Goal: Task Accomplishment & Management: Manage account settings

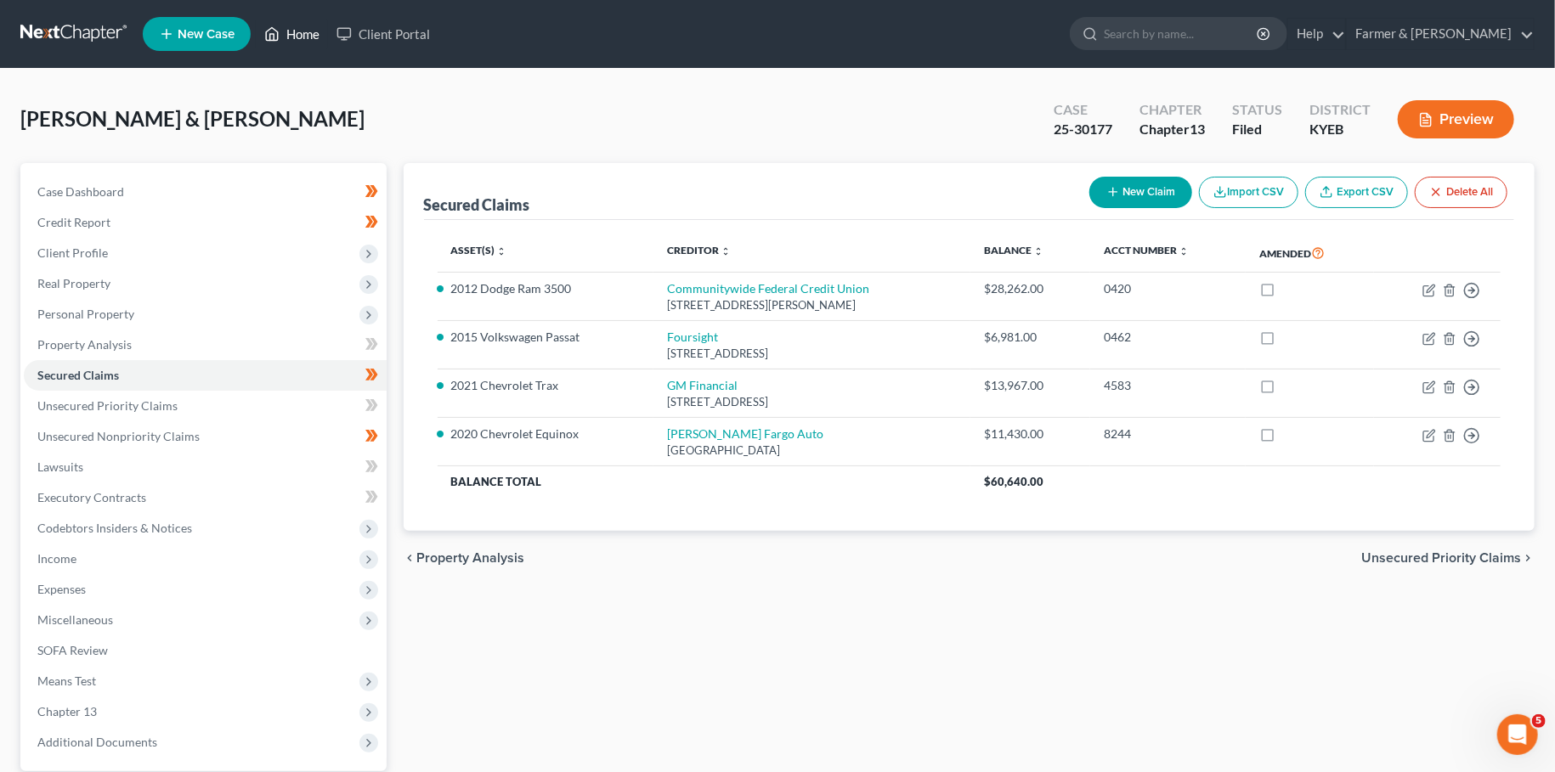
click at [309, 28] on link "Home" at bounding box center [292, 34] width 72 height 31
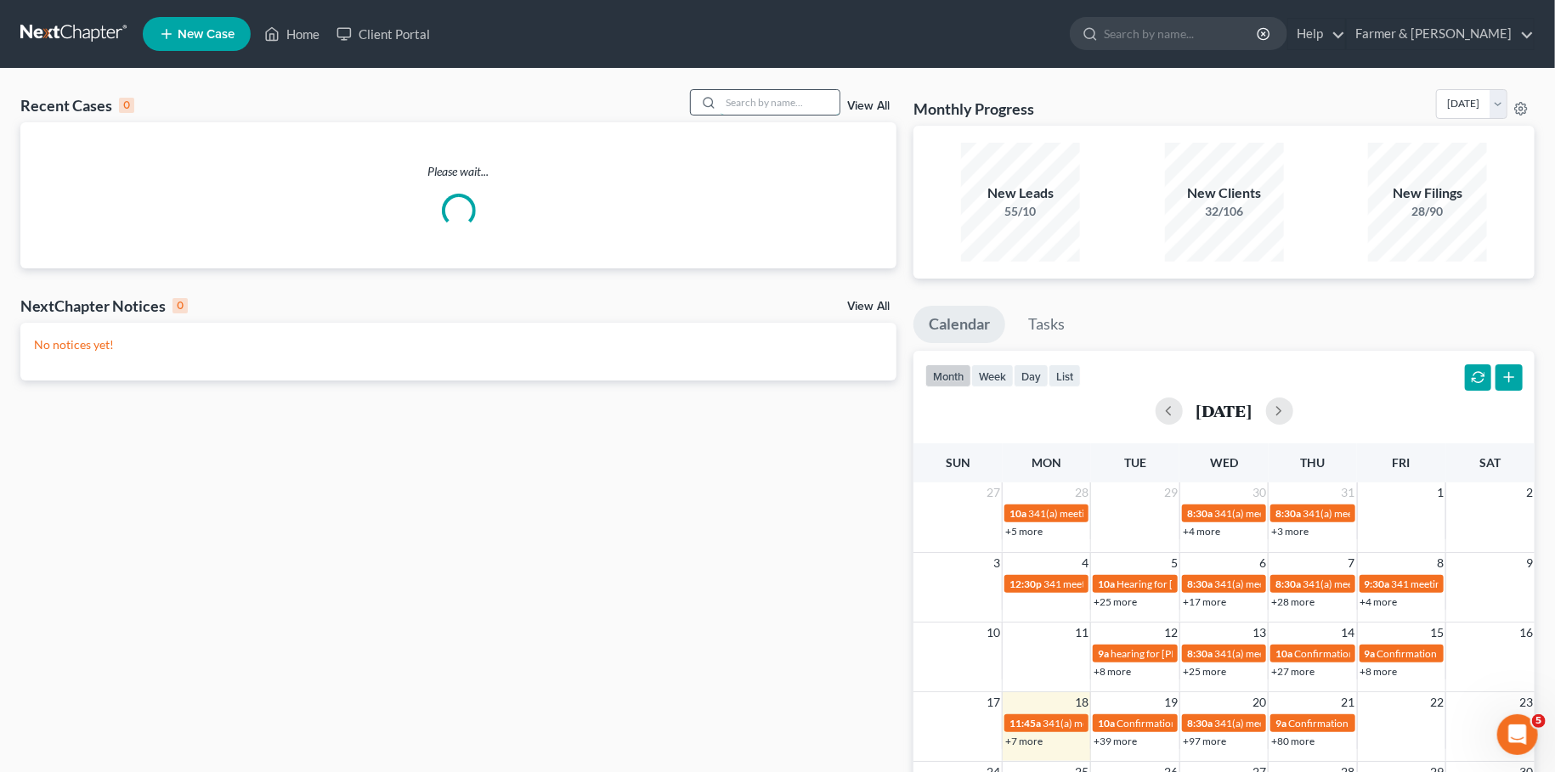
click at [806, 105] on input "search" at bounding box center [780, 102] width 119 height 25
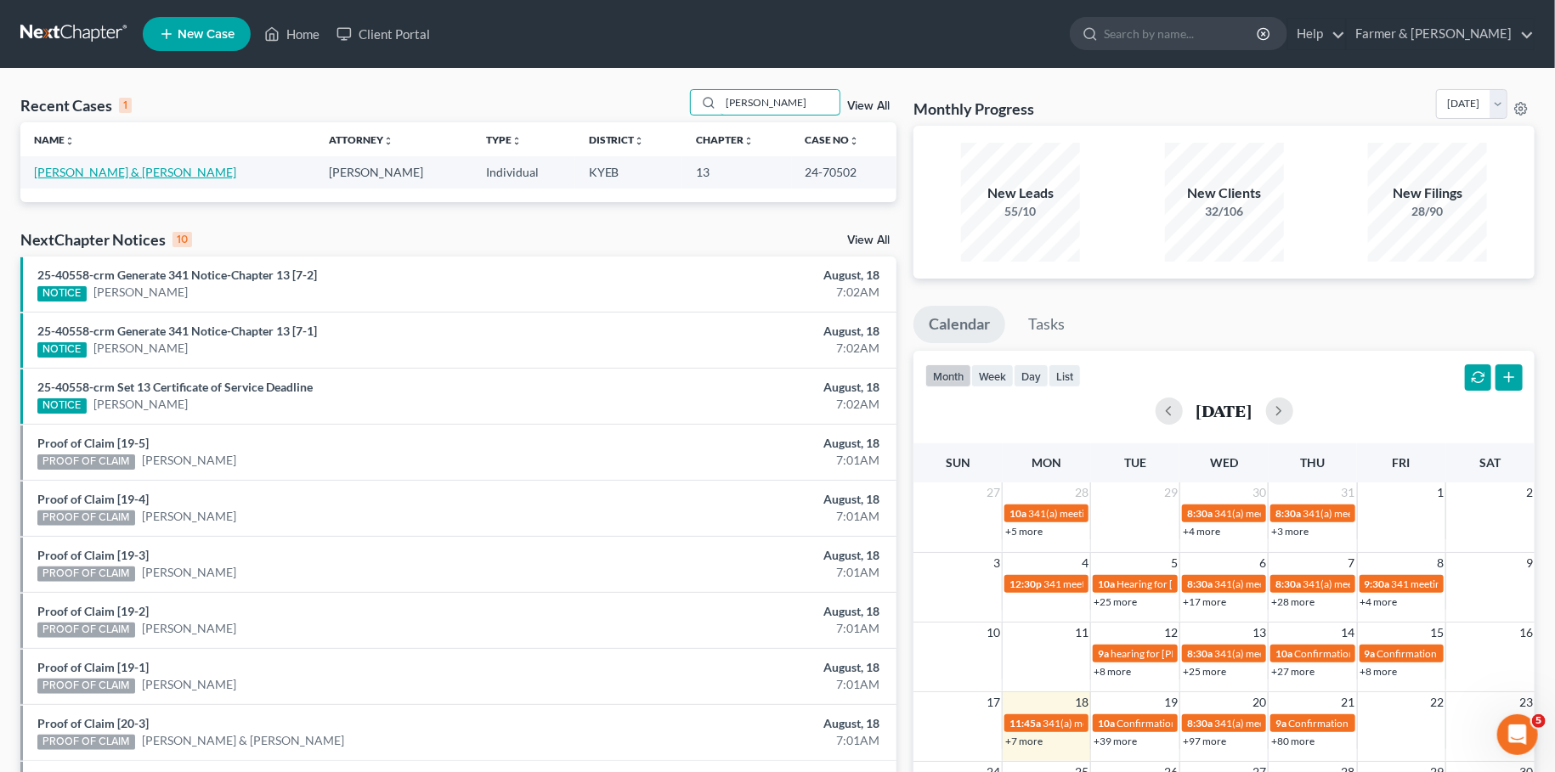
type input "sasha mullins"
click at [106, 172] on link "Mullins, Sasha & Matthew" at bounding box center [135, 172] width 202 height 14
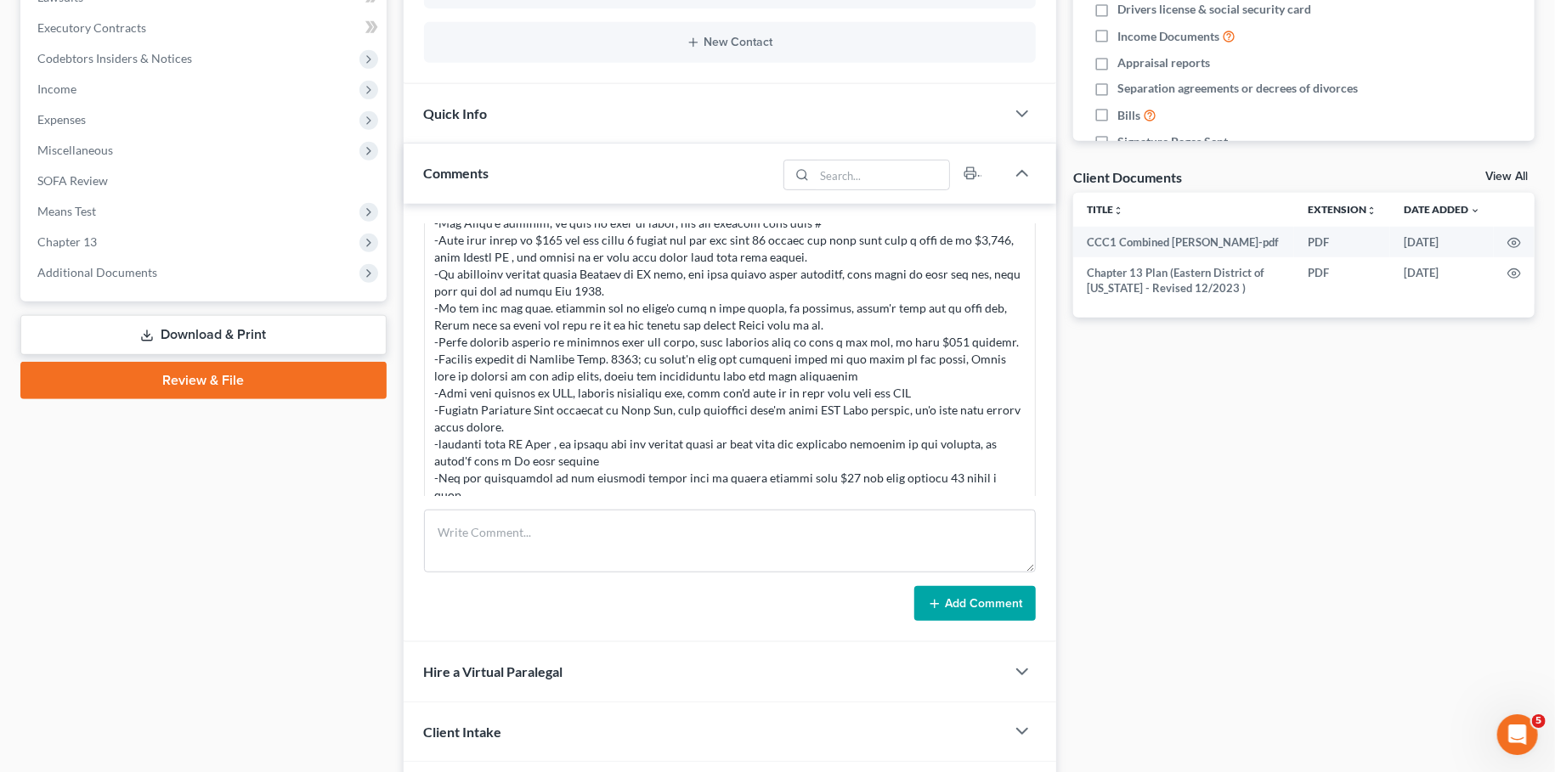
scroll to position [580, 0]
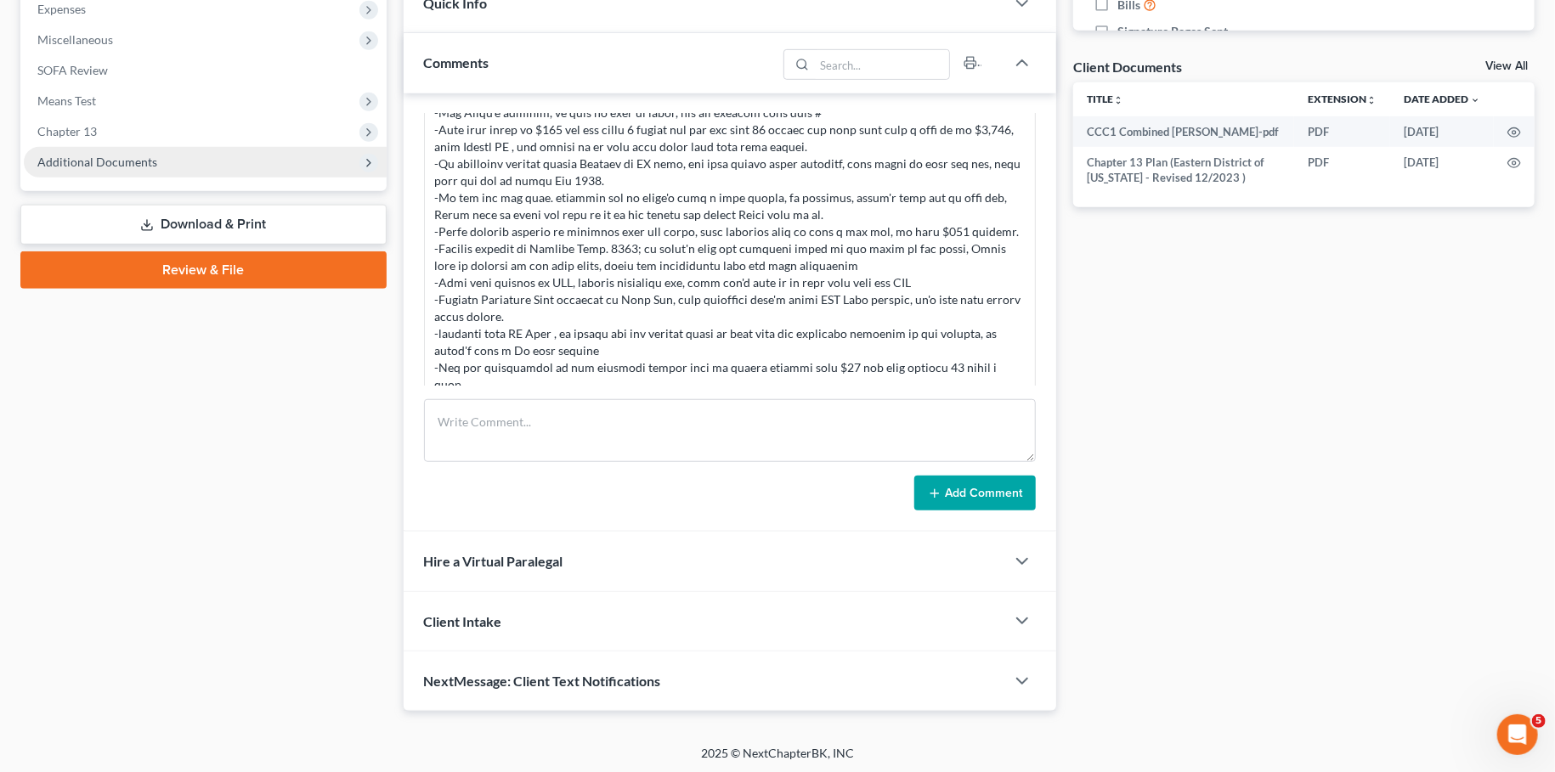
click at [116, 162] on span "Additional Documents" at bounding box center [97, 162] width 120 height 14
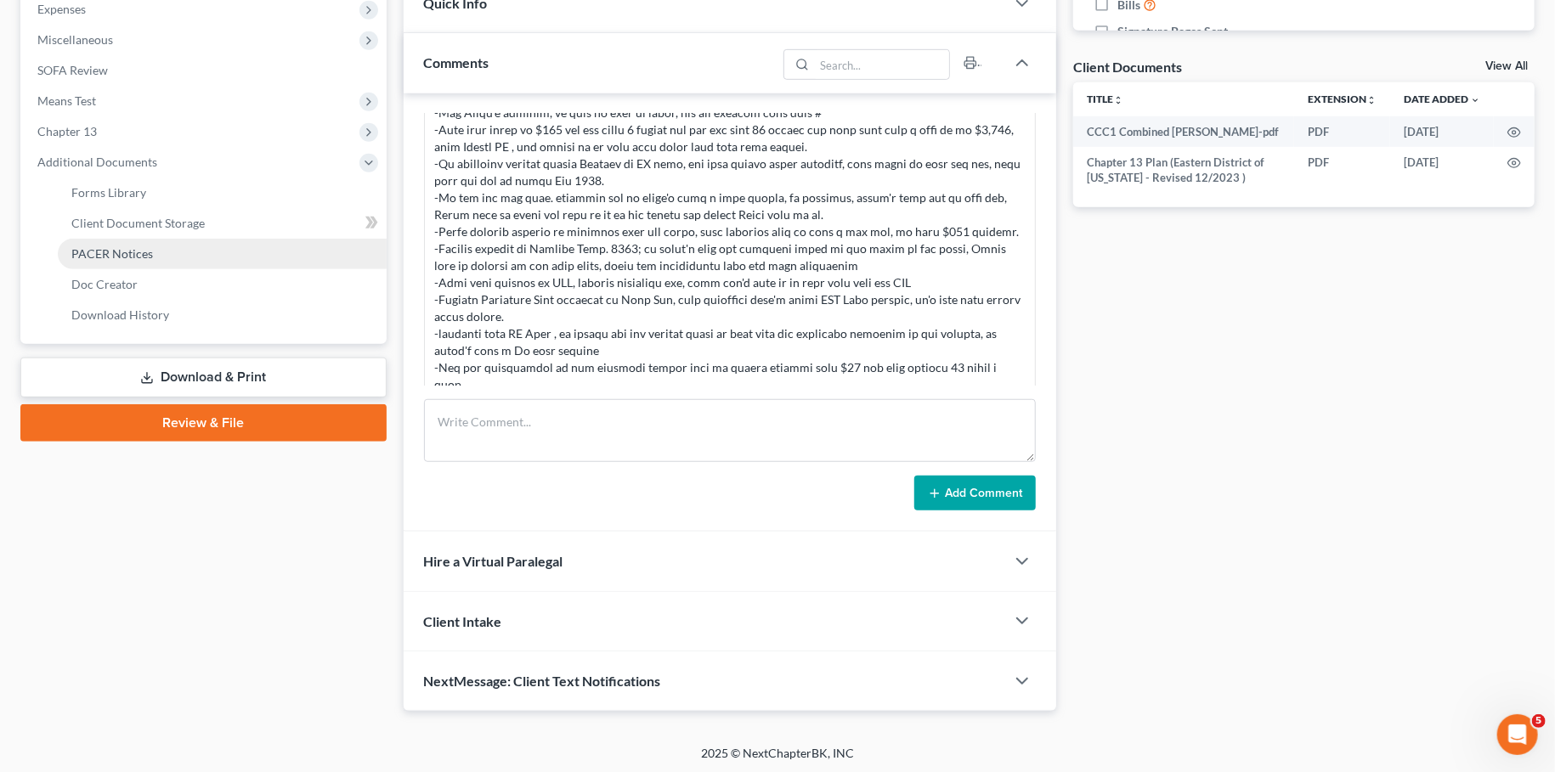
click at [122, 252] on span "PACER Notices" at bounding box center [112, 253] width 82 height 14
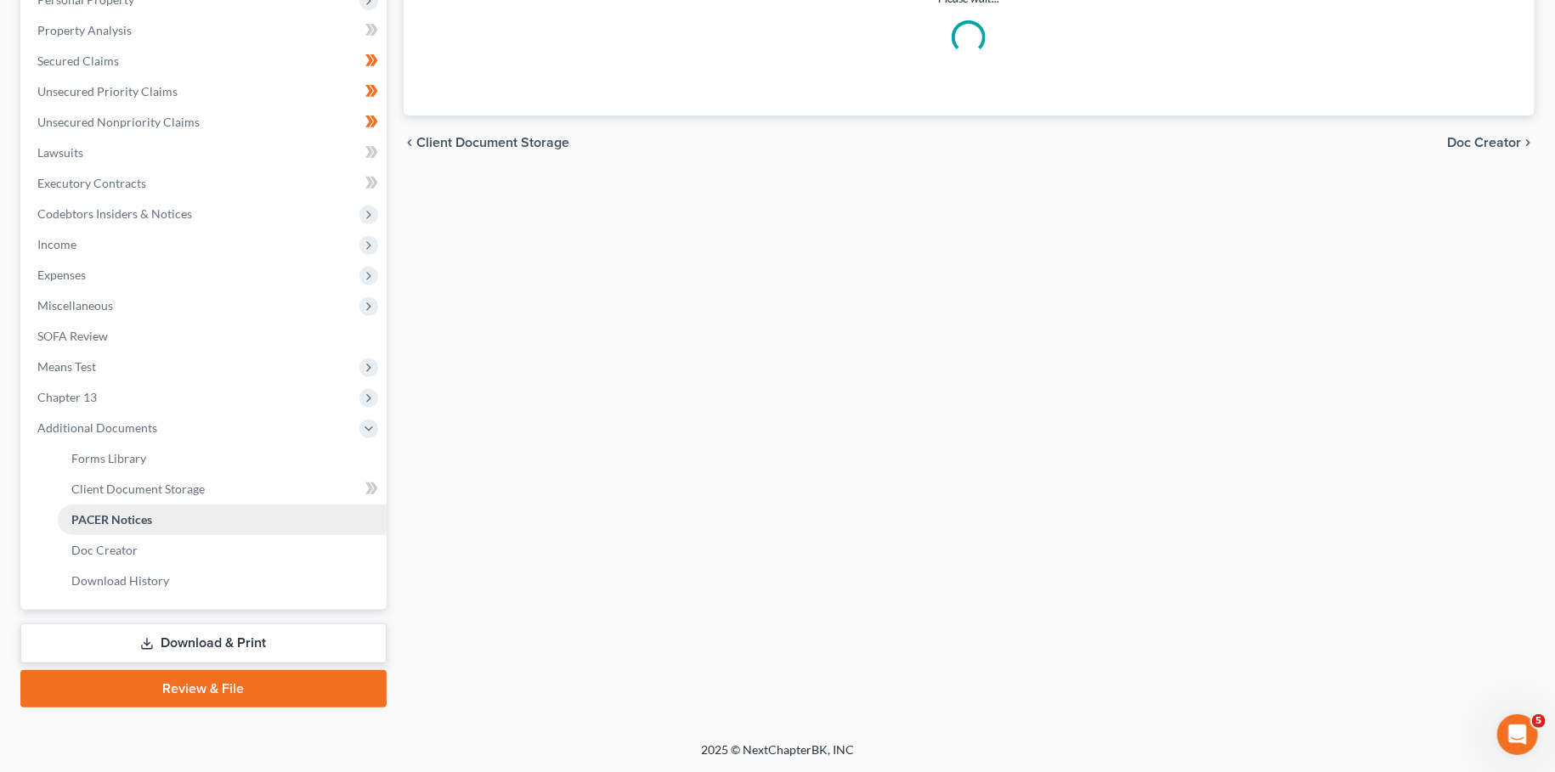
scroll to position [313, 0]
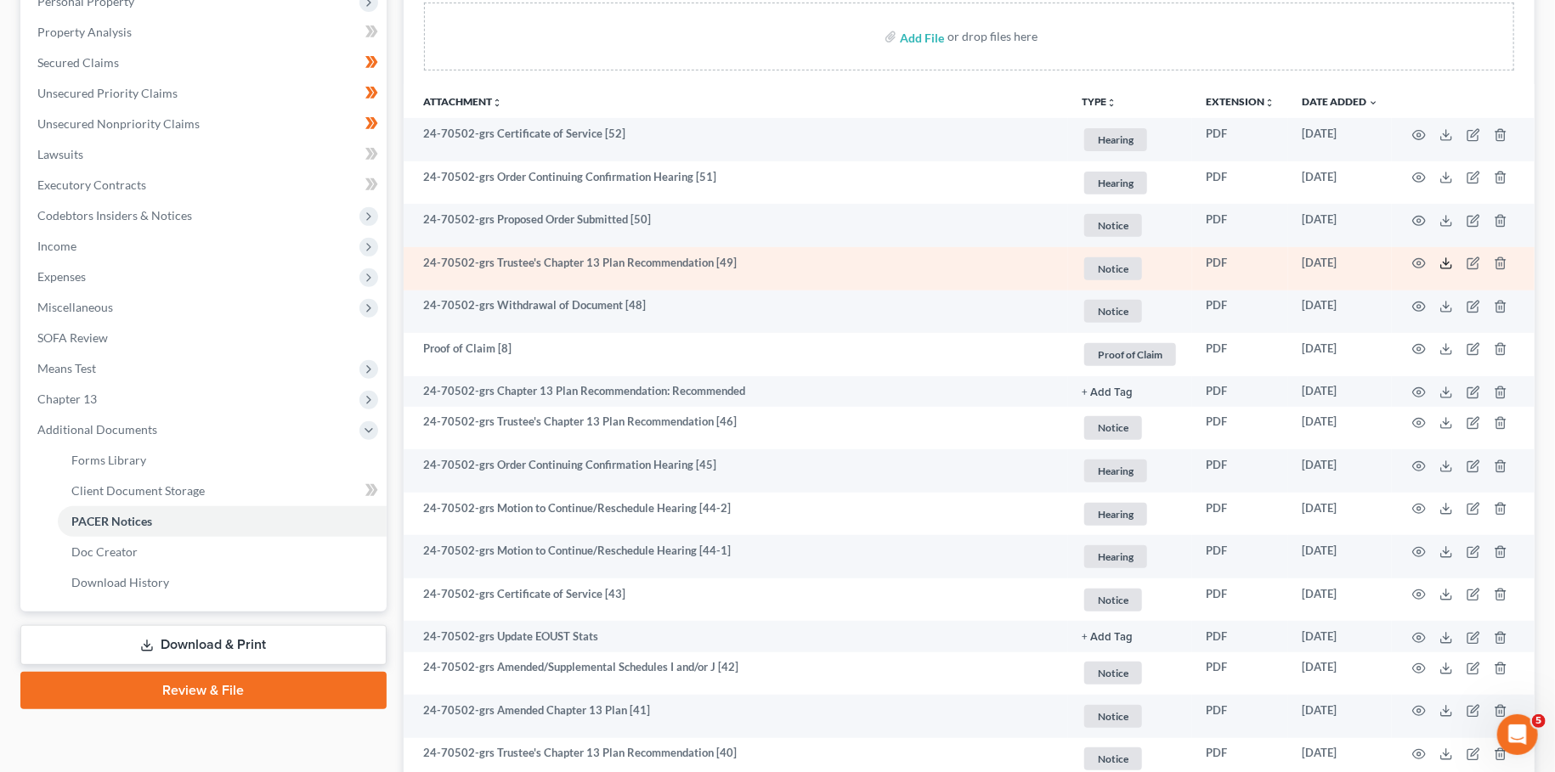
click at [1449, 268] on icon at bounding box center [1446, 266] width 10 height 3
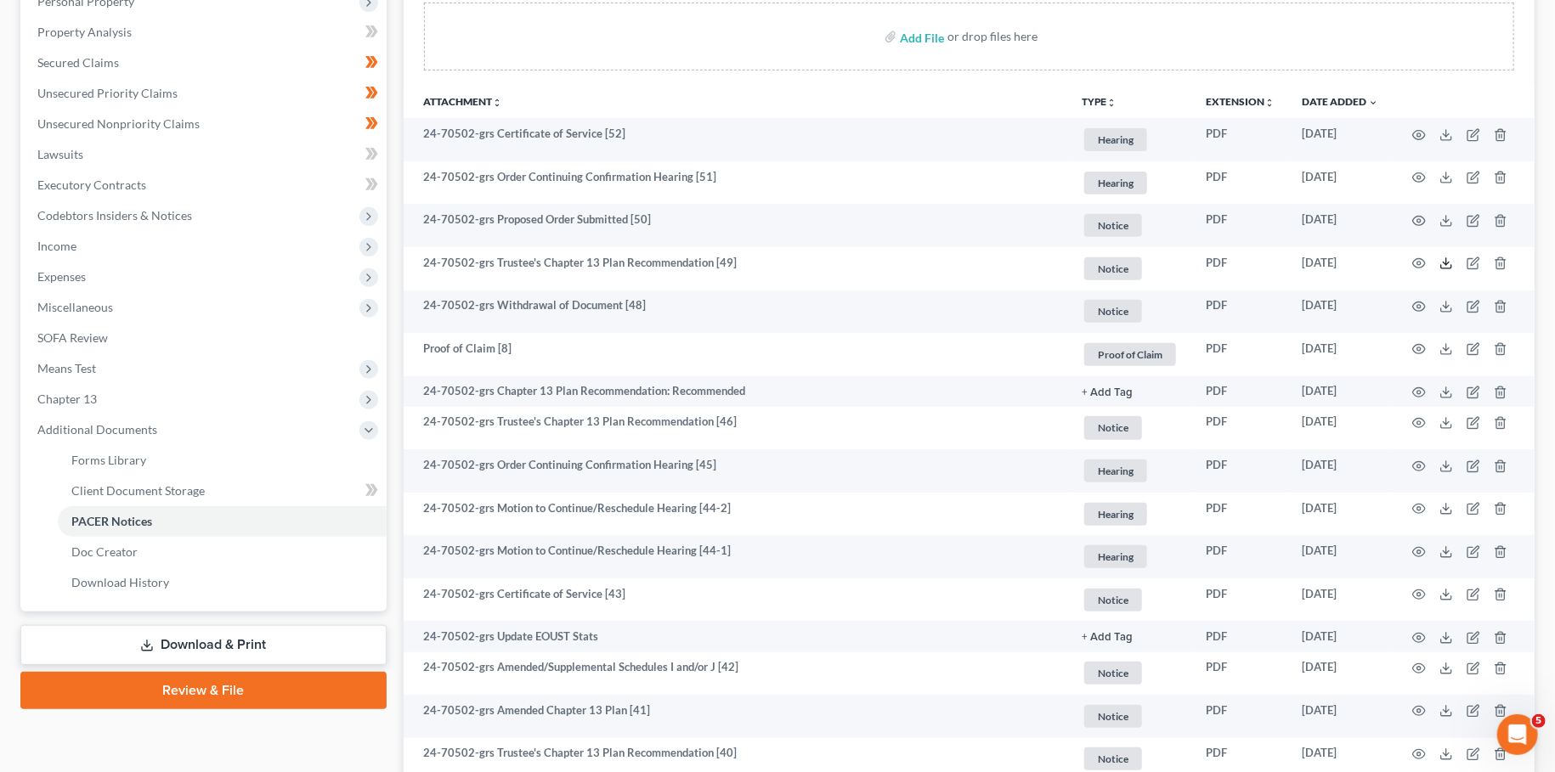
scroll to position [0, 0]
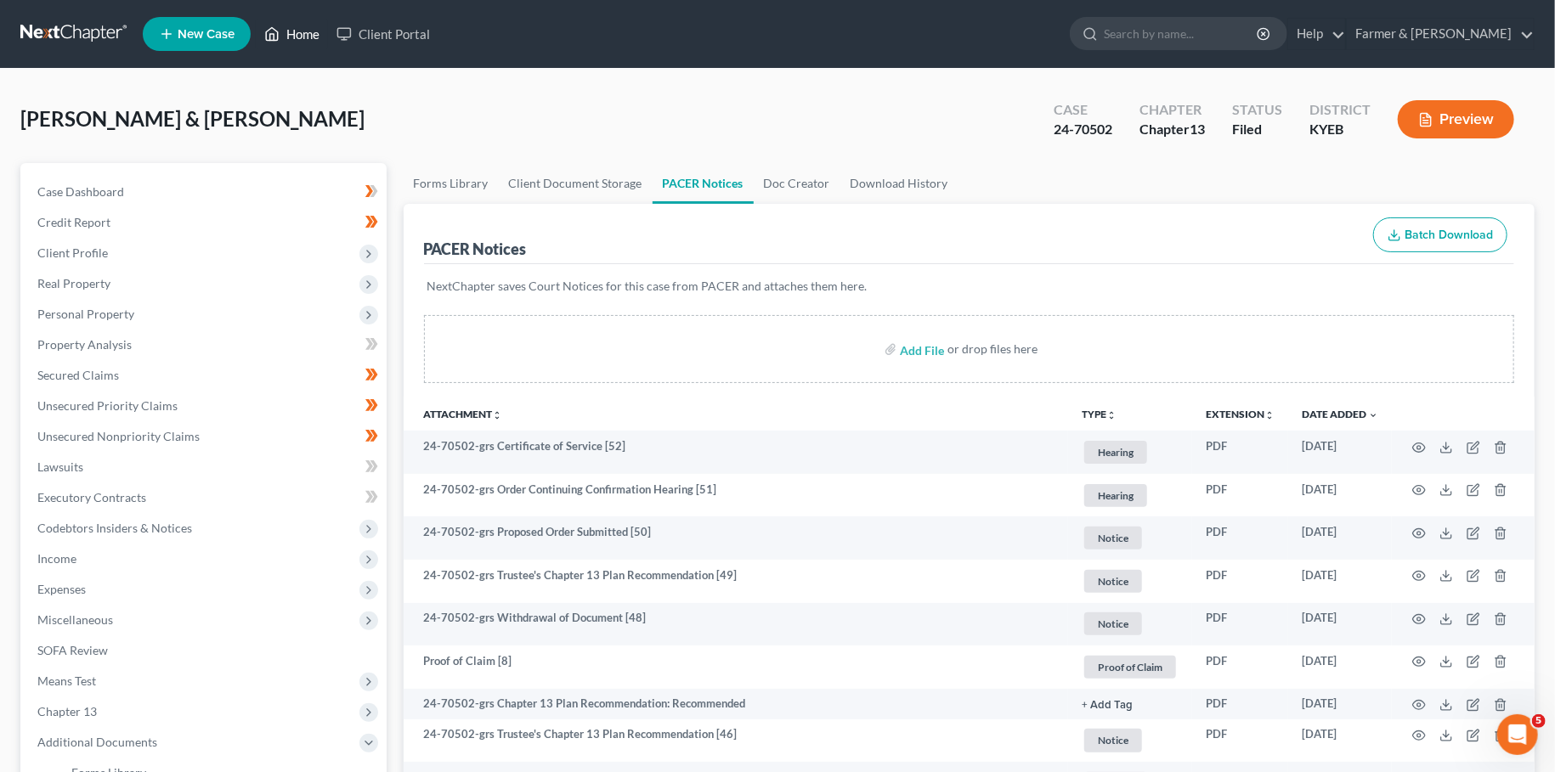
click at [274, 28] on icon at bounding box center [273, 34] width 12 height 13
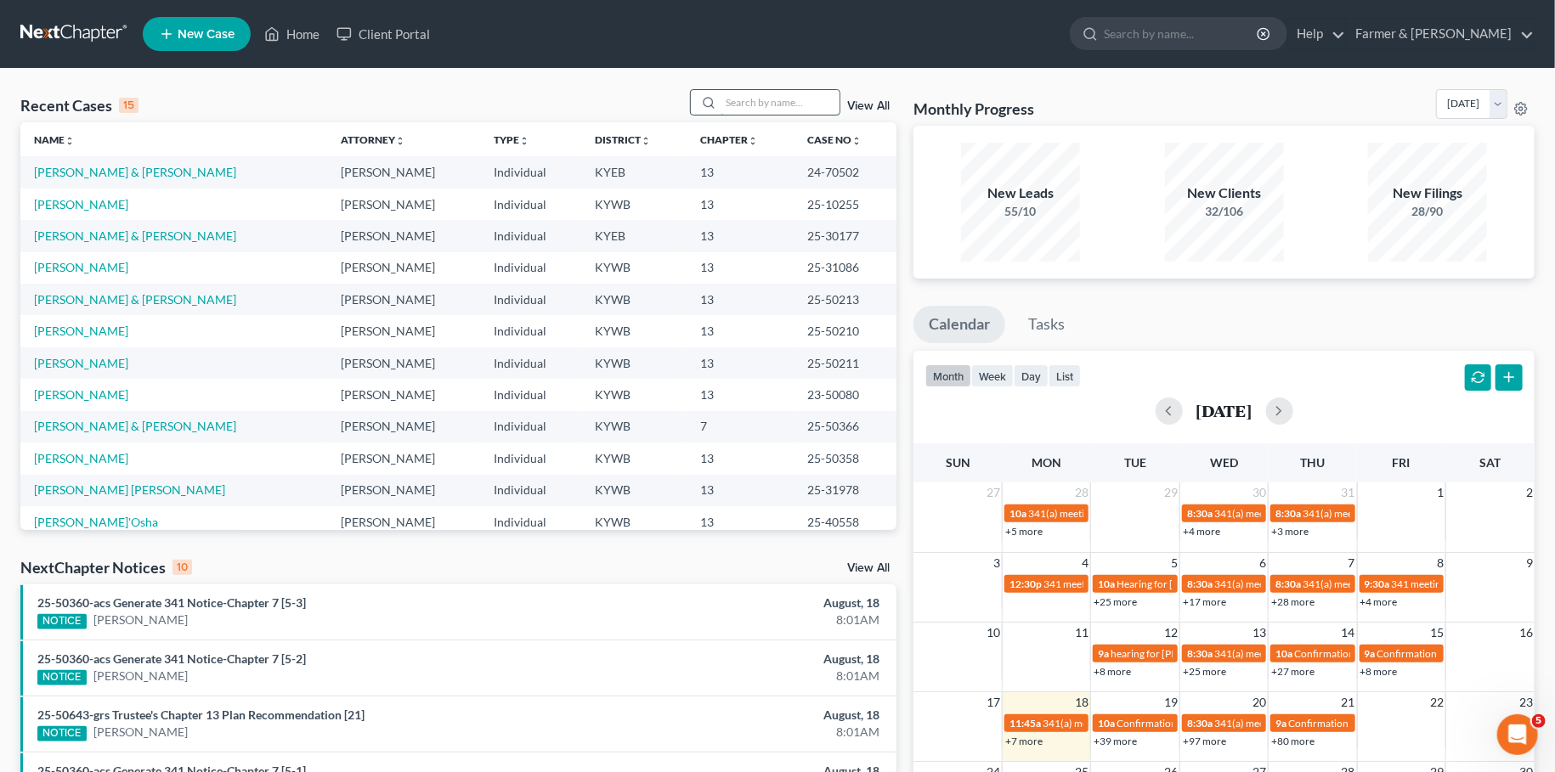
click at [789, 104] on input "search" at bounding box center [780, 102] width 119 height 25
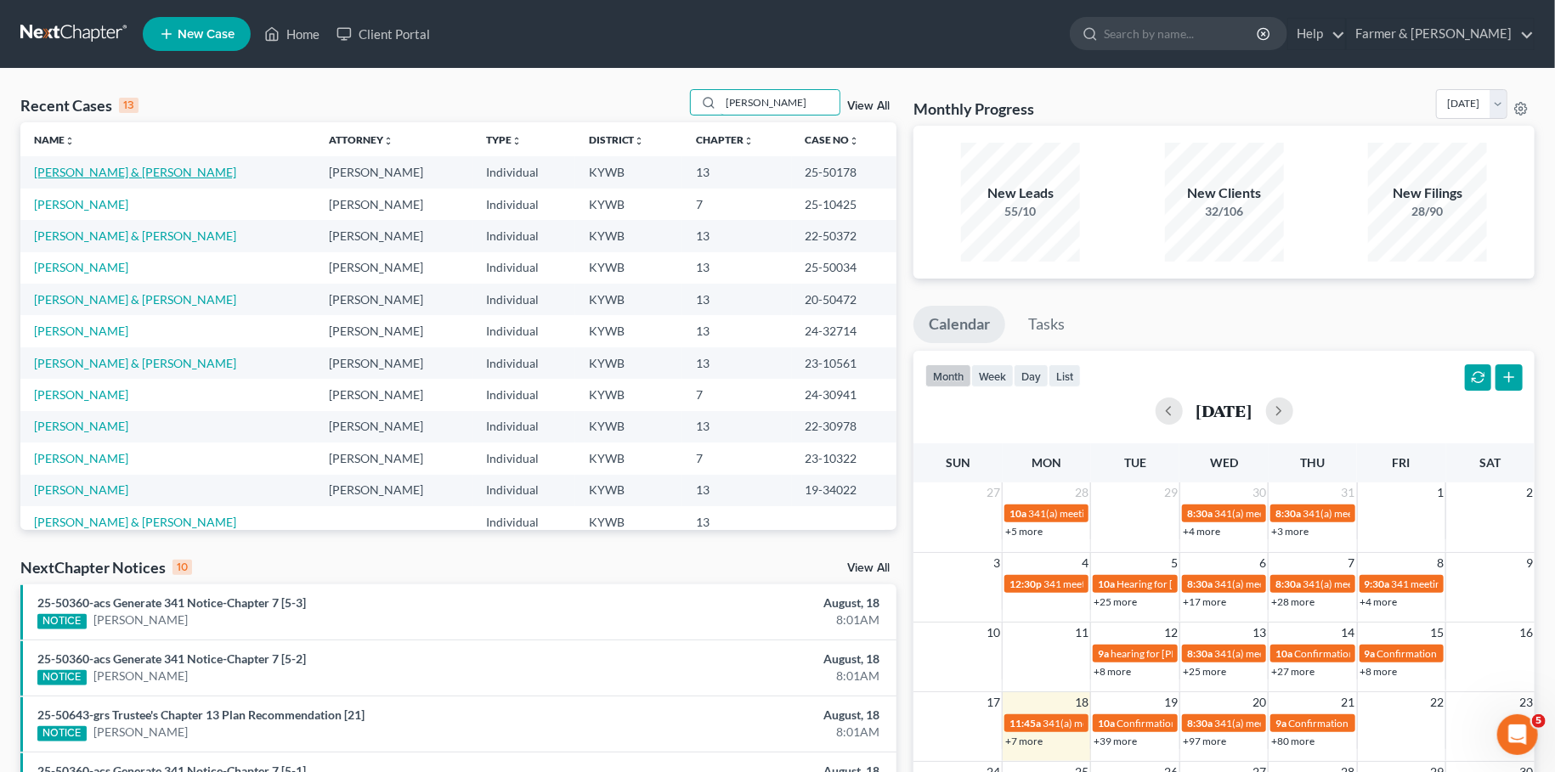
type input "brewer"
click at [145, 172] on link "Brewer, Mitchell & Ginger" at bounding box center [135, 172] width 202 height 14
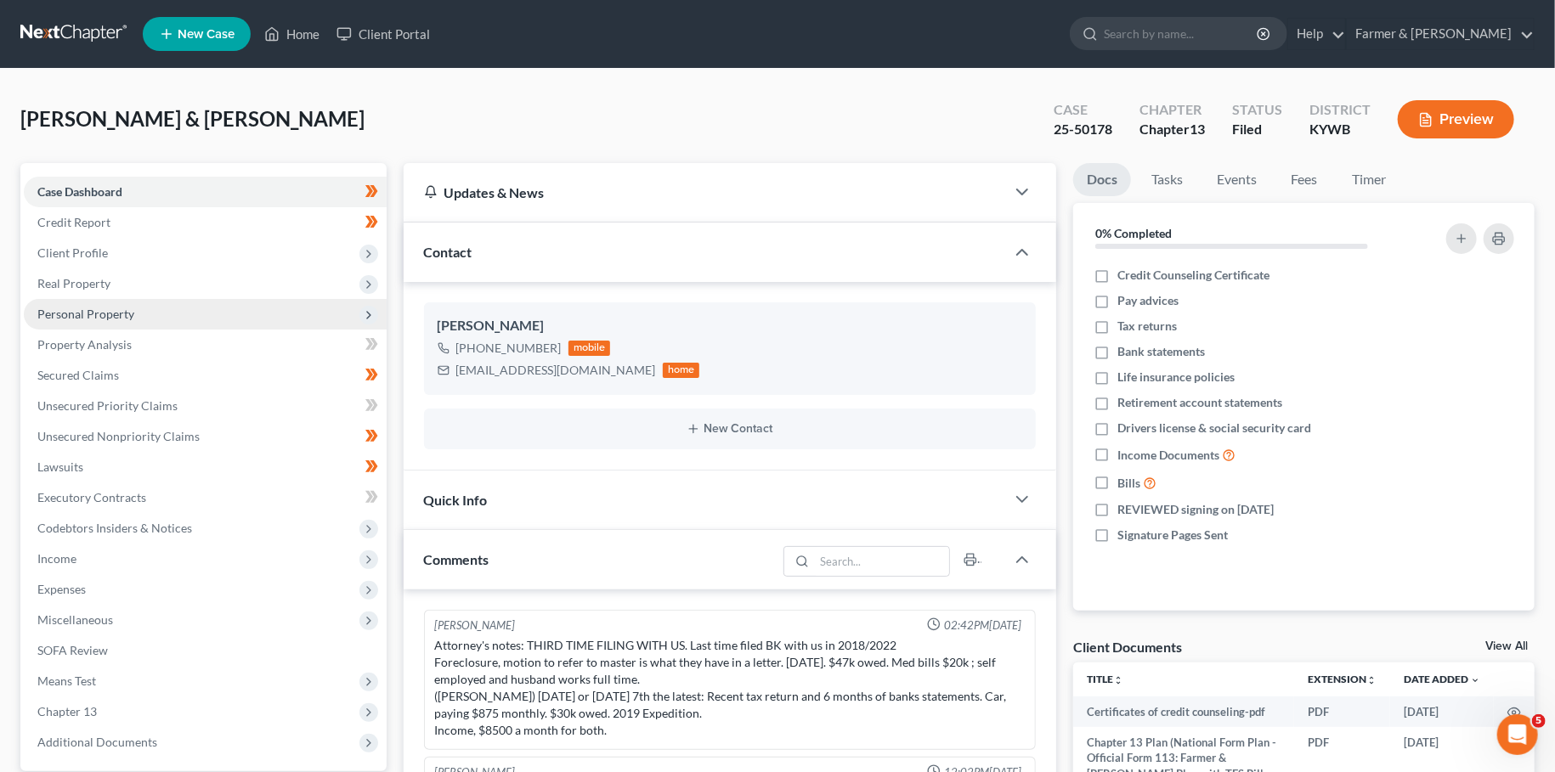
scroll to position [551, 0]
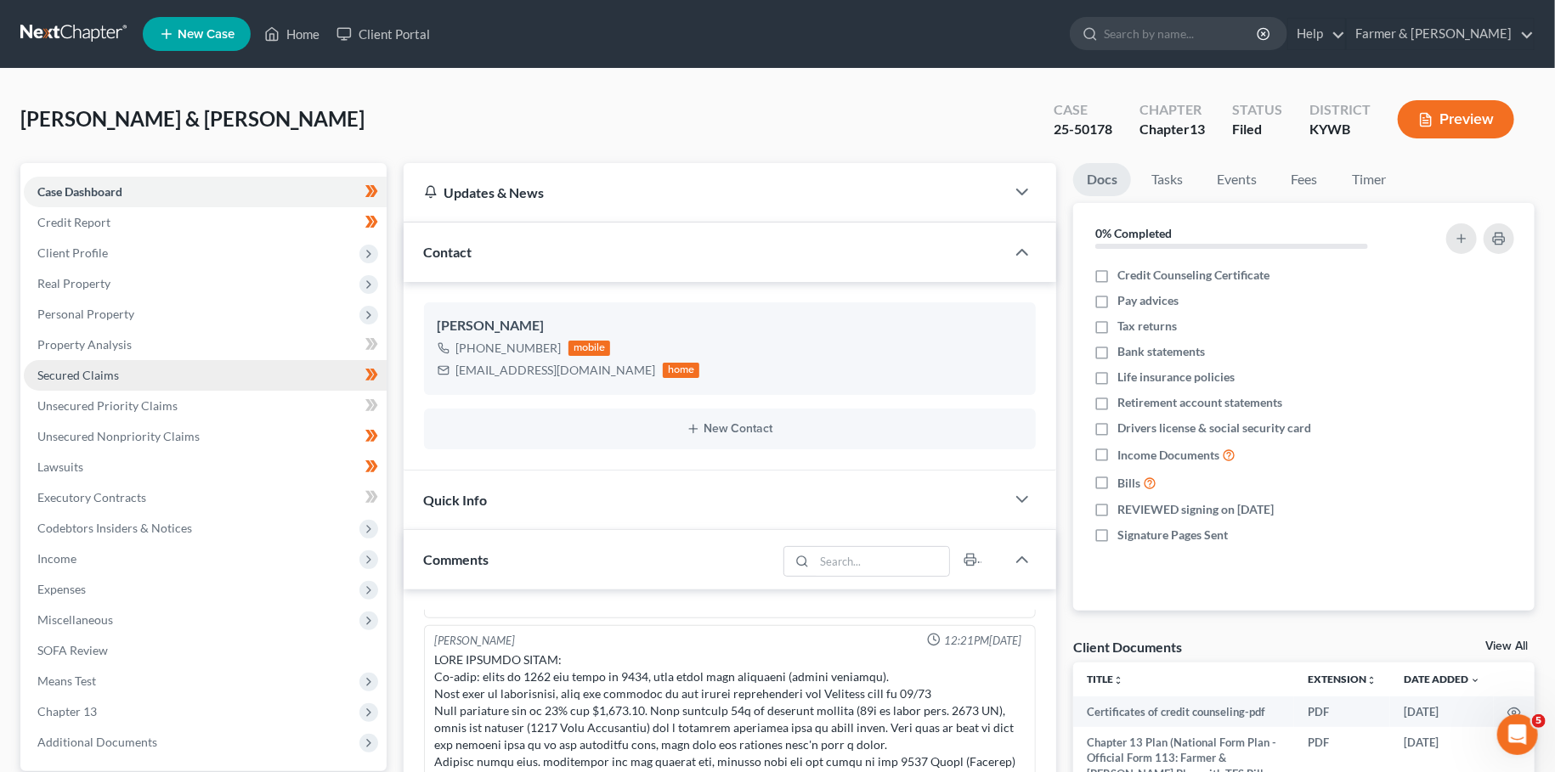
click at [104, 375] on span "Secured Claims" at bounding box center [78, 375] width 82 height 14
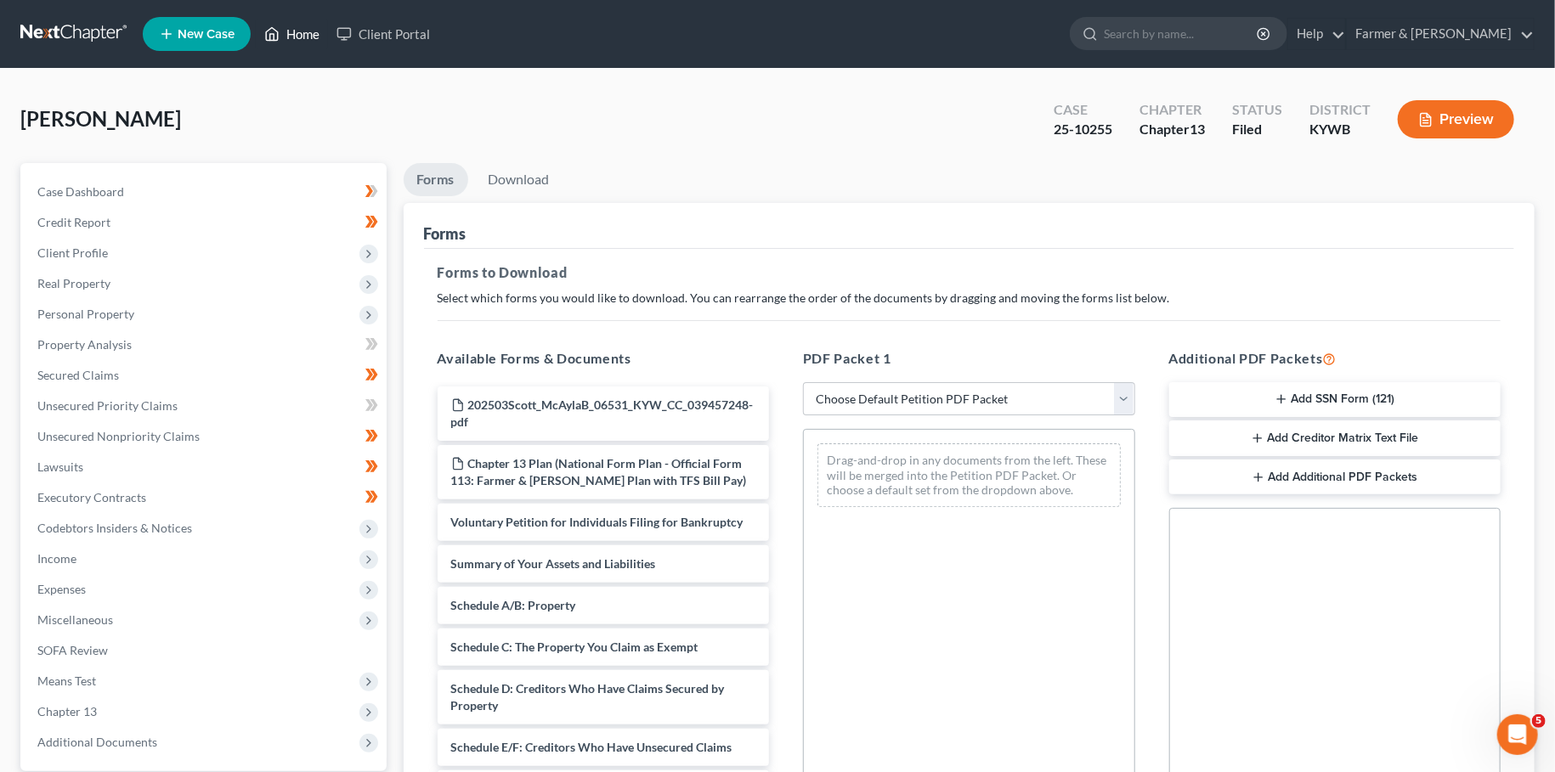
click at [296, 34] on link "Home" at bounding box center [292, 34] width 72 height 31
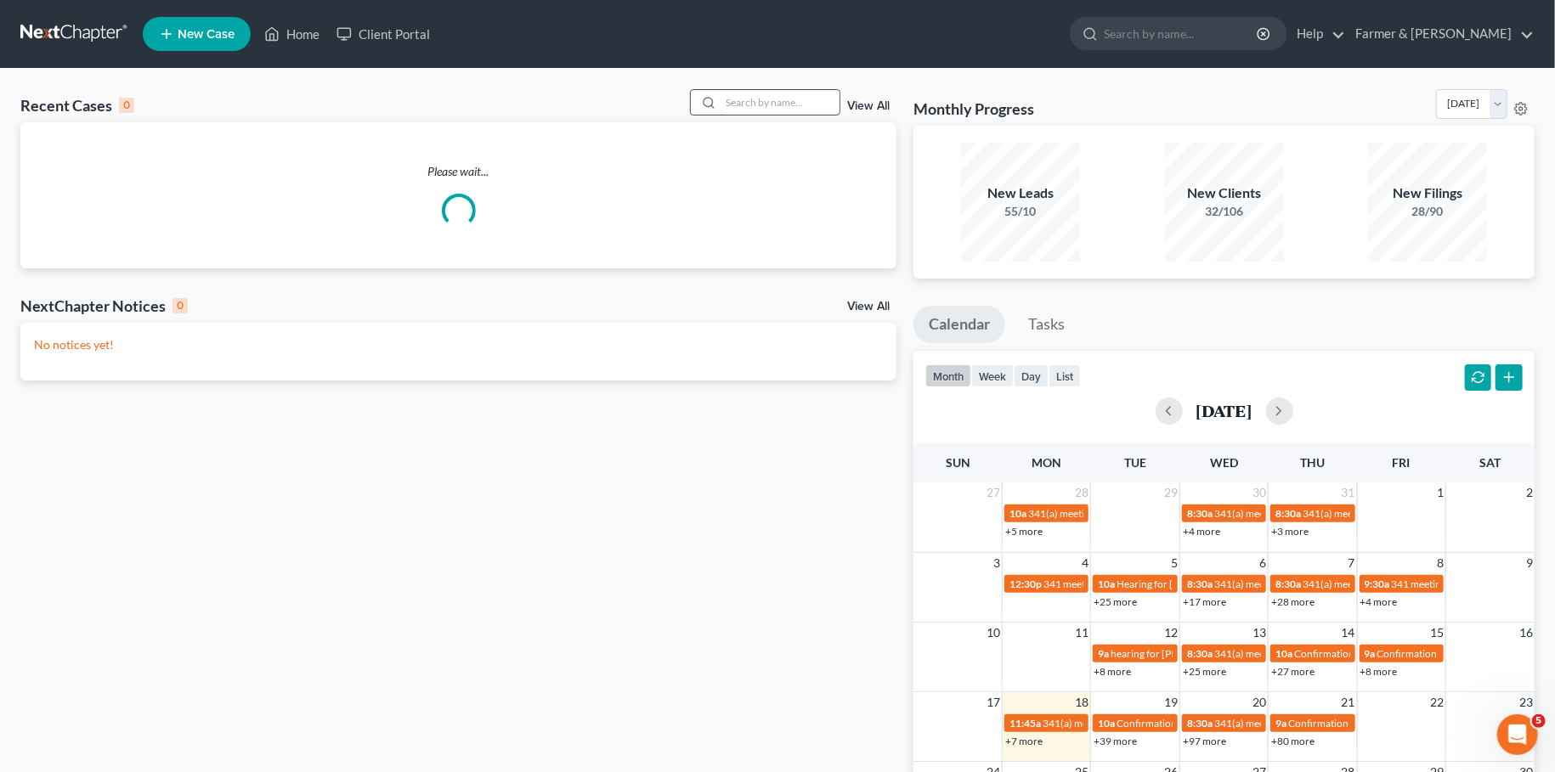
click at [760, 101] on input "search" at bounding box center [780, 102] width 119 height 25
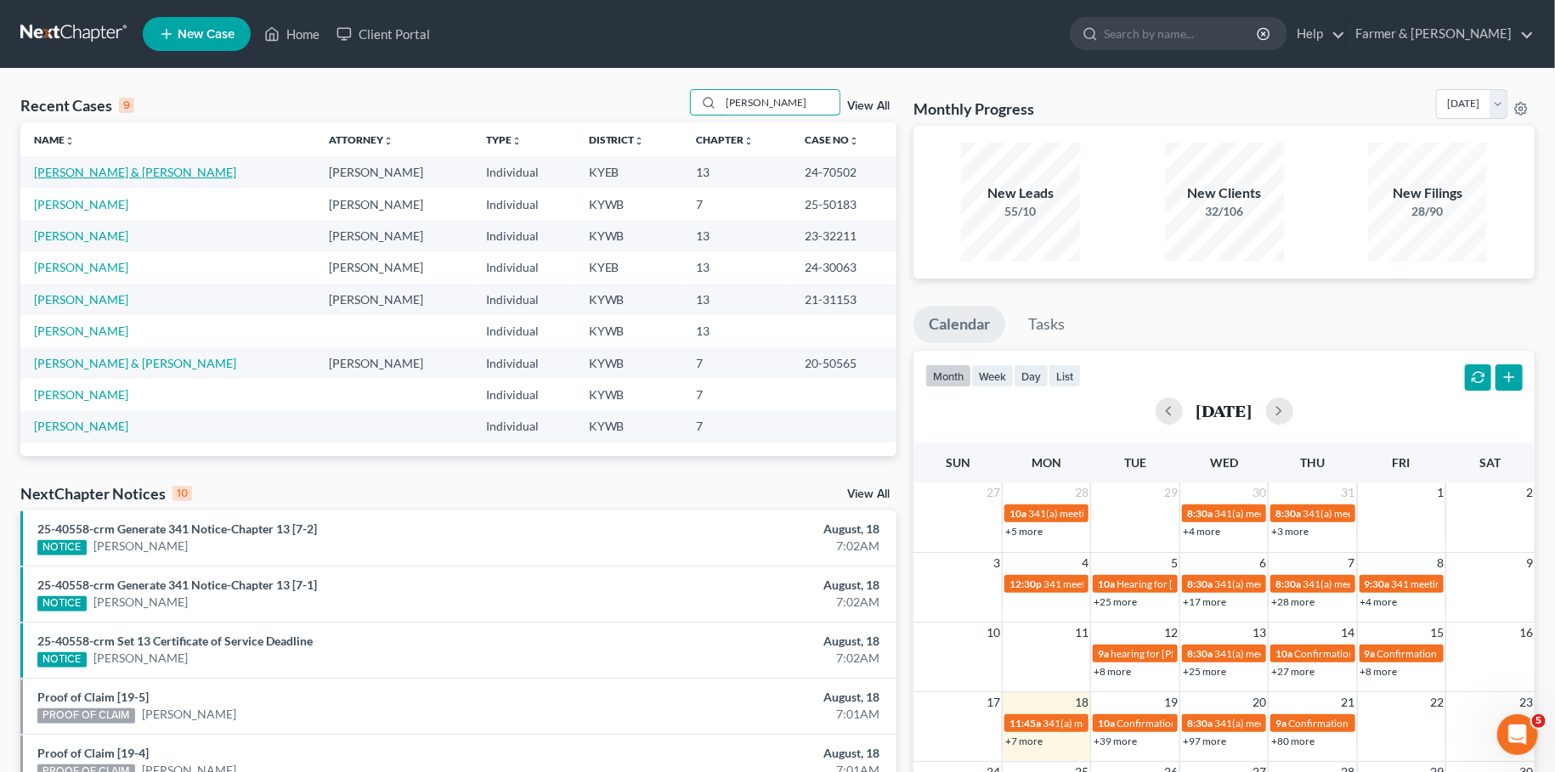
type input "mullins"
click at [64, 173] on link "Mullins, Sasha & Matthew" at bounding box center [135, 172] width 202 height 14
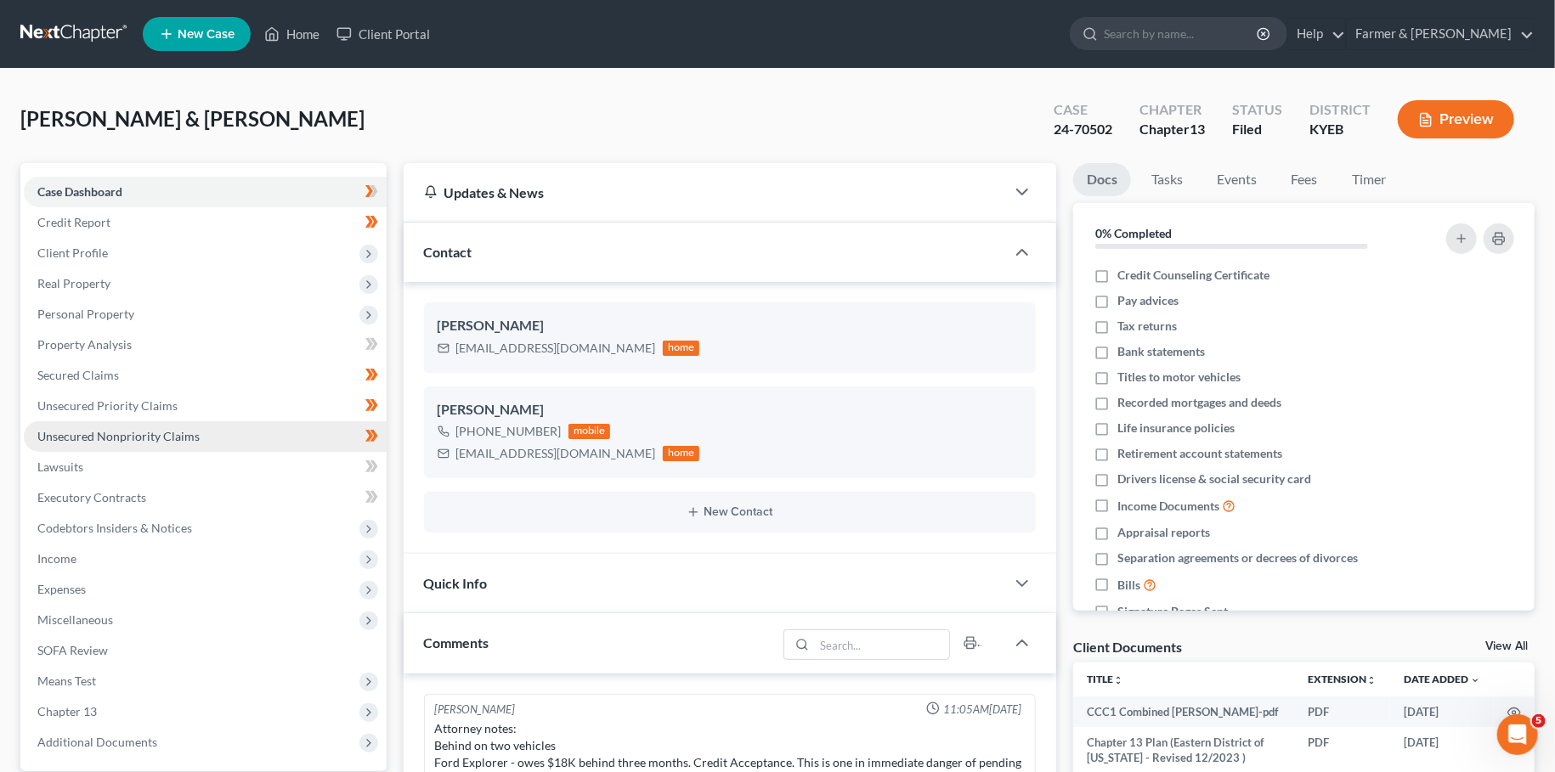
scroll to position [516, 0]
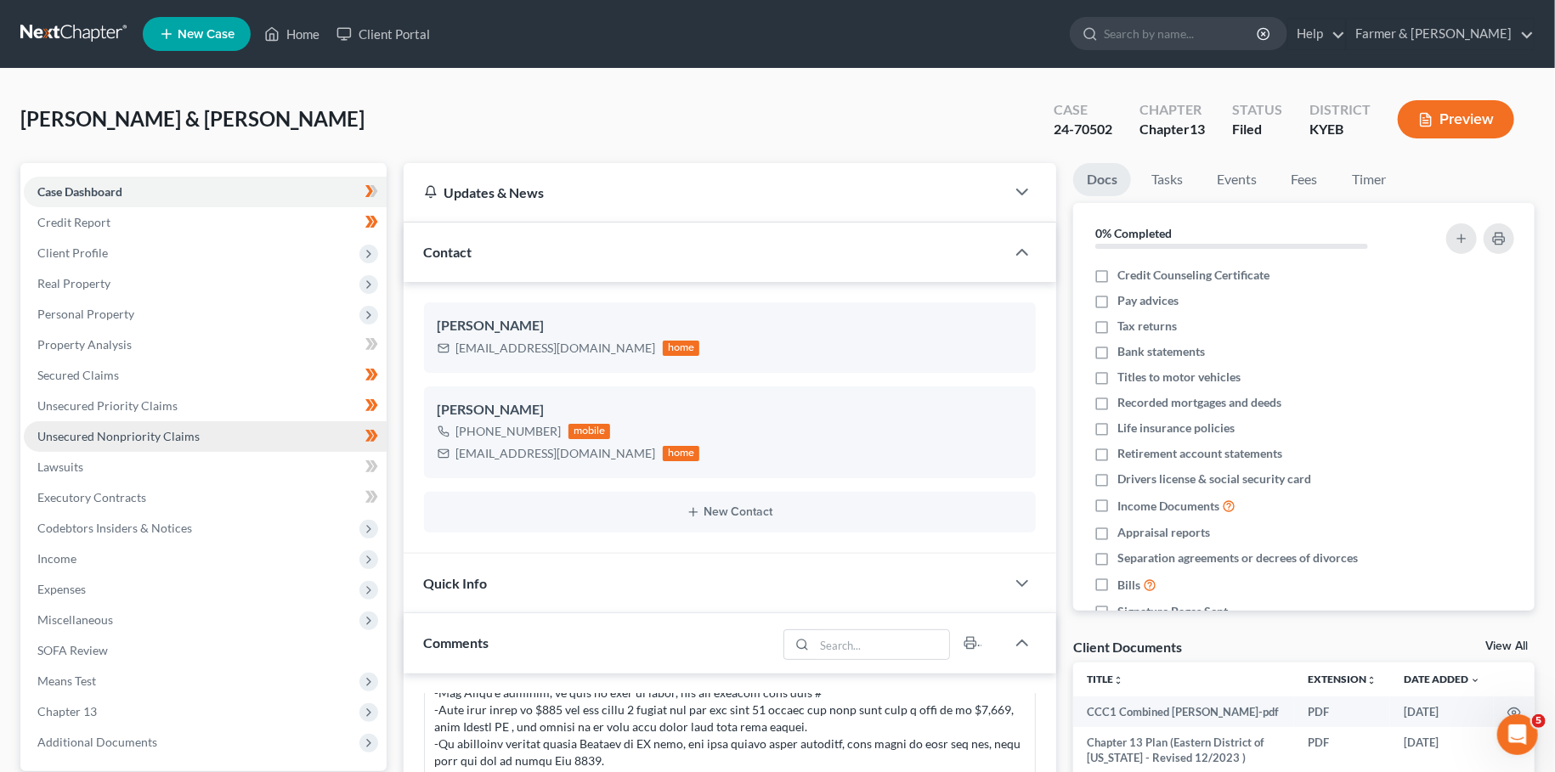
click at [77, 436] on span "Unsecured Nonpriority Claims" at bounding box center [118, 436] width 162 height 14
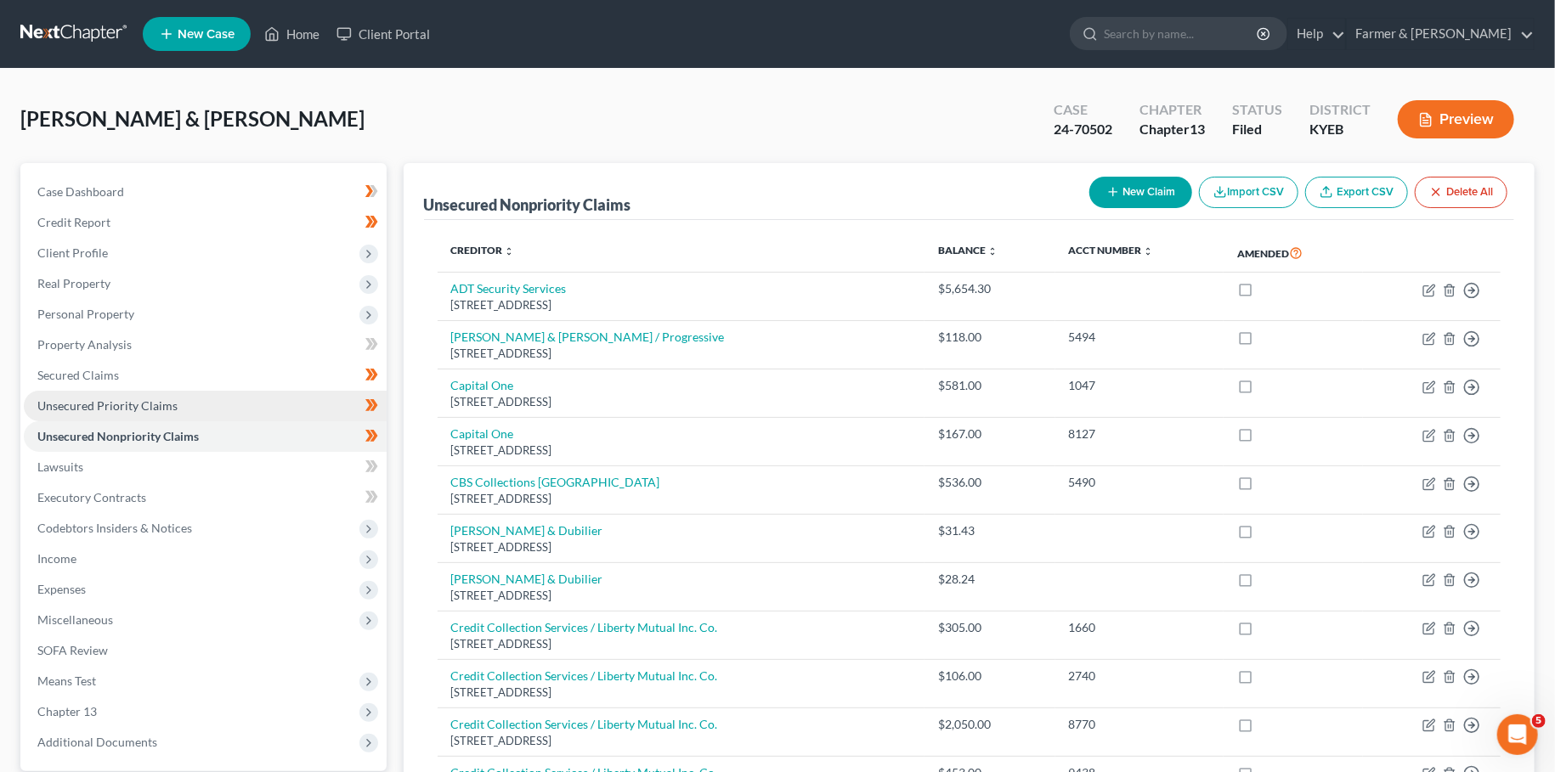
click at [90, 406] on span "Unsecured Priority Claims" at bounding box center [107, 406] width 140 height 14
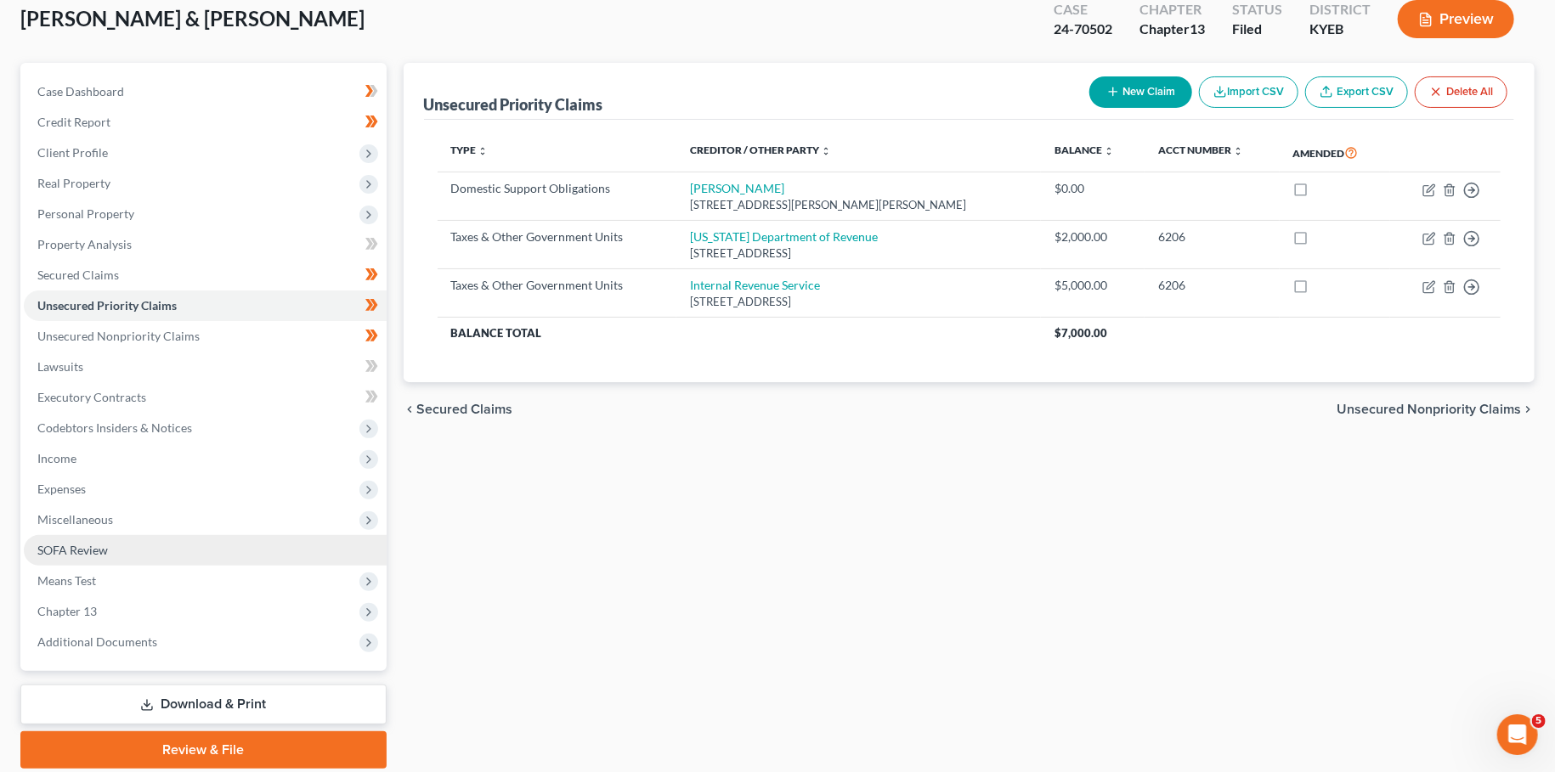
scroll to position [159, 0]
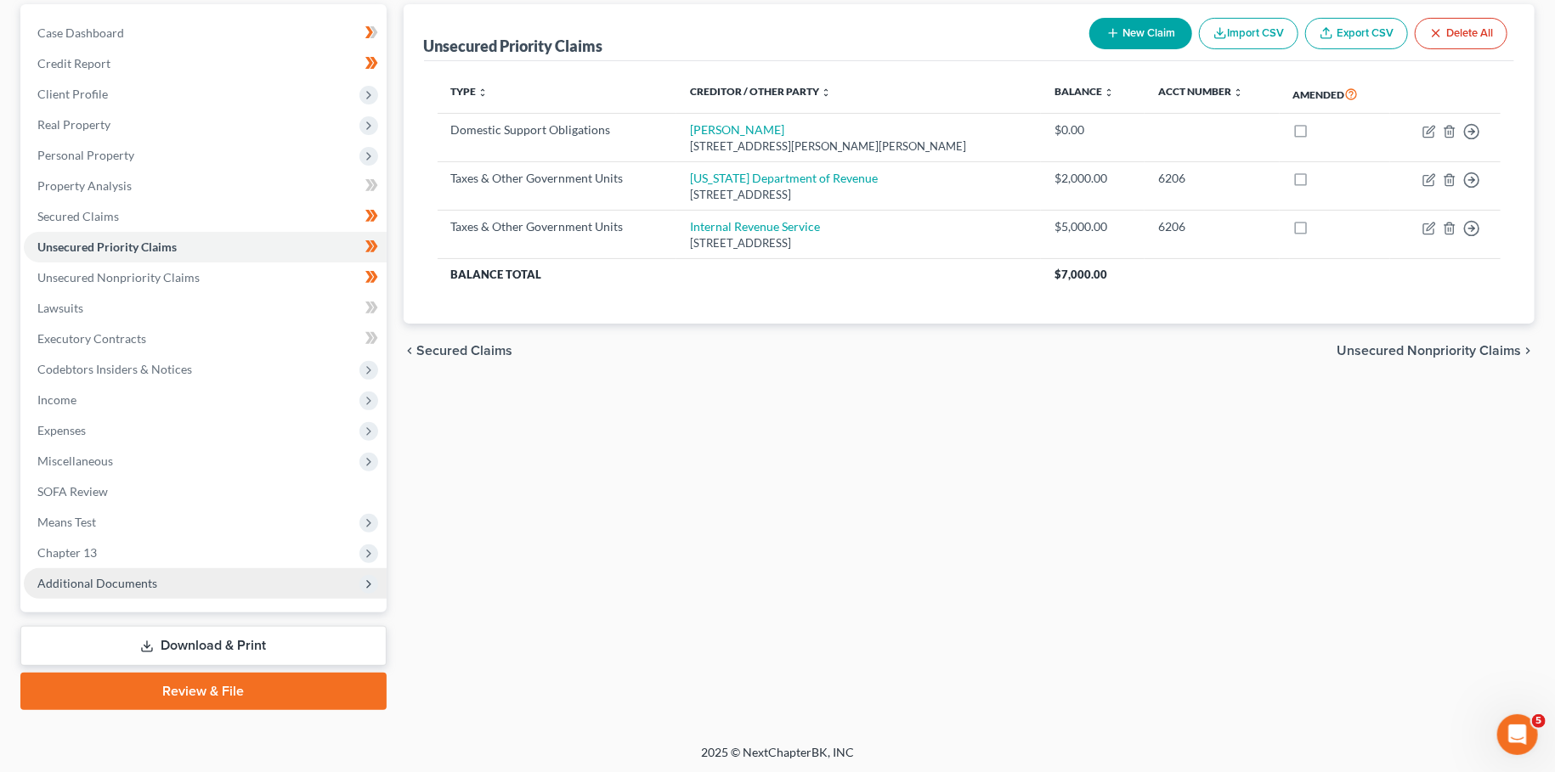
click at [105, 592] on span "Additional Documents" at bounding box center [205, 583] width 363 height 31
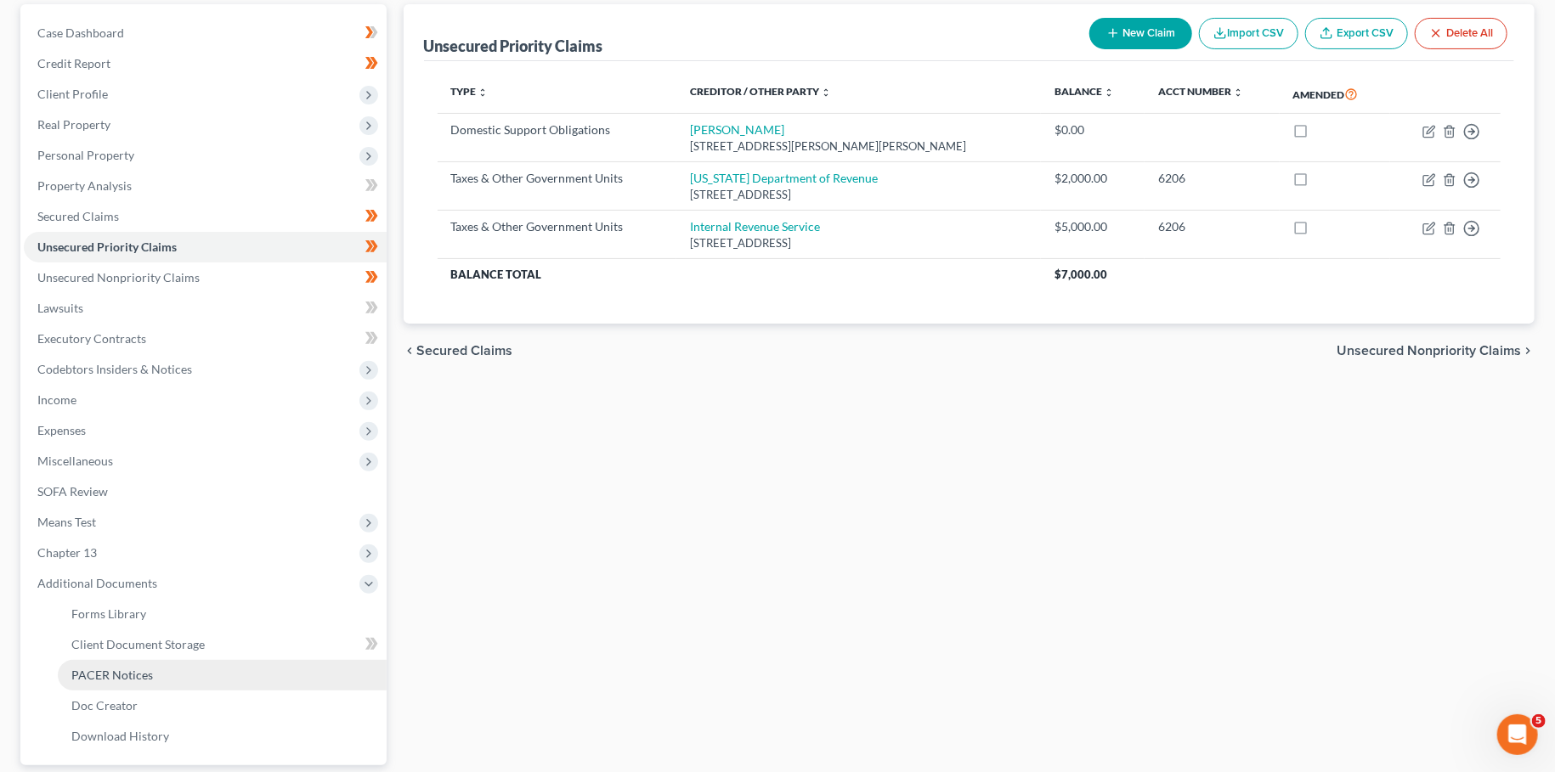
click at [123, 670] on span "PACER Notices" at bounding box center [112, 675] width 82 height 14
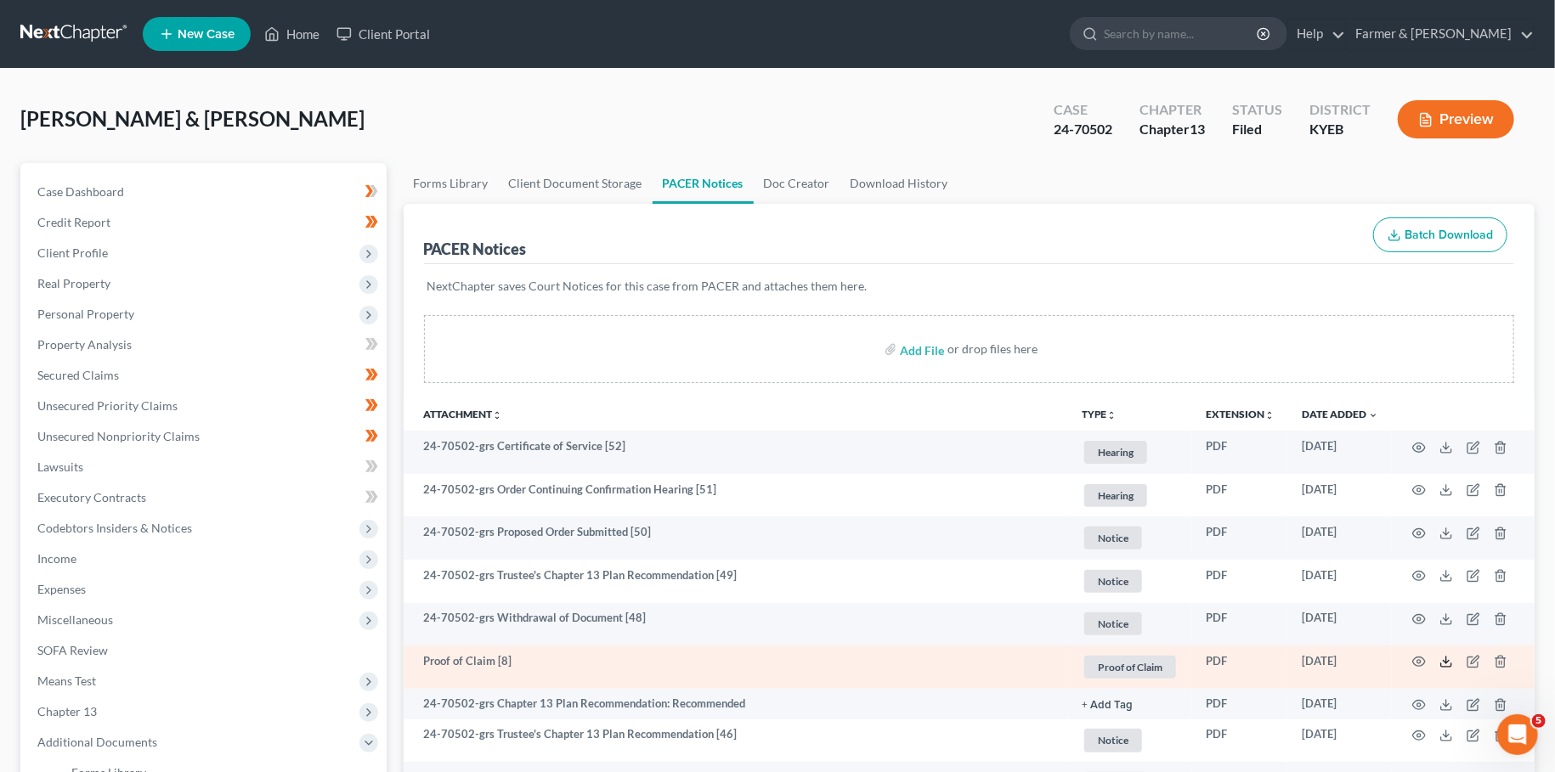
click at [1447, 664] on icon at bounding box center [1446, 662] width 14 height 14
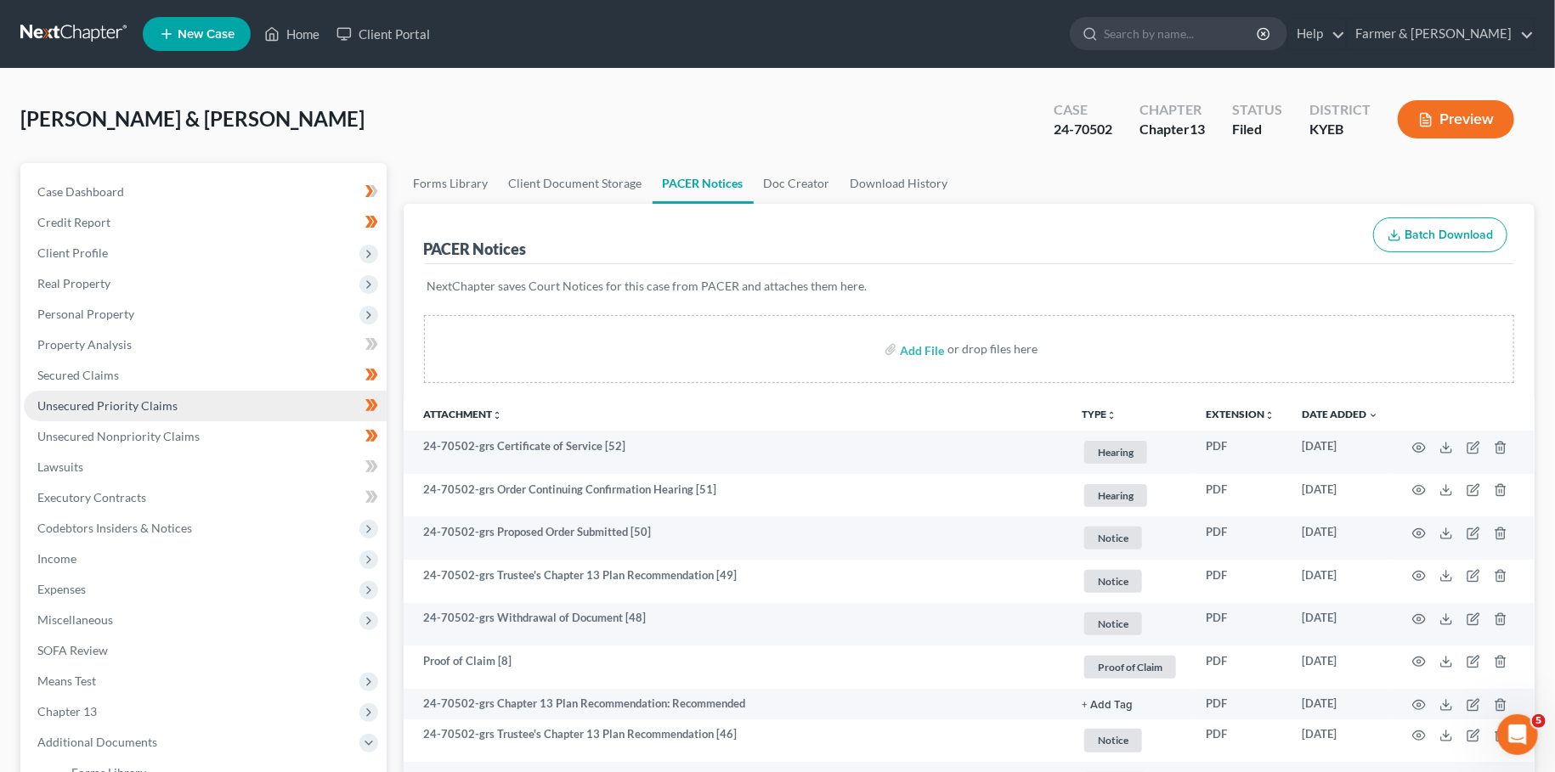
click at [155, 410] on span "Unsecured Priority Claims" at bounding box center [107, 406] width 140 height 14
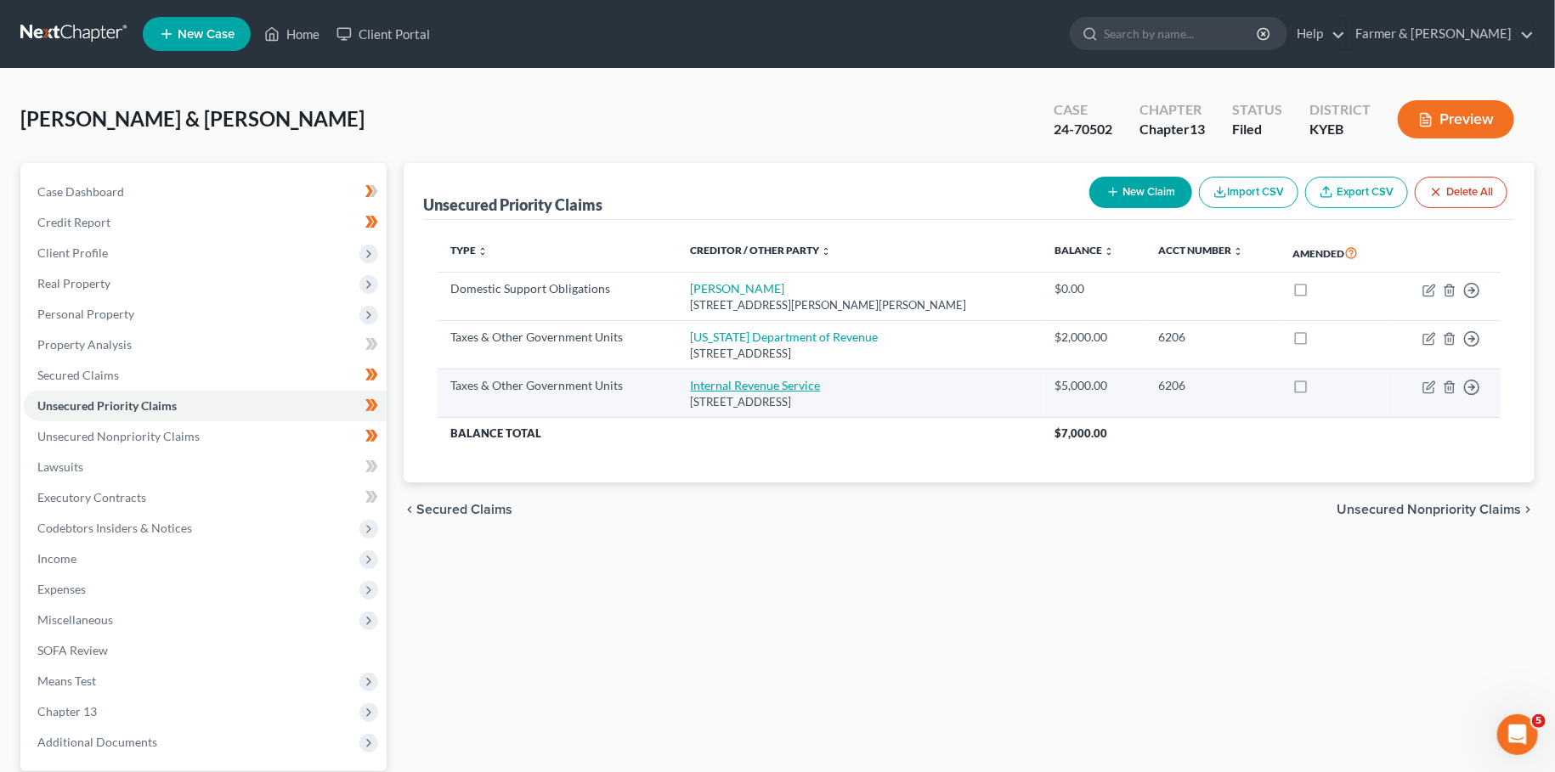
click at [770, 386] on link "Internal Revenue Service" at bounding box center [755, 385] width 130 height 14
select select "0"
select select "39"
select select "2"
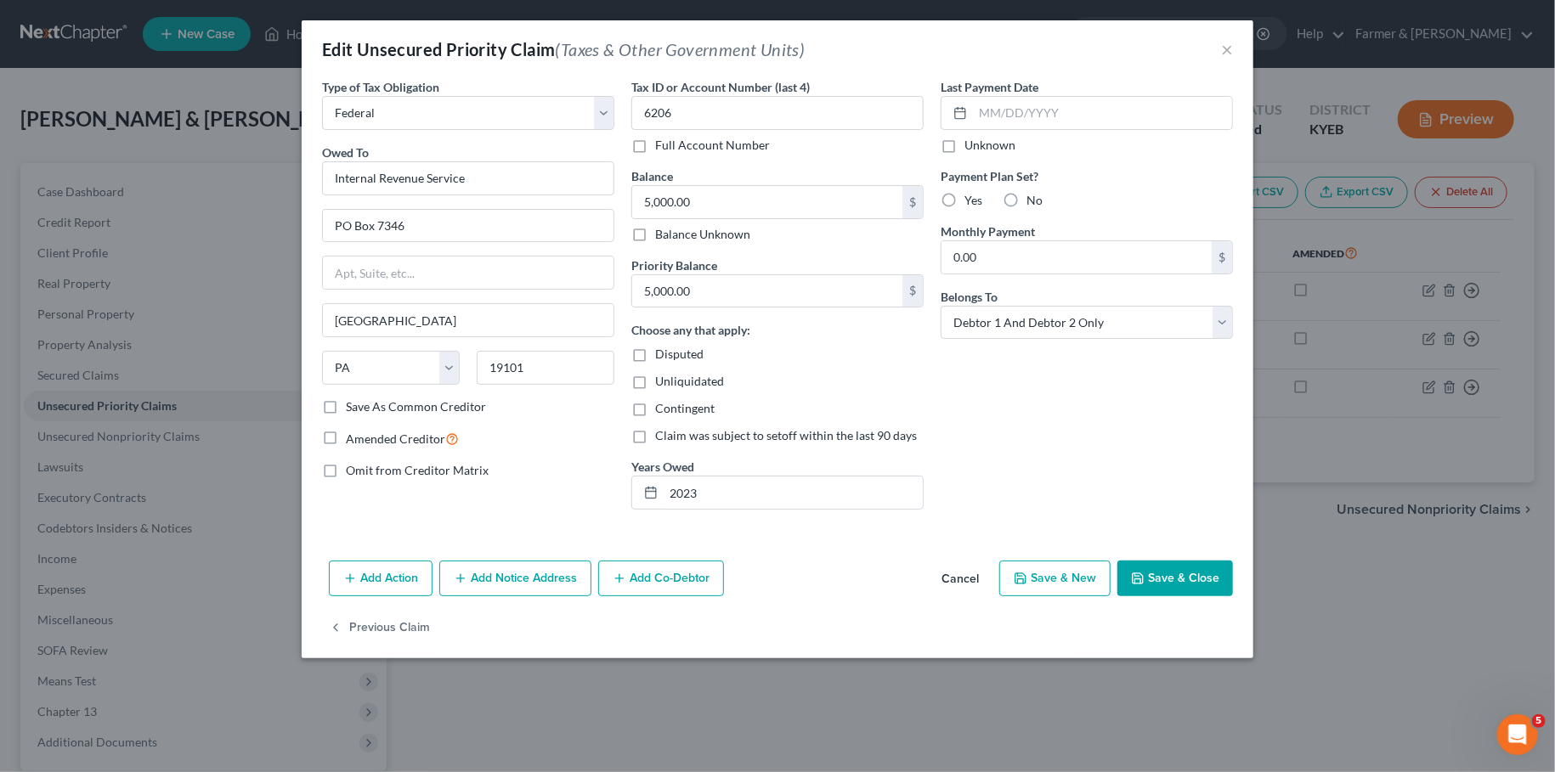
click at [1174, 574] on button "Save & Close" at bounding box center [1175, 579] width 116 height 36
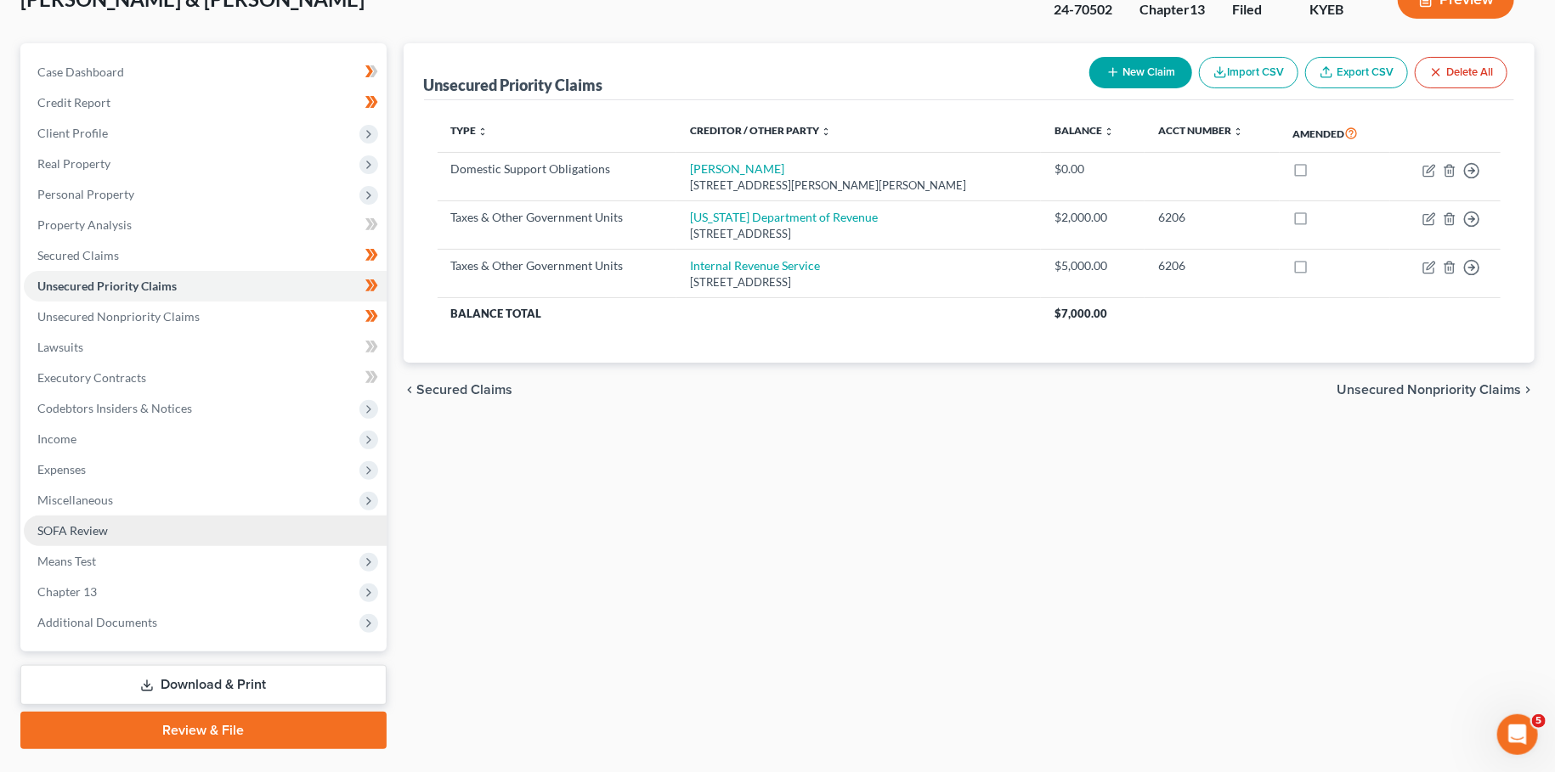
scroll to position [159, 0]
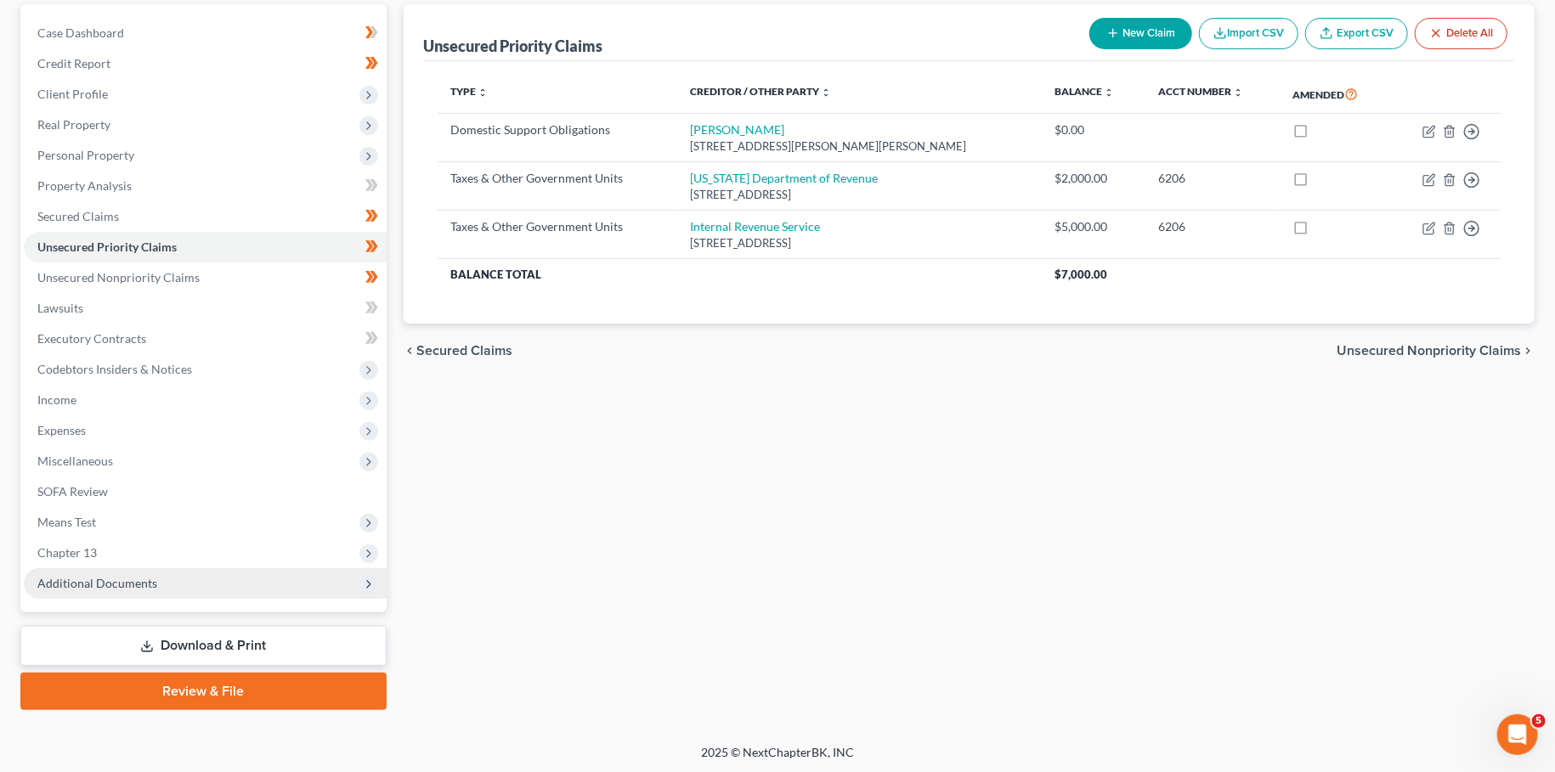
click at [115, 590] on span "Additional Documents" at bounding box center [205, 583] width 363 height 31
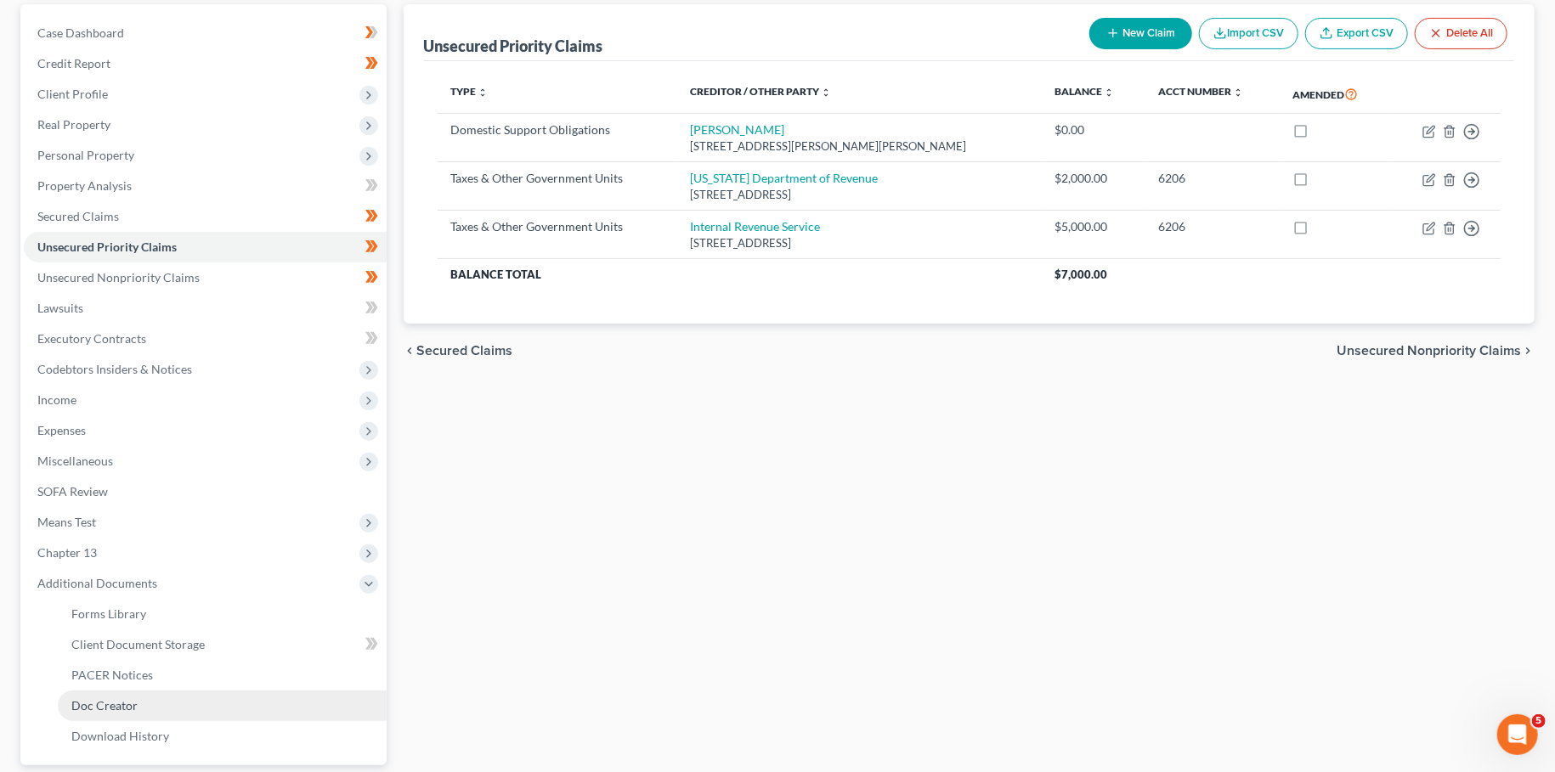
click at [118, 698] on span "Doc Creator" at bounding box center [104, 705] width 66 height 14
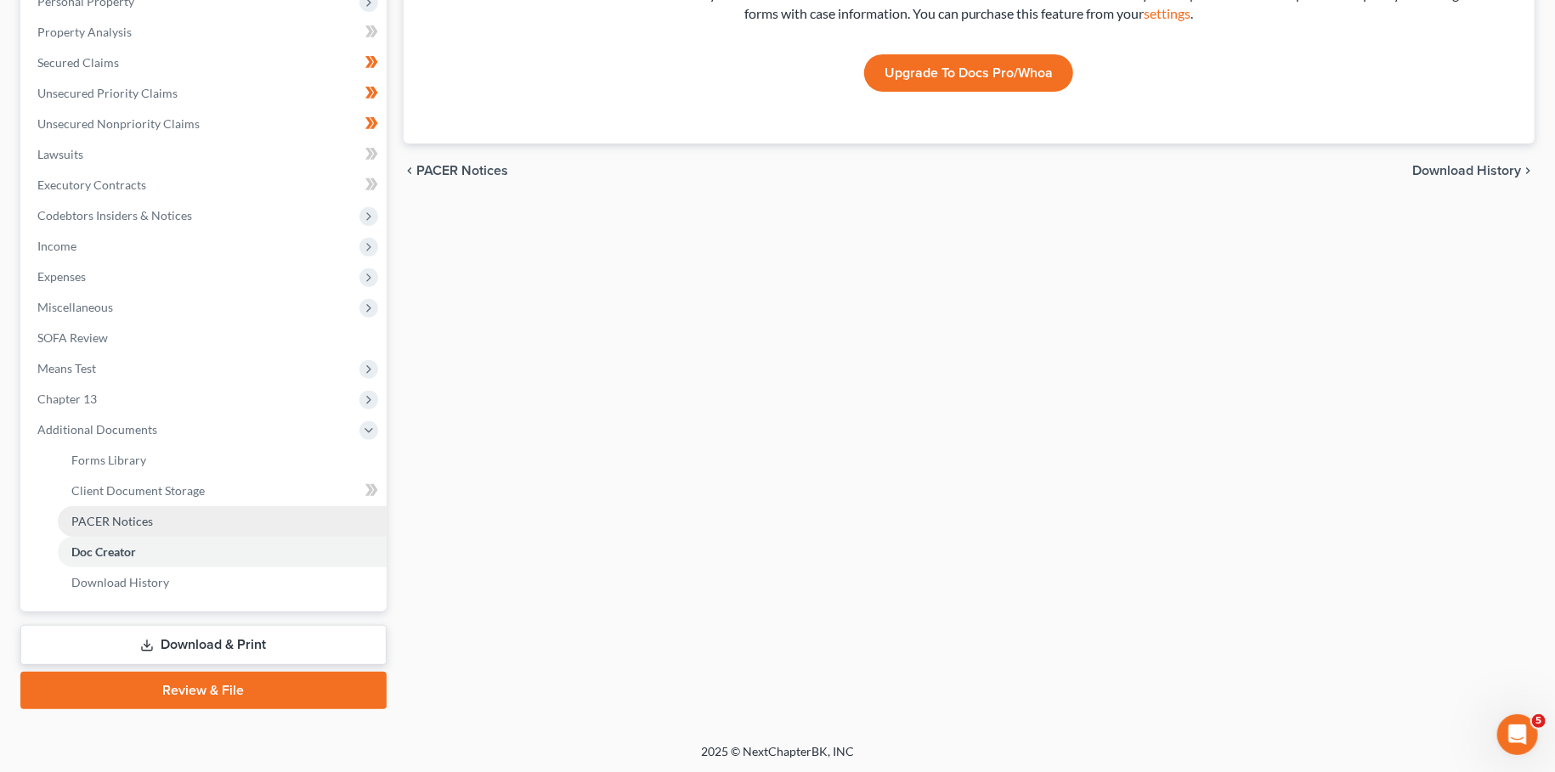
click at [147, 523] on span "PACER Notices" at bounding box center [112, 521] width 82 height 14
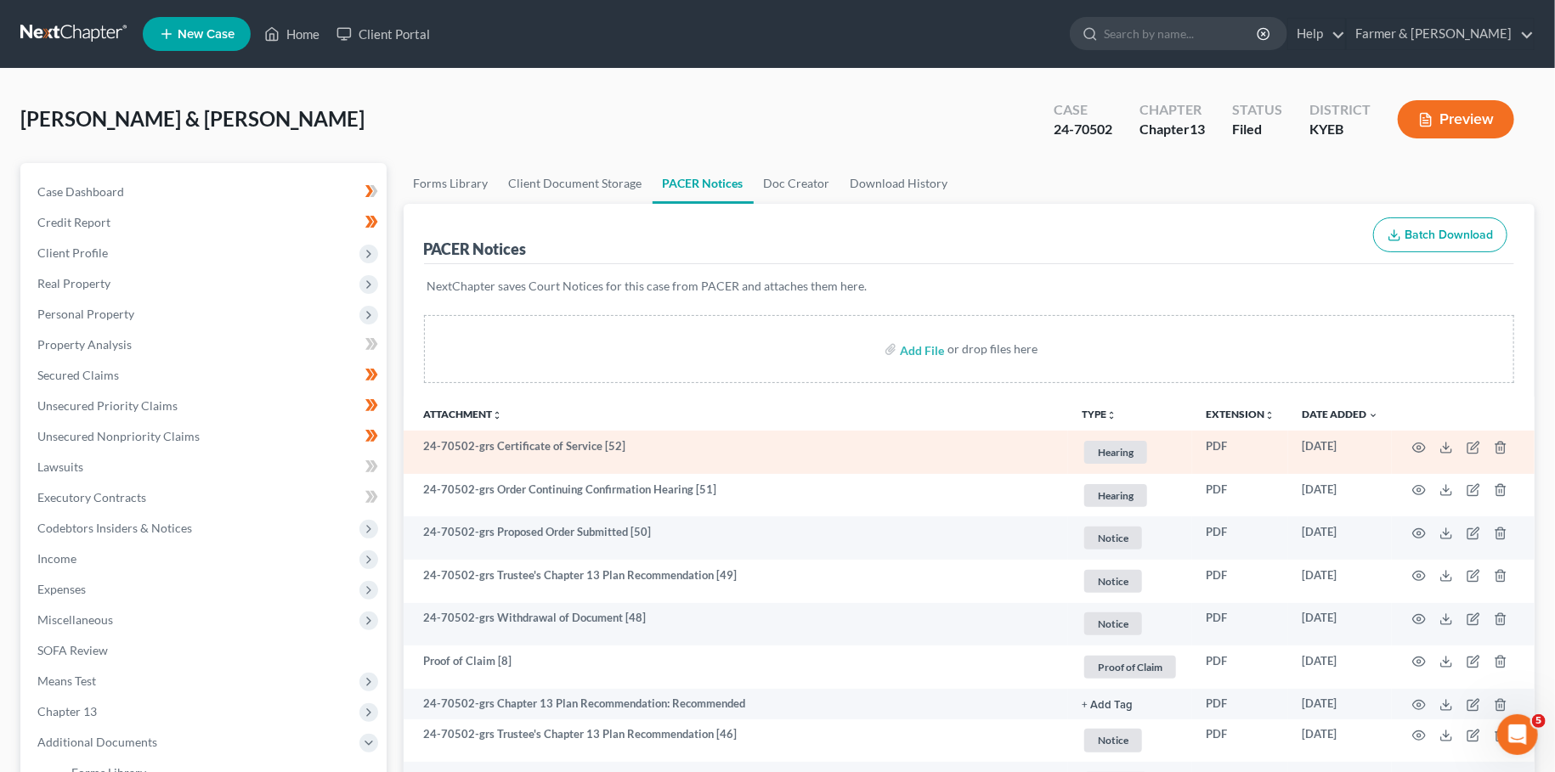
scroll to position [449, 0]
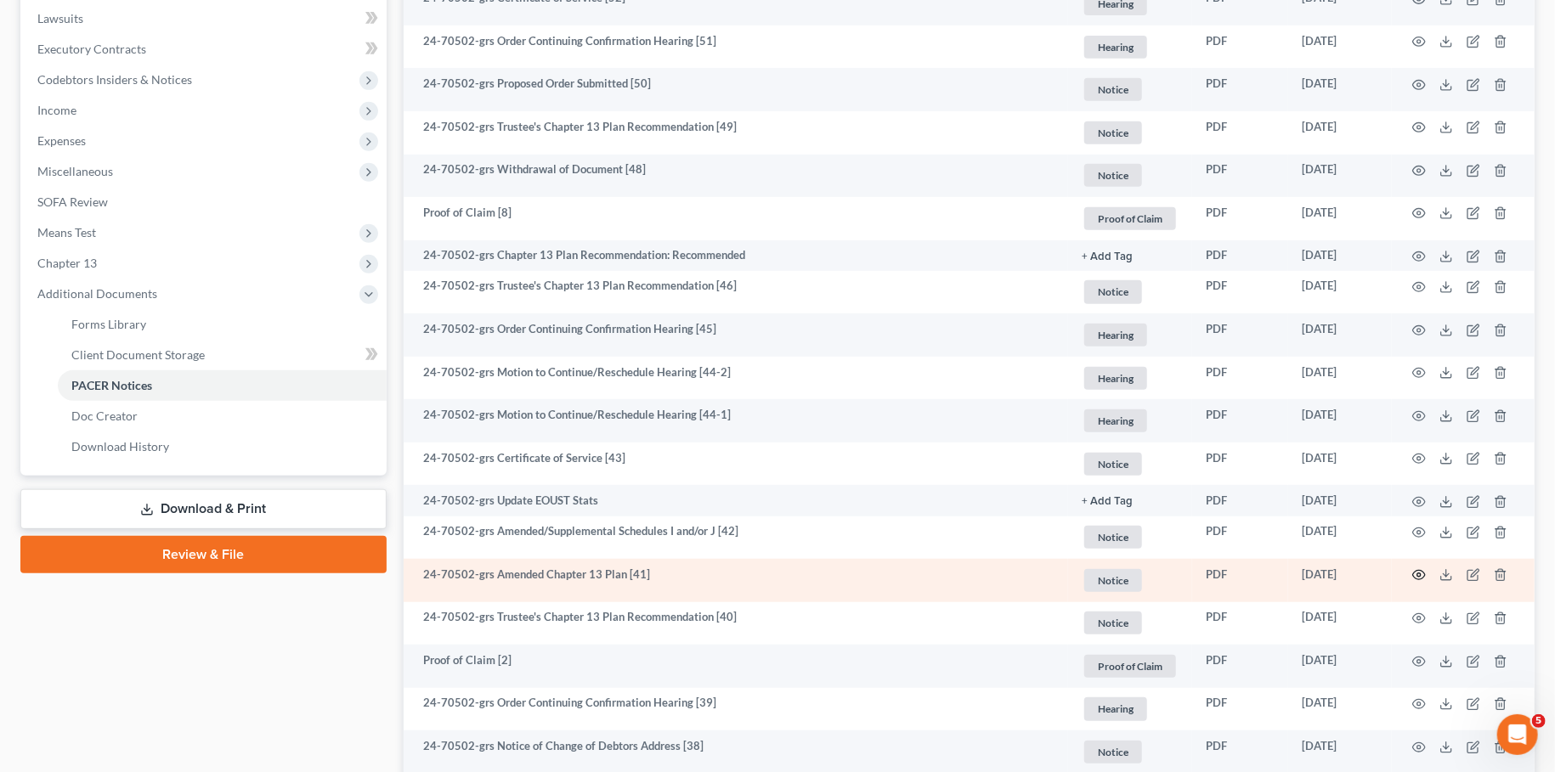
click at [1418, 574] on circle "button" at bounding box center [1418, 575] width 3 height 3
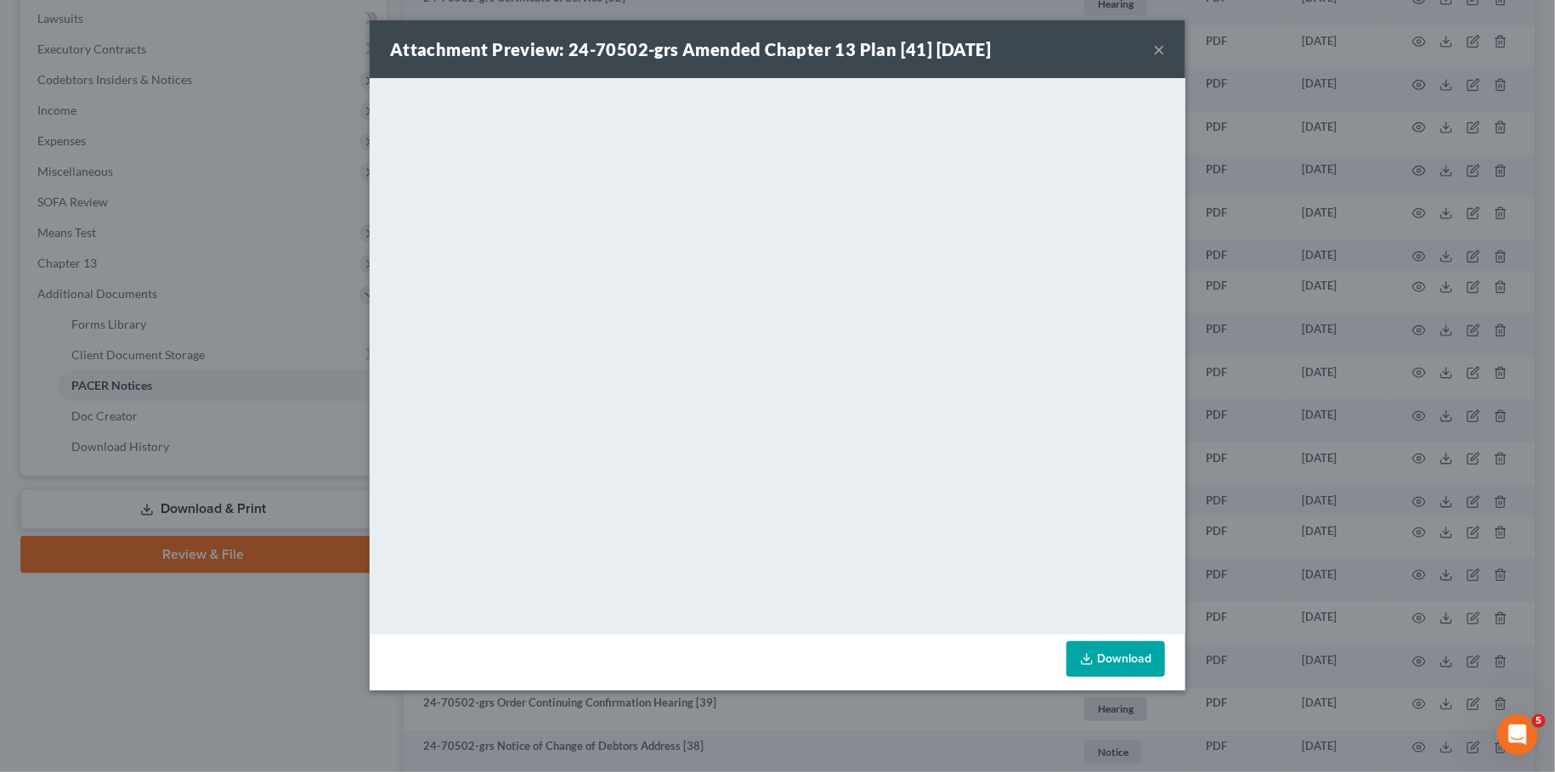
click at [1156, 47] on button "×" at bounding box center [1159, 49] width 12 height 20
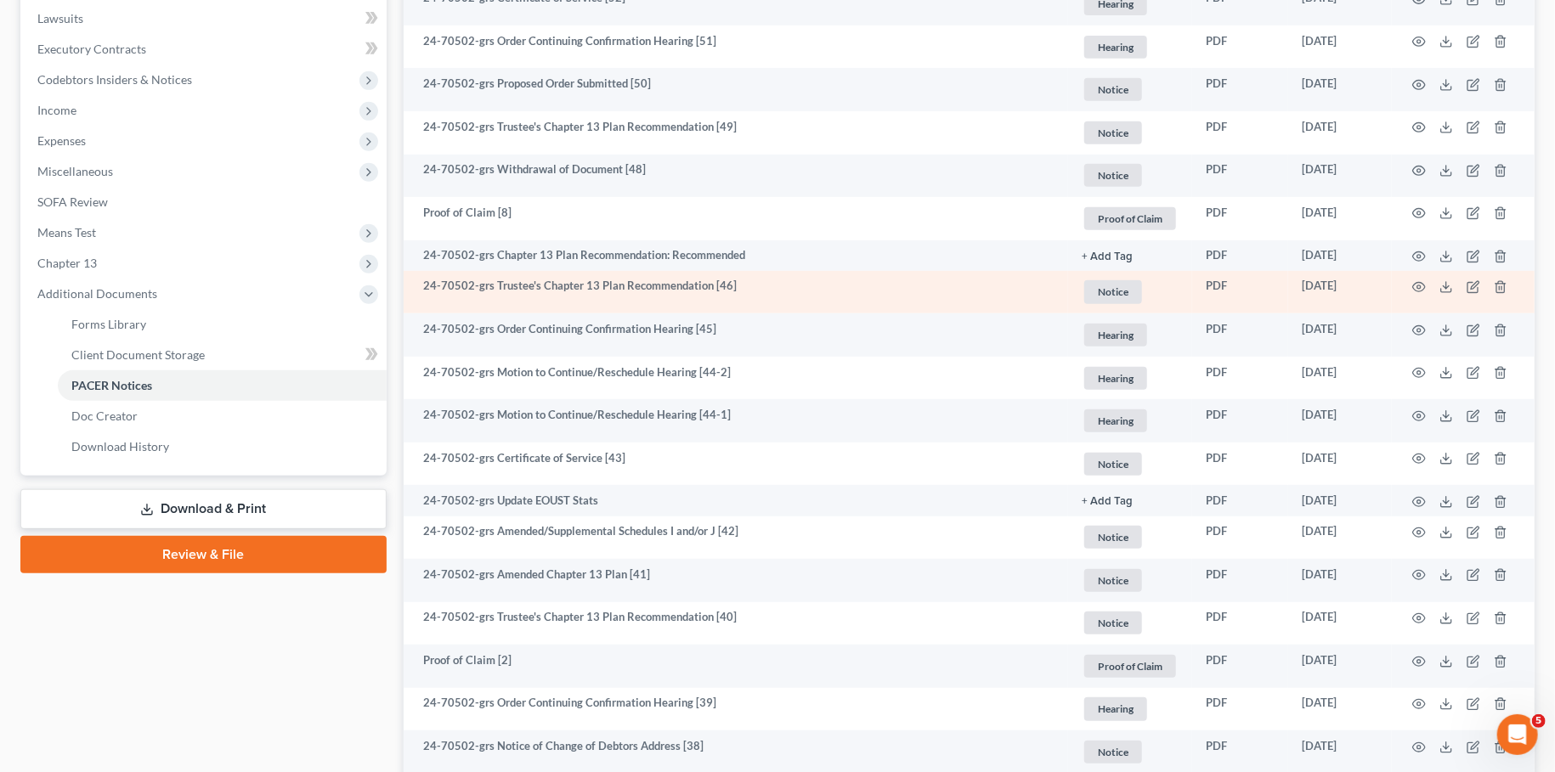
scroll to position [0, 0]
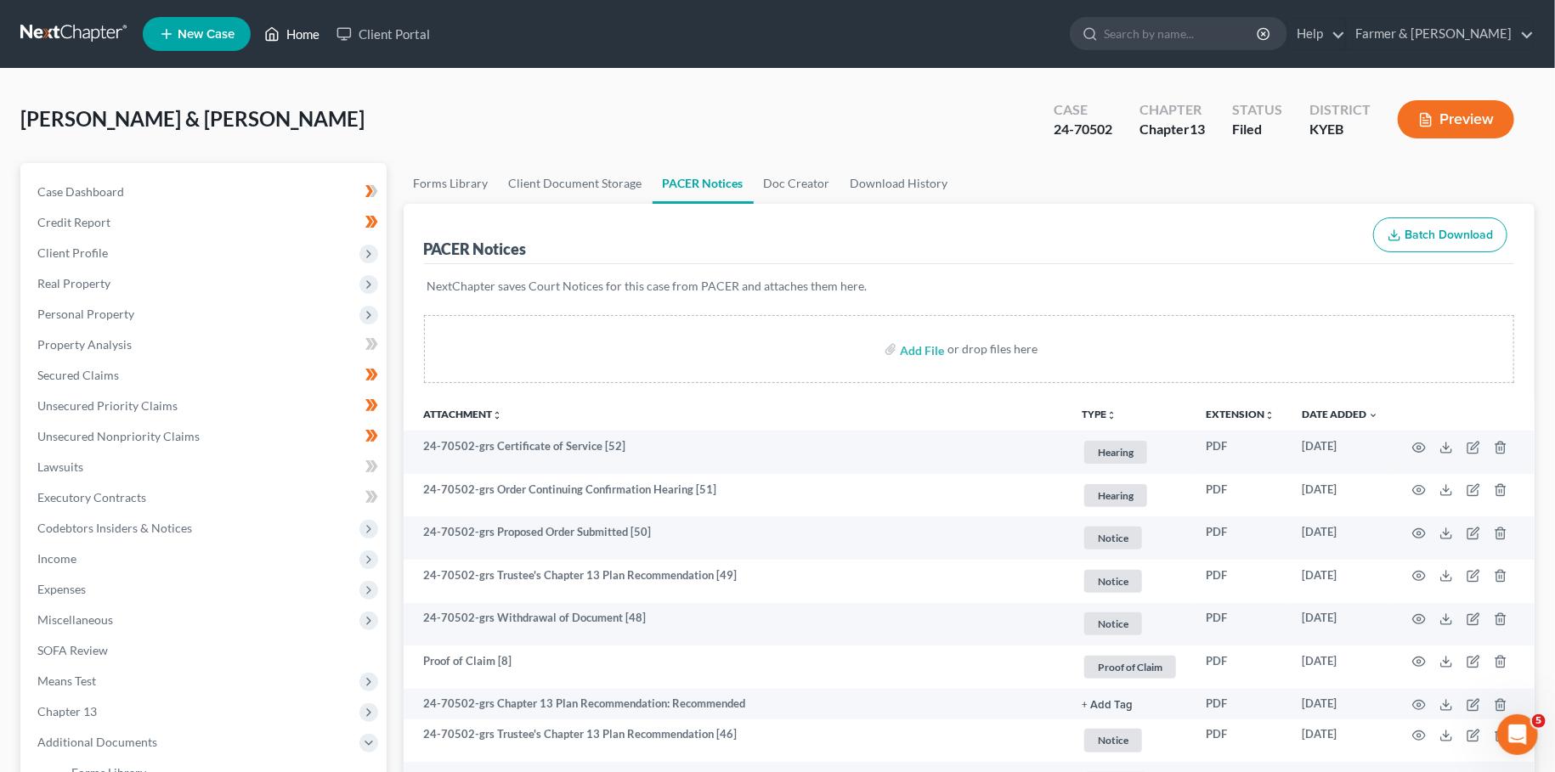
click at [293, 39] on link "Home" at bounding box center [292, 34] width 72 height 31
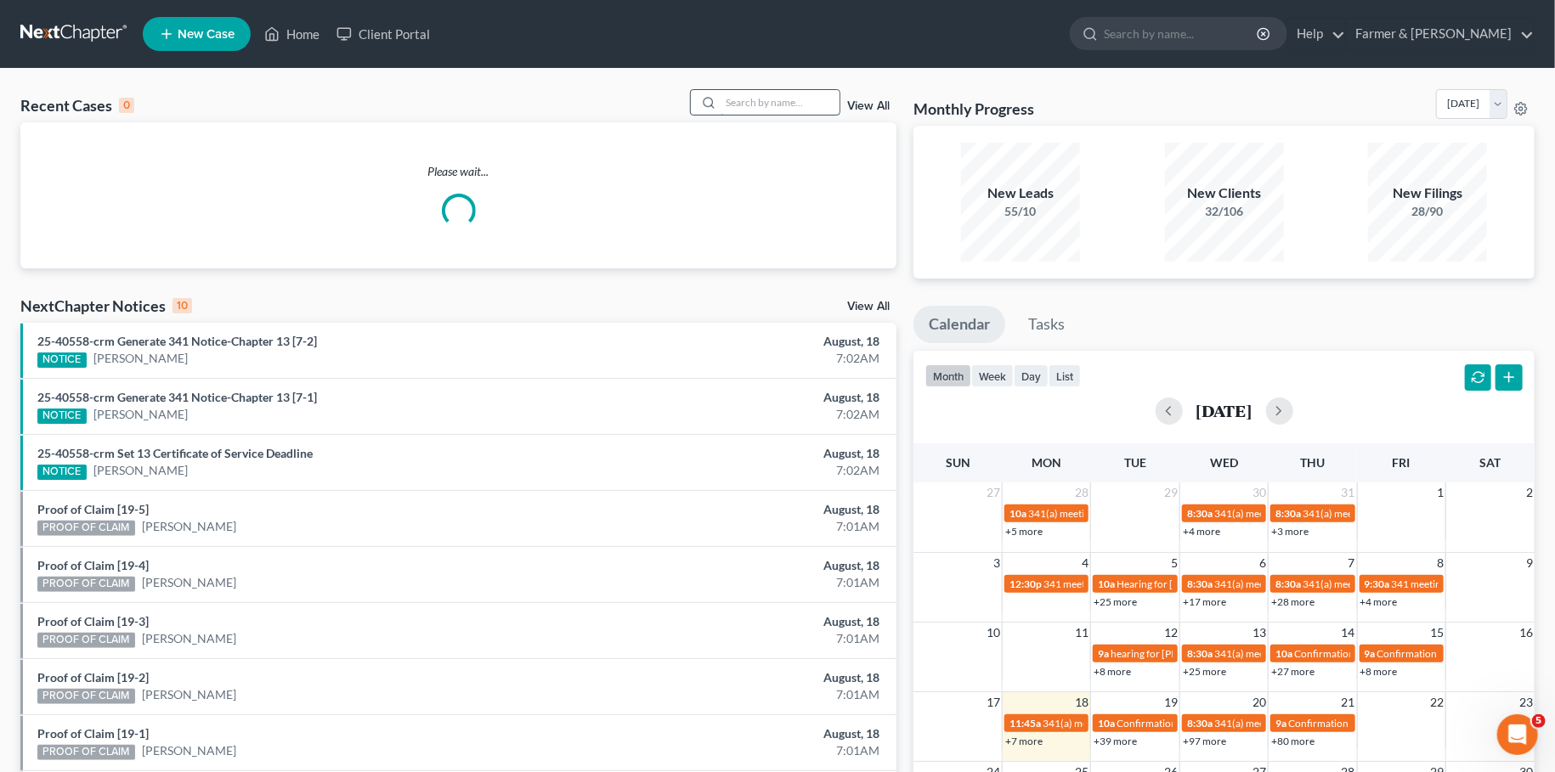
click at [777, 99] on input "search" at bounding box center [780, 102] width 119 height 25
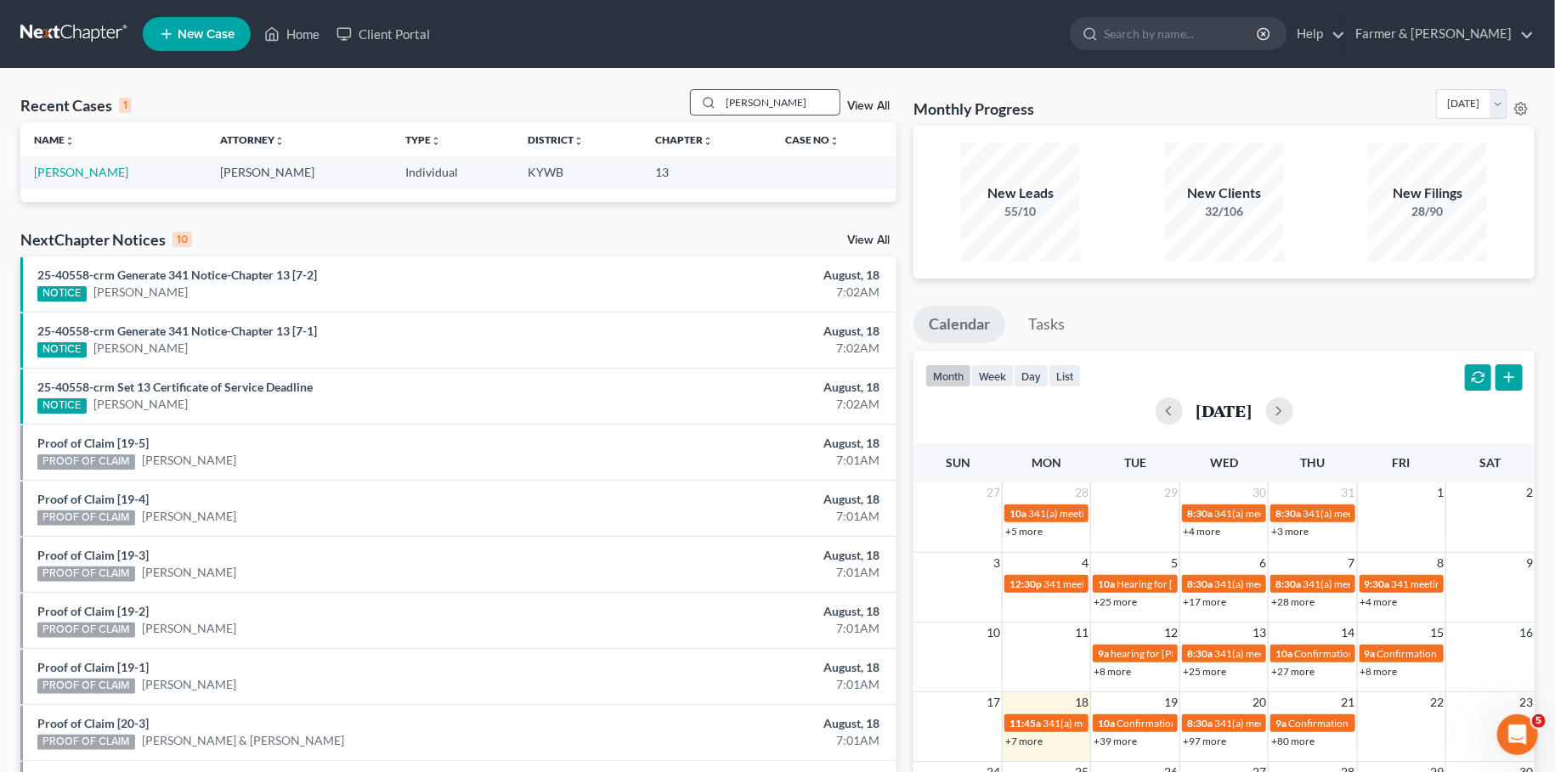
drag, startPoint x: 741, startPoint y: 104, endPoint x: 659, endPoint y: 84, distance: 84.7
click at [721, 90] on input "james cary" at bounding box center [780, 102] width 119 height 25
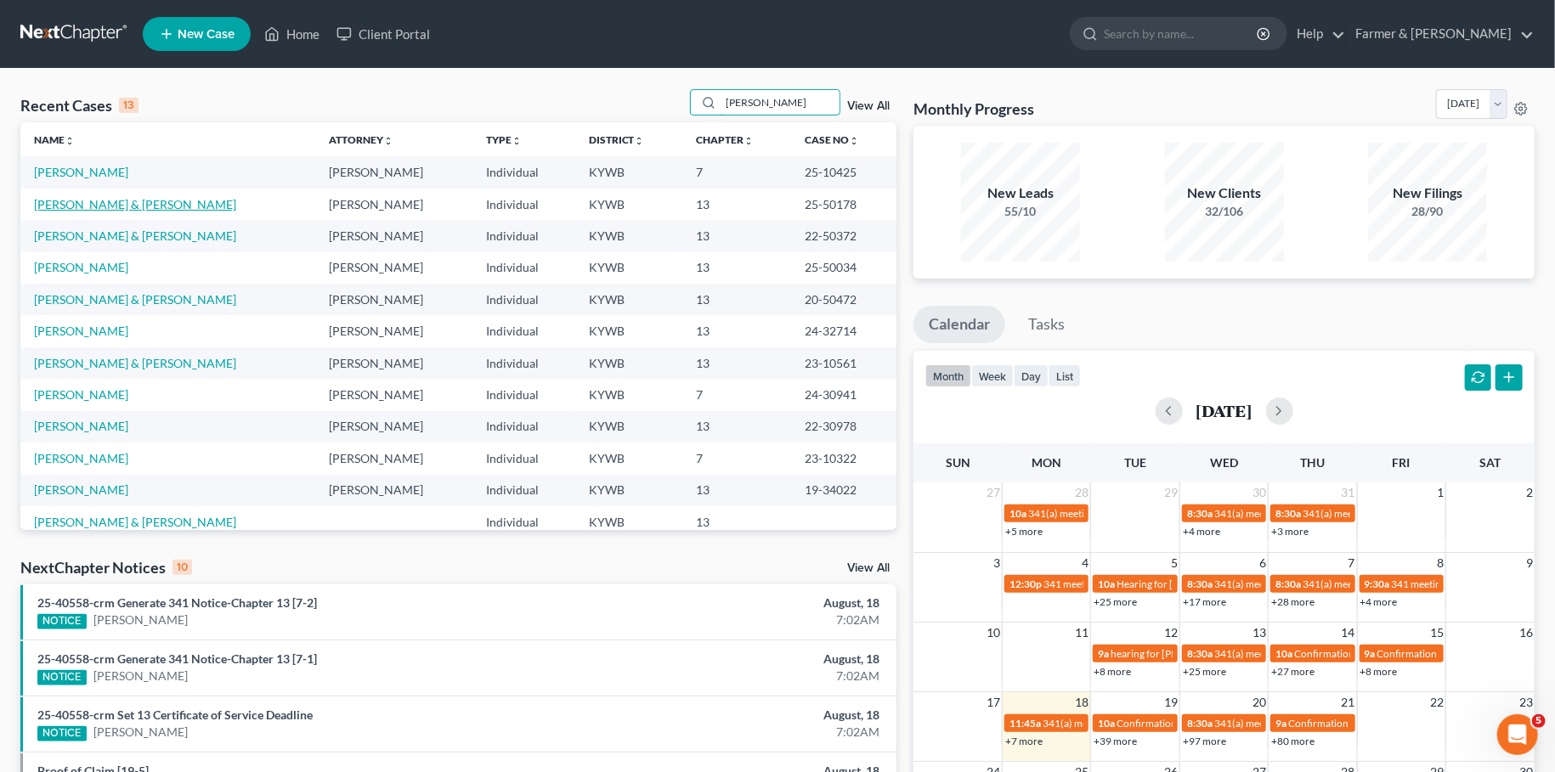
type input "brewer"
click at [106, 200] on link "[PERSON_NAME] & [PERSON_NAME]" at bounding box center [135, 204] width 202 height 14
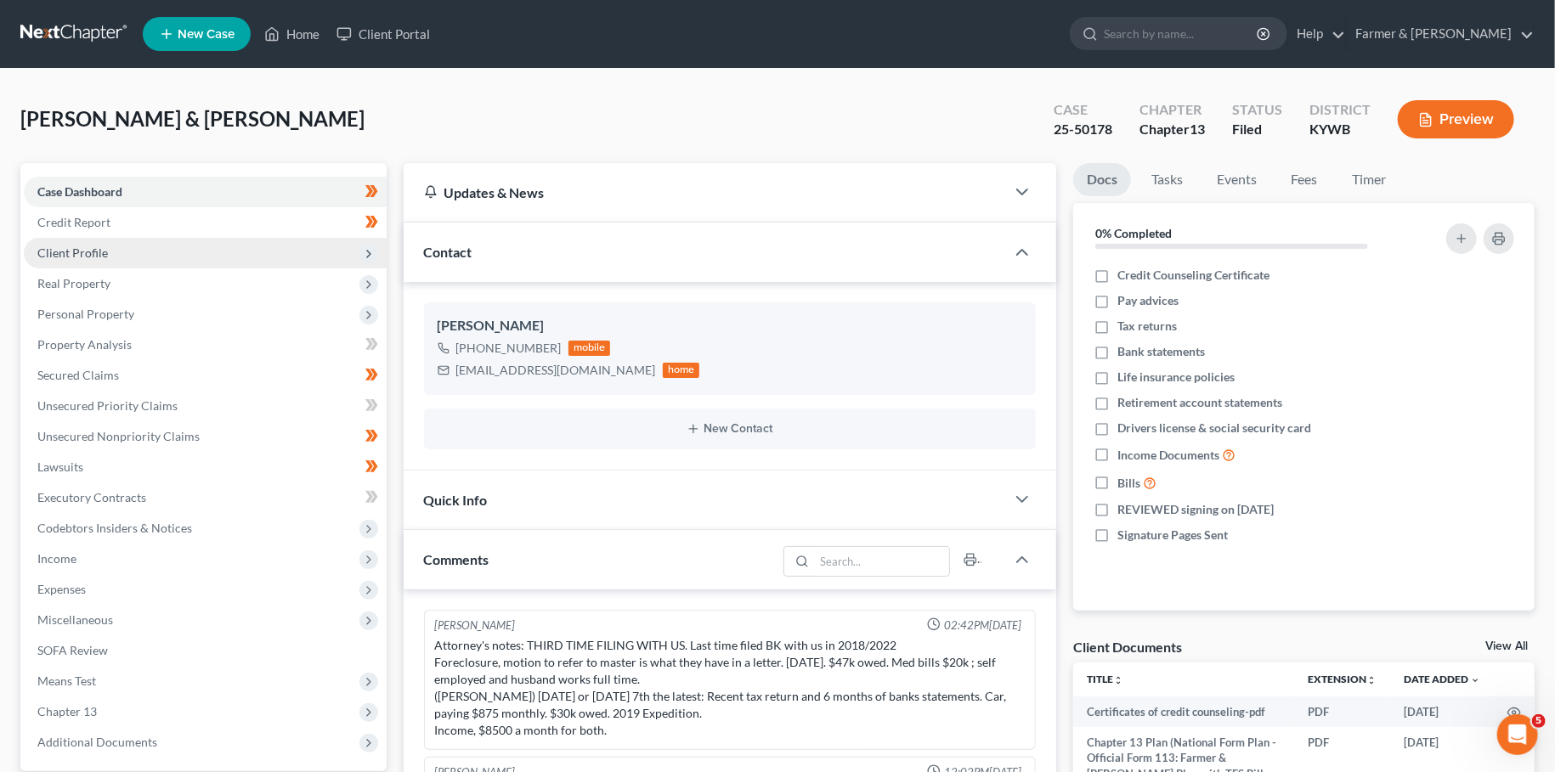
scroll to position [551, 0]
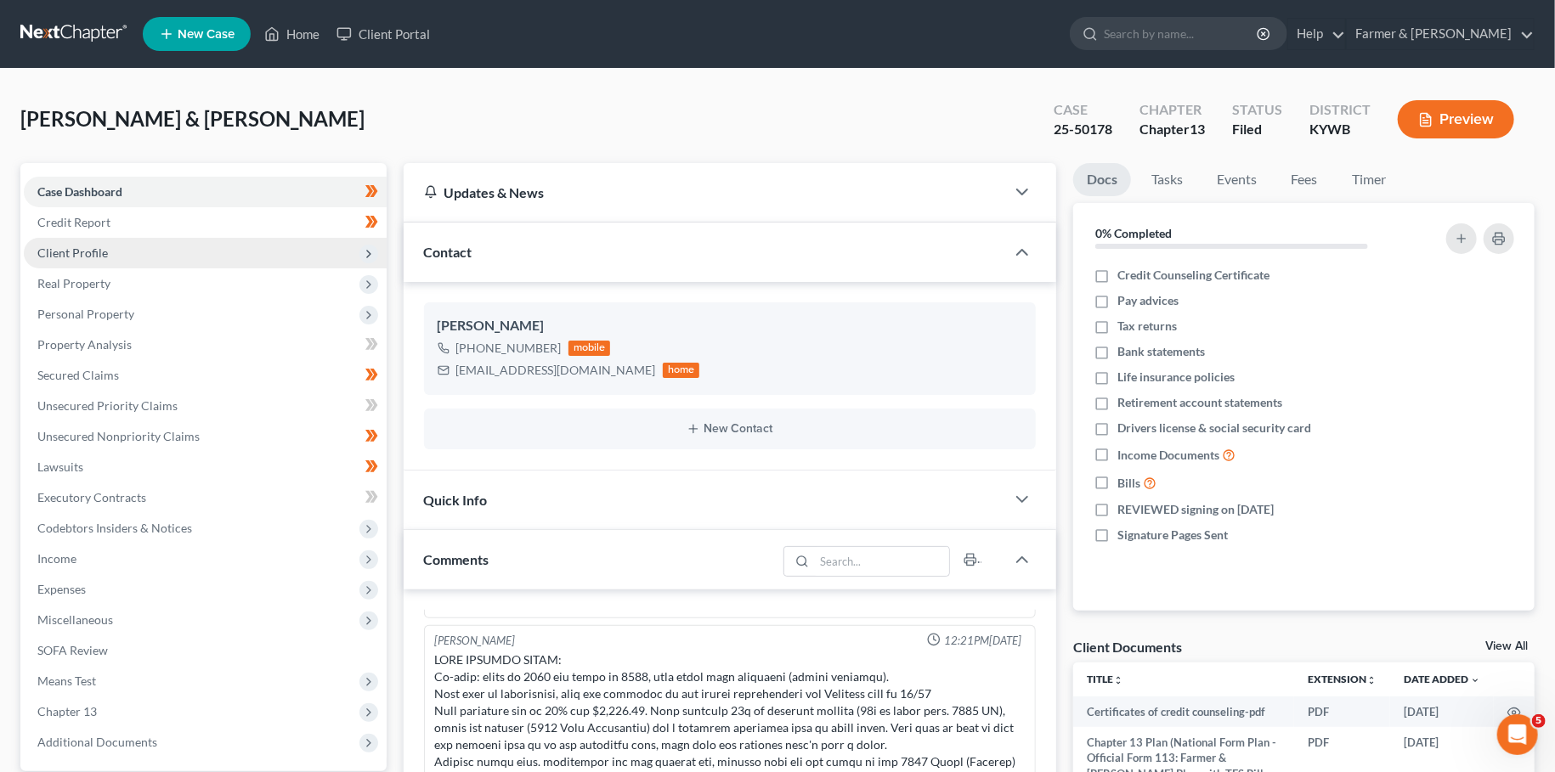
click at [92, 252] on span "Client Profile" at bounding box center [72, 253] width 71 height 14
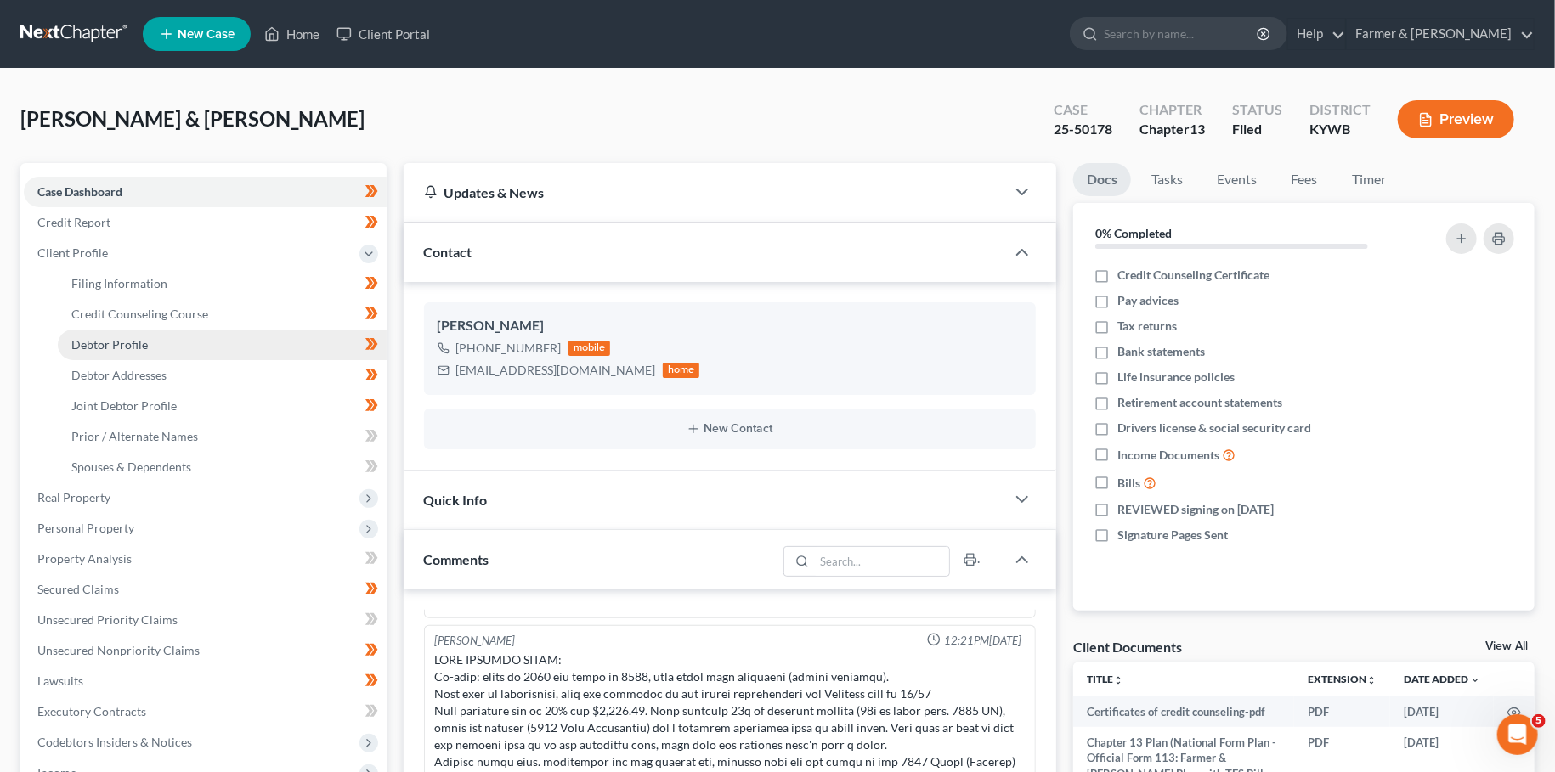
click at [93, 345] on span "Debtor Profile" at bounding box center [109, 344] width 76 height 14
select select "1"
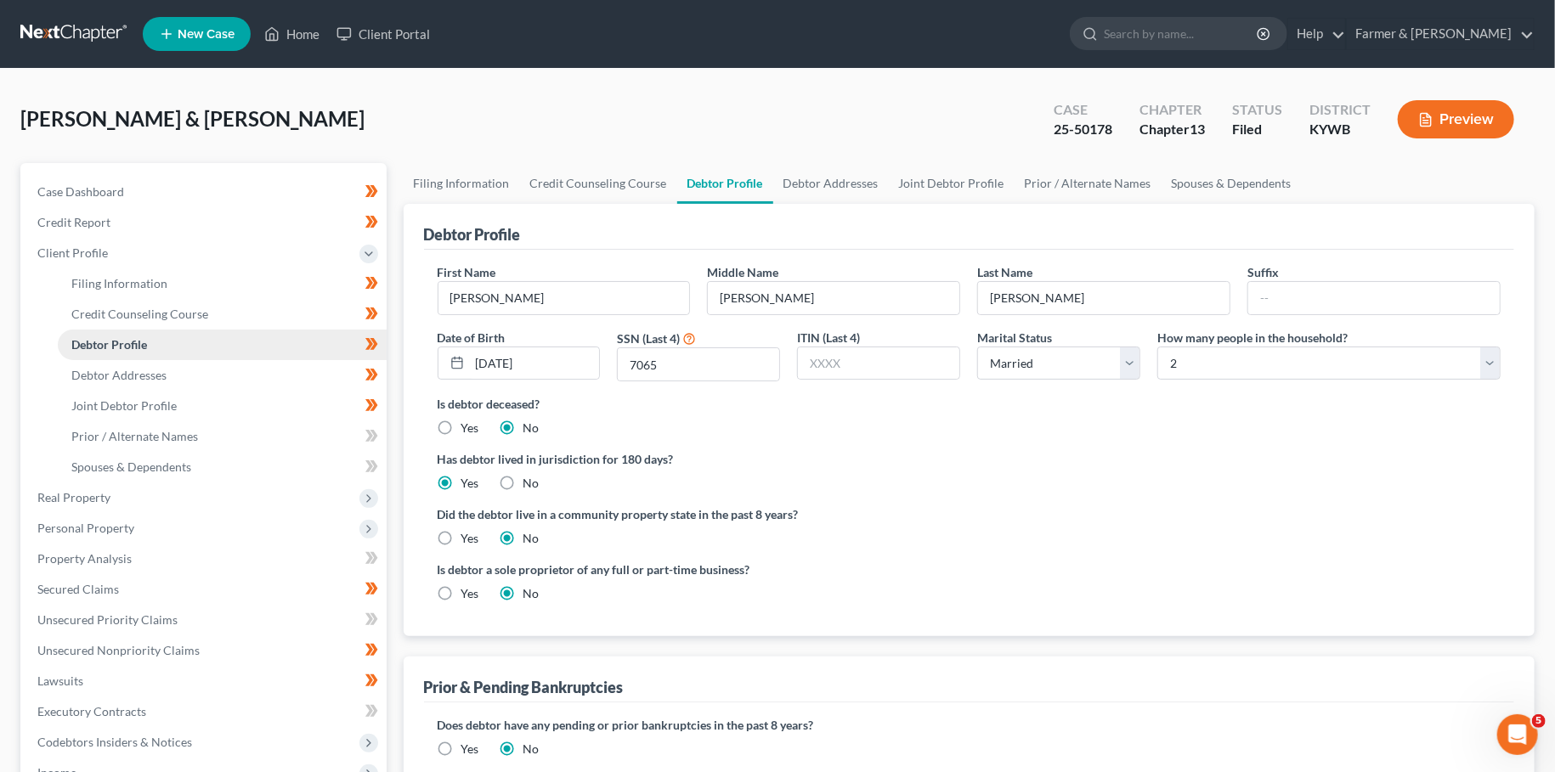
radio input "true"
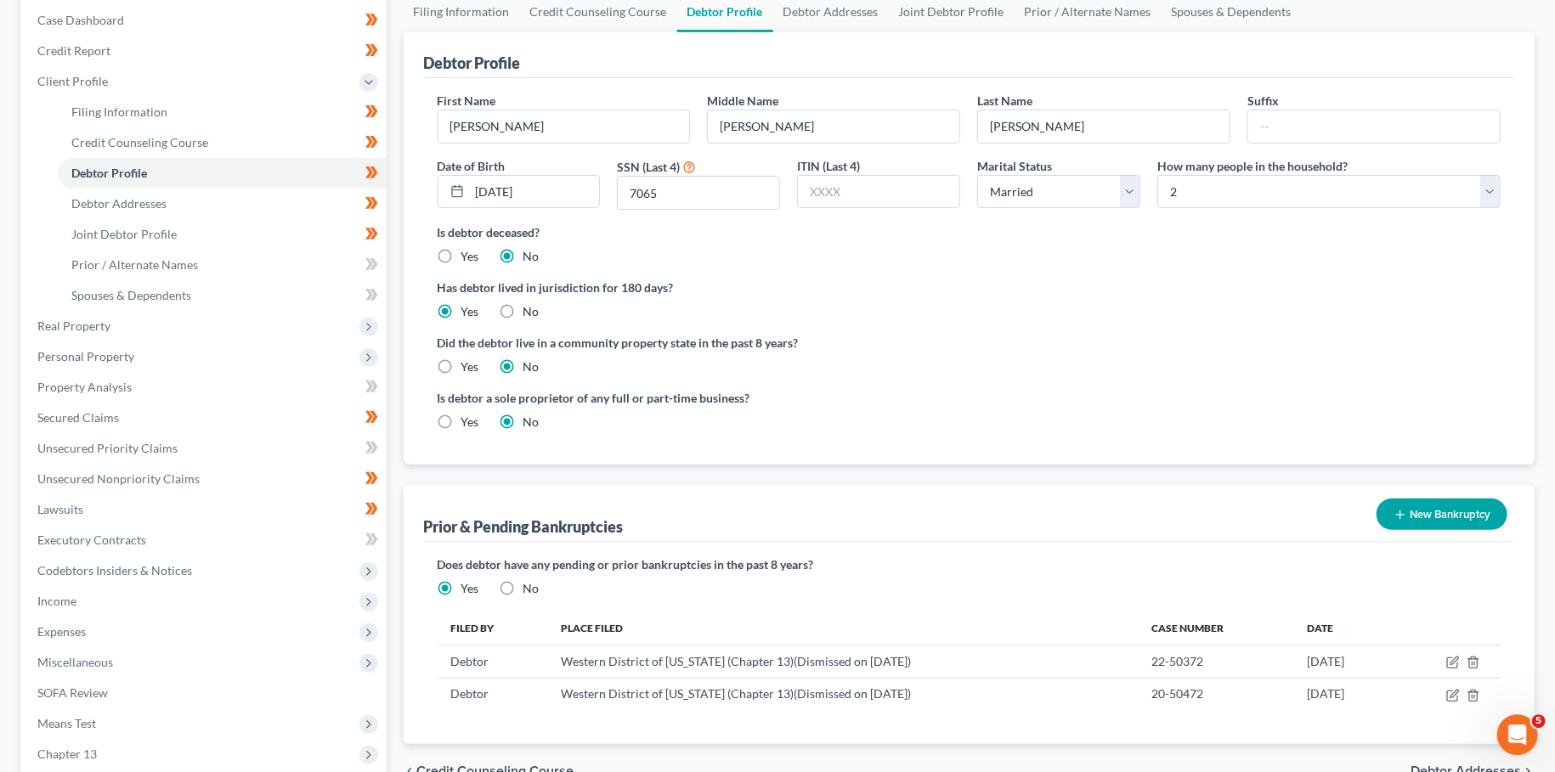
scroll to position [299, 0]
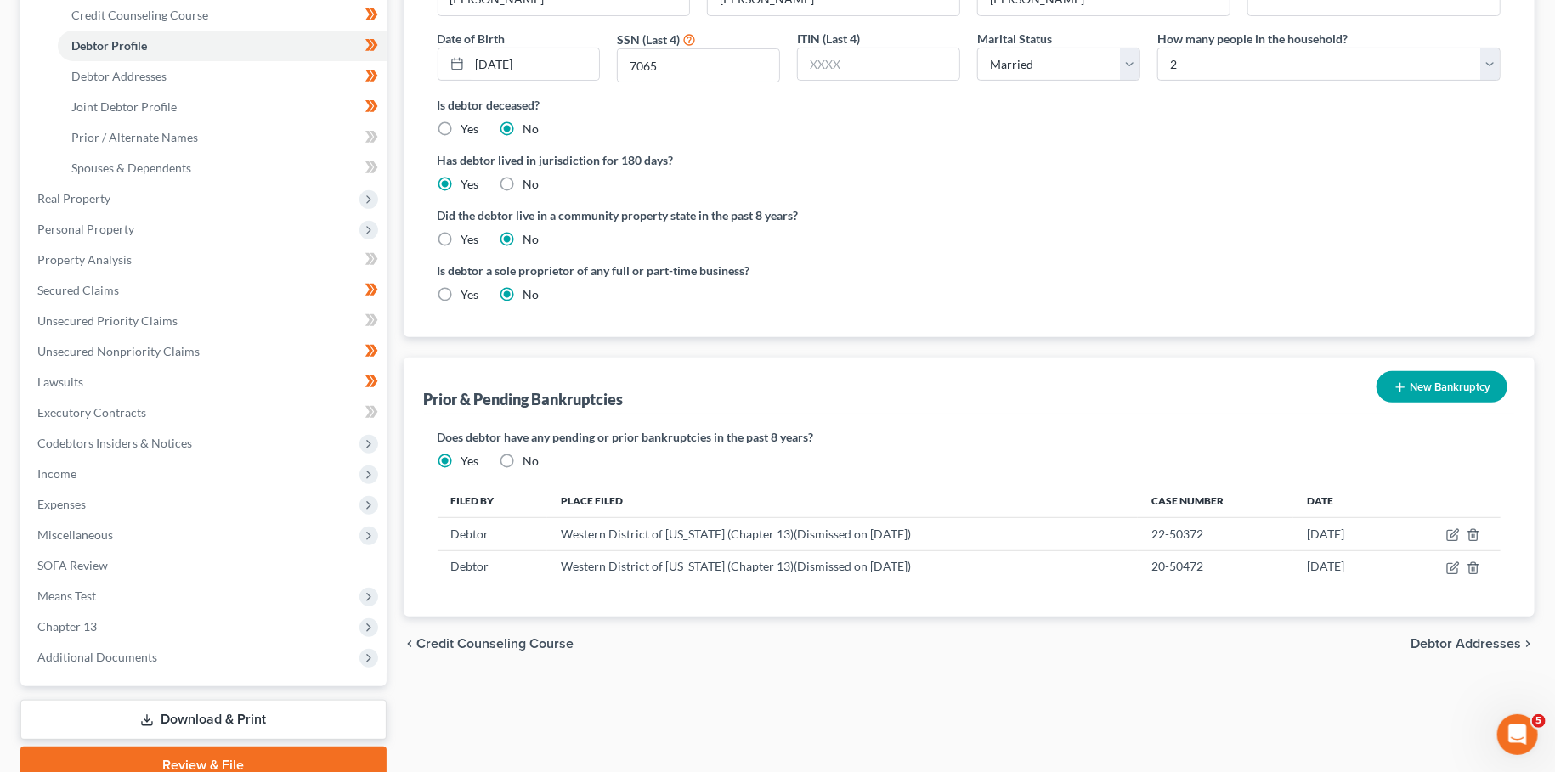
click at [1387, 155] on label "Has debtor lived in jurisdiction for 180 days?" at bounding box center [970, 160] width 1064 height 18
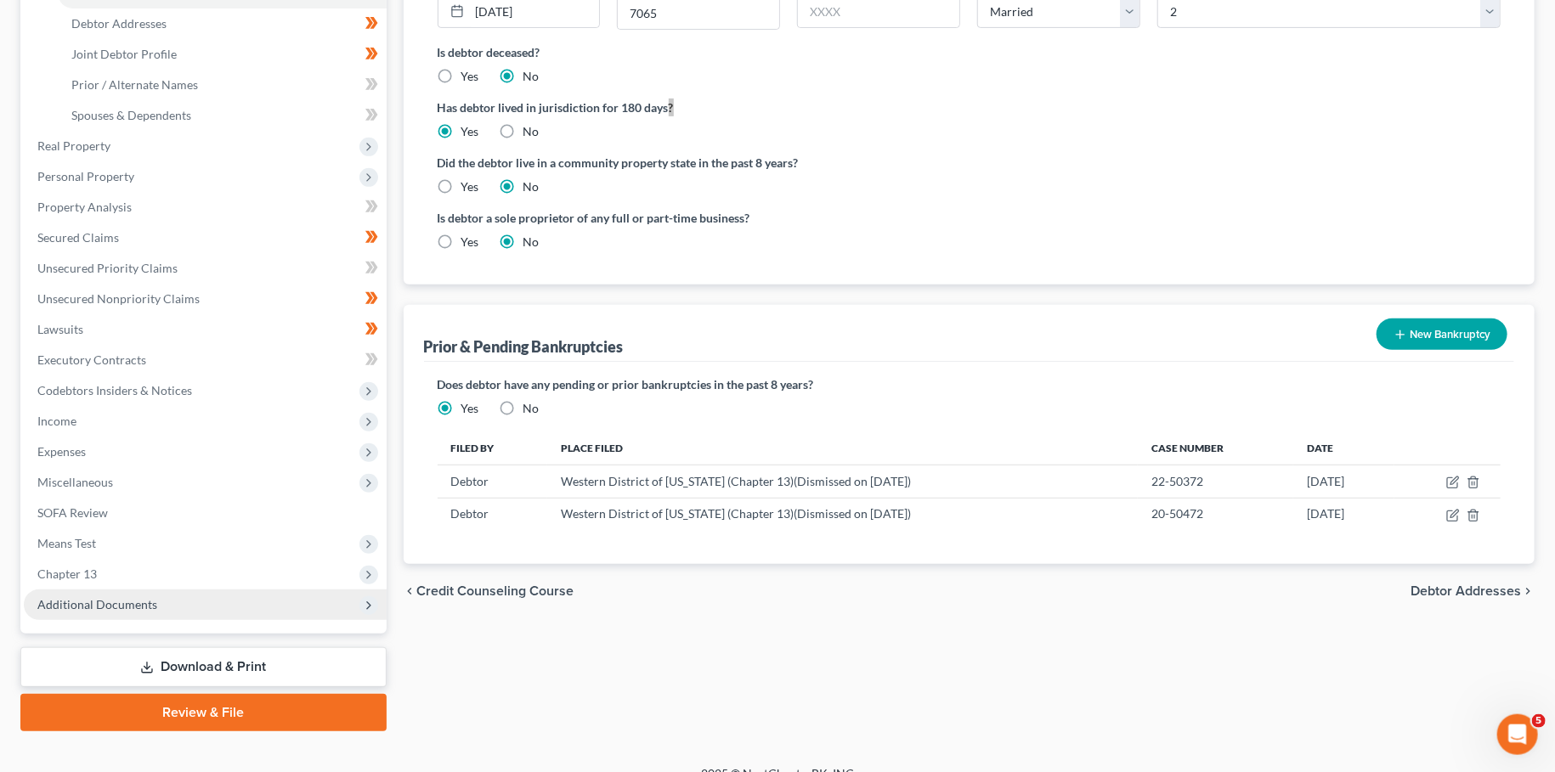
scroll to position [374, 0]
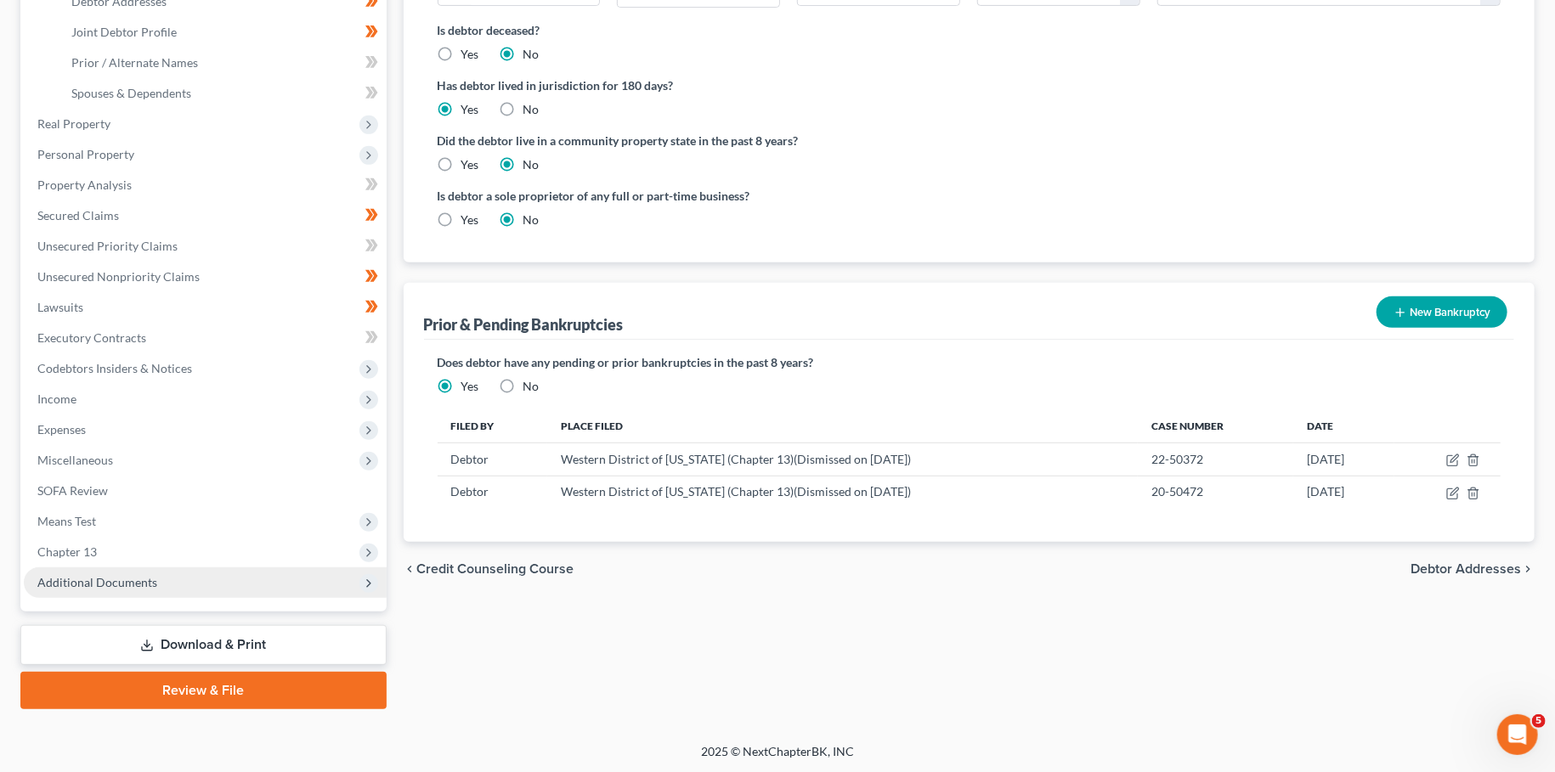
click at [81, 582] on span "Additional Documents" at bounding box center [97, 582] width 120 height 14
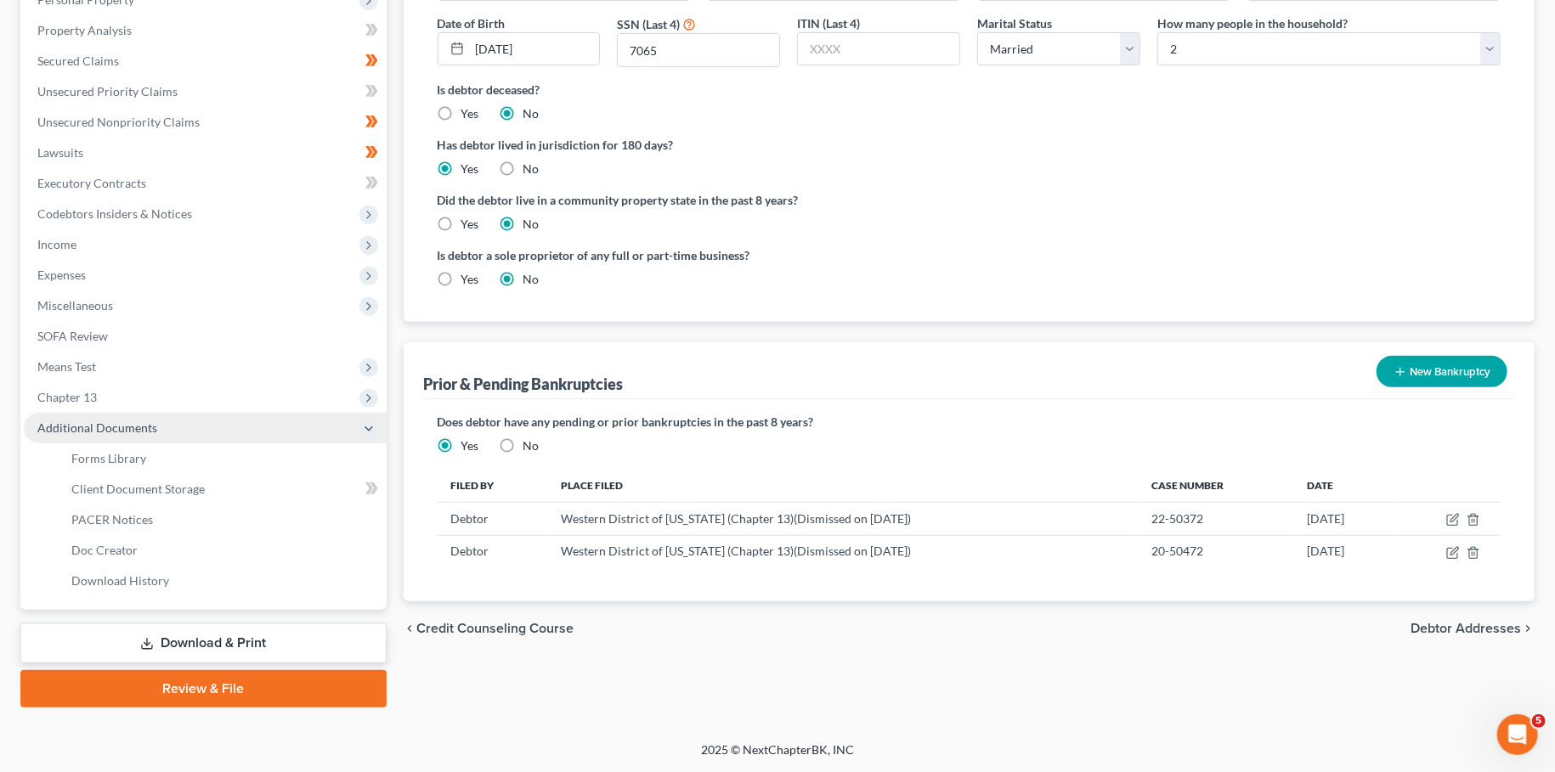
scroll to position [312, 0]
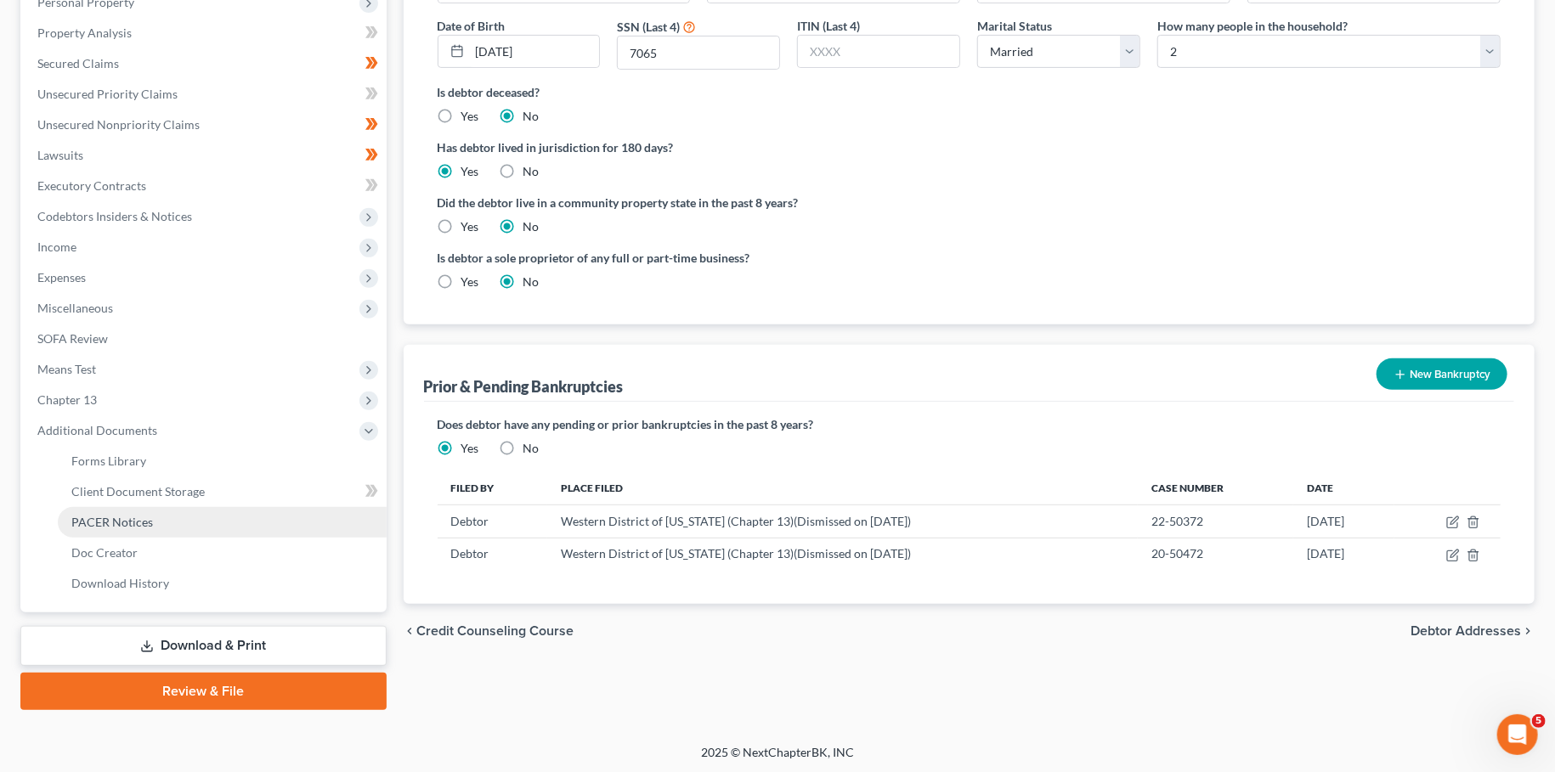
click at [106, 515] on span "PACER Notices" at bounding box center [112, 522] width 82 height 14
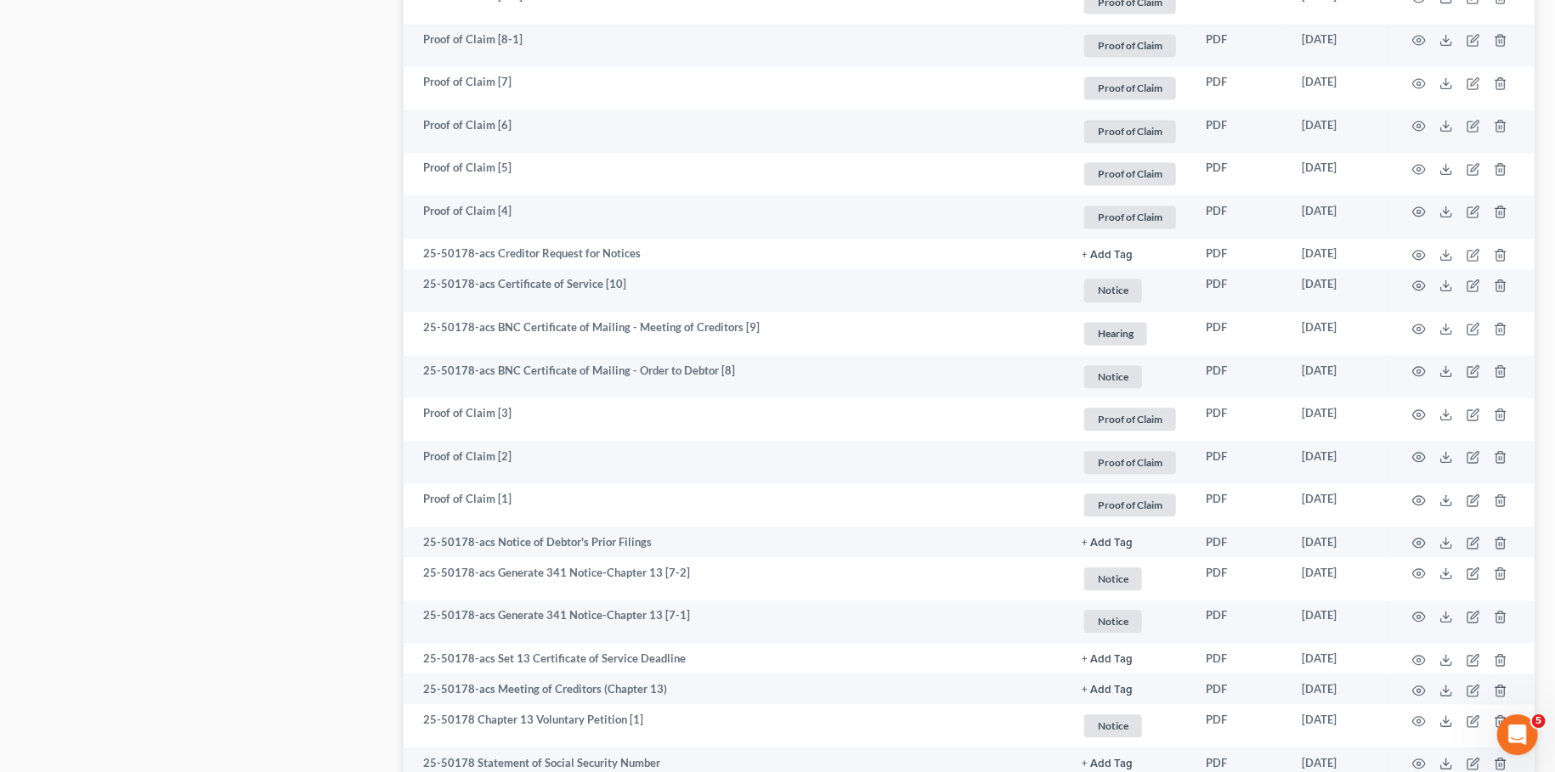
scroll to position [2292, 0]
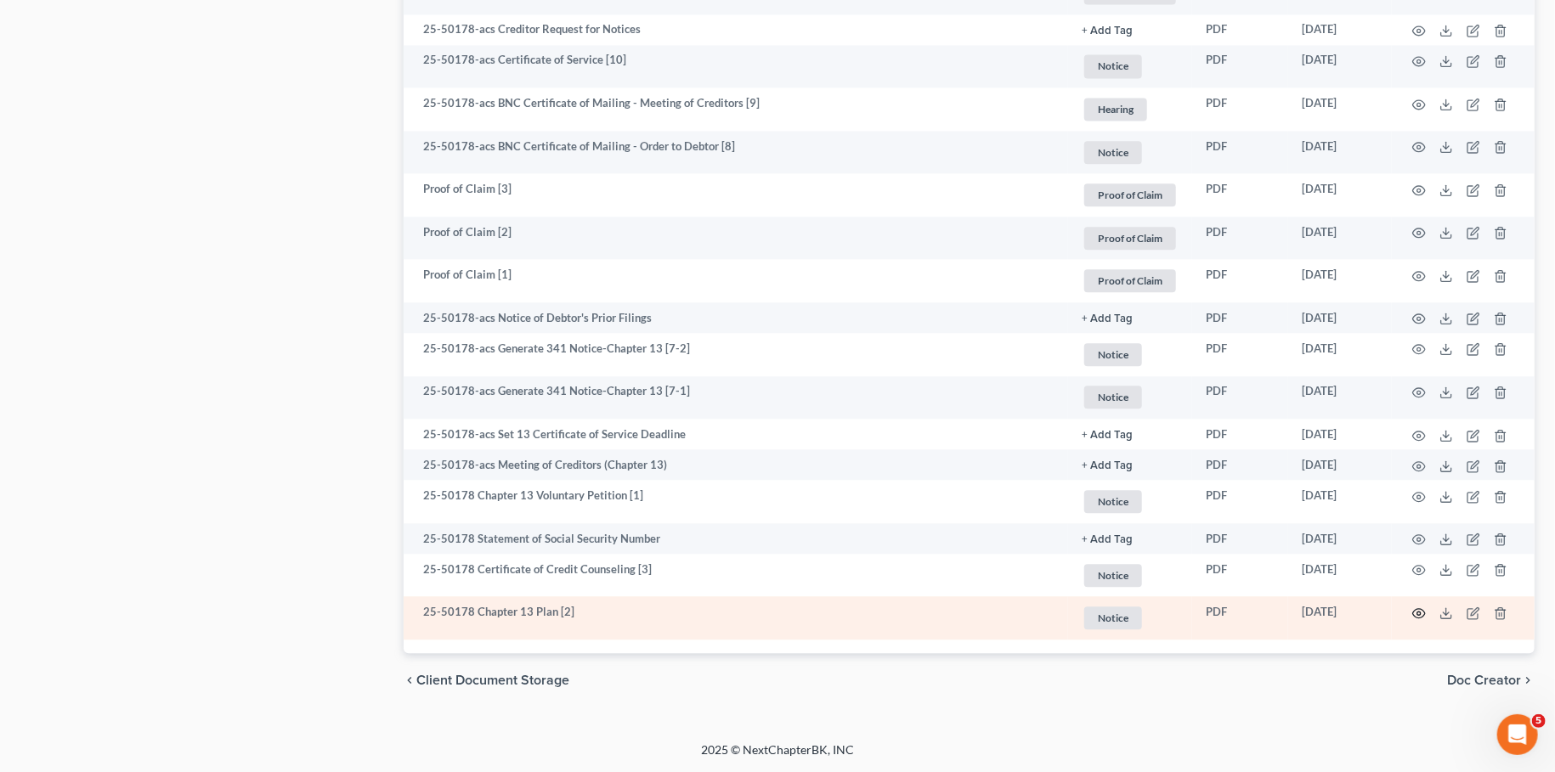
click at [1420, 612] on circle "button" at bounding box center [1418, 613] width 3 height 3
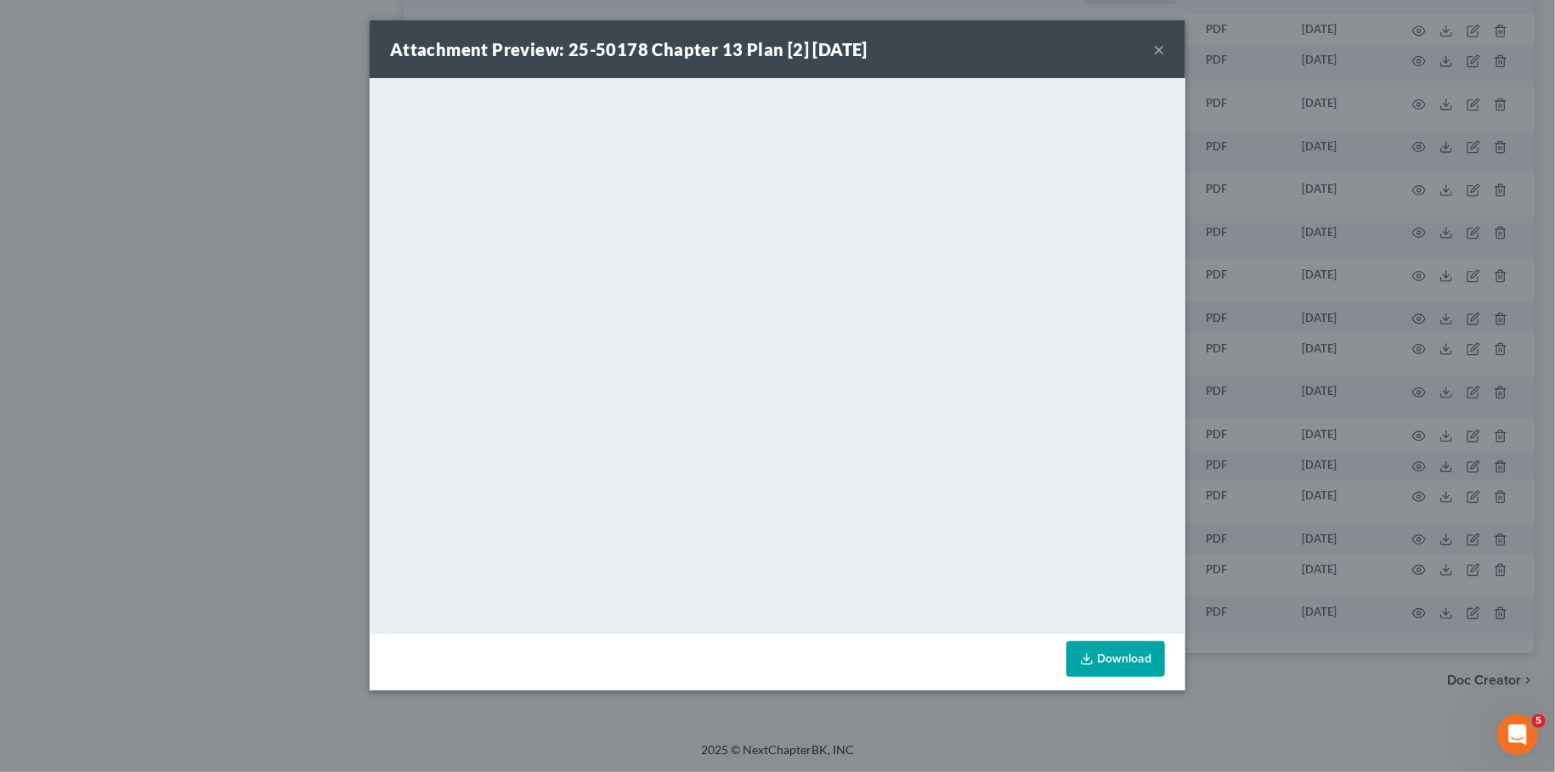
click at [152, 460] on div "Attachment Preview: 25-50178 Chapter 13 Plan [2] 04/18/2025 × <object ng-attr-d…" at bounding box center [777, 386] width 1555 height 772
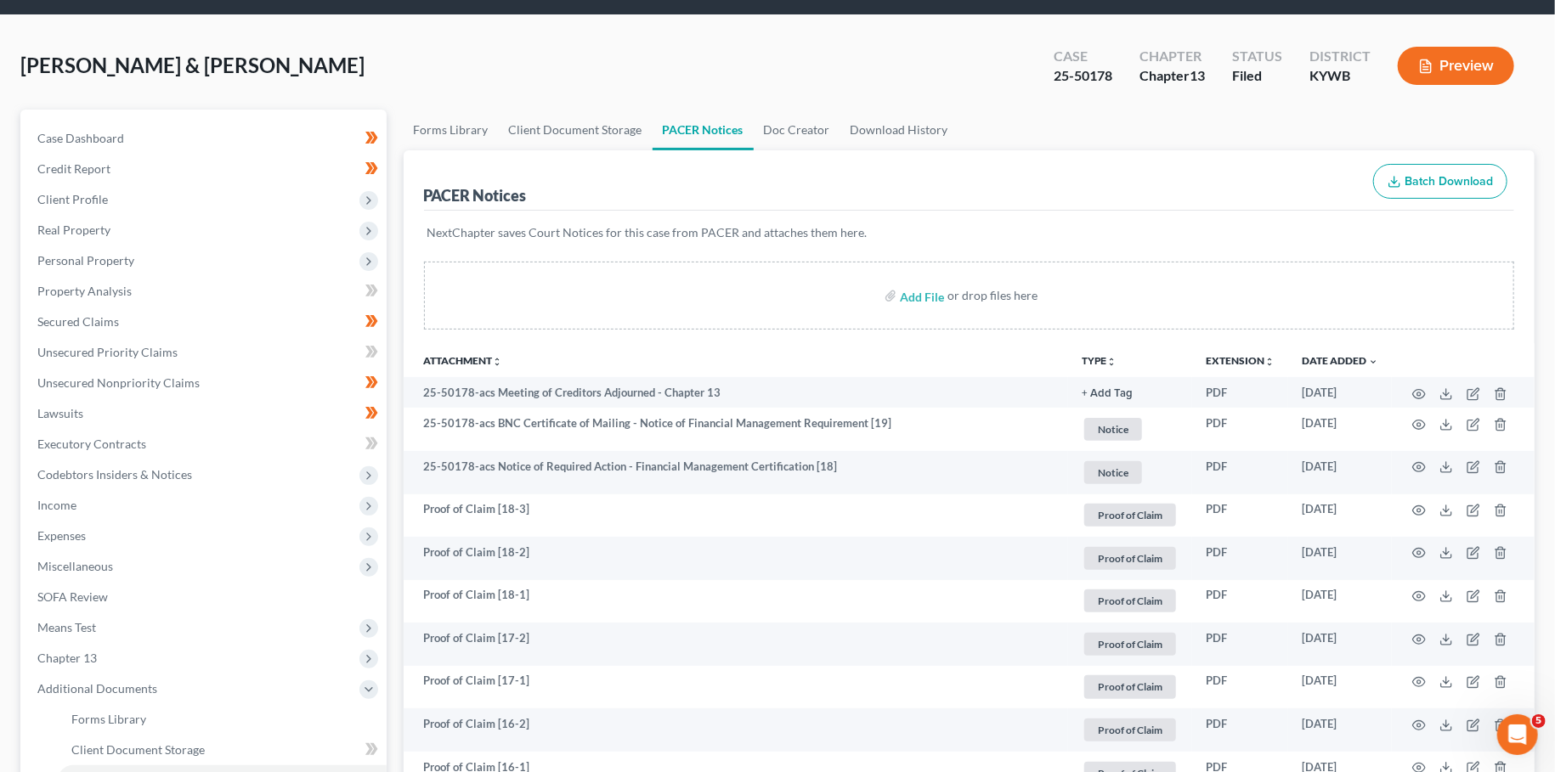
scroll to position [0, 0]
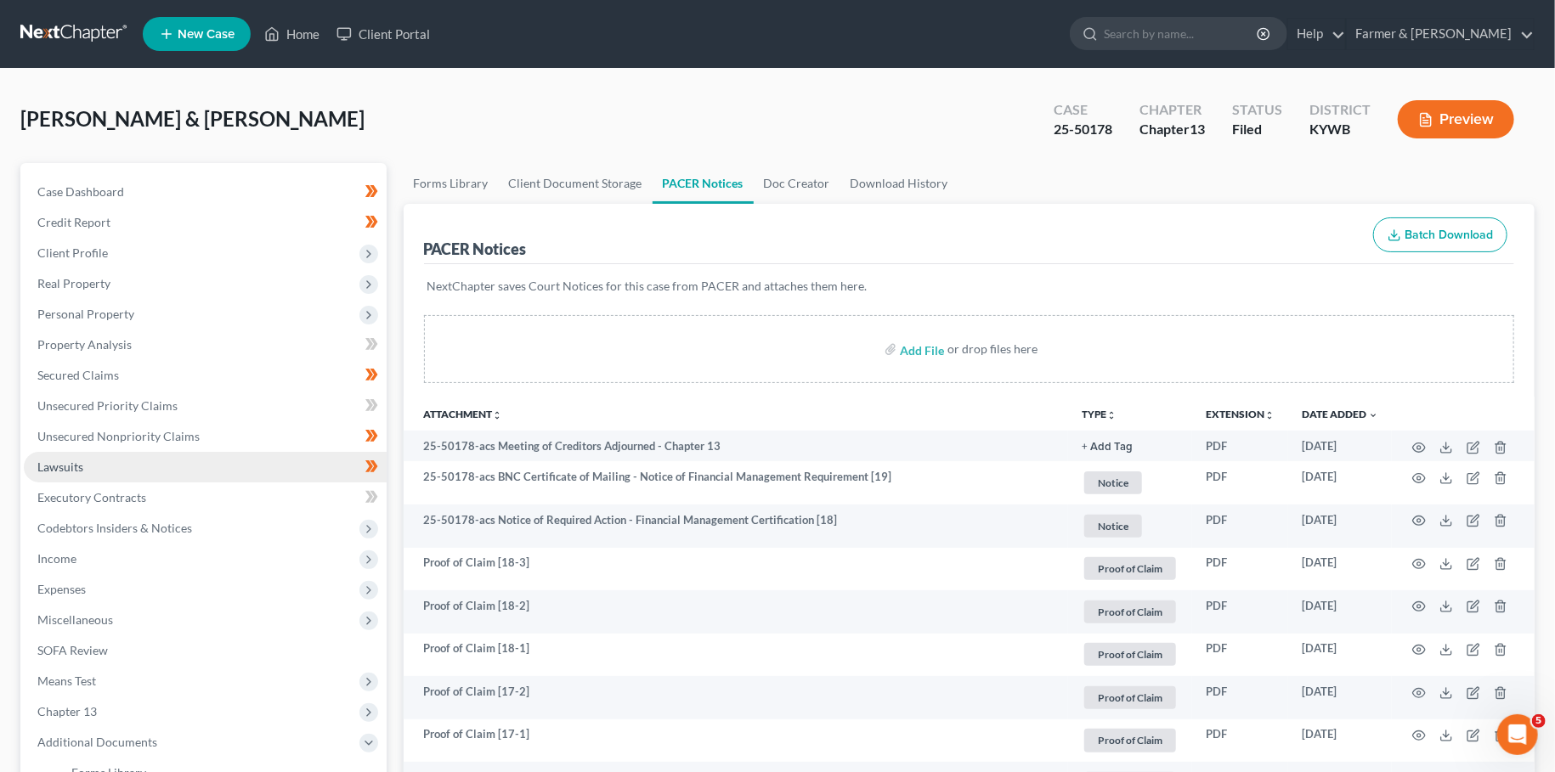
click at [144, 455] on link "Lawsuits" at bounding box center [205, 467] width 363 height 31
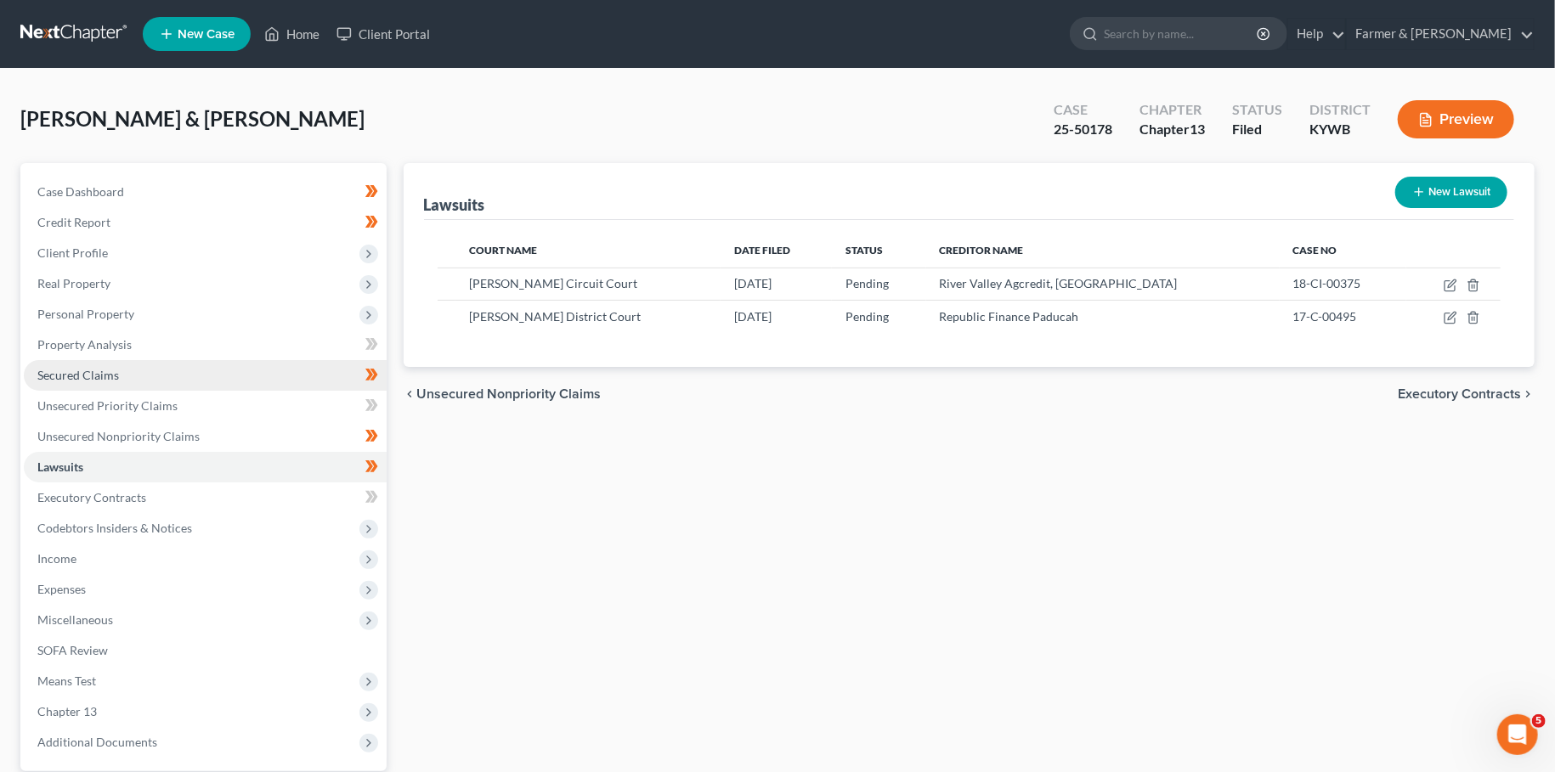
click at [201, 382] on link "Secured Claims" at bounding box center [205, 375] width 363 height 31
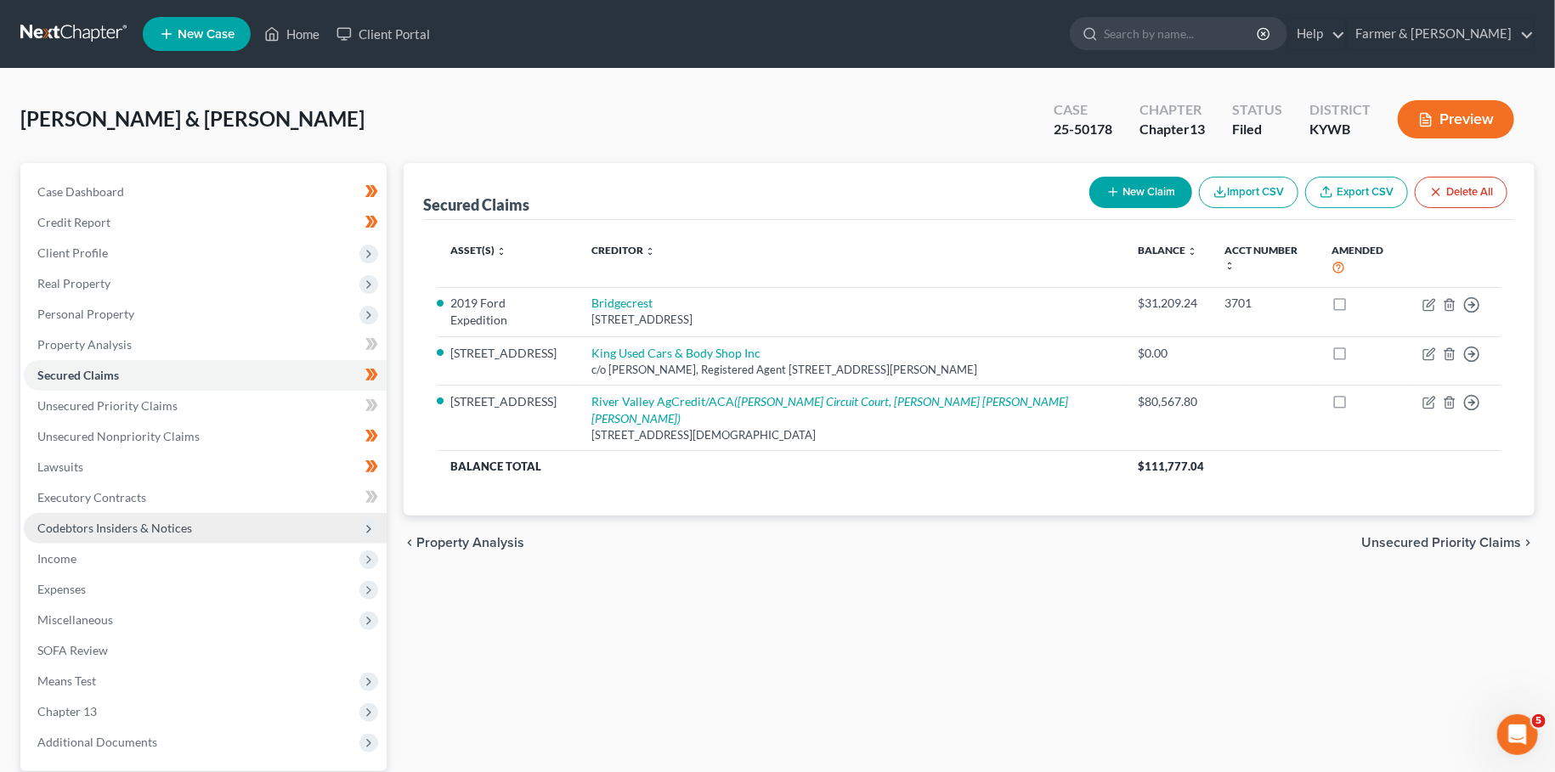
scroll to position [159, 0]
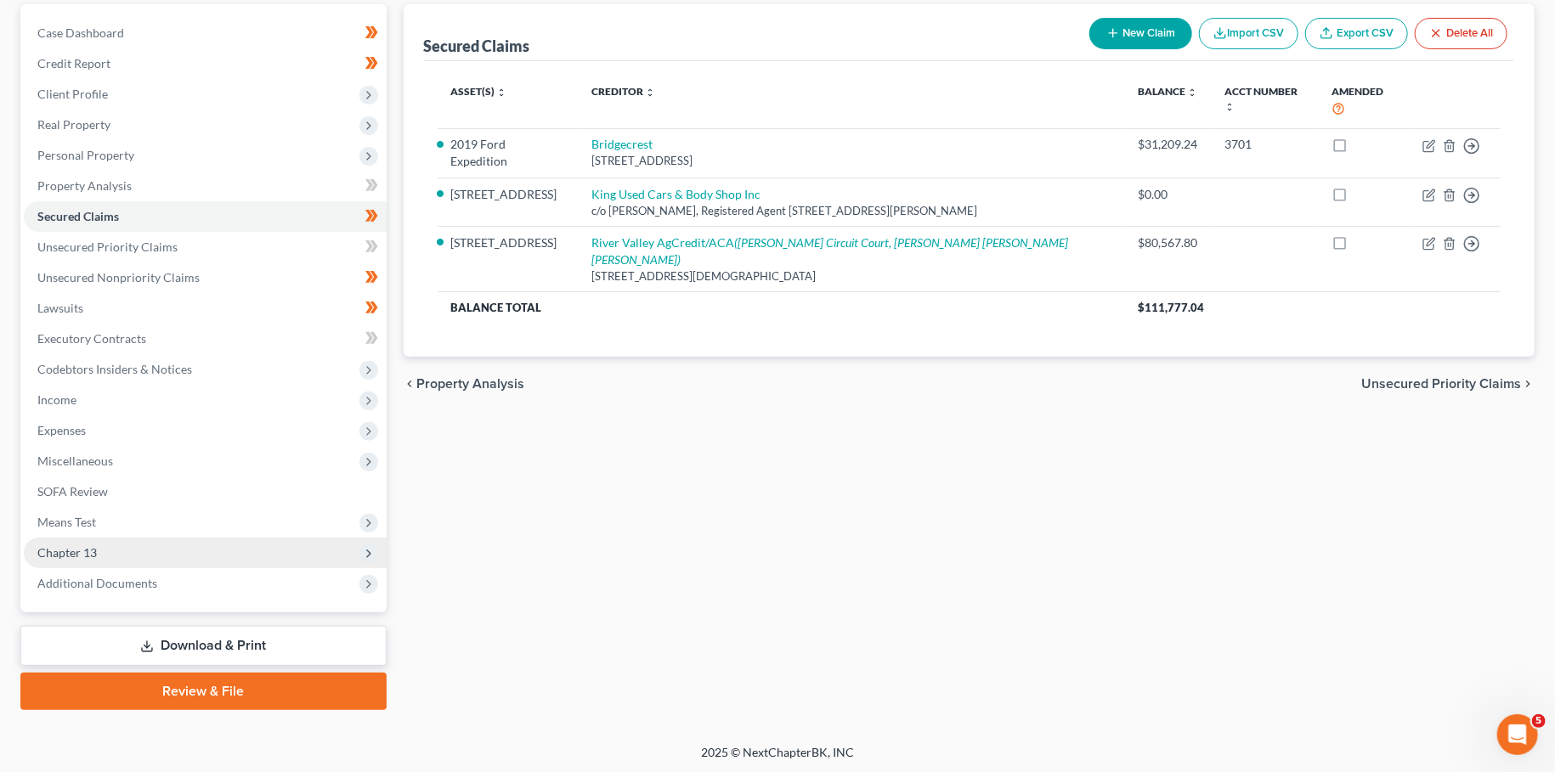
click at [165, 557] on span "Chapter 13" at bounding box center [205, 553] width 363 height 31
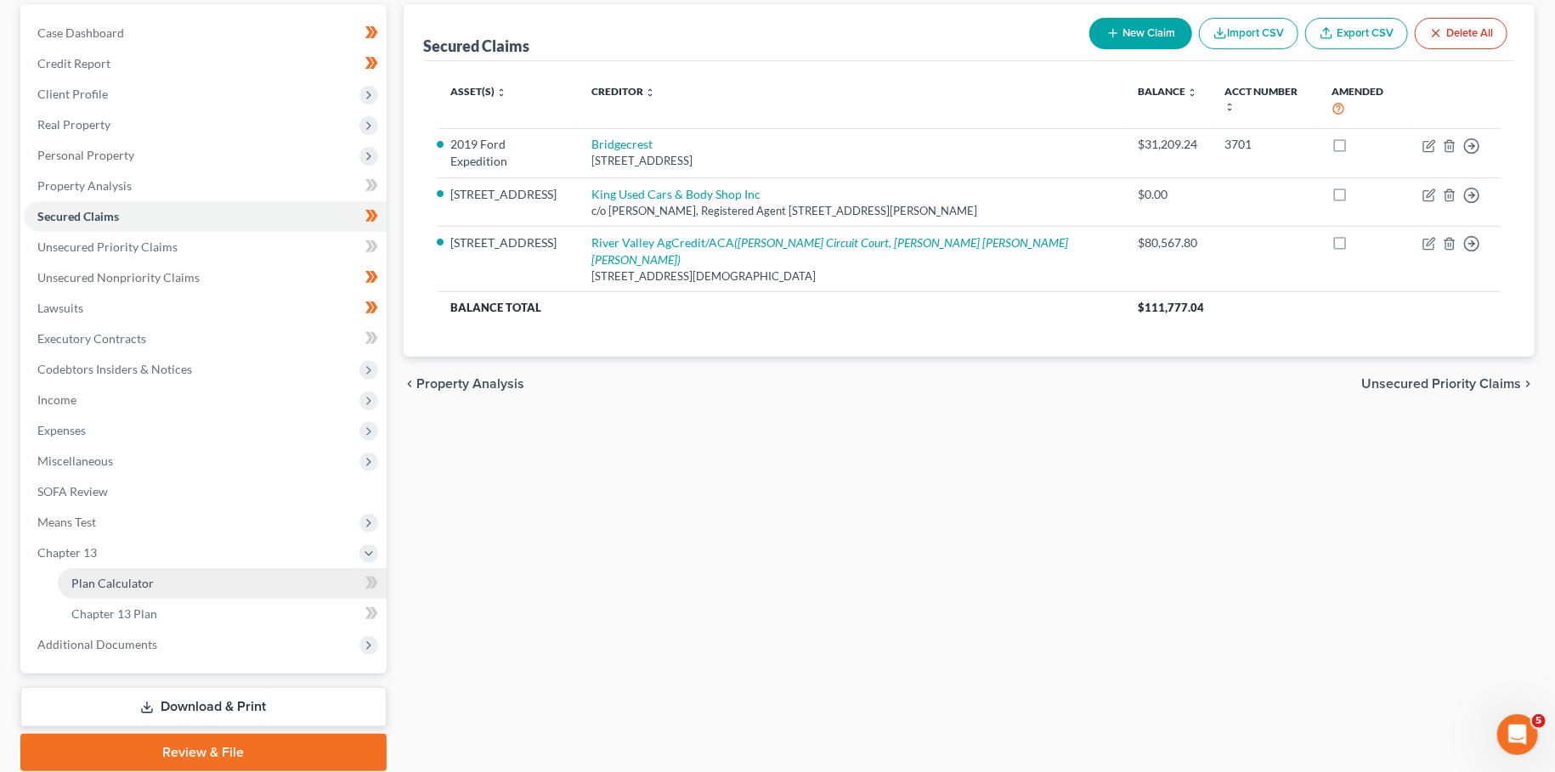
click at [158, 587] on link "Plan Calculator" at bounding box center [222, 583] width 329 height 31
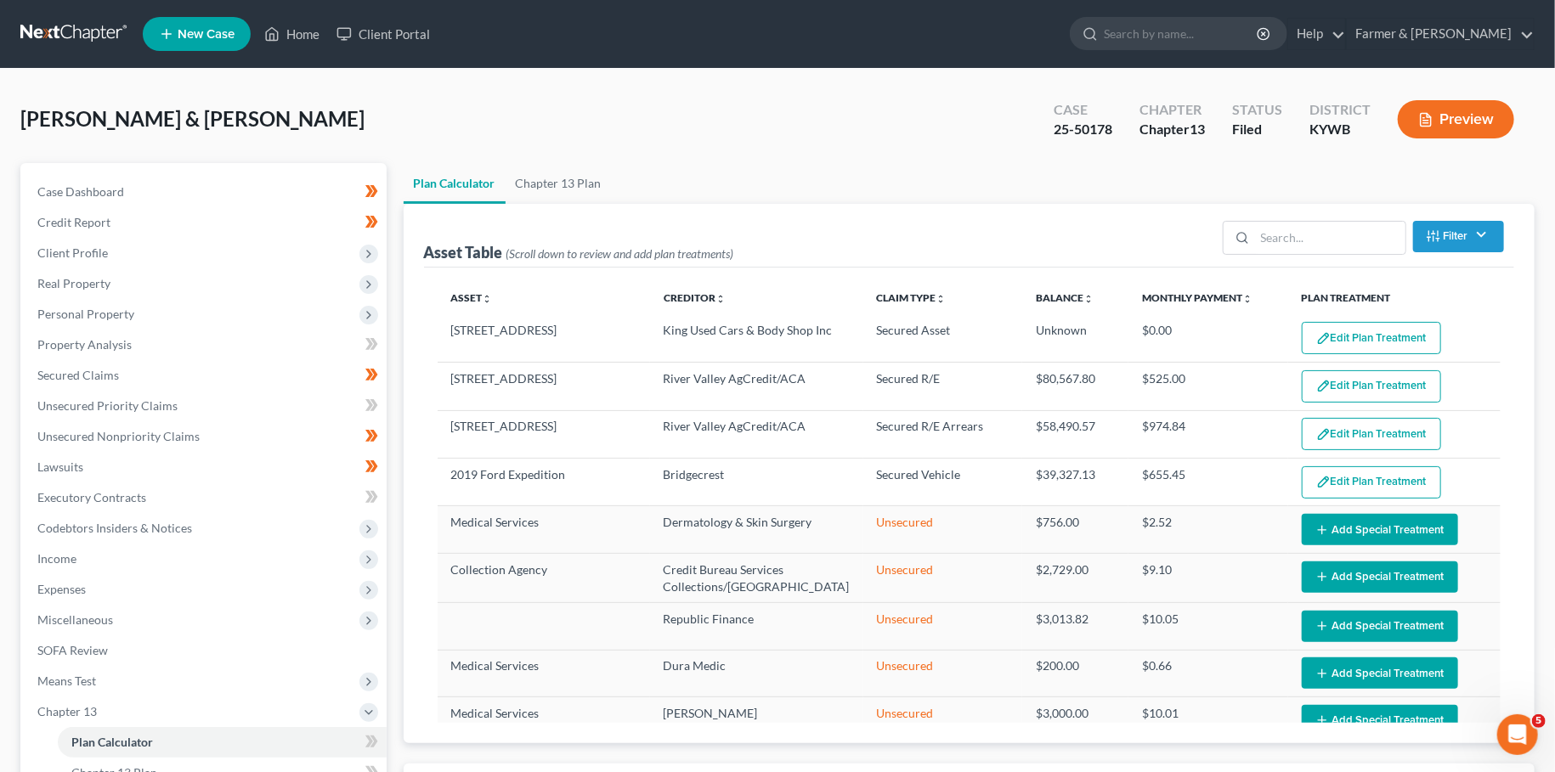
select select "59"
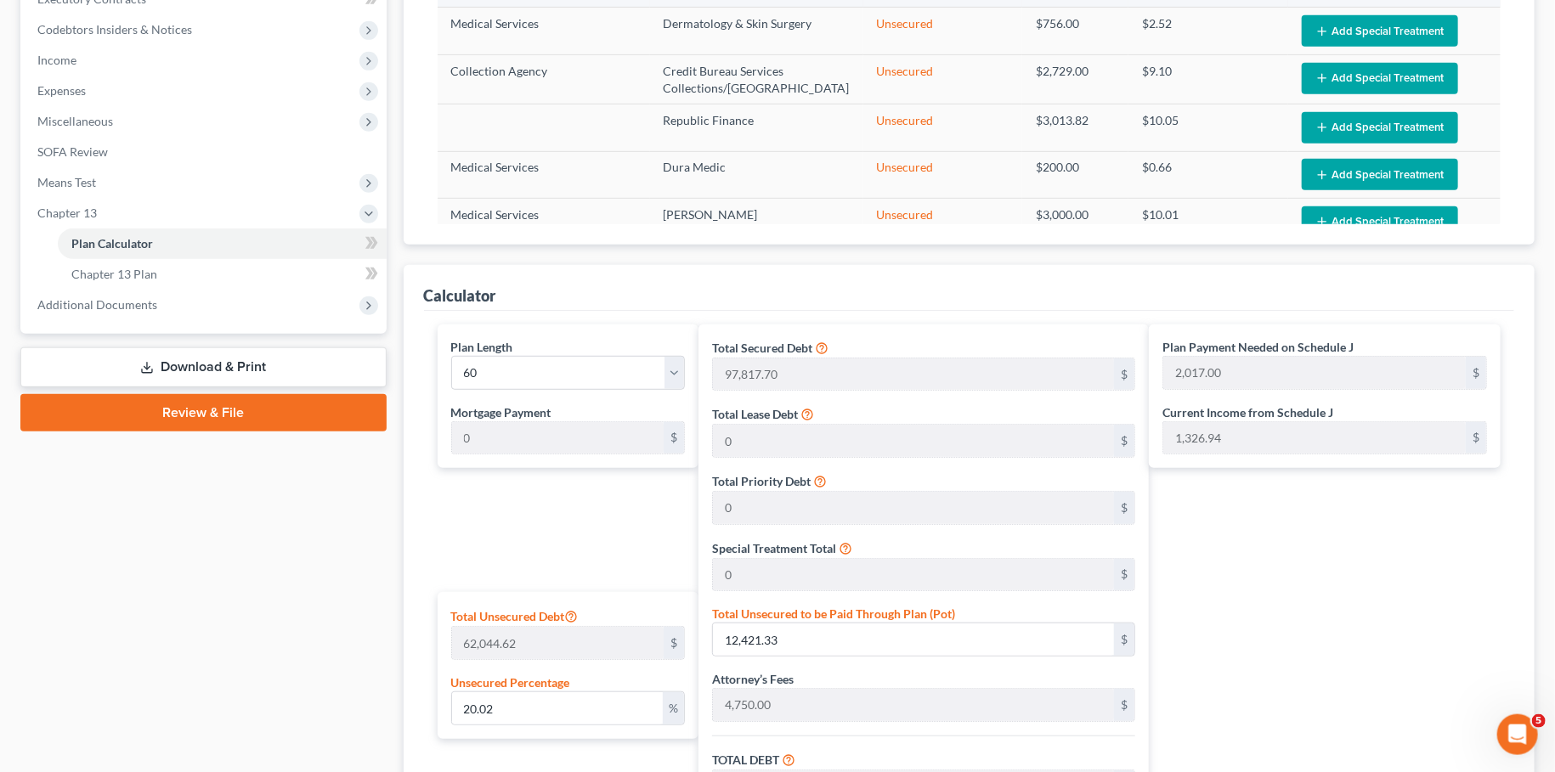
scroll to position [150, 0]
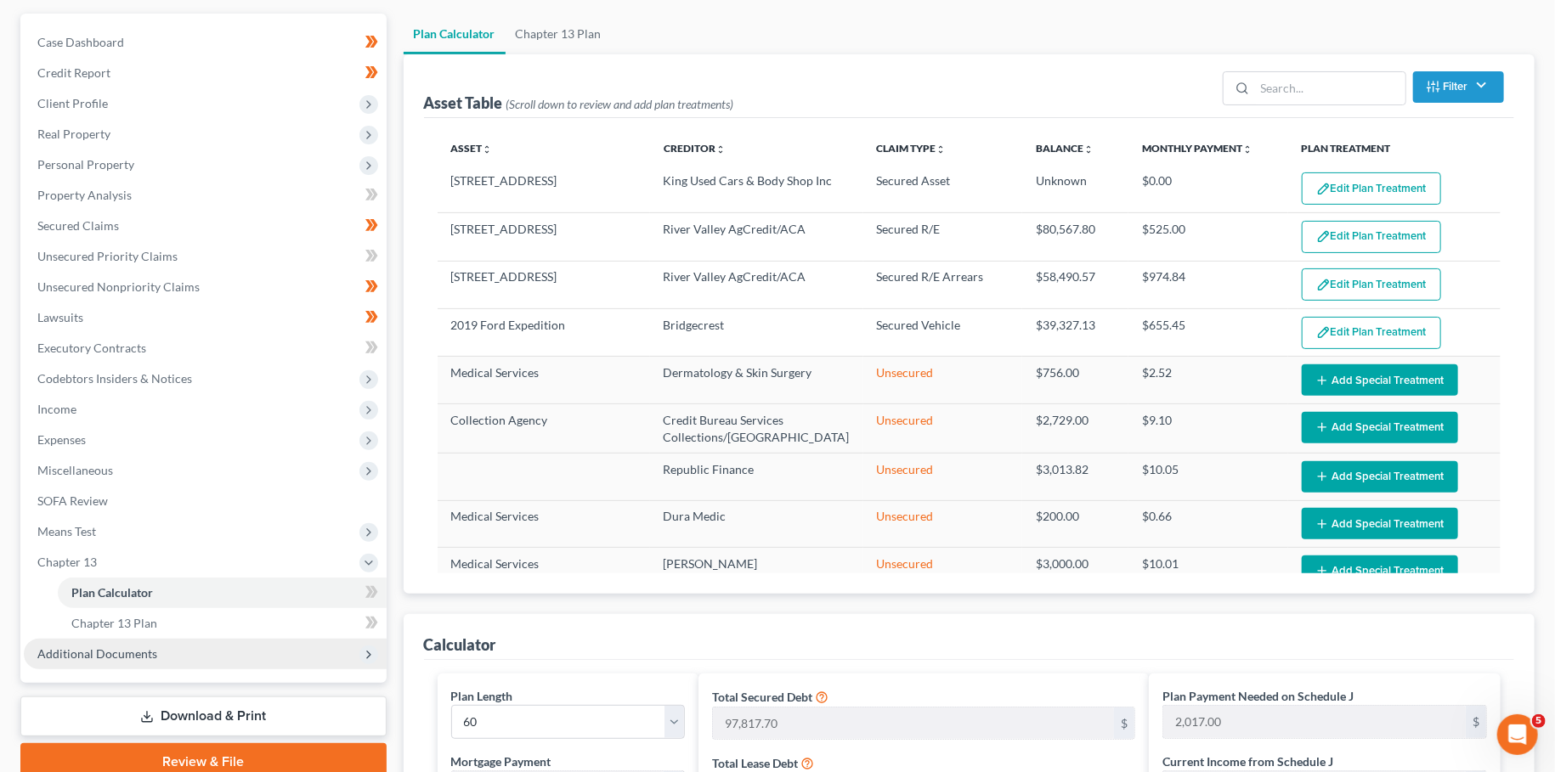
click at [141, 659] on span "Additional Documents" at bounding box center [97, 654] width 120 height 14
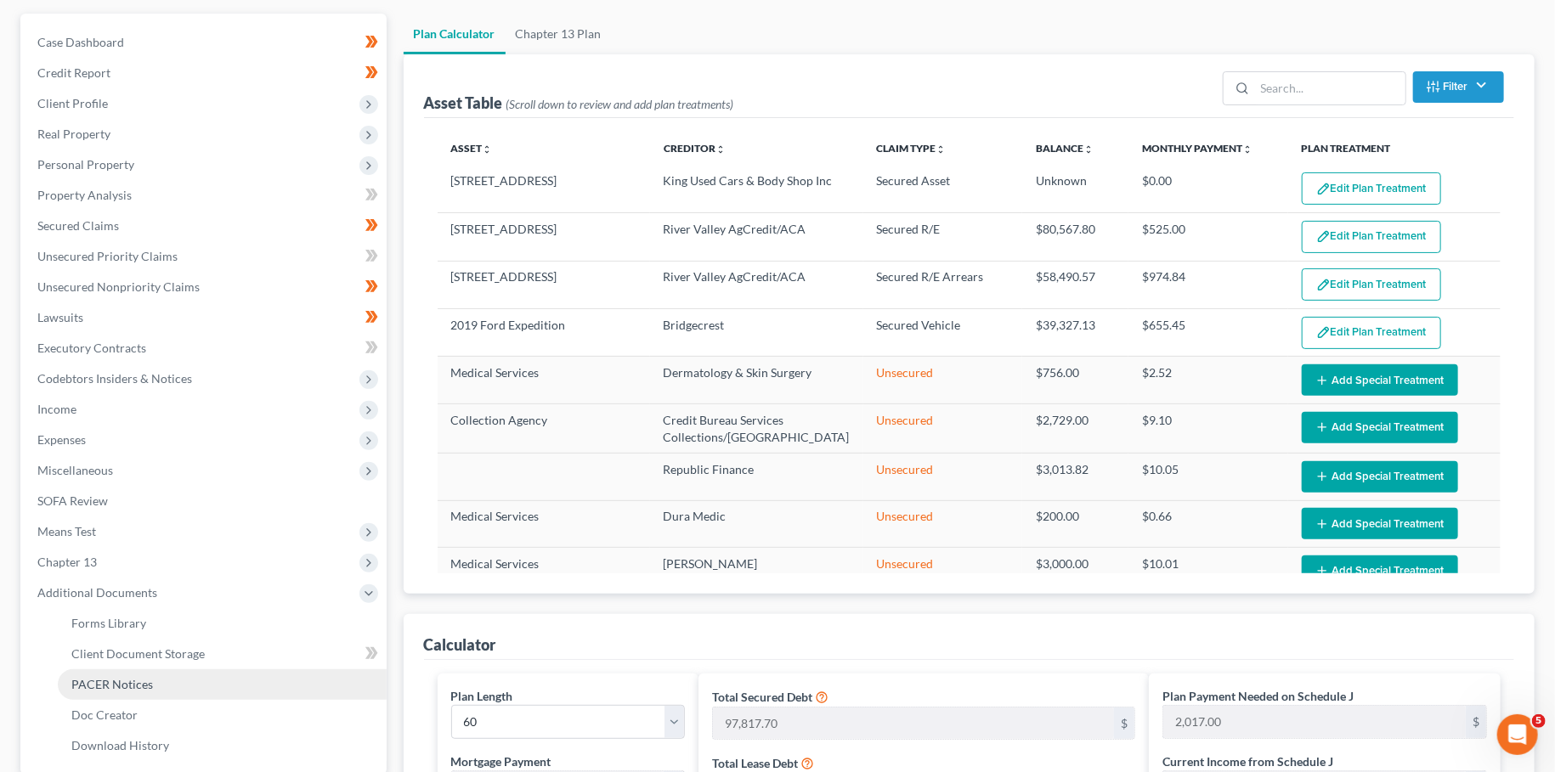
click at [135, 688] on span "PACER Notices" at bounding box center [112, 684] width 82 height 14
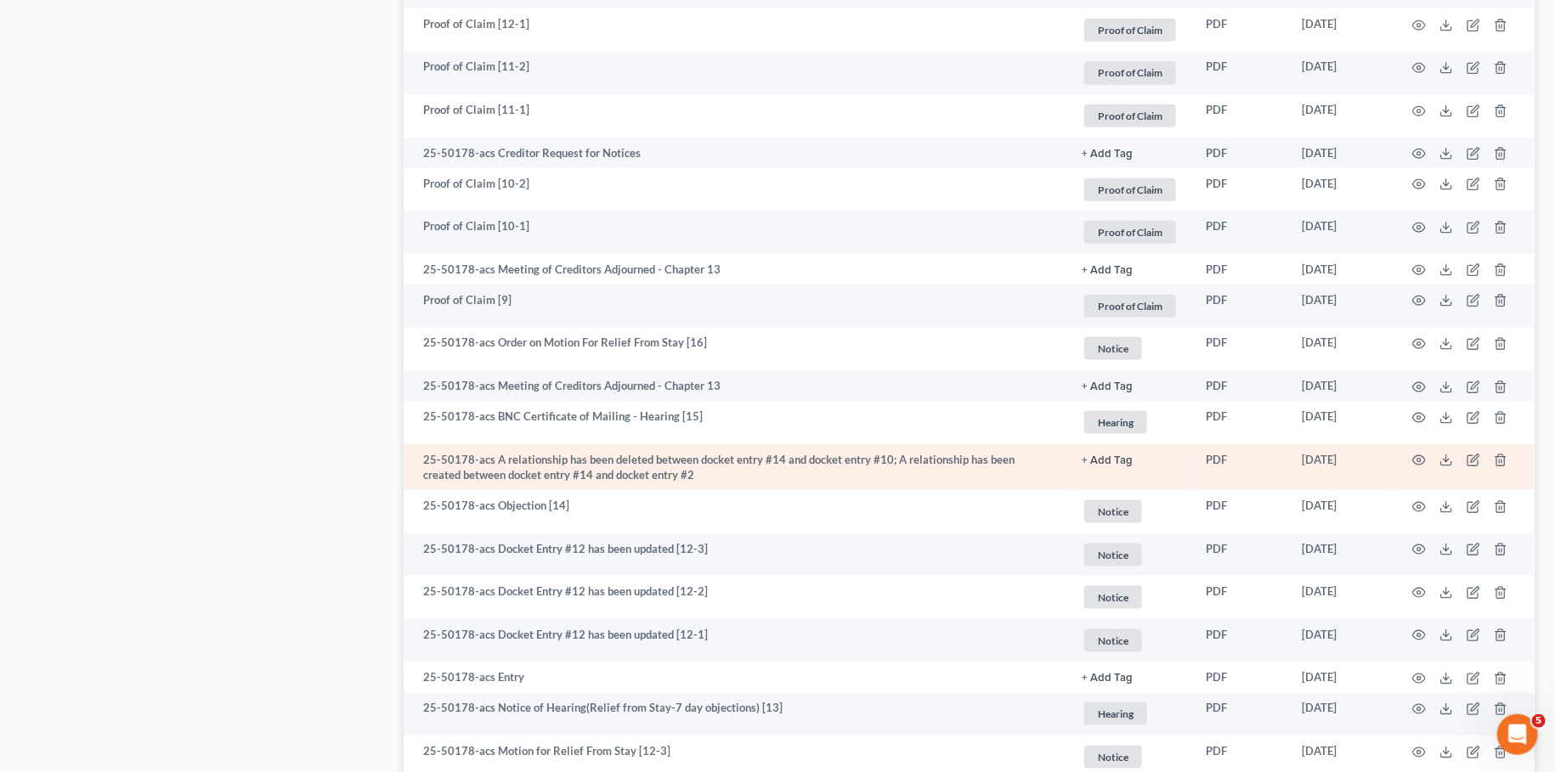
scroll to position [1196, 0]
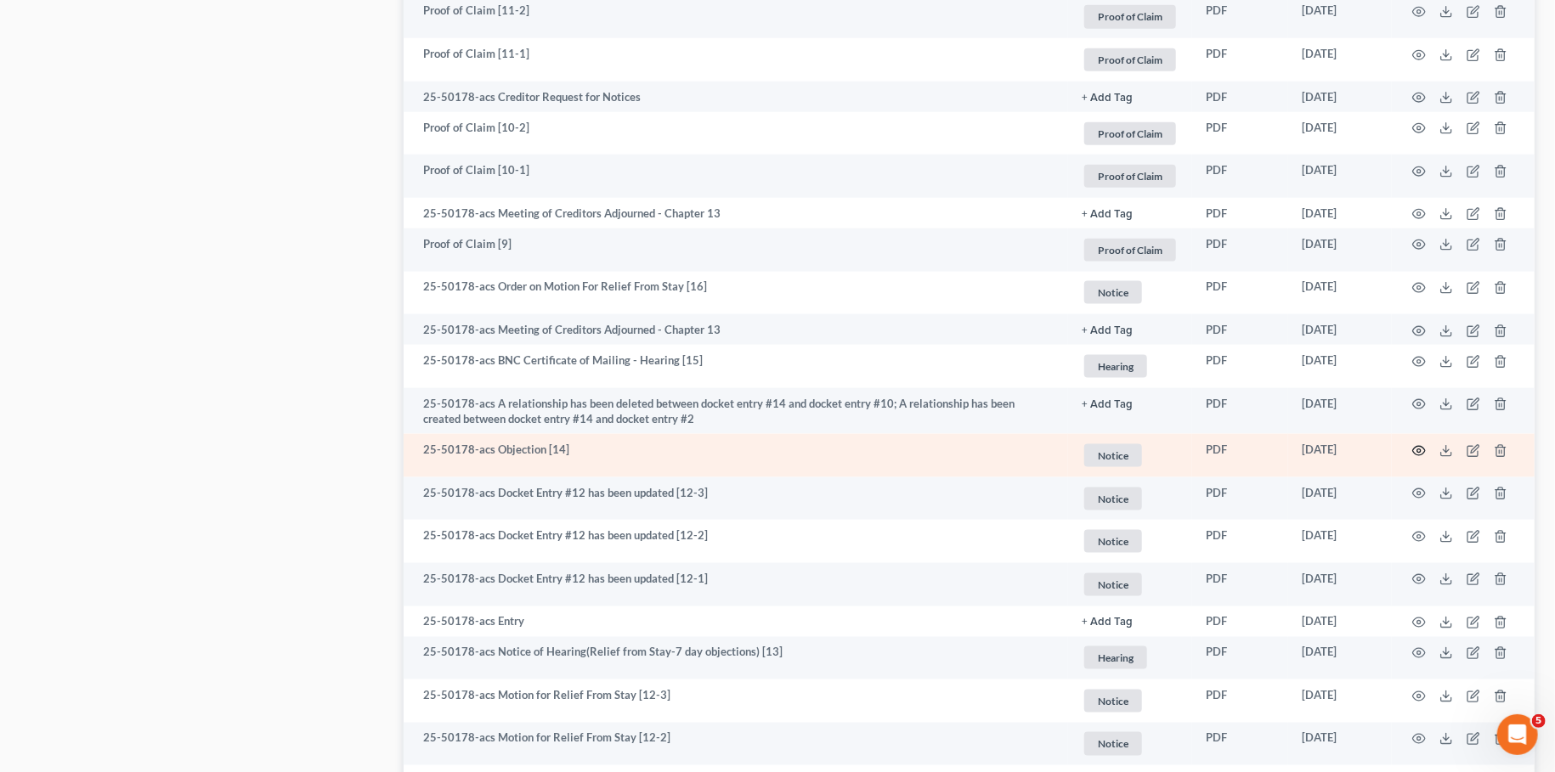
click at [1415, 445] on icon "button" at bounding box center [1419, 451] width 14 height 14
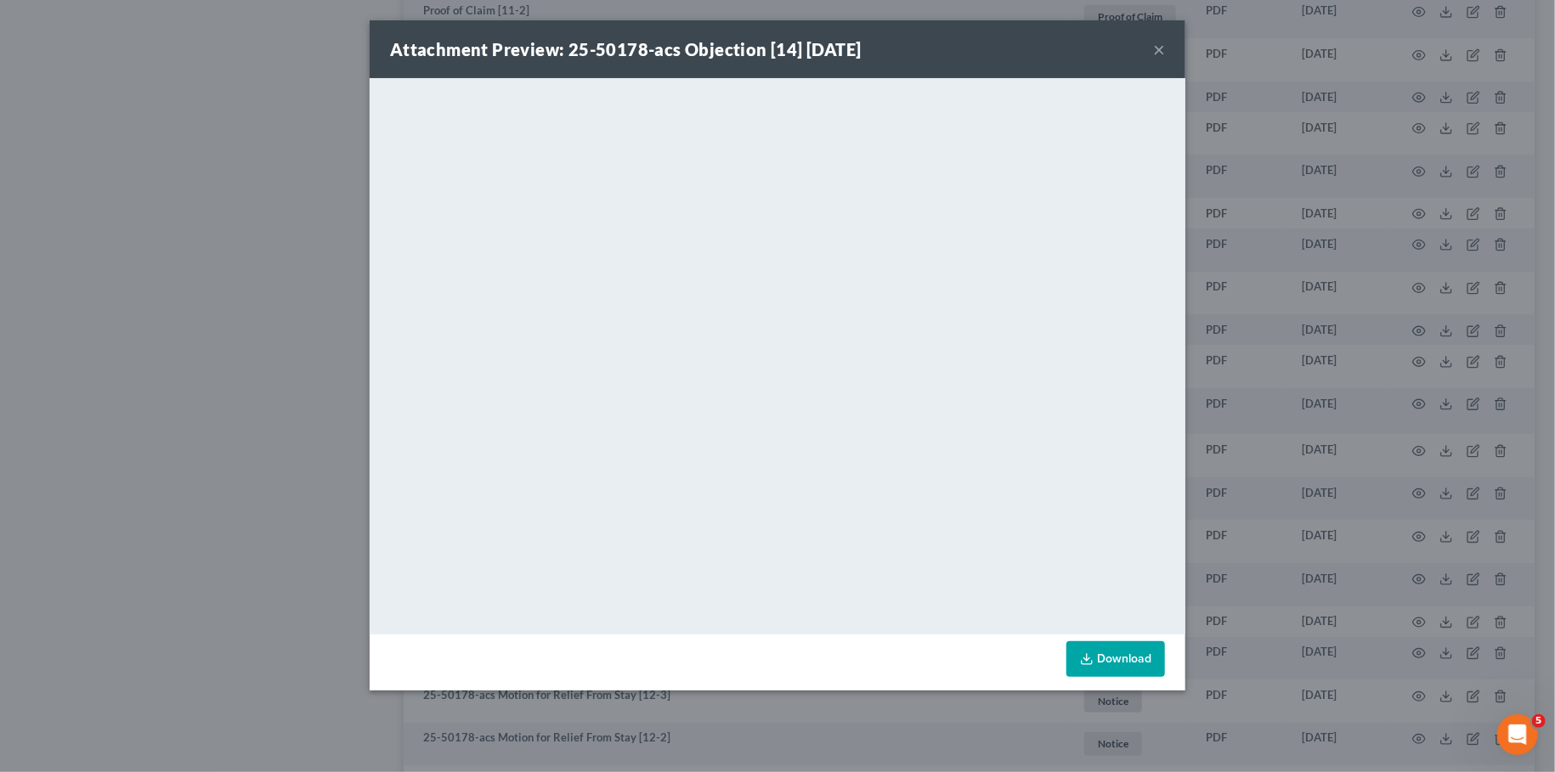
click at [1156, 50] on button "×" at bounding box center [1159, 49] width 12 height 20
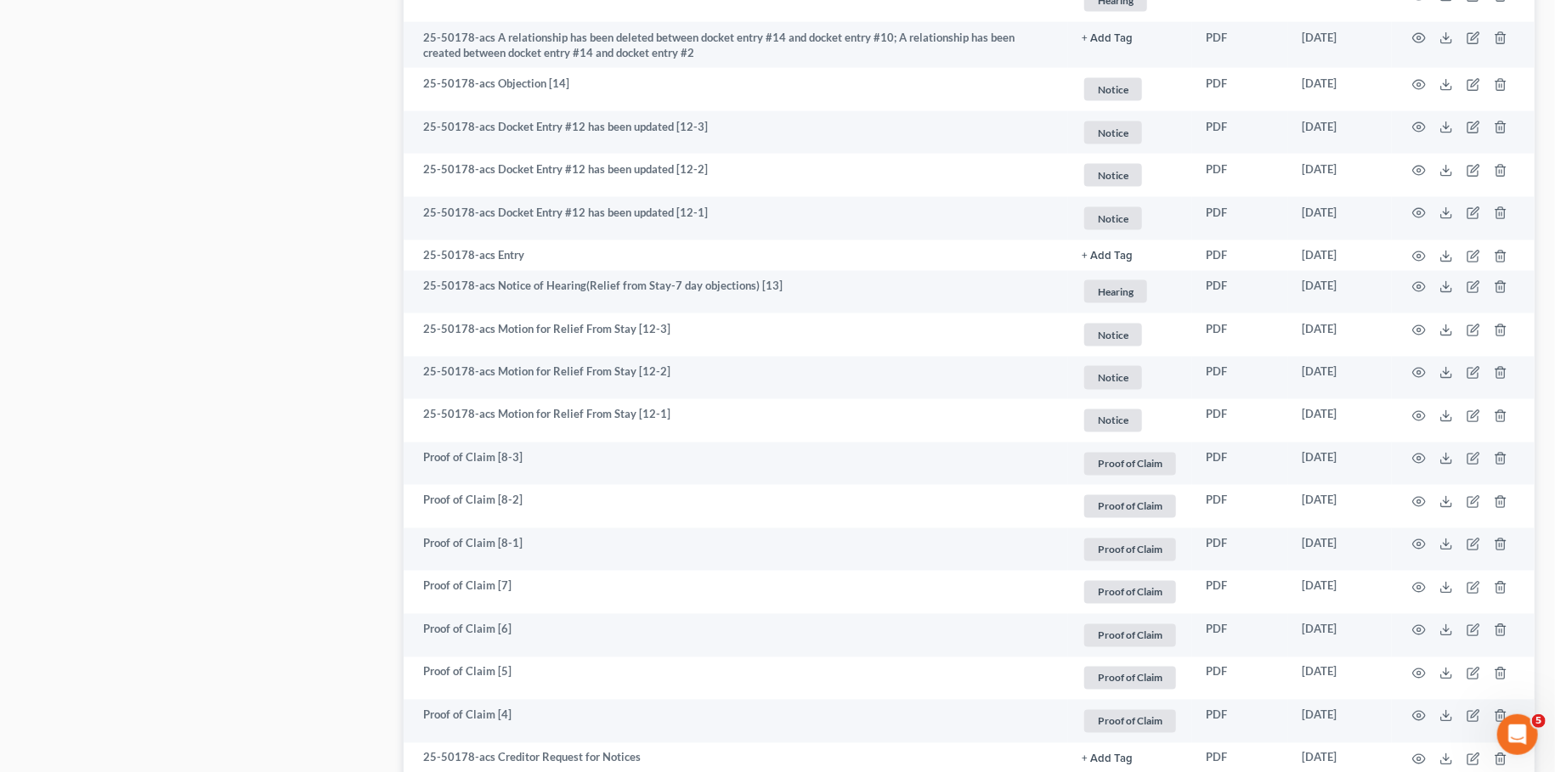
scroll to position [1645, 0]
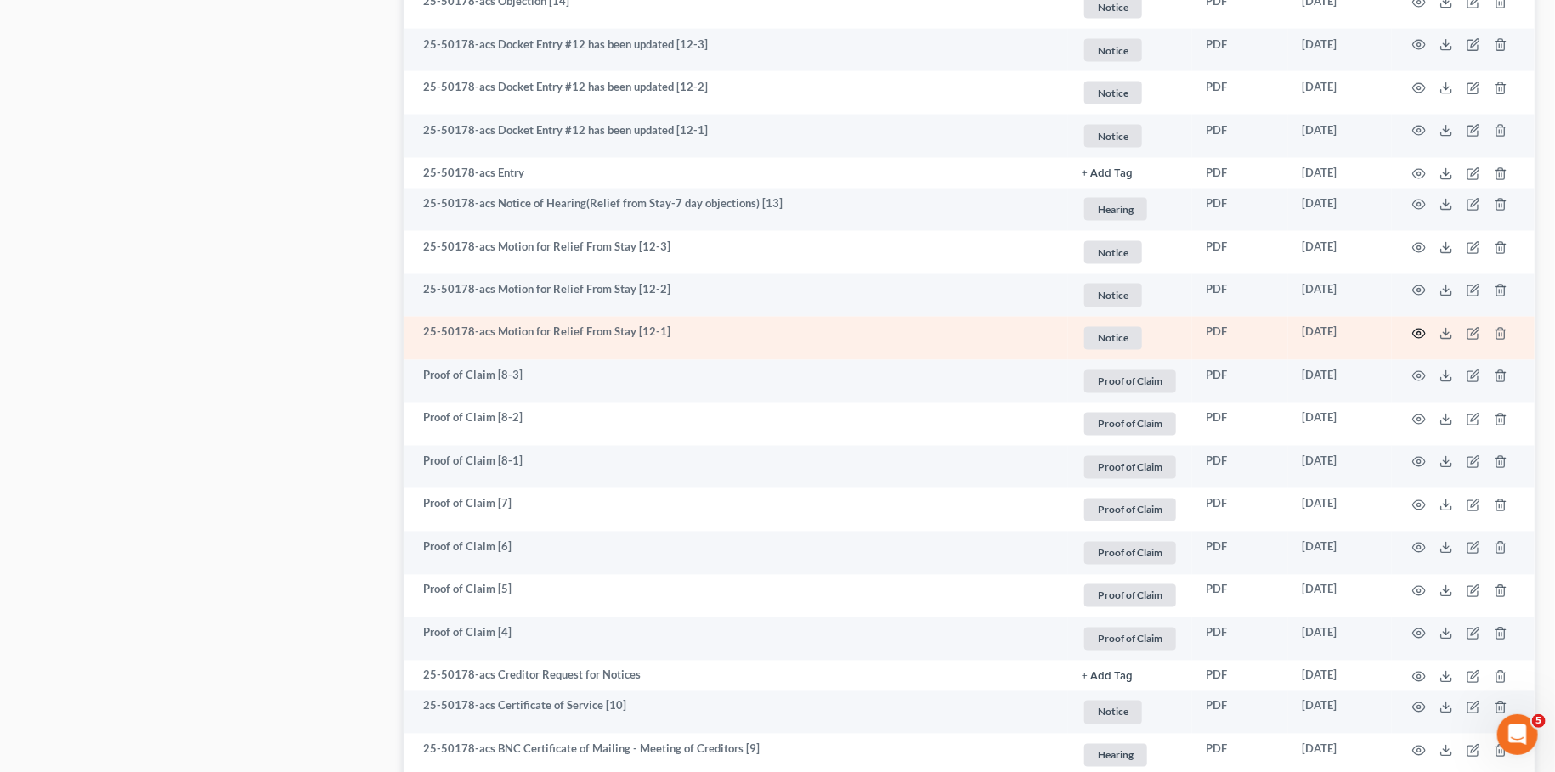
click at [1417, 328] on icon "button" at bounding box center [1419, 334] width 14 height 14
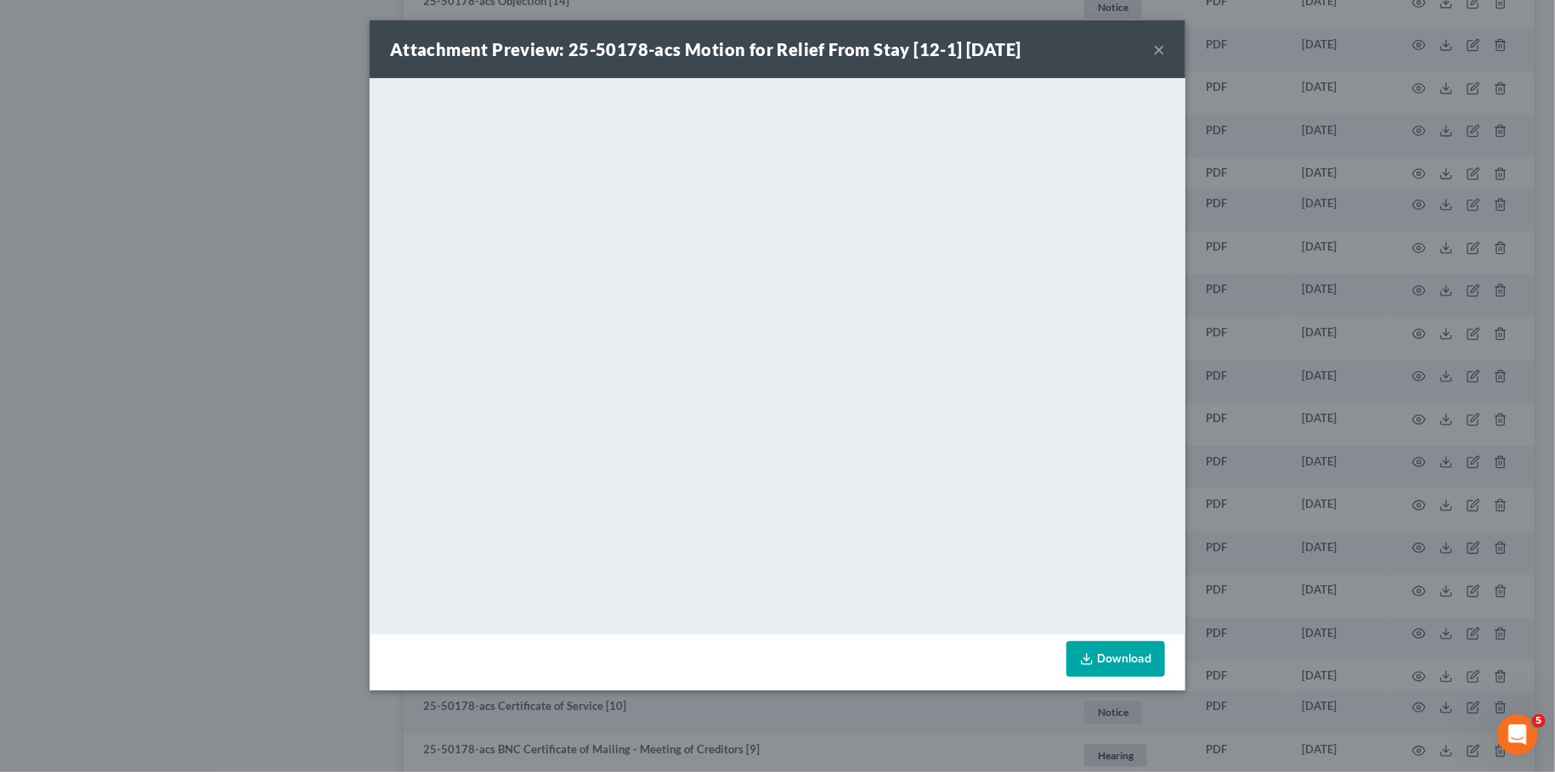
click at [1144, 647] on link "Download" at bounding box center [1115, 660] width 99 height 36
click at [1159, 48] on button "×" at bounding box center [1159, 49] width 12 height 20
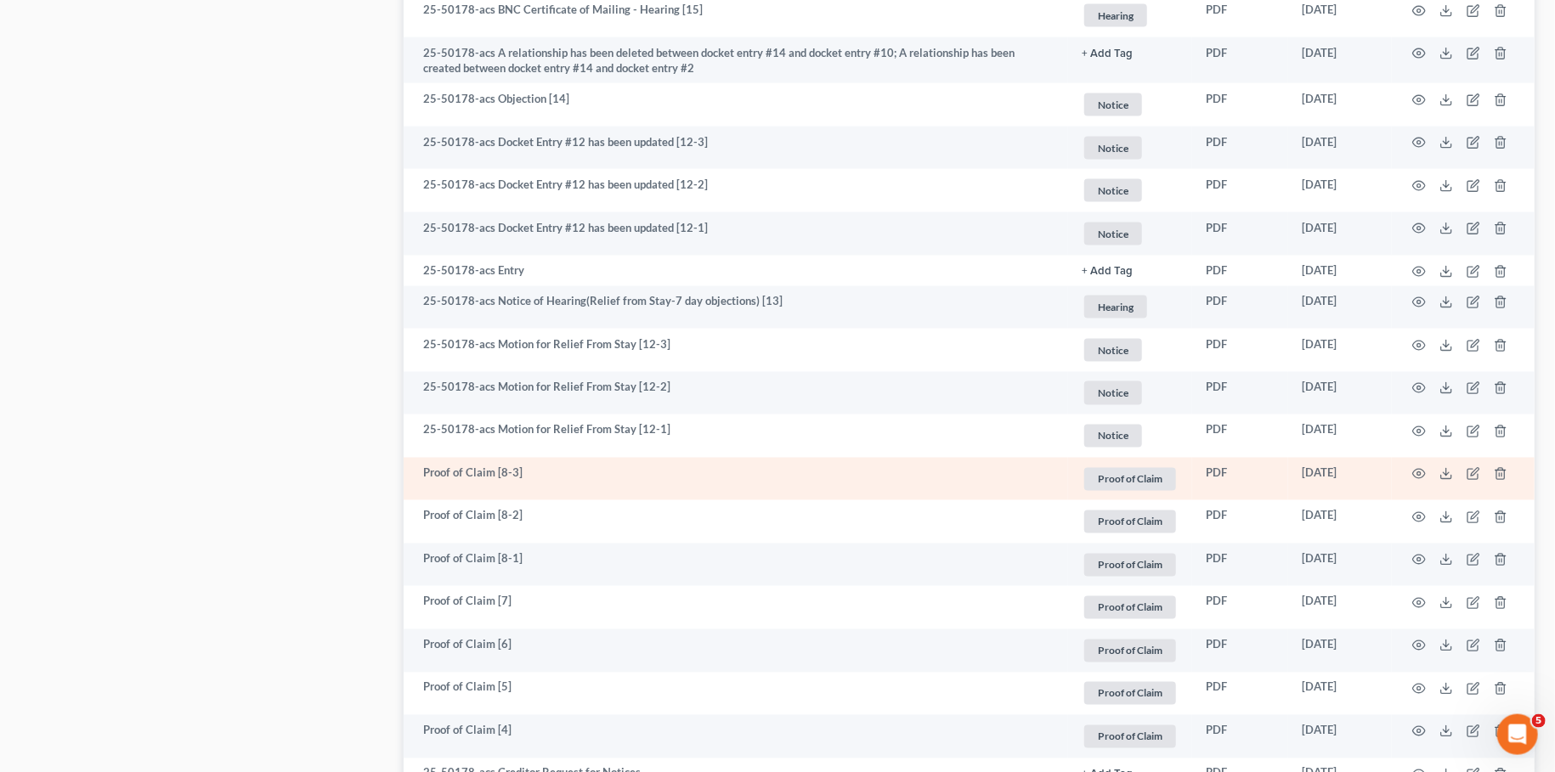
scroll to position [1495, 0]
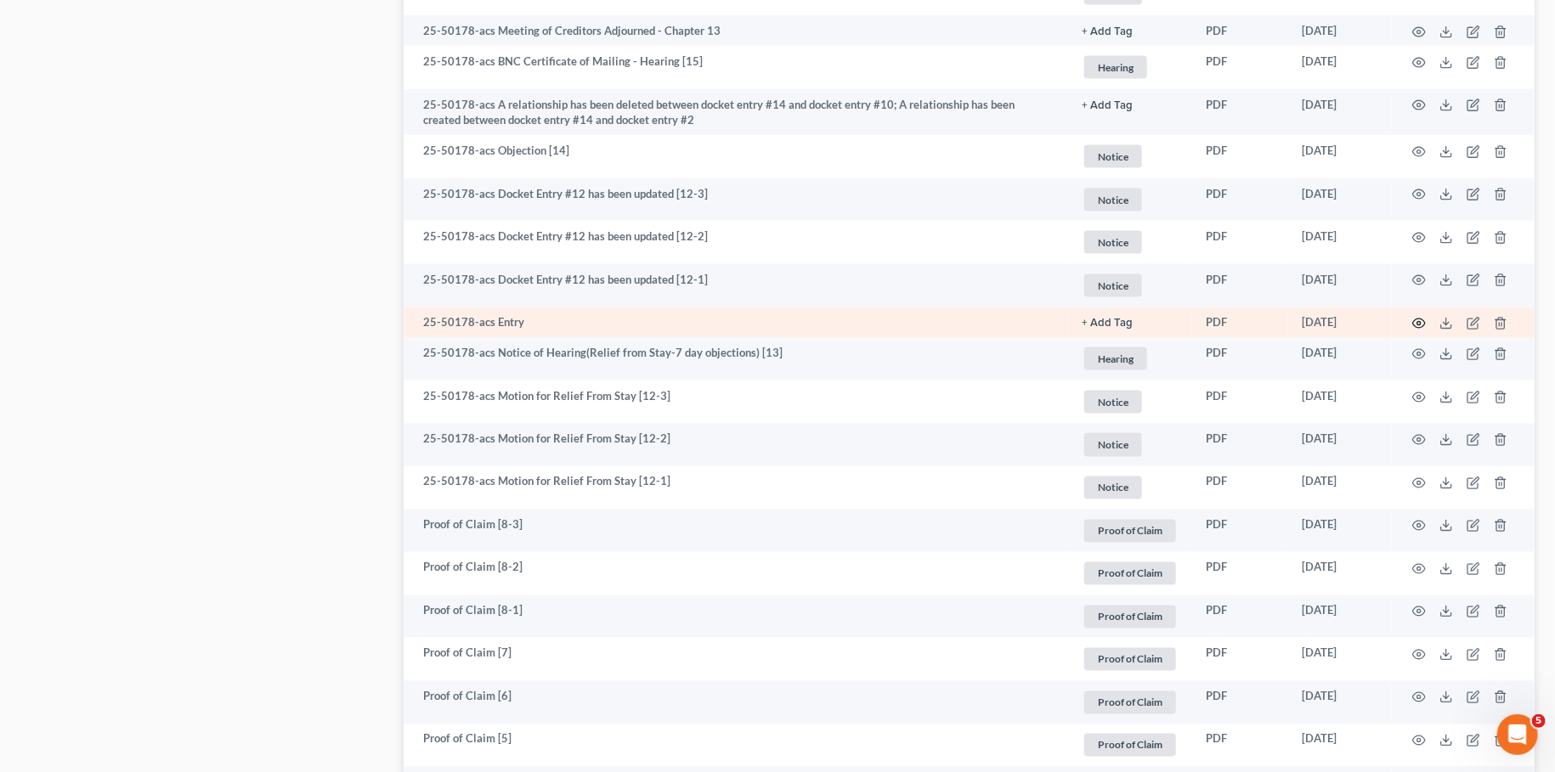
click at [1418, 317] on icon "button" at bounding box center [1419, 324] width 14 height 14
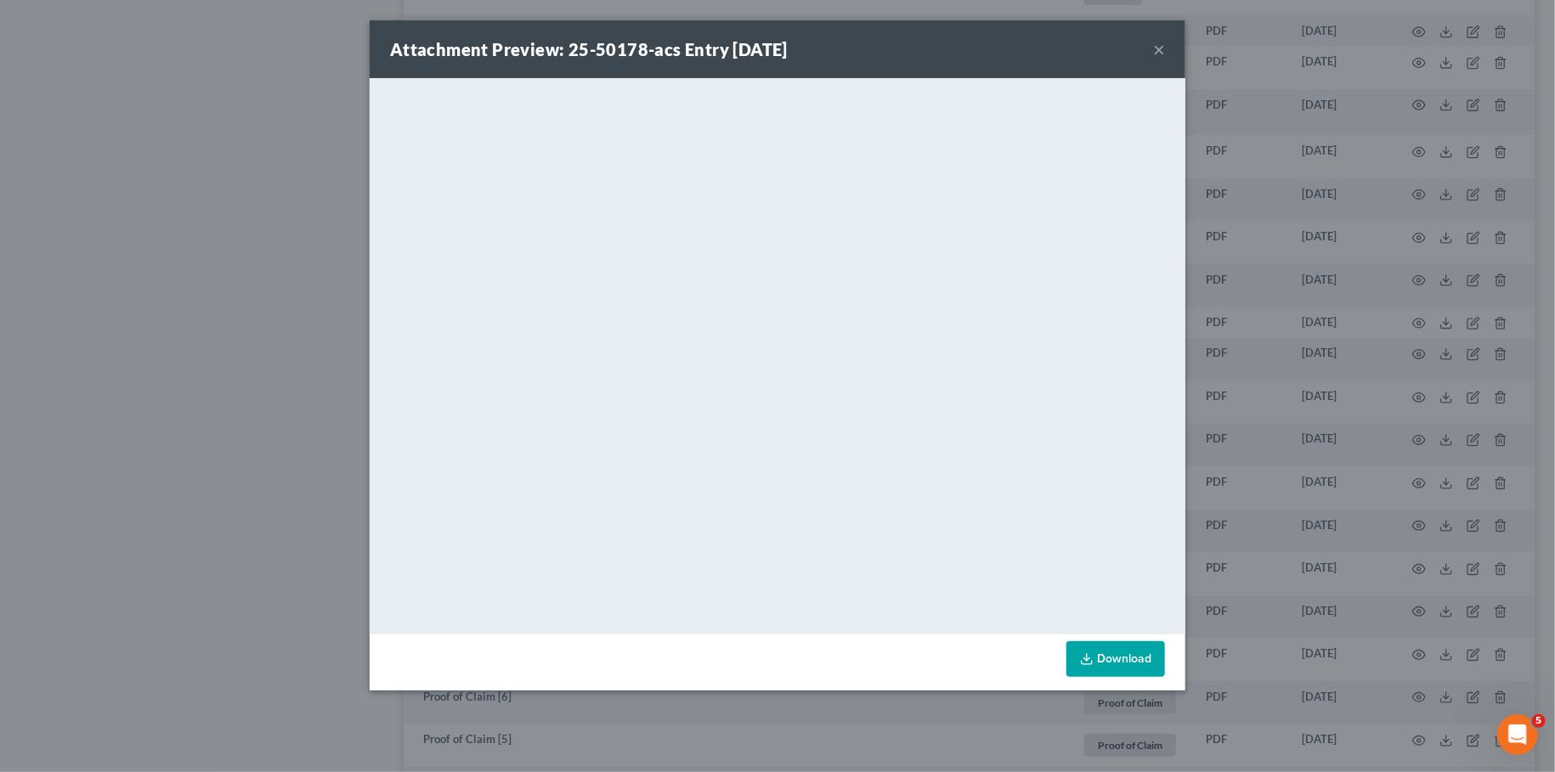
click at [1159, 44] on button "×" at bounding box center [1159, 49] width 12 height 20
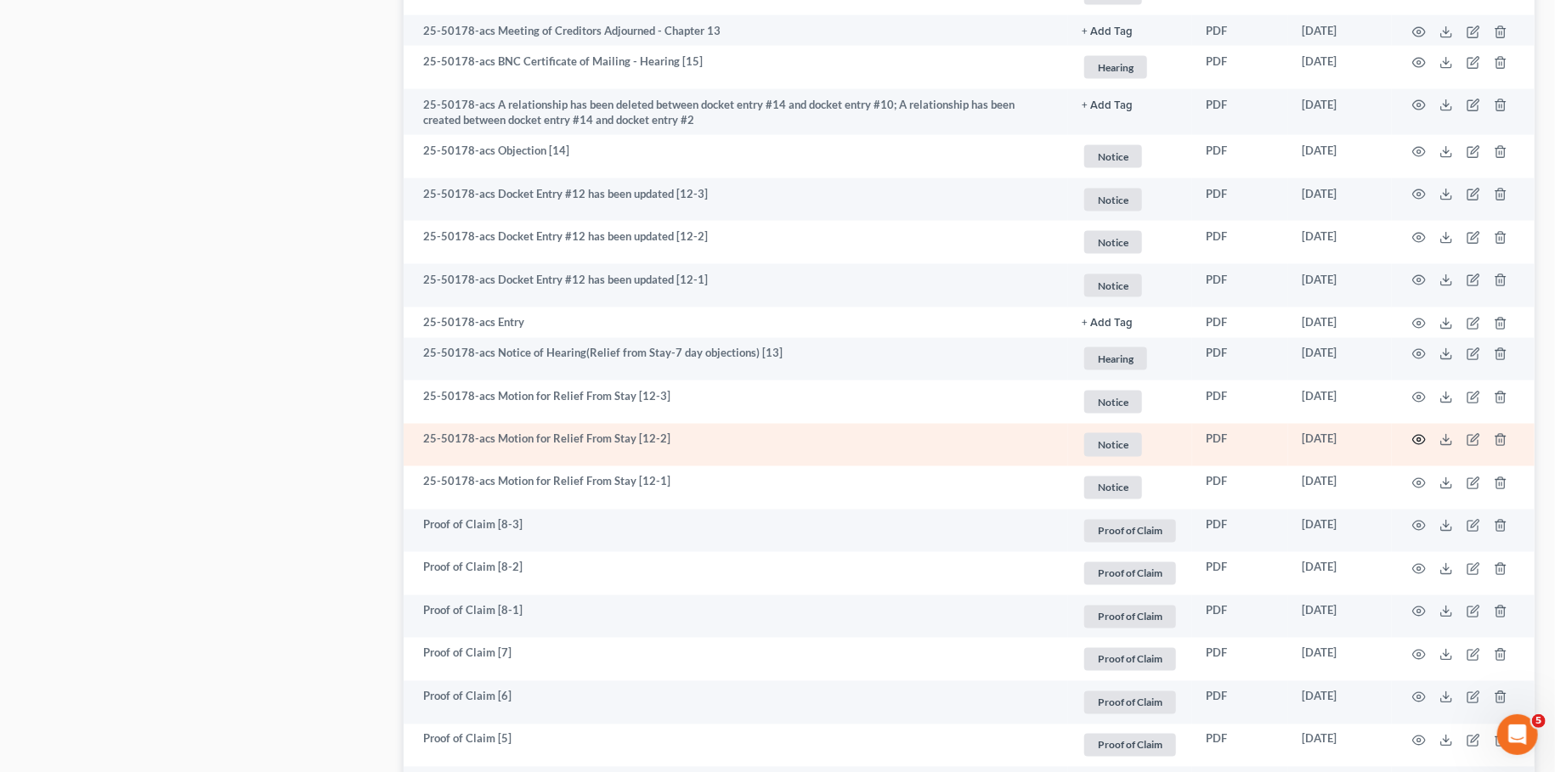
click at [1417, 440] on circle "button" at bounding box center [1418, 439] width 3 height 3
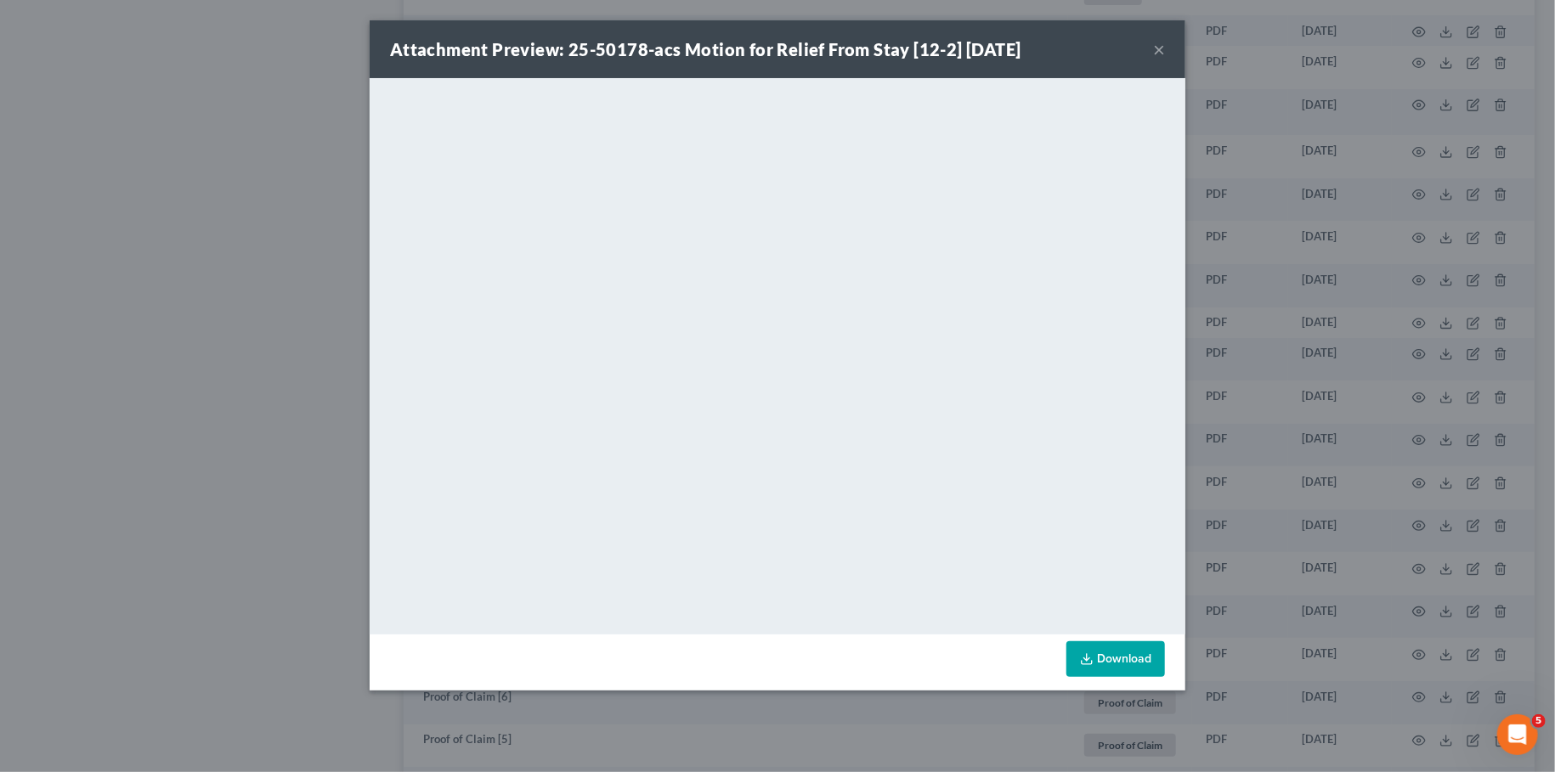
click at [1165, 43] on button "×" at bounding box center [1159, 49] width 12 height 20
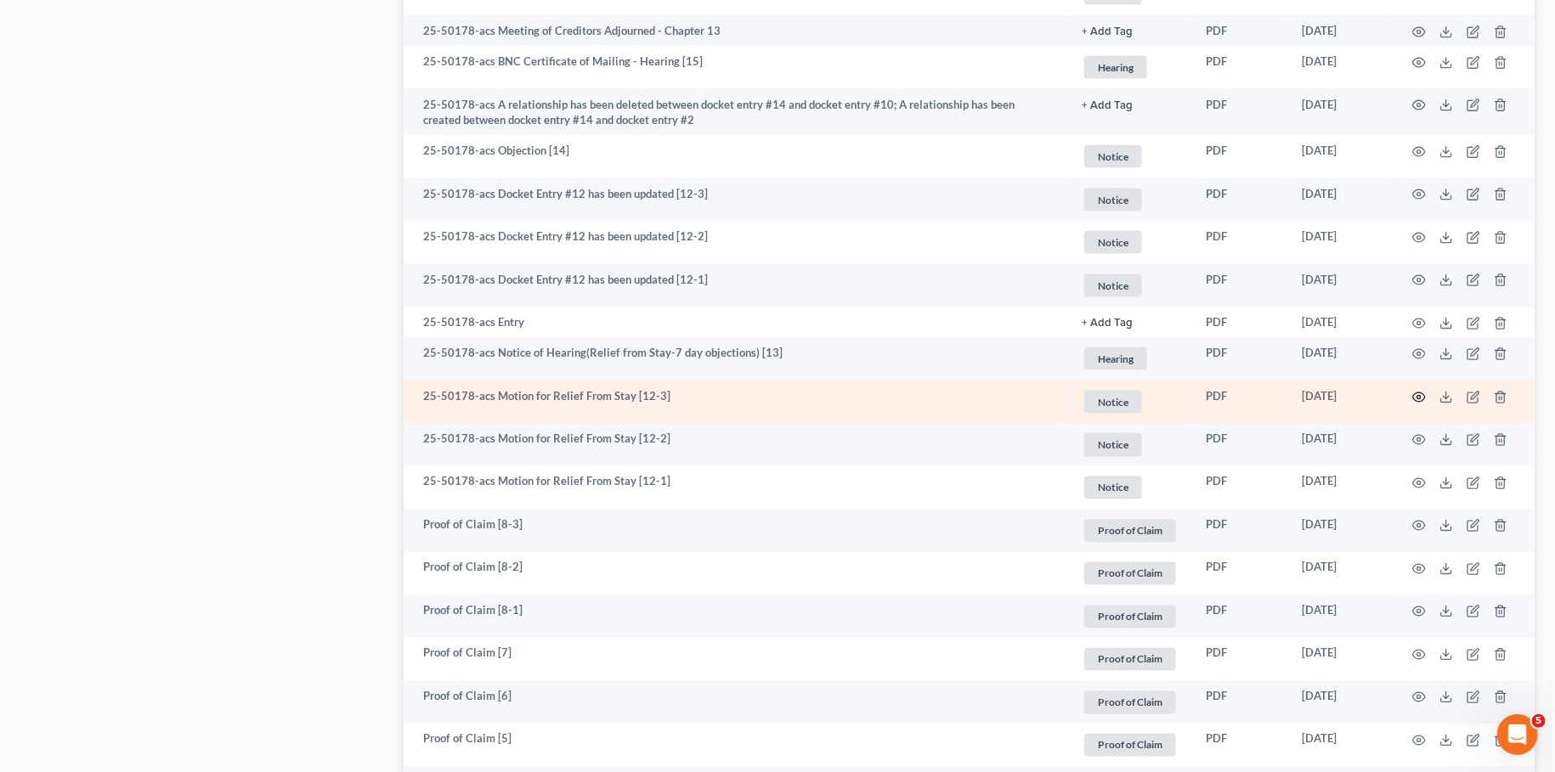
click at [1415, 395] on icon "button" at bounding box center [1419, 397] width 13 height 9
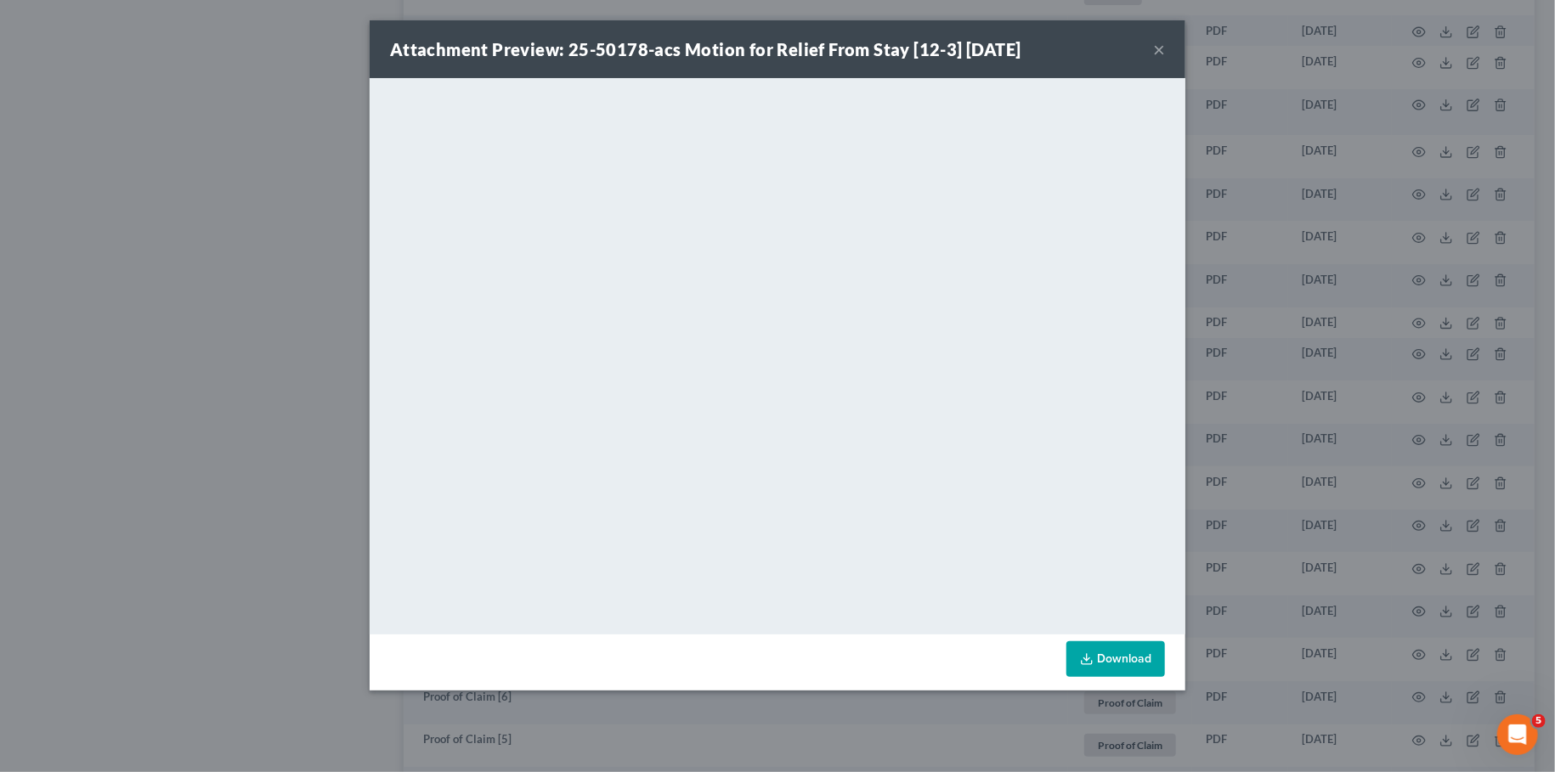
click at [1162, 46] on button "×" at bounding box center [1159, 49] width 12 height 20
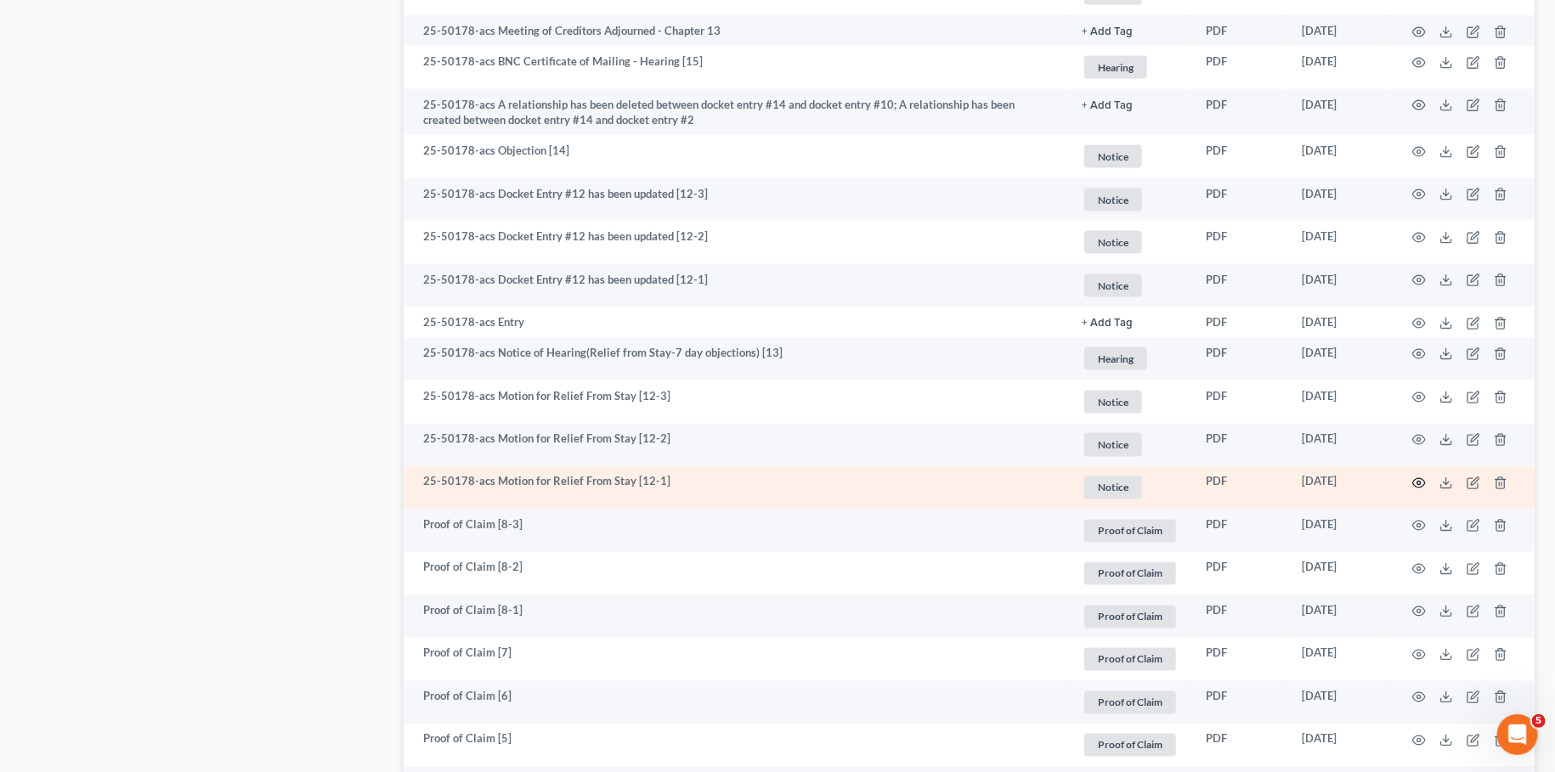
click at [1422, 481] on icon "button" at bounding box center [1419, 484] width 14 height 14
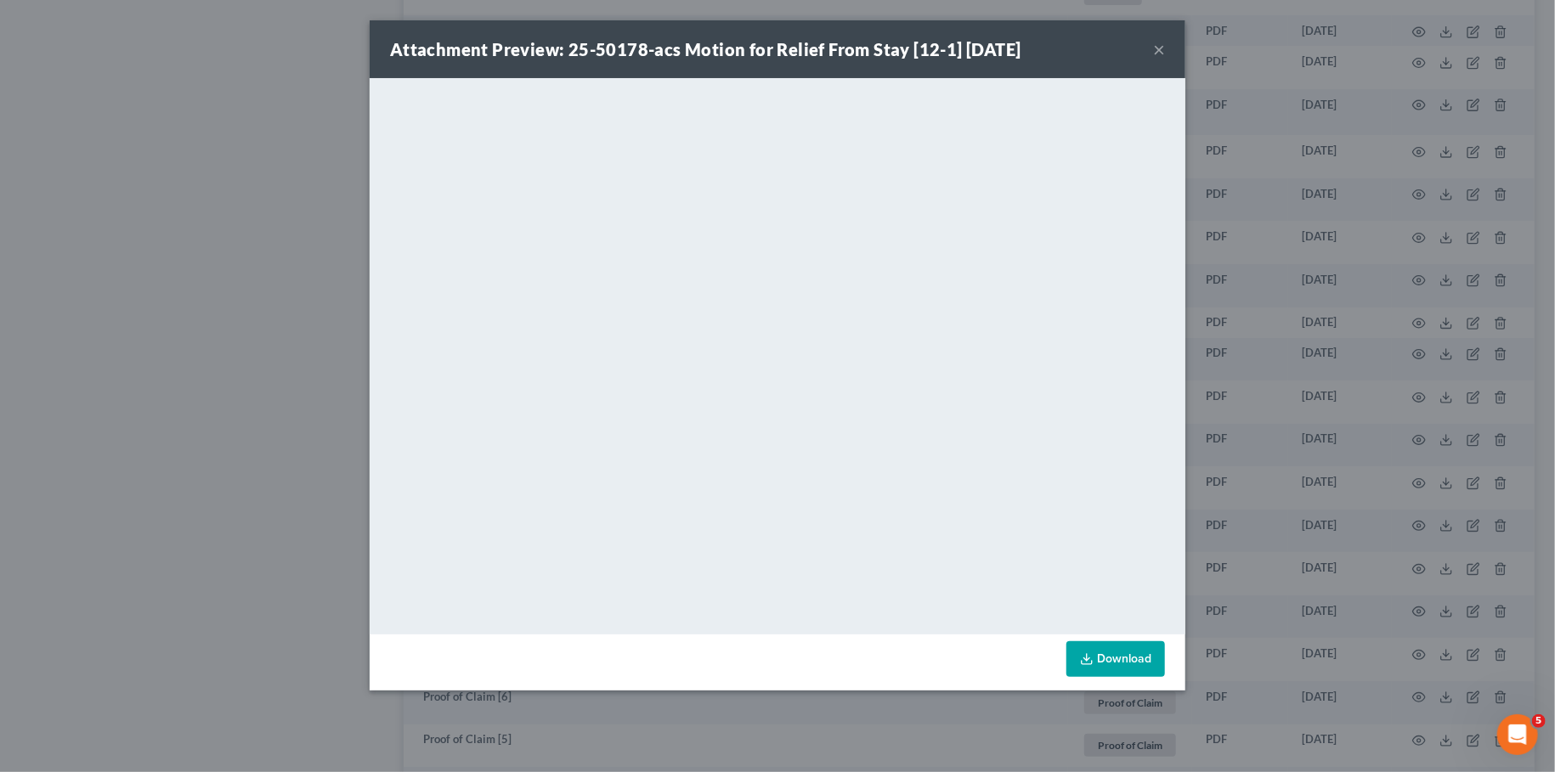
click at [1153, 46] on button "×" at bounding box center [1159, 49] width 12 height 20
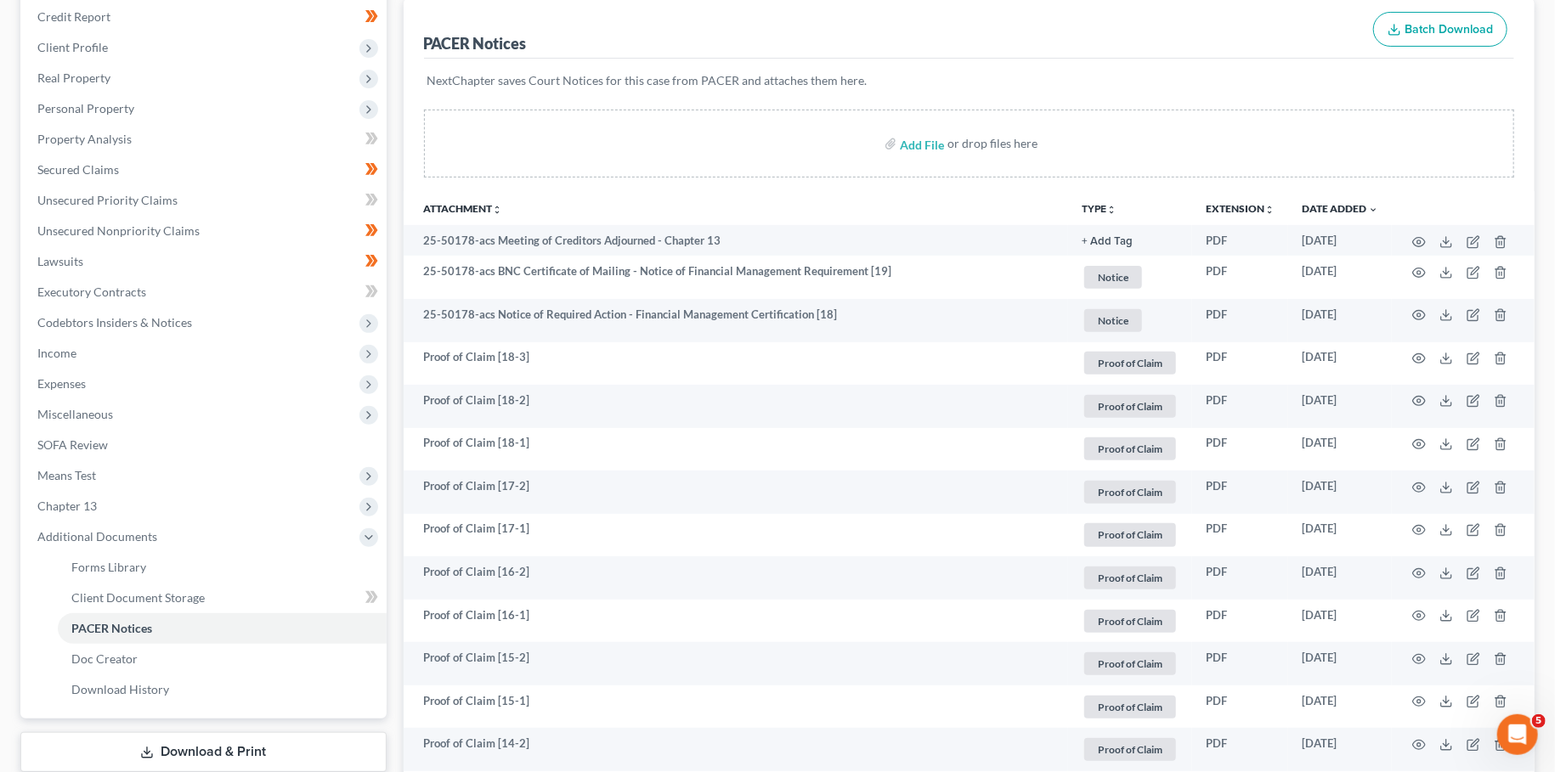
scroll to position [150, 0]
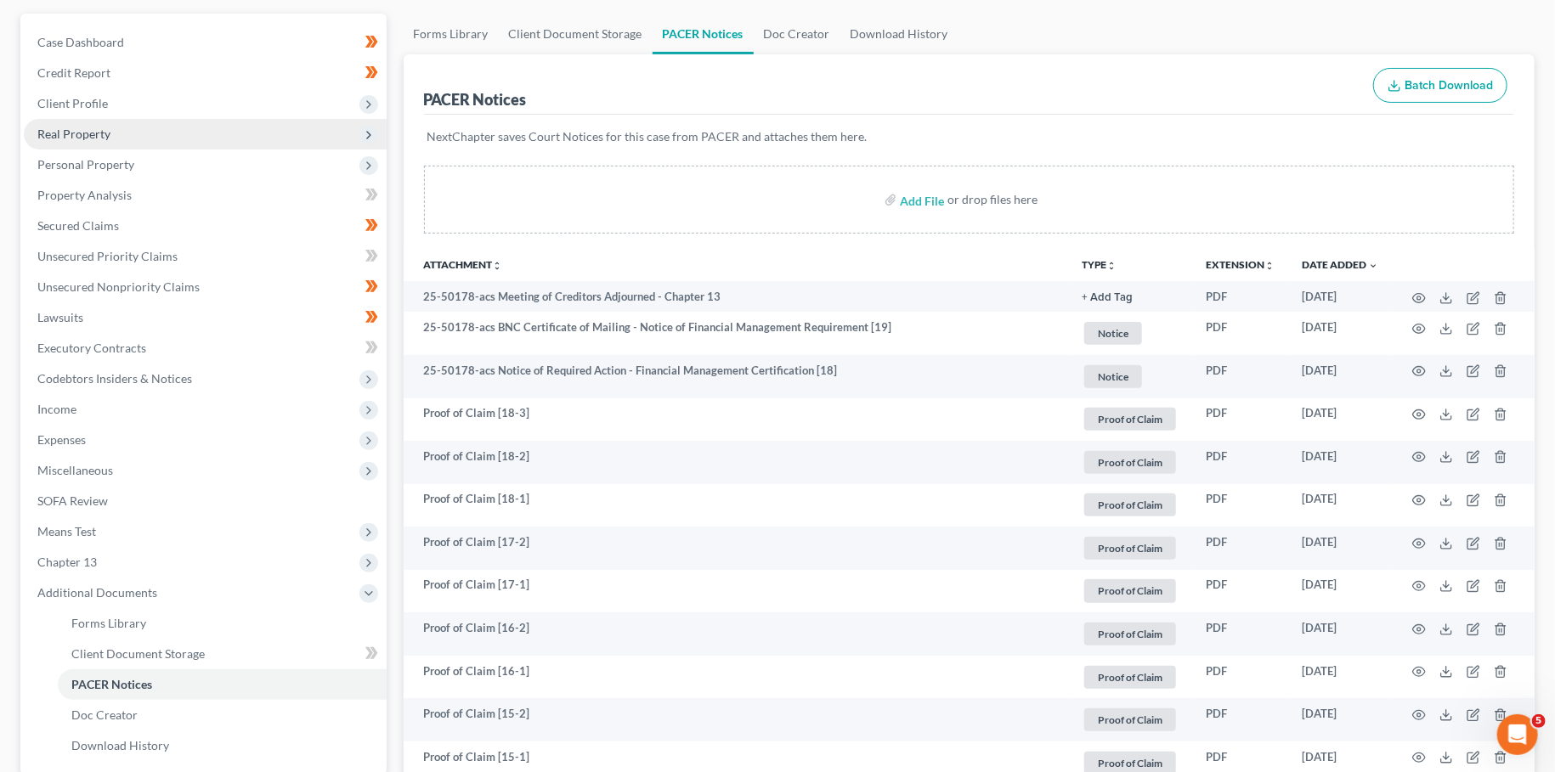
click at [141, 135] on span "Real Property" at bounding box center [205, 134] width 363 height 31
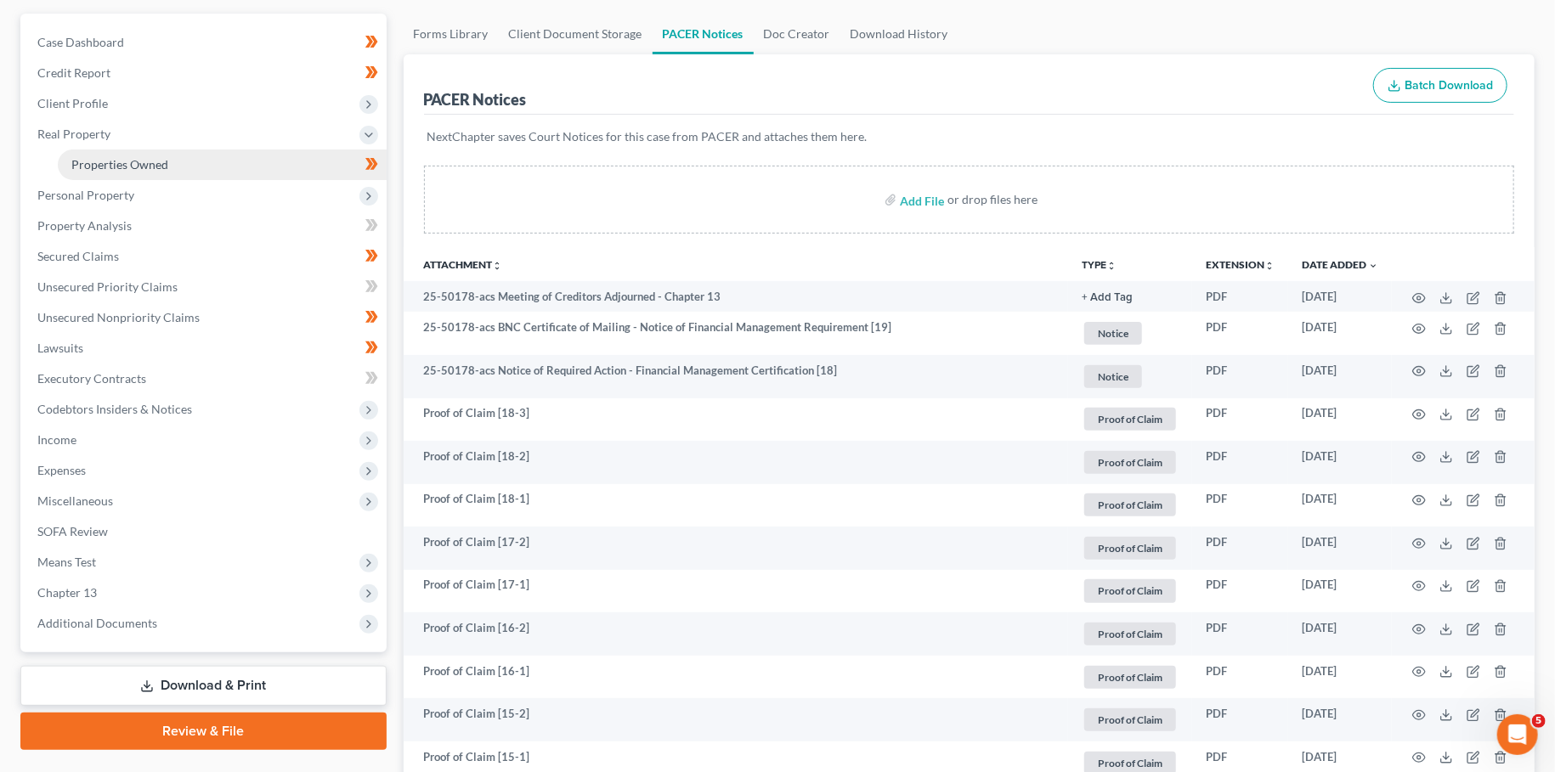
click at [138, 165] on span "Properties Owned" at bounding box center [119, 164] width 97 height 14
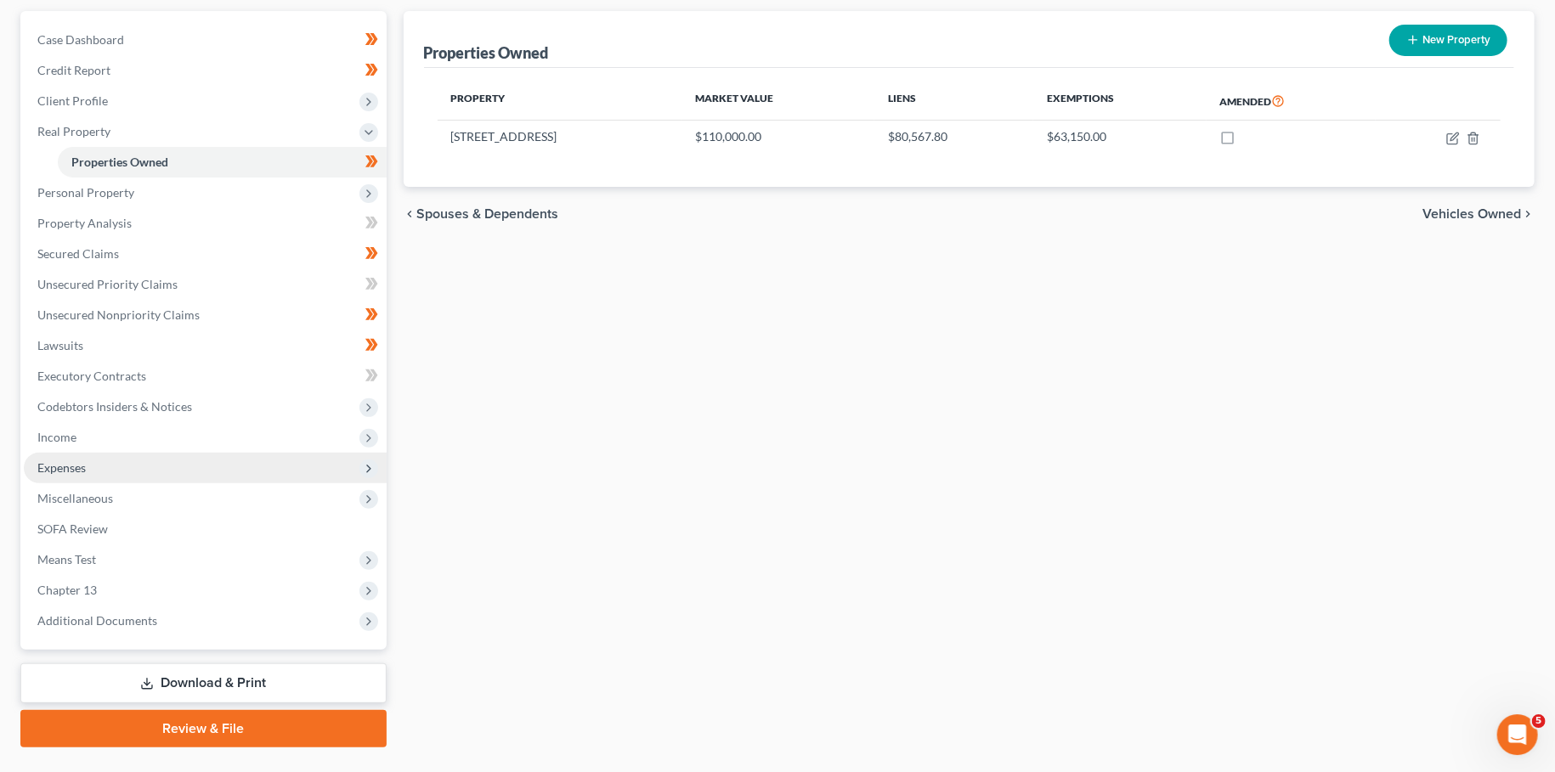
scroll to position [189, 0]
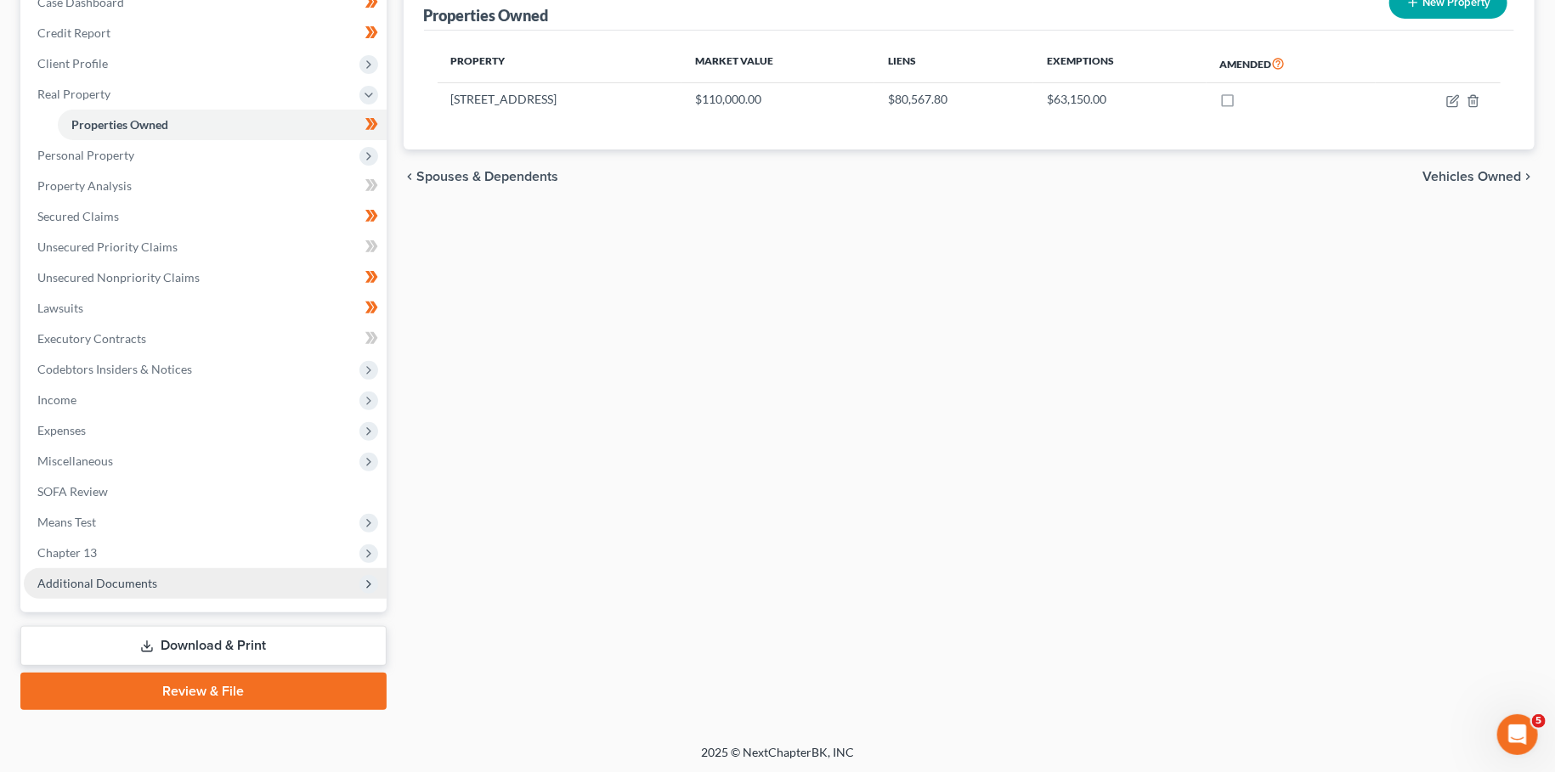
click at [105, 582] on span "Additional Documents" at bounding box center [97, 583] width 120 height 14
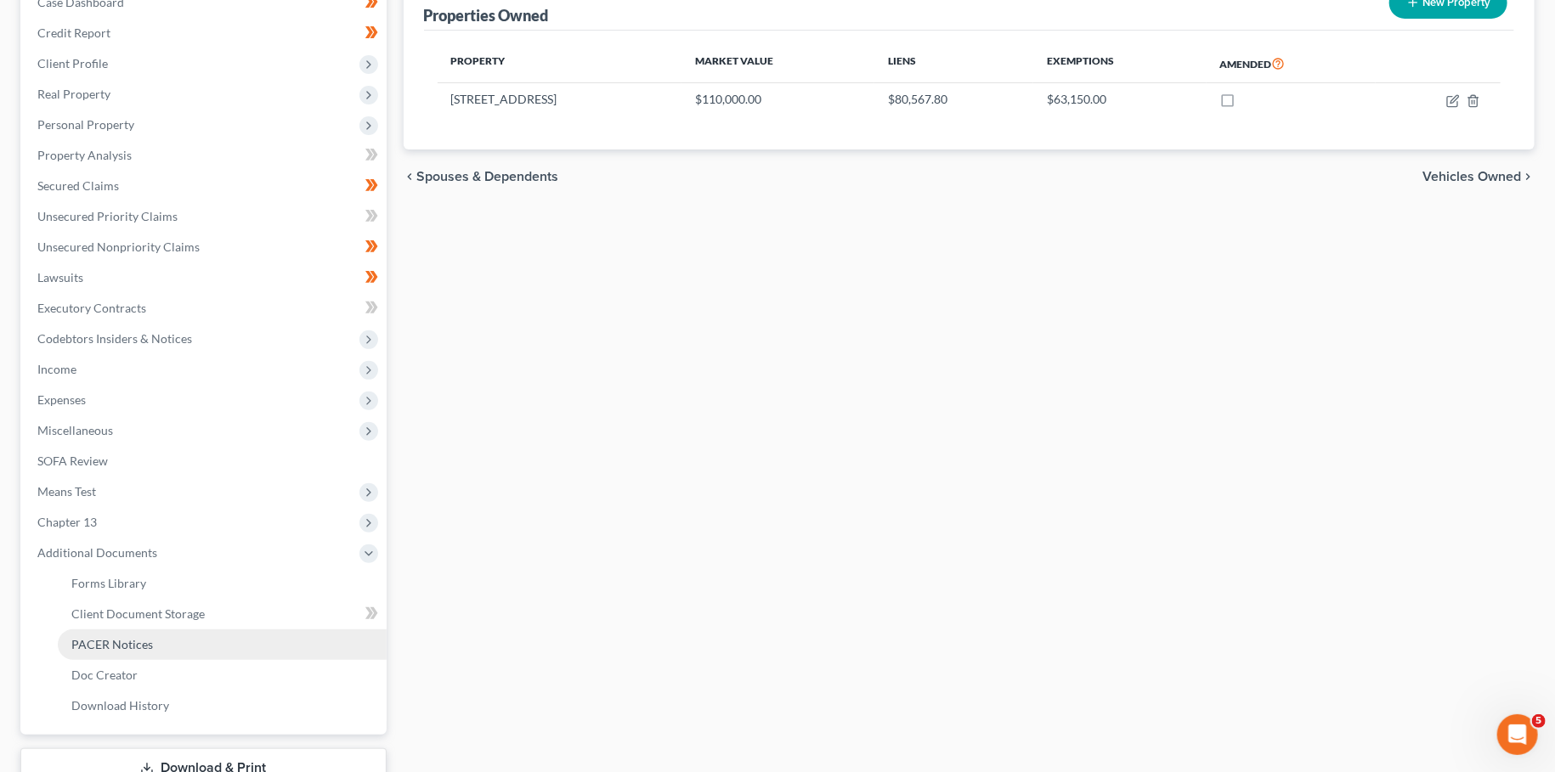
click at [108, 642] on span "PACER Notices" at bounding box center [112, 644] width 82 height 14
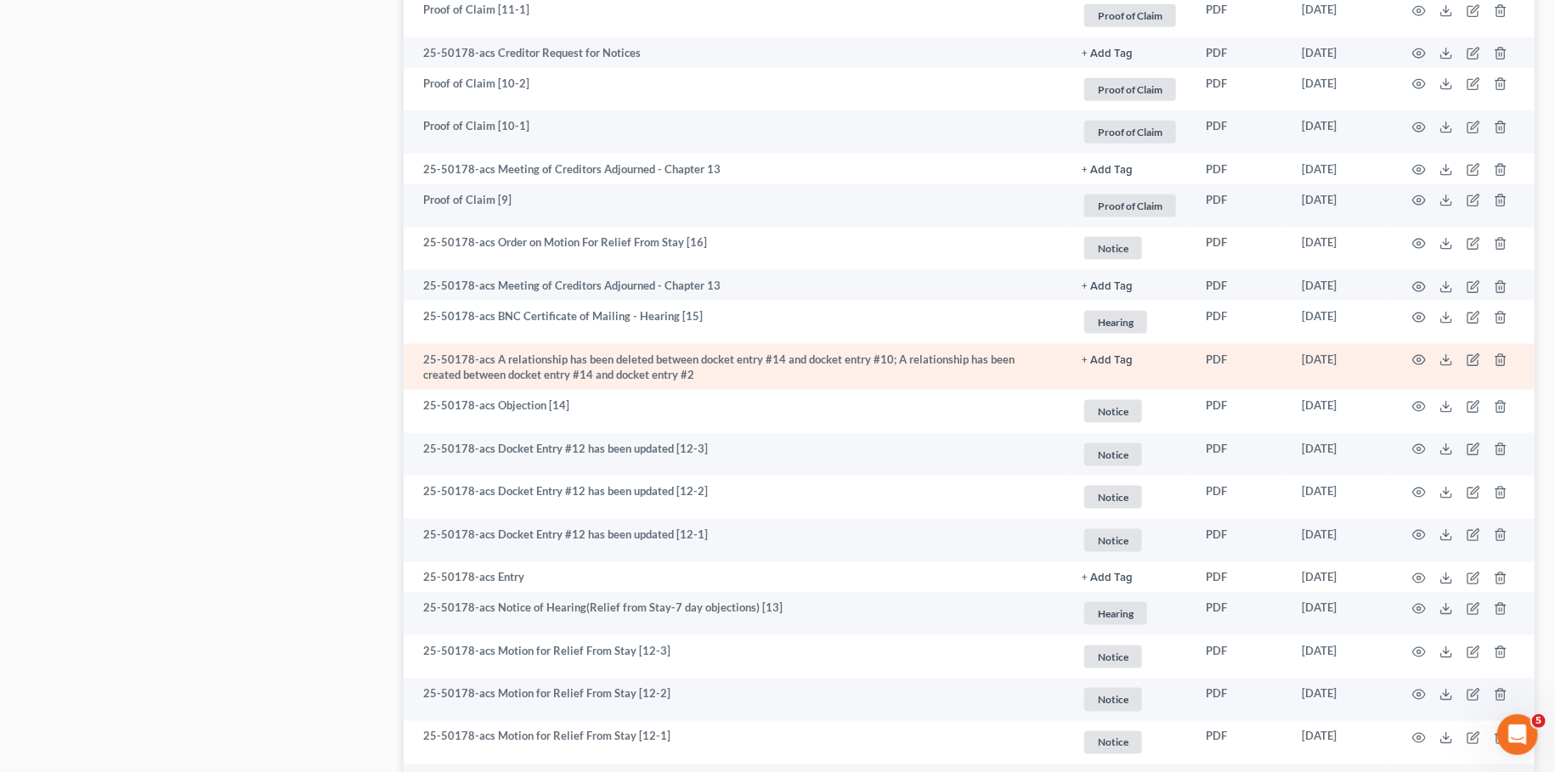
scroll to position [1346, 0]
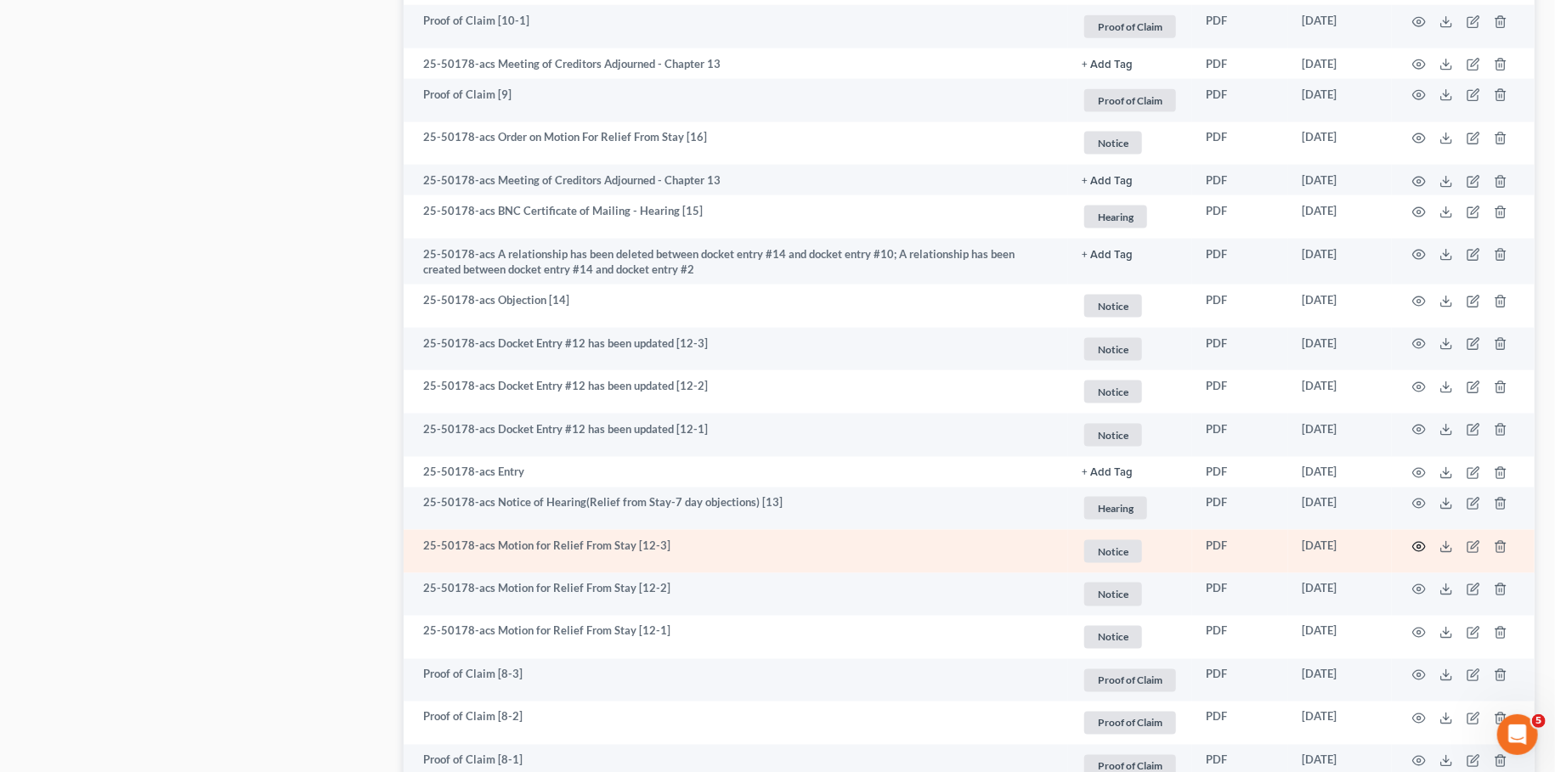
click at [1419, 549] on icon "button" at bounding box center [1419, 547] width 14 height 14
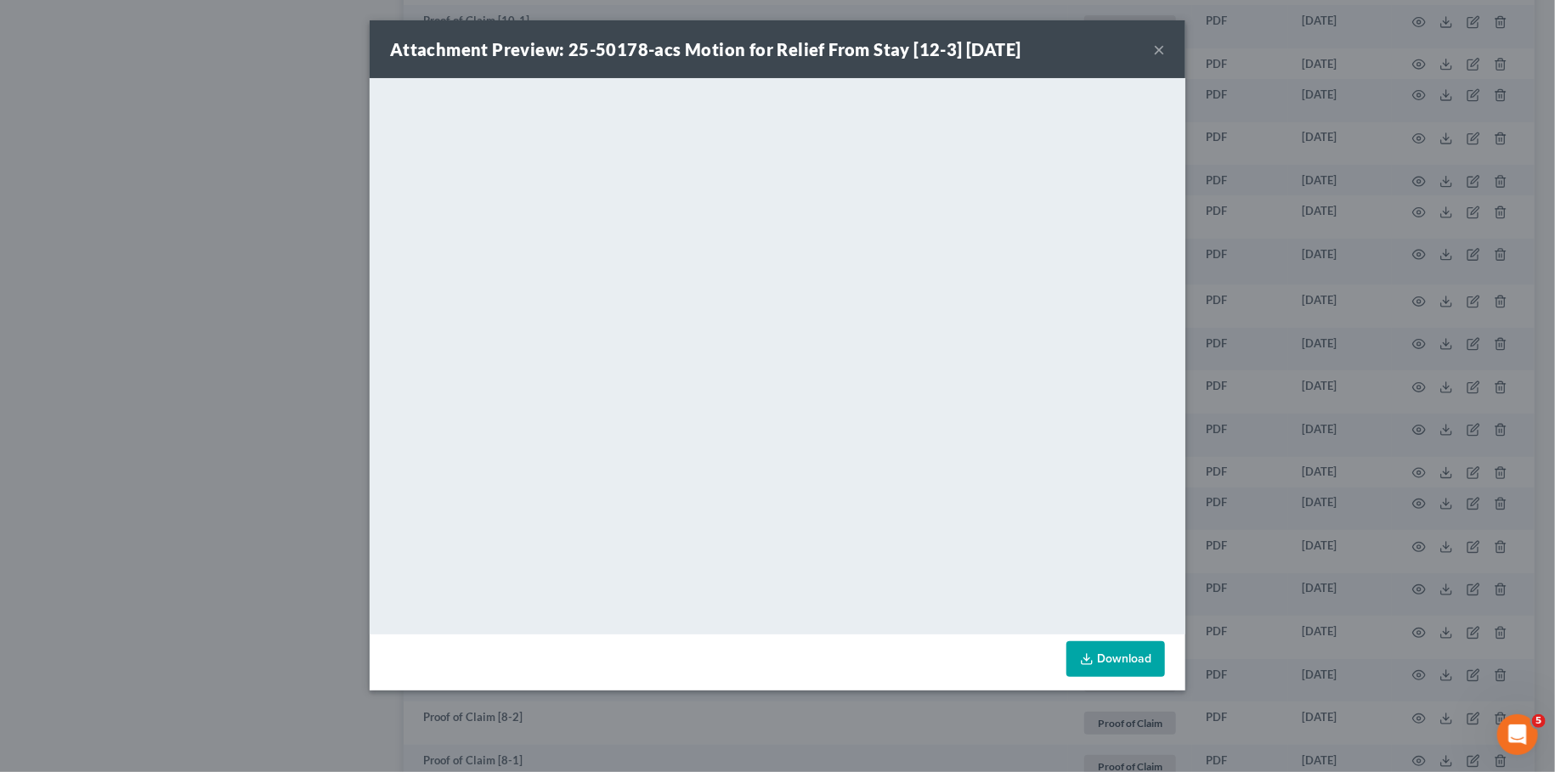
click at [1160, 48] on button "×" at bounding box center [1159, 49] width 12 height 20
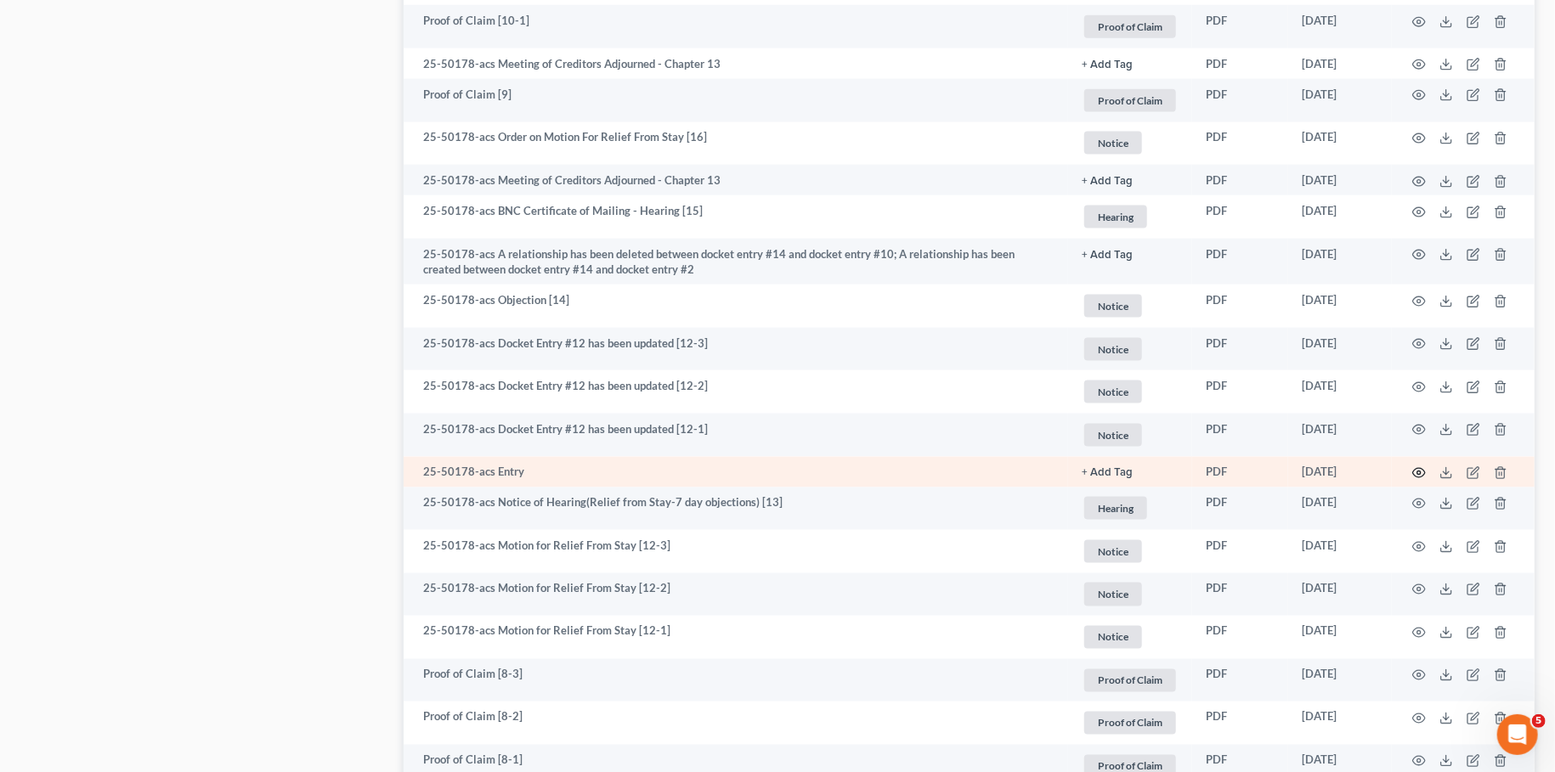
click at [1415, 466] on icon "button" at bounding box center [1419, 473] width 14 height 14
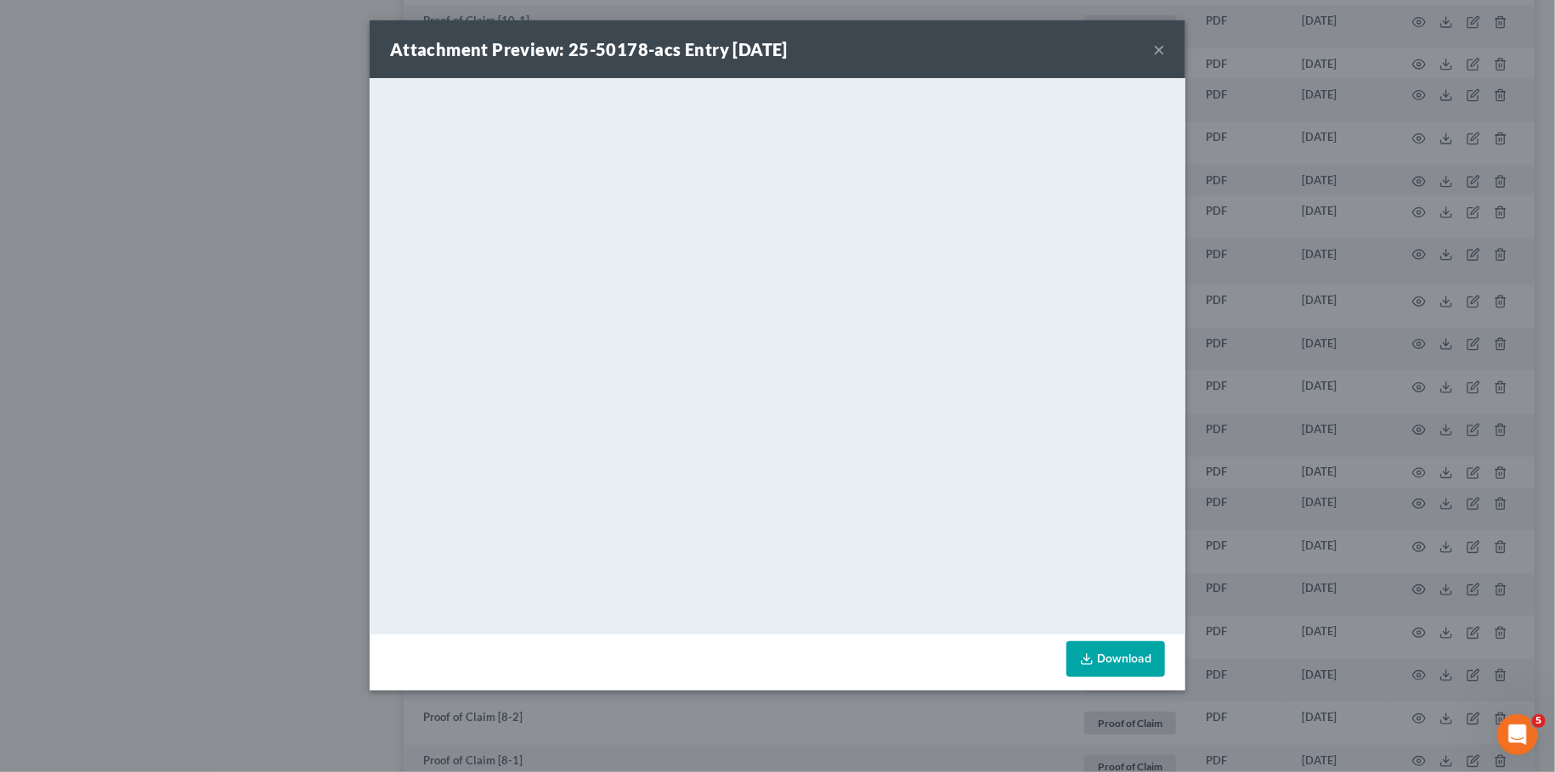
click at [1156, 49] on button "×" at bounding box center [1159, 49] width 12 height 20
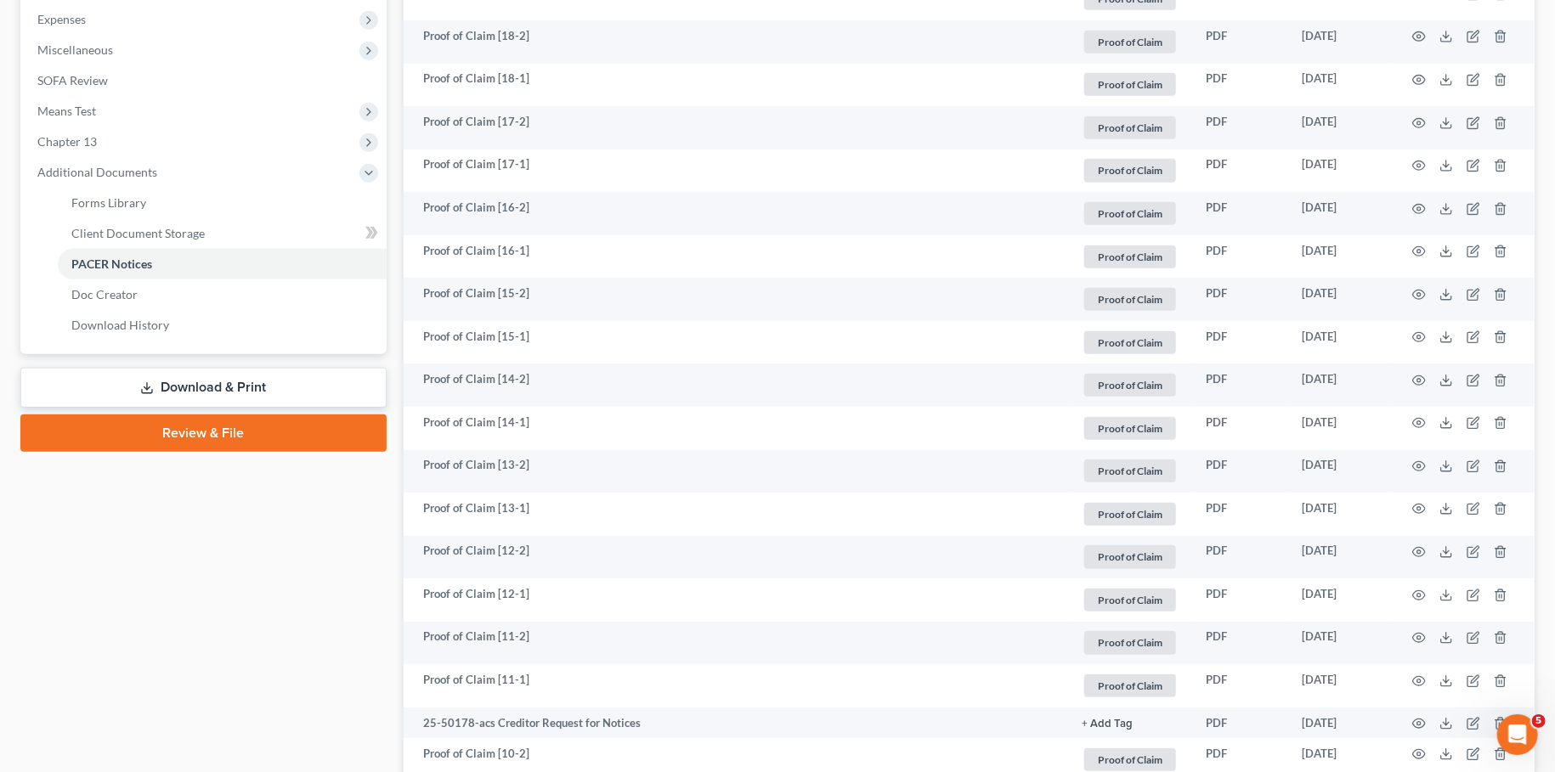
scroll to position [497, 0]
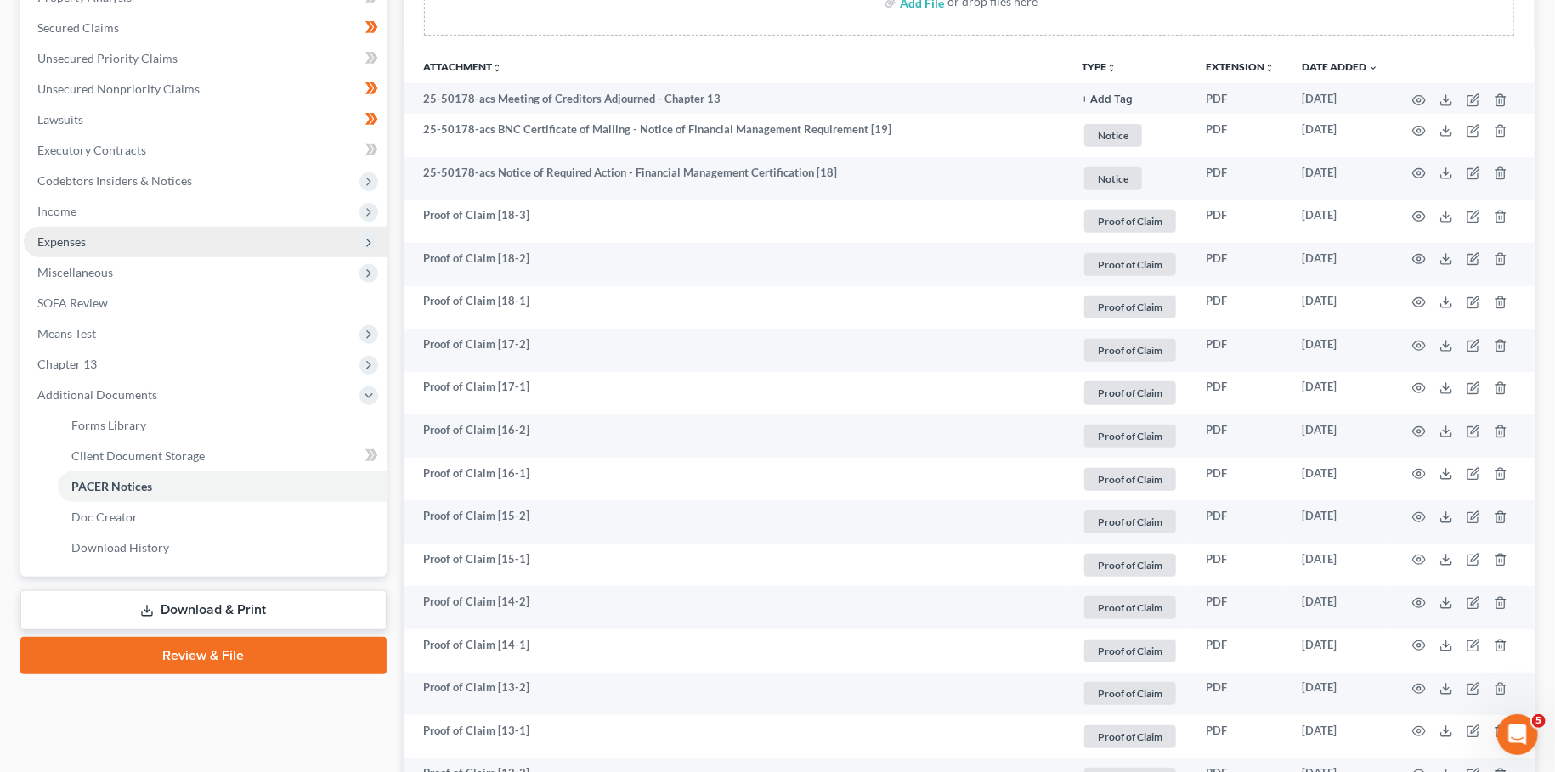
click at [113, 246] on span "Expenses" at bounding box center [205, 242] width 363 height 31
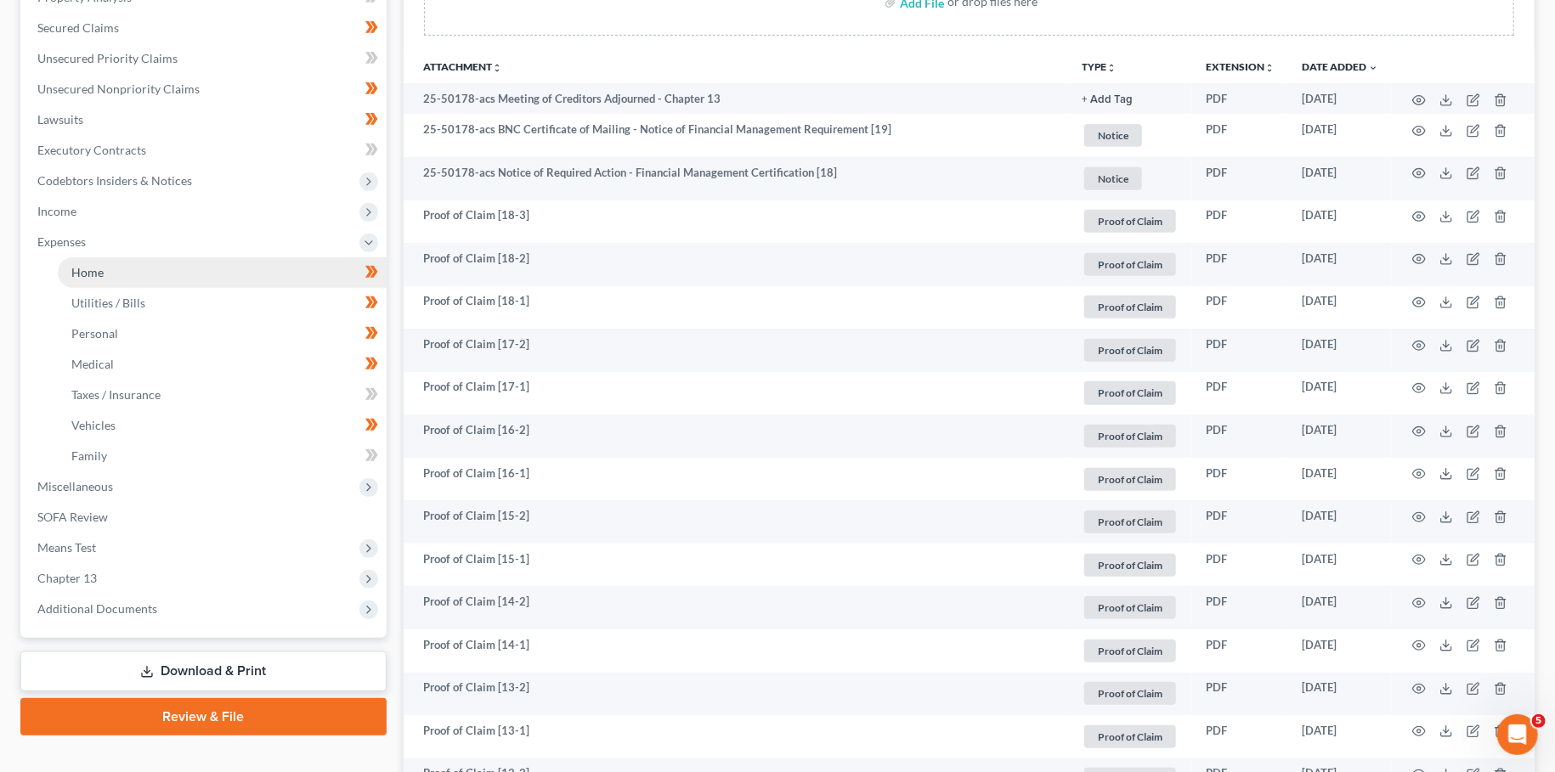
click at [110, 263] on link "Home" at bounding box center [222, 272] width 329 height 31
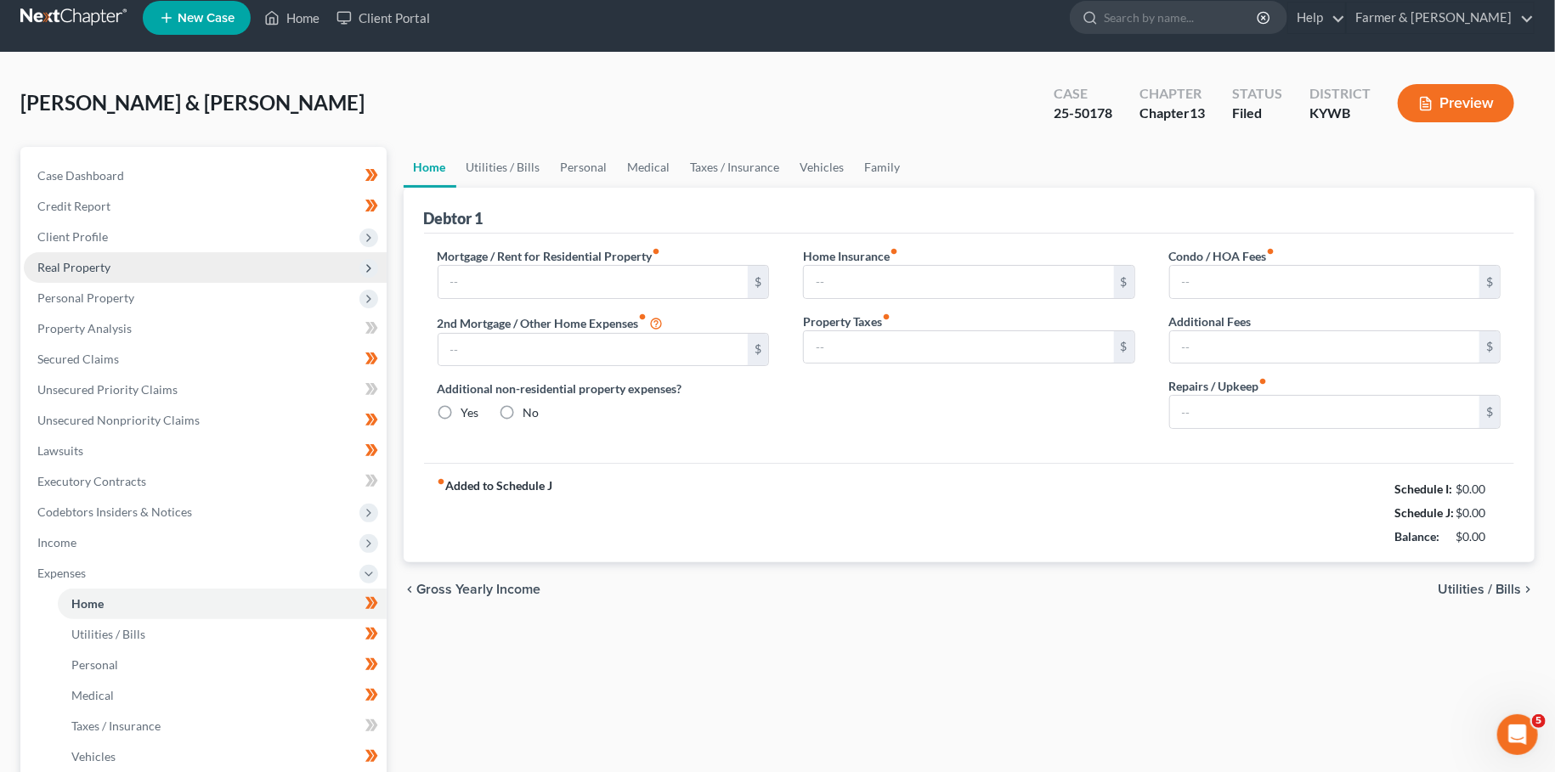
type input "525.00"
type input "0.00"
radio input "true"
type input "168.00"
type input "91.00"
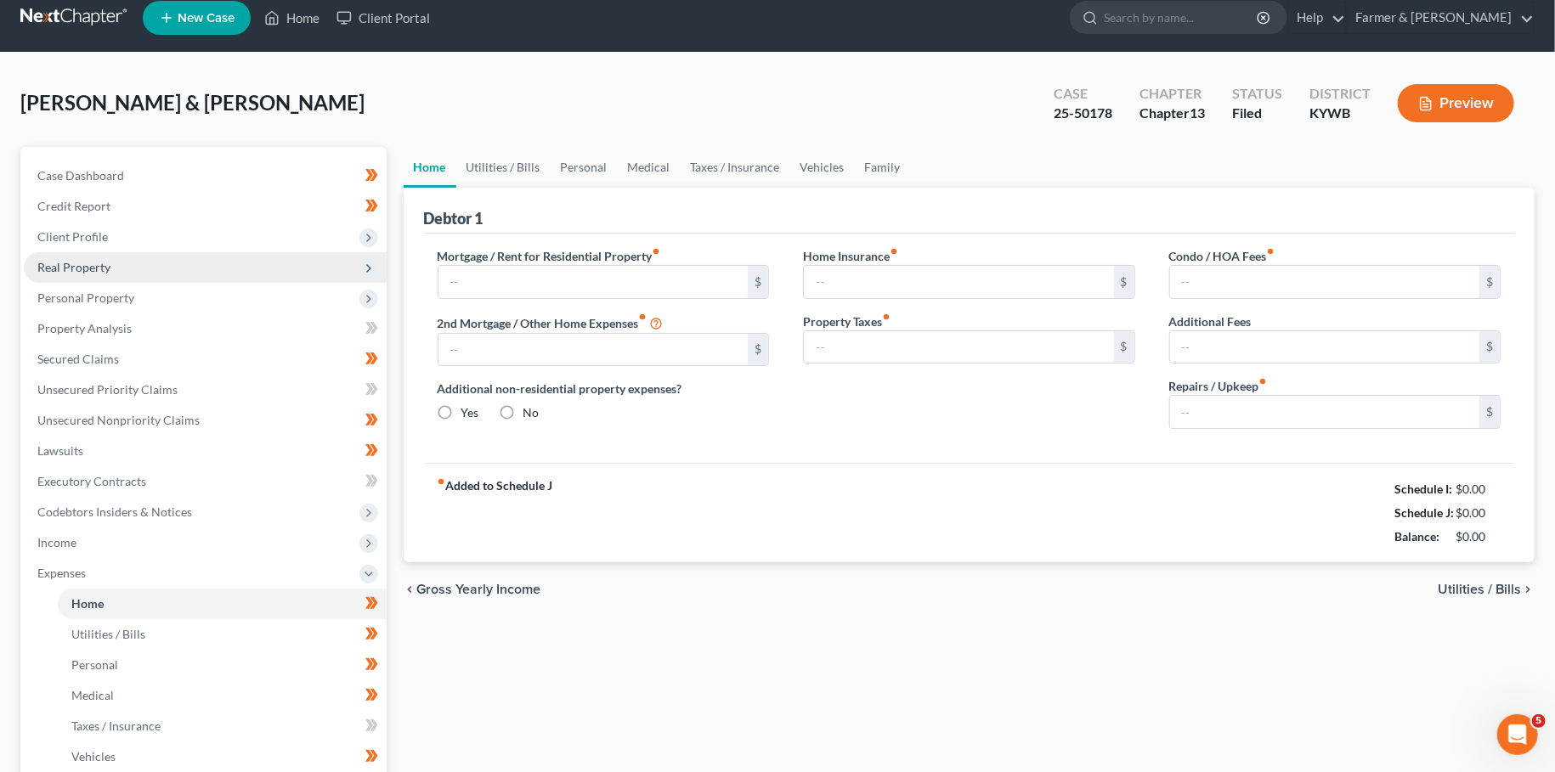
type input "0.00"
type input "50.00"
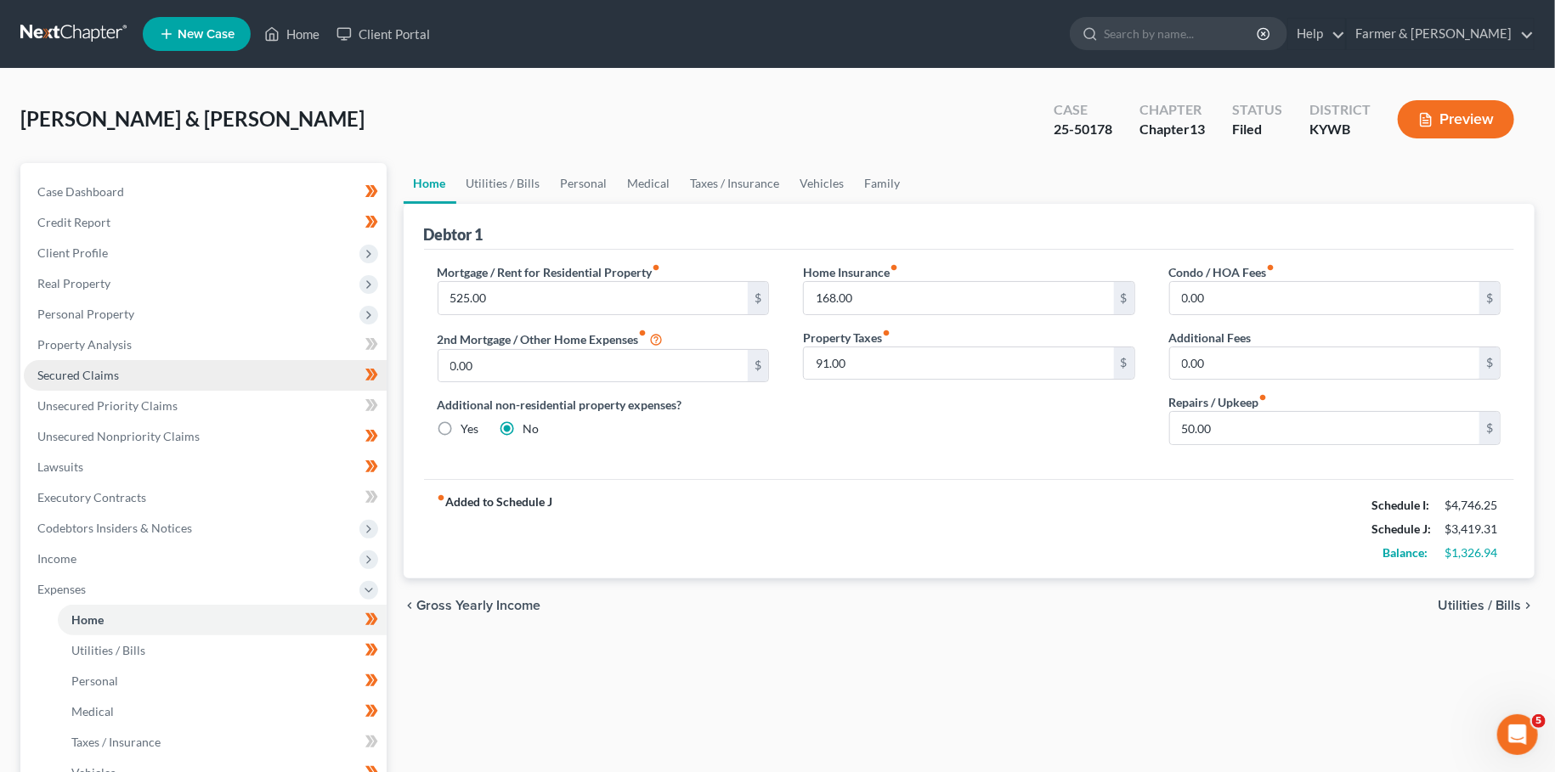
click at [106, 377] on span "Secured Claims" at bounding box center [78, 375] width 82 height 14
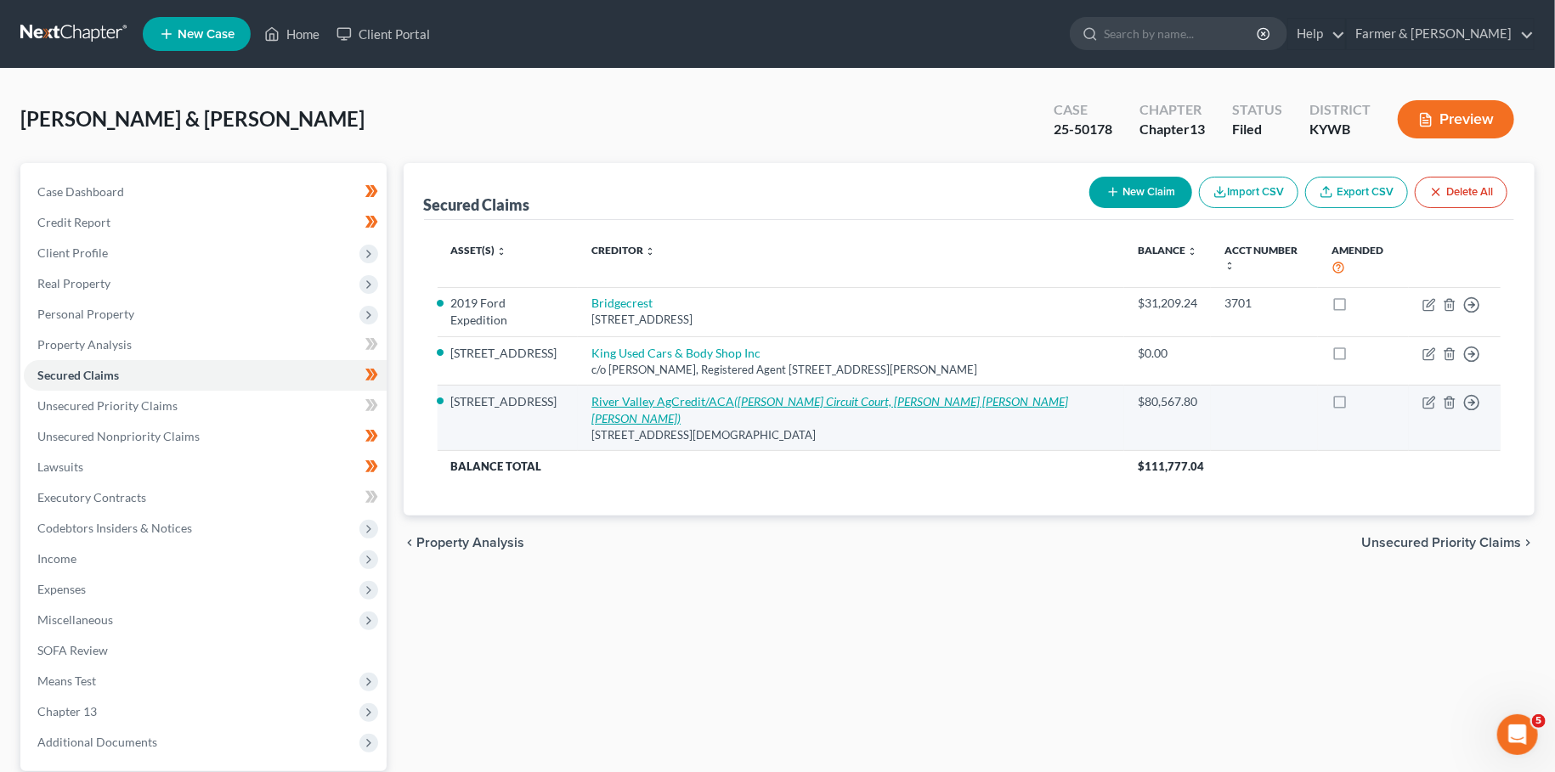
click at [723, 394] on link "River Valley AgCredit/ACA (Marshall Circuit Court, Andrew Dean Leonard, Brent J…" at bounding box center [829, 409] width 477 height 31
select select "18"
select select "15"
select select "4"
select select "2"
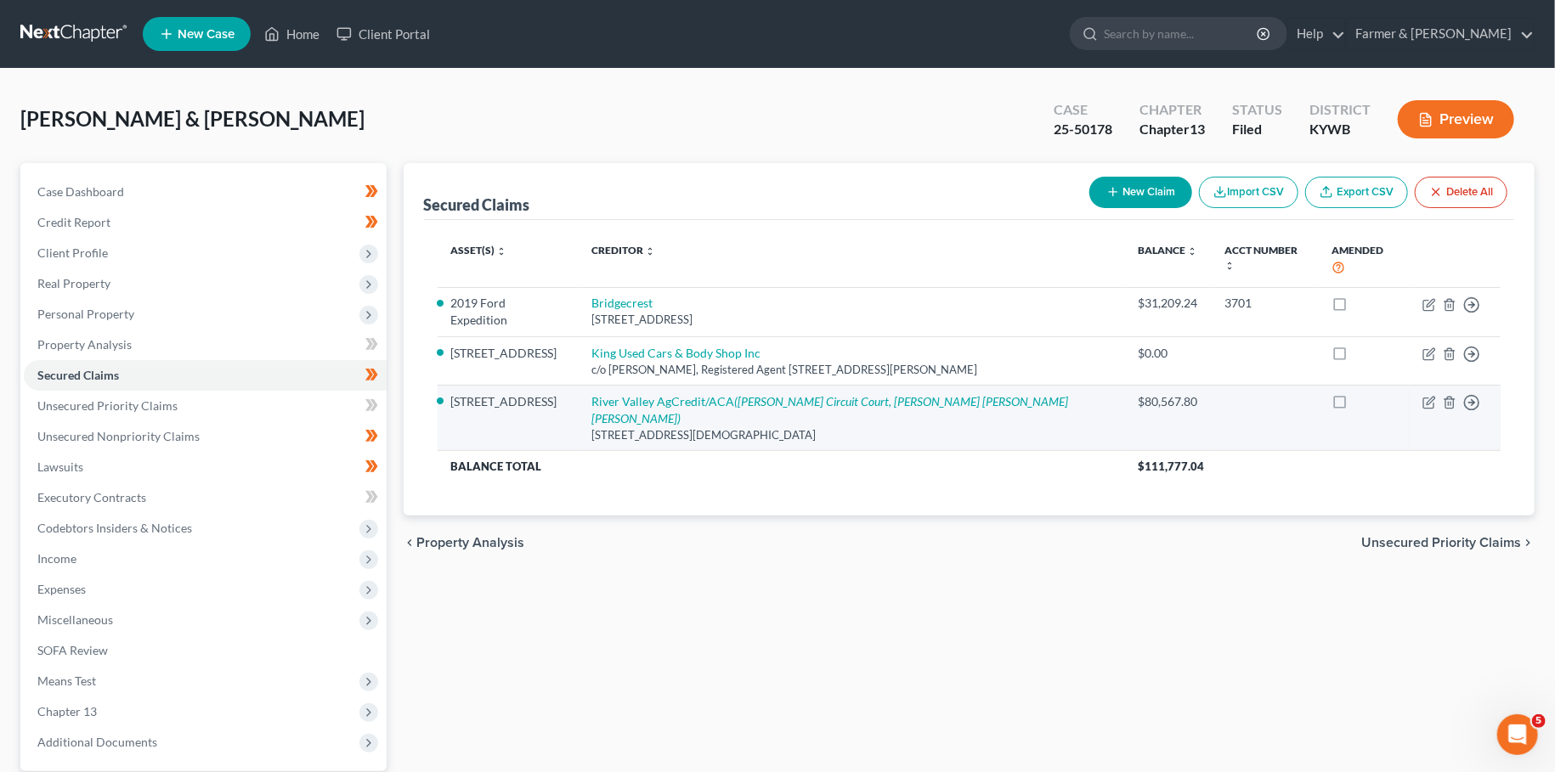
select select "0"
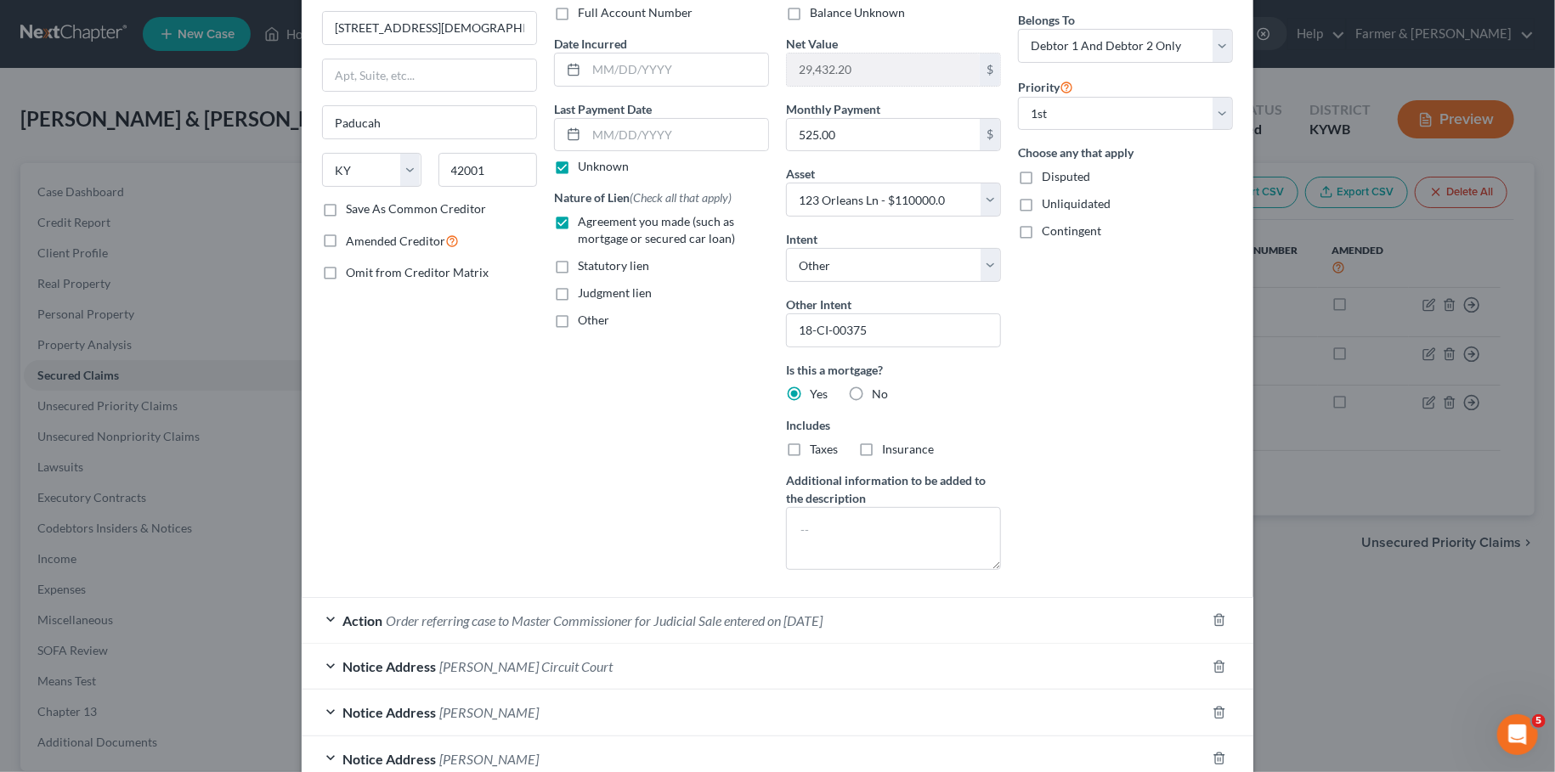
scroll to position [280, 0]
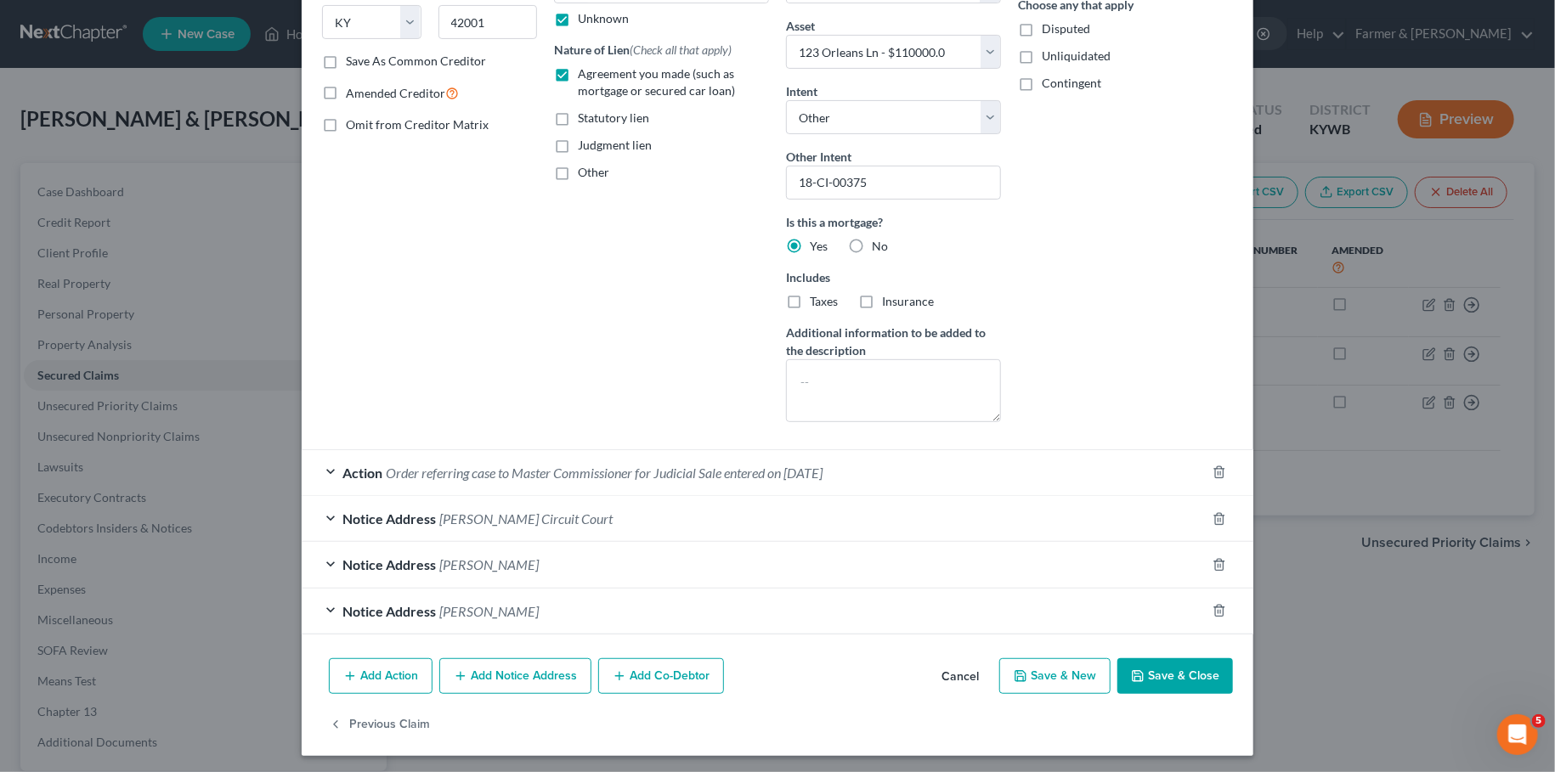
click at [1166, 688] on button "Save & Close" at bounding box center [1175, 677] width 116 height 36
select select
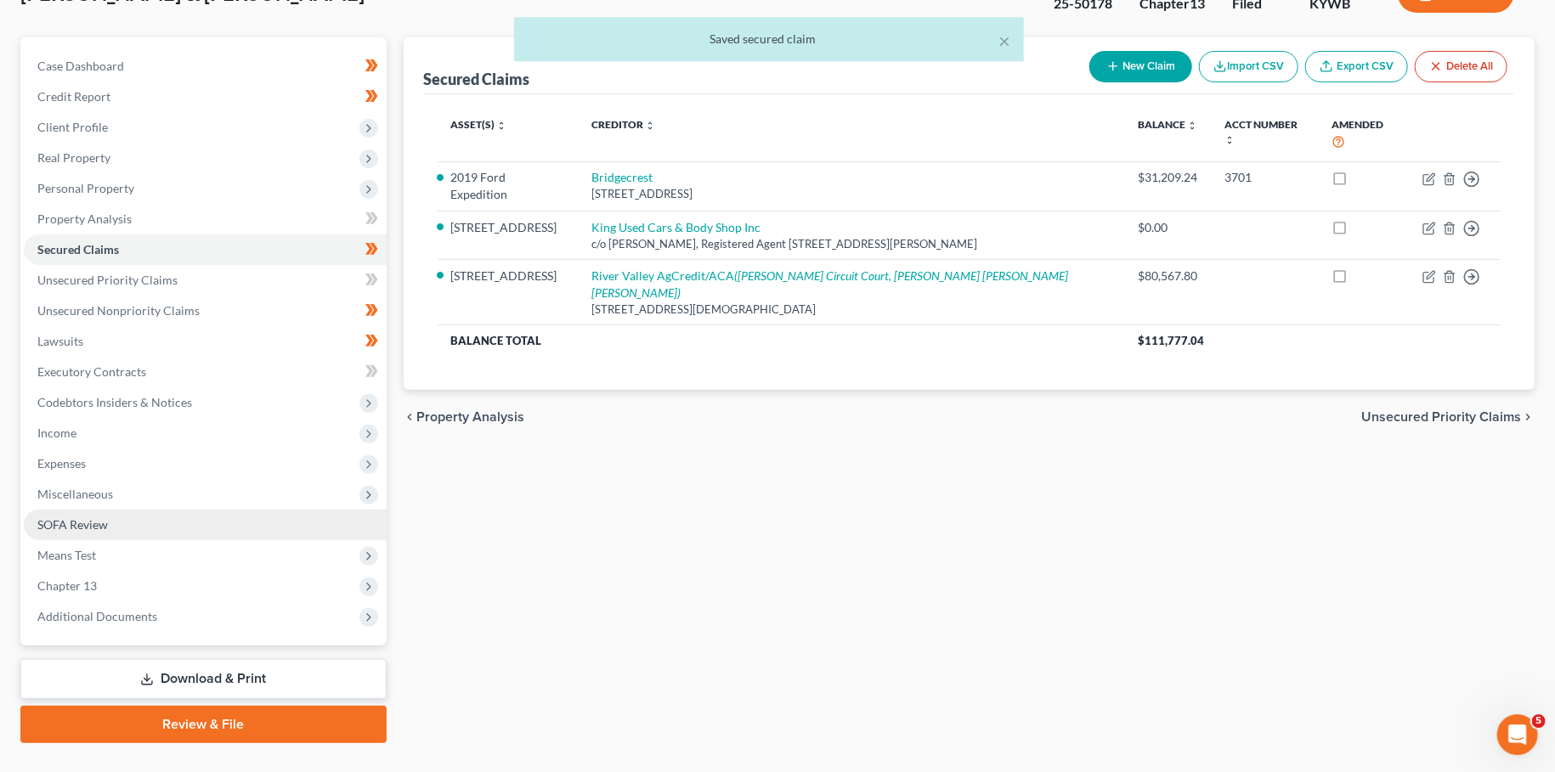
scroll to position [159, 0]
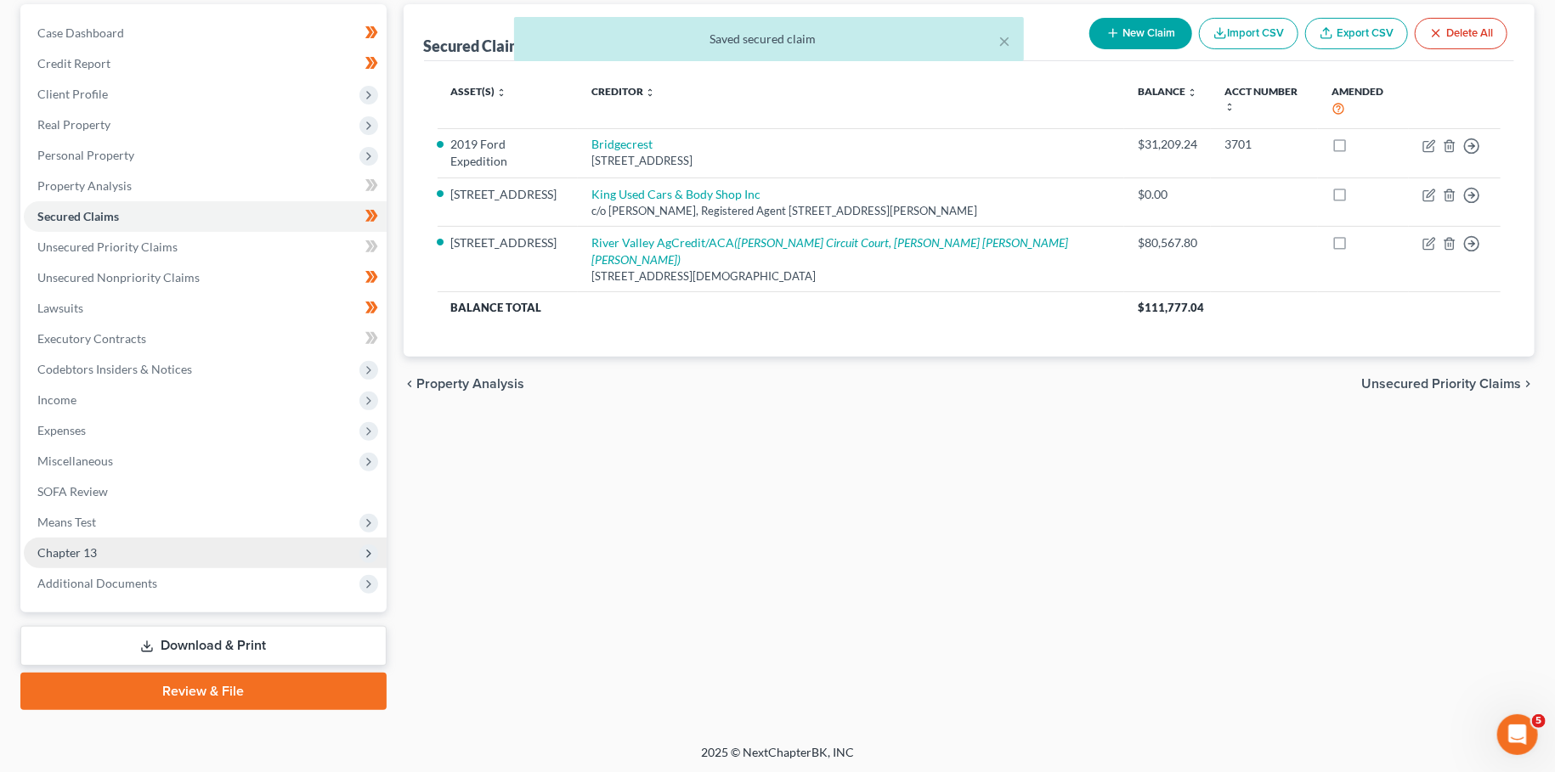
click at [116, 551] on span "Chapter 13" at bounding box center [205, 553] width 363 height 31
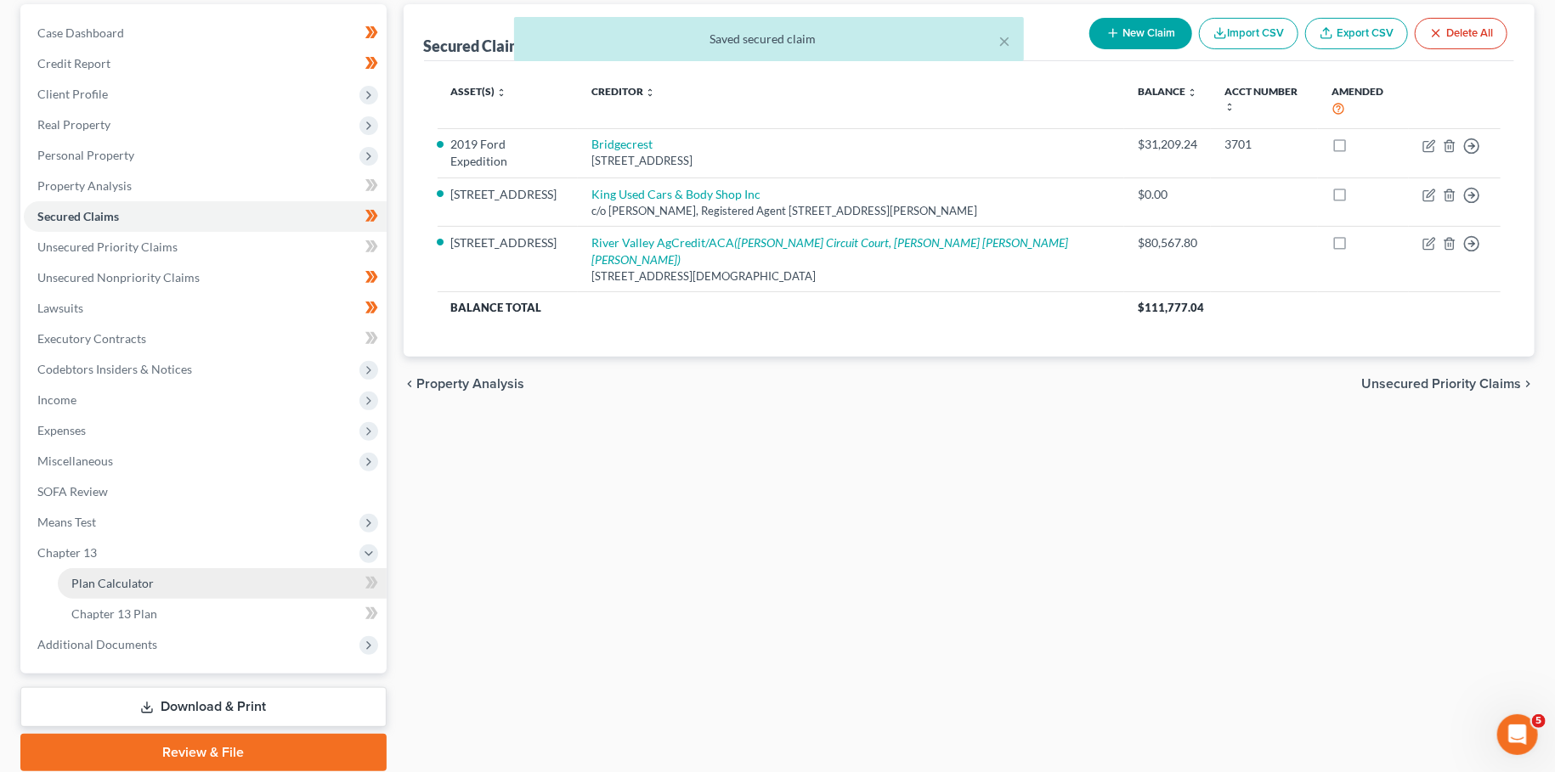
click at [122, 592] on link "Plan Calculator" at bounding box center [222, 583] width 329 height 31
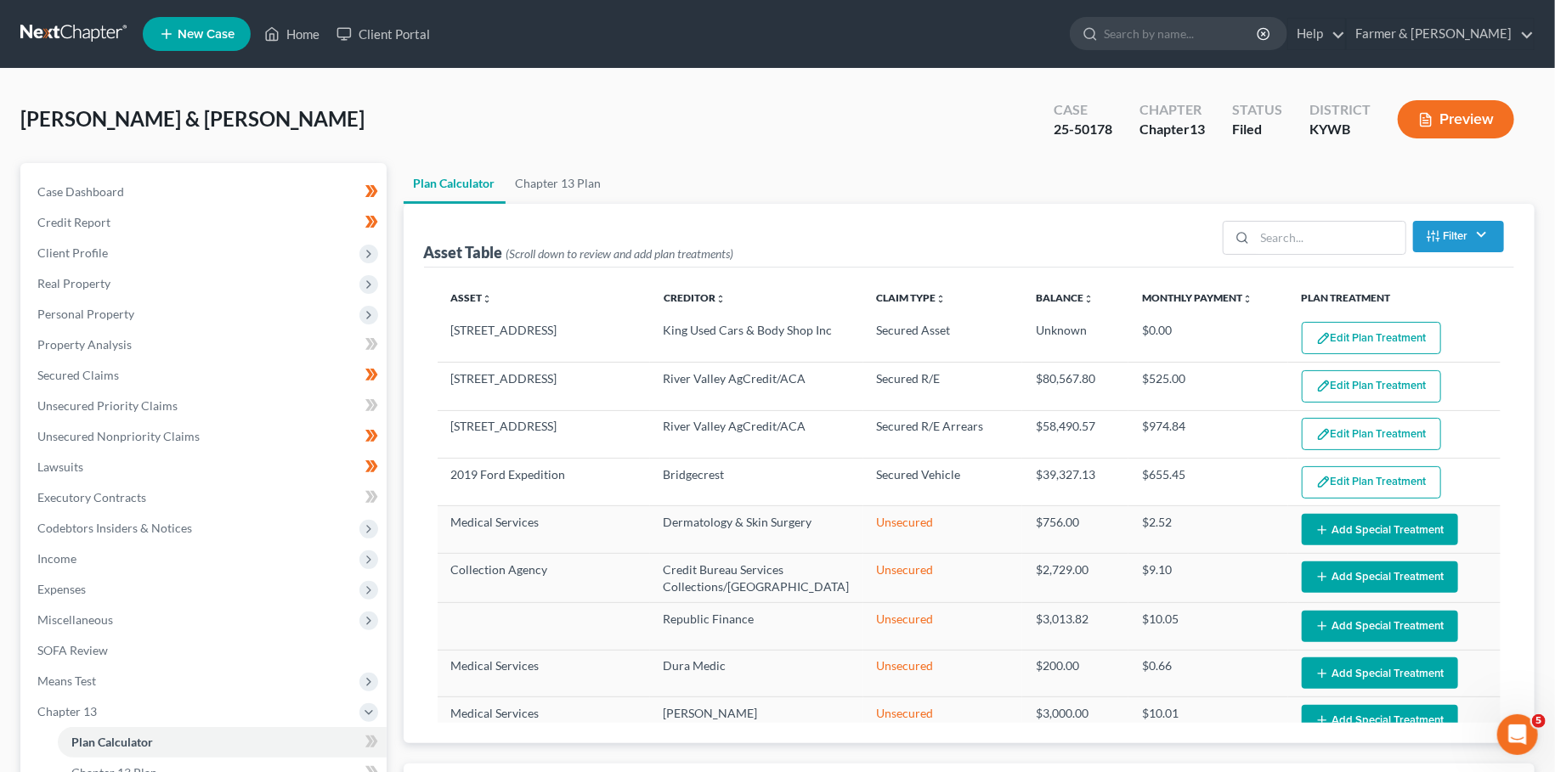
select select "59"
click at [121, 368] on link "Secured Claims" at bounding box center [205, 375] width 363 height 31
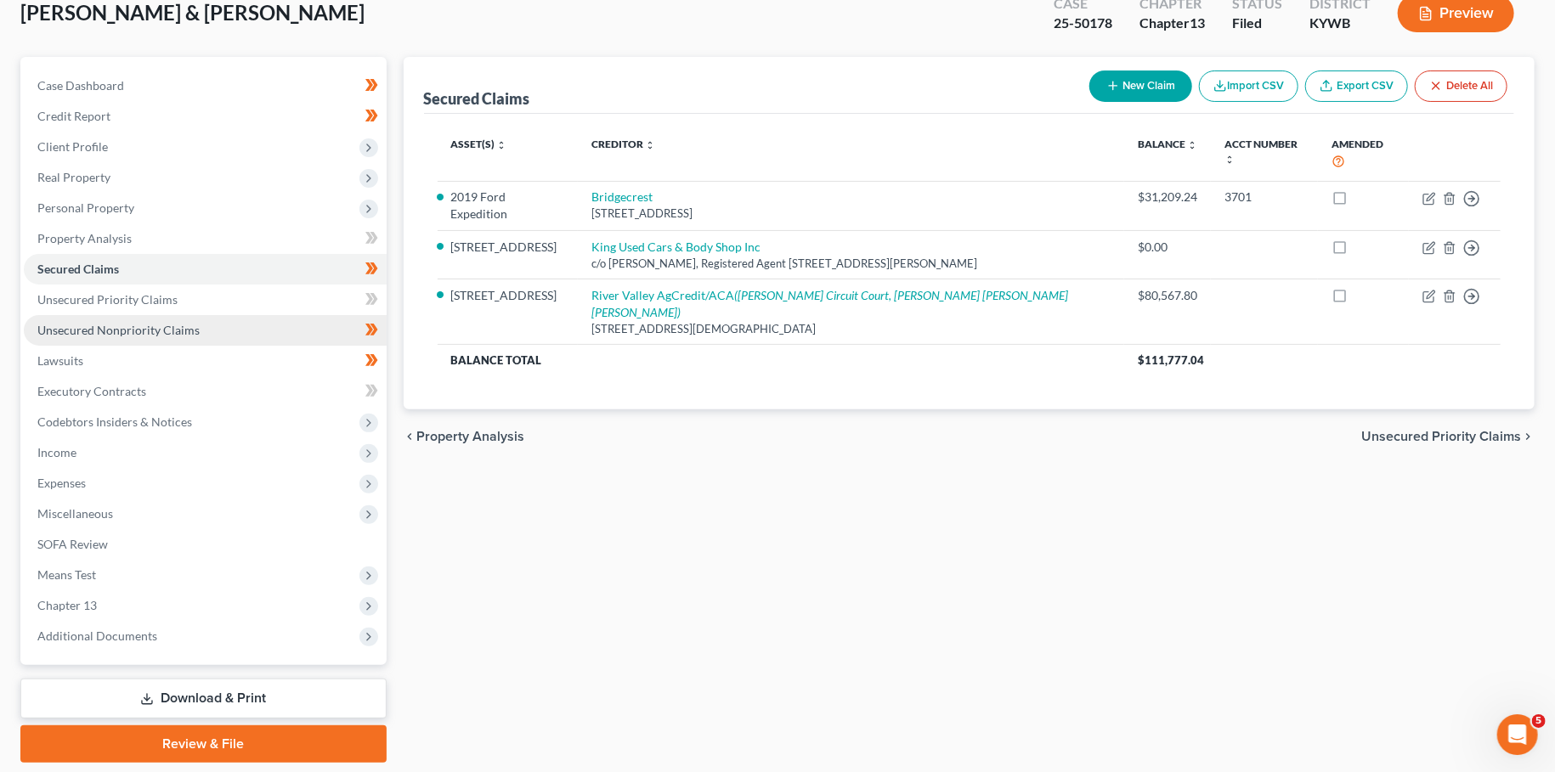
scroll to position [159, 0]
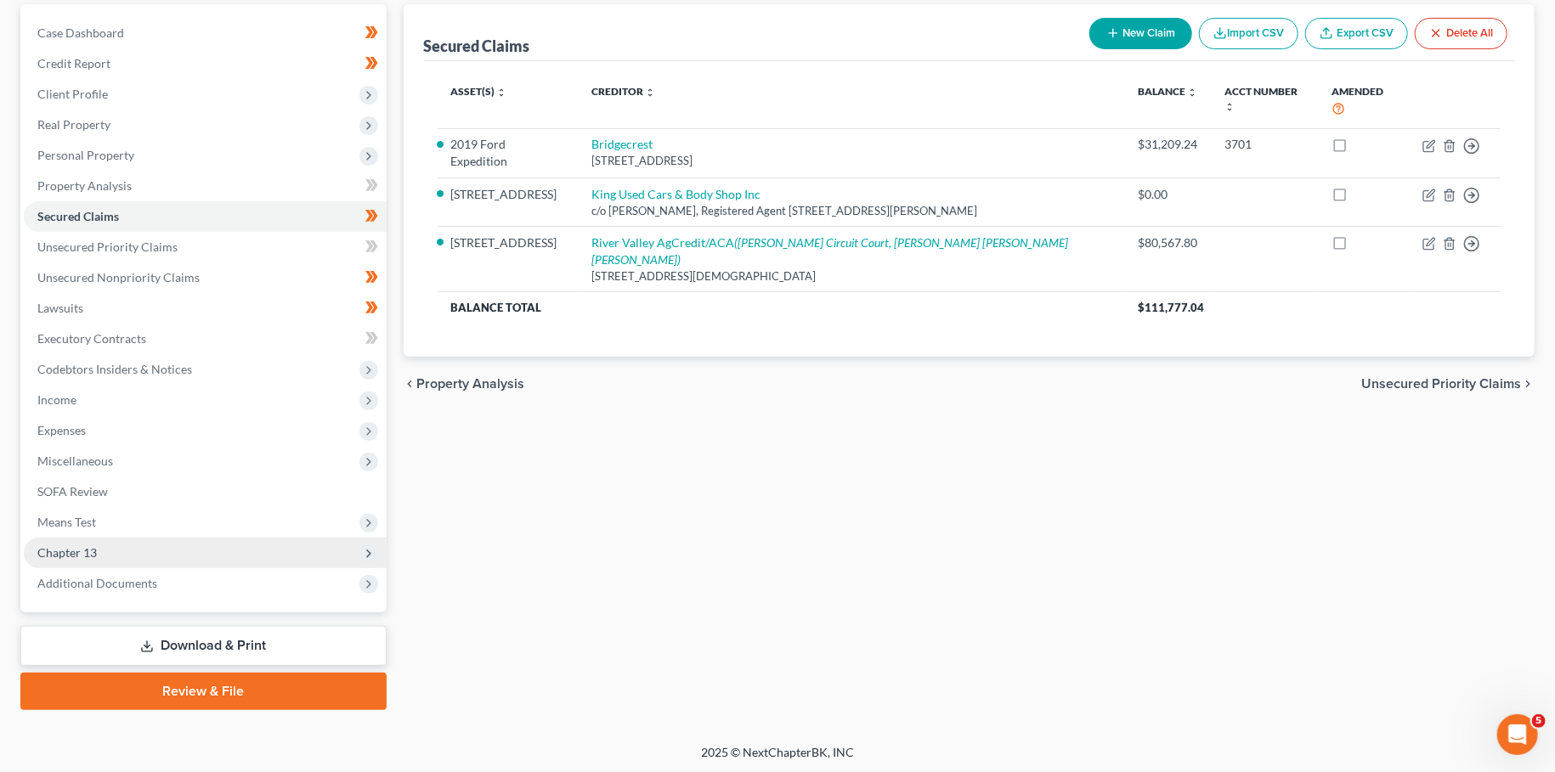
click at [104, 552] on span "Chapter 13" at bounding box center [205, 553] width 363 height 31
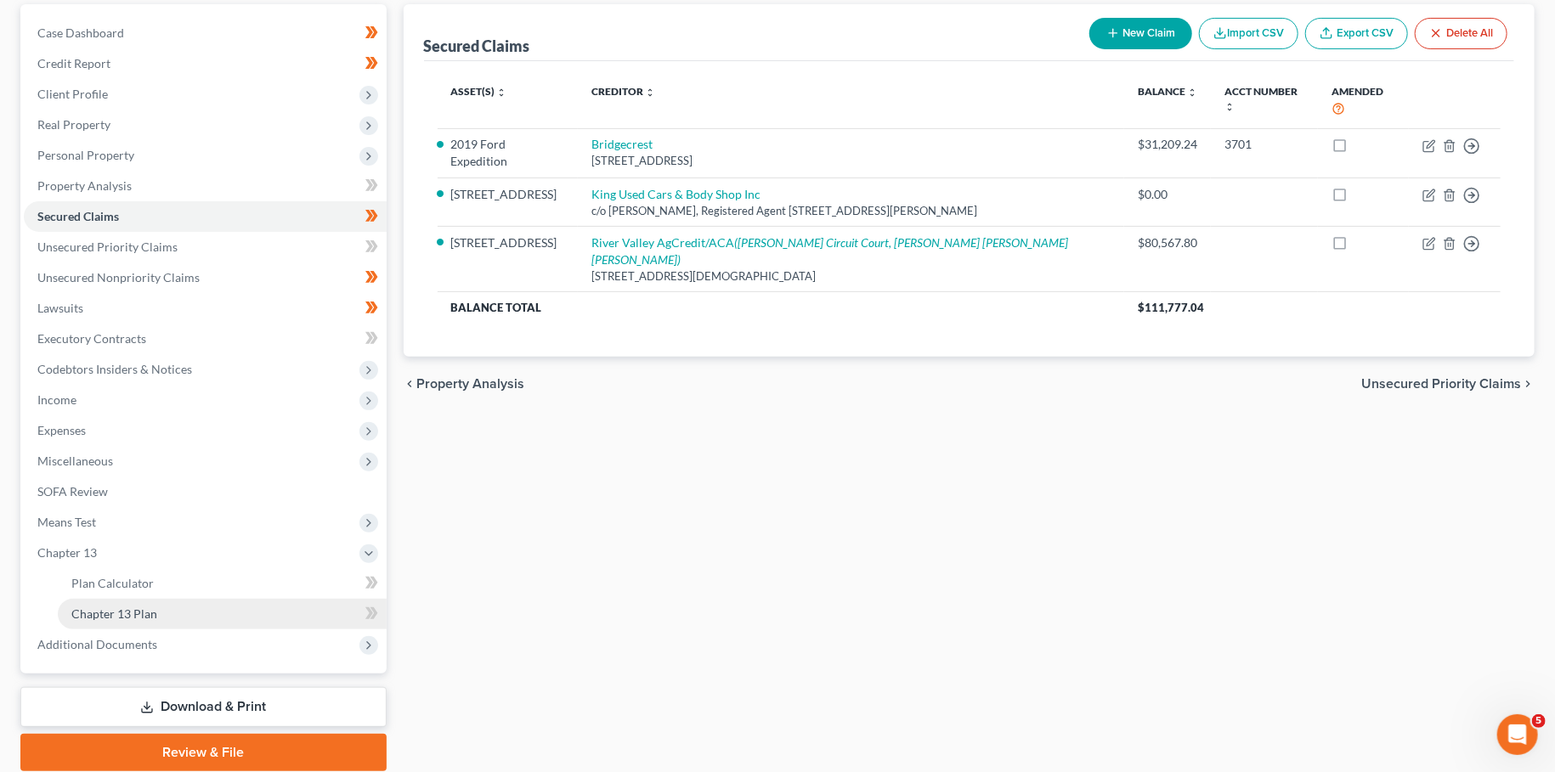
click at [116, 605] on link "Chapter 13 Plan" at bounding box center [222, 614] width 329 height 31
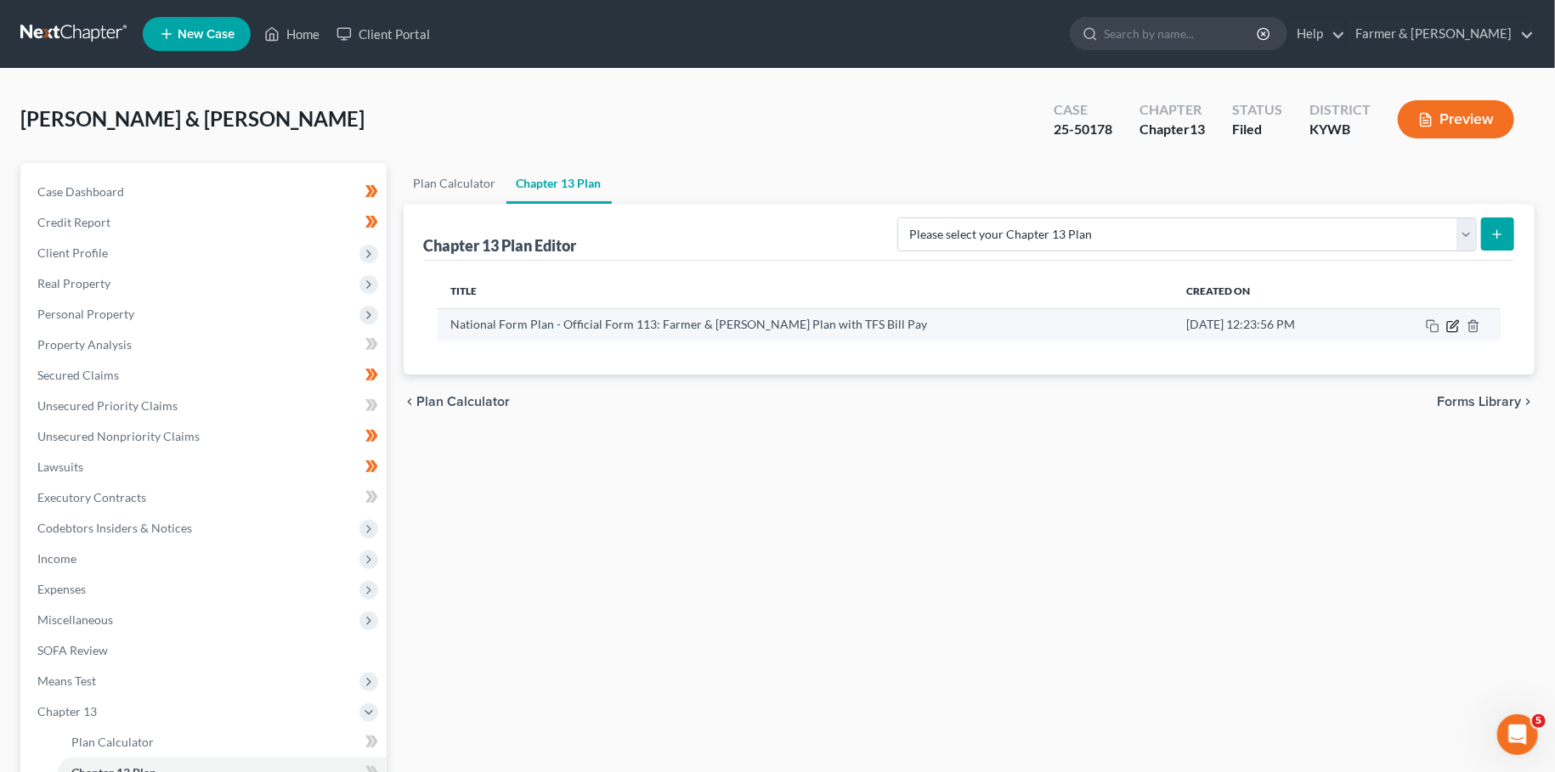
click at [1455, 325] on icon "button" at bounding box center [1454, 324] width 8 height 8
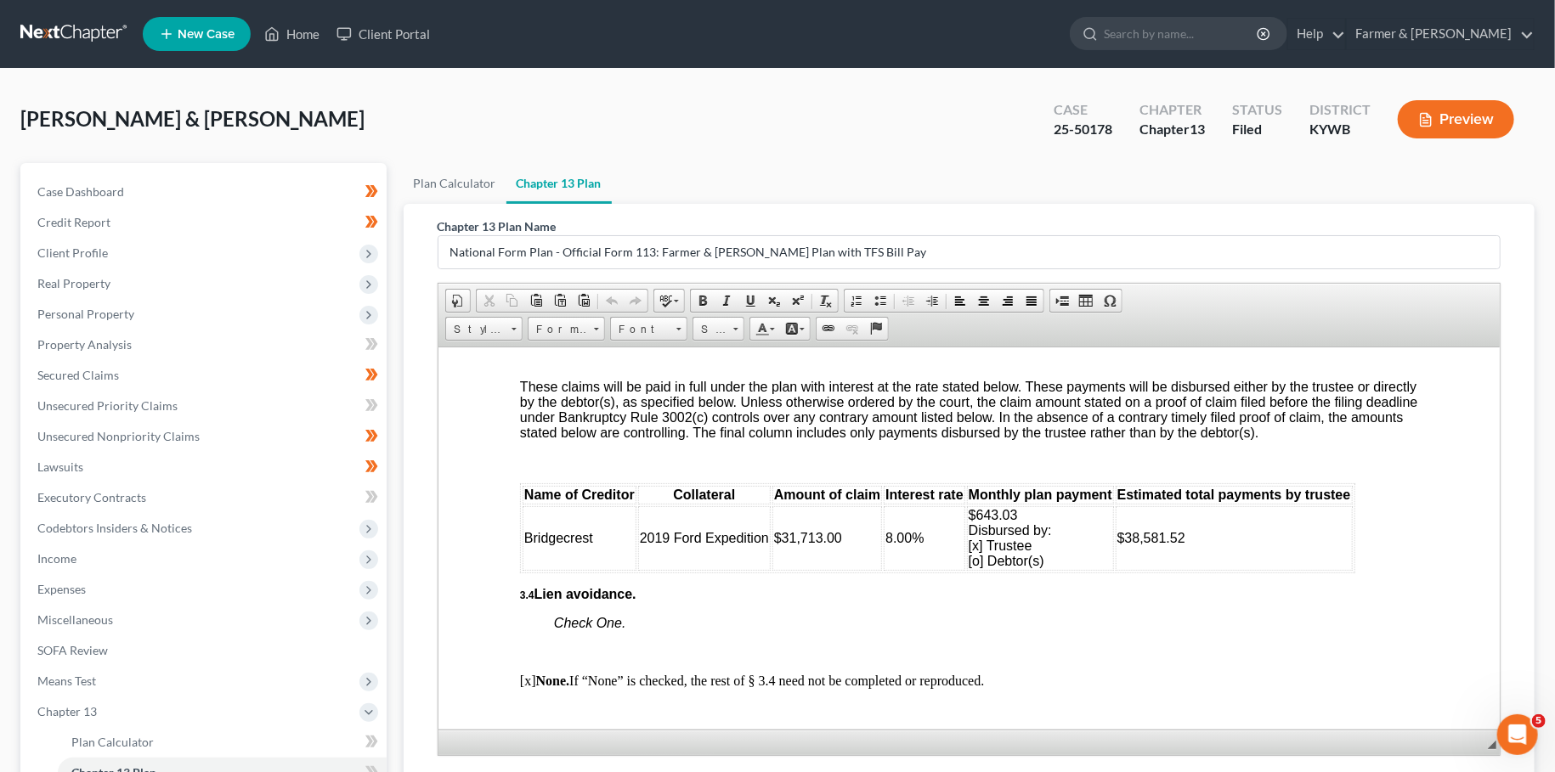
scroll to position [2542, 0]
click at [298, 109] on div "Brewer, Mitchell & Ginger Upgraded Case 25-50178 Chapter Chapter 13 Status File…" at bounding box center [777, 126] width 1514 height 74
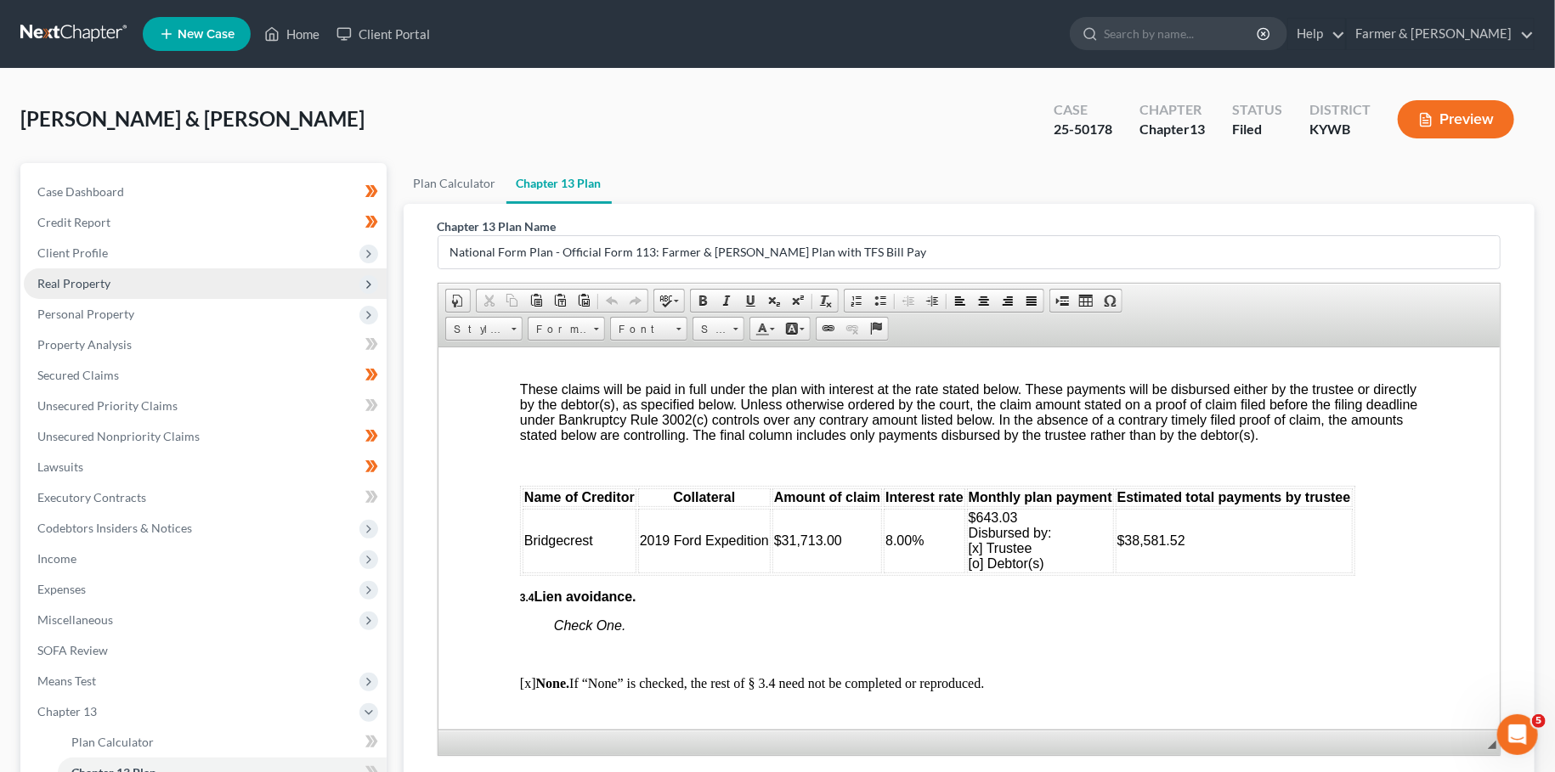
click at [150, 294] on span "Real Property" at bounding box center [205, 283] width 363 height 31
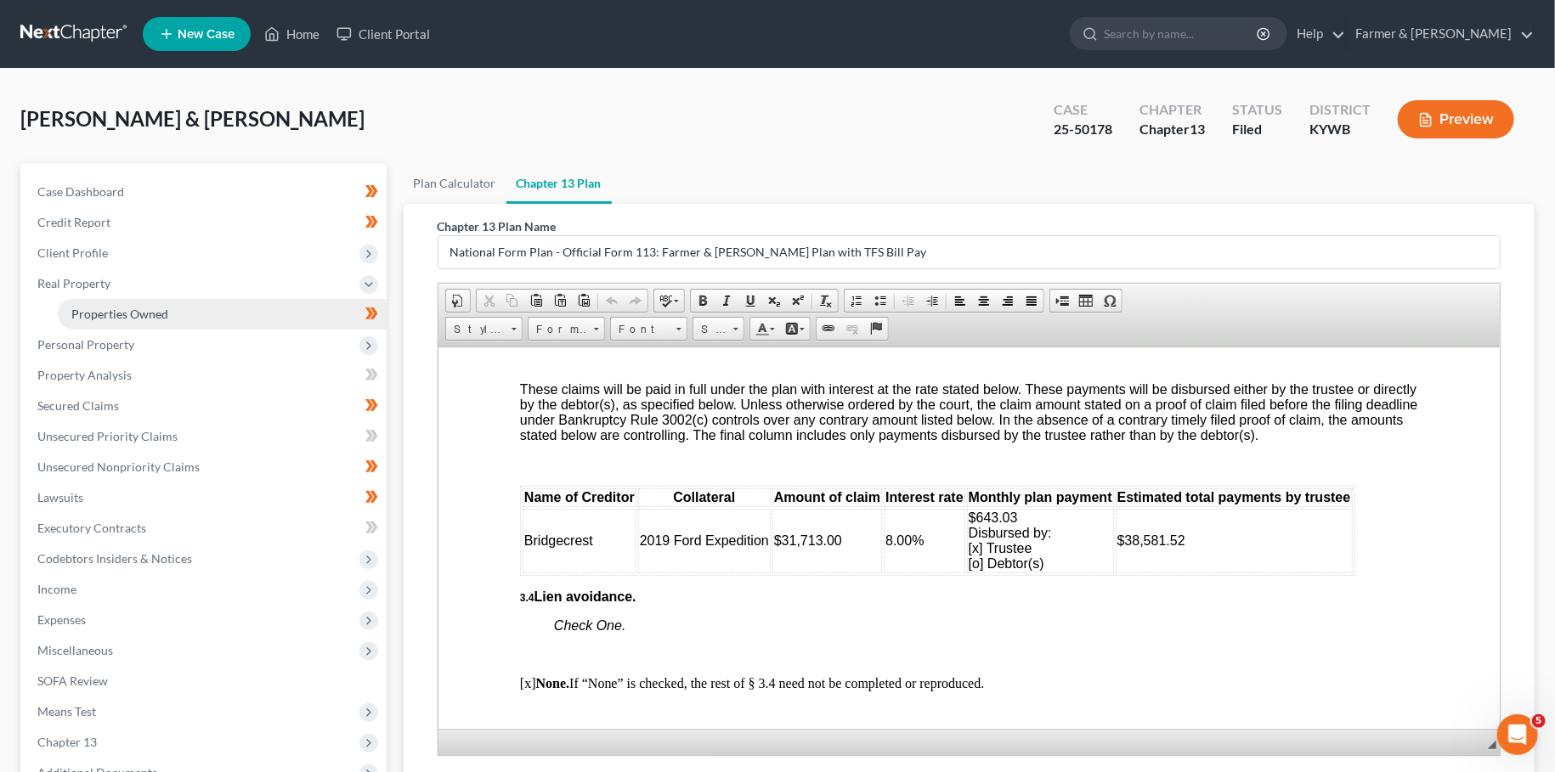
click at [155, 309] on span "Properties Owned" at bounding box center [119, 314] width 97 height 14
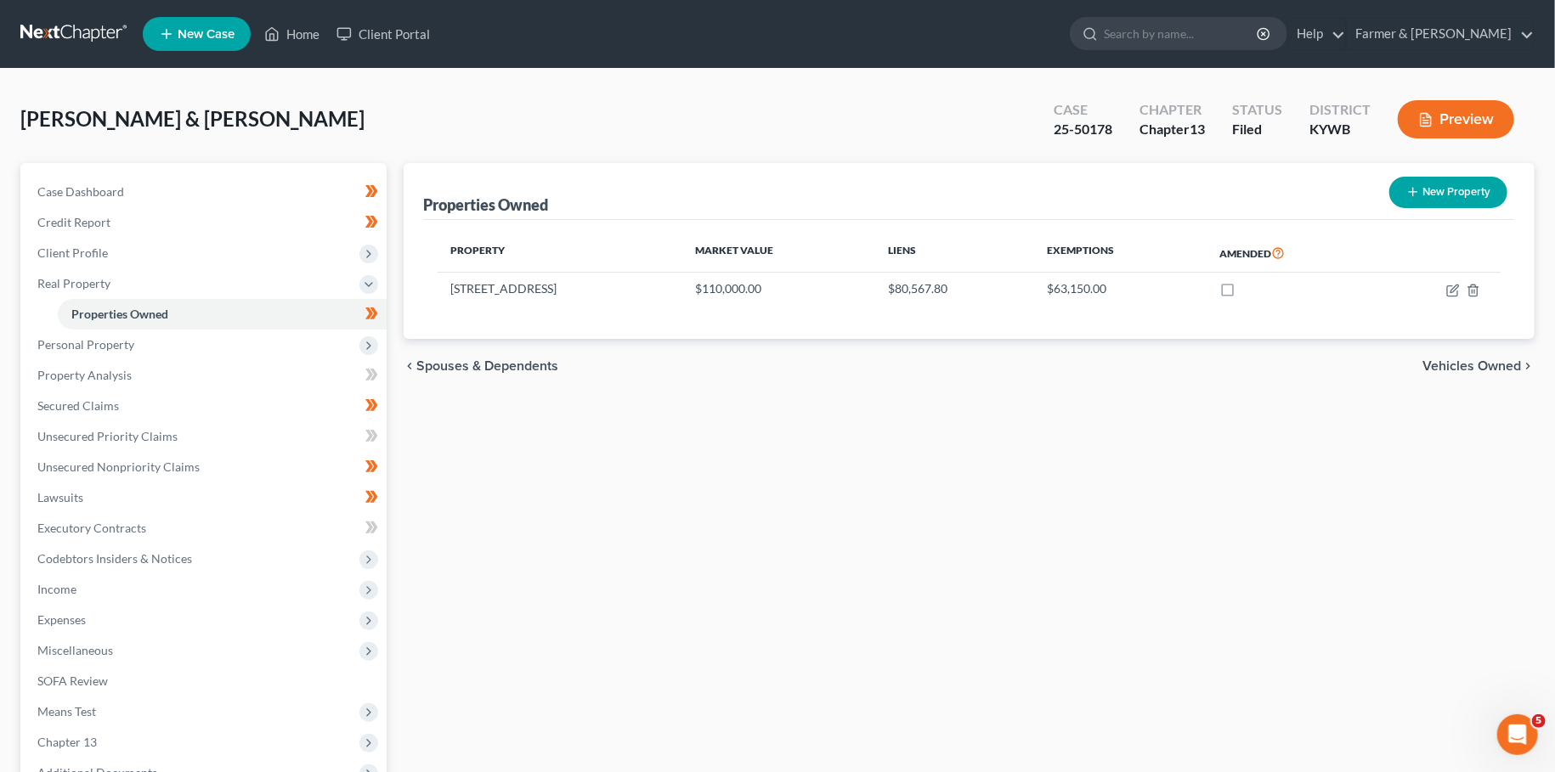
click at [1387, 444] on div "Properties Owned New Property Property Market Value Liens Exemptions Amended 12…" at bounding box center [969, 531] width 1149 height 737
click at [1450, 290] on icon "button" at bounding box center [1453, 291] width 14 height 14
select select "18"
select select "75"
select select "2"
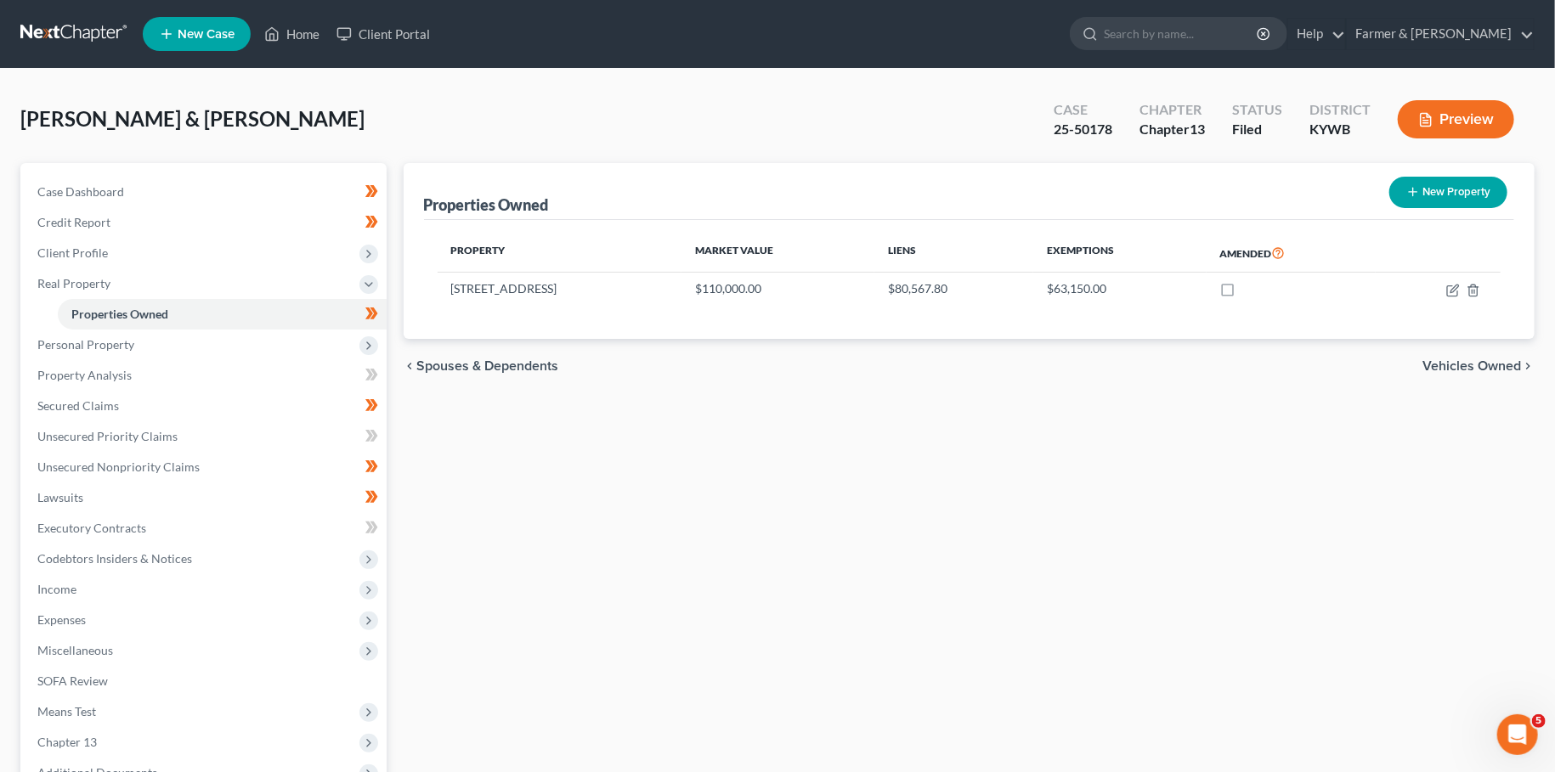
select select "1"
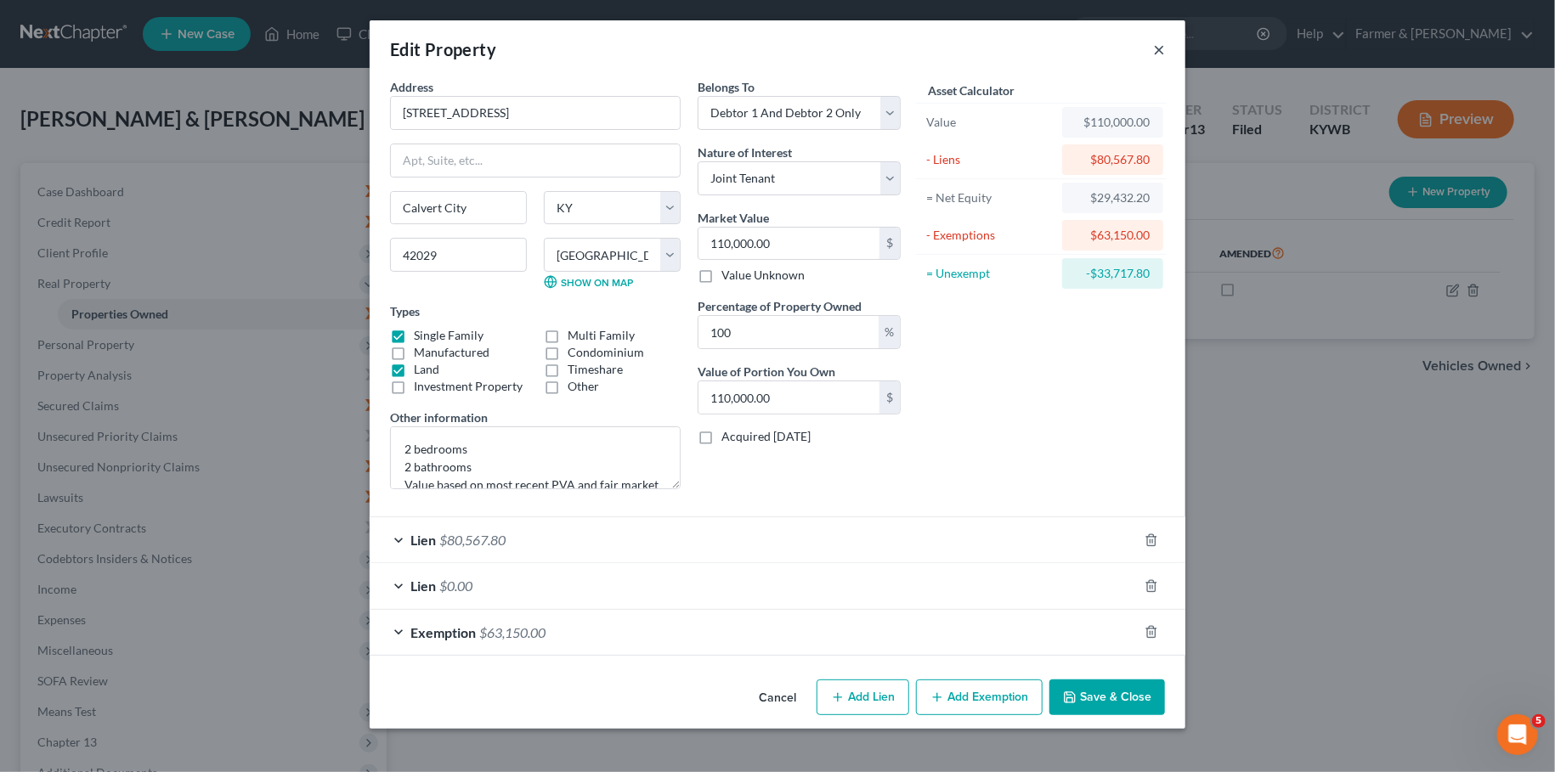
click at [1160, 47] on button "×" at bounding box center [1159, 49] width 12 height 20
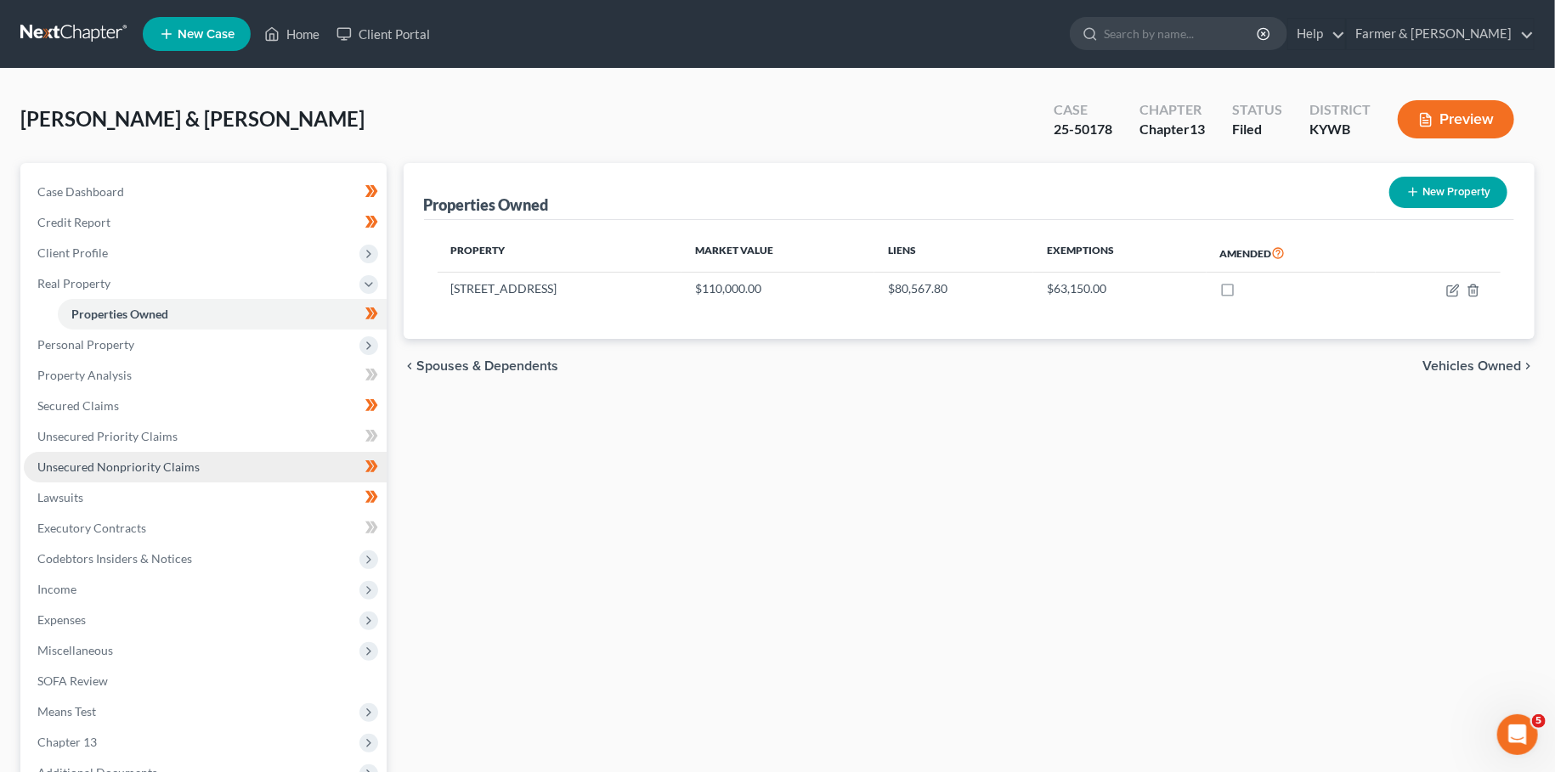
scroll to position [189, 0]
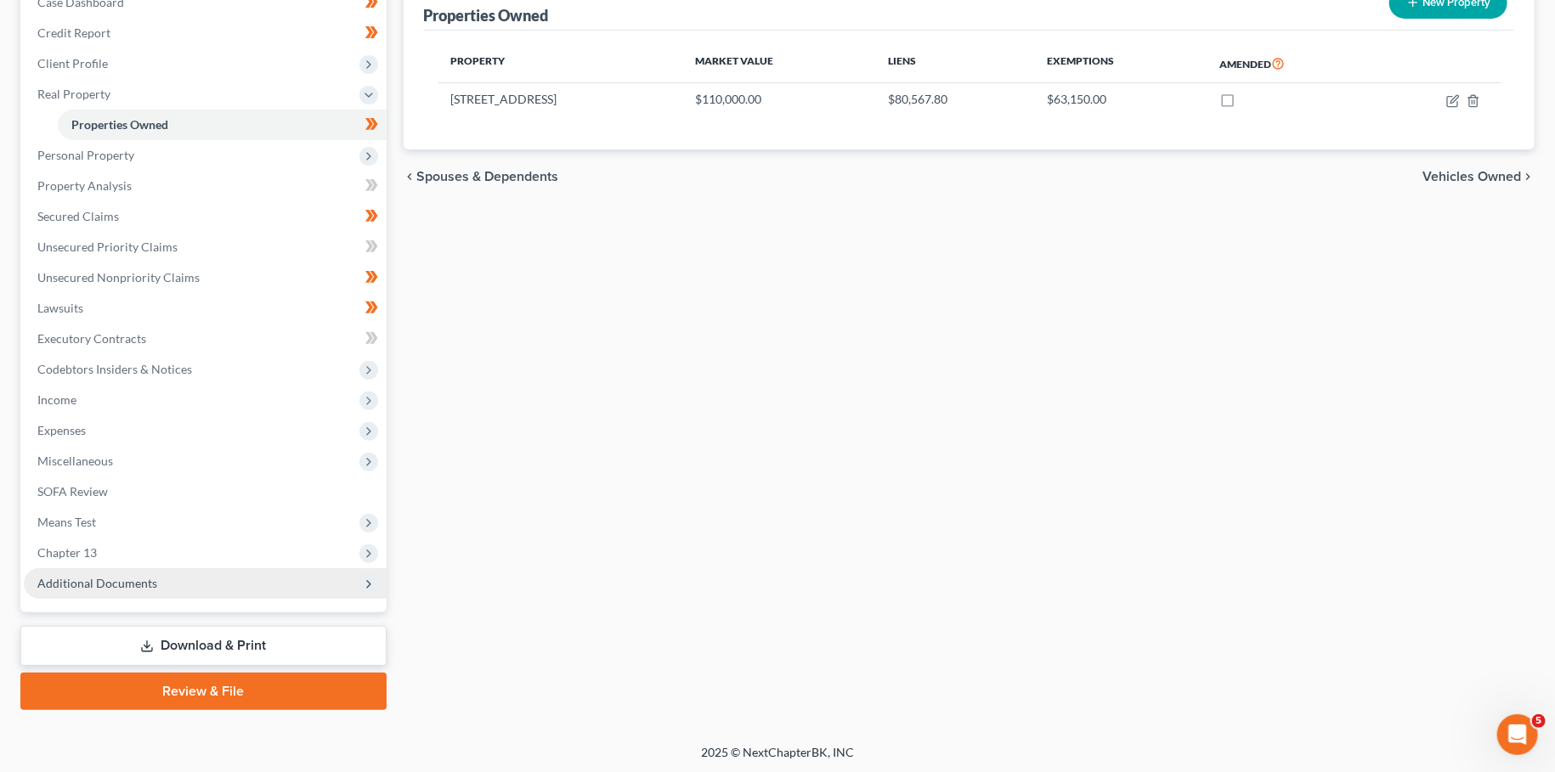
click at [179, 576] on span "Additional Documents" at bounding box center [205, 583] width 363 height 31
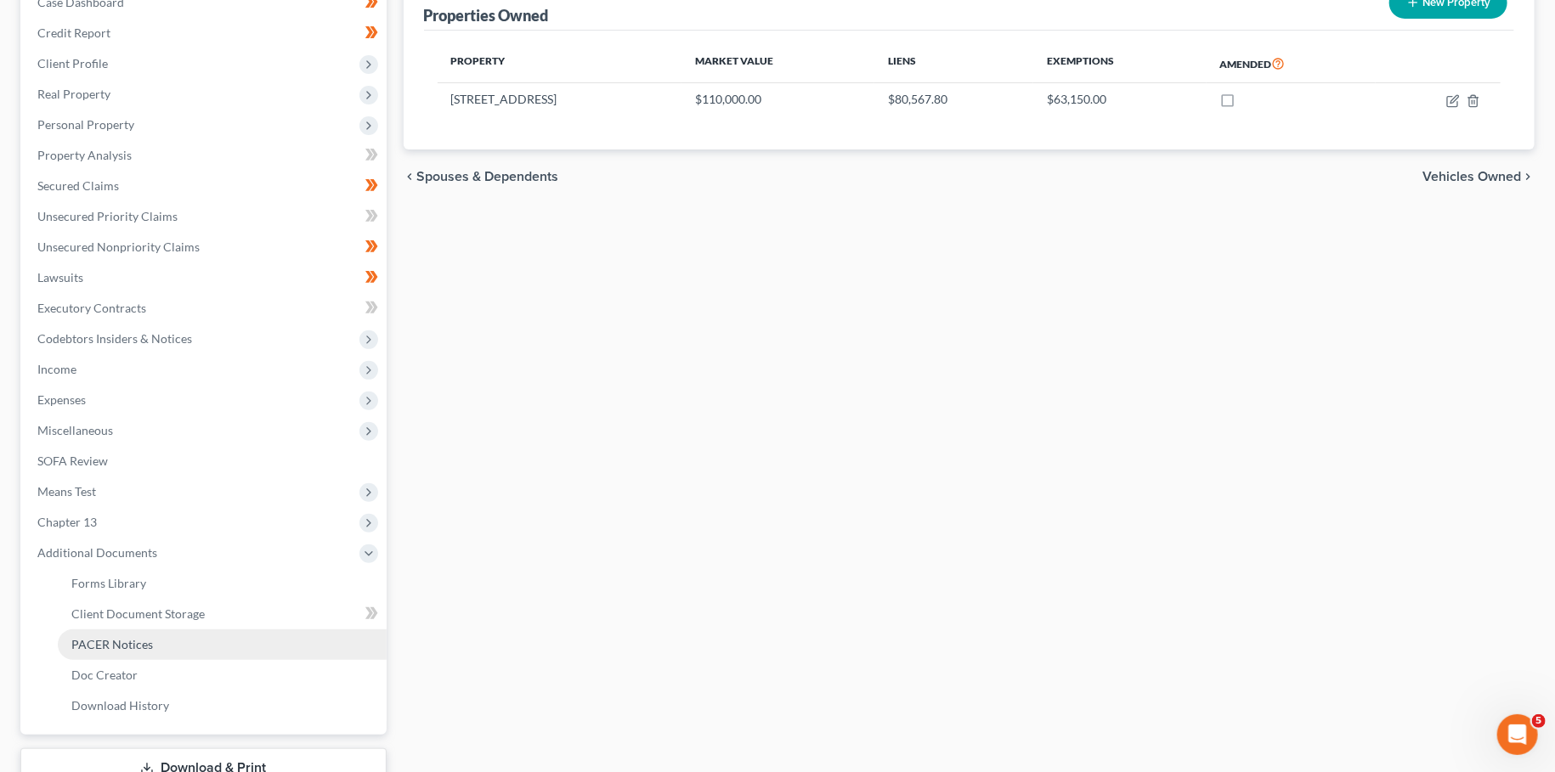
click at [157, 643] on link "PACER Notices" at bounding box center [222, 645] width 329 height 31
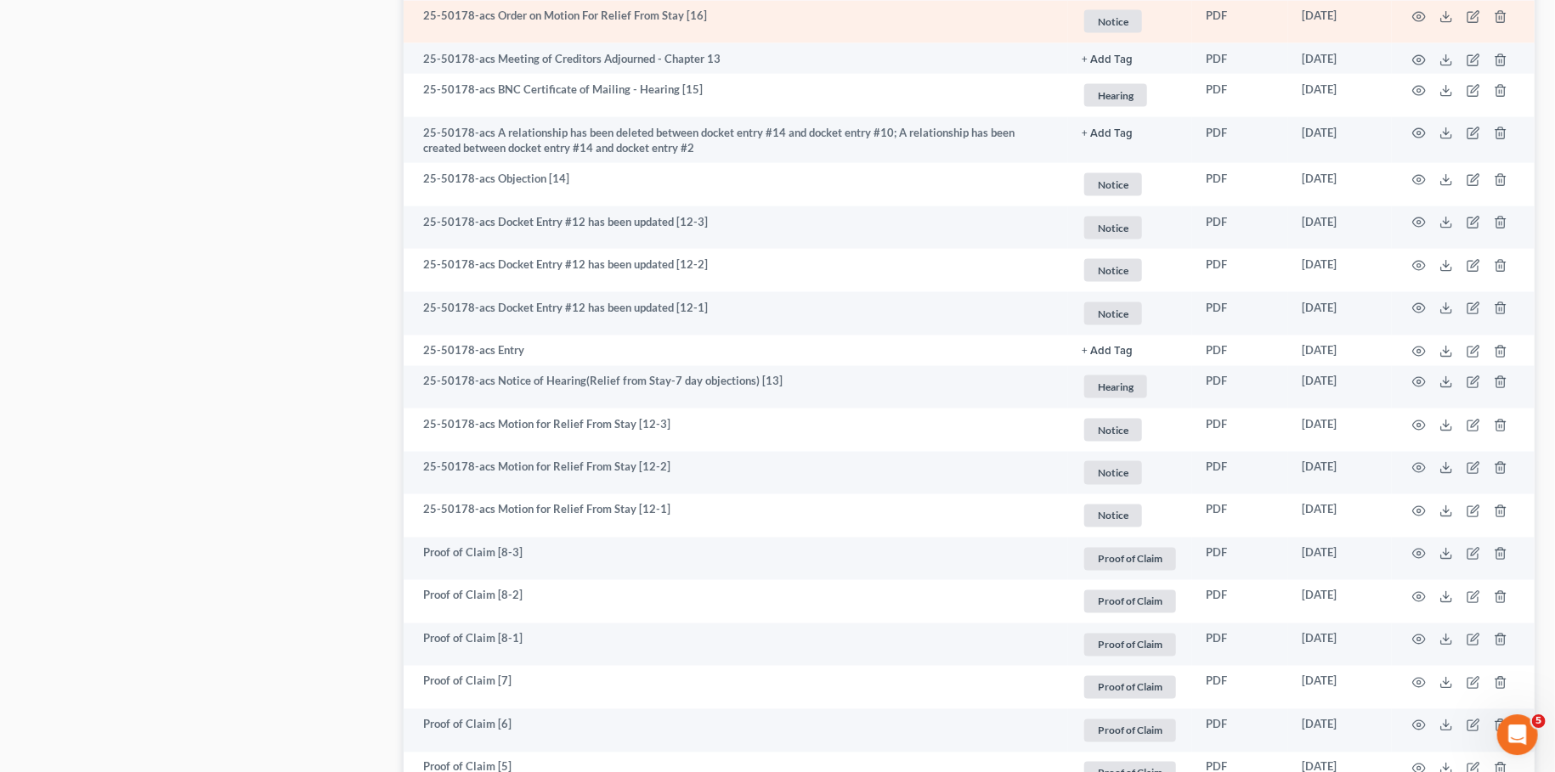
scroll to position [1495, 0]
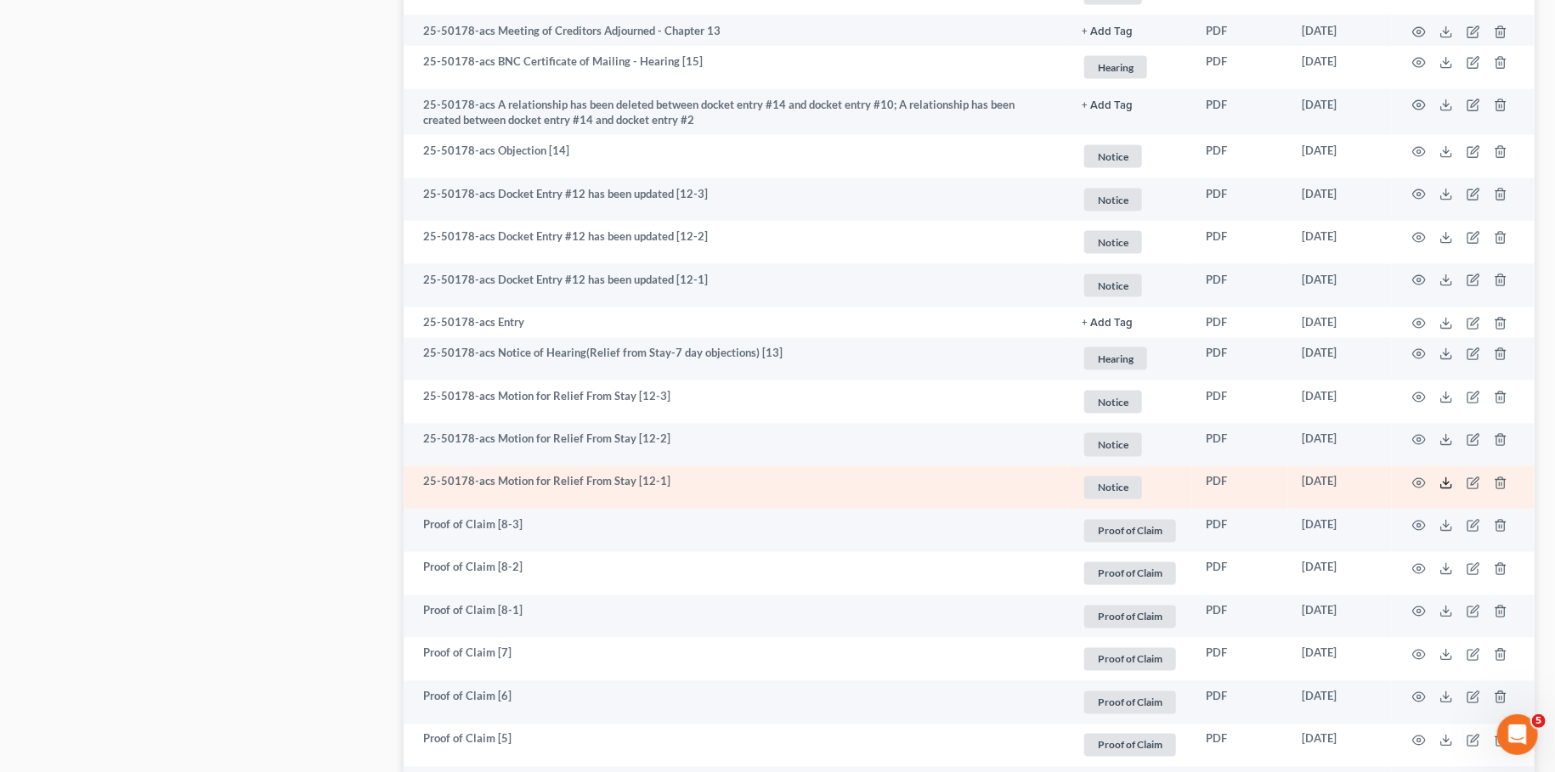
click at [1444, 483] on icon at bounding box center [1446, 484] width 14 height 14
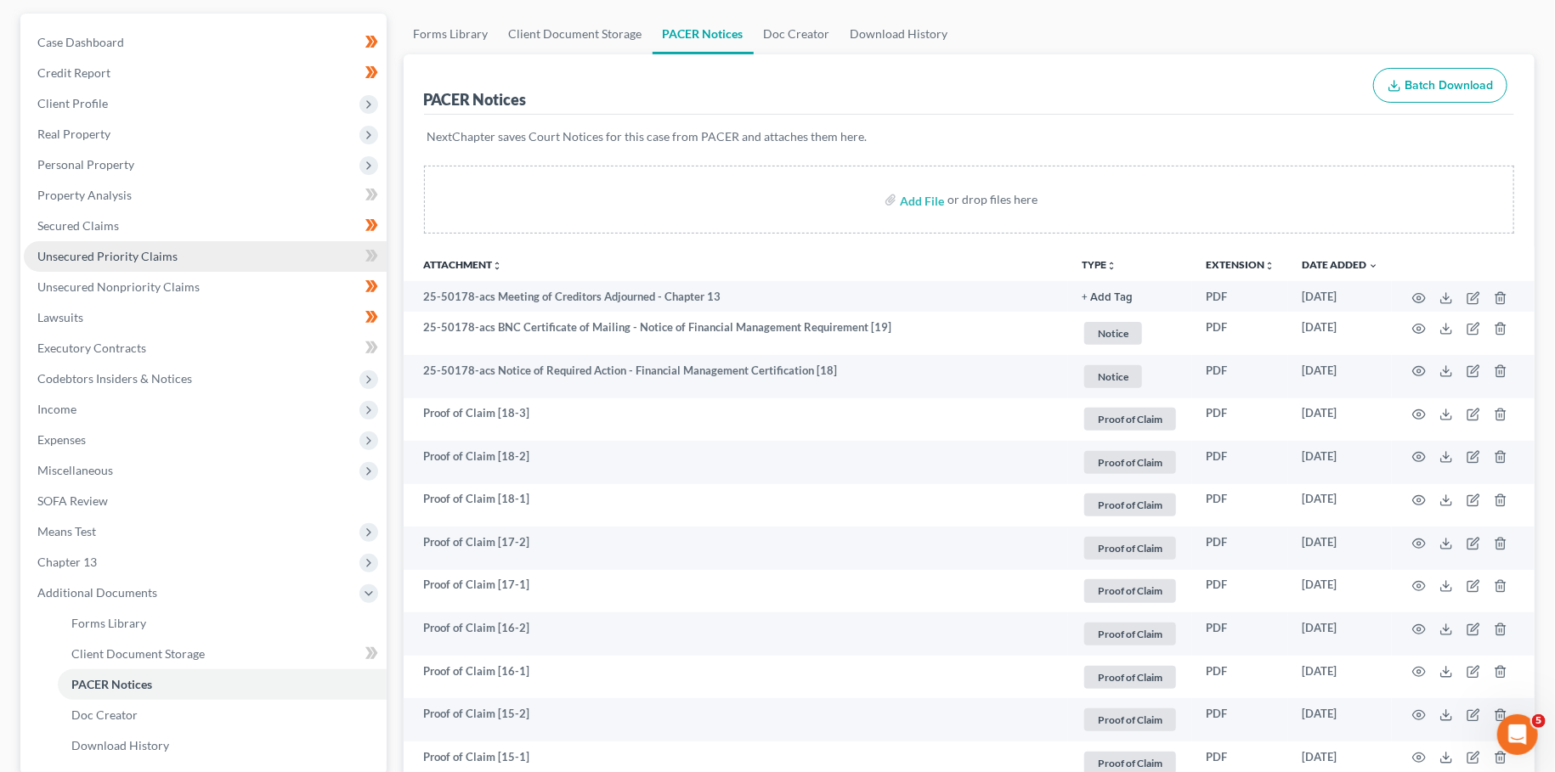
scroll to position [0, 0]
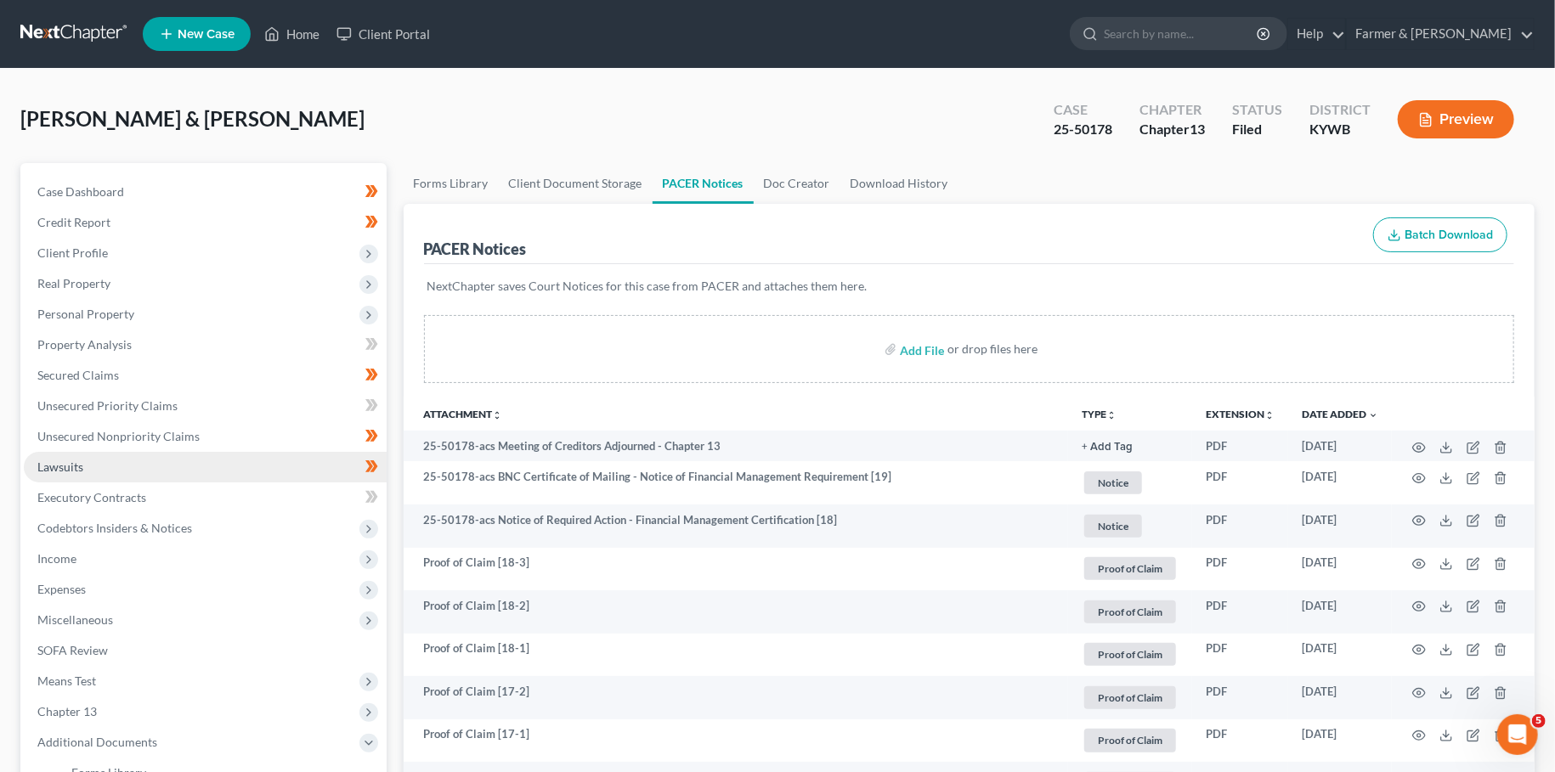
click at [144, 469] on link "Lawsuits" at bounding box center [205, 467] width 363 height 31
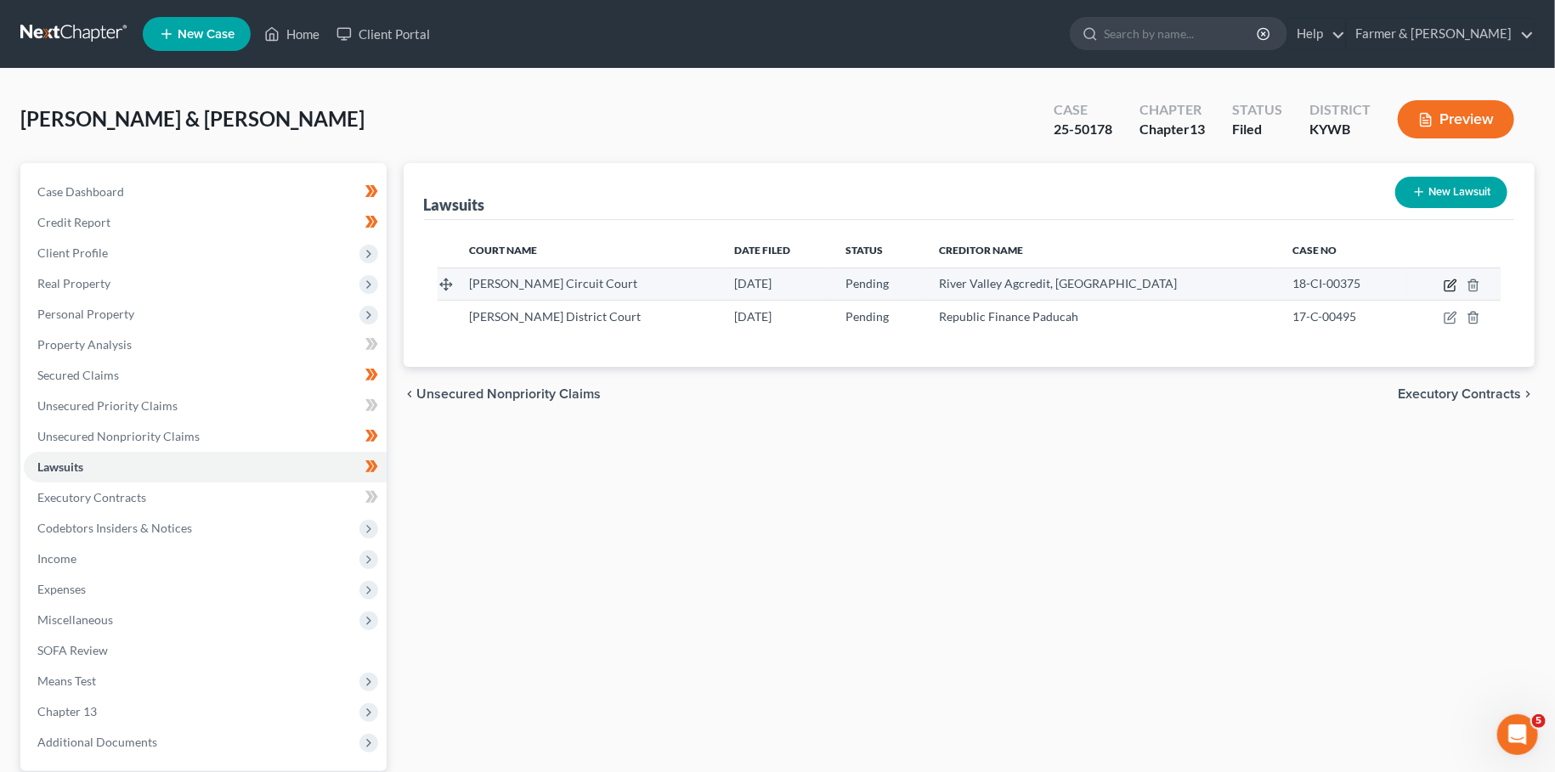
click at [1455, 289] on icon "button" at bounding box center [1451, 286] width 14 height 14
select select "18"
select select "0"
select select "2"
select select "18"
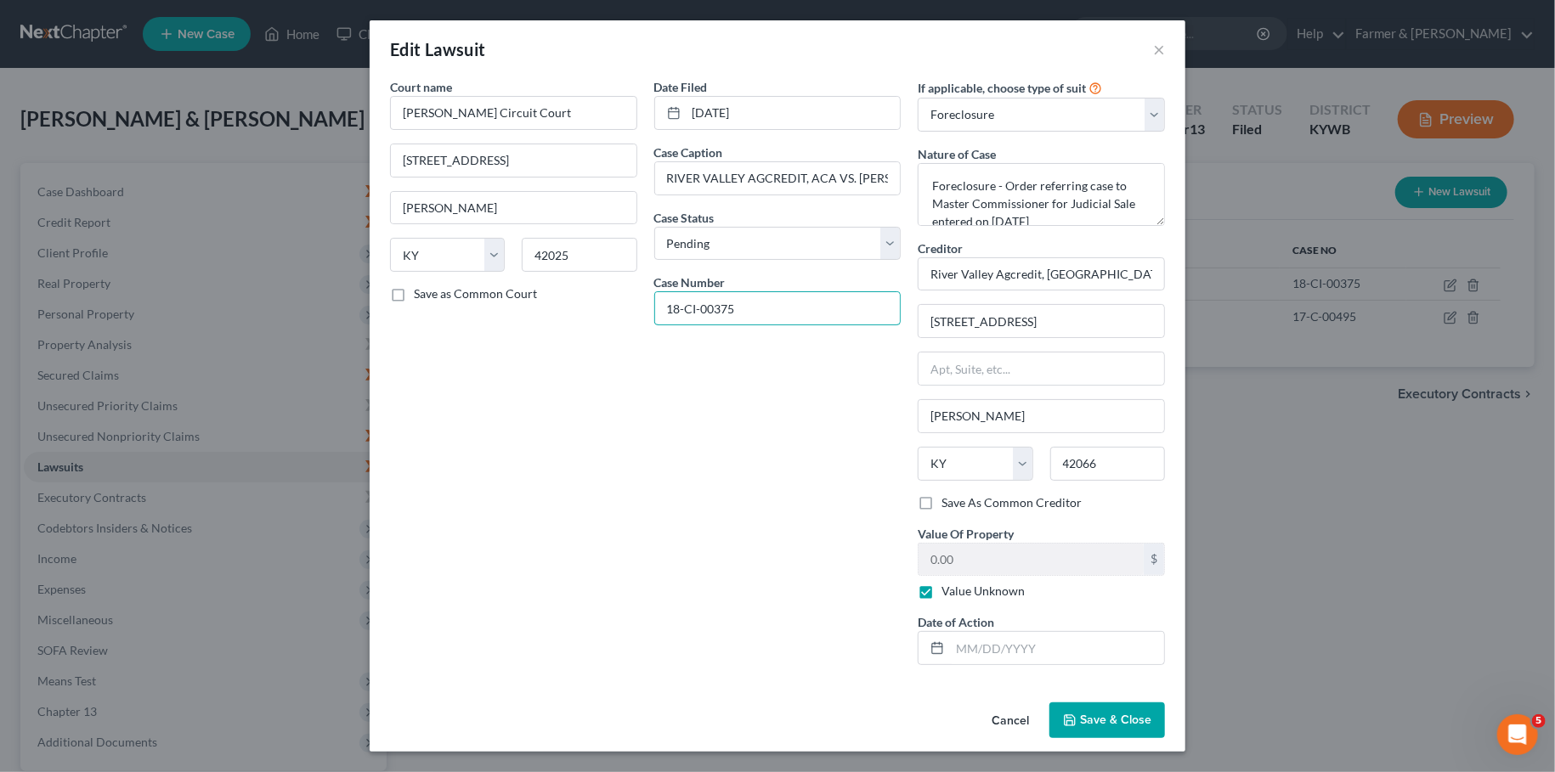
drag, startPoint x: 760, startPoint y: 313, endPoint x: 511, endPoint y: 288, distance: 250.2
click at [655, 292] on input "18-CI-00375" at bounding box center [778, 308] width 246 height 32
click at [1111, 726] on button "Save & Close" at bounding box center [1107, 721] width 116 height 36
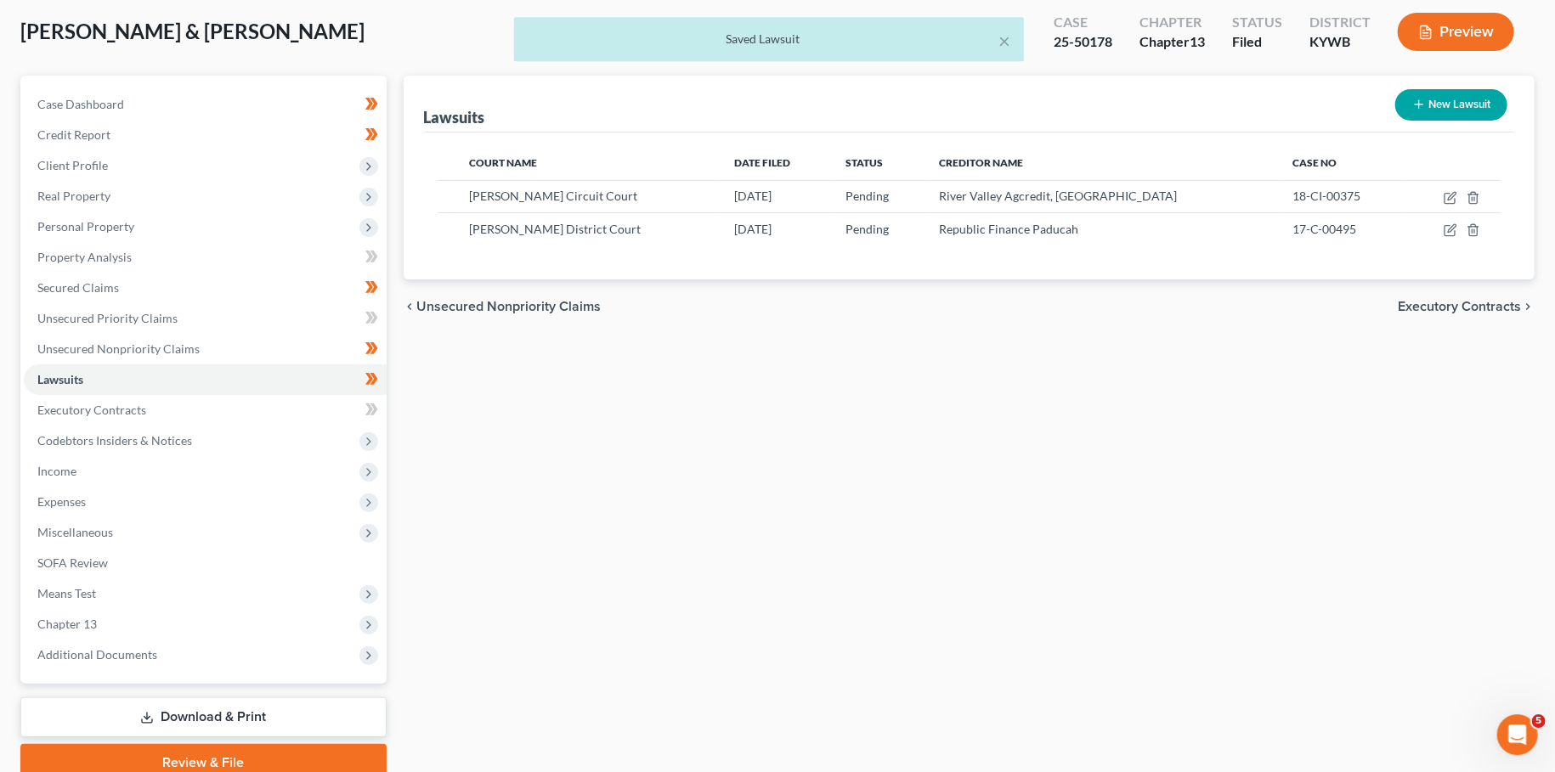
scroll to position [159, 0]
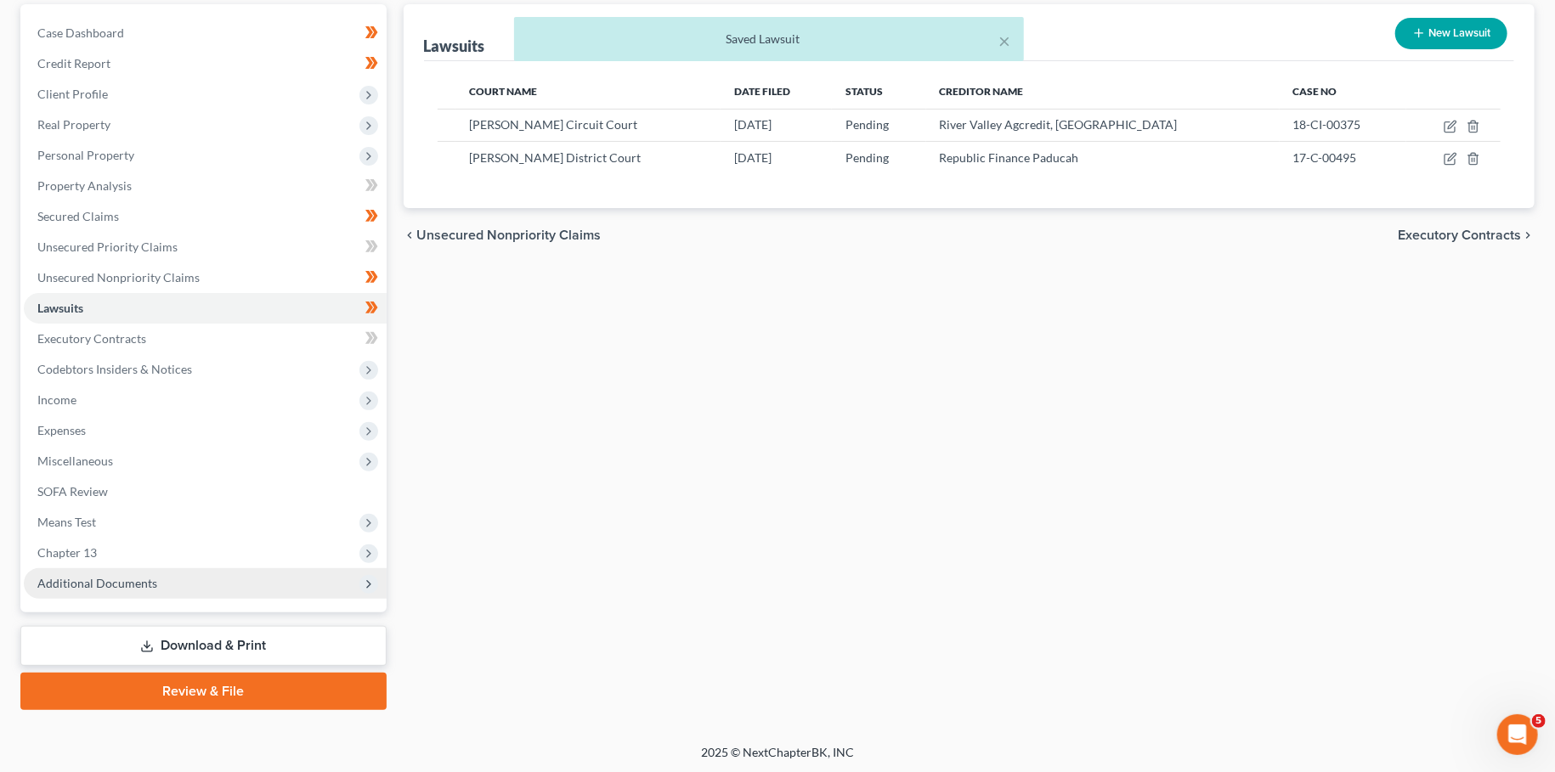
click at [141, 583] on span "Additional Documents" at bounding box center [97, 583] width 120 height 14
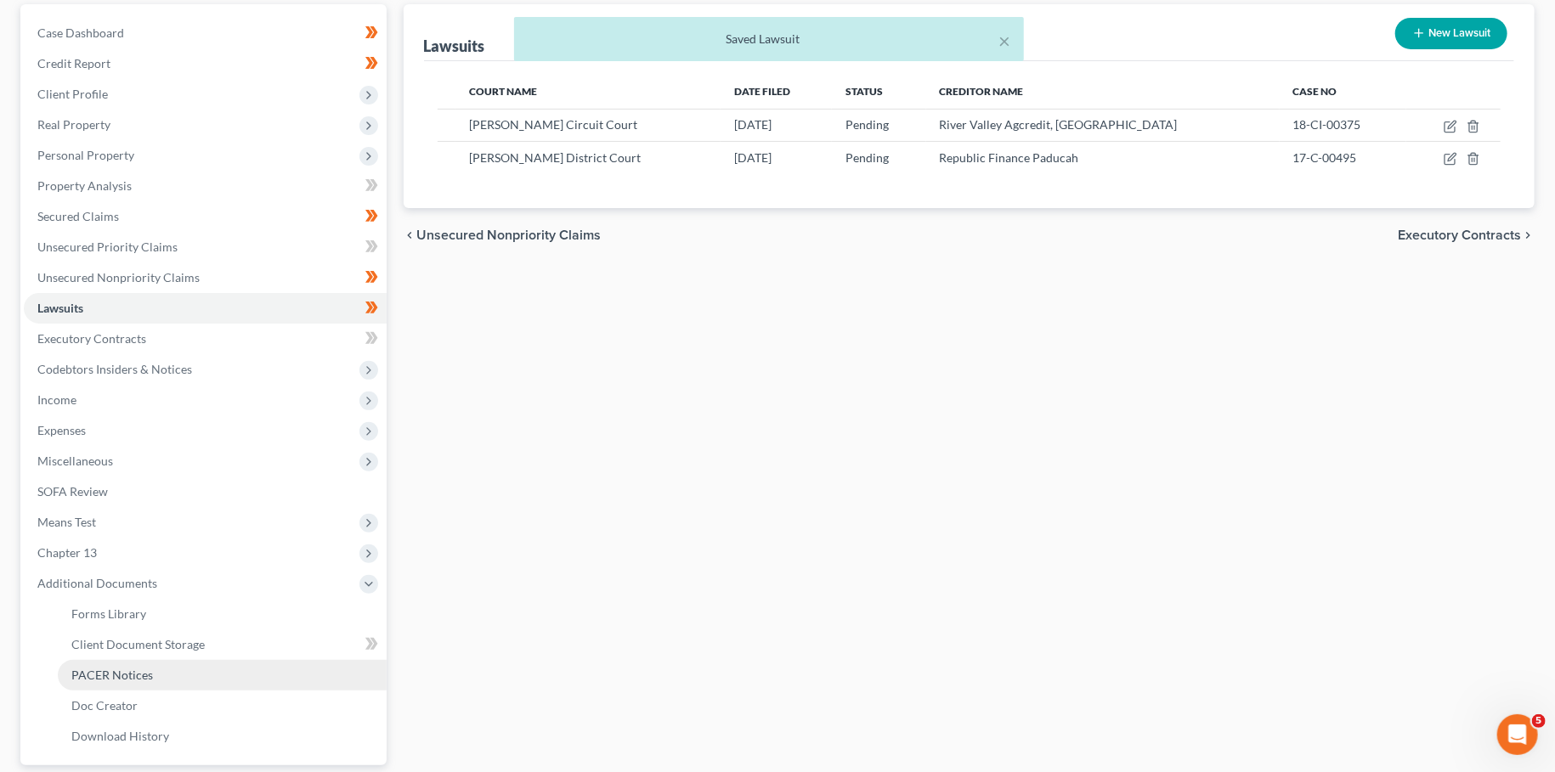
click at [122, 679] on span "PACER Notices" at bounding box center [112, 675] width 82 height 14
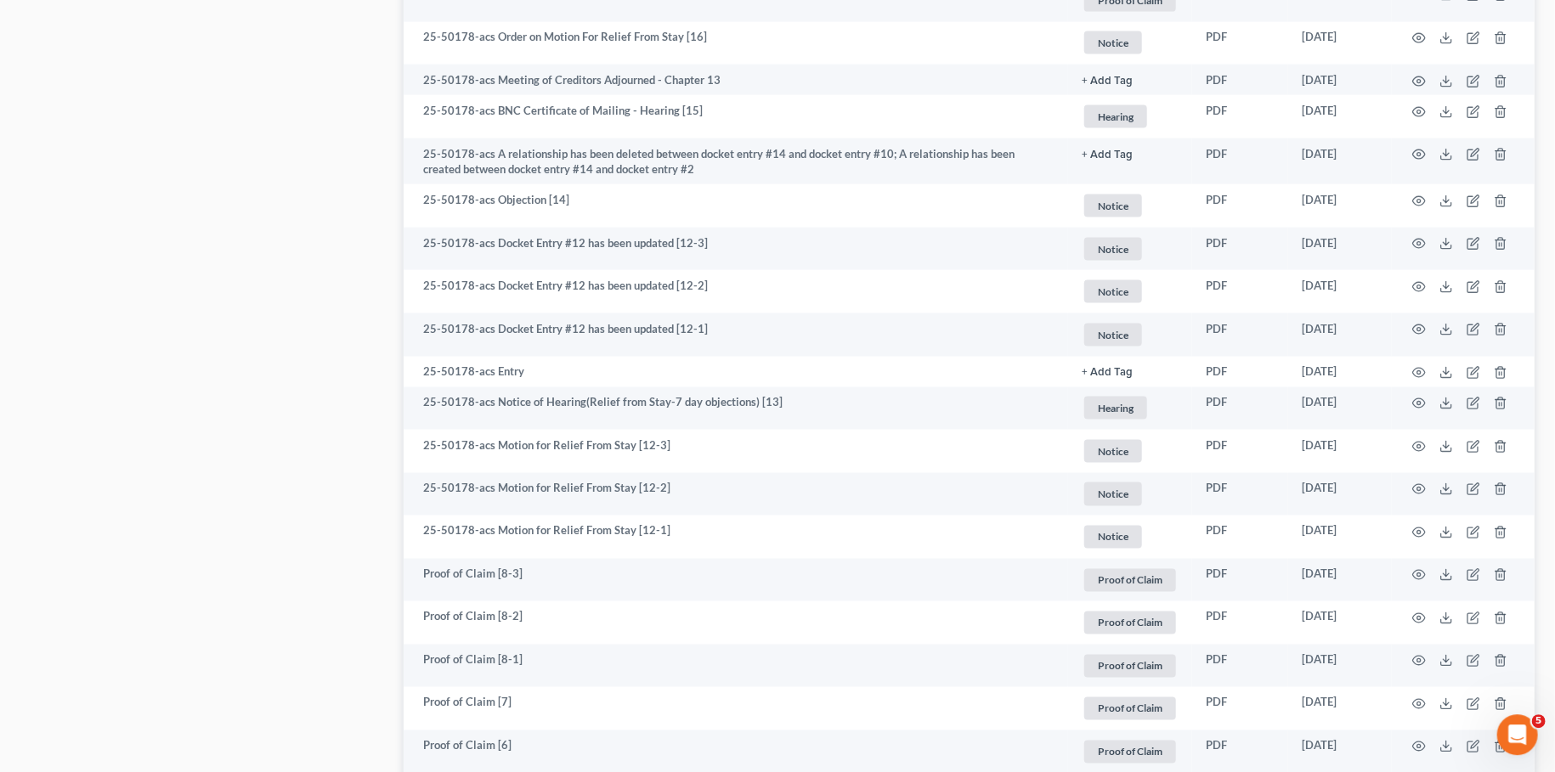
scroll to position [1495, 0]
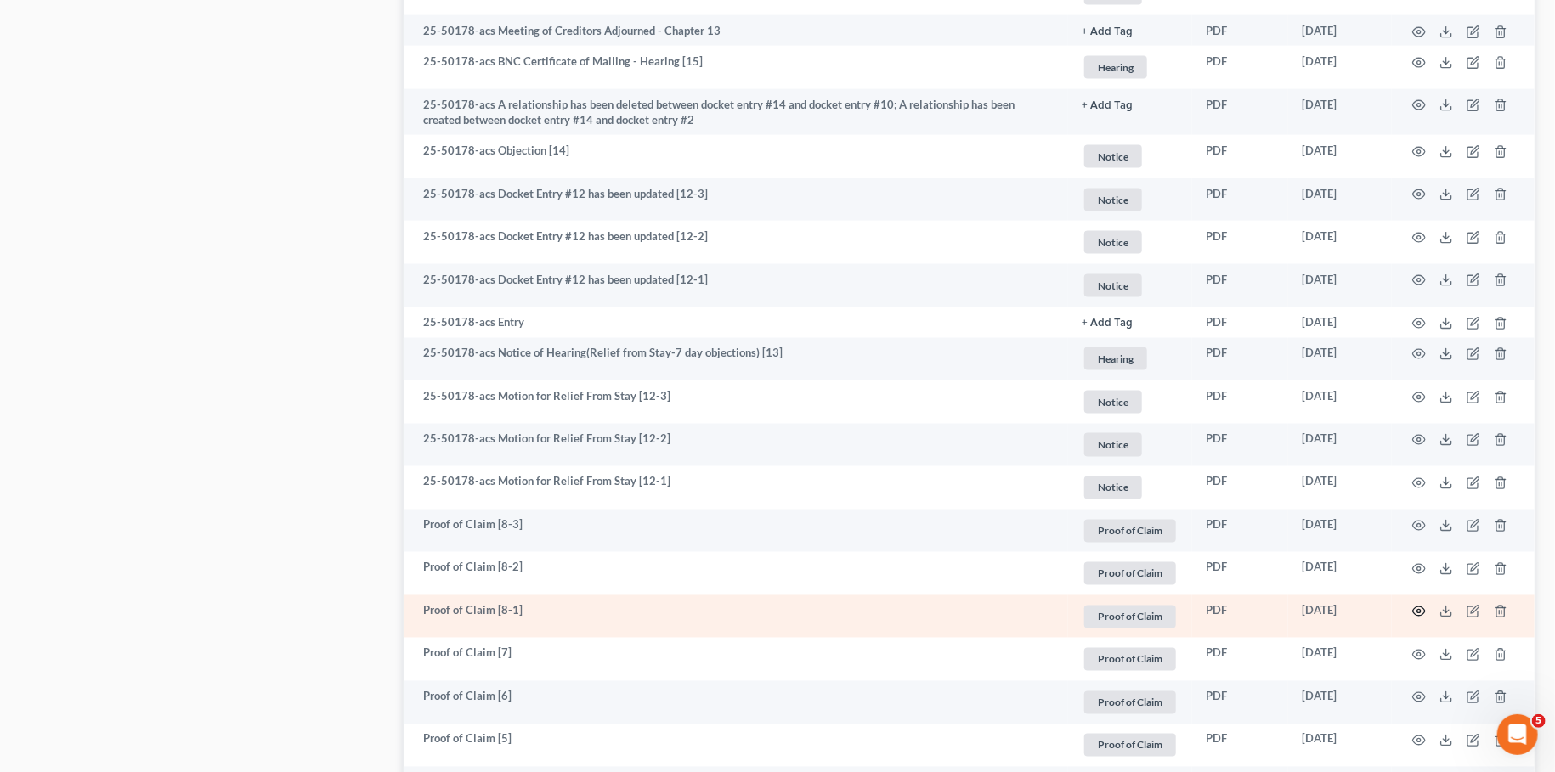
click at [1419, 608] on icon "button" at bounding box center [1419, 612] width 14 height 14
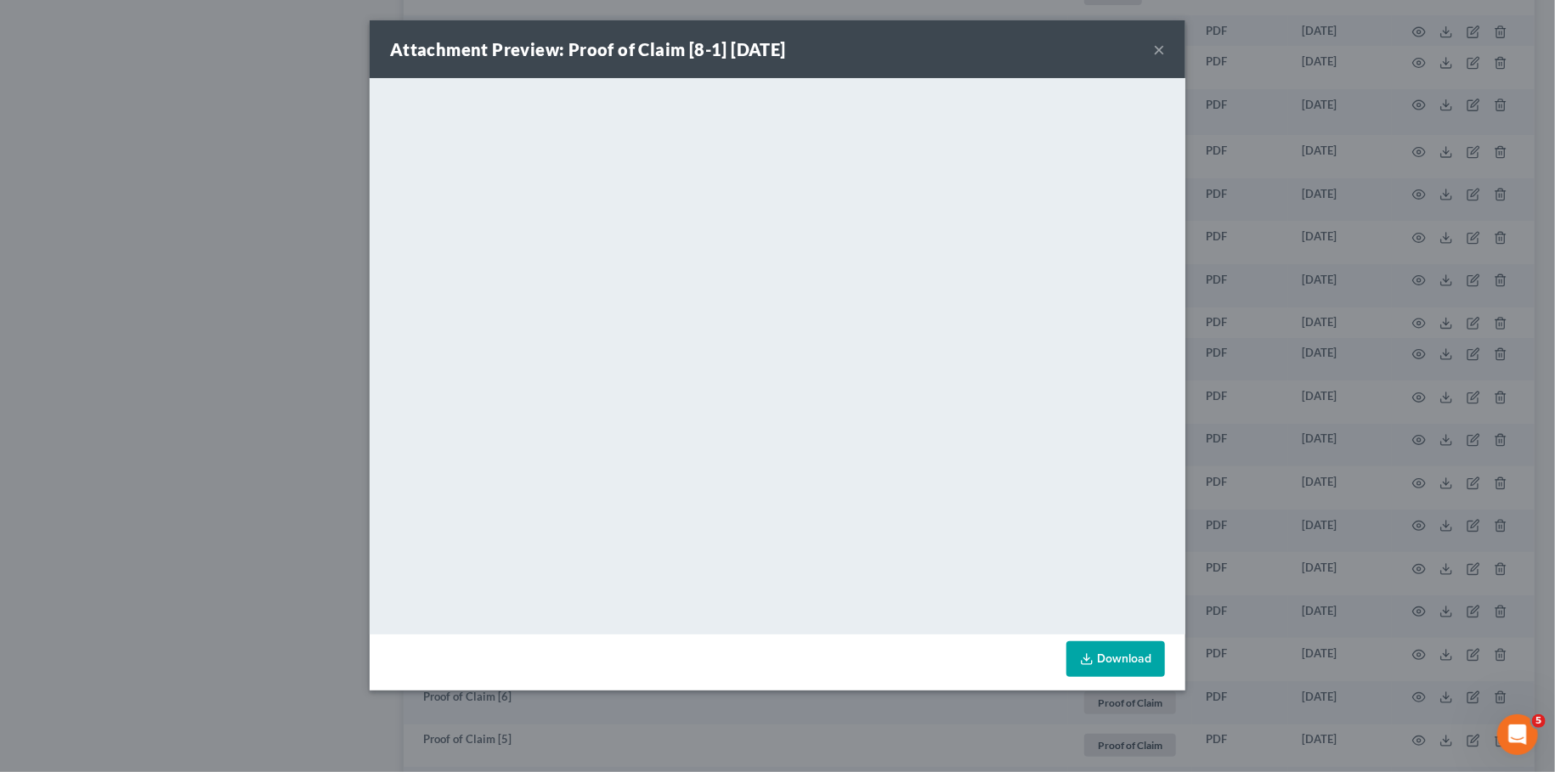
click at [1162, 43] on button "×" at bounding box center [1159, 49] width 12 height 20
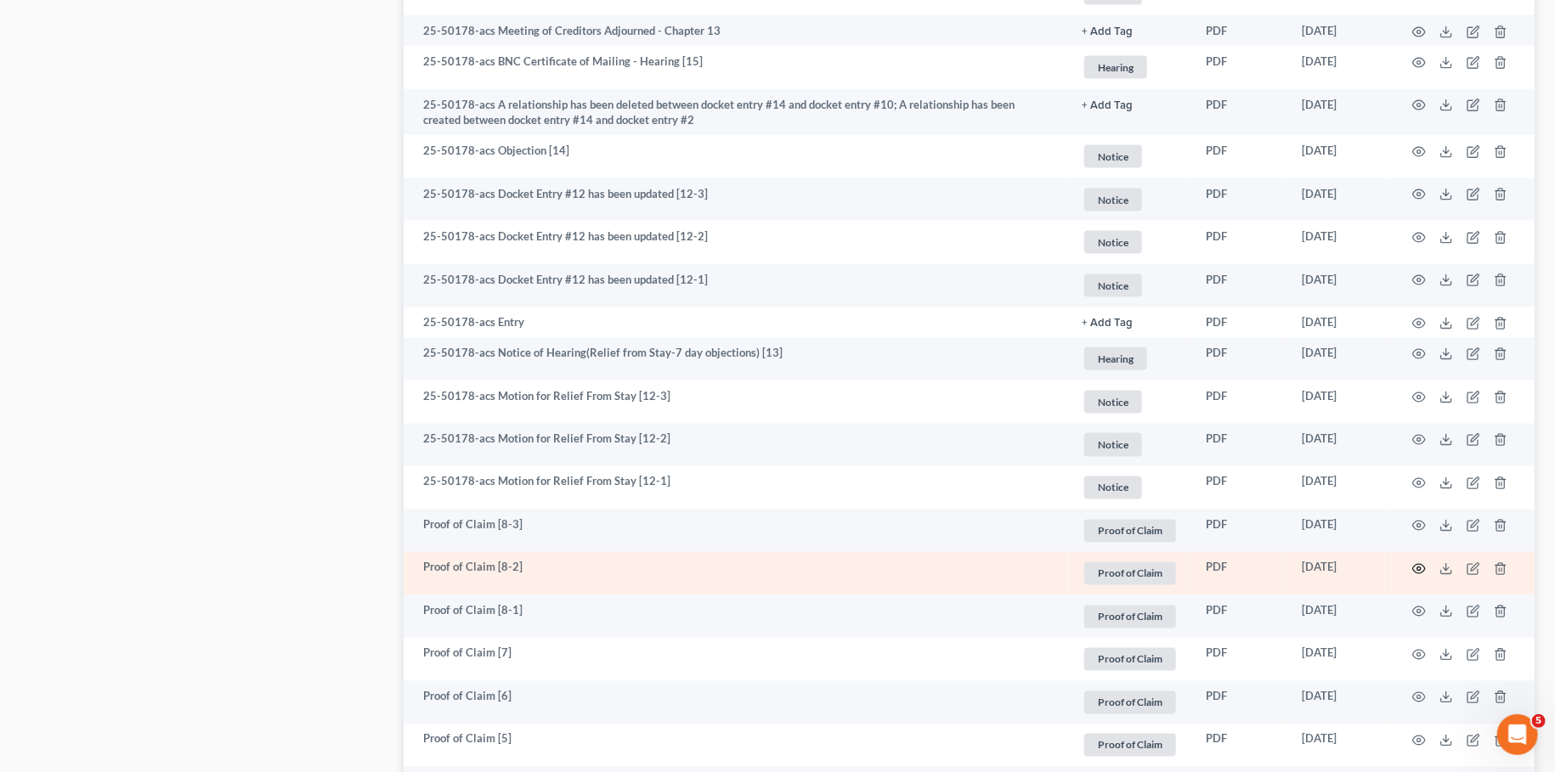
click at [1420, 566] on icon "button" at bounding box center [1419, 569] width 14 height 14
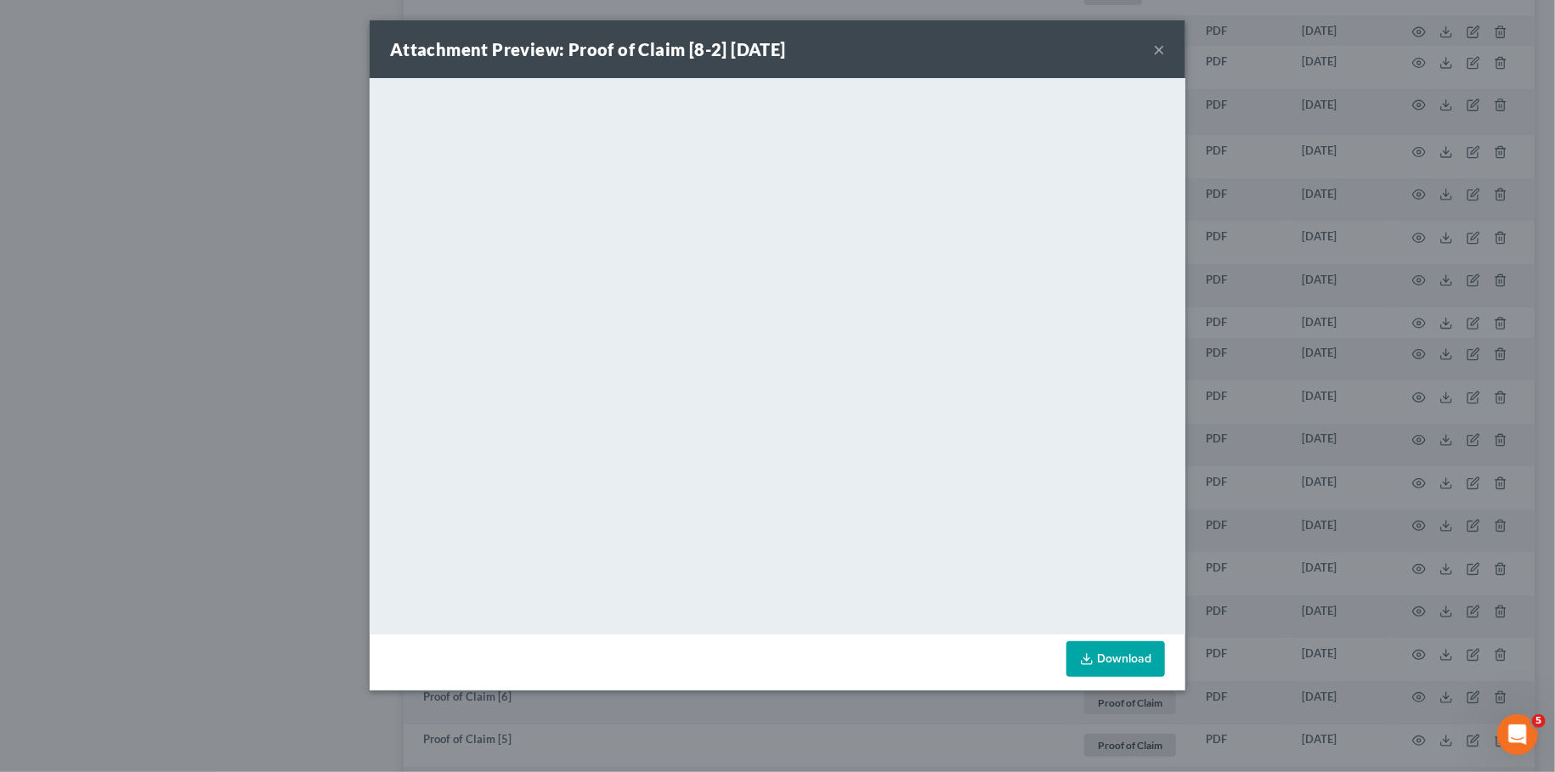
click at [1162, 44] on button "×" at bounding box center [1159, 49] width 12 height 20
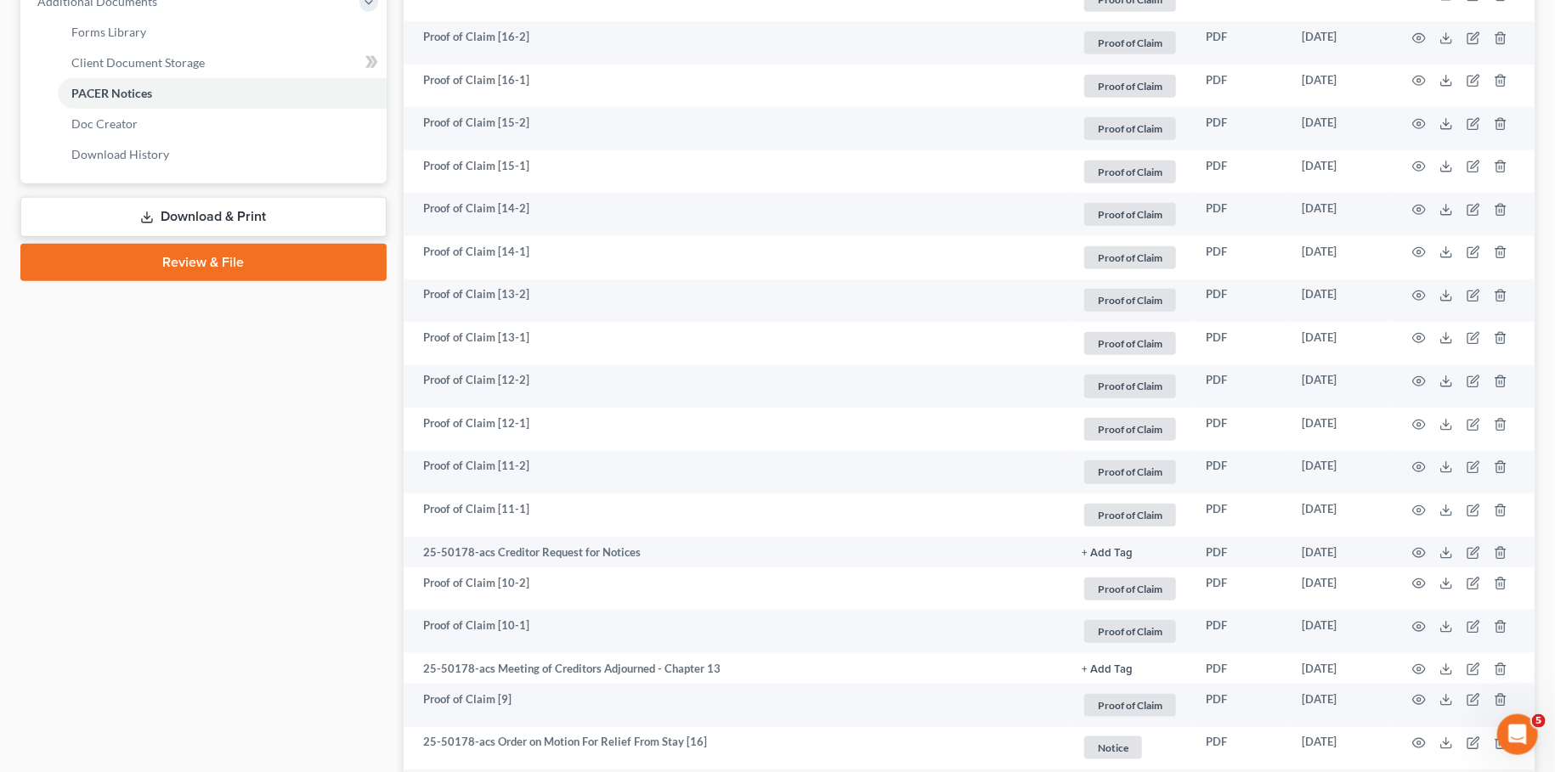
scroll to position [0, 0]
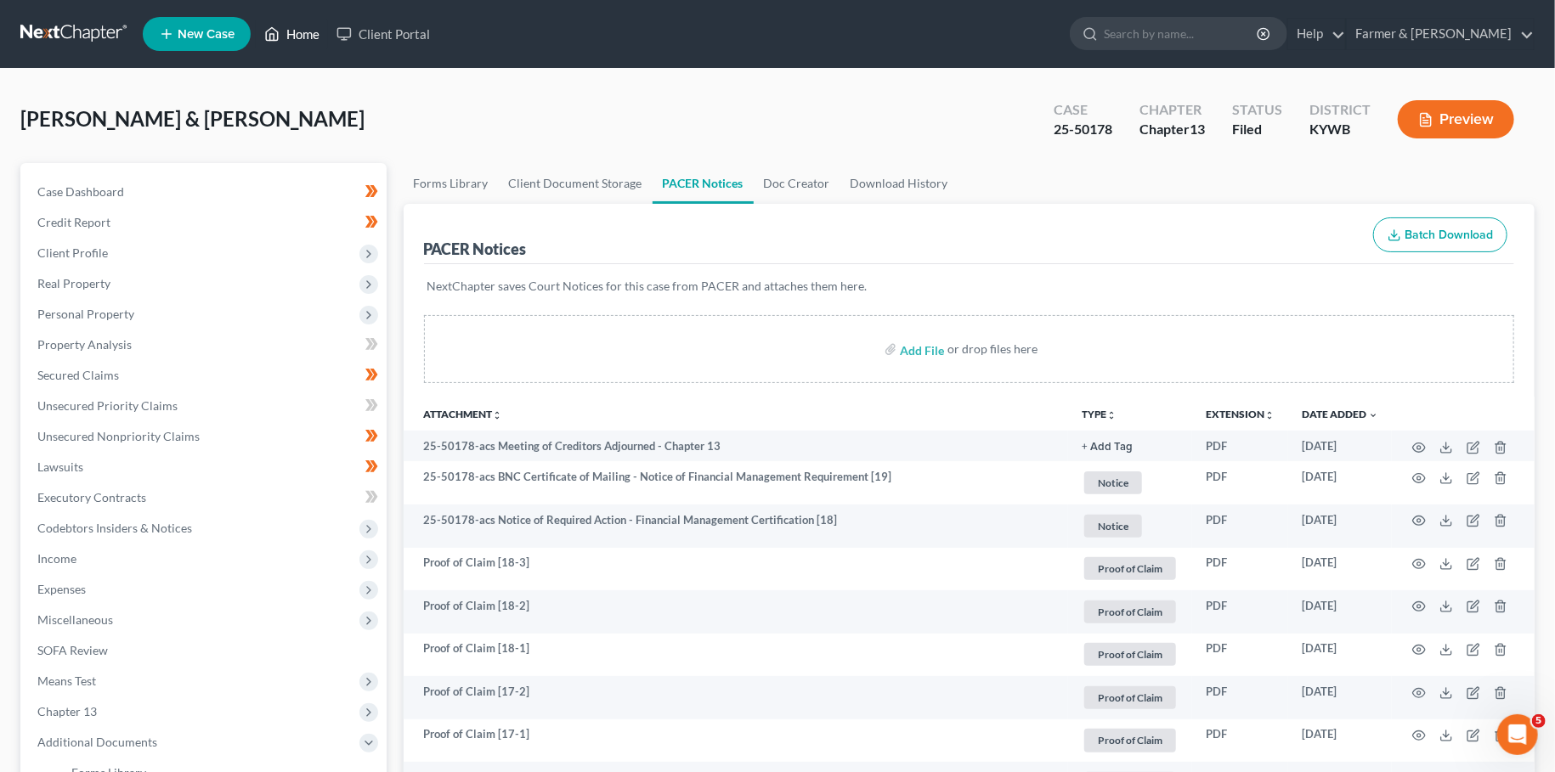
click at [291, 25] on link "Home" at bounding box center [292, 34] width 72 height 31
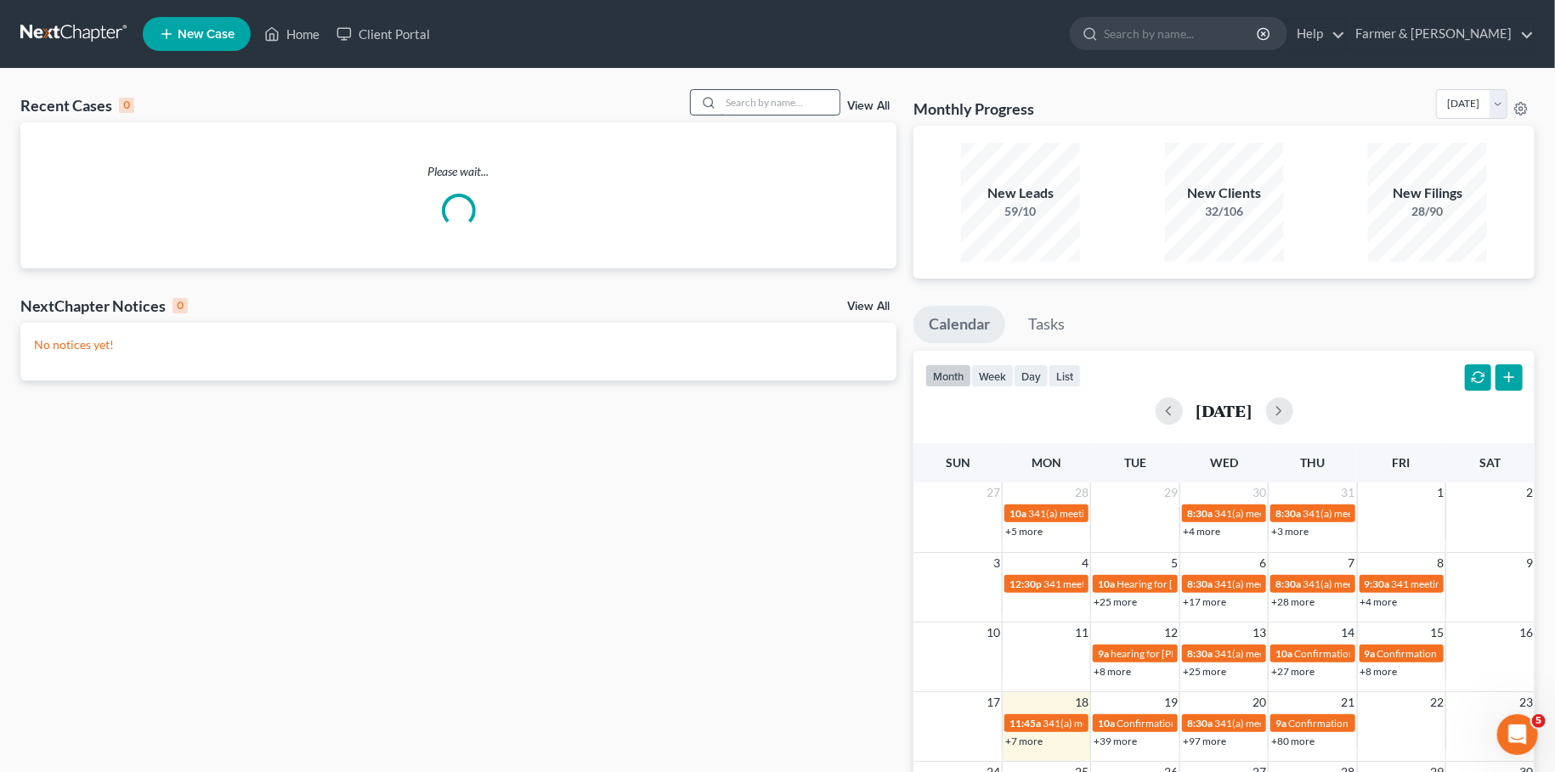
click at [728, 99] on input "search" at bounding box center [780, 102] width 119 height 25
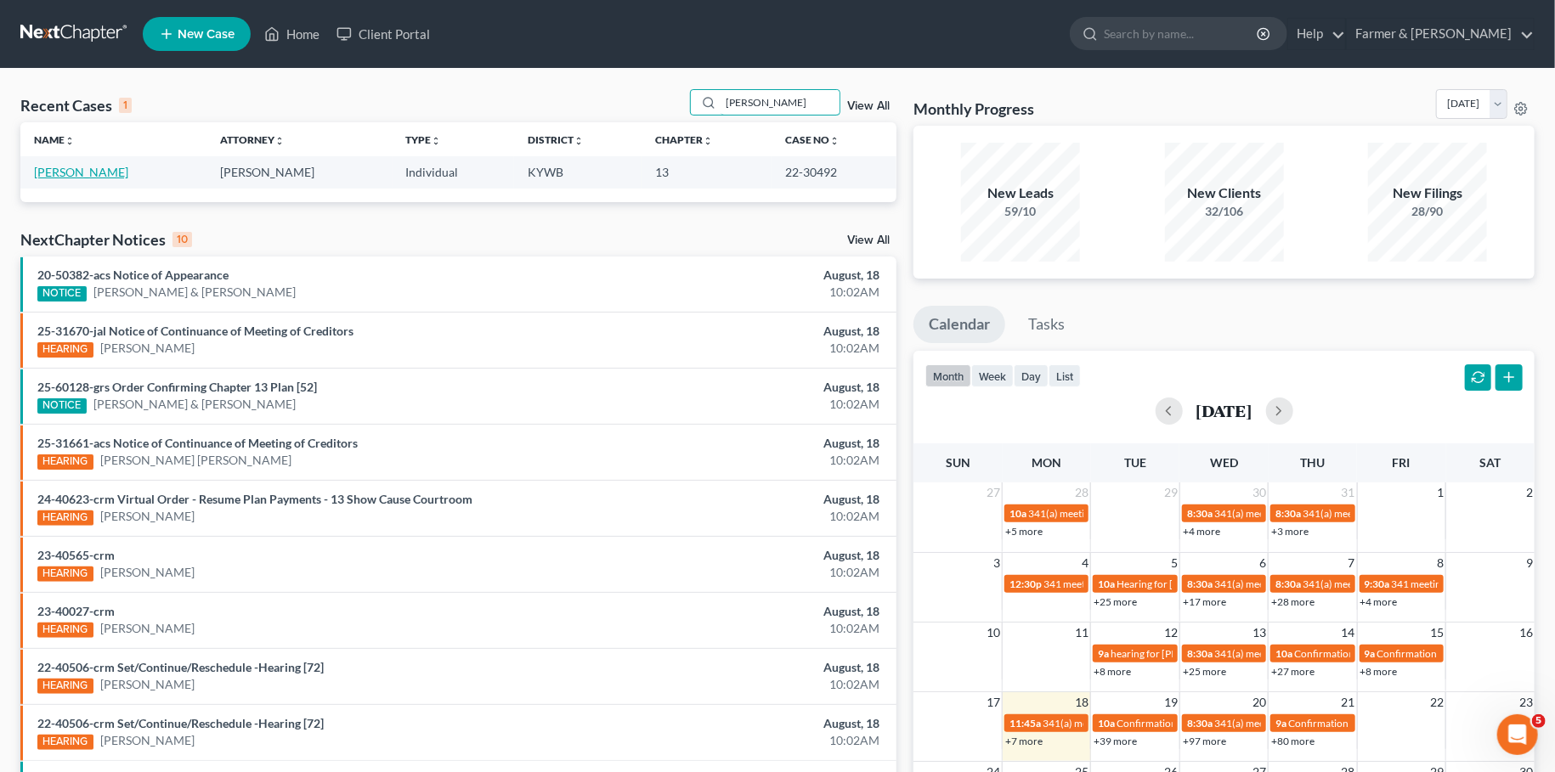
type input "becker"
click at [86, 172] on link "Becker, Susan" at bounding box center [81, 172] width 94 height 14
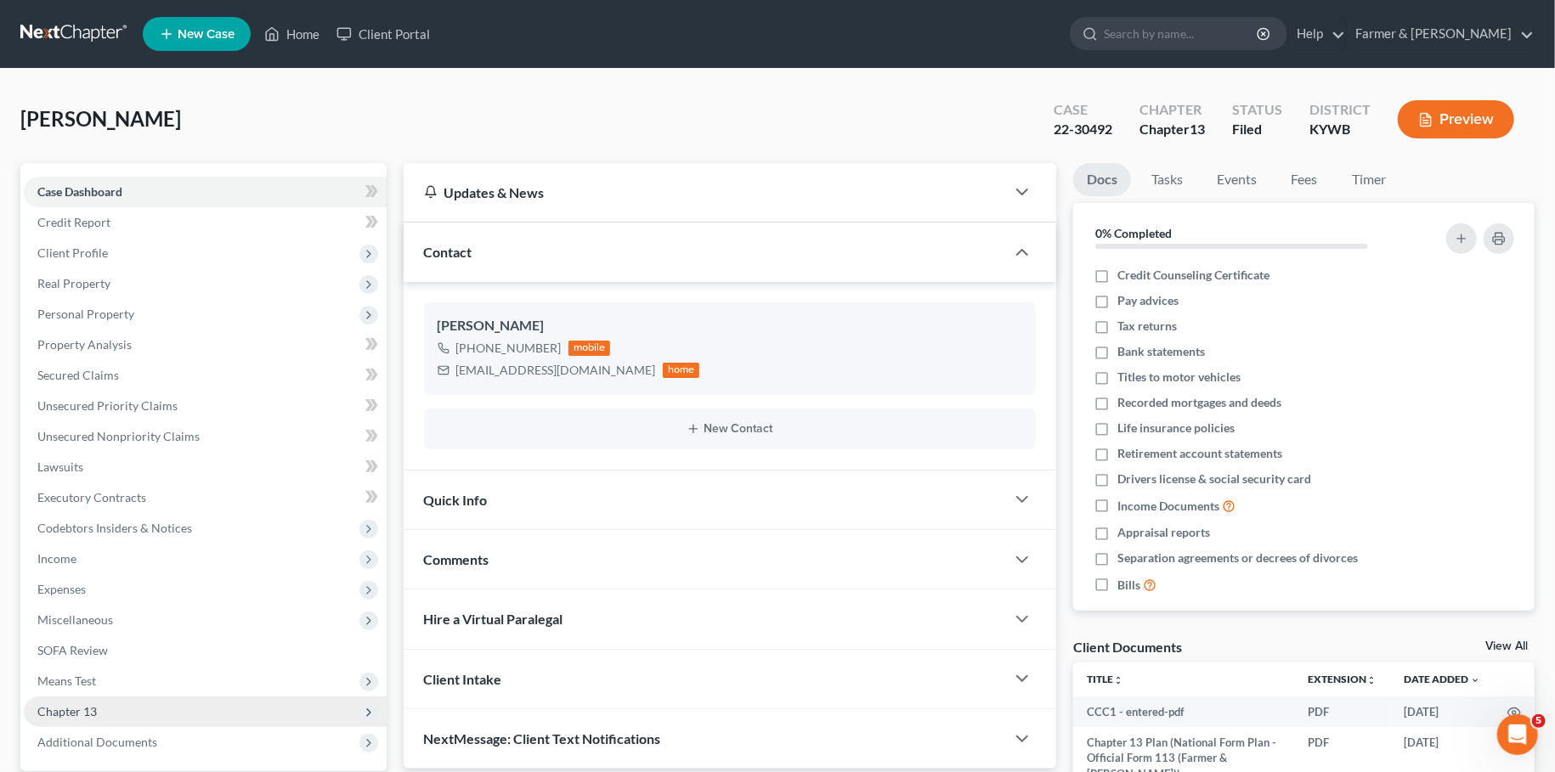
scroll to position [159, 0]
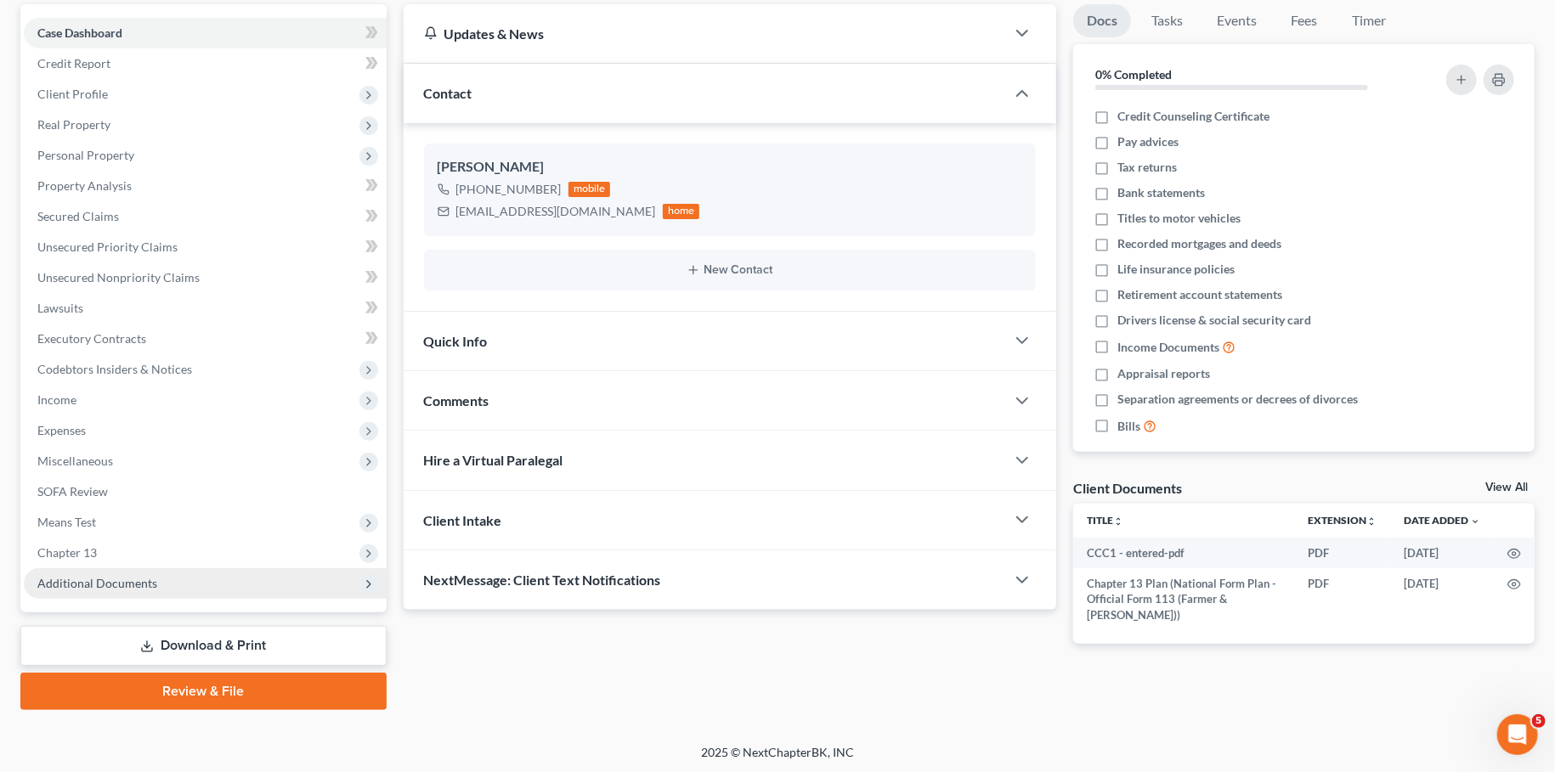
click at [90, 592] on span "Additional Documents" at bounding box center [205, 583] width 363 height 31
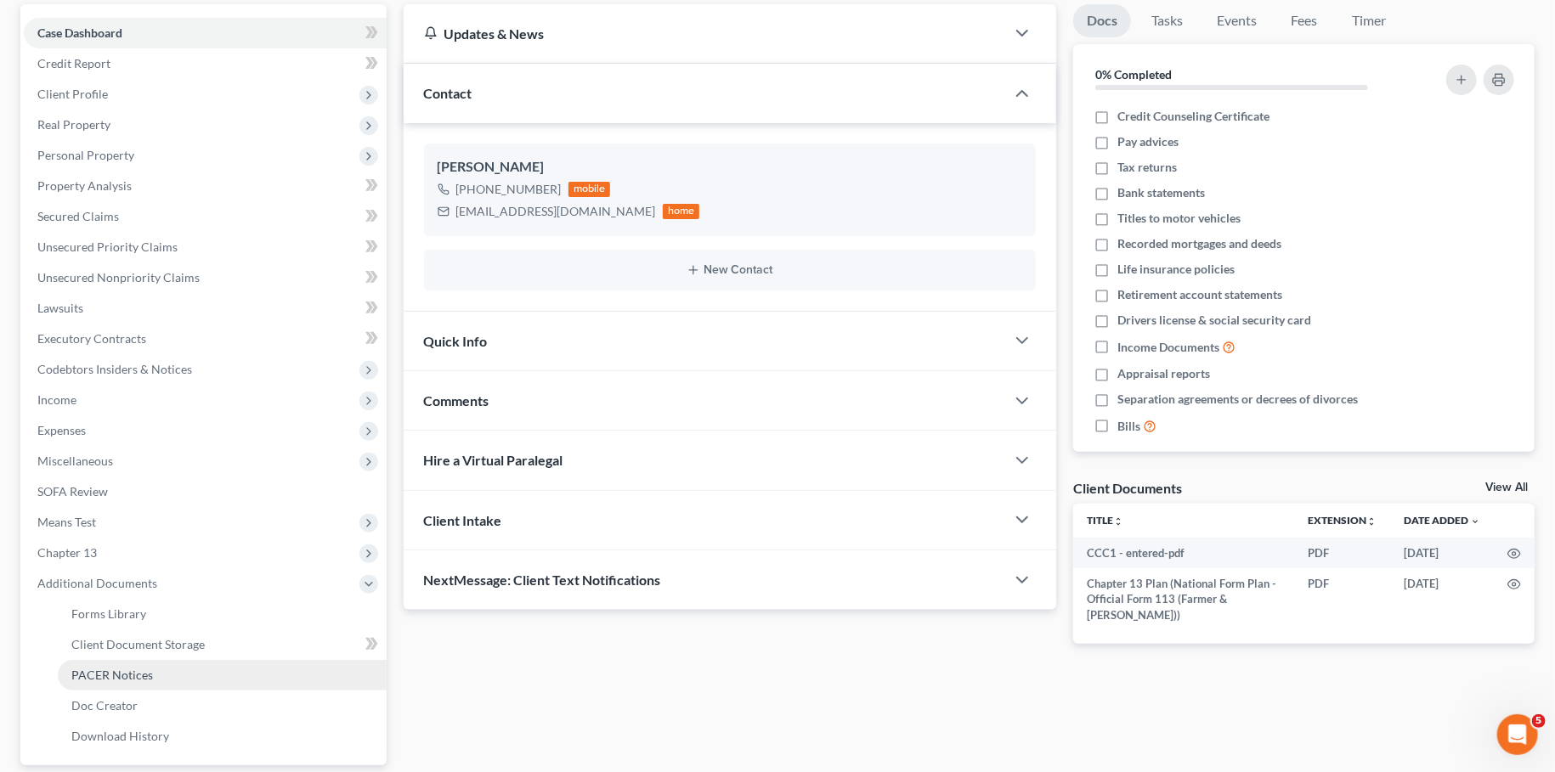
click at [96, 675] on span "PACER Notices" at bounding box center [112, 675] width 82 height 14
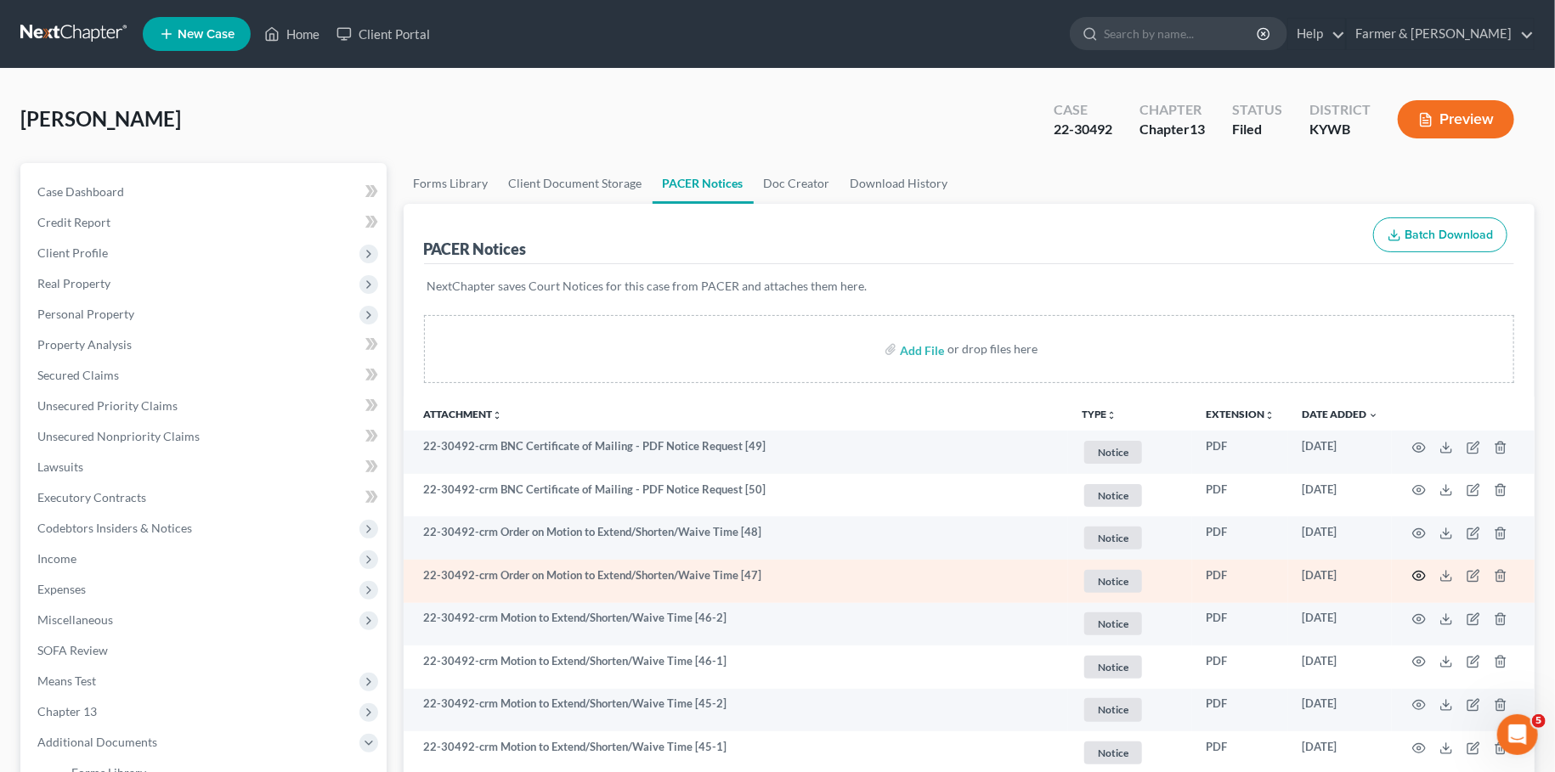
click at [1420, 572] on icon "button" at bounding box center [1419, 576] width 14 height 14
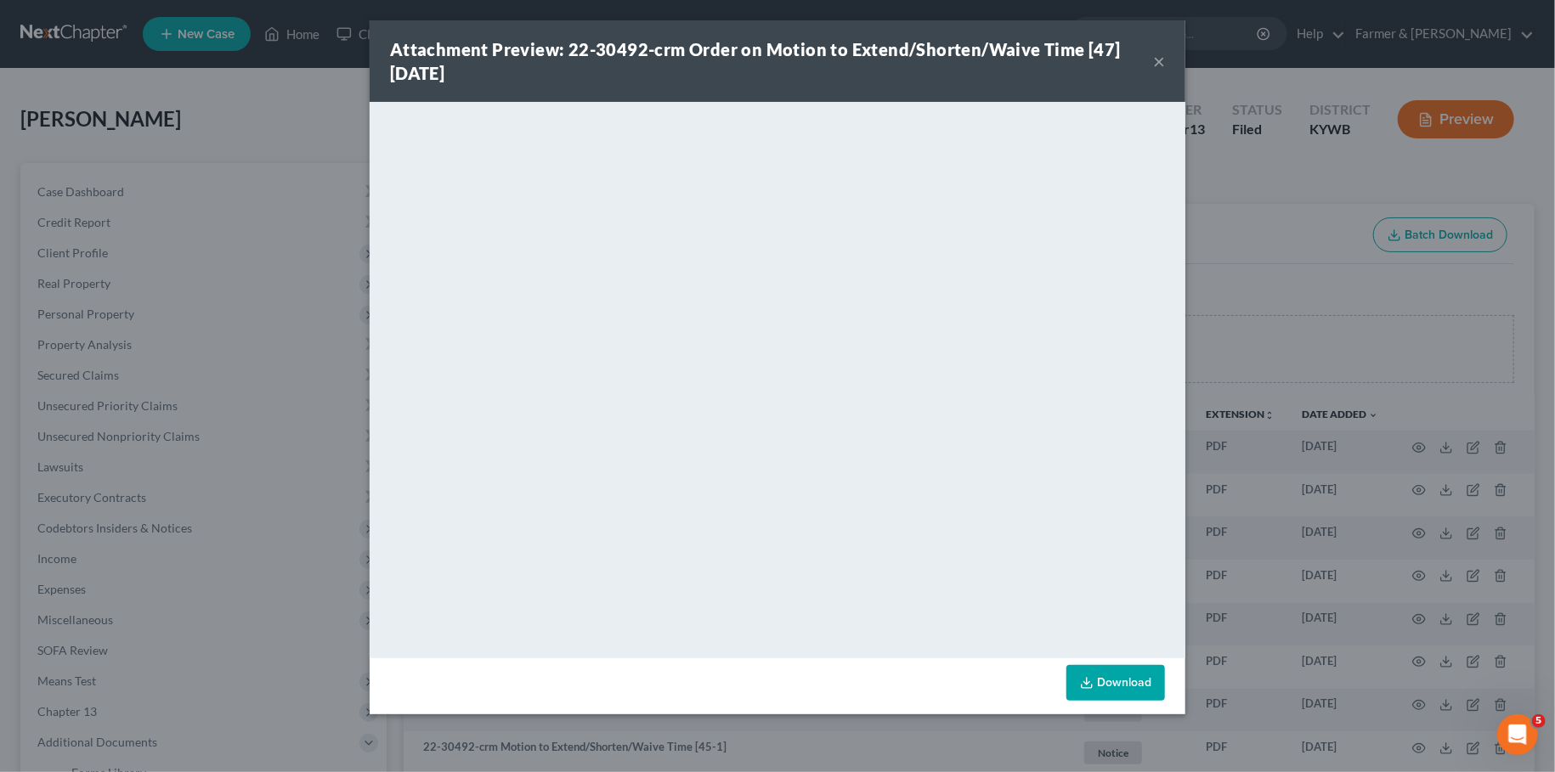
click at [1158, 59] on button "×" at bounding box center [1159, 61] width 12 height 20
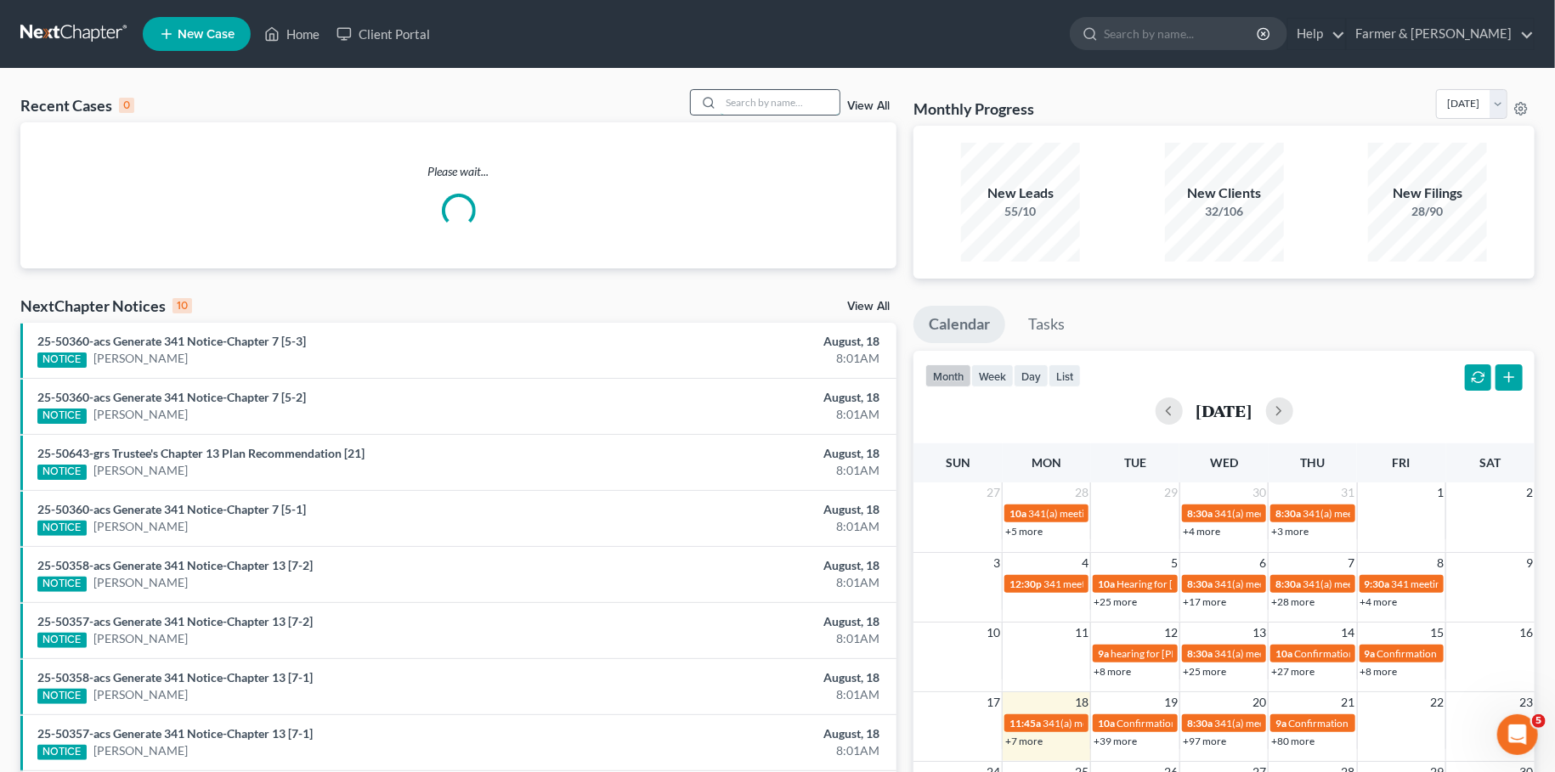
click at [788, 106] on input "search" at bounding box center [780, 102] width 119 height 25
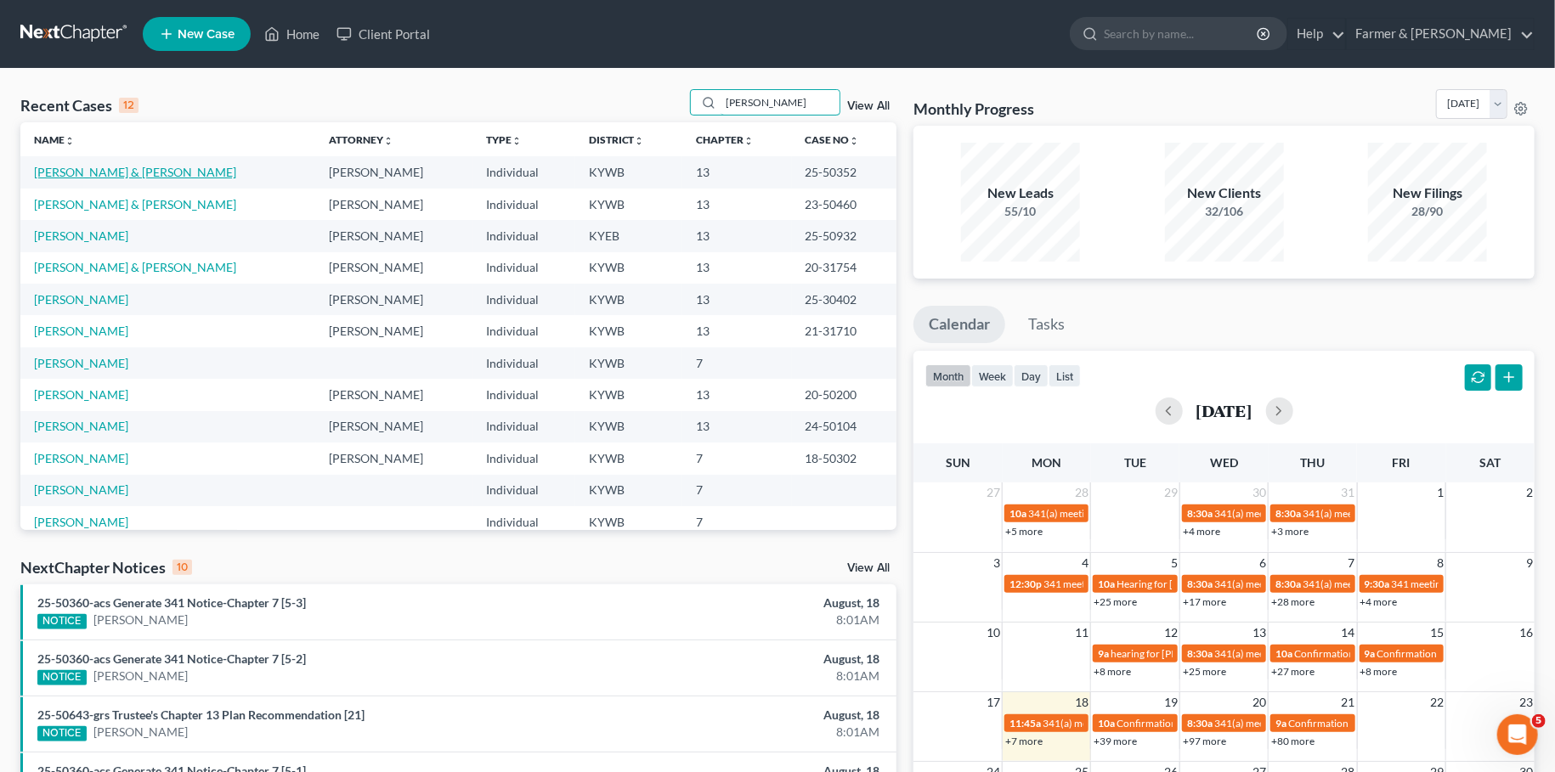
type input "watkins"
click at [99, 177] on link "Watkins, James & Roy" at bounding box center [135, 172] width 202 height 14
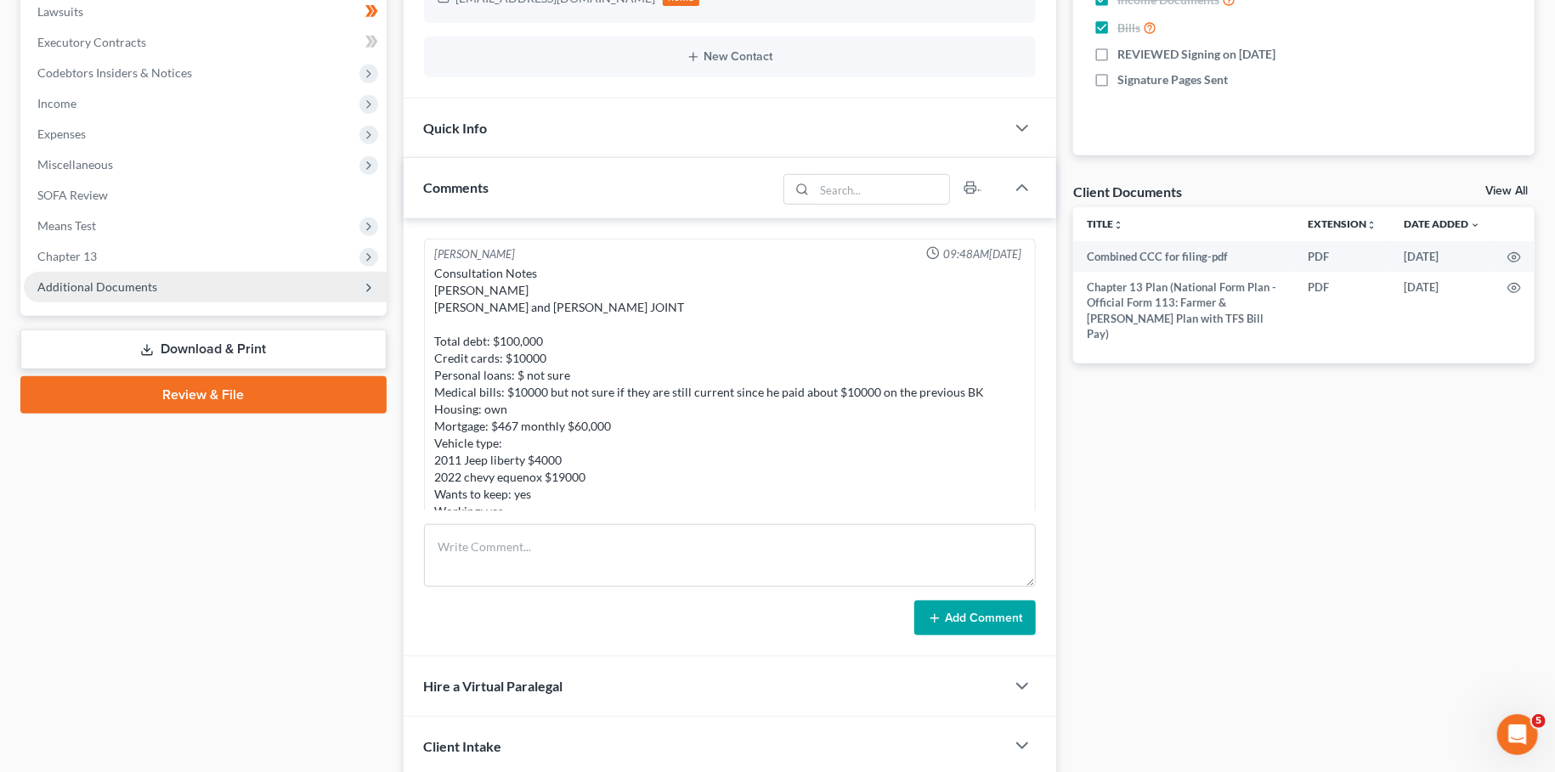
scroll to position [704, 0]
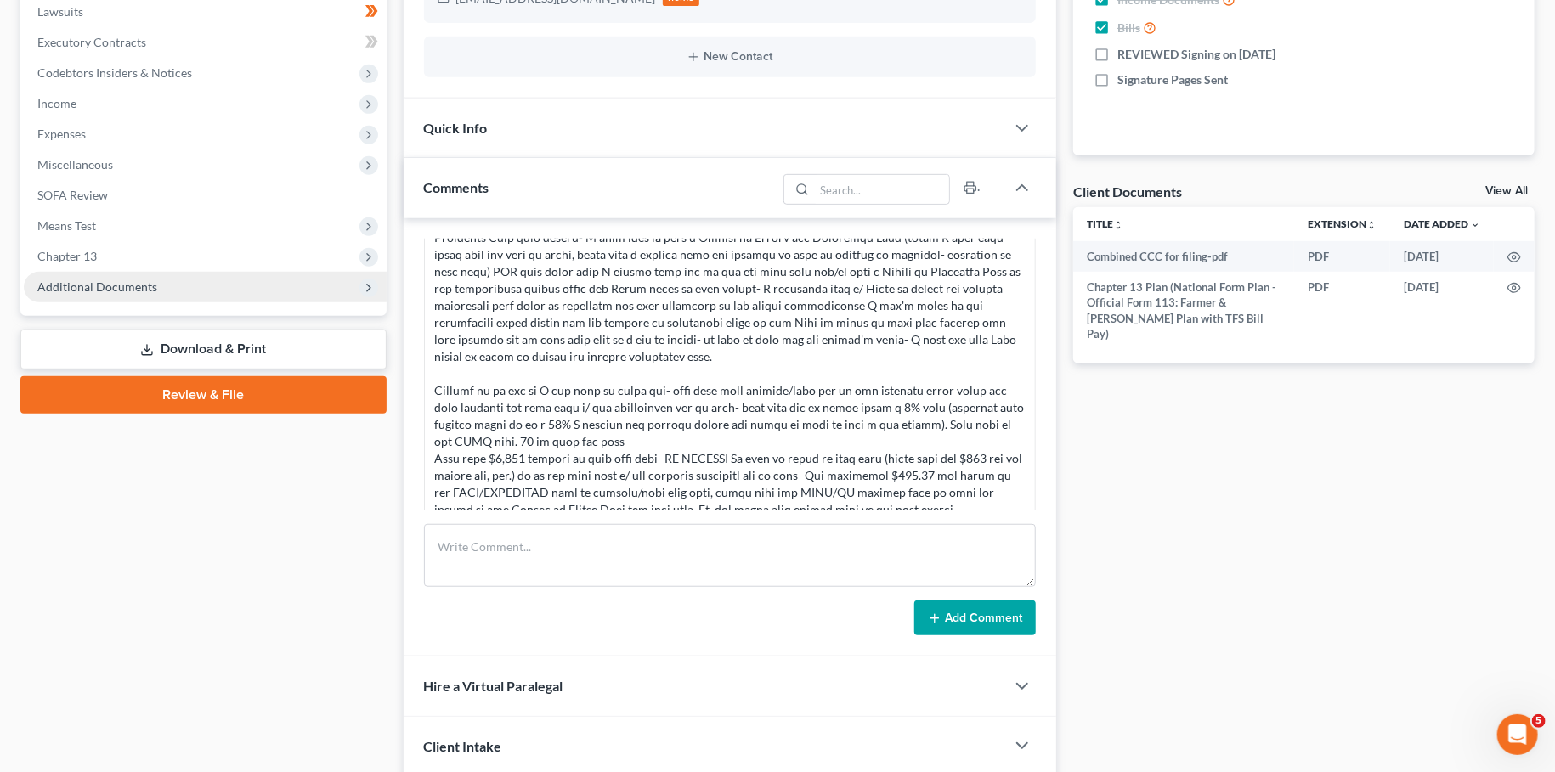
click at [101, 287] on span "Additional Documents" at bounding box center [97, 287] width 120 height 14
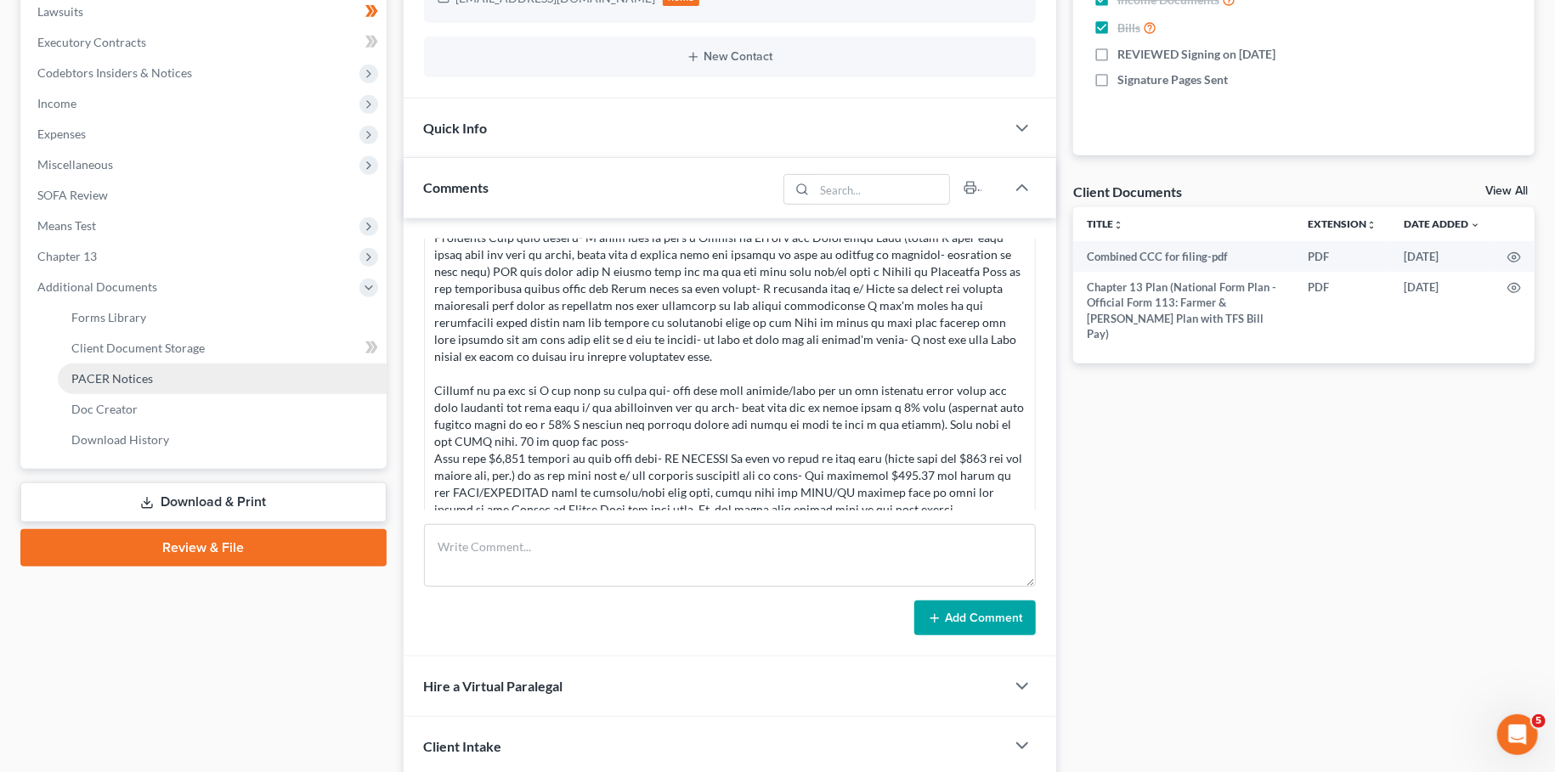
click at [98, 376] on span "PACER Notices" at bounding box center [112, 378] width 82 height 14
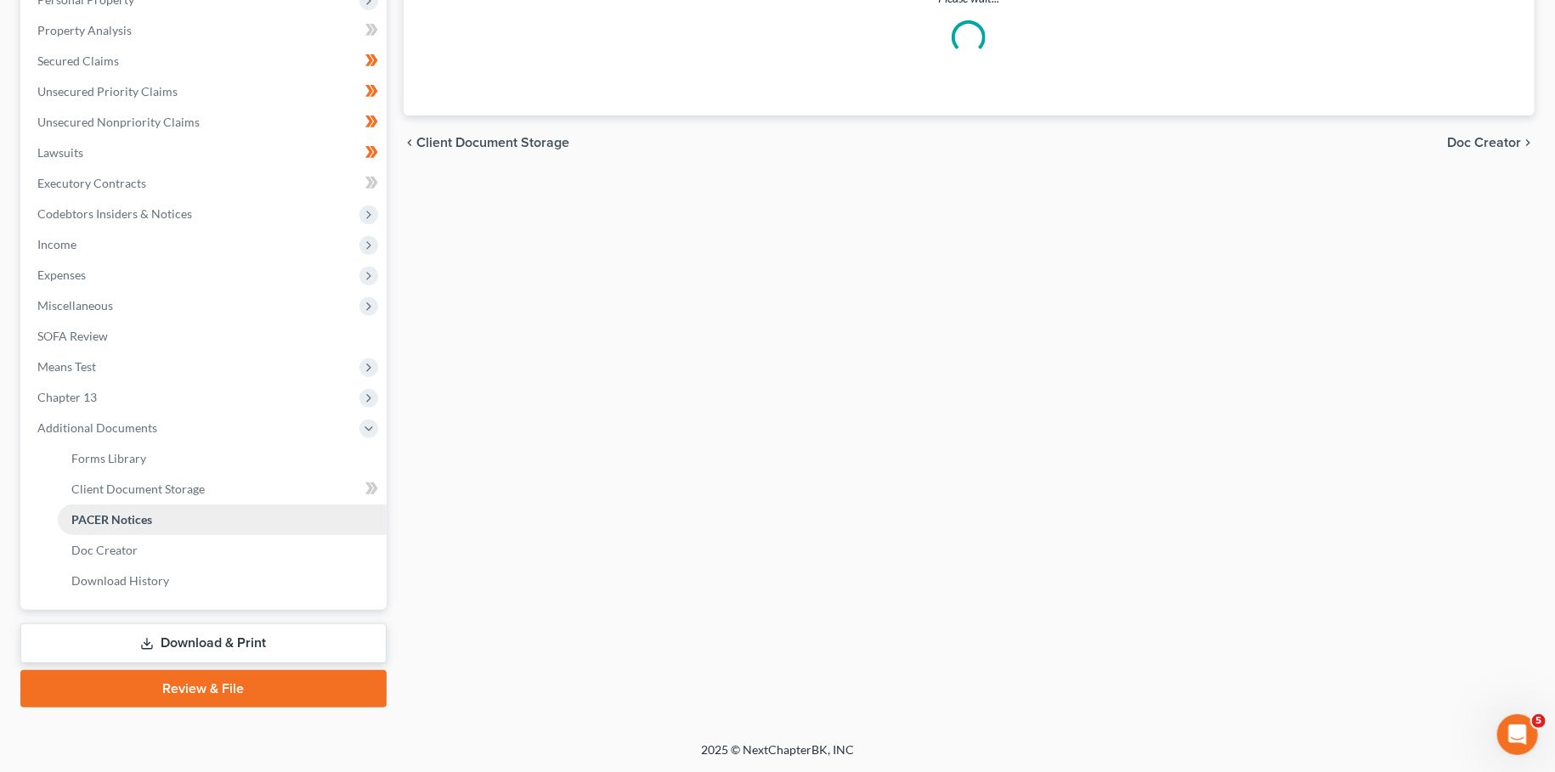
scroll to position [313, 0]
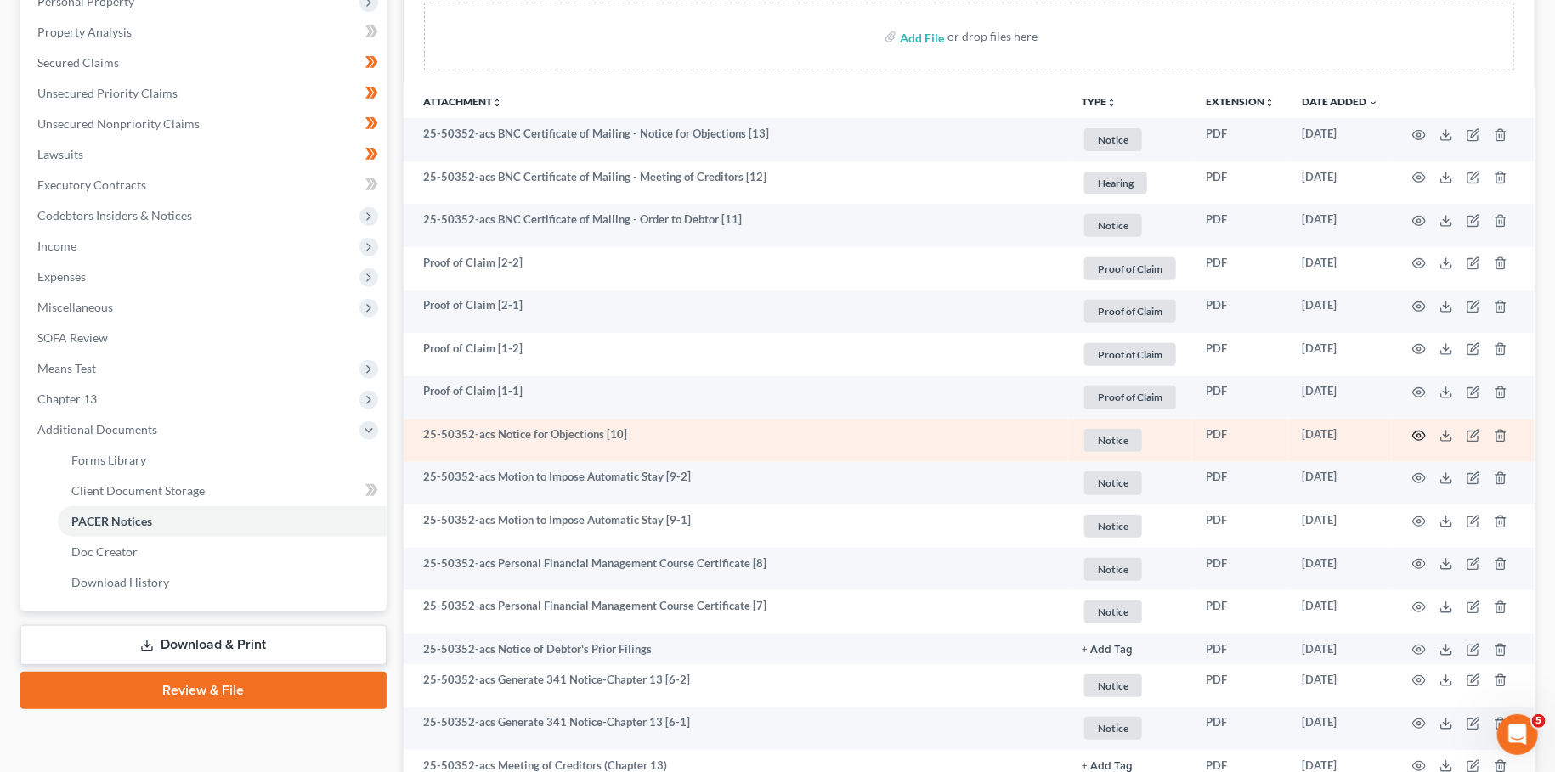
click at [1422, 433] on icon "button" at bounding box center [1419, 436] width 14 height 14
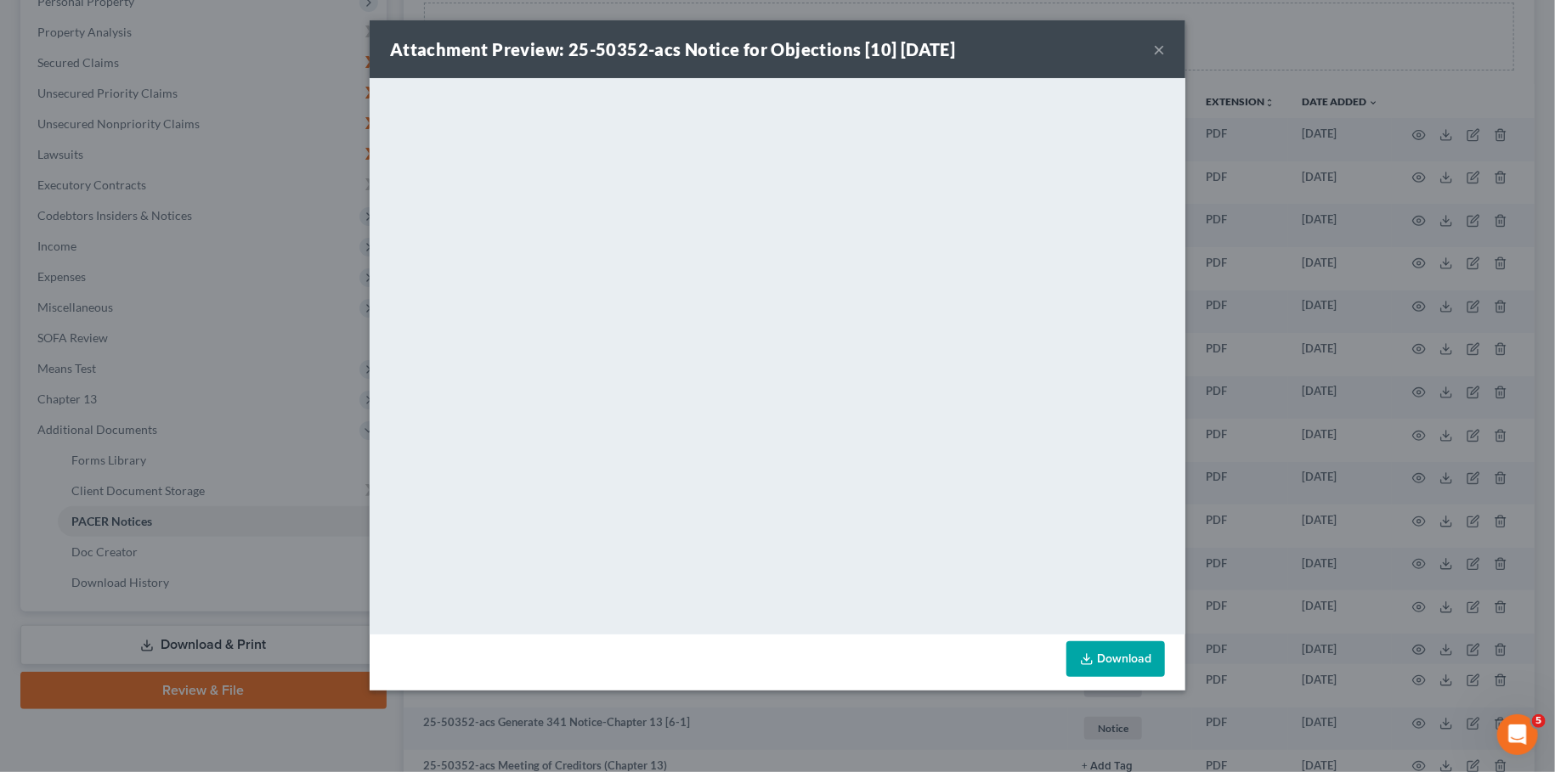
click at [1156, 46] on button "×" at bounding box center [1159, 49] width 12 height 20
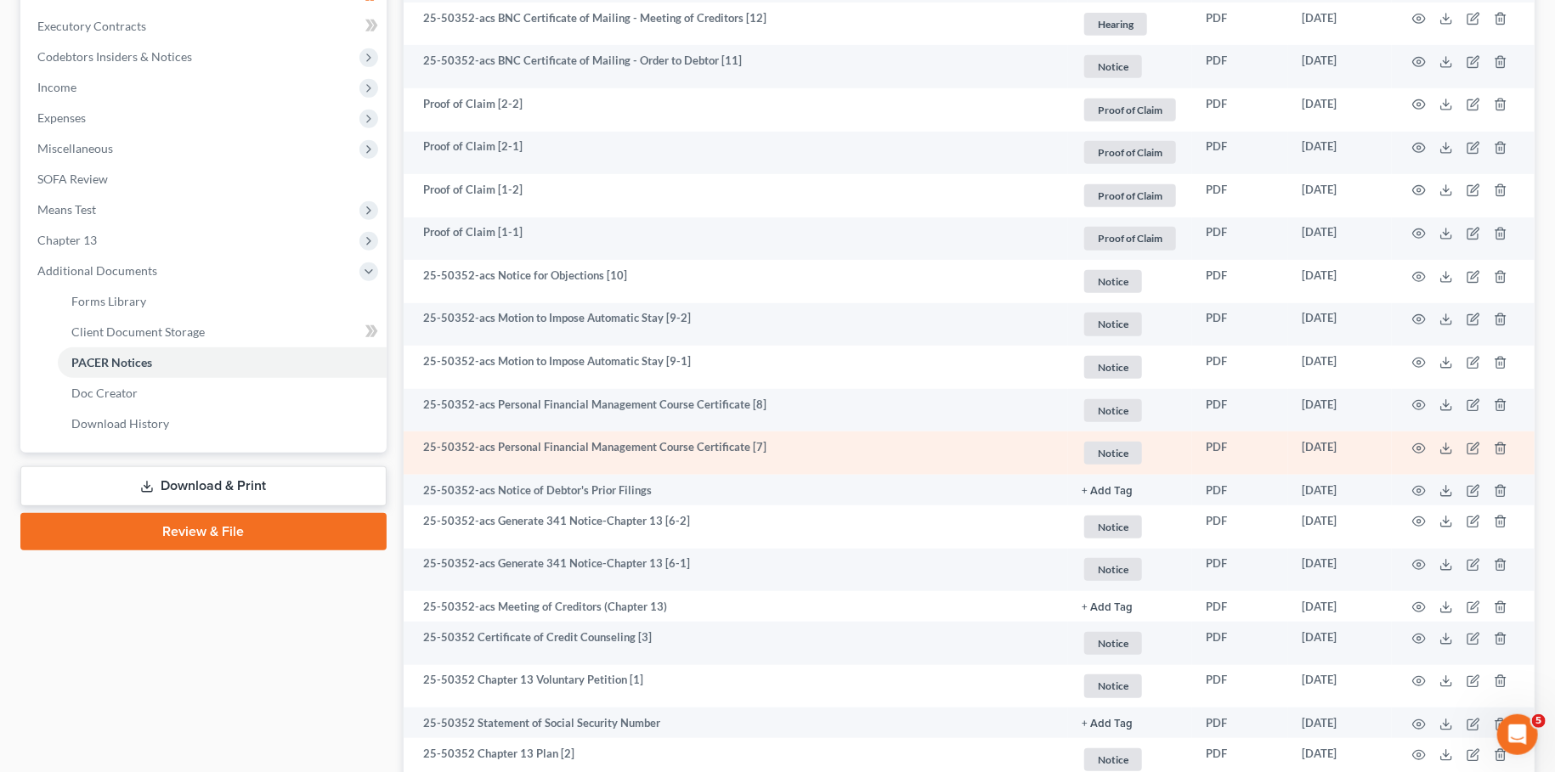
scroll to position [463, 0]
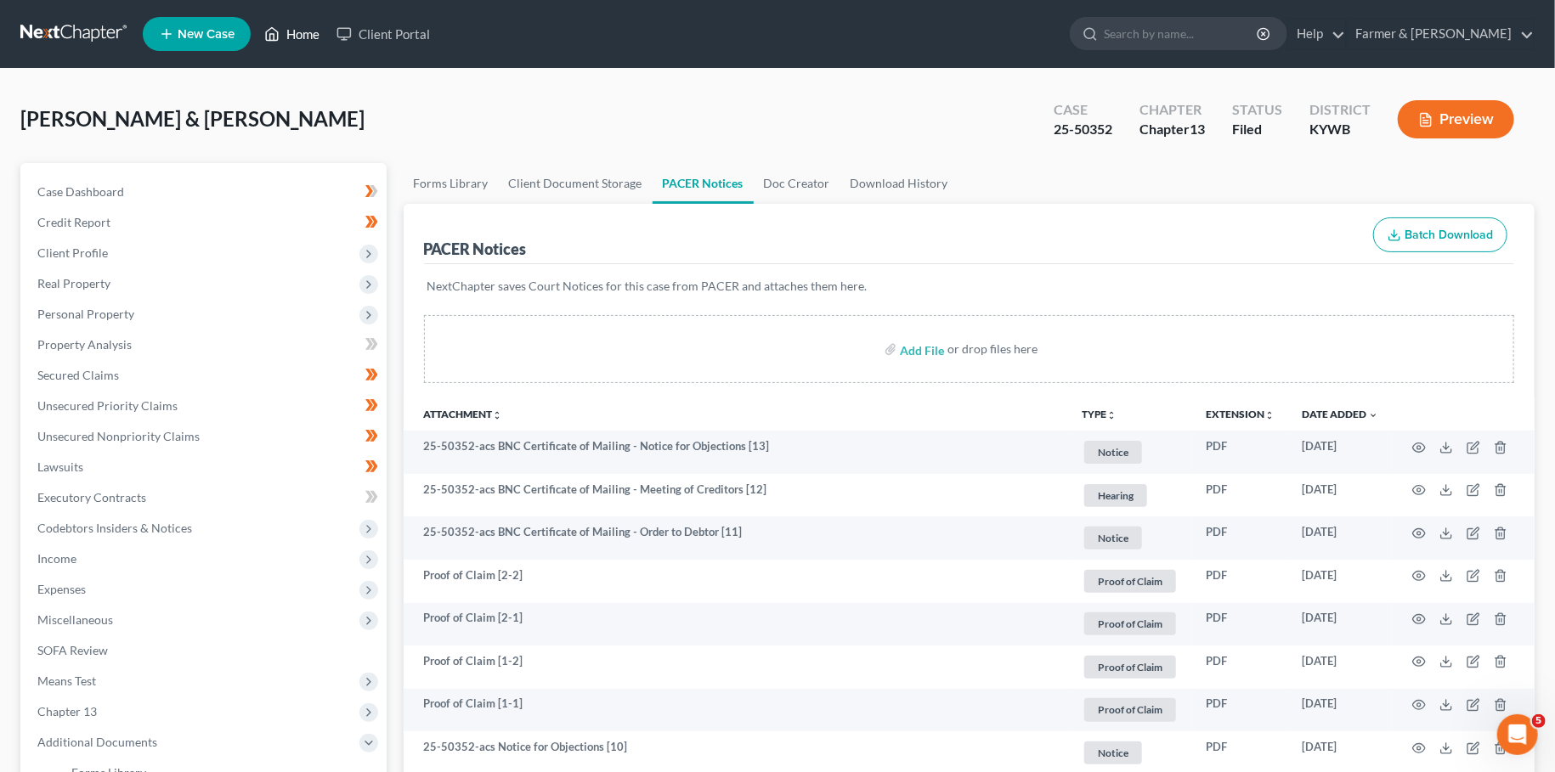
click at [284, 42] on link "Home" at bounding box center [292, 34] width 72 height 31
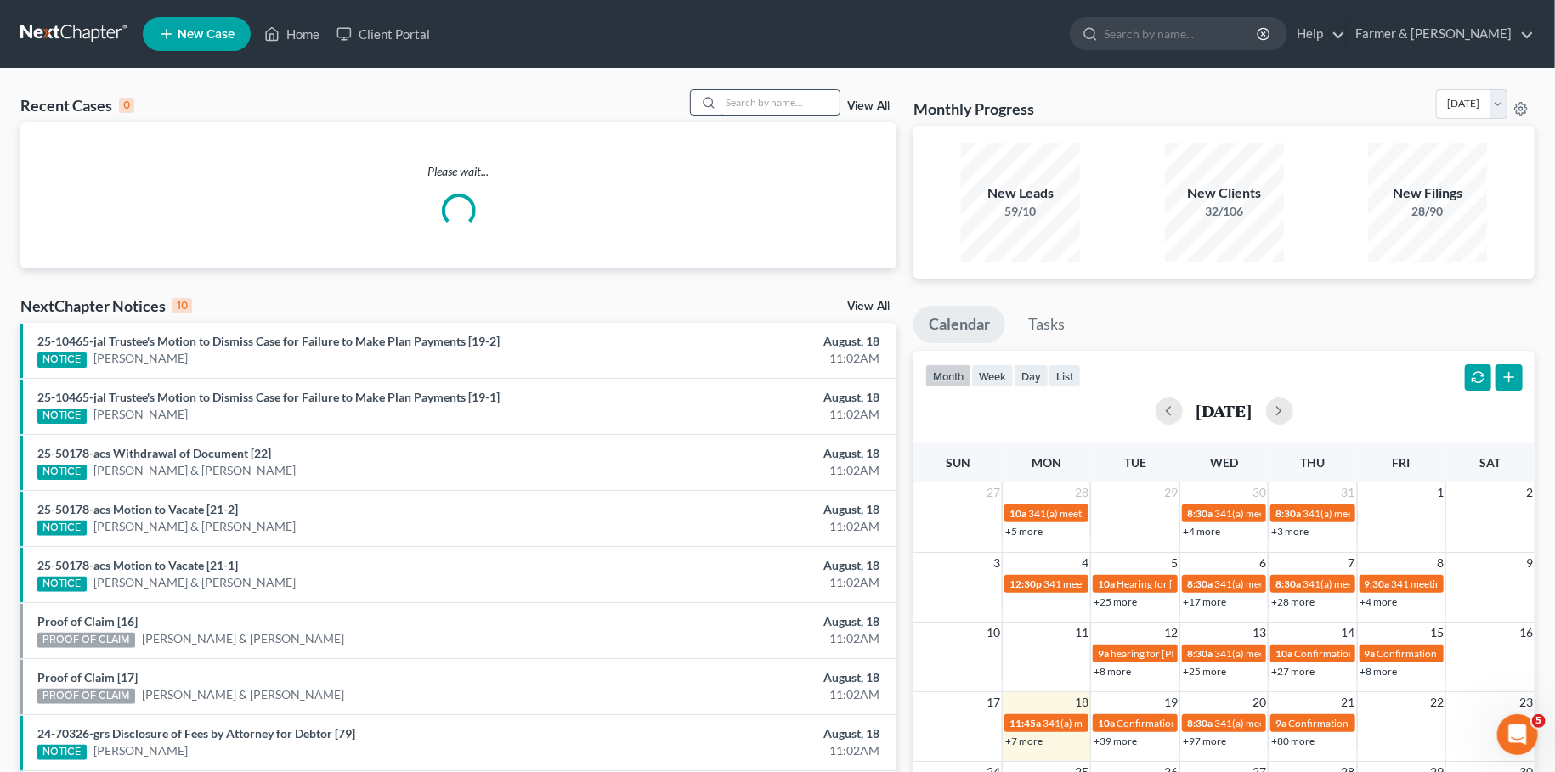
click at [762, 104] on input "search" at bounding box center [780, 102] width 119 height 25
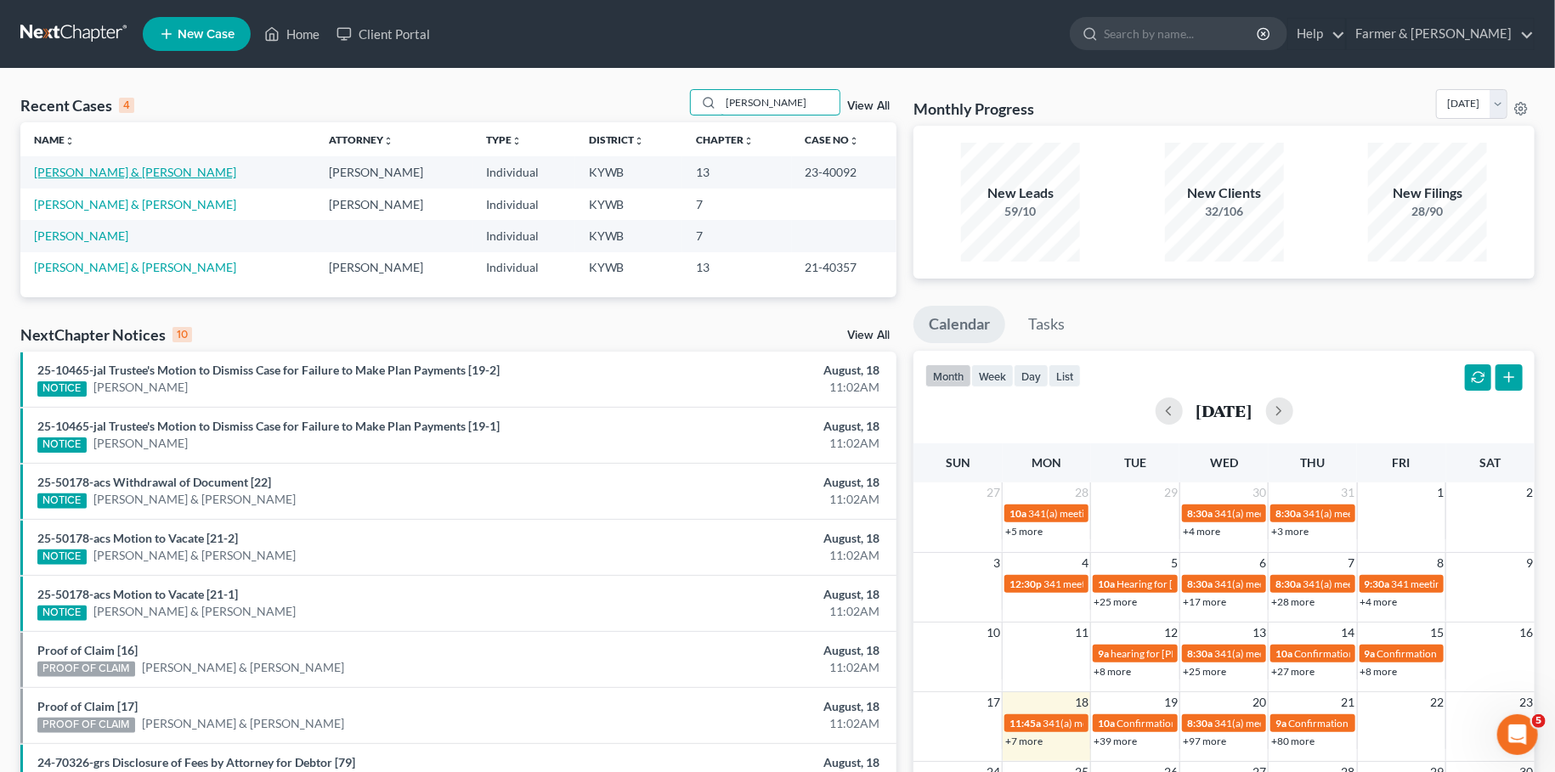
type input "meri smith"
click at [98, 172] on link "[PERSON_NAME] & [PERSON_NAME]" at bounding box center [135, 172] width 202 height 14
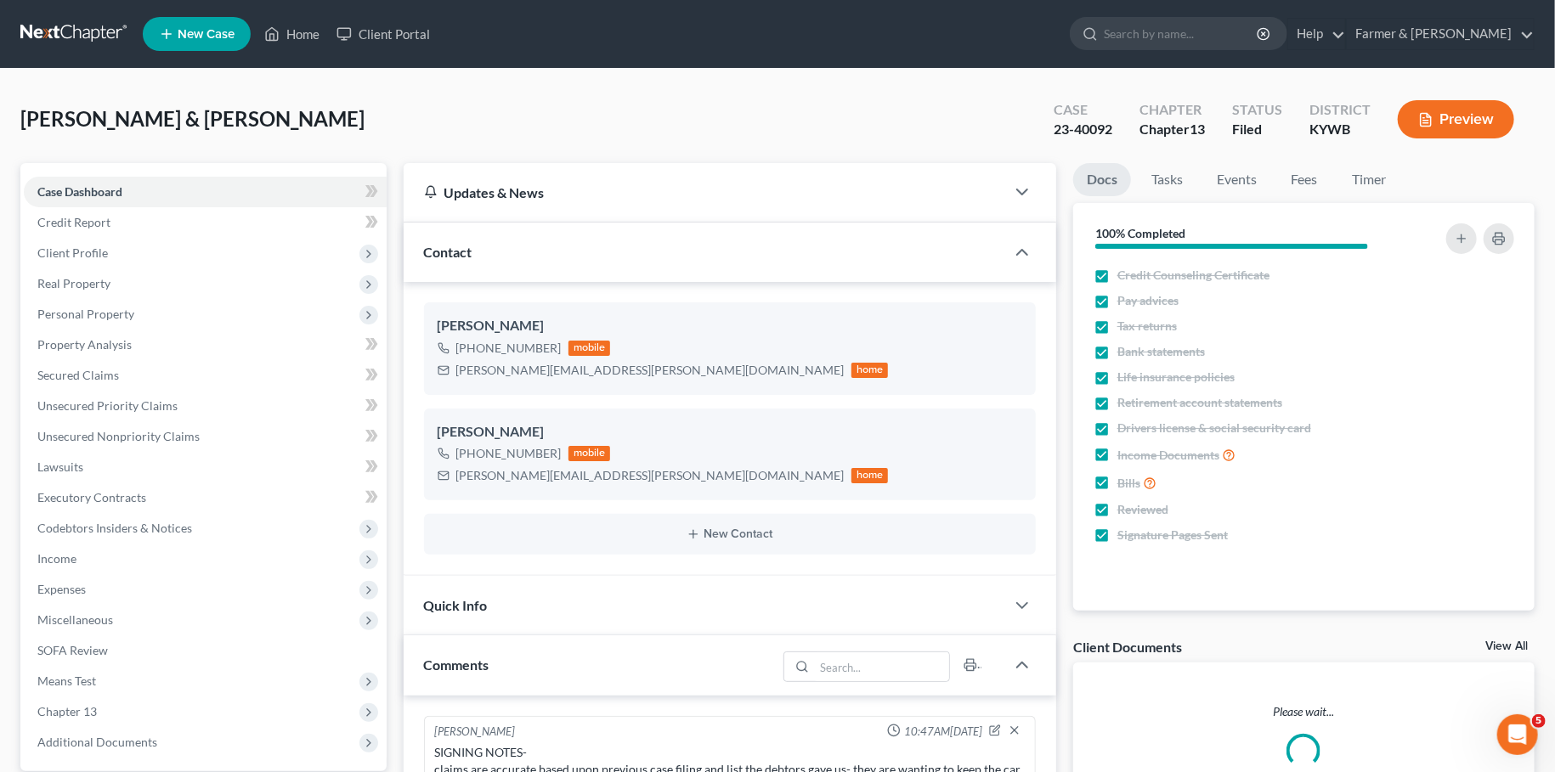
scroll to position [600, 0]
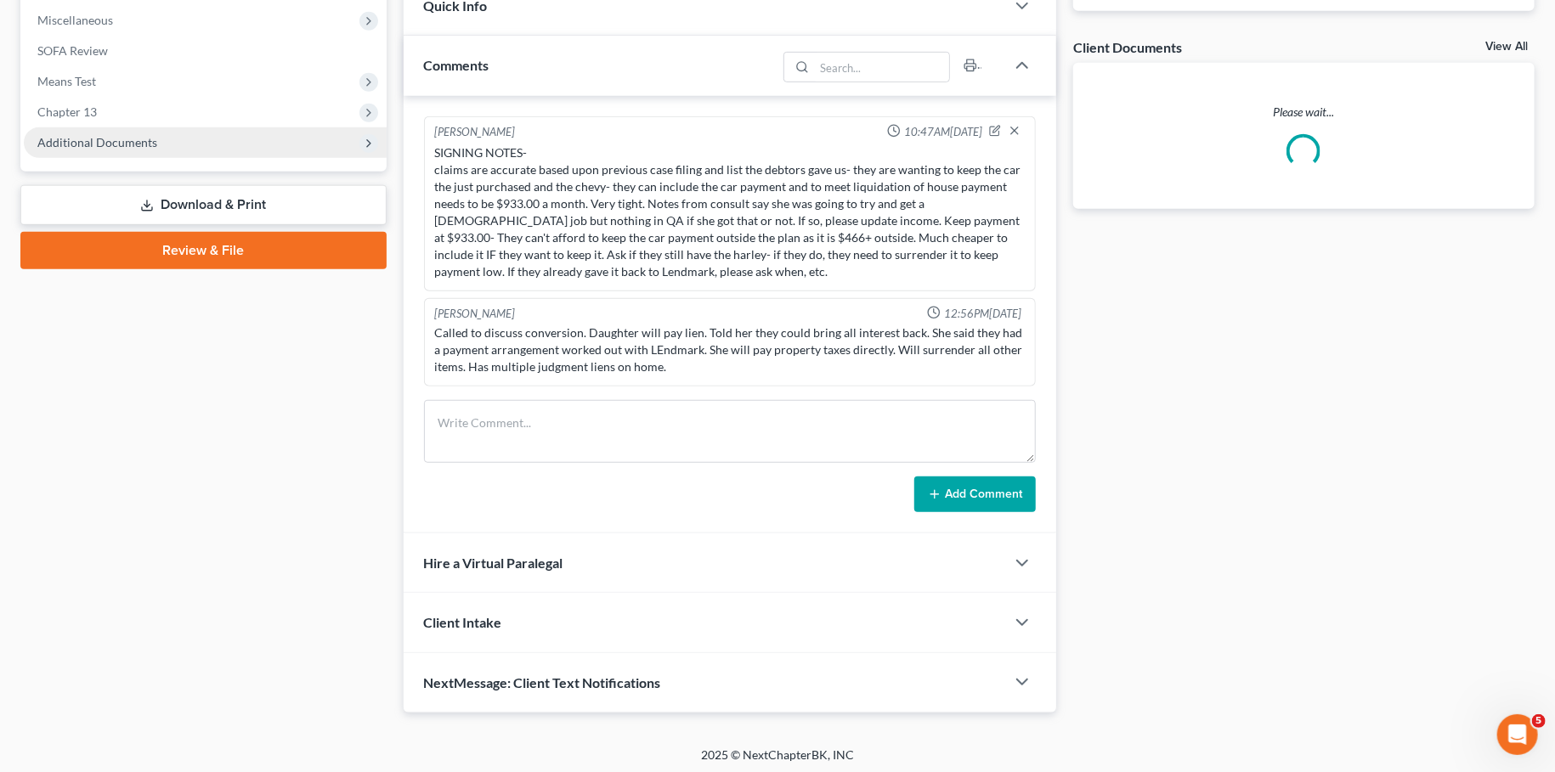
click at [114, 137] on span "Additional Documents" at bounding box center [97, 142] width 120 height 14
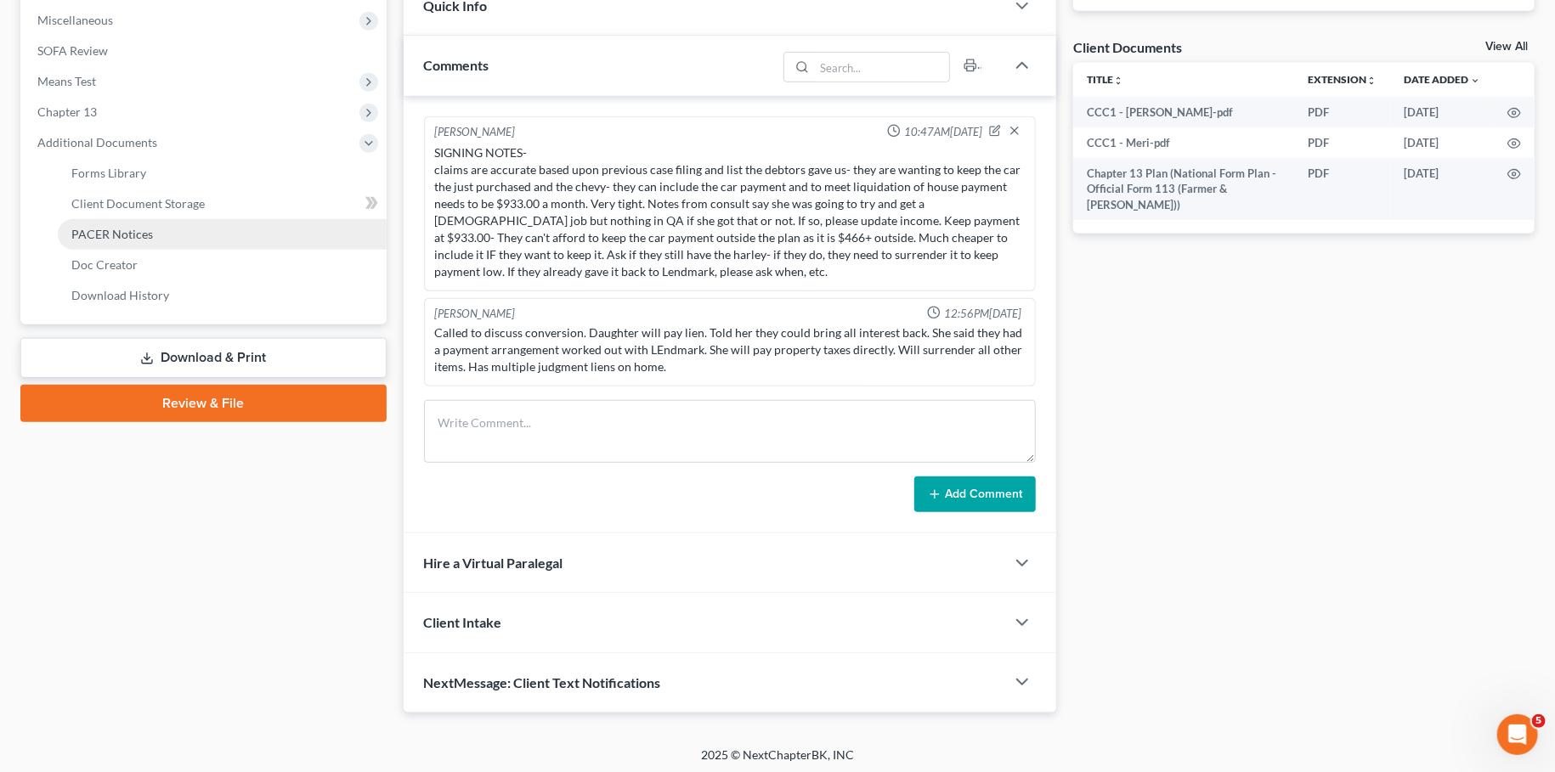
click at [112, 223] on link "PACER Notices" at bounding box center [222, 234] width 329 height 31
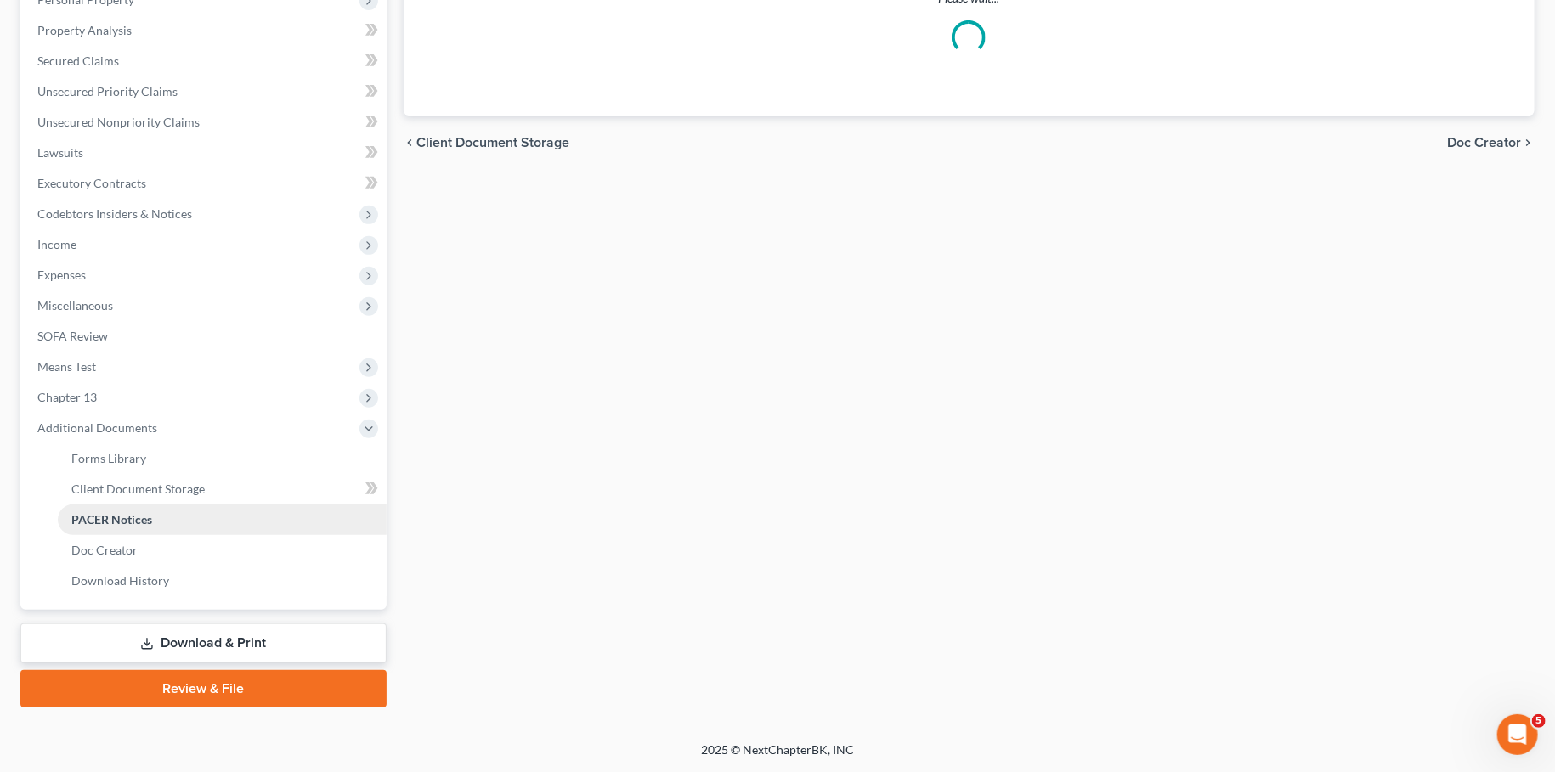
scroll to position [313, 0]
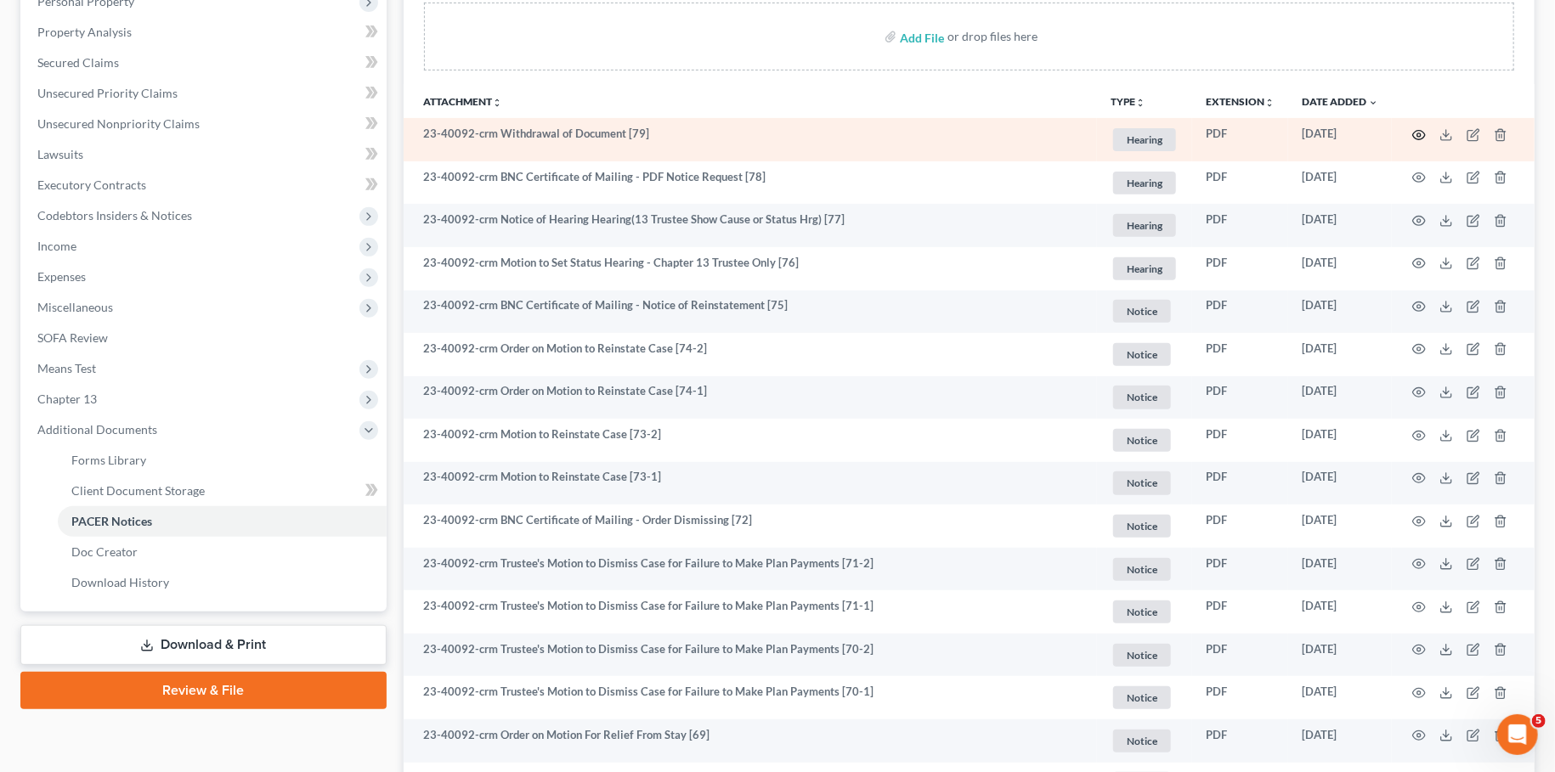
click at [1418, 133] on circle "button" at bounding box center [1418, 134] width 3 height 3
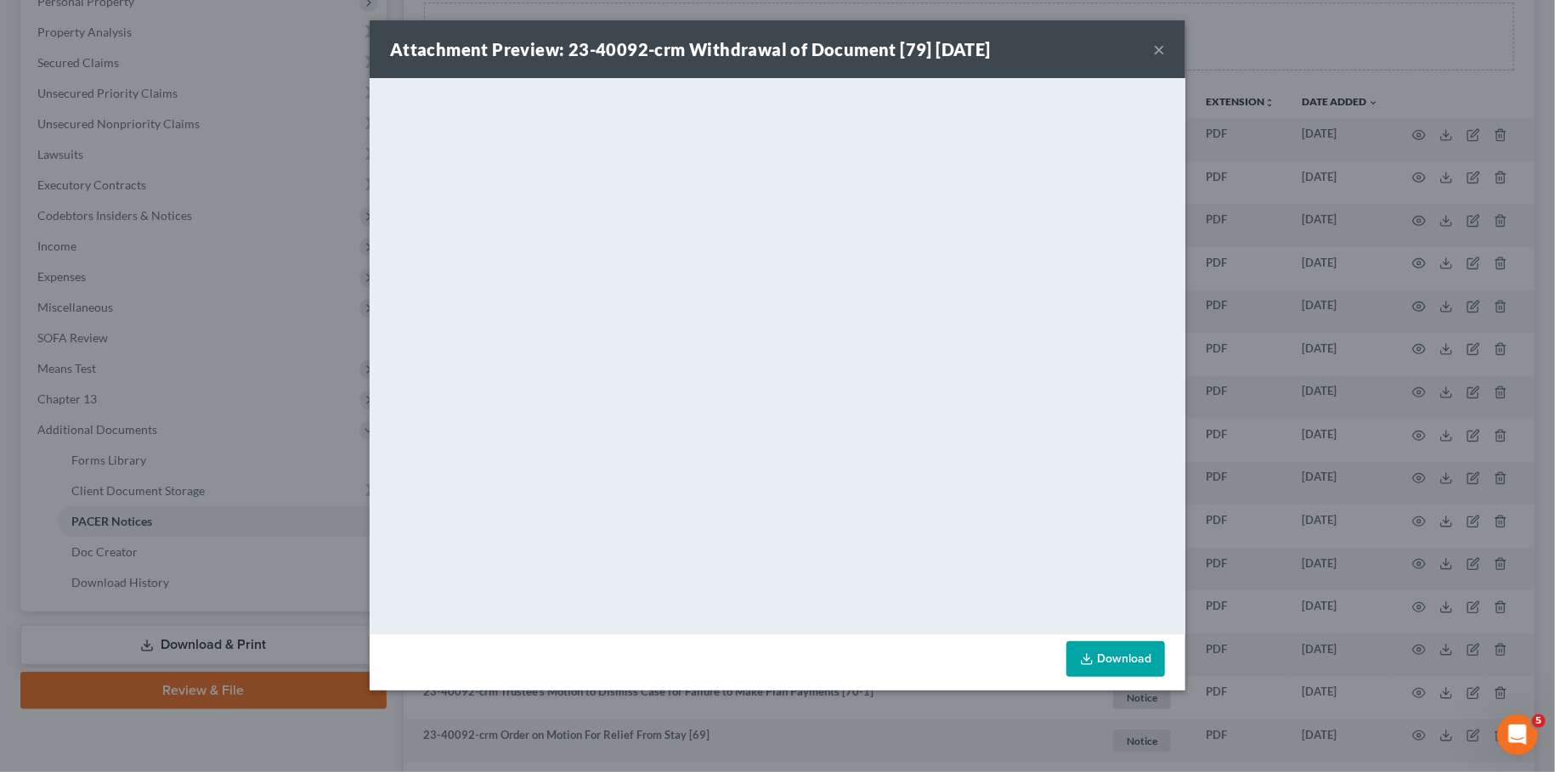
click at [1158, 46] on button "×" at bounding box center [1159, 49] width 12 height 20
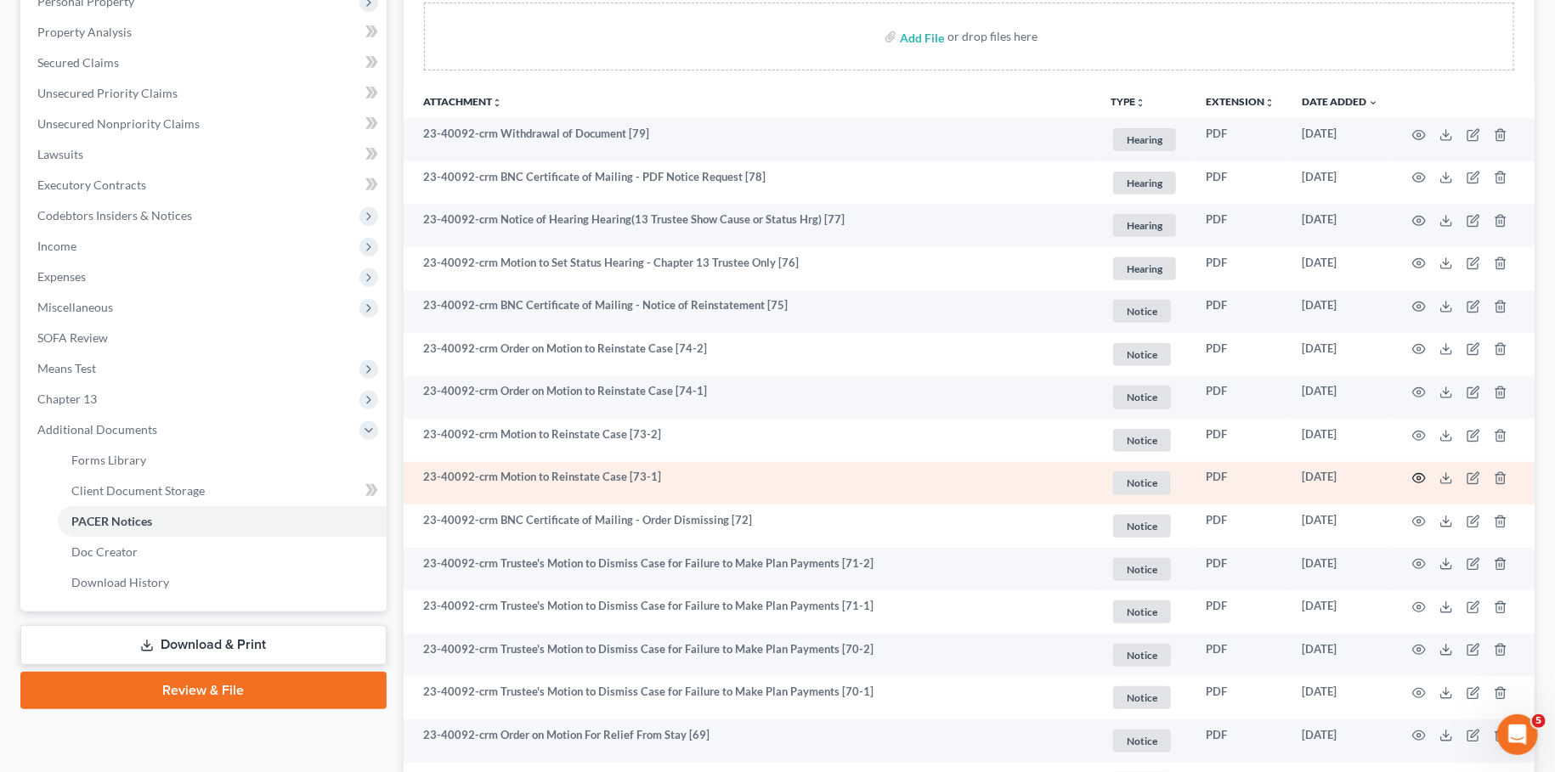
click at [1420, 474] on icon "button" at bounding box center [1419, 478] width 13 height 9
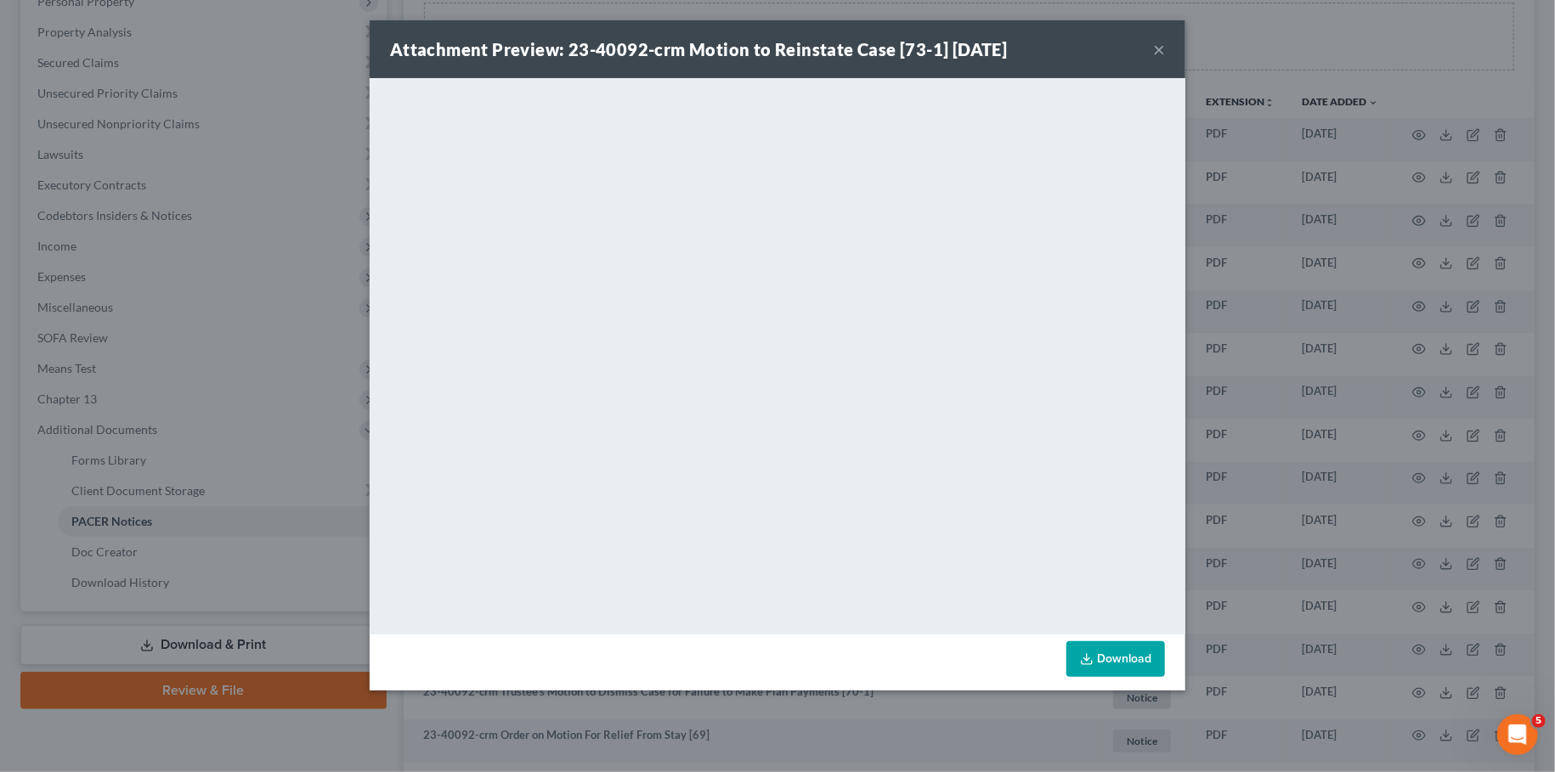
click at [1158, 50] on button "×" at bounding box center [1159, 49] width 12 height 20
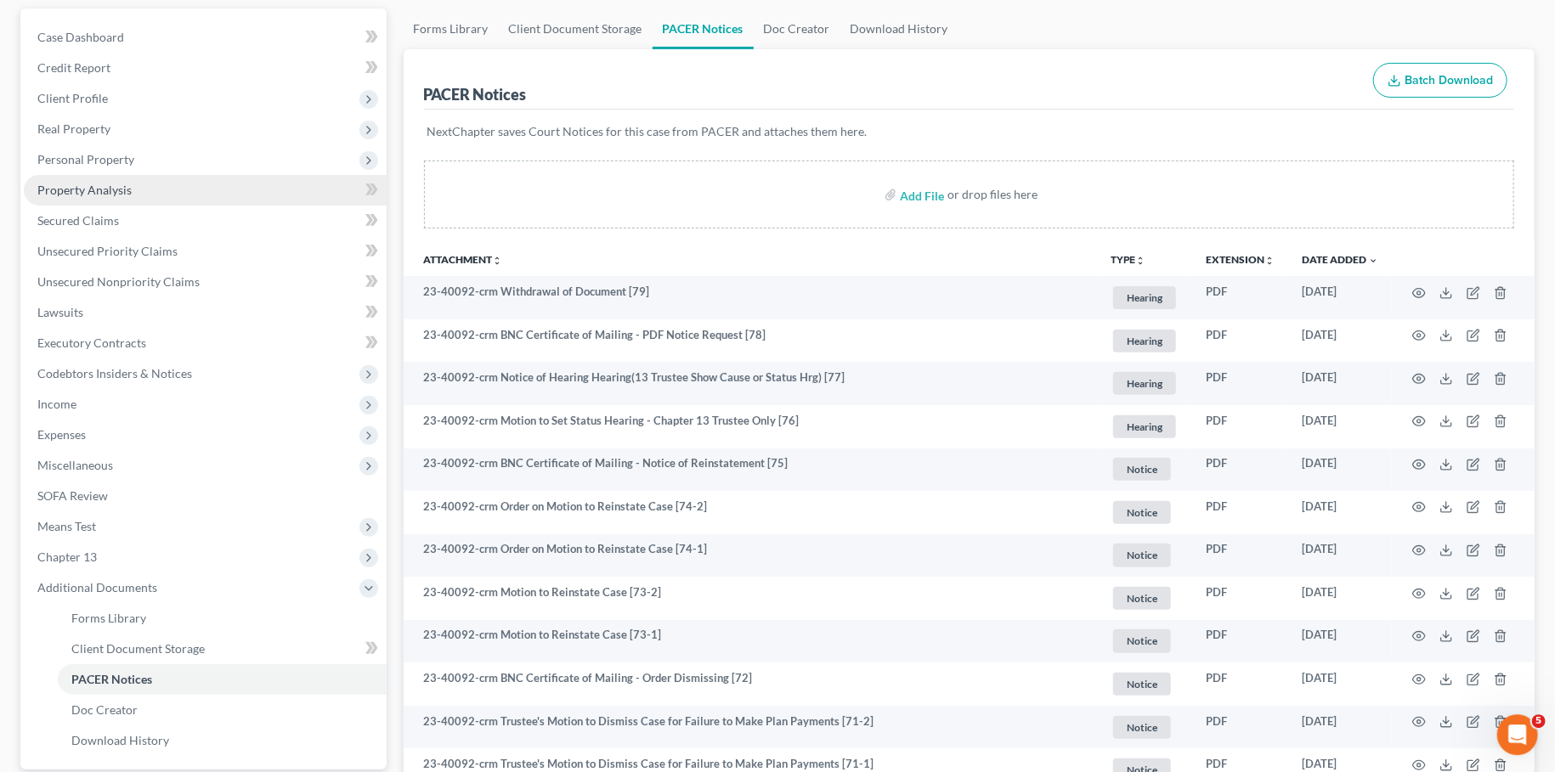
scroll to position [0, 0]
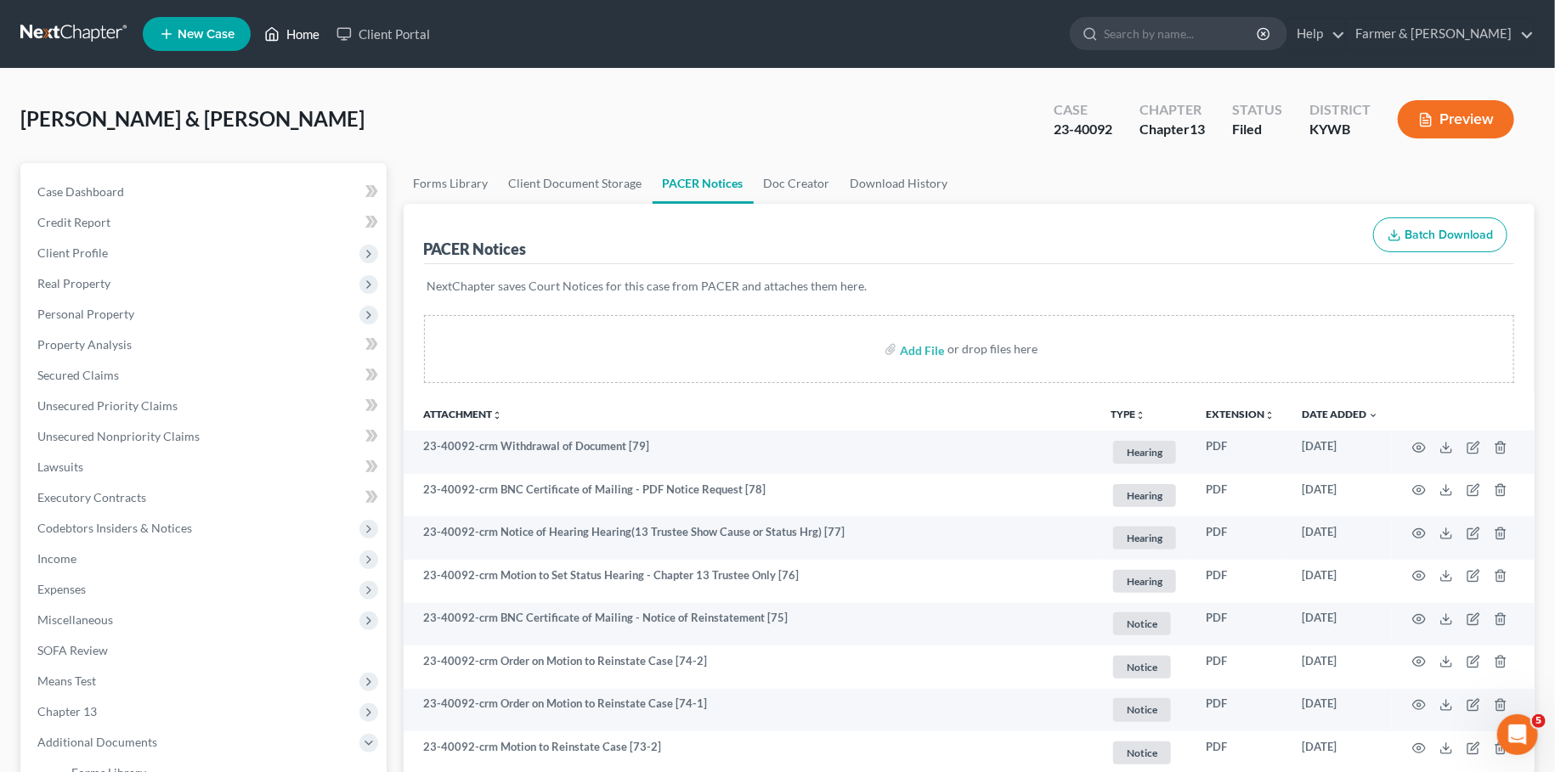
click at [301, 25] on link "Home" at bounding box center [292, 34] width 72 height 31
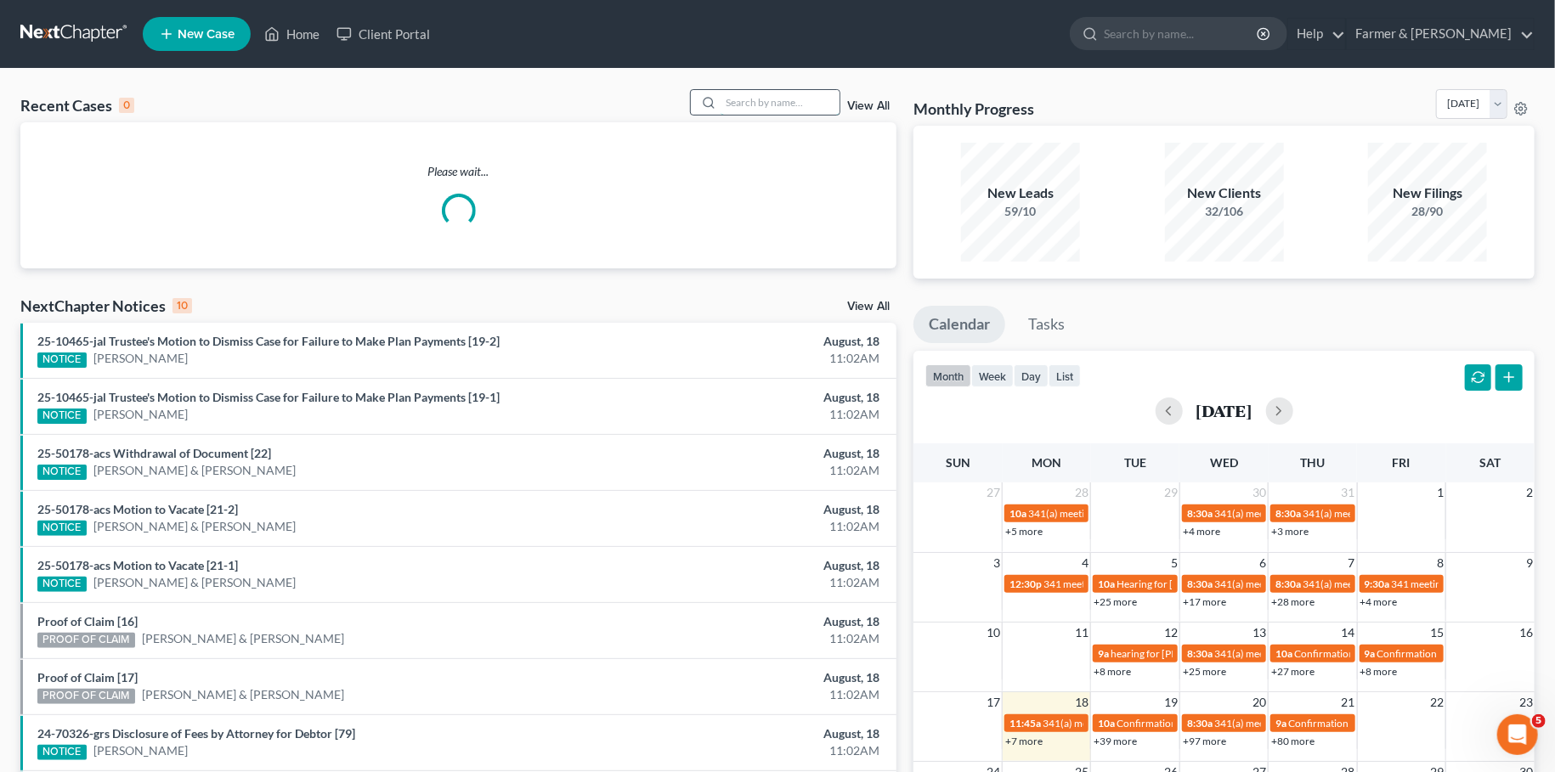
click at [770, 113] on input "search" at bounding box center [780, 102] width 119 height 25
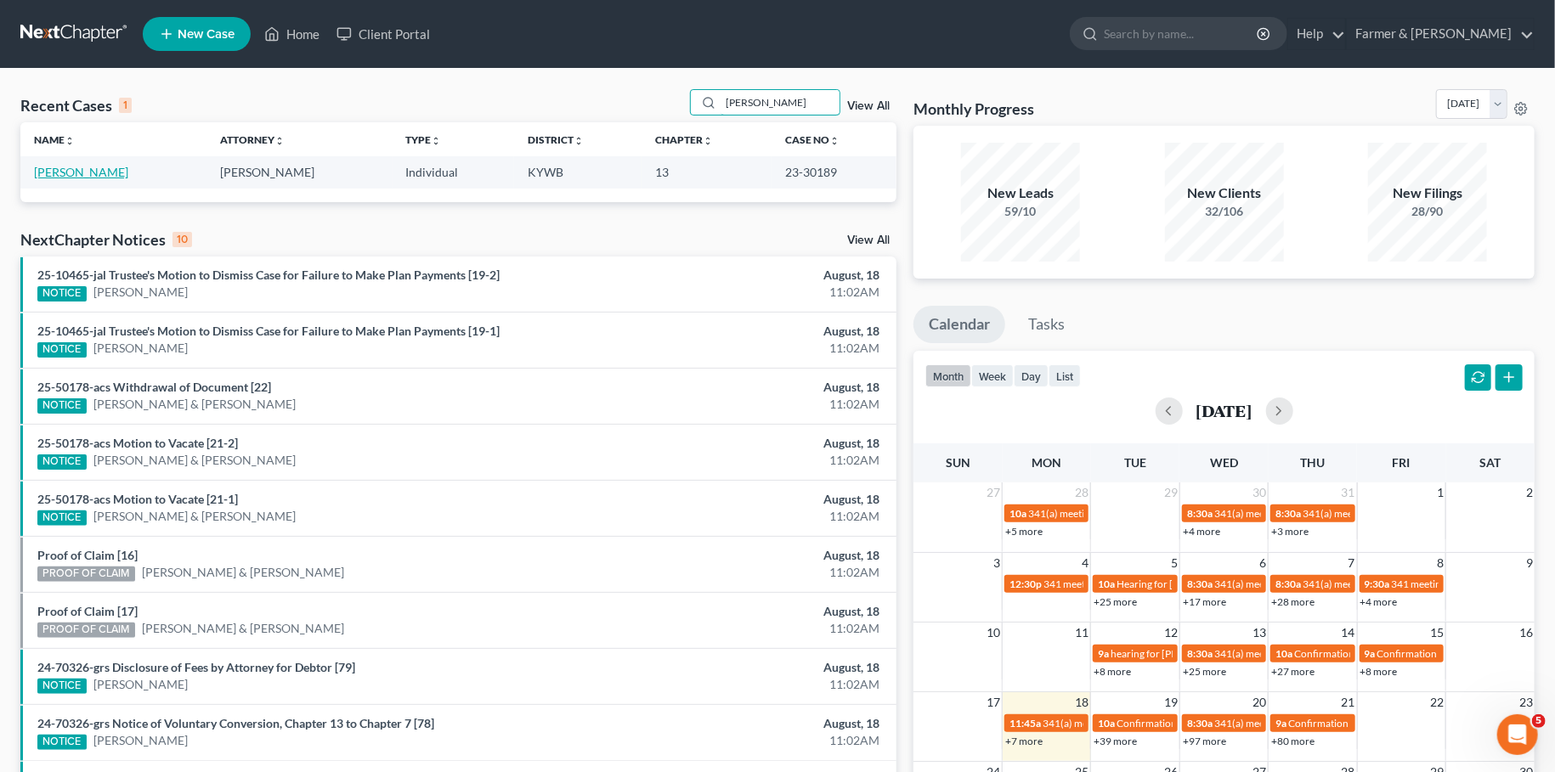
type input "JAMES FLIPPINS"
click at [55, 171] on link "[PERSON_NAME]" at bounding box center [81, 172] width 94 height 14
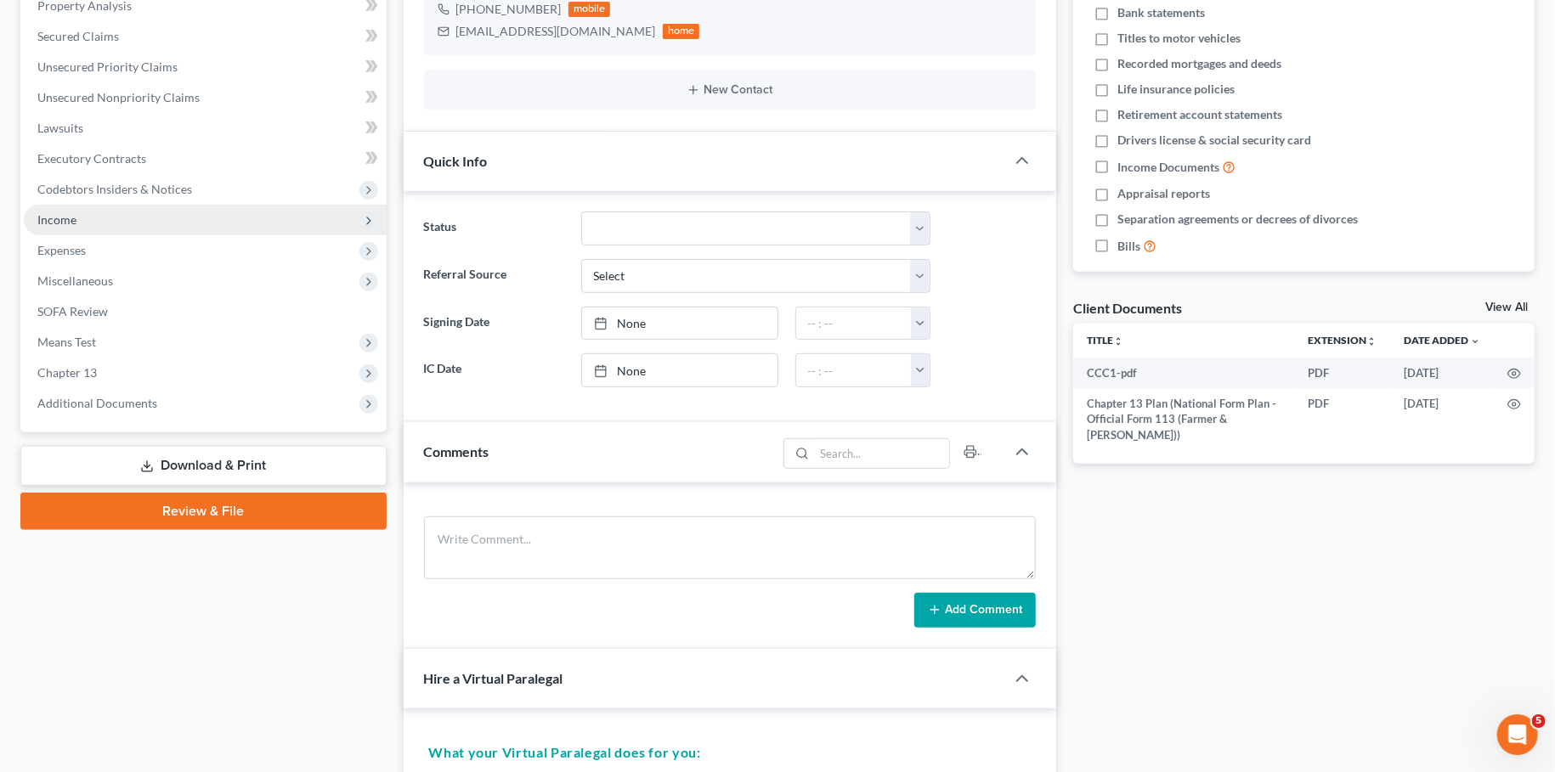
scroll to position [299, 0]
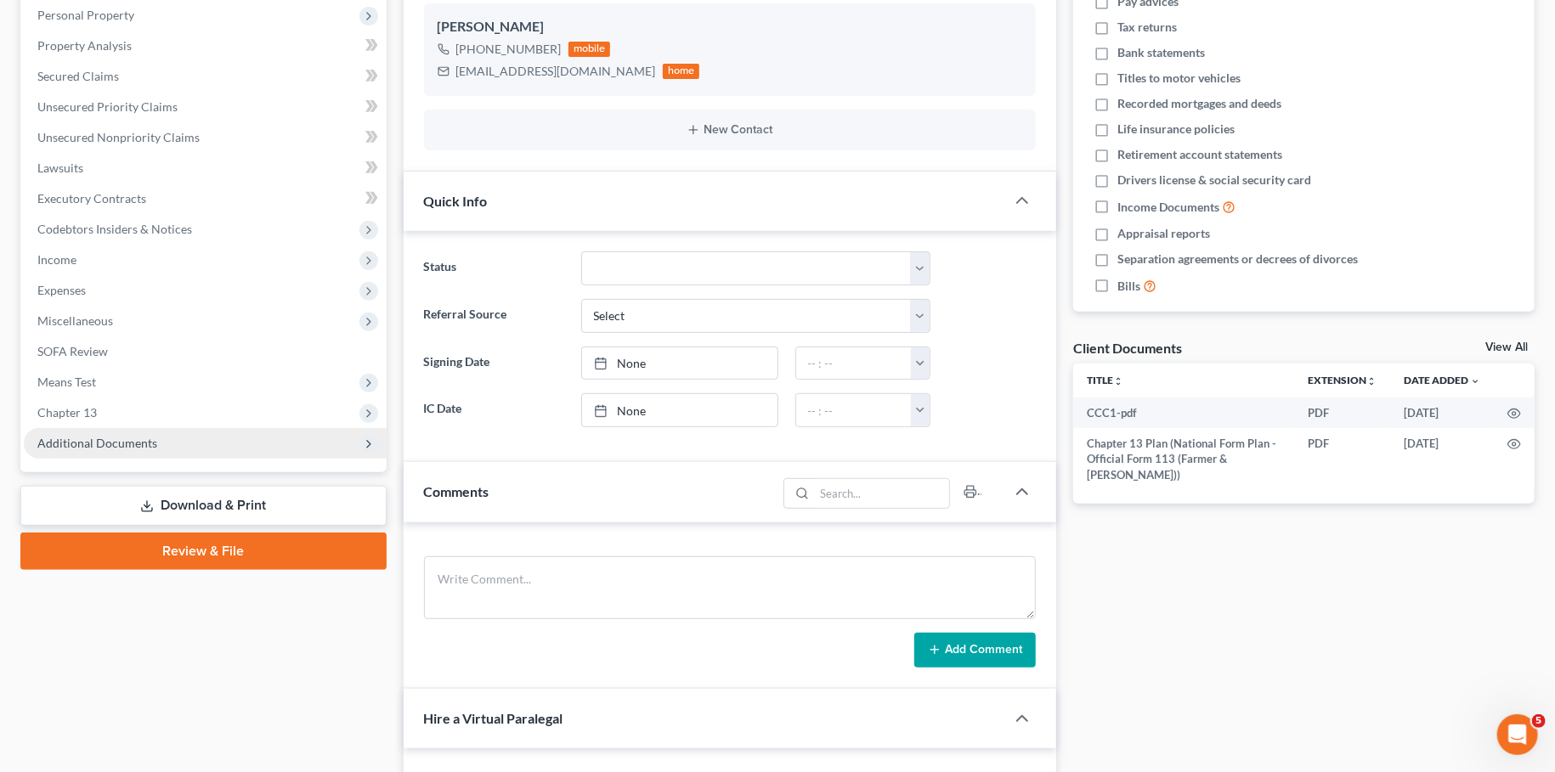
click at [78, 435] on span "Additional Documents" at bounding box center [205, 443] width 363 height 31
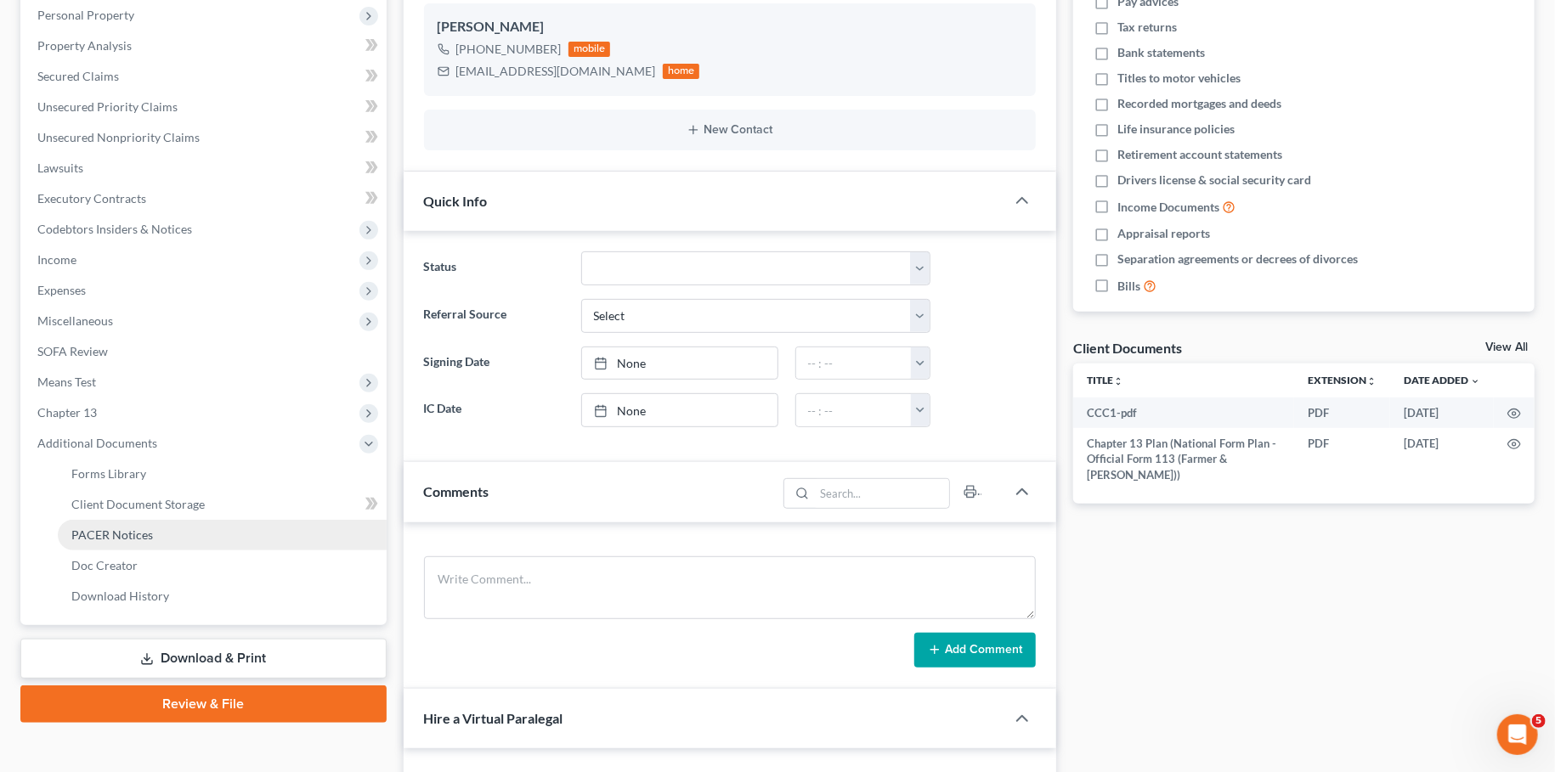
drag, startPoint x: 95, startPoint y: 532, endPoint x: 88, endPoint y: 536, distance: 8.7
click at [92, 534] on span "PACER Notices" at bounding box center [112, 535] width 82 height 14
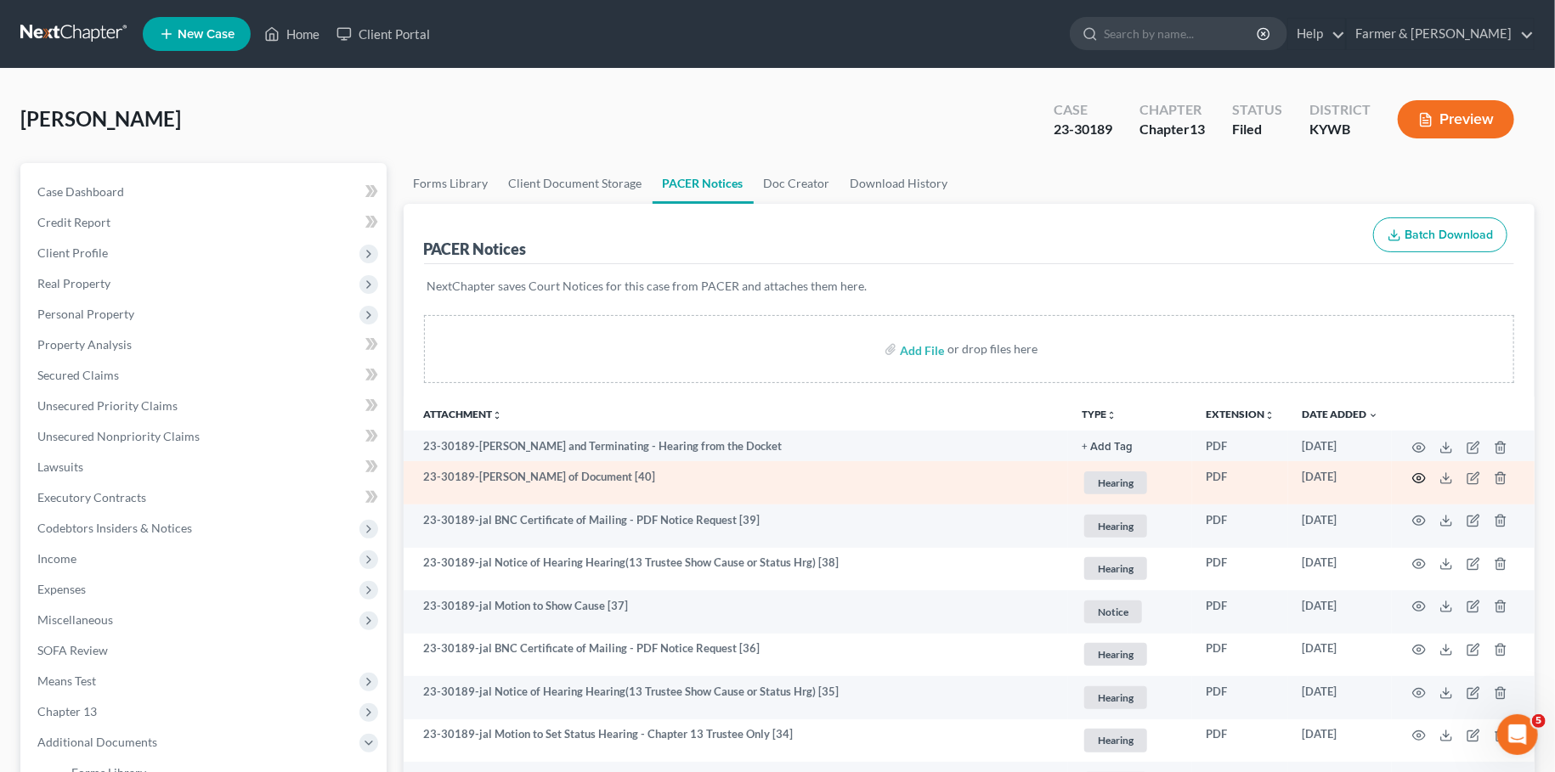
click at [1417, 473] on icon "button" at bounding box center [1419, 477] width 13 height 9
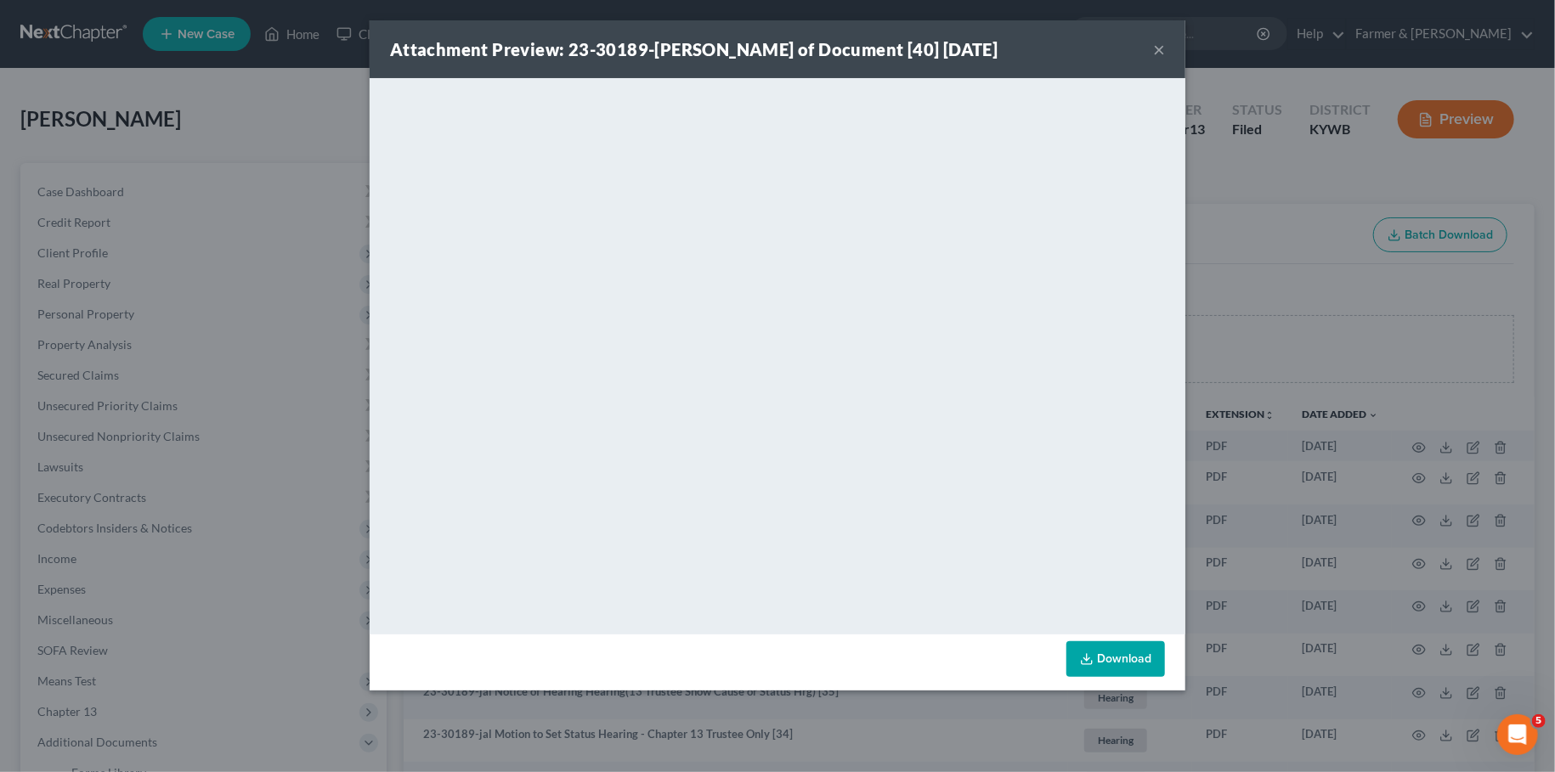
click at [1160, 48] on button "×" at bounding box center [1159, 49] width 12 height 20
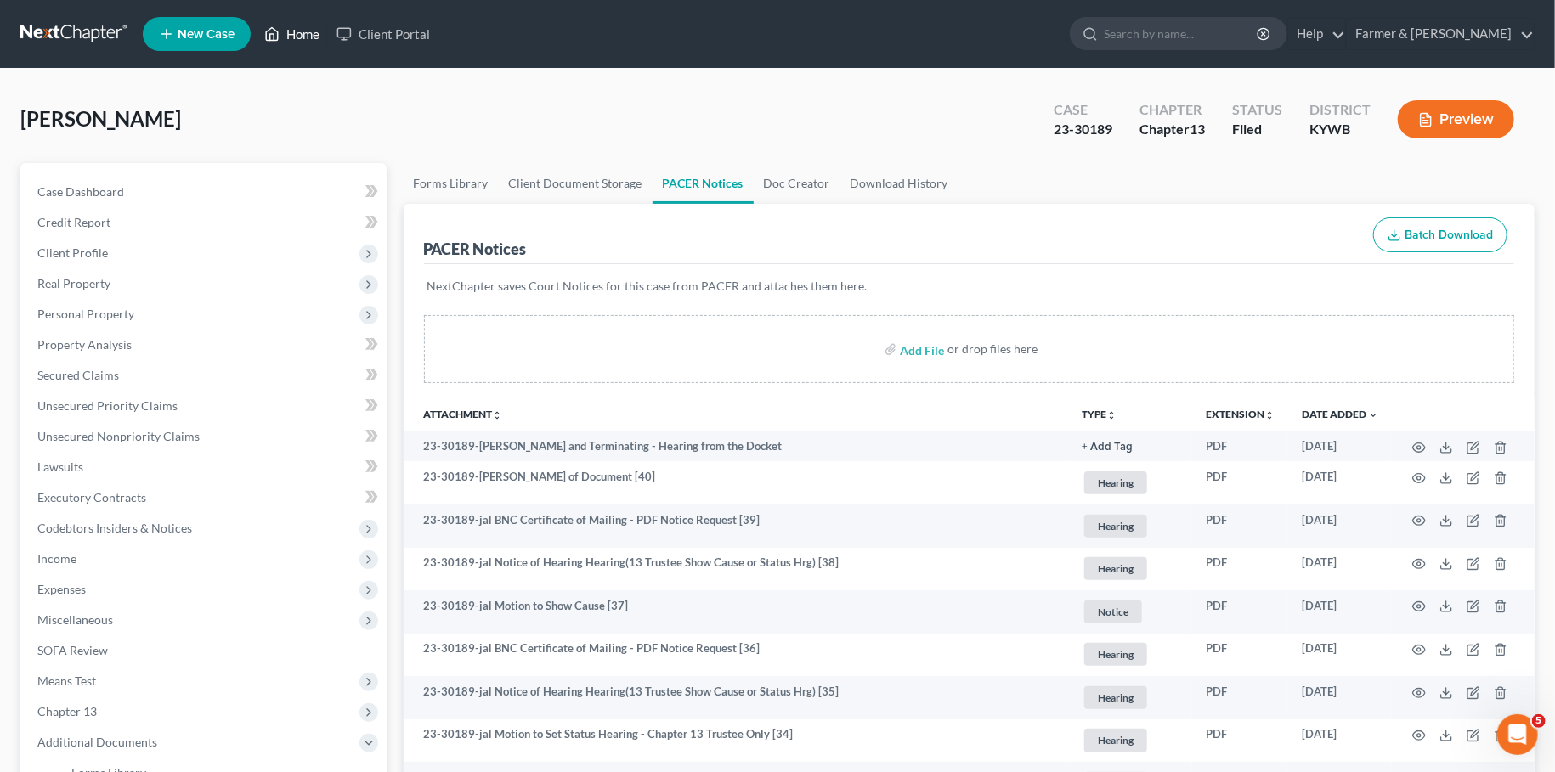
click at [294, 40] on link "Home" at bounding box center [292, 34] width 72 height 31
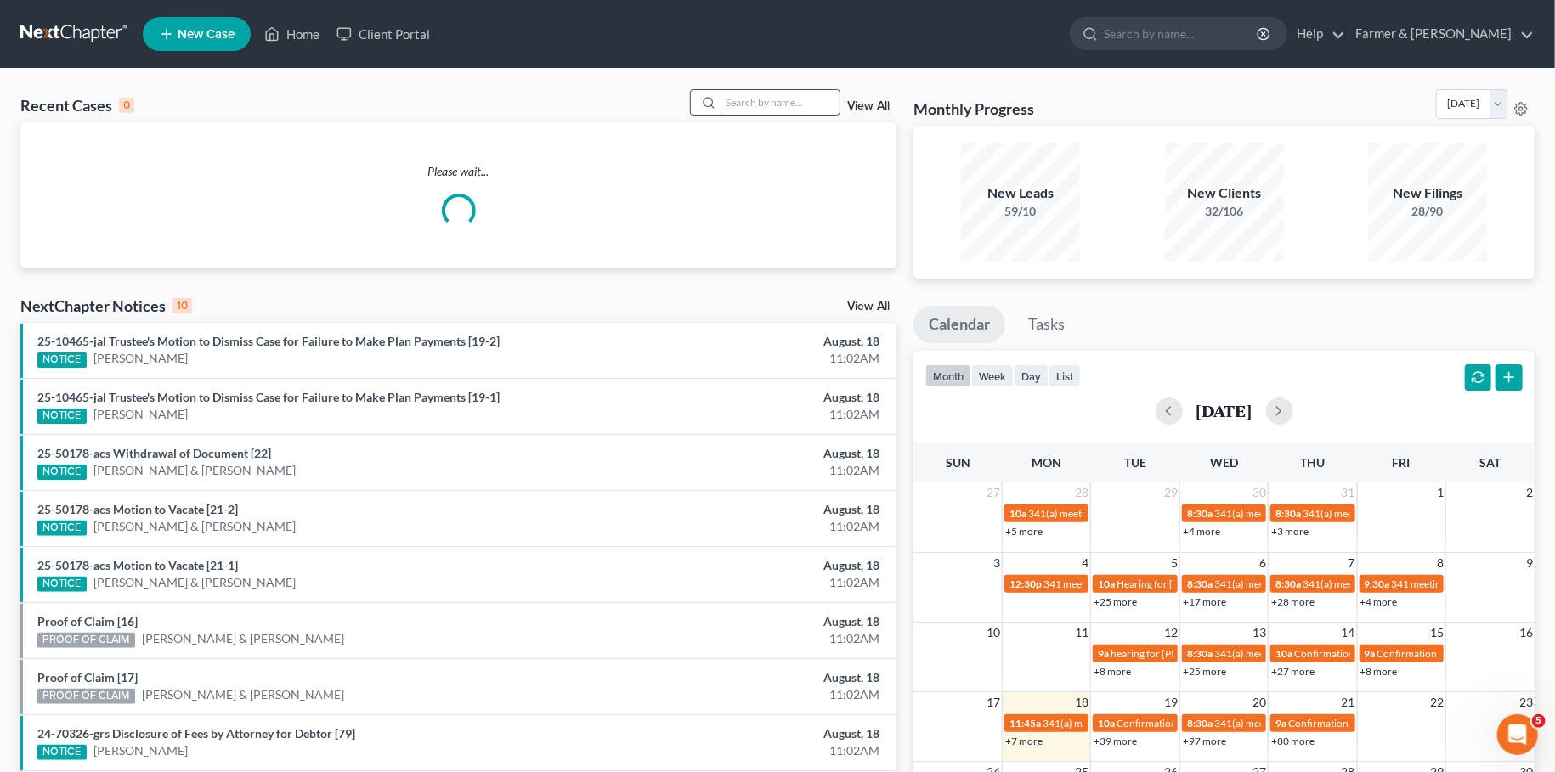
click at [749, 103] on input "search" at bounding box center [780, 102] width 119 height 25
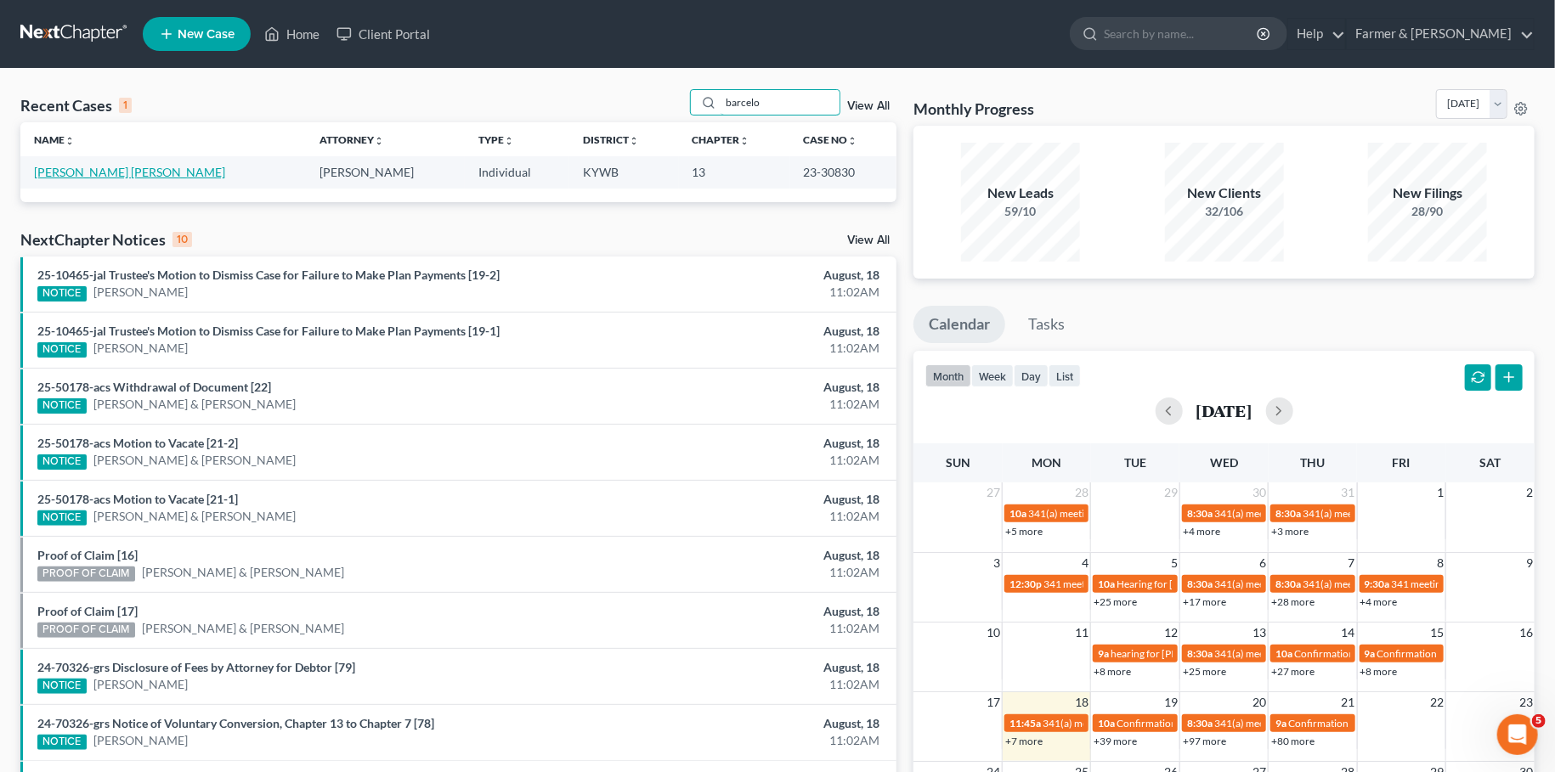
type input "barcelo"
click at [144, 174] on link "Padron Barcelo, Alexander" at bounding box center [129, 172] width 191 height 14
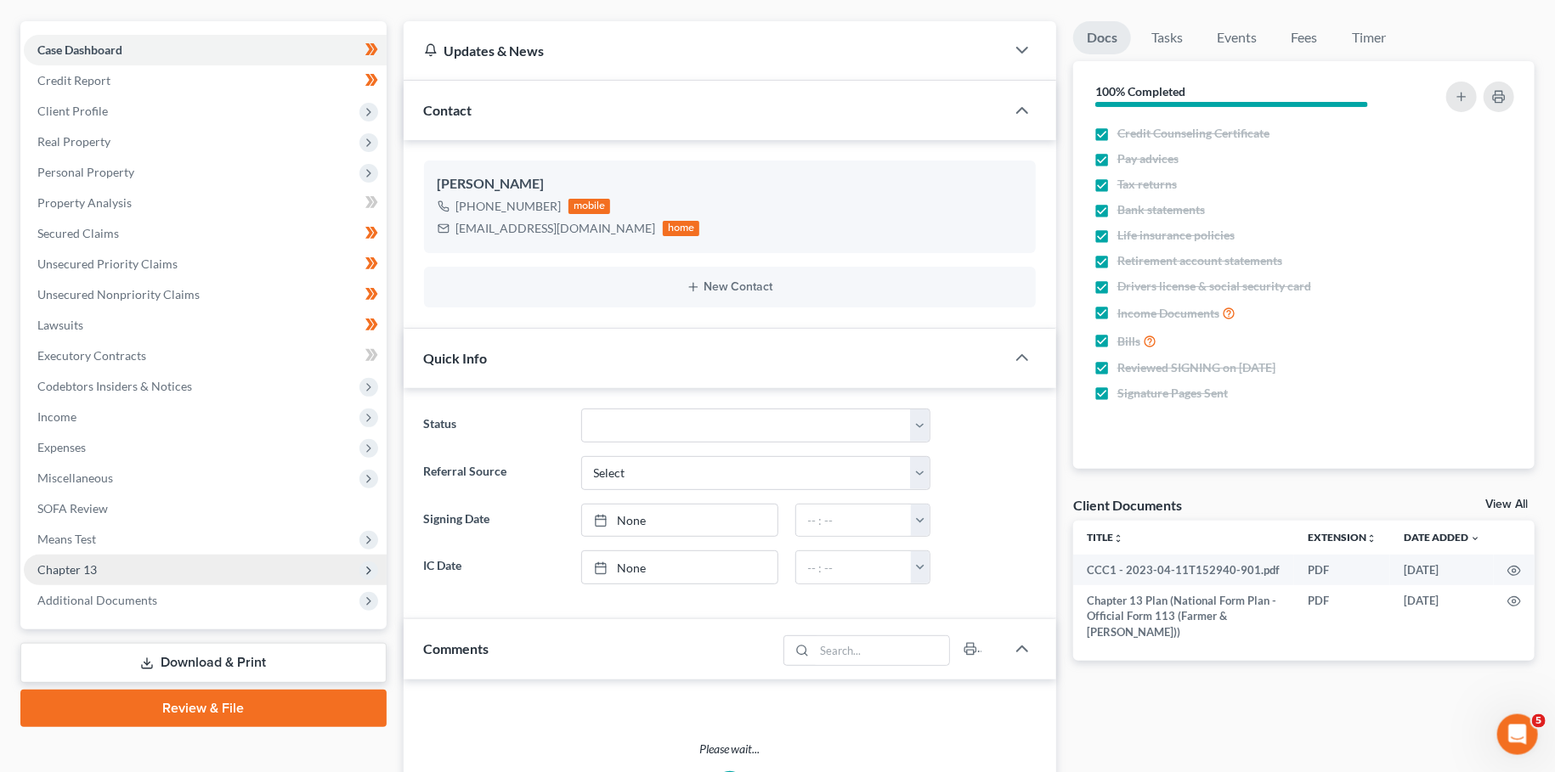
scroll to position [159, 0]
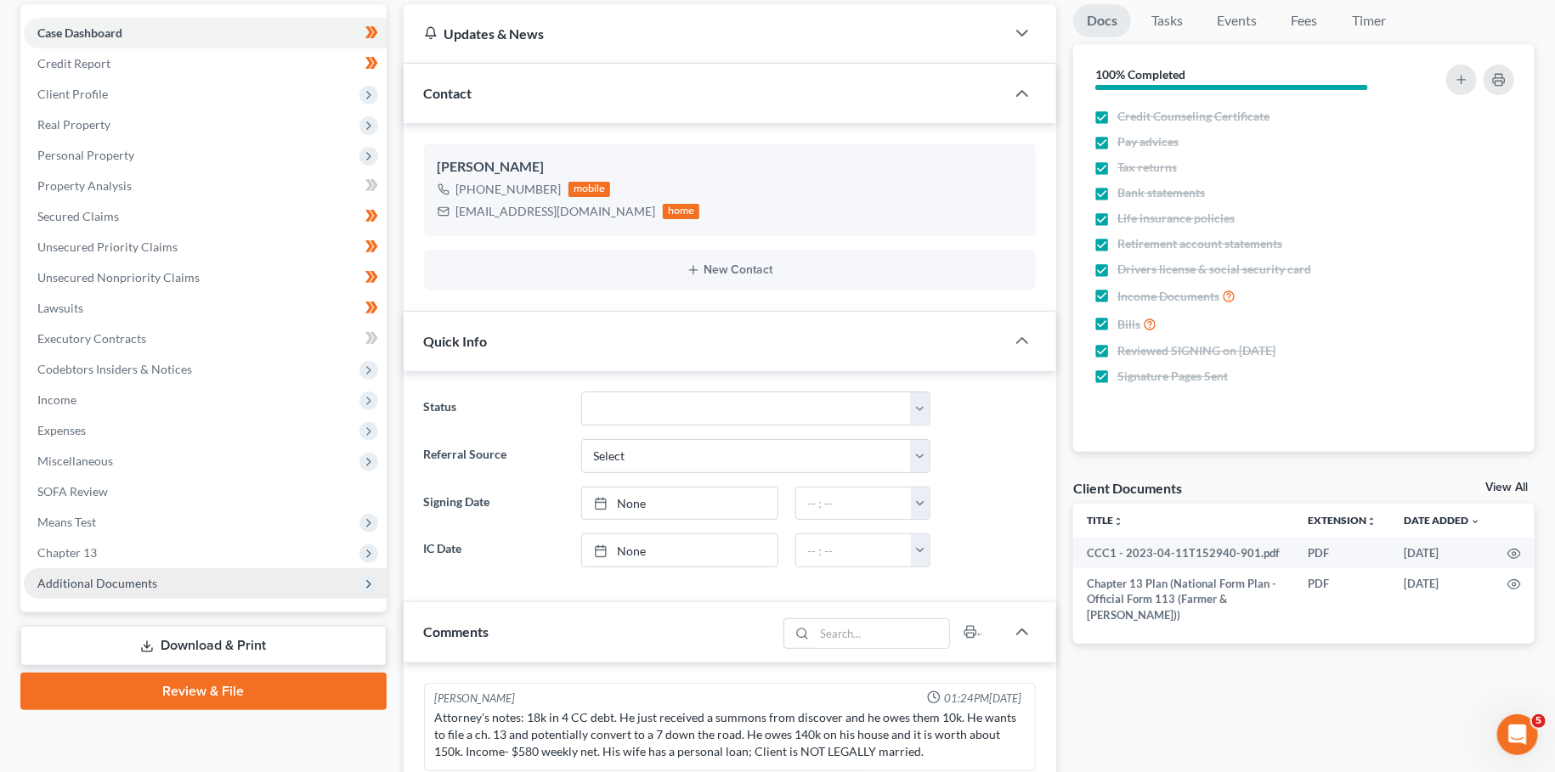
click at [138, 583] on span "Additional Documents" at bounding box center [97, 583] width 120 height 14
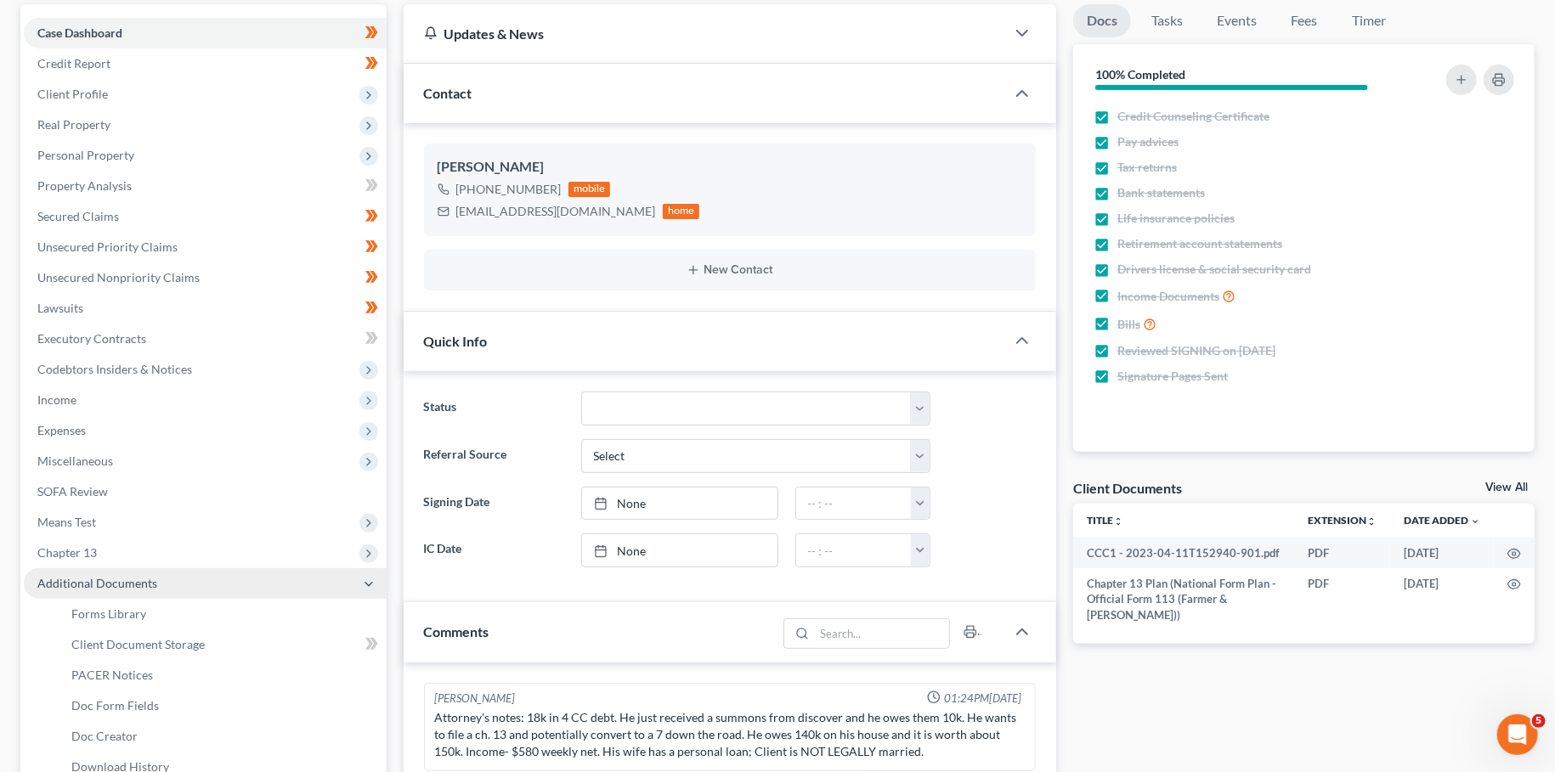
scroll to position [171, 0]
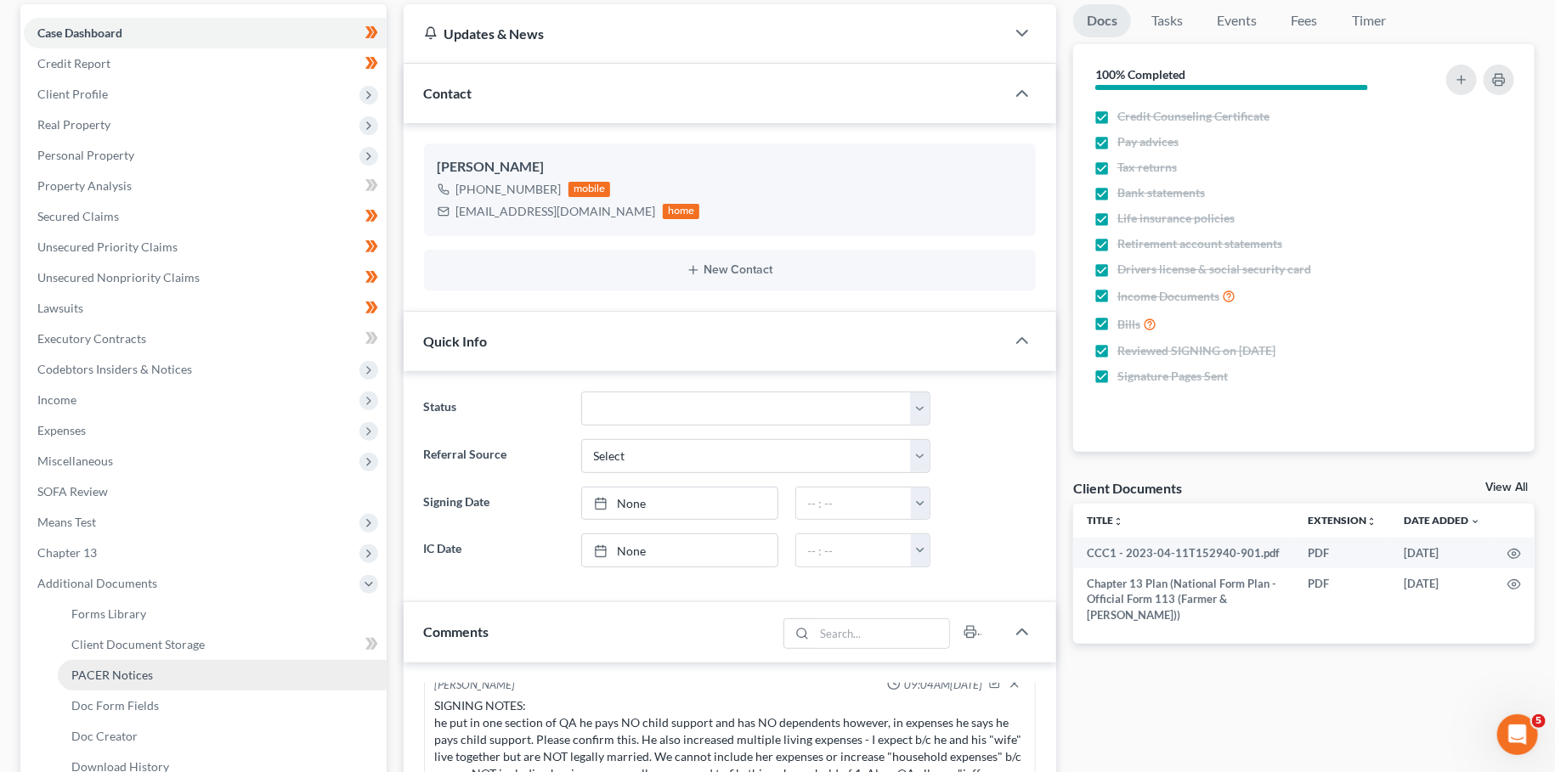
click at [97, 672] on span "PACER Notices" at bounding box center [112, 675] width 82 height 14
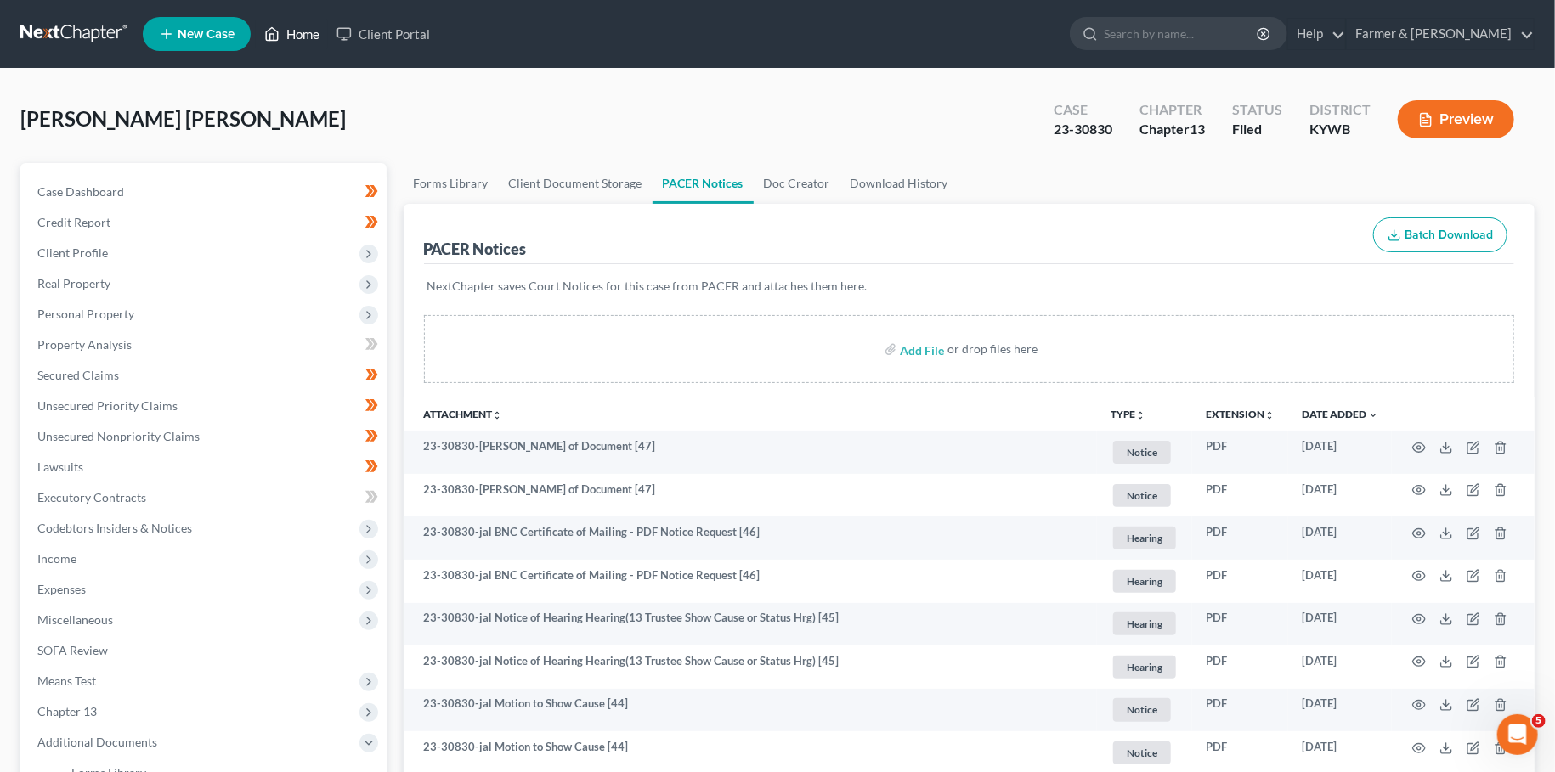
click at [280, 30] on icon at bounding box center [271, 34] width 15 height 20
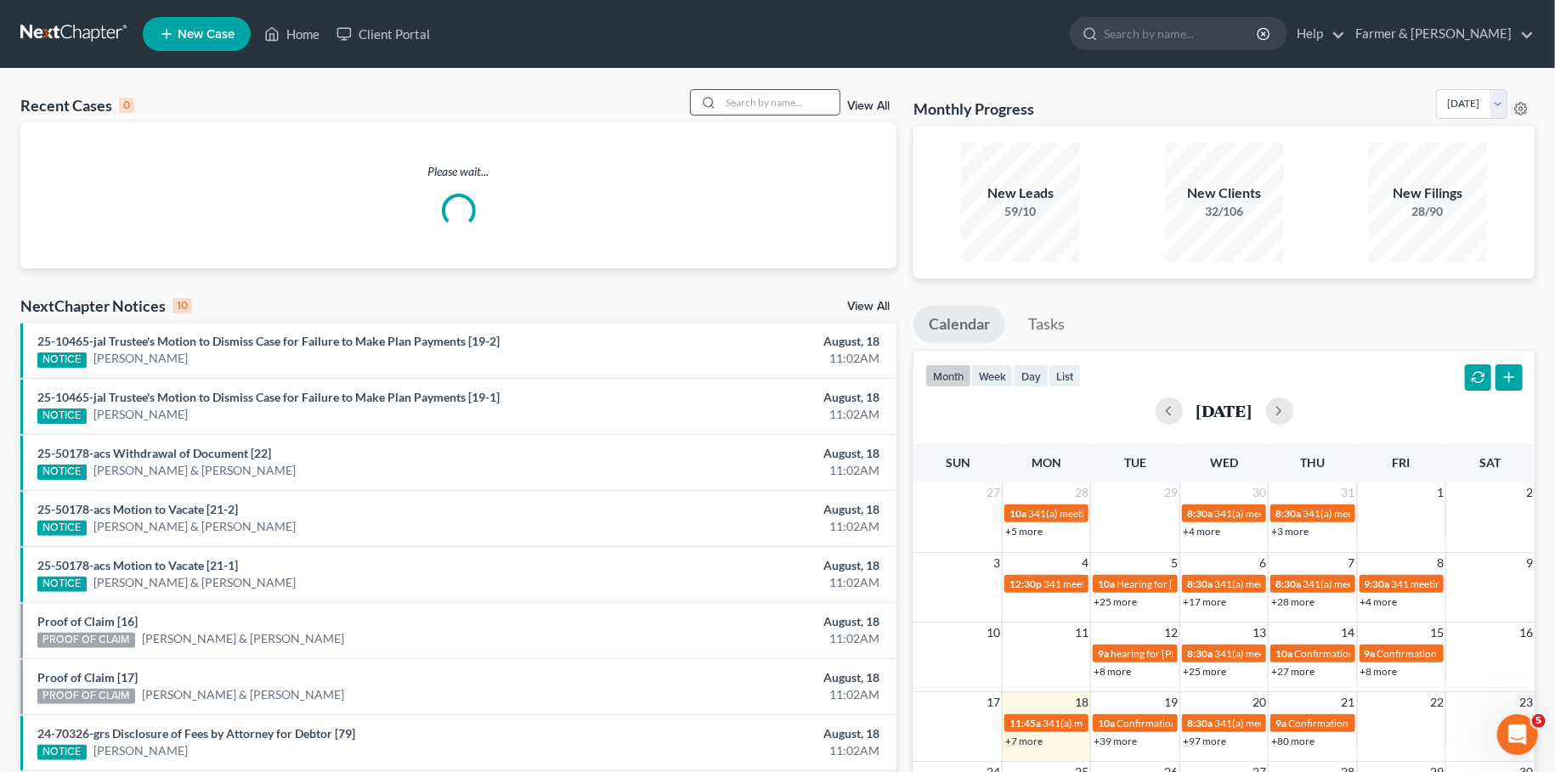
click at [721, 99] on input "search" at bounding box center [780, 102] width 119 height 25
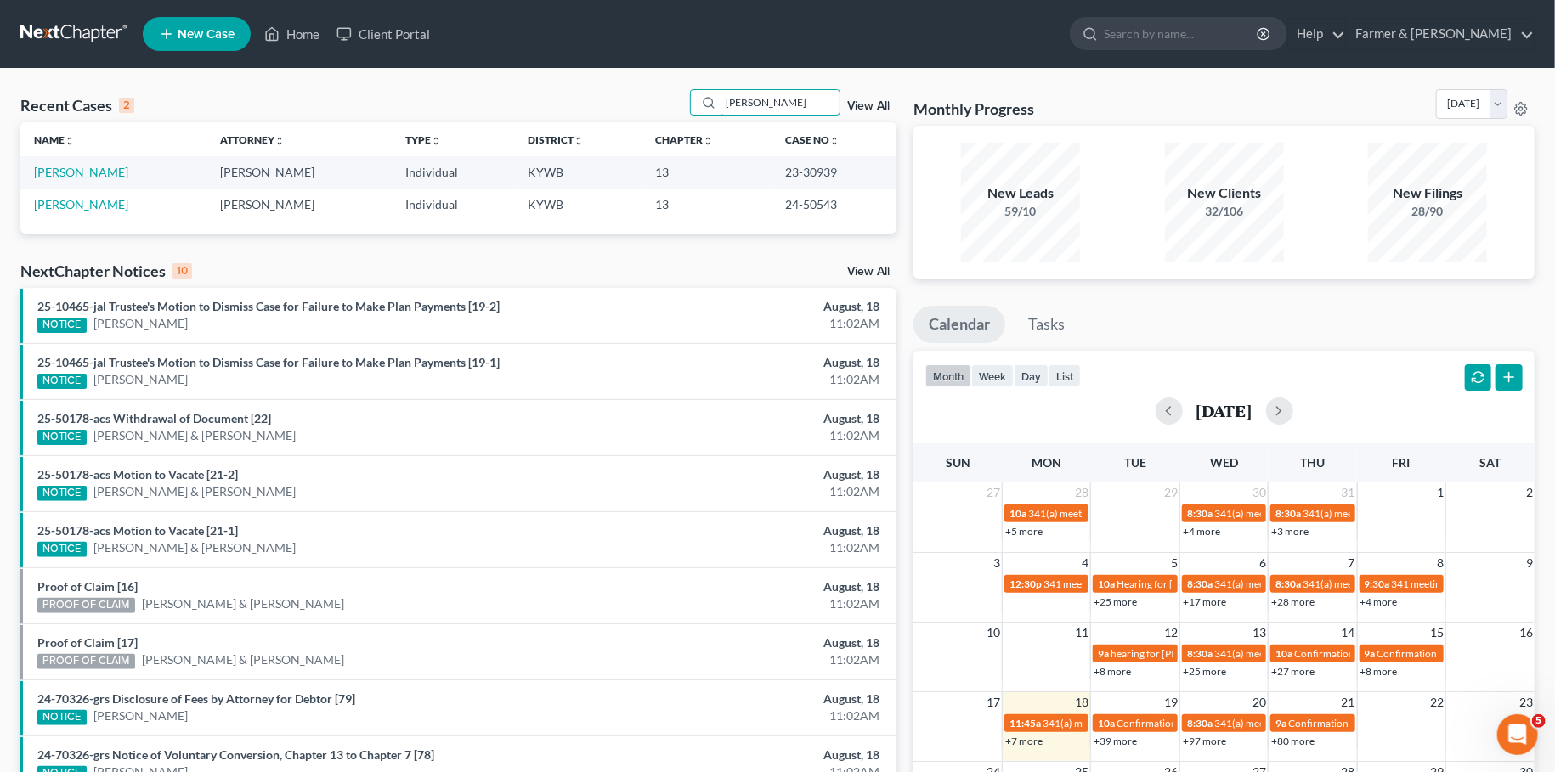
type input "aydelott"
click at [93, 172] on link "Aydelott, Shanita" at bounding box center [81, 172] width 94 height 14
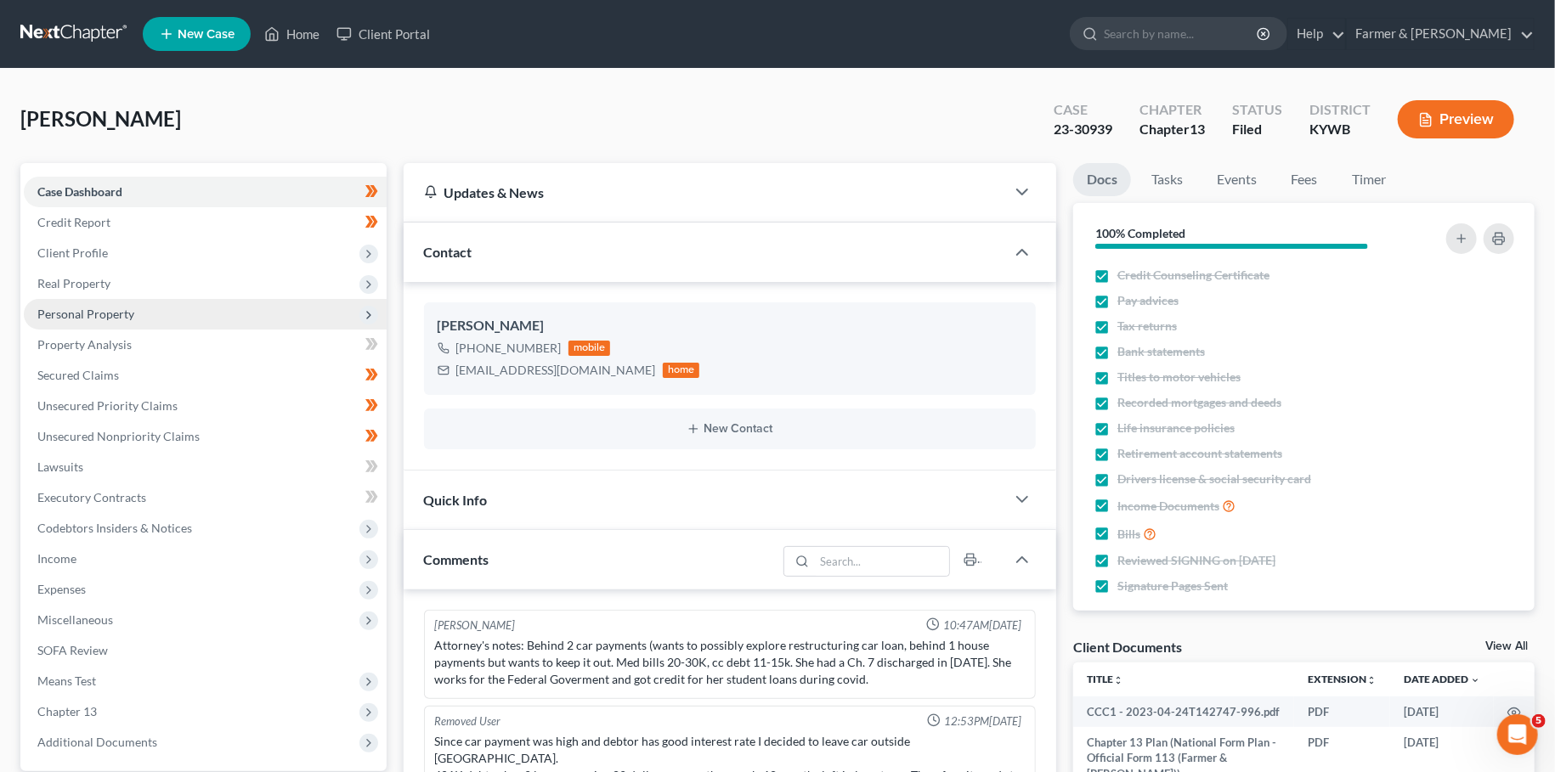
scroll to position [443, 0]
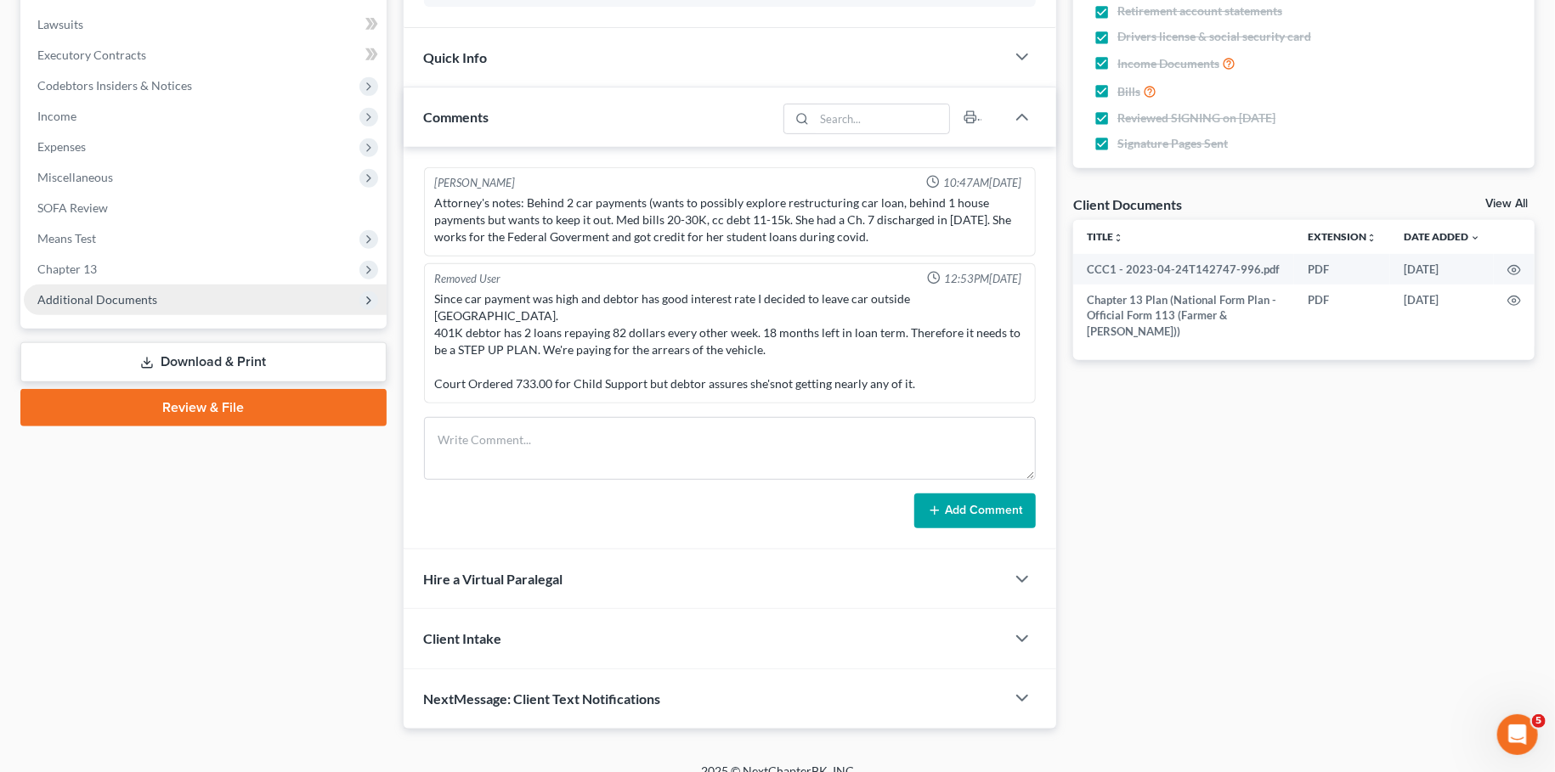
click at [138, 293] on span "Additional Documents" at bounding box center [97, 299] width 120 height 14
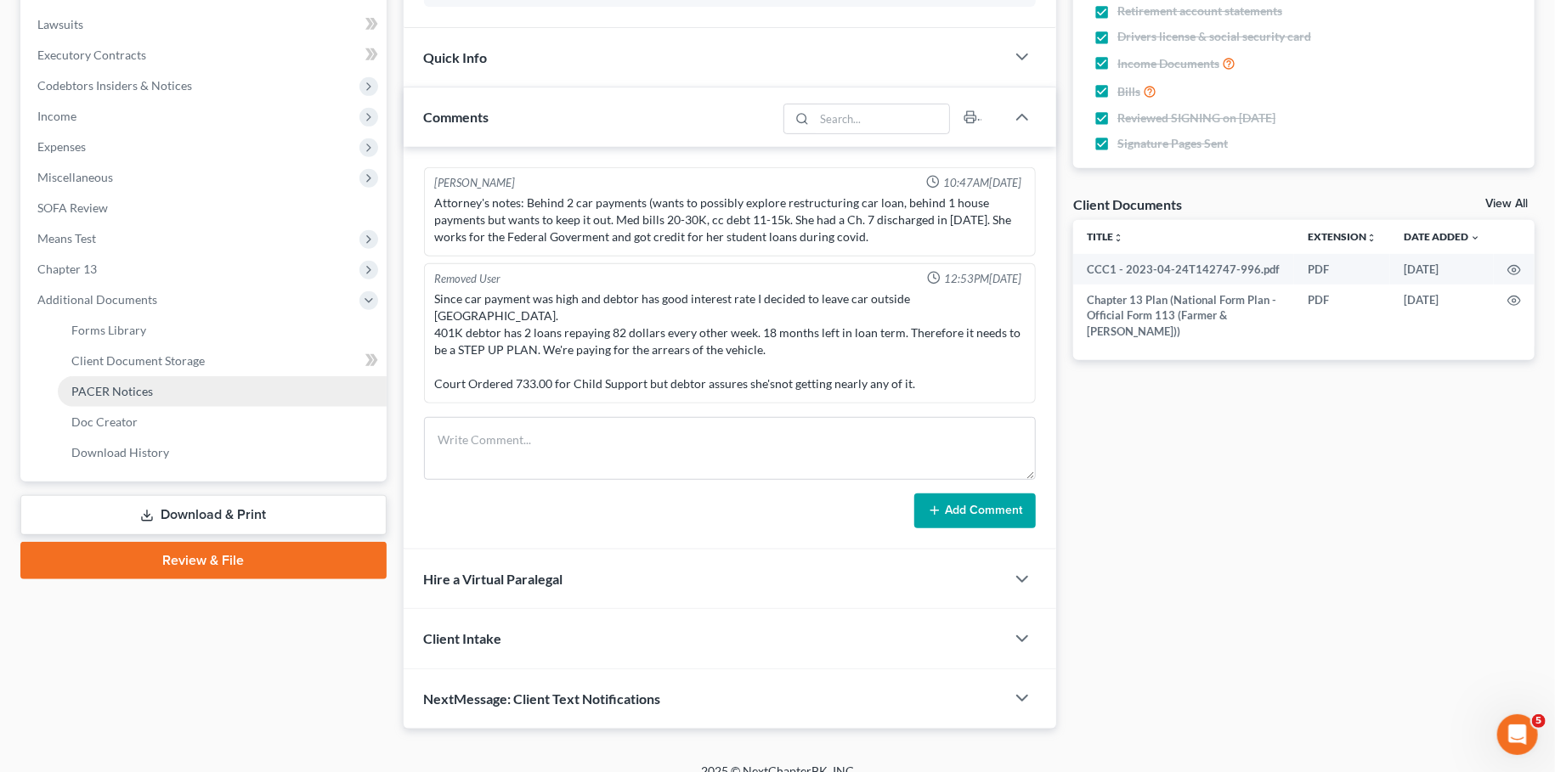
click at [122, 389] on span "PACER Notices" at bounding box center [112, 391] width 82 height 14
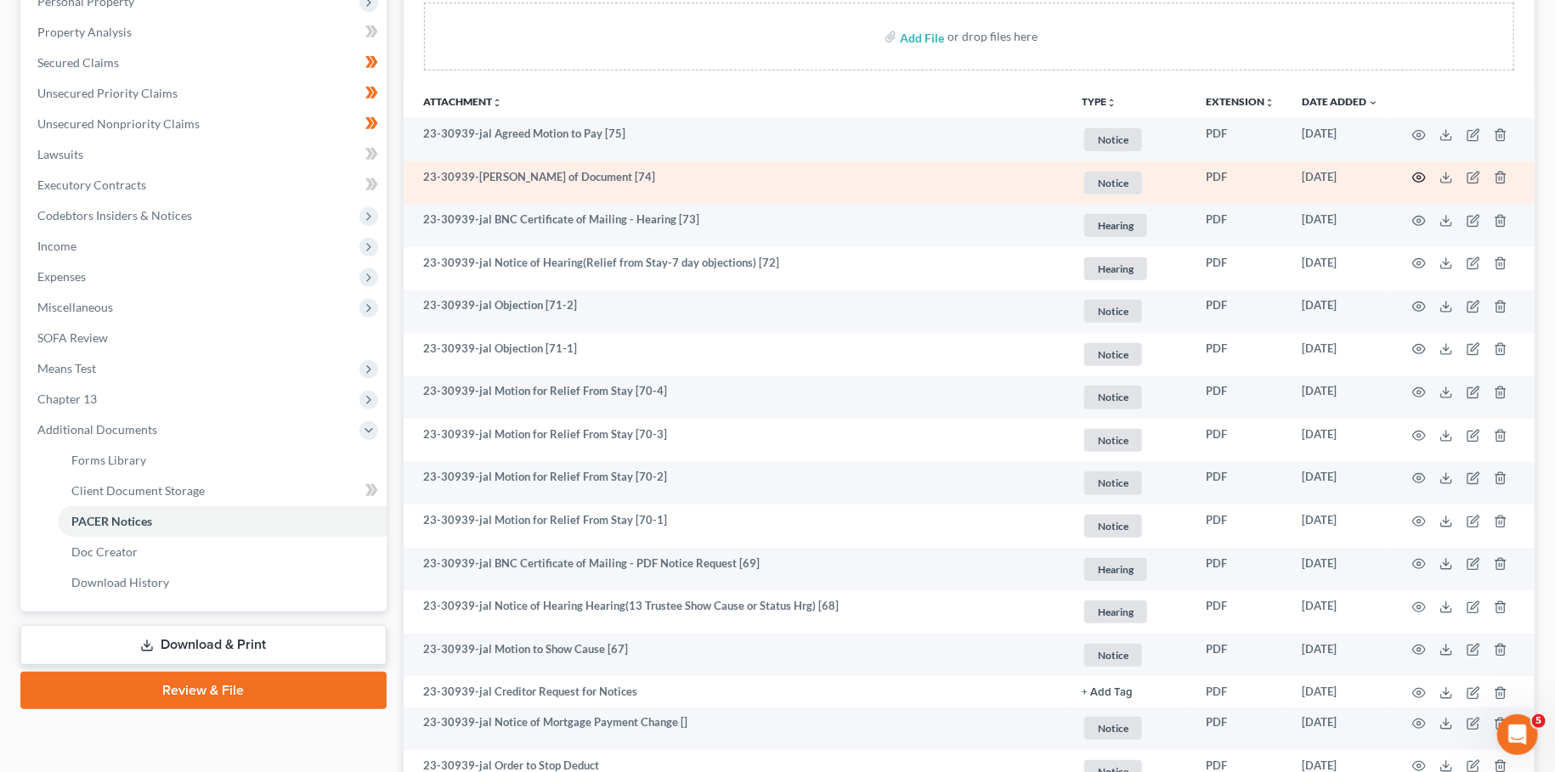
click at [1416, 174] on icon "button" at bounding box center [1419, 178] width 14 height 14
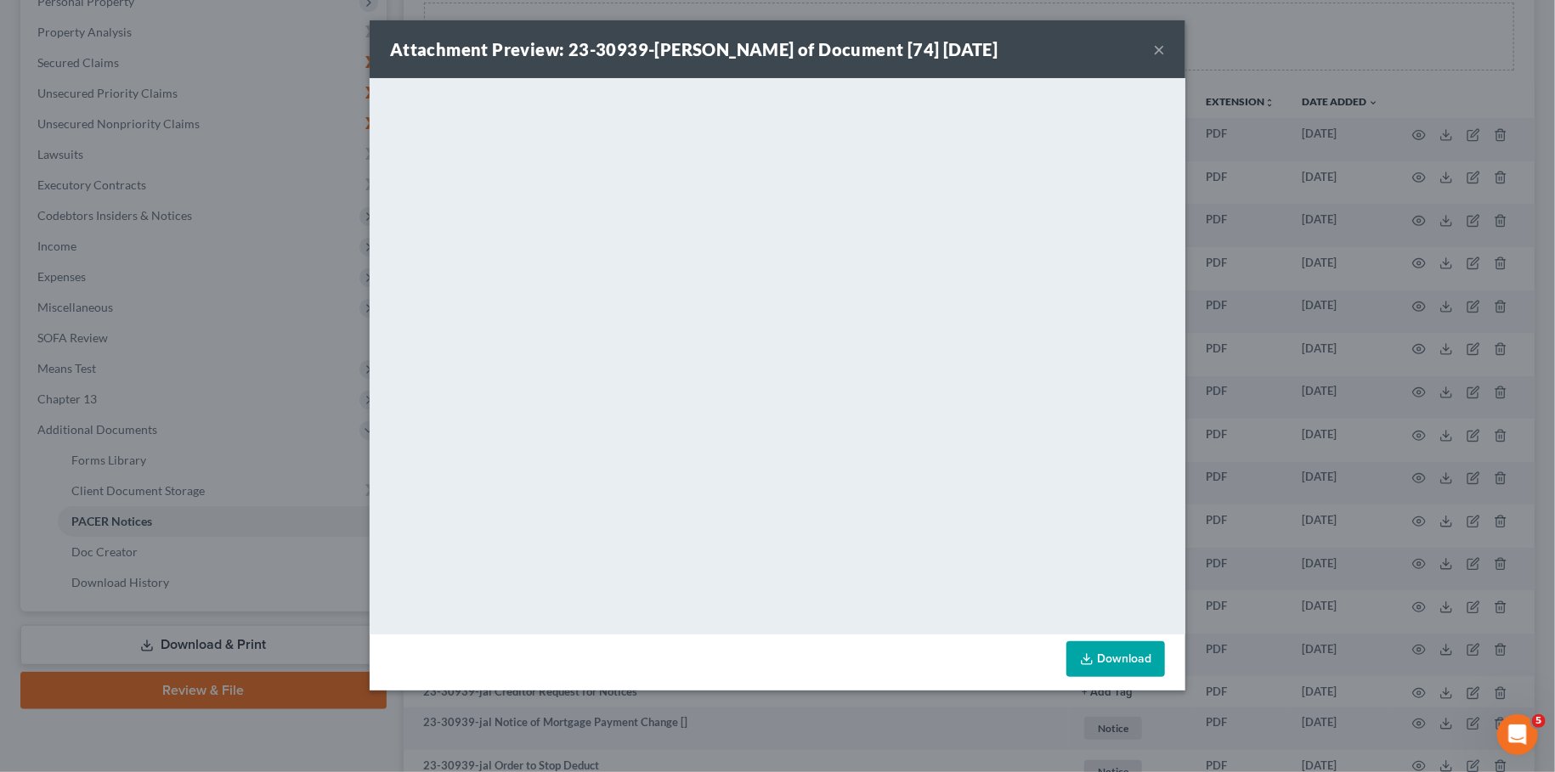
click at [1166, 48] on div "Attachment Preview: 23-30939-jal Withdrawal of Document [74] 08/15/2025 ×" at bounding box center [778, 49] width 816 height 58
click at [1158, 48] on button "×" at bounding box center [1159, 49] width 12 height 20
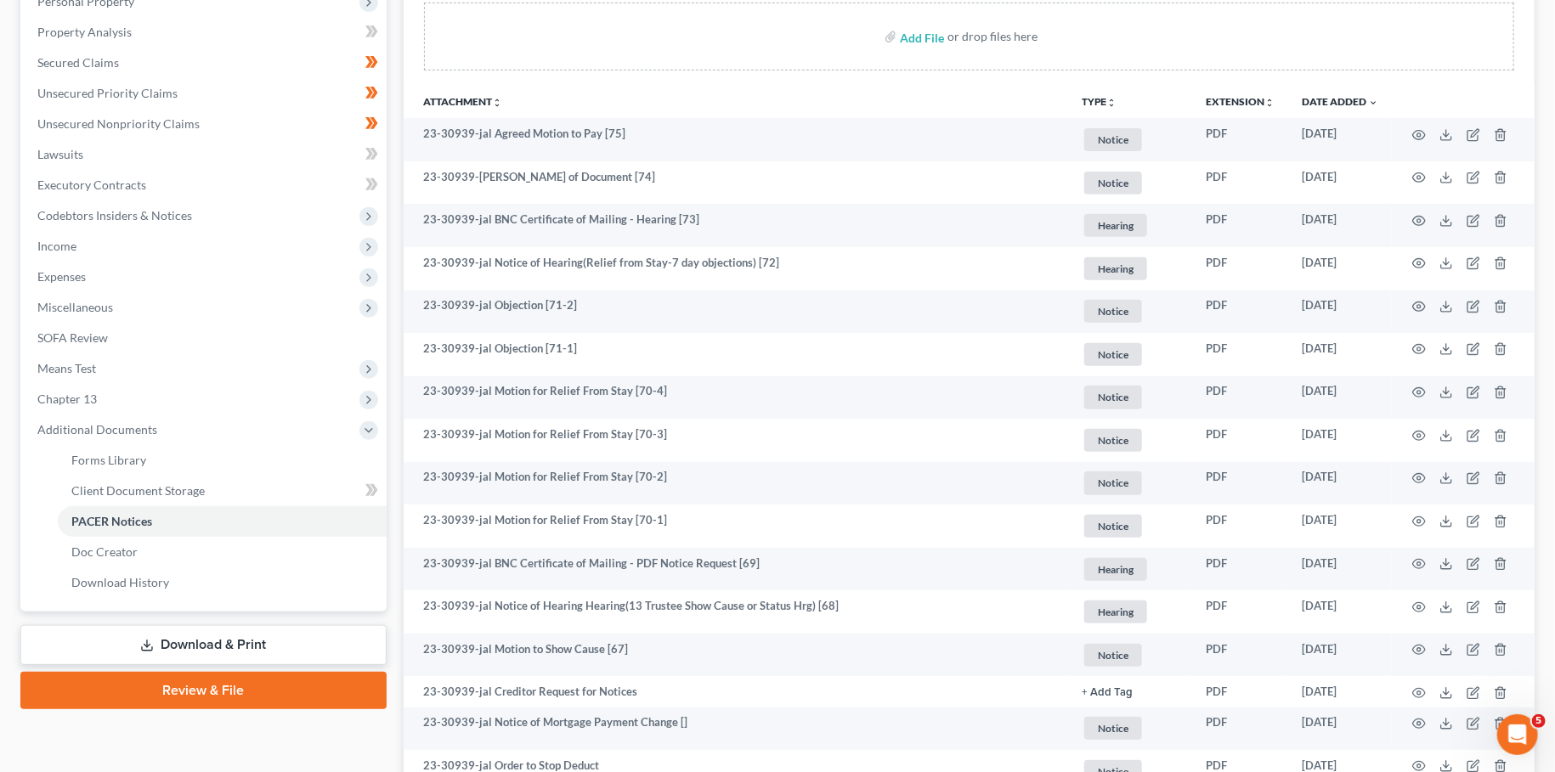
scroll to position [0, 0]
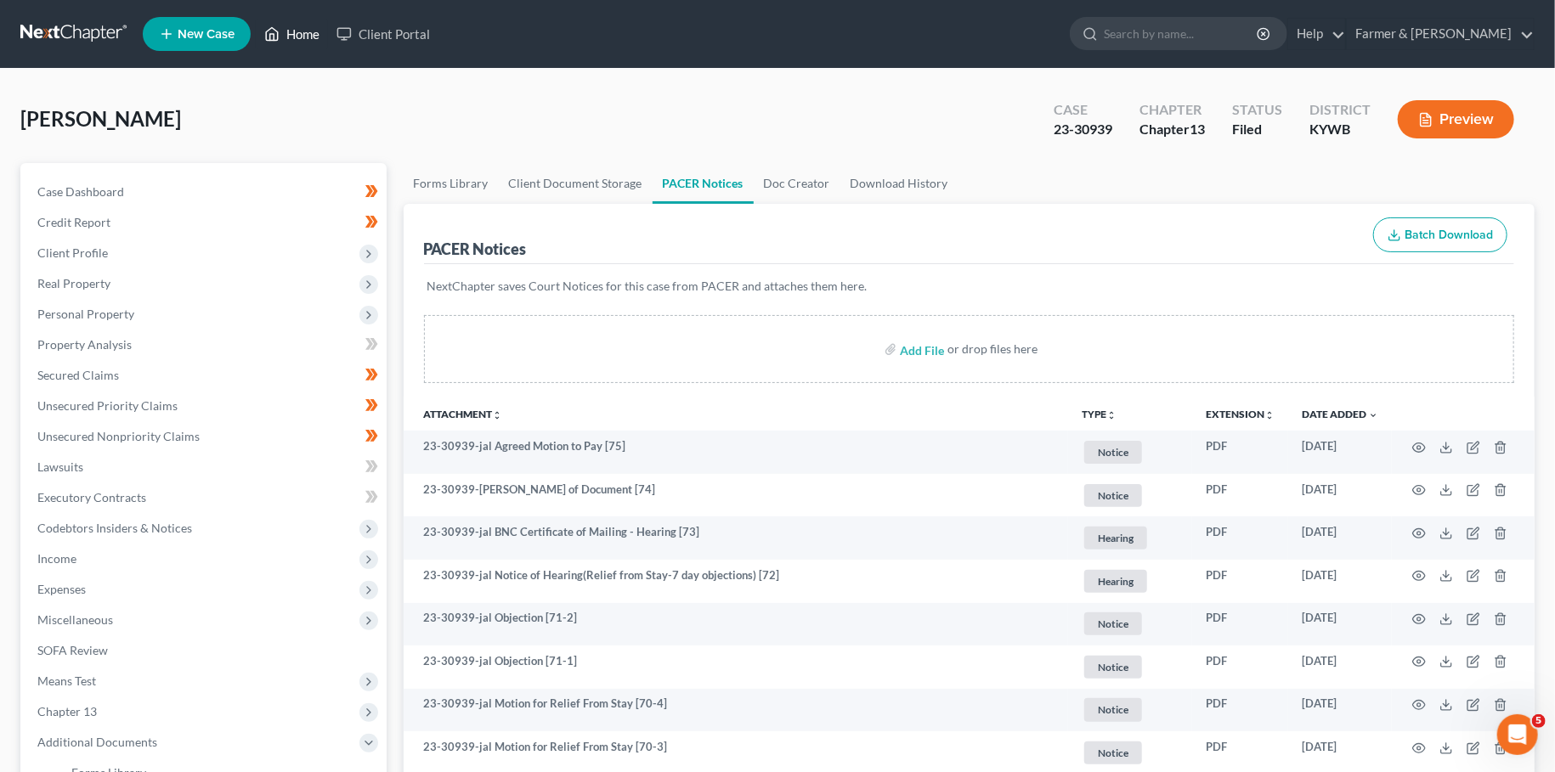
click at [297, 37] on link "Home" at bounding box center [292, 34] width 72 height 31
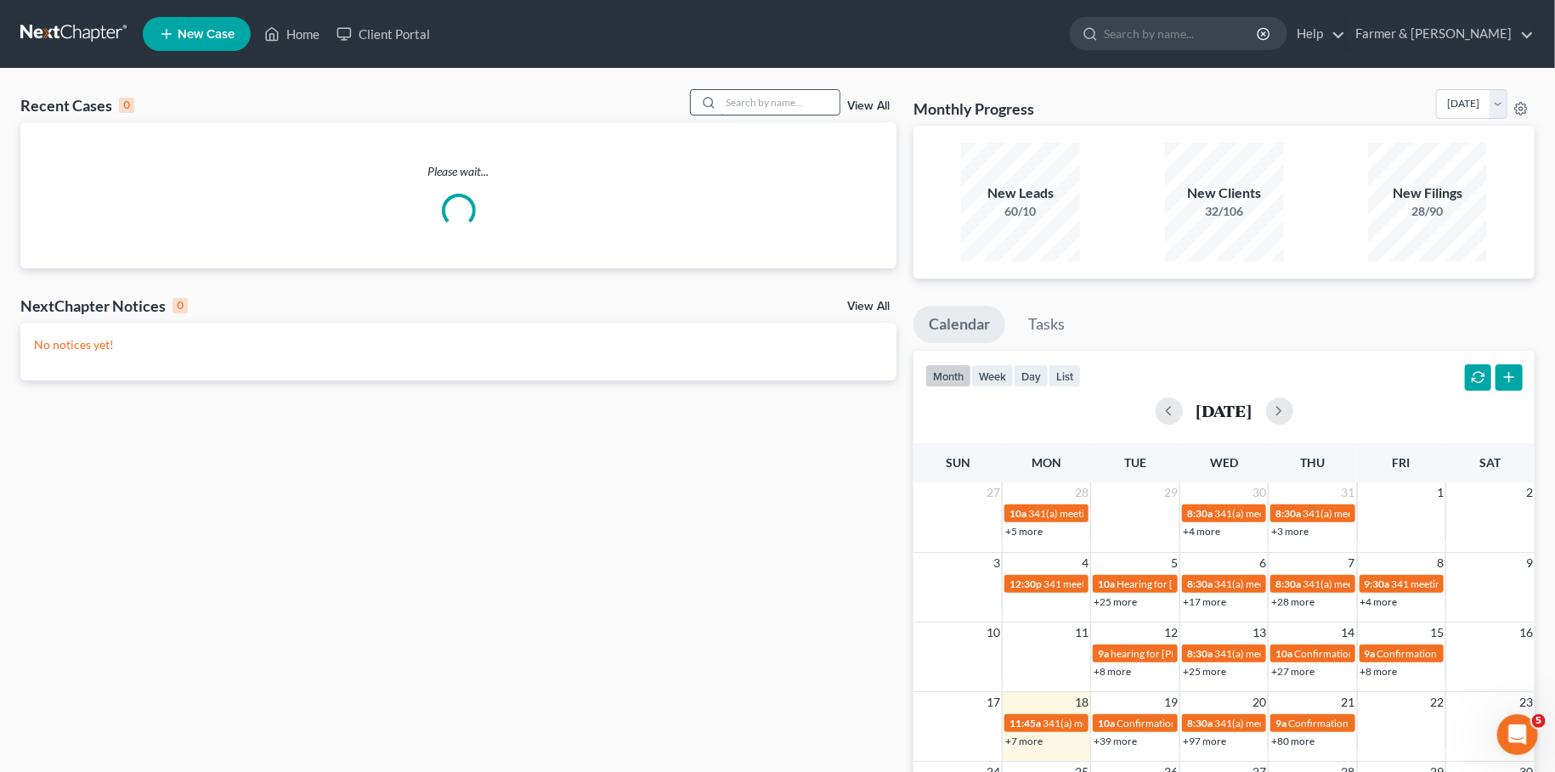
click at [749, 96] on input "search" at bounding box center [780, 102] width 119 height 25
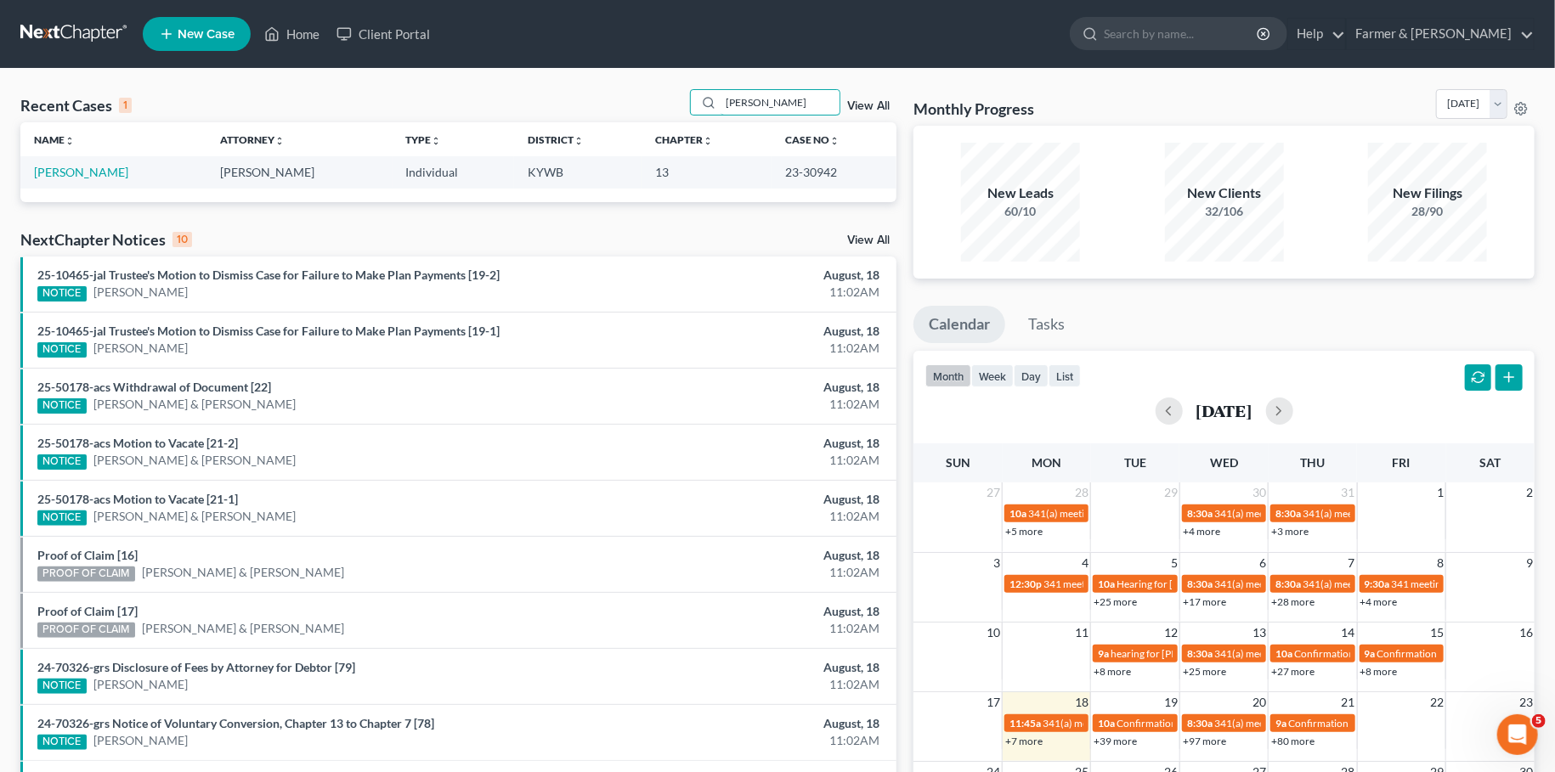
type input "dennis fox"
click at [65, 161] on td "[PERSON_NAME]" at bounding box center [113, 171] width 186 height 31
click at [59, 167] on link "[PERSON_NAME]" at bounding box center [81, 172] width 94 height 14
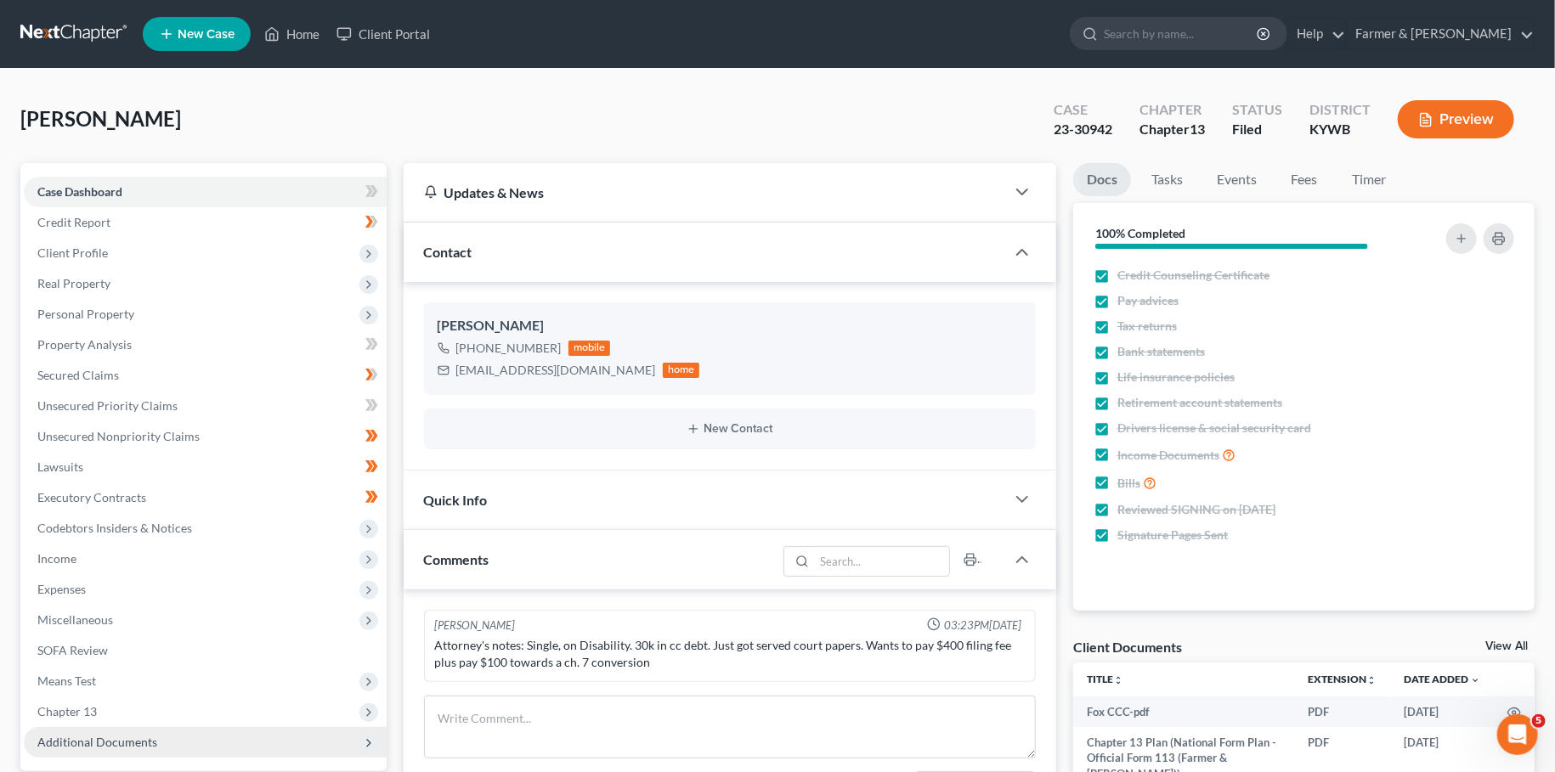
scroll to position [159, 0]
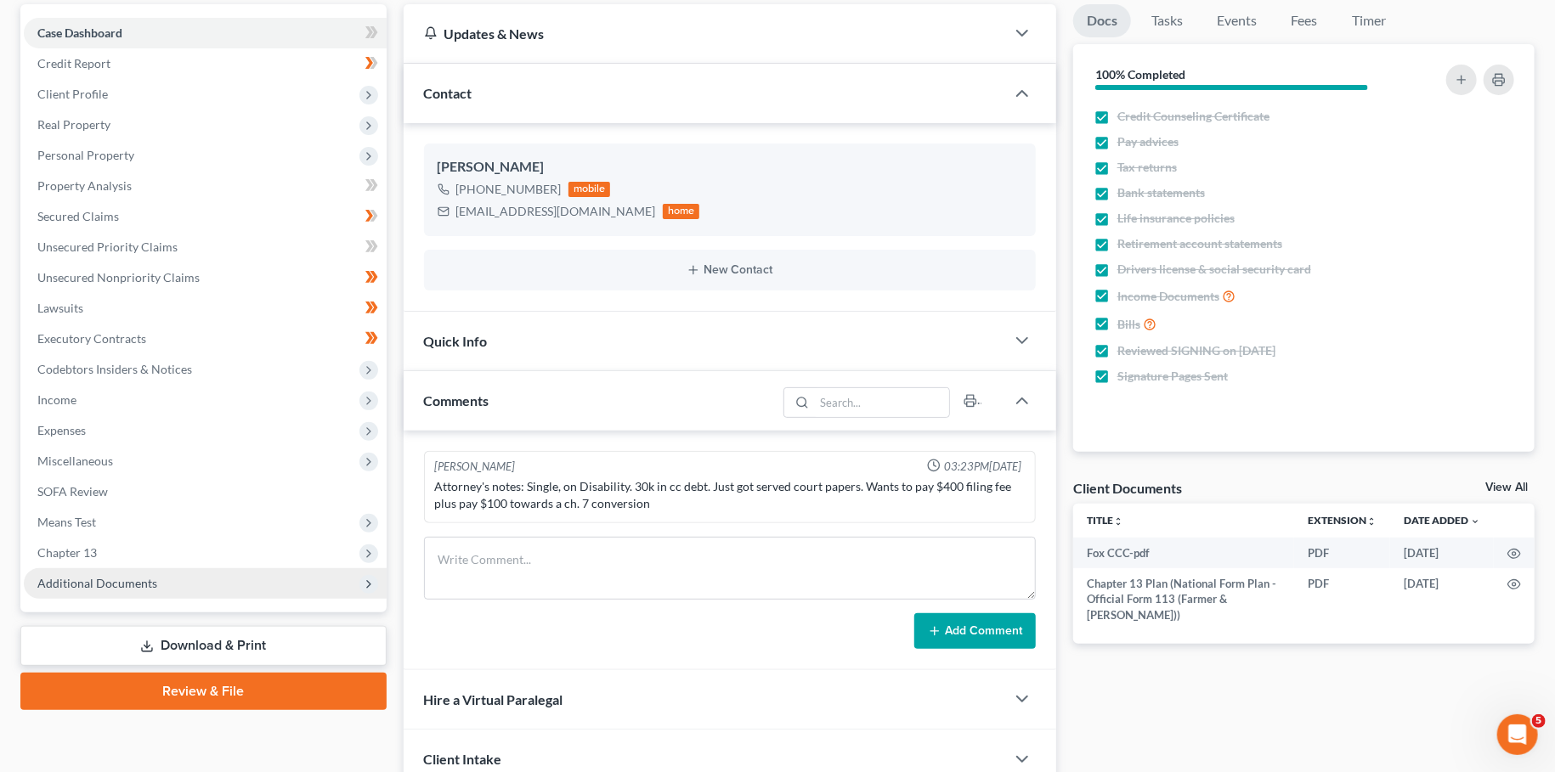
drag, startPoint x: 116, startPoint y: 580, endPoint x: 158, endPoint y: 587, distance: 43.0
click at [116, 580] on span "Additional Documents" at bounding box center [97, 583] width 120 height 14
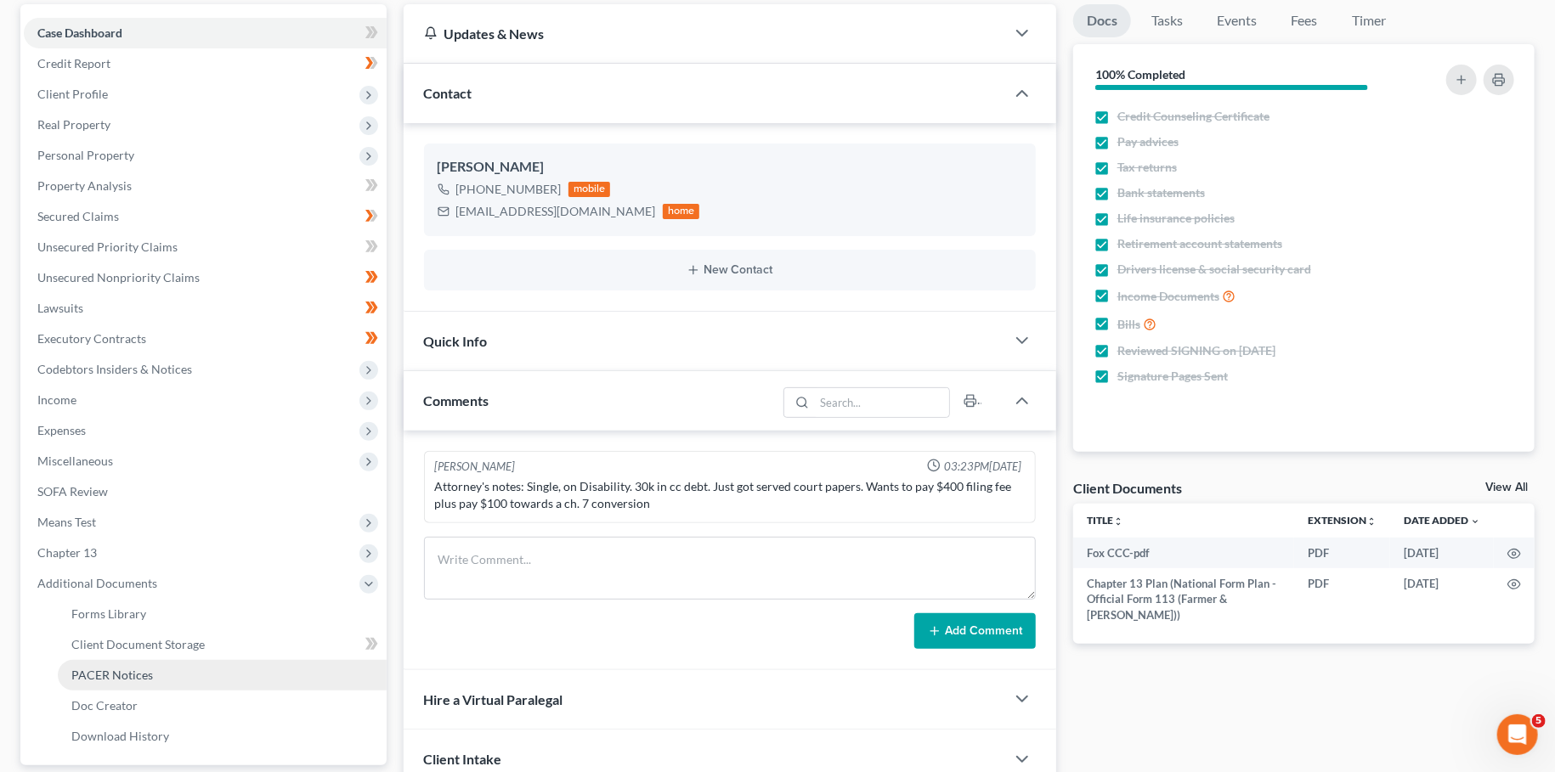
click at [116, 682] on link "PACER Notices" at bounding box center [222, 675] width 329 height 31
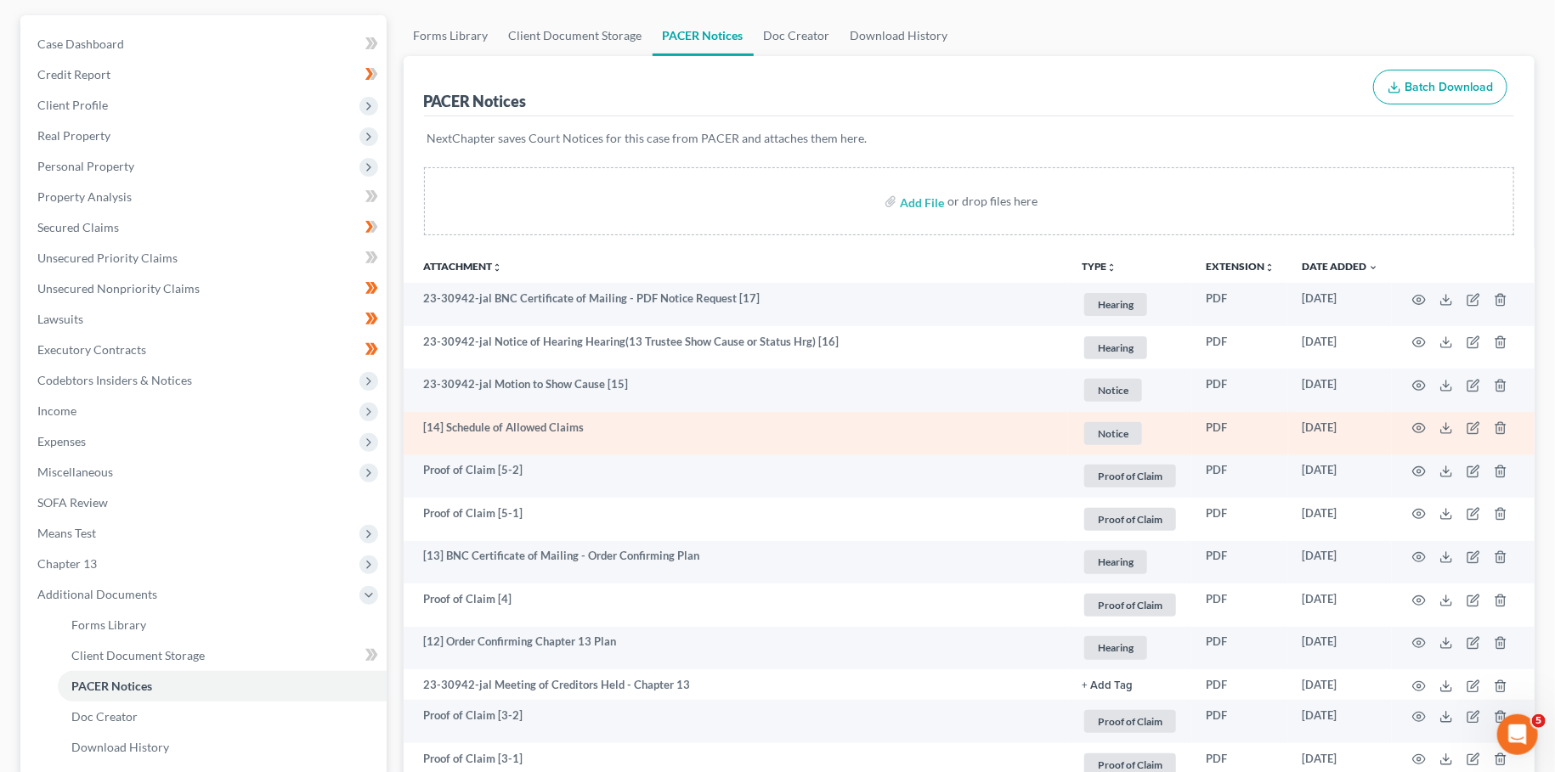
scroll to position [150, 0]
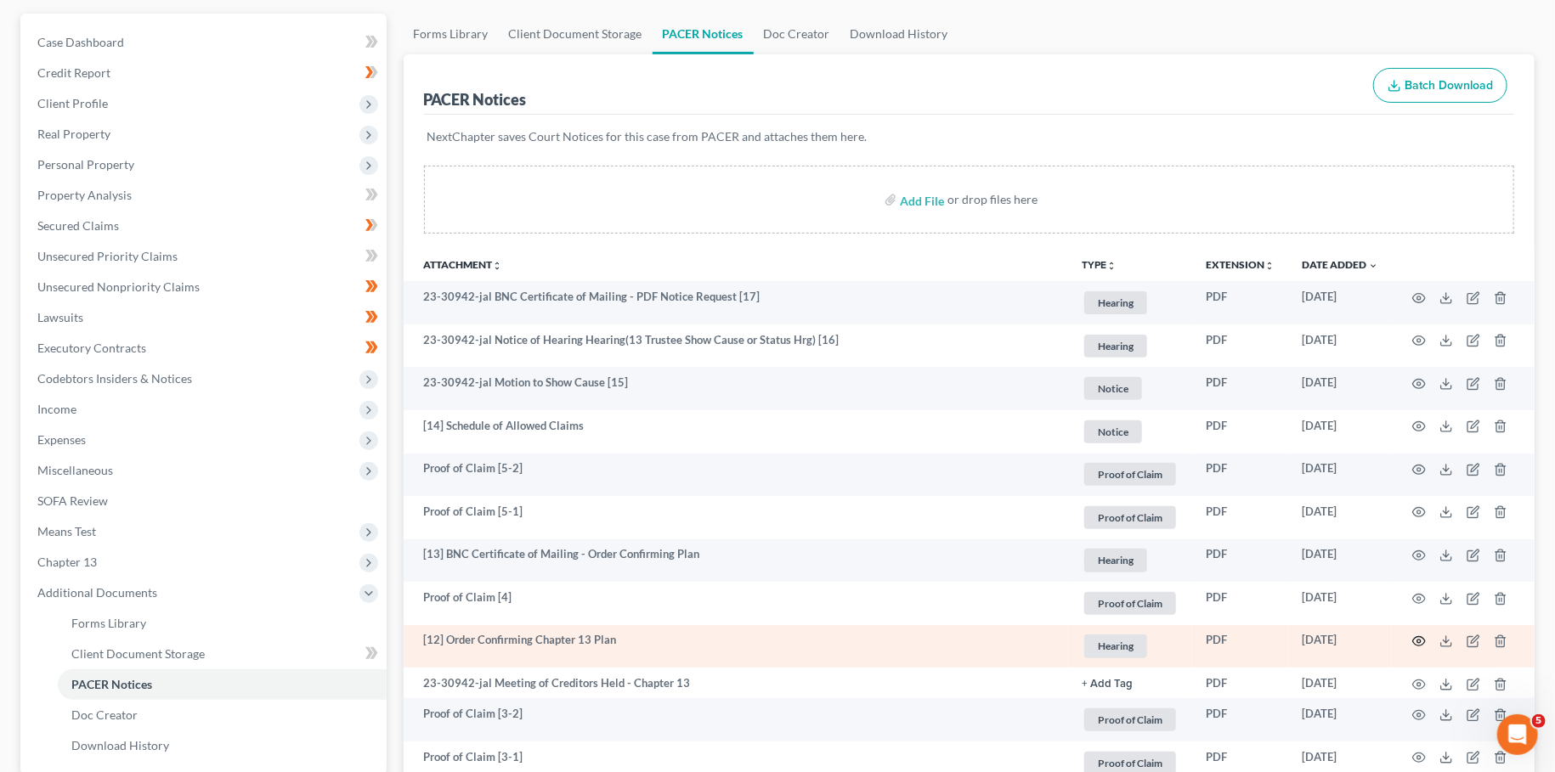
click at [1415, 636] on icon "button" at bounding box center [1419, 642] width 14 height 14
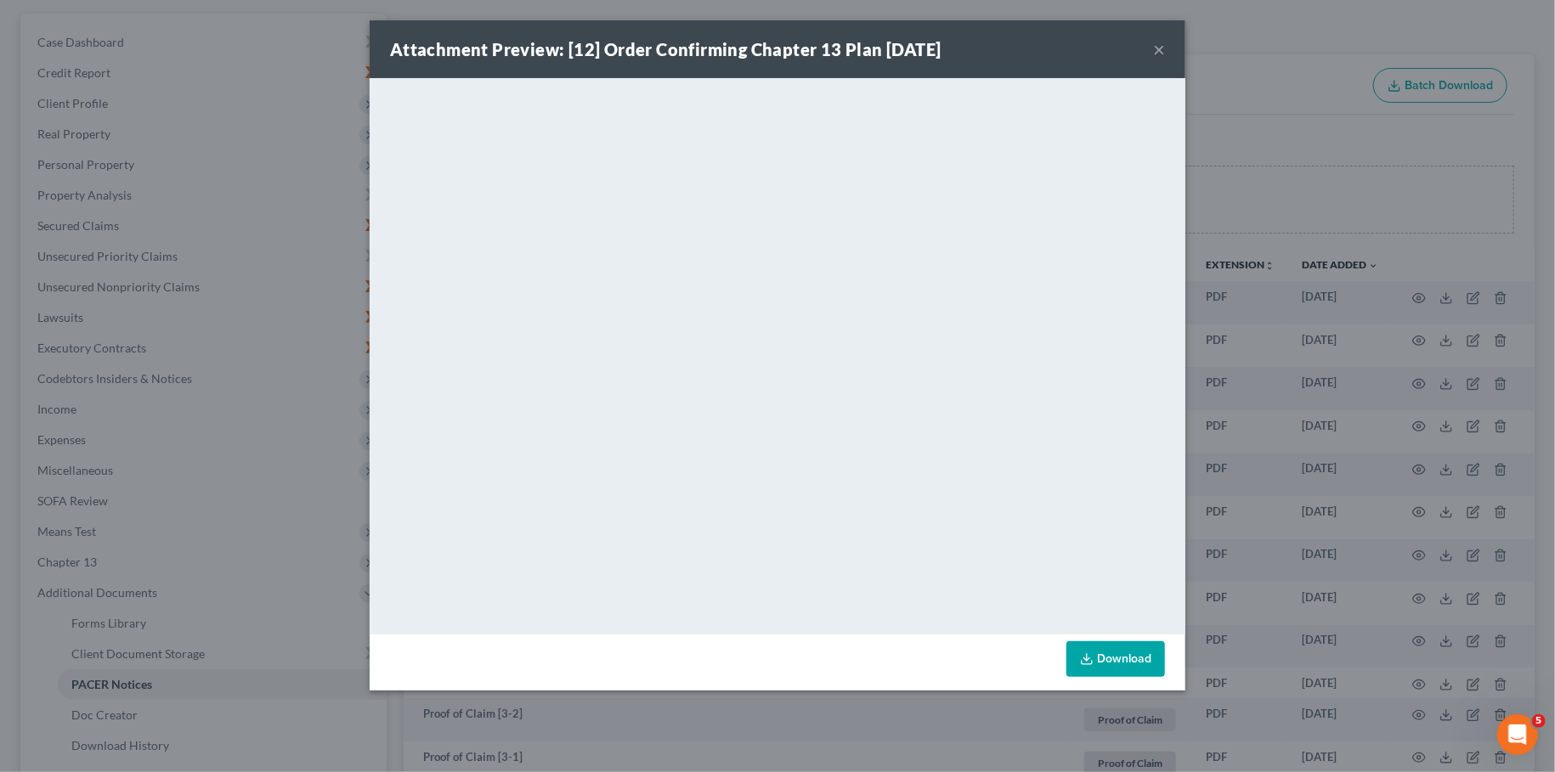
click at [1162, 46] on button "×" at bounding box center [1159, 49] width 12 height 20
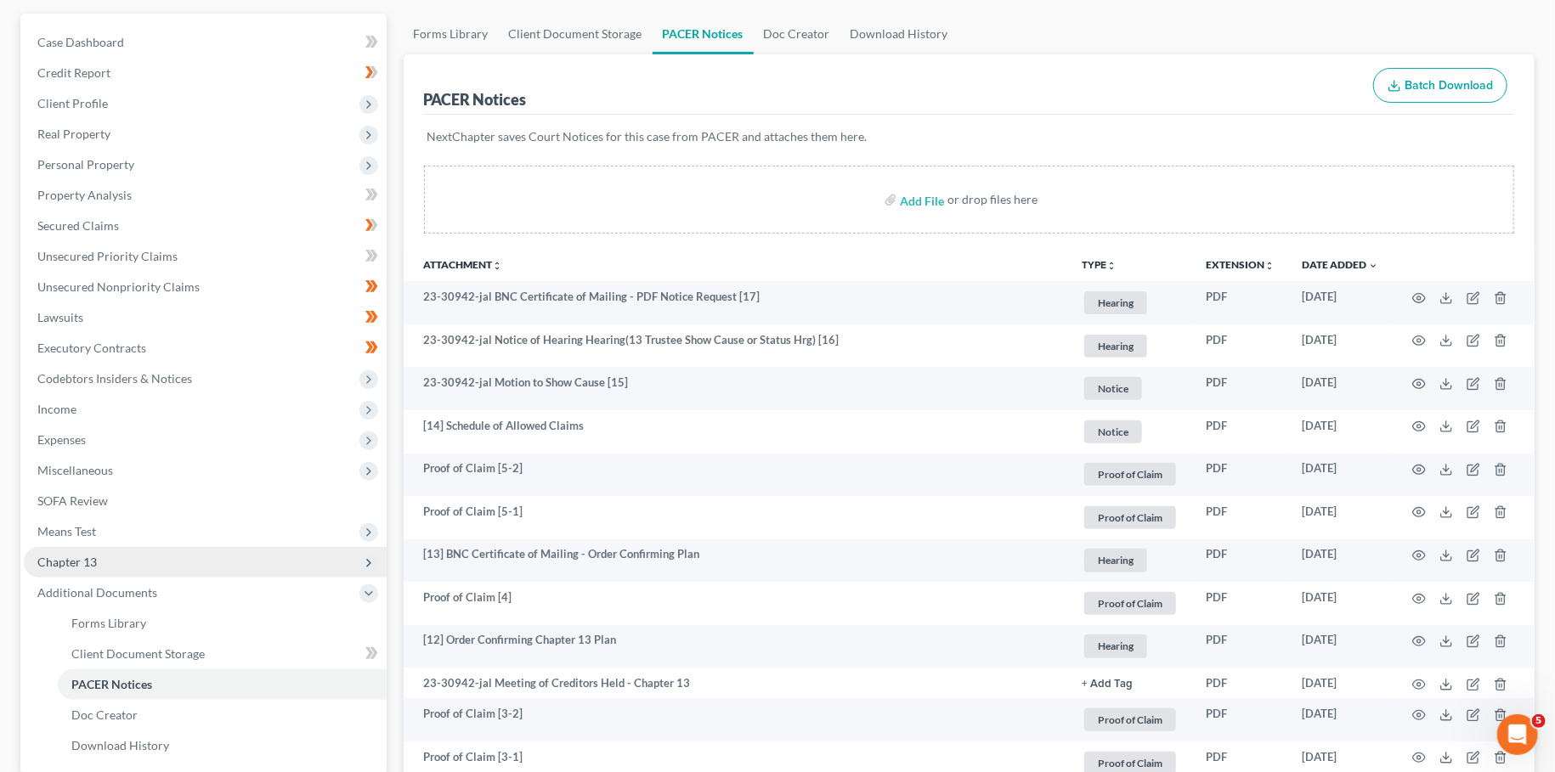
click at [221, 573] on span "Chapter 13" at bounding box center [205, 562] width 363 height 31
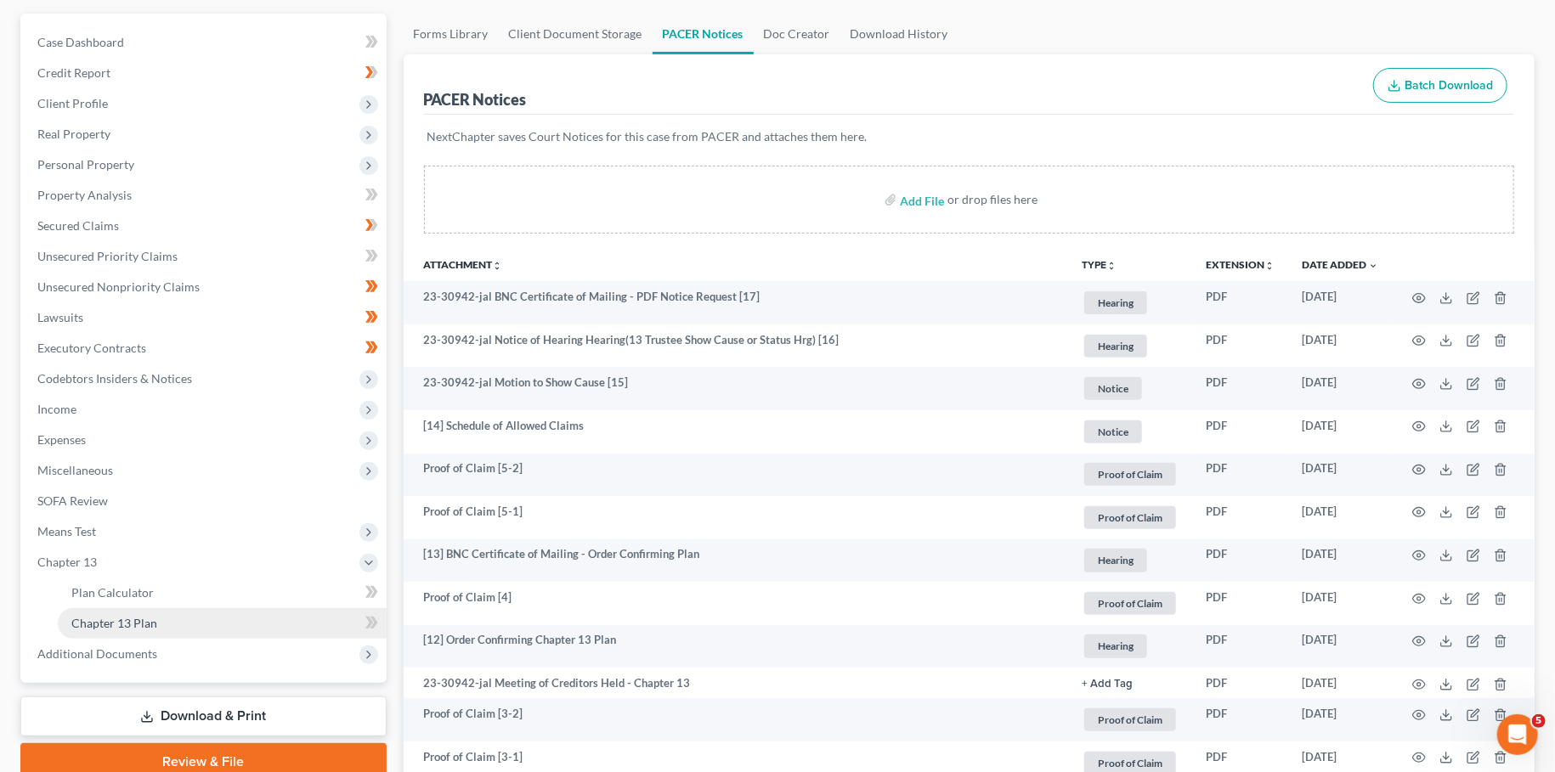
click at [205, 619] on link "Chapter 13 Plan" at bounding box center [222, 623] width 329 height 31
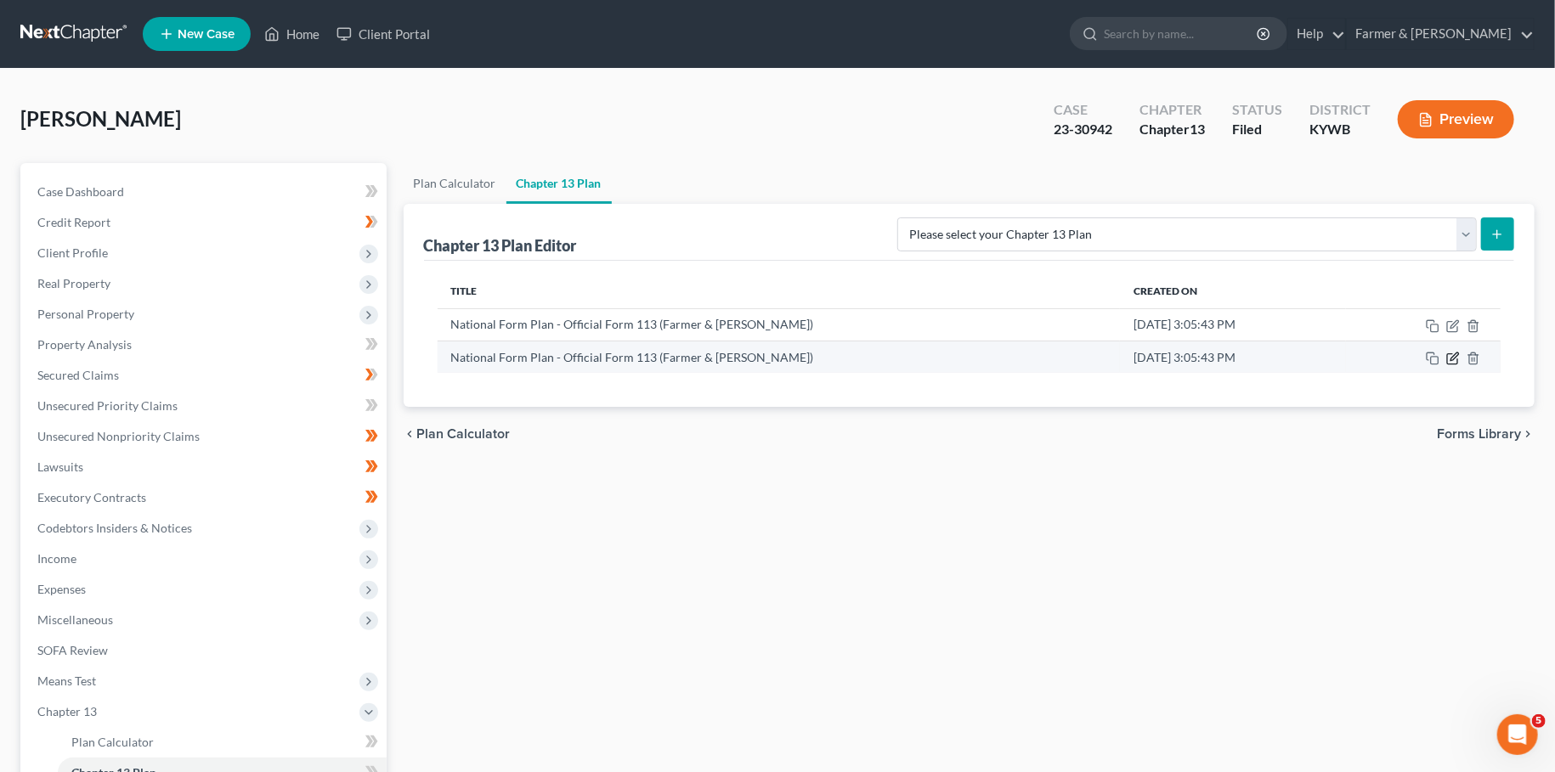
click at [1455, 358] on icon "button" at bounding box center [1453, 359] width 14 height 14
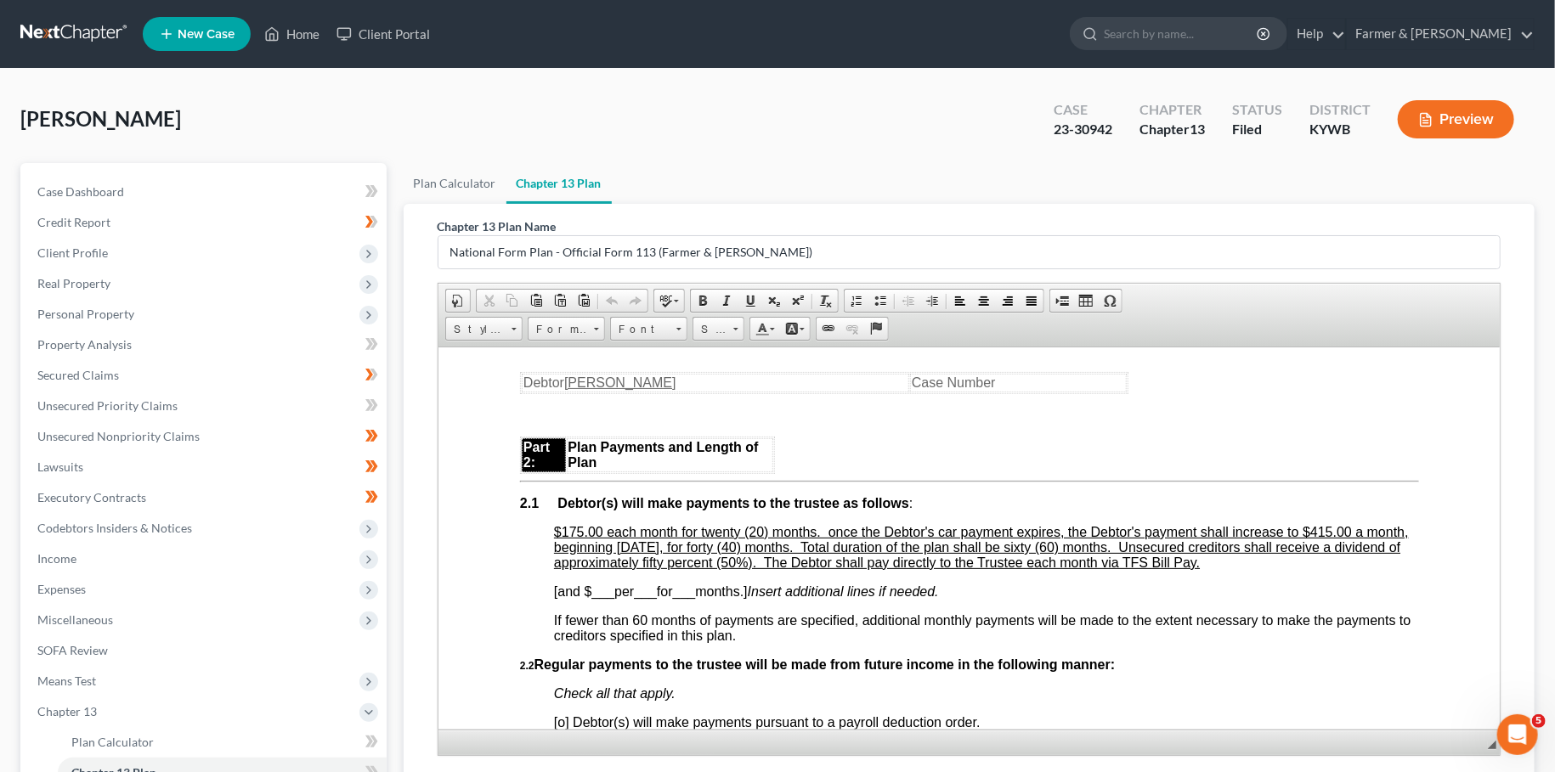
scroll to position [1047, 0]
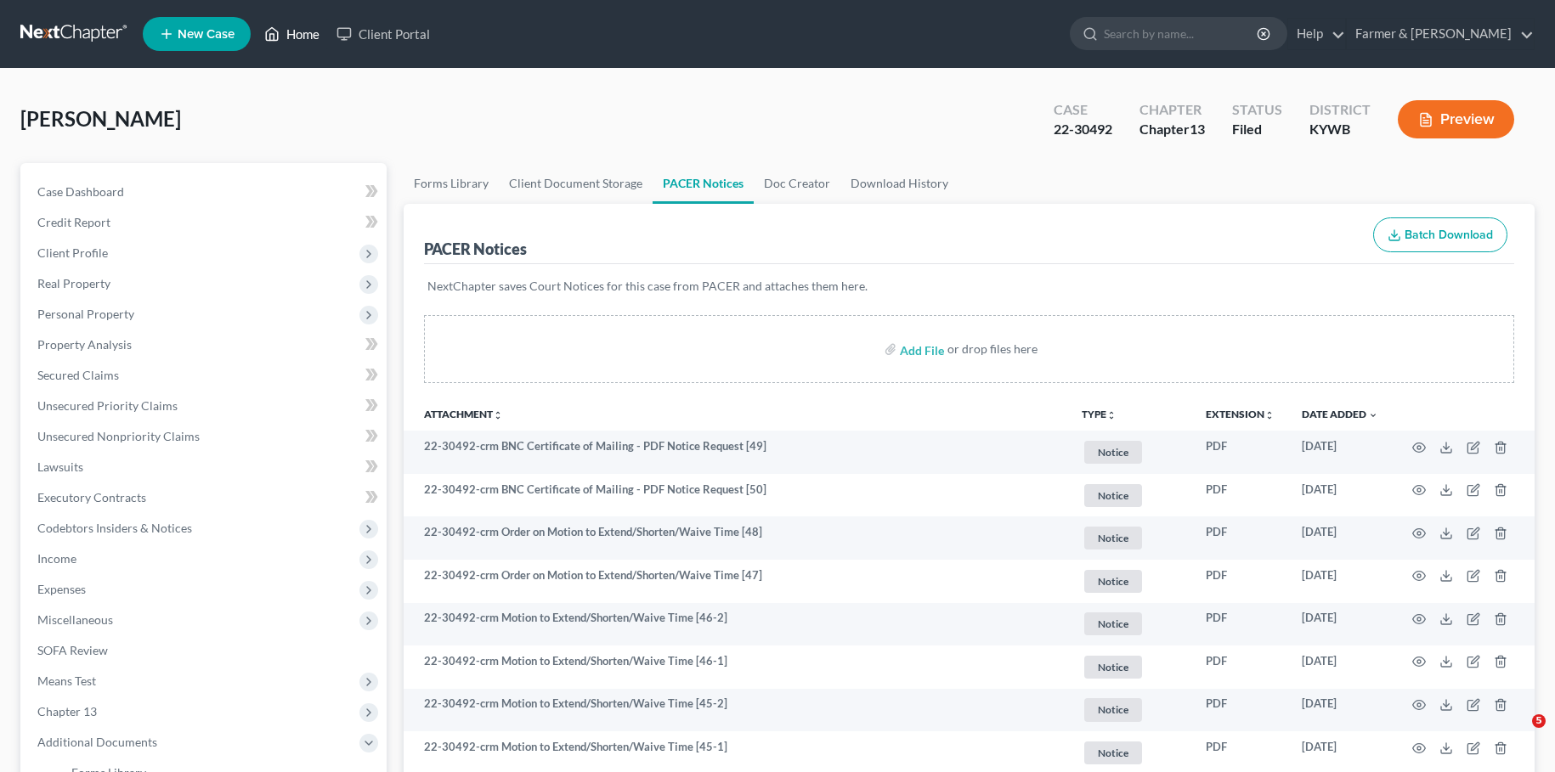
click at [280, 31] on icon at bounding box center [271, 34] width 15 height 20
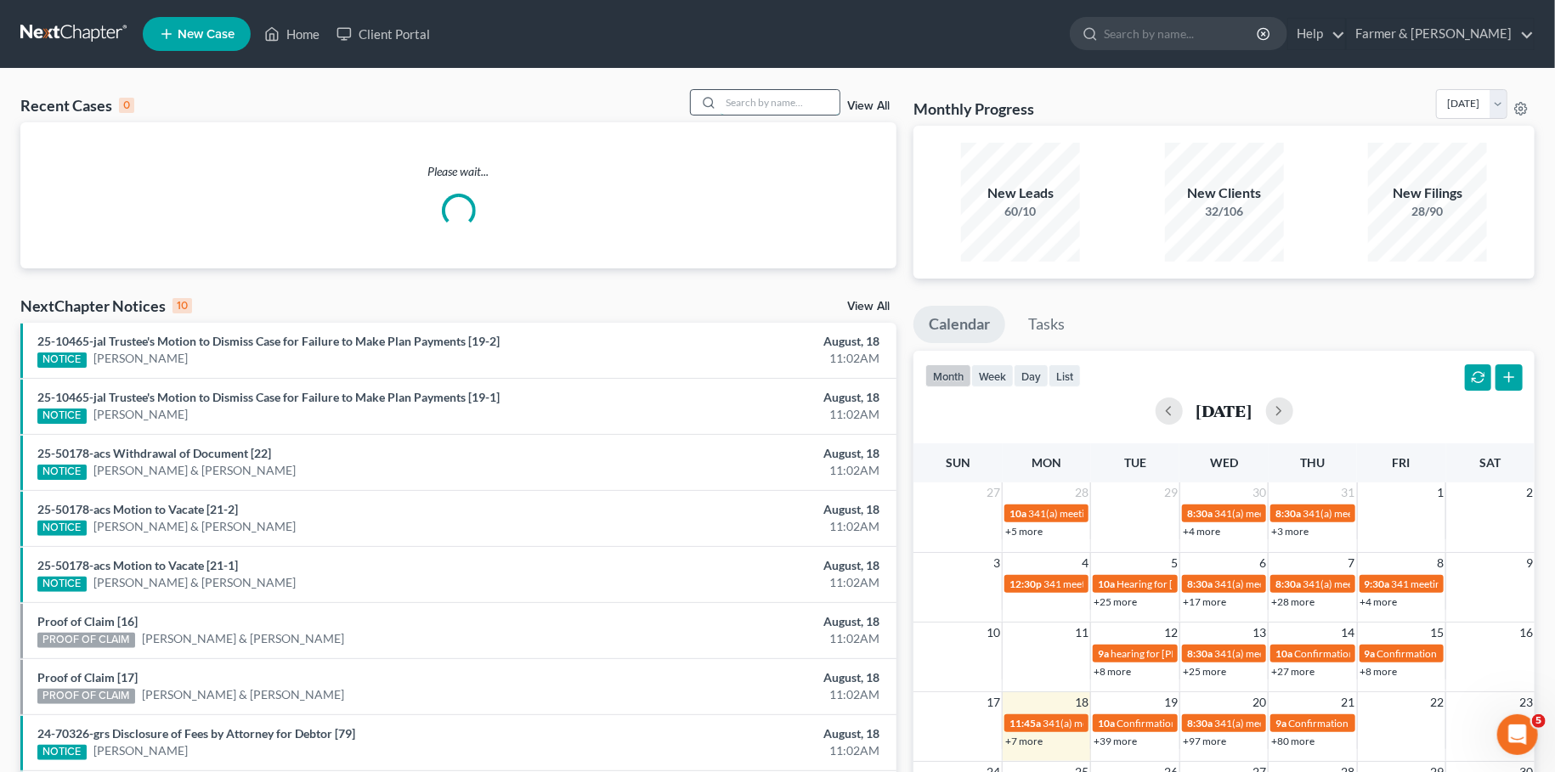
click at [767, 102] on input "search" at bounding box center [780, 102] width 119 height 25
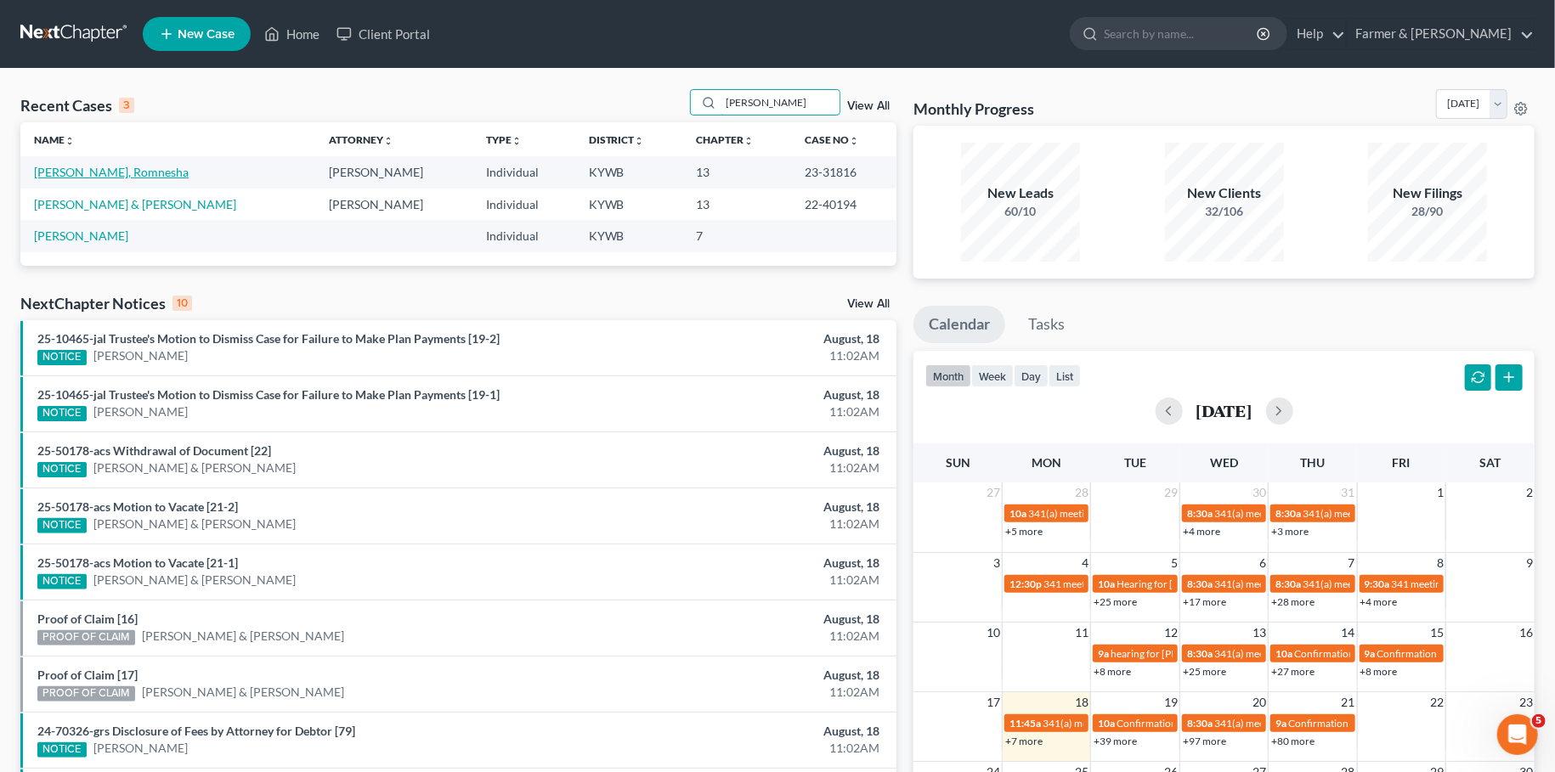
type input "[PERSON_NAME]"
click at [102, 176] on link "[PERSON_NAME], Romnesha" at bounding box center [111, 172] width 155 height 14
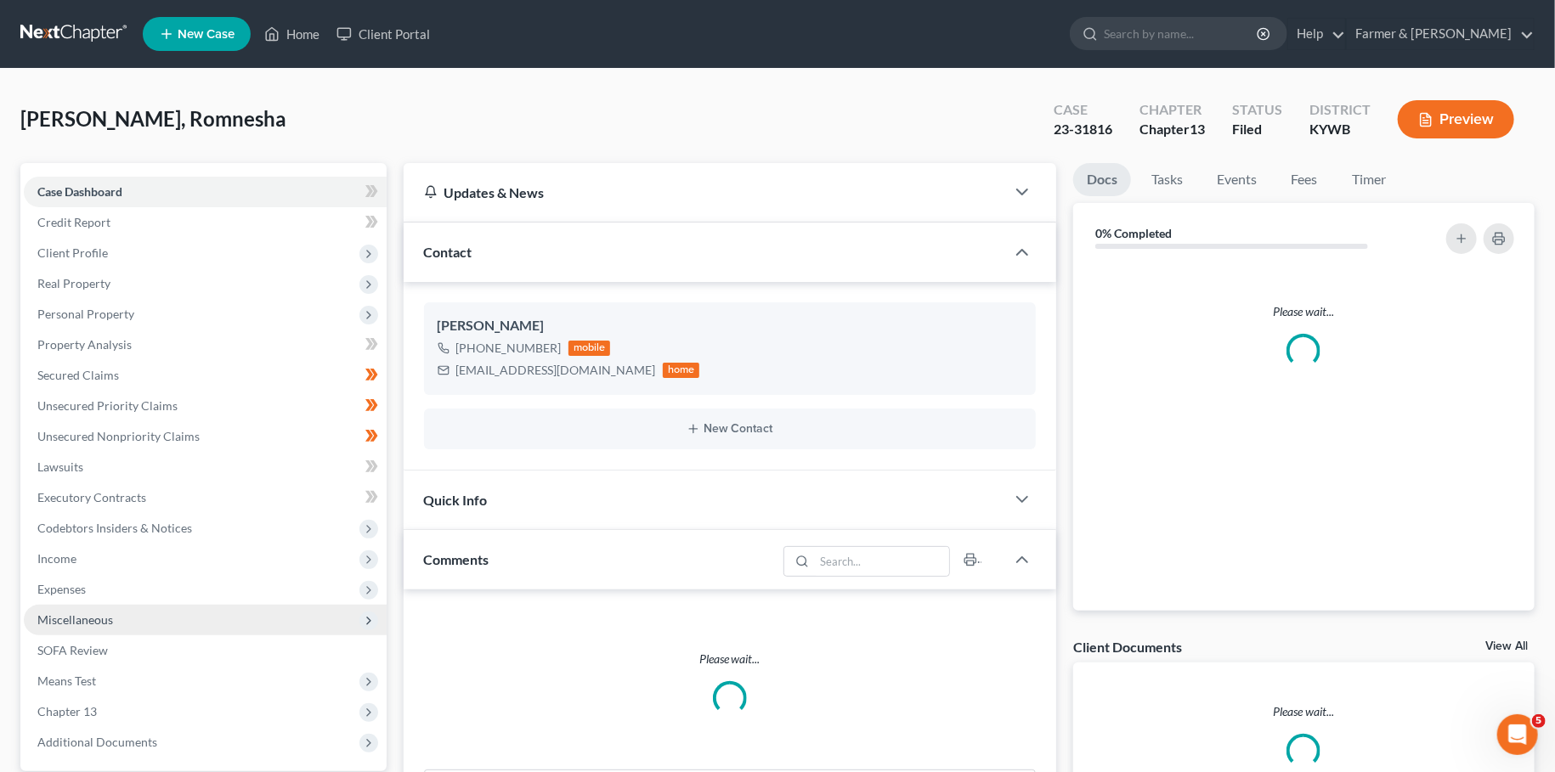
scroll to position [371, 0]
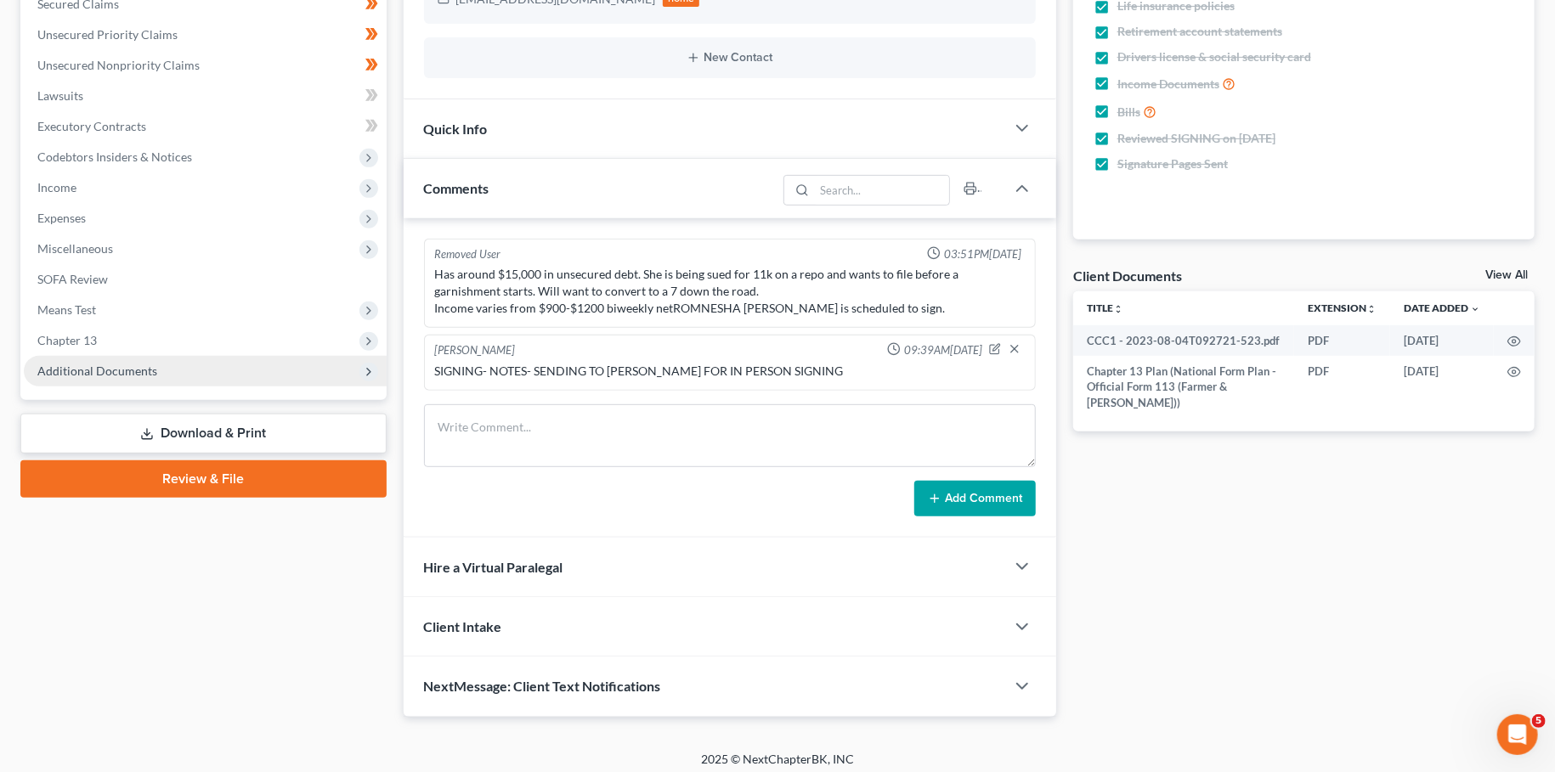
click at [118, 375] on span "Additional Documents" at bounding box center [97, 371] width 120 height 14
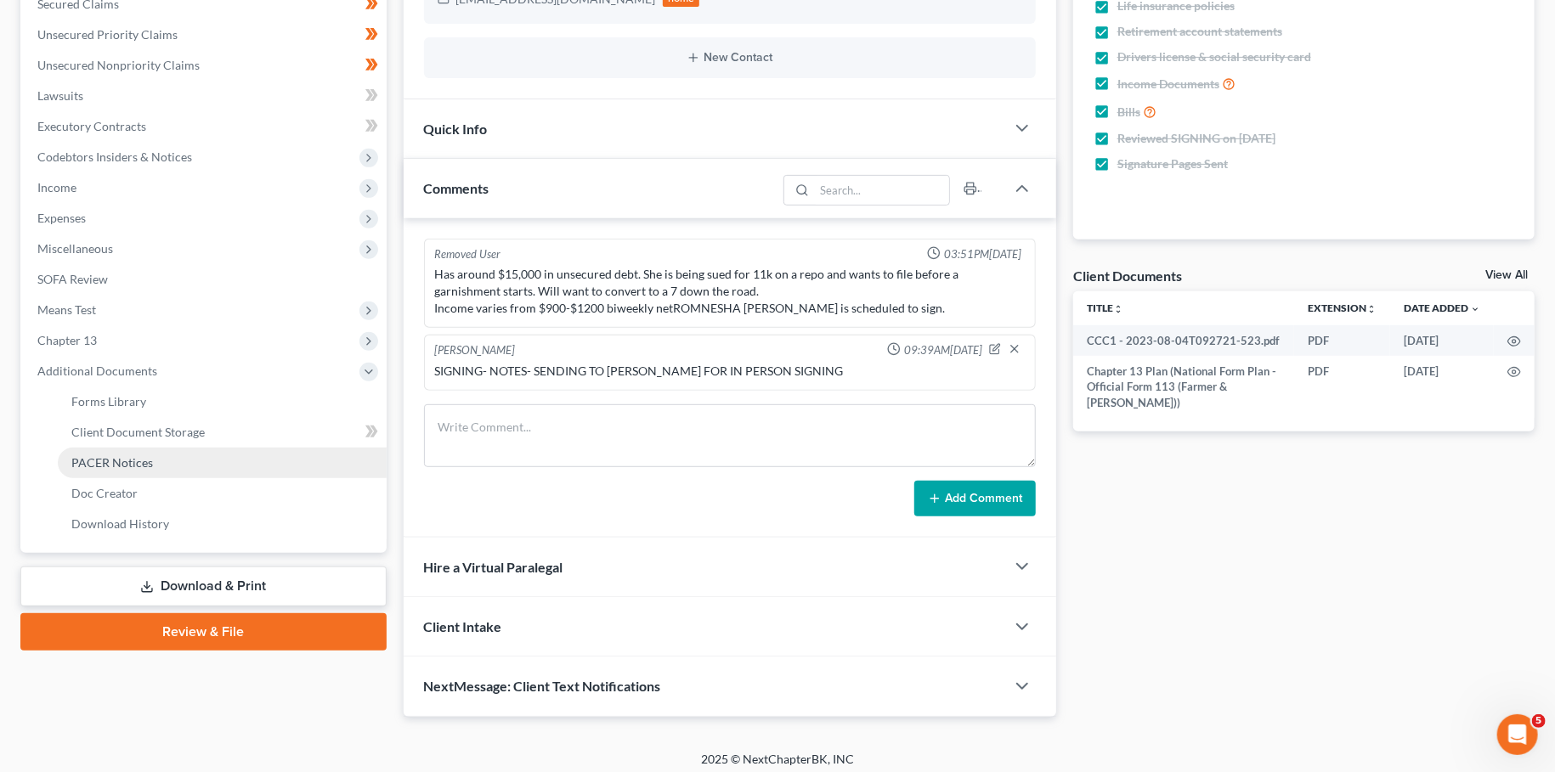
click at [104, 464] on span "PACER Notices" at bounding box center [112, 462] width 82 height 14
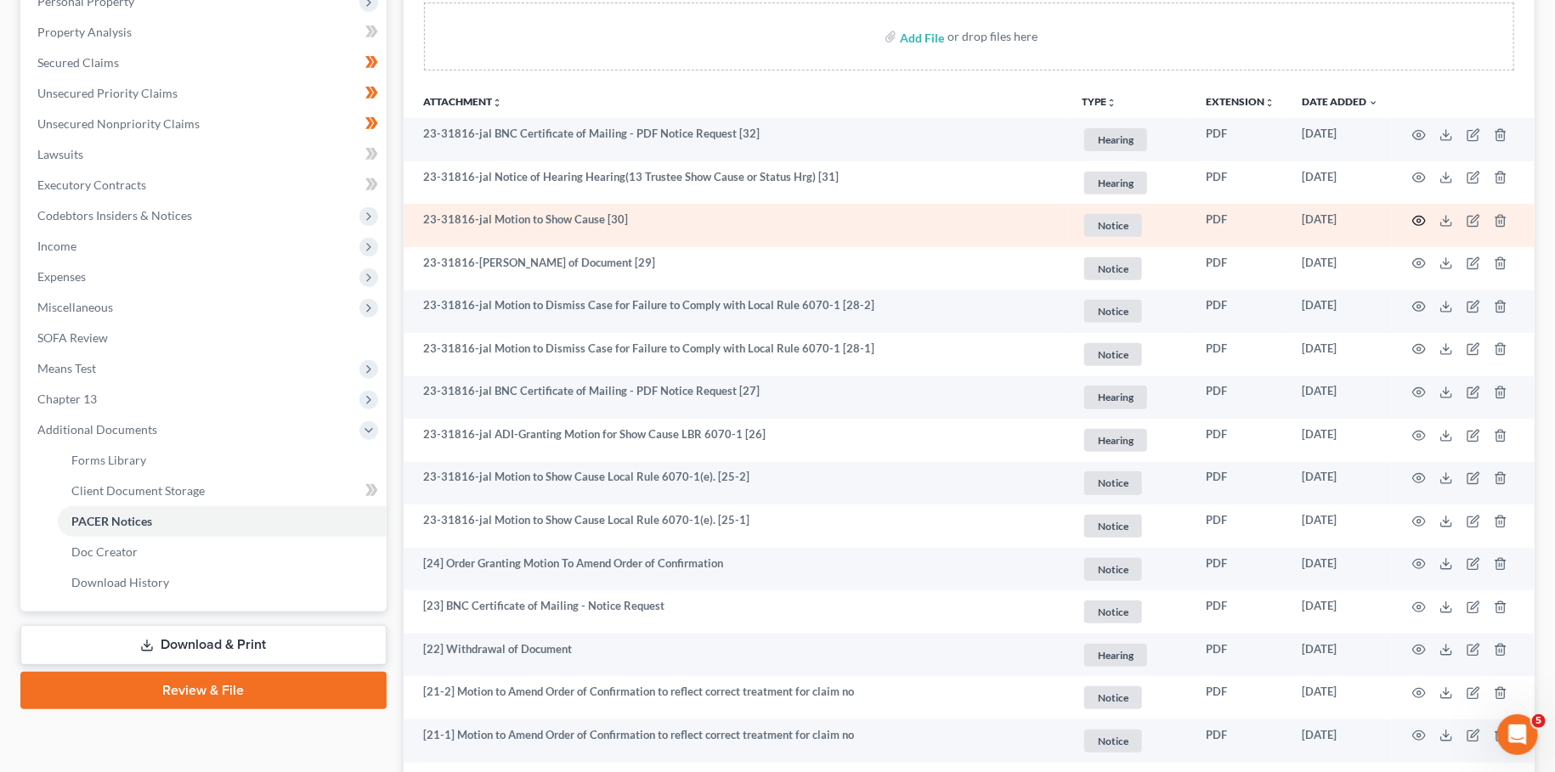
click at [1416, 217] on icon "button" at bounding box center [1419, 221] width 13 height 9
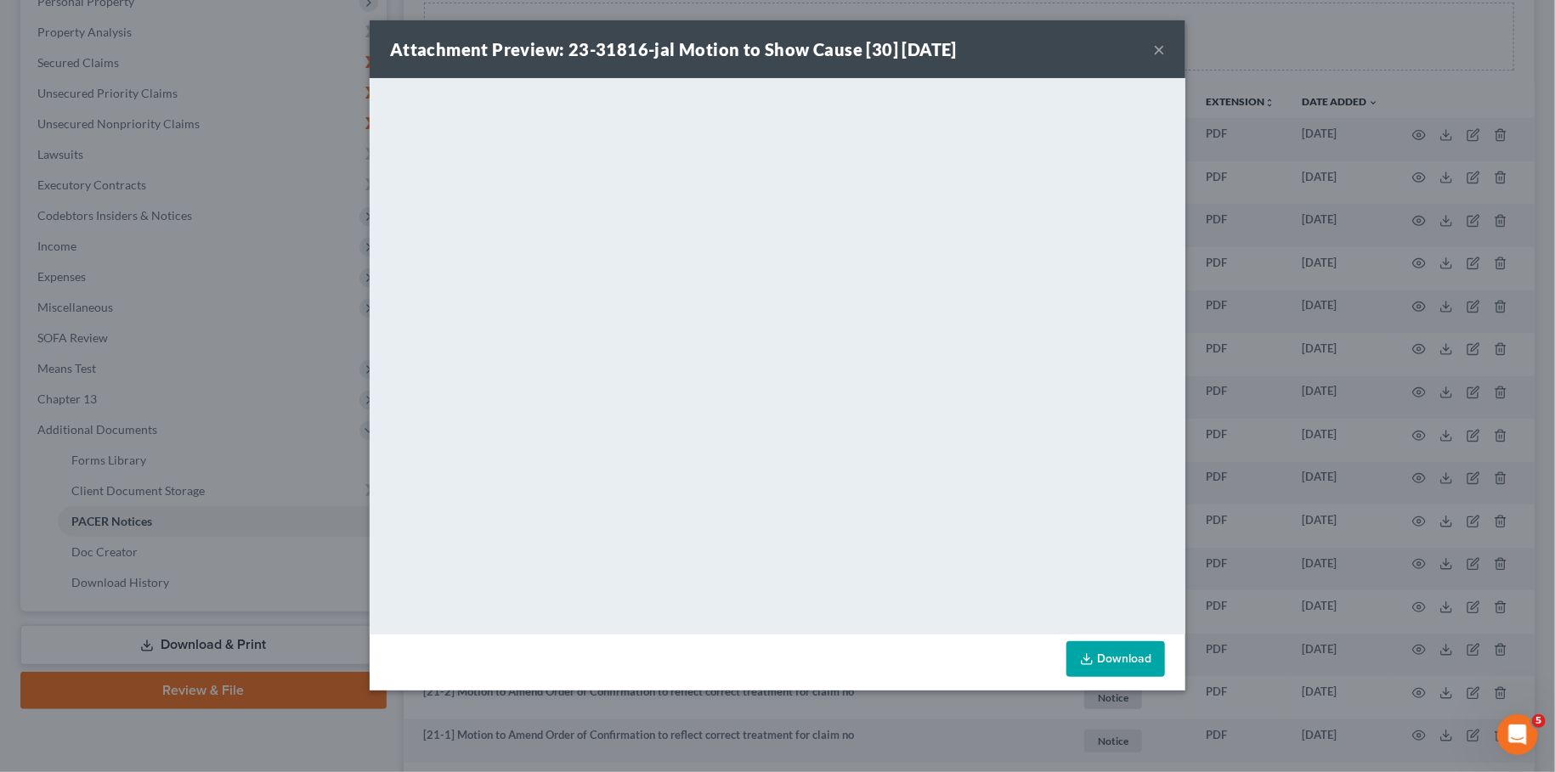
click at [1161, 45] on button "×" at bounding box center [1159, 49] width 12 height 20
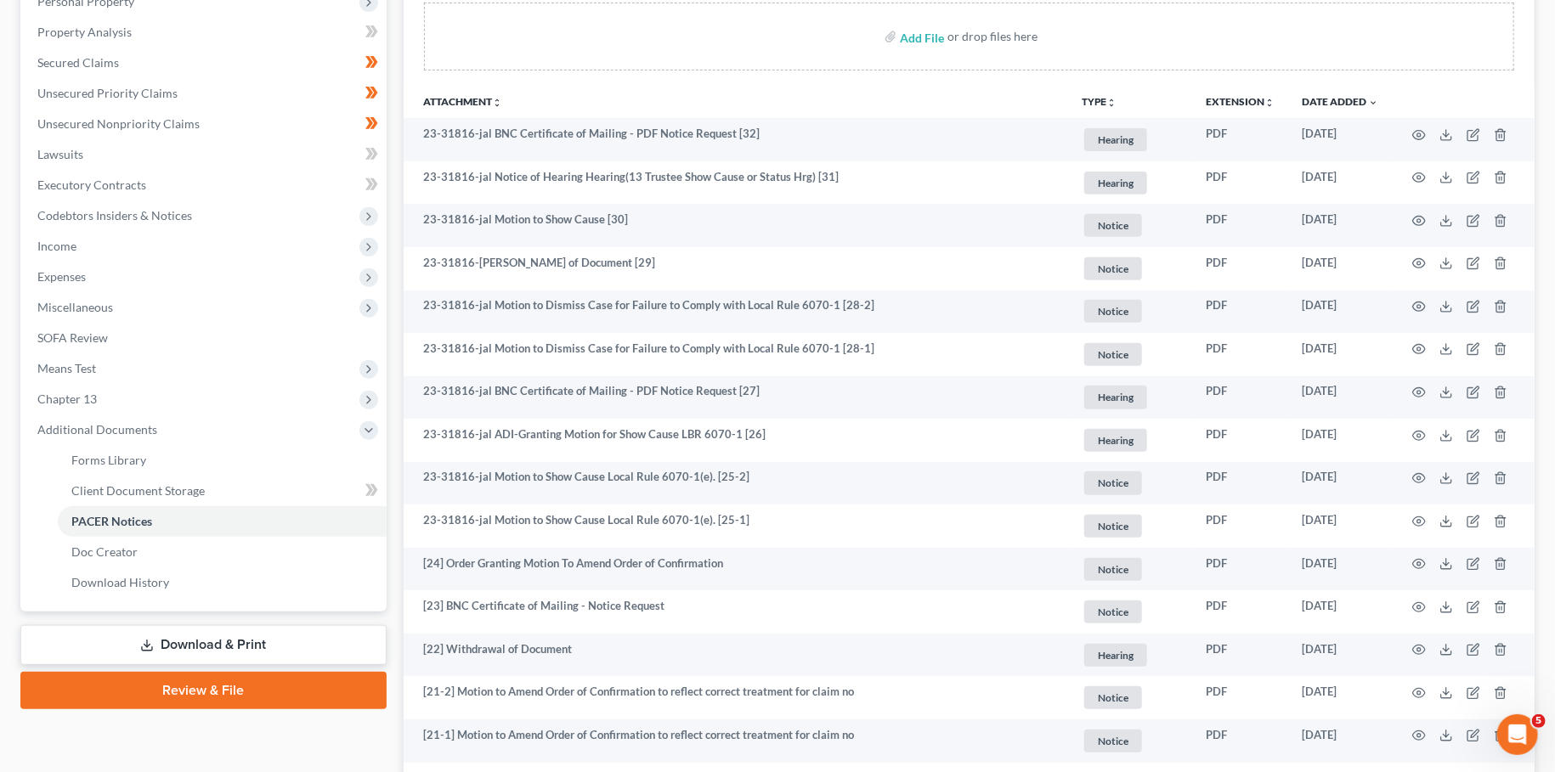
scroll to position [0, 0]
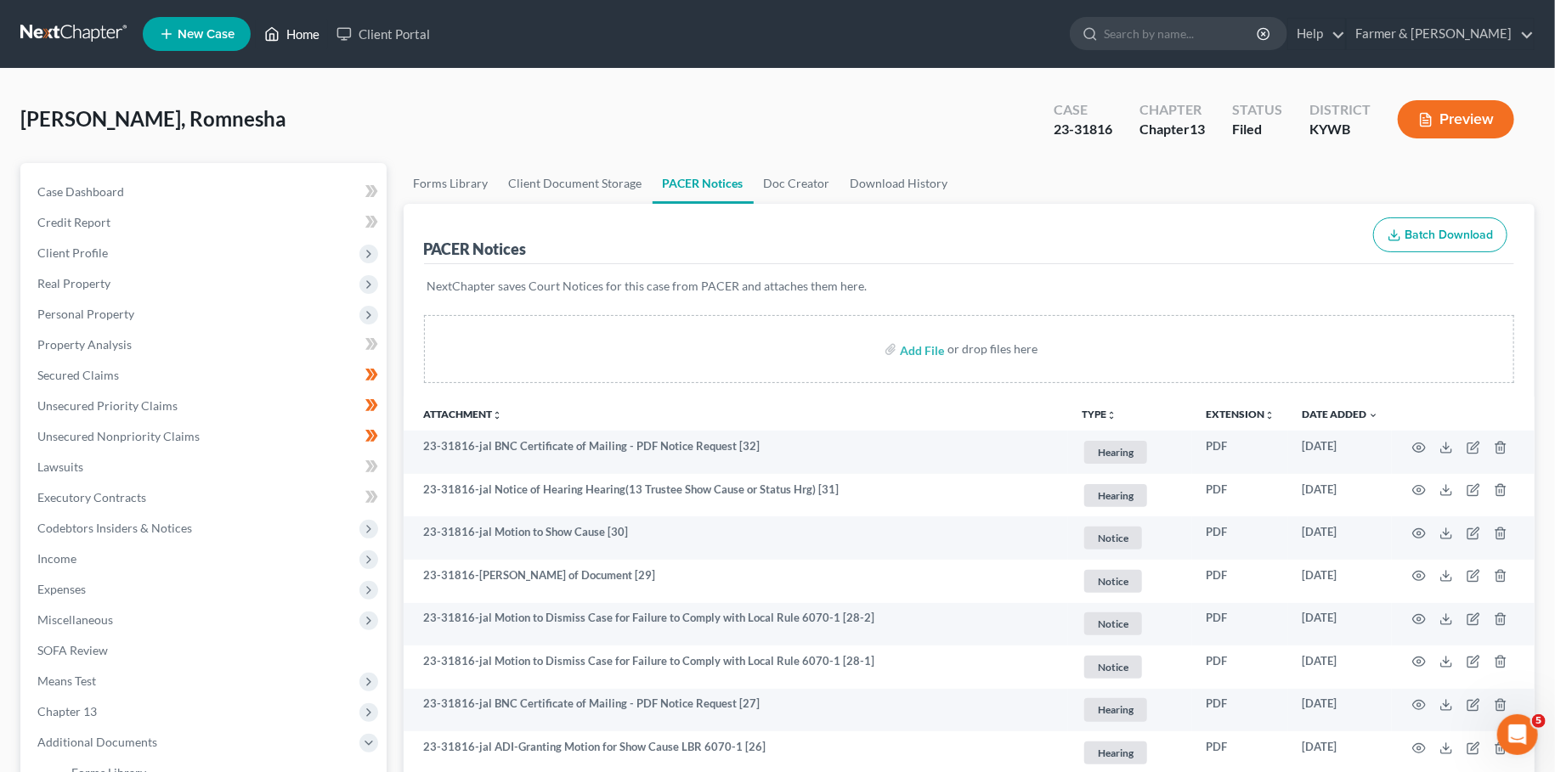
click at [293, 40] on link "Home" at bounding box center [292, 34] width 72 height 31
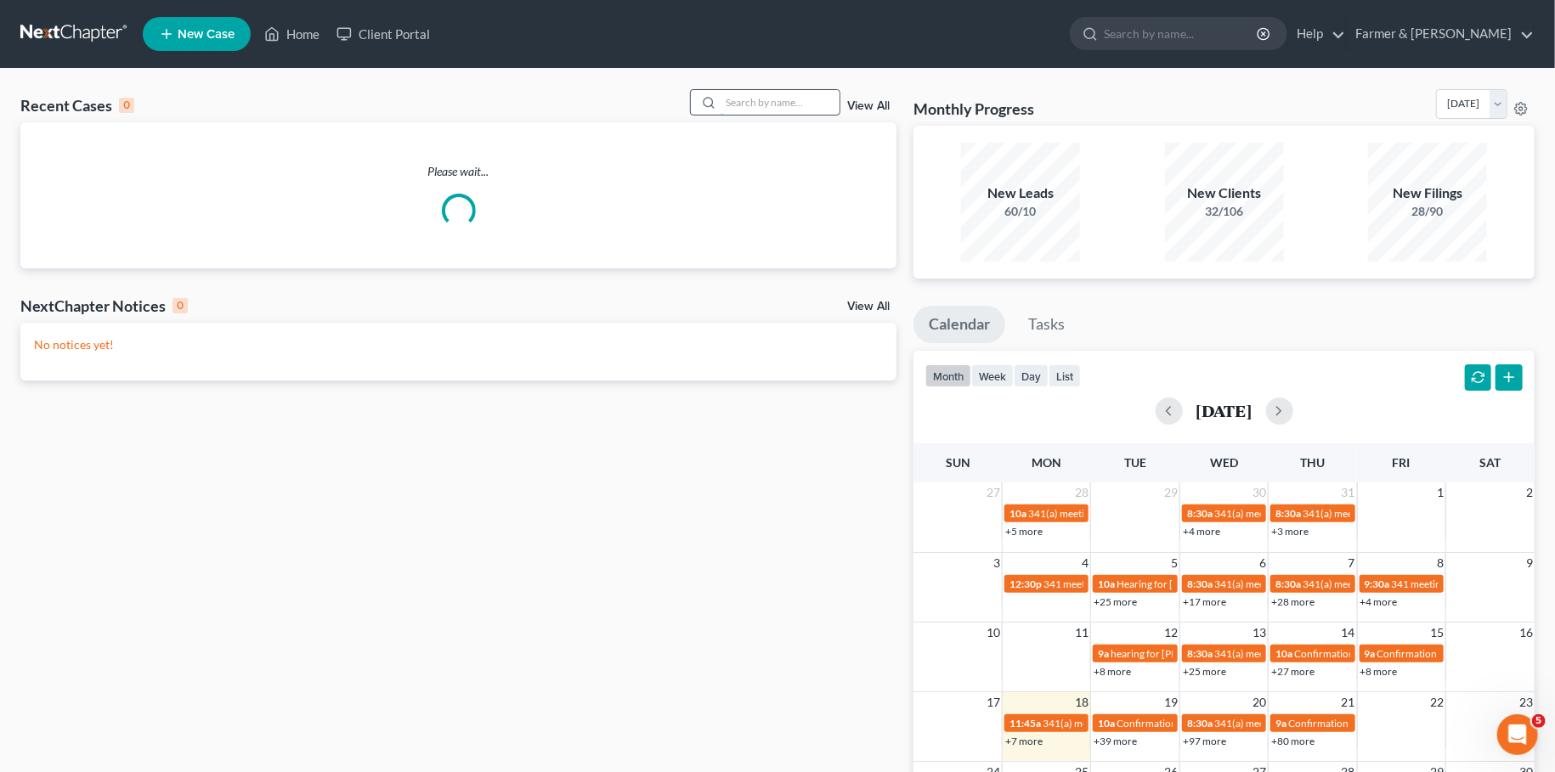
click at [800, 97] on input "search" at bounding box center [780, 102] width 119 height 25
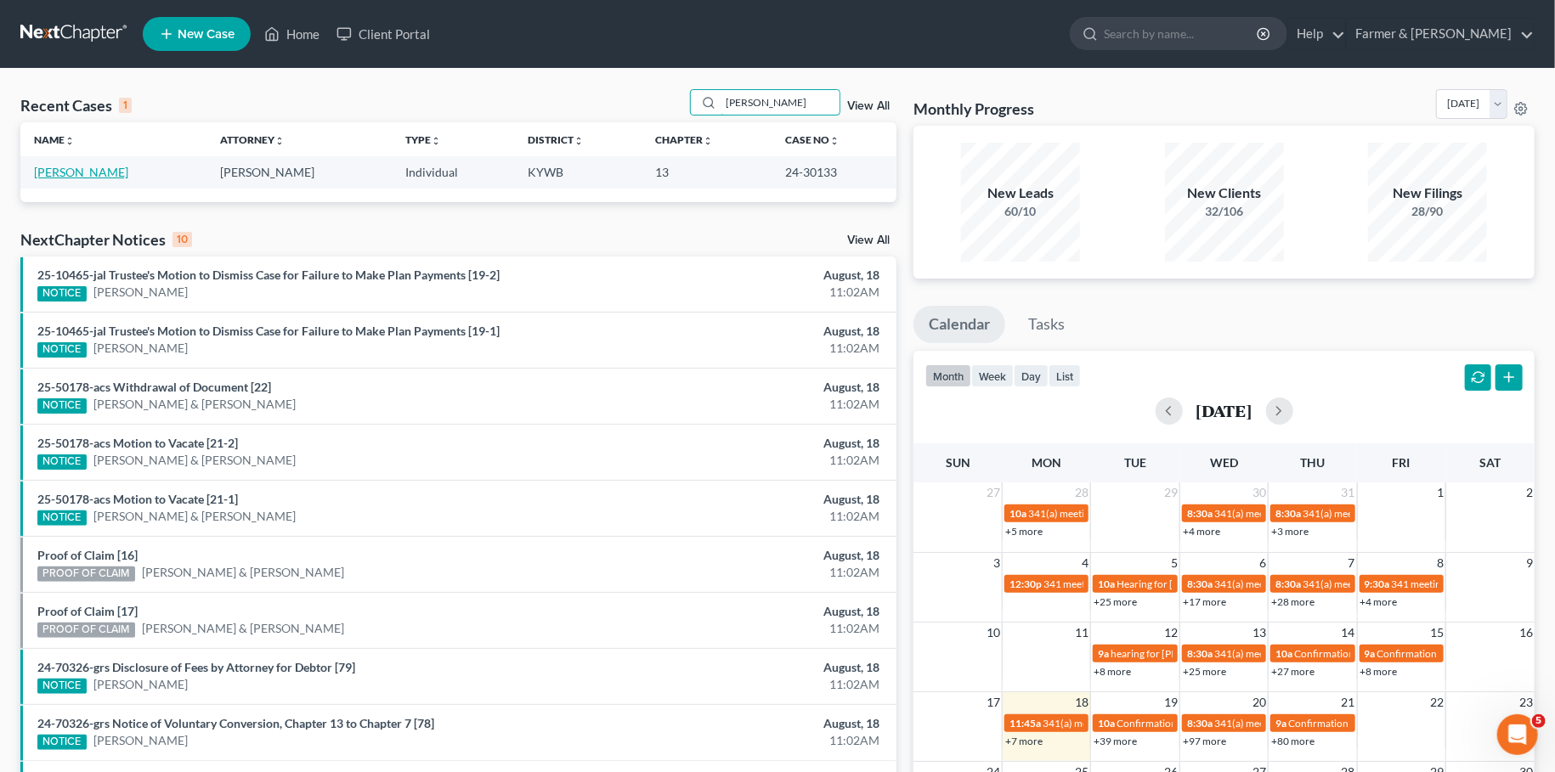
type input "[PERSON_NAME]"
click at [90, 169] on link "[PERSON_NAME]" at bounding box center [81, 172] width 94 height 14
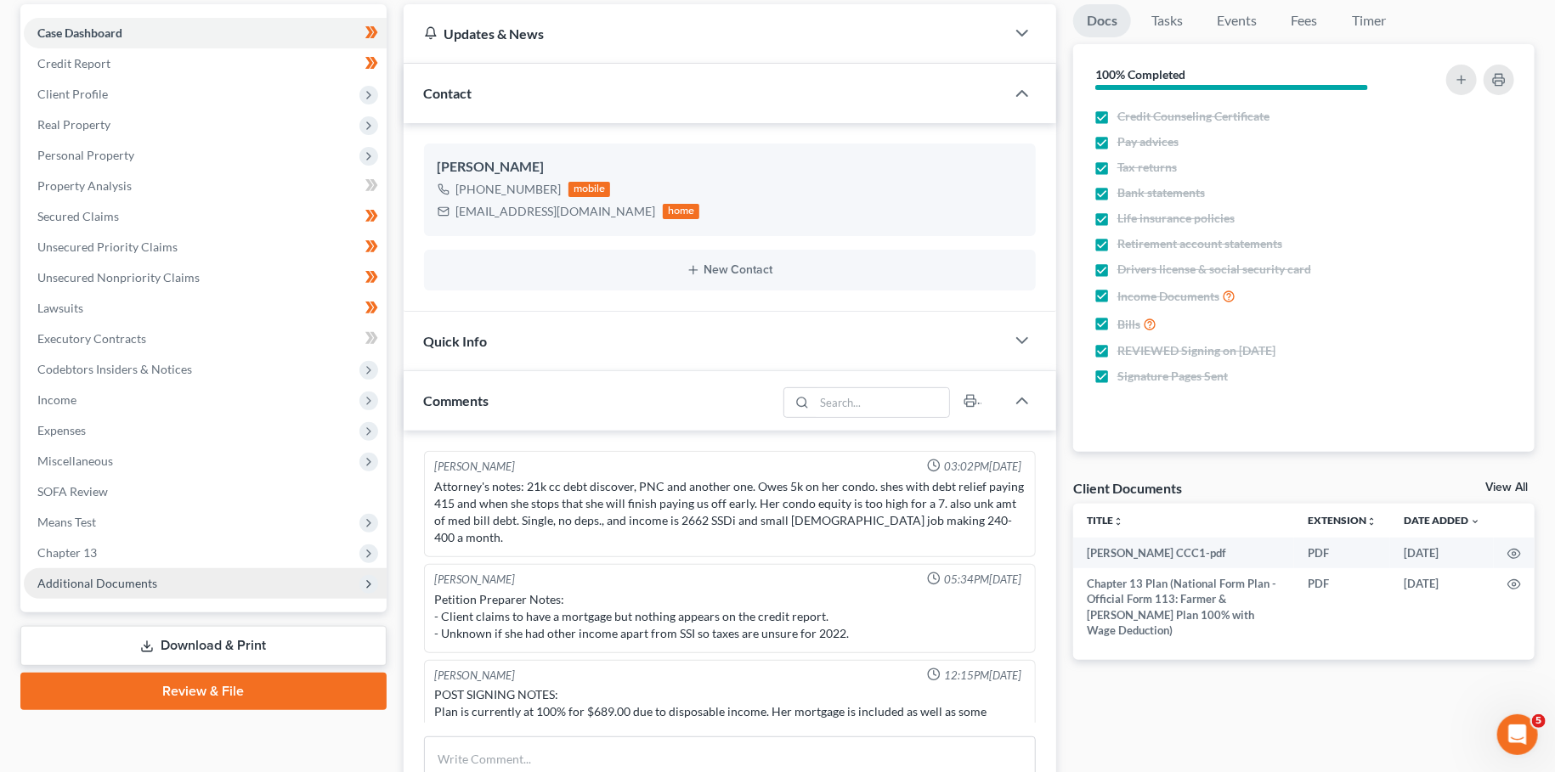
scroll to position [40, 0]
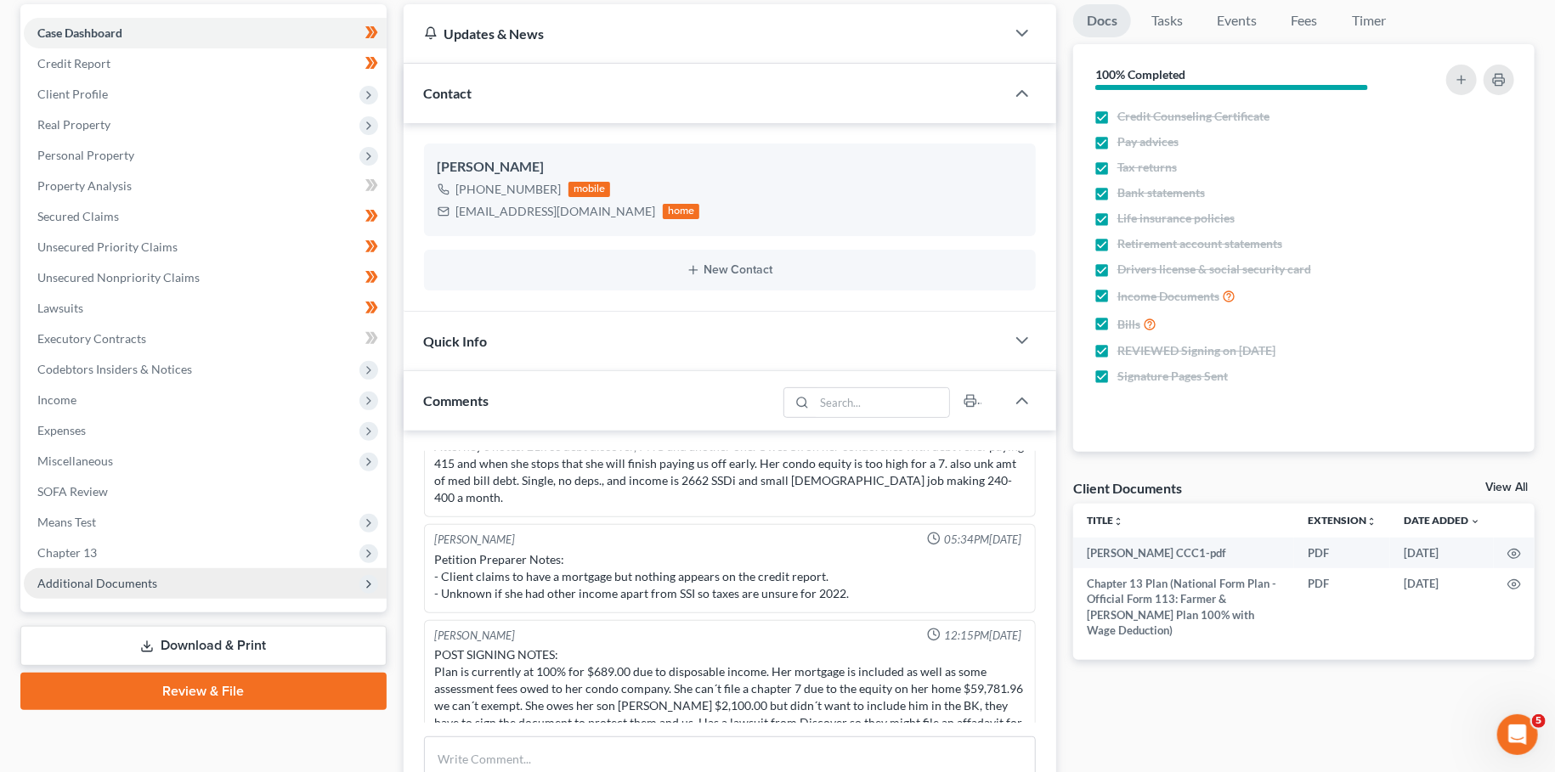
click at [77, 591] on span "Additional Documents" at bounding box center [205, 583] width 363 height 31
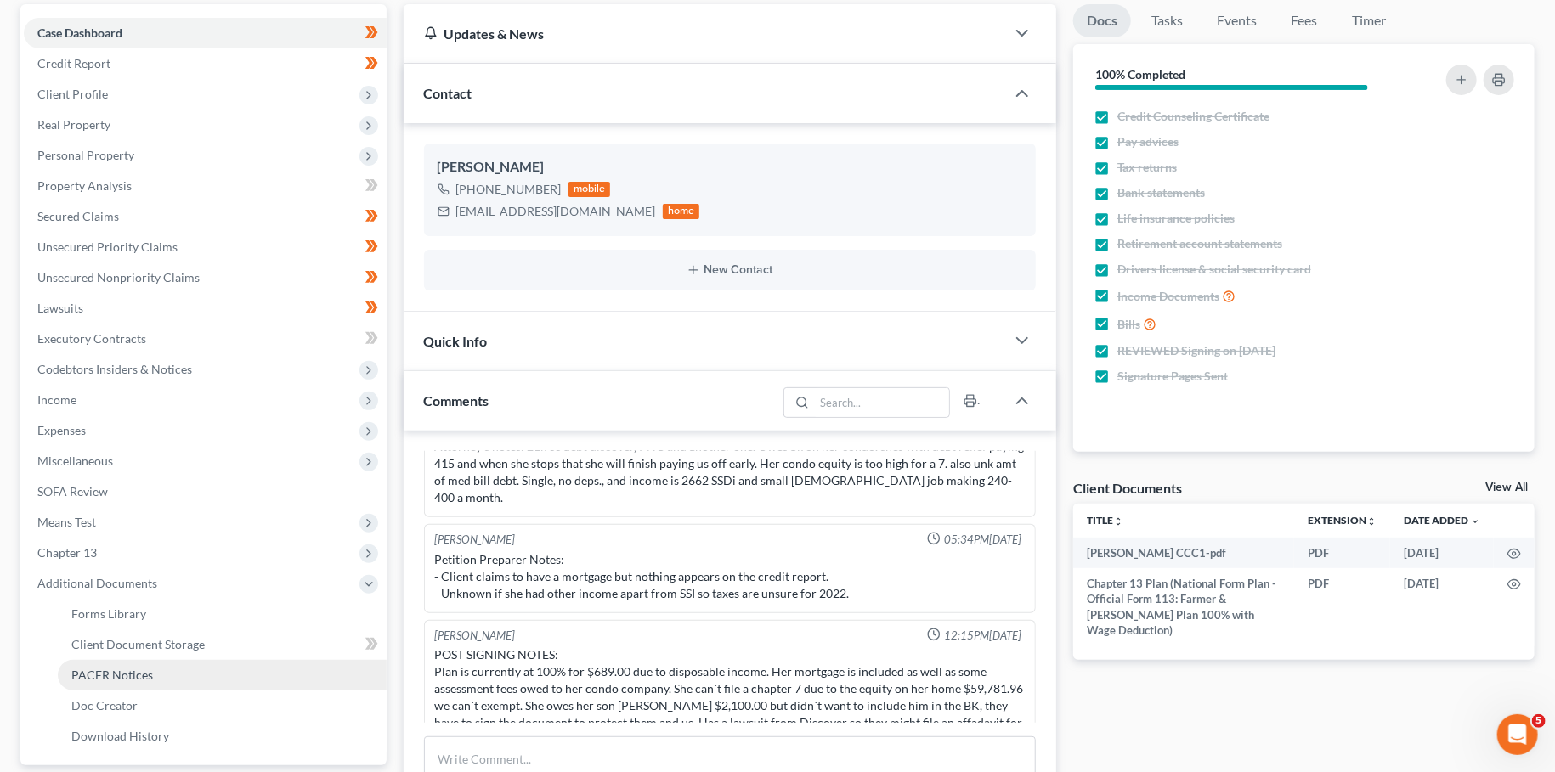
click at [109, 679] on span "PACER Notices" at bounding box center [112, 675] width 82 height 14
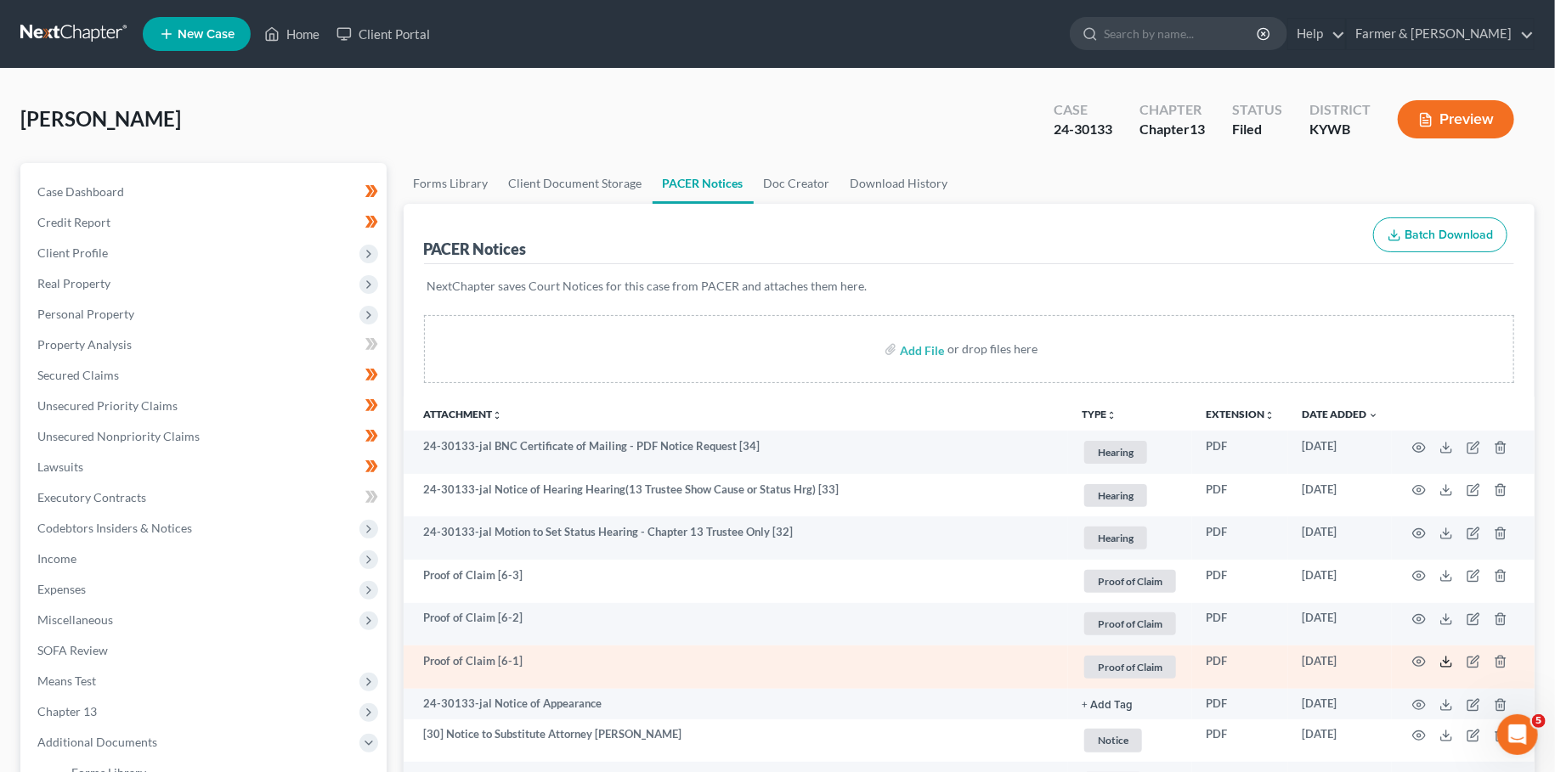
click at [1442, 664] on icon at bounding box center [1446, 665] width 10 height 3
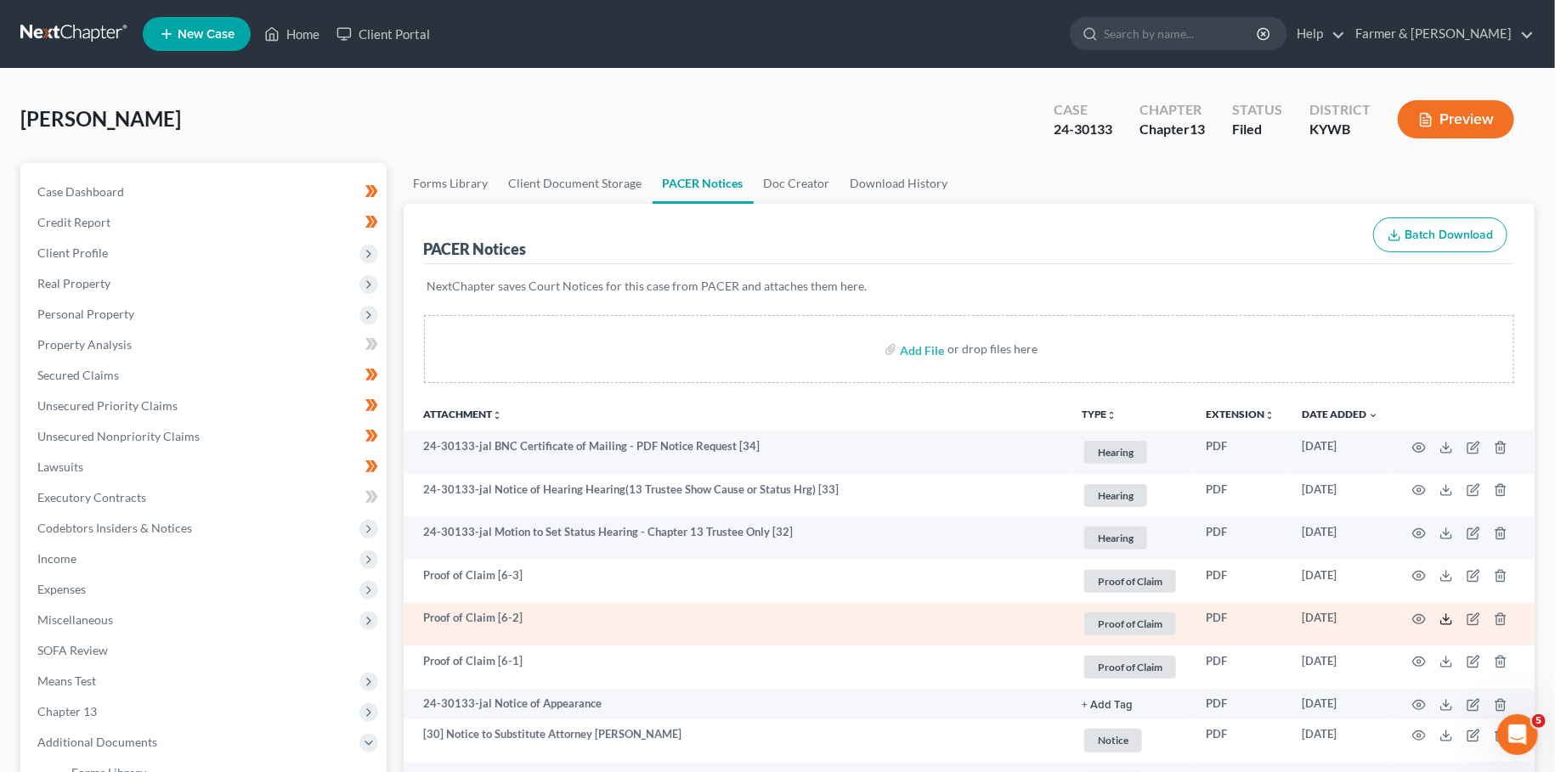
click at [1442, 621] on icon at bounding box center [1446, 622] width 10 height 3
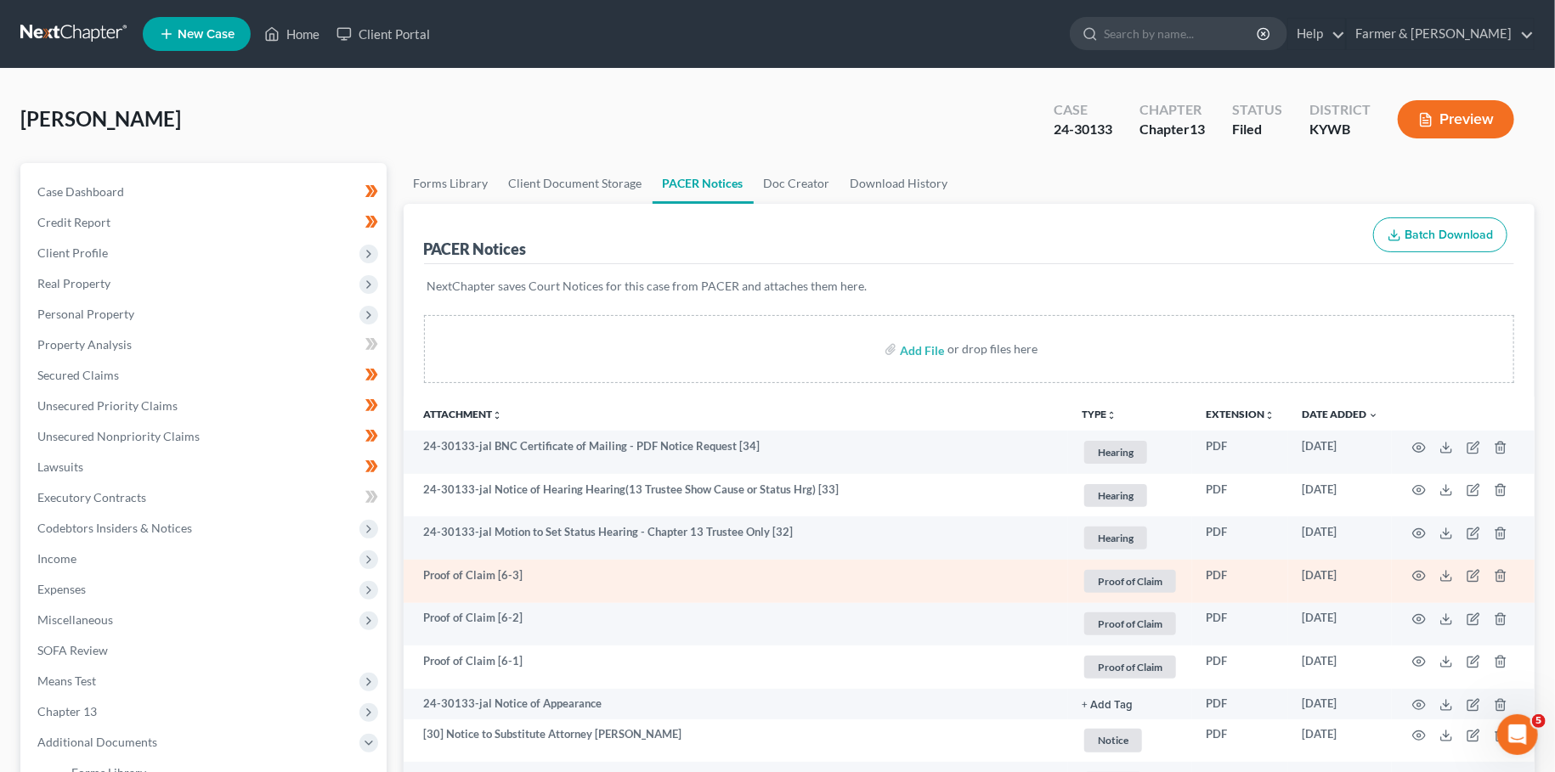
click at [1454, 576] on td at bounding box center [1463, 581] width 143 height 43
click at [1450, 577] on icon at bounding box center [1446, 576] width 14 height 14
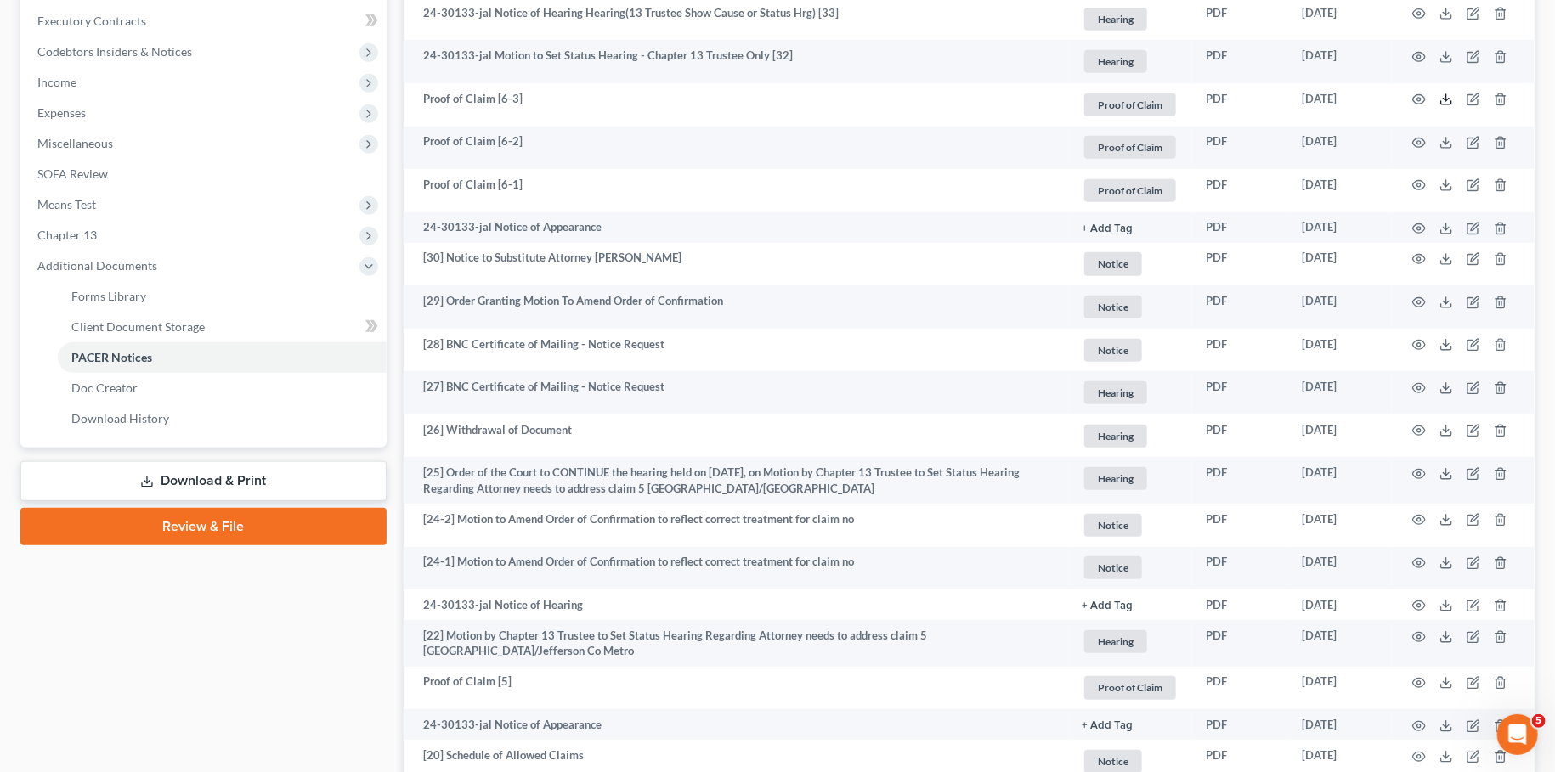
scroll to position [449, 0]
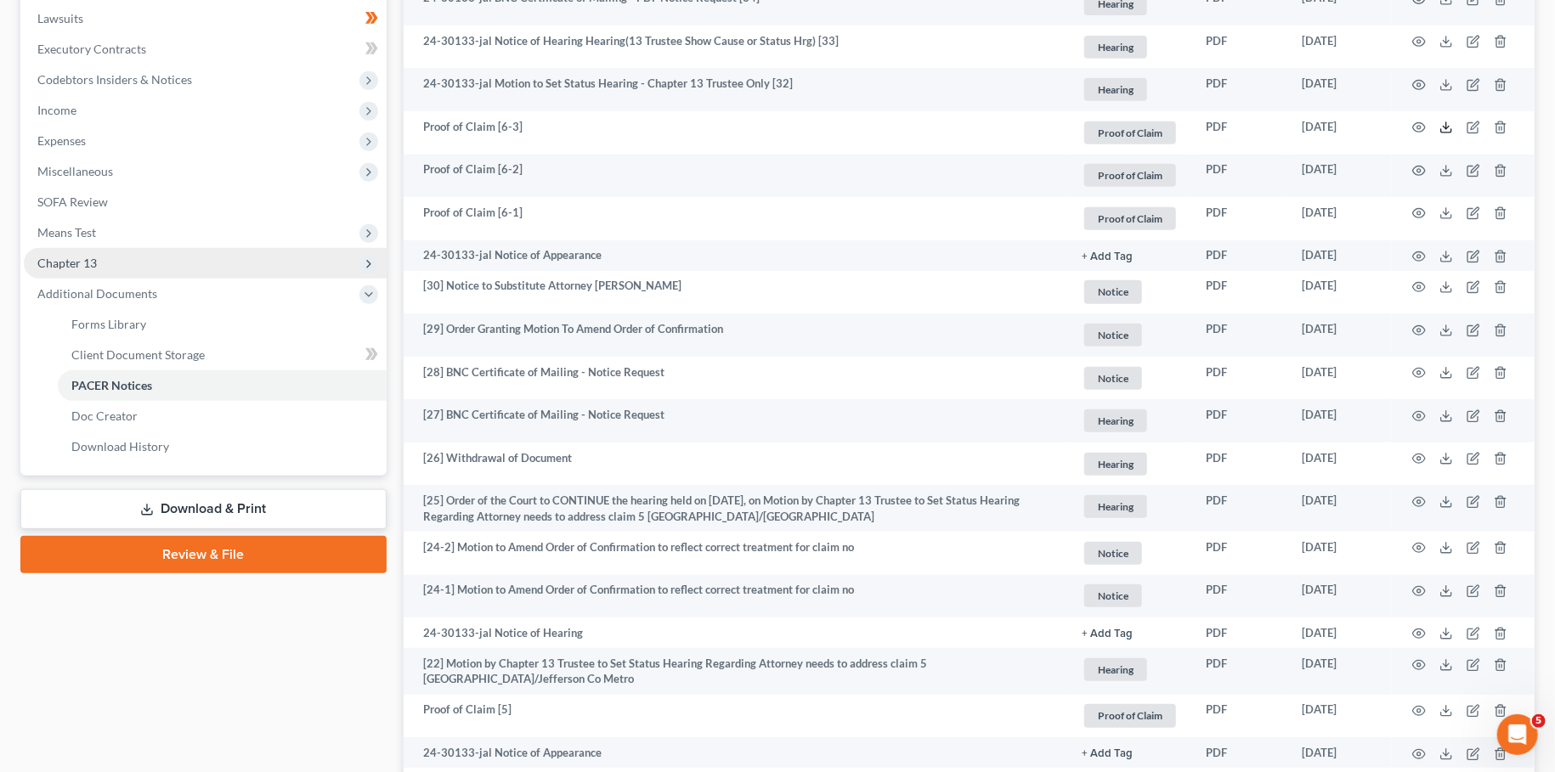
click at [156, 266] on span "Chapter 13" at bounding box center [205, 263] width 363 height 31
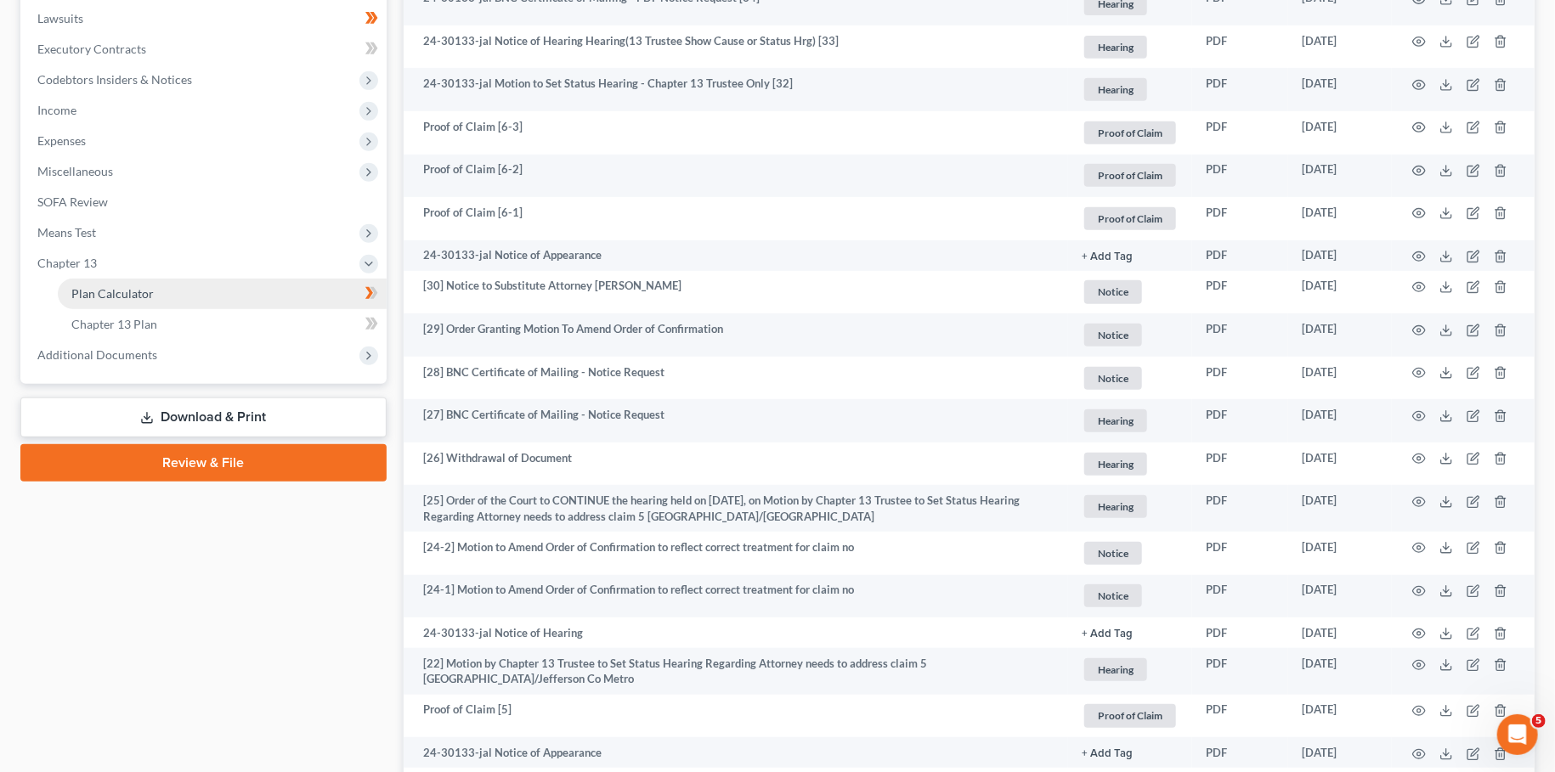
click at [147, 291] on span "Plan Calculator" at bounding box center [112, 293] width 82 height 14
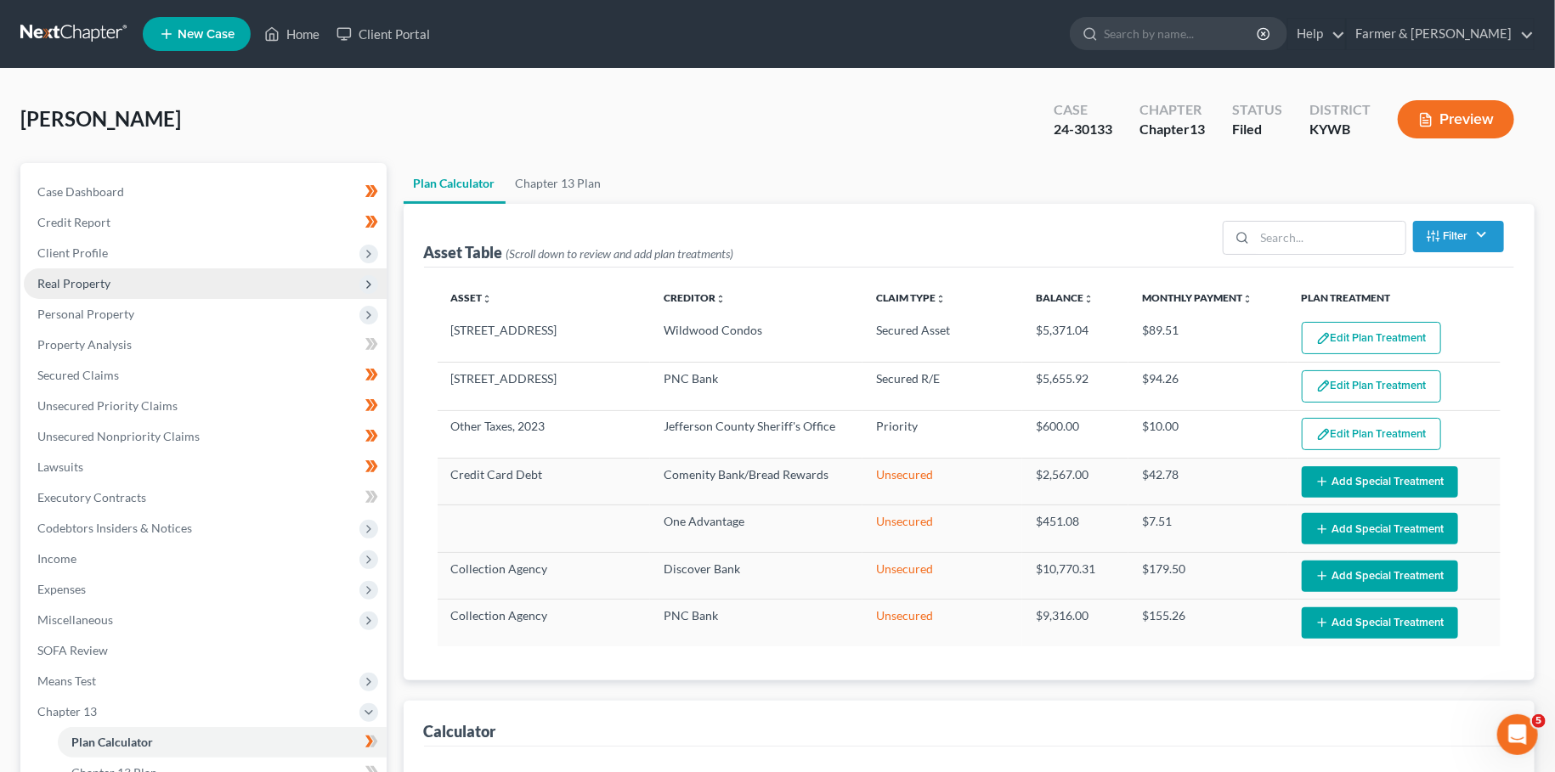
select select "59"
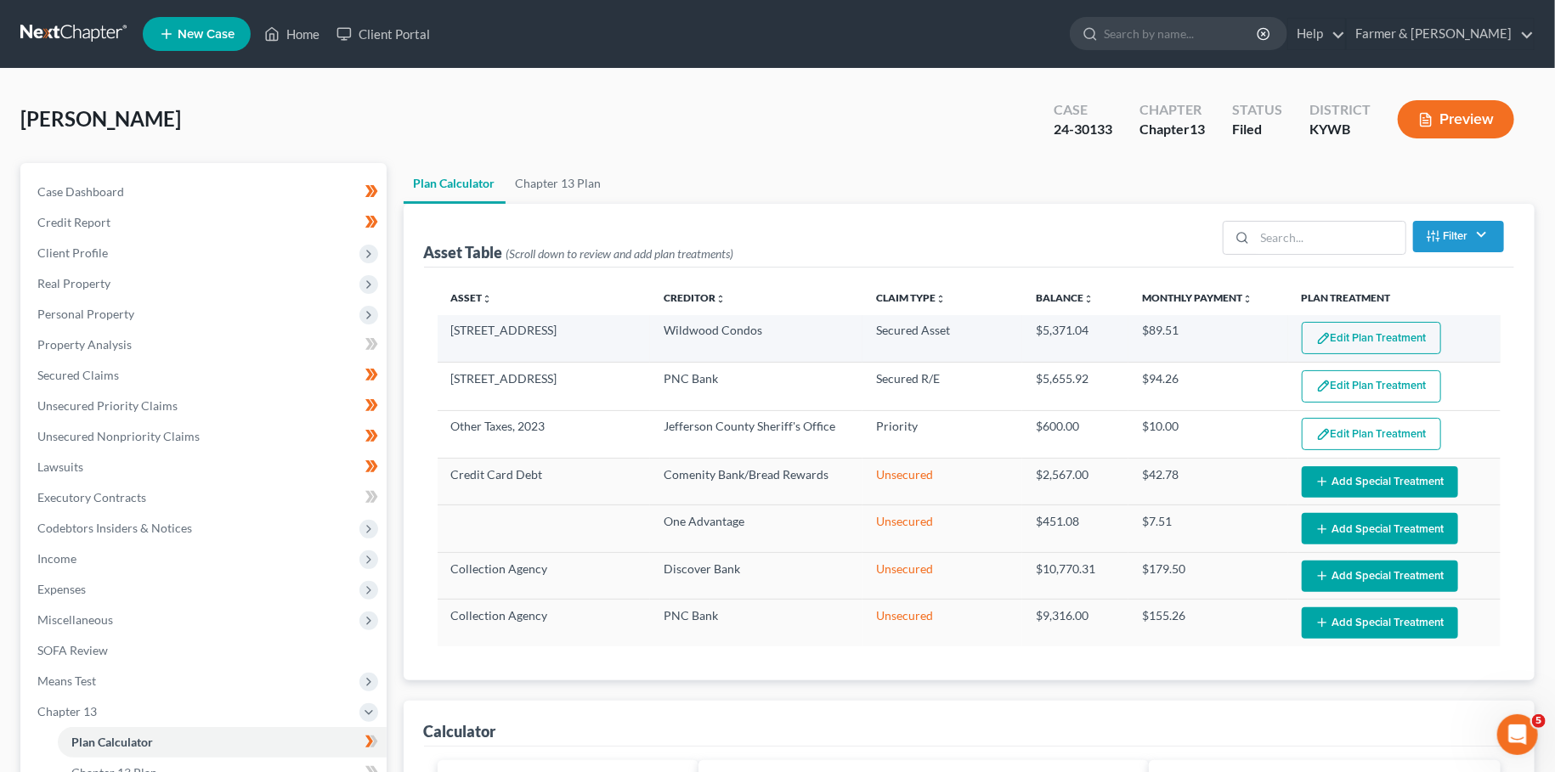
click at [1360, 333] on button "Edit Plan Treatment" at bounding box center [1371, 338] width 139 height 32
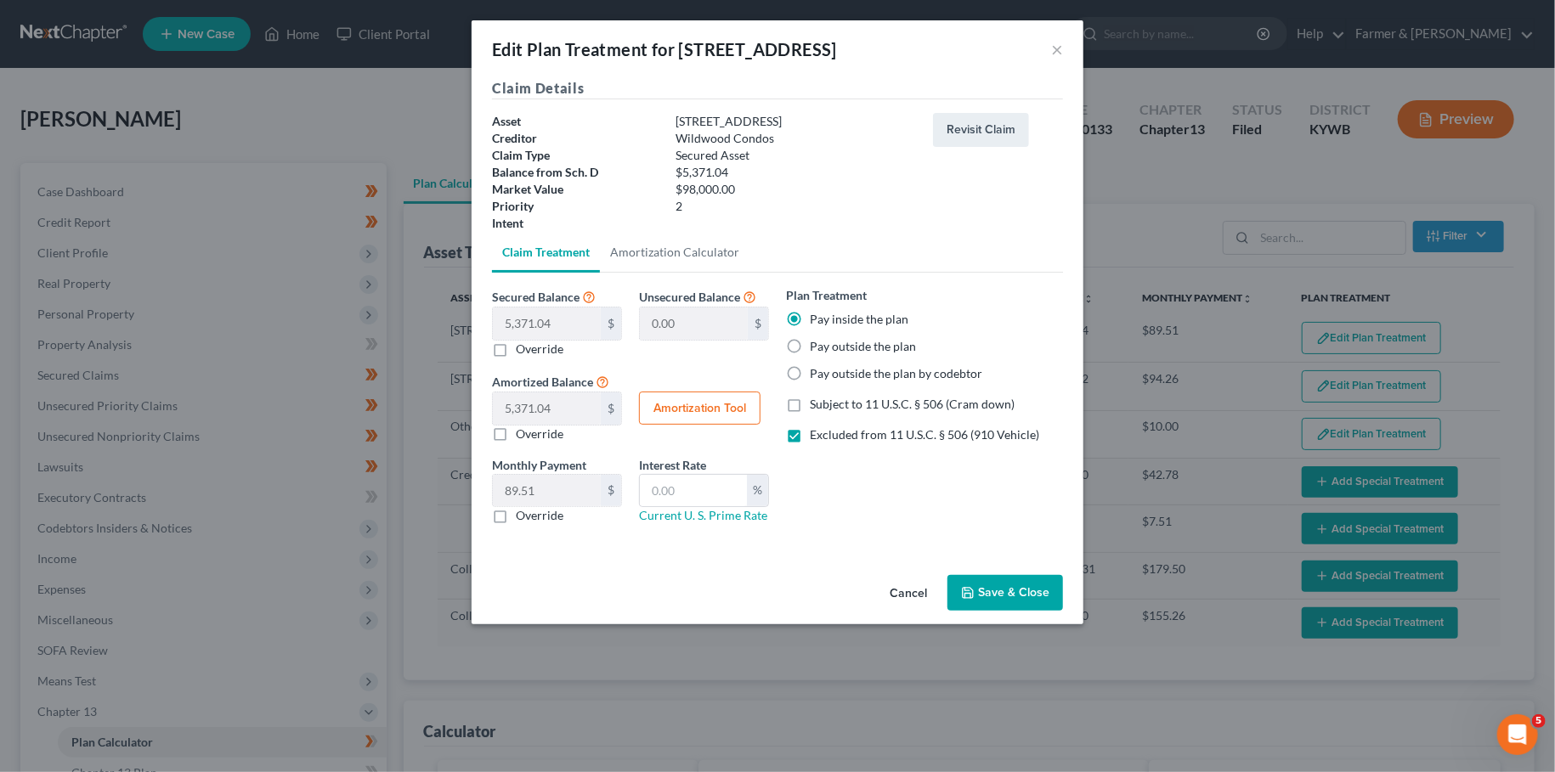
click at [1027, 599] on button "Save & Close" at bounding box center [1005, 593] width 116 height 36
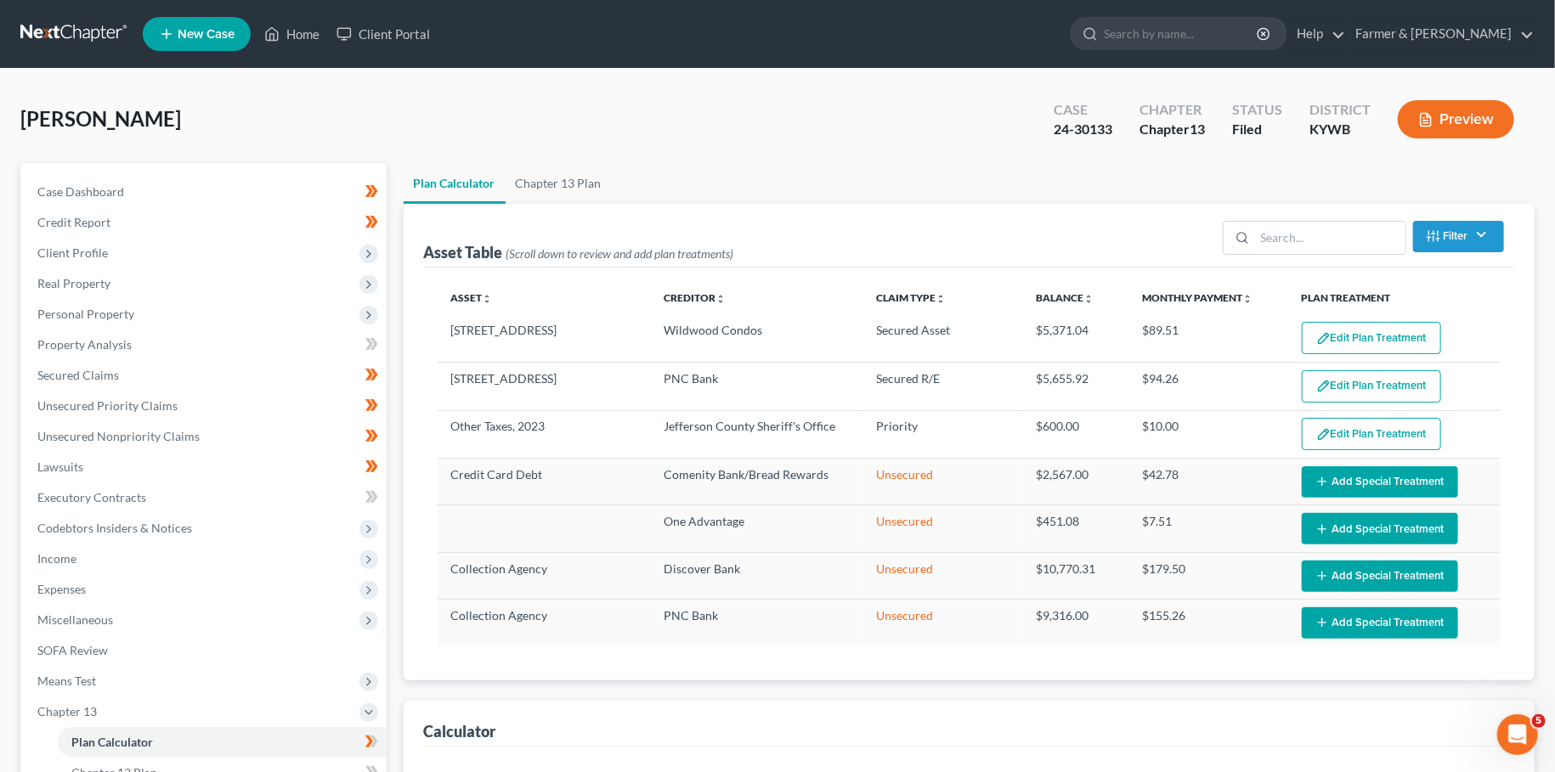
select select "59"
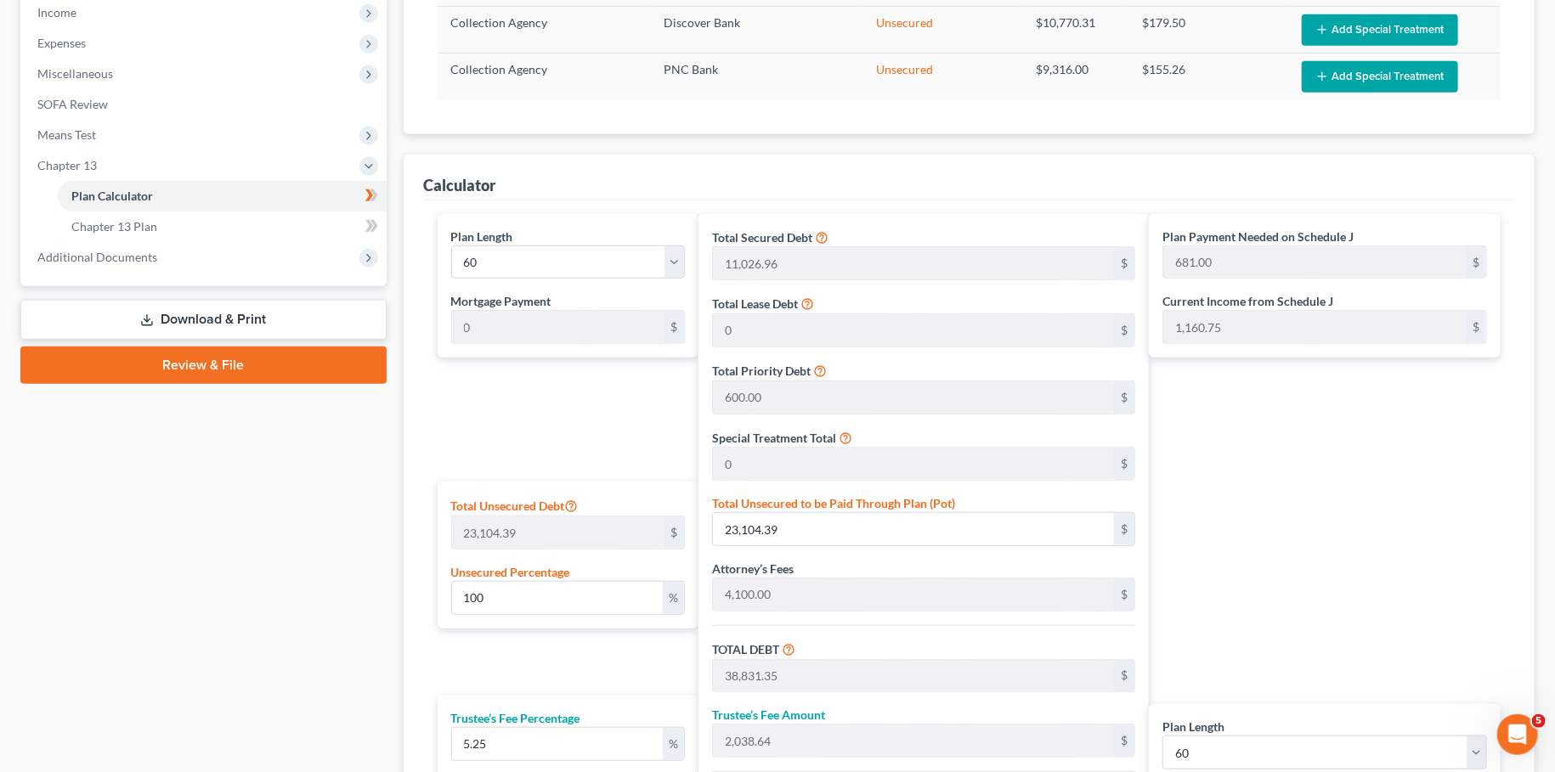
scroll to position [598, 0]
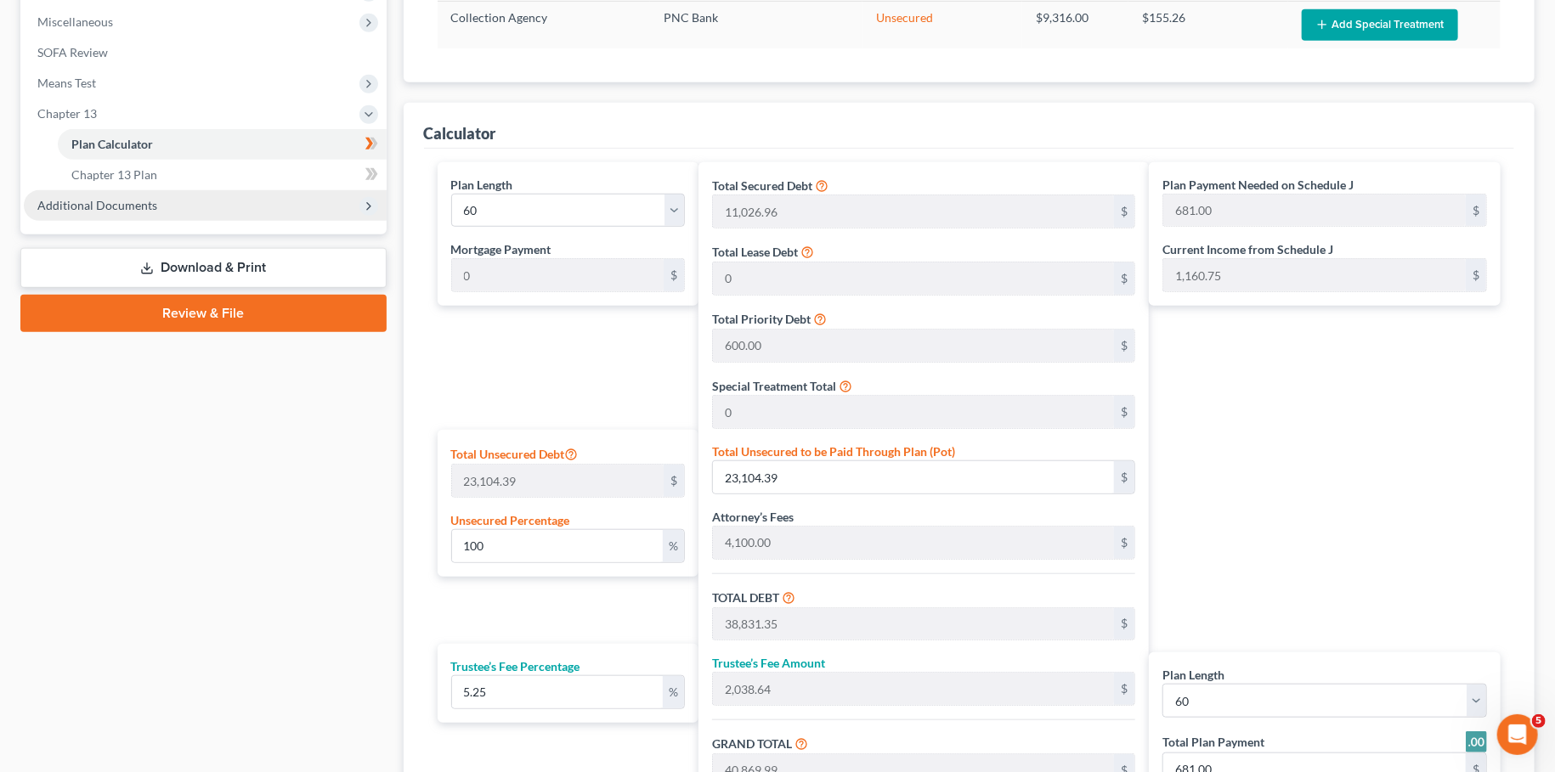
click at [113, 198] on span "Additional Documents" at bounding box center [97, 205] width 120 height 14
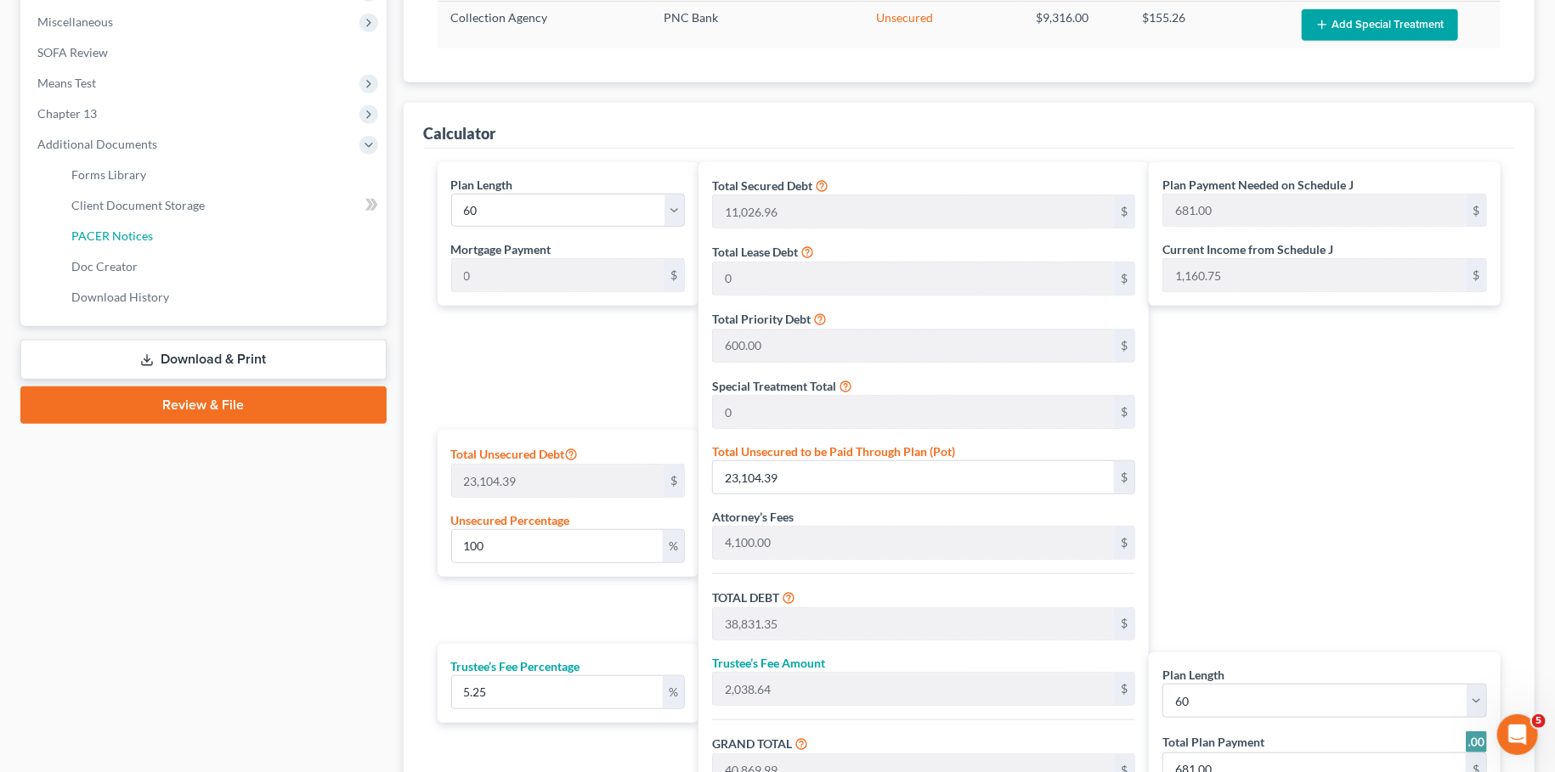
drag, startPoint x: 118, startPoint y: 237, endPoint x: 1525, endPoint y: 354, distance: 1412.0
click at [119, 237] on span "PACER Notices" at bounding box center [112, 236] width 82 height 14
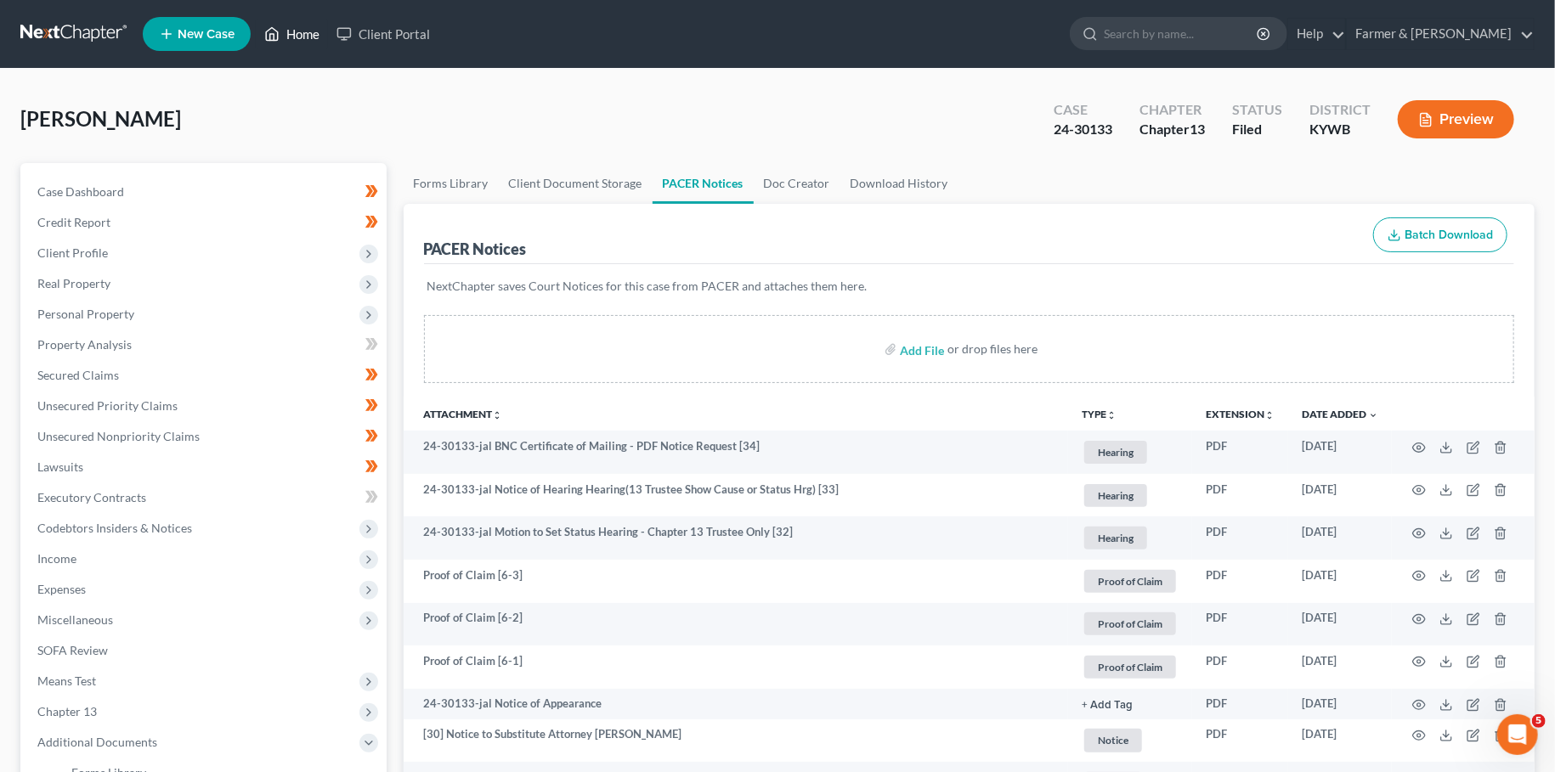
click at [291, 28] on link "Home" at bounding box center [292, 34] width 72 height 31
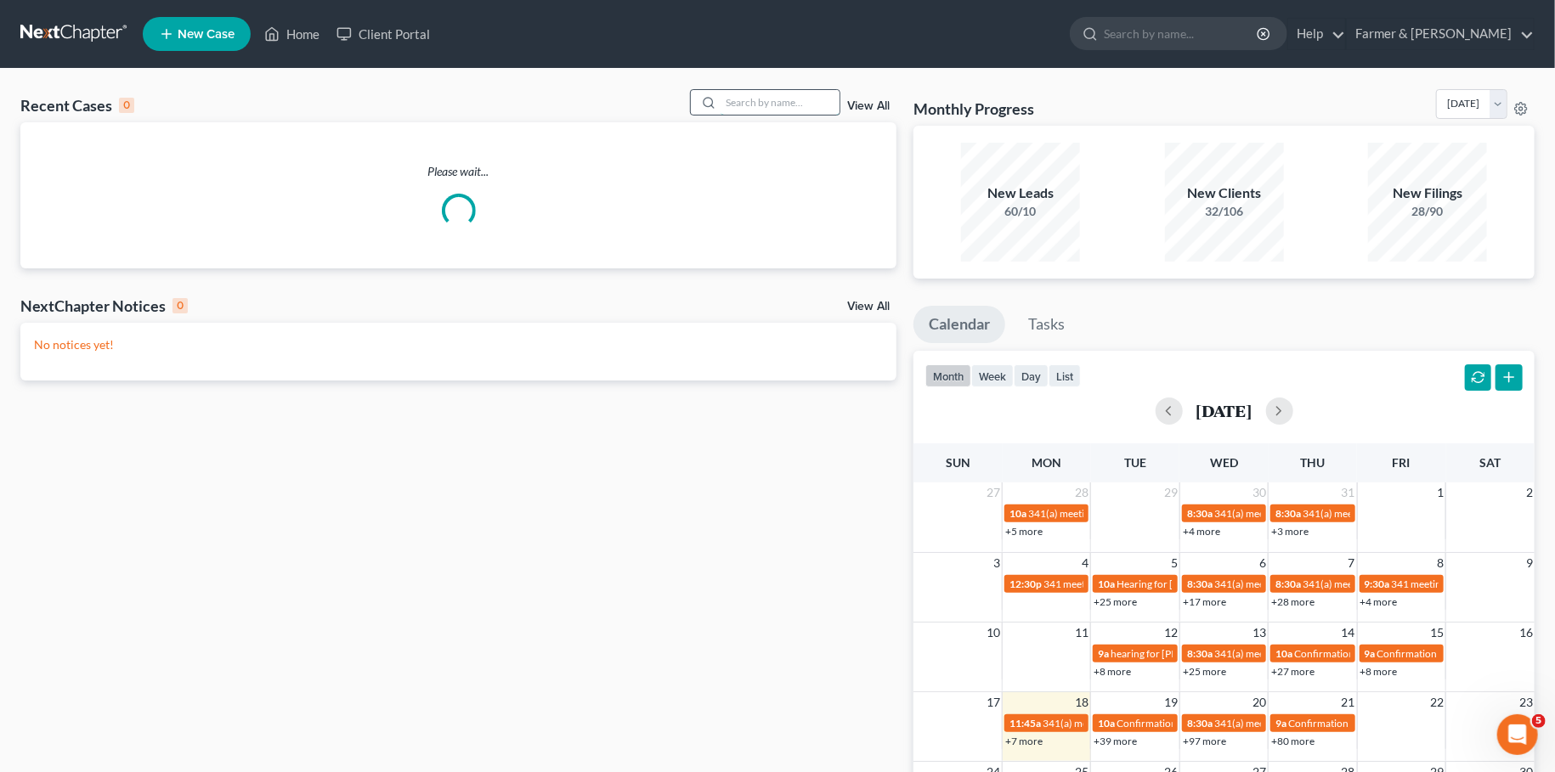
click at [732, 99] on input "search" at bounding box center [780, 102] width 119 height 25
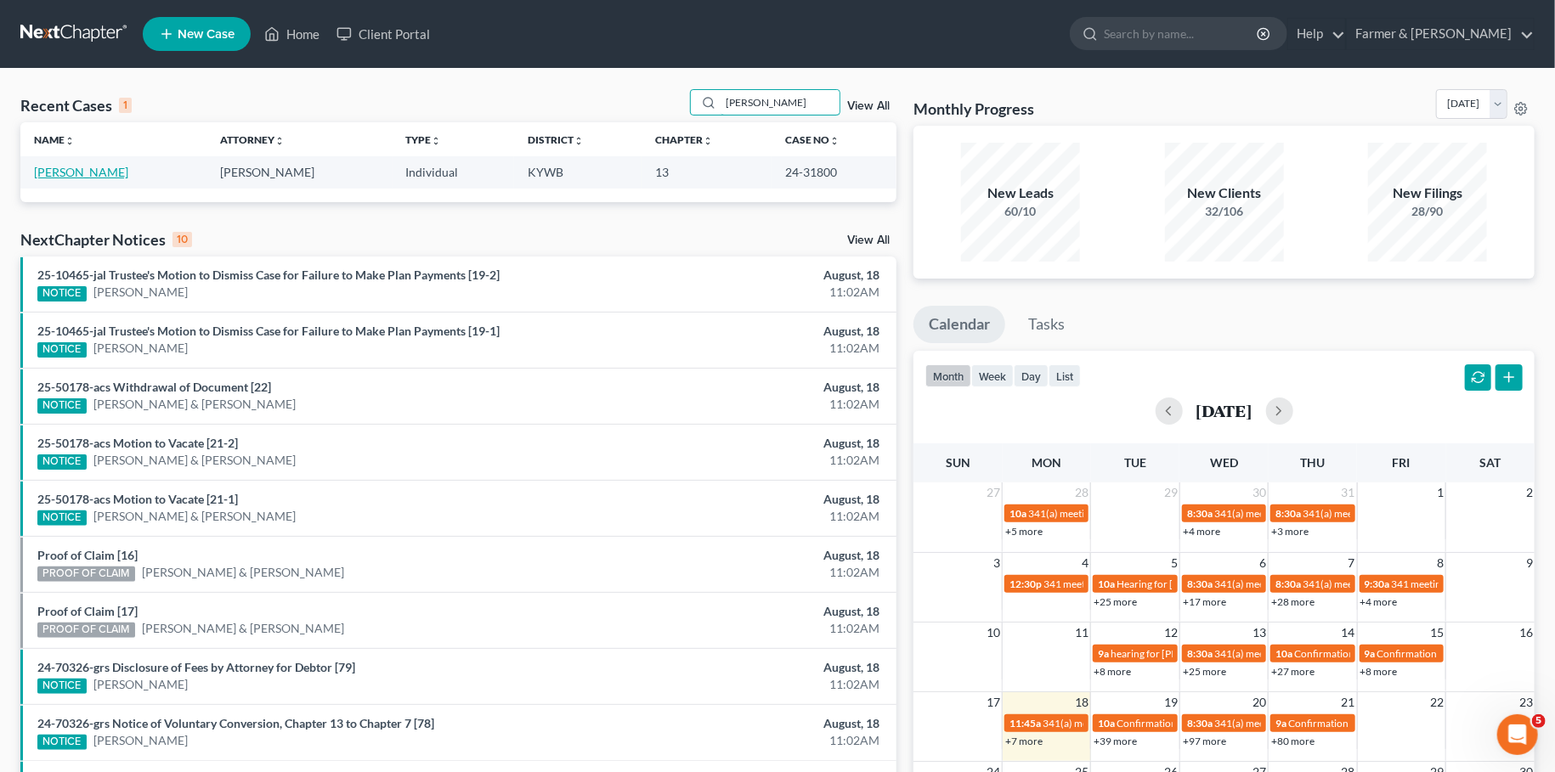
type input "raney"
click at [93, 169] on link "[PERSON_NAME]" at bounding box center [81, 172] width 94 height 14
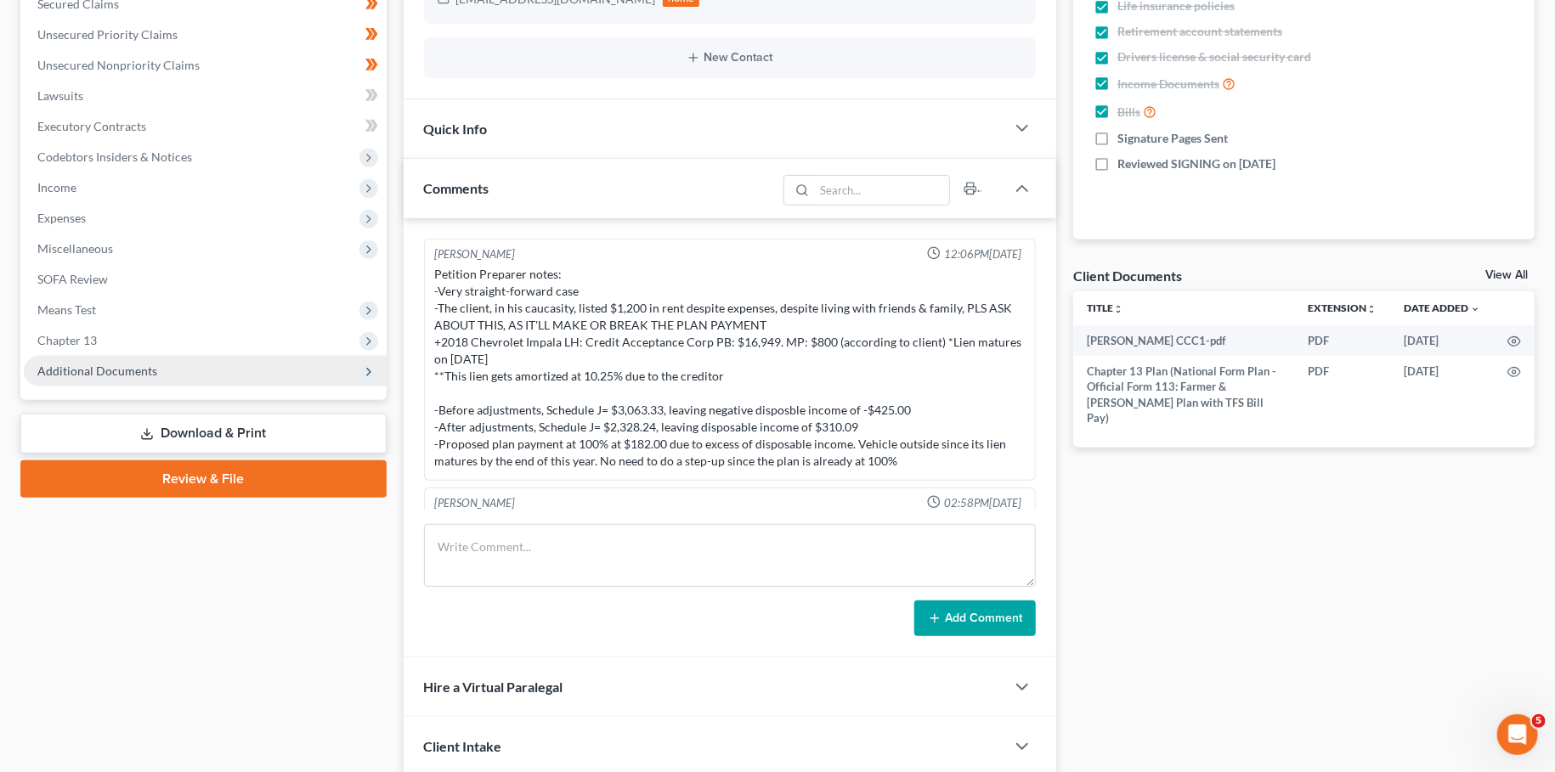
scroll to position [268, 0]
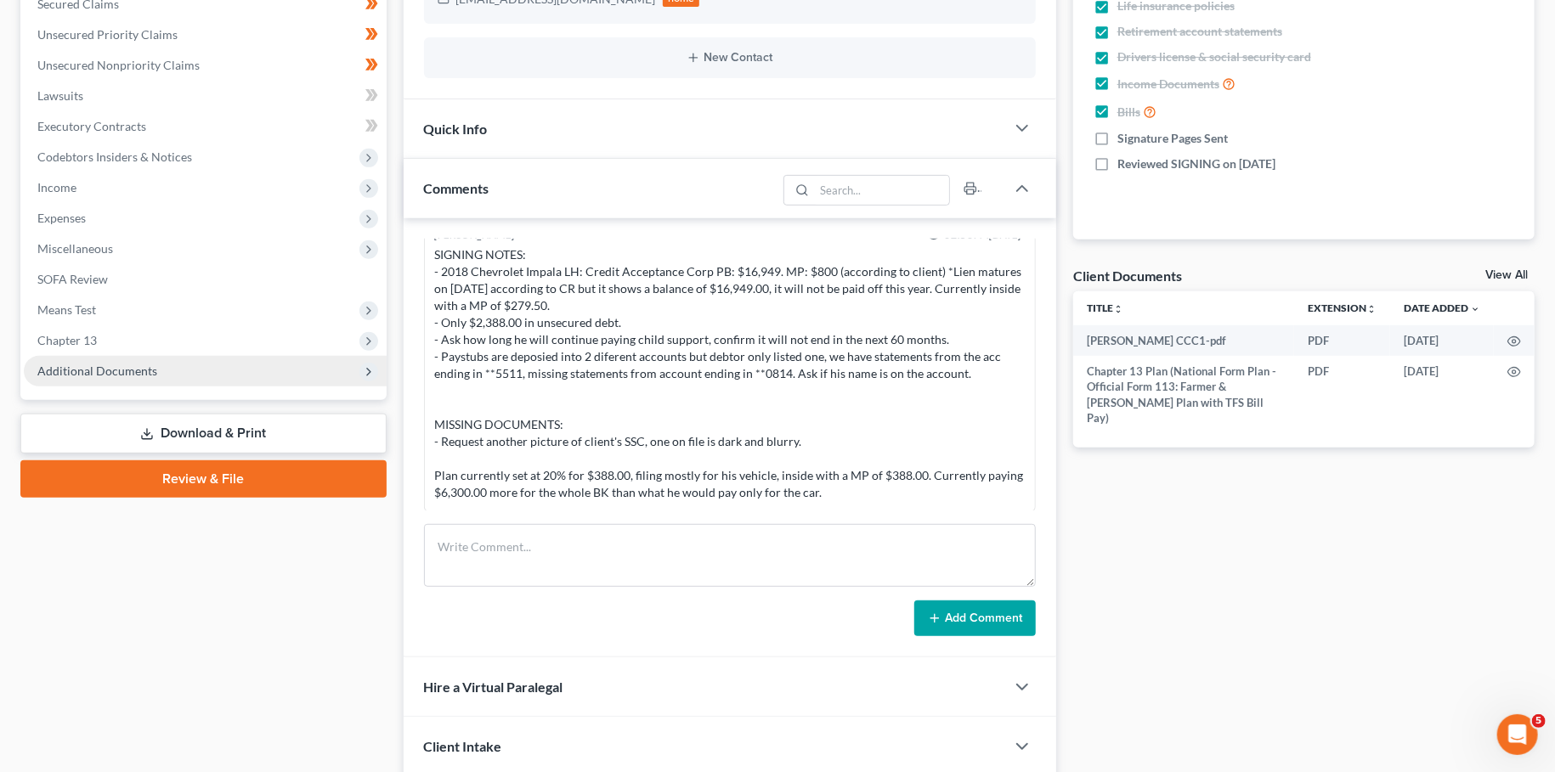
click at [138, 374] on span "Additional Documents" at bounding box center [97, 371] width 120 height 14
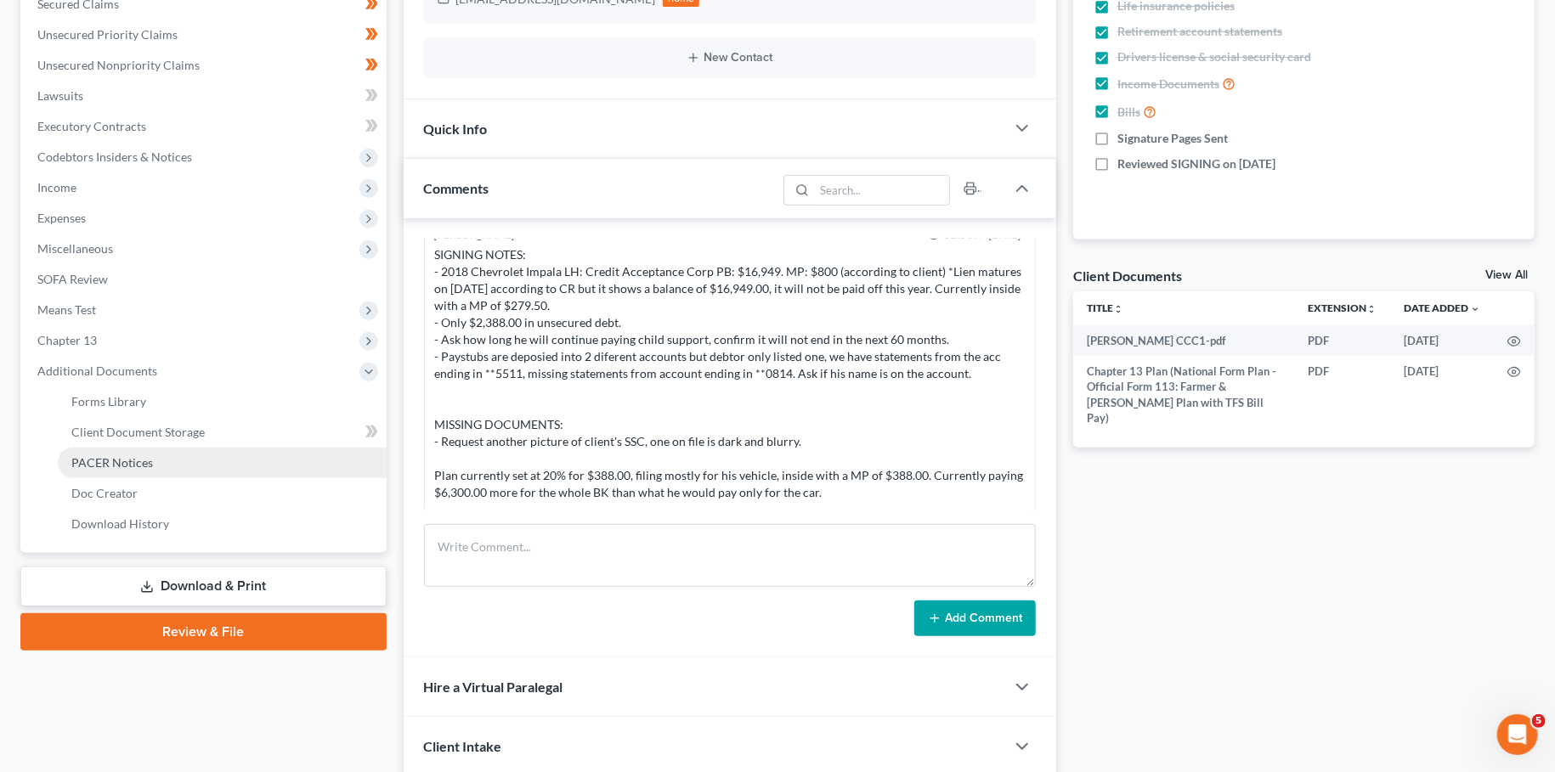
click at [139, 455] on span "PACER Notices" at bounding box center [112, 462] width 82 height 14
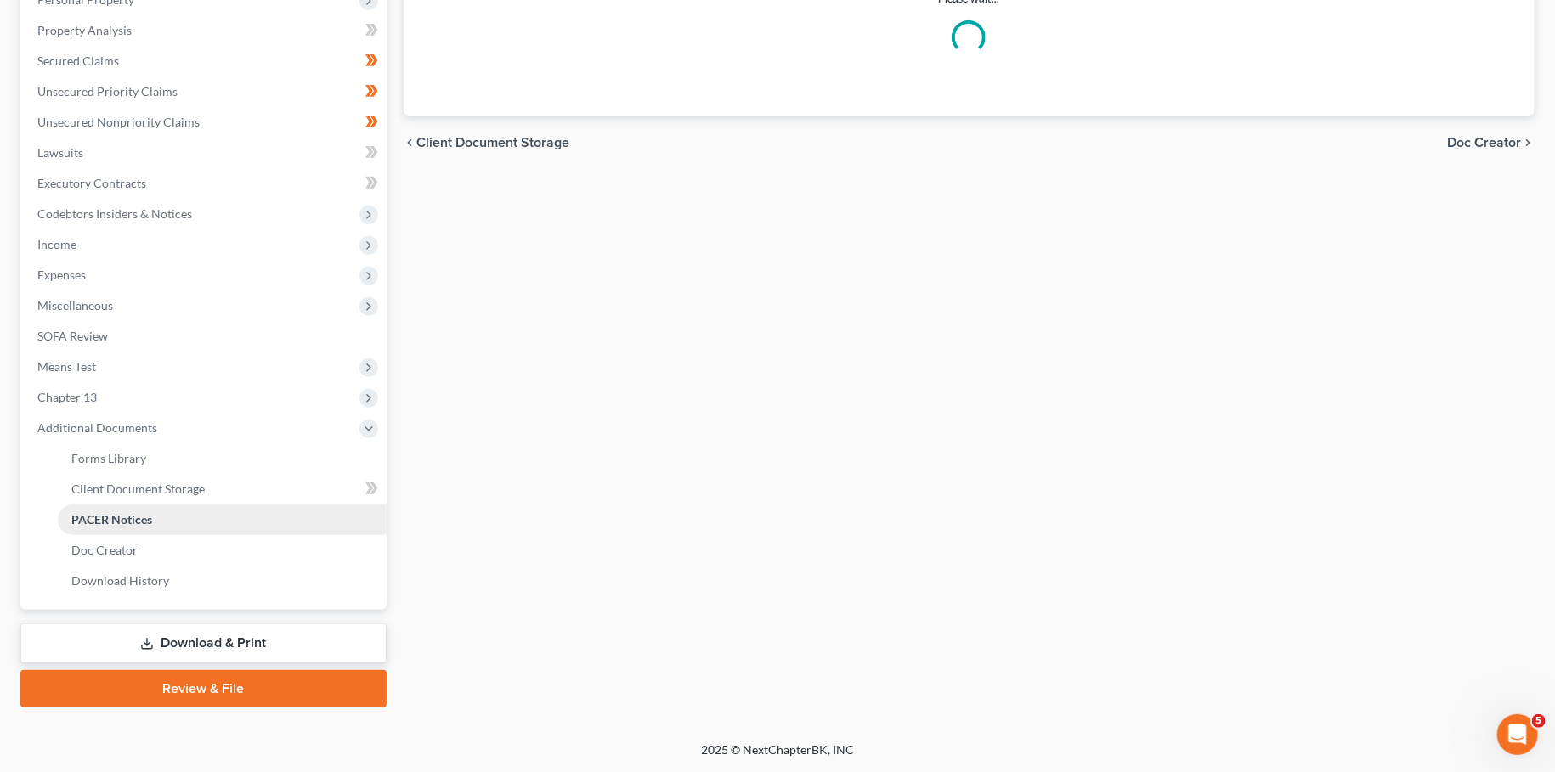
scroll to position [313, 0]
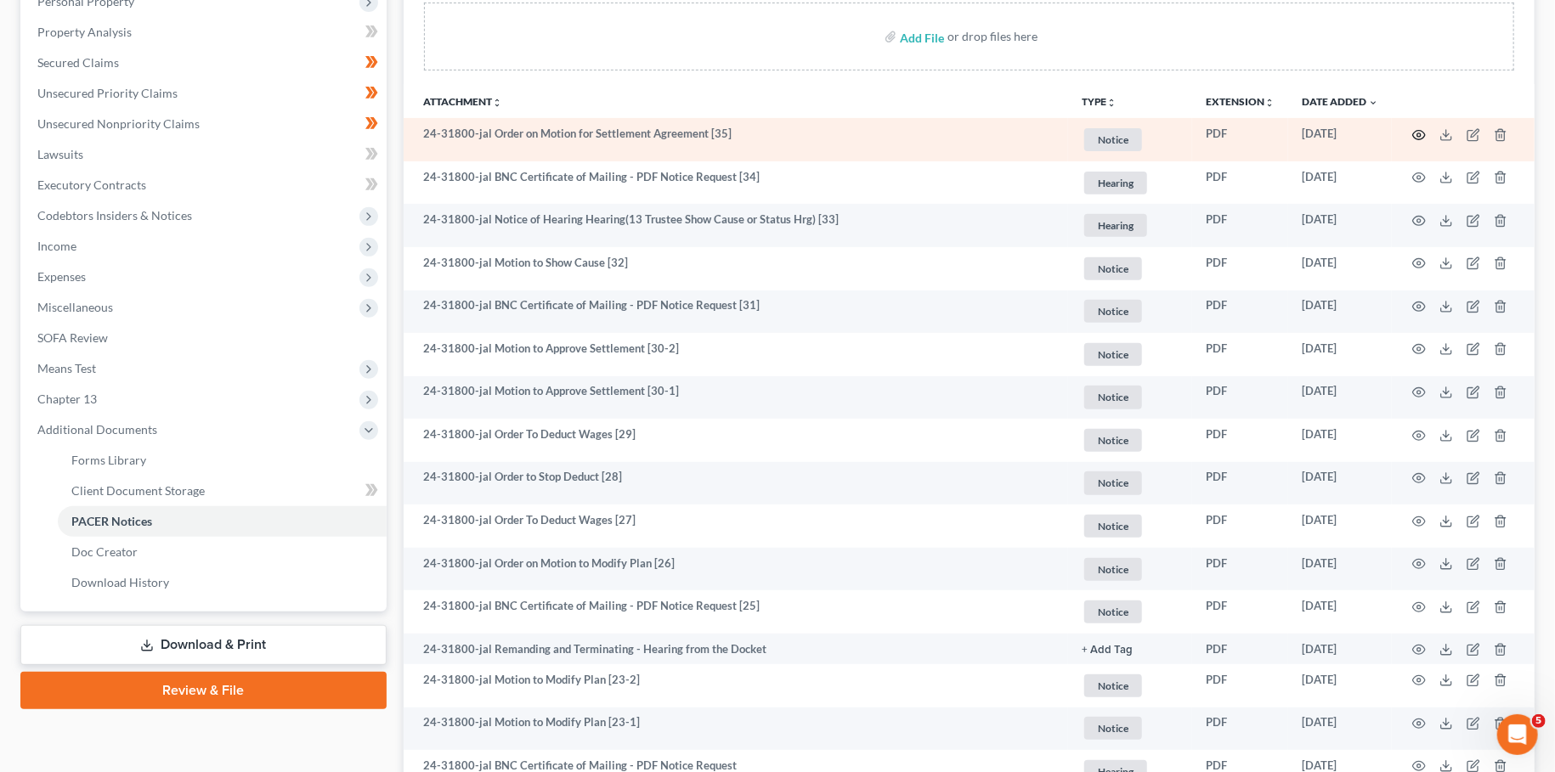
click at [1420, 128] on icon "button" at bounding box center [1419, 135] width 14 height 14
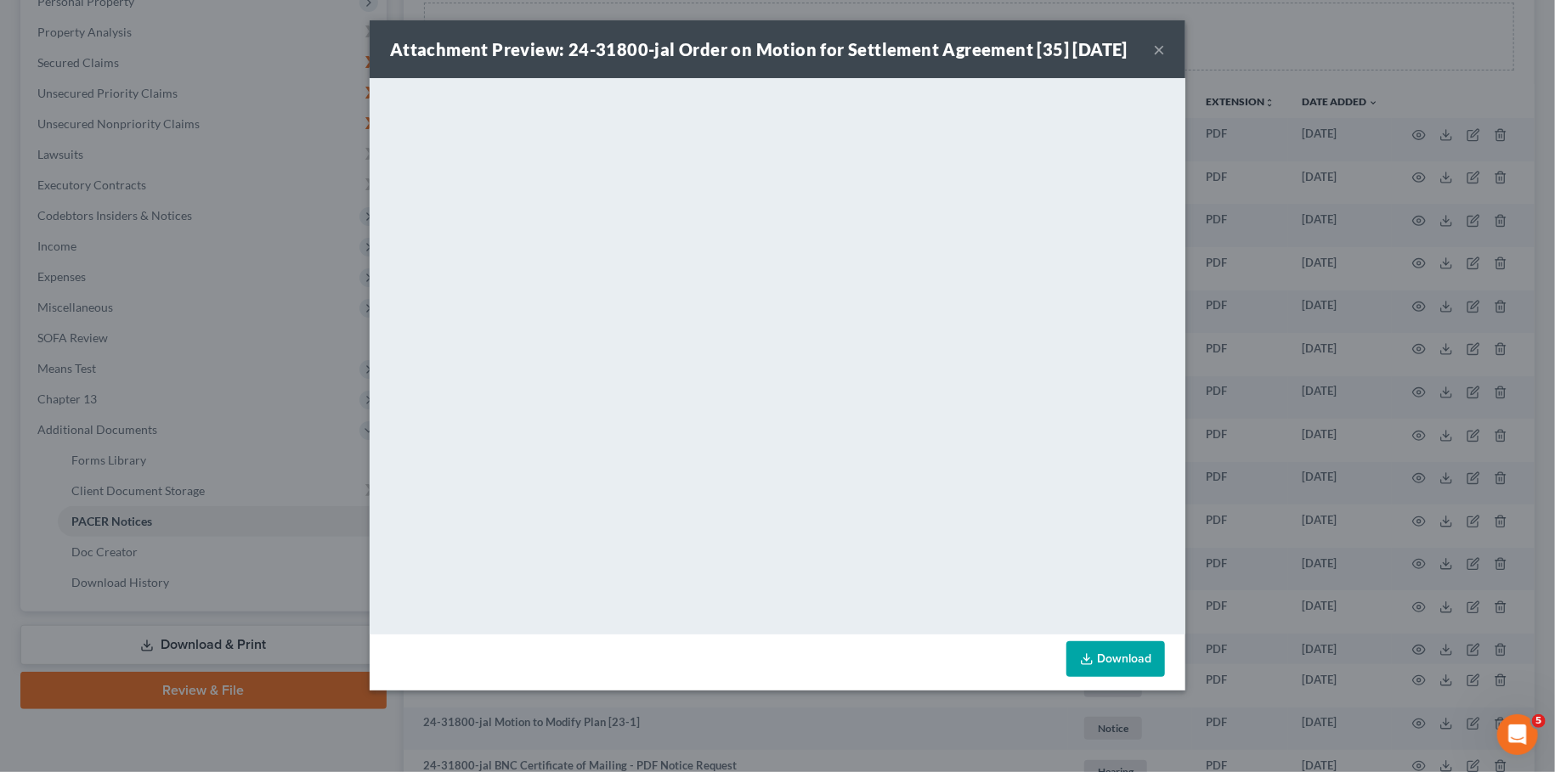
click at [1154, 59] on button "×" at bounding box center [1159, 49] width 12 height 20
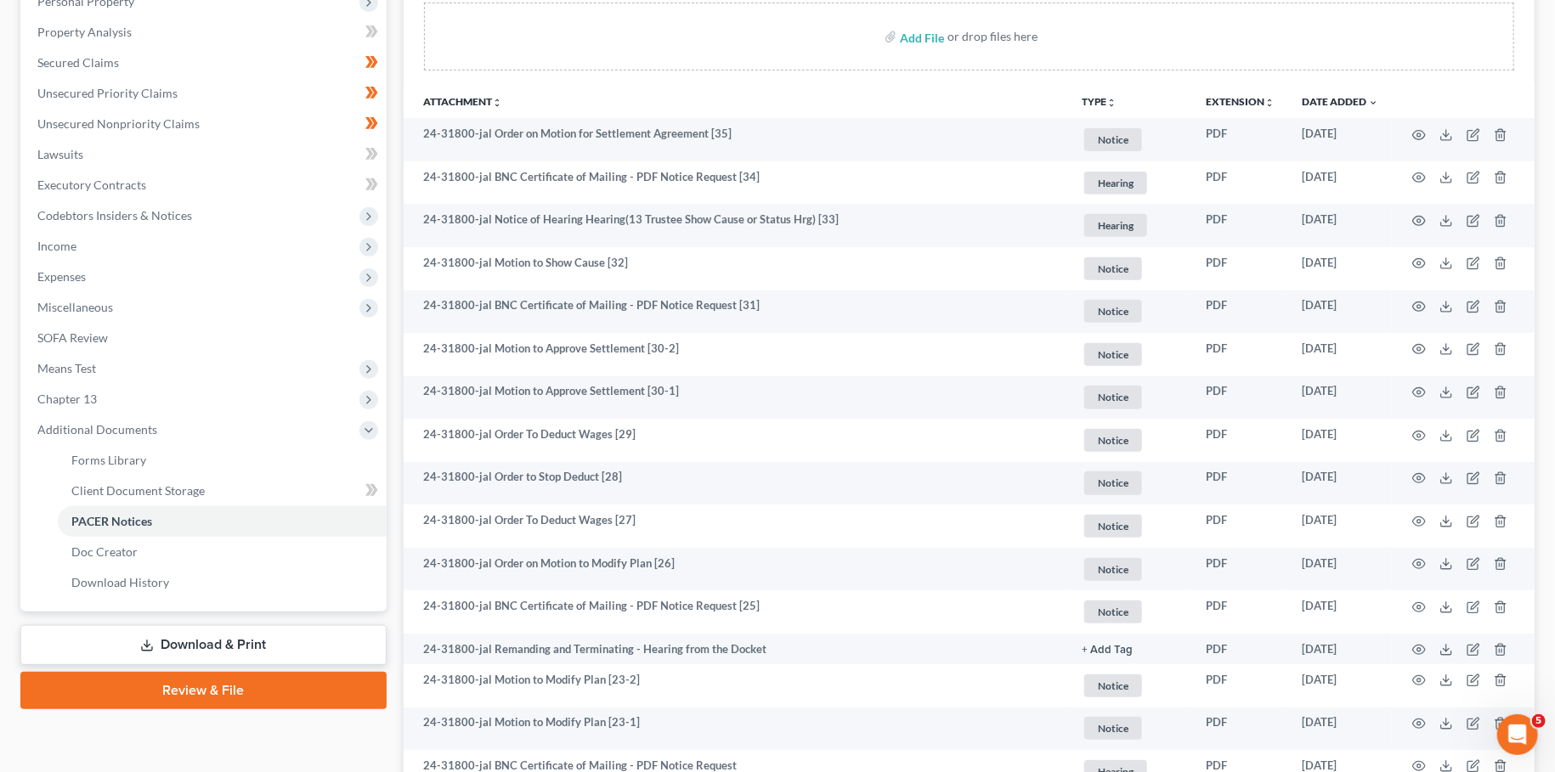
click at [723, 24] on div "Add File or drop files here" at bounding box center [969, 37] width 1091 height 68
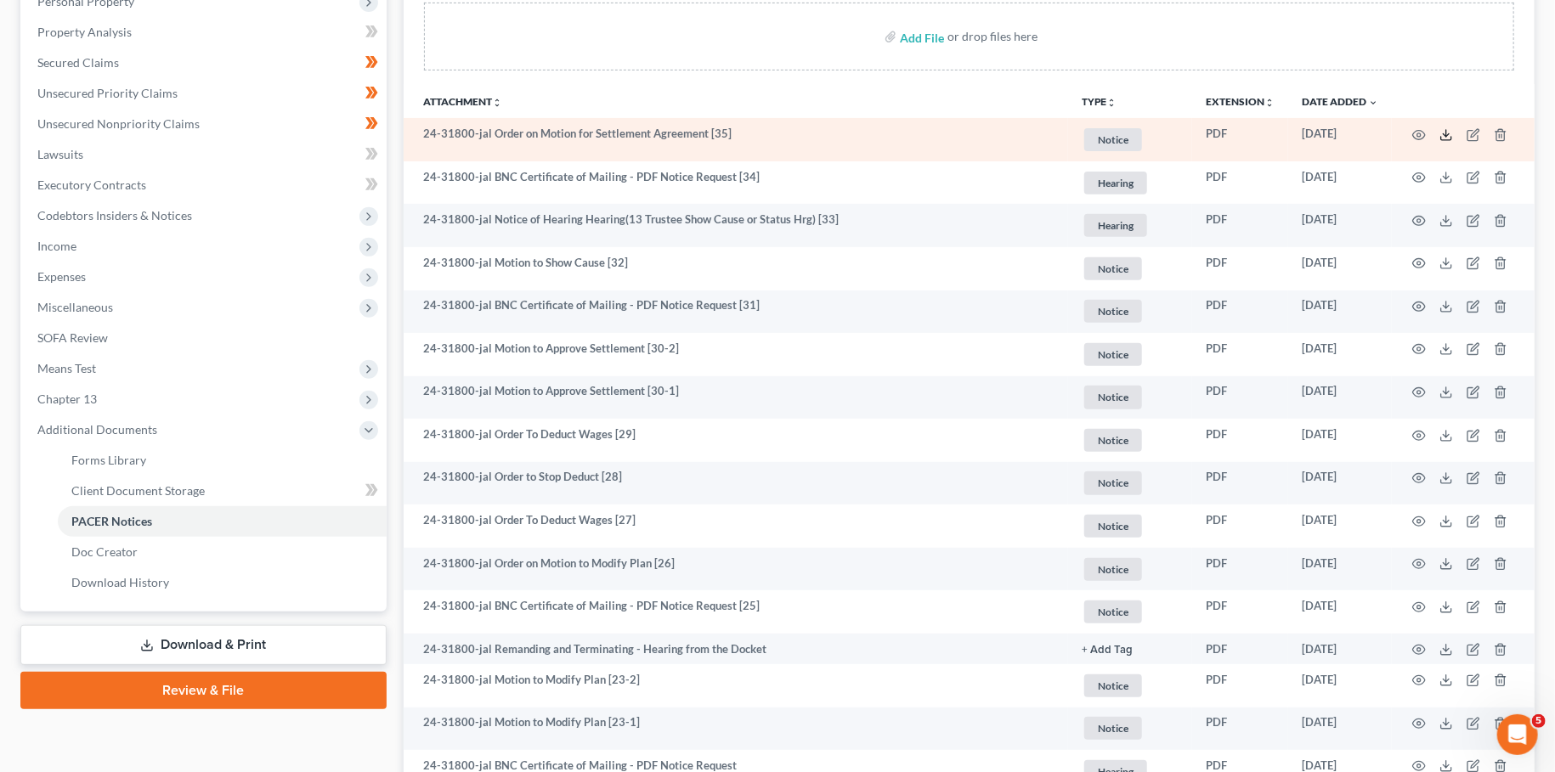
click at [1446, 134] on line at bounding box center [1446, 133] width 0 height 7
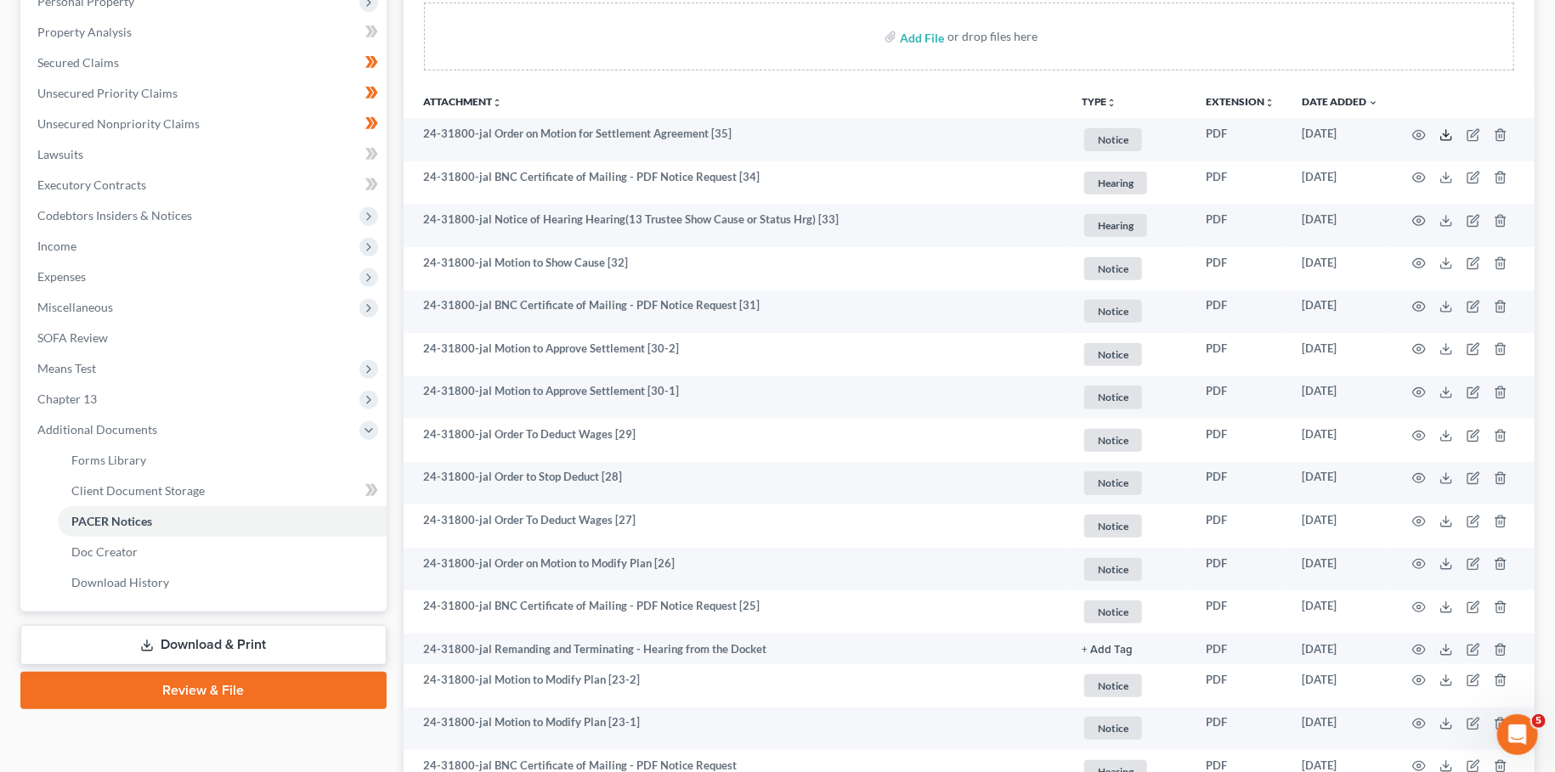
scroll to position [0, 0]
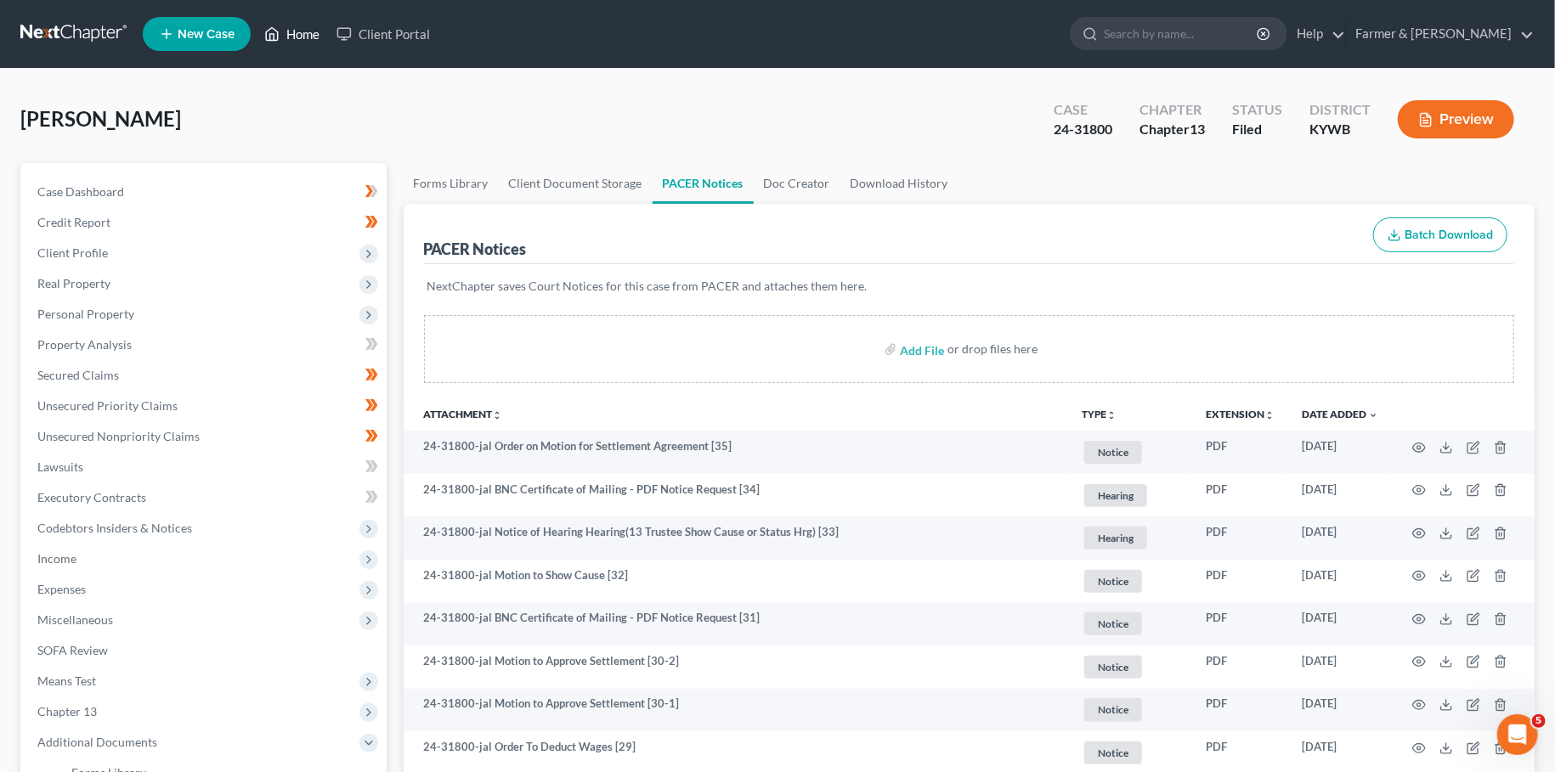
click at [298, 27] on link "Home" at bounding box center [292, 34] width 72 height 31
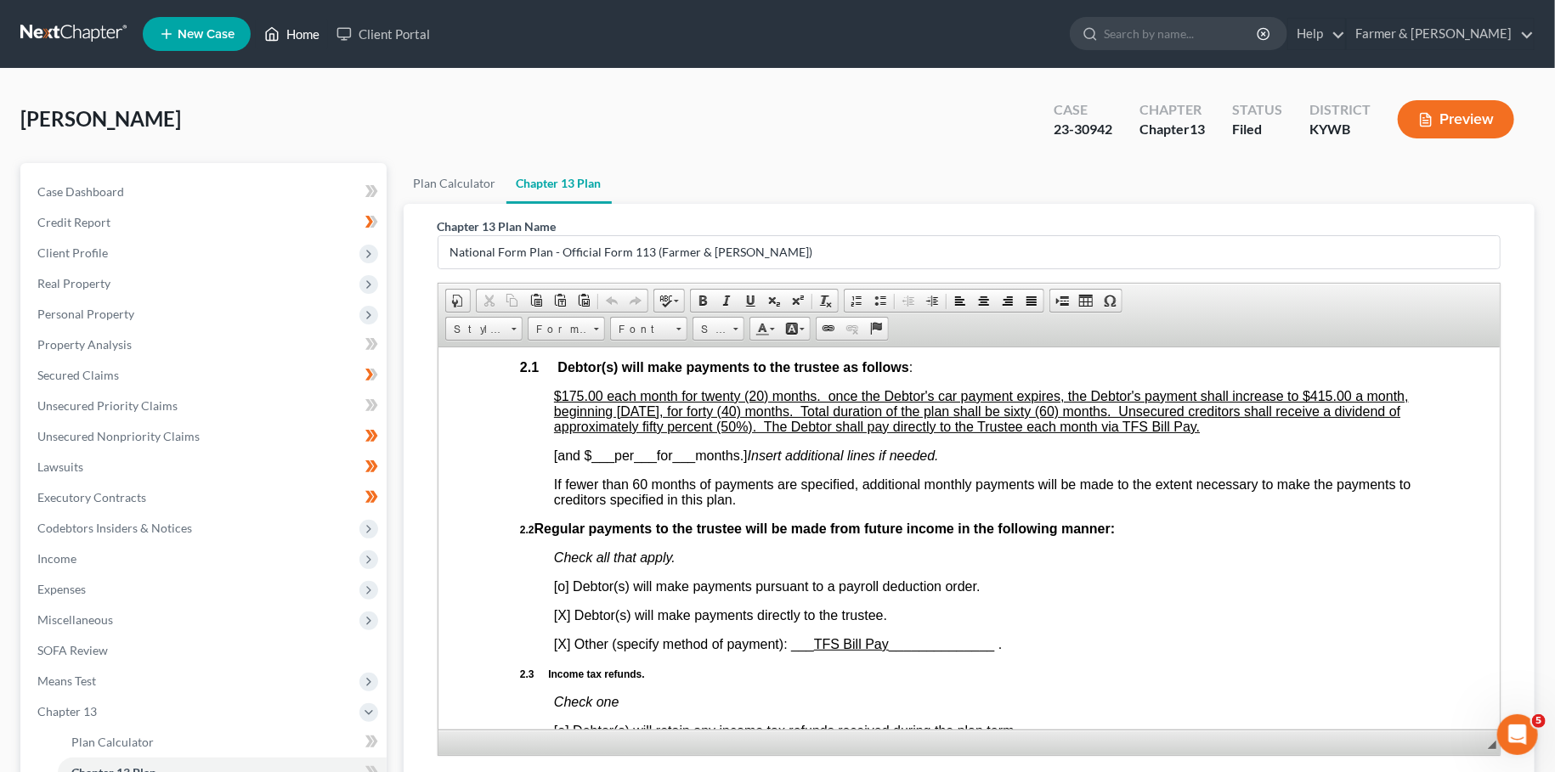
click at [309, 29] on link "Home" at bounding box center [292, 34] width 72 height 31
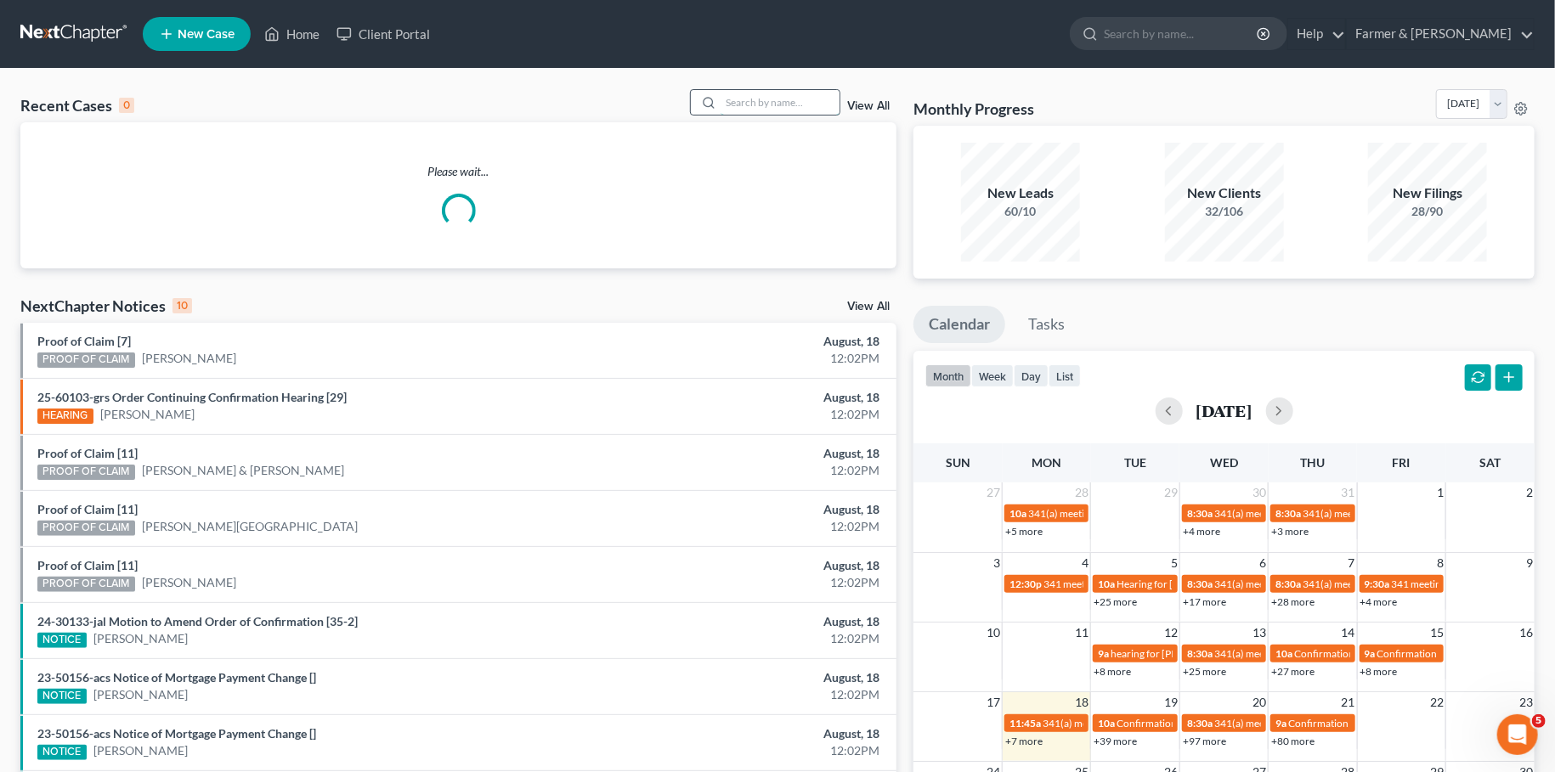
click at [730, 99] on input "search" at bounding box center [780, 102] width 119 height 25
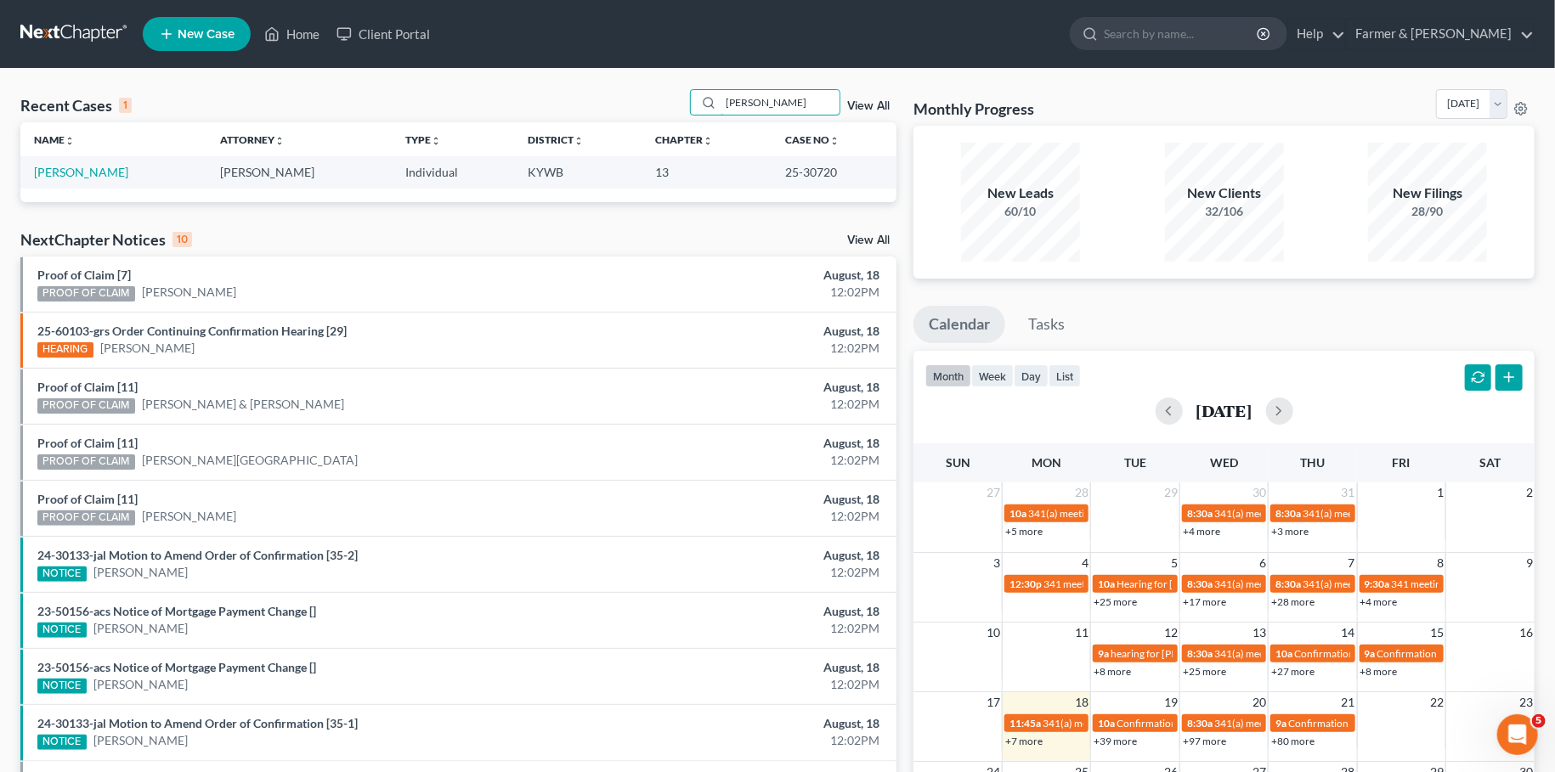
type input "[PERSON_NAME]"
click at [68, 165] on td "[PERSON_NAME]" at bounding box center [113, 171] width 186 height 31
click at [66, 171] on link "[PERSON_NAME]" at bounding box center [81, 172] width 94 height 14
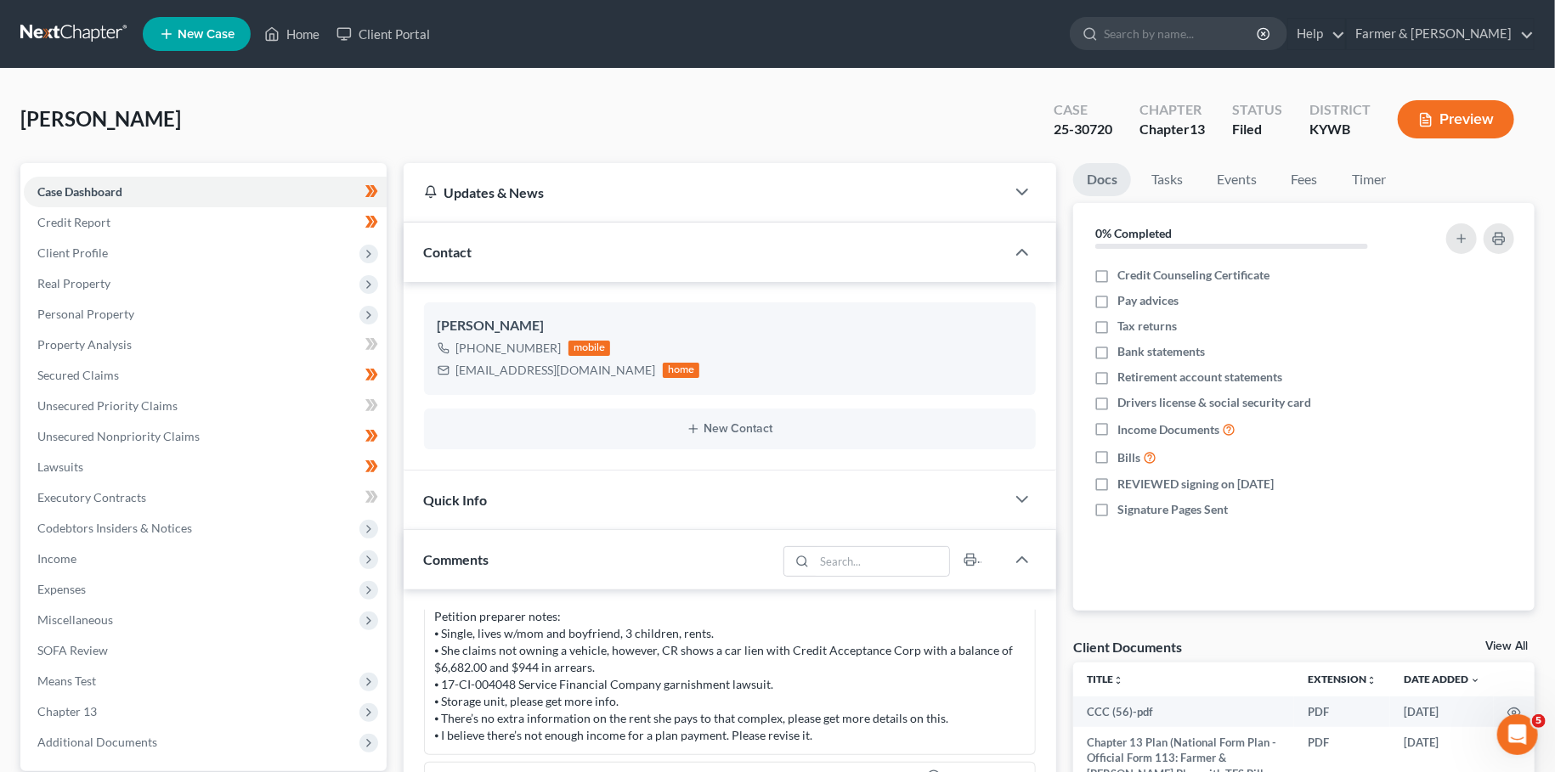
scroll to position [497, 0]
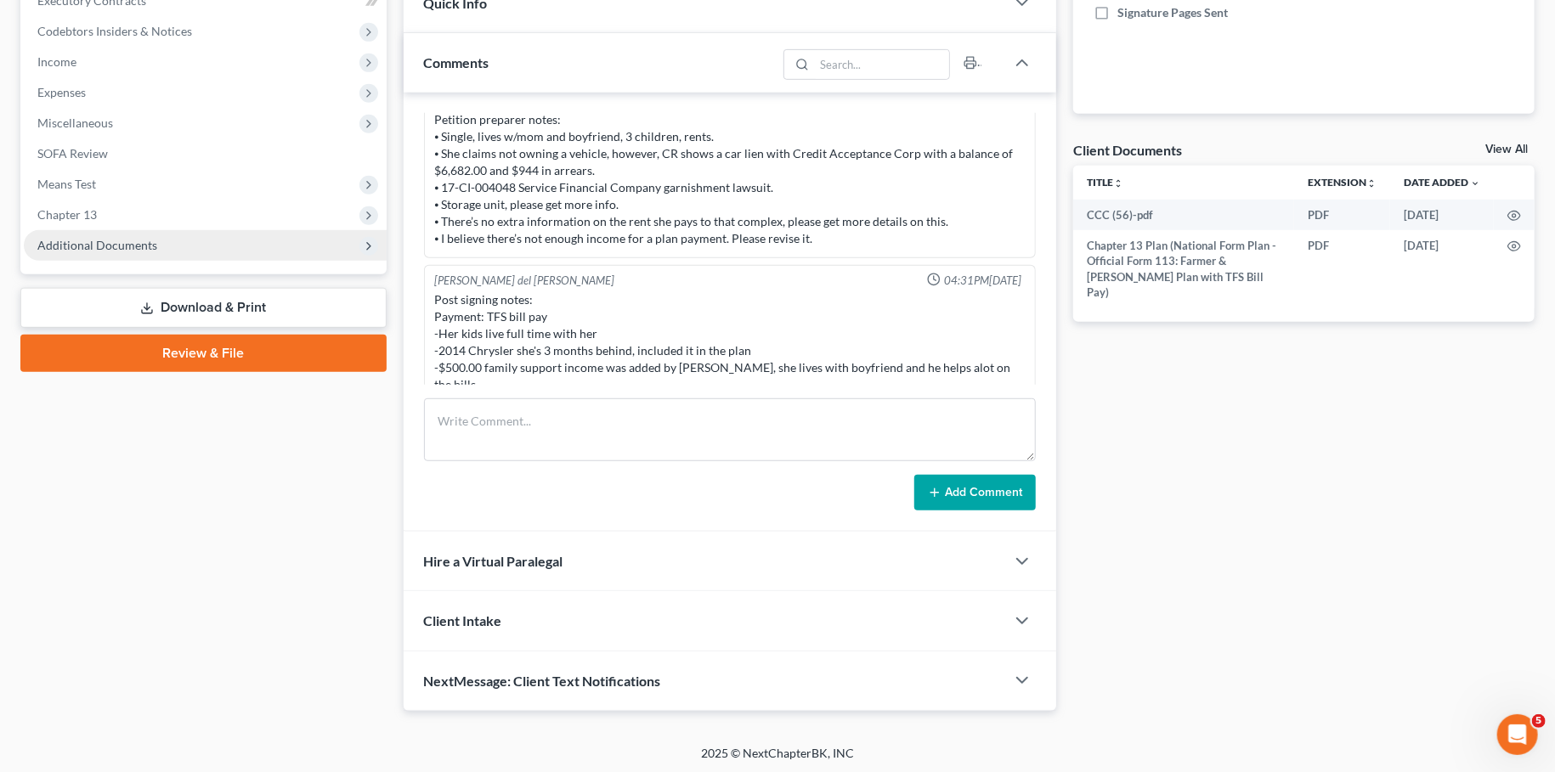
click at [109, 239] on span "Additional Documents" at bounding box center [97, 245] width 120 height 14
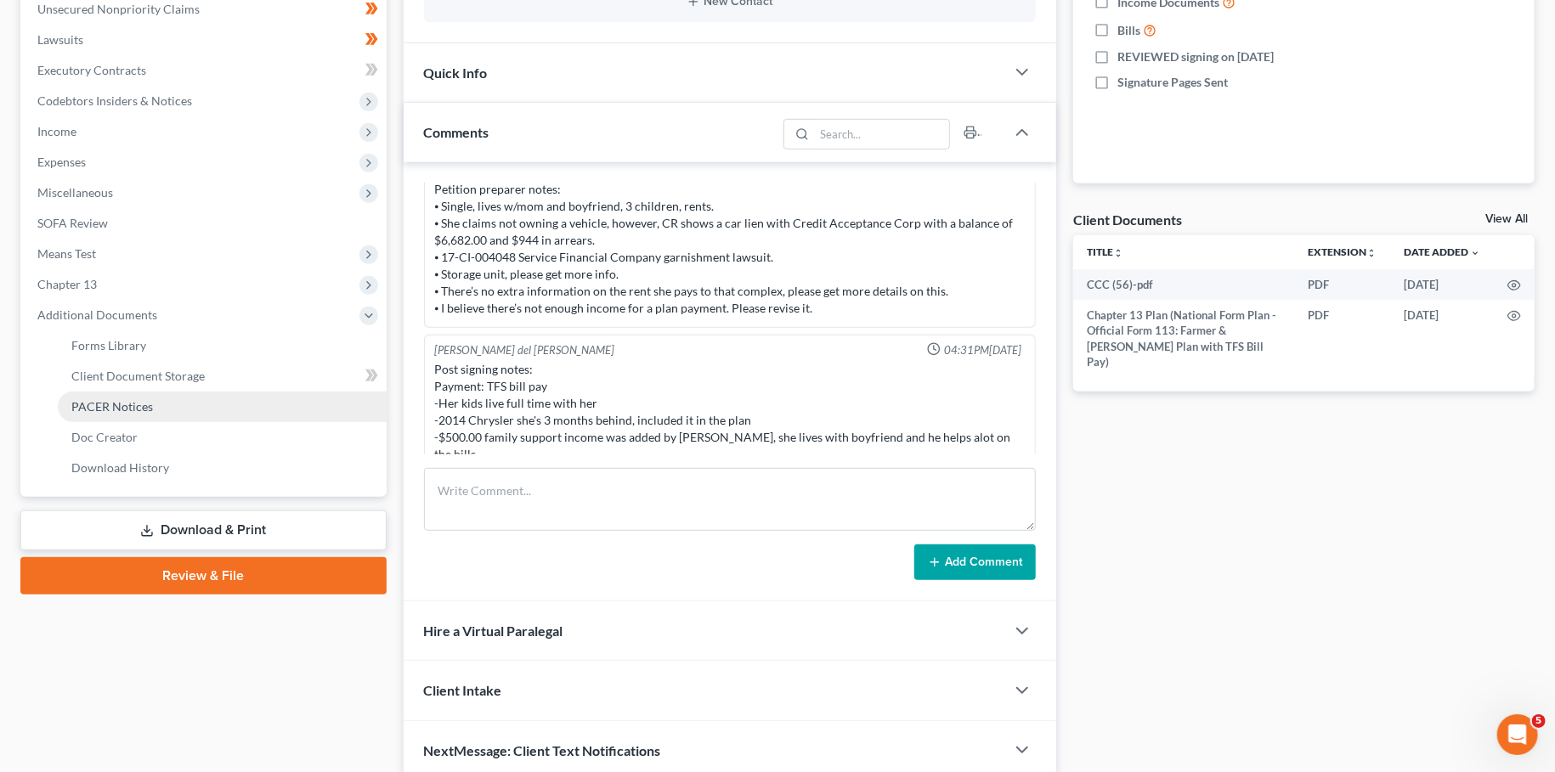
scroll to position [348, 0]
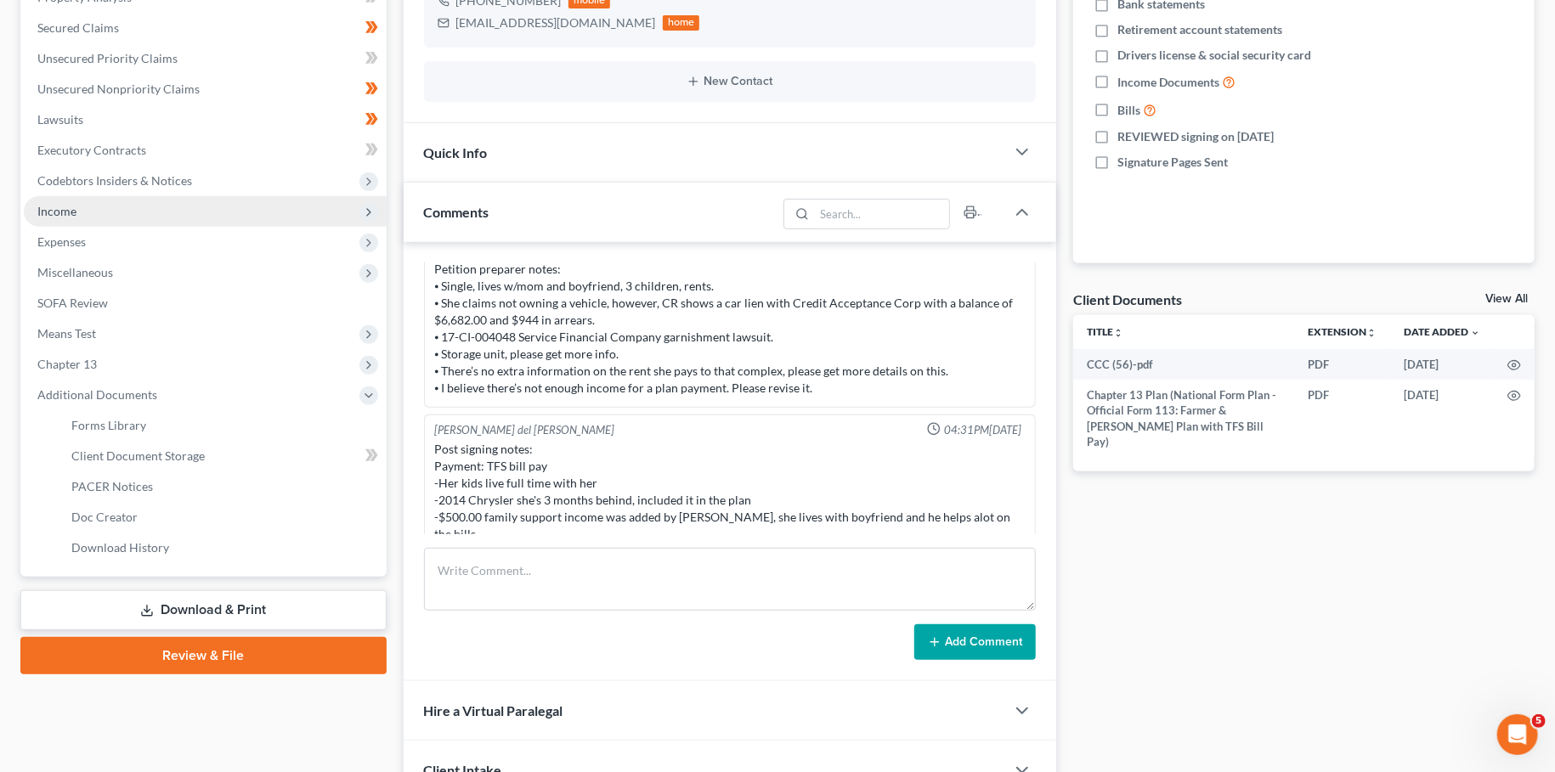
click at [97, 212] on span "Income" at bounding box center [205, 211] width 363 height 31
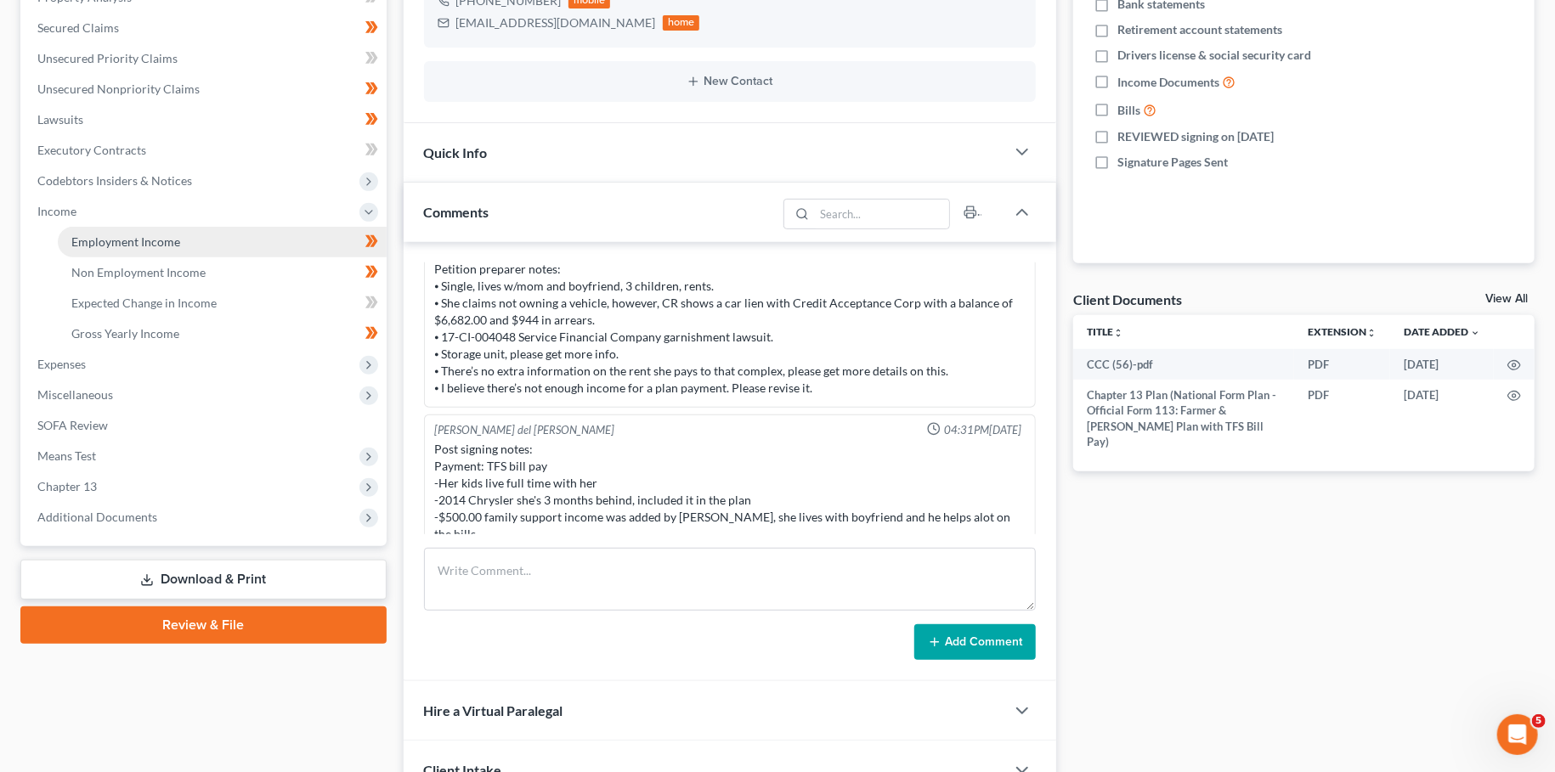
click at [103, 240] on span "Employment Income" at bounding box center [125, 242] width 109 height 14
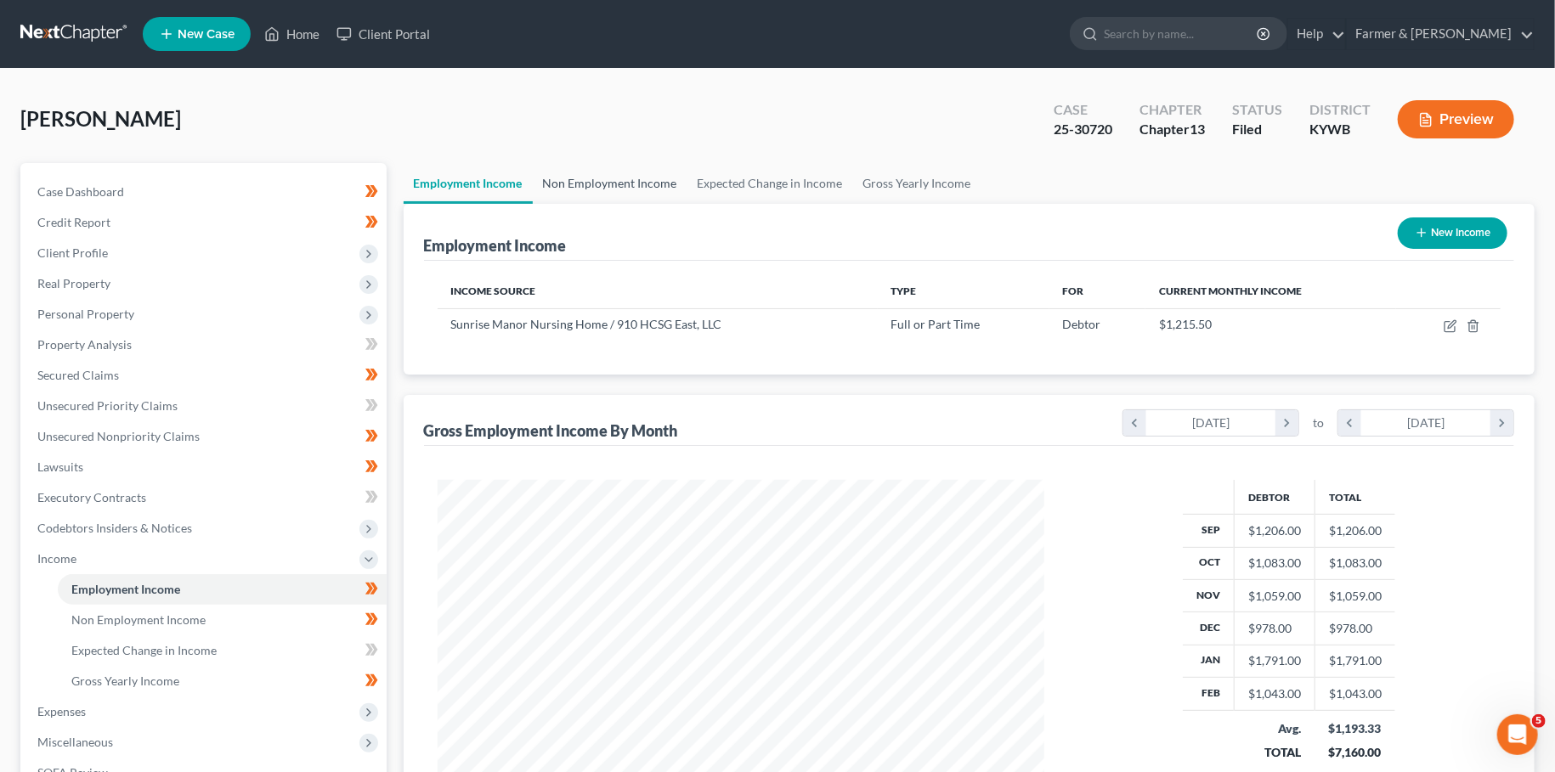
click at [620, 179] on link "Non Employment Income" at bounding box center [610, 183] width 155 height 41
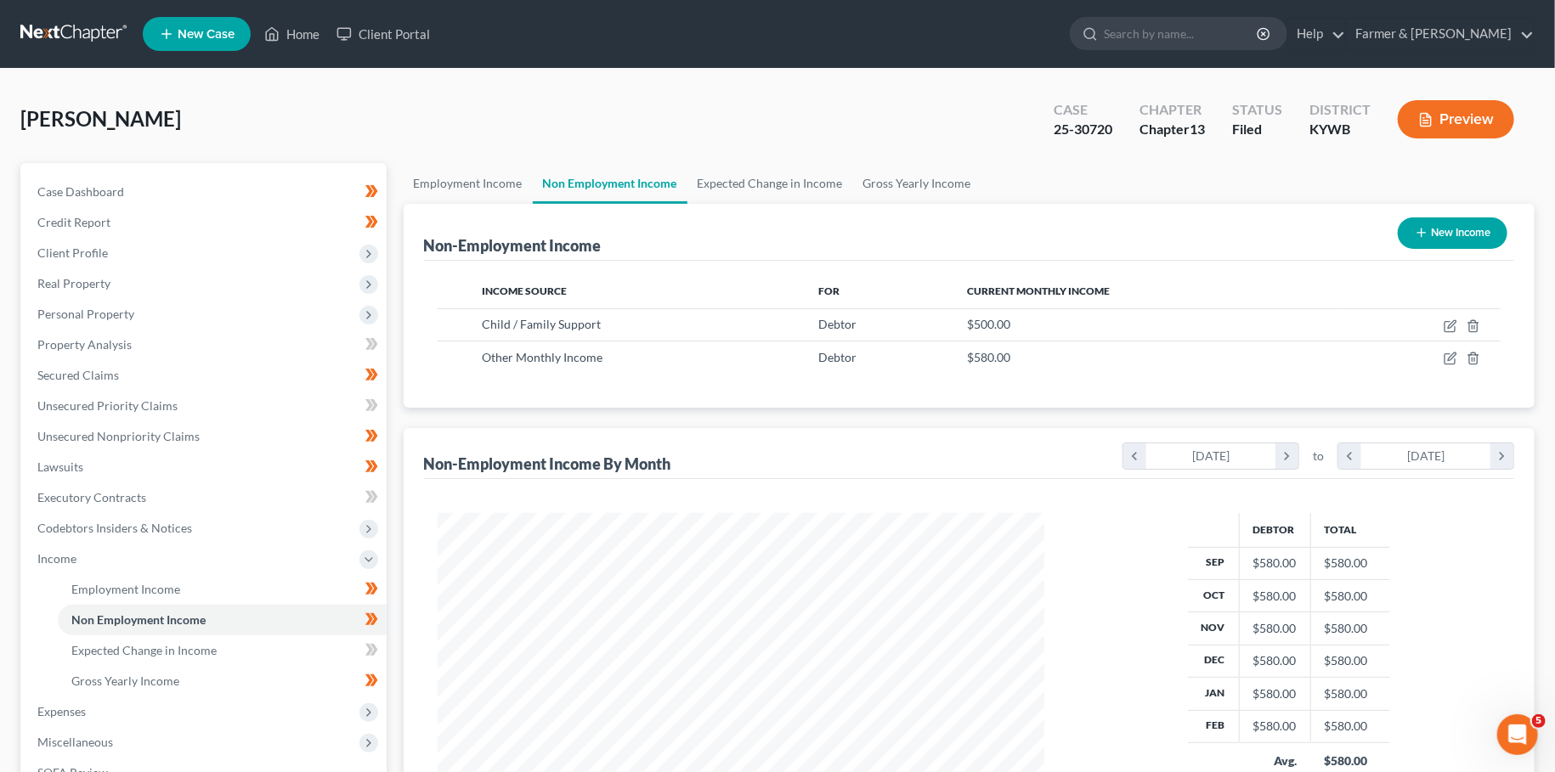
scroll to position [303, 640]
click at [483, 181] on link "Employment Income" at bounding box center [468, 183] width 129 height 41
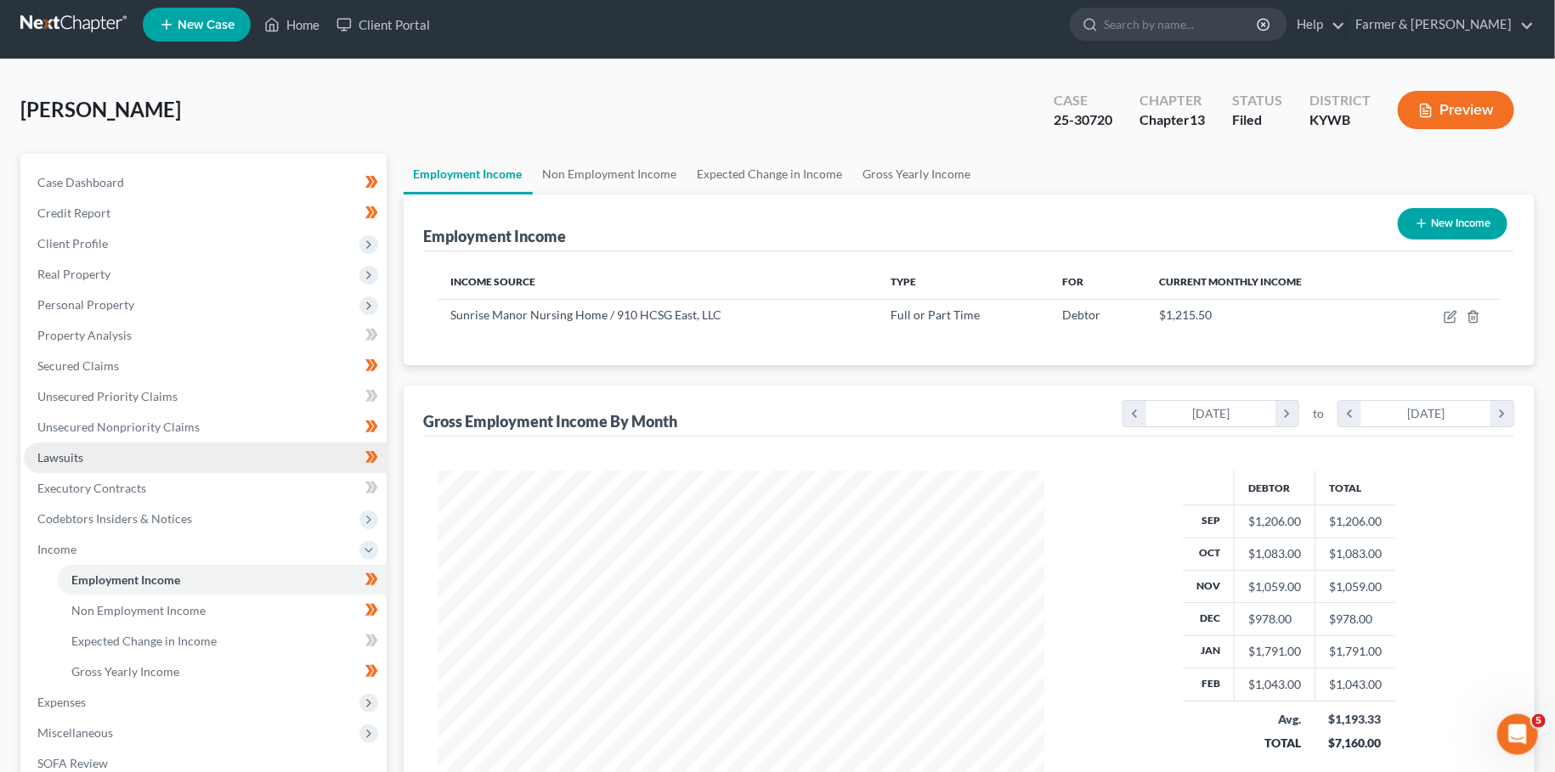
scroll to position [150, 0]
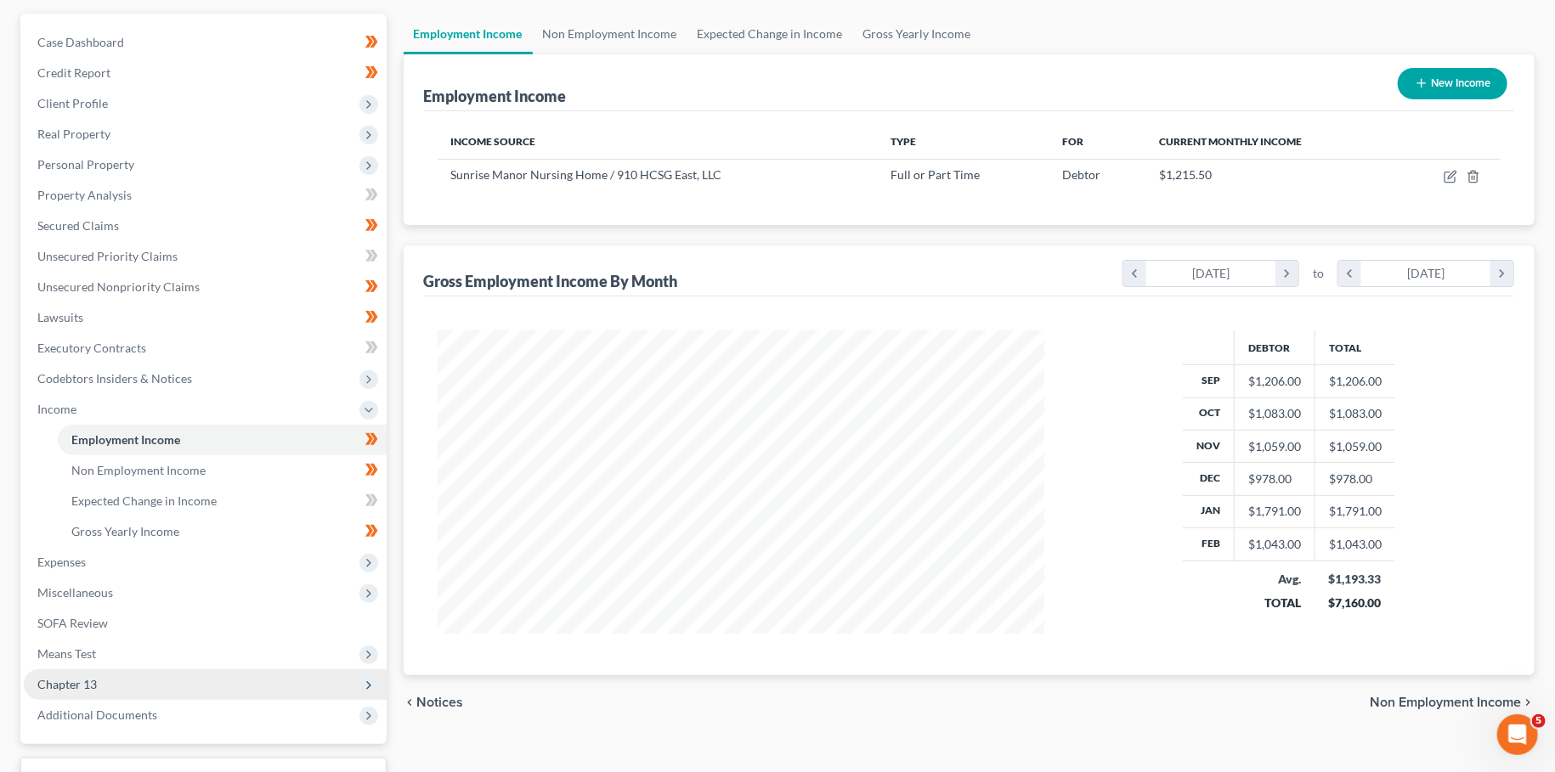
click at [134, 683] on span "Chapter 13" at bounding box center [205, 685] width 363 height 31
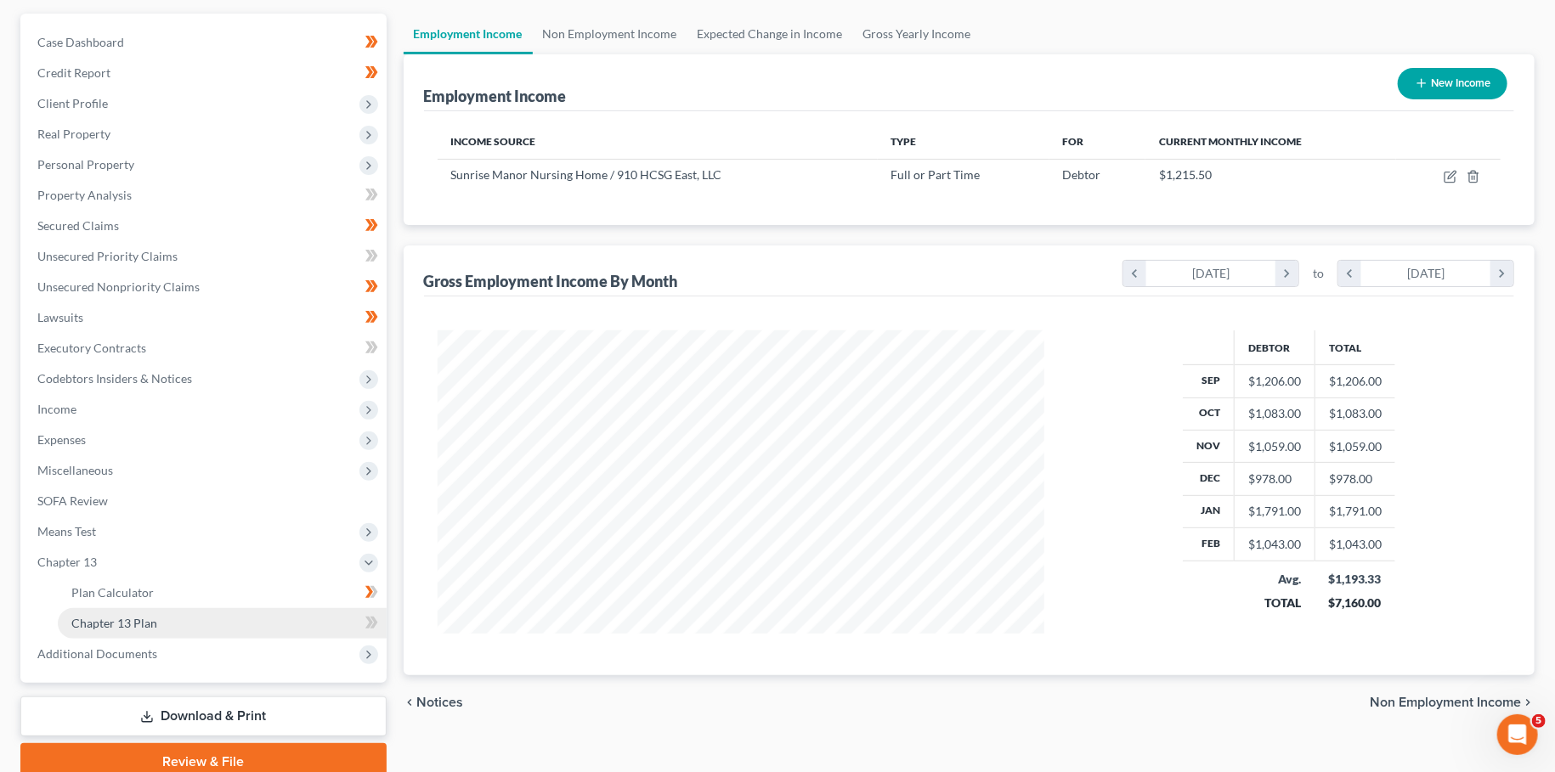
click at [160, 621] on link "Chapter 13 Plan" at bounding box center [222, 623] width 329 height 31
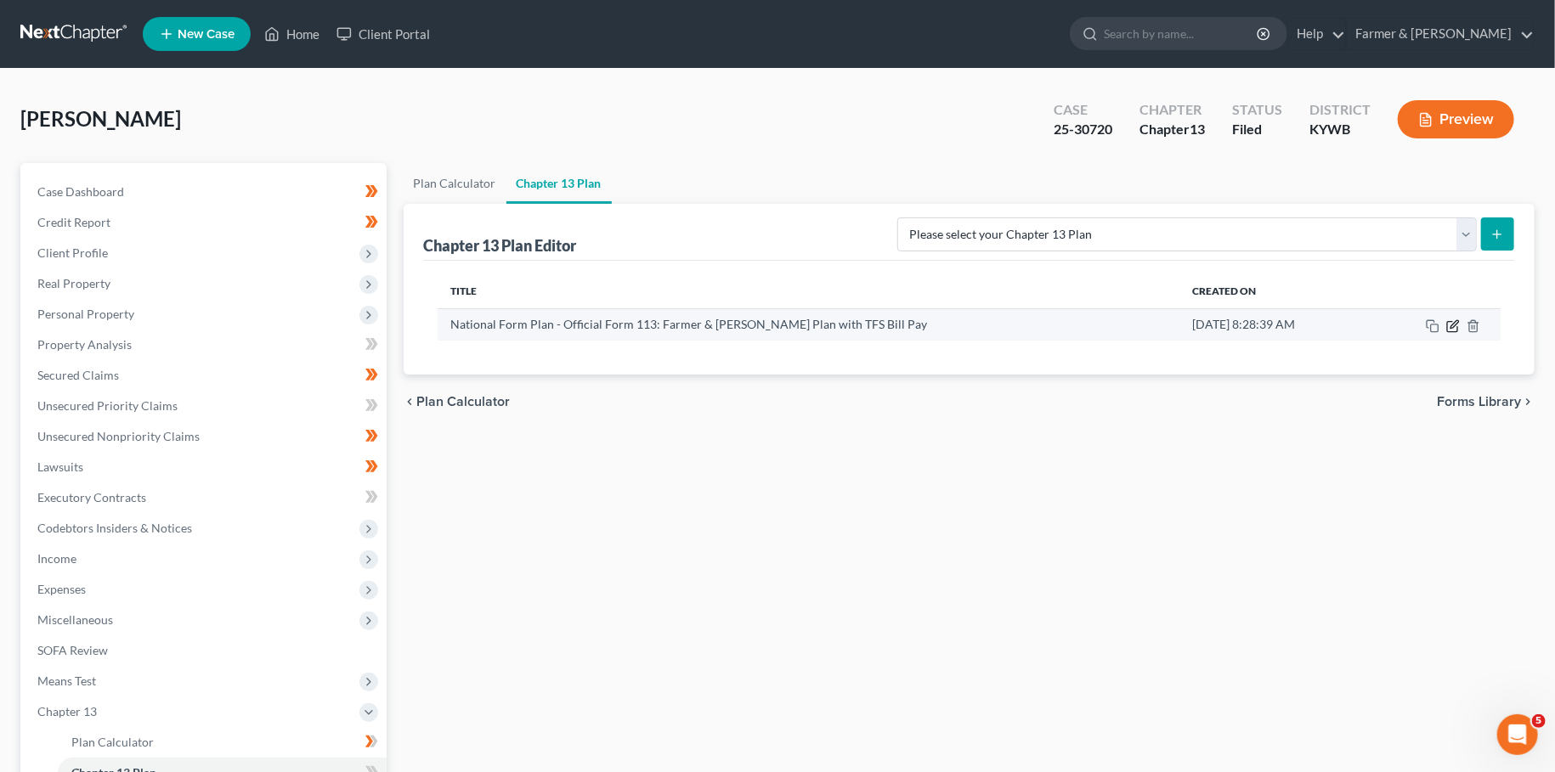
click at [1453, 326] on icon "button" at bounding box center [1454, 324] width 8 height 8
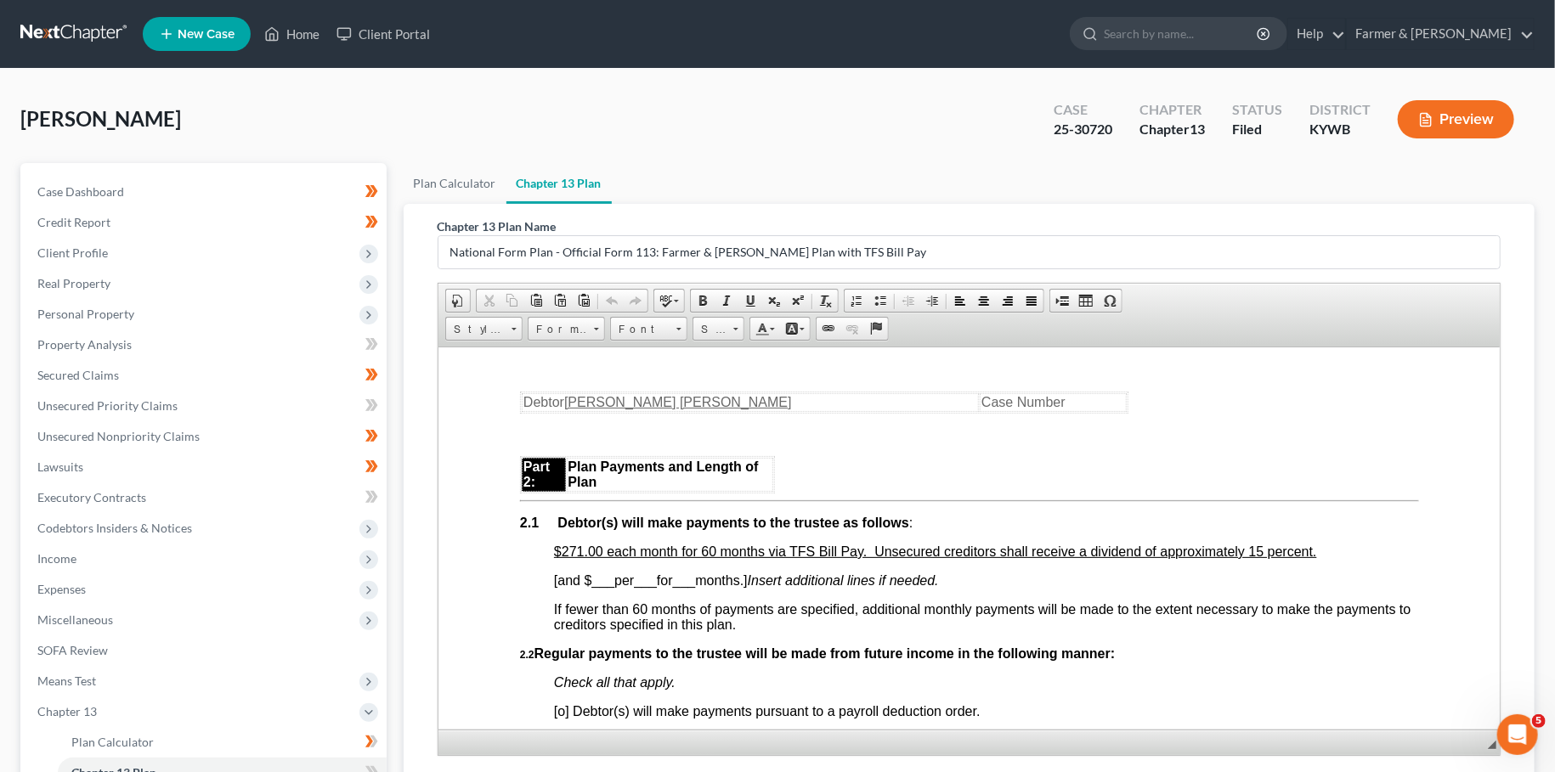
scroll to position [1047, 0]
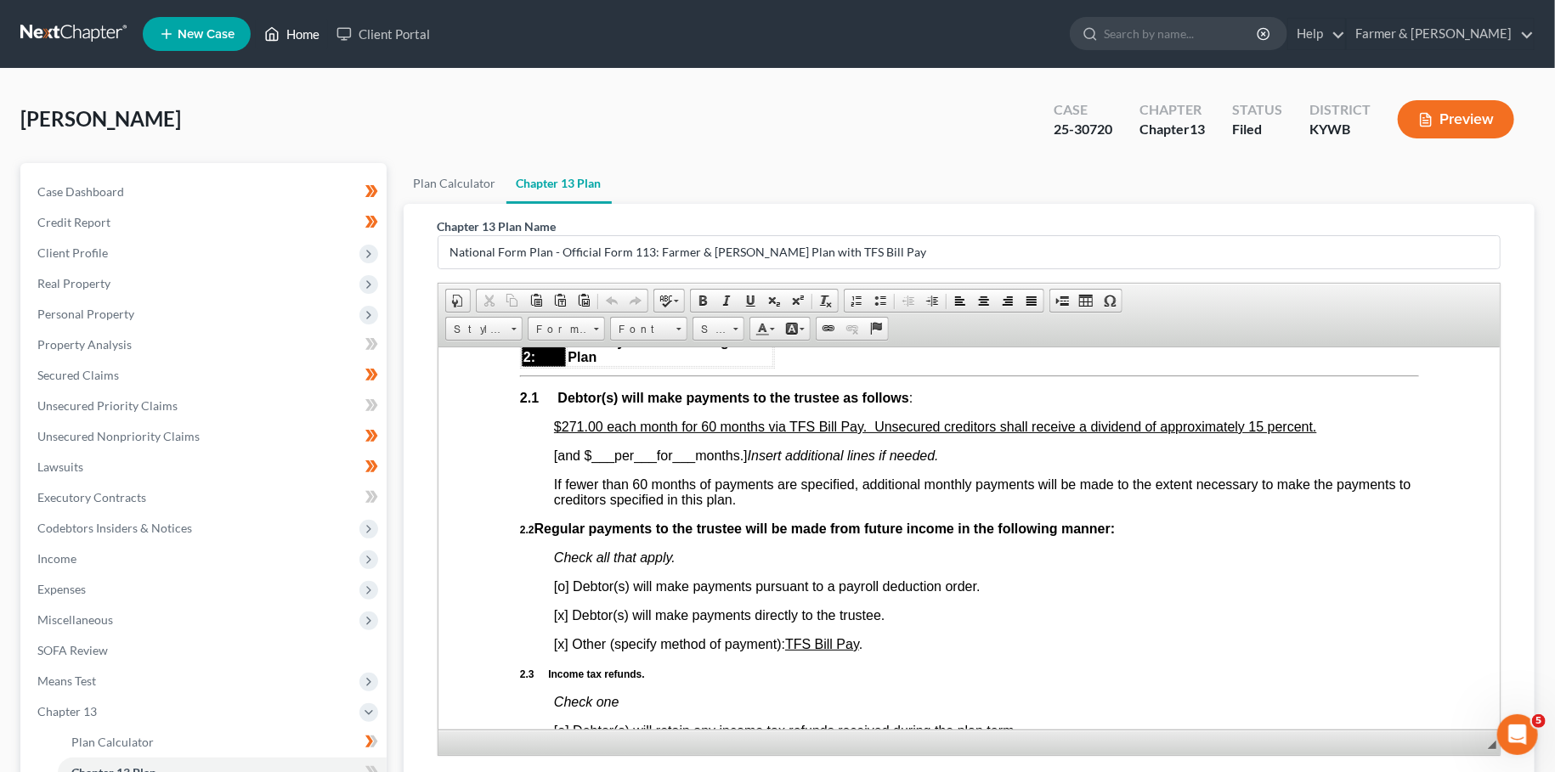
click at [301, 37] on link "Home" at bounding box center [292, 34] width 72 height 31
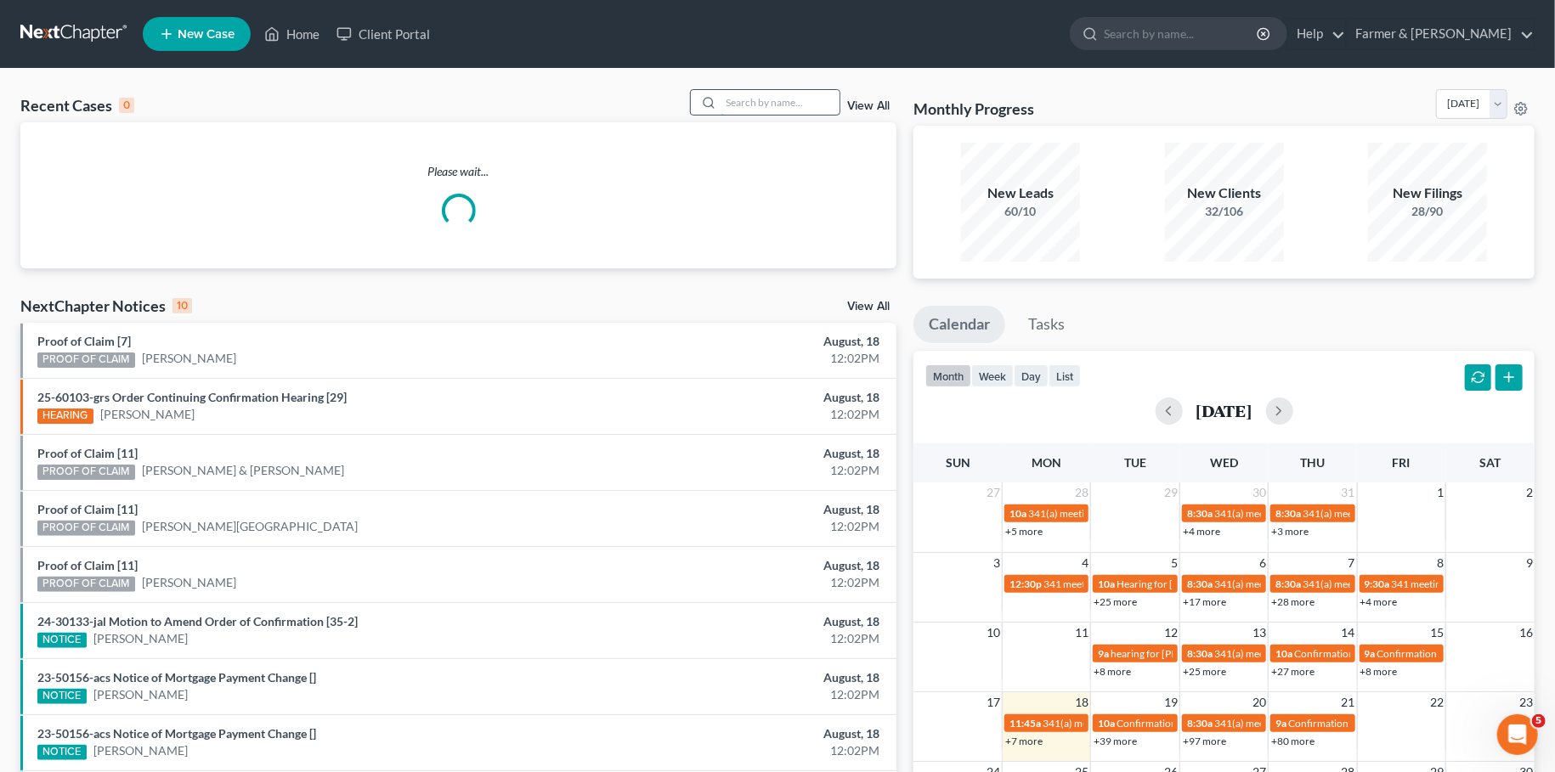
click at [754, 100] on input "search" at bounding box center [780, 102] width 119 height 25
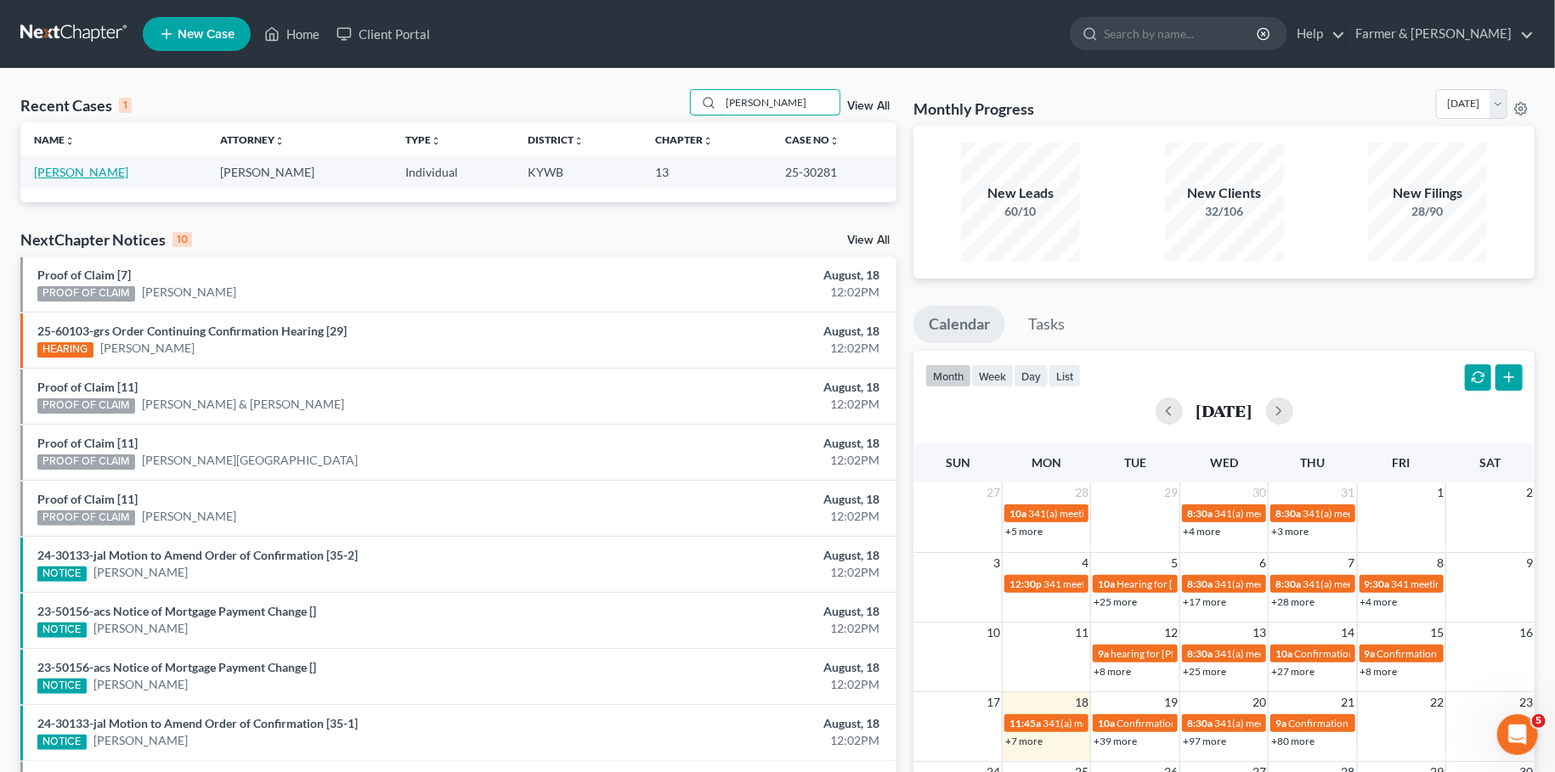
type input "[PERSON_NAME]"
click at [83, 172] on link "[PERSON_NAME]" at bounding box center [81, 172] width 94 height 14
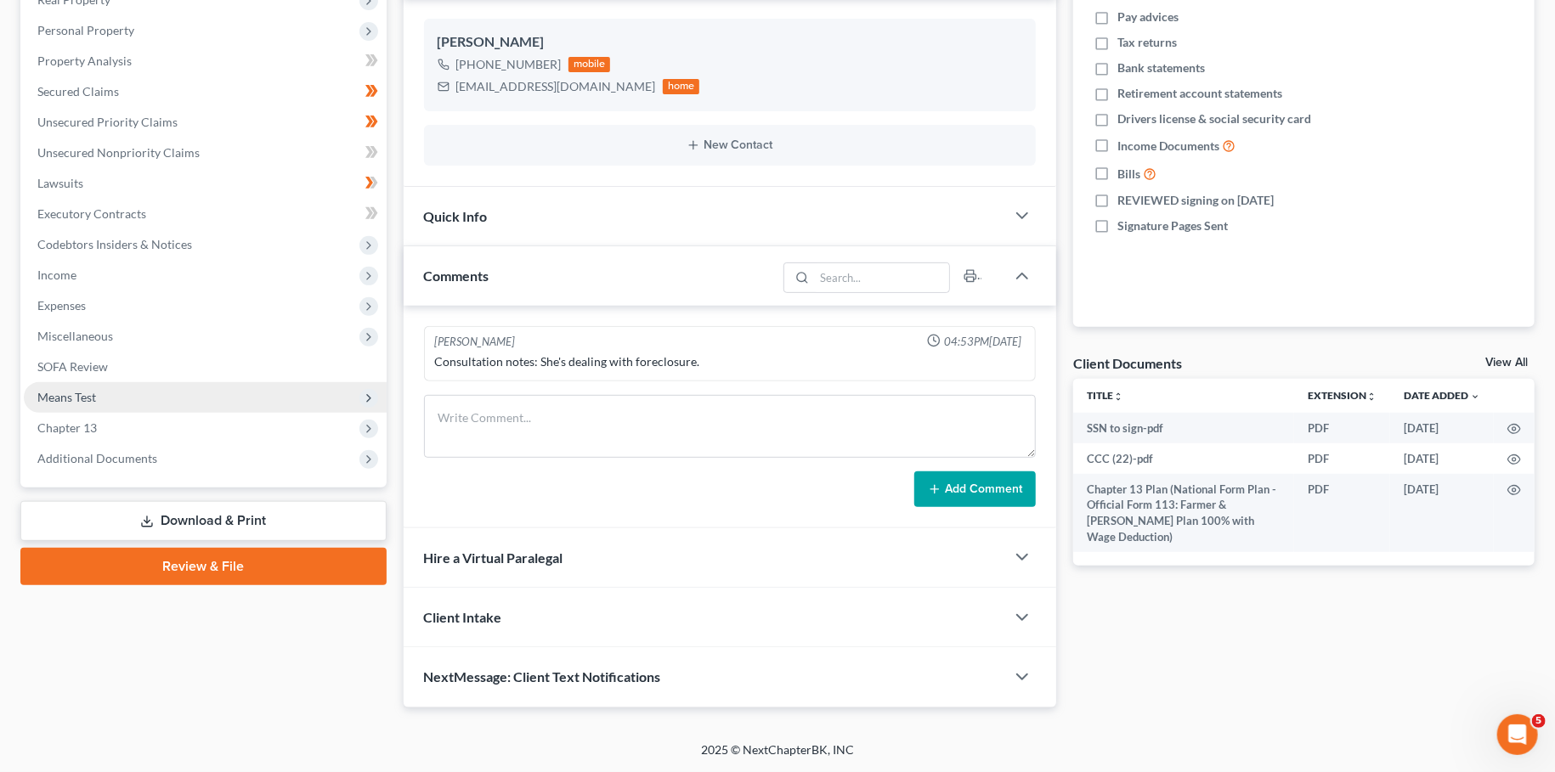
scroll to position [280, 0]
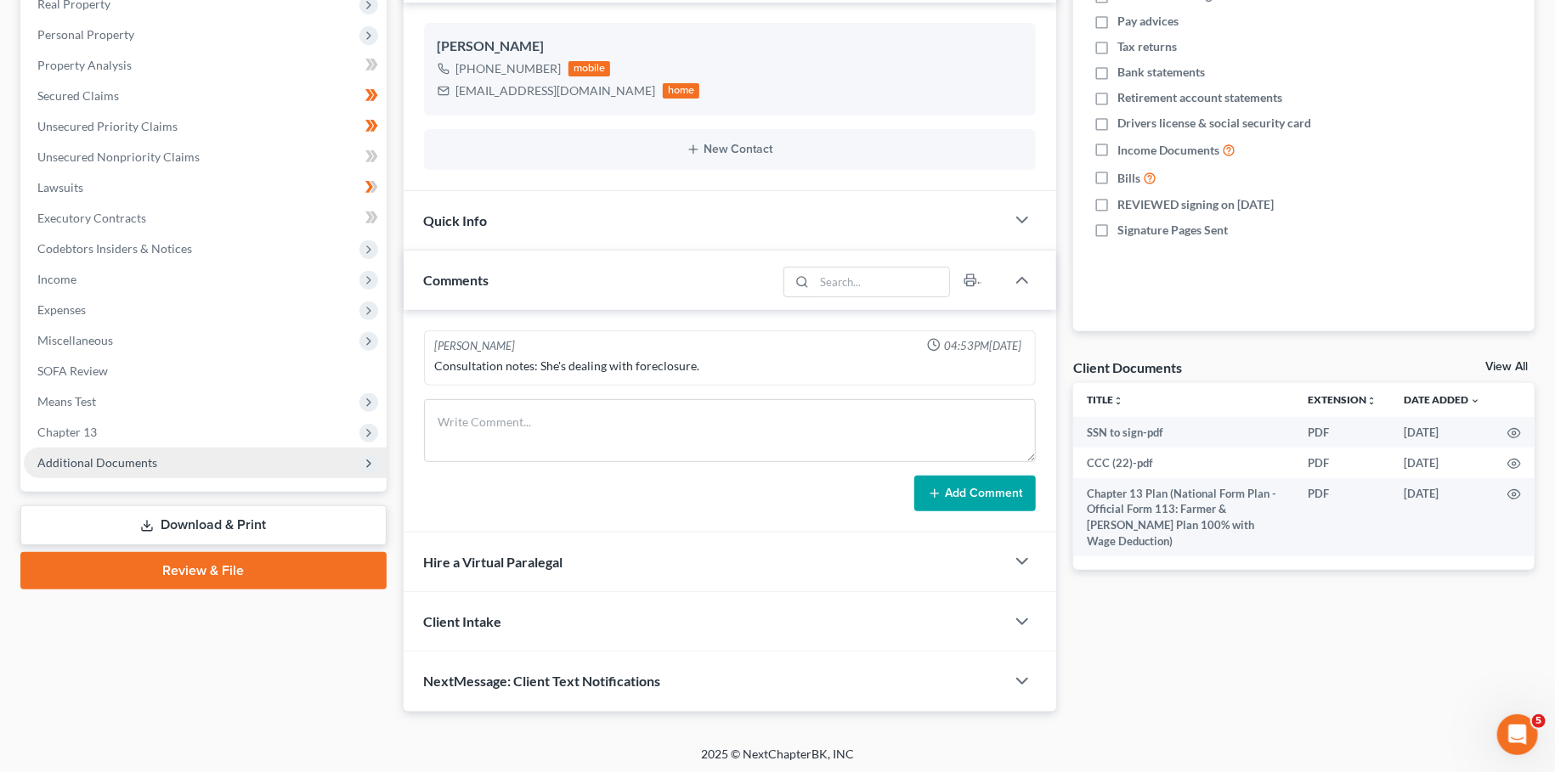
click at [122, 464] on span "Additional Documents" at bounding box center [97, 462] width 120 height 14
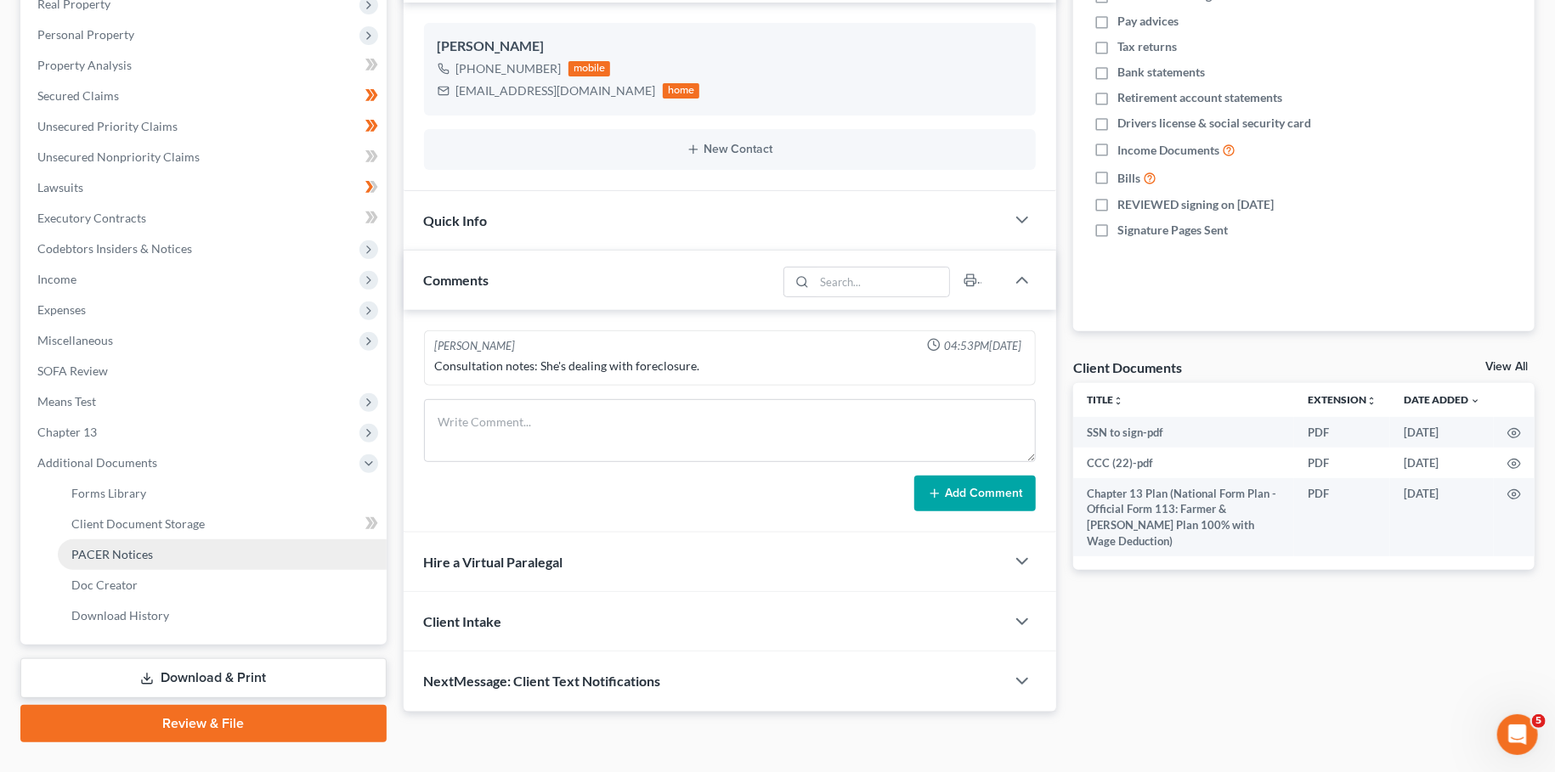
click at [150, 552] on span "PACER Notices" at bounding box center [112, 554] width 82 height 14
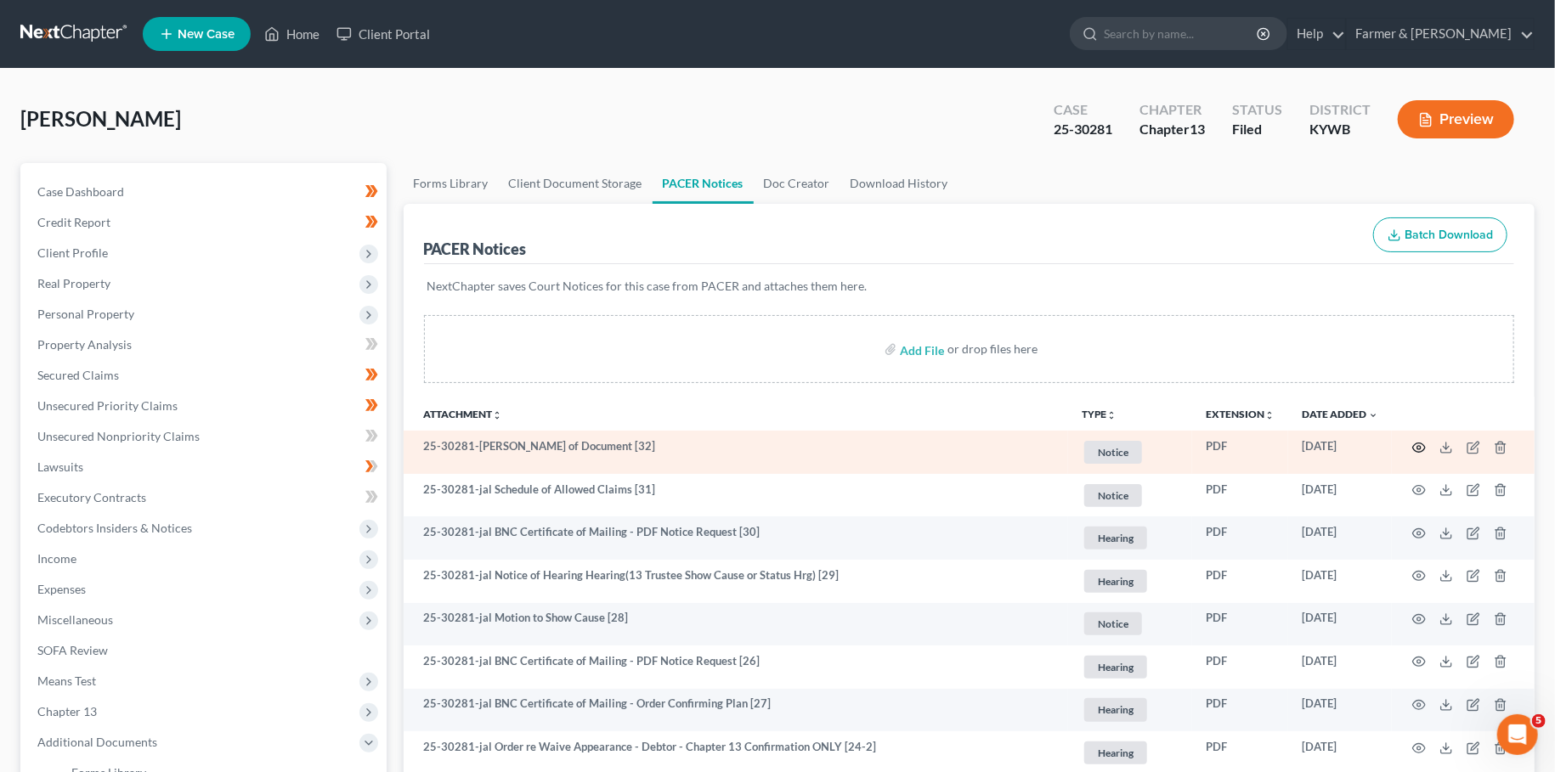
click at [1420, 446] on circle "button" at bounding box center [1418, 447] width 3 height 3
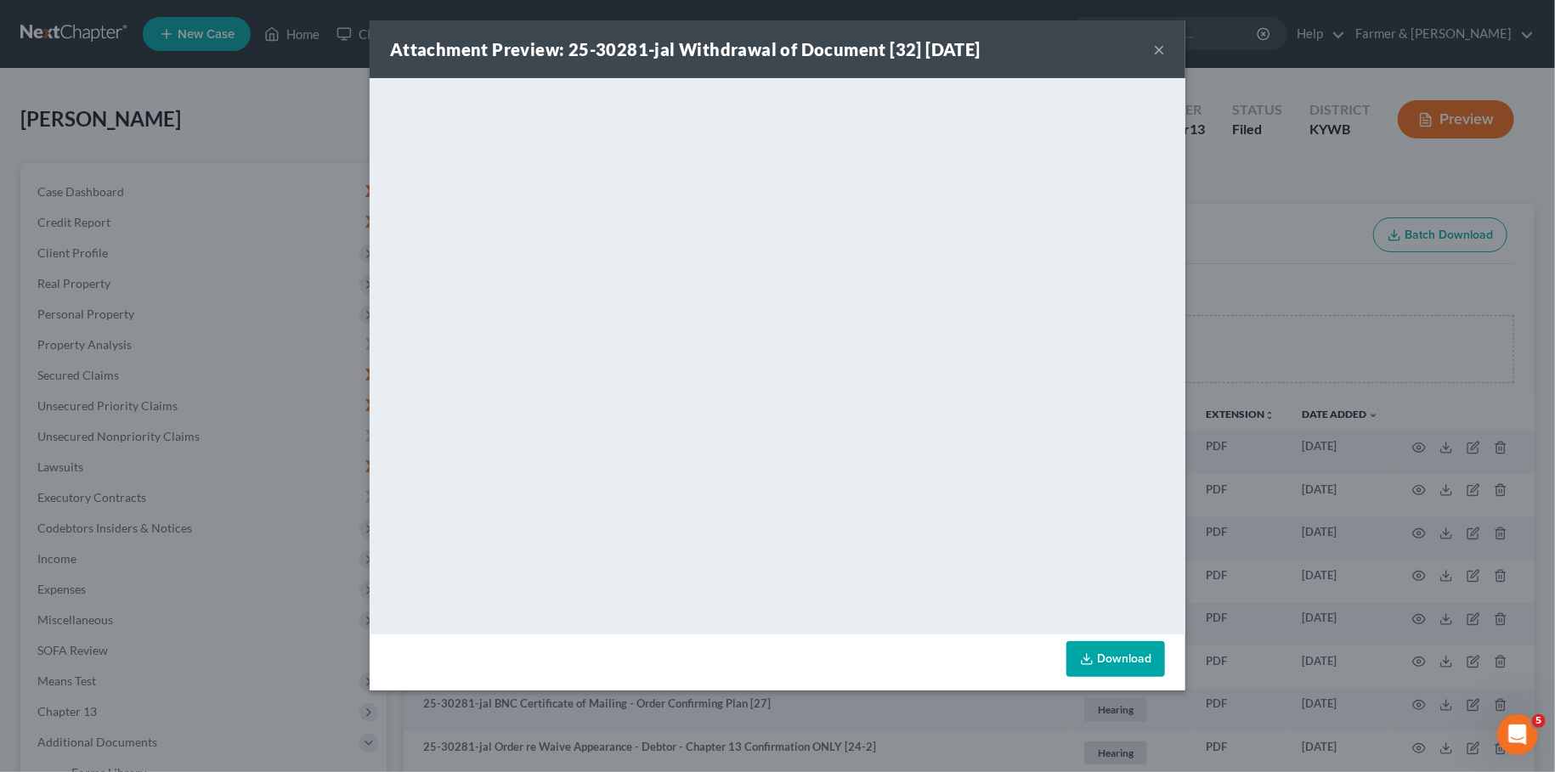
drag, startPoint x: 1156, startPoint y: 45, endPoint x: 1121, endPoint y: 76, distance: 47.6
click at [1158, 46] on button "×" at bounding box center [1159, 49] width 12 height 20
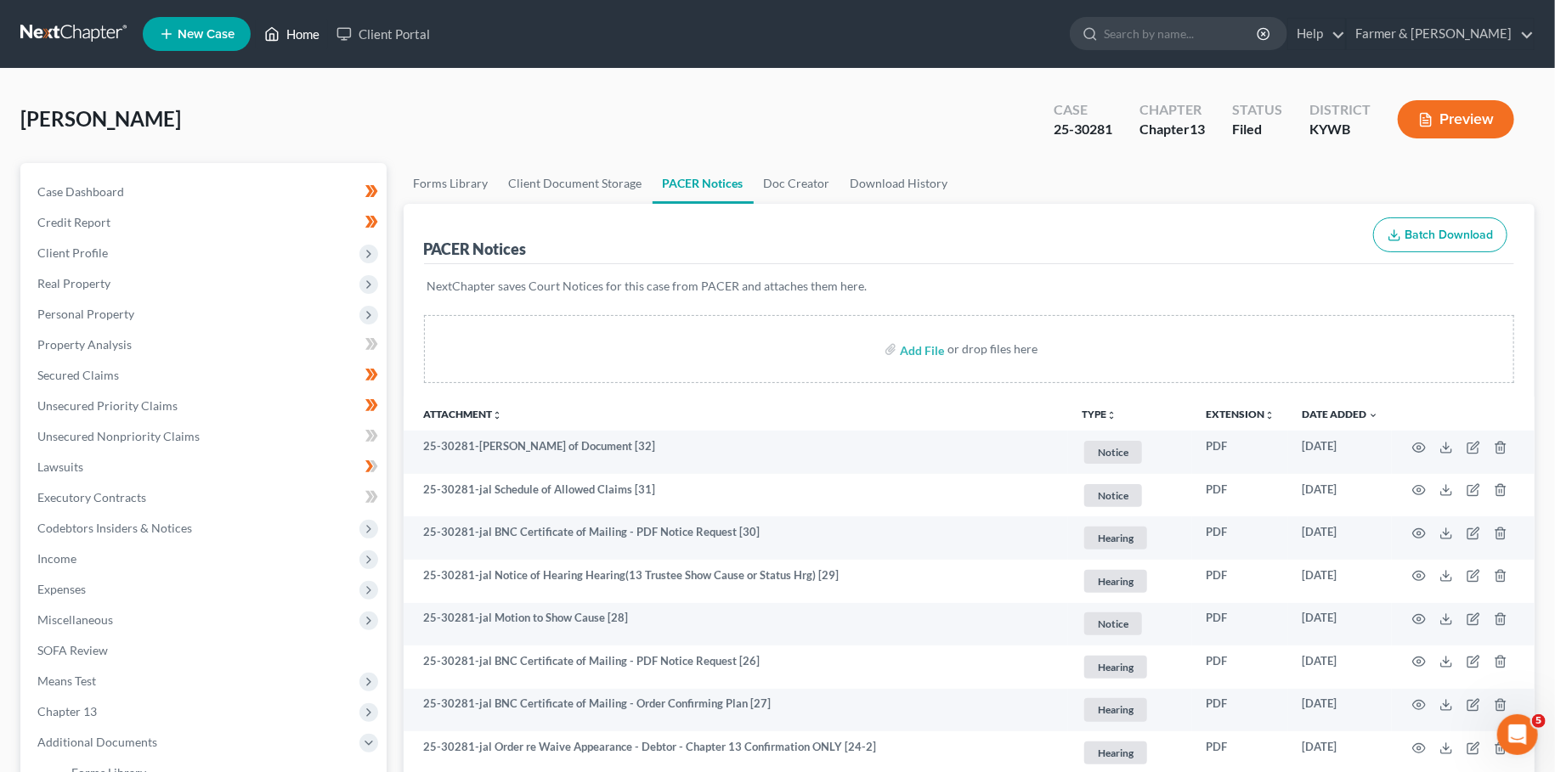
click at [308, 38] on link "Home" at bounding box center [292, 34] width 72 height 31
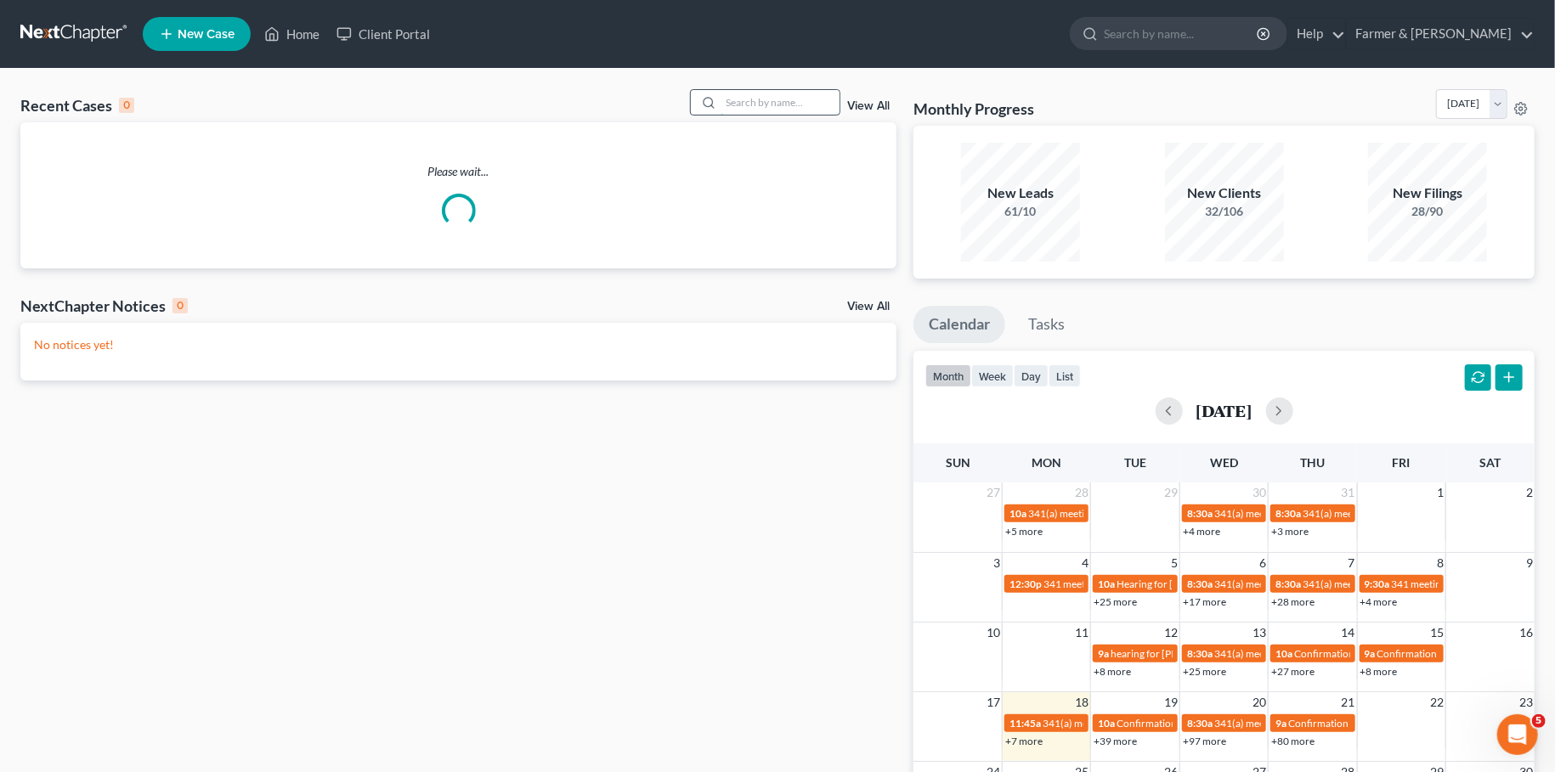
click at [755, 99] on input "search" at bounding box center [780, 102] width 119 height 25
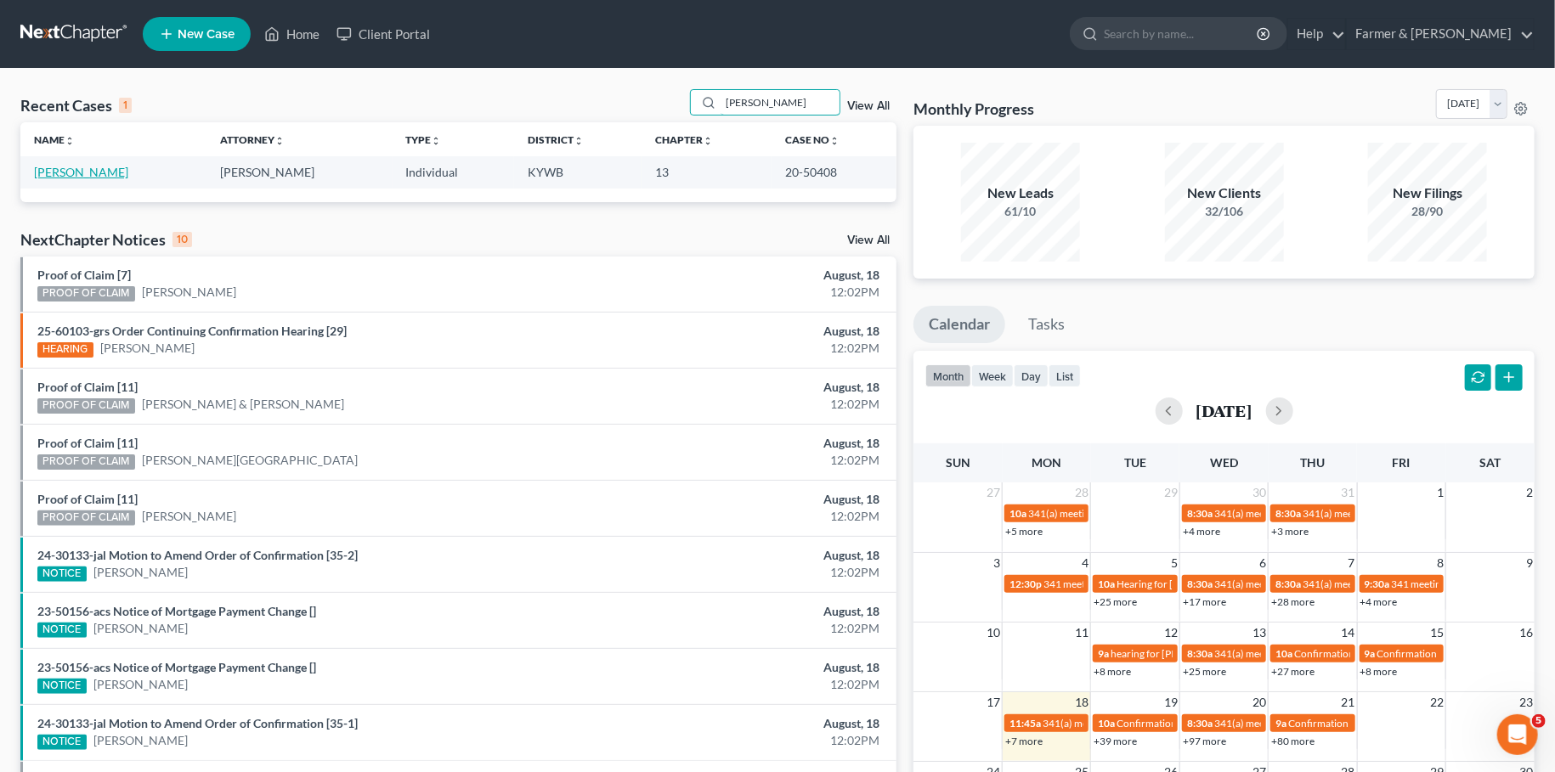
type input "stephen johnson"
click at [90, 173] on link "[PERSON_NAME]" at bounding box center [81, 172] width 94 height 14
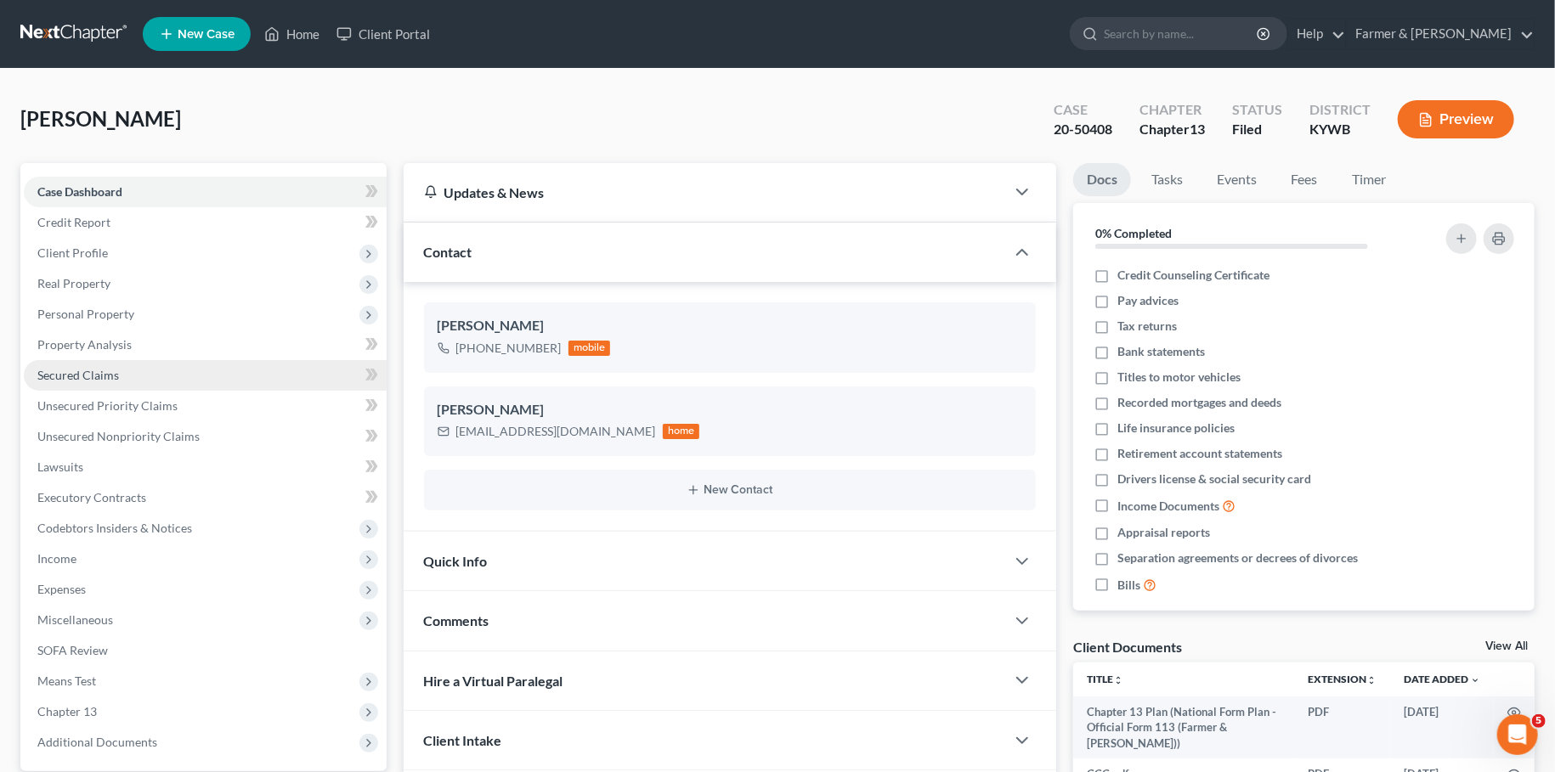
scroll to position [159, 0]
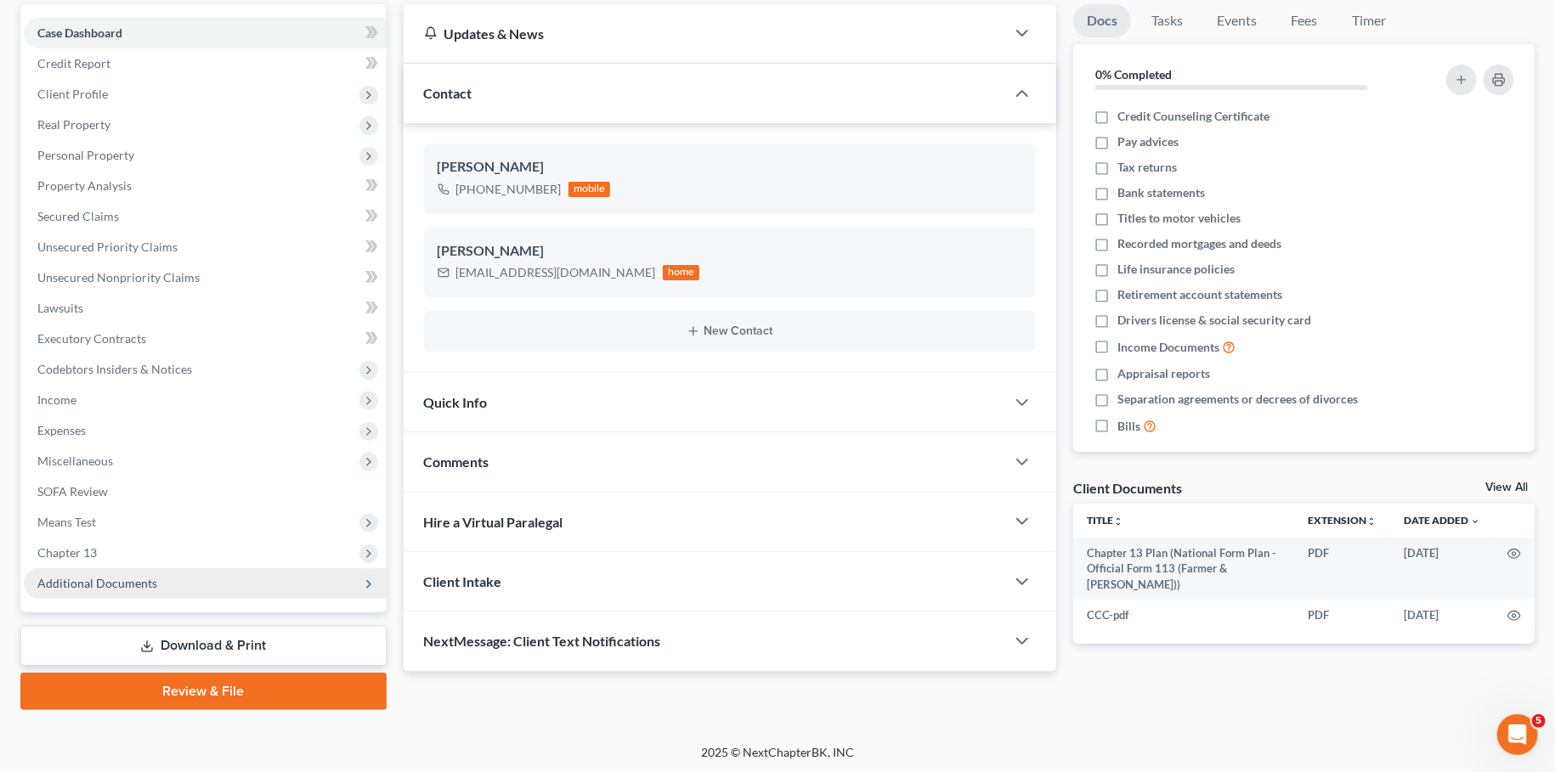
click at [83, 585] on span "Additional Documents" at bounding box center [97, 583] width 120 height 14
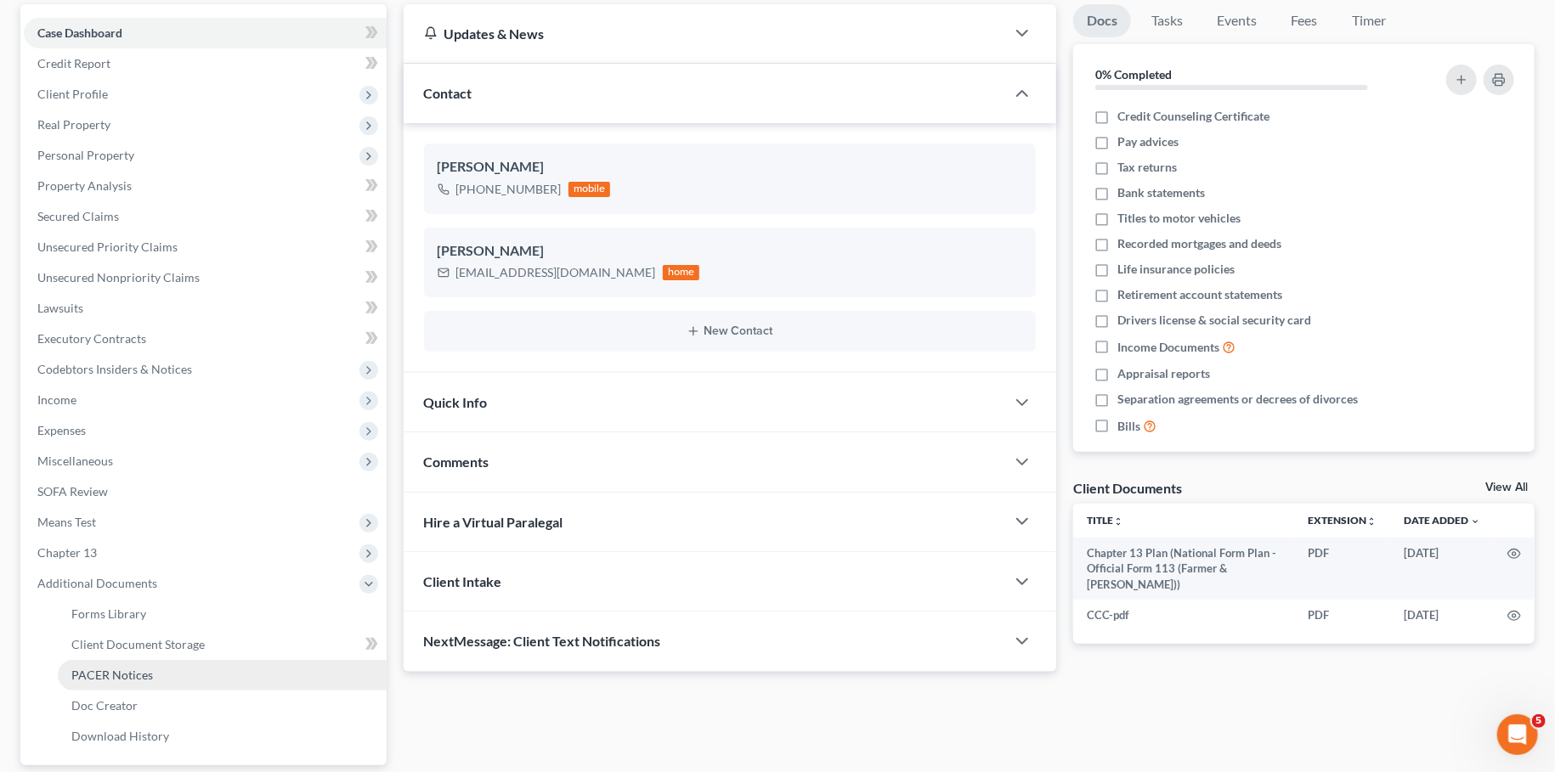
click at [113, 684] on link "PACER Notices" at bounding box center [222, 675] width 329 height 31
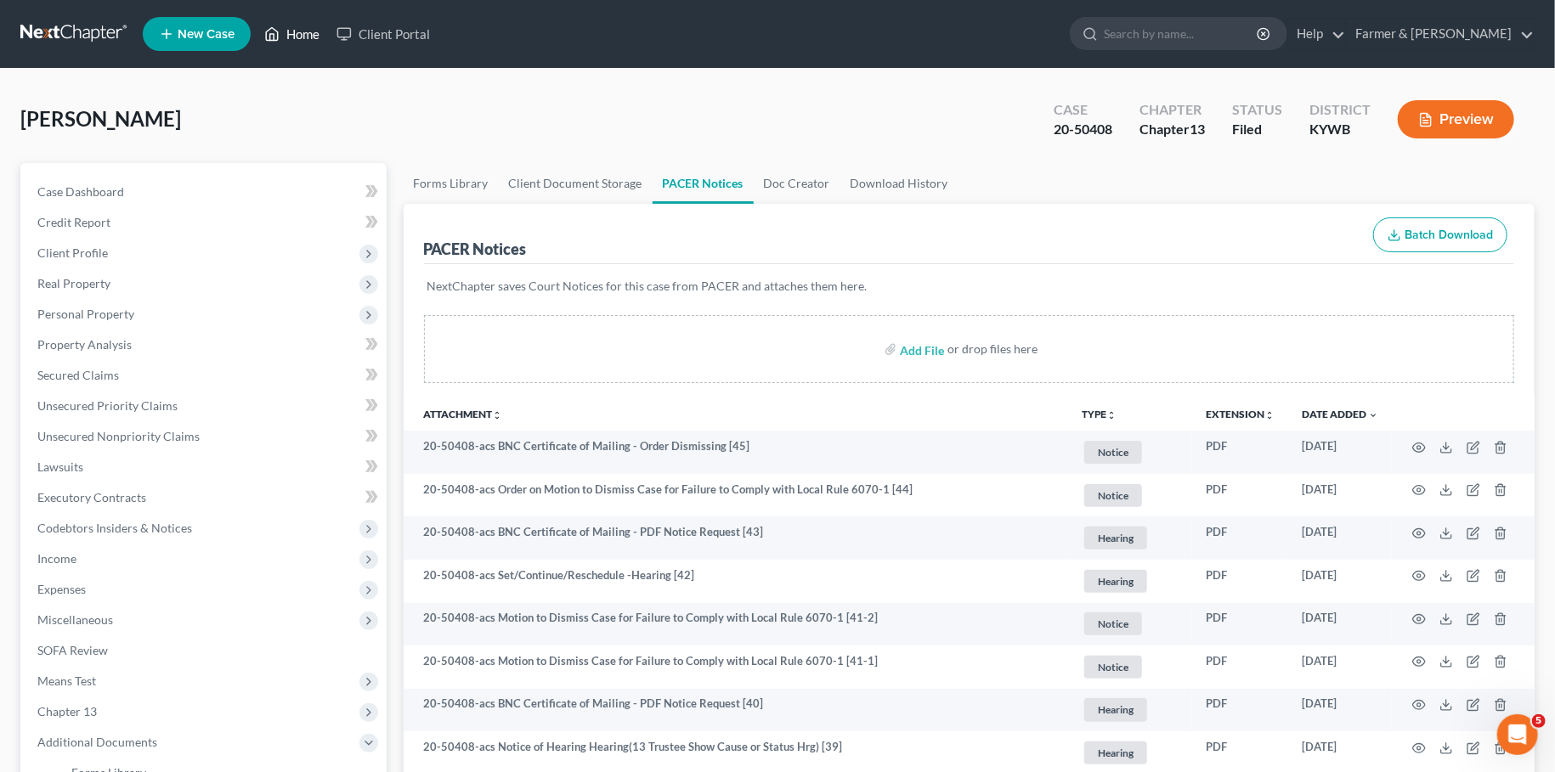
click at [304, 31] on link "Home" at bounding box center [292, 34] width 72 height 31
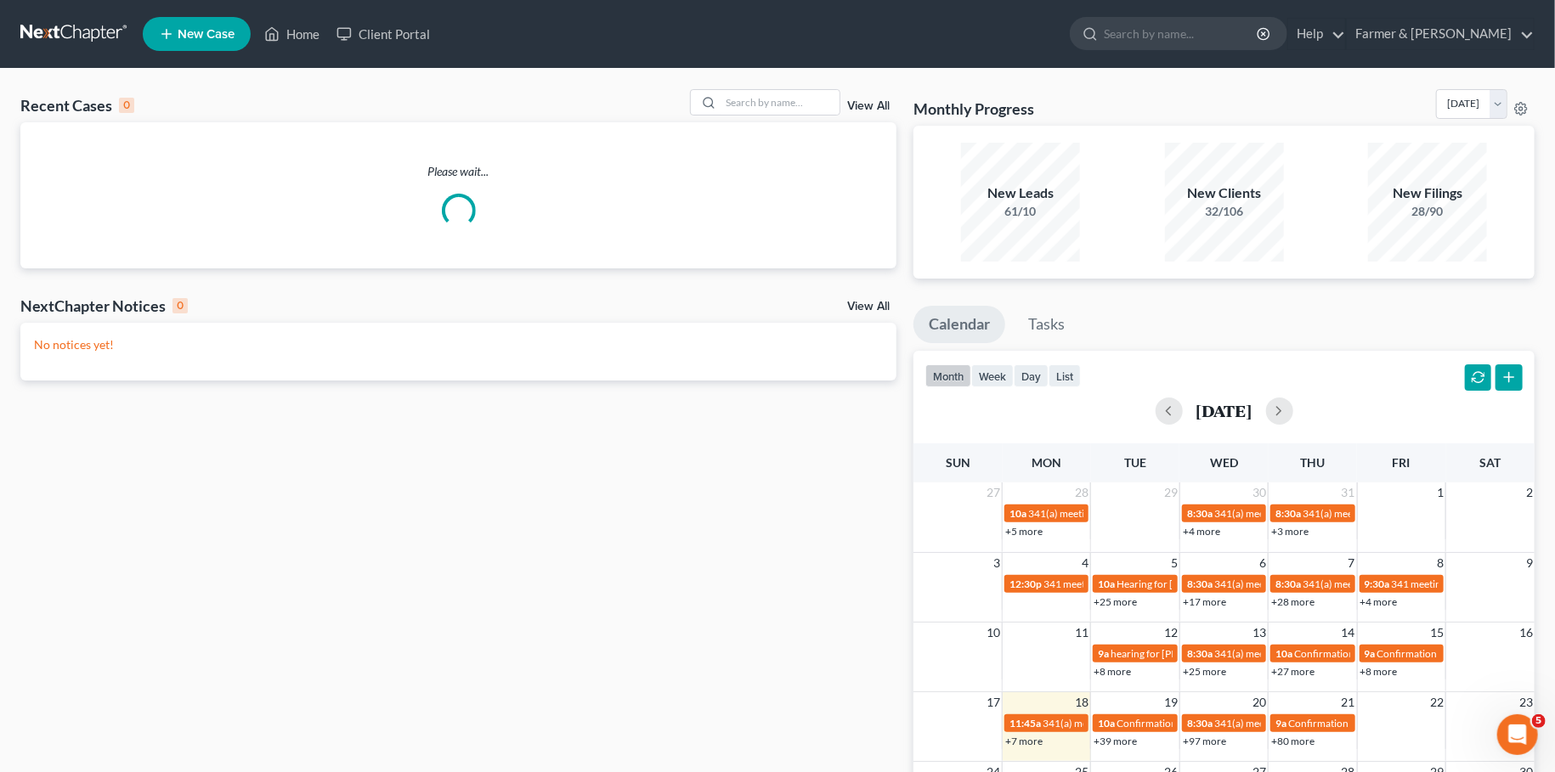
click at [759, 85] on div "Recent Cases 0 View All Please wait... NextChapter Notices 0 View All No notice…" at bounding box center [777, 510] width 1555 height 882
click at [753, 106] on input "search" at bounding box center [780, 102] width 119 height 25
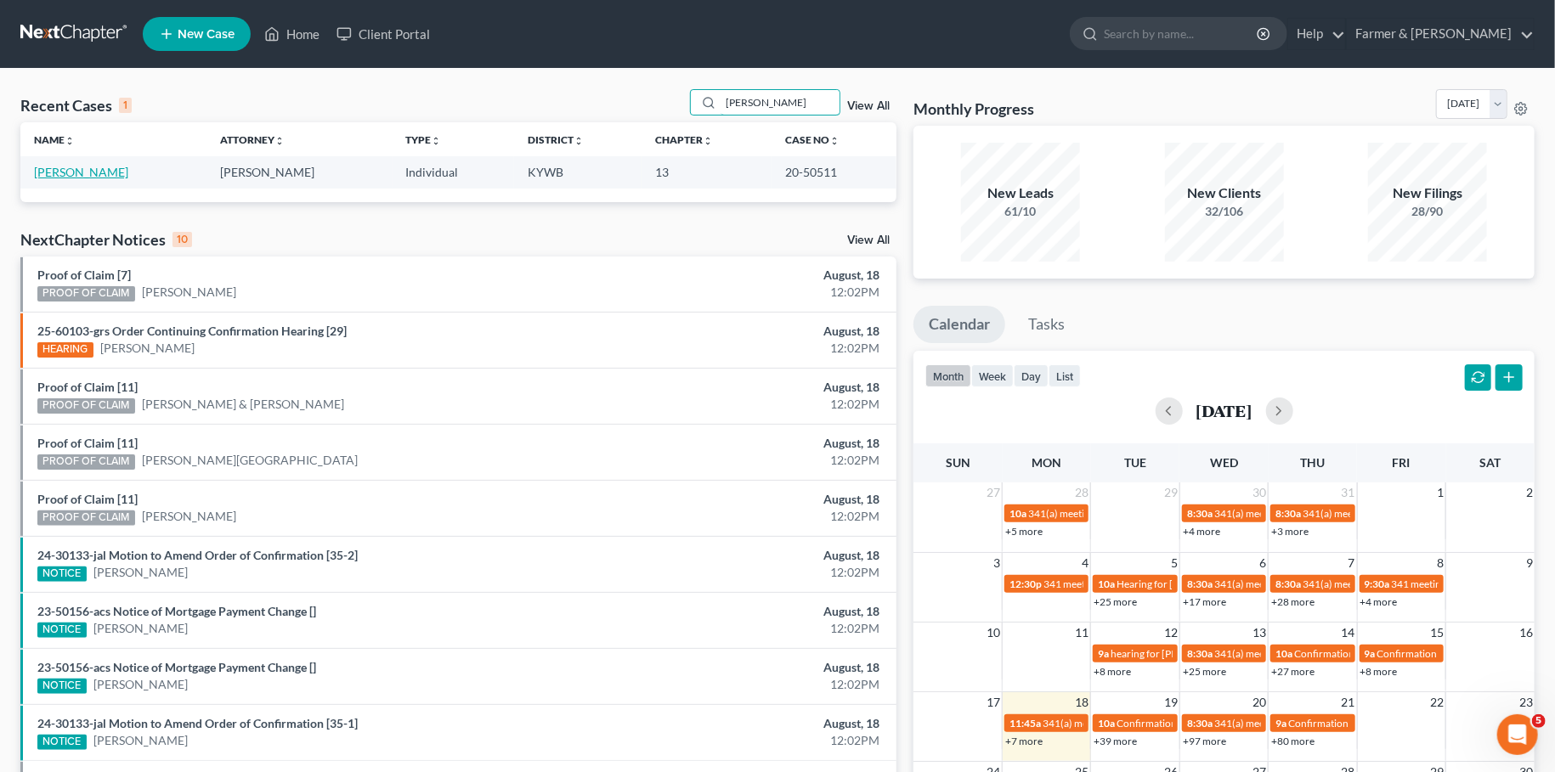
type input "brian duffy"
click at [51, 174] on link "Duffy, Brian" at bounding box center [81, 172] width 94 height 14
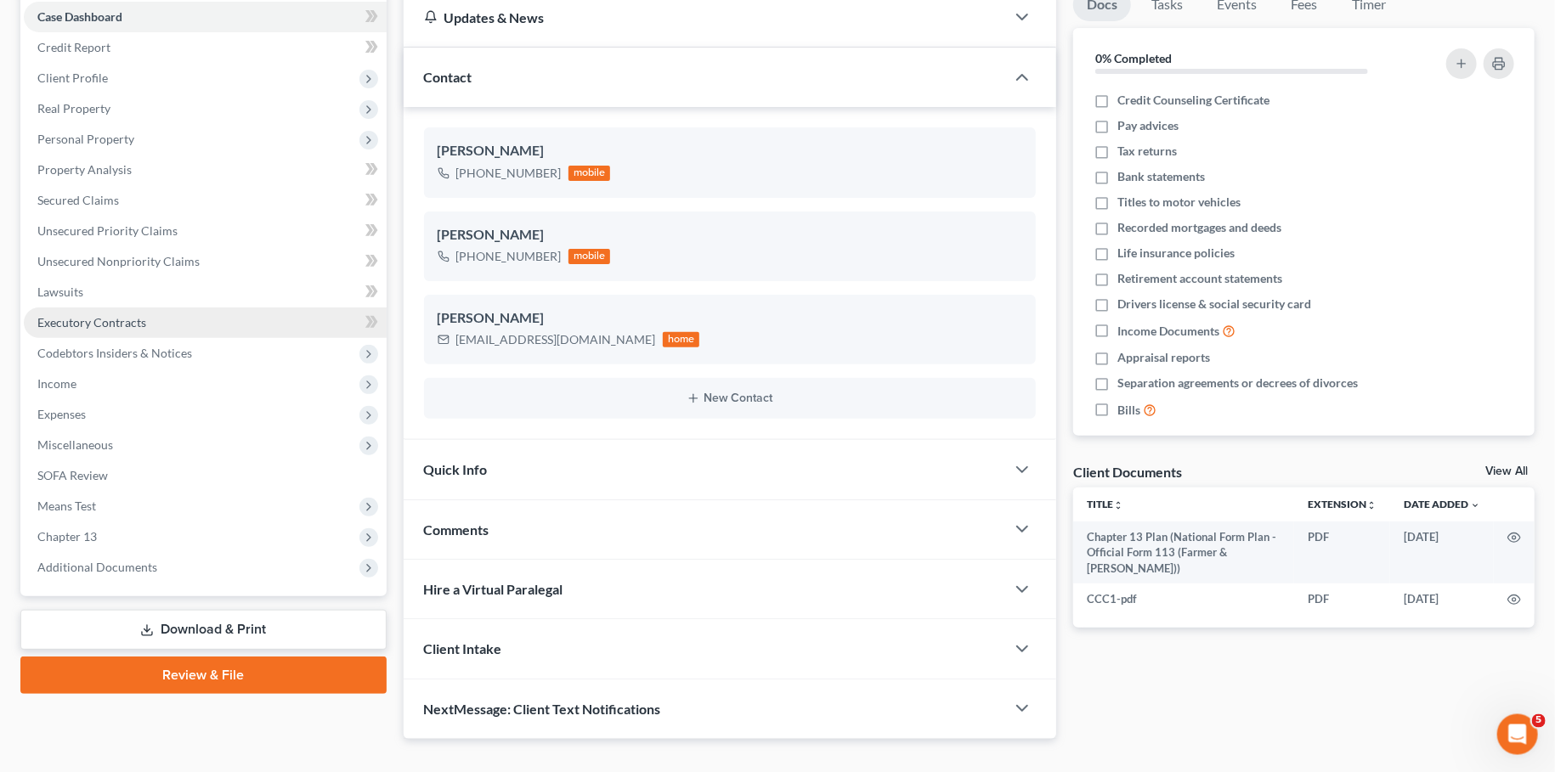
scroll to position [204, 0]
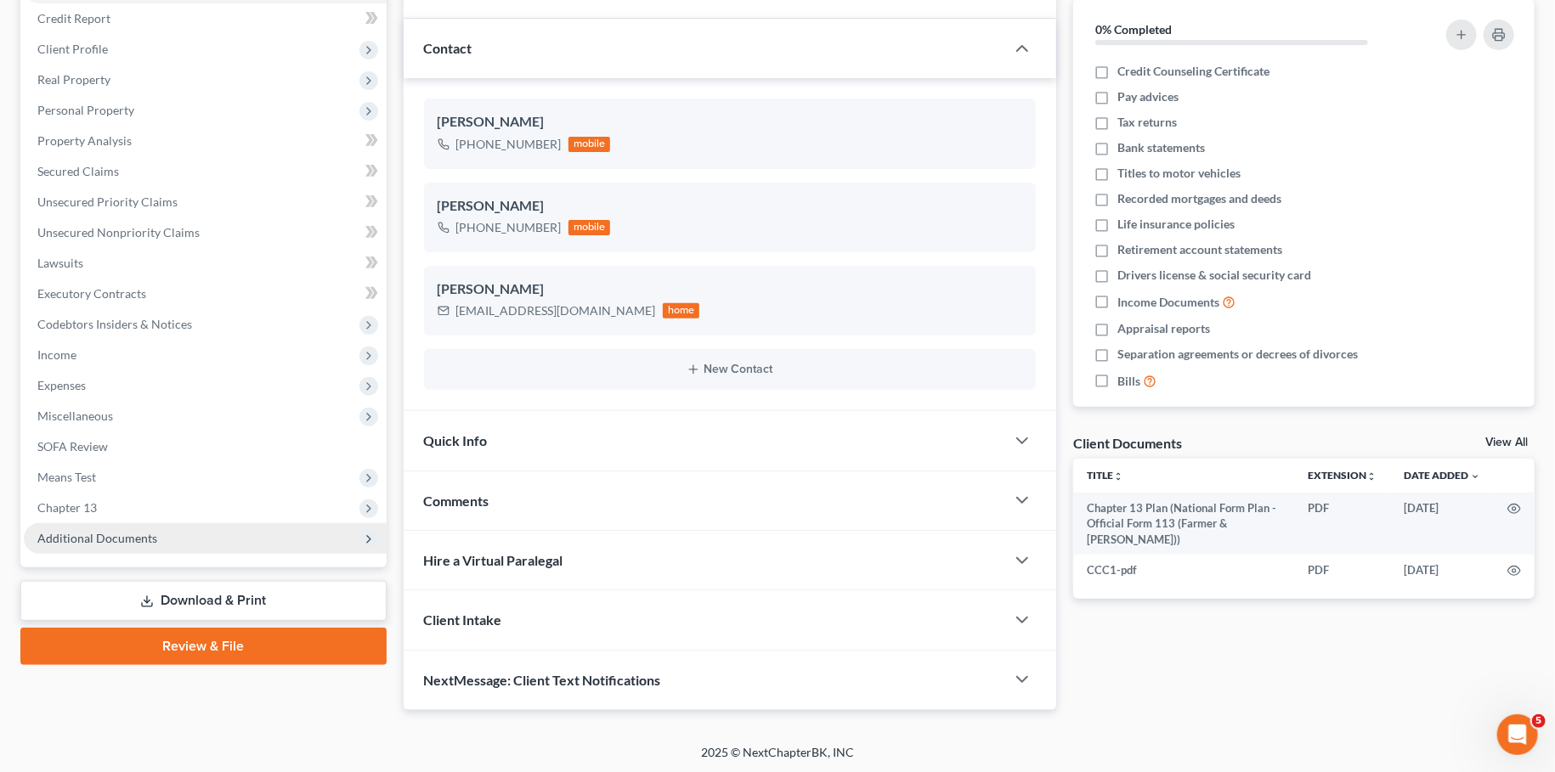
click at [123, 538] on span "Additional Documents" at bounding box center [97, 538] width 120 height 14
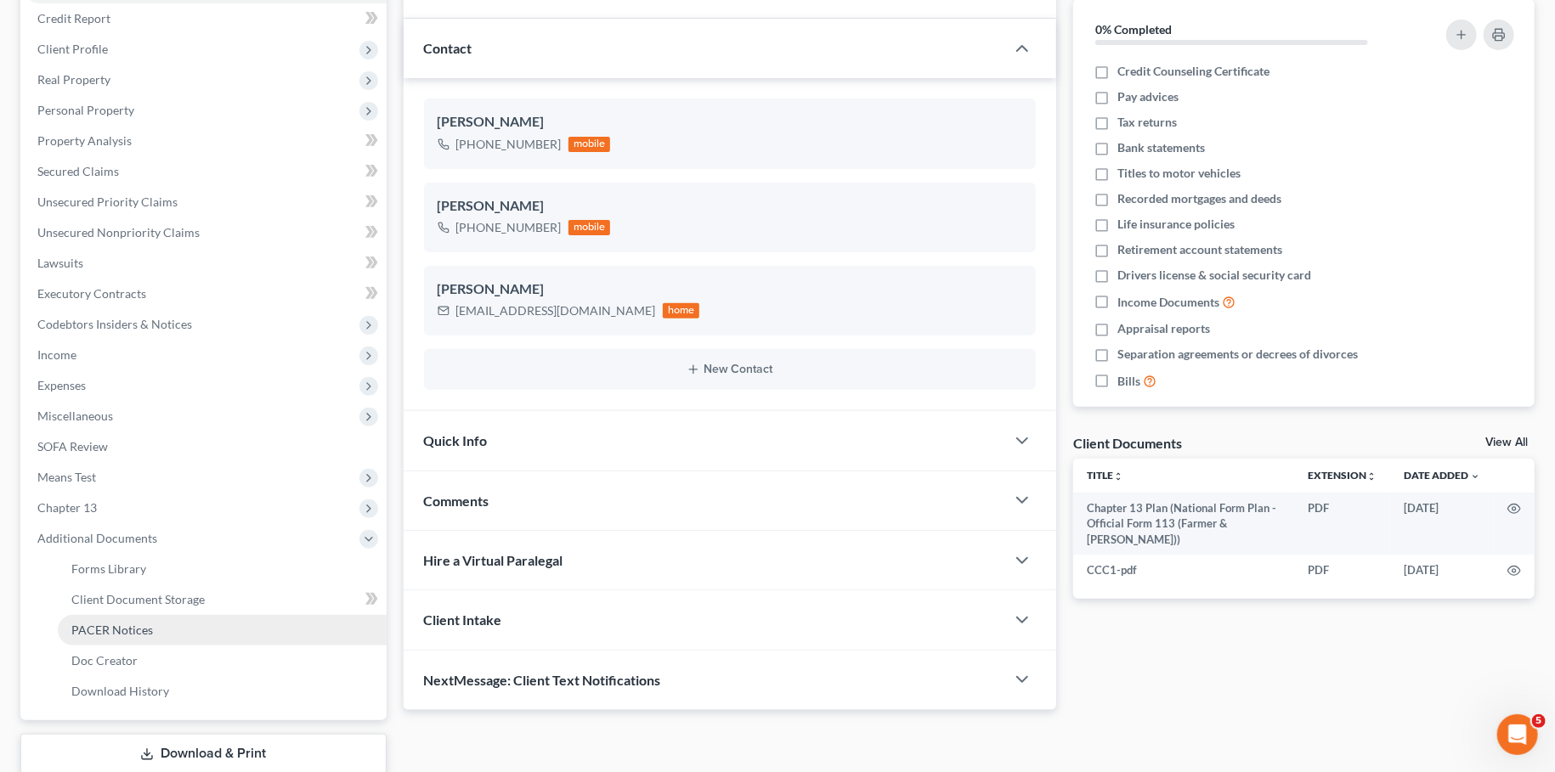
click at [106, 642] on link "PACER Notices" at bounding box center [222, 630] width 329 height 31
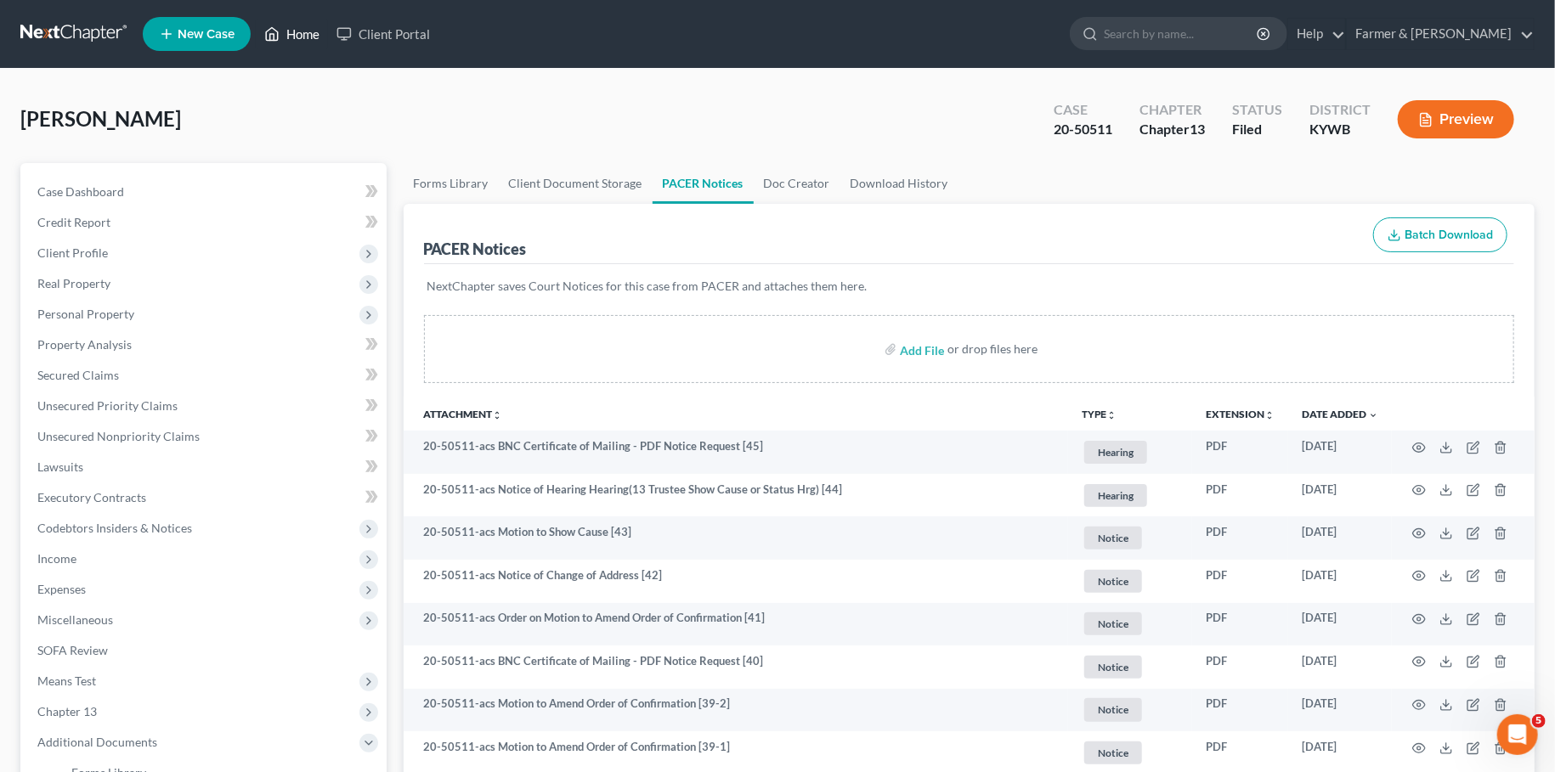
click at [286, 27] on link "Home" at bounding box center [292, 34] width 72 height 31
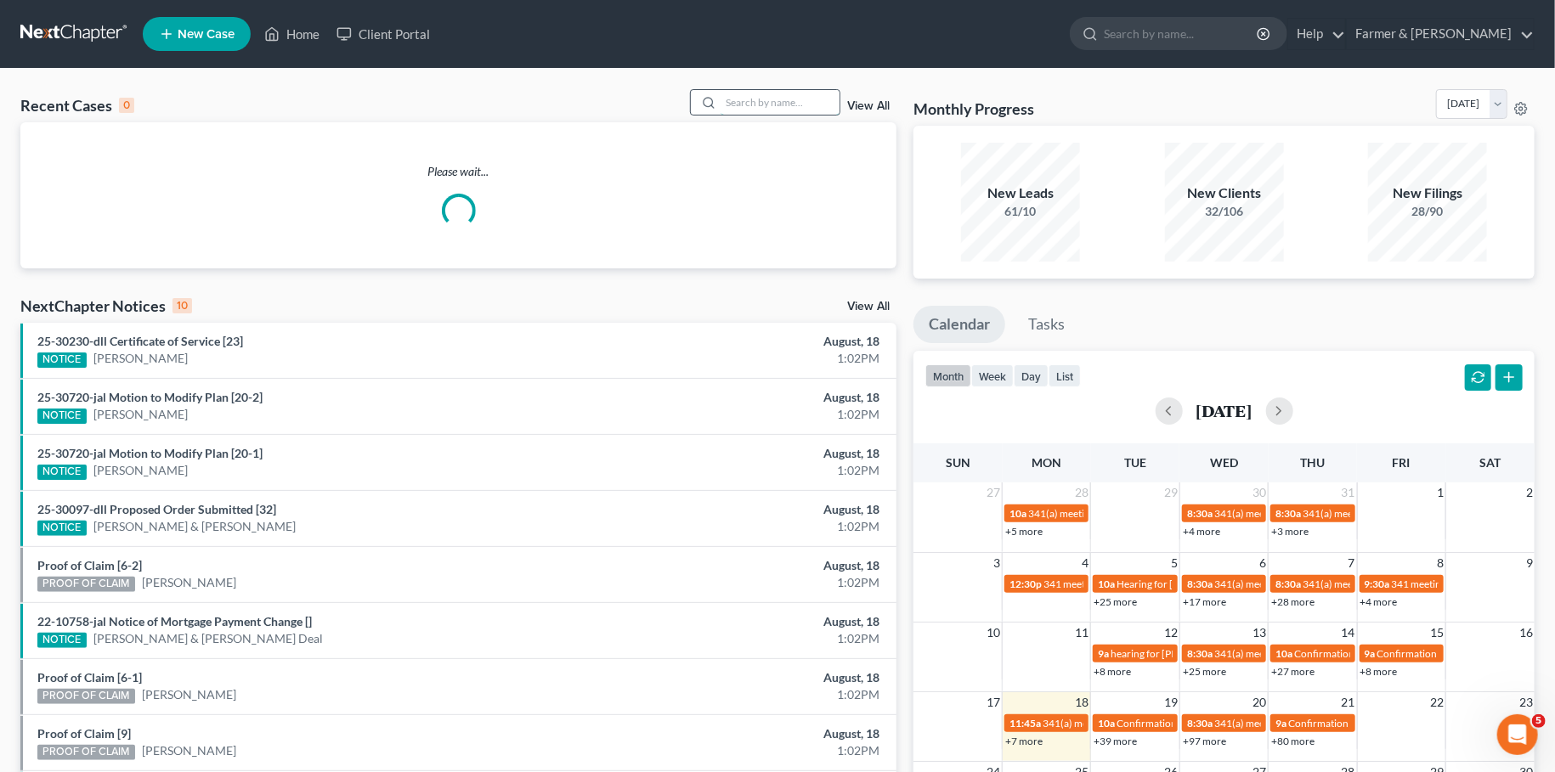
click at [760, 105] on input "search" at bounding box center [780, 102] width 119 height 25
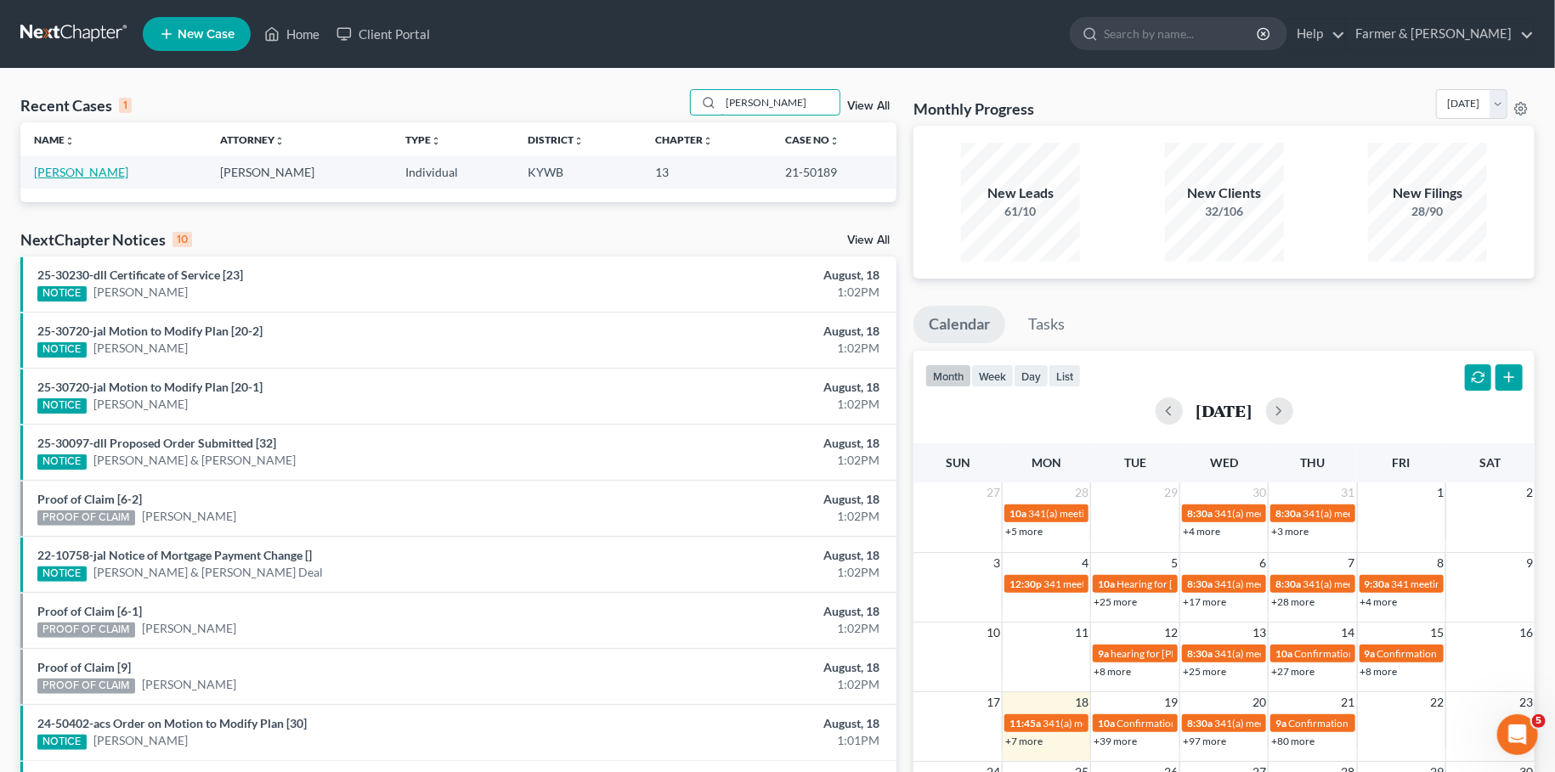
type input "goldie taylor"
click at [68, 177] on link "Taylor, Goldie" at bounding box center [81, 172] width 94 height 14
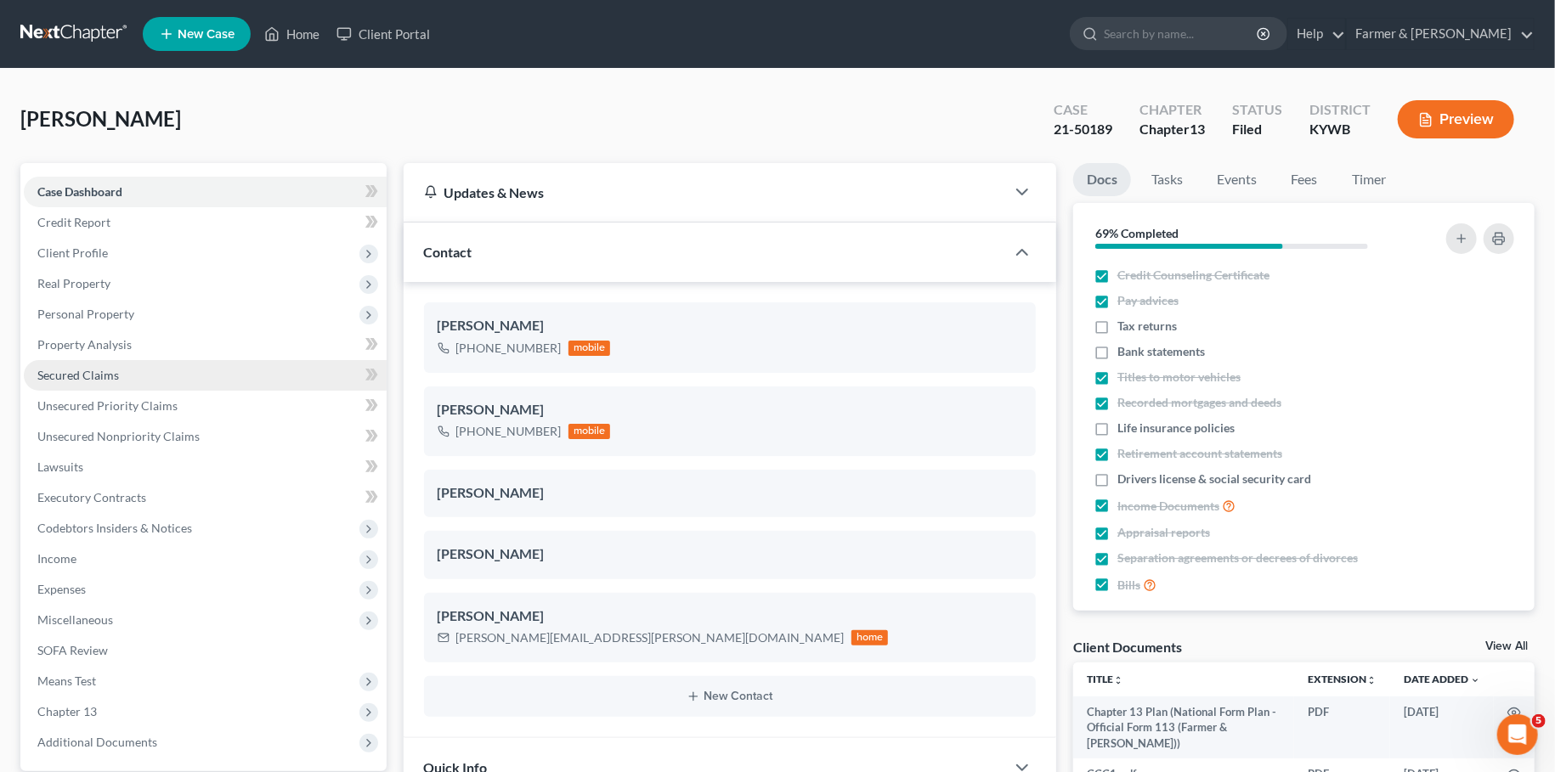
click at [81, 373] on span "Secured Claims" at bounding box center [78, 375] width 82 height 14
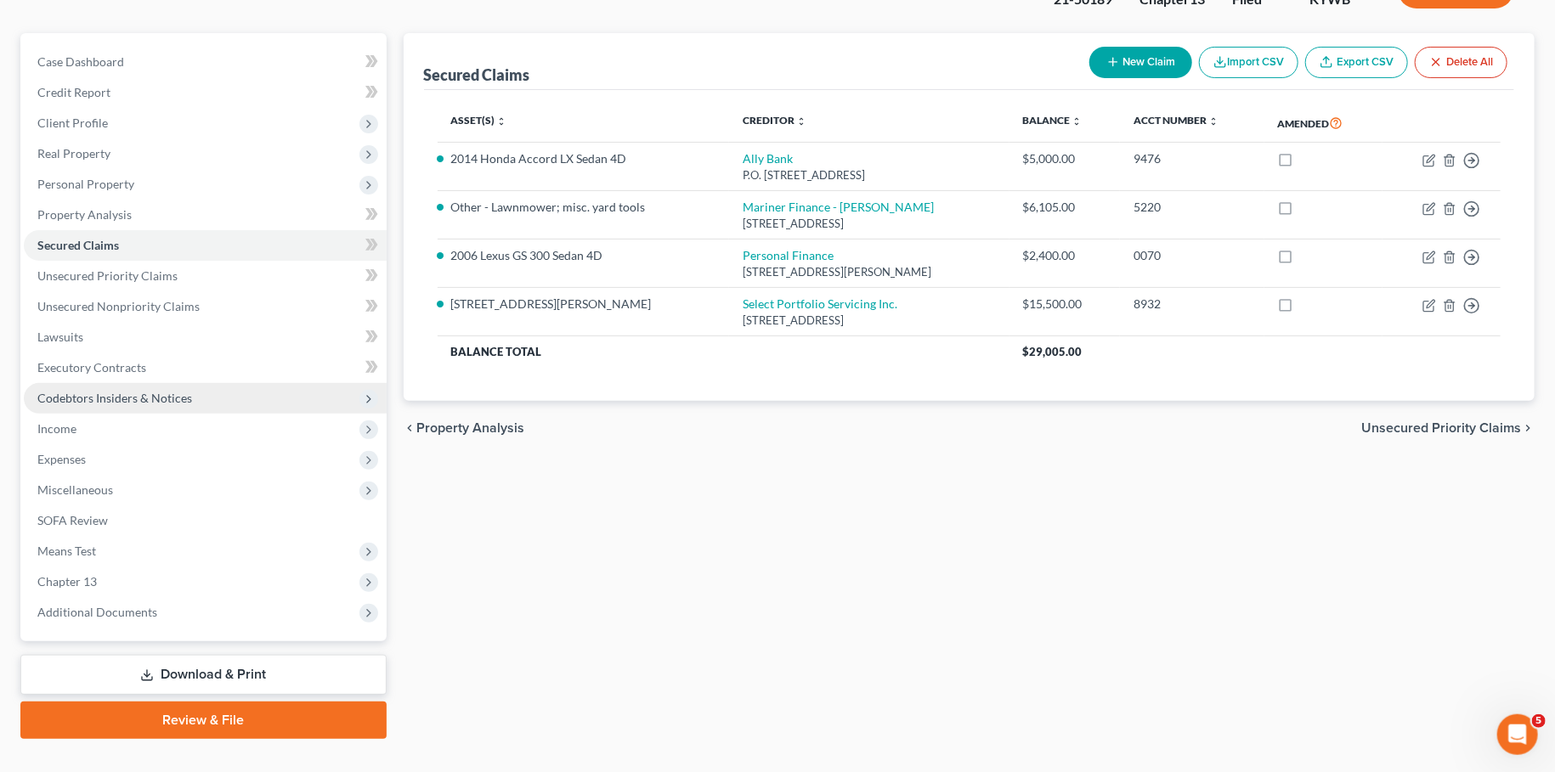
scroll to position [159, 0]
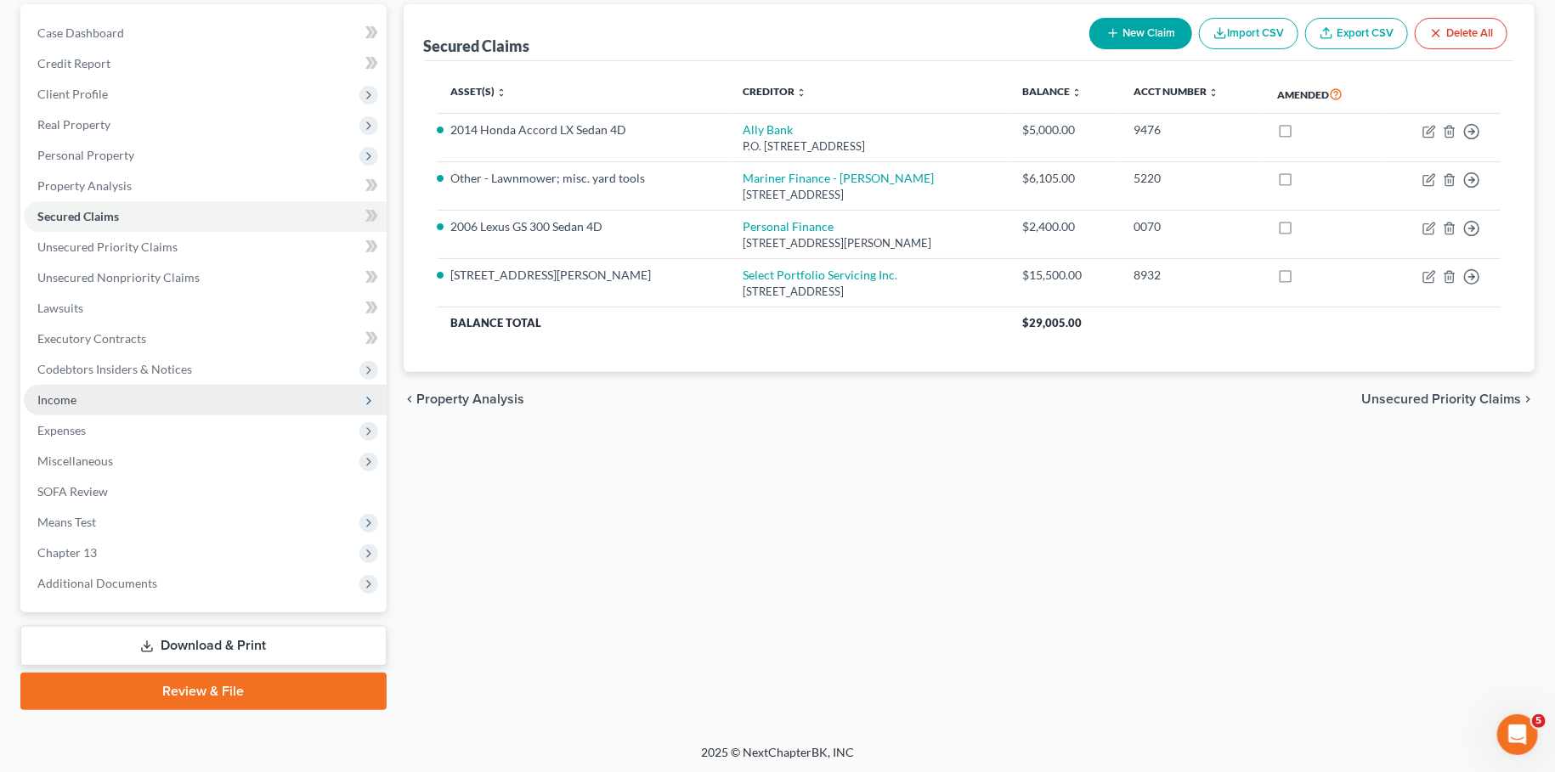
click at [85, 393] on span "Income" at bounding box center [205, 400] width 363 height 31
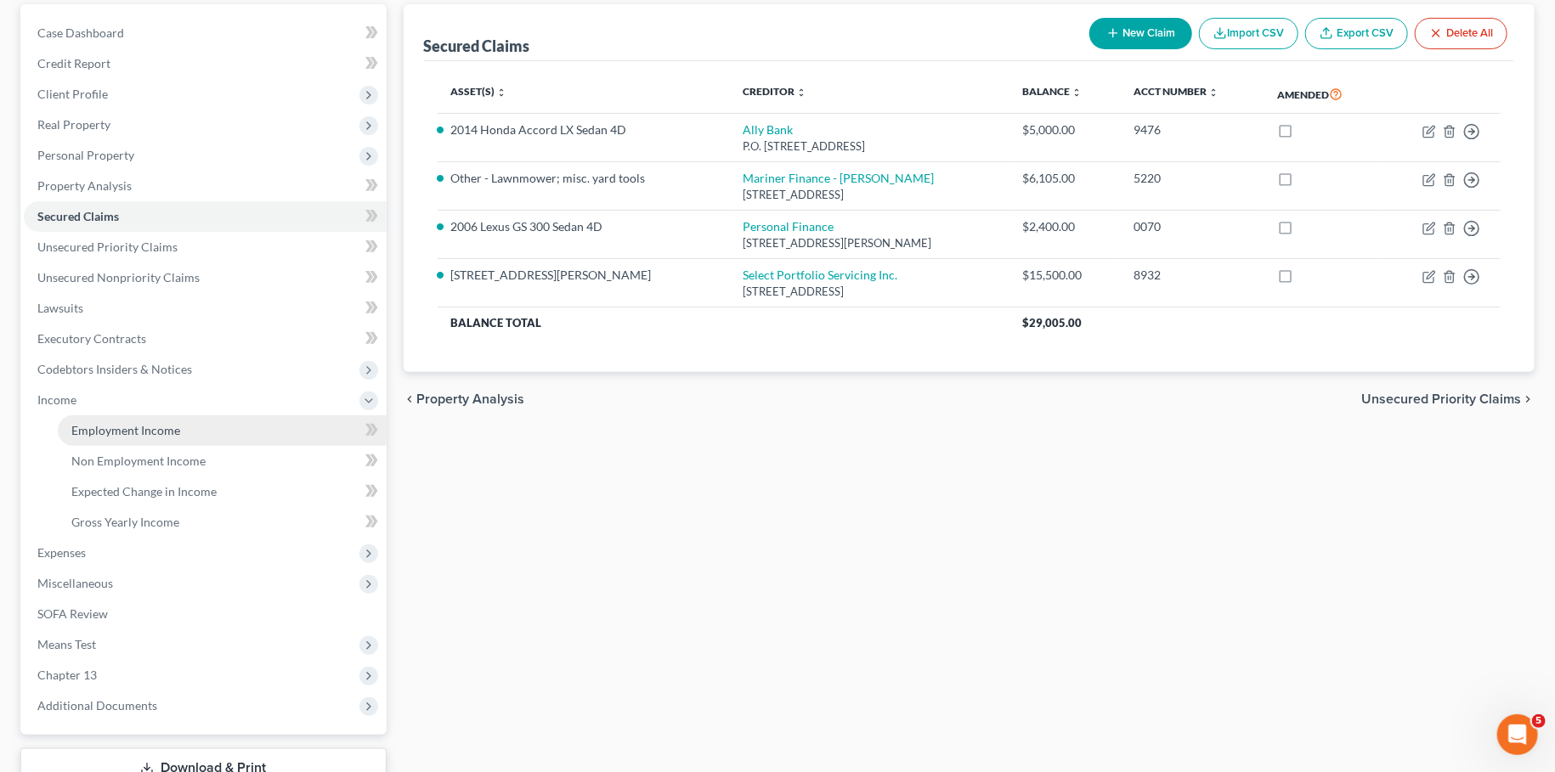
click at [81, 438] on link "Employment Income" at bounding box center [222, 430] width 329 height 31
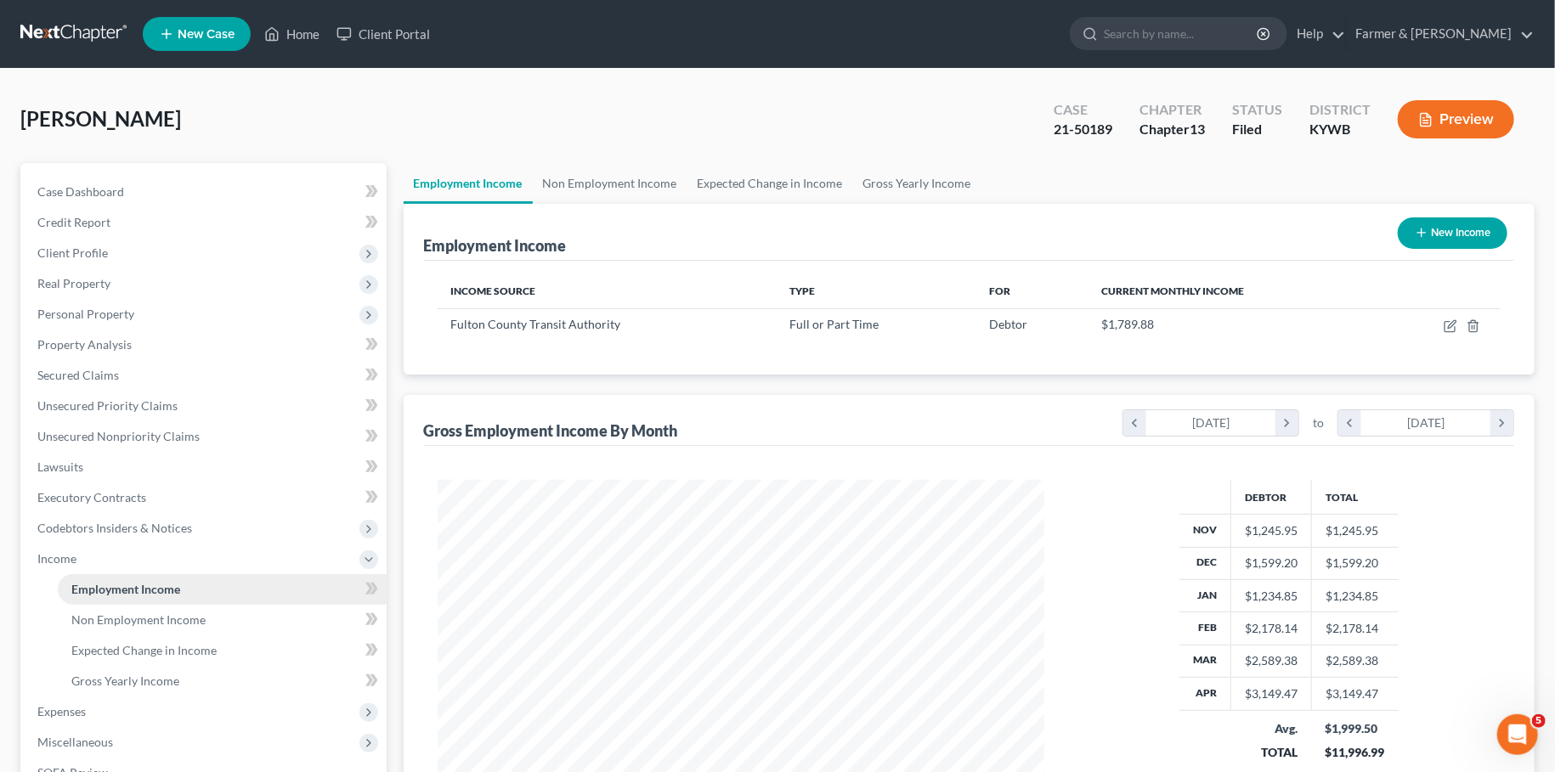
scroll to position [303, 640]
click at [626, 192] on link "Non Employment Income" at bounding box center [610, 183] width 155 height 41
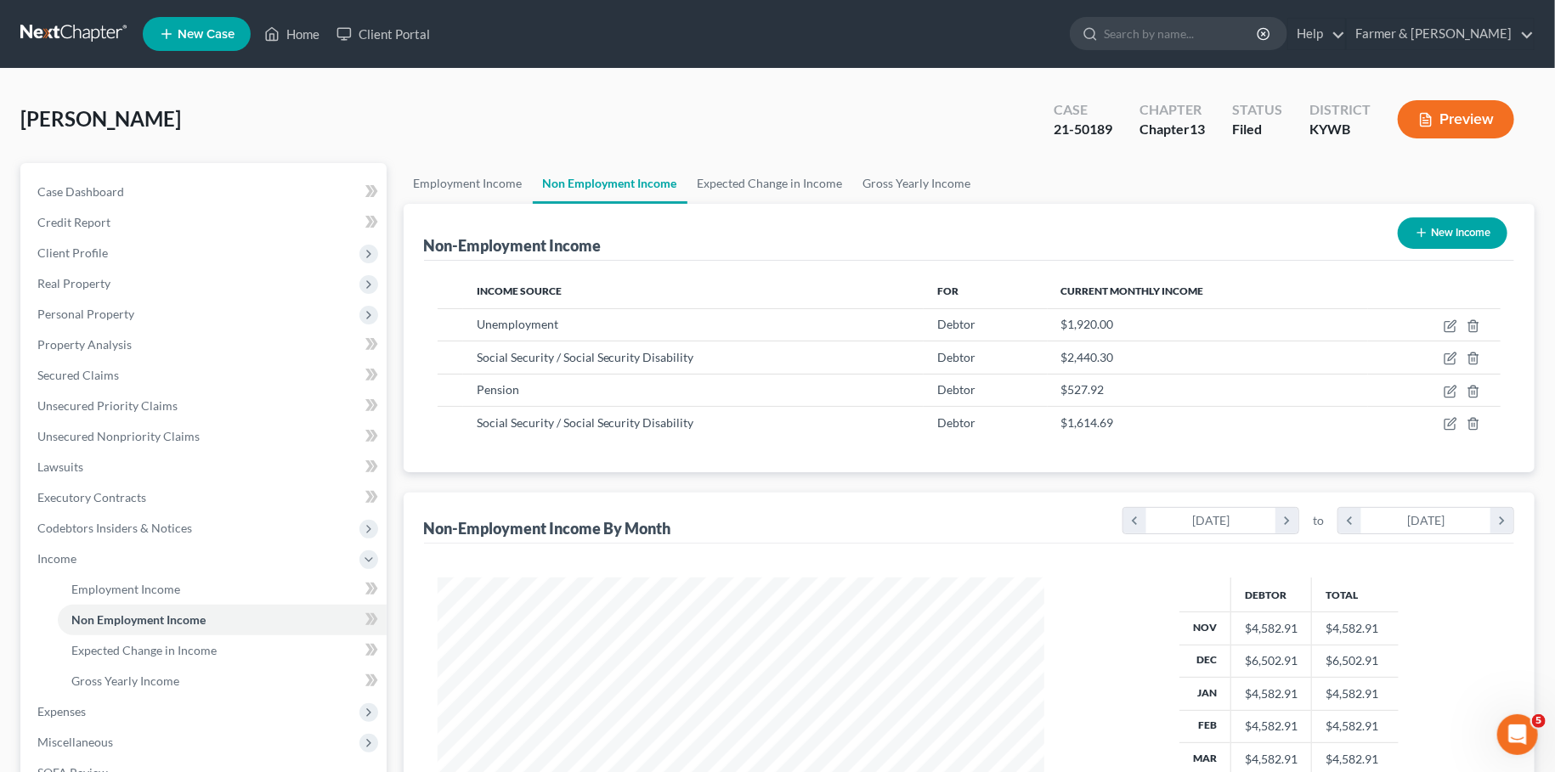
scroll to position [303, 640]
click at [903, 92] on div "Taylor, Goldie Upgraded Case 21-50189 Chapter Chapter 13 Status Filed District …" at bounding box center [777, 126] width 1514 height 74
click at [305, 31] on link "Home" at bounding box center [292, 34] width 72 height 31
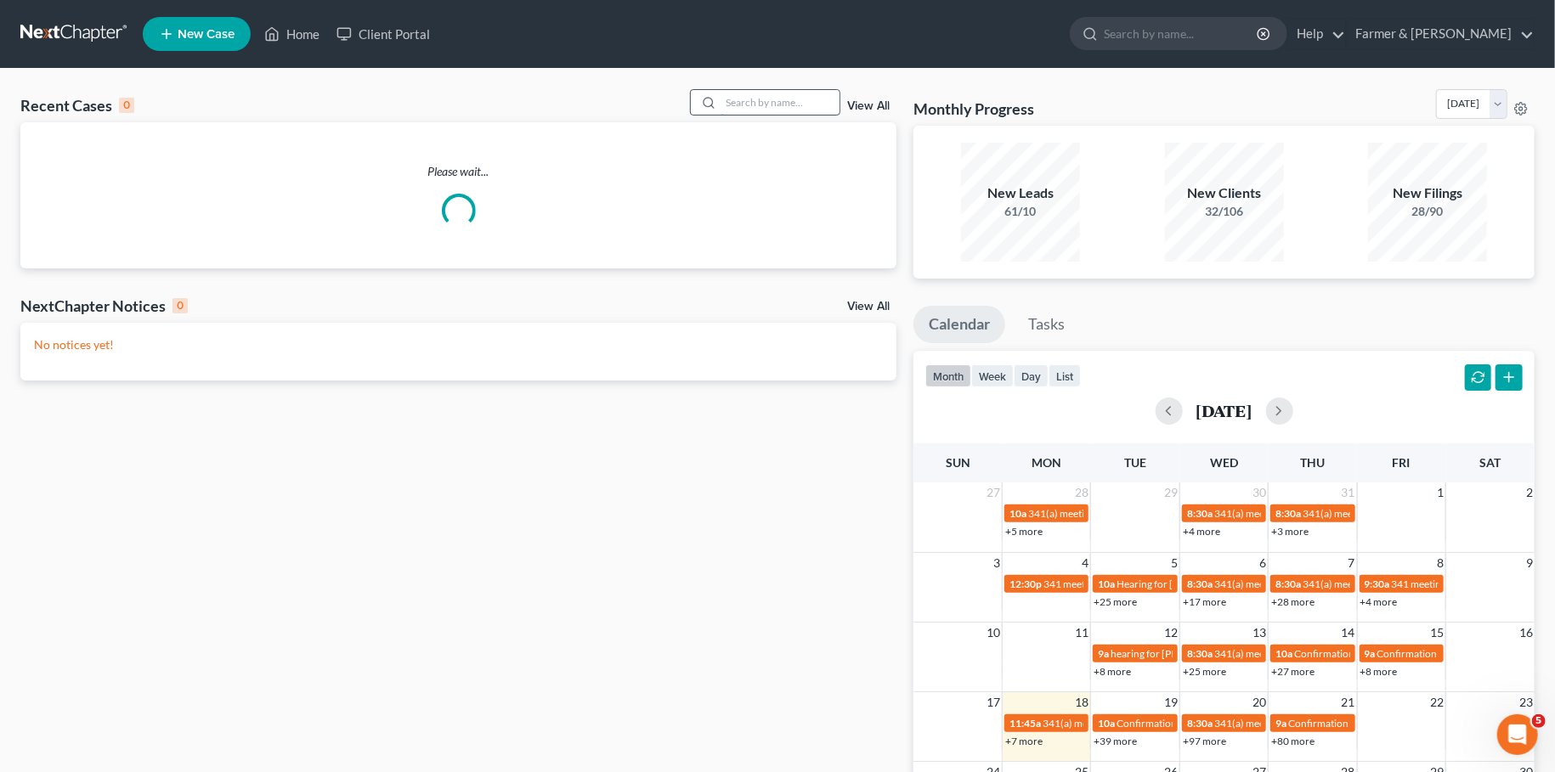
click at [732, 107] on input "search" at bounding box center [780, 102] width 119 height 25
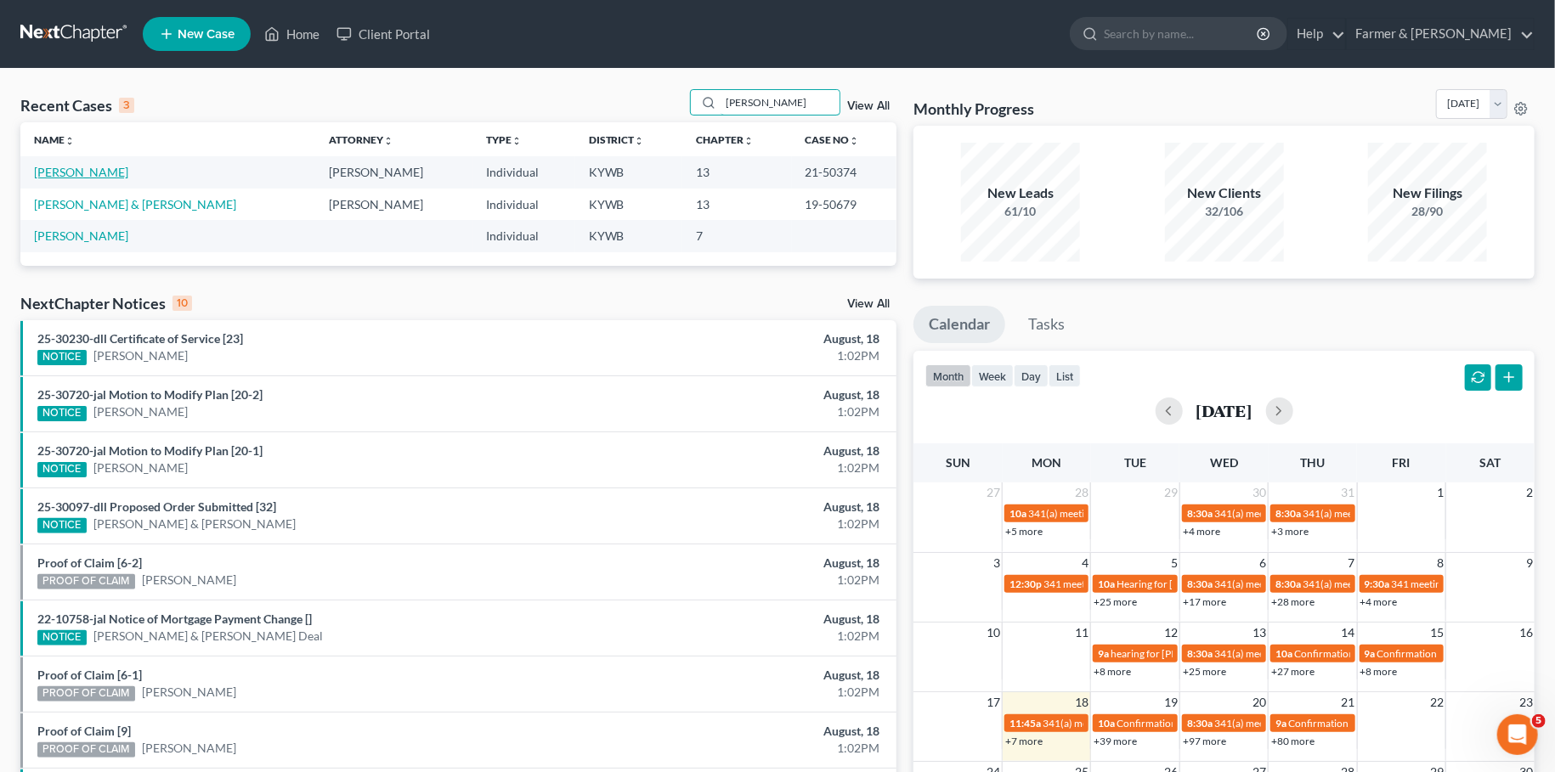
type input "johney ballard"
click at [88, 168] on link "Ballard, Johney" at bounding box center [81, 172] width 94 height 14
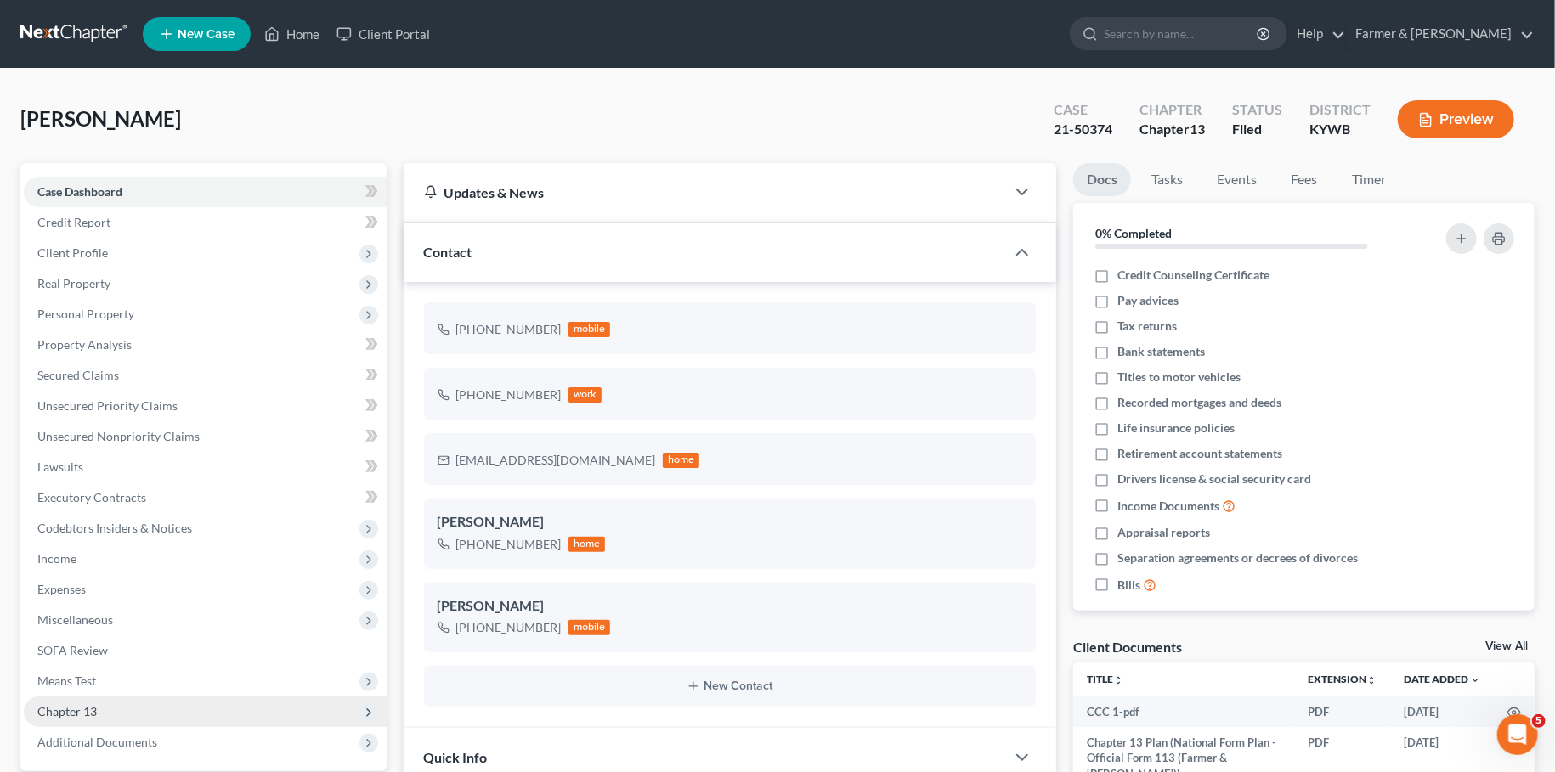
scroll to position [317, 0]
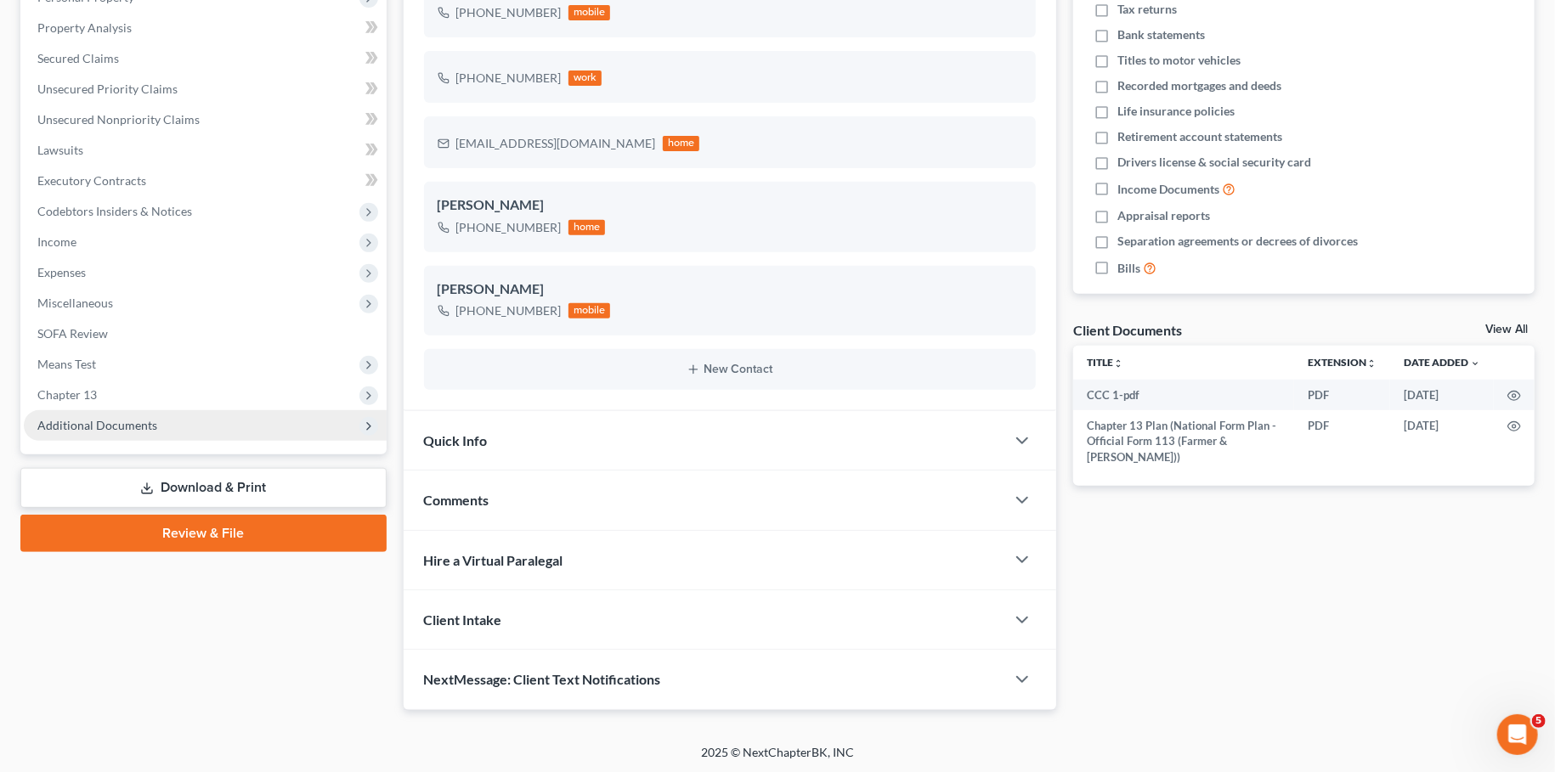
click at [121, 419] on span "Additional Documents" at bounding box center [97, 425] width 120 height 14
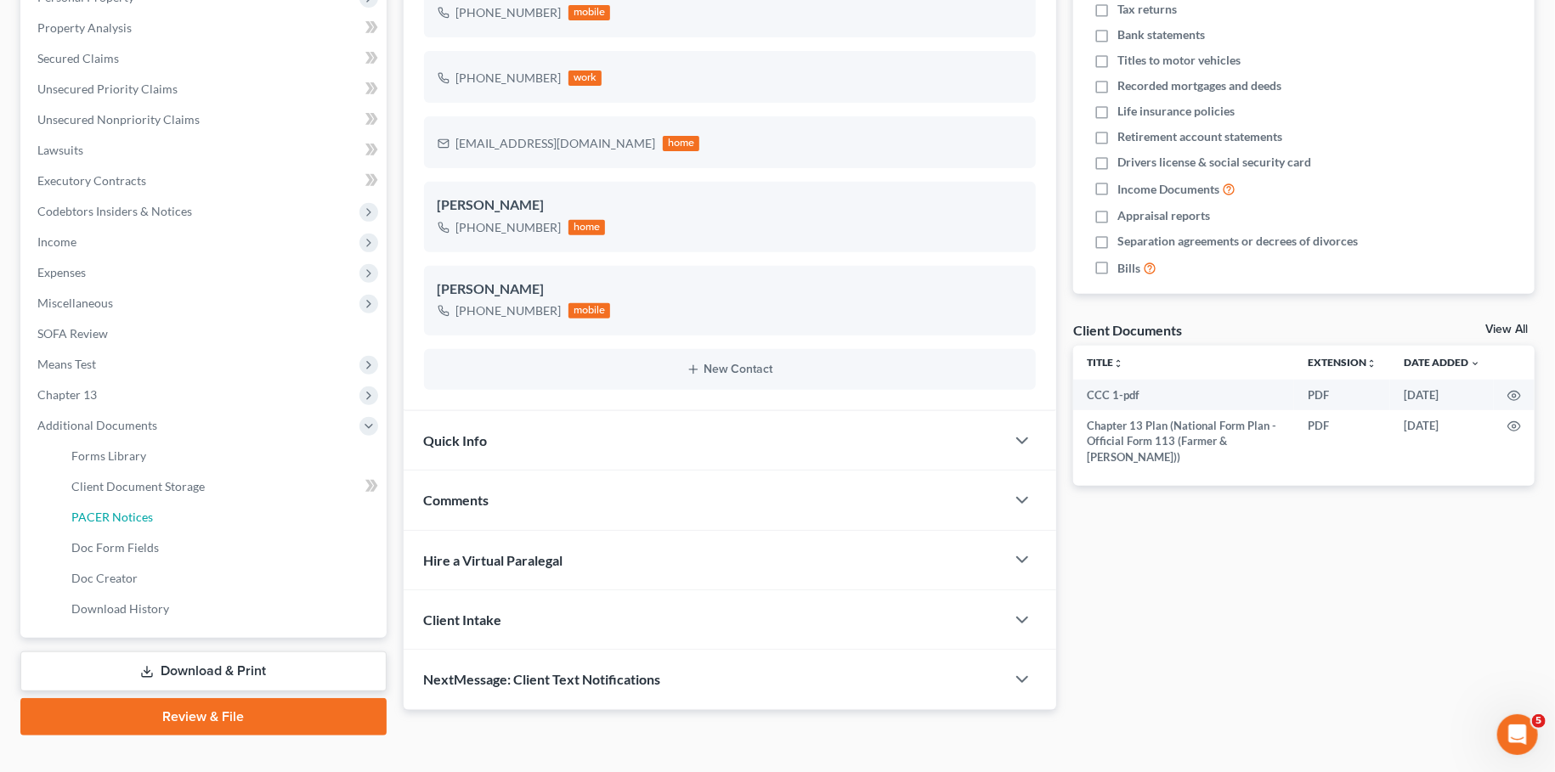
click at [138, 517] on span "PACER Notices" at bounding box center [112, 517] width 82 height 14
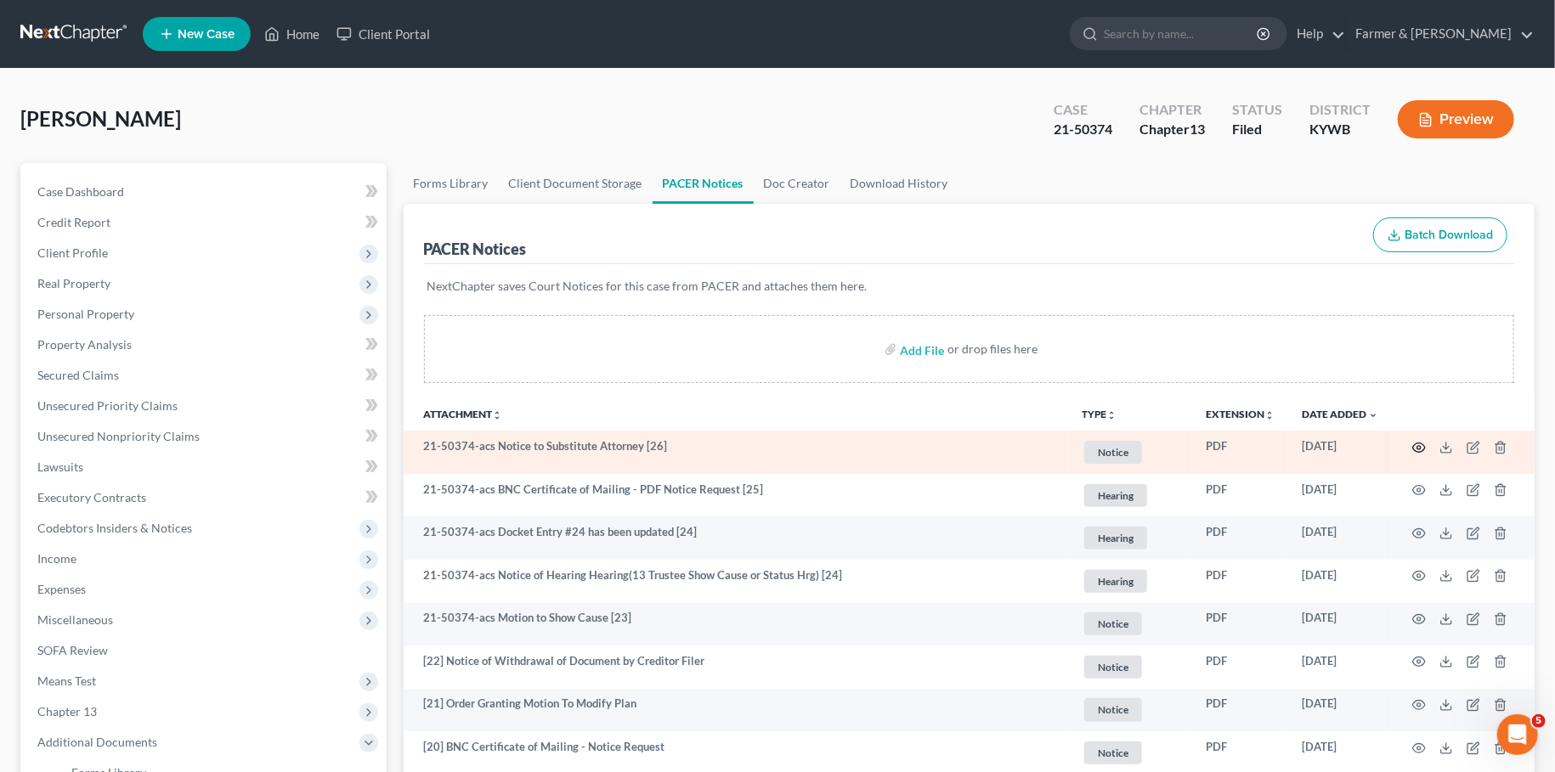
click at [1419, 446] on circle "button" at bounding box center [1418, 447] width 3 height 3
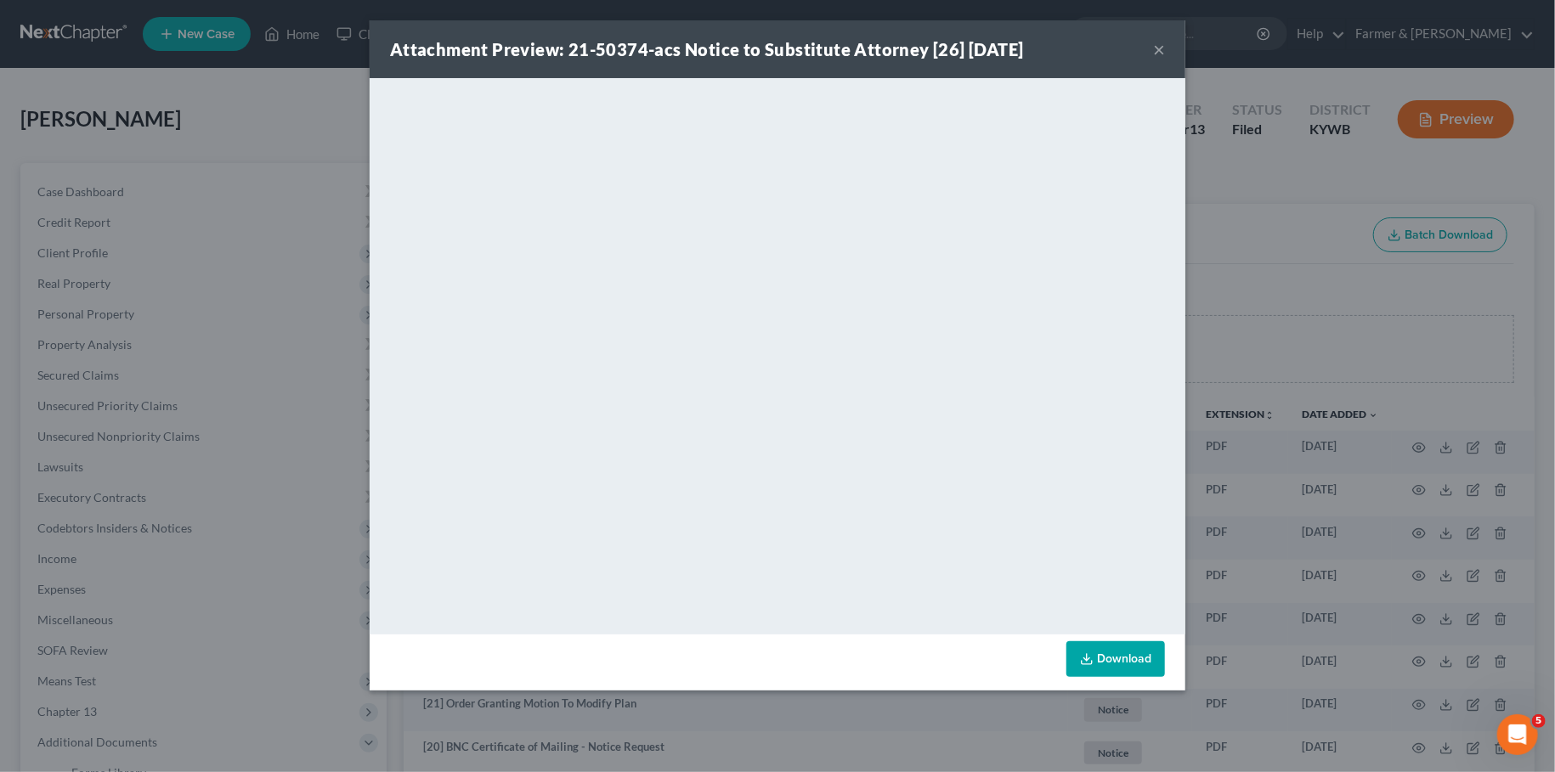
click at [1159, 47] on button "×" at bounding box center [1159, 49] width 12 height 20
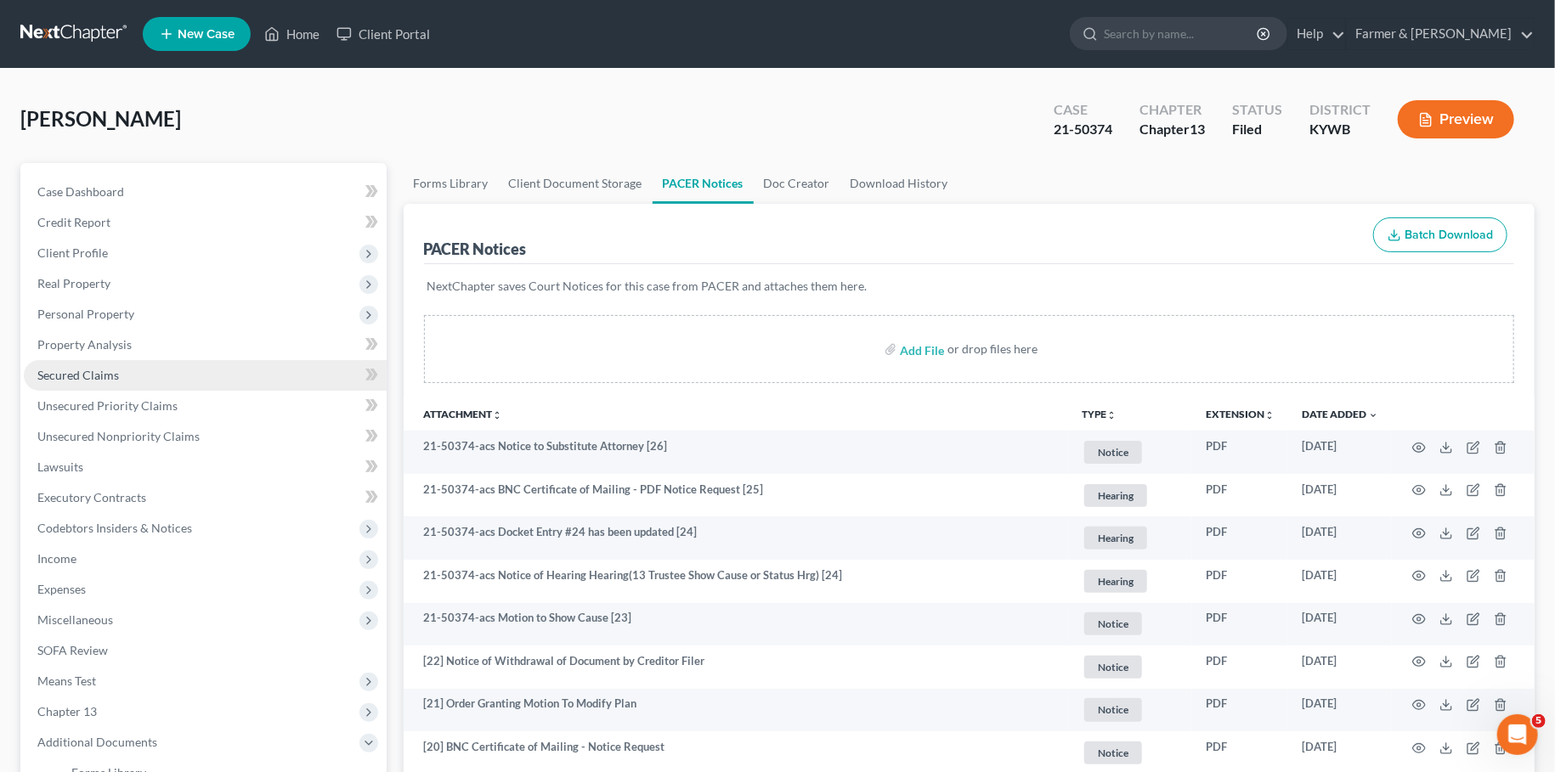
click at [156, 375] on link "Secured Claims" at bounding box center [205, 375] width 363 height 31
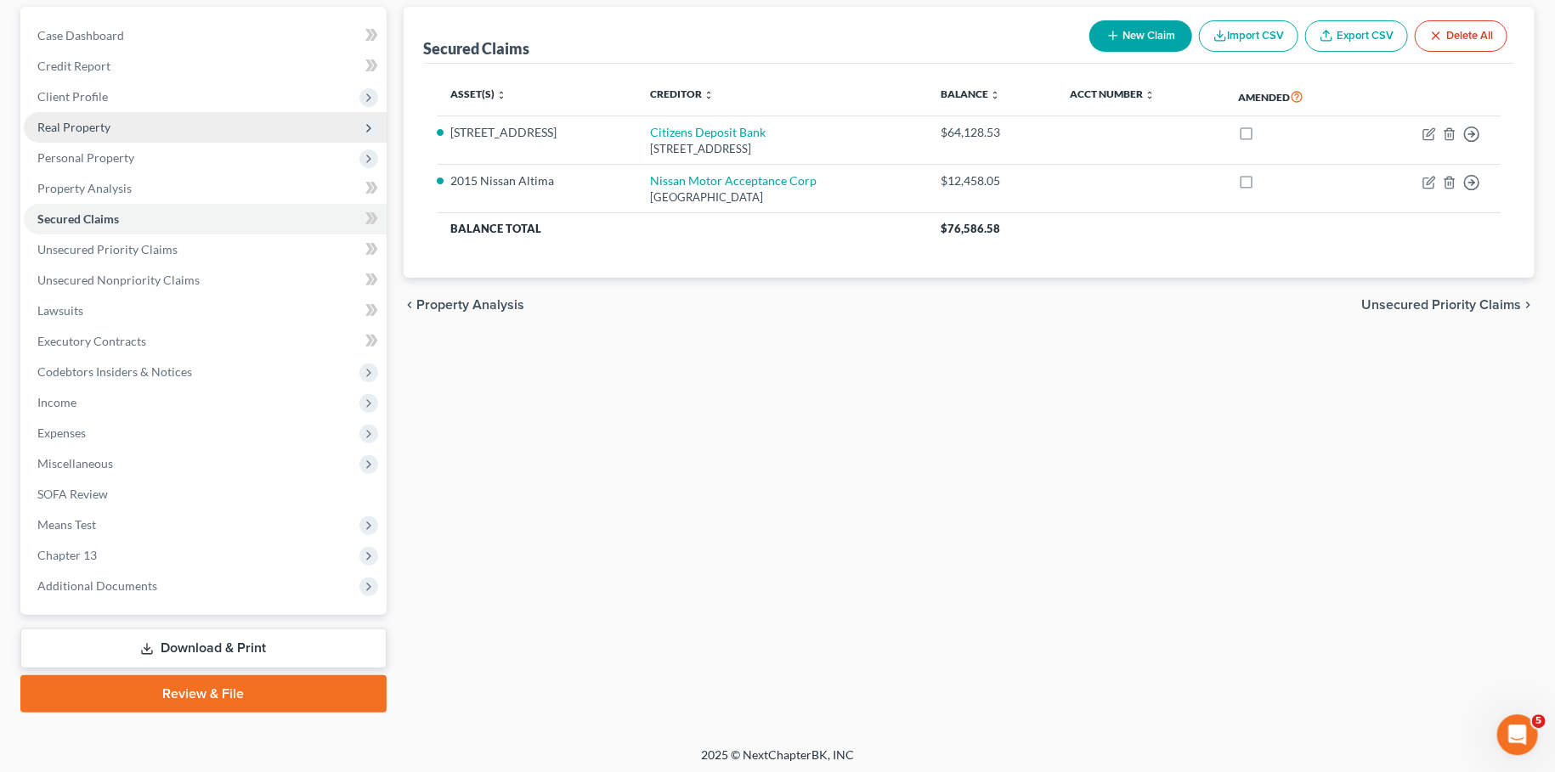
scroll to position [159, 0]
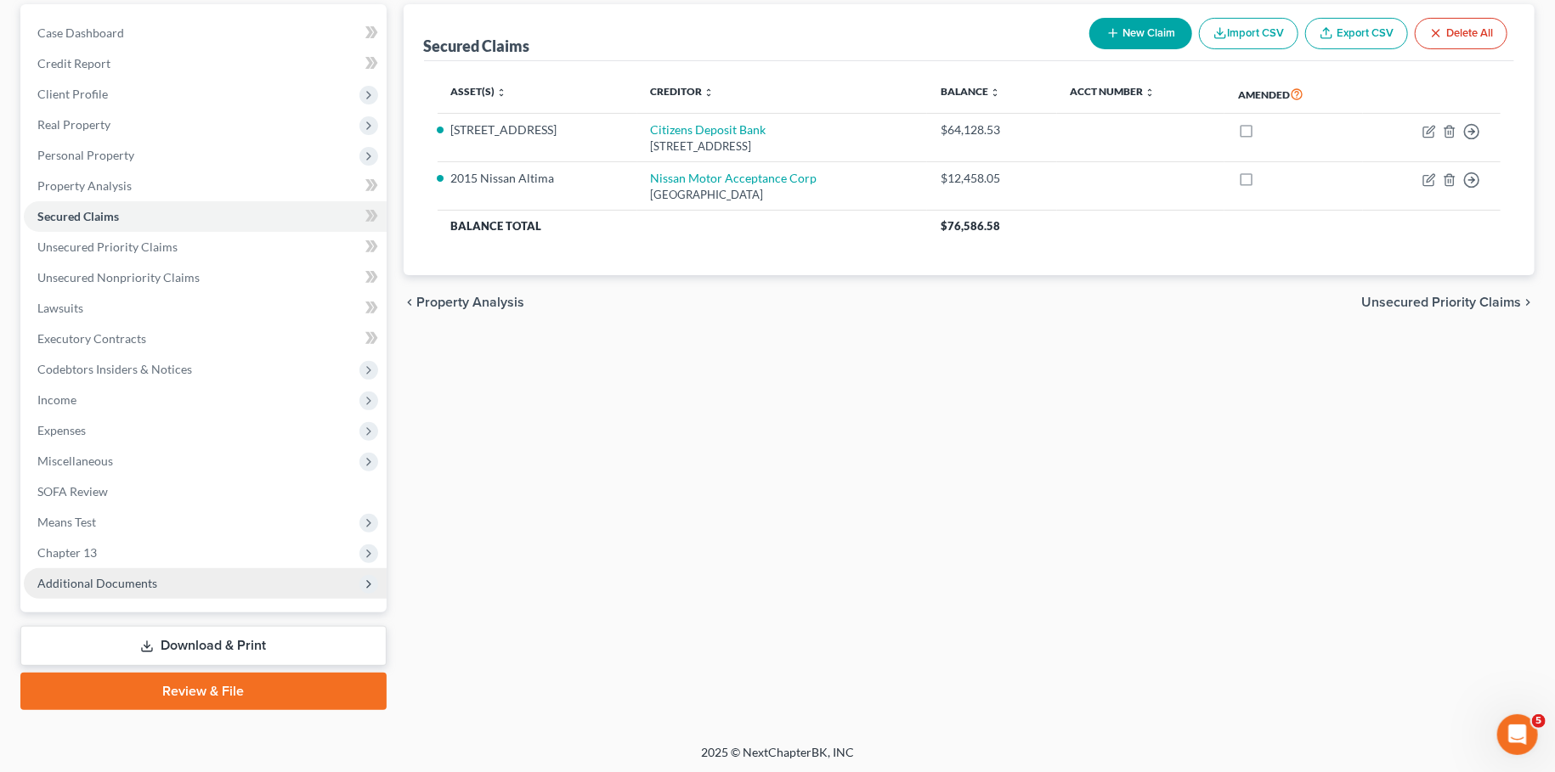
click at [225, 585] on span "Additional Documents" at bounding box center [205, 583] width 363 height 31
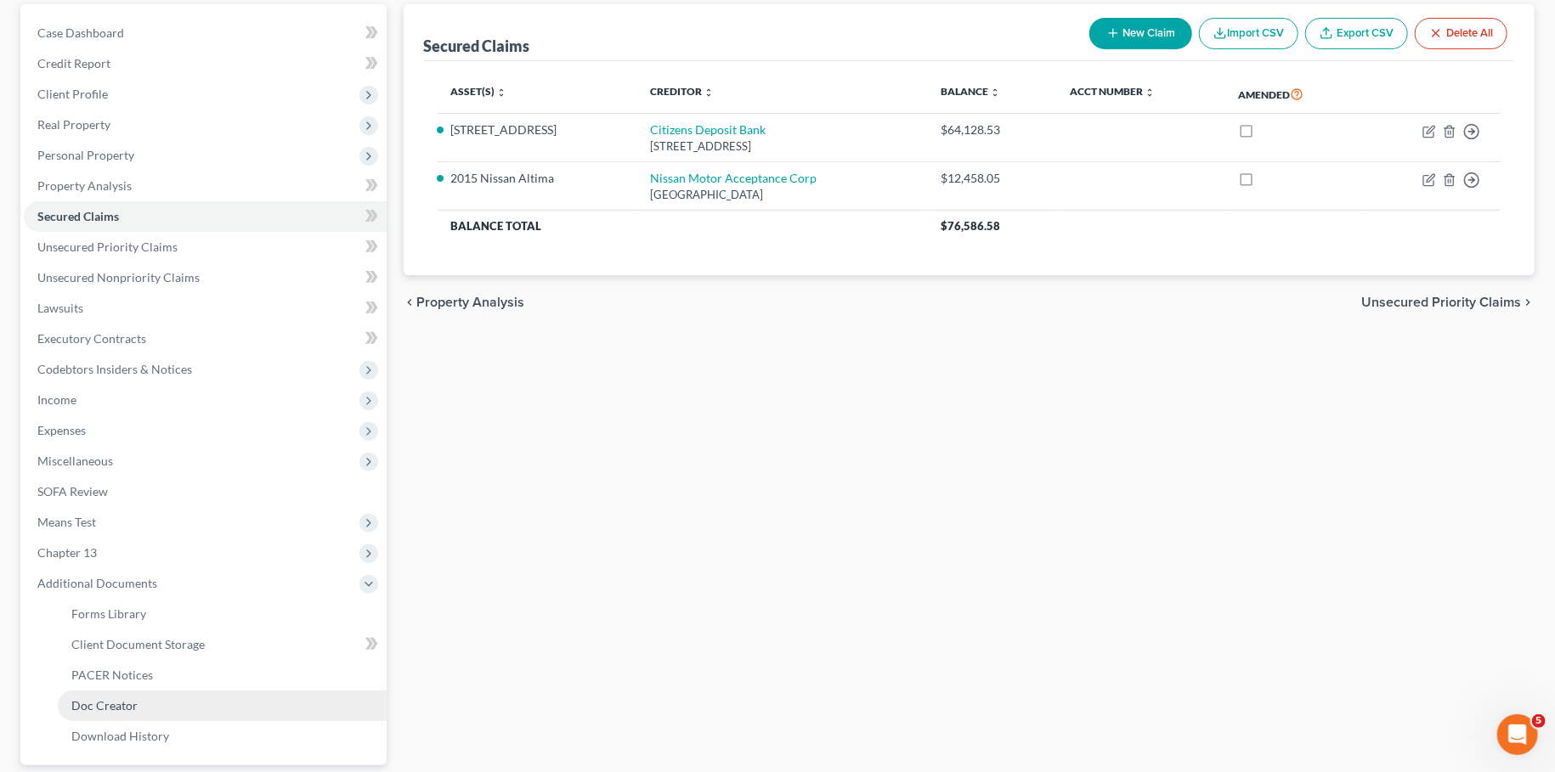
click at [177, 693] on link "Doc Creator" at bounding box center [222, 706] width 329 height 31
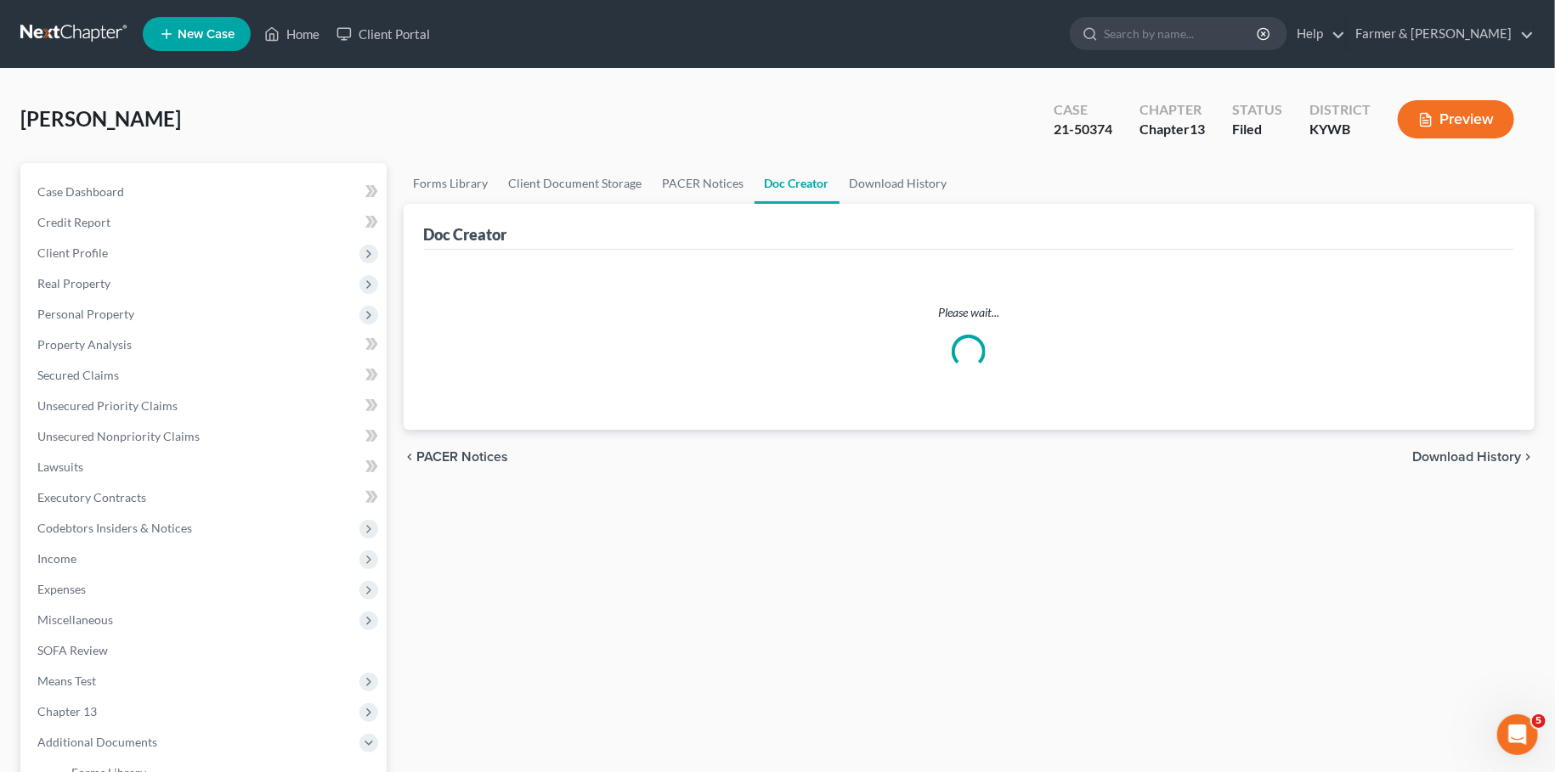
scroll to position [313, 0]
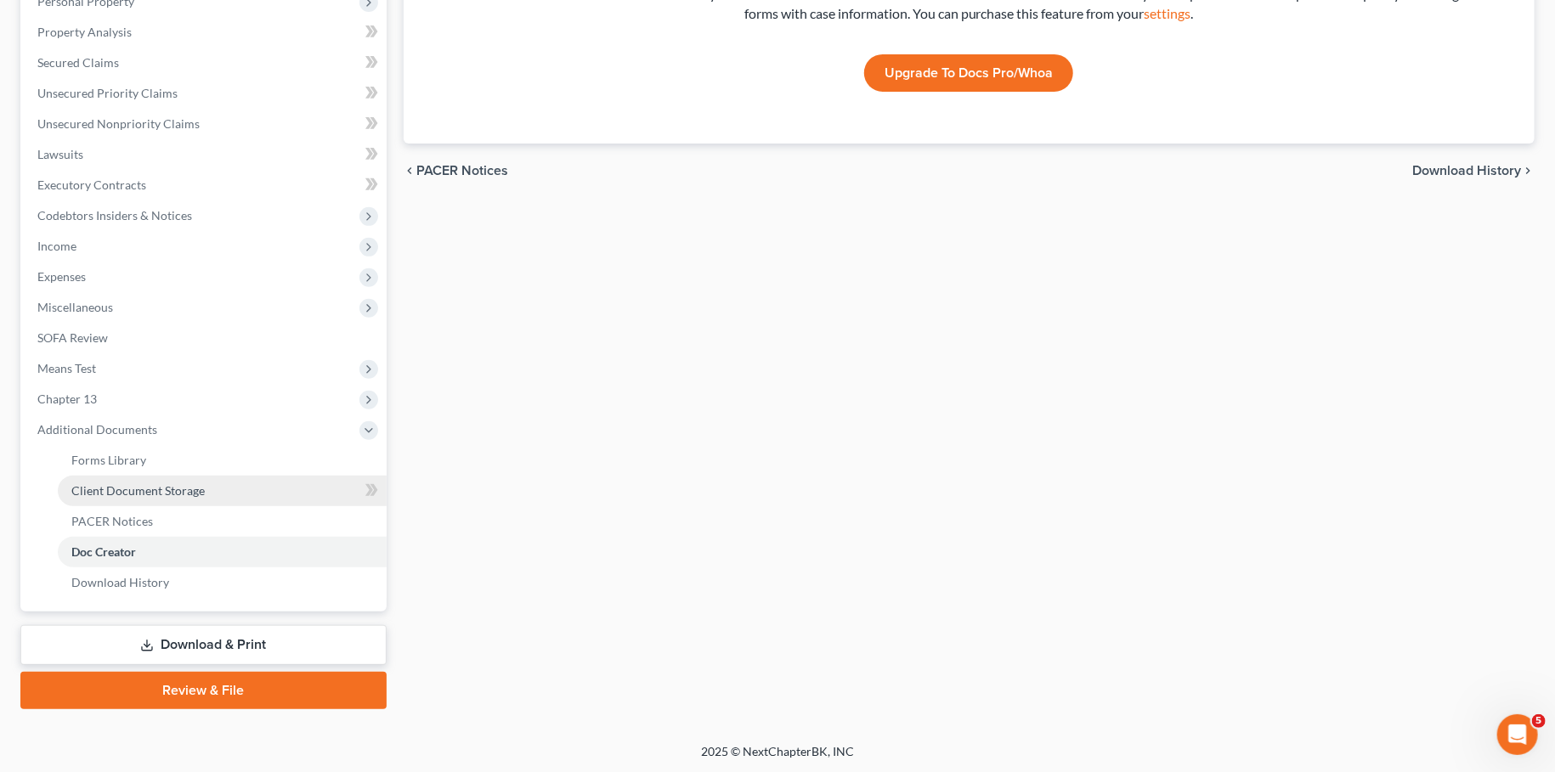
click at [137, 504] on link "Client Document Storage" at bounding box center [222, 491] width 329 height 31
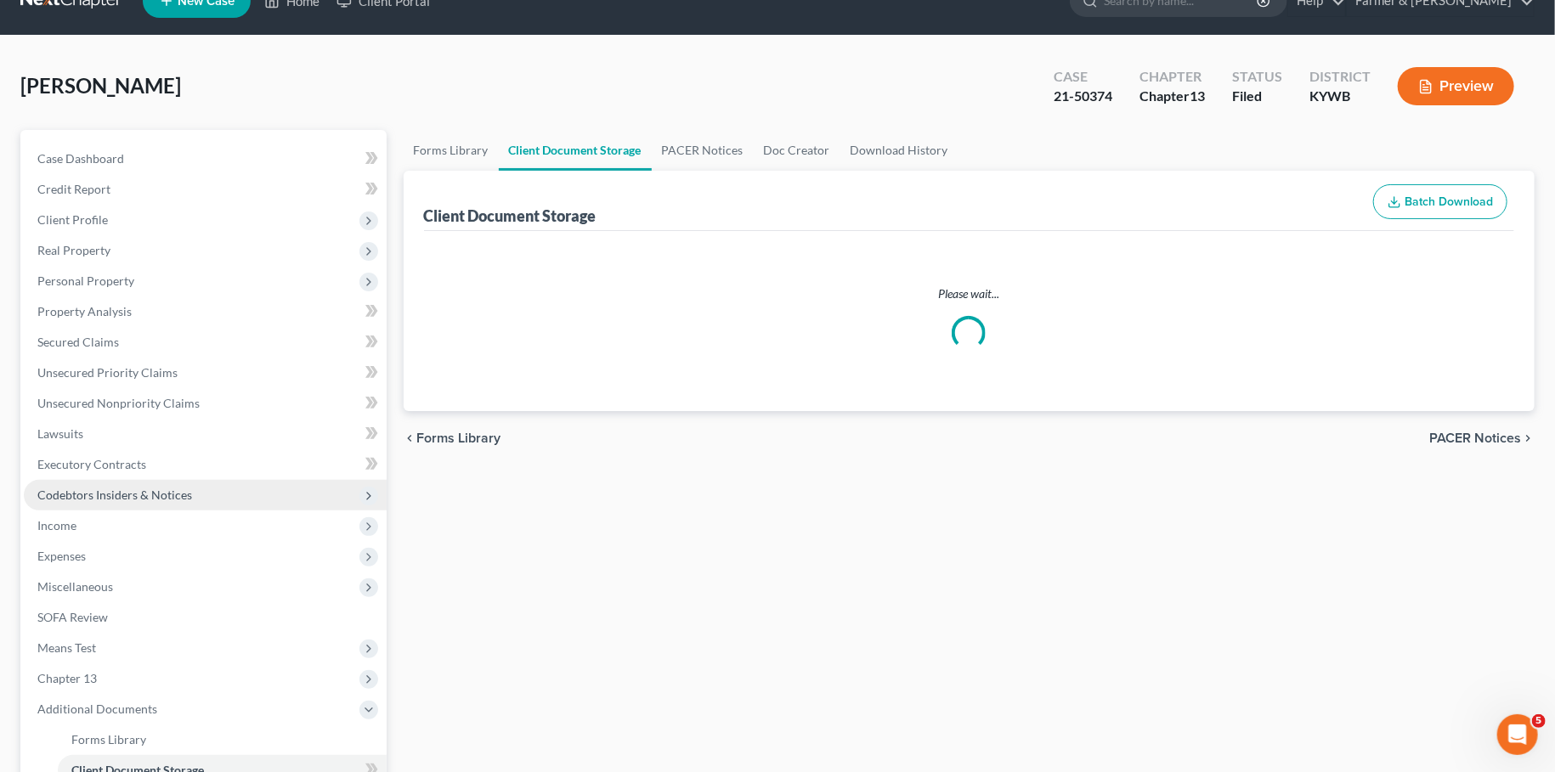
select select "16"
select select "7"
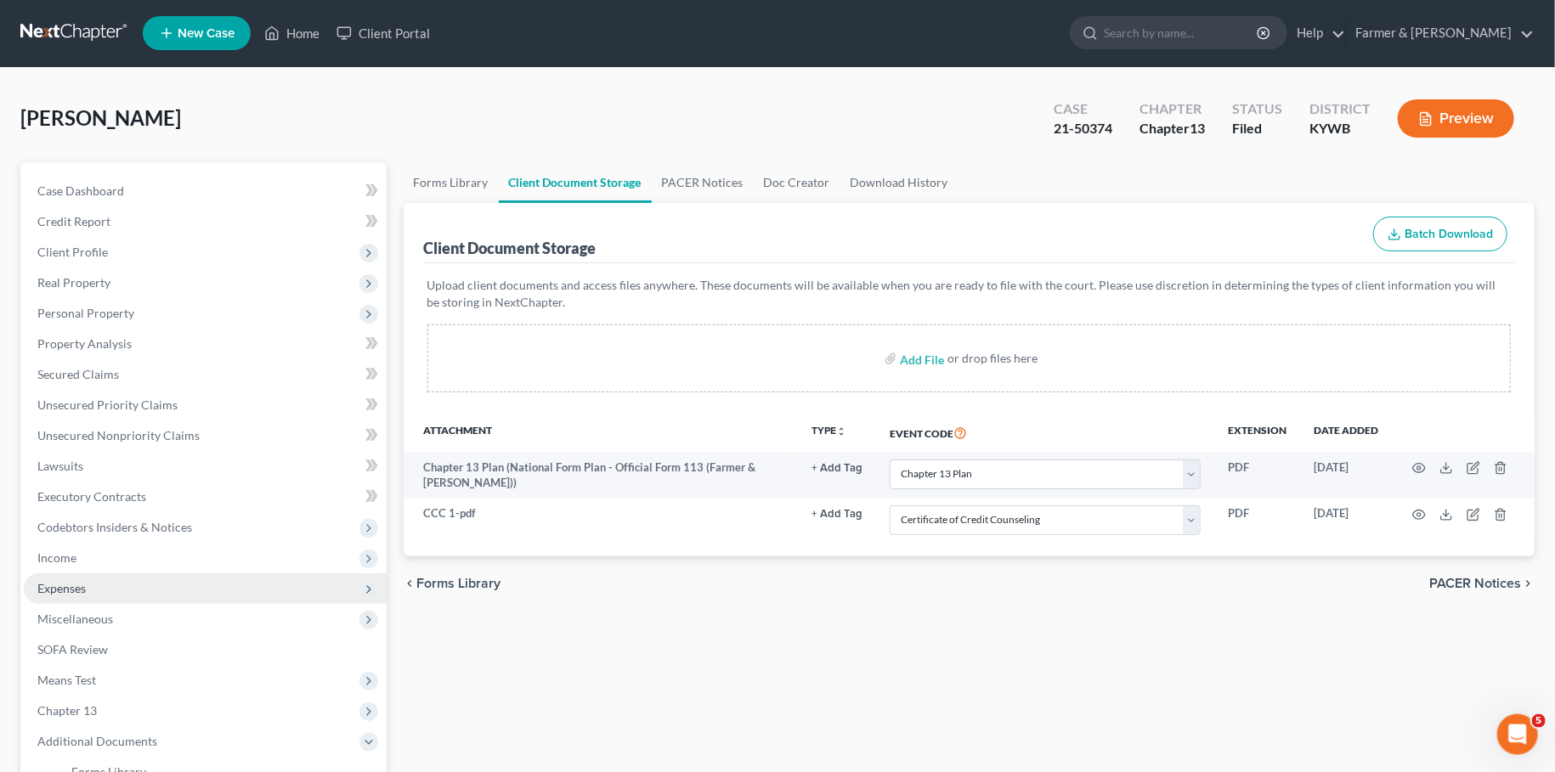
scroll to position [313, 0]
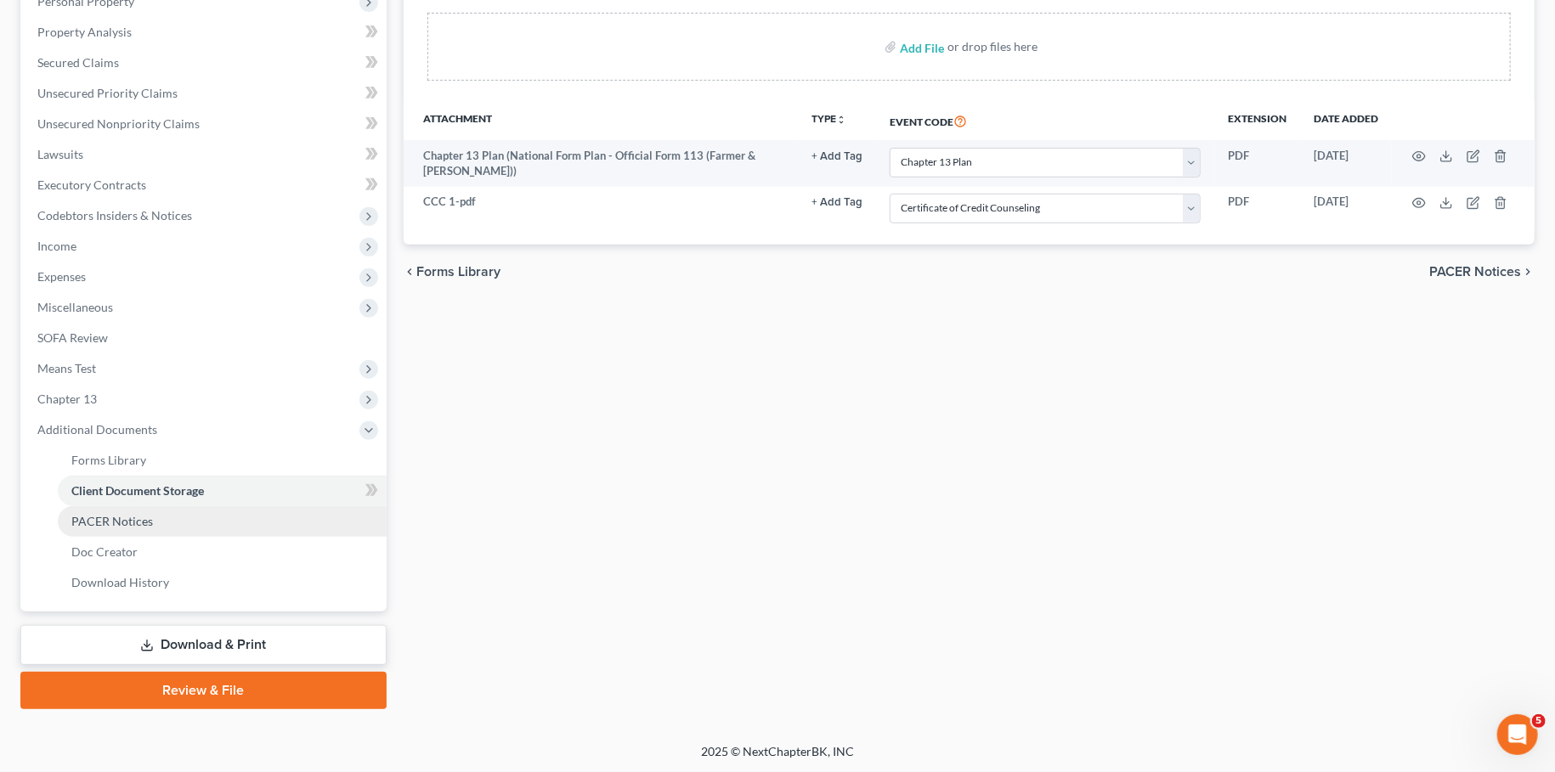
click at [122, 519] on span "PACER Notices" at bounding box center [112, 521] width 82 height 14
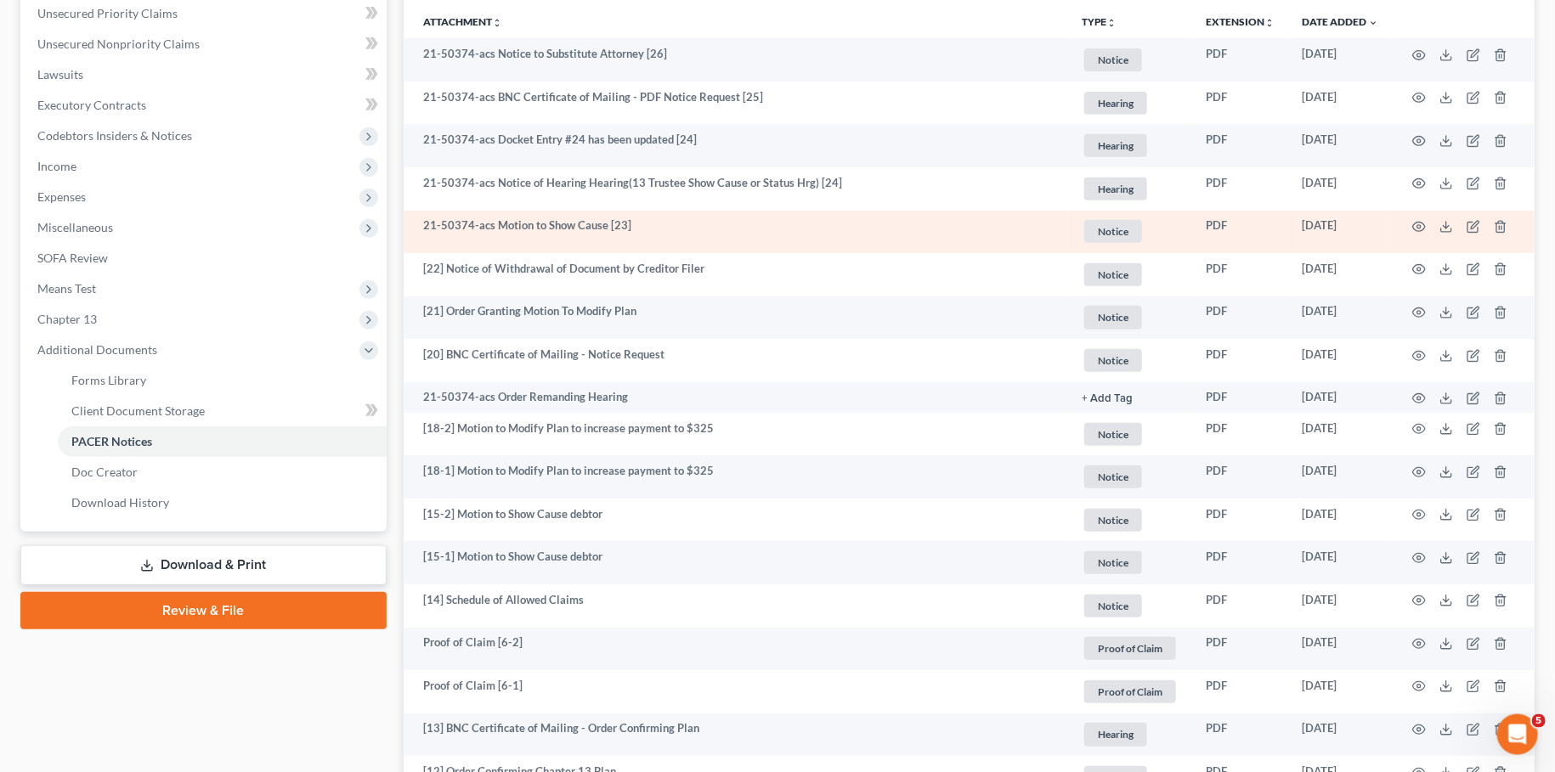
scroll to position [449, 0]
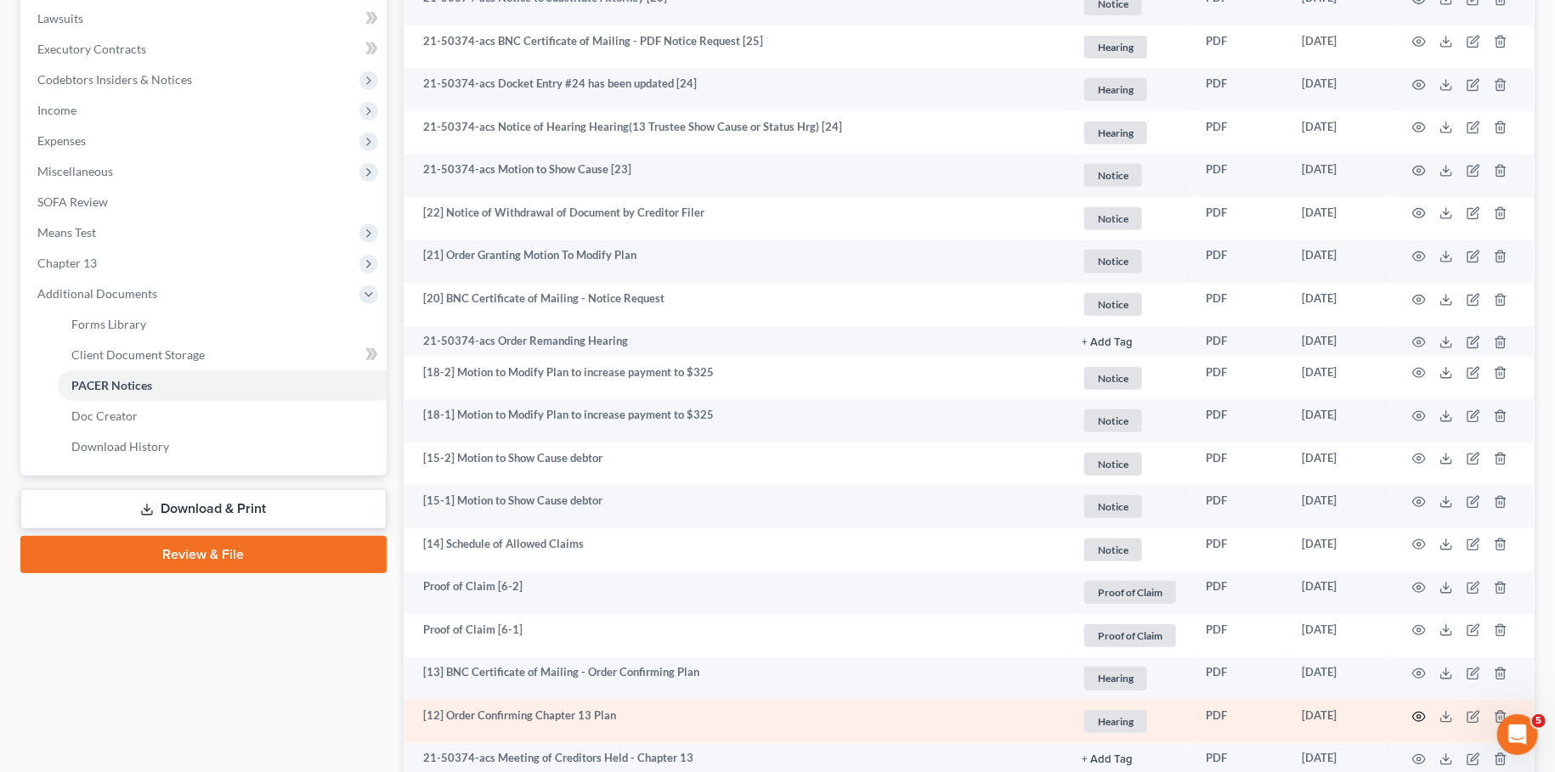
click at [1417, 716] on icon "button" at bounding box center [1419, 717] width 14 height 14
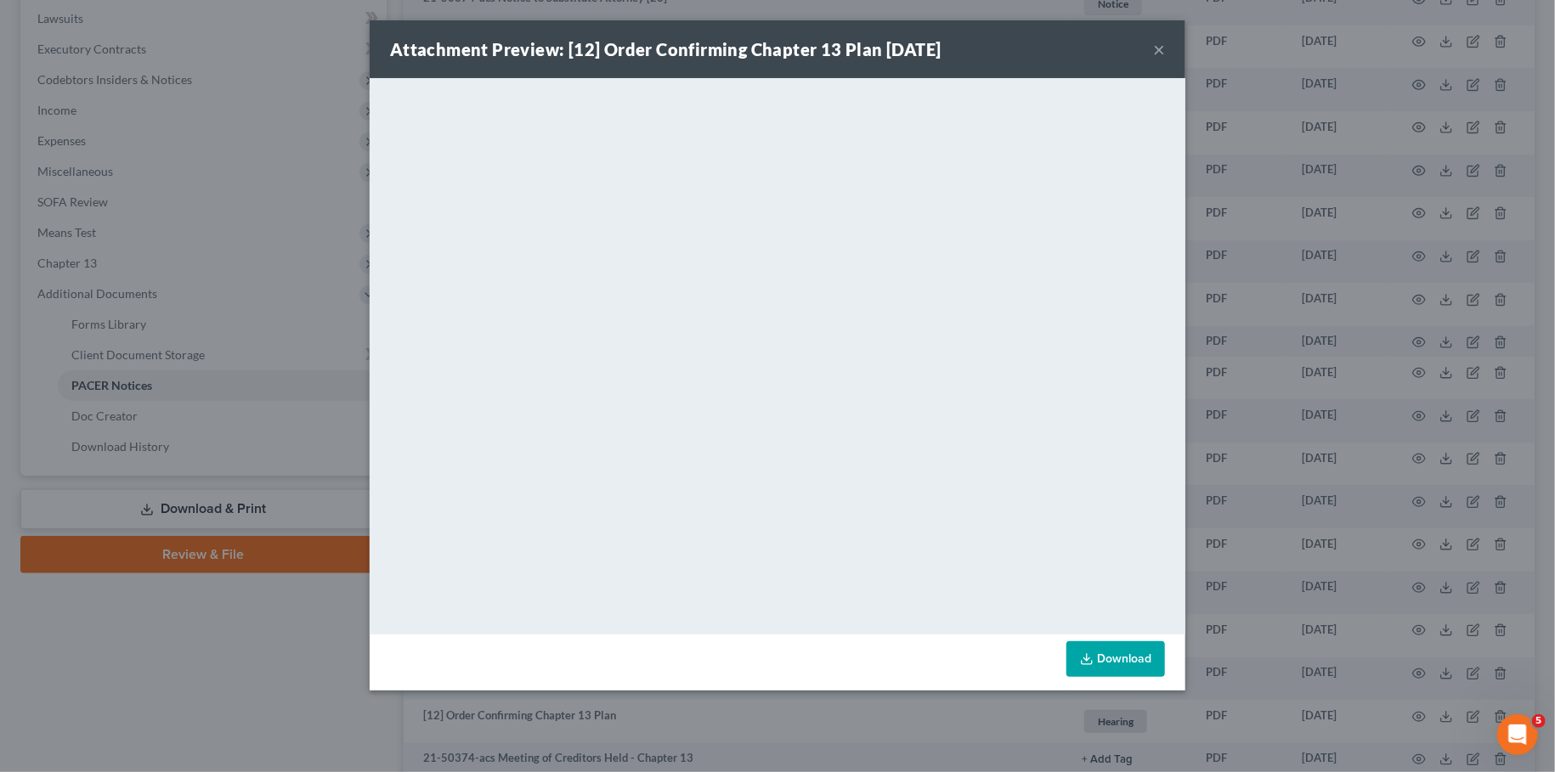
click at [1165, 48] on div "Attachment Preview: [12] Order Confirming Chapter 13 Plan 11/09/2021 ×" at bounding box center [778, 49] width 816 height 58
click at [1159, 48] on button "×" at bounding box center [1159, 49] width 12 height 20
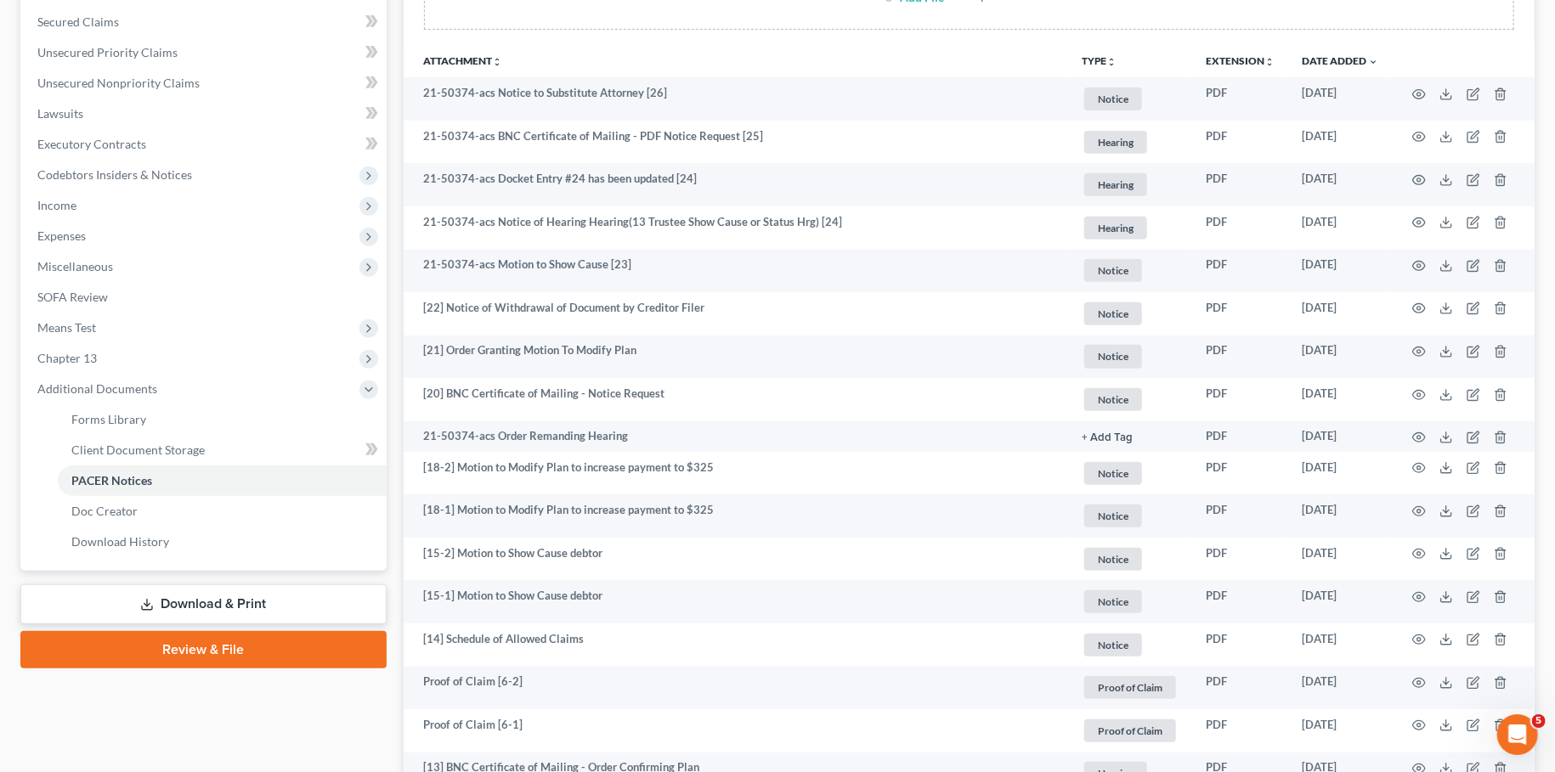
scroll to position [299, 0]
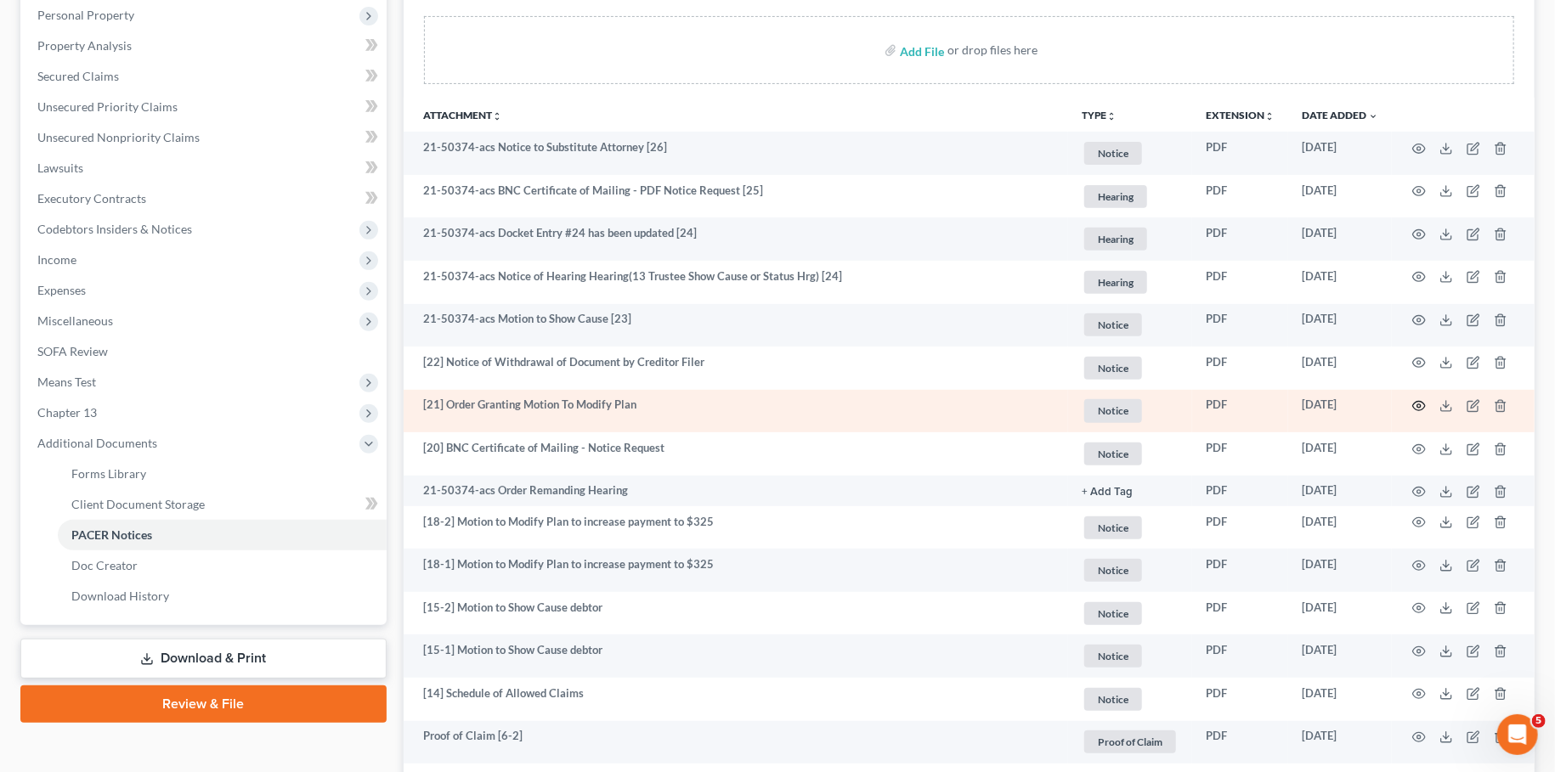
click at [1421, 402] on icon "button" at bounding box center [1419, 406] width 14 height 14
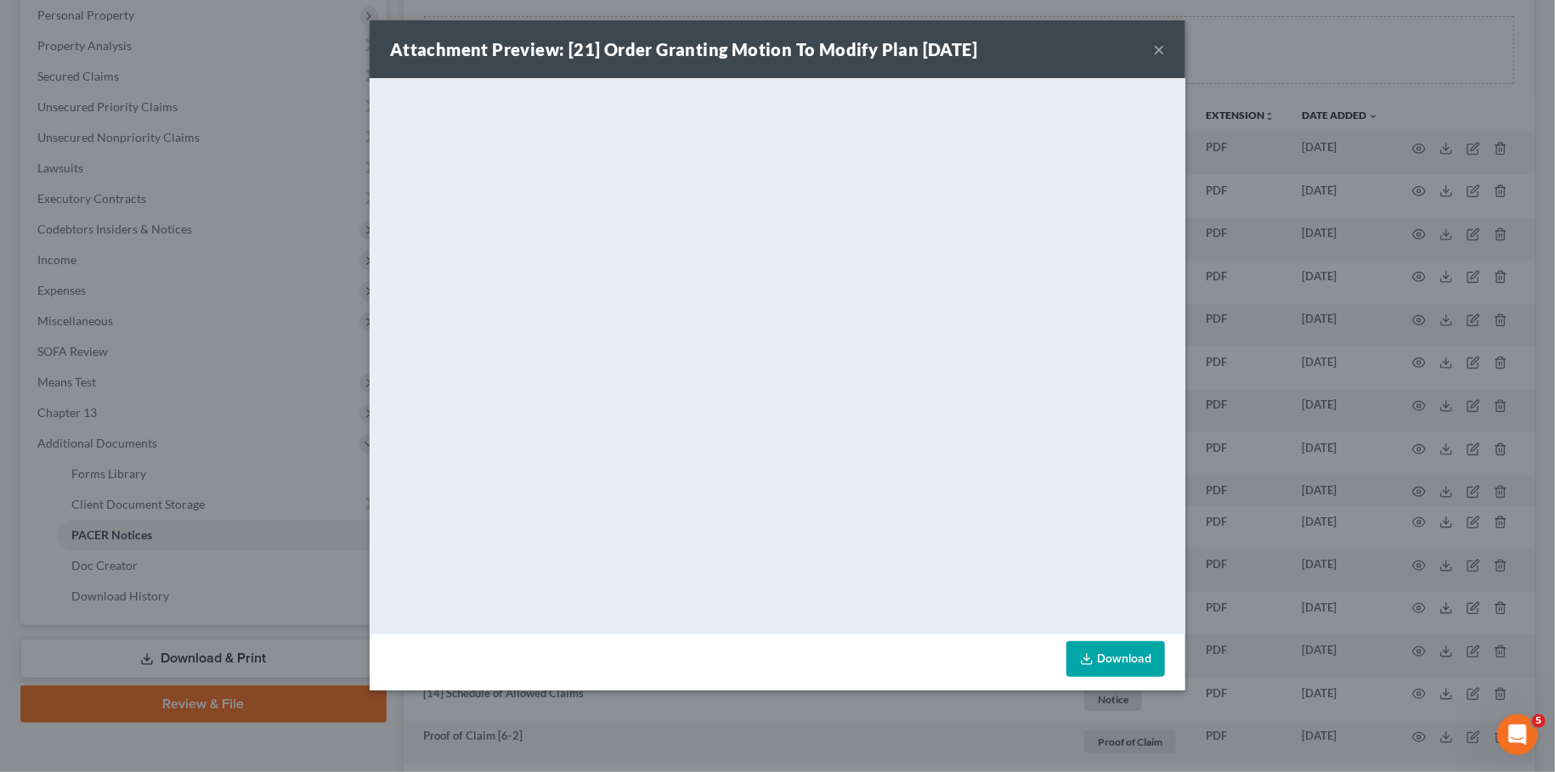
click at [1162, 44] on button "×" at bounding box center [1159, 49] width 12 height 20
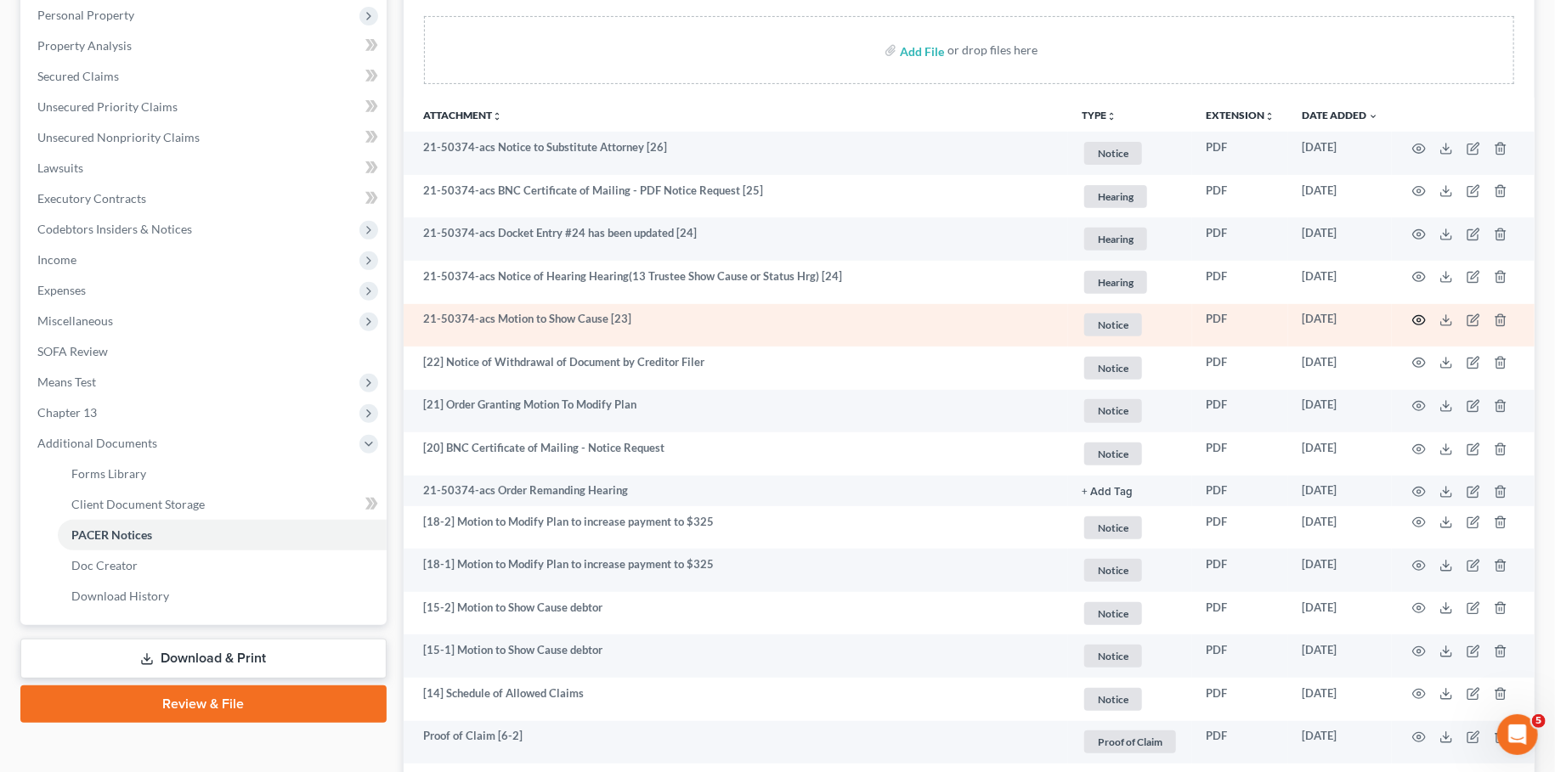
click at [1419, 319] on circle "button" at bounding box center [1418, 320] width 3 height 3
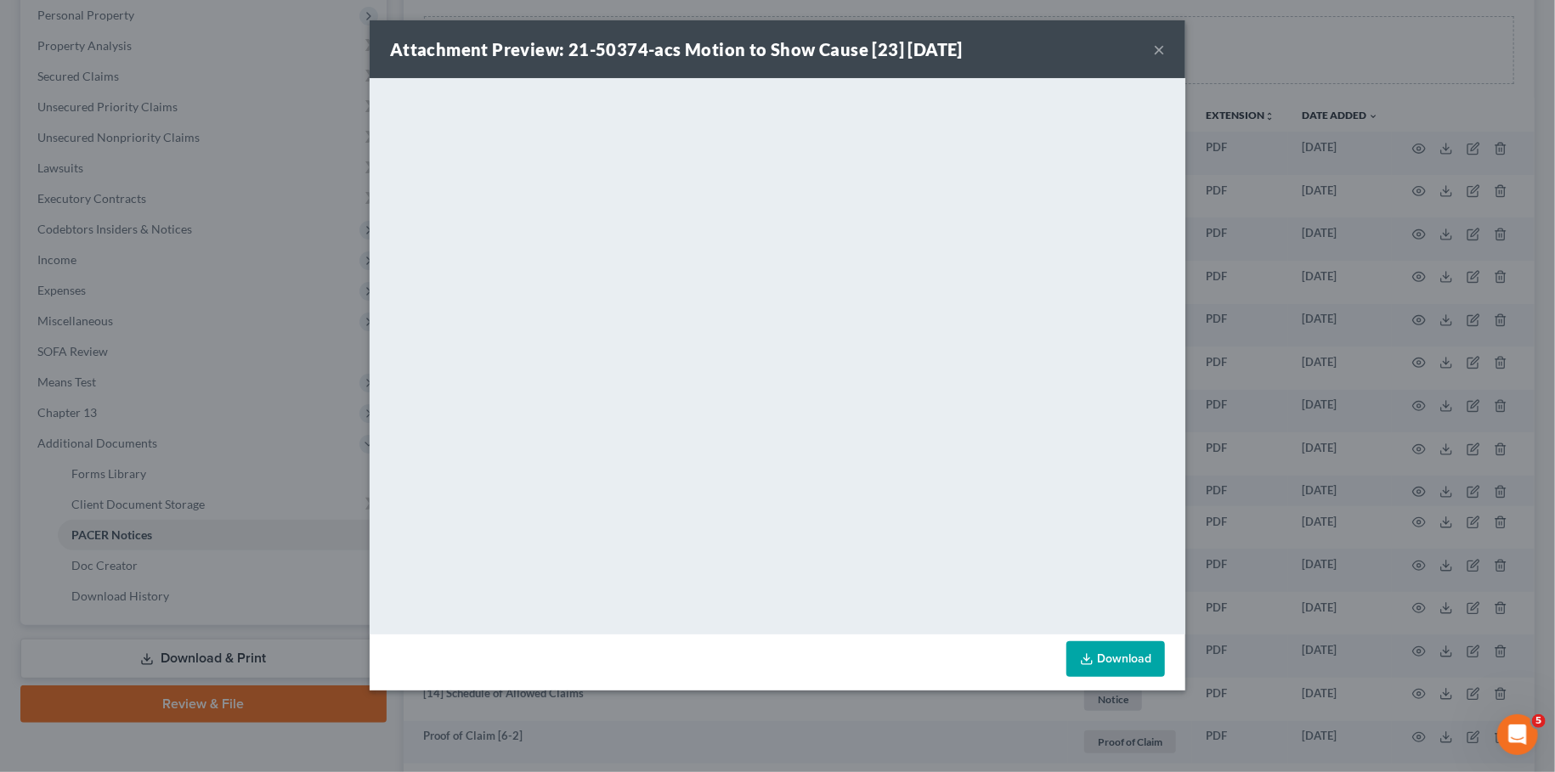
click at [1154, 50] on button "×" at bounding box center [1159, 49] width 12 height 20
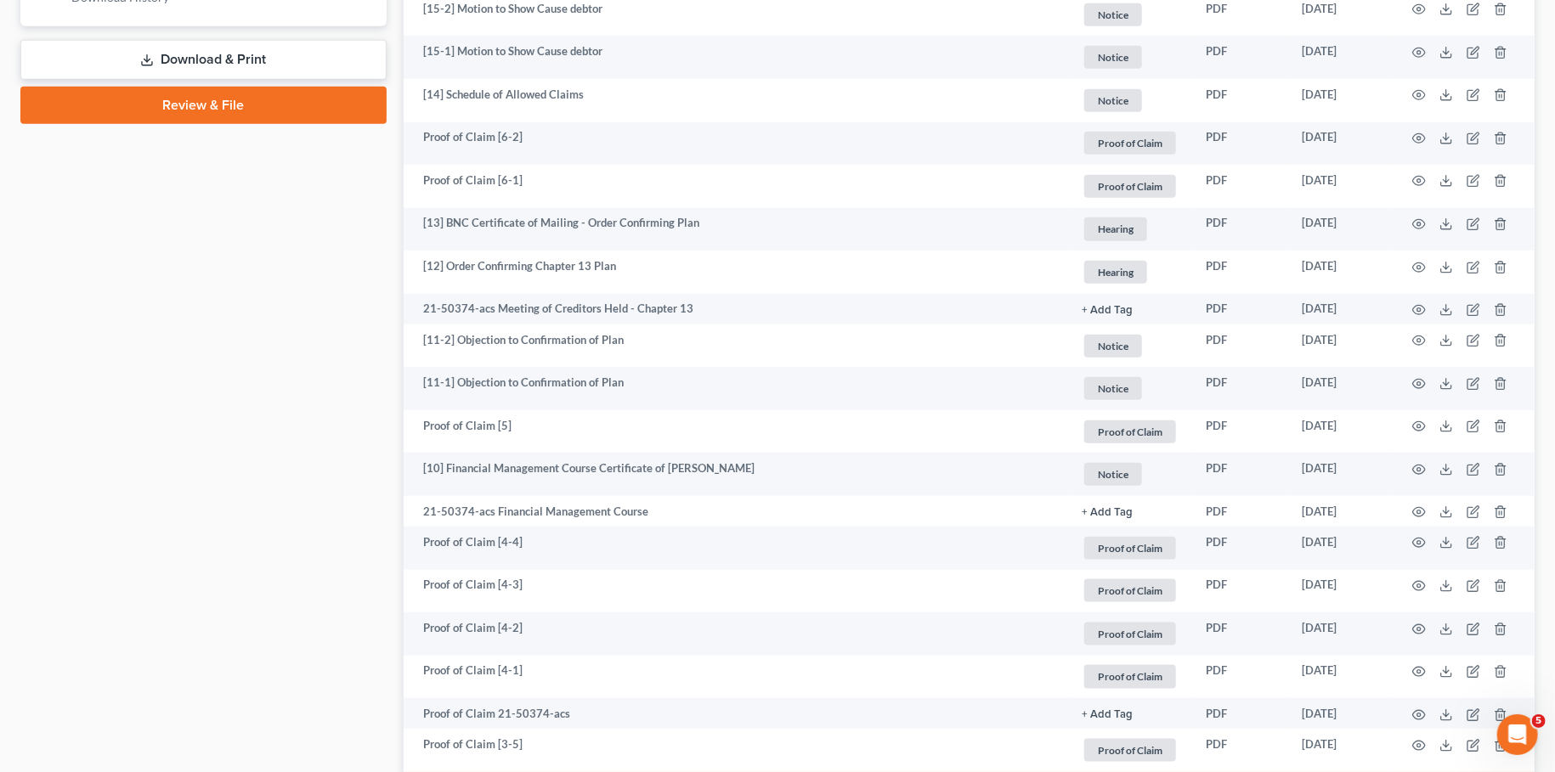
scroll to position [897, 0]
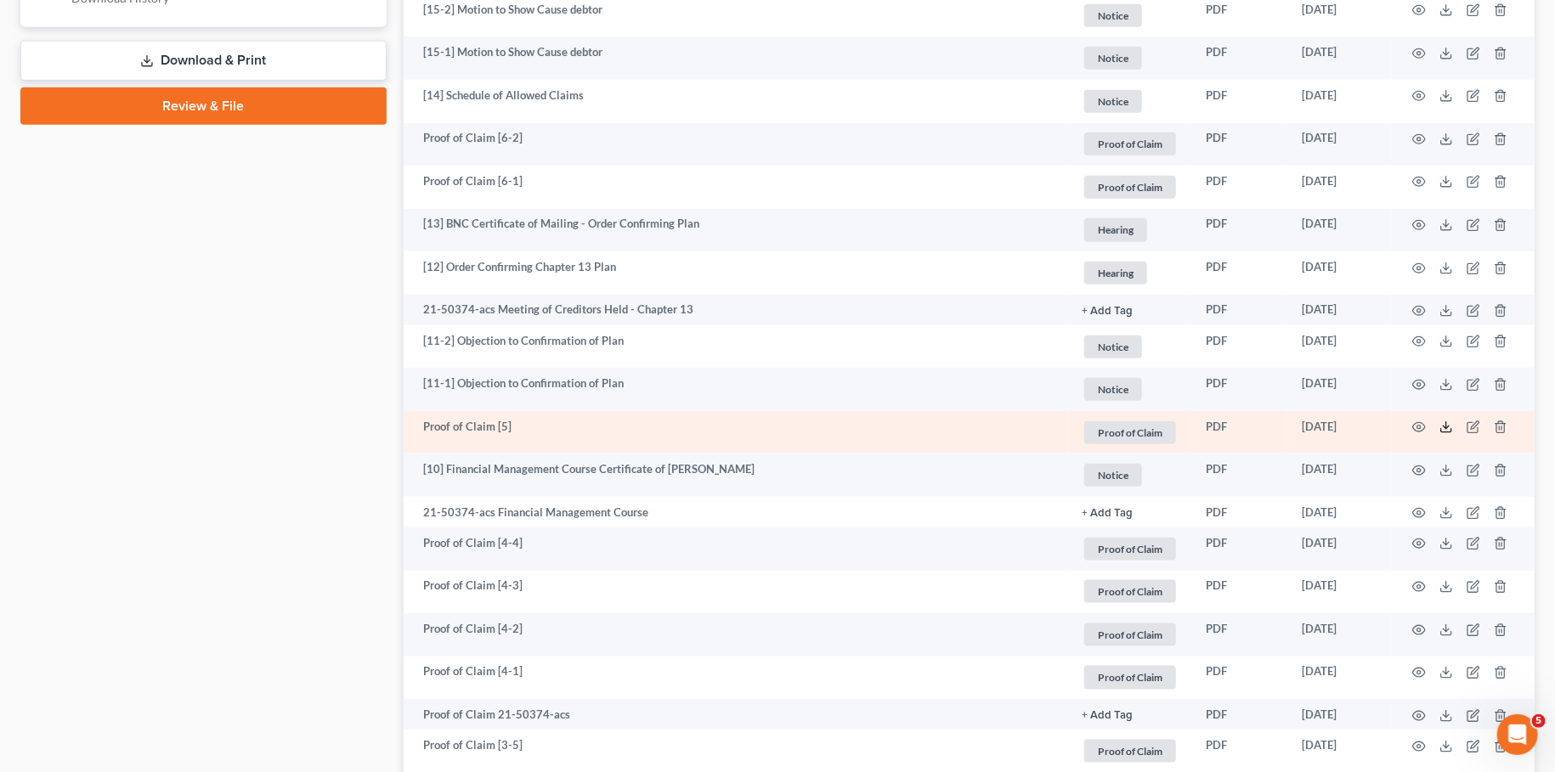
click at [1445, 429] on icon at bounding box center [1446, 428] width 14 height 14
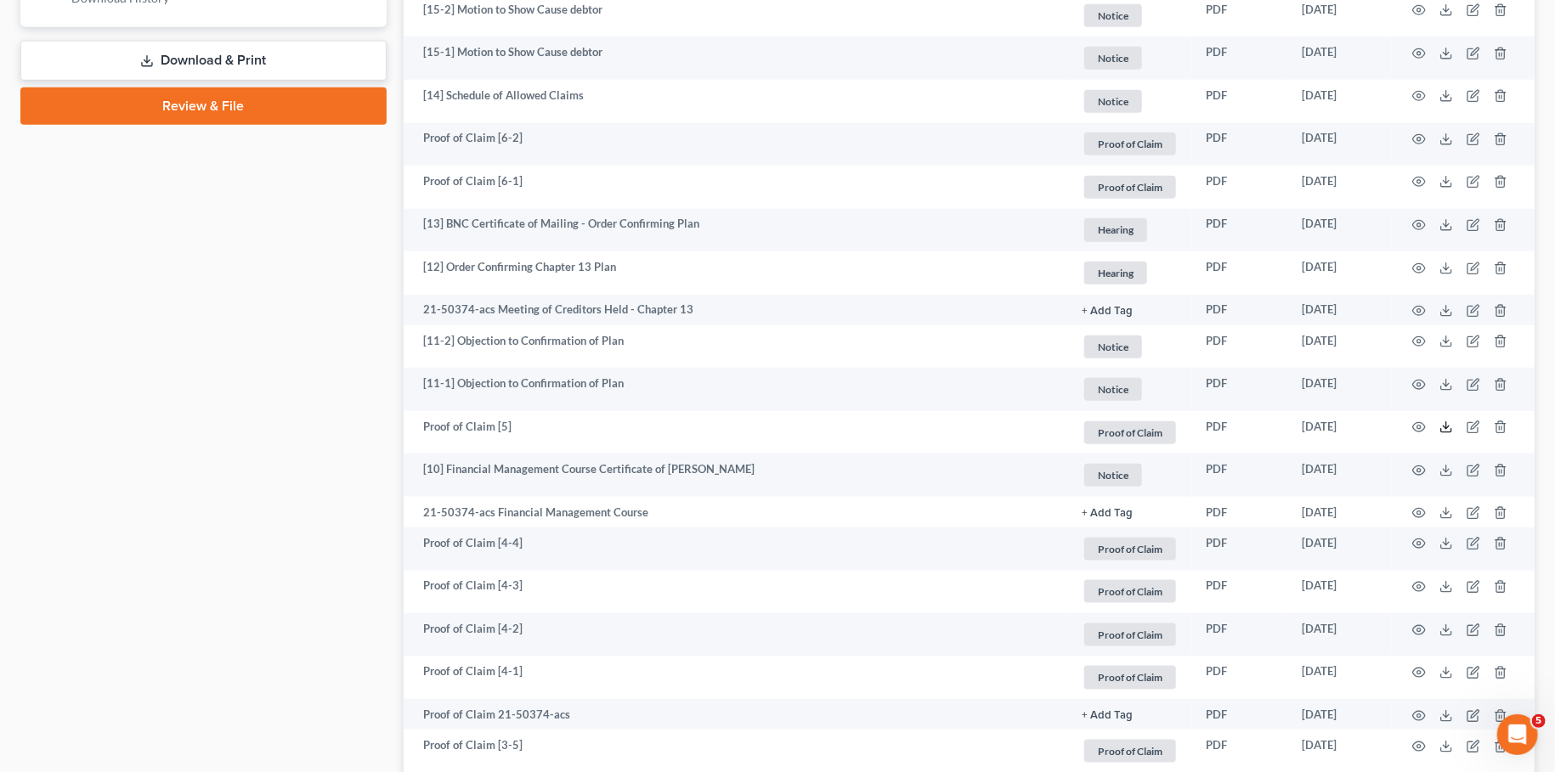
scroll to position [150, 0]
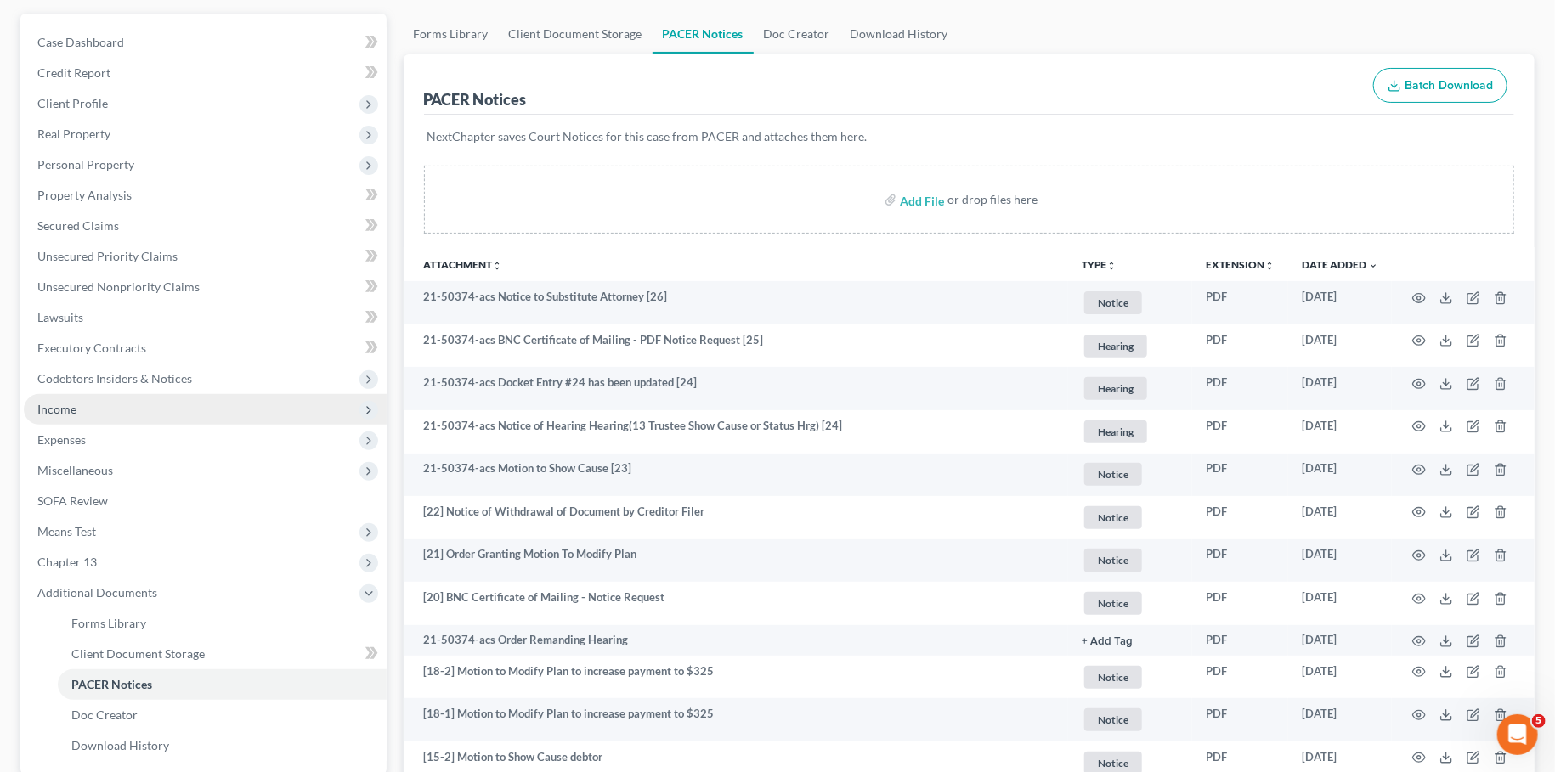
click at [162, 419] on span "Income" at bounding box center [205, 409] width 363 height 31
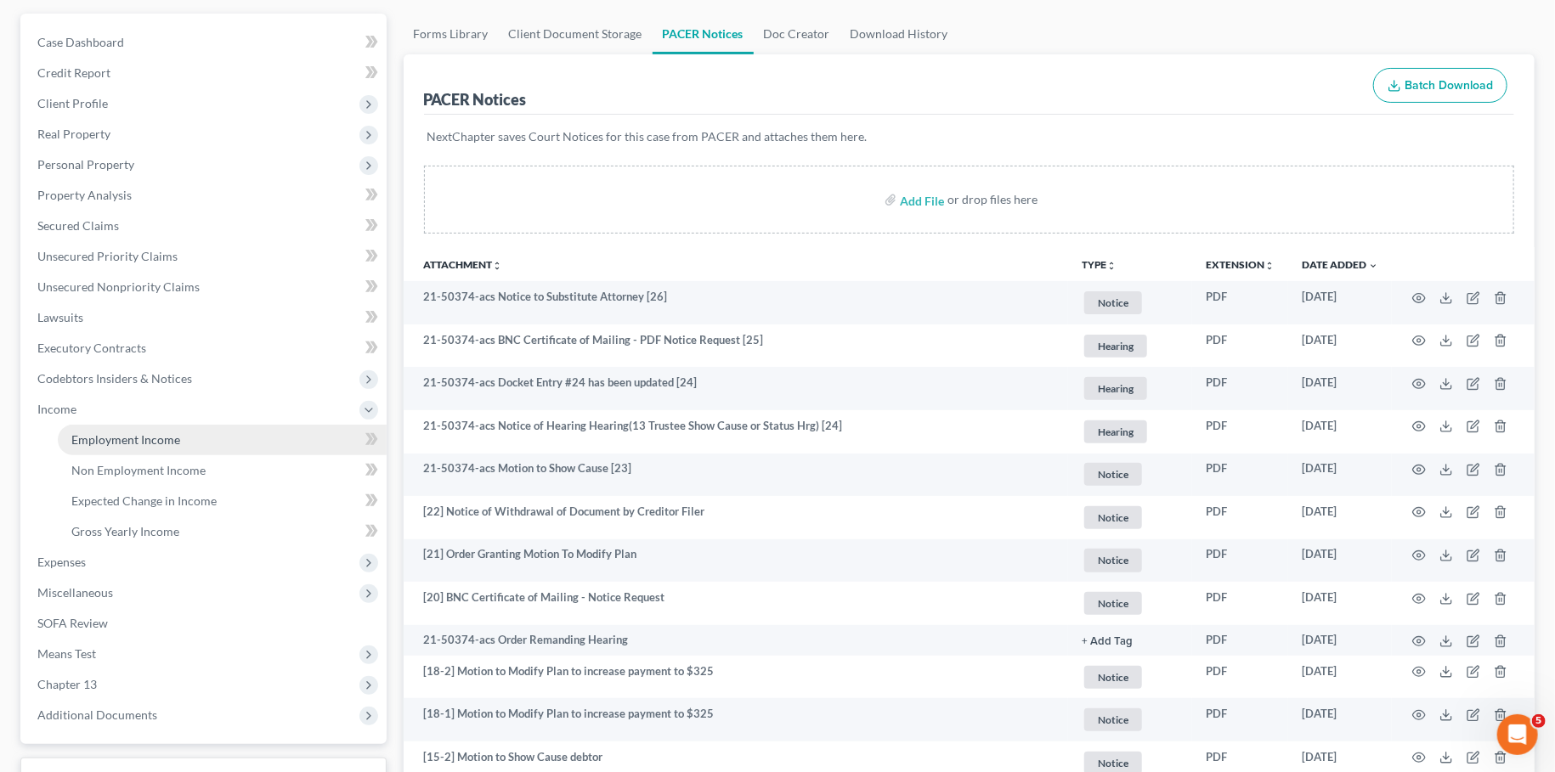
click at [160, 440] on span "Employment Income" at bounding box center [125, 439] width 109 height 14
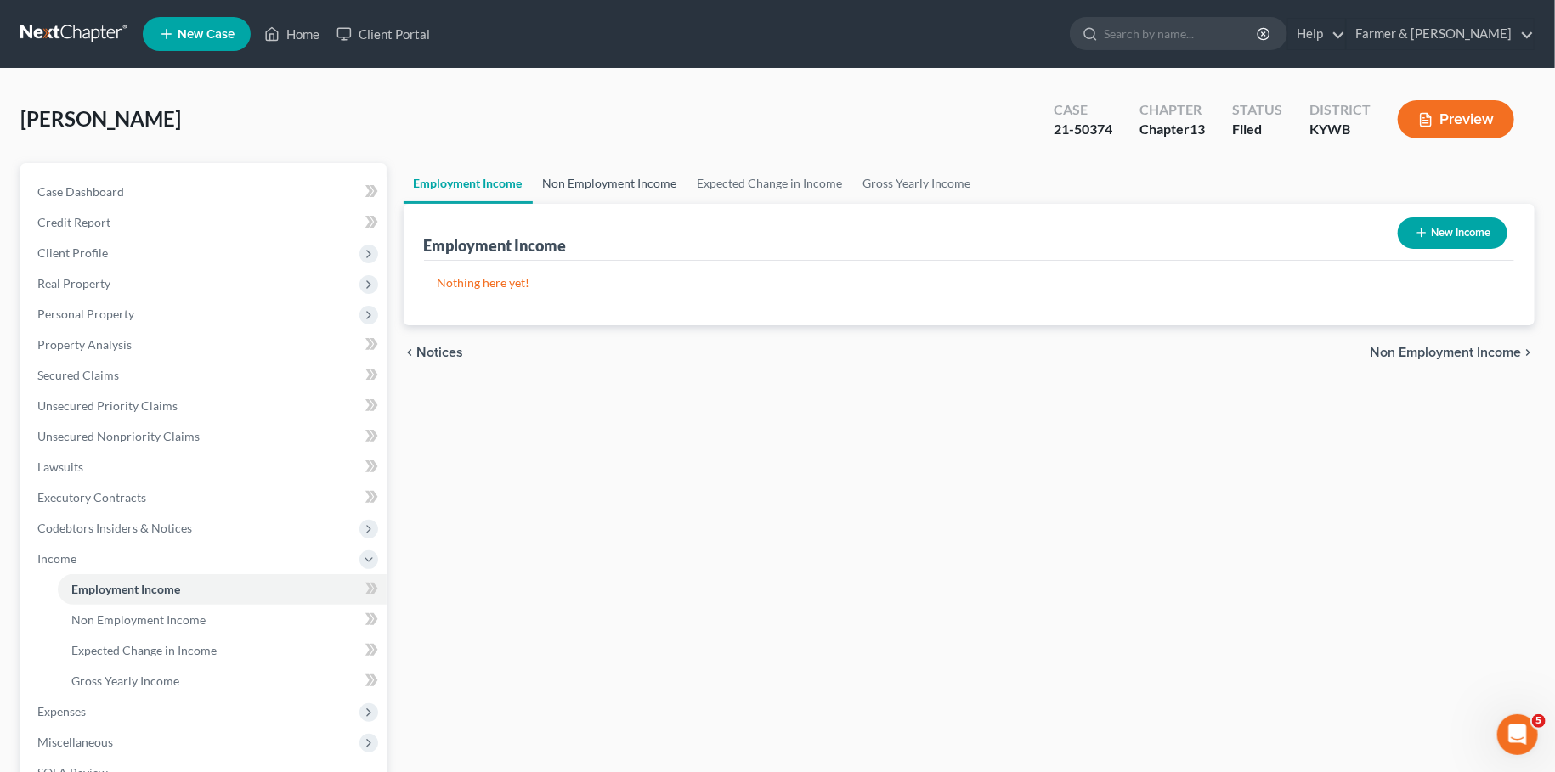
click at [583, 185] on link "Non Employment Income" at bounding box center [610, 183] width 155 height 41
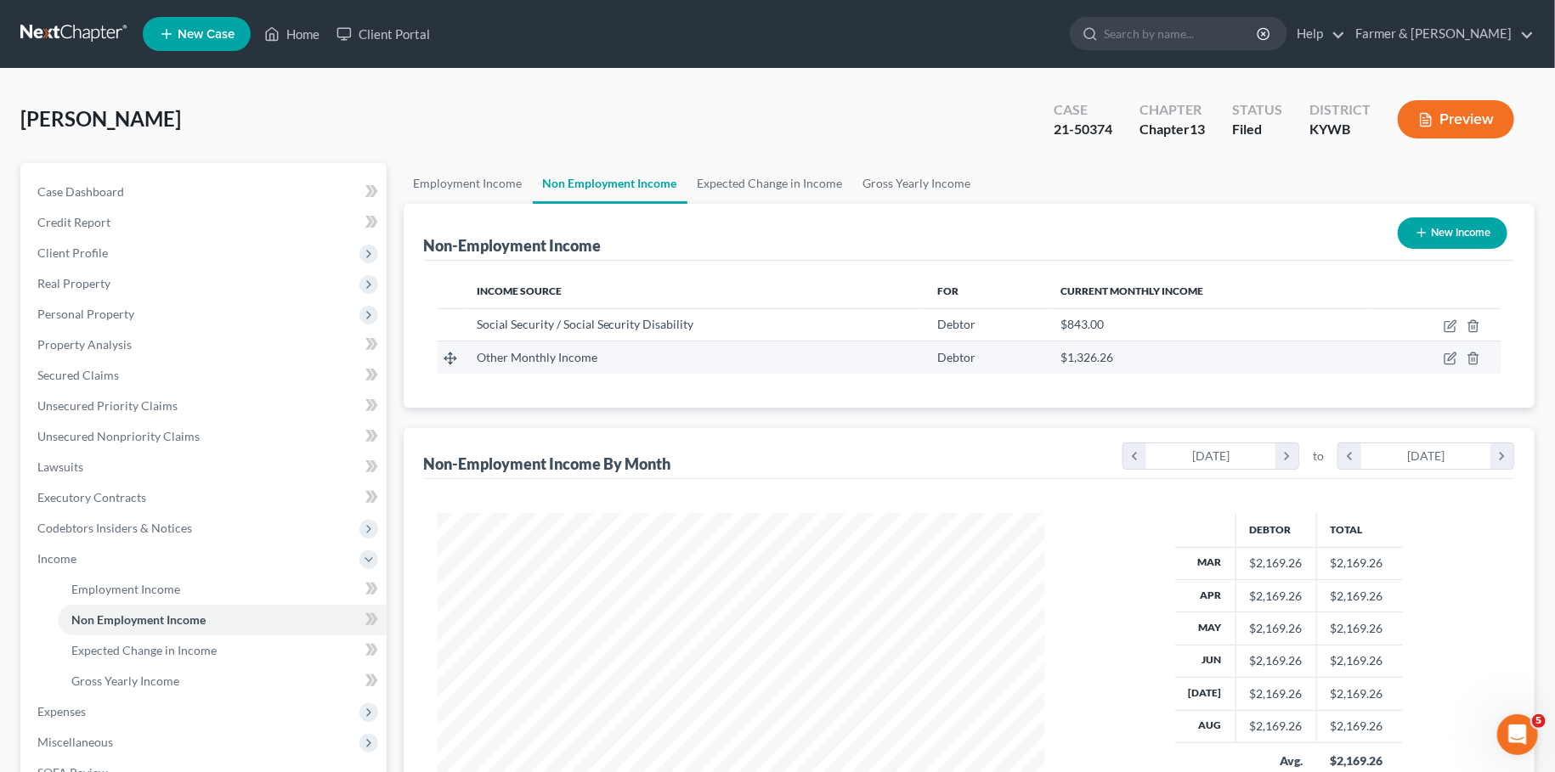
scroll to position [303, 640]
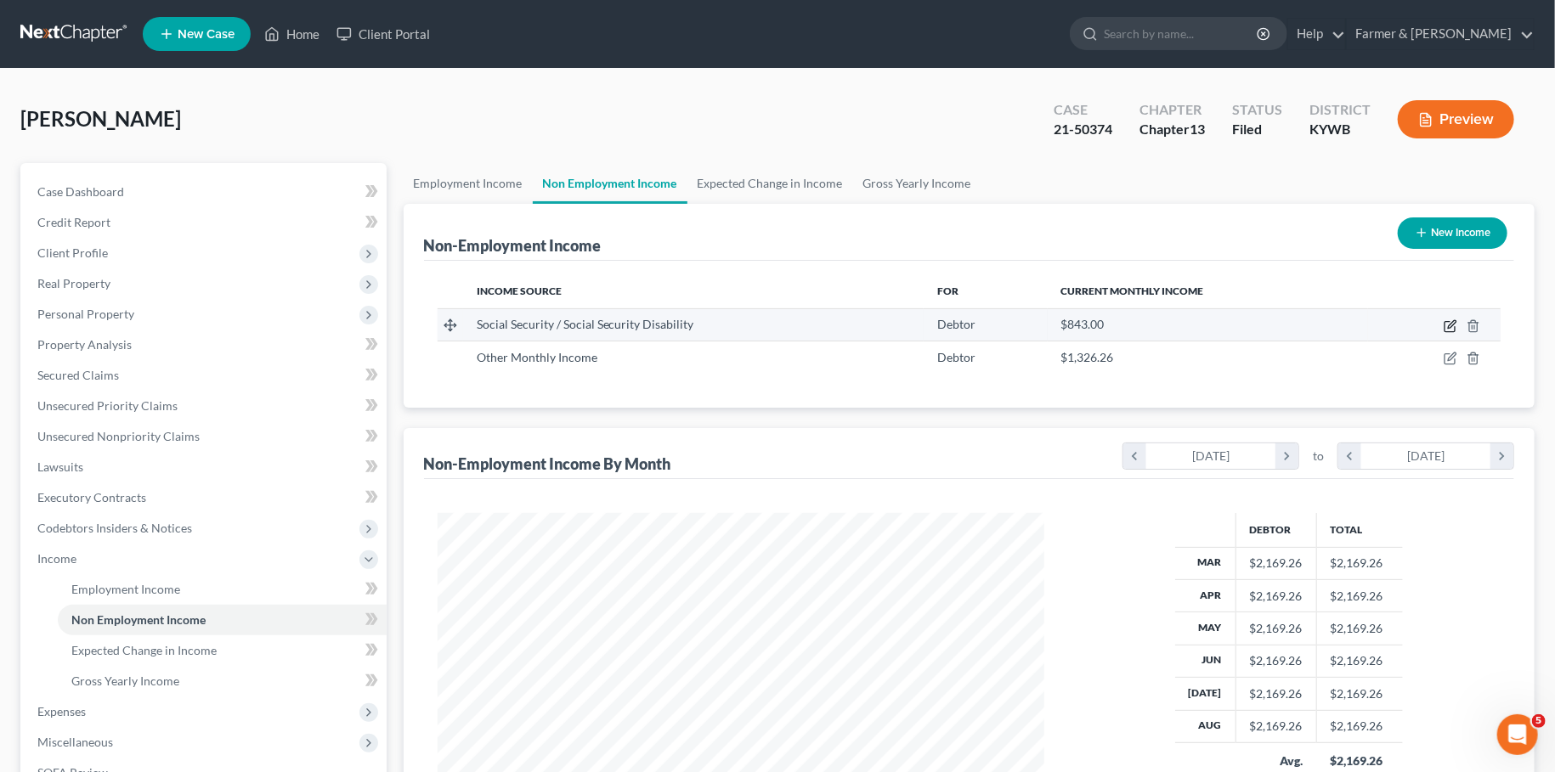
drag, startPoint x: 1450, startPoint y: 325, endPoint x: 1437, endPoint y: 325, distance: 12.8
click at [1450, 325] on icon "button" at bounding box center [1452, 324] width 8 height 8
select select "4"
select select "0"
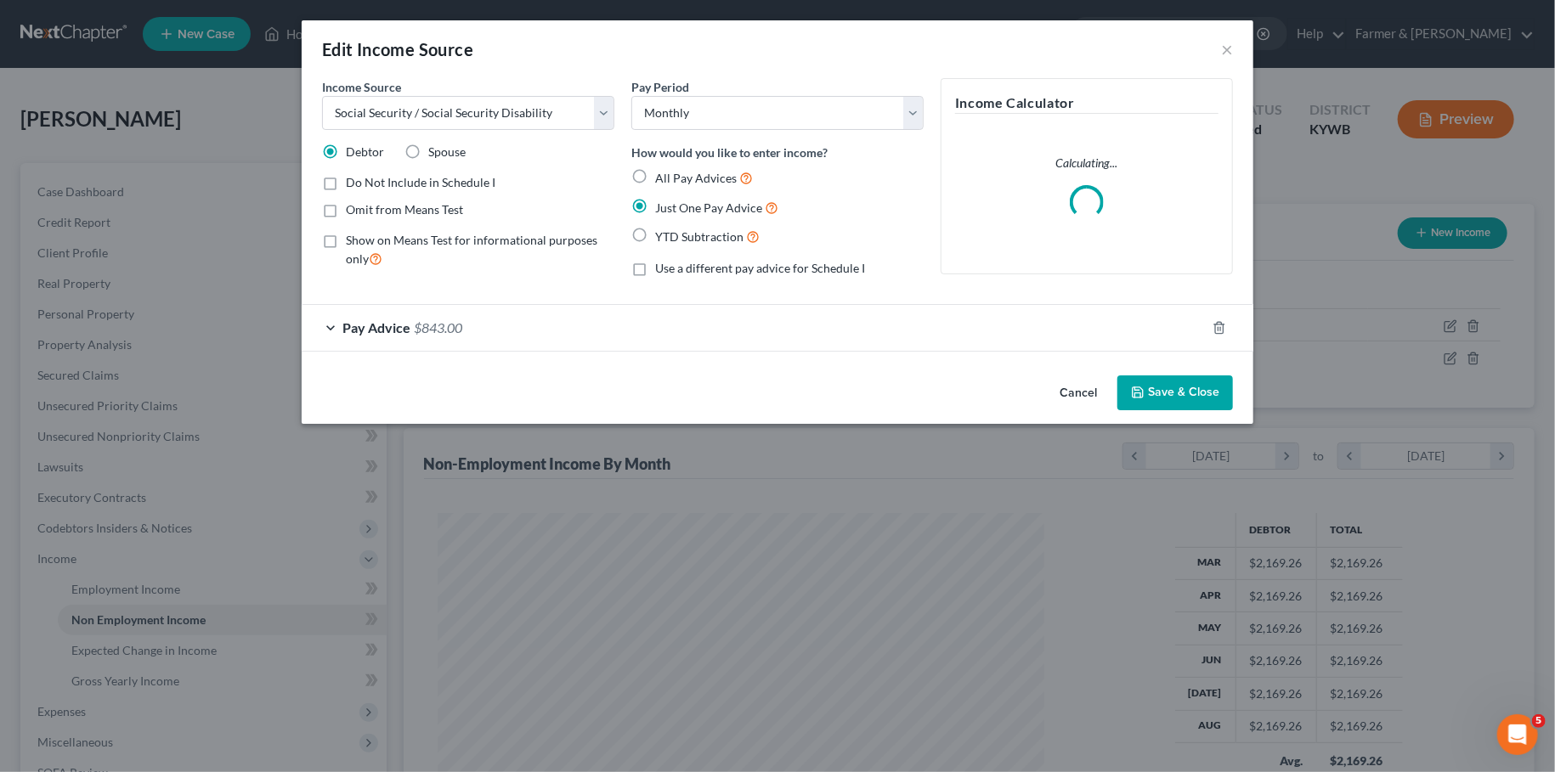
click at [574, 336] on div "Pay Advice $843.00" at bounding box center [754, 327] width 904 height 45
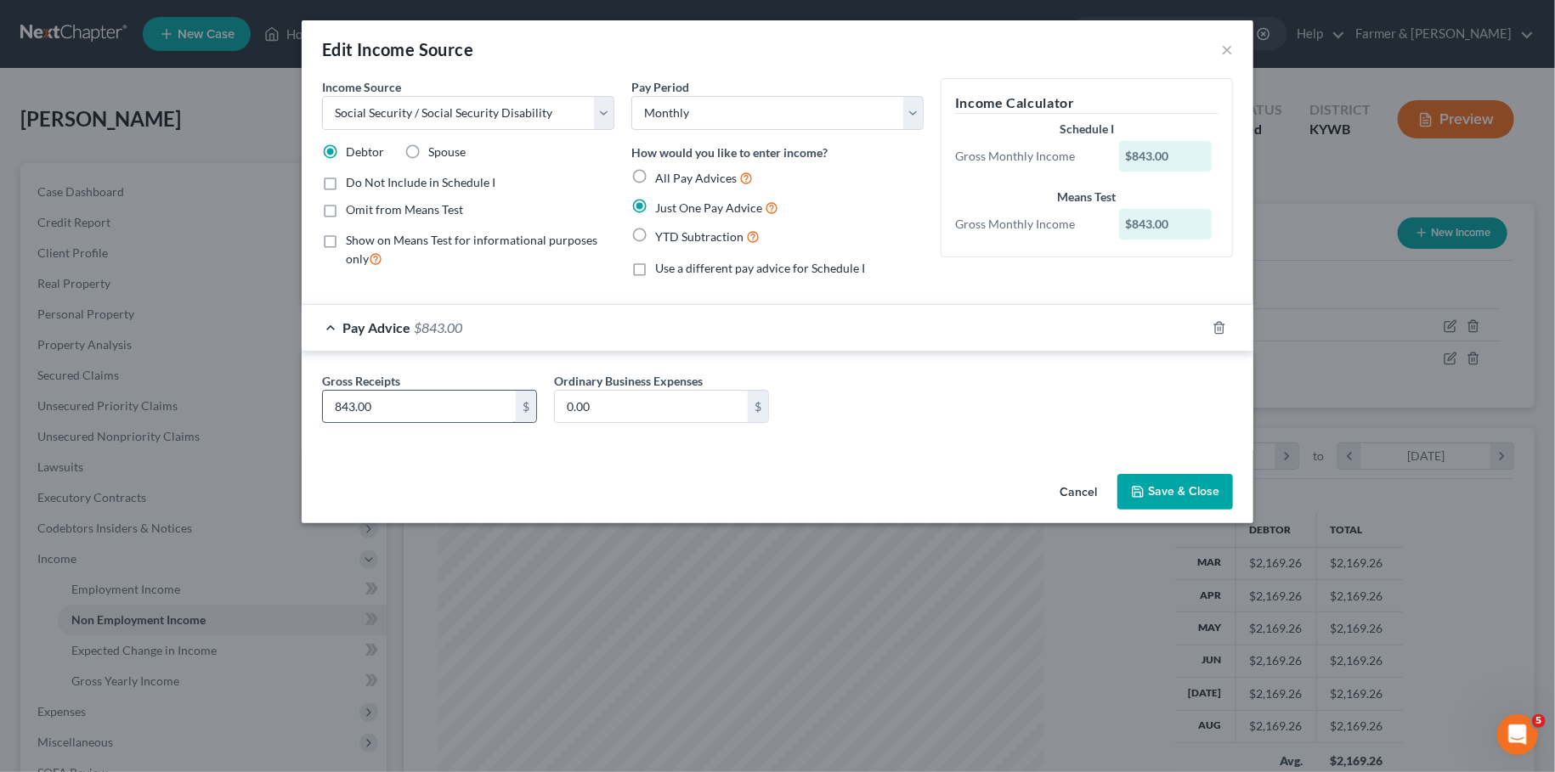
click at [433, 402] on input "843.00" at bounding box center [419, 407] width 193 height 32
type input "1,005.00"
click at [1186, 491] on button "Save & Close" at bounding box center [1175, 492] width 116 height 36
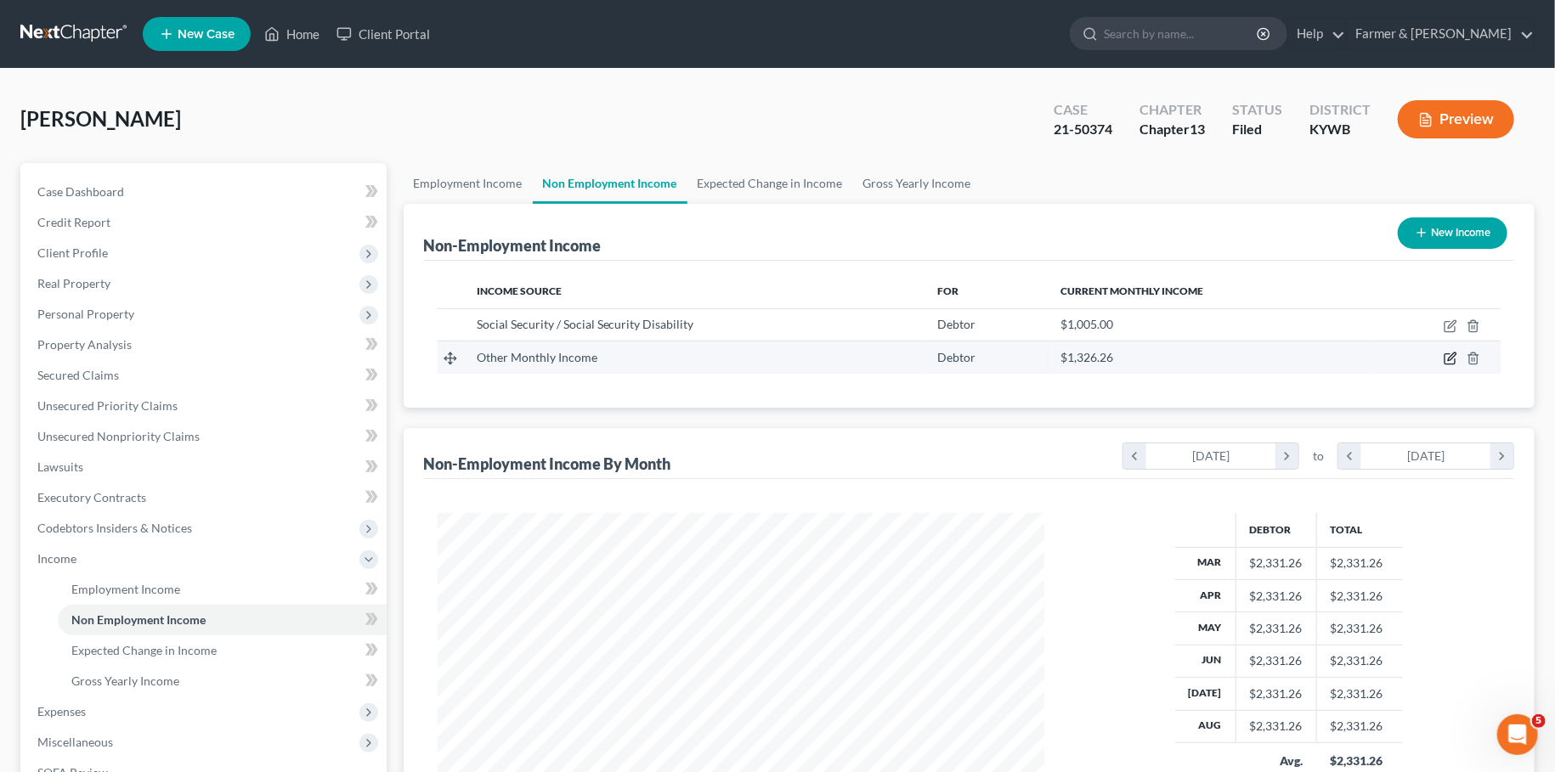
click at [1450, 357] on icon "button" at bounding box center [1452, 357] width 8 height 8
select select "13"
select select "0"
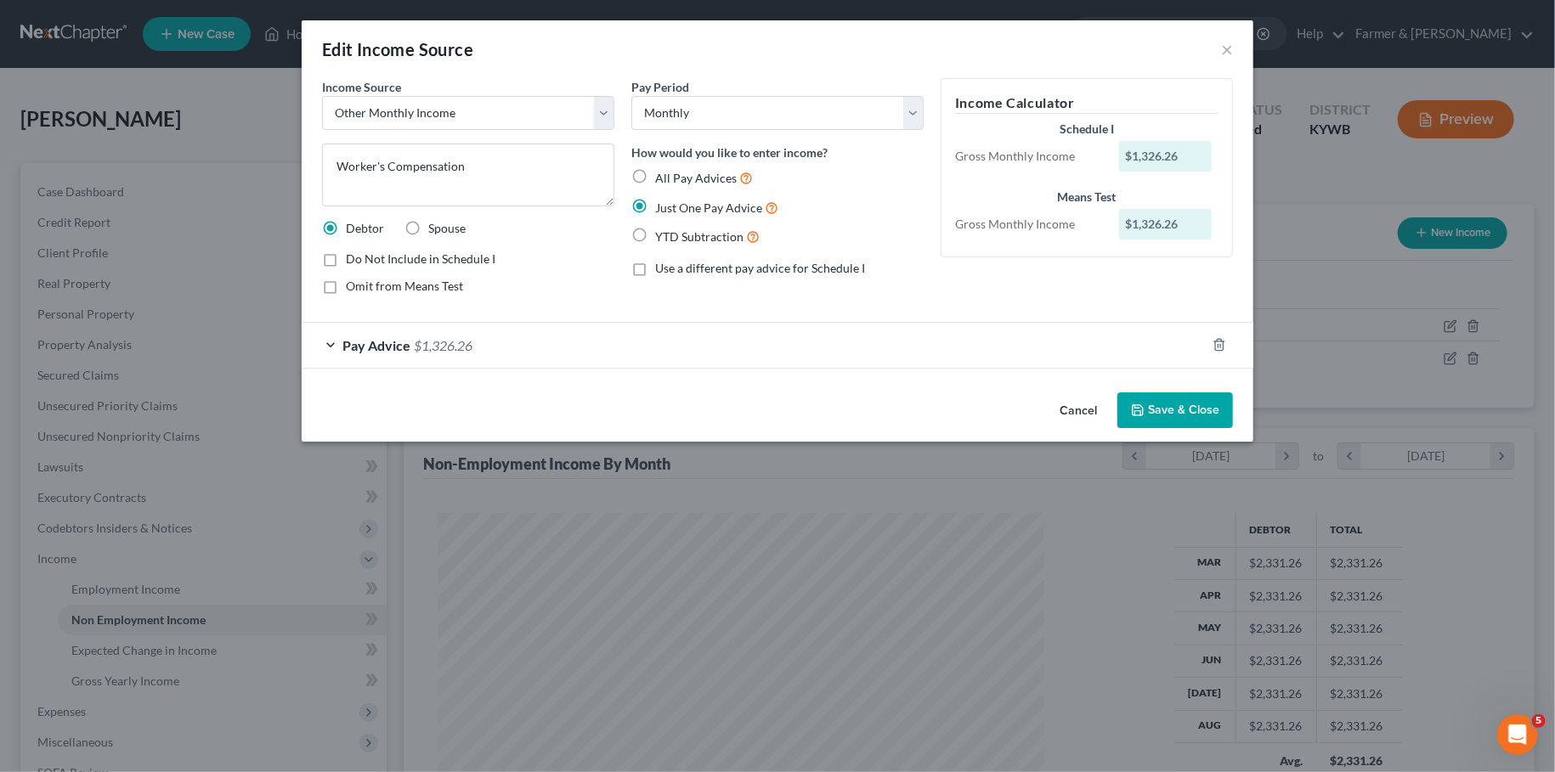
click at [1212, 413] on button "Save & Close" at bounding box center [1175, 411] width 116 height 36
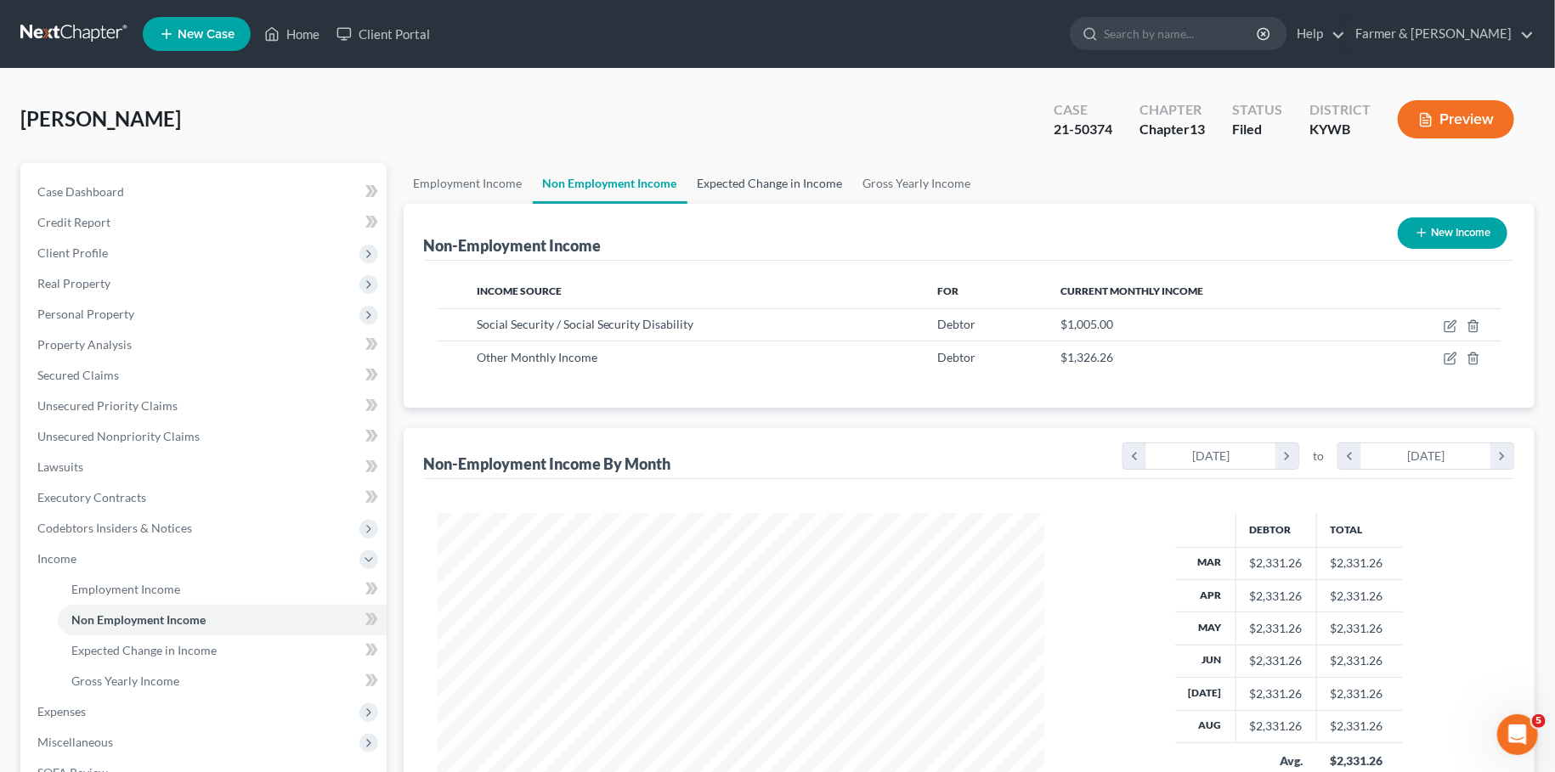
click at [709, 195] on link "Expected Change in Income" at bounding box center [770, 183] width 166 height 41
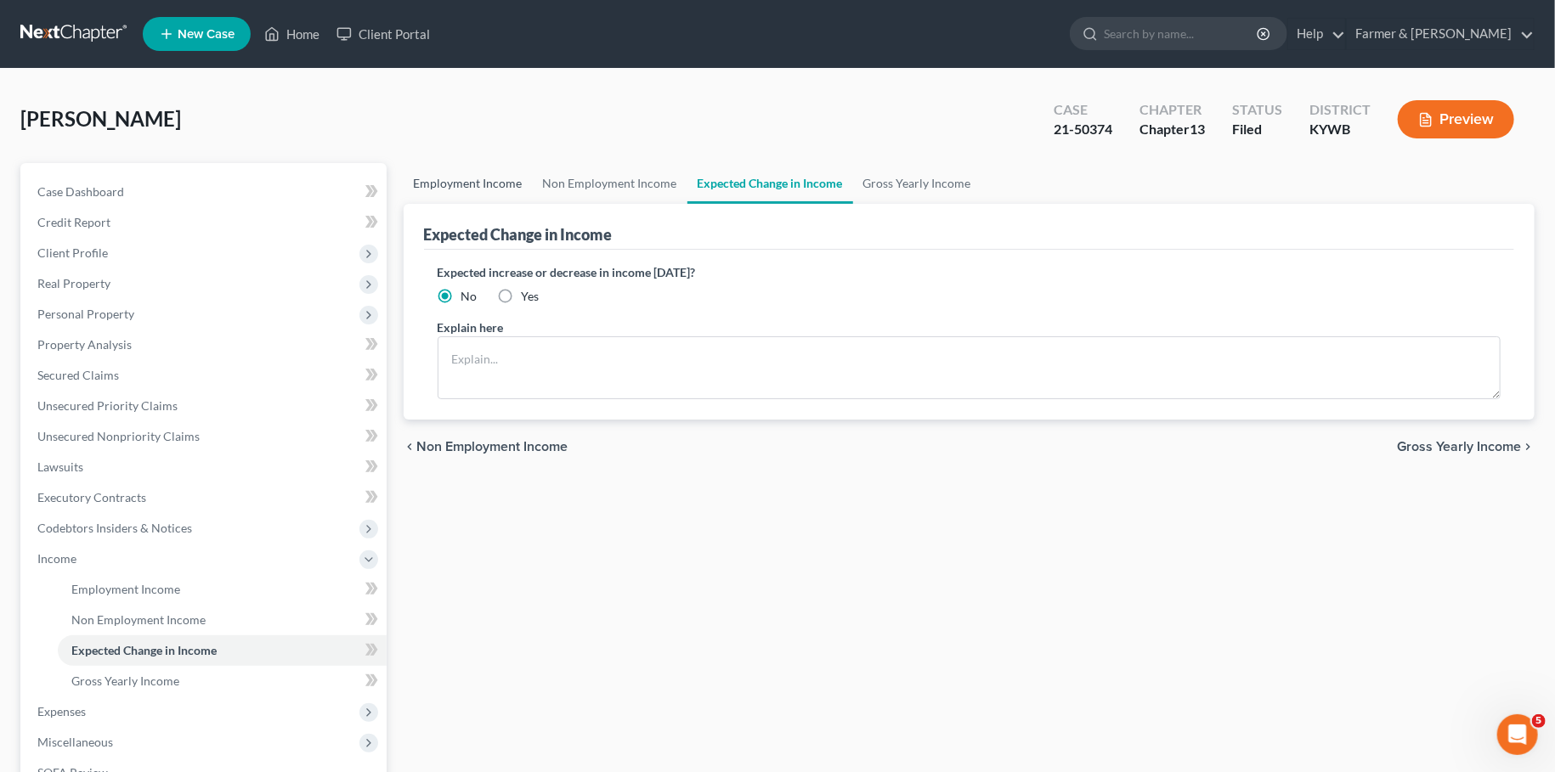
click at [489, 181] on link "Employment Income" at bounding box center [468, 183] width 129 height 41
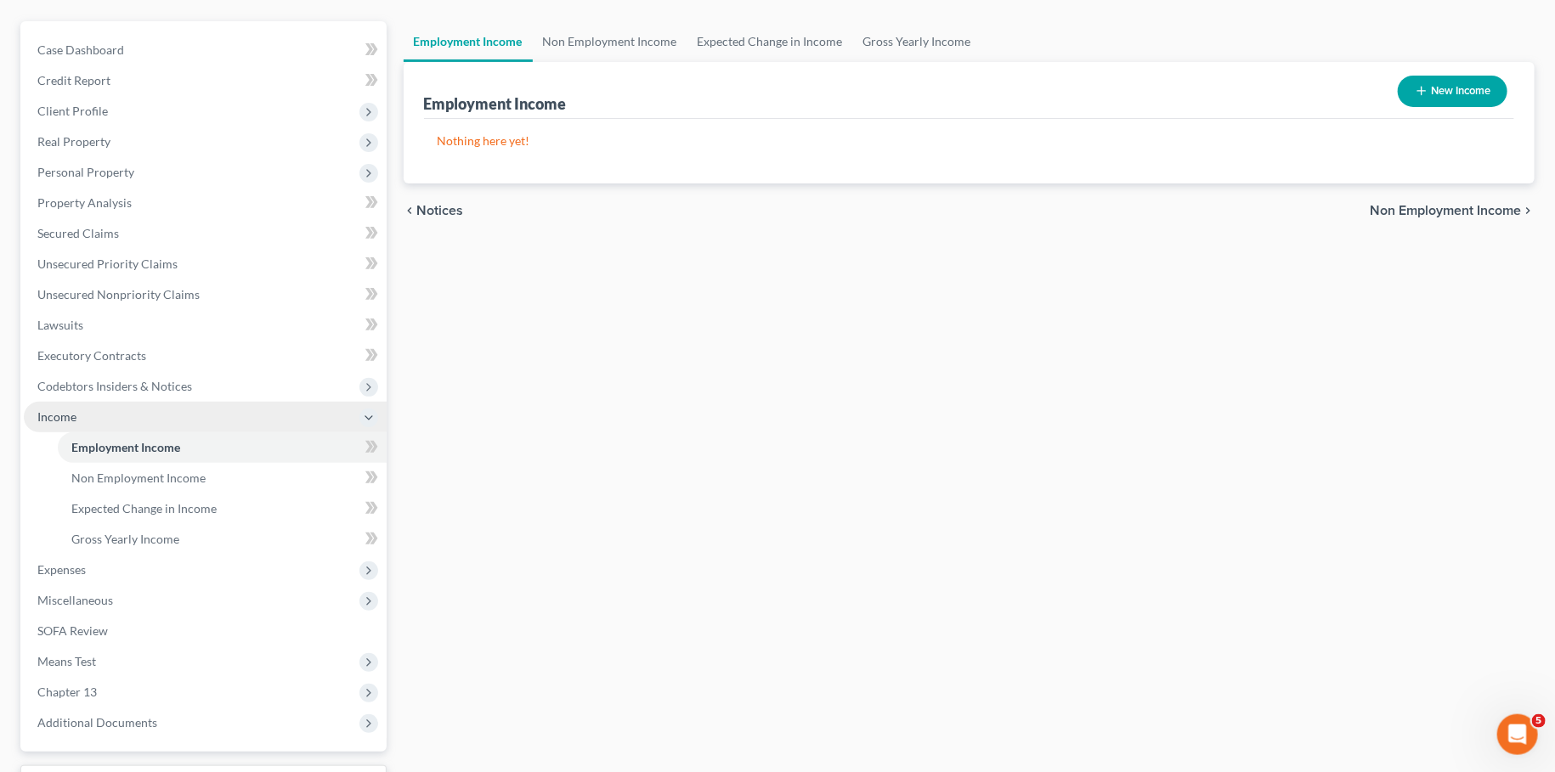
scroll to position [282, 0]
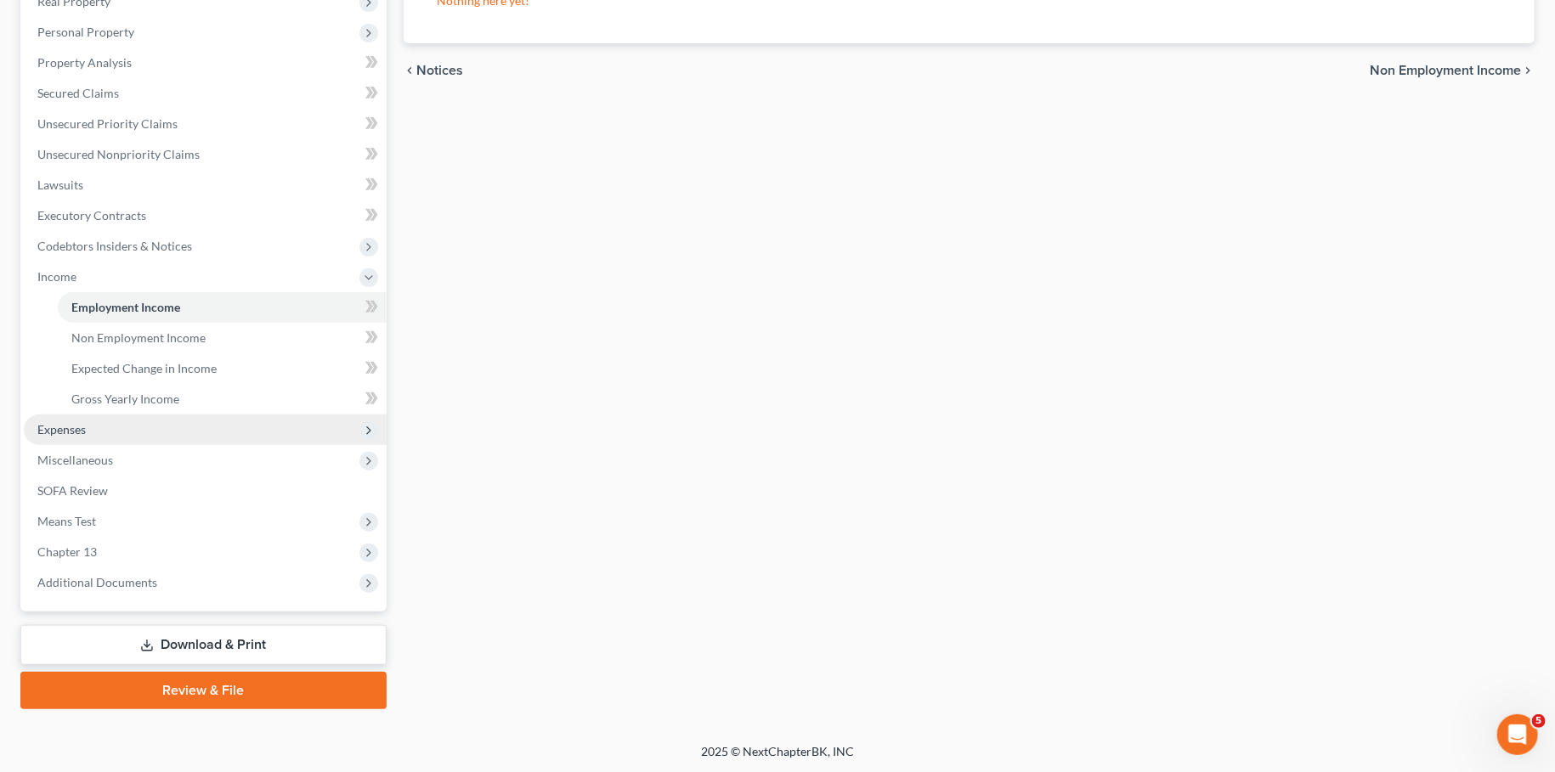
click at [122, 433] on span "Expenses" at bounding box center [205, 430] width 363 height 31
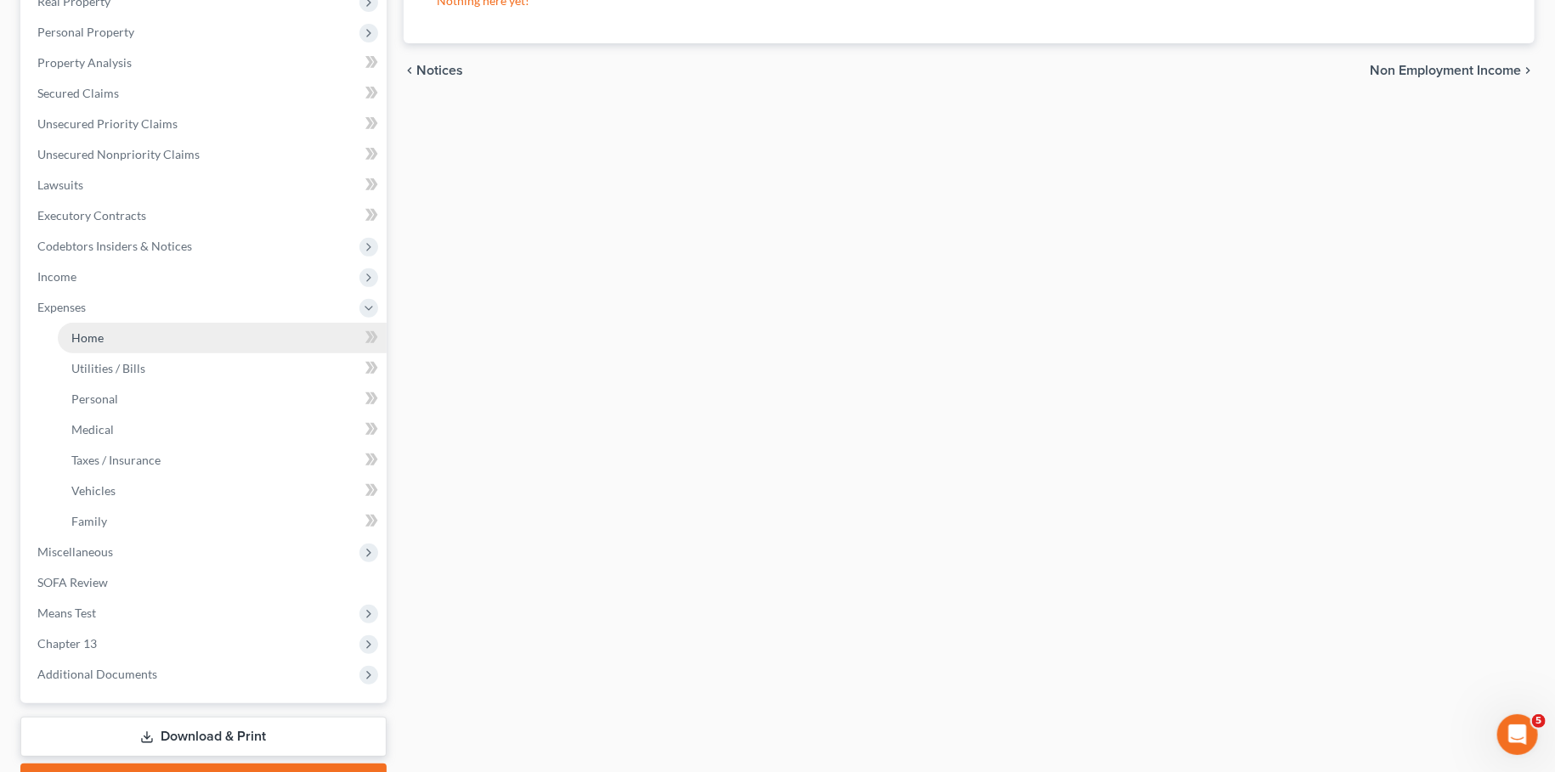
click at [130, 333] on link "Home" at bounding box center [222, 338] width 329 height 31
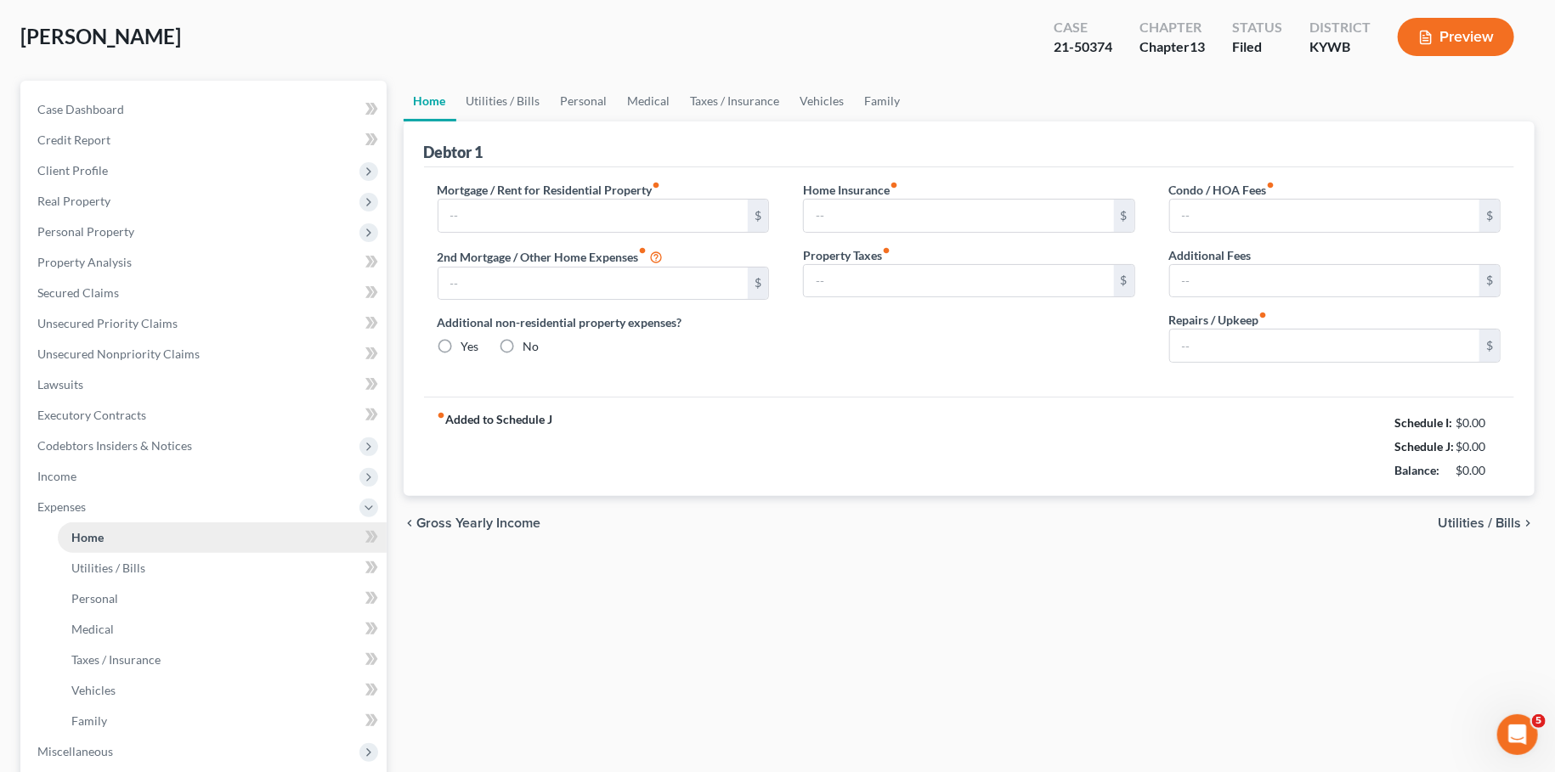
type input "855.00"
type input "0.00"
radio input "true"
type input "0.00"
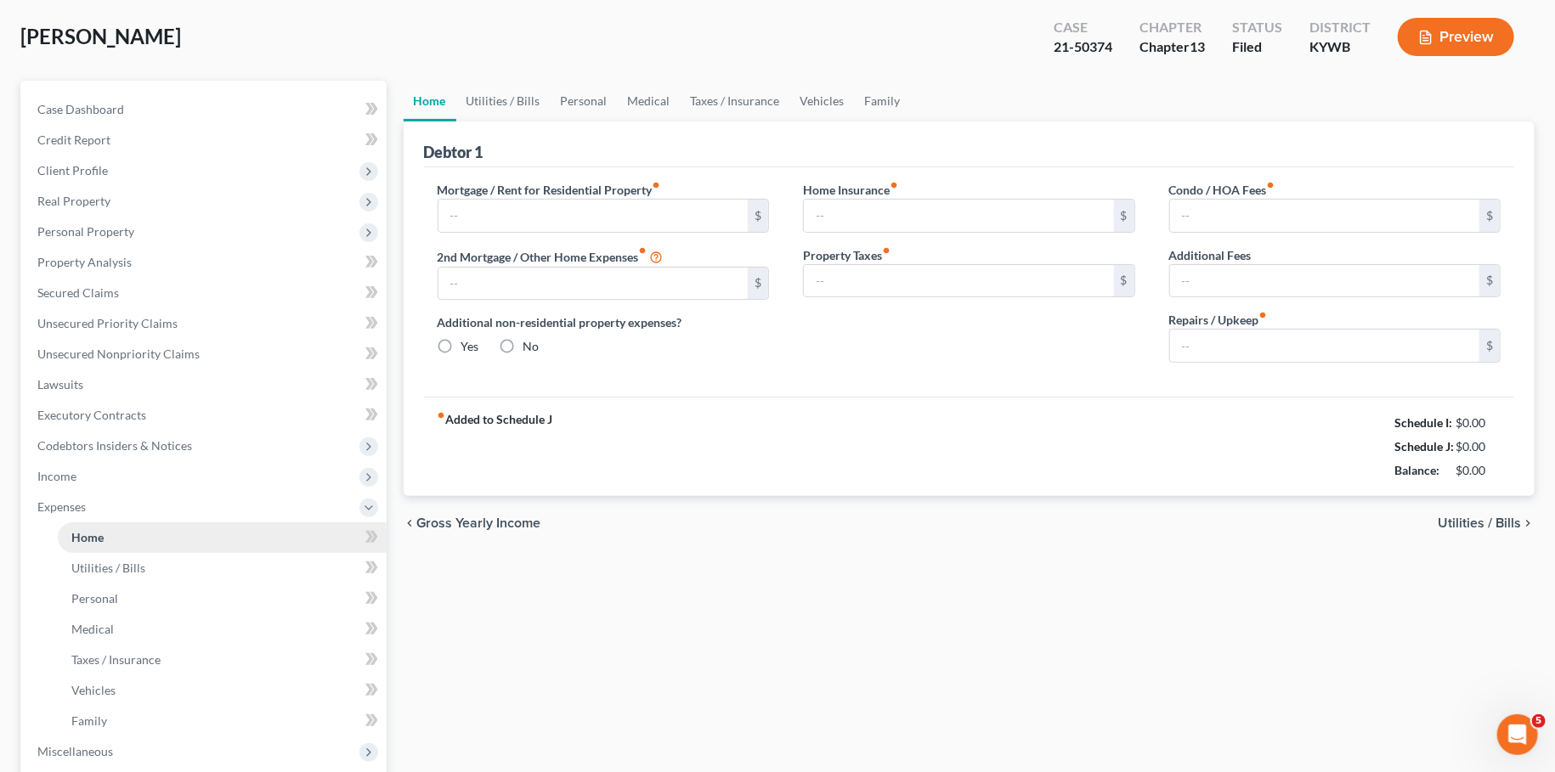
type input "0.00"
type input "25.00"
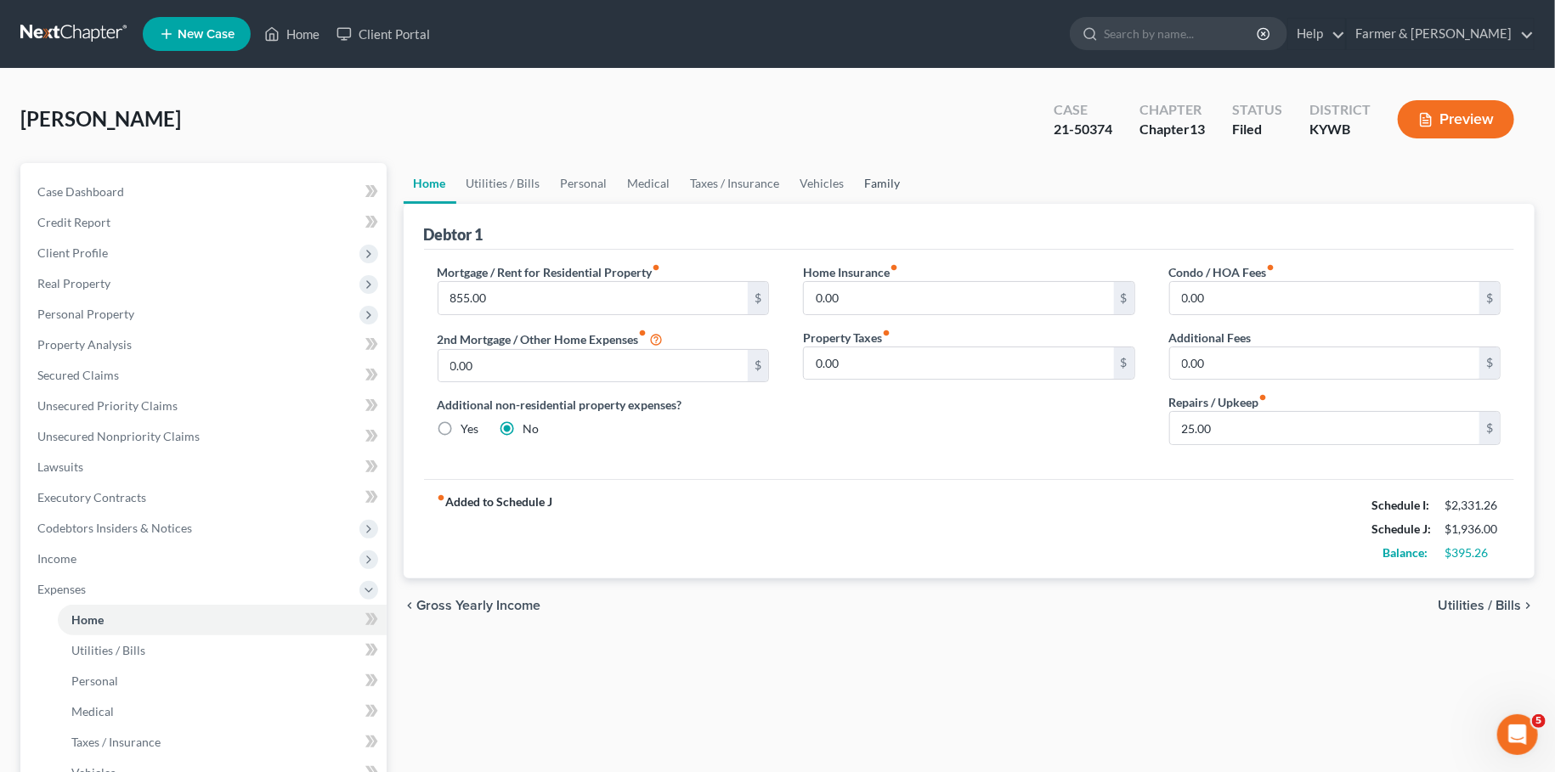
click at [879, 178] on link "Family" at bounding box center [883, 183] width 56 height 41
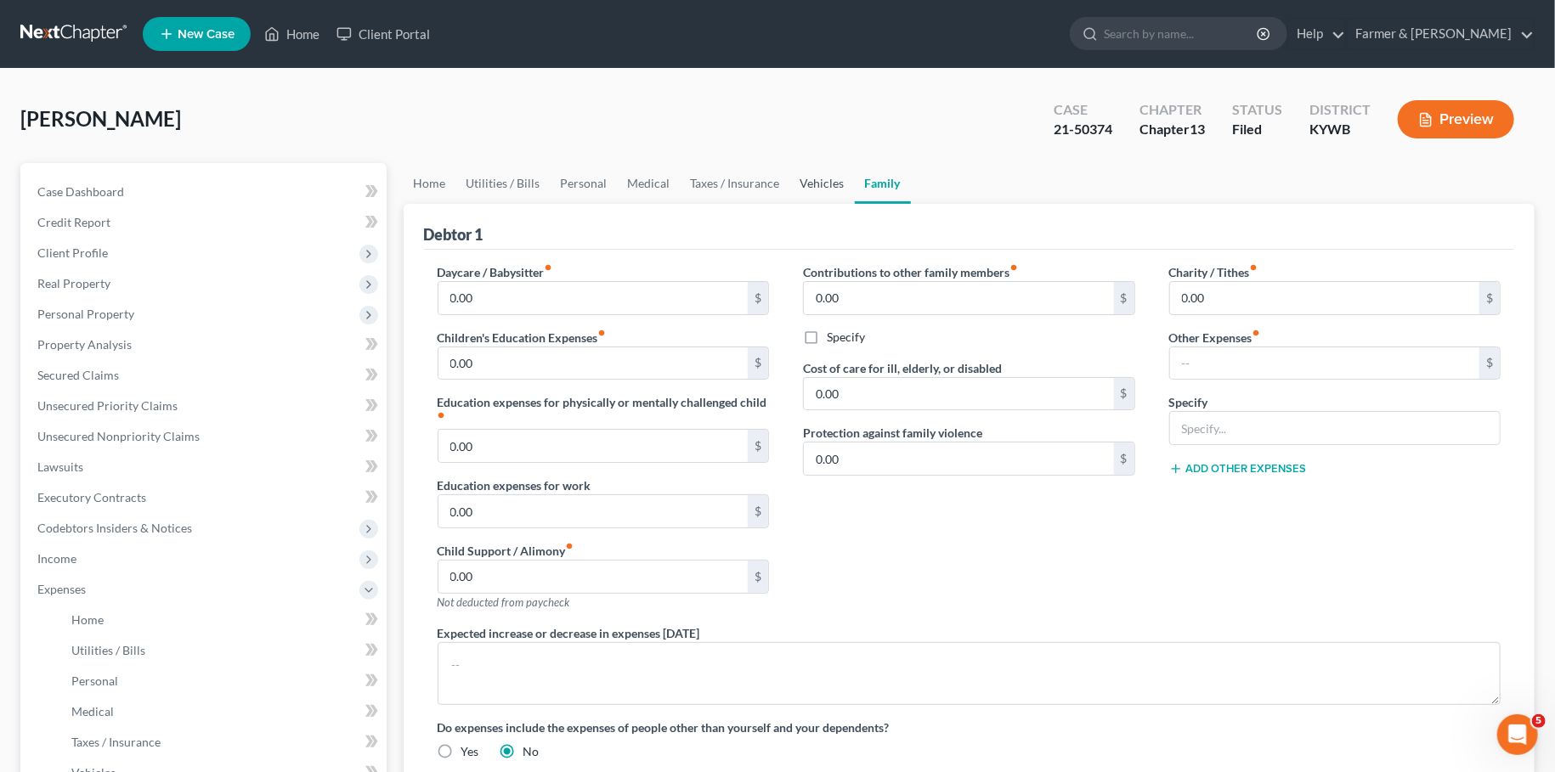
click at [806, 184] on link "Vehicles" at bounding box center [822, 183] width 65 height 41
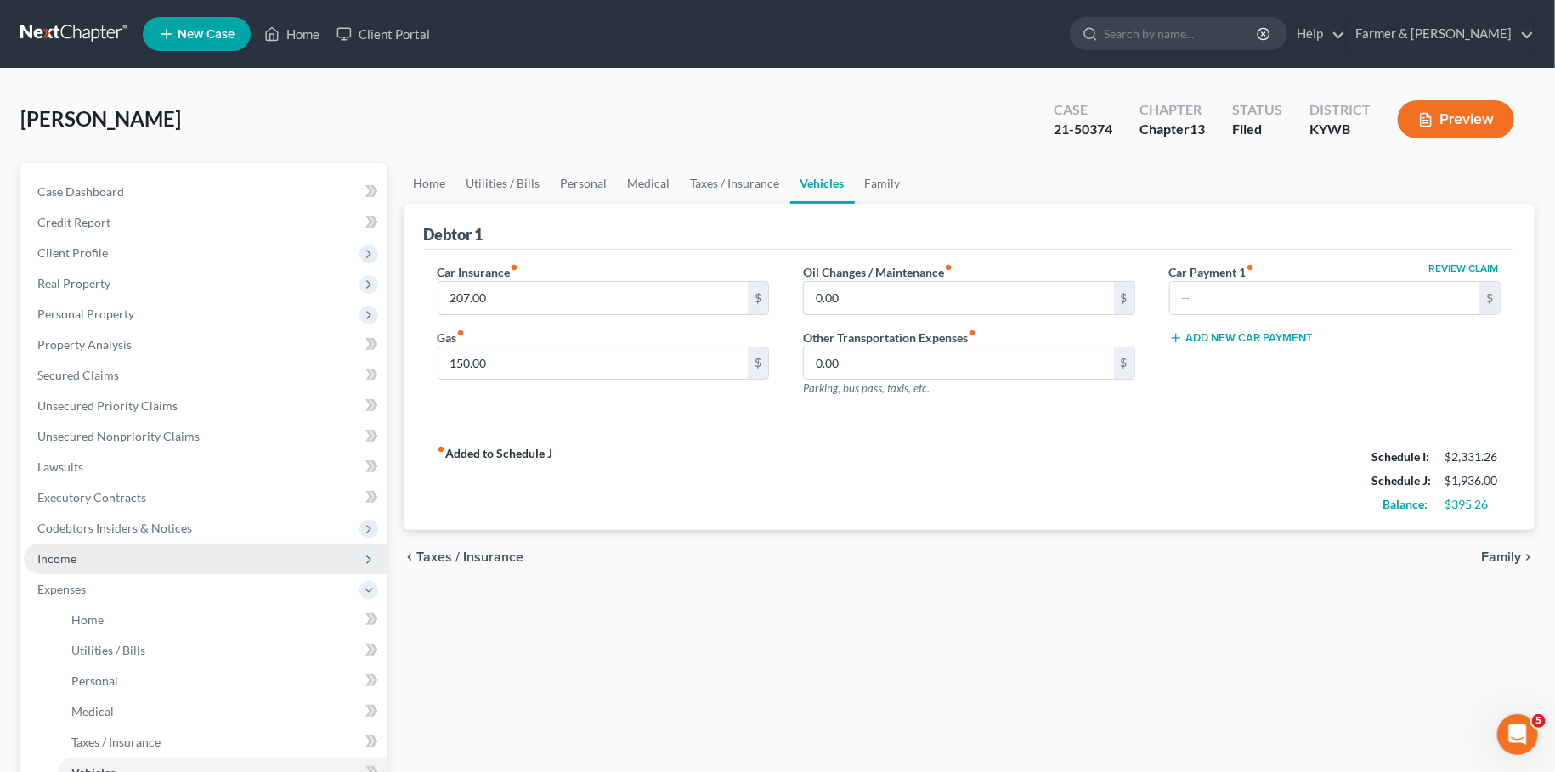
click at [229, 569] on span "Income" at bounding box center [205, 559] width 363 height 31
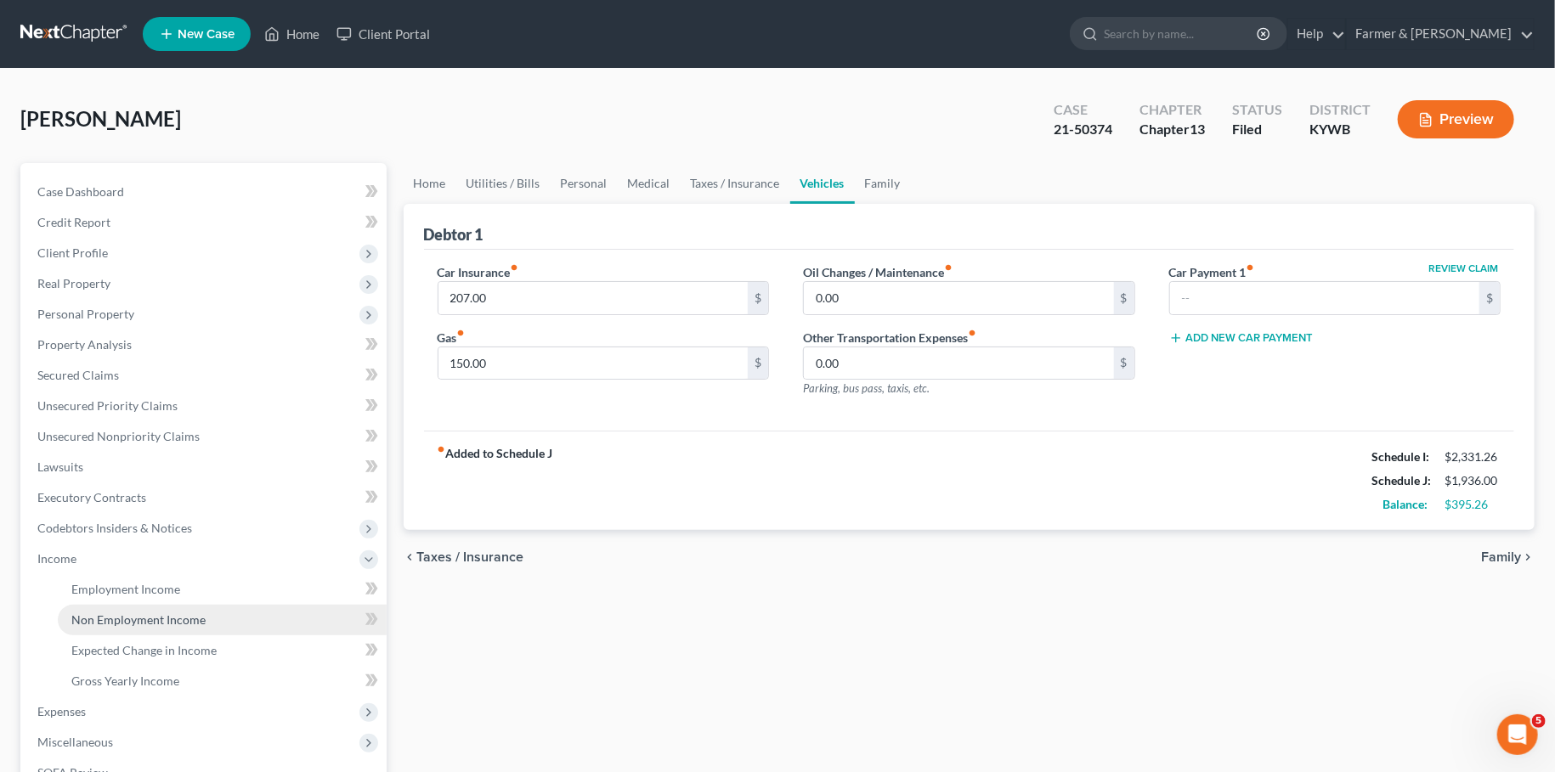
click at [220, 617] on link "Non Employment Income" at bounding box center [222, 620] width 329 height 31
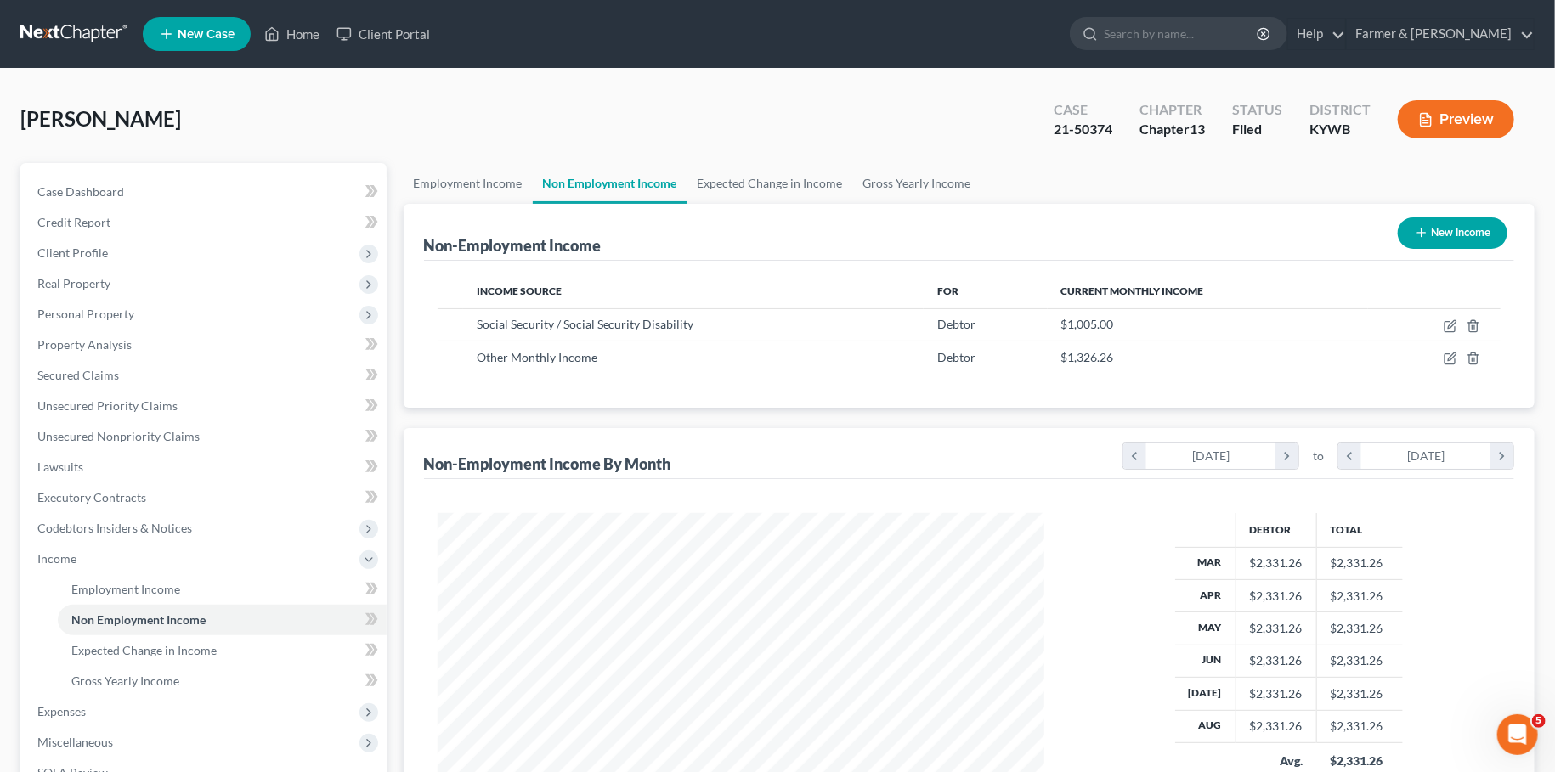
scroll to position [303, 640]
click at [1449, 357] on icon "button" at bounding box center [1451, 359] width 14 height 14
select select "13"
select select "0"
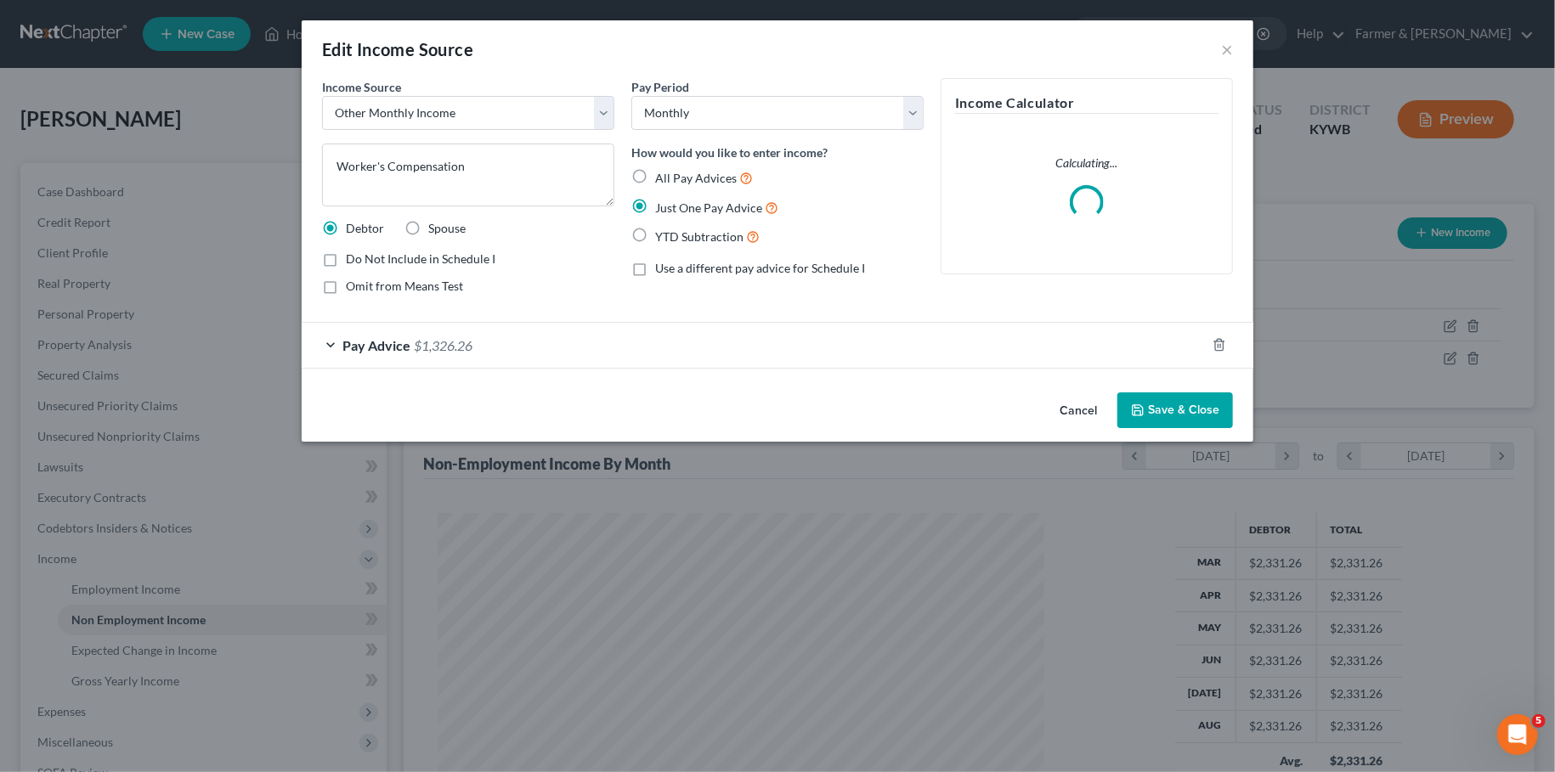
click at [346, 257] on label "Do Not Include in Schedule I" at bounding box center [421, 259] width 150 height 17
click at [353, 257] on input "Do Not Include in Schedule I" at bounding box center [358, 256] width 11 height 11
checkbox input "true"
click at [1163, 407] on button "Save & Close" at bounding box center [1175, 411] width 116 height 36
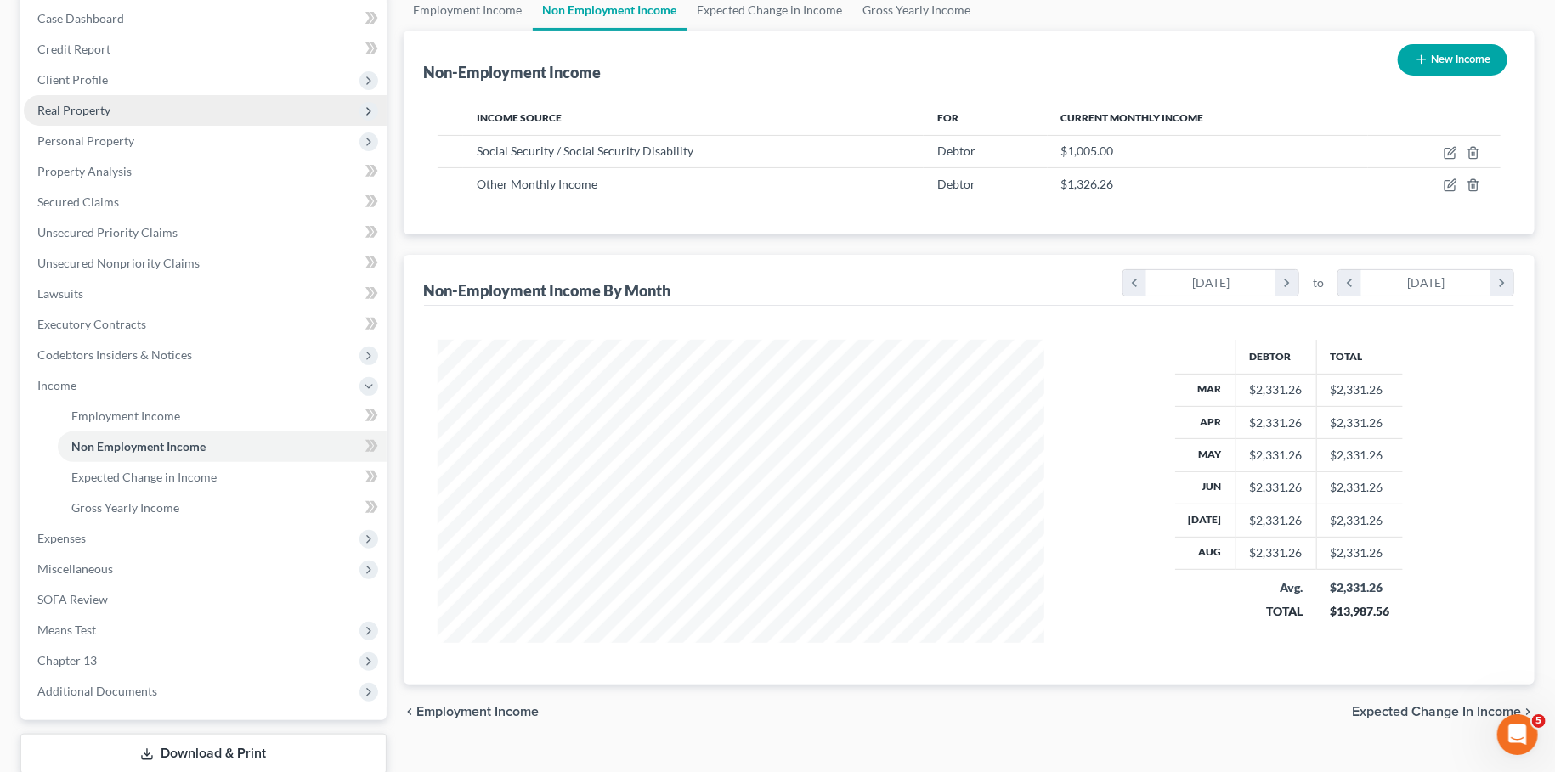
scroll to position [133, 0]
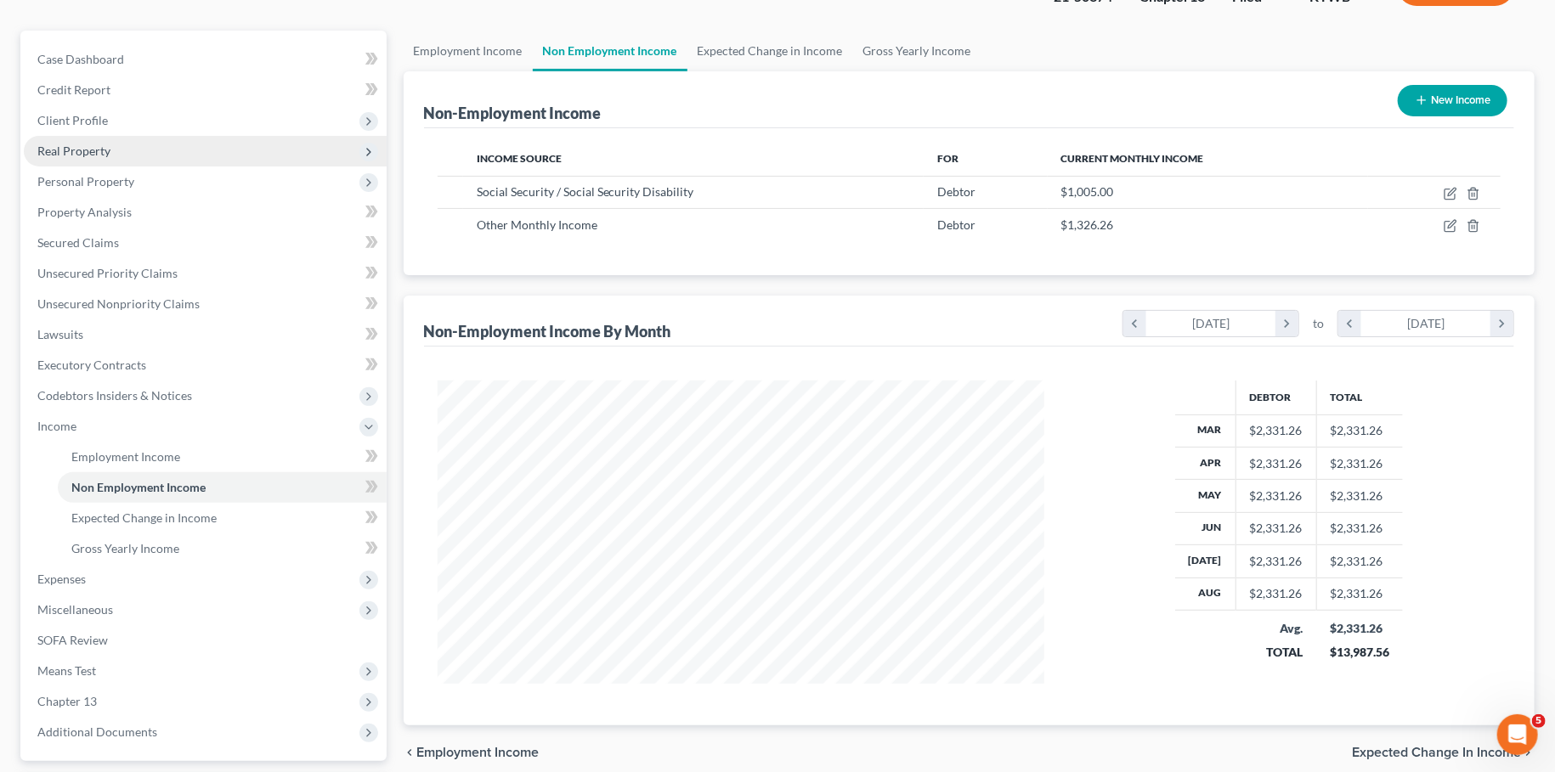
click at [129, 153] on span "Real Property" at bounding box center [205, 151] width 363 height 31
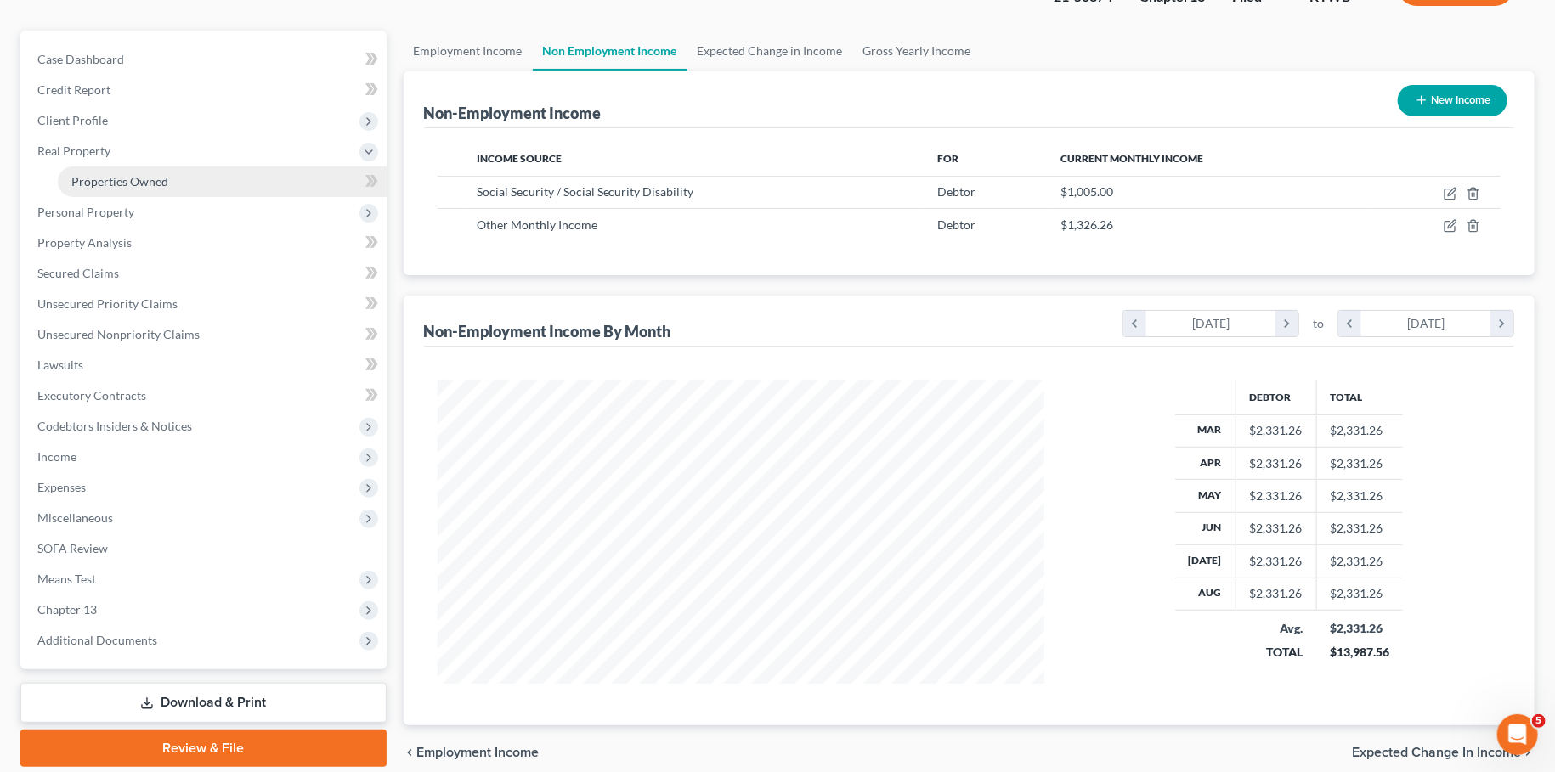
click at [134, 189] on link "Properties Owned" at bounding box center [222, 182] width 329 height 31
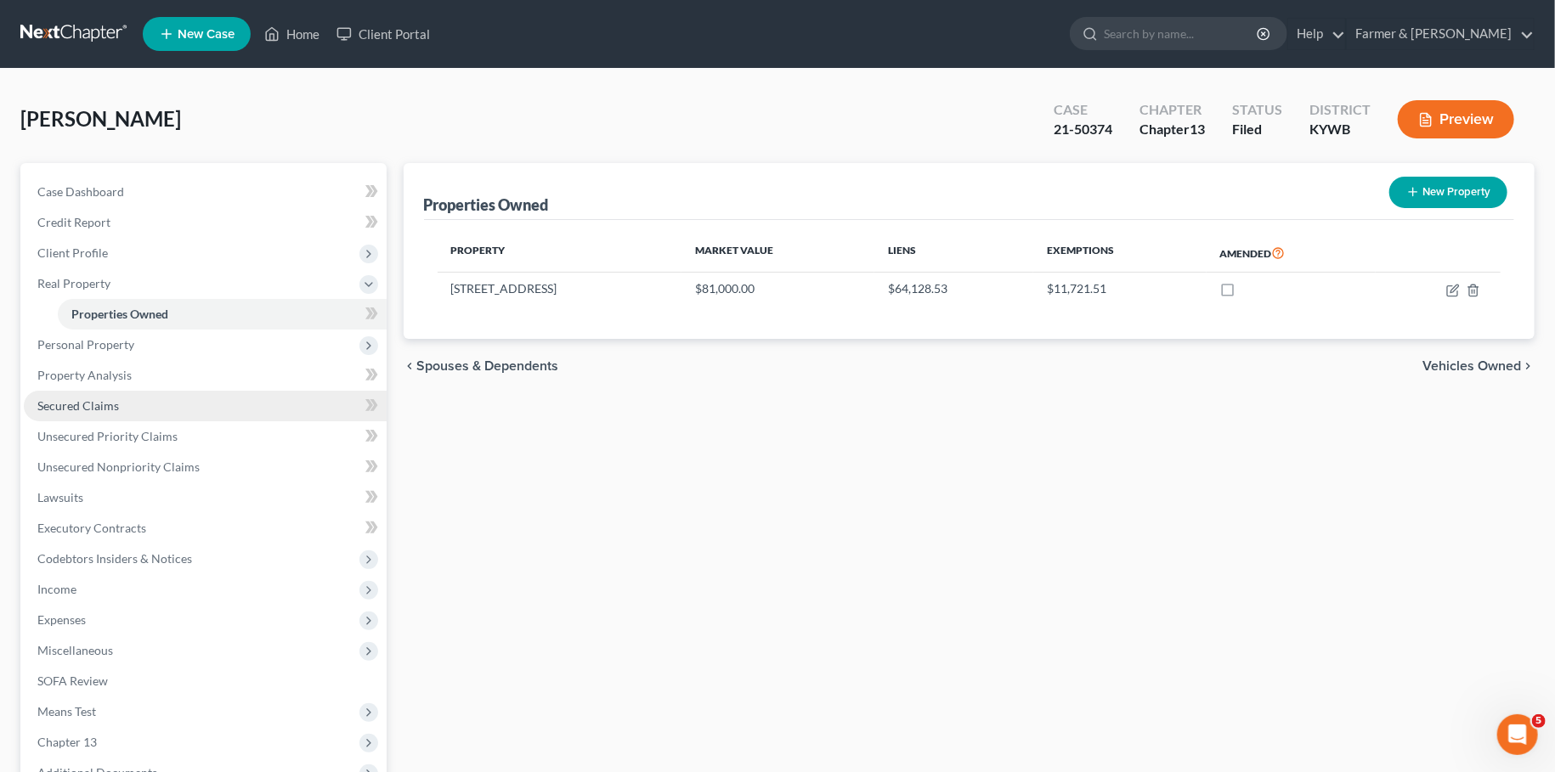
click at [154, 409] on link "Secured Claims" at bounding box center [205, 406] width 363 height 31
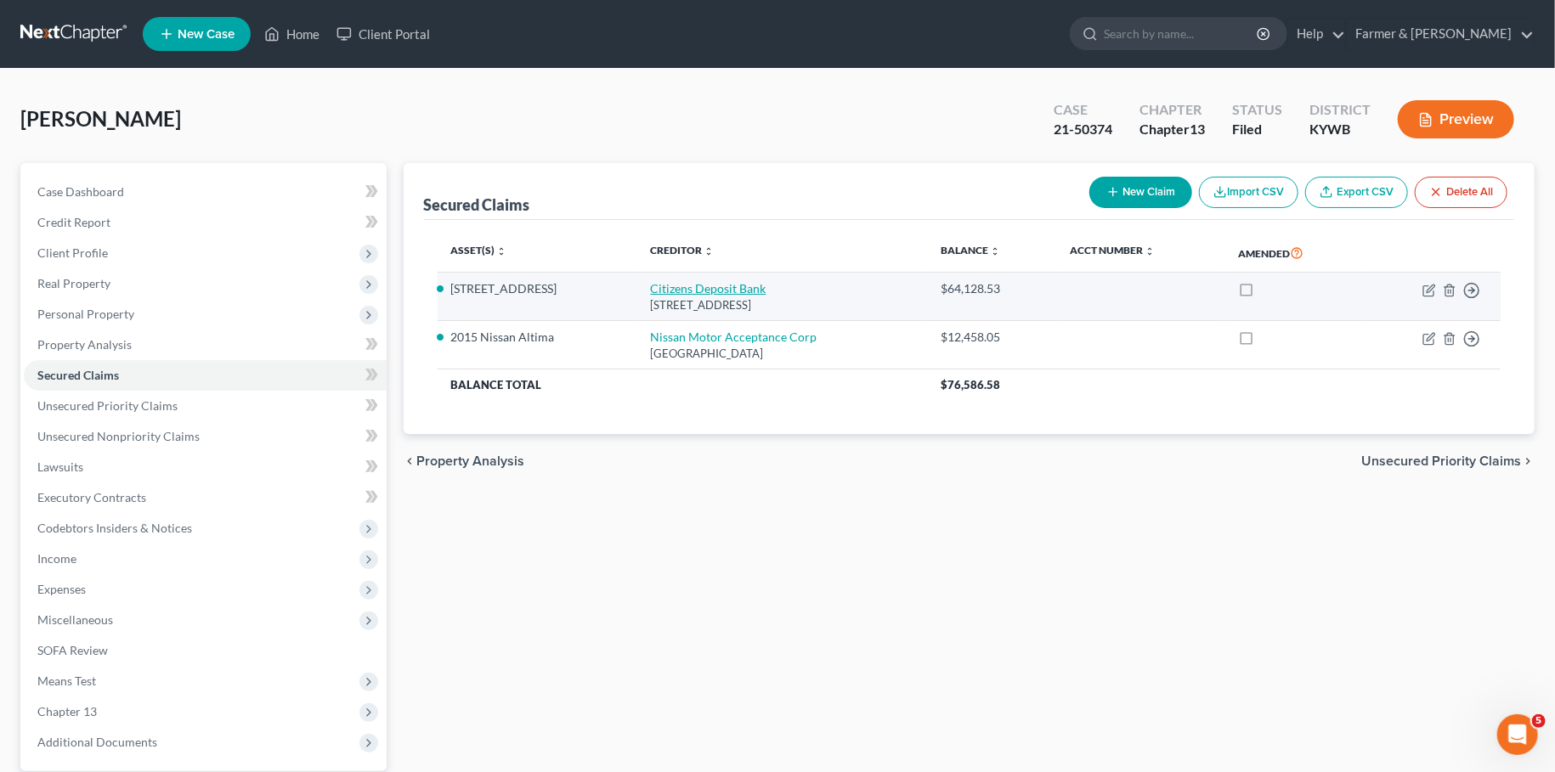
click at [664, 286] on link "Citizens Deposit Bank" at bounding box center [709, 288] width 116 height 14
select select "18"
select select "3"
select select "4"
select select "3"
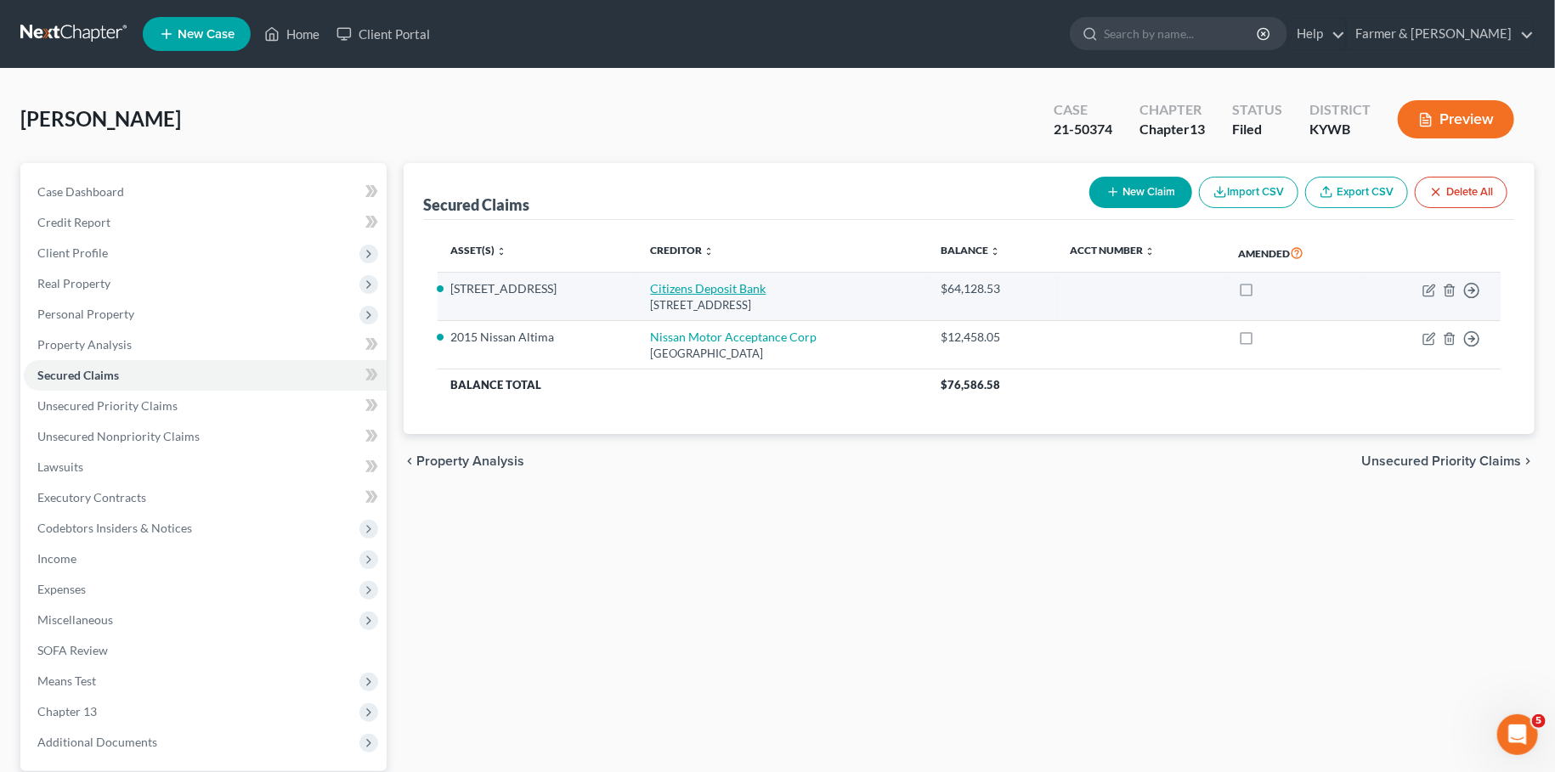
select select "0"
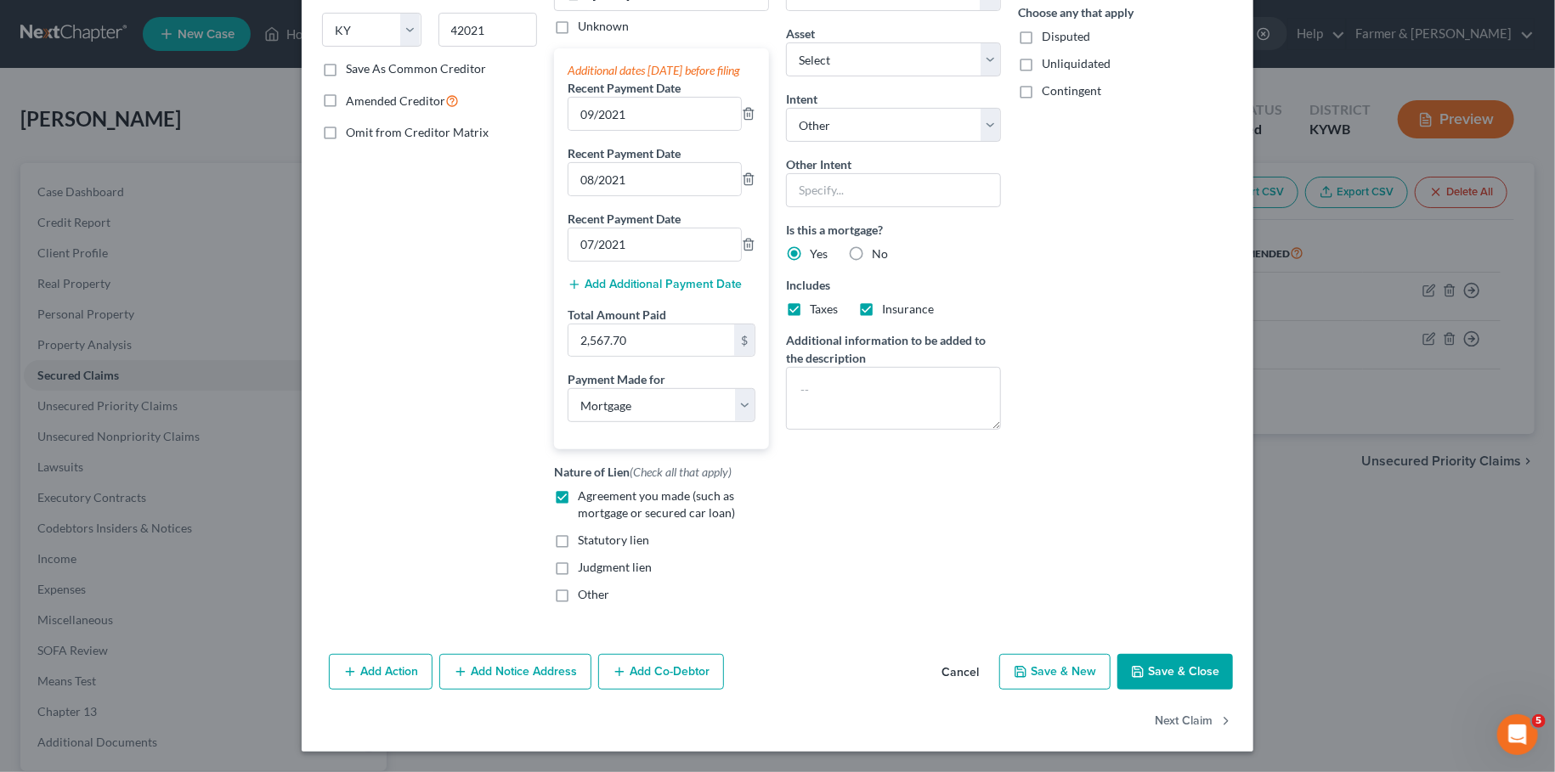
scroll to position [287, 0]
click at [1127, 667] on button "Save & Close" at bounding box center [1175, 672] width 116 height 36
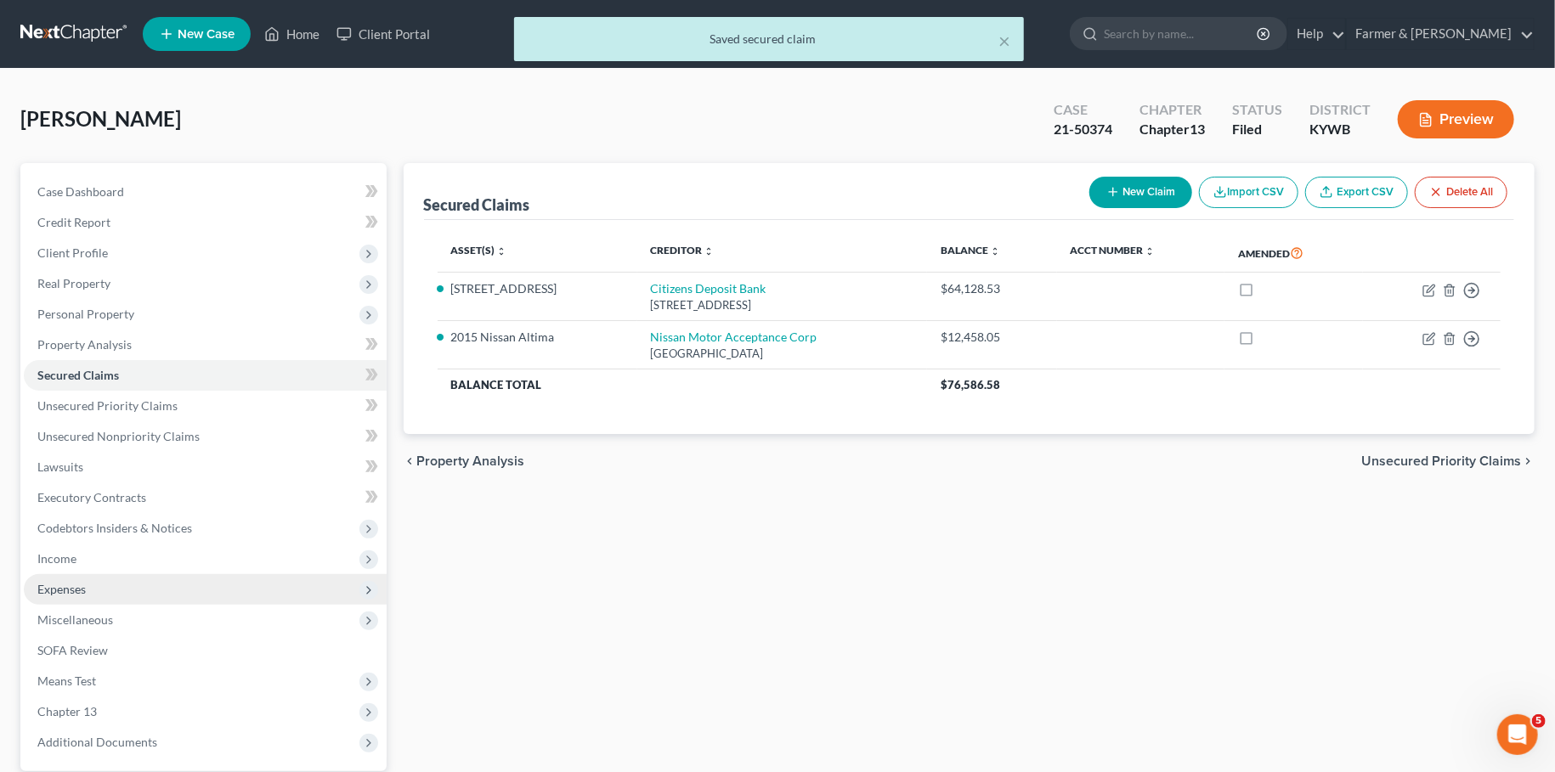
click at [83, 588] on span "Expenses" at bounding box center [61, 589] width 48 height 14
click at [92, 613] on span "Home" at bounding box center [87, 620] width 32 height 14
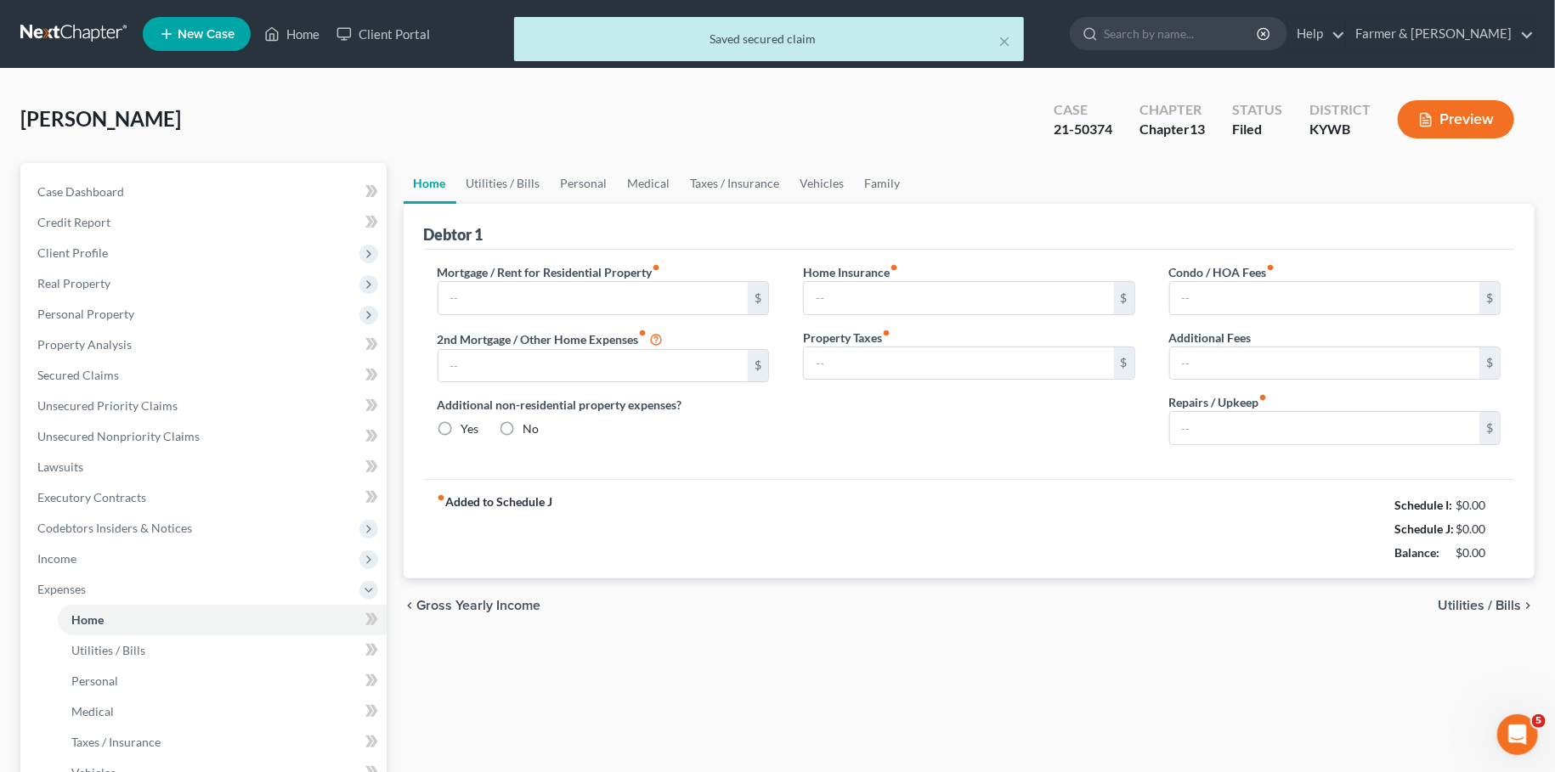
type input "855.00"
type input "0.00"
radio input "true"
type input "0.00"
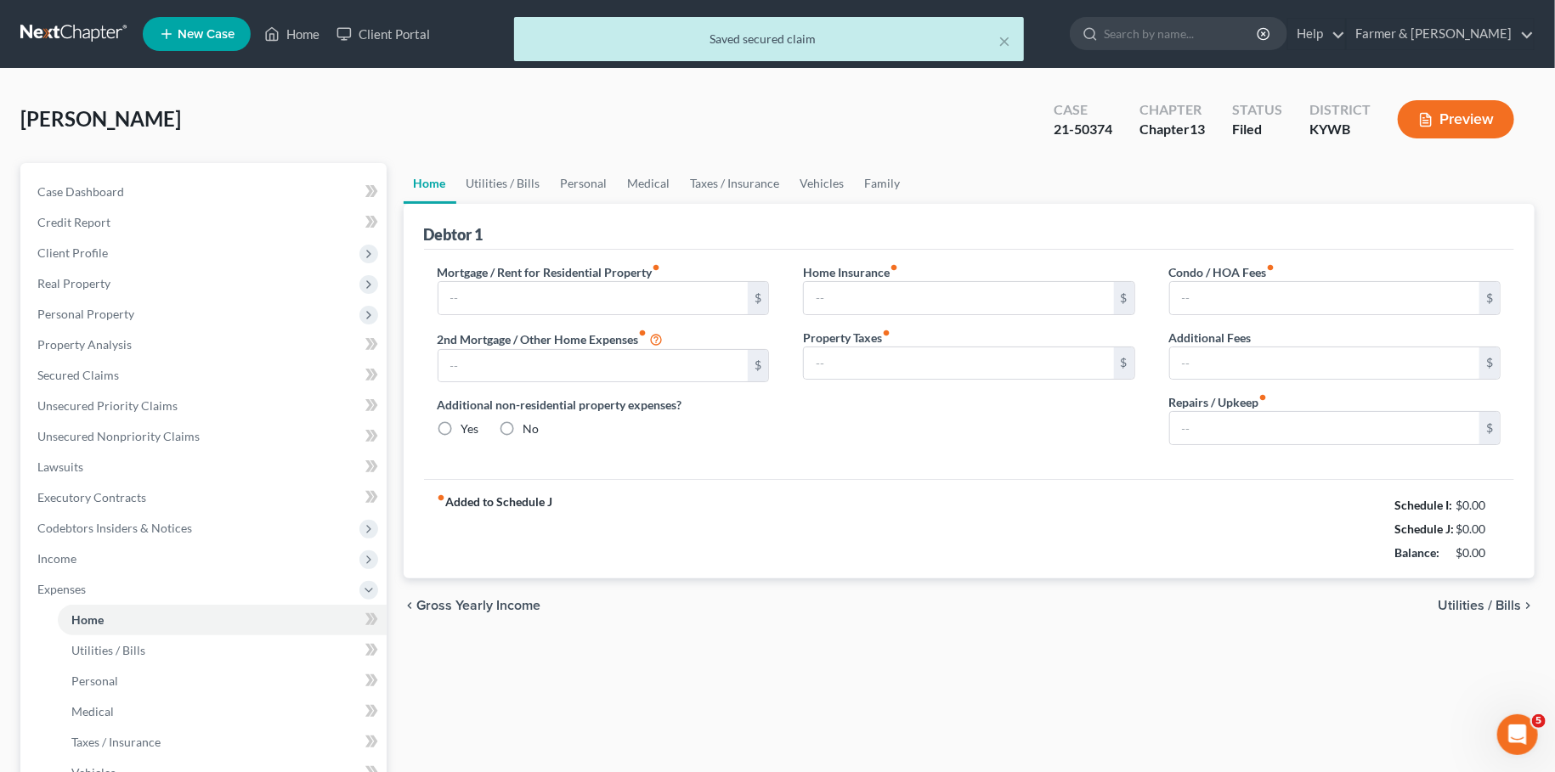
type input "0.00"
type input "25.00"
click at [560, 302] on input "855.00" at bounding box center [593, 298] width 310 height 32
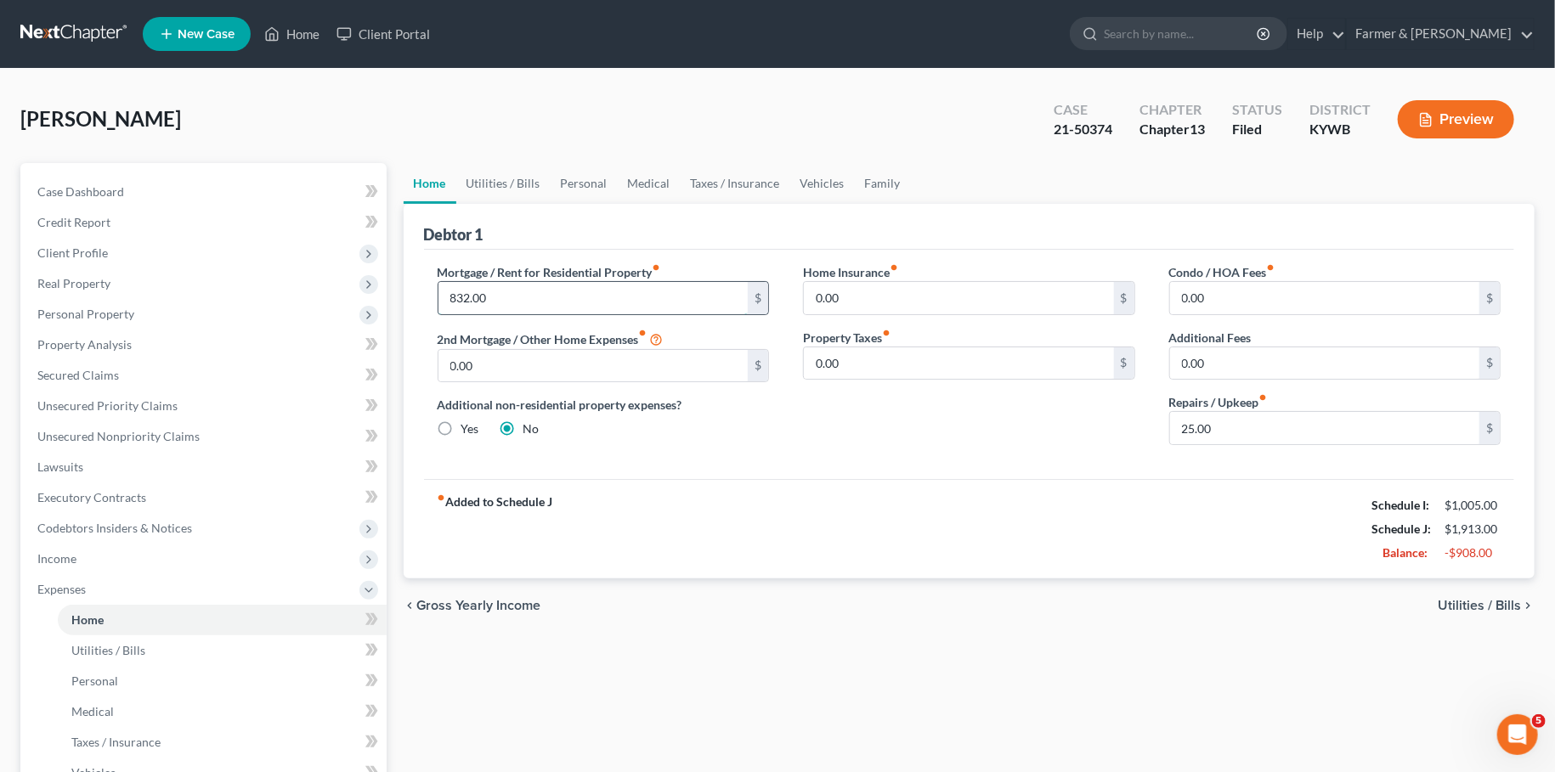
type input "832.00"
click at [883, 181] on link "Family" at bounding box center [883, 183] width 56 height 41
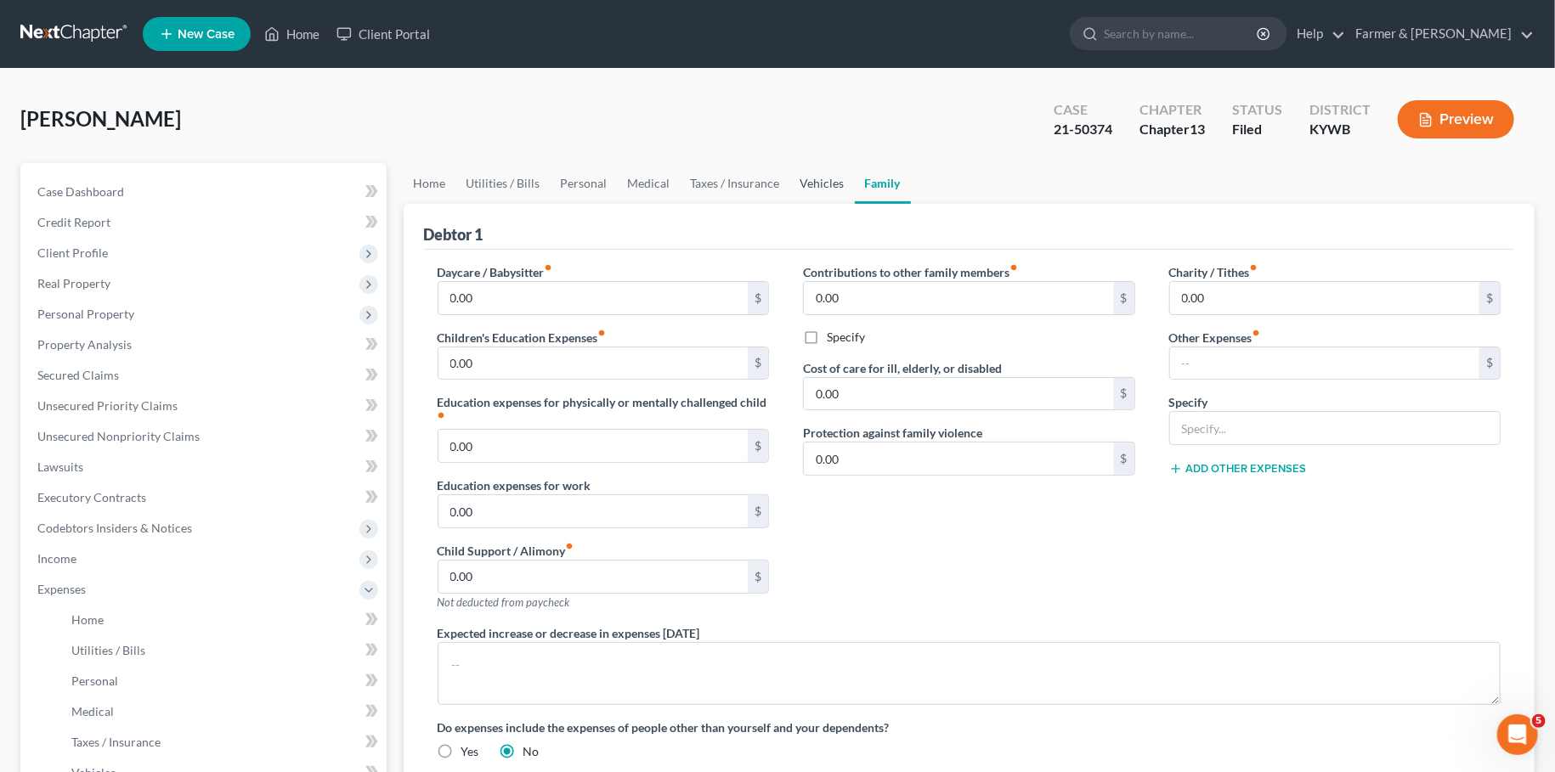
click at [809, 174] on link "Vehicles" at bounding box center [822, 183] width 65 height 41
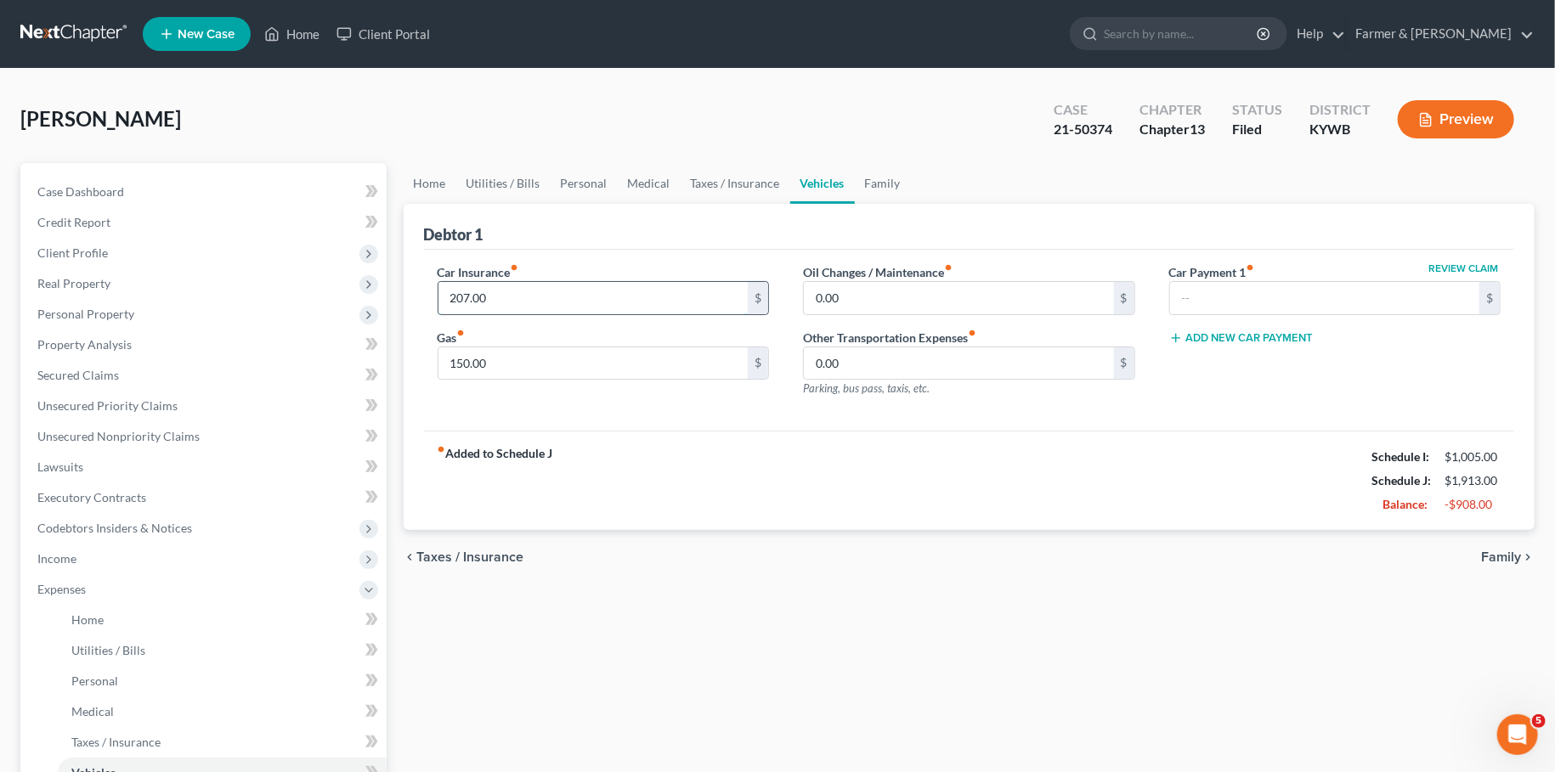
click at [513, 300] on input "207.00" at bounding box center [593, 298] width 310 height 32
click at [742, 178] on link "Taxes / Insurance" at bounding box center [736, 183] width 110 height 41
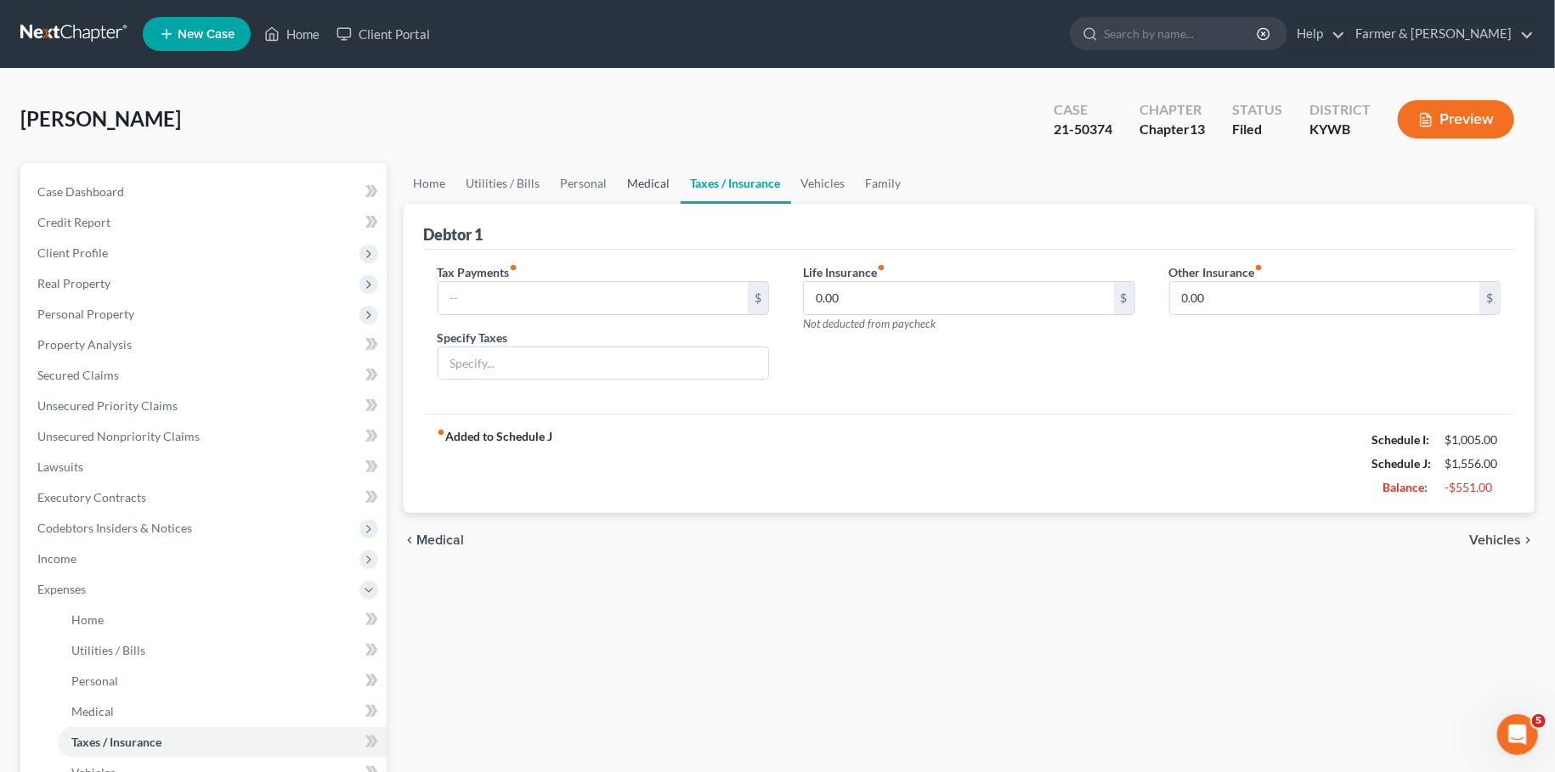
click at [658, 184] on link "Medical" at bounding box center [649, 183] width 63 height 41
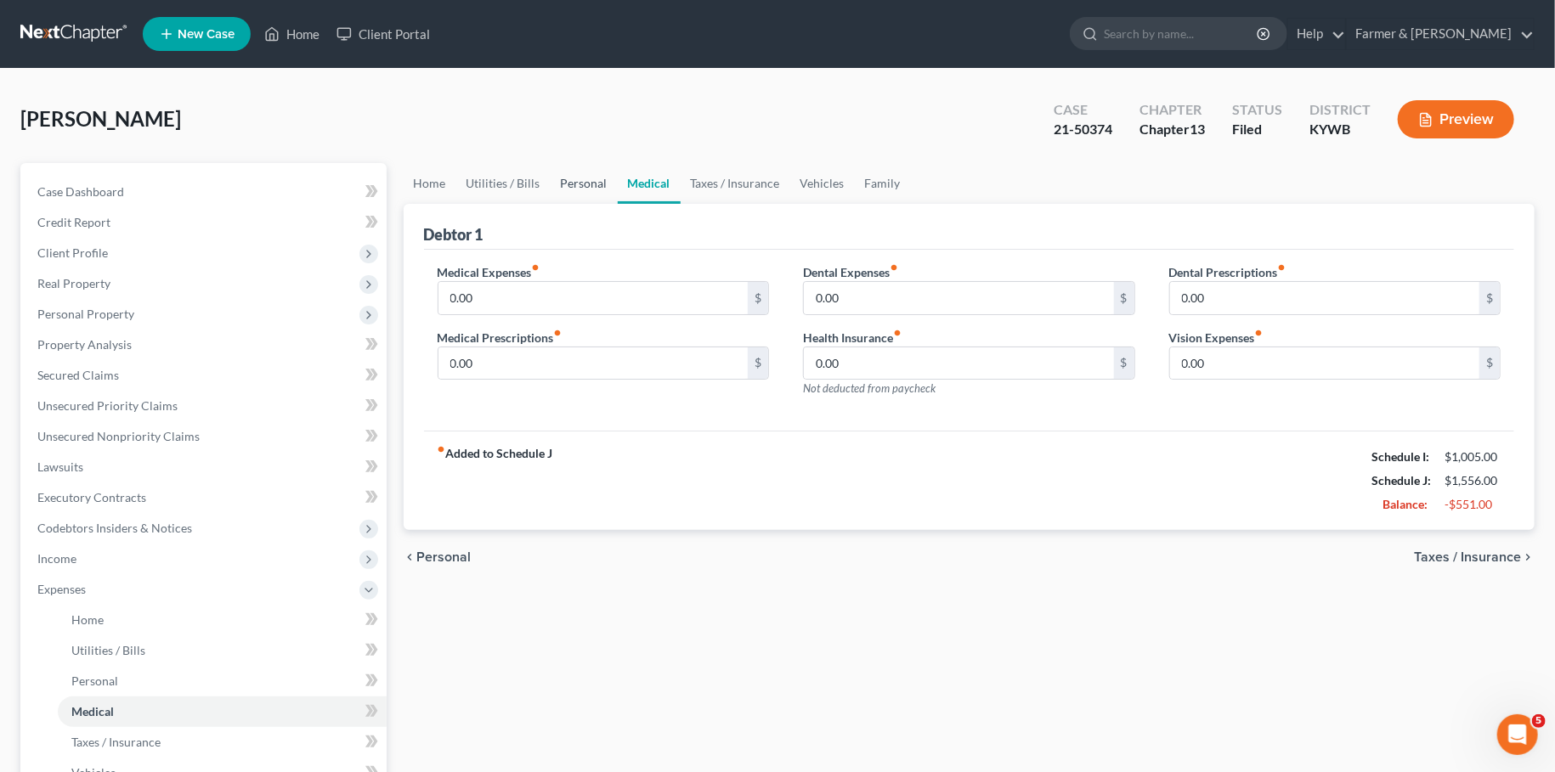
click at [575, 186] on link "Personal" at bounding box center [584, 183] width 67 height 41
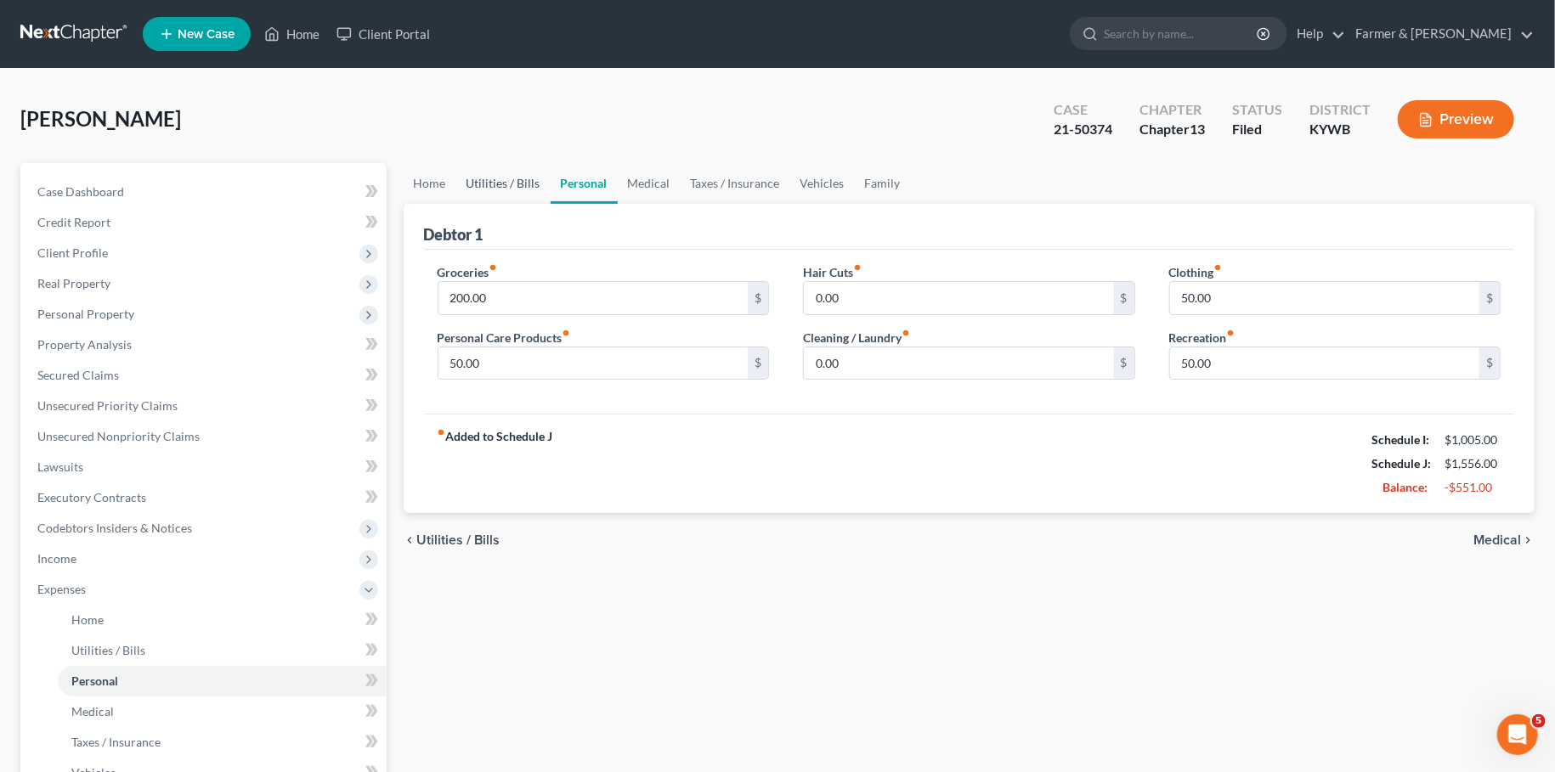
click at [501, 186] on link "Utilities / Bills" at bounding box center [503, 183] width 94 height 41
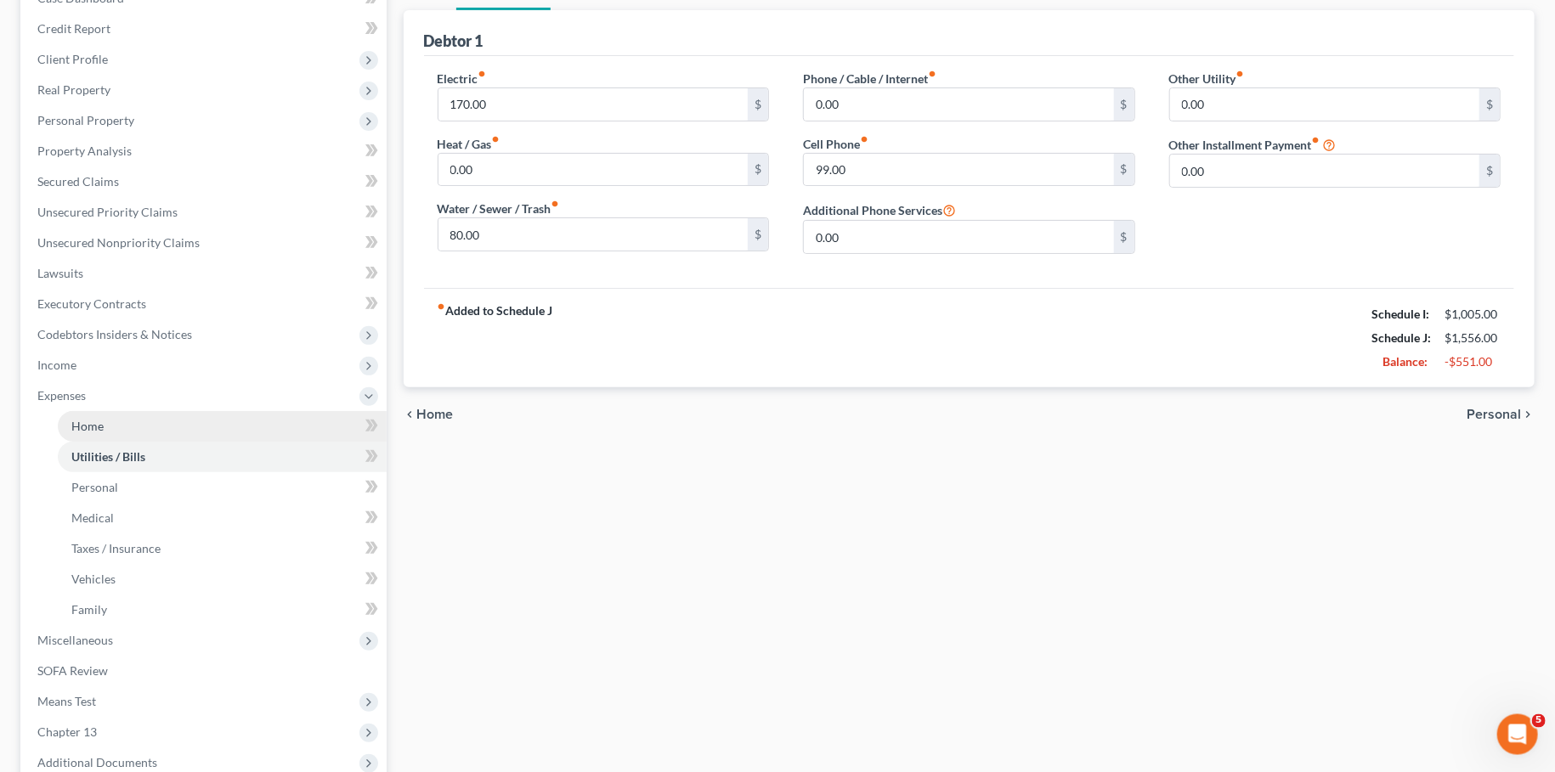
scroll to position [299, 0]
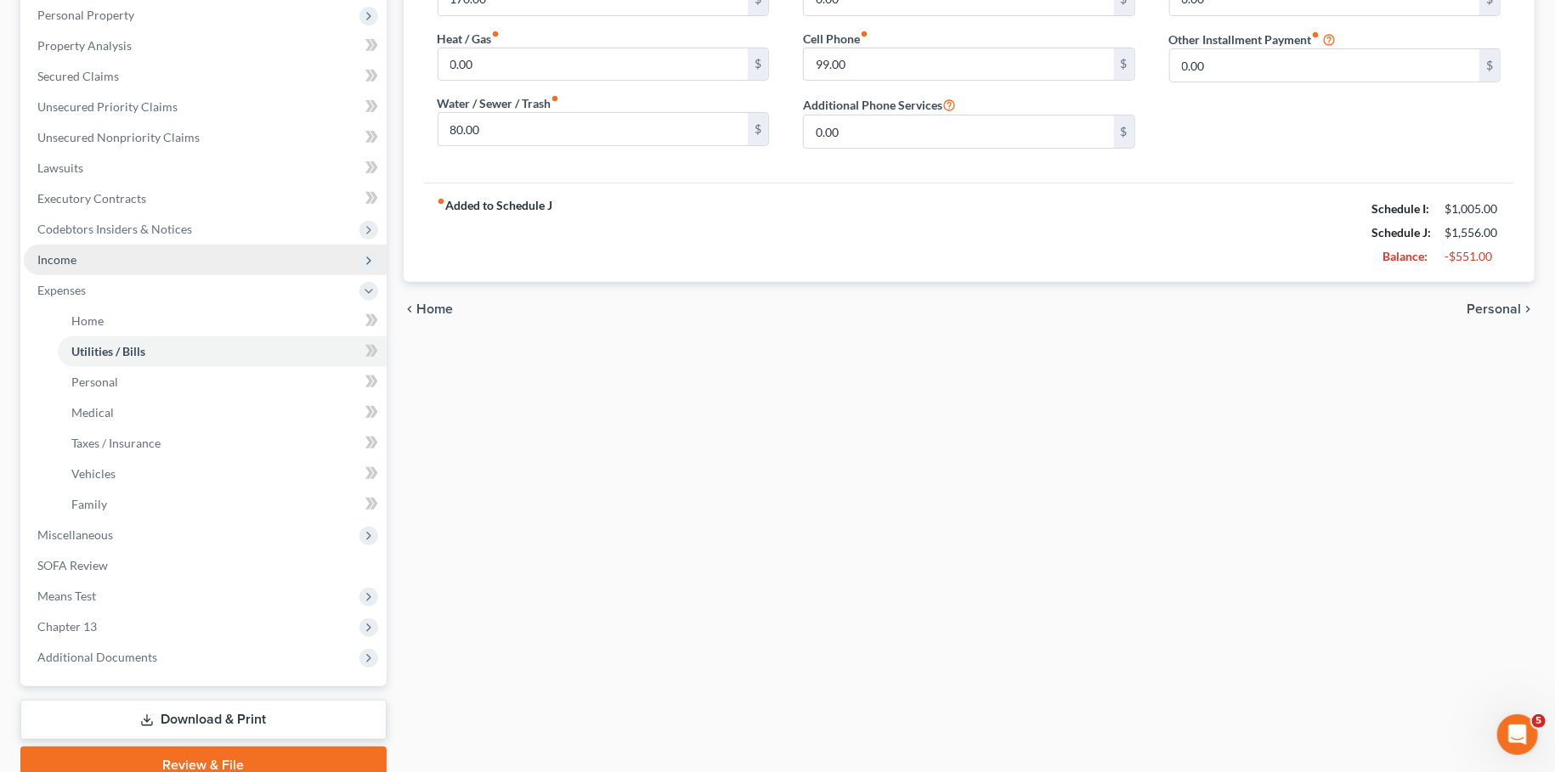
click at [109, 254] on span "Income" at bounding box center [205, 260] width 363 height 31
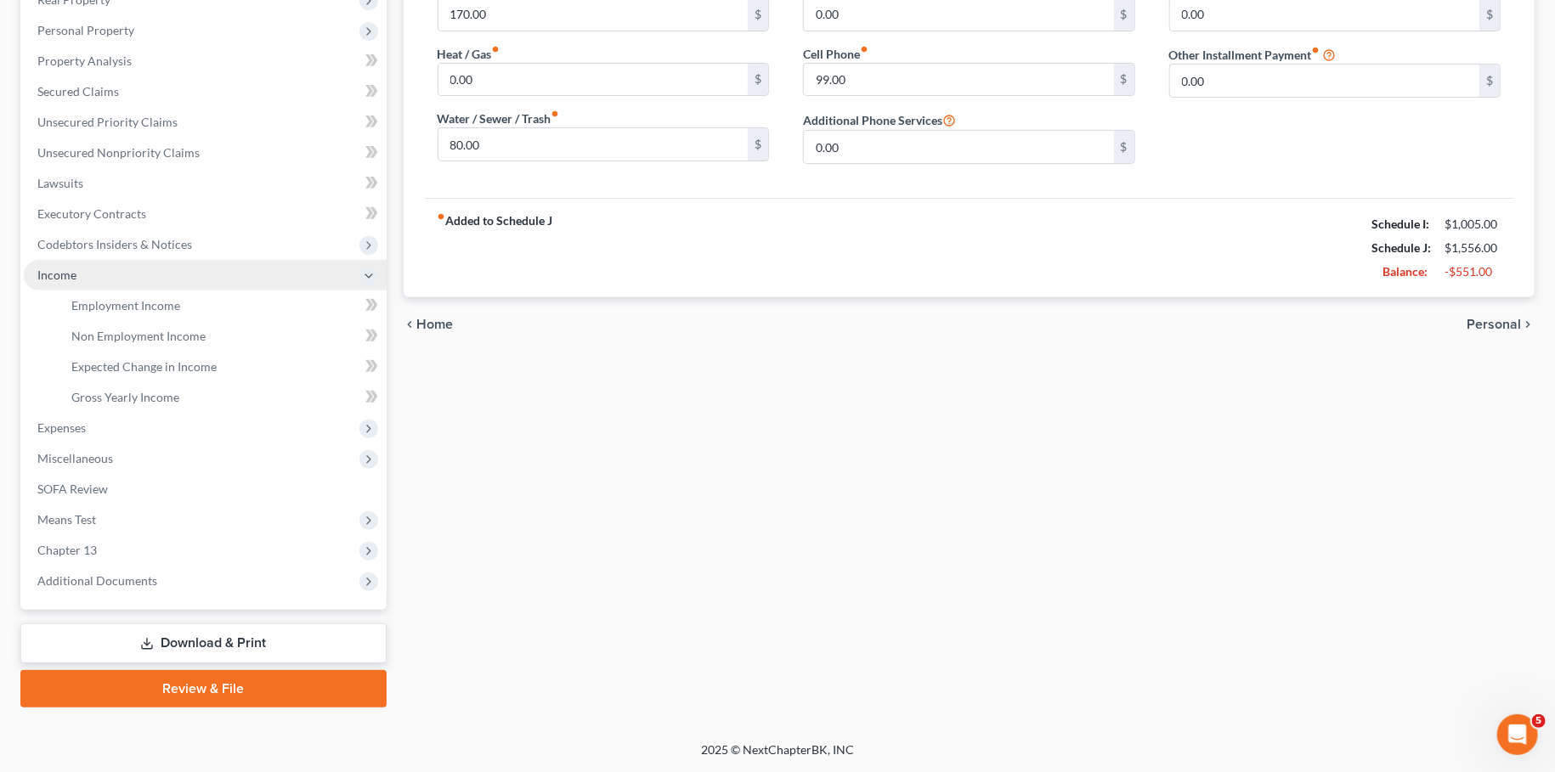
scroll to position [282, 0]
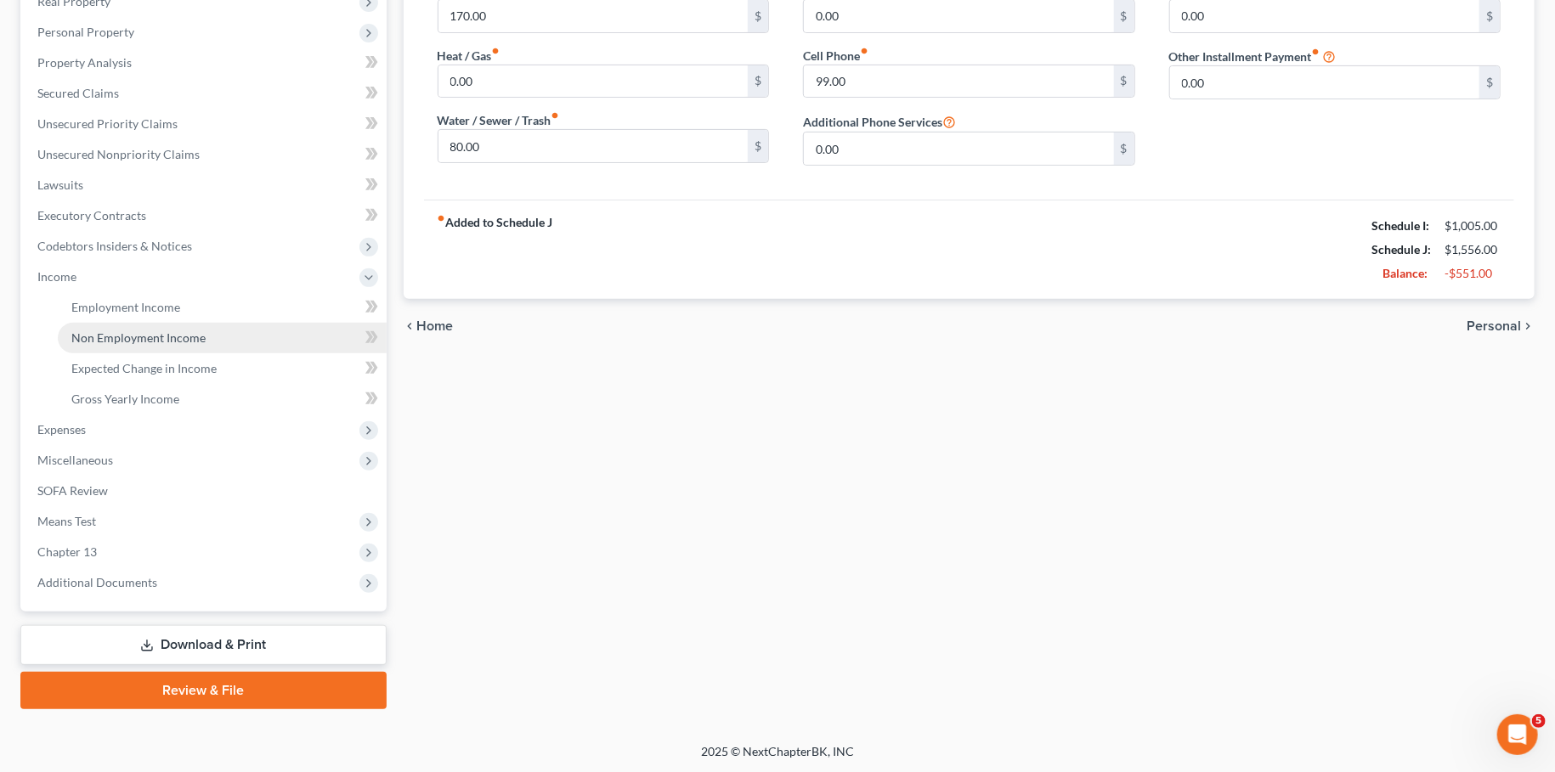
click at [116, 333] on span "Non Employment Income" at bounding box center [138, 338] width 134 height 14
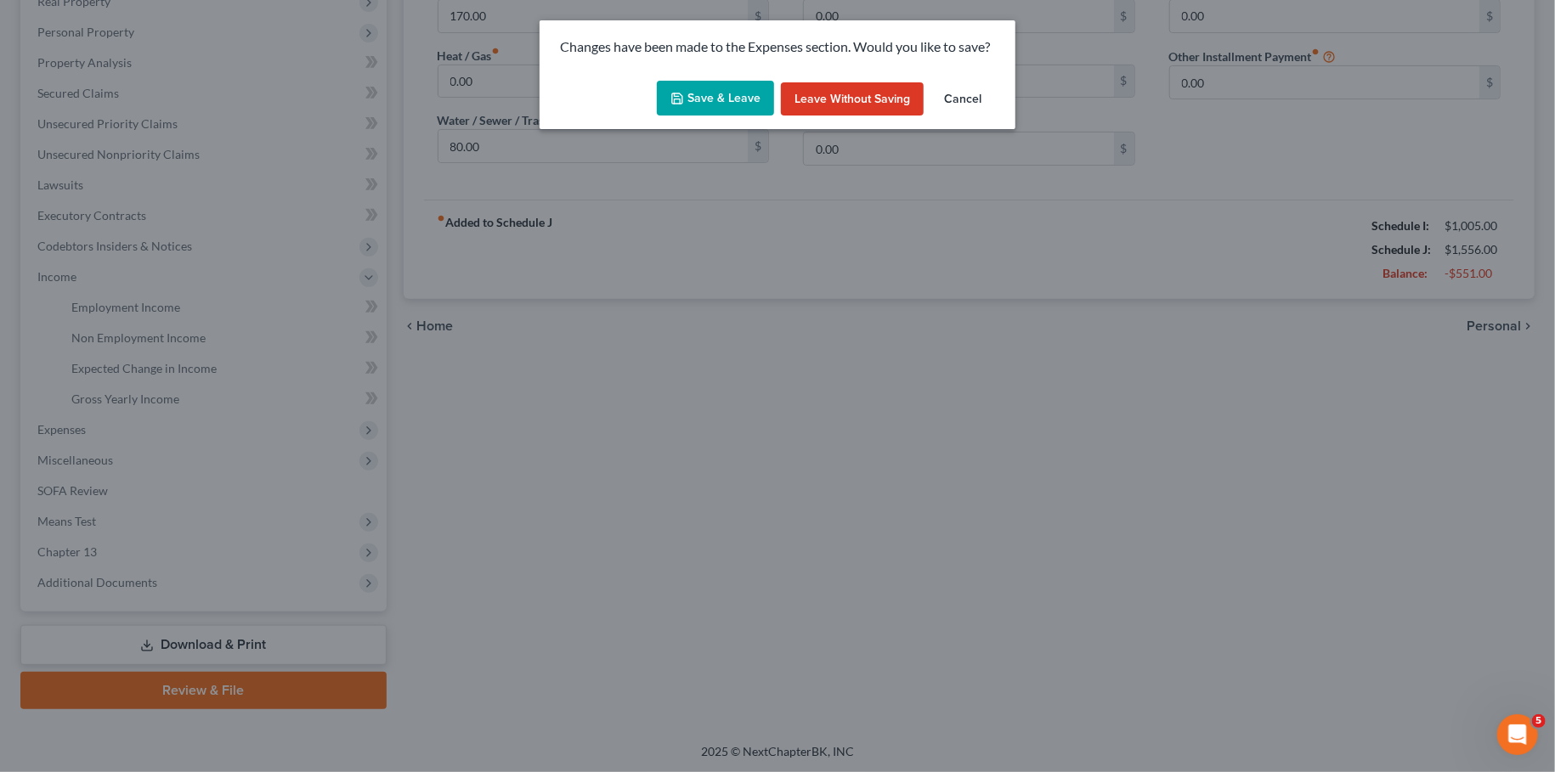
click at [707, 88] on button "Save & Leave" at bounding box center [715, 99] width 117 height 36
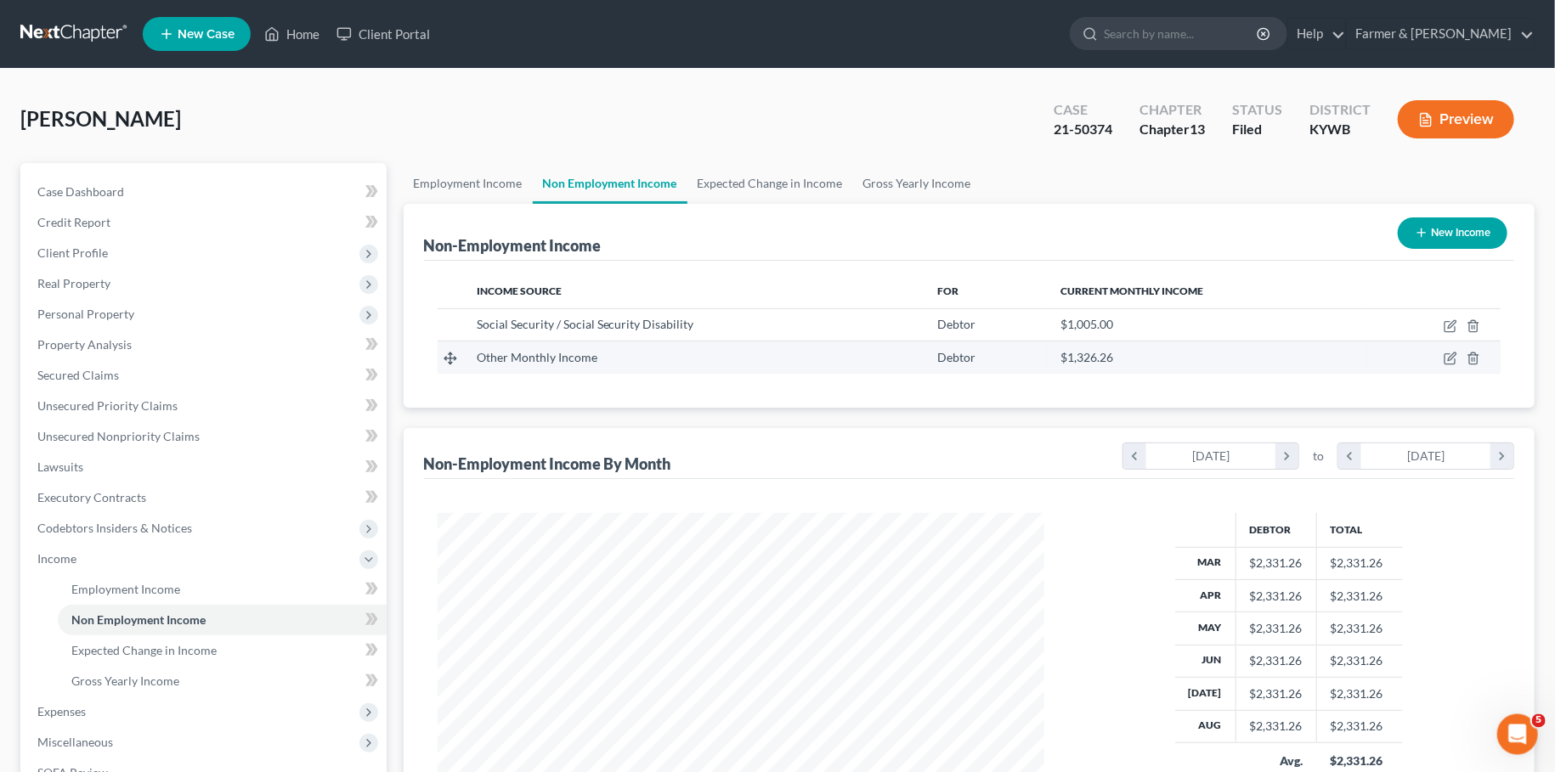
scroll to position [303, 640]
drag, startPoint x: 1452, startPoint y: 357, endPoint x: 1314, endPoint y: 387, distance: 141.8
click at [1453, 357] on icon "button" at bounding box center [1451, 359] width 14 height 14
select select "13"
select select "0"
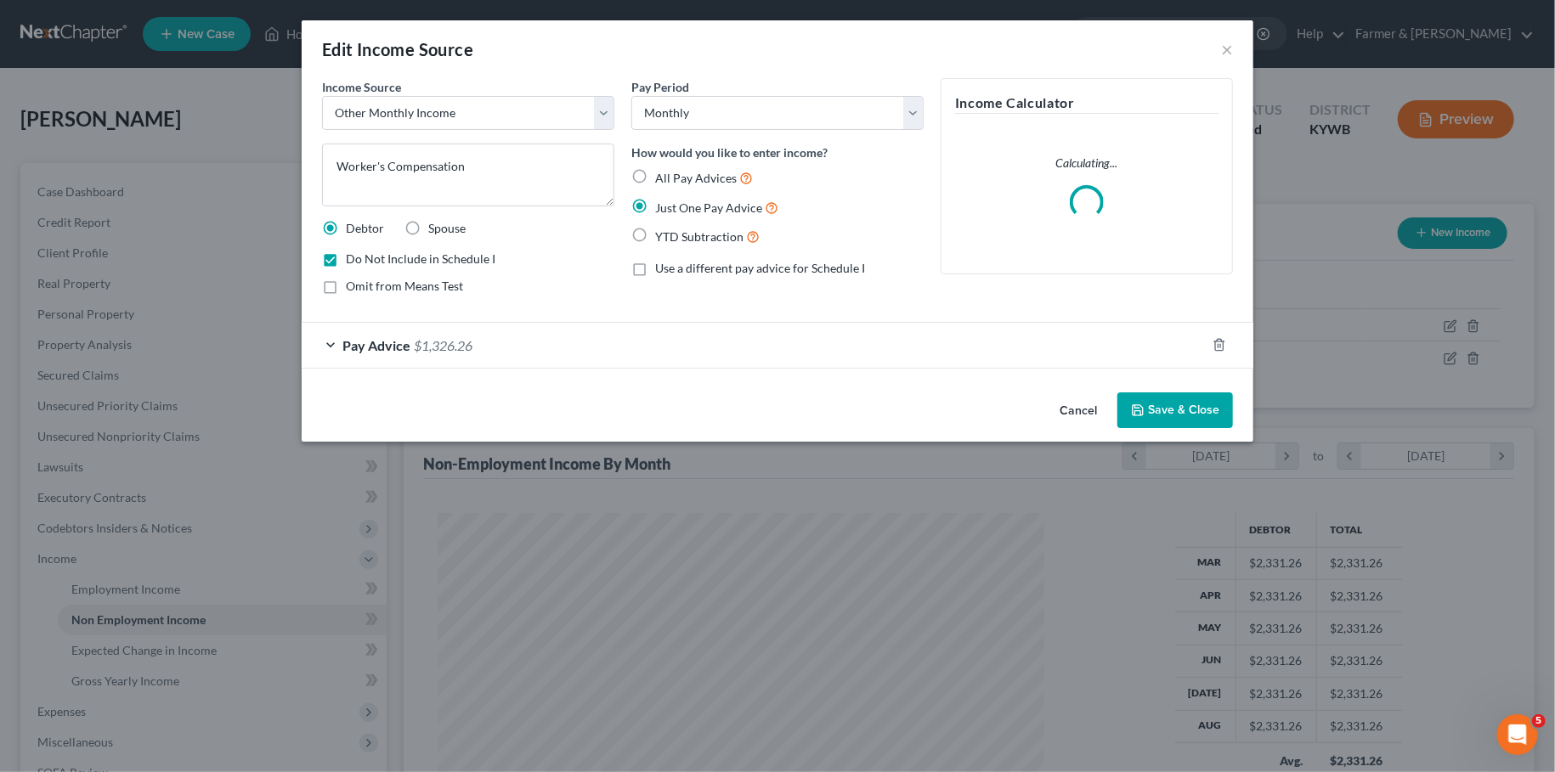
click at [346, 260] on label "Do Not Include in Schedule I" at bounding box center [421, 259] width 150 height 17
click at [353, 260] on input "Do Not Include in Schedule I" at bounding box center [358, 256] width 11 height 11
checkbox input "false"
click at [1153, 399] on button "Save & Close" at bounding box center [1175, 411] width 116 height 36
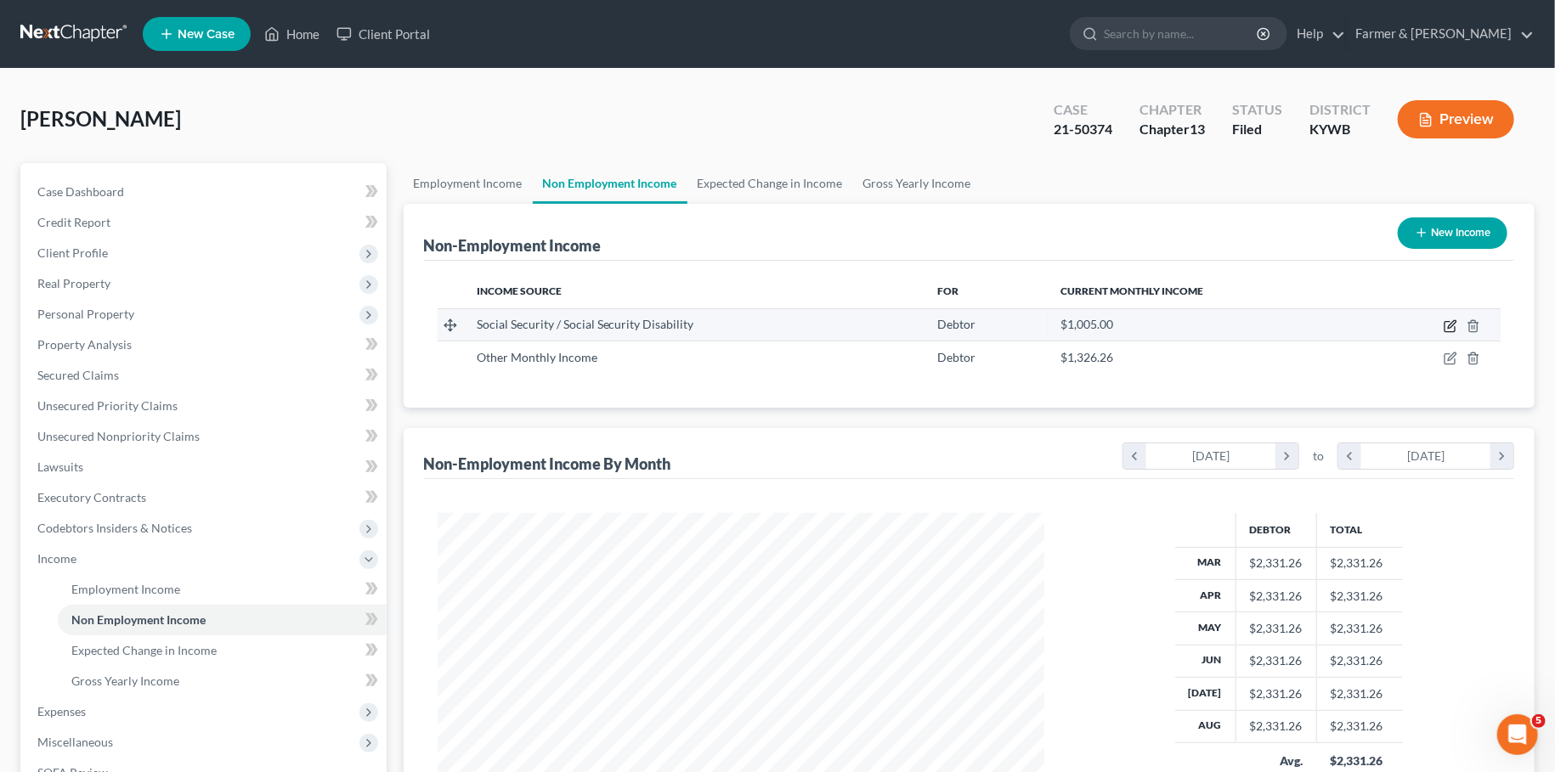
click at [1453, 324] on icon "button" at bounding box center [1451, 326] width 14 height 14
select select "4"
select select "0"
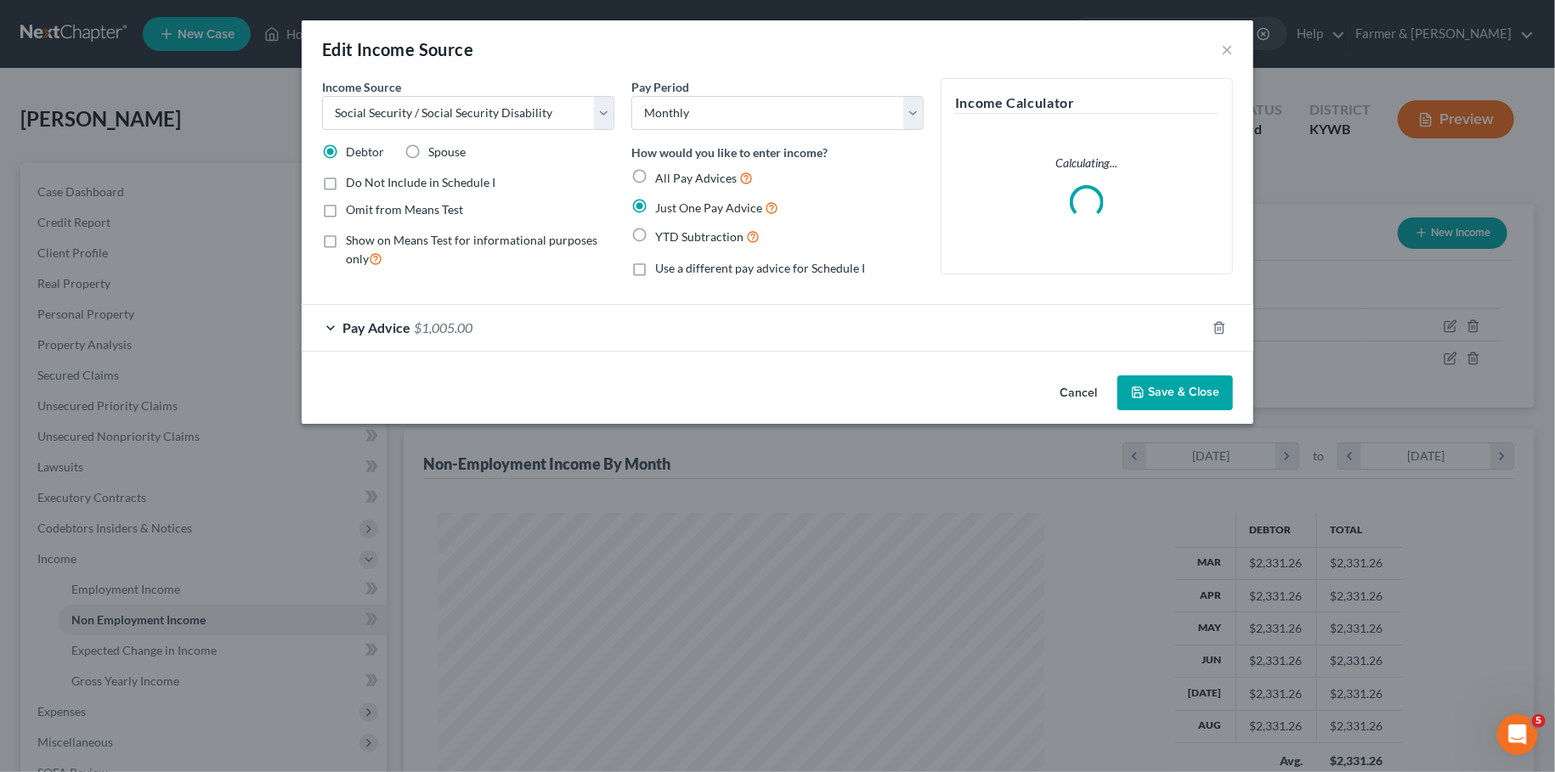
click at [634, 328] on div "Pay Advice $1,005.00" at bounding box center [754, 327] width 904 height 45
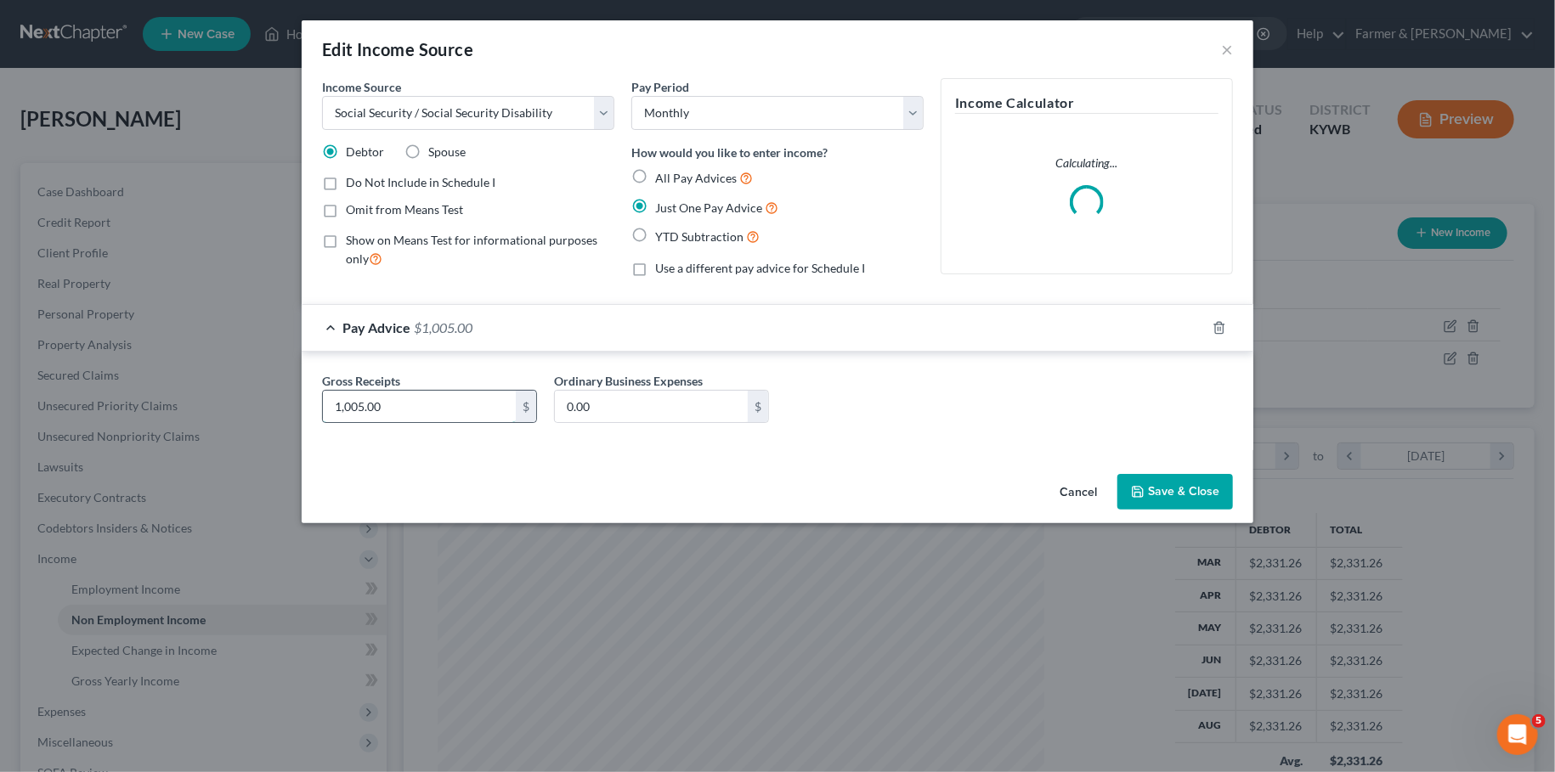
drag, startPoint x: 401, startPoint y: 397, endPoint x: 333, endPoint y: 392, distance: 68.2
click at [333, 392] on input "1,005.00" at bounding box center [419, 407] width 193 height 32
type input "0"
type input "967.00"
click at [1156, 492] on button "Save & Close" at bounding box center [1175, 492] width 116 height 36
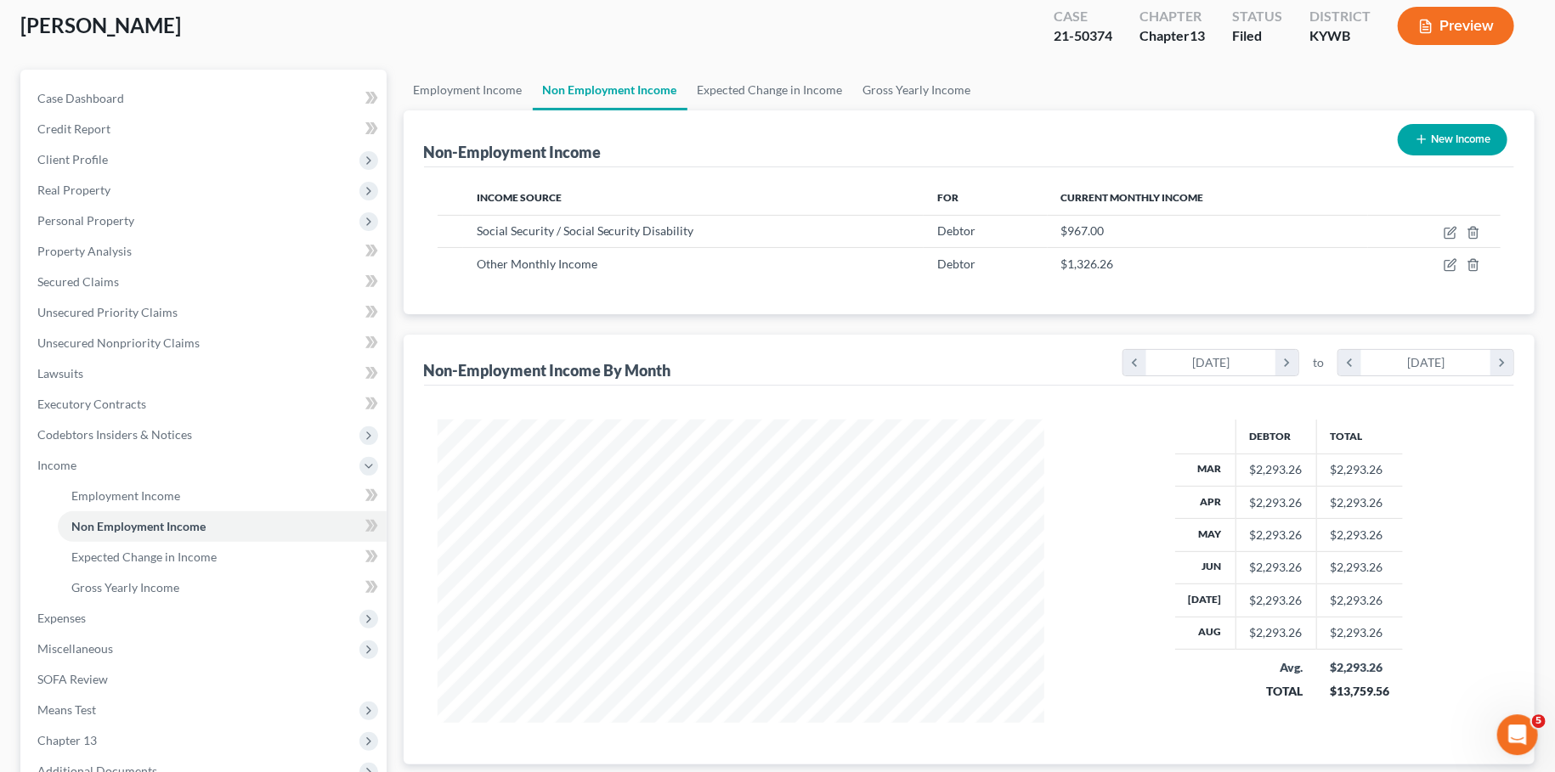
scroll to position [150, 0]
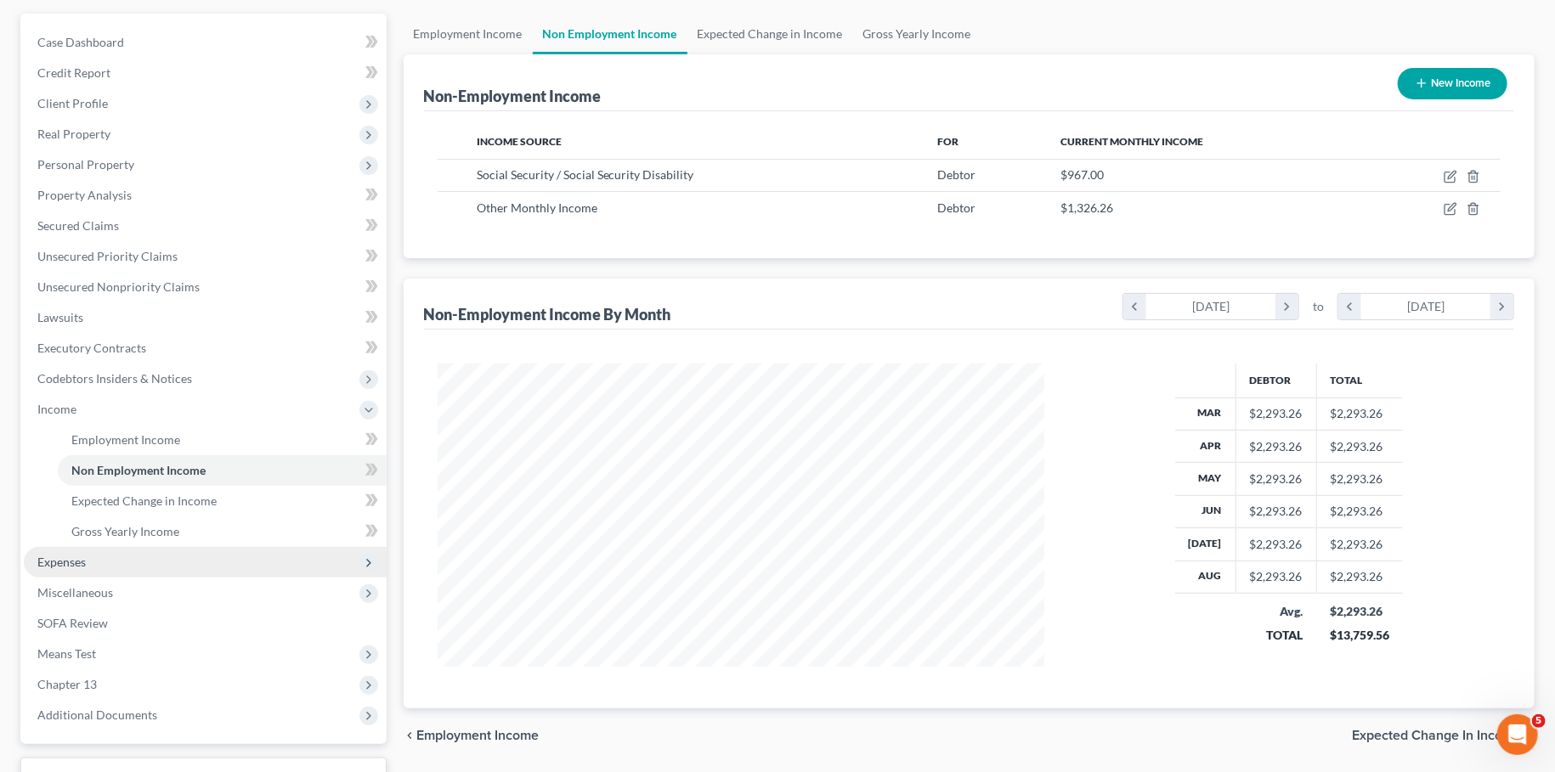
click at [66, 562] on span "Expenses" at bounding box center [61, 562] width 48 height 14
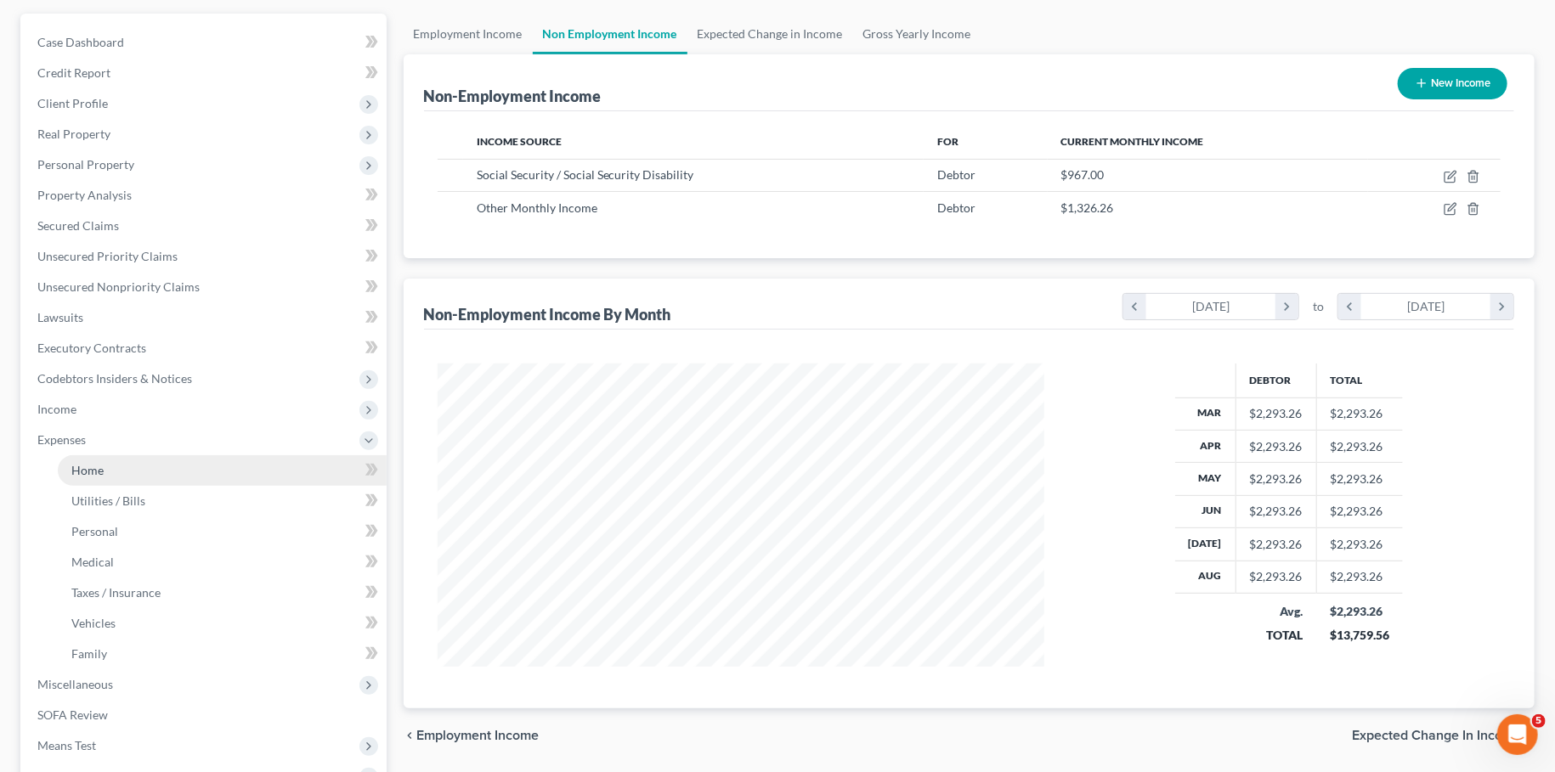
click at [104, 471] on link "Home" at bounding box center [222, 470] width 329 height 31
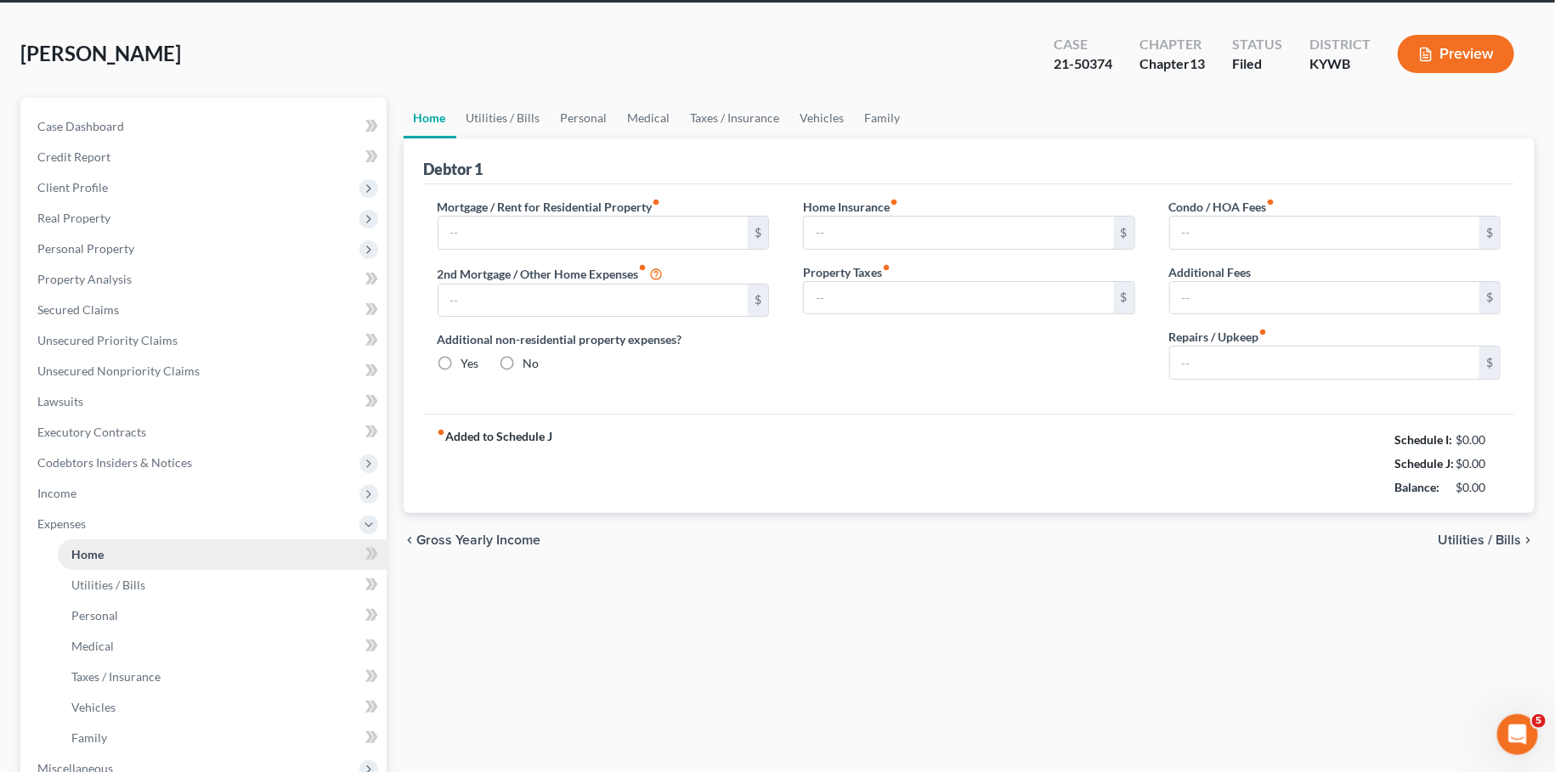
type input "832.00"
type input "0.00"
radio input "true"
type input "0.00"
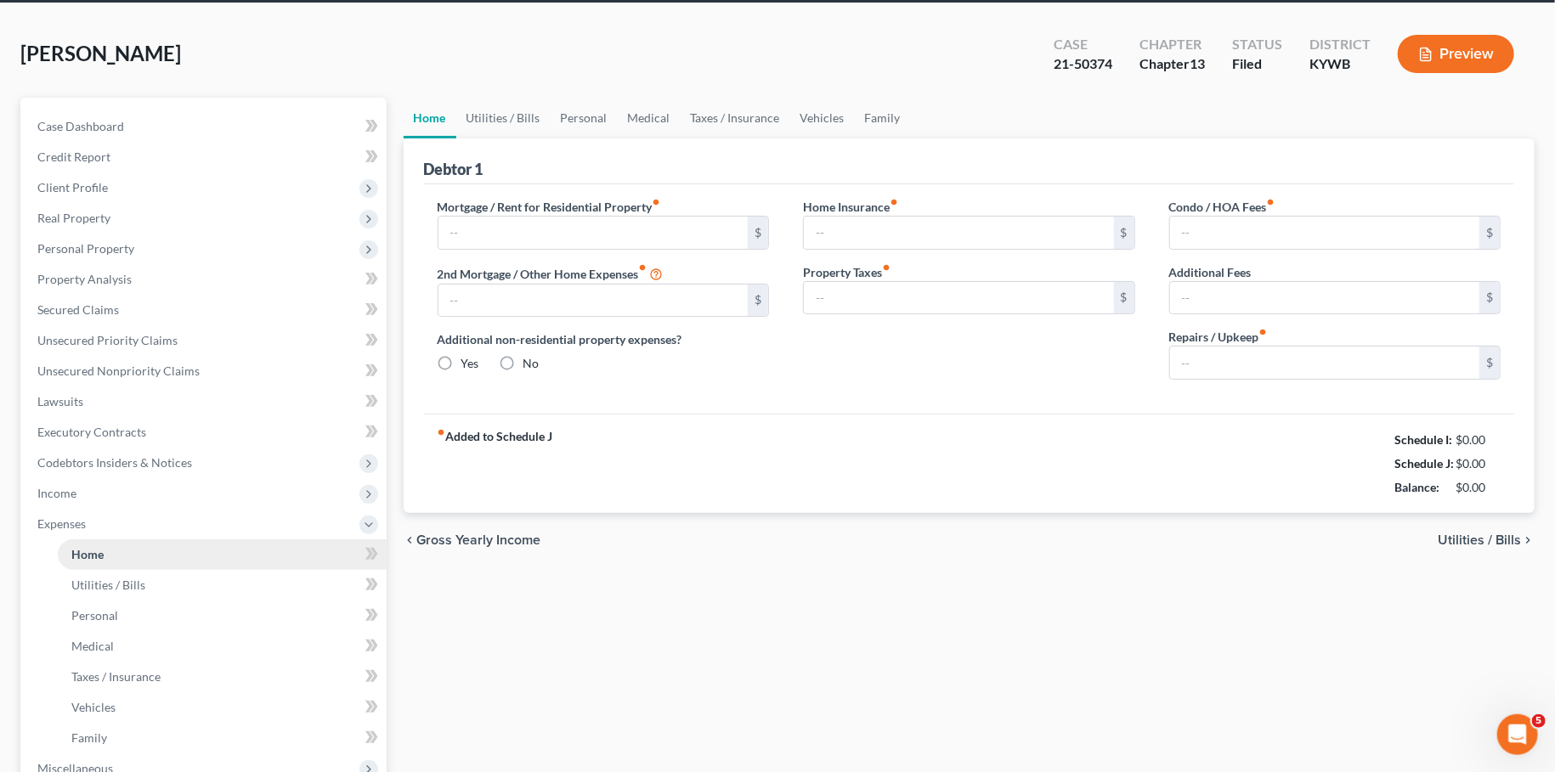
type input "0.00"
type input "25.00"
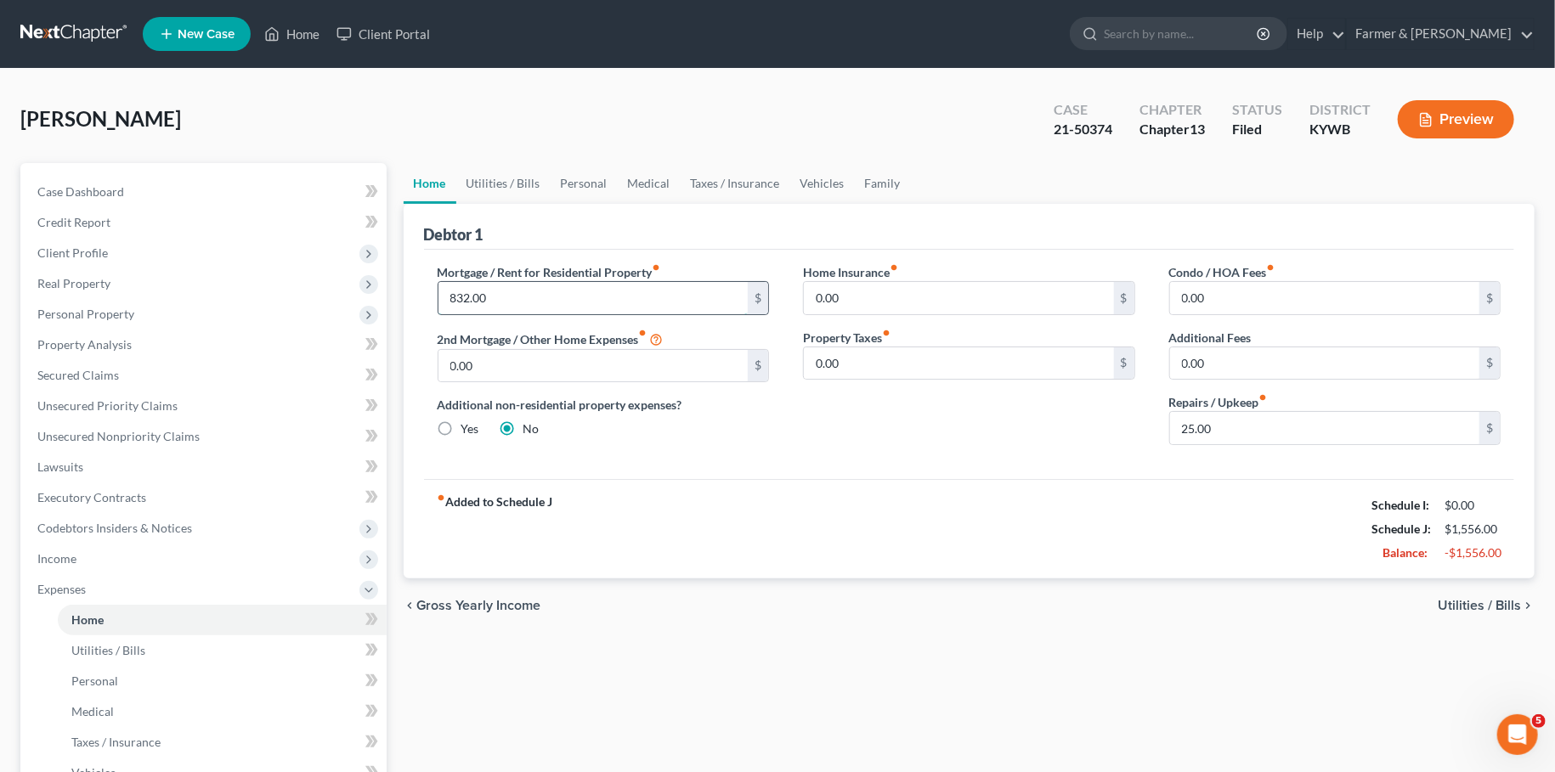
click at [525, 294] on input "832.00" at bounding box center [593, 298] width 310 height 32
type input "852.00"
click at [521, 192] on link "Utilities / Bills" at bounding box center [503, 183] width 94 height 41
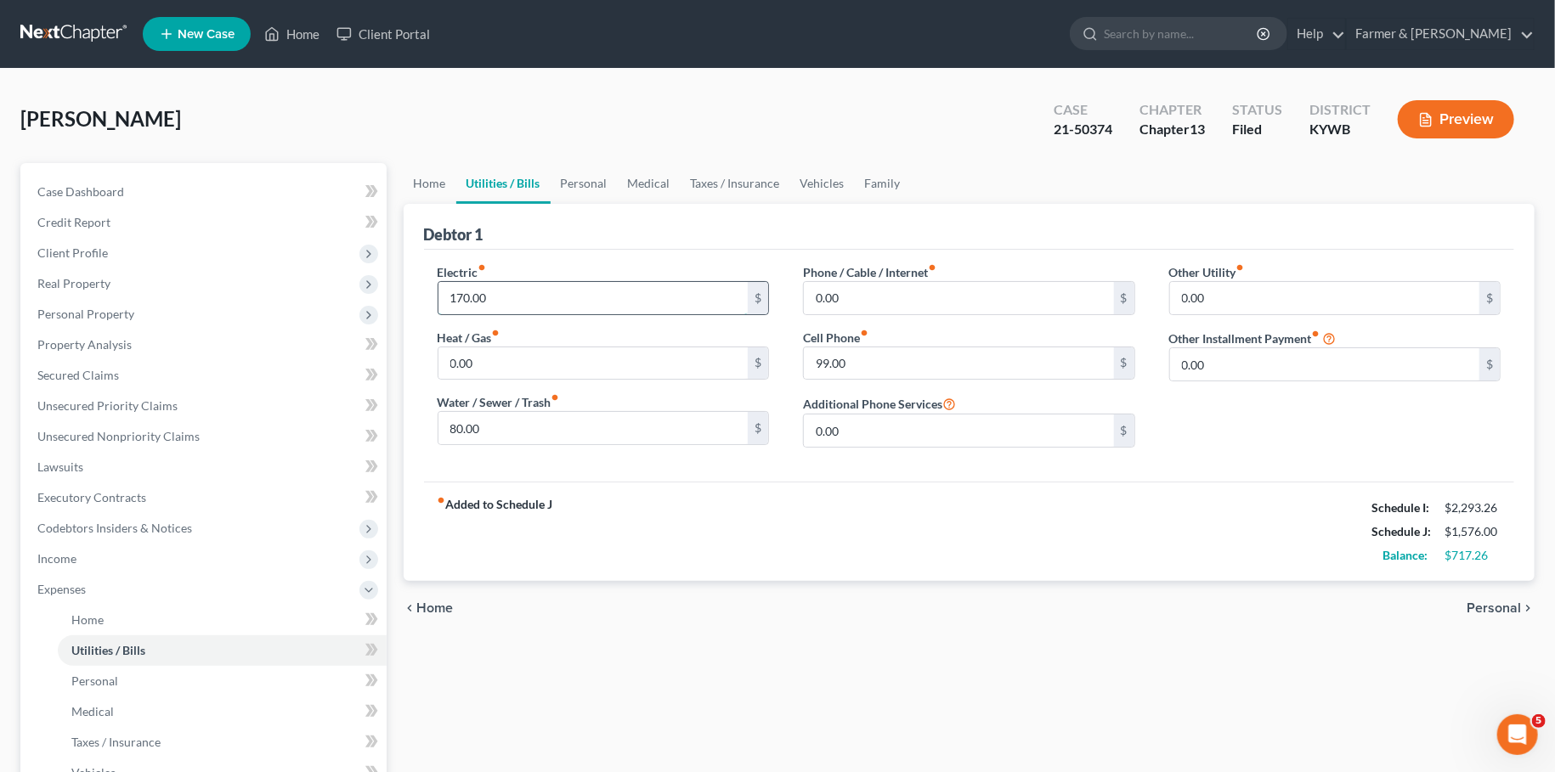
click at [504, 294] on input "170.00" at bounding box center [593, 298] width 310 height 32
type input "182.00"
click at [595, 184] on link "Personal" at bounding box center [584, 183] width 67 height 41
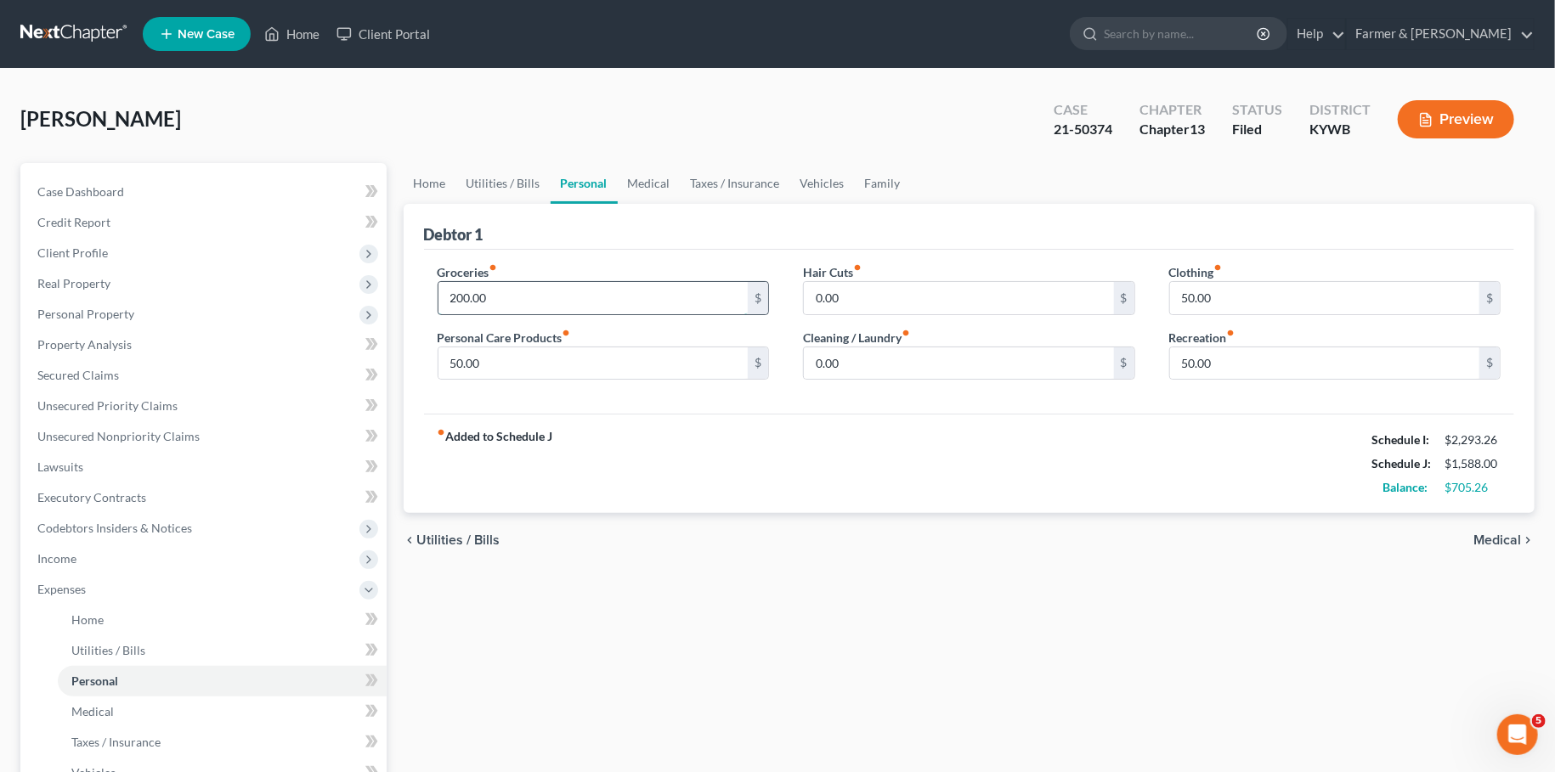
click at [513, 291] on input "200.00" at bounding box center [593, 298] width 310 height 32
type input "300.00"
type input "75.00"
click at [641, 175] on link "Medical" at bounding box center [649, 183] width 63 height 41
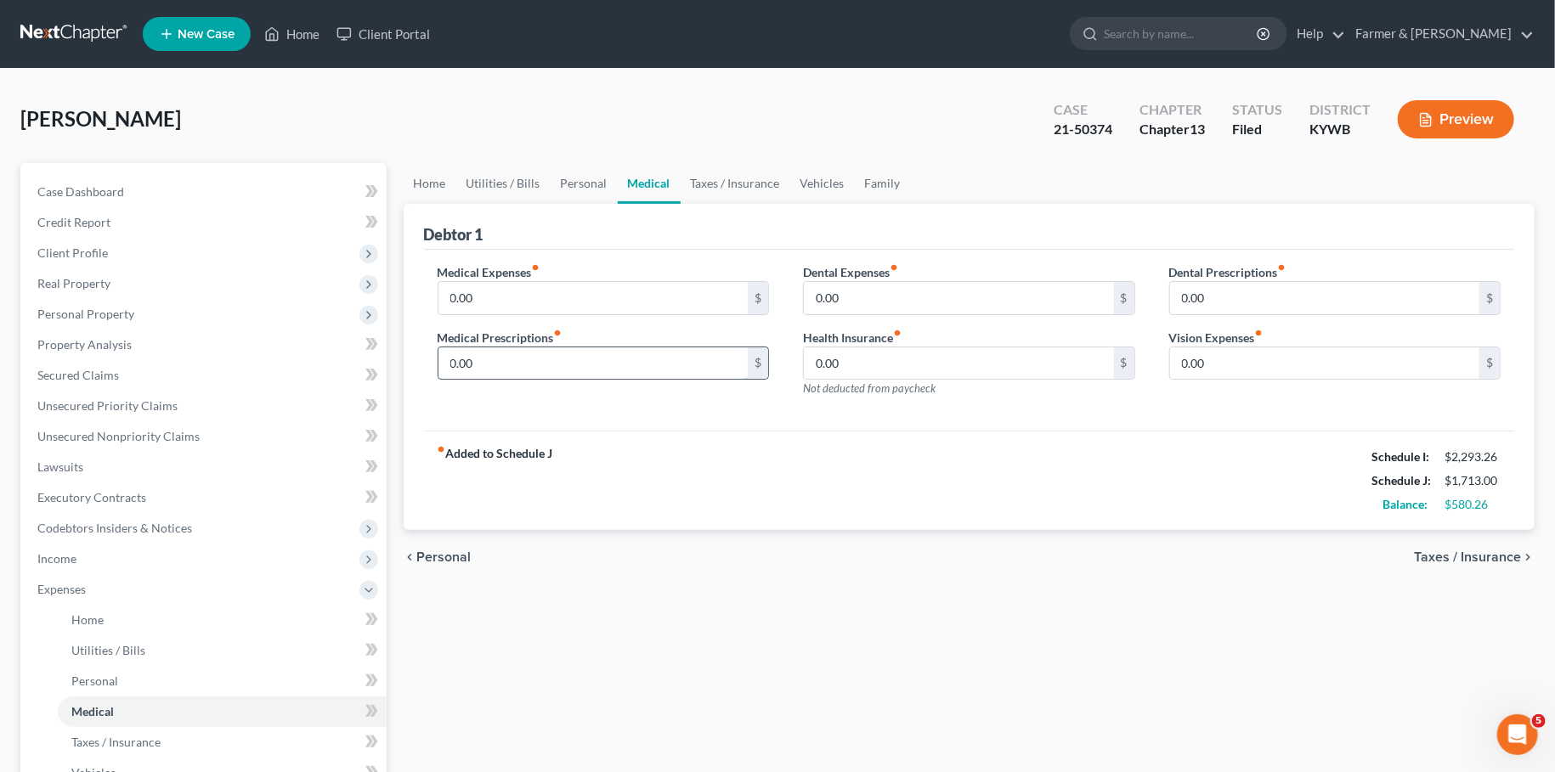
click at [497, 357] on input "0.00" at bounding box center [593, 364] width 310 height 32
type input "45.00"
click at [742, 186] on link "Taxes / Insurance" at bounding box center [736, 183] width 110 height 41
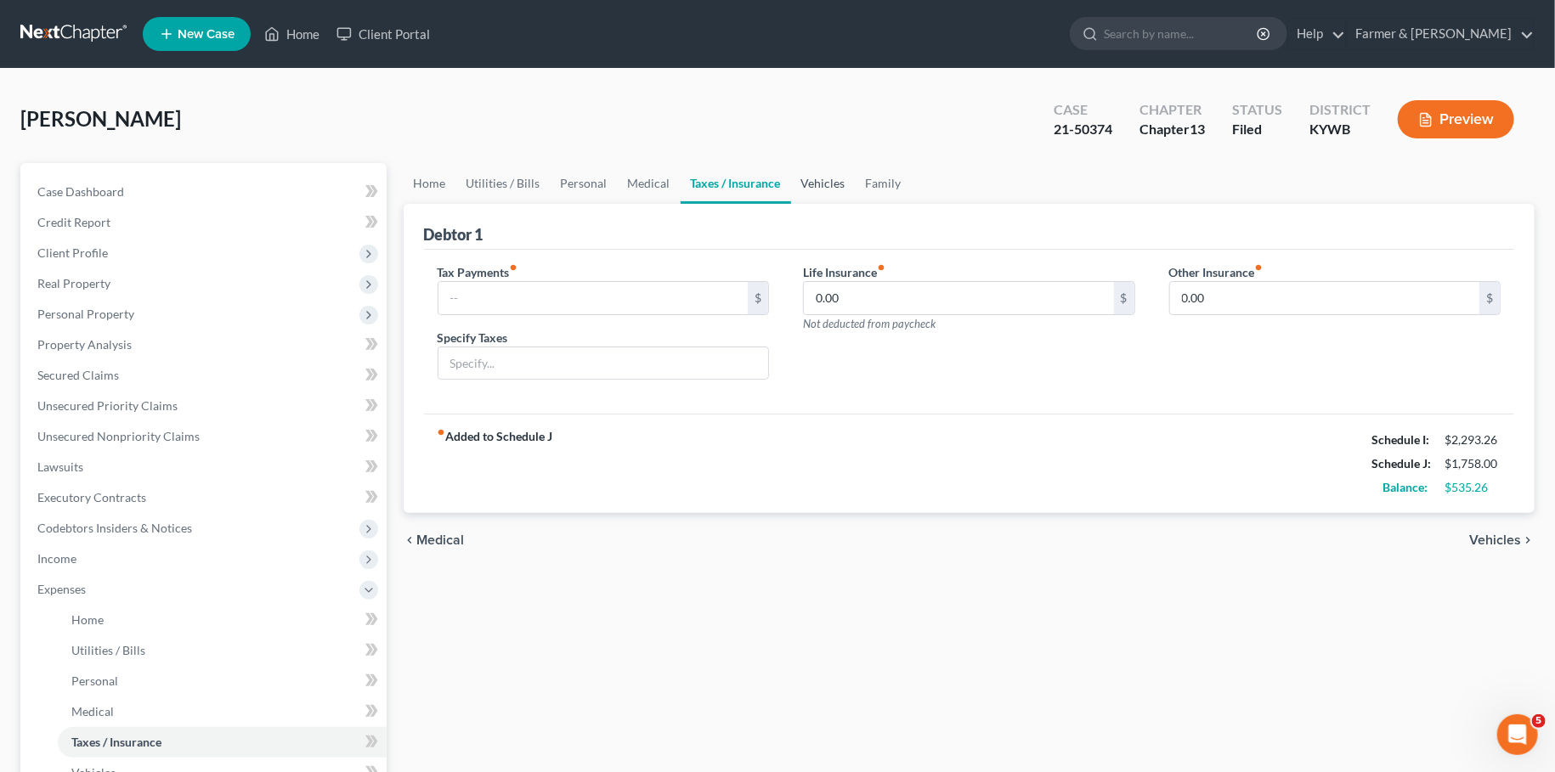
click at [819, 178] on link "Vehicles" at bounding box center [823, 183] width 65 height 41
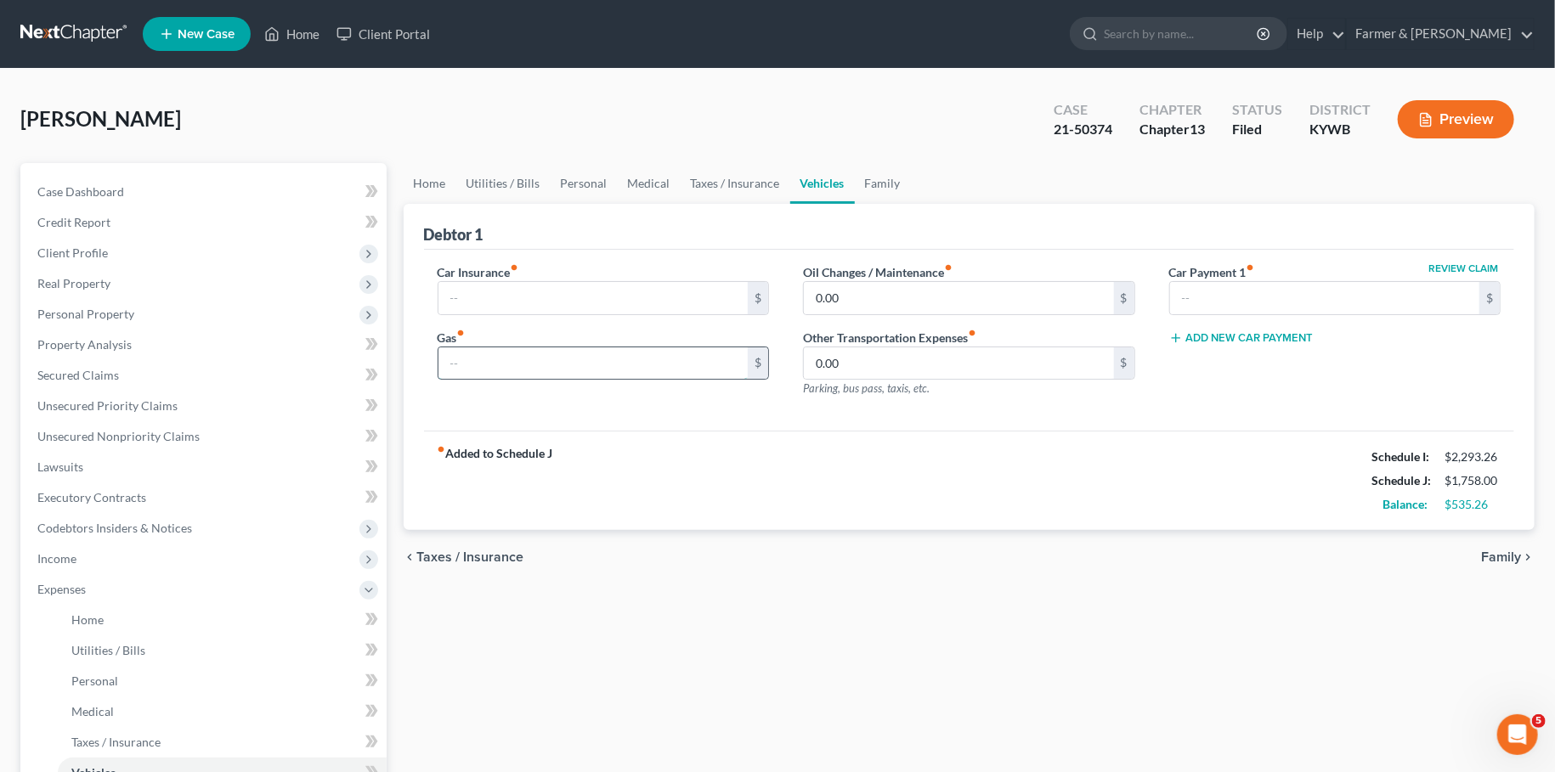
click at [517, 368] on input "text" at bounding box center [593, 364] width 310 height 32
type input "200.00"
click at [847, 170] on link "Vehicles" at bounding box center [822, 183] width 65 height 41
click at [903, 529] on ui-view "Home Utilities / Bills Personal Medical Taxes / Insurance Vehicles Family Debto…" at bounding box center [970, 374] width 1132 height 422
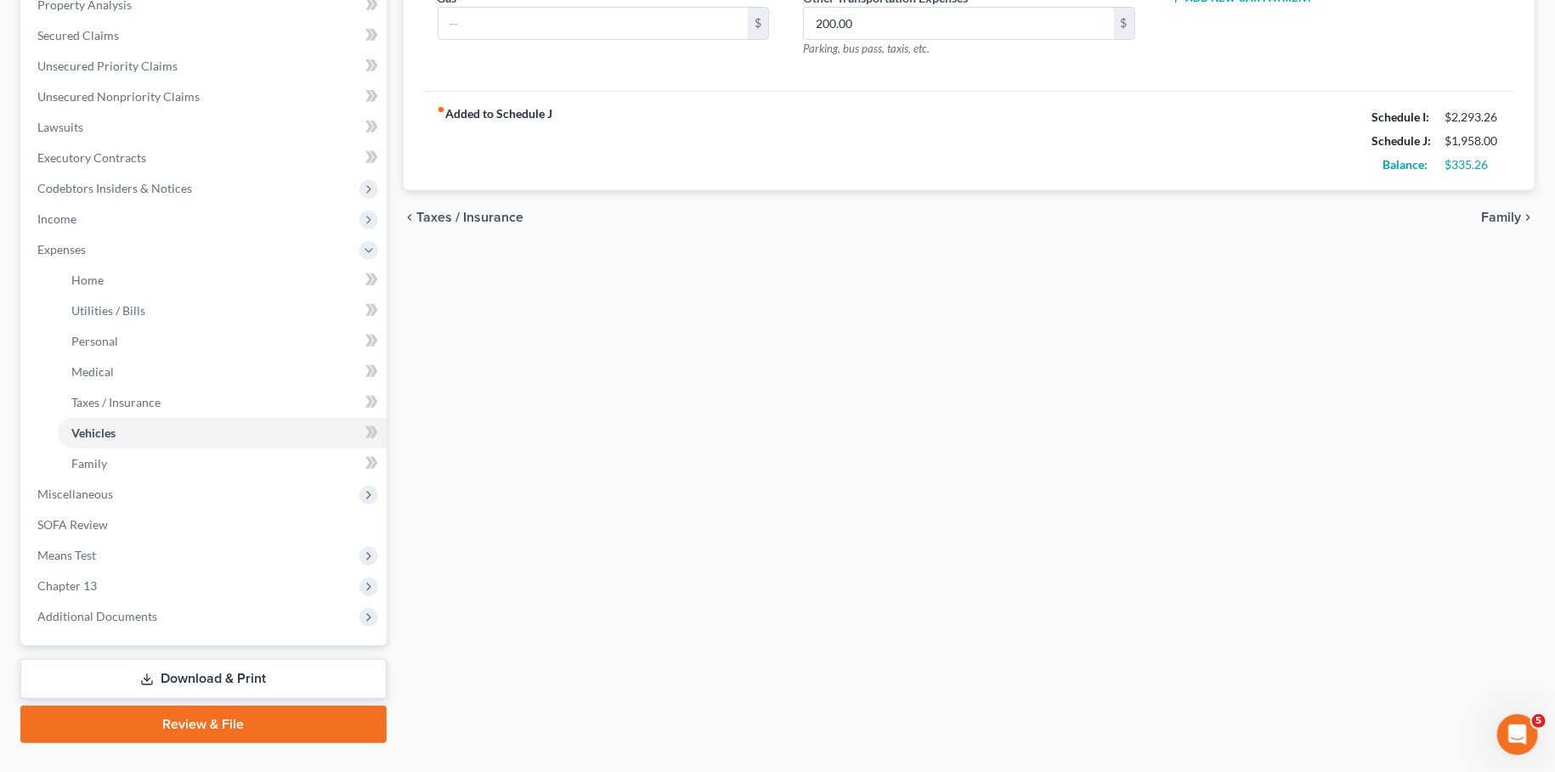
scroll to position [374, 0]
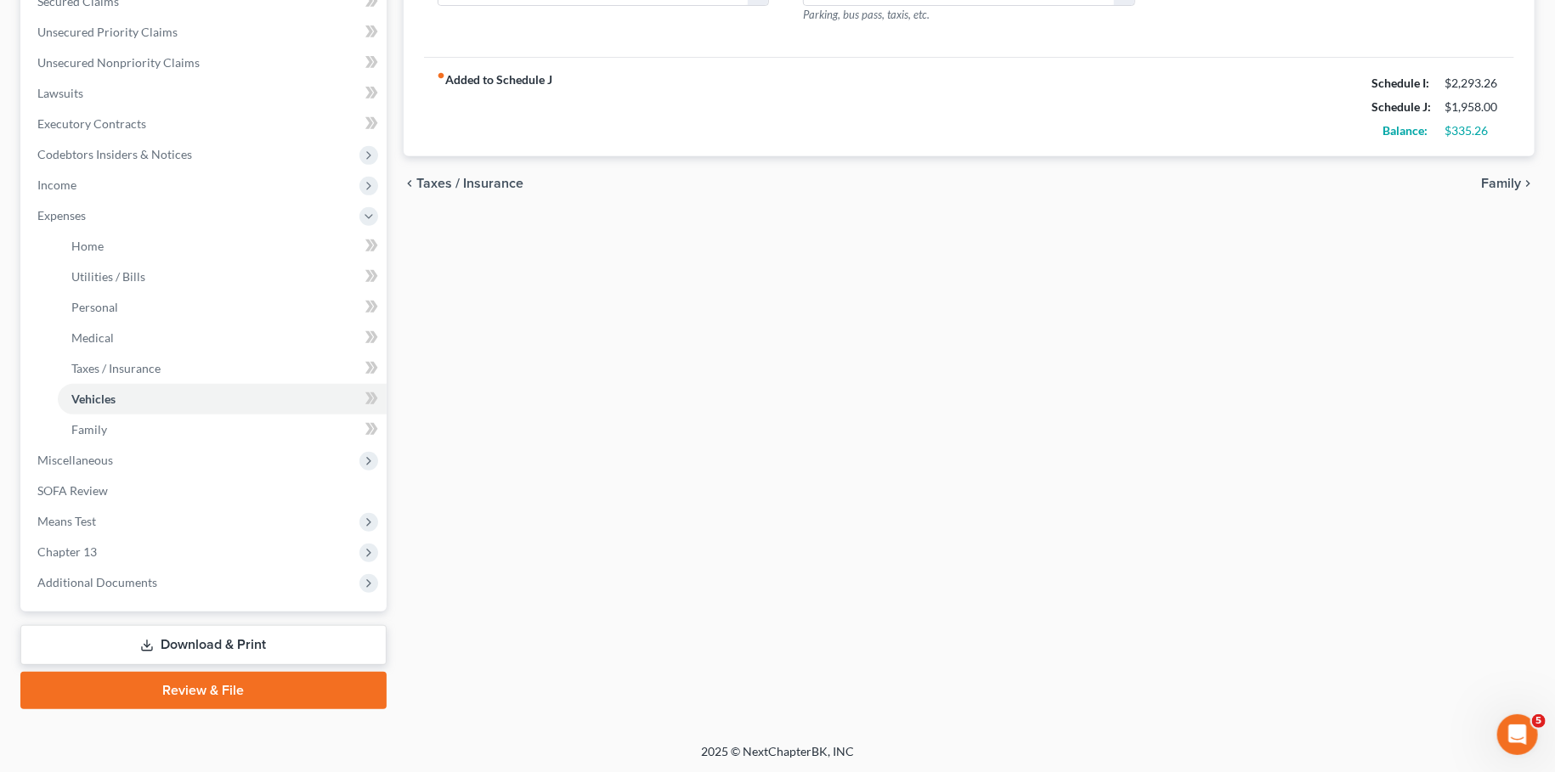
click at [901, 536] on div "Home Utilities / Bills Personal Medical Taxes / Insurance Vehicles Family Debto…" at bounding box center [969, 249] width 1149 height 920
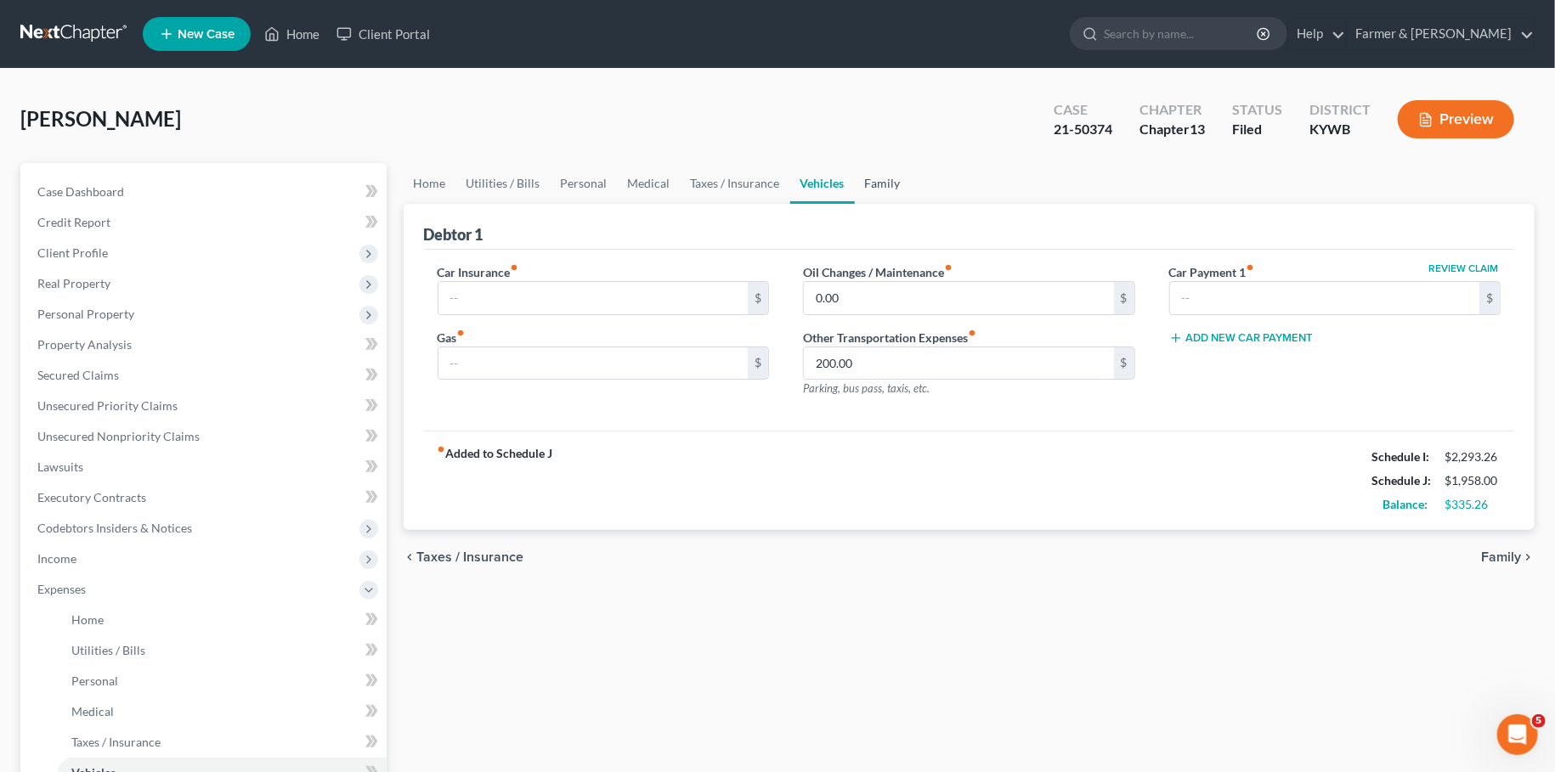
click at [867, 167] on link "Family" at bounding box center [883, 183] width 56 height 41
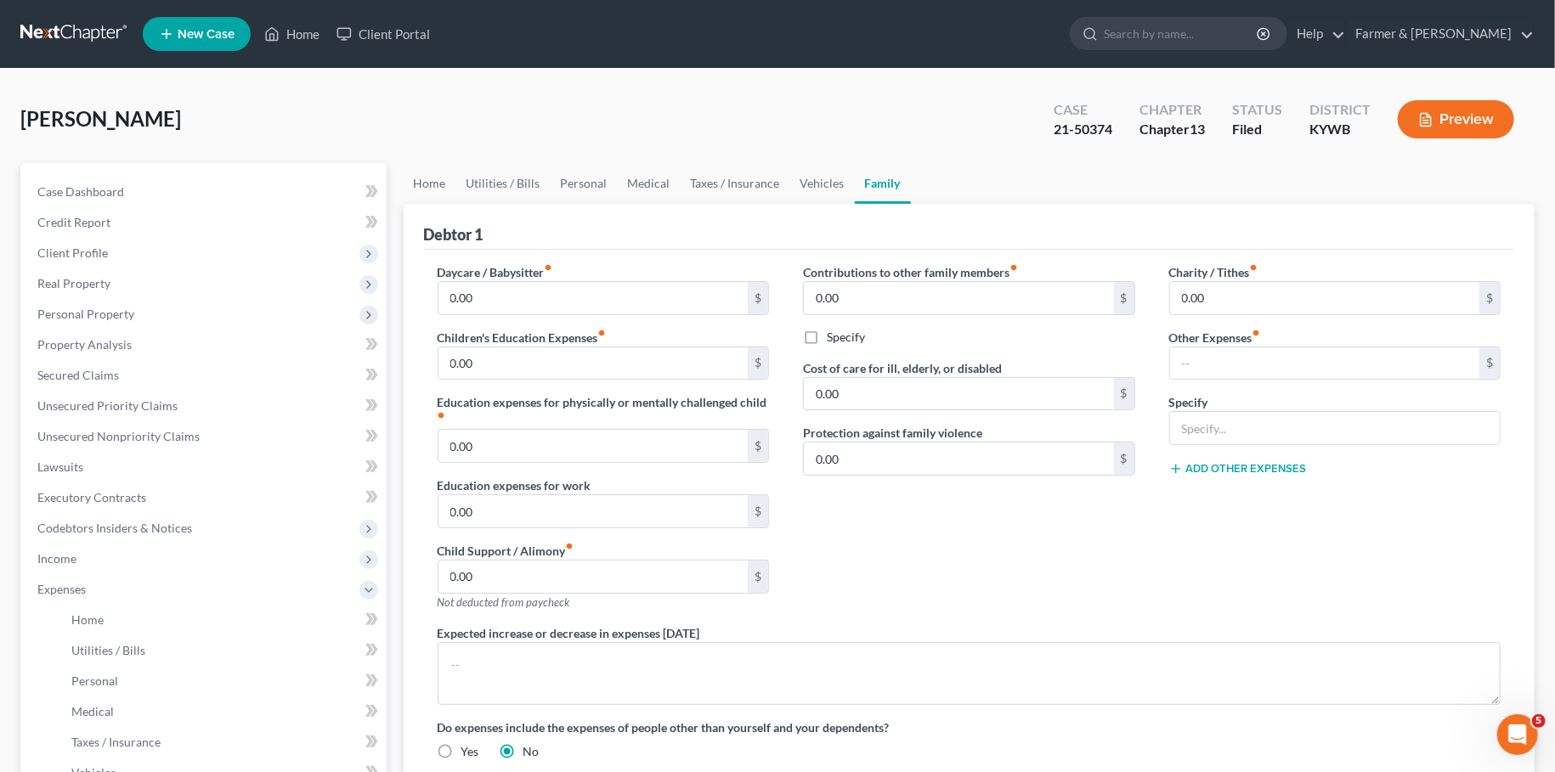
scroll to position [374, 0]
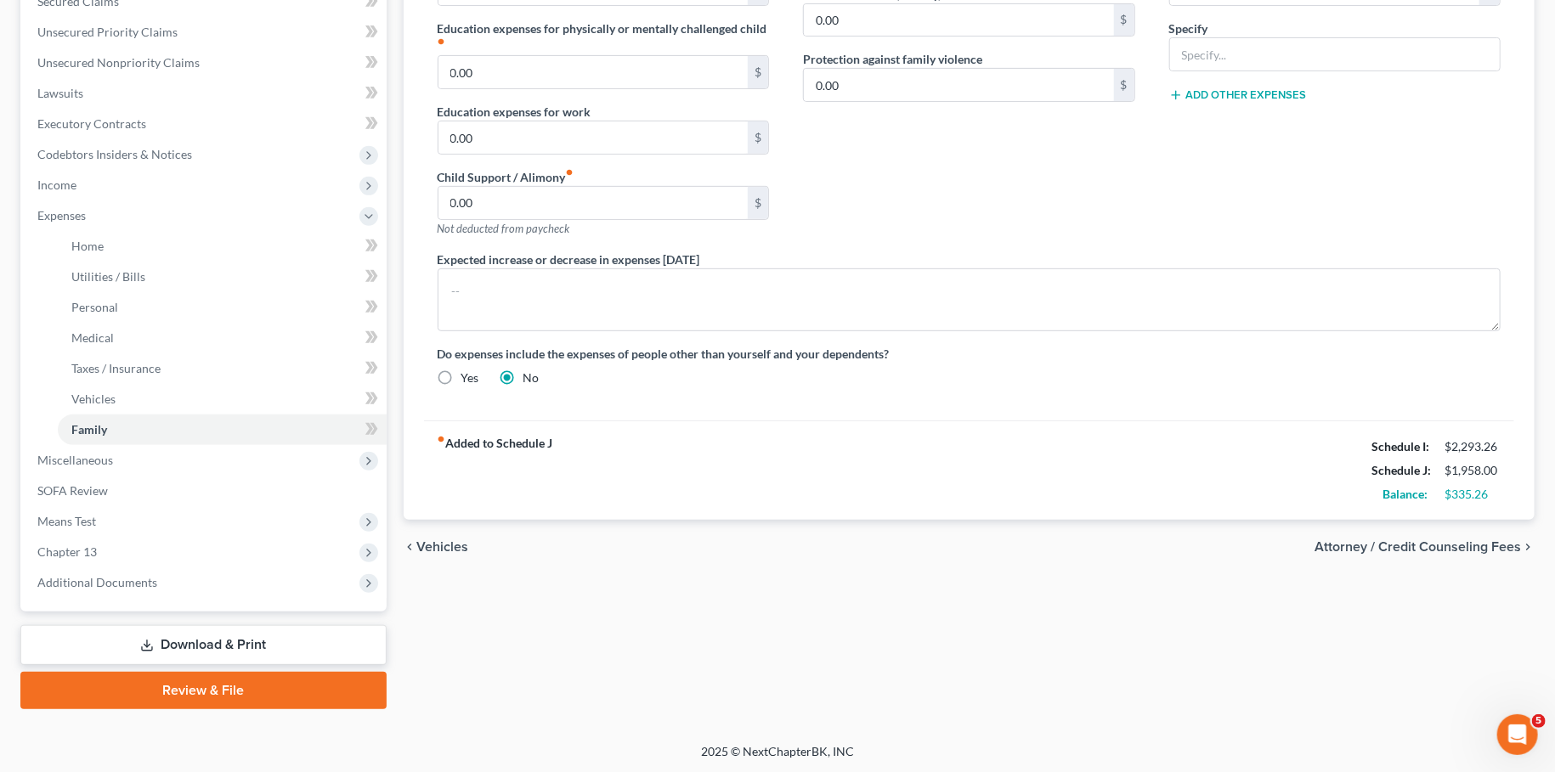
click at [268, 634] on link "Download & Print" at bounding box center [203, 645] width 366 height 40
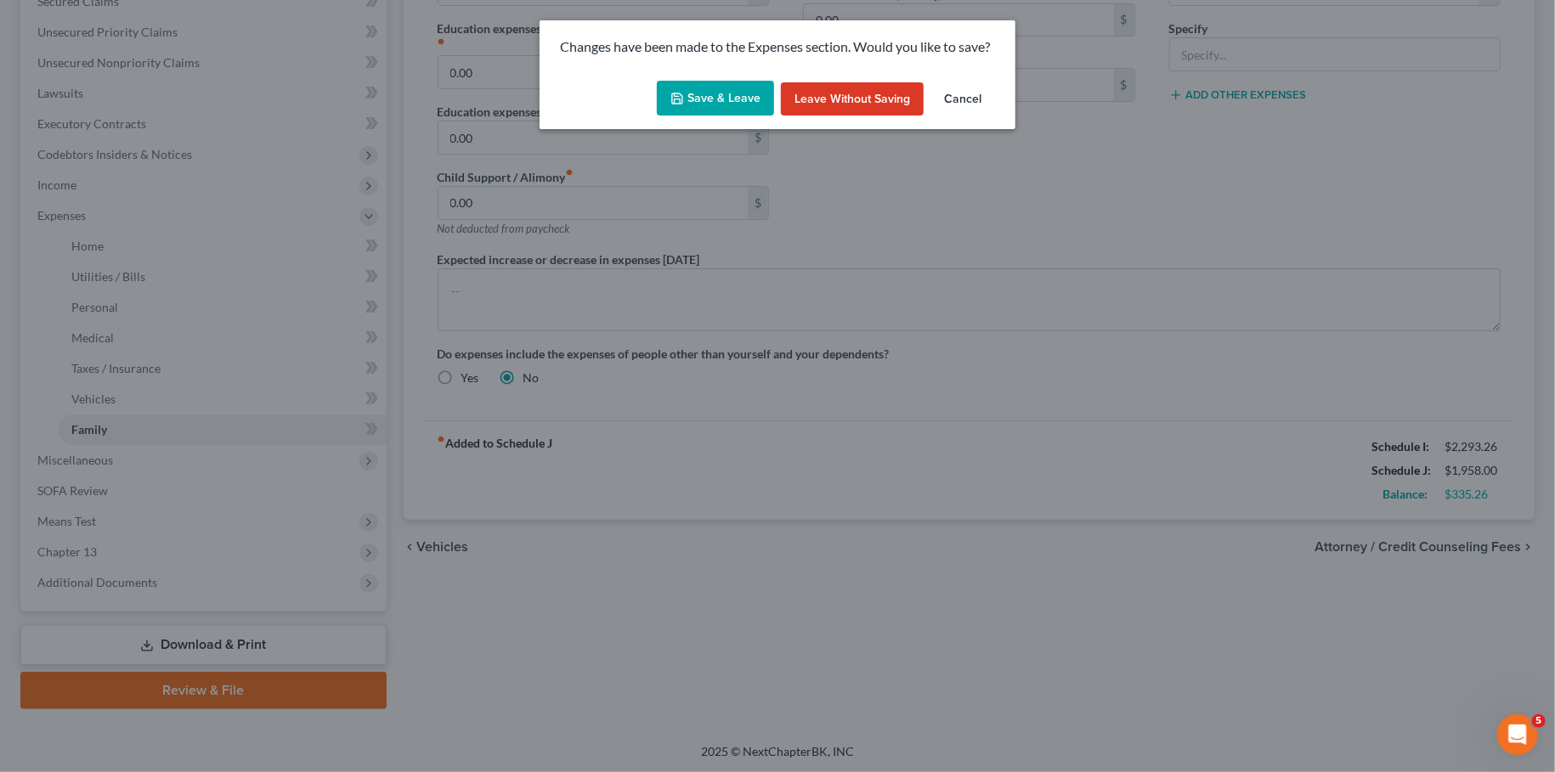
click at [706, 93] on button "Save & Leave" at bounding box center [715, 99] width 117 height 36
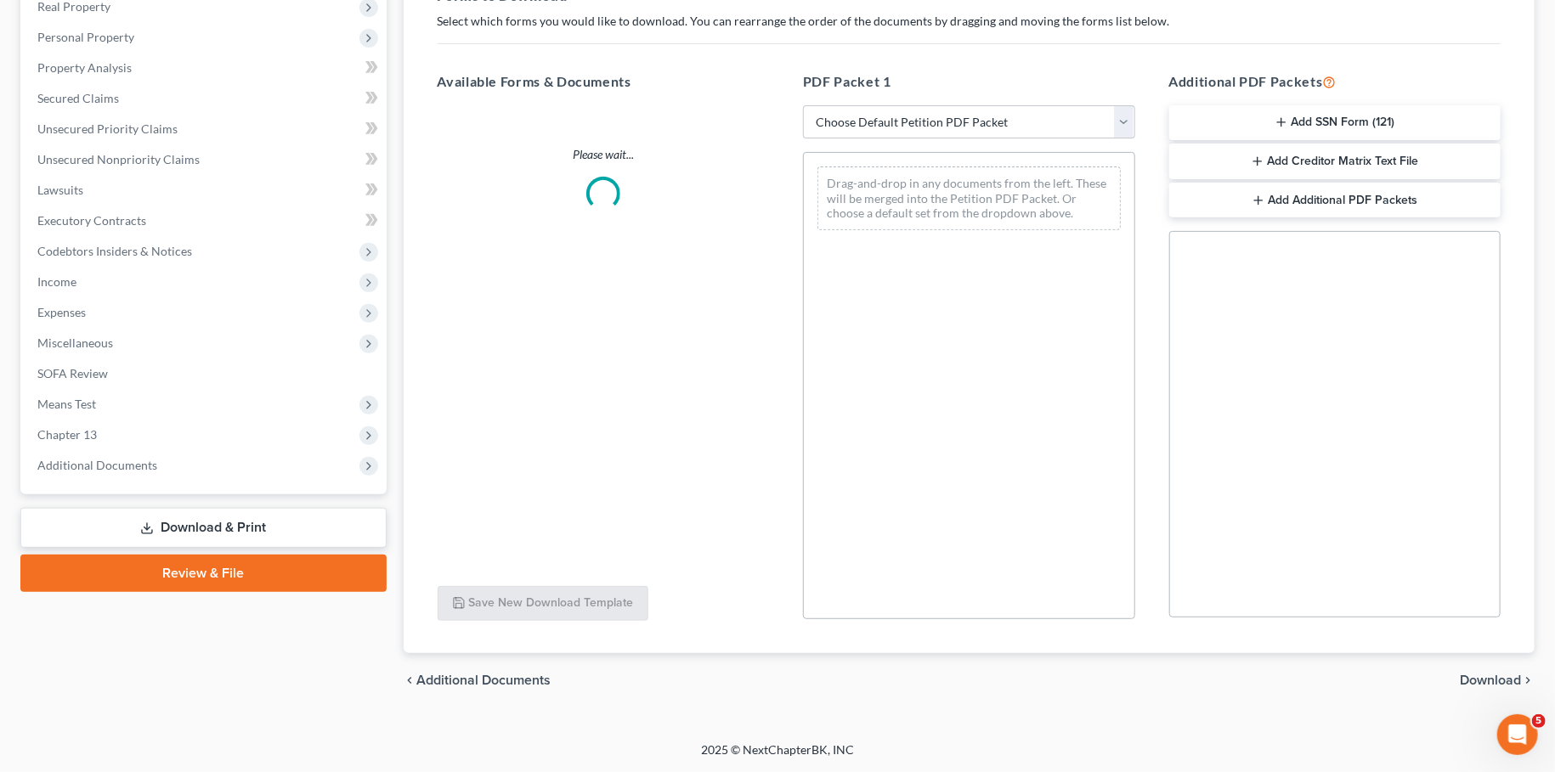
scroll to position [275, 0]
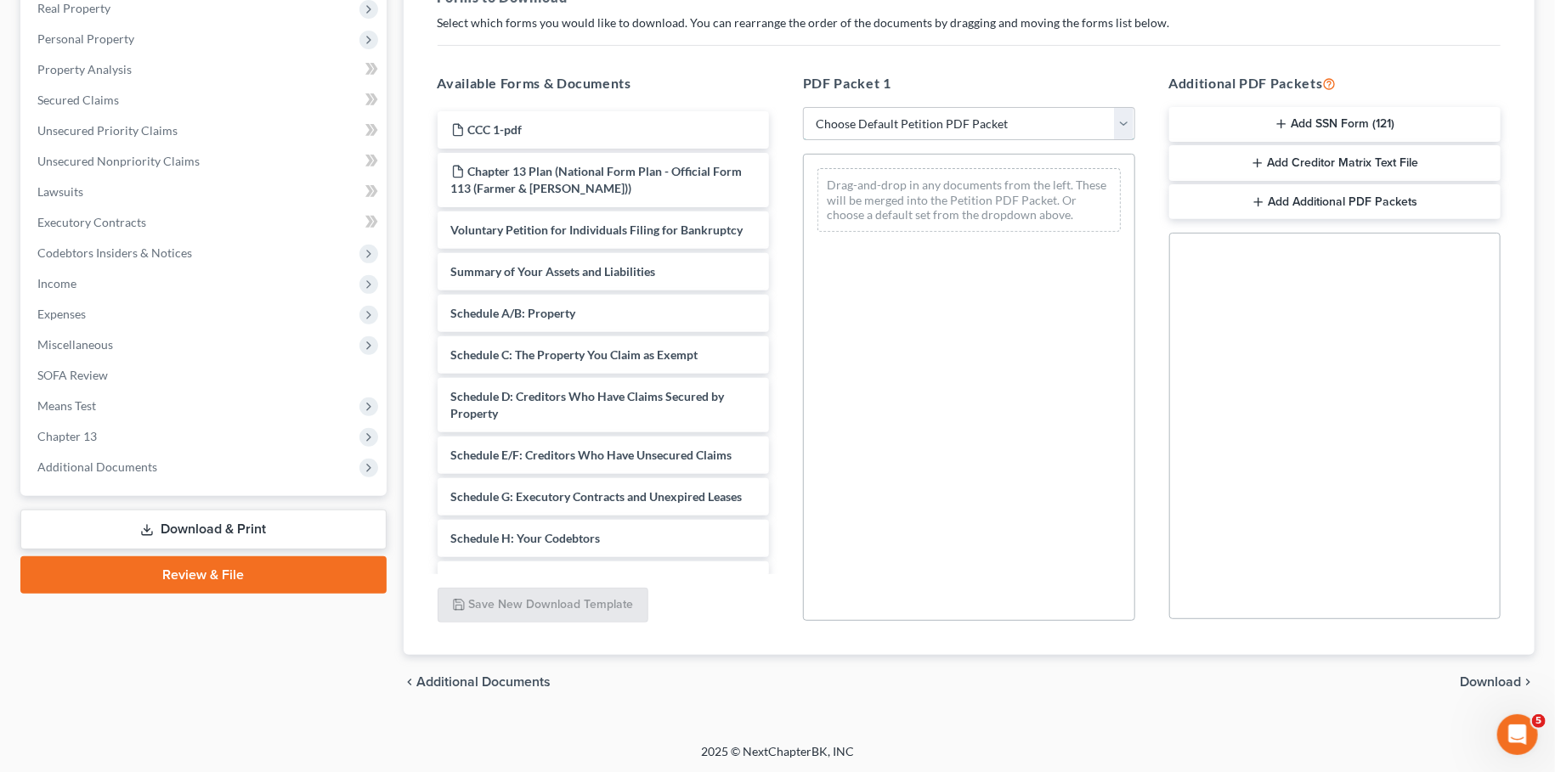
select select "2"
click option "Amended Forms" at bounding box center [0, 0] width 0 height 0
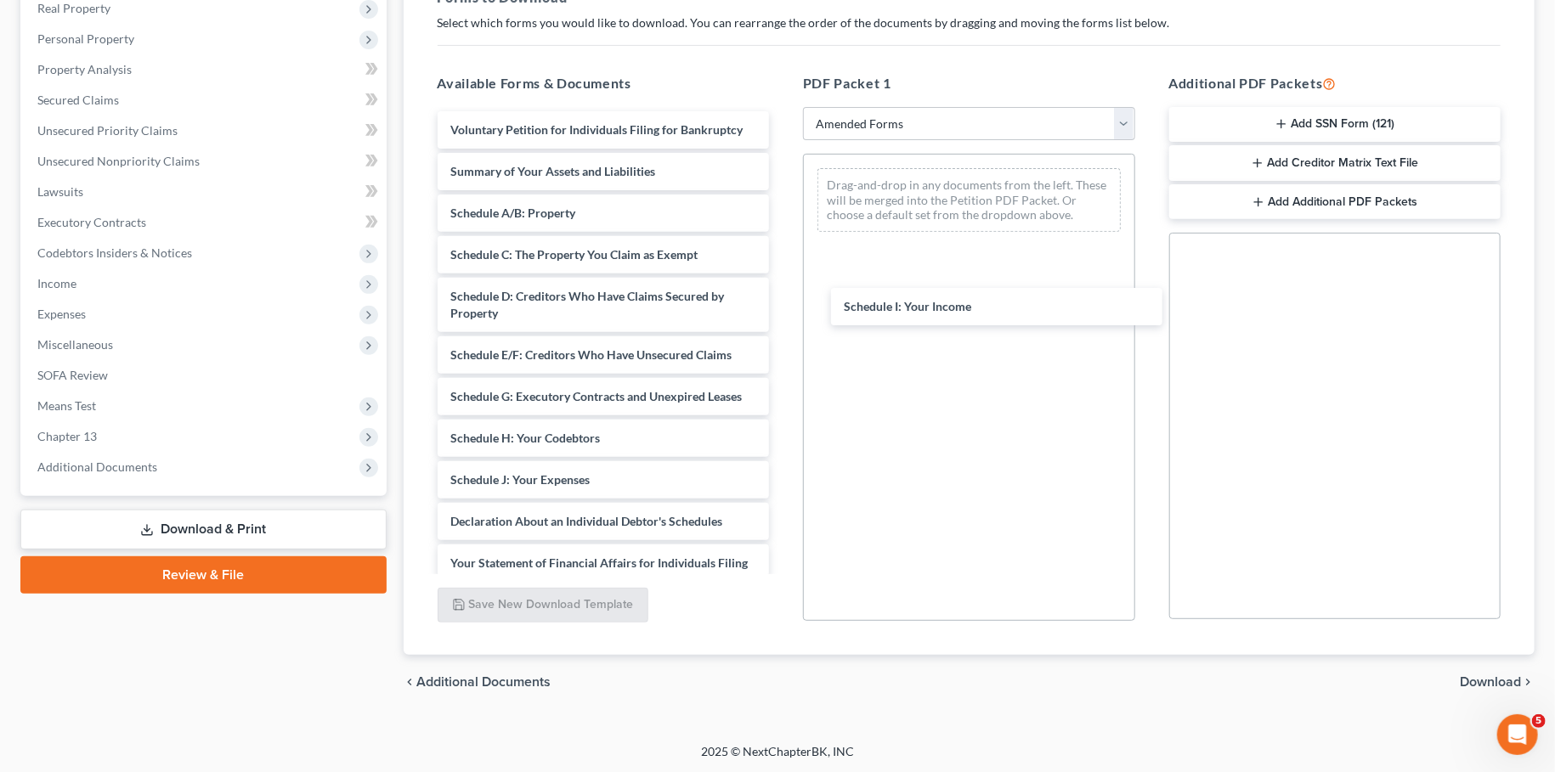
drag, startPoint x: 577, startPoint y: 473, endPoint x: 905, endPoint y: 329, distance: 358.4
click at [783, 302] on div "Schedule I: Your Income Voluntary Petition for Individuals Filing for Bankruptc…" at bounding box center [603, 467] width 359 height 713
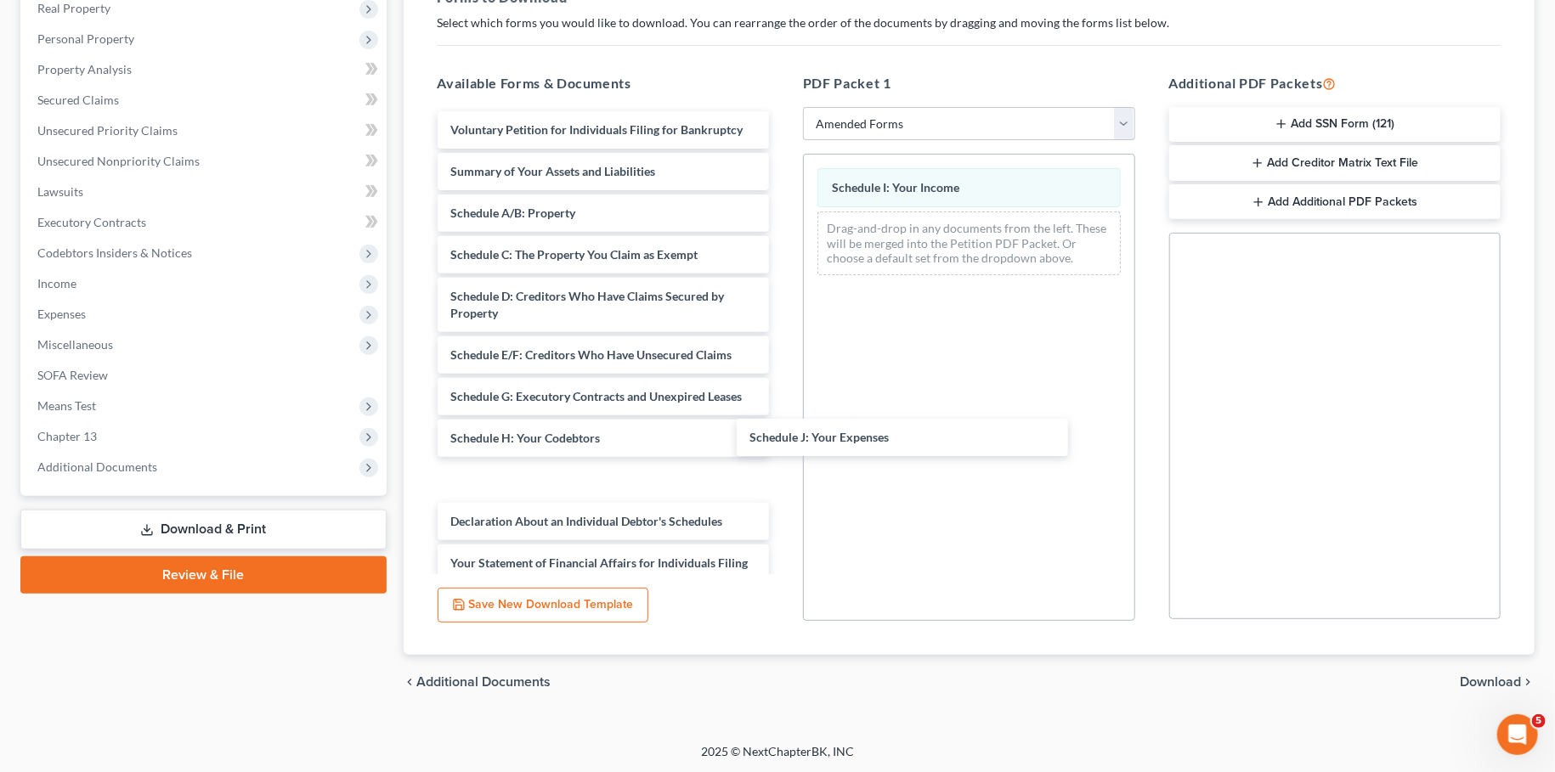
drag, startPoint x: 562, startPoint y: 478, endPoint x: 1156, endPoint y: 512, distance: 594.9
click at [783, 429] on div "Schedule J: Your Expenses Voluntary Petition for Individuals Filing for Bankrup…" at bounding box center [603, 467] width 359 height 713
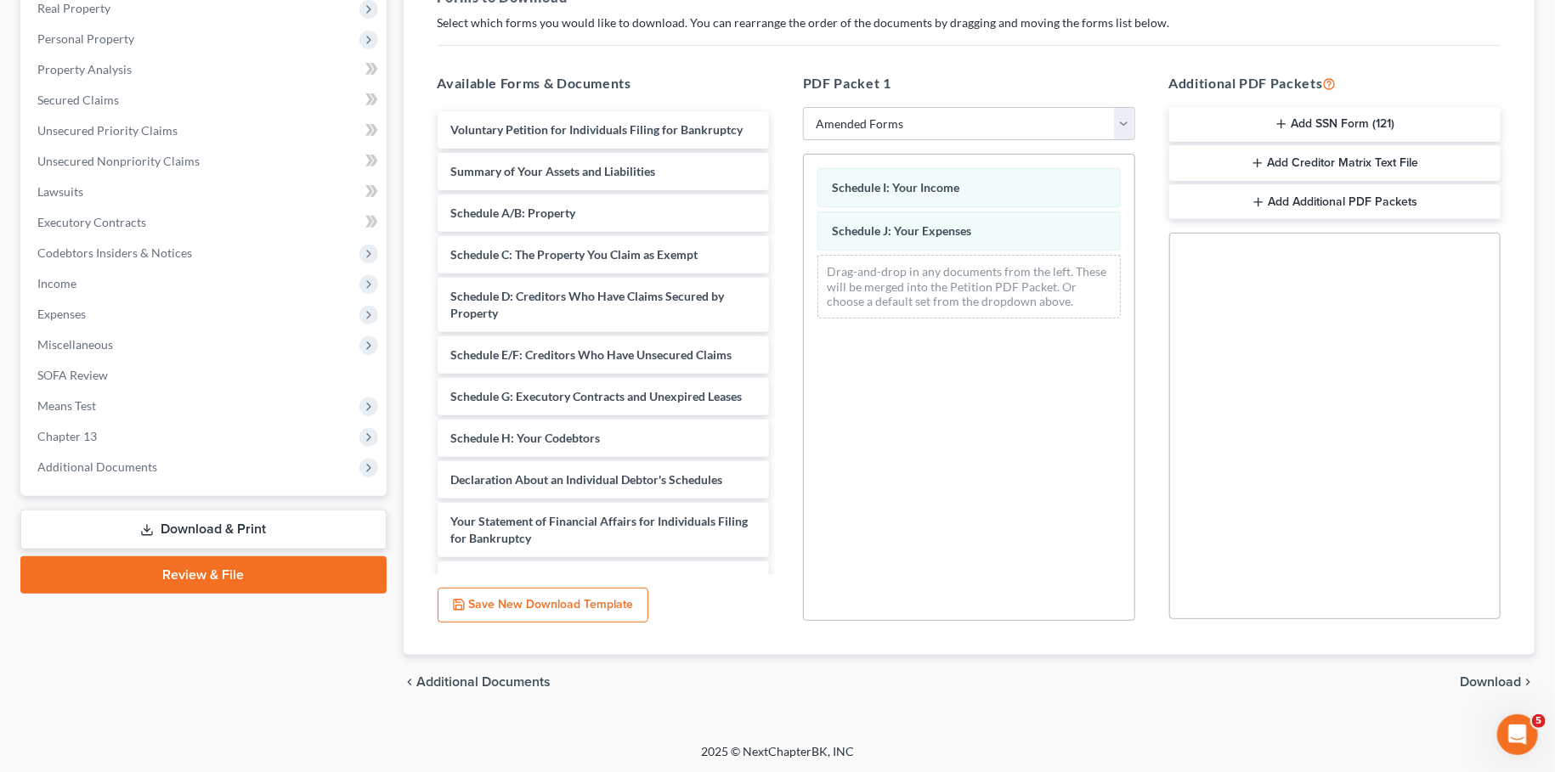
click at [1457, 674] on div "chevron_left Additional Documents Download chevron_right" at bounding box center [970, 682] width 1132 height 54
click at [1484, 680] on span "Download" at bounding box center [1490, 682] width 61 height 14
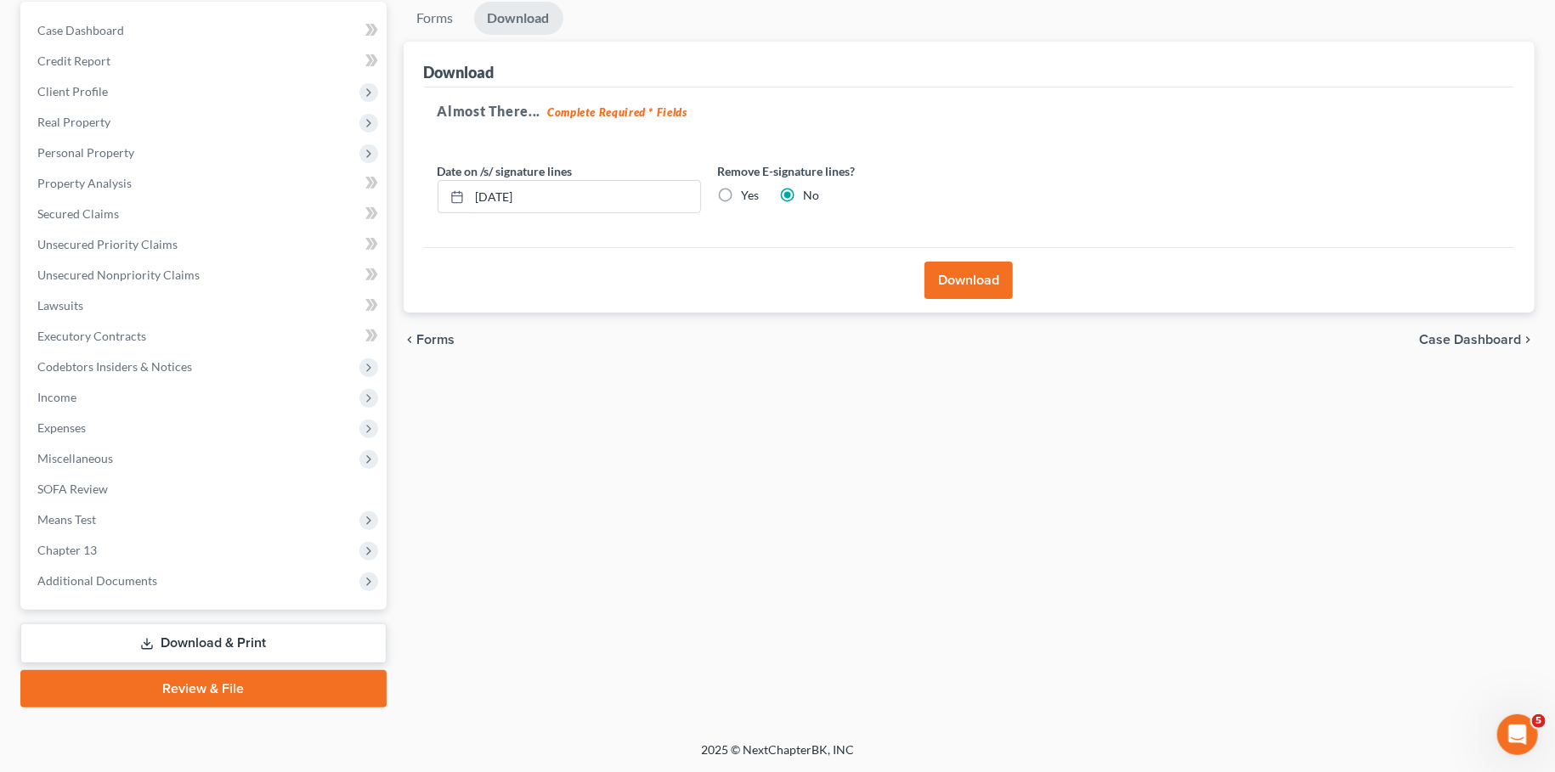
scroll to position [159, 0]
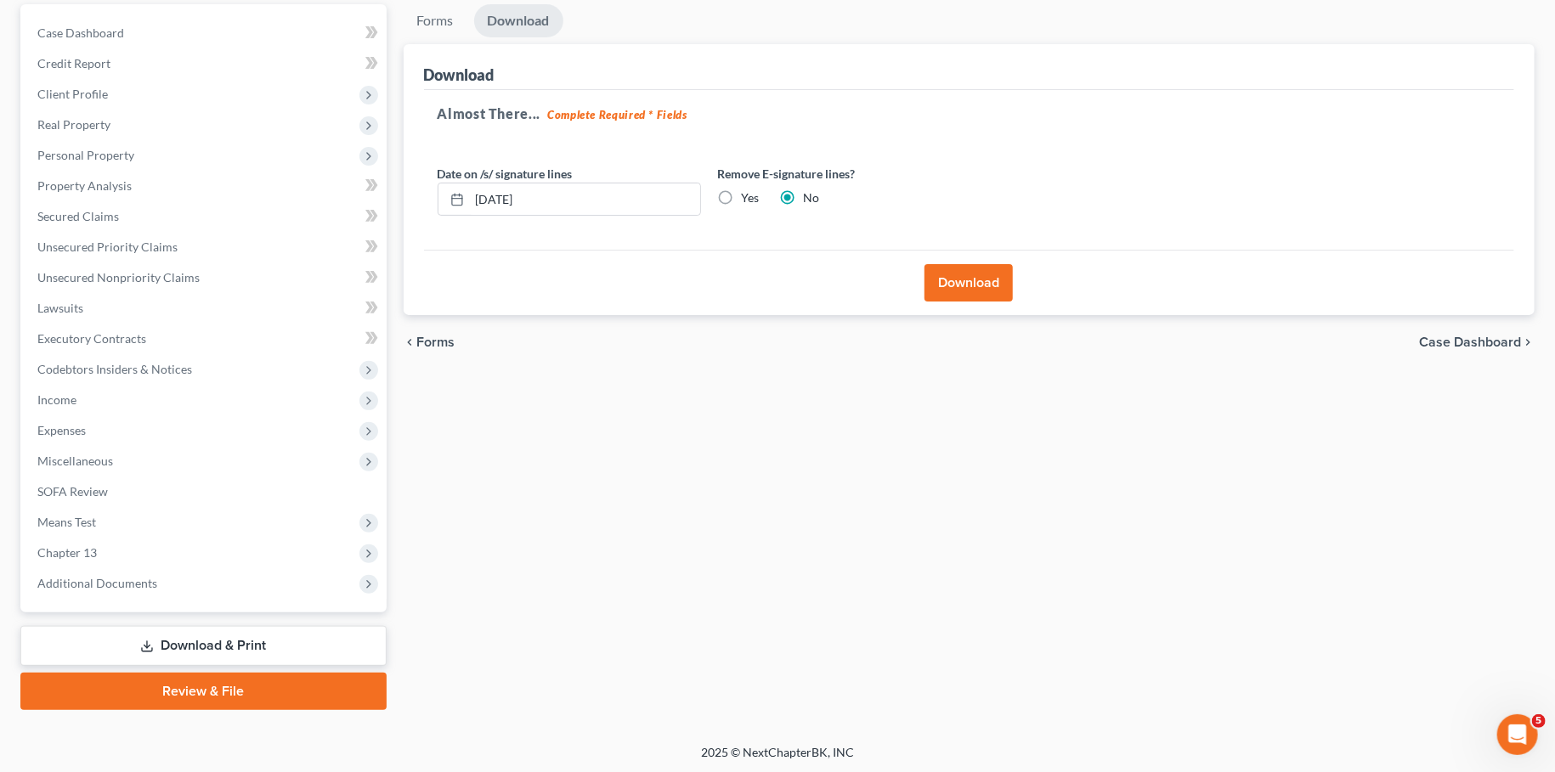
click at [966, 264] on button "Download" at bounding box center [968, 282] width 88 height 37
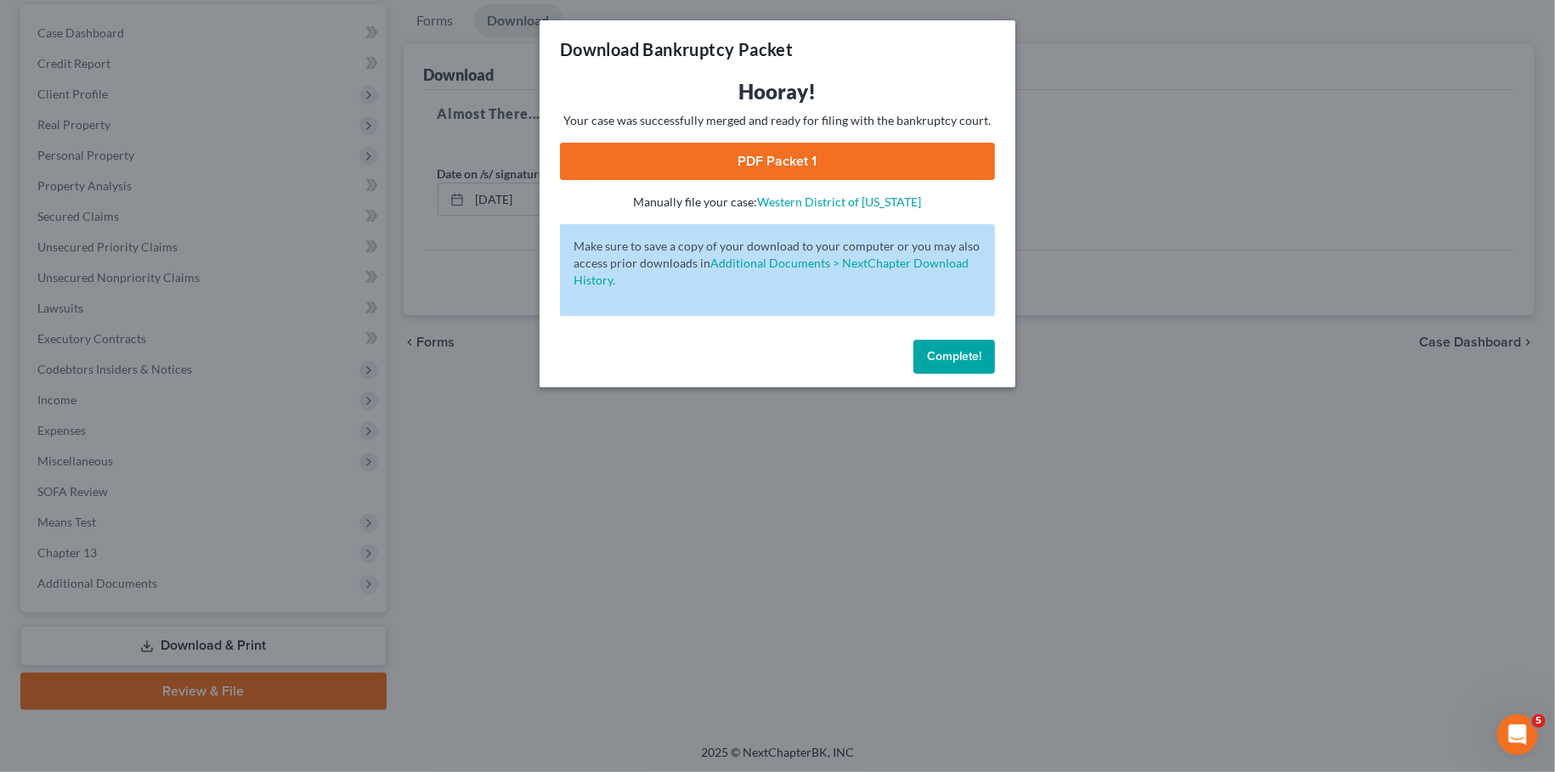
click at [742, 153] on link "PDF Packet 1" at bounding box center [777, 161] width 435 height 37
click at [949, 347] on button "Complete!" at bounding box center [954, 357] width 82 height 34
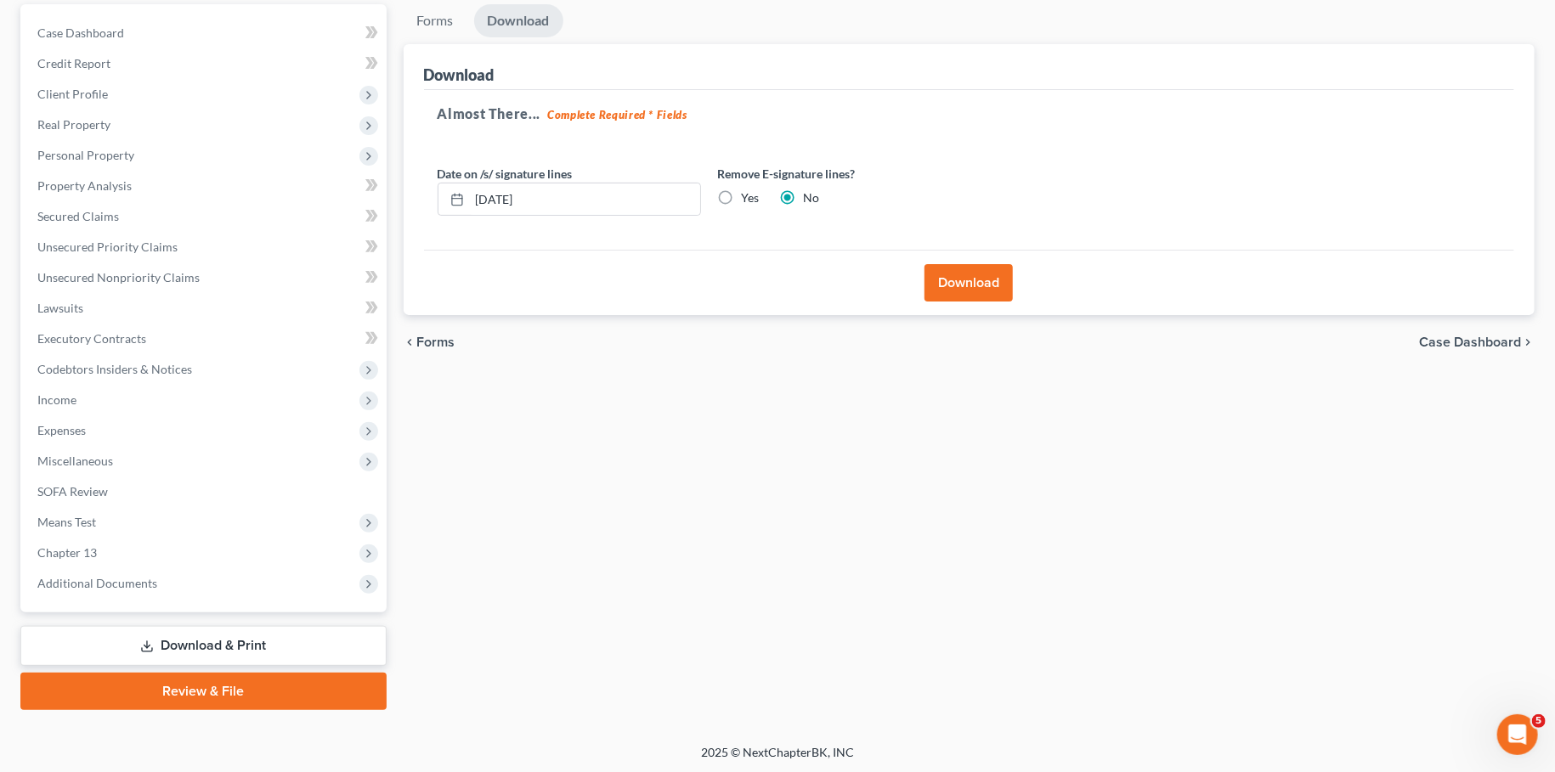
scroll to position [0, 0]
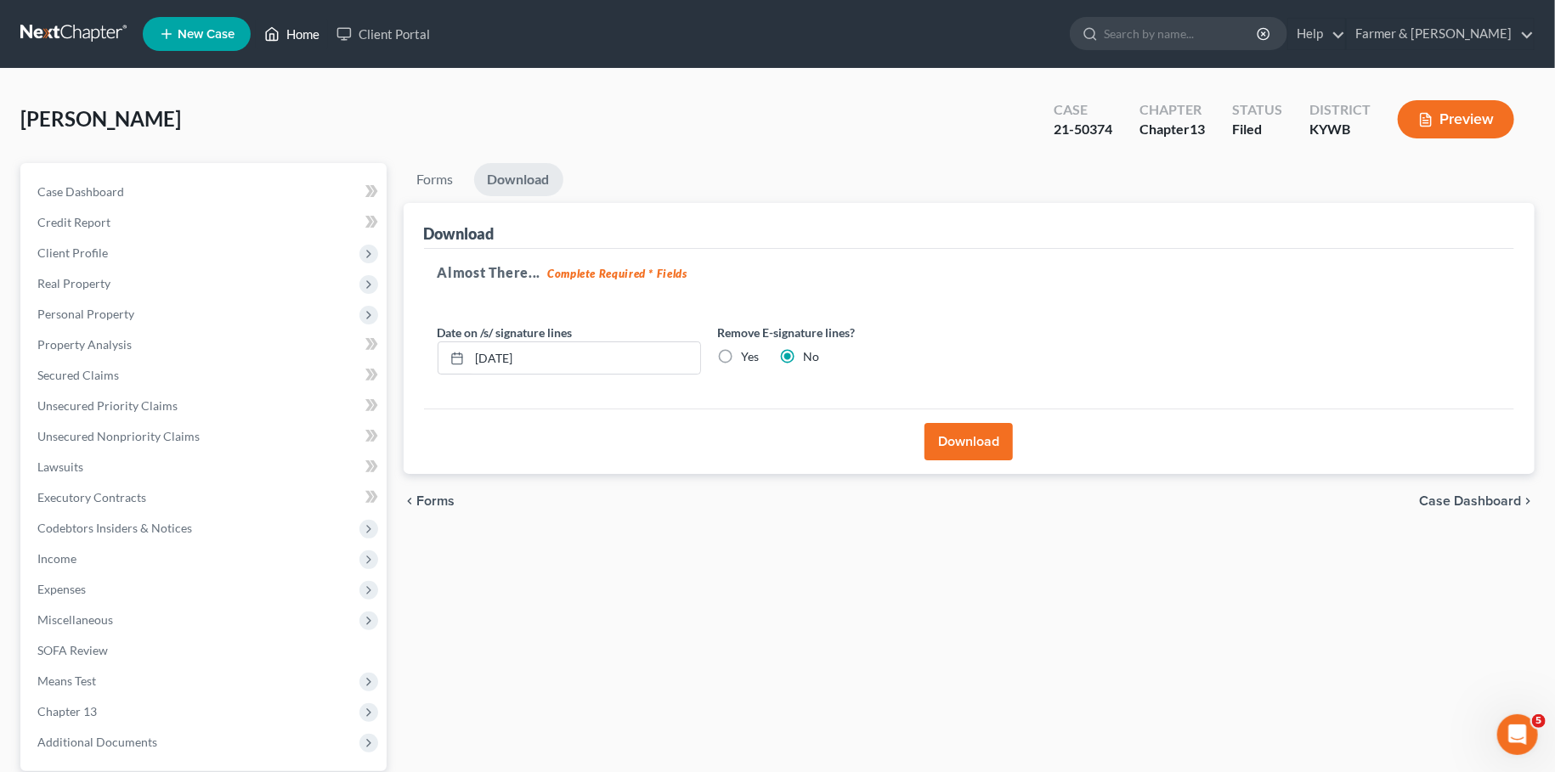
click at [293, 31] on link "Home" at bounding box center [292, 34] width 72 height 31
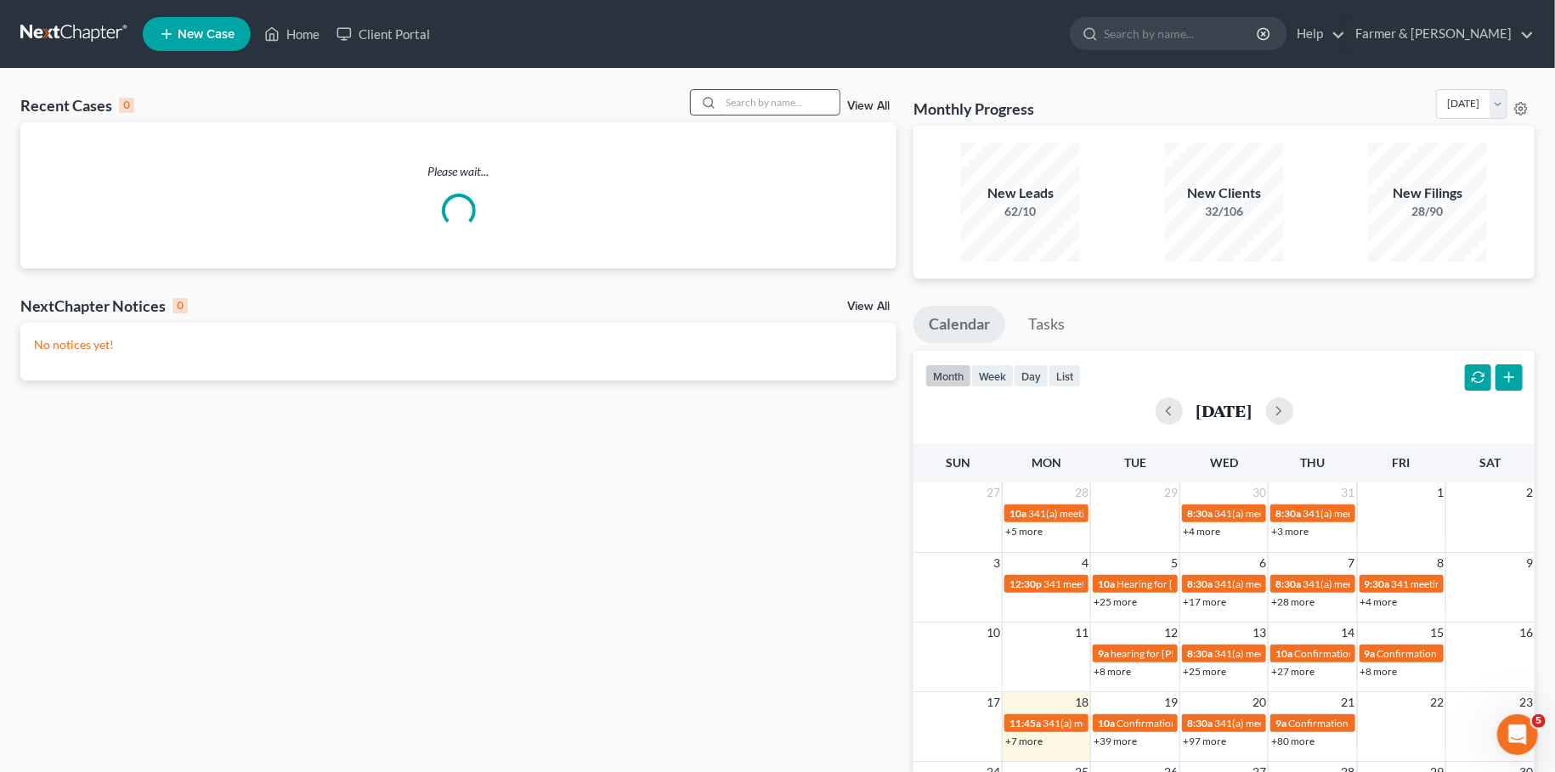
drag, startPoint x: 741, startPoint y: 107, endPoint x: 749, endPoint y: 113, distance: 10.4
click at [749, 113] on input "search" at bounding box center [780, 102] width 119 height 25
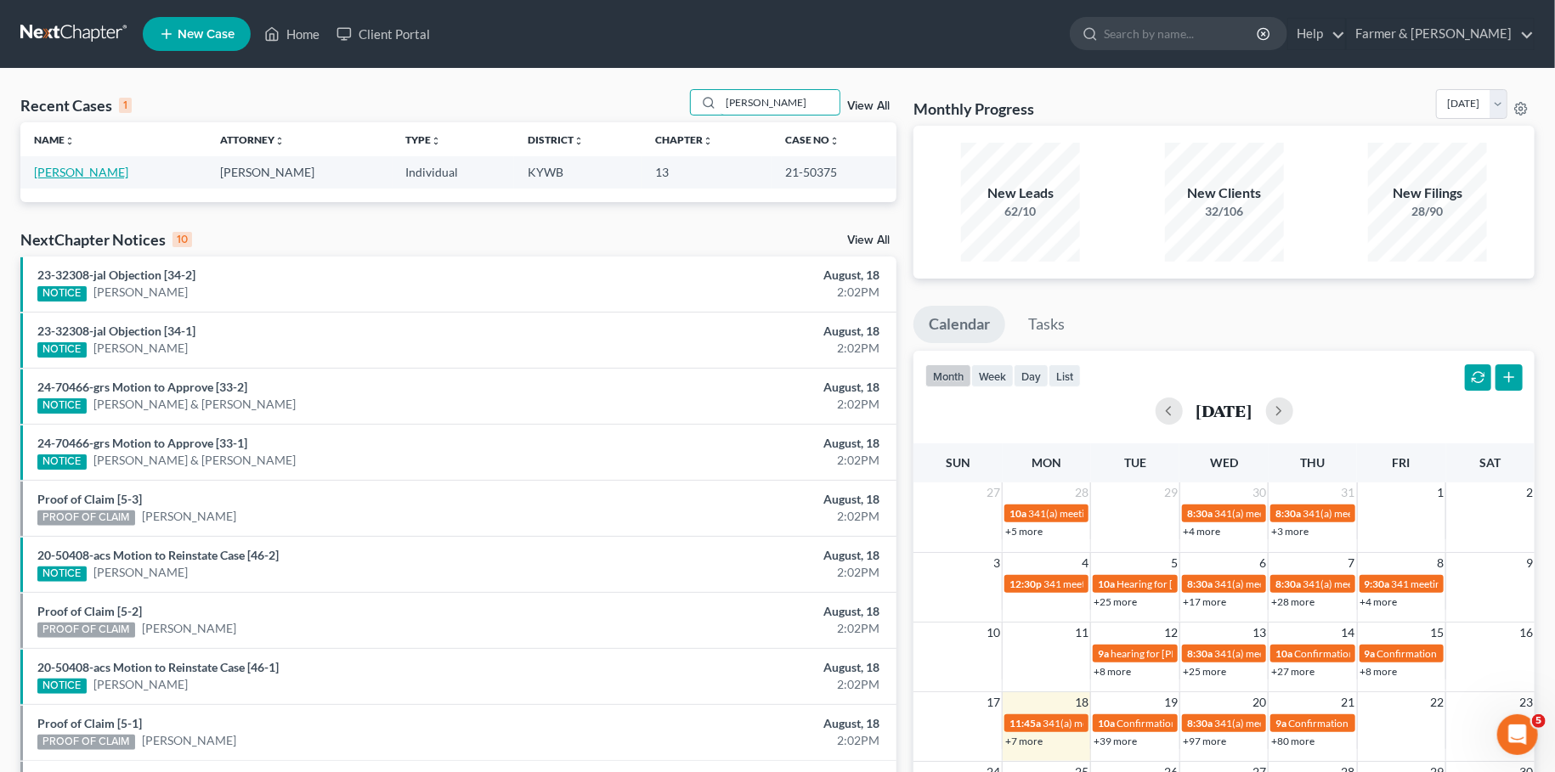
type input "SHANTLE POLLARD"
click at [92, 172] on link "Pollard, Shantle" at bounding box center [81, 172] width 94 height 14
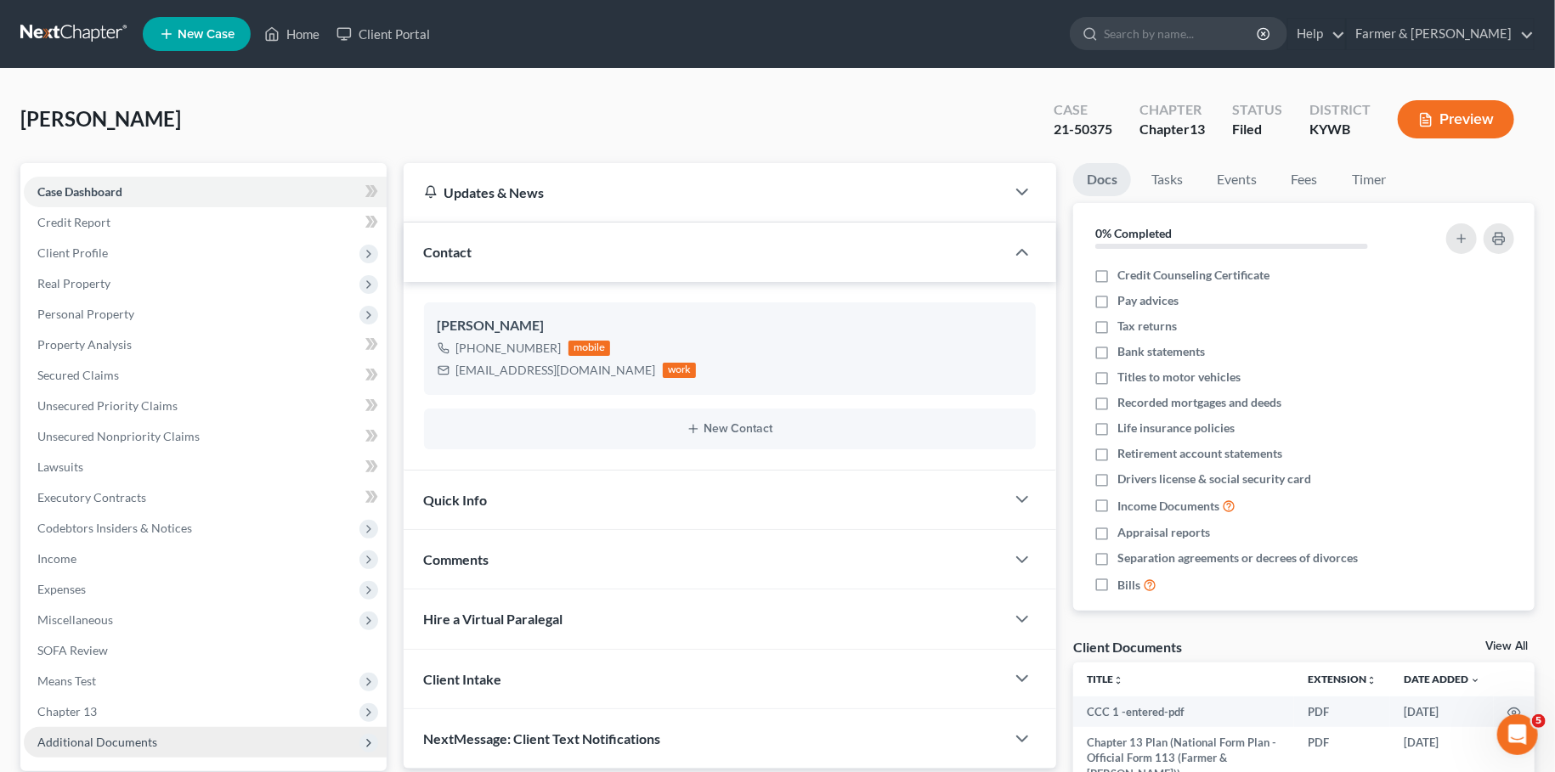
scroll to position [159, 0]
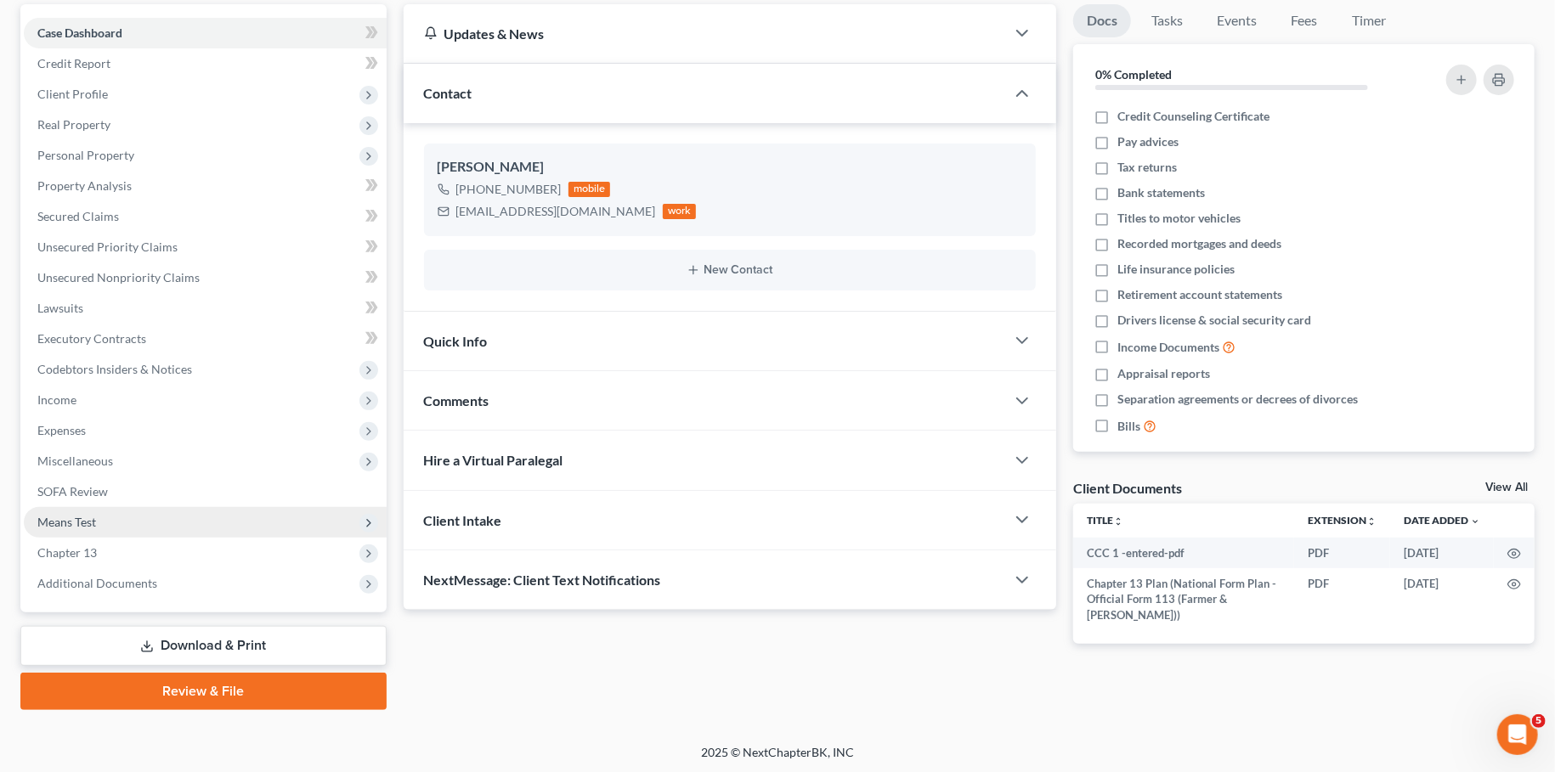
drag, startPoint x: 85, startPoint y: 585, endPoint x: 126, endPoint y: 532, distance: 67.3
click at [85, 585] on span "Additional Documents" at bounding box center [97, 583] width 120 height 14
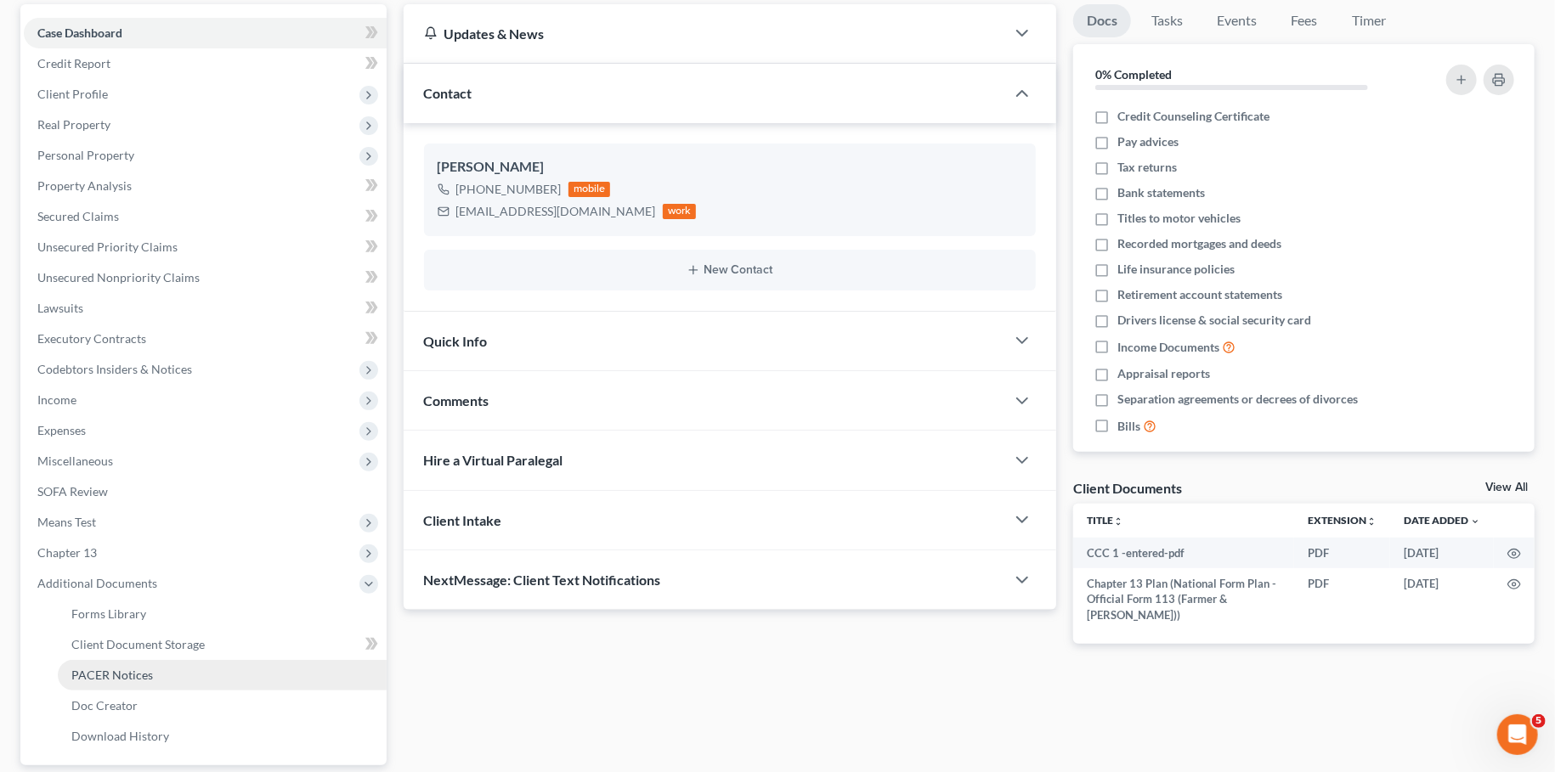
click at [110, 684] on link "PACER Notices" at bounding box center [222, 675] width 329 height 31
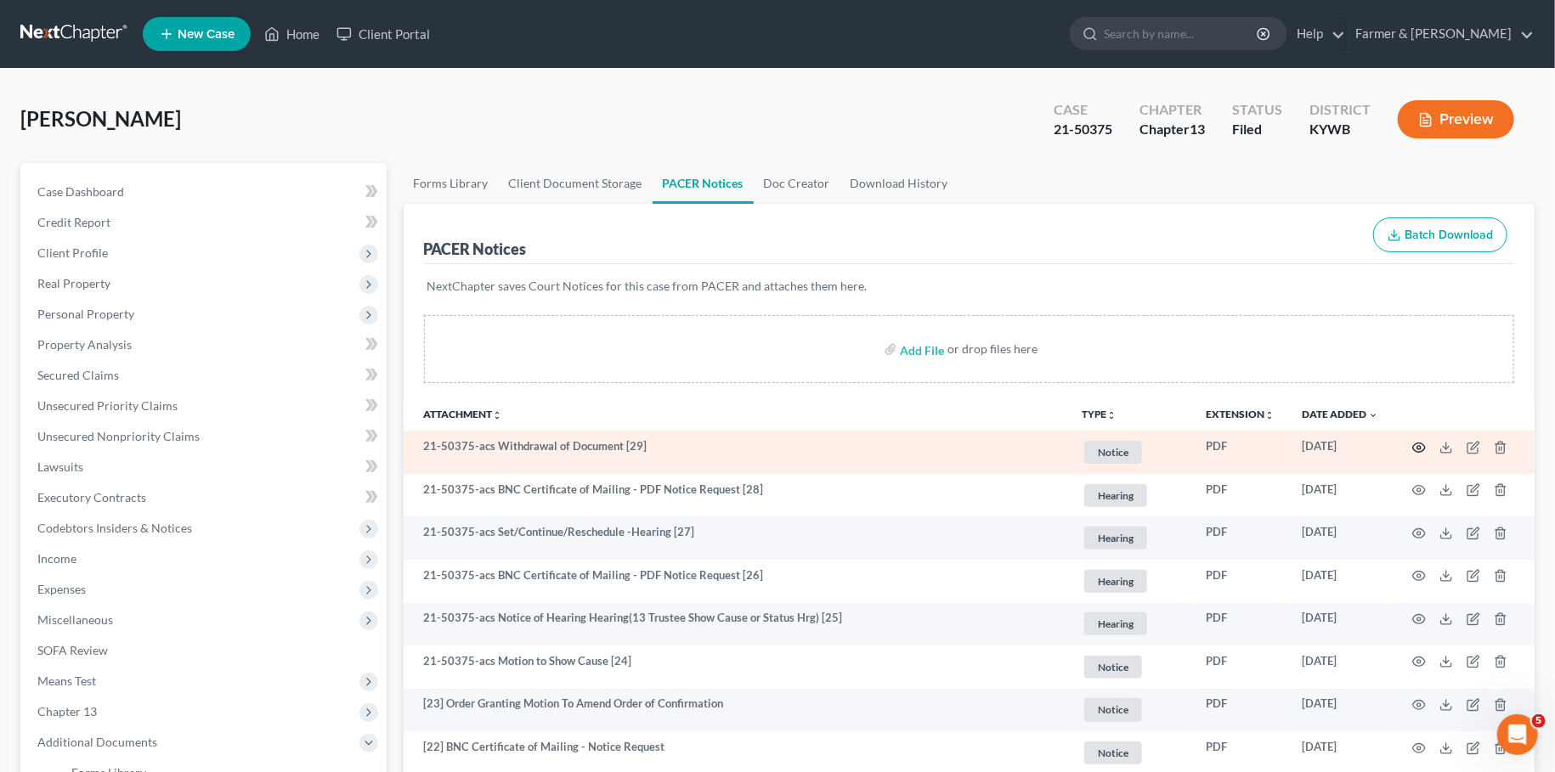
click at [1417, 444] on icon "button" at bounding box center [1419, 448] width 14 height 14
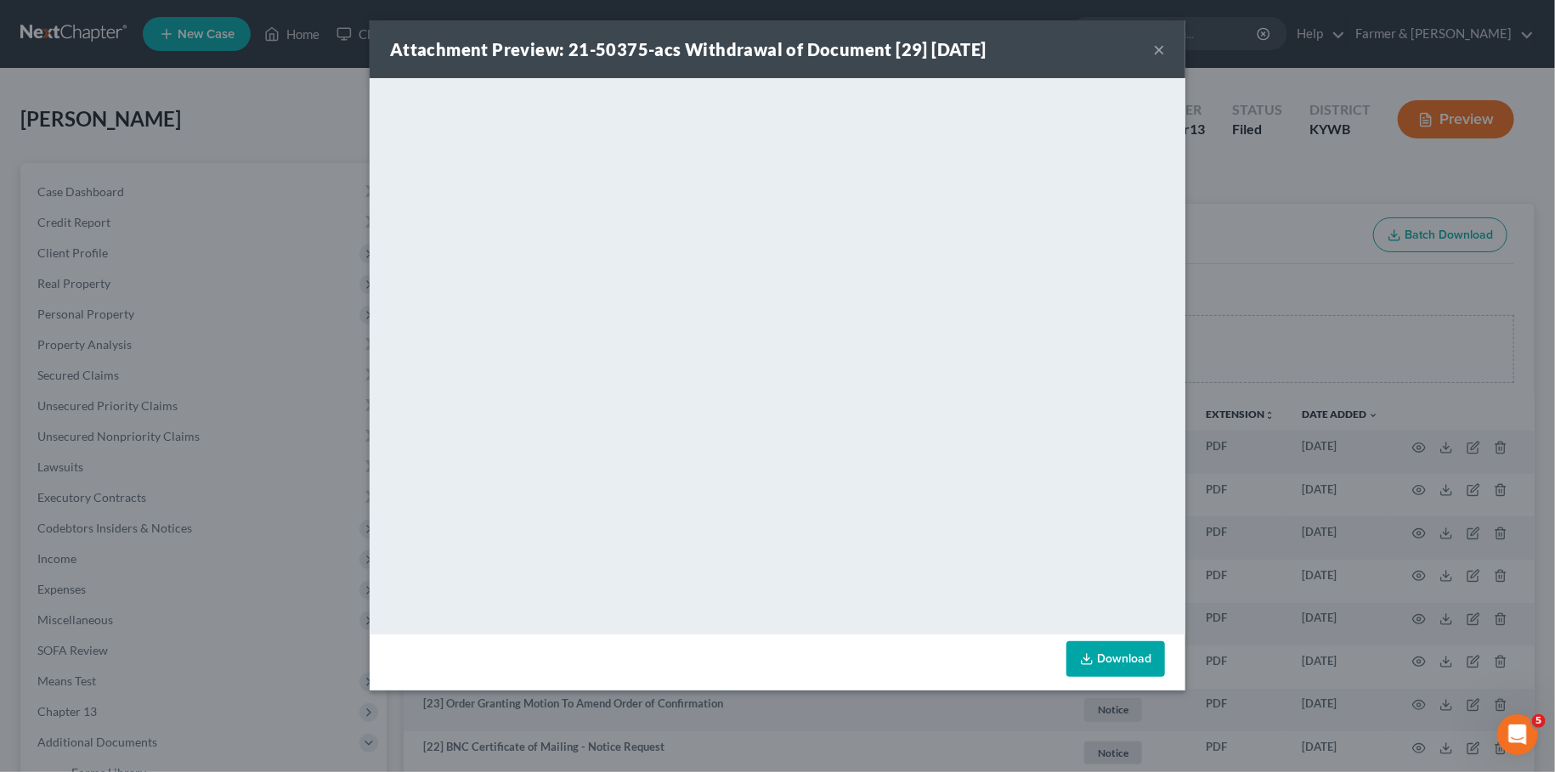
click at [1153, 50] on button "×" at bounding box center [1159, 49] width 12 height 20
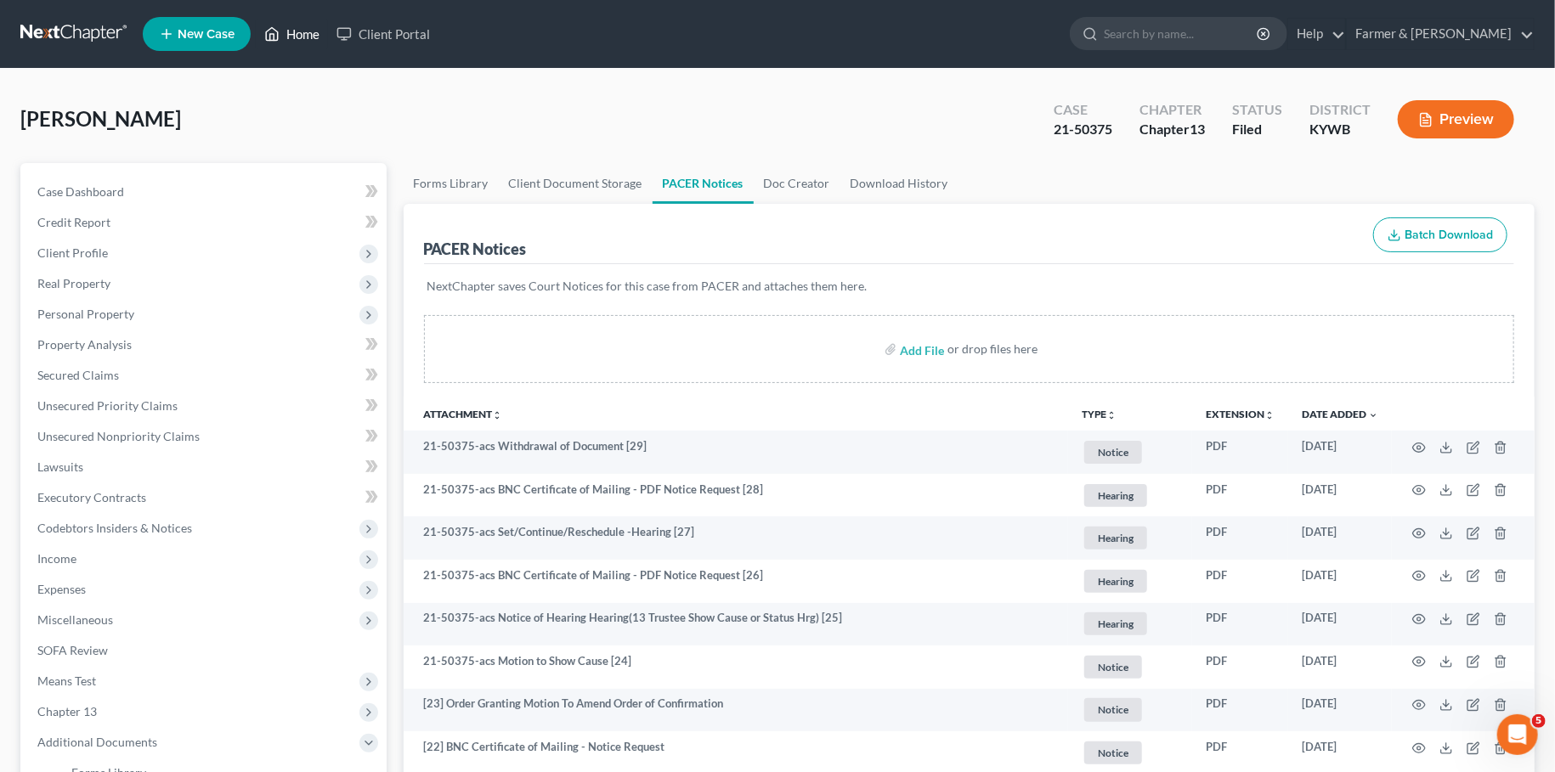
click at [291, 34] on link "Home" at bounding box center [292, 34] width 72 height 31
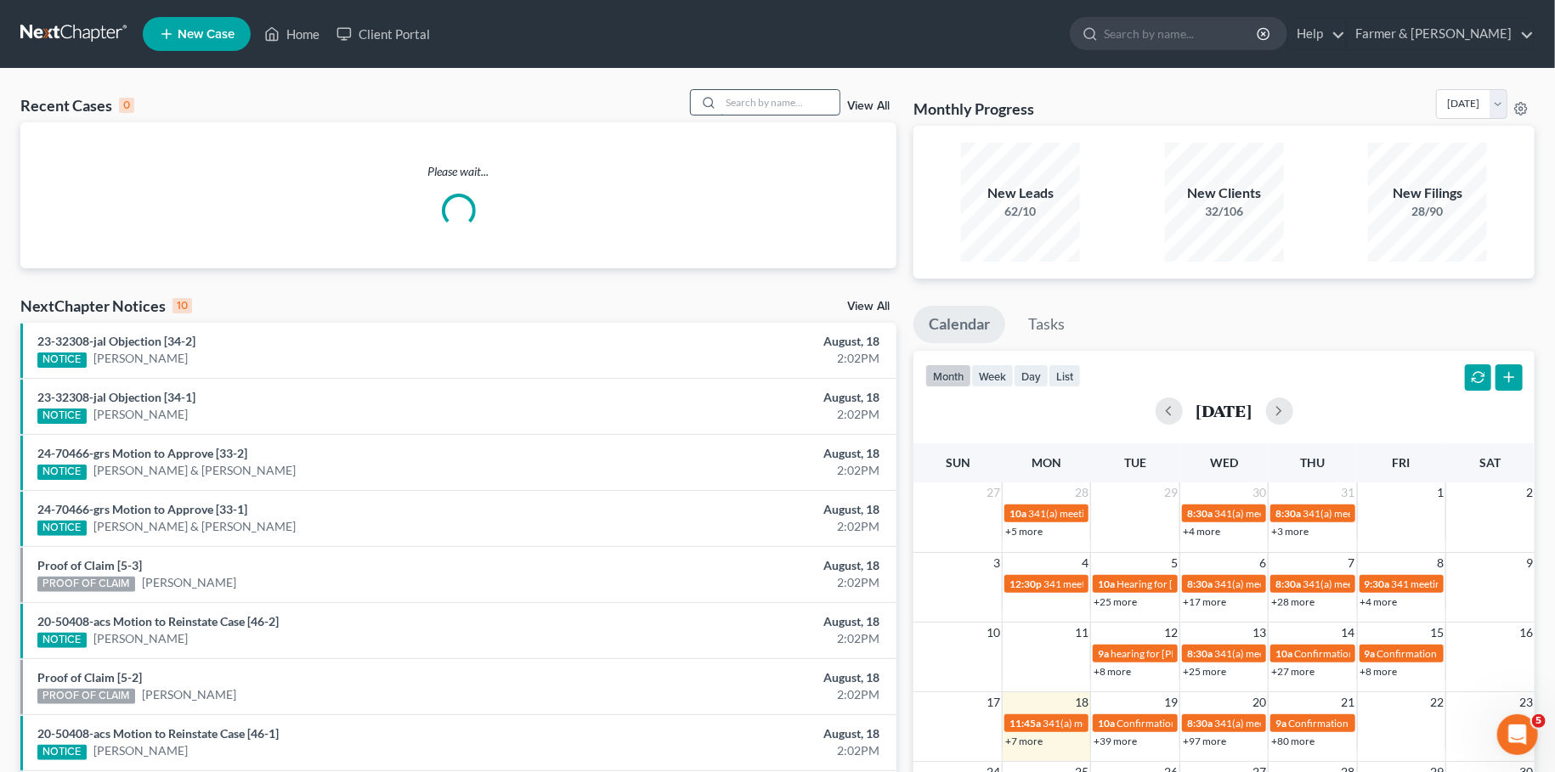
click at [758, 104] on input "search" at bounding box center [780, 102] width 119 height 25
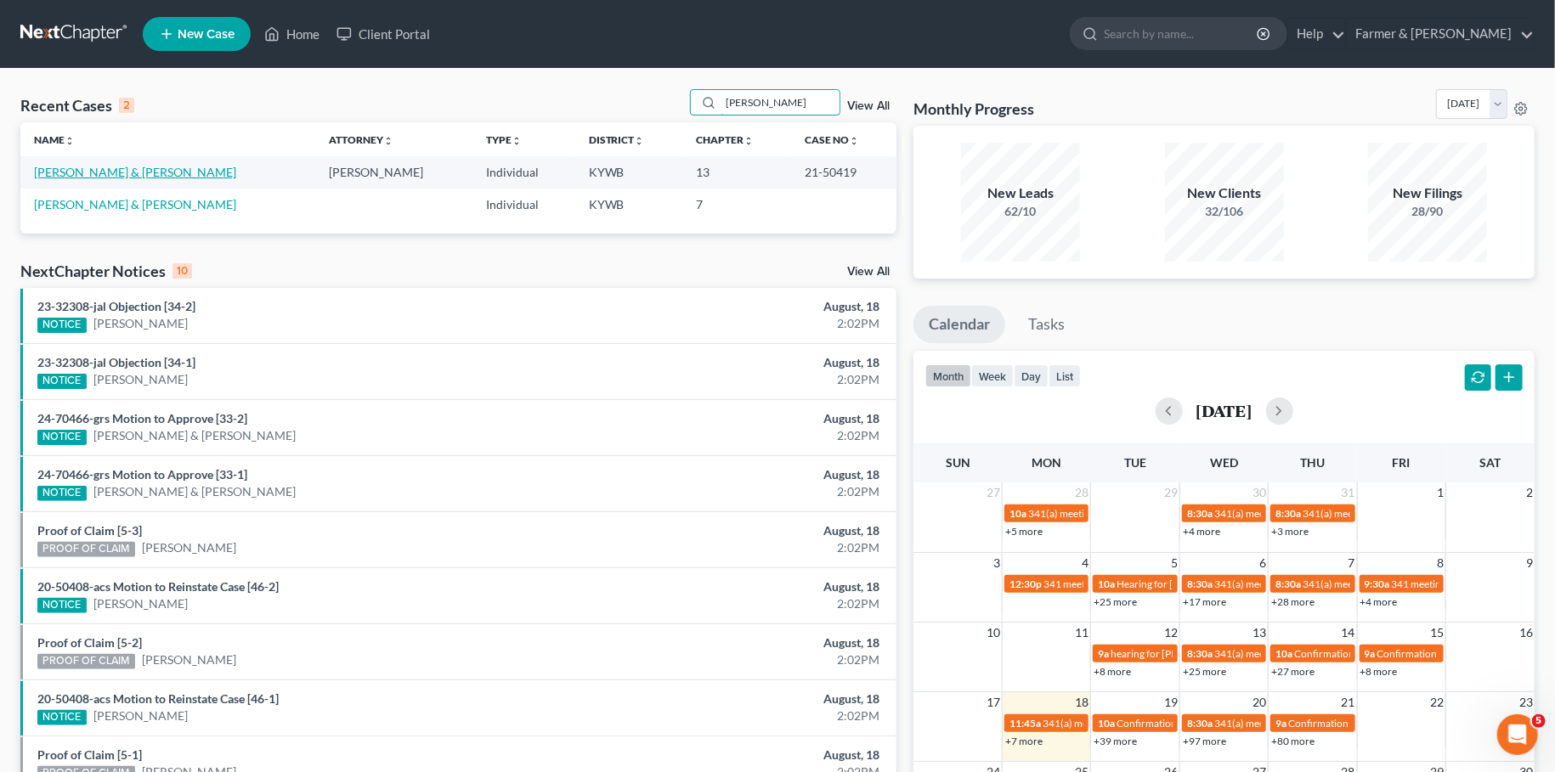
type input "JUDY DAWSON"
click at [118, 170] on link "Dawson, Judy & David" at bounding box center [135, 172] width 202 height 14
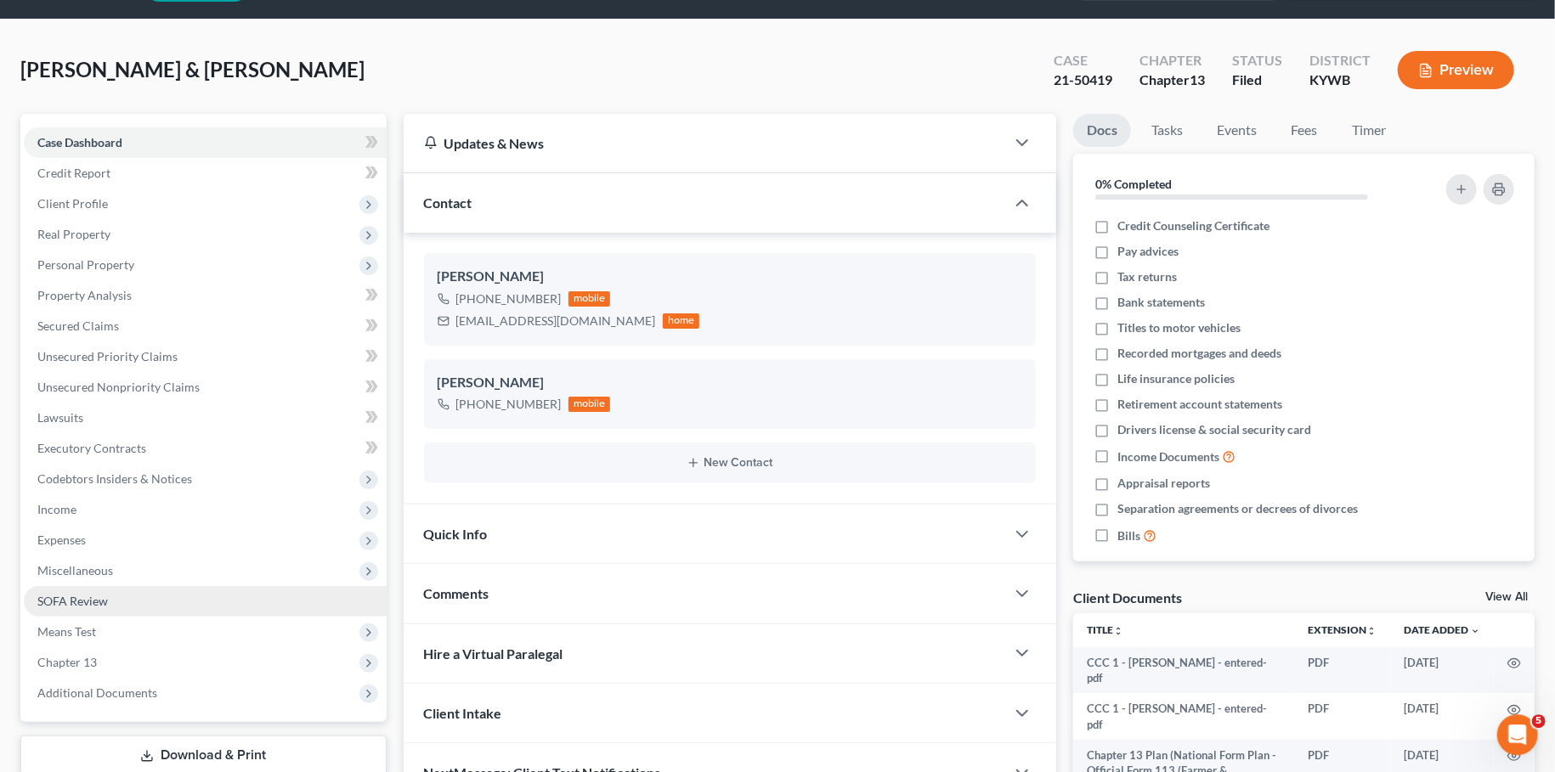
scroll to position [159, 0]
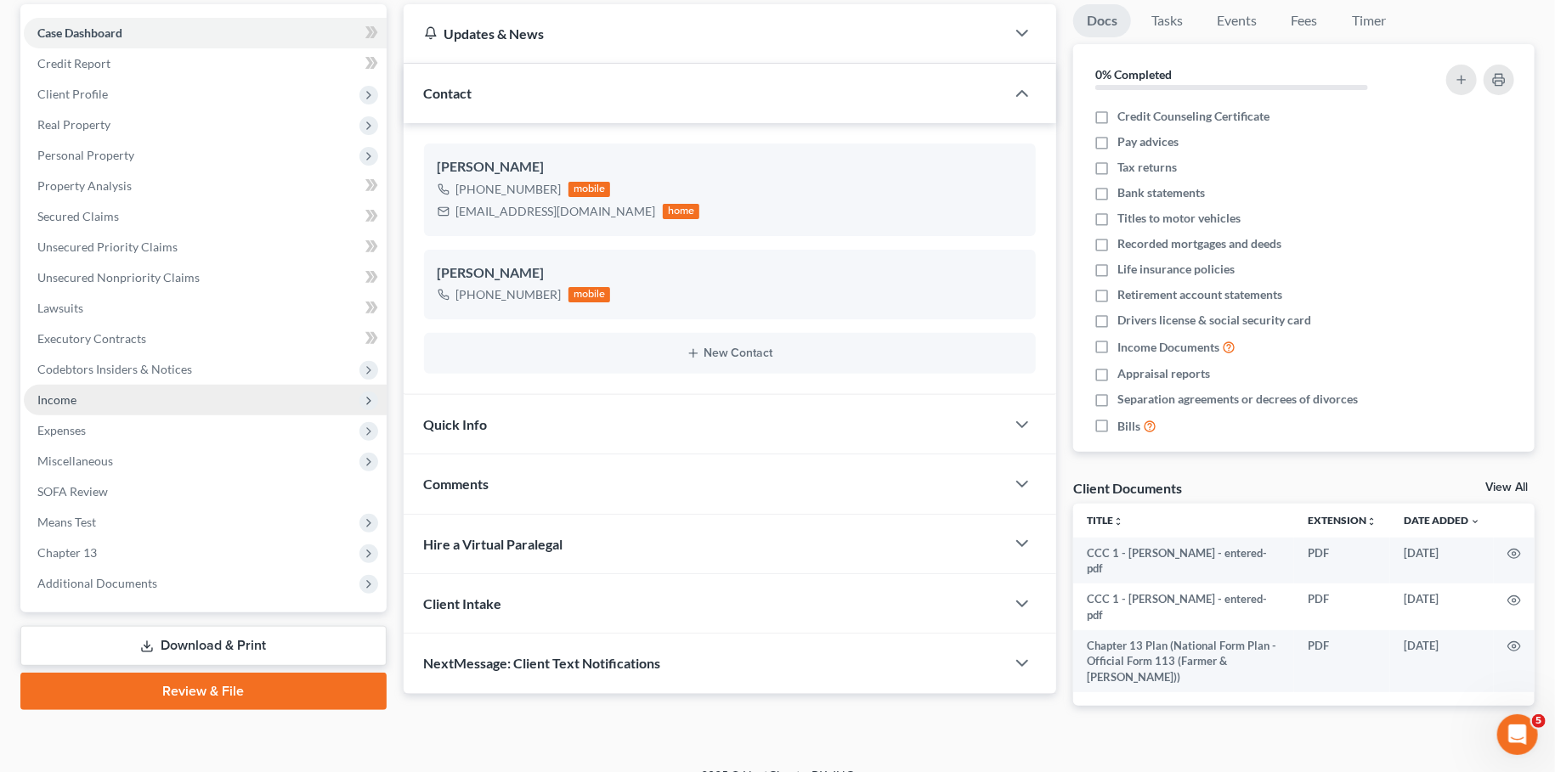
drag, startPoint x: 170, startPoint y: 578, endPoint x: 189, endPoint y: 413, distance: 166.0
click at [169, 578] on span "Additional Documents" at bounding box center [205, 583] width 363 height 31
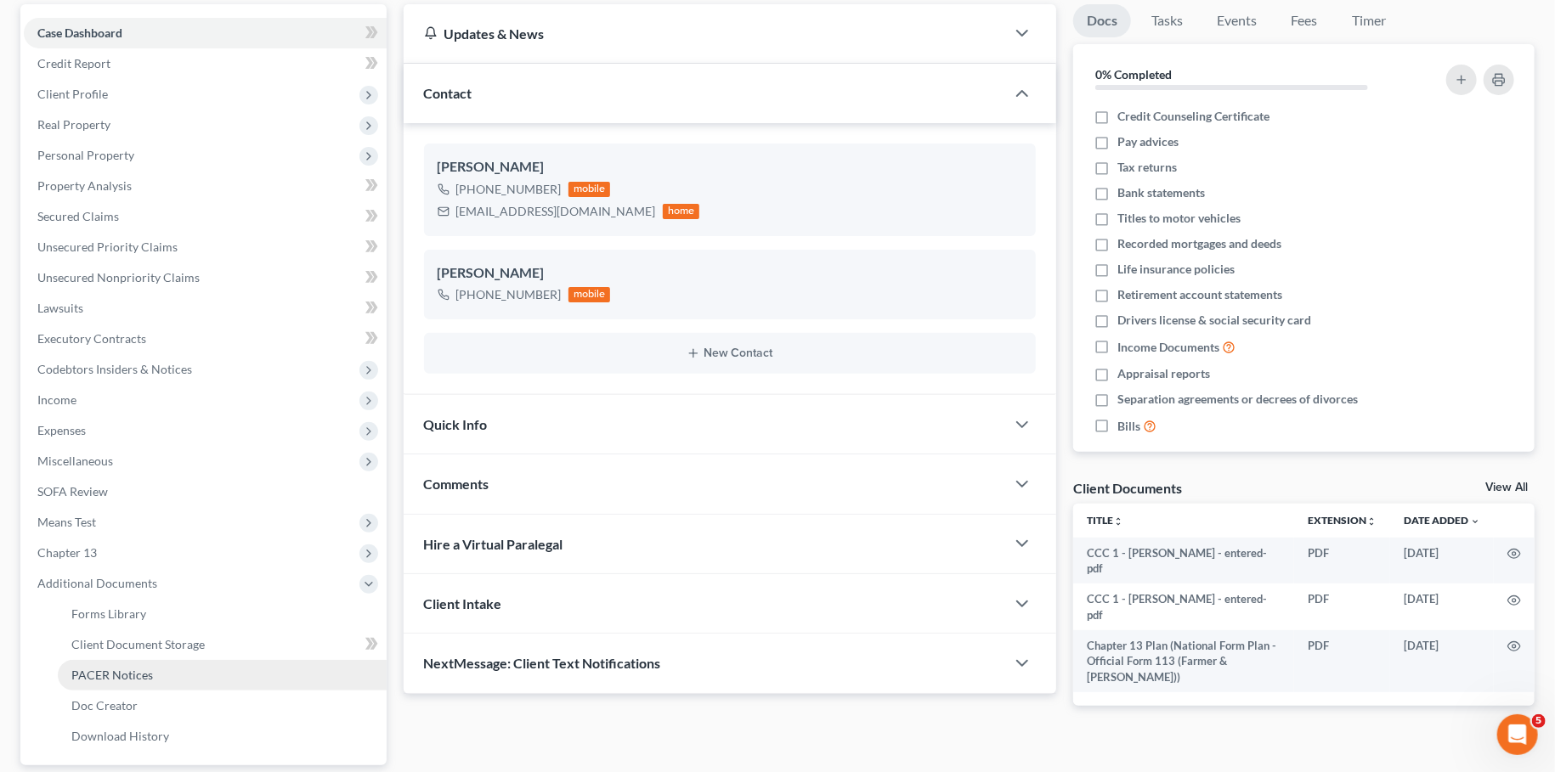
click at [160, 682] on link "PACER Notices" at bounding box center [222, 675] width 329 height 31
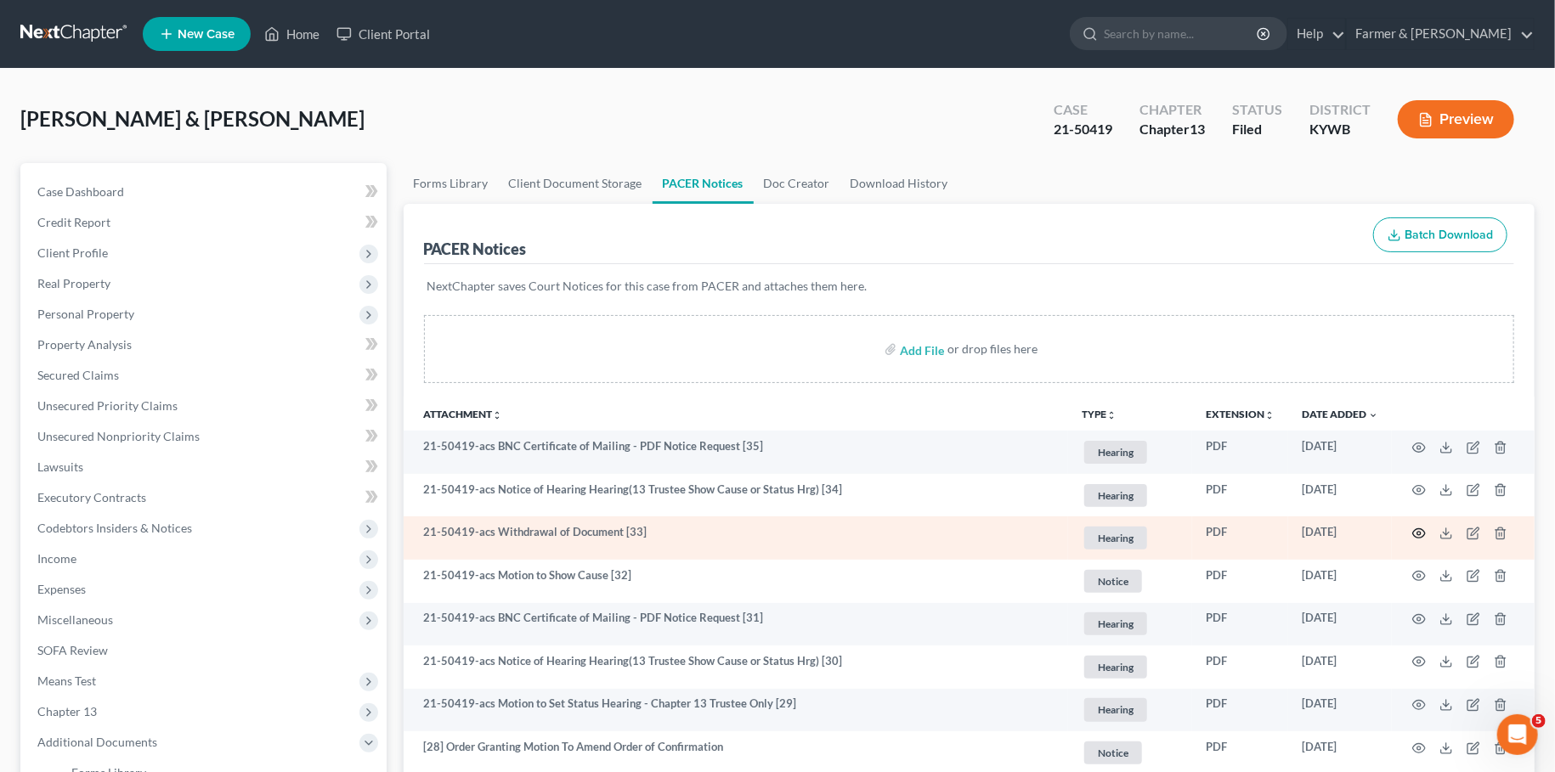
click at [1424, 531] on icon "button" at bounding box center [1419, 533] width 13 height 9
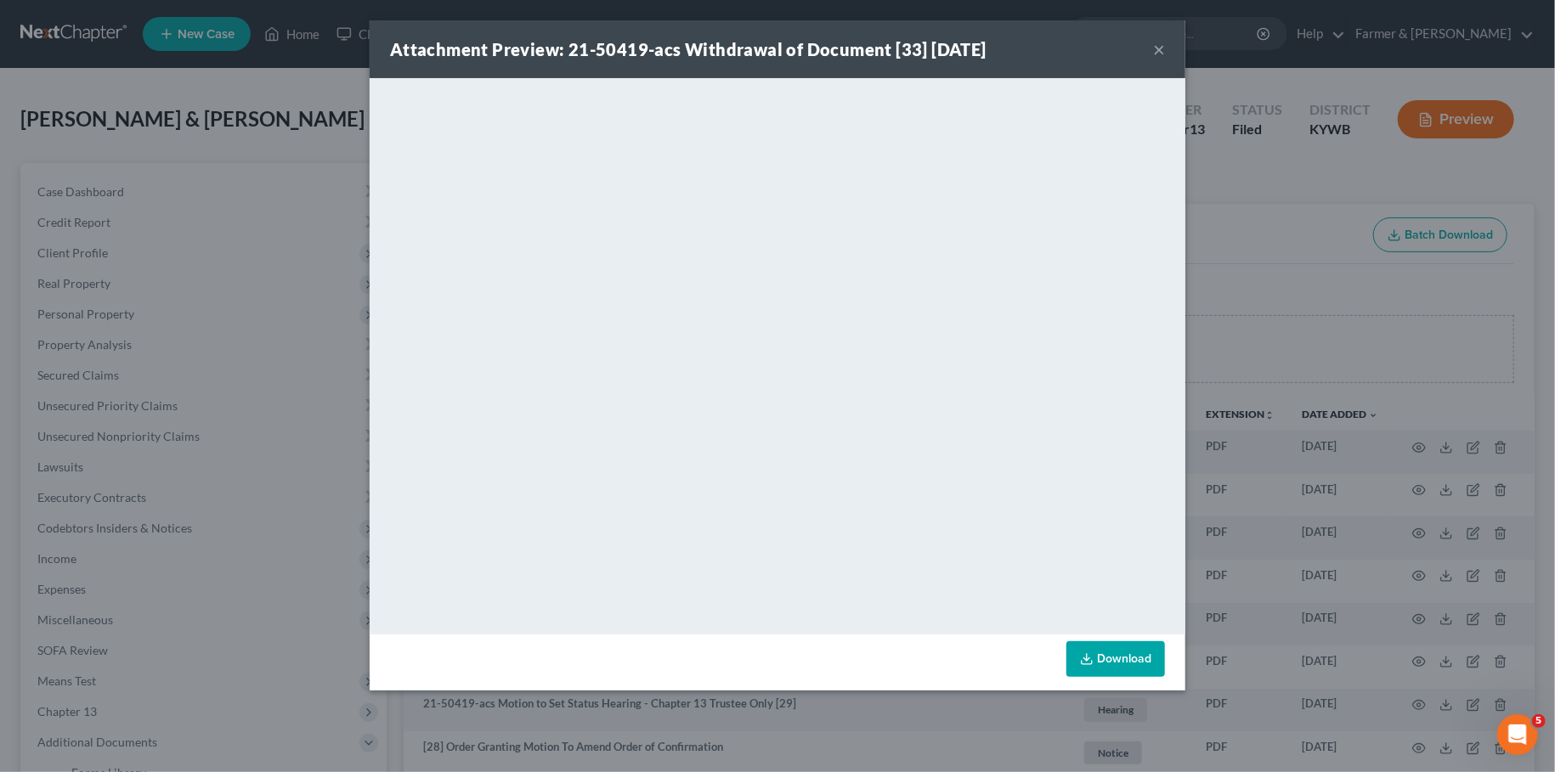
click at [1158, 48] on button "×" at bounding box center [1159, 49] width 12 height 20
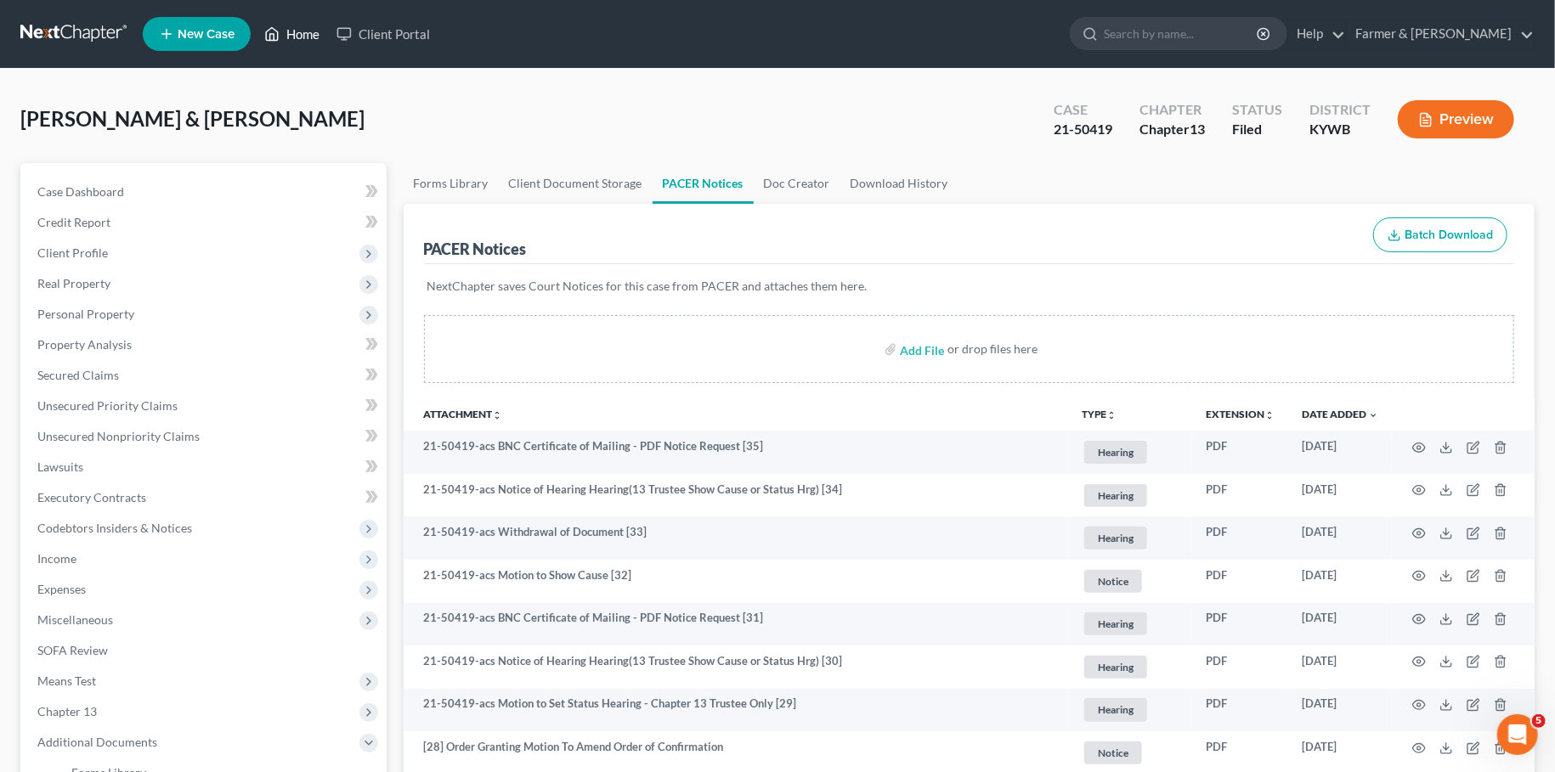
click at [281, 31] on link "Home" at bounding box center [292, 34] width 72 height 31
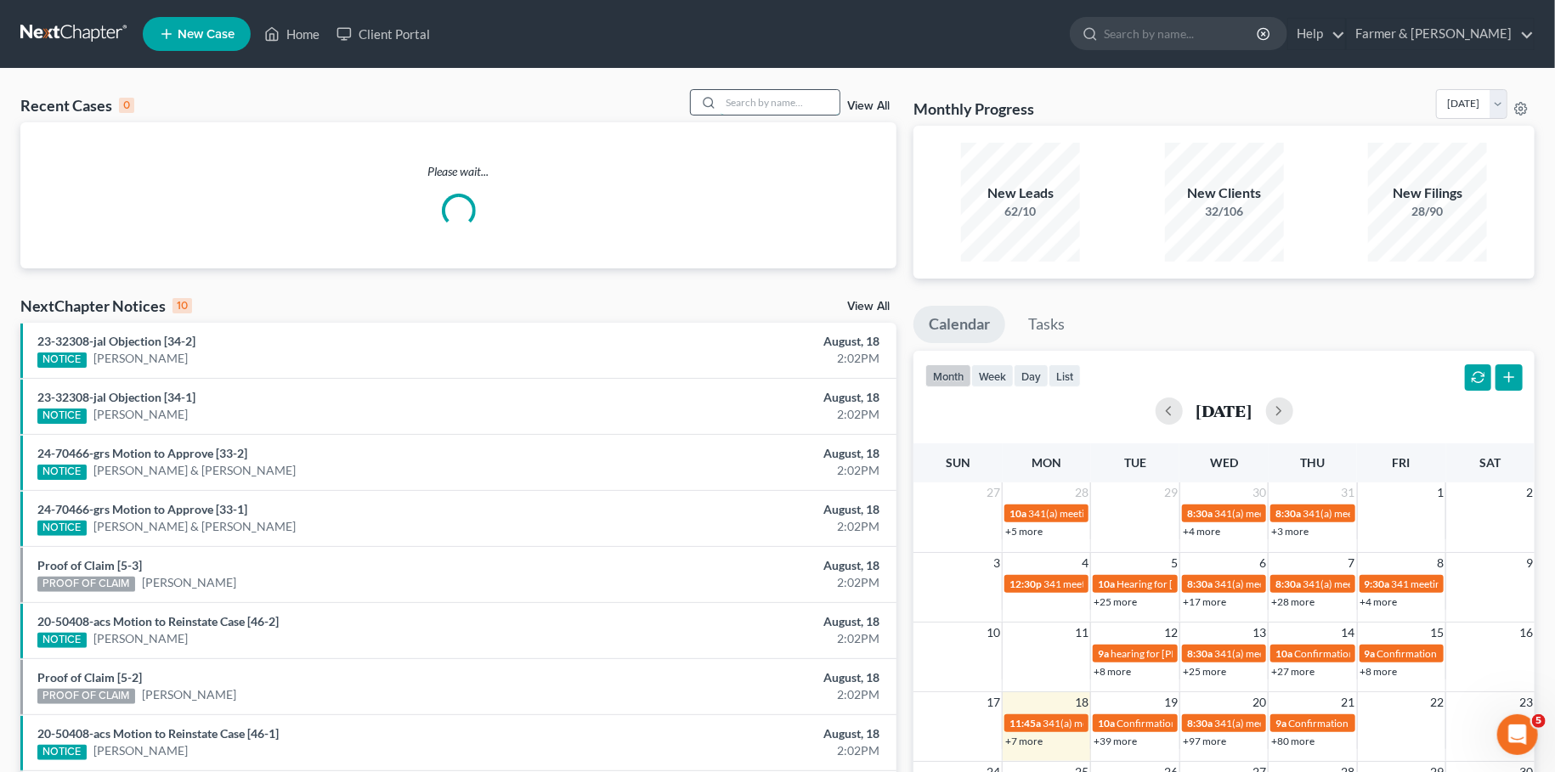
click at [744, 104] on input "search" at bounding box center [780, 102] width 119 height 25
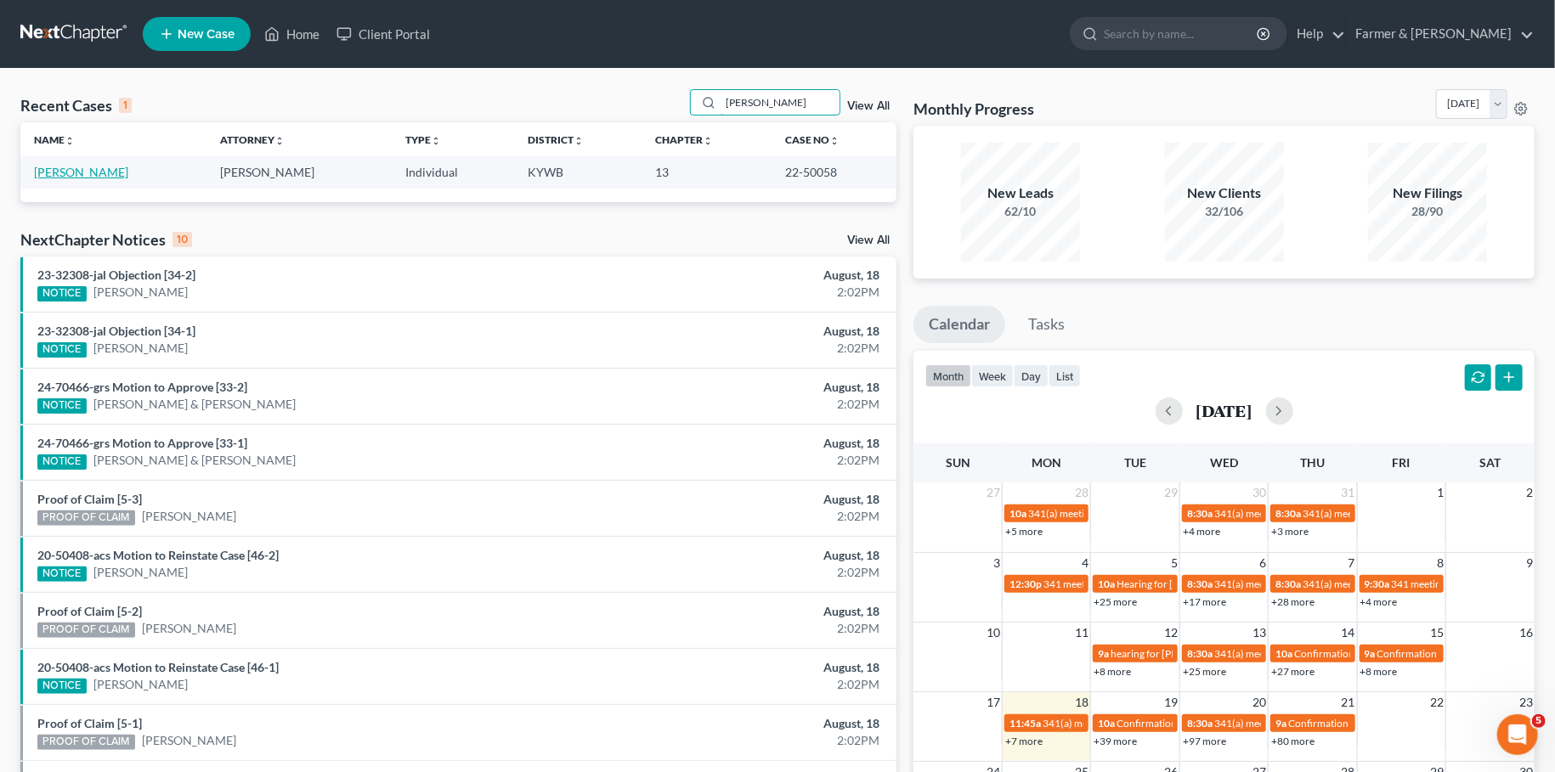
type input "ella merritt"
click at [50, 178] on link "Merritt, Ella" at bounding box center [81, 172] width 94 height 14
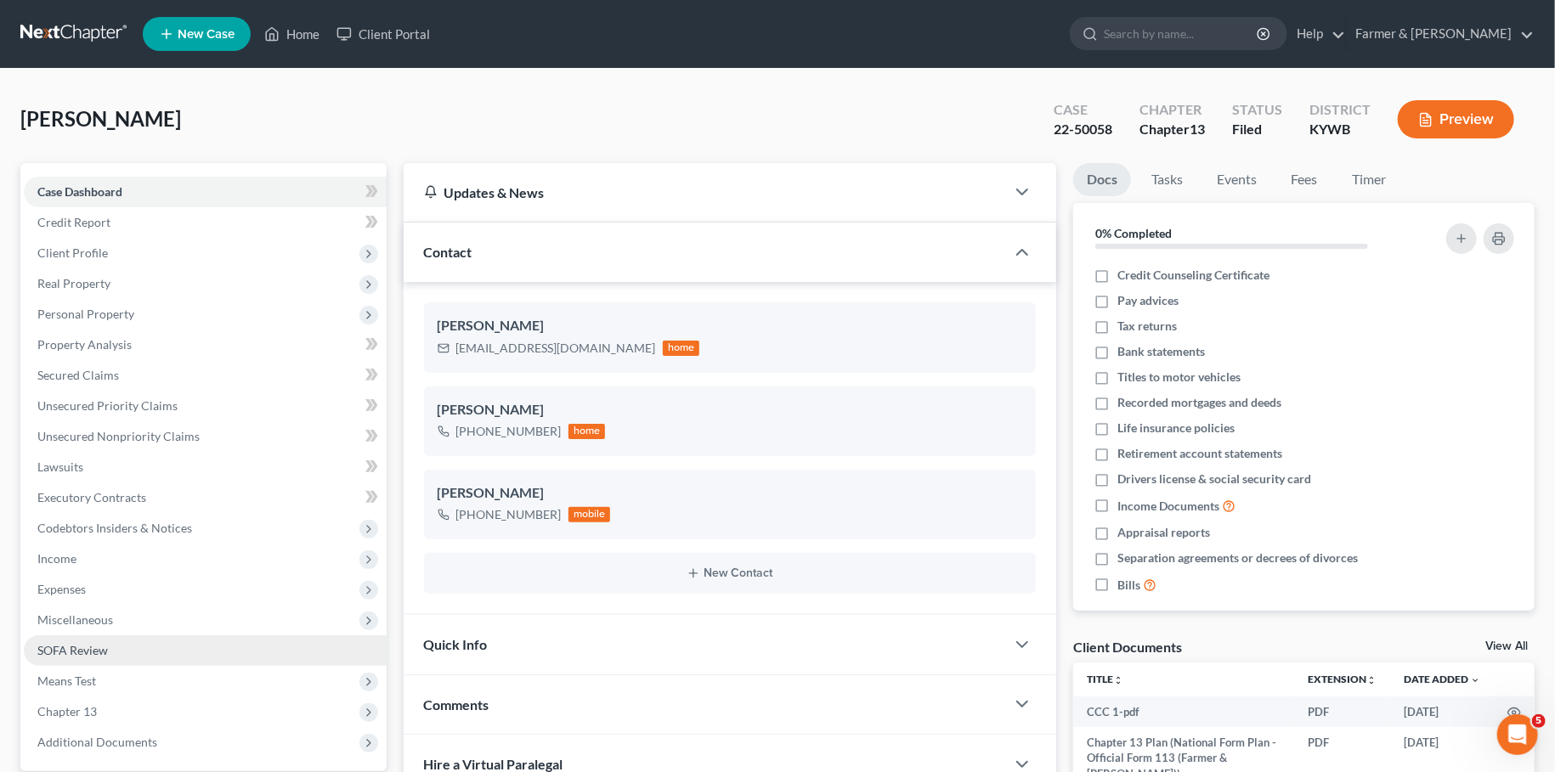
scroll to position [204, 0]
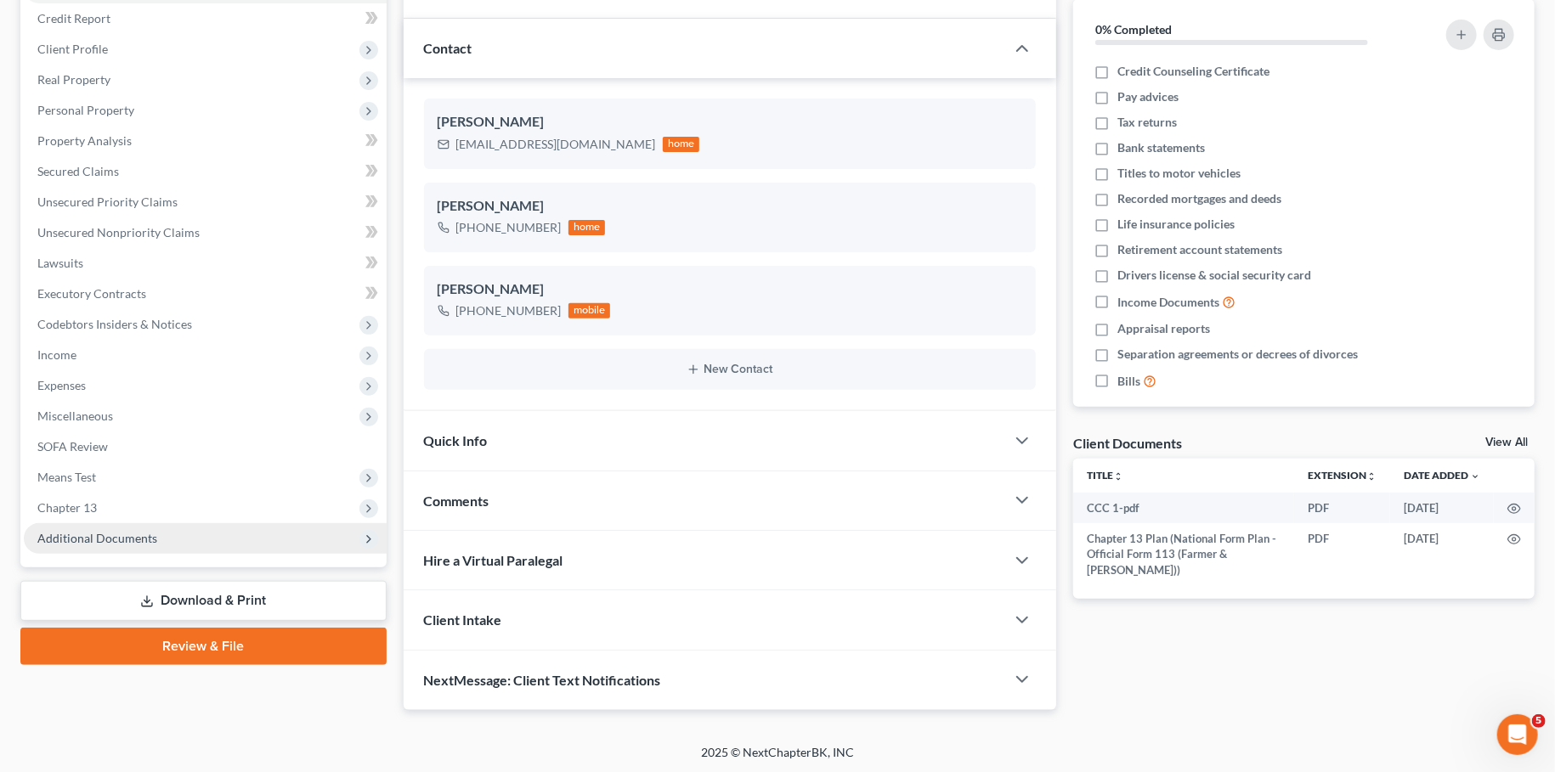
click at [161, 539] on span "Additional Documents" at bounding box center [205, 538] width 363 height 31
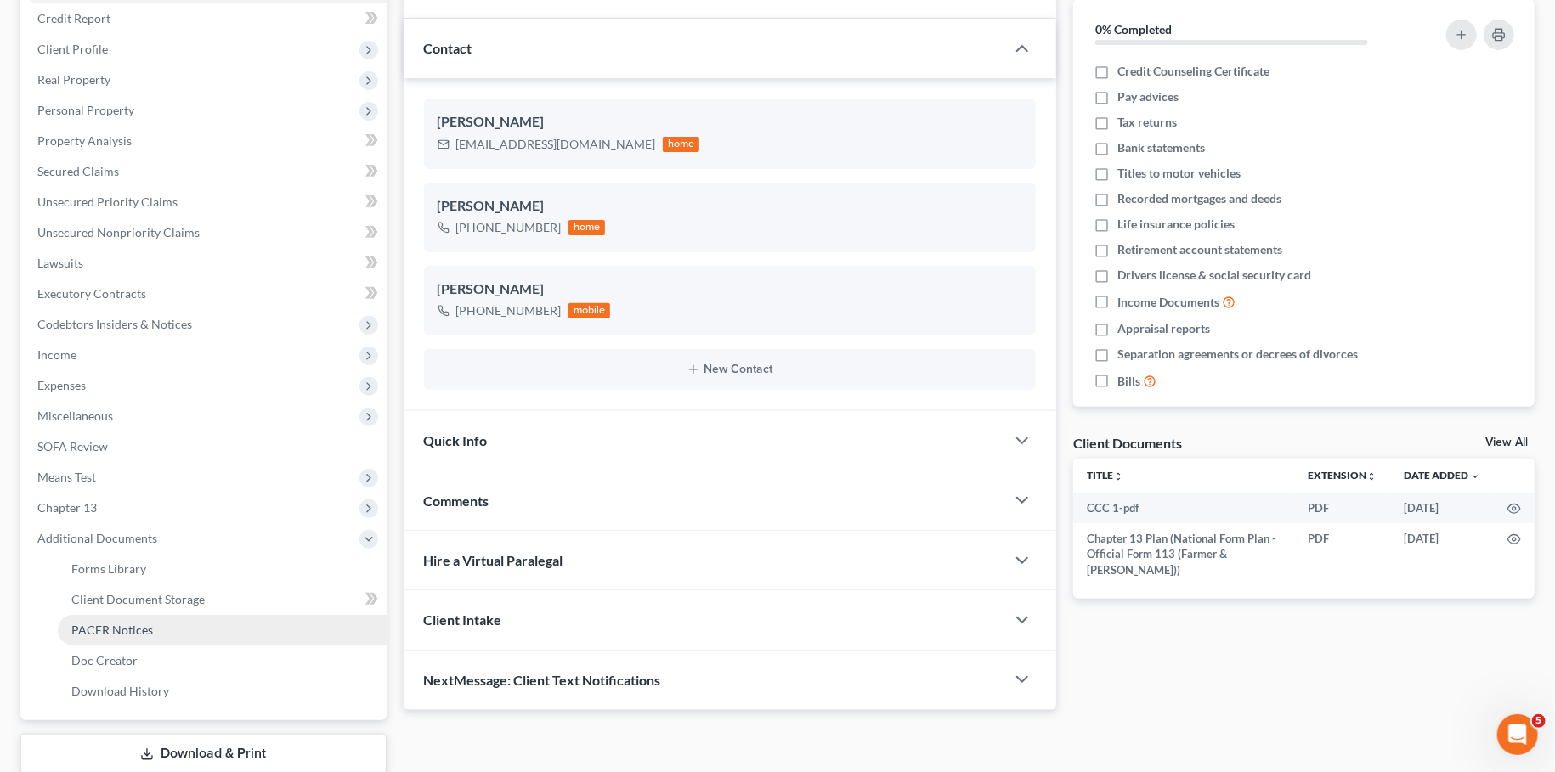
click at [133, 625] on span "PACER Notices" at bounding box center [112, 630] width 82 height 14
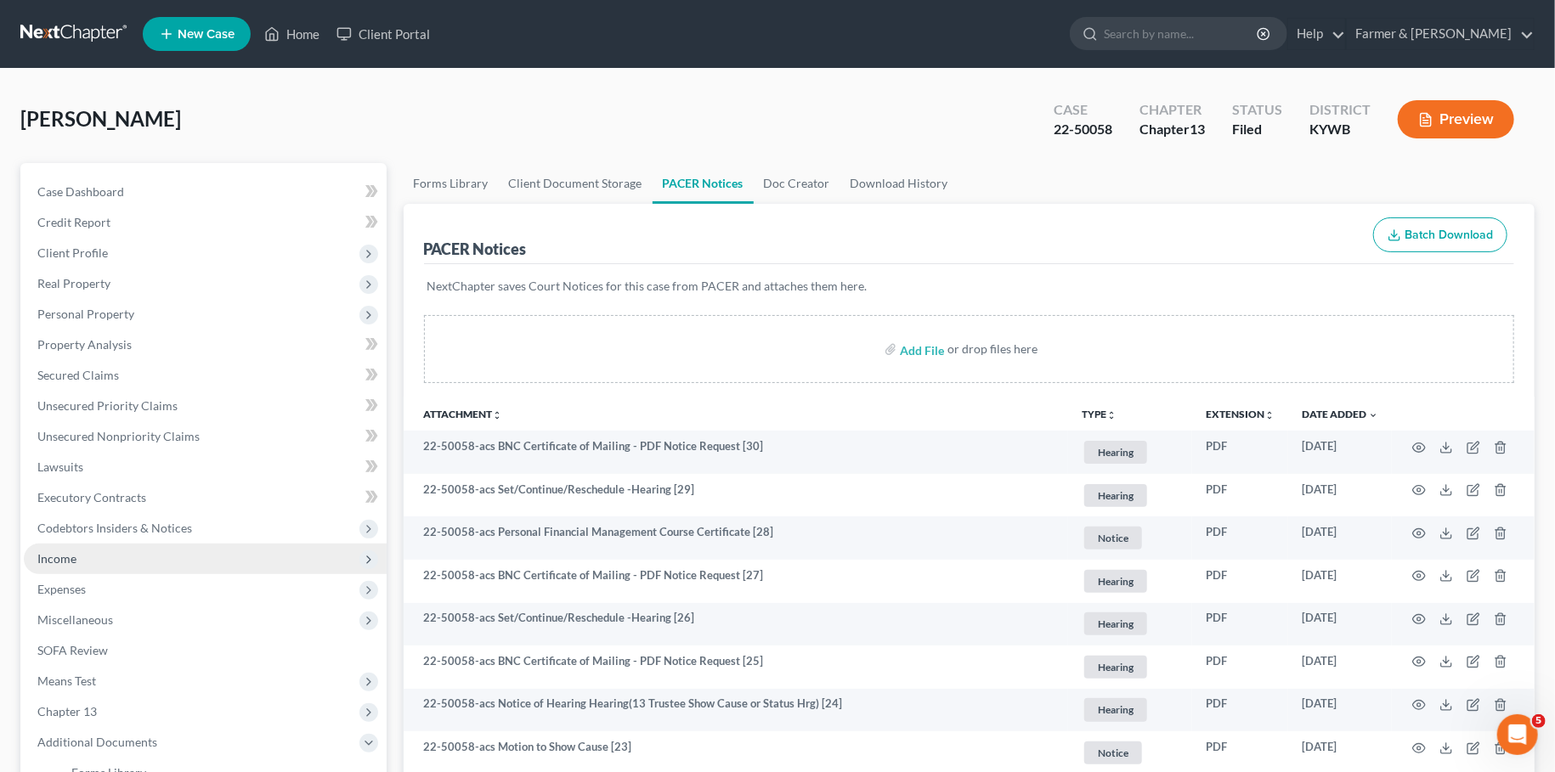
click at [54, 558] on span "Income" at bounding box center [56, 558] width 39 height 14
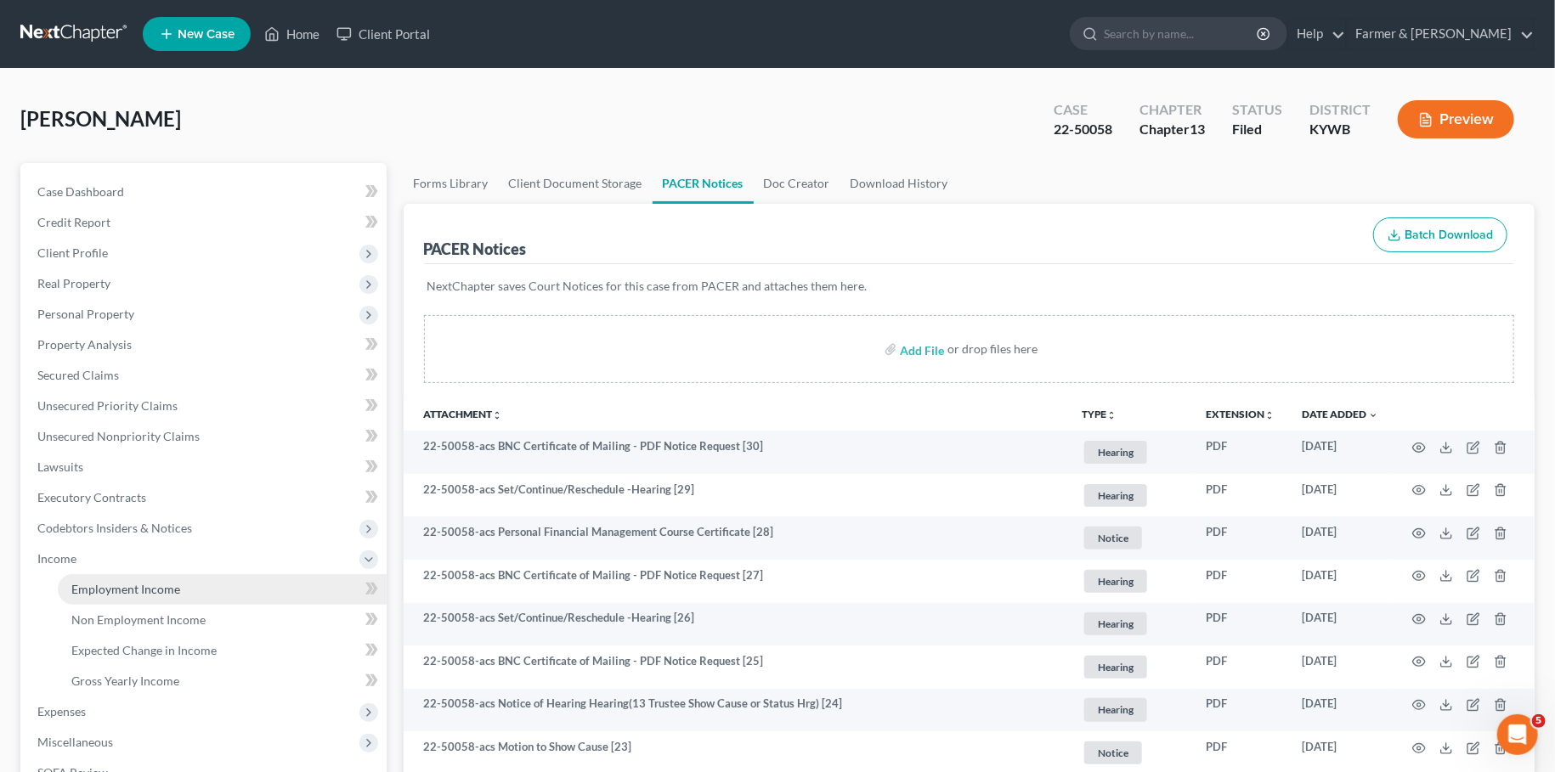
click at [85, 582] on span "Employment Income" at bounding box center [125, 589] width 109 height 14
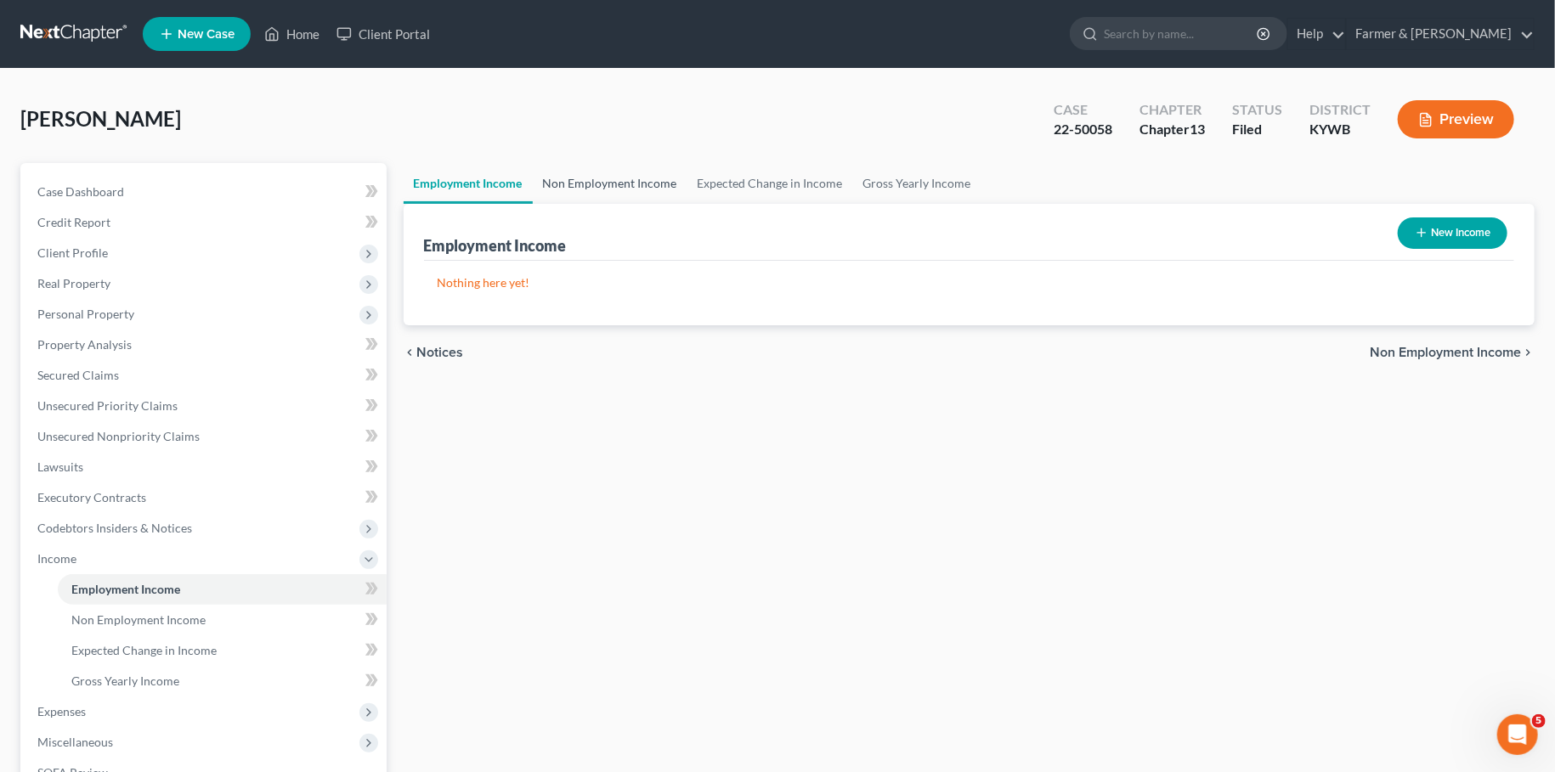
click at [575, 181] on link "Non Employment Income" at bounding box center [610, 183] width 155 height 41
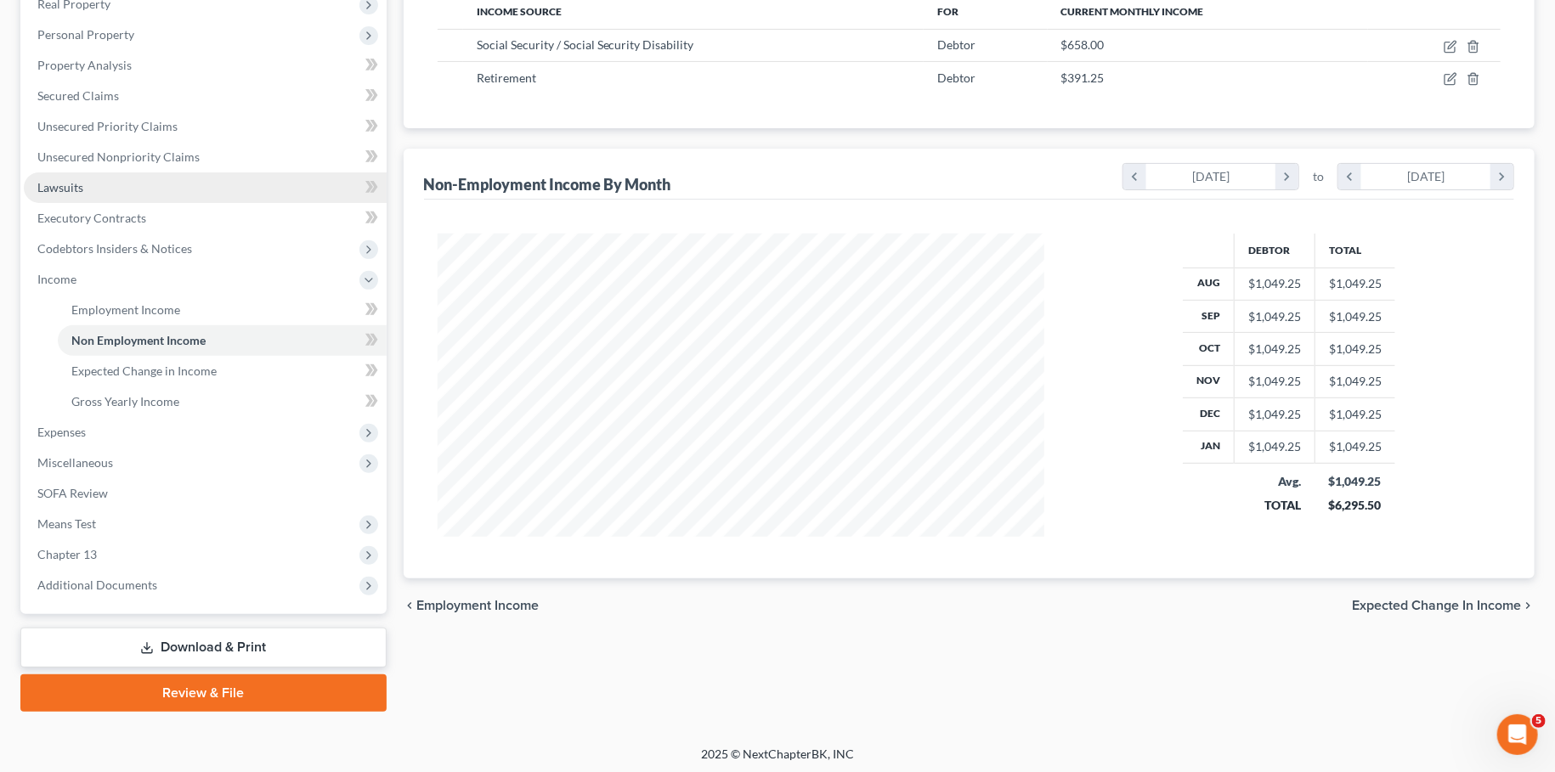
scroll to position [282, 0]
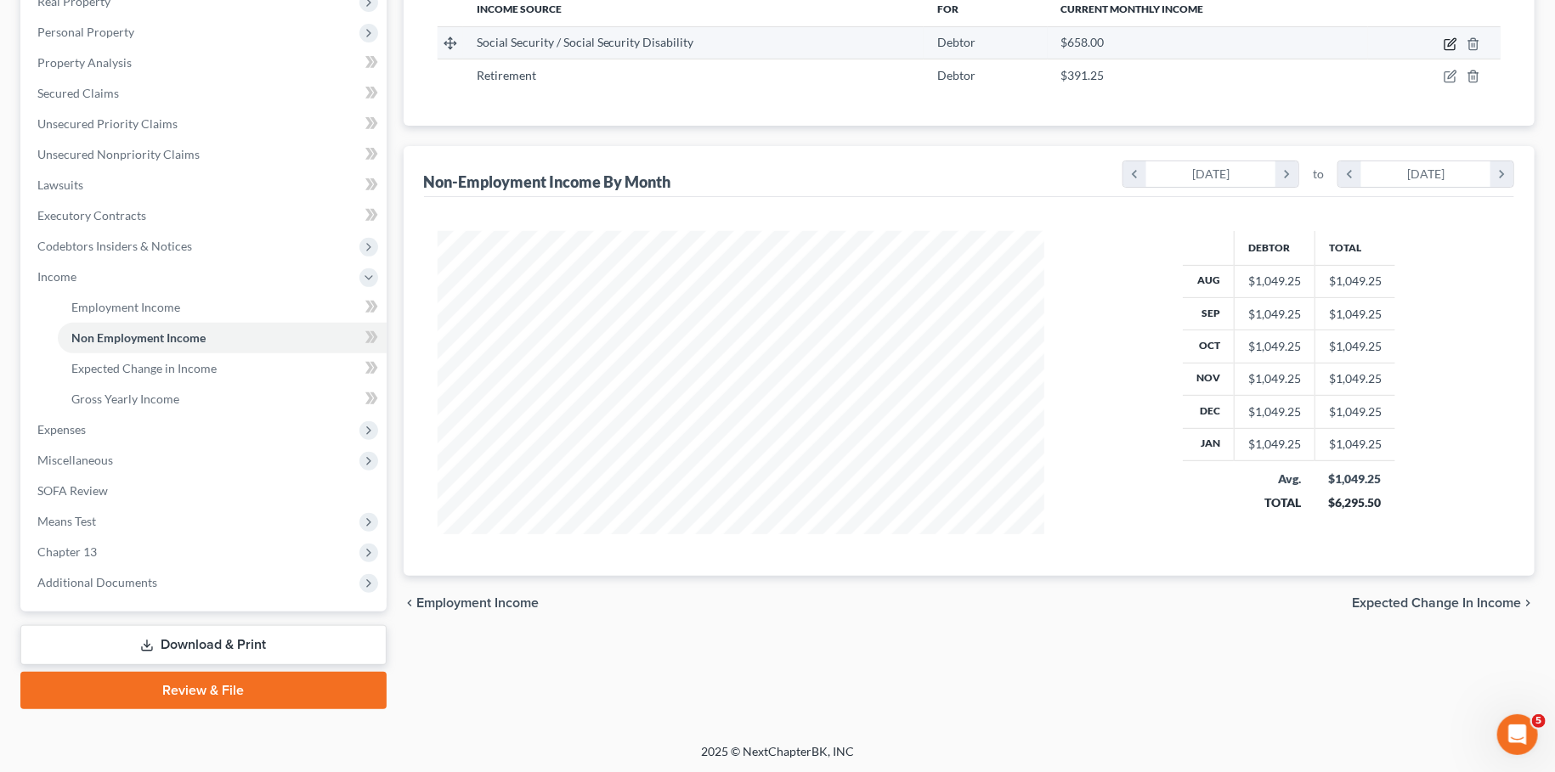
click at [1454, 43] on icon "button" at bounding box center [1451, 44] width 14 height 14
select select "4"
select select "0"
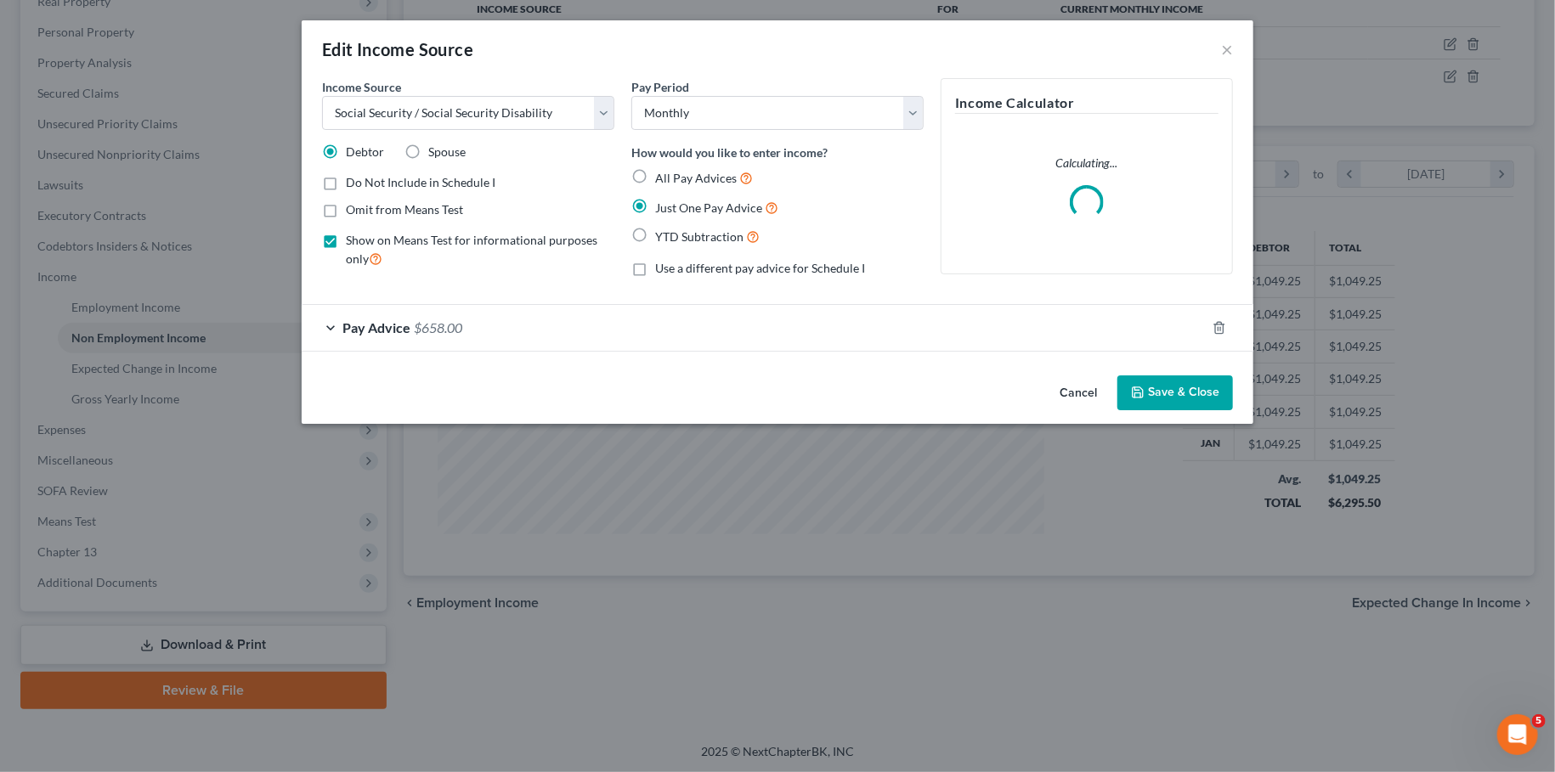
click at [1034, 332] on div "Pay Advice $658.00" at bounding box center [754, 327] width 904 height 45
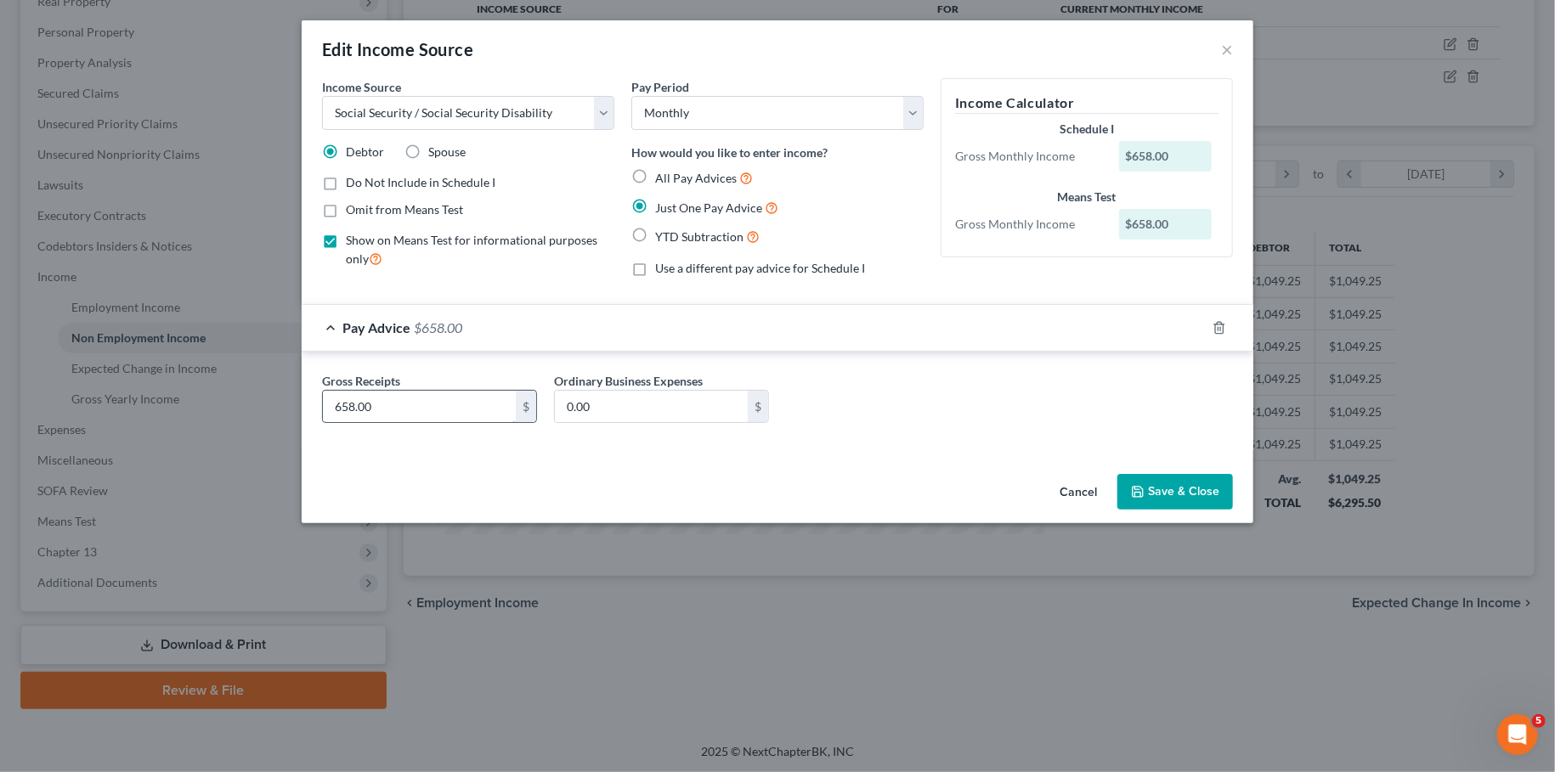
click at [427, 415] on input "658.00" at bounding box center [419, 407] width 193 height 32
type input "679.00"
drag, startPoint x: 1137, startPoint y: 493, endPoint x: 739, endPoint y: 418, distance: 404.6
click at [1136, 492] on icon "button" at bounding box center [1138, 492] width 14 height 14
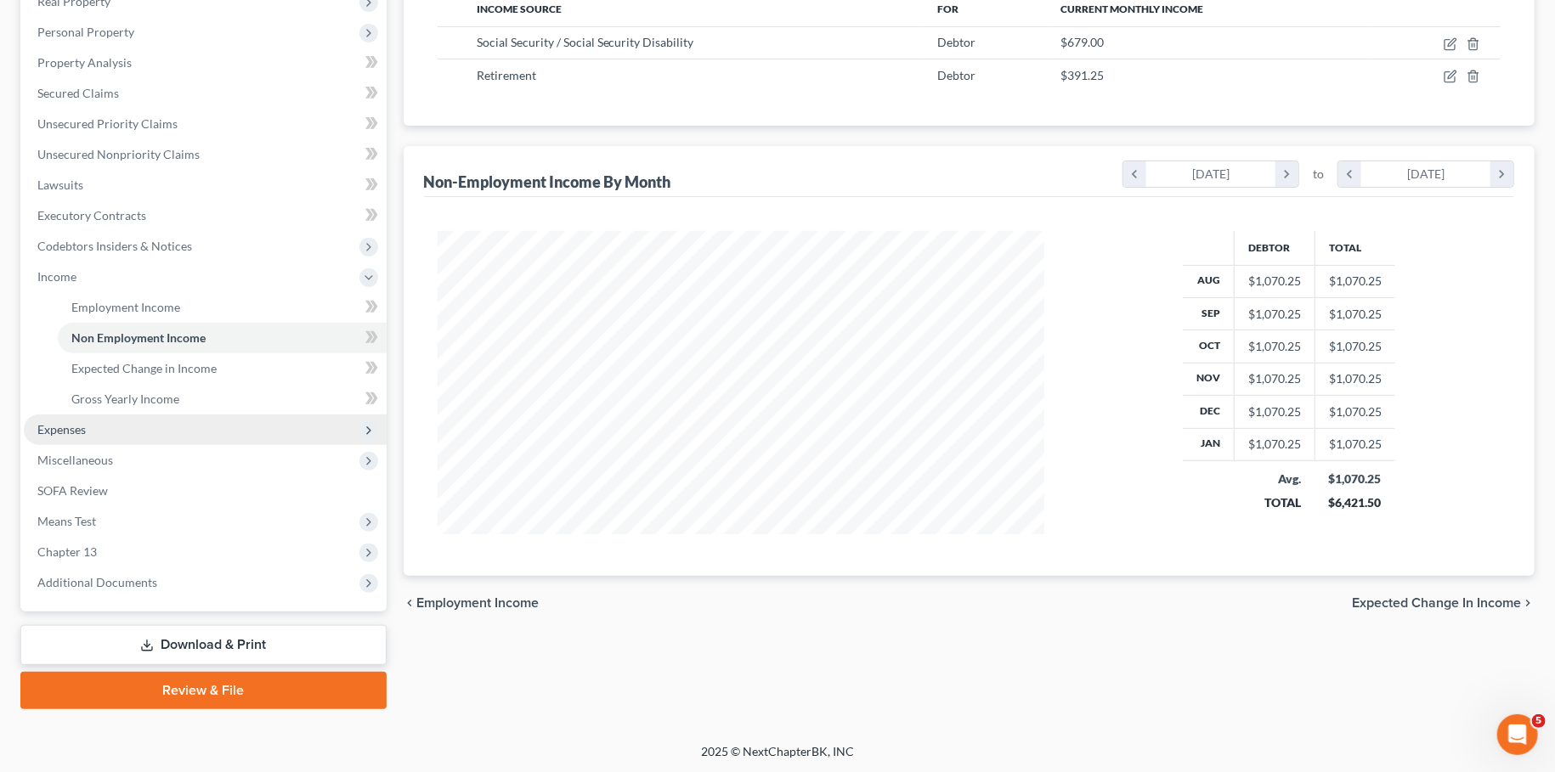
click at [246, 431] on span "Expenses" at bounding box center [205, 430] width 363 height 31
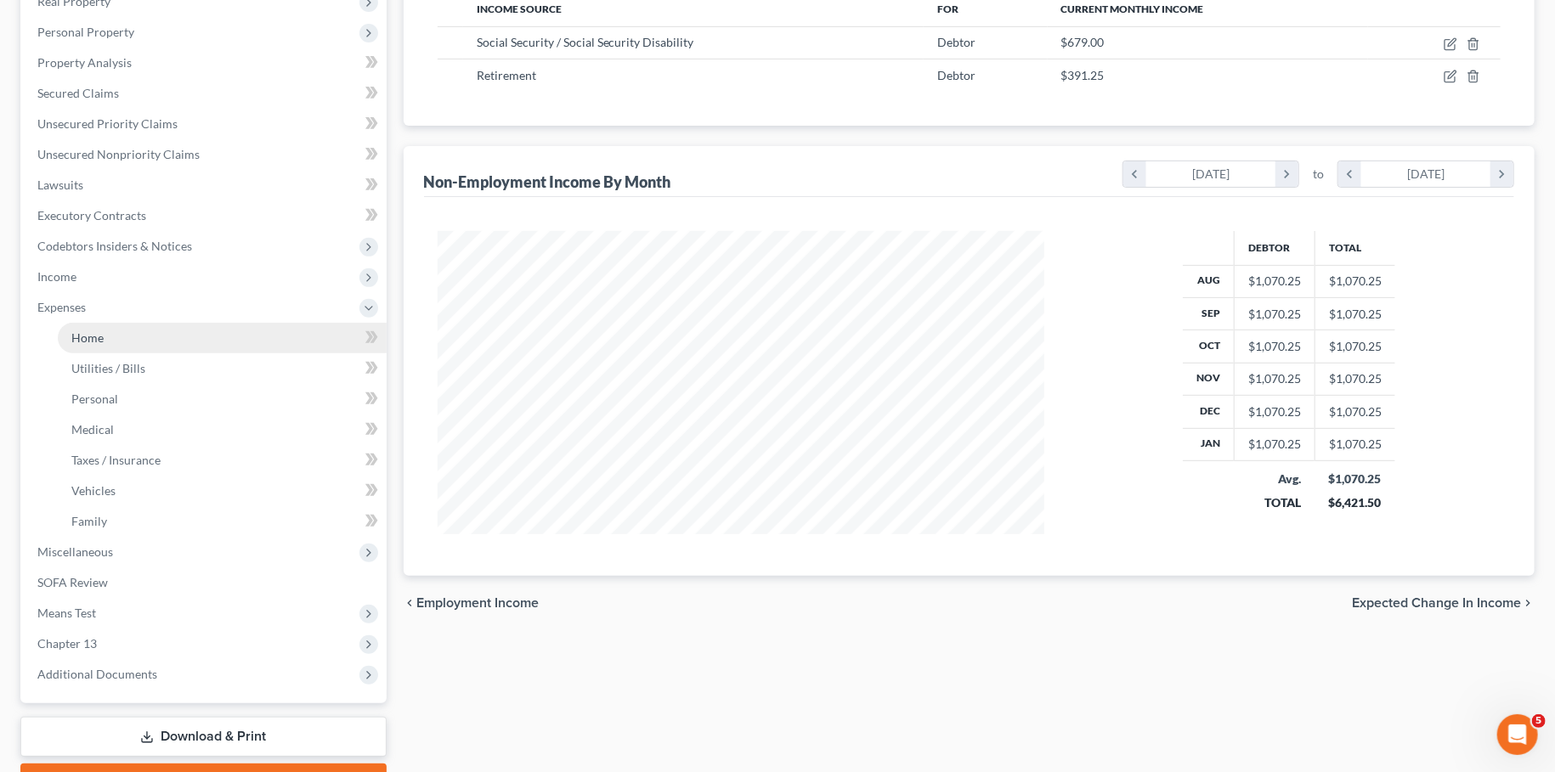
click at [247, 332] on link "Home" at bounding box center [222, 338] width 329 height 31
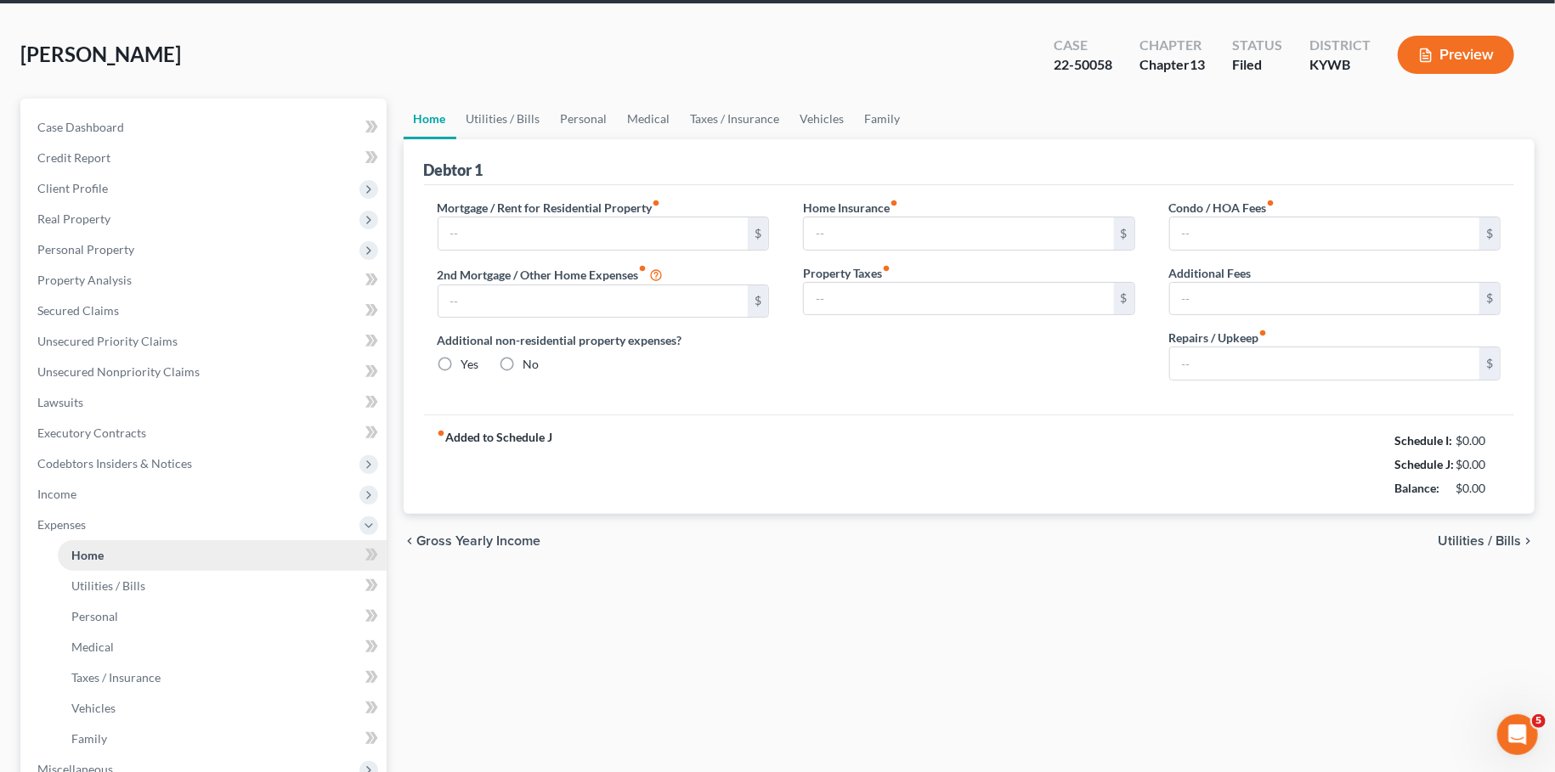
type input "306.65"
type input "0.00"
radio input "true"
type input "0.00"
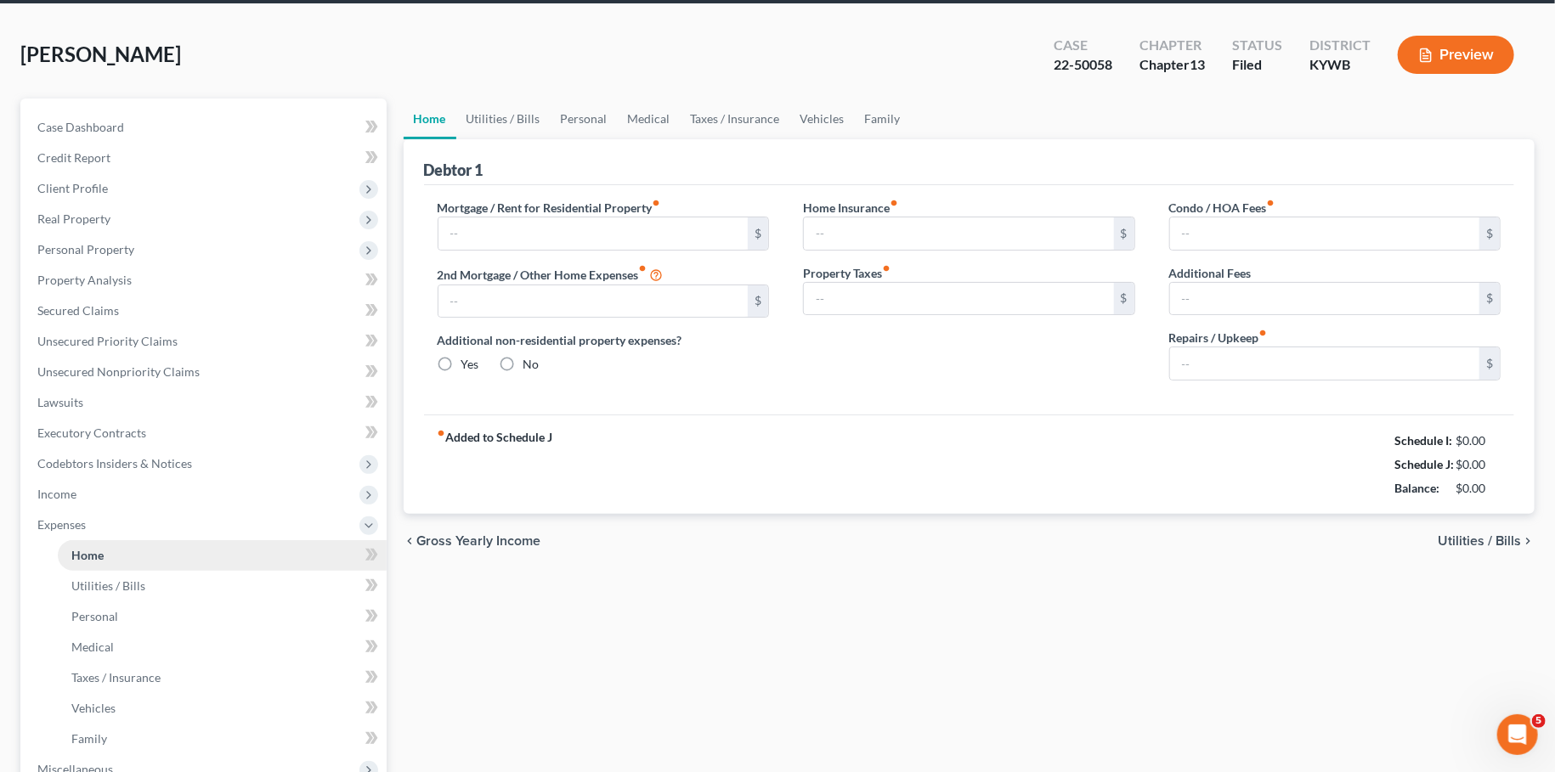
type input "0.00"
type input "10.00"
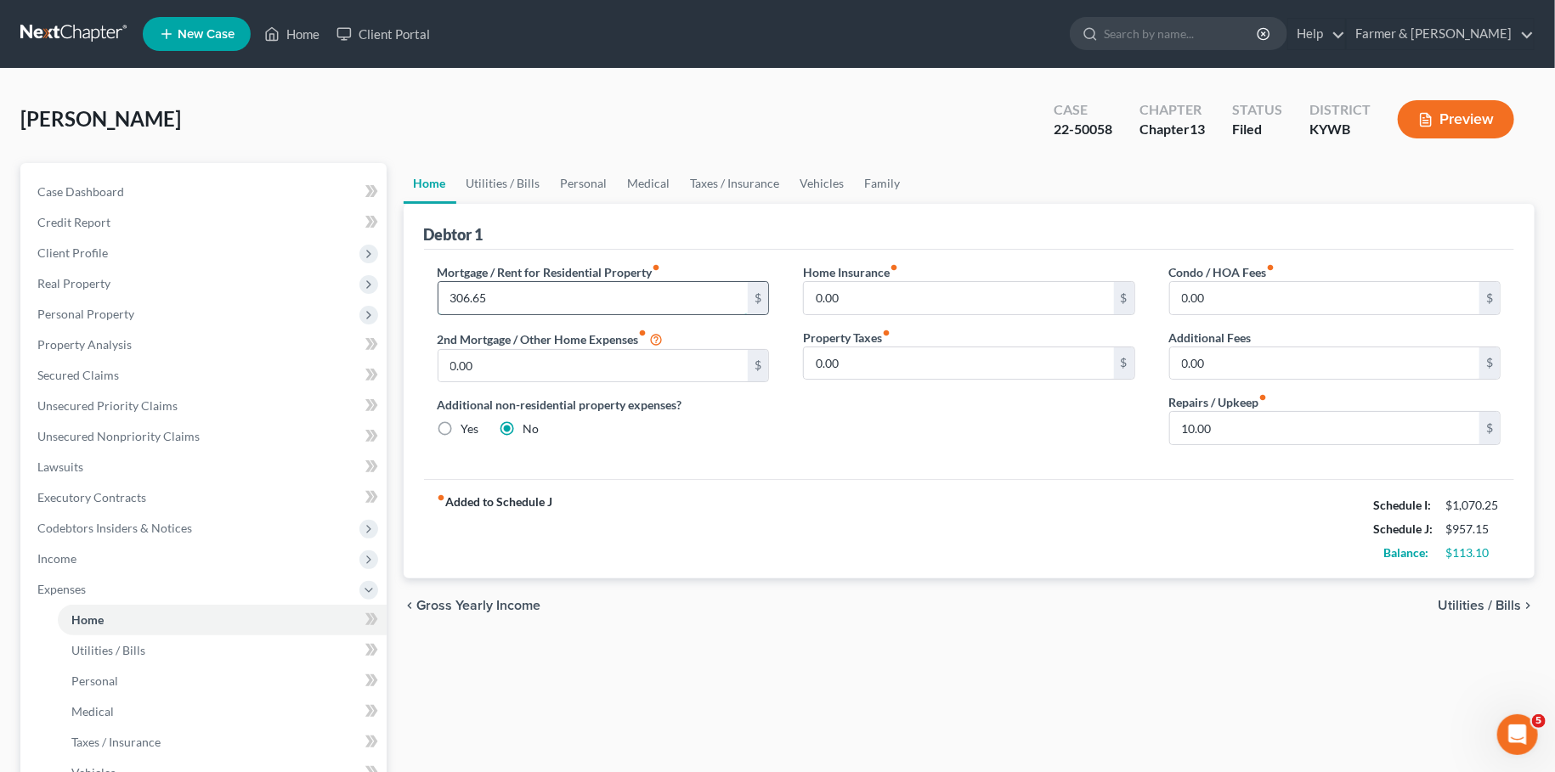
click at [517, 293] on input "306.65" at bounding box center [593, 298] width 310 height 32
type input "315.00"
click at [1234, 421] on input "10.00" at bounding box center [1325, 428] width 310 height 32
type input "0.00"
click at [497, 183] on link "Utilities / Bills" at bounding box center [503, 183] width 94 height 41
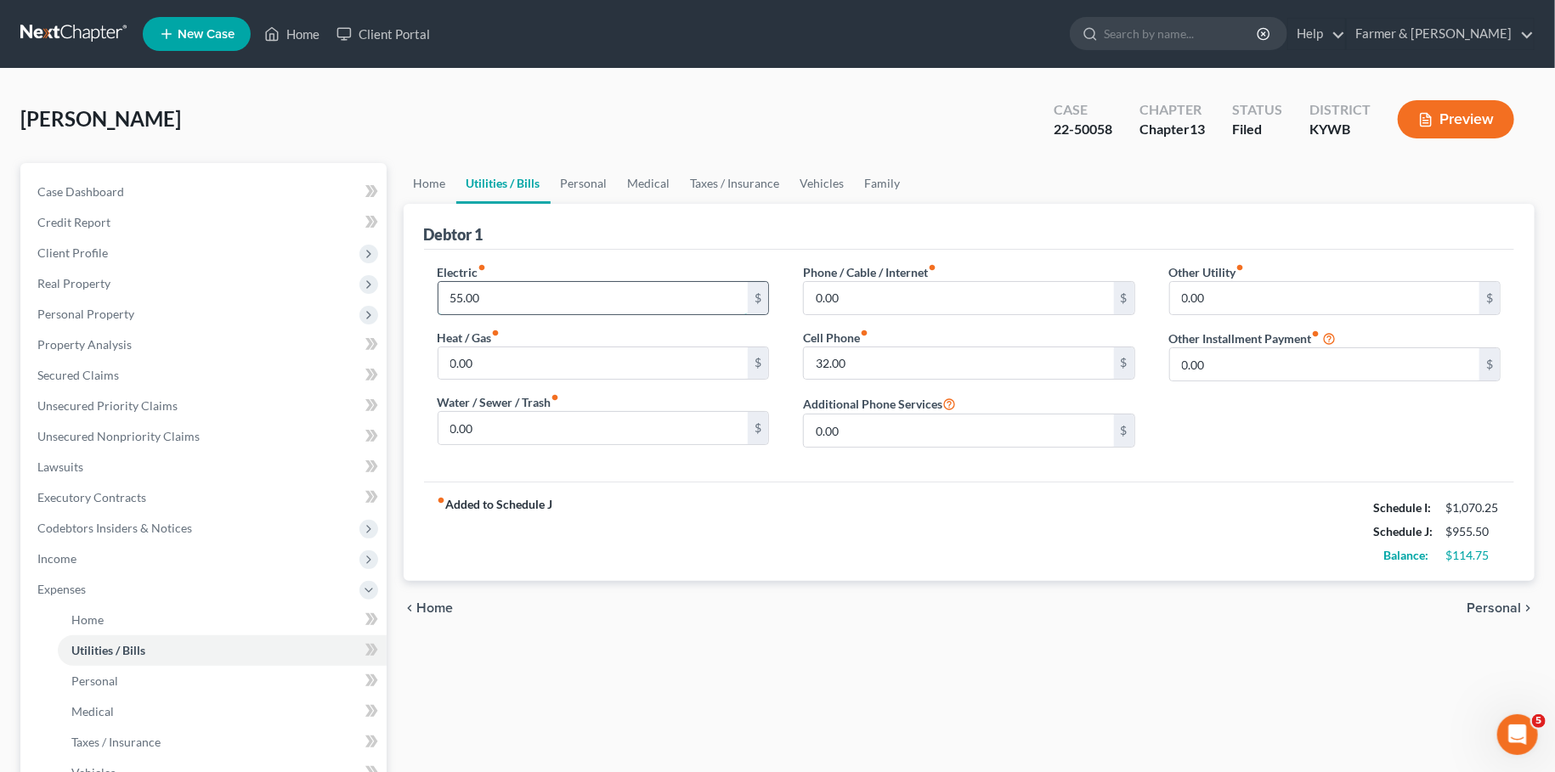
click at [489, 296] on input "55.00" at bounding box center [593, 298] width 310 height 32
type input "85.00"
click at [587, 176] on link "Personal" at bounding box center [584, 183] width 67 height 41
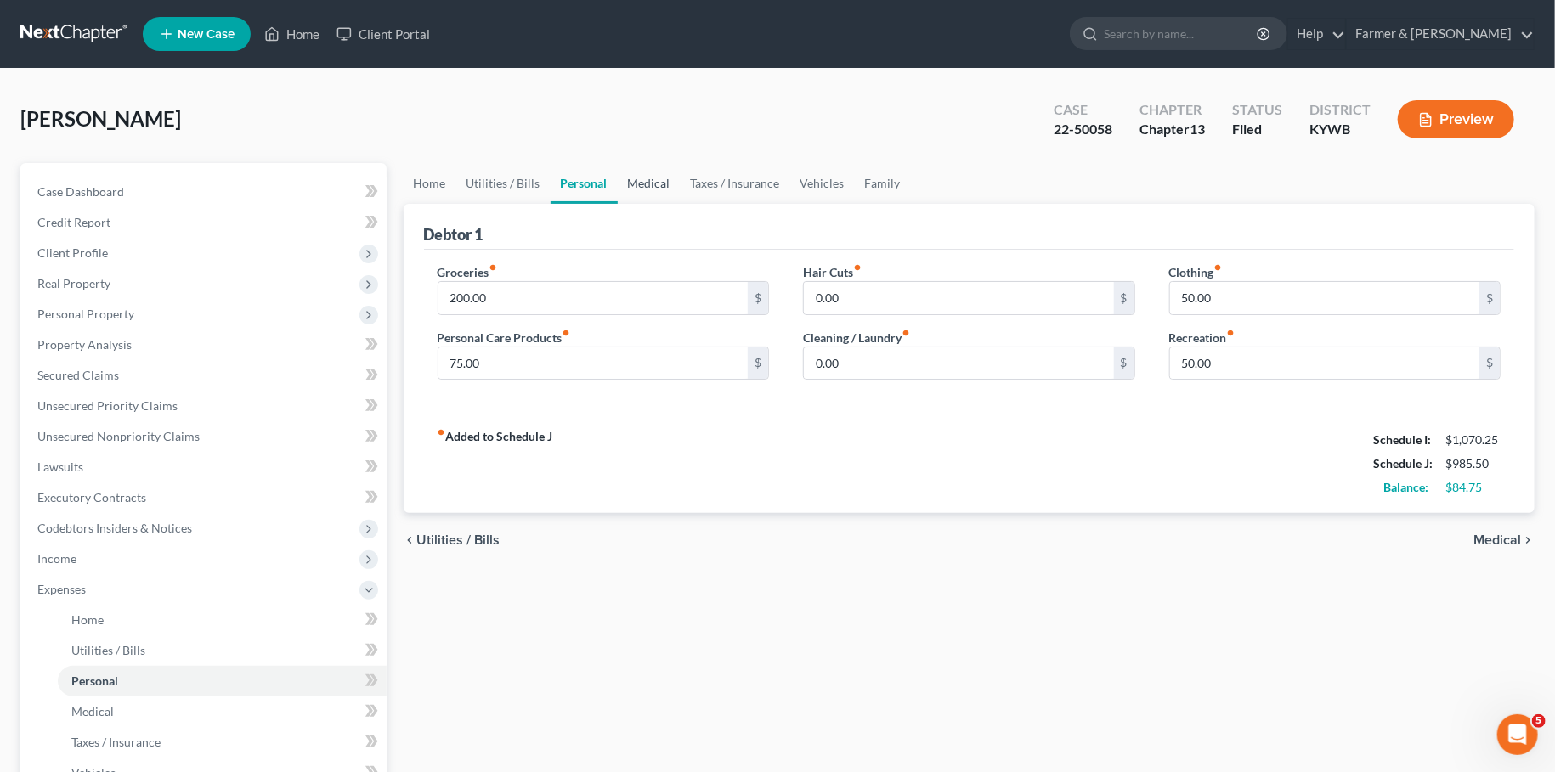
click at [639, 178] on link "Medical" at bounding box center [649, 183] width 63 height 41
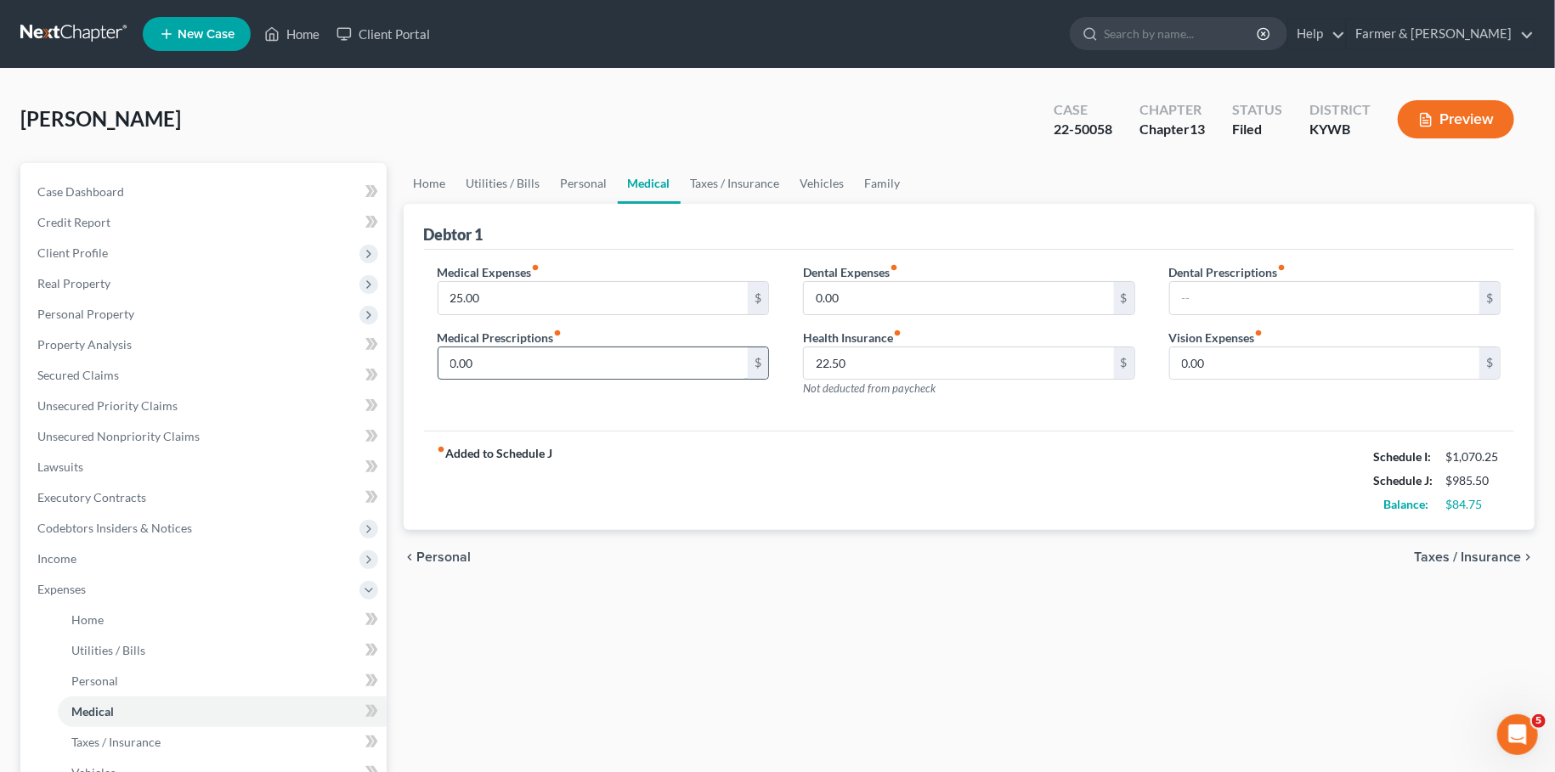
click at [490, 359] on input "0.00" at bounding box center [593, 364] width 310 height 32
type input "125.00"
click at [866, 360] on input "22.50" at bounding box center [959, 364] width 310 height 32
type input "0.00"
click at [804, 167] on link "Vehicles" at bounding box center [822, 183] width 65 height 41
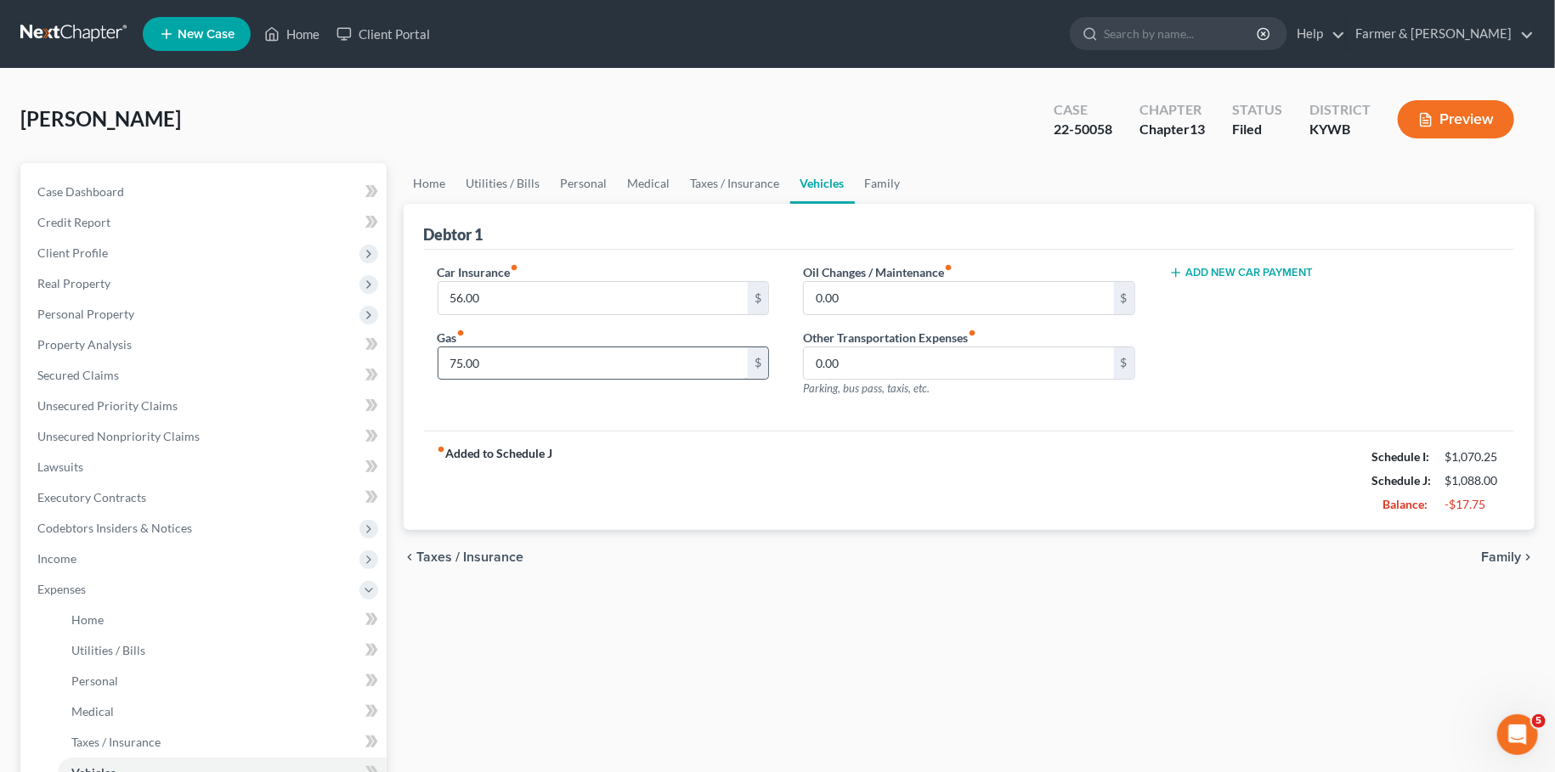
click at [584, 363] on input "75.00" at bounding box center [593, 364] width 310 height 32
type input "150.00"
click at [882, 565] on div "chevron_left Taxes / Insurance Family chevron_right" at bounding box center [970, 557] width 1132 height 54
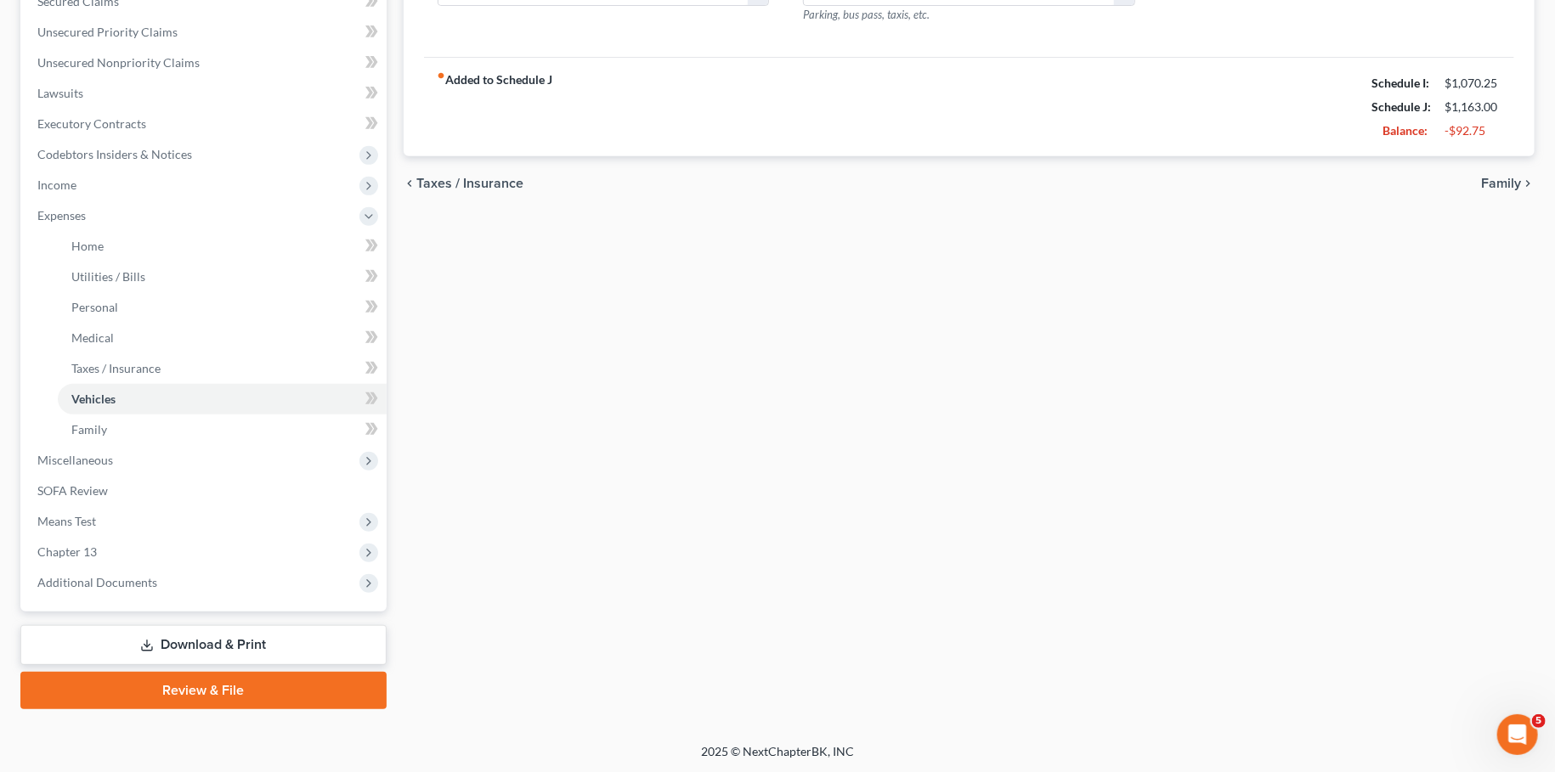
click at [261, 634] on link "Download & Print" at bounding box center [203, 645] width 366 height 40
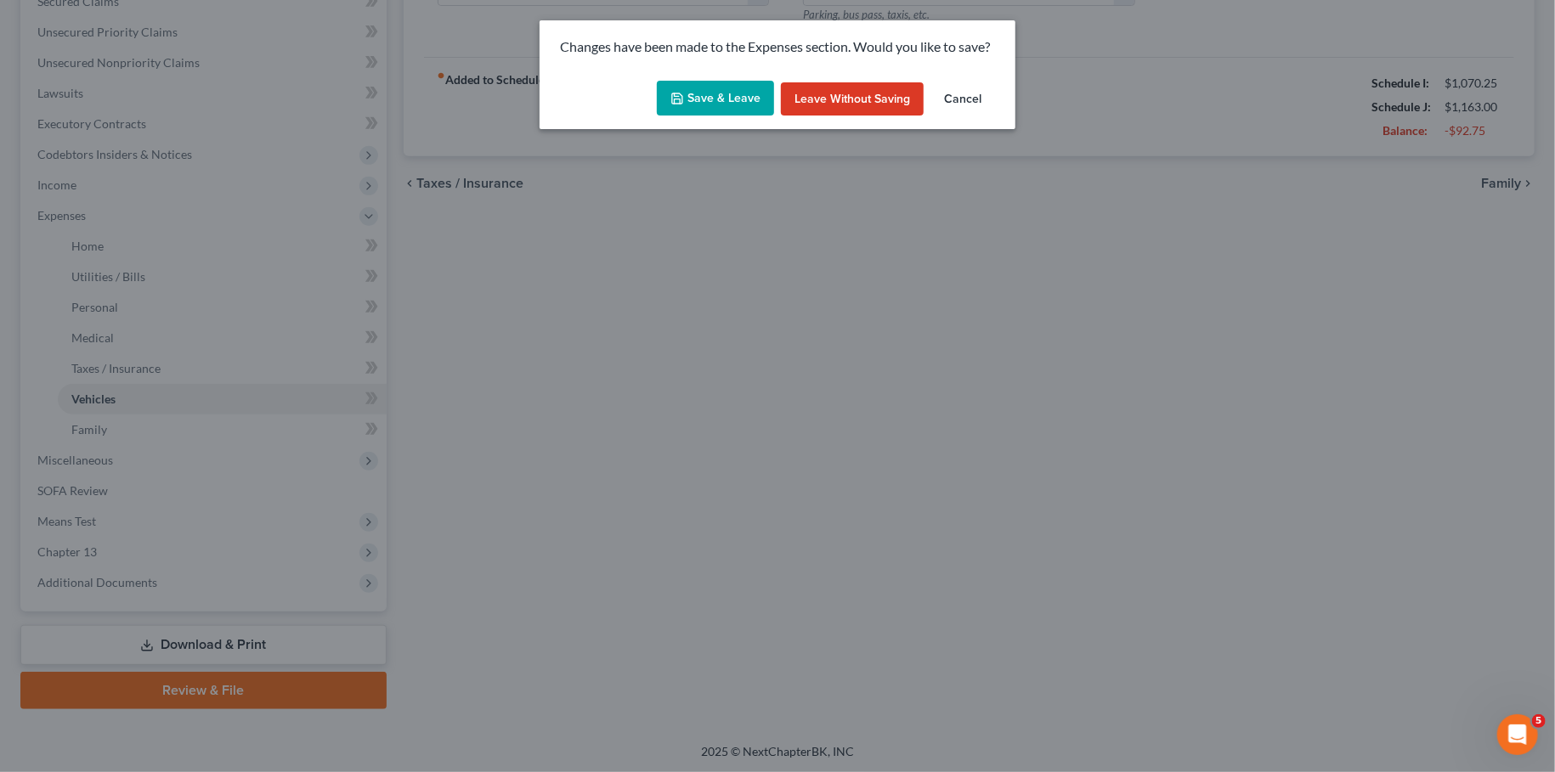
click at [692, 102] on button "Save & Leave" at bounding box center [715, 99] width 117 height 36
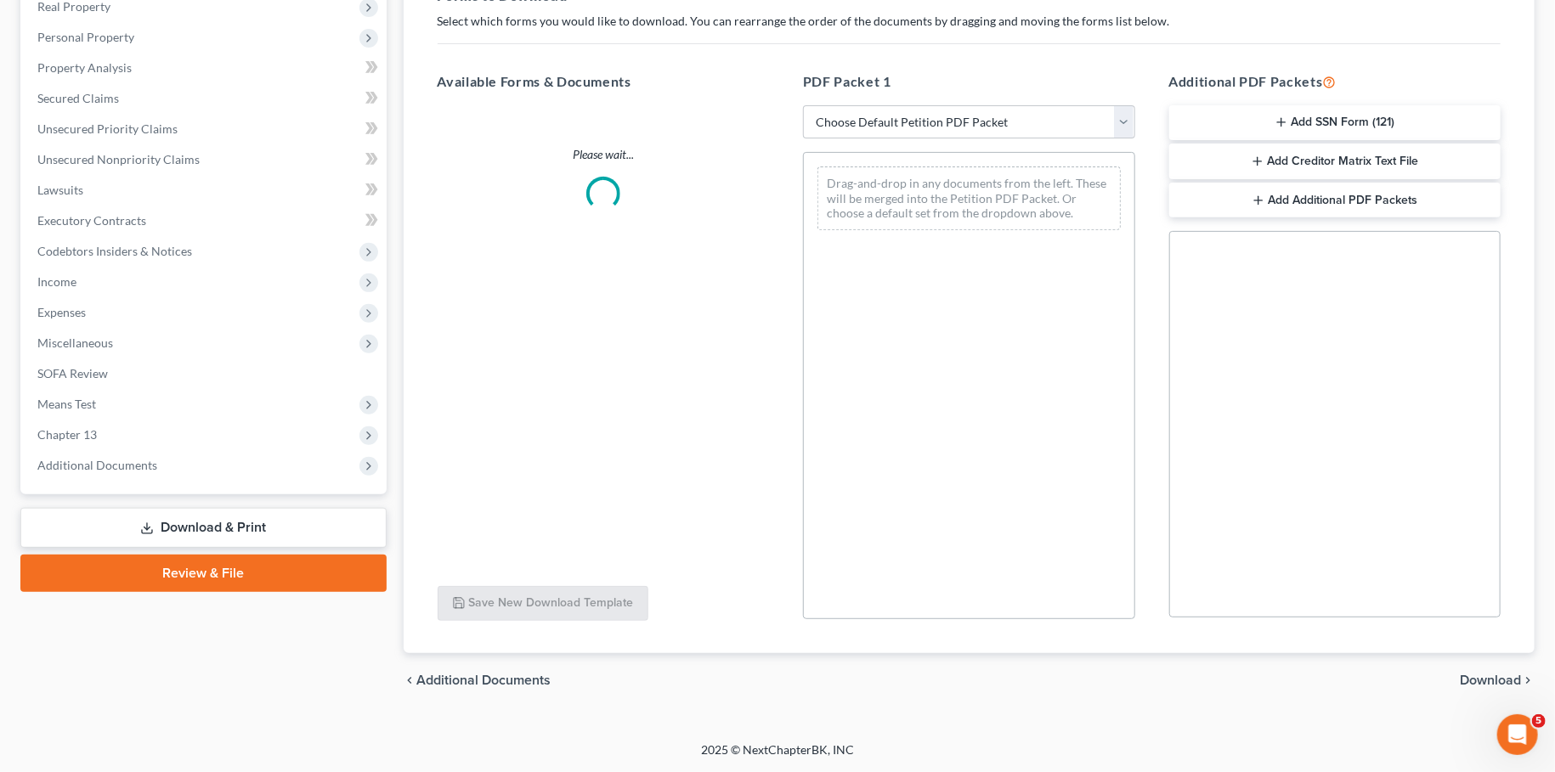
scroll to position [275, 0]
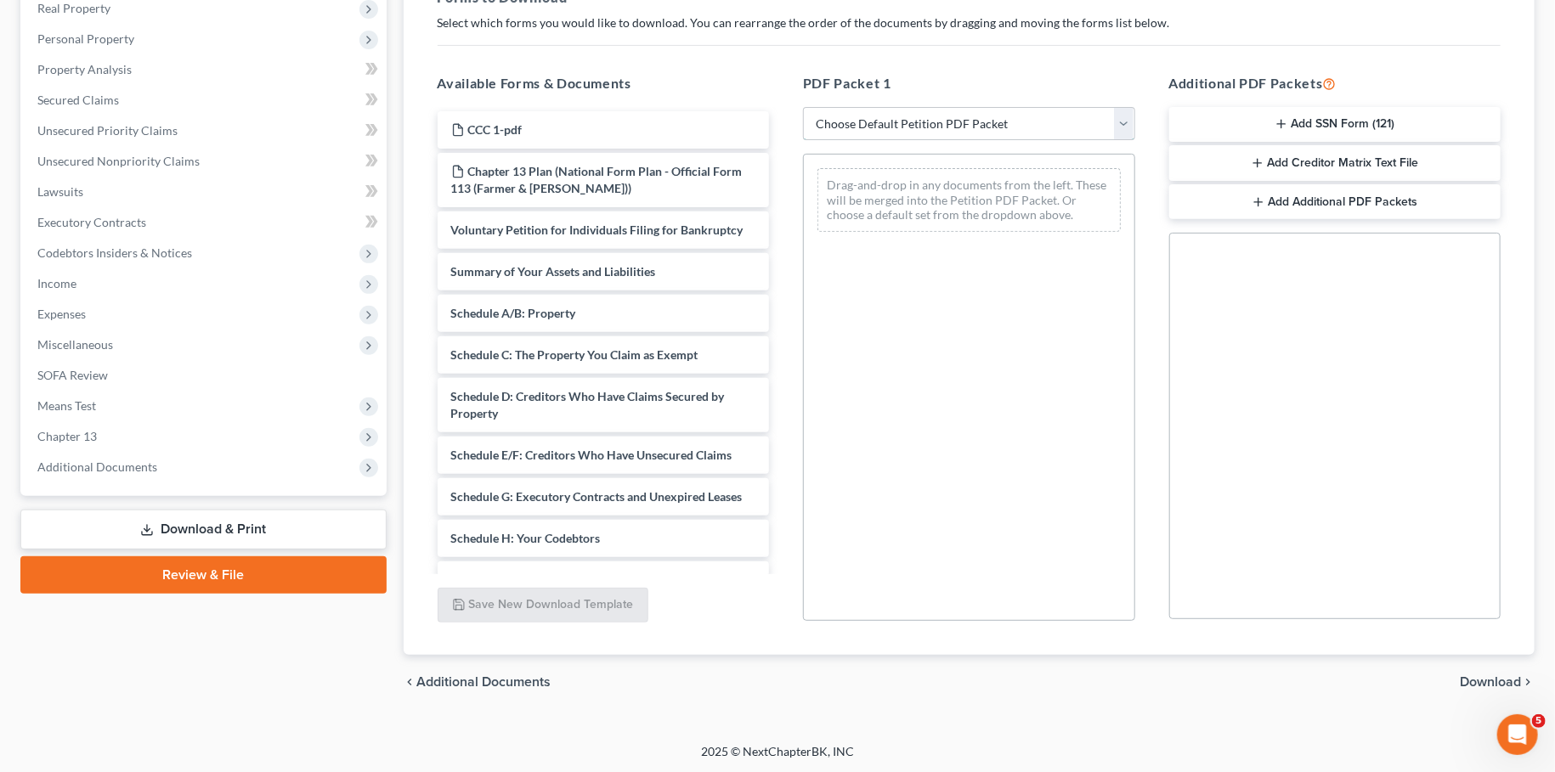
select select "2"
click option "Amended Forms" at bounding box center [0, 0] width 0 height 0
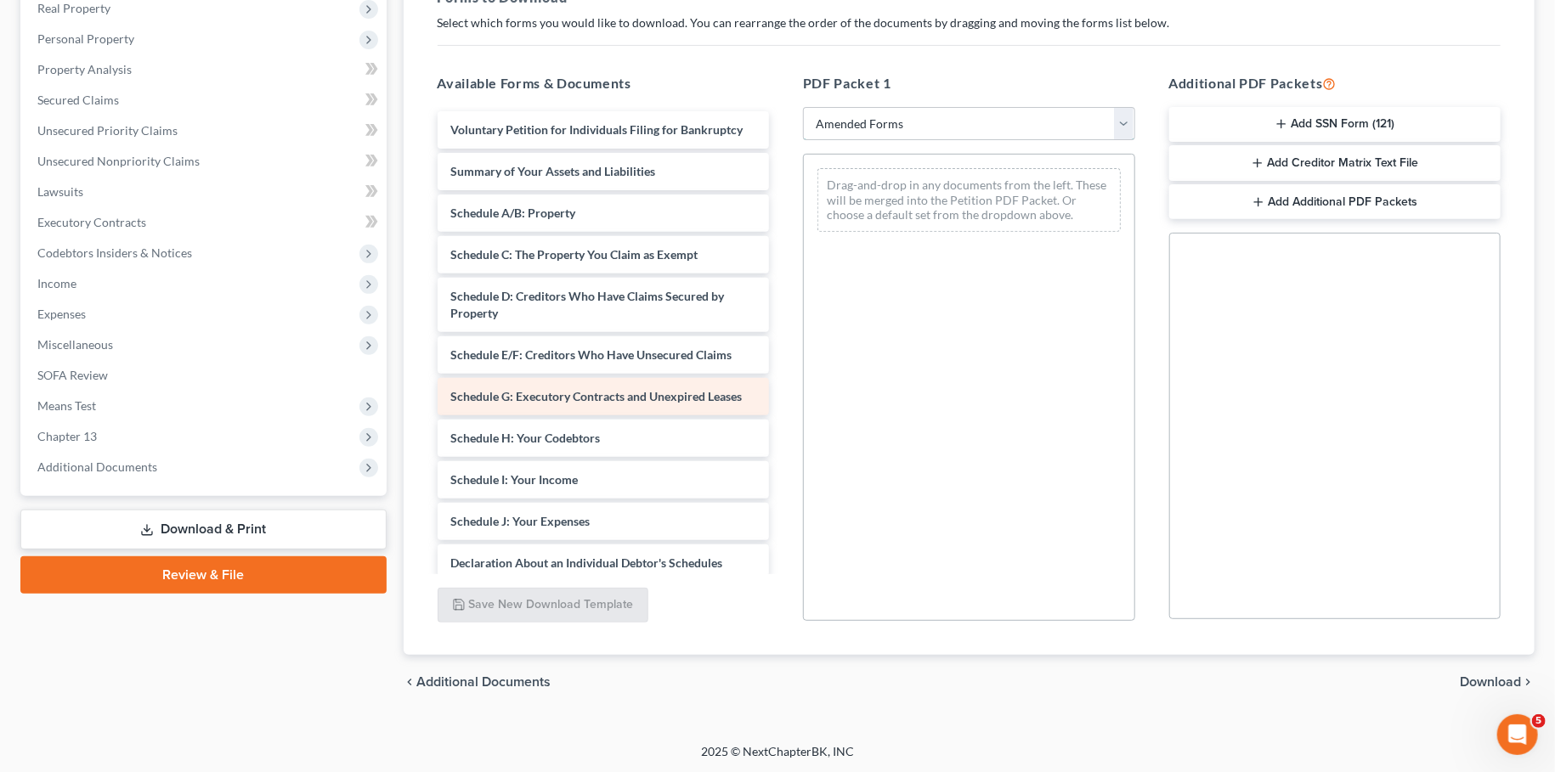
scroll to position [143, 0]
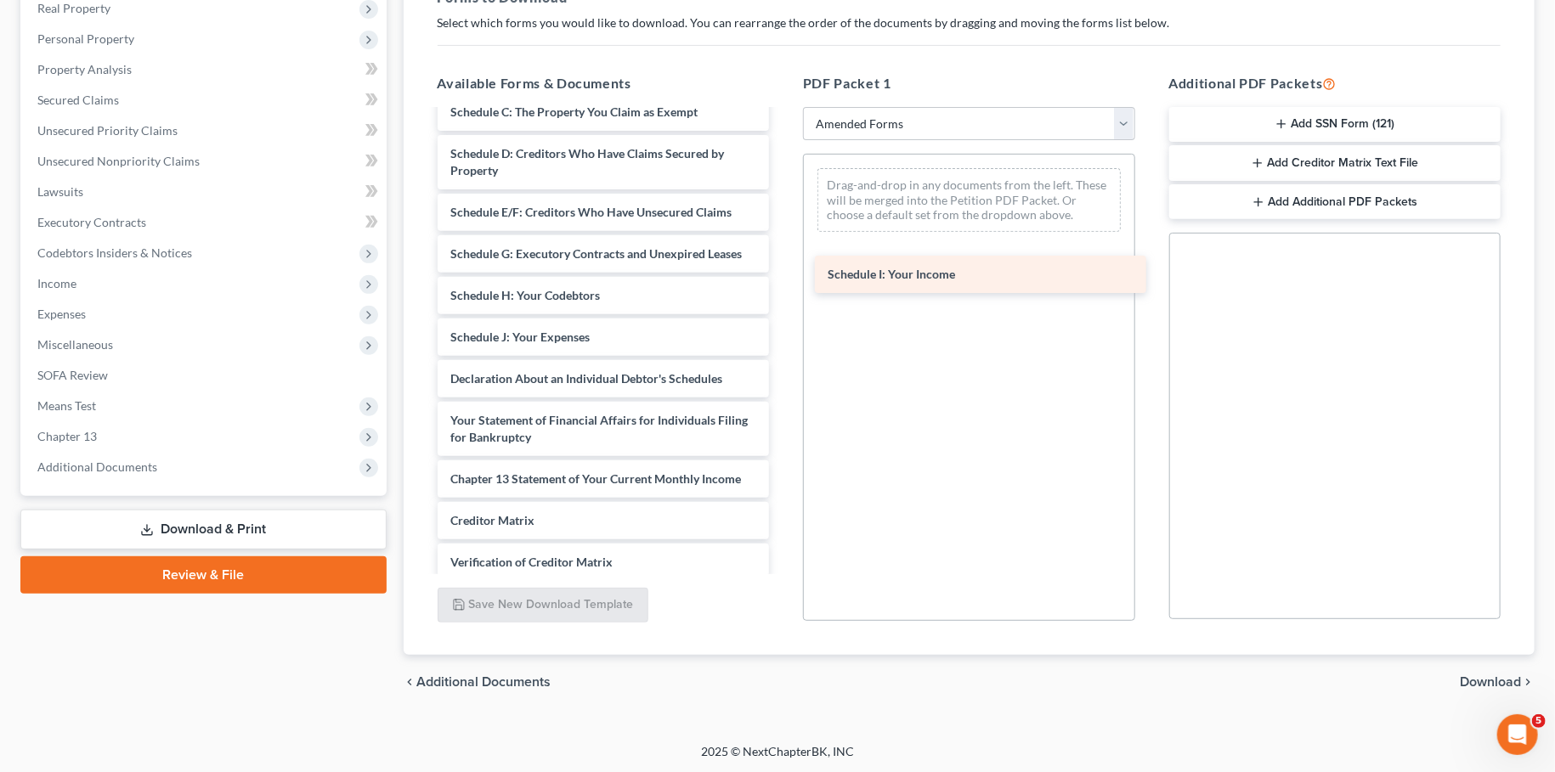
drag, startPoint x: 533, startPoint y: 334, endPoint x: 929, endPoint y: 272, distance: 400.8
click at [783, 272] on div "Schedule I: Your Income Voluntary Petition for Individuals Filing for Bankruptc…" at bounding box center [603, 325] width 359 height 713
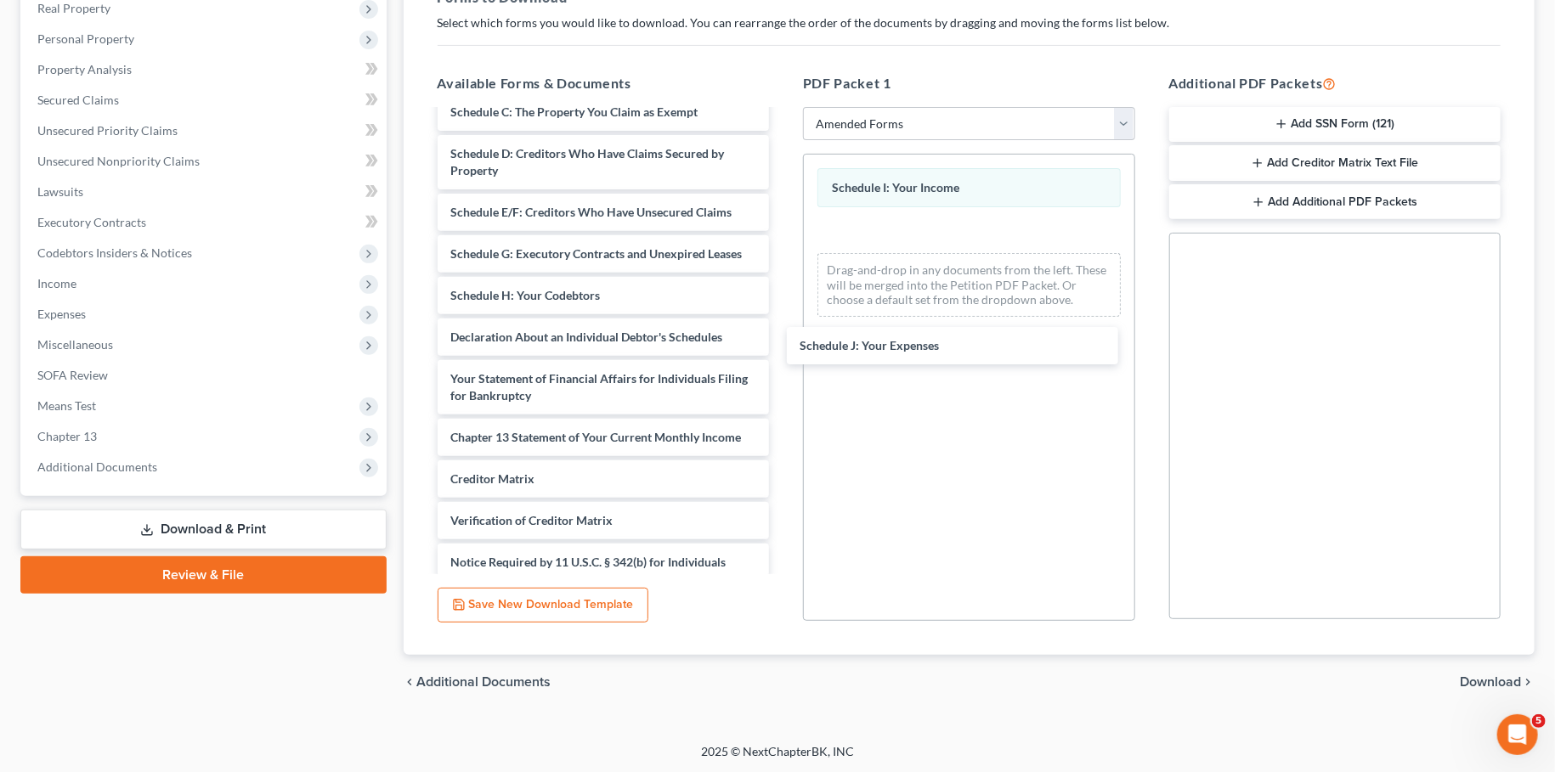
click at [783, 352] on div "Schedule J: Your Expenses Voluntary Petition for Individuals Filing for Bankrup…" at bounding box center [603, 304] width 359 height 671
click at [1492, 693] on div "chevron_left Additional Documents Download chevron_right" at bounding box center [970, 682] width 1132 height 54
click at [1485, 679] on span "Download" at bounding box center [1490, 682] width 61 height 14
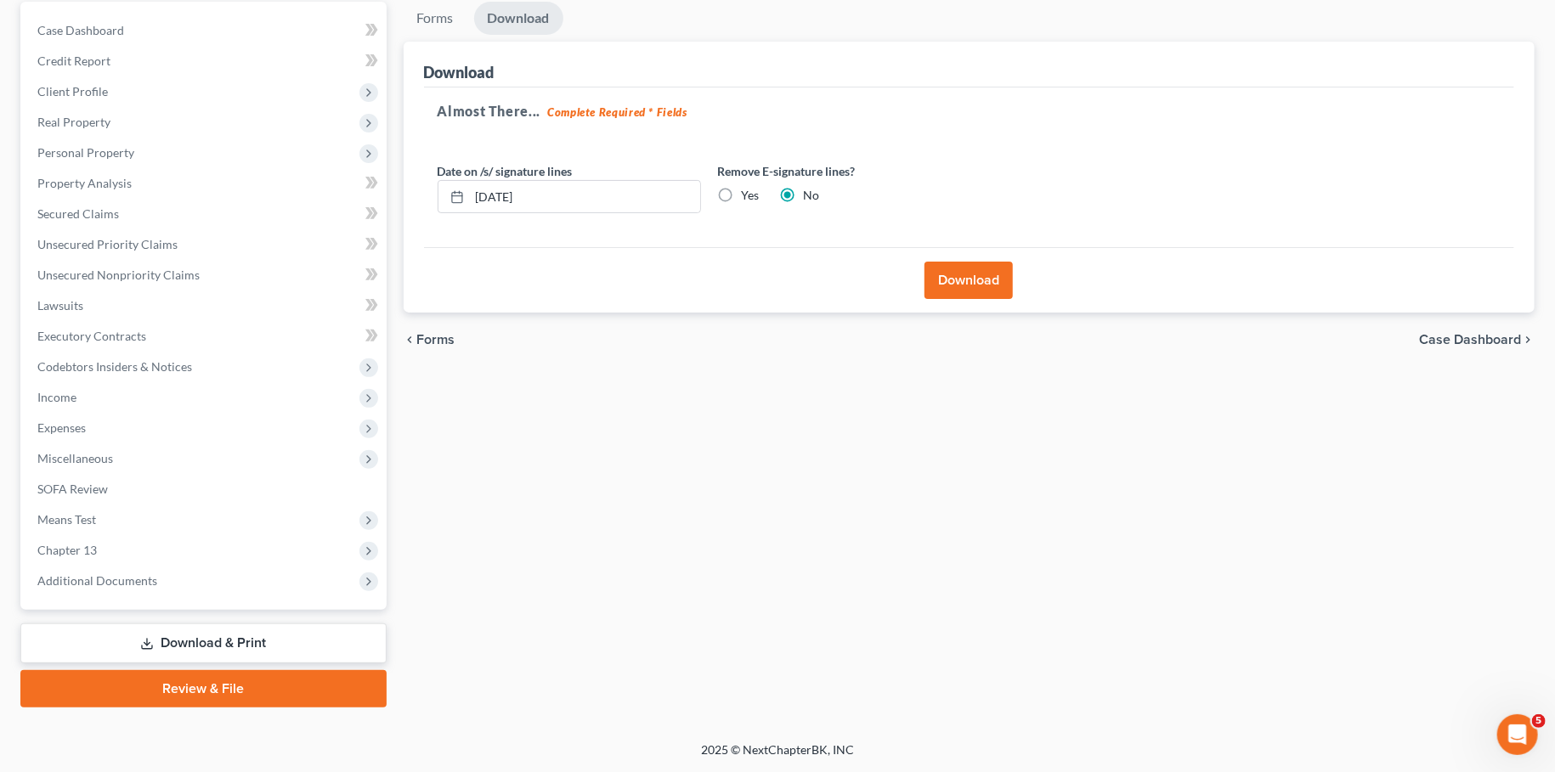
scroll to position [159, 0]
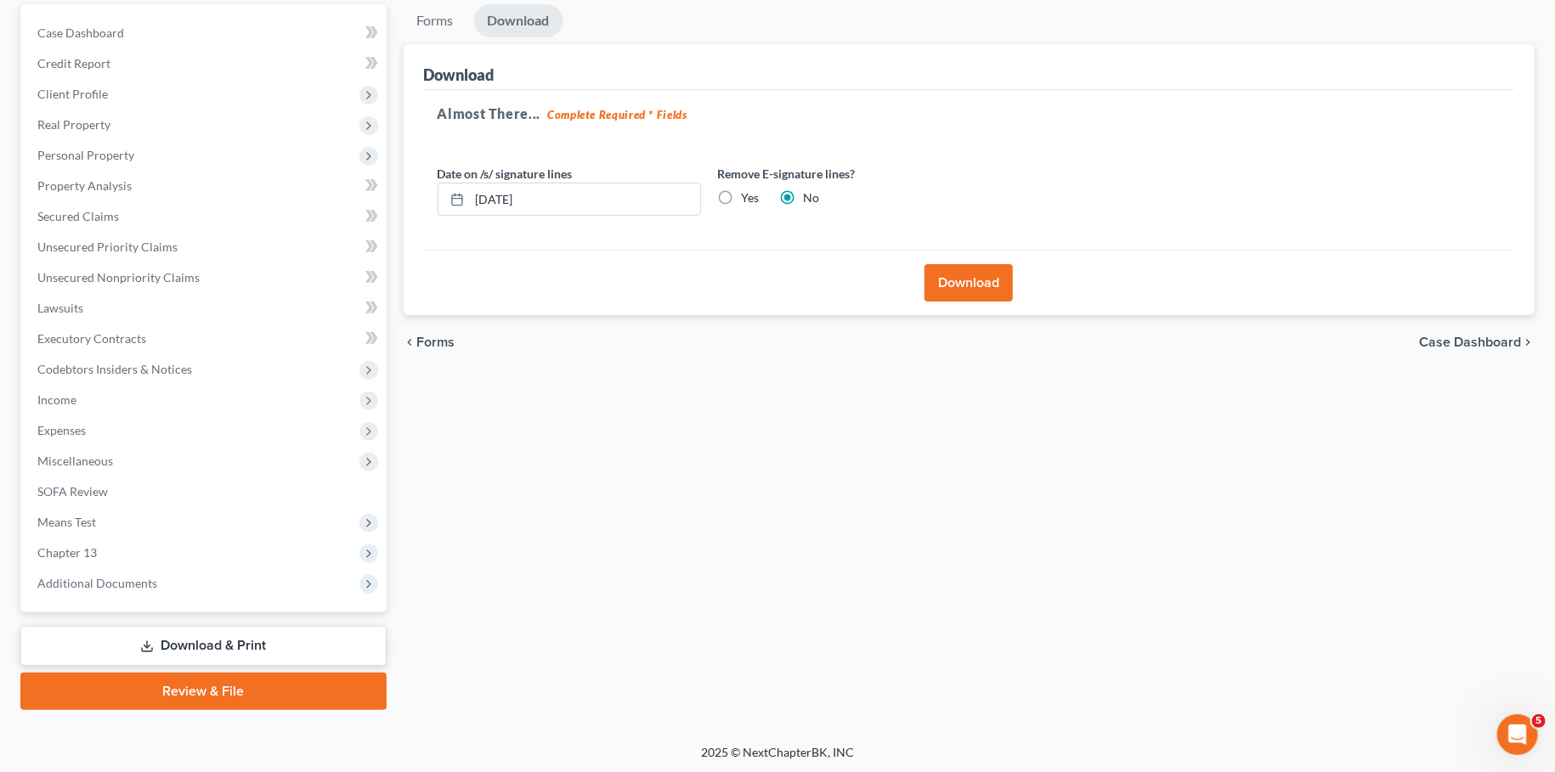
click at [966, 291] on button "Download" at bounding box center [968, 282] width 88 height 37
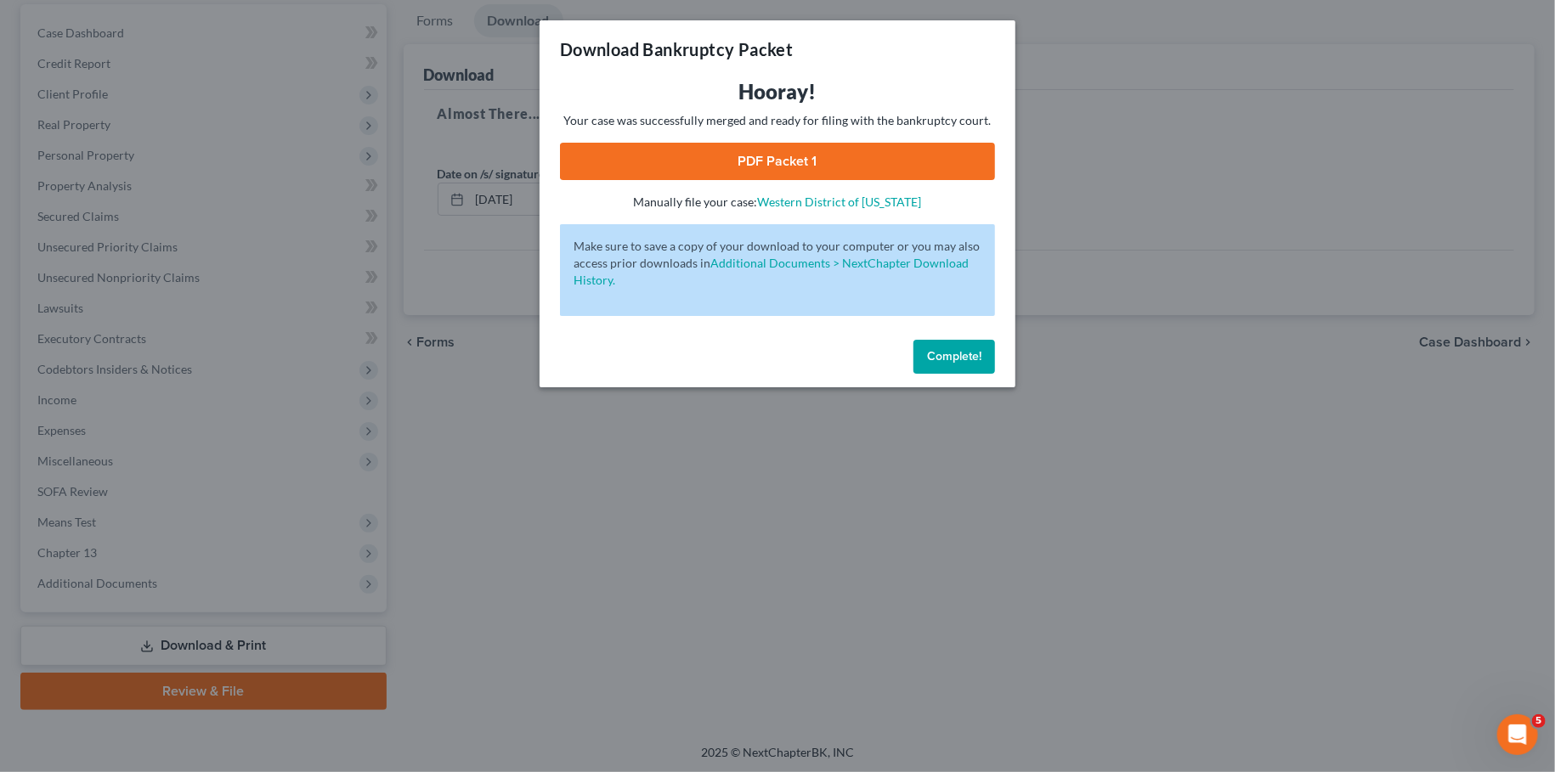
click at [719, 158] on link "PDF Packet 1" at bounding box center [777, 161] width 435 height 37
click at [973, 359] on span "Complete!" at bounding box center [954, 356] width 54 height 14
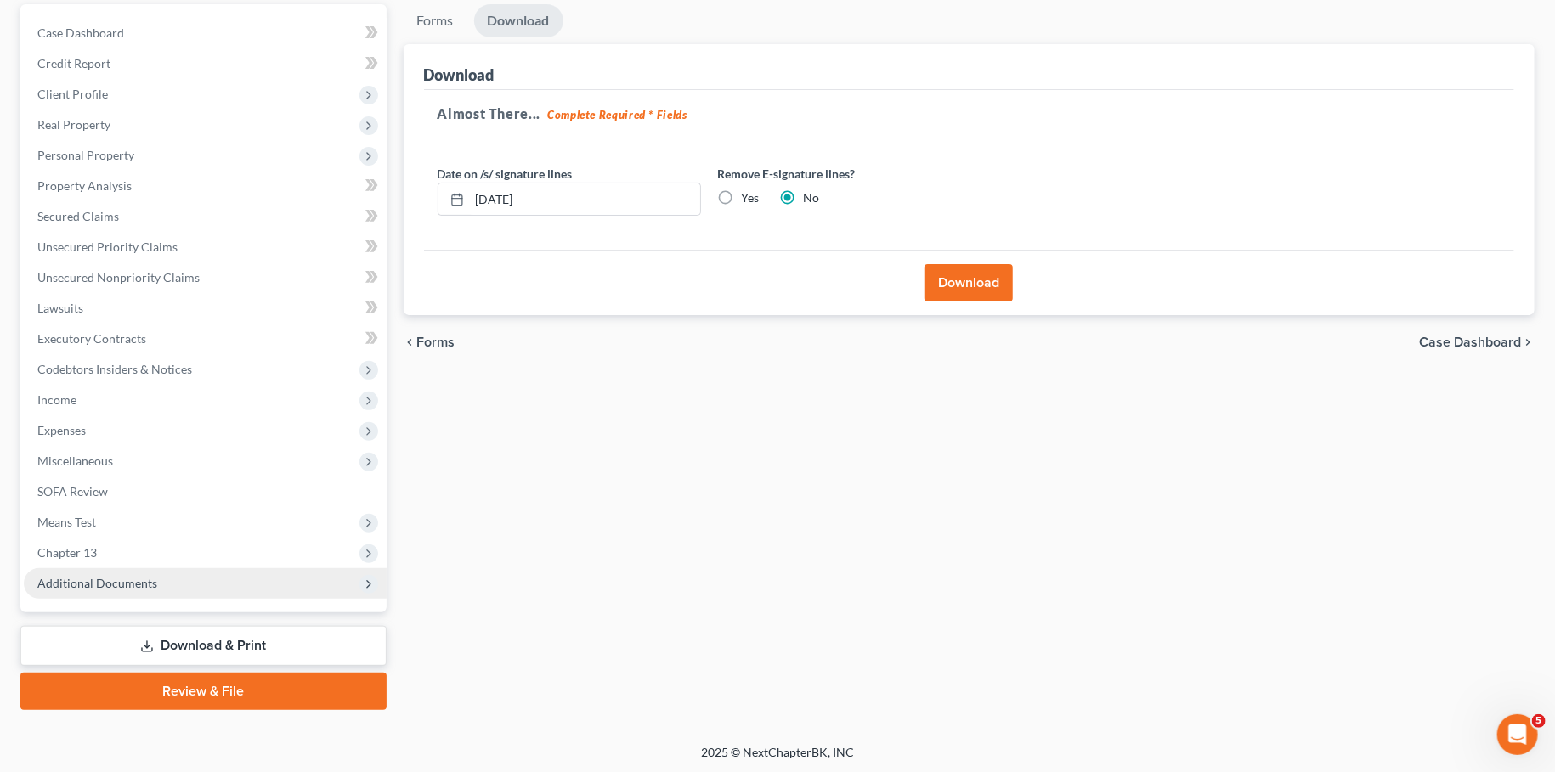
click at [220, 581] on span "Additional Documents" at bounding box center [205, 583] width 363 height 31
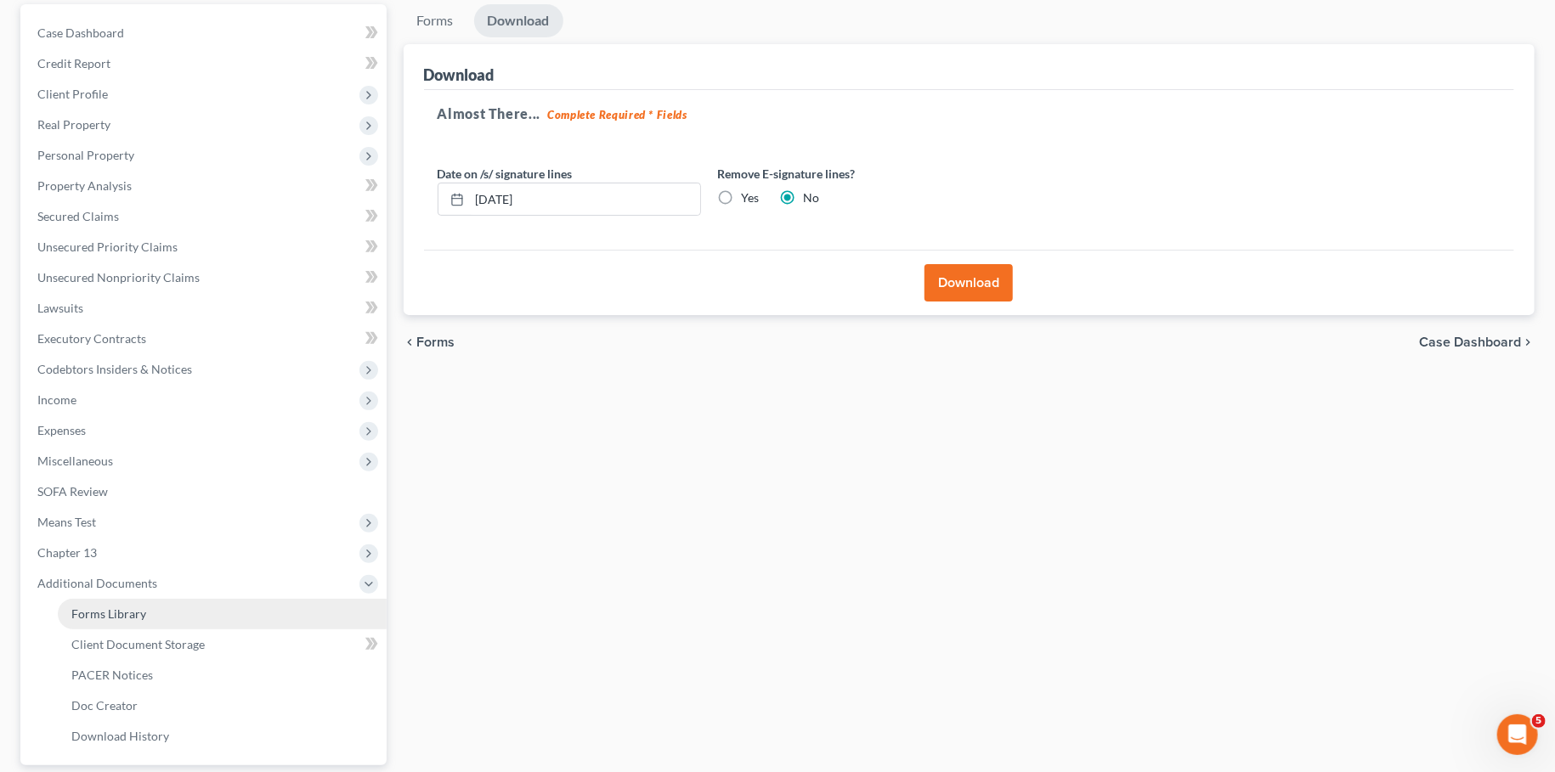
click at [216, 607] on link "Forms Library" at bounding box center [222, 614] width 329 height 31
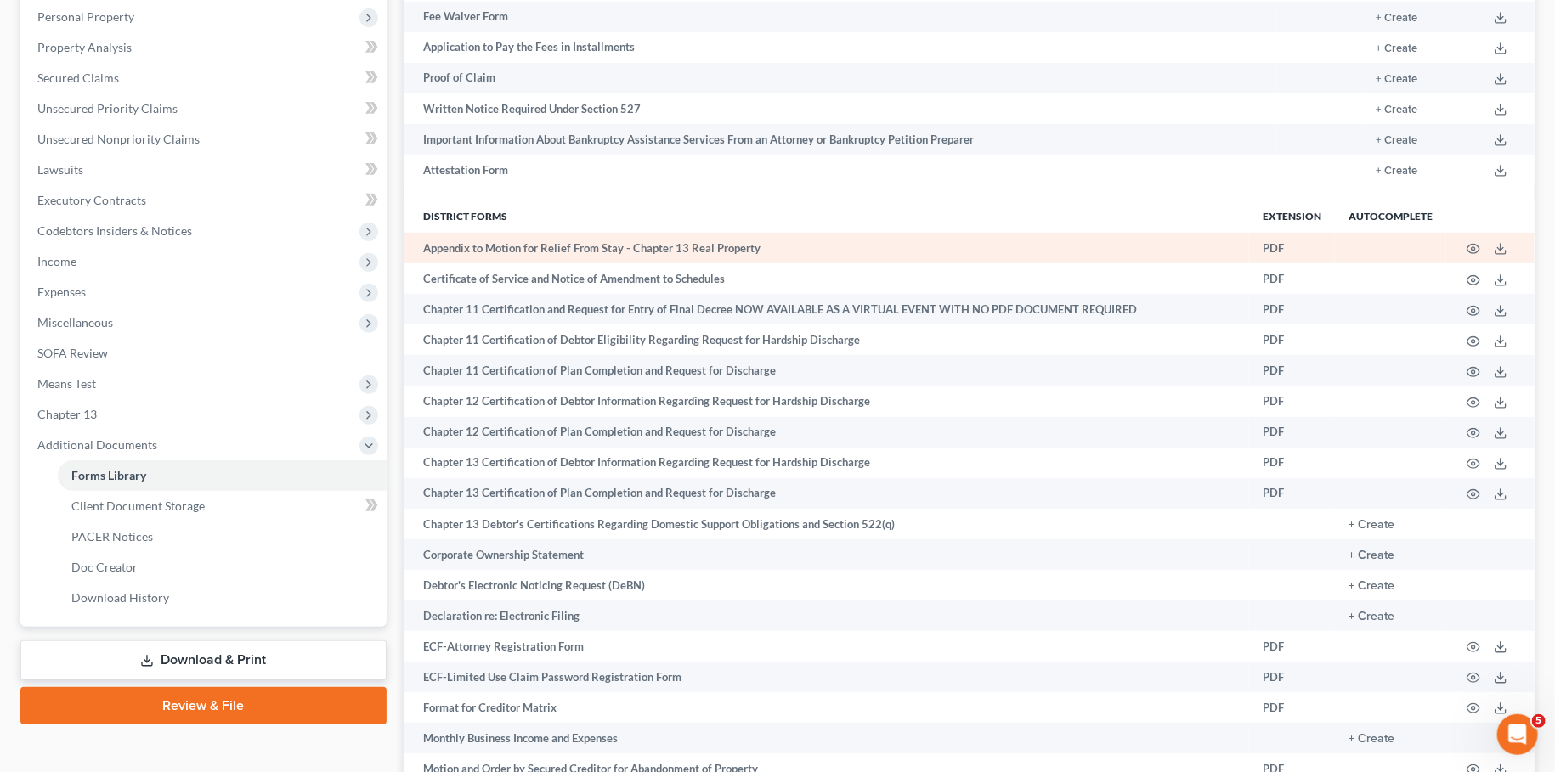
scroll to position [299, 0]
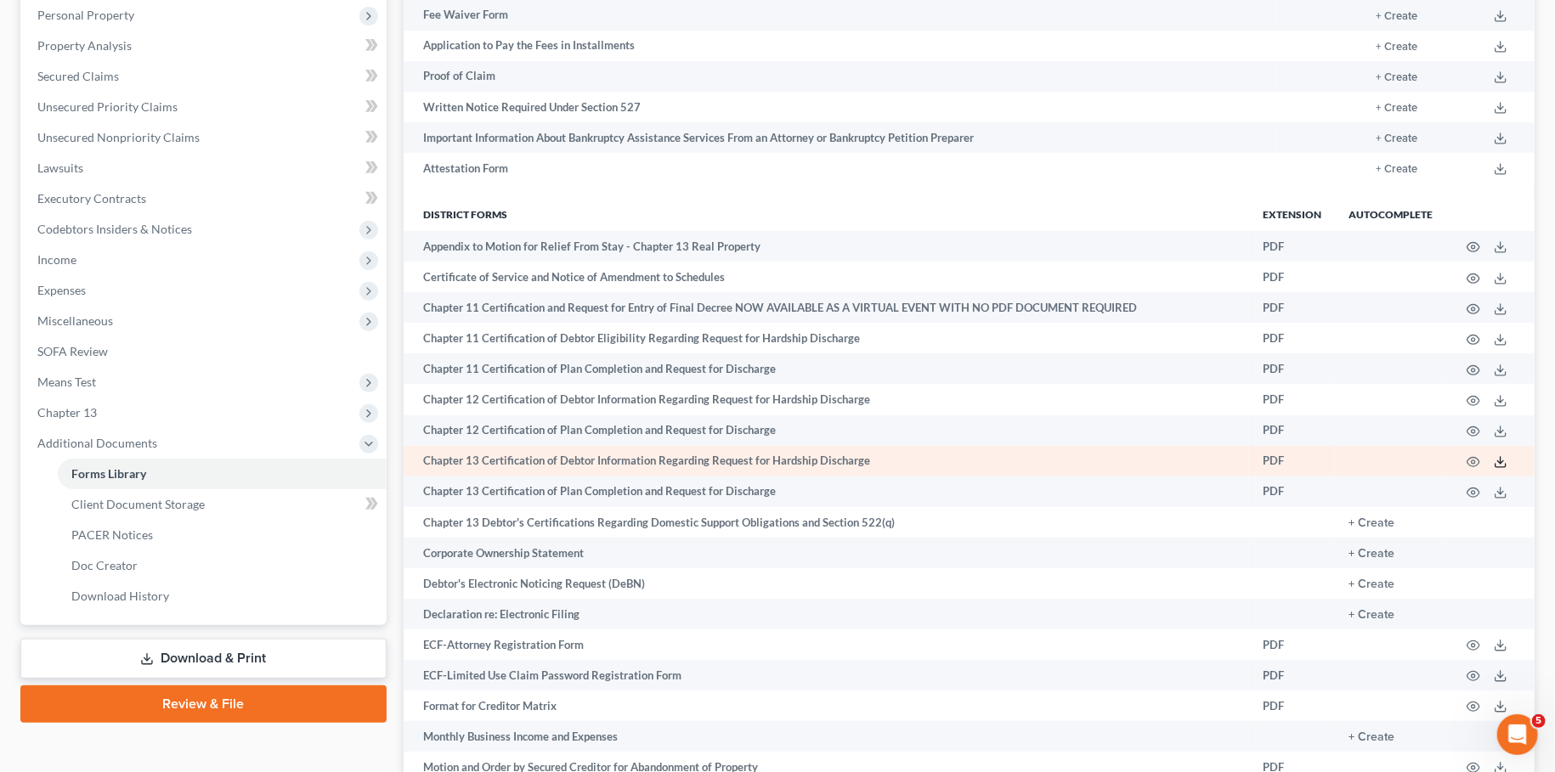
click at [1498, 456] on icon at bounding box center [1501, 462] width 14 height 14
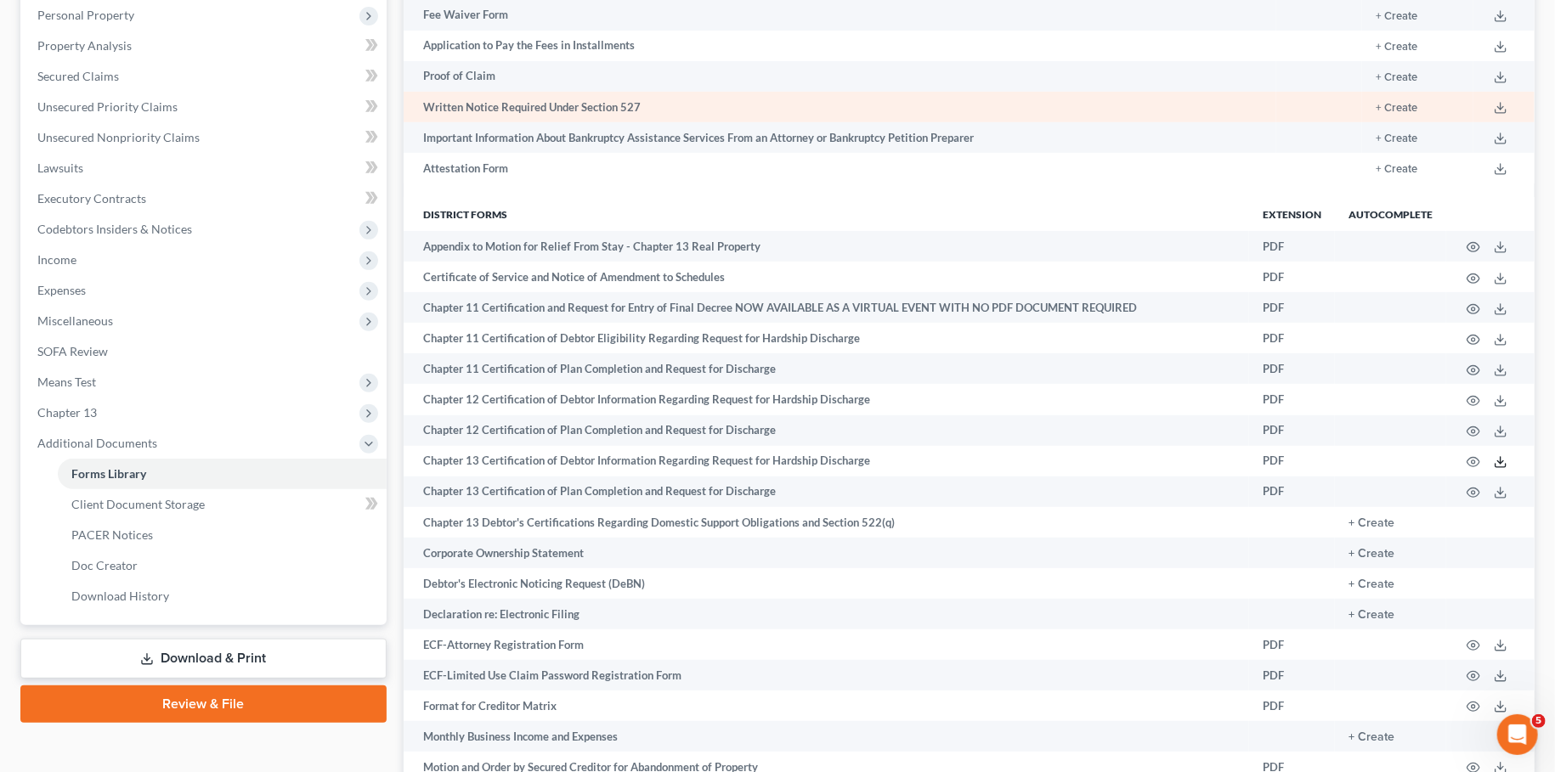
scroll to position [0, 0]
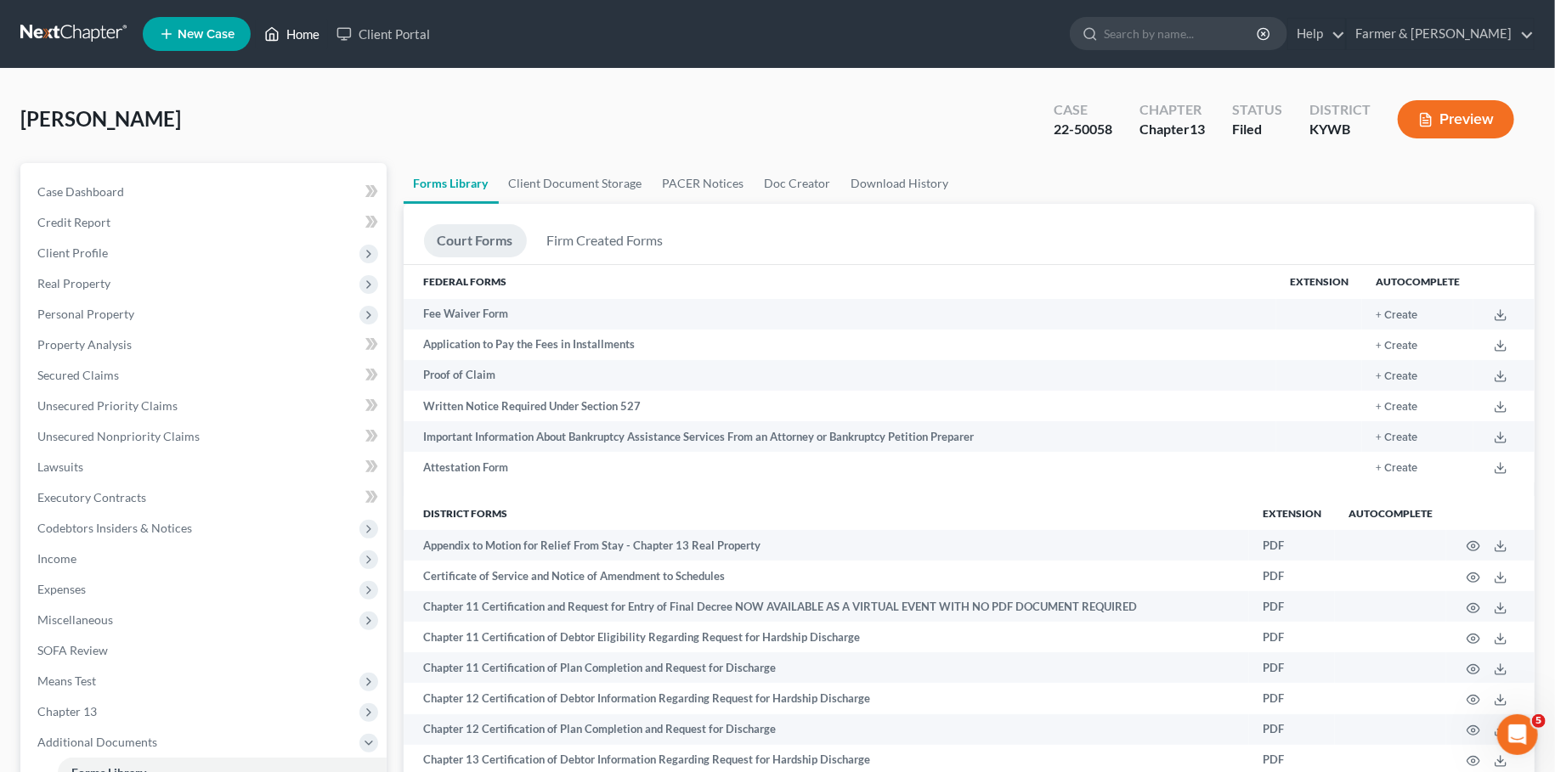
click at [294, 29] on link "Home" at bounding box center [292, 34] width 72 height 31
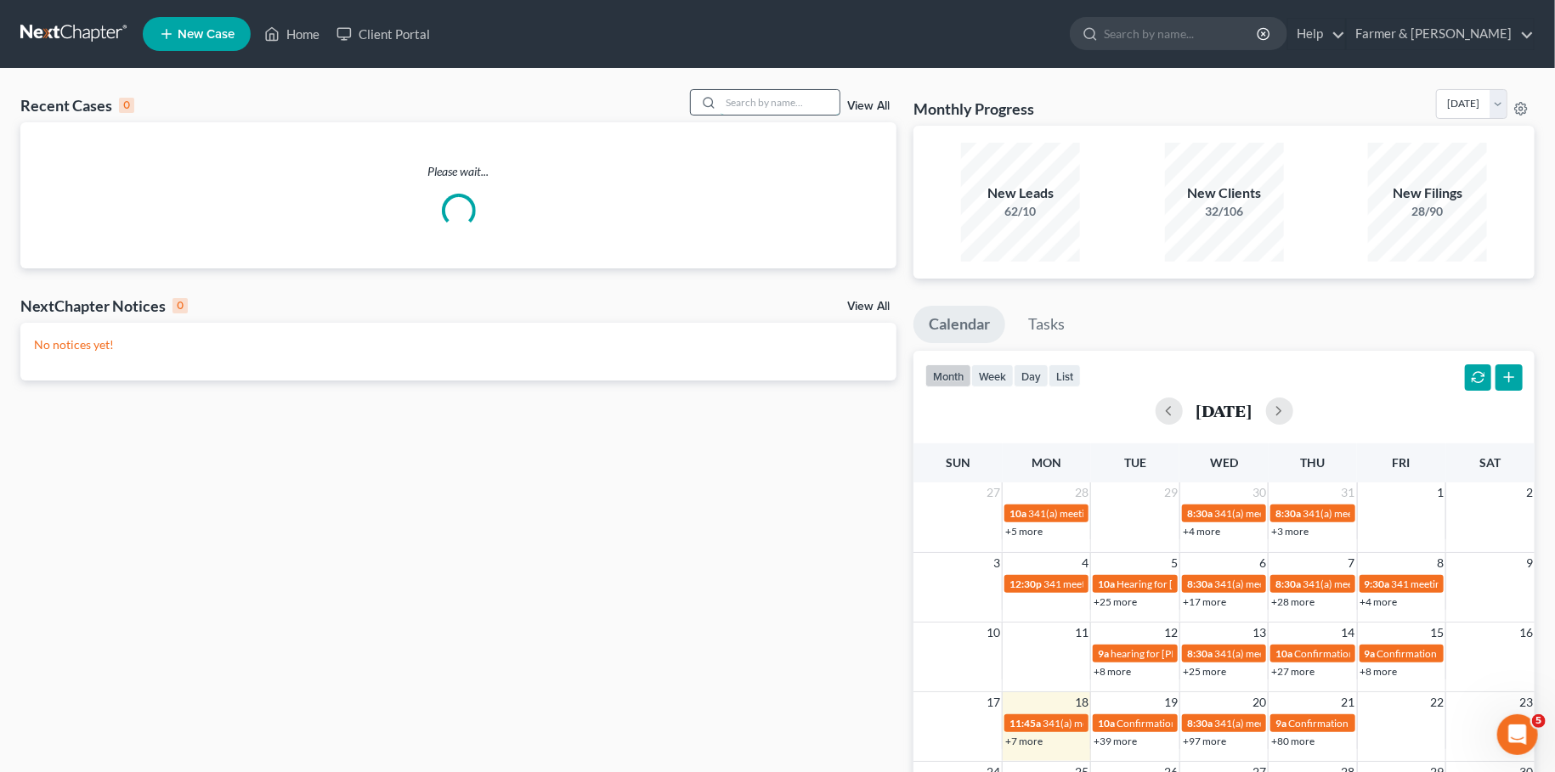
click at [783, 101] on input "search" at bounding box center [780, 102] width 119 height 25
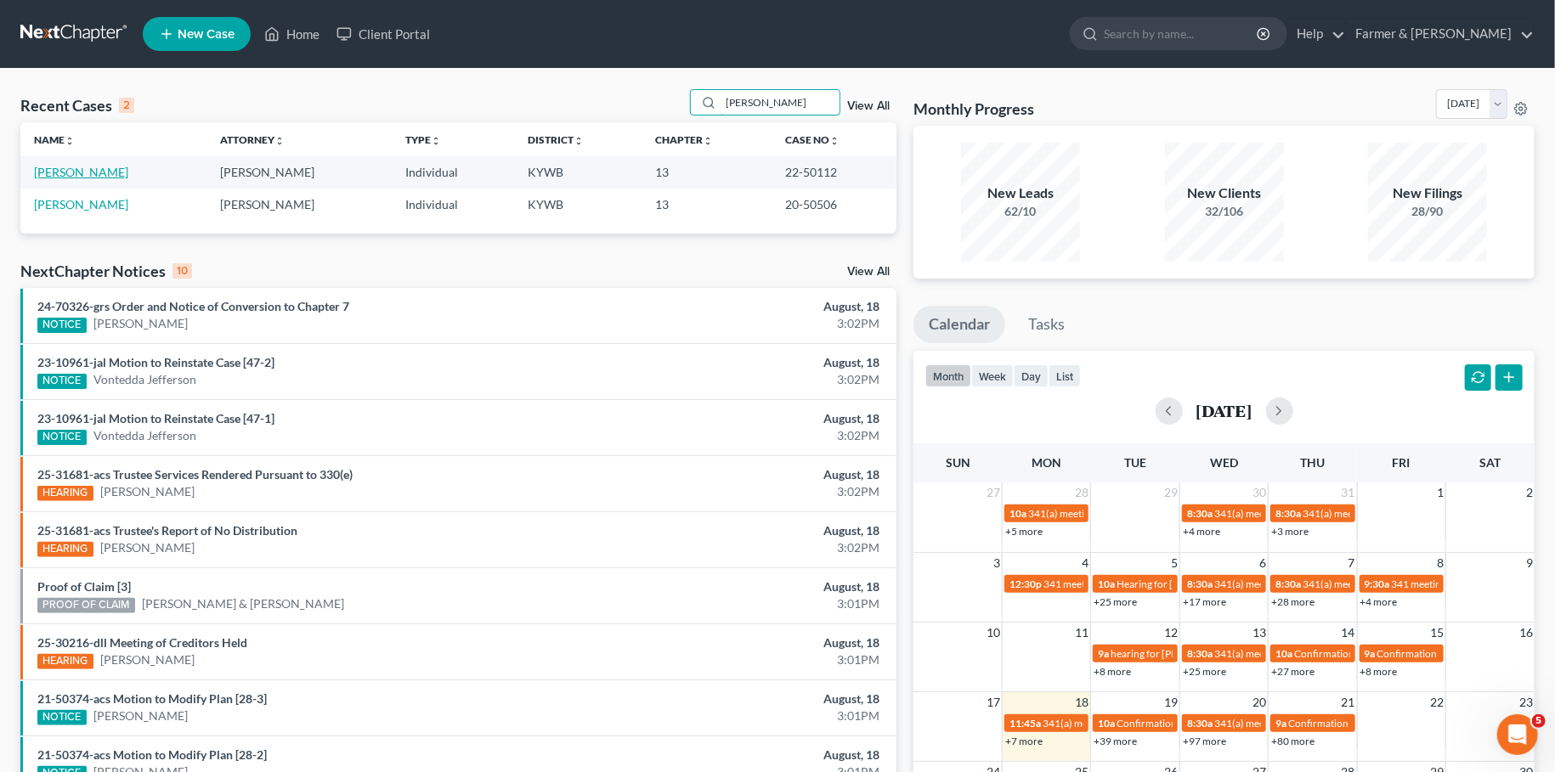
type input "JULIE ALLCOCK"
click at [77, 167] on link "Allcock, Julie" at bounding box center [81, 172] width 94 height 14
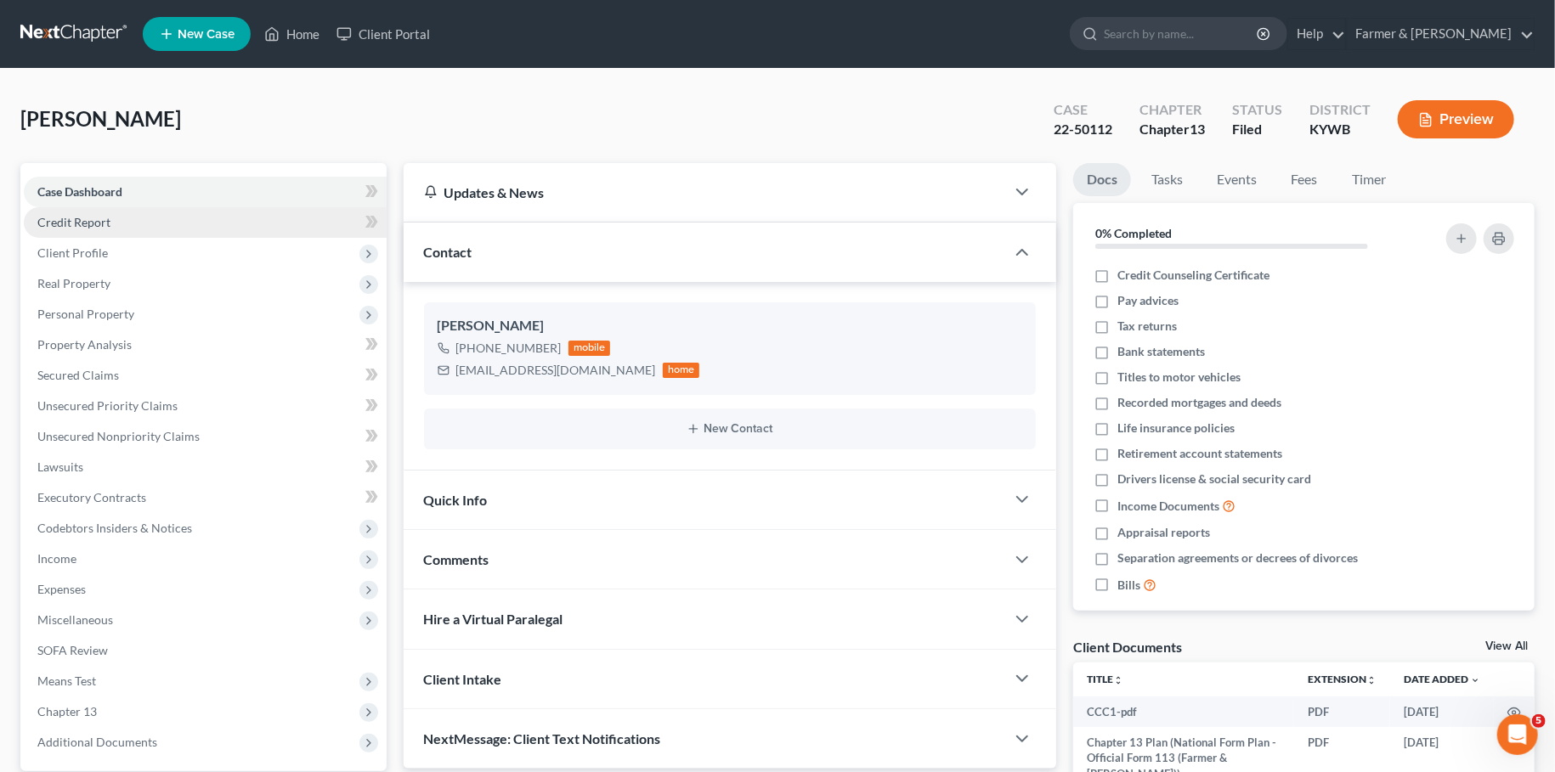
scroll to position [159, 0]
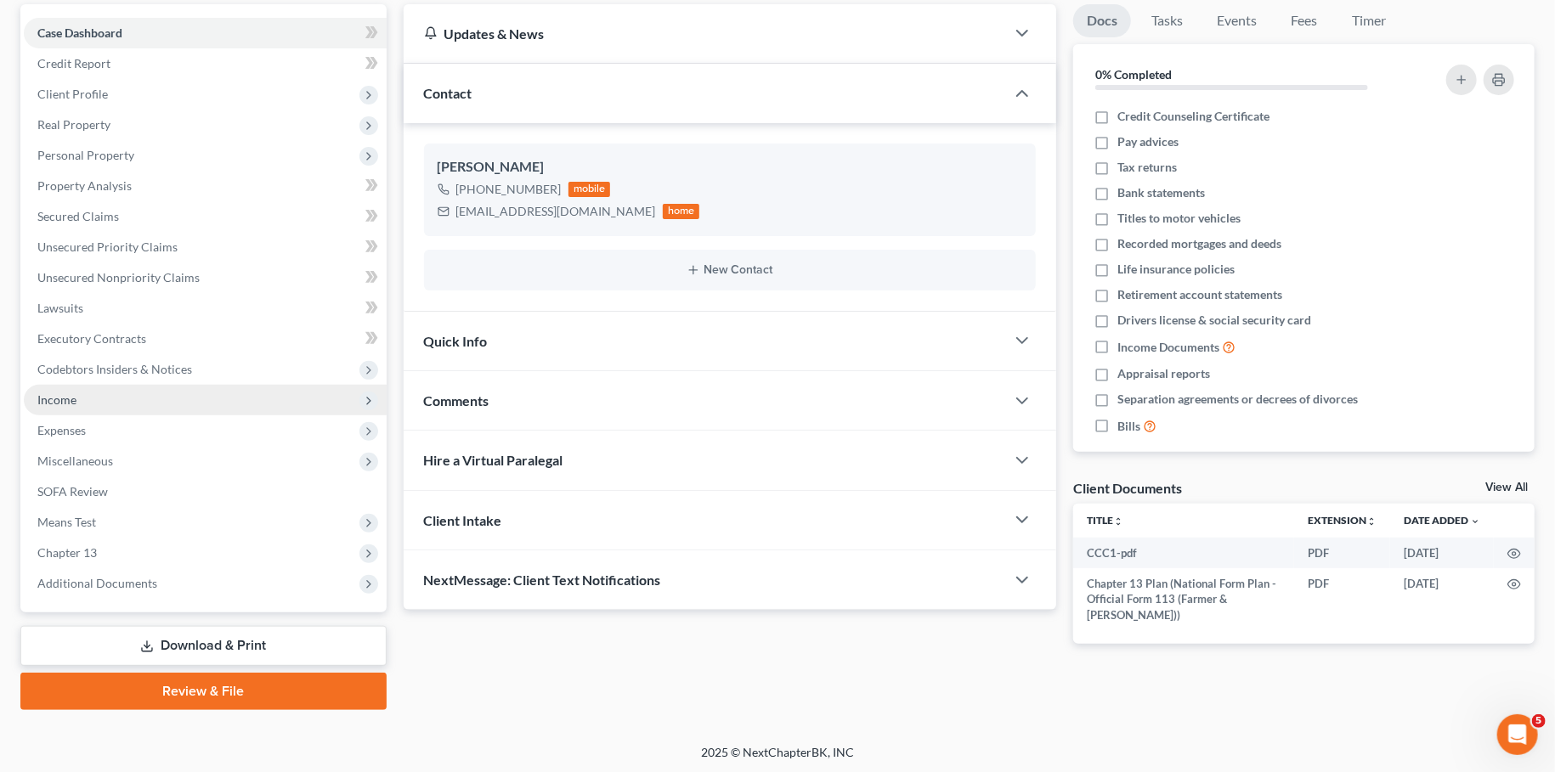
drag, startPoint x: 120, startPoint y: 573, endPoint x: 129, endPoint y: 412, distance: 160.9
click at [121, 573] on span "Additional Documents" at bounding box center [205, 583] width 363 height 31
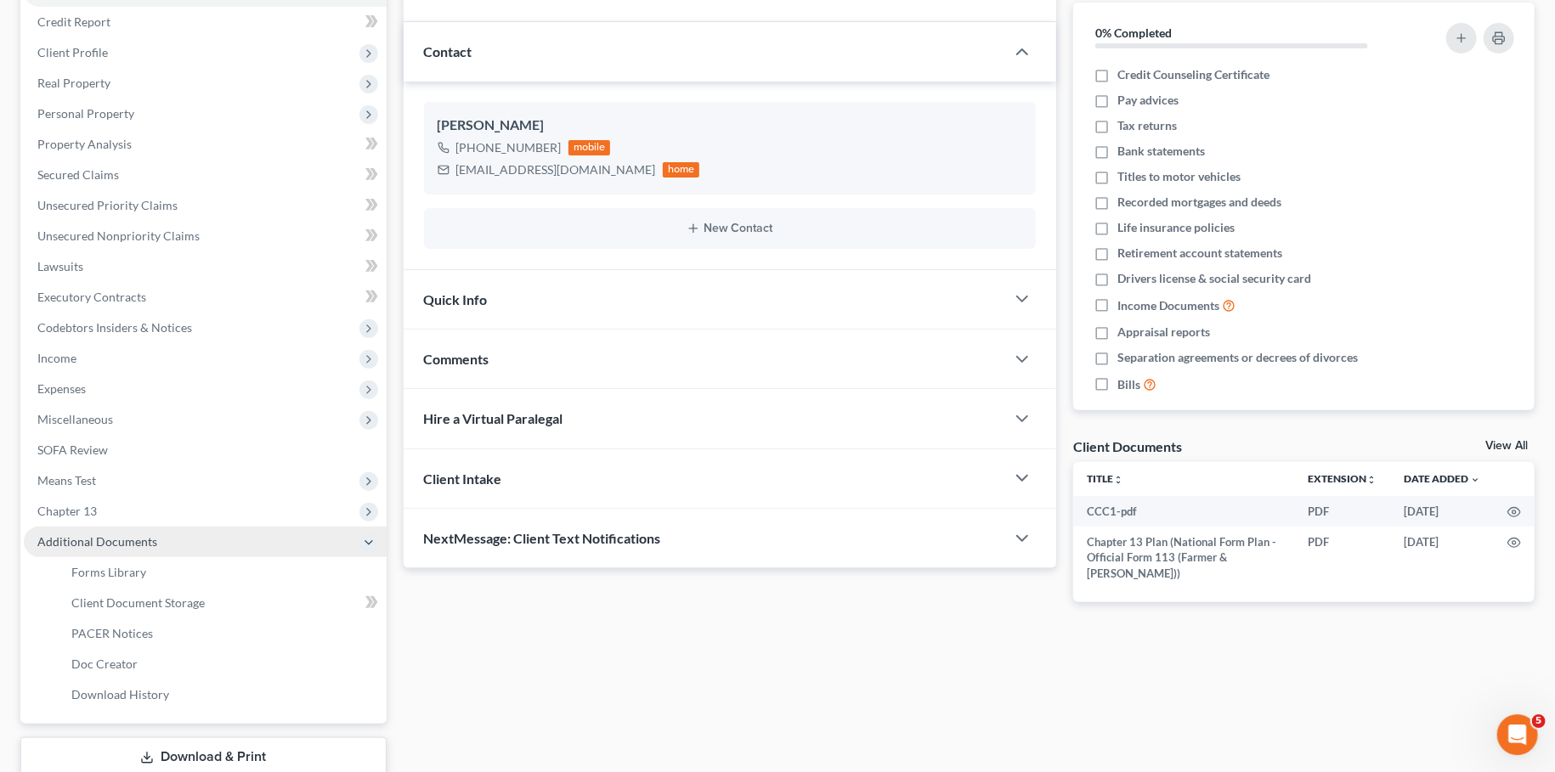
scroll to position [238, 0]
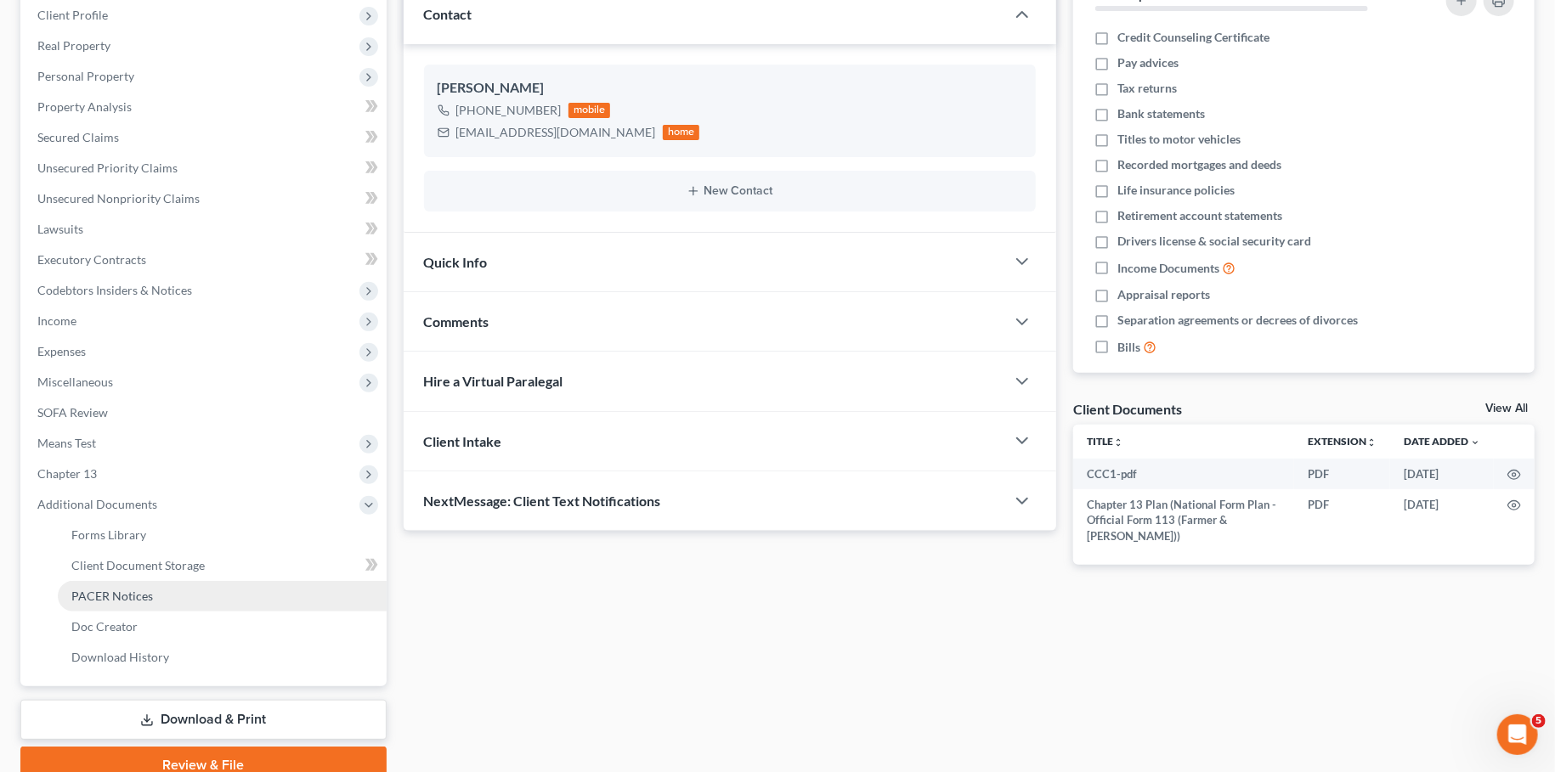
click at [138, 599] on span "PACER Notices" at bounding box center [112, 596] width 82 height 14
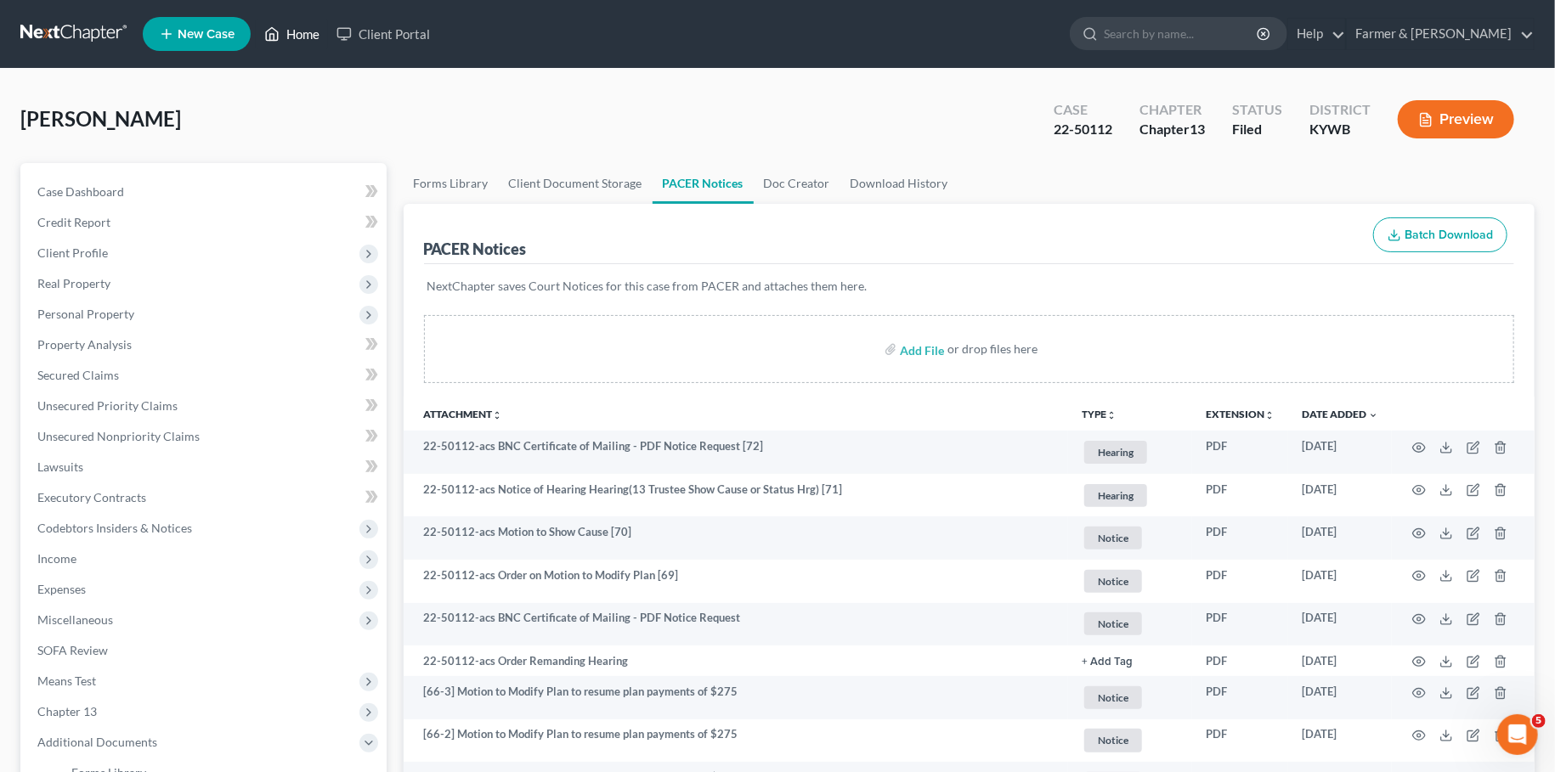
click at [302, 28] on link "Home" at bounding box center [292, 34] width 72 height 31
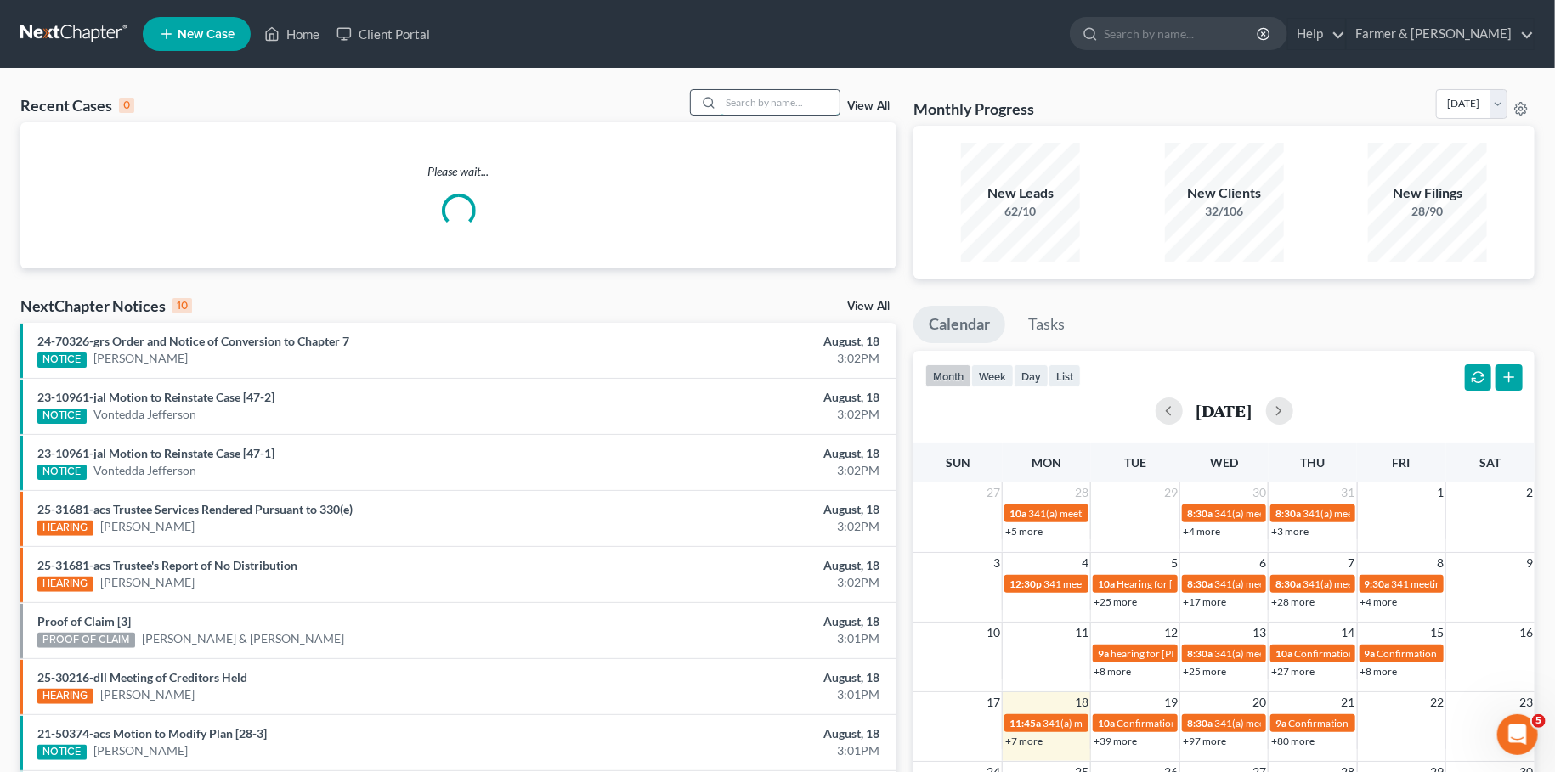
click at [745, 106] on input "search" at bounding box center [780, 102] width 119 height 25
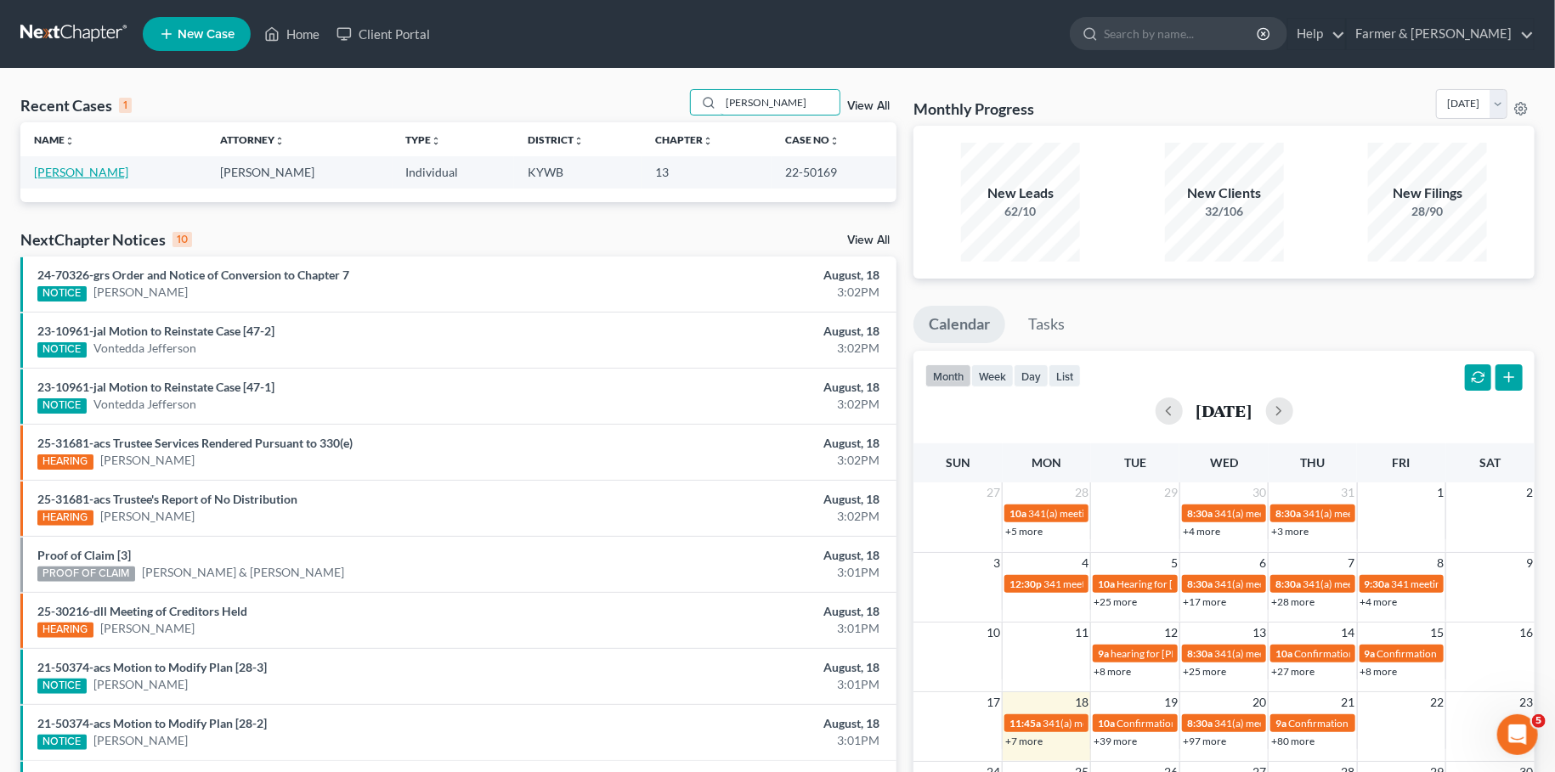
type input "howard askew"
click at [58, 170] on link "Askew, Howard" at bounding box center [81, 172] width 94 height 14
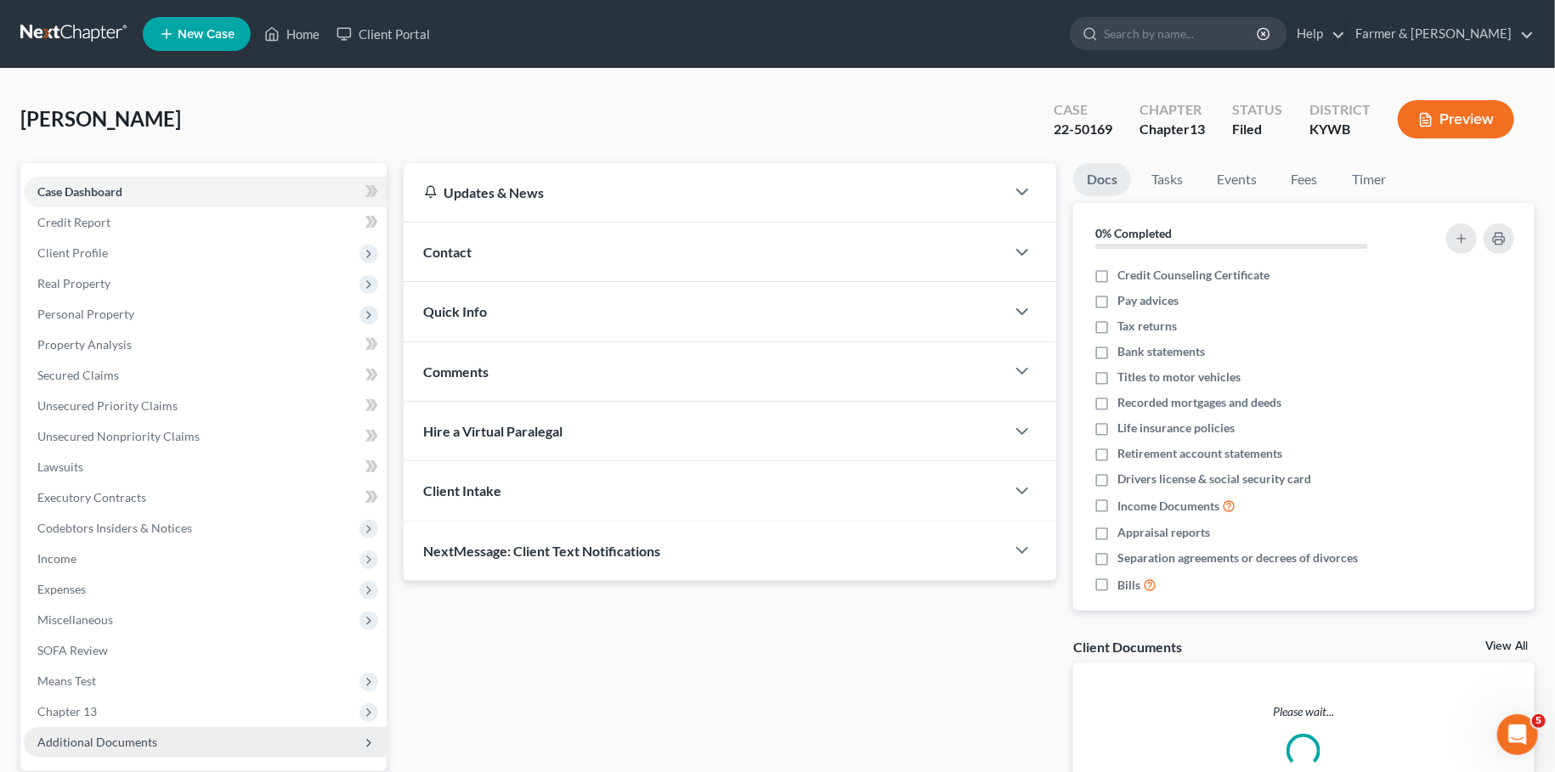
scroll to position [159, 0]
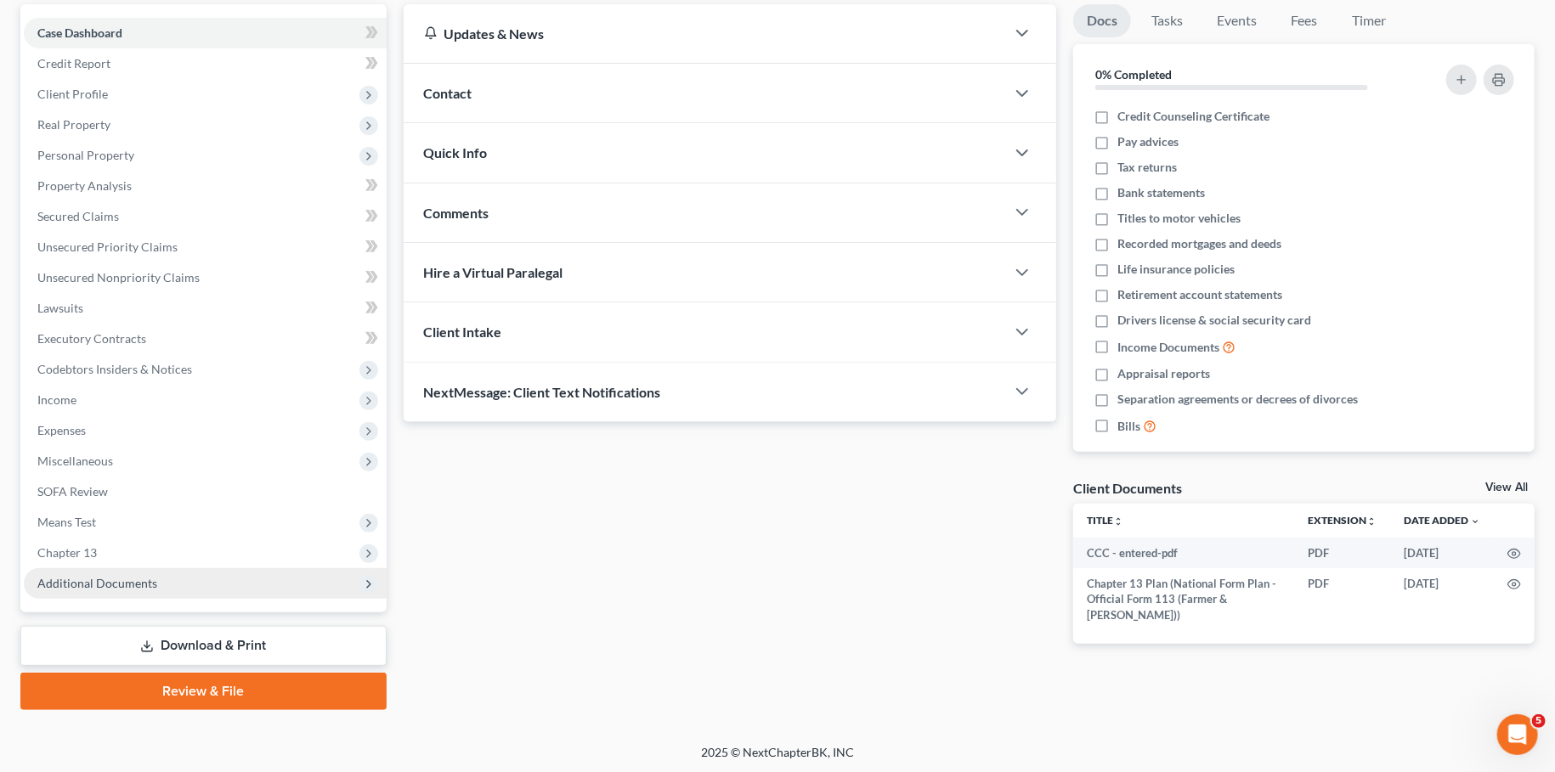
click at [126, 584] on span "Additional Documents" at bounding box center [97, 583] width 120 height 14
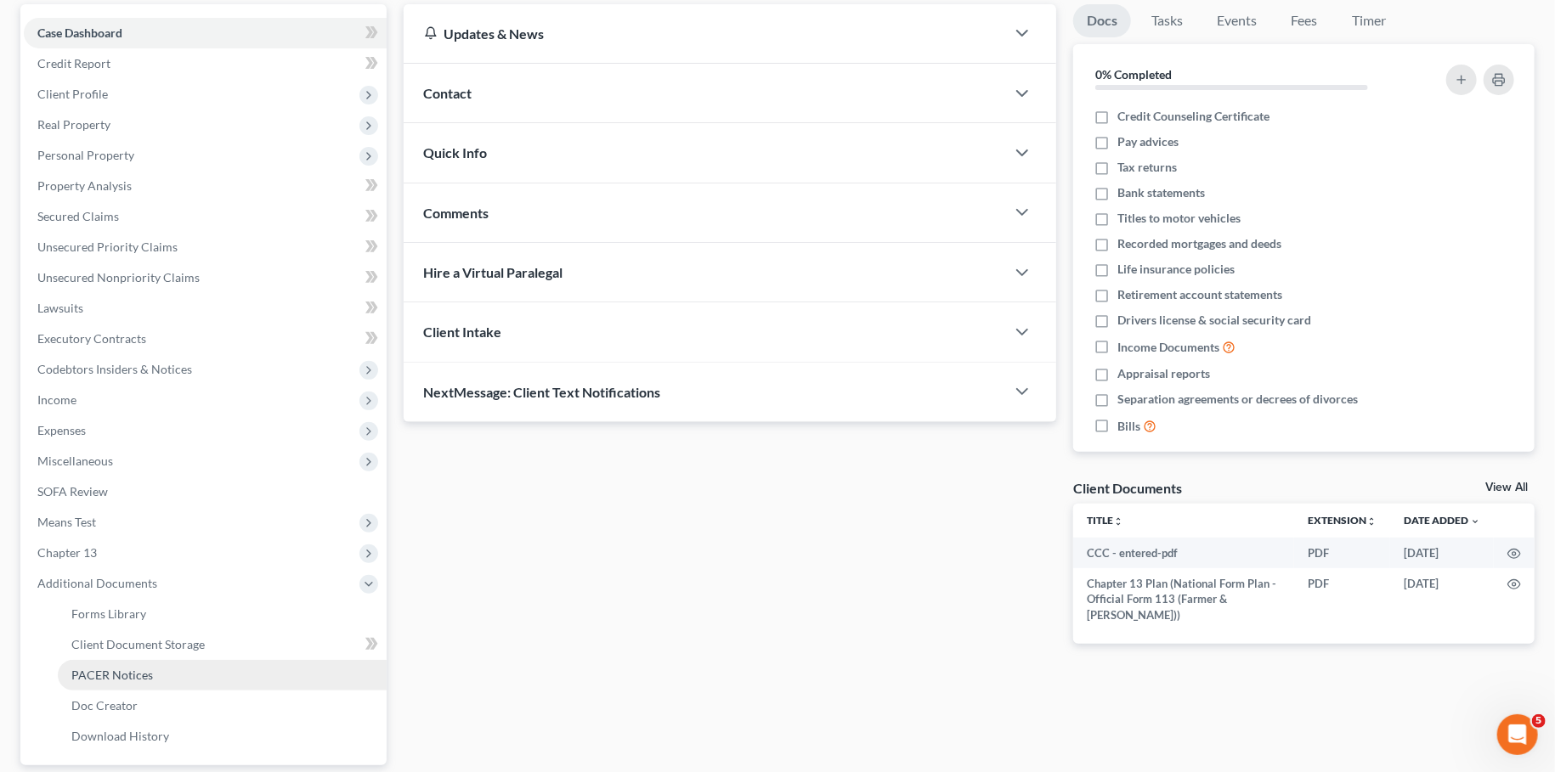
click at [139, 676] on span "PACER Notices" at bounding box center [112, 675] width 82 height 14
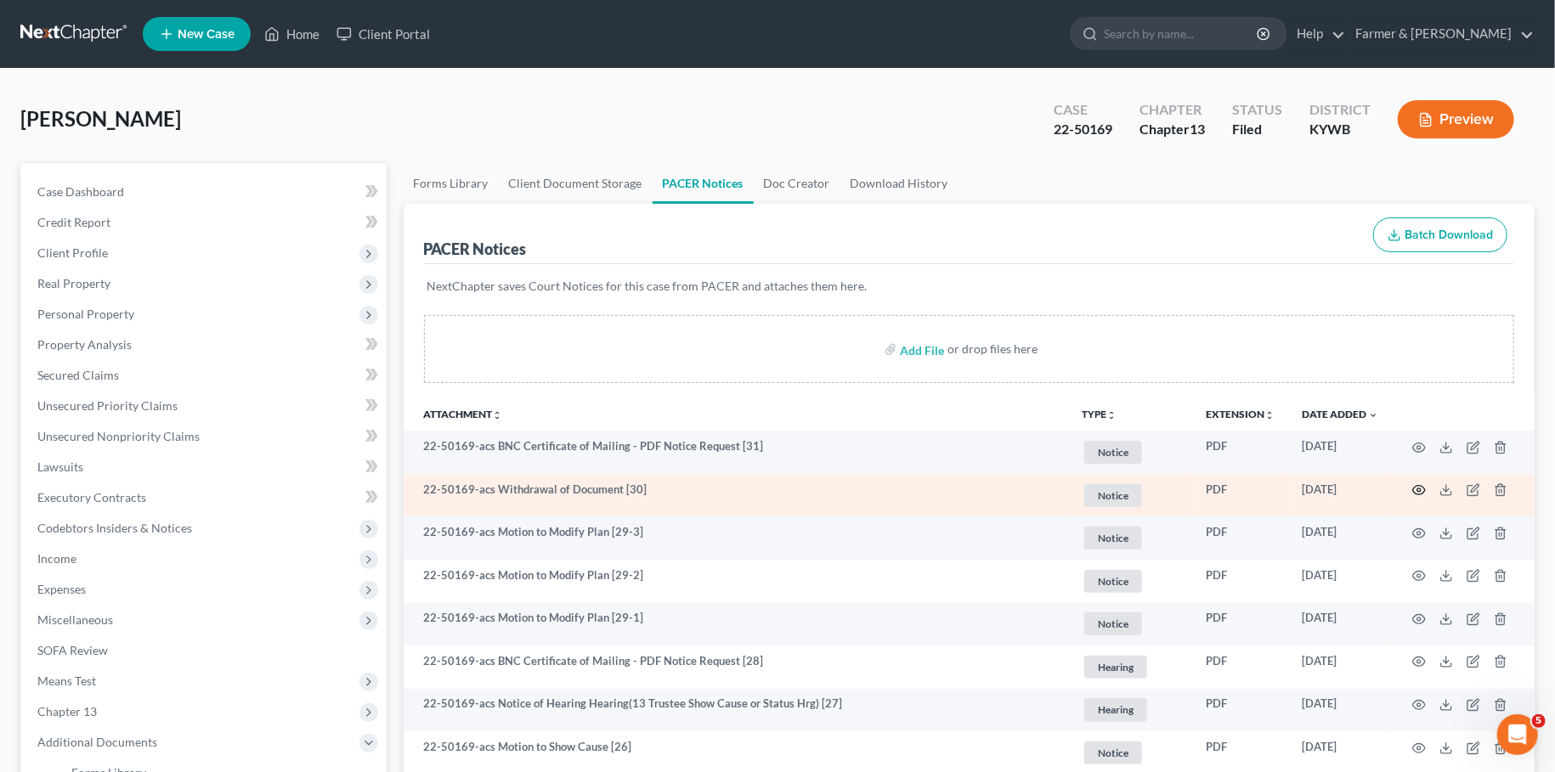
click at [1421, 490] on circle "button" at bounding box center [1418, 490] width 3 height 3
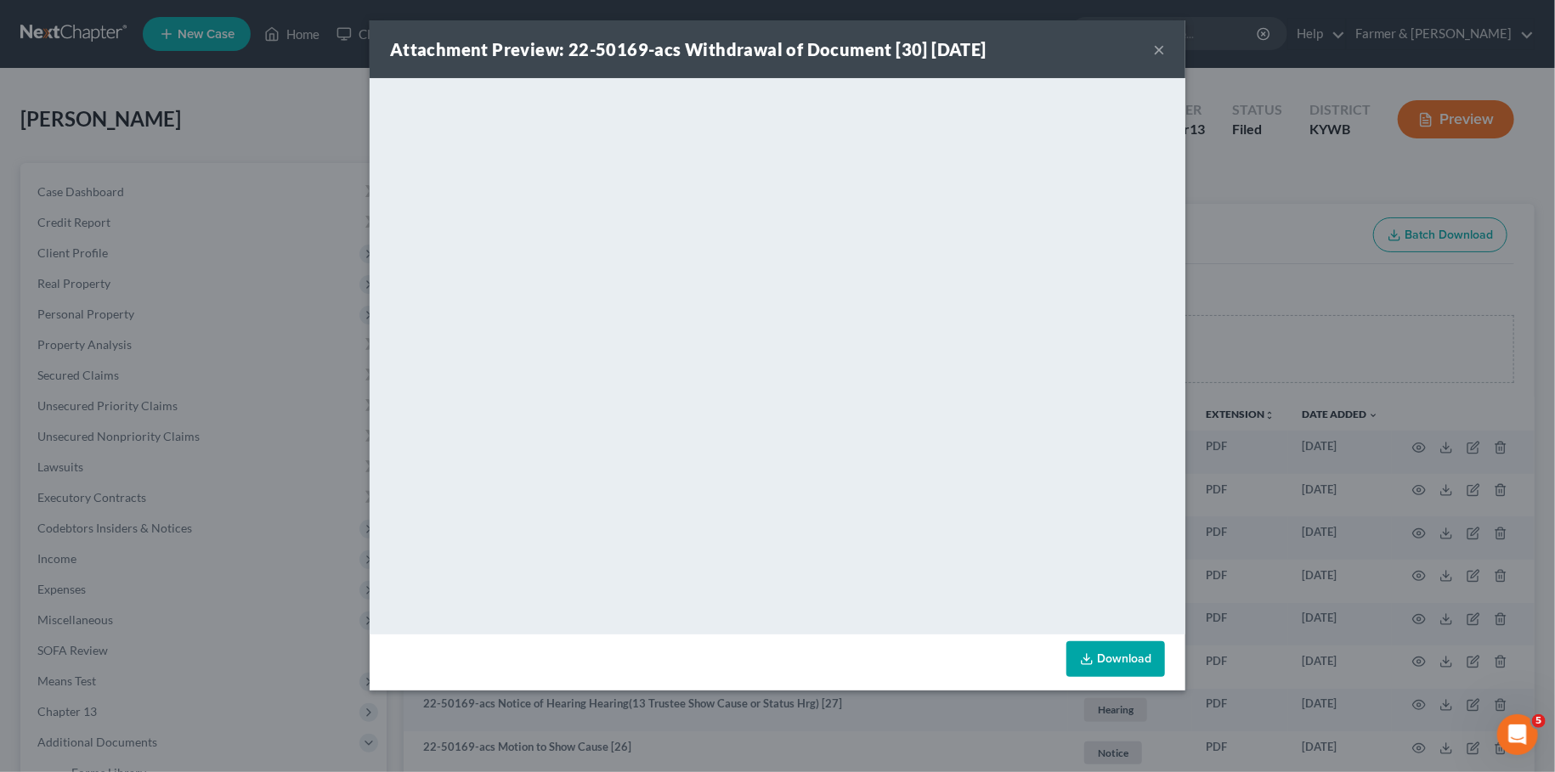
click at [1156, 52] on button "×" at bounding box center [1159, 49] width 12 height 20
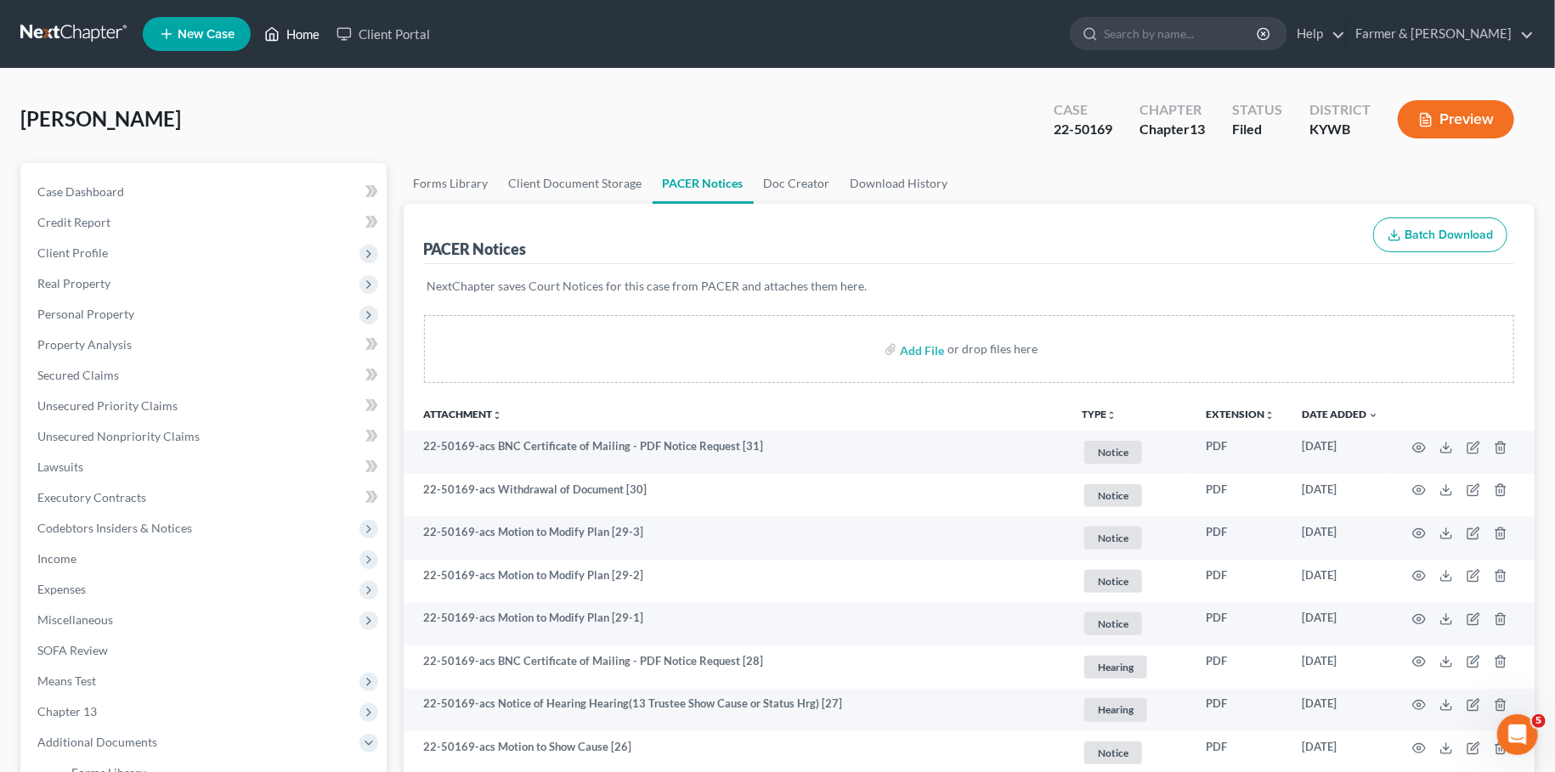
click at [308, 37] on link "Home" at bounding box center [292, 34] width 72 height 31
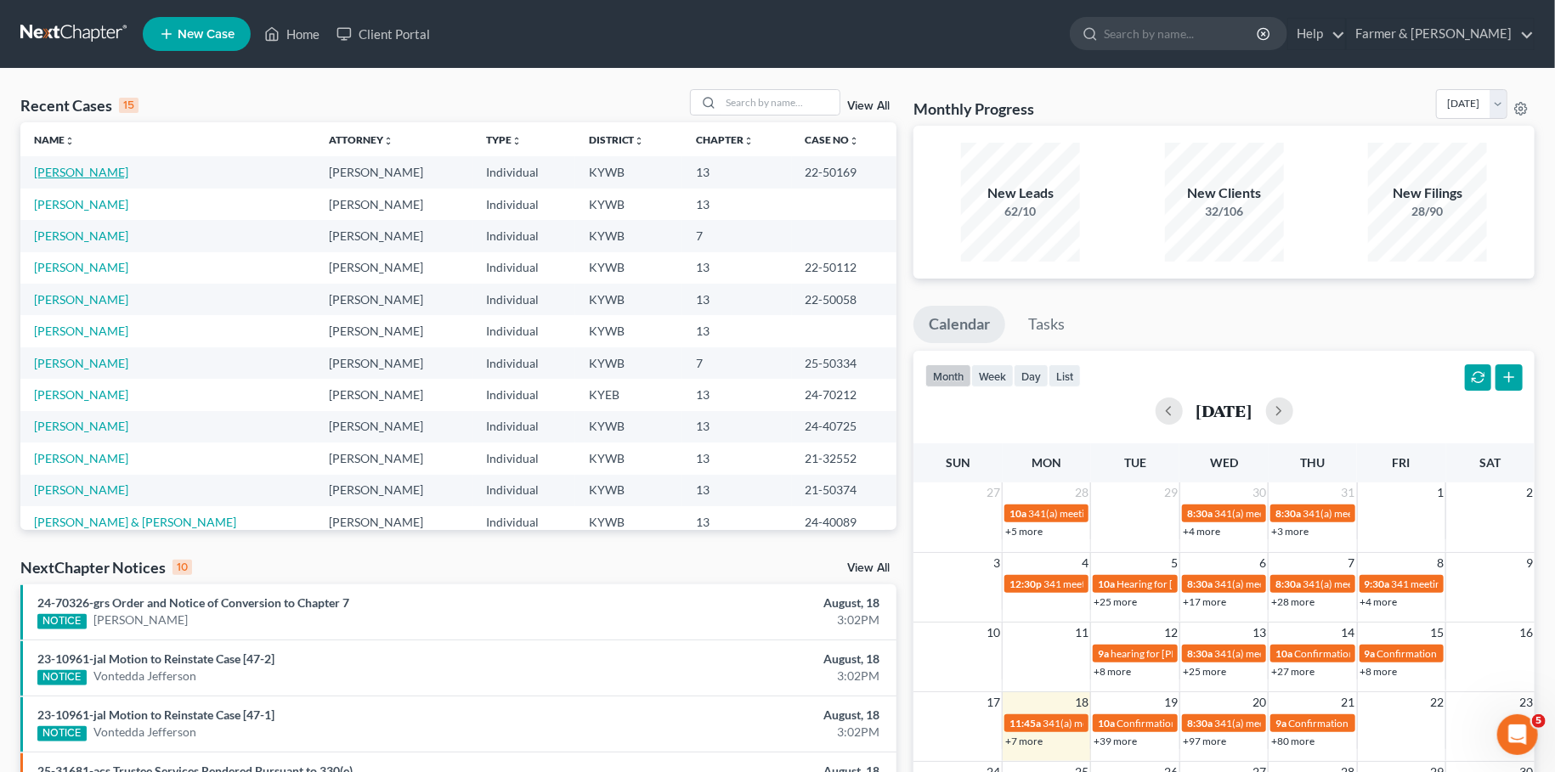
click at [99, 172] on link "Askew, Howard" at bounding box center [81, 172] width 94 height 14
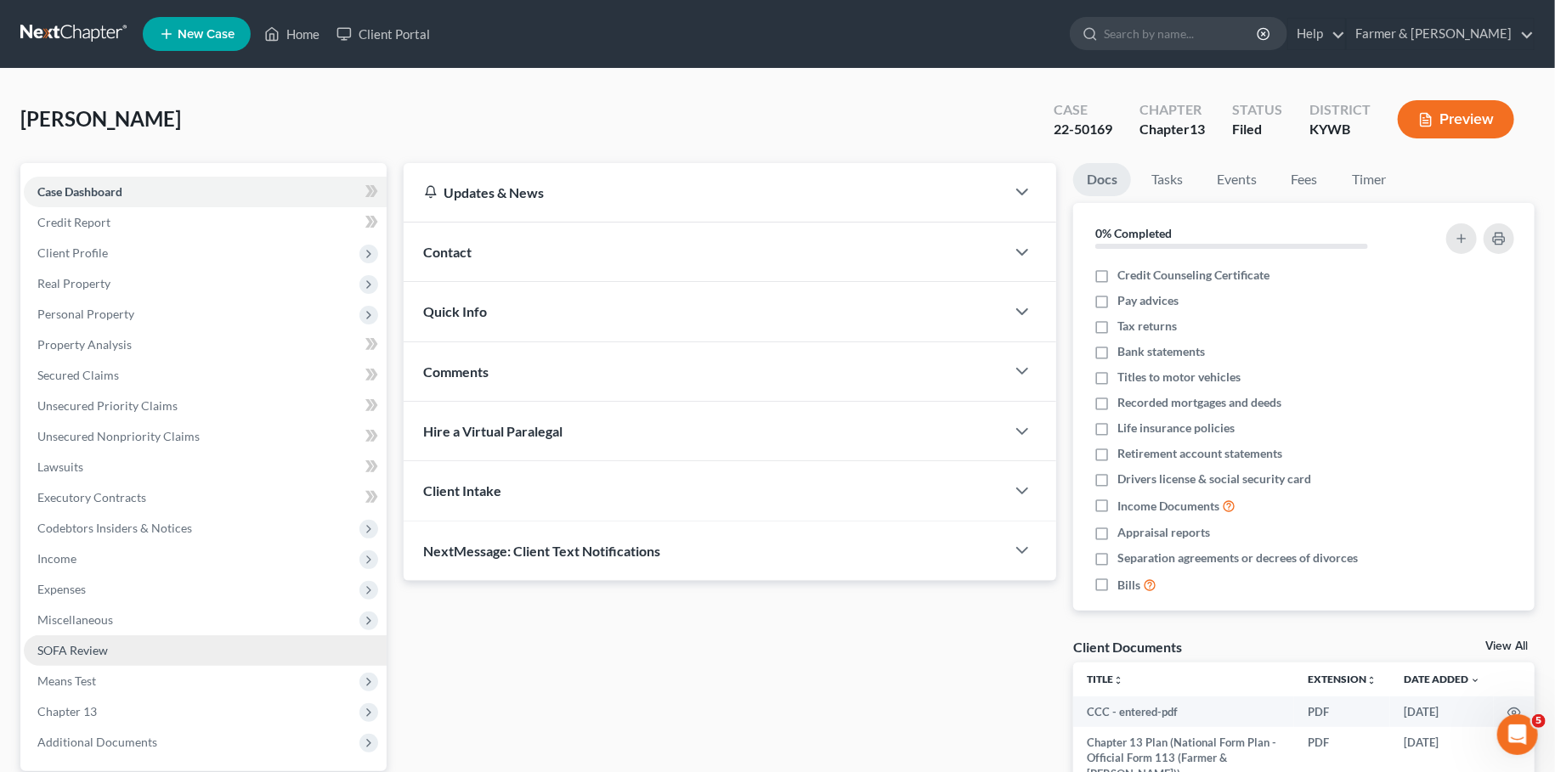
scroll to position [159, 0]
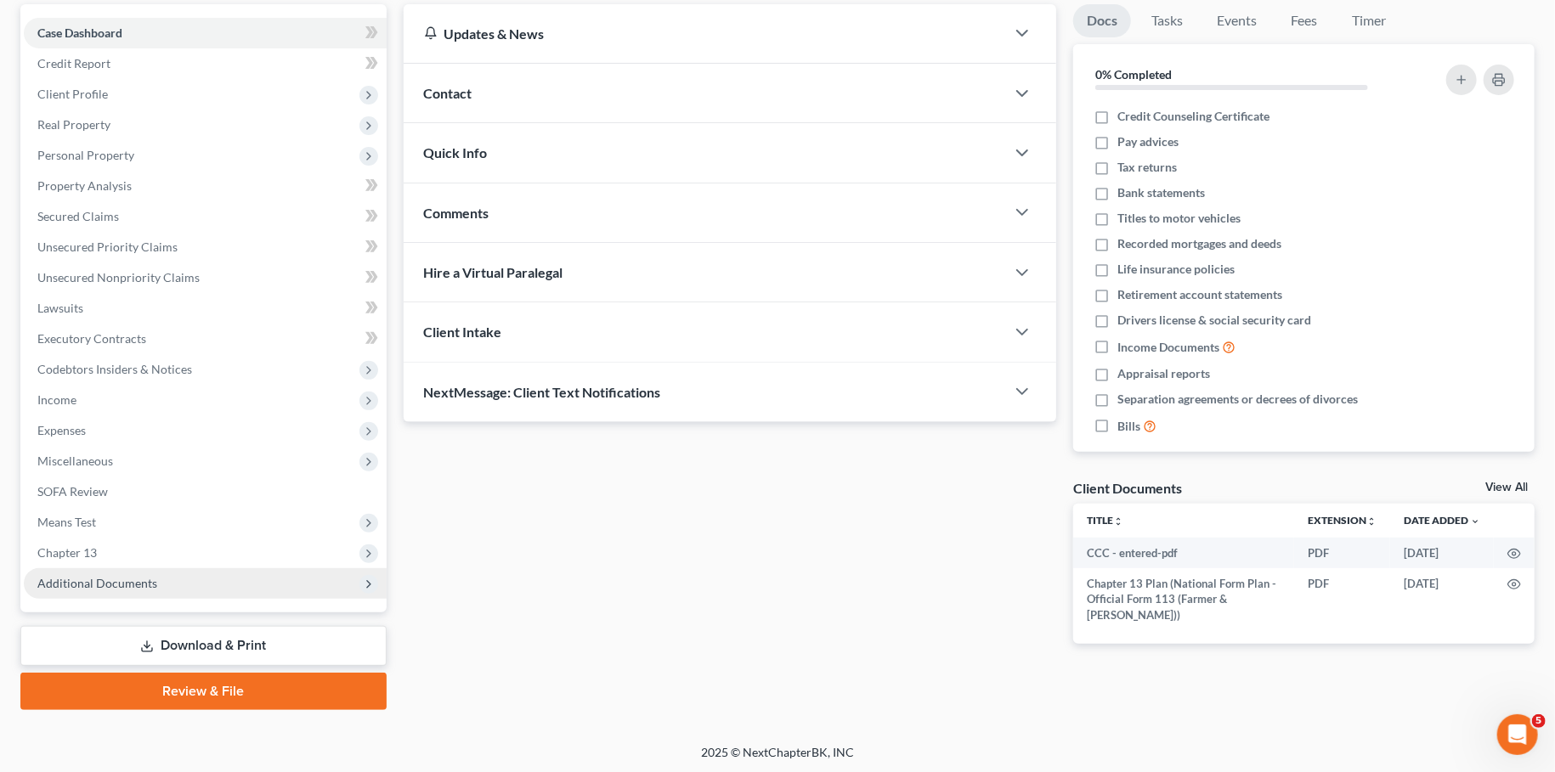
click at [125, 579] on span "Additional Documents" at bounding box center [97, 583] width 120 height 14
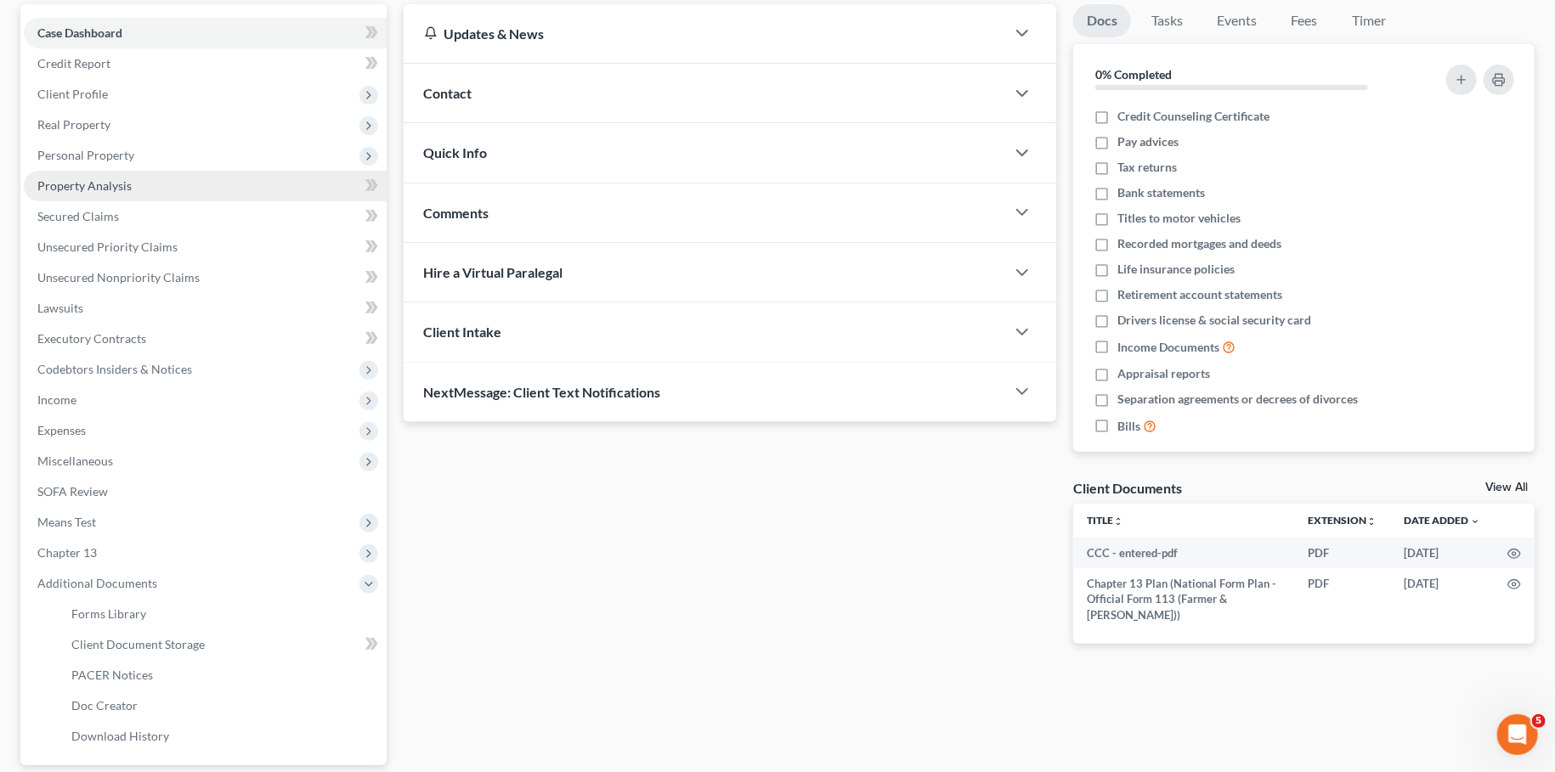
scroll to position [0, 0]
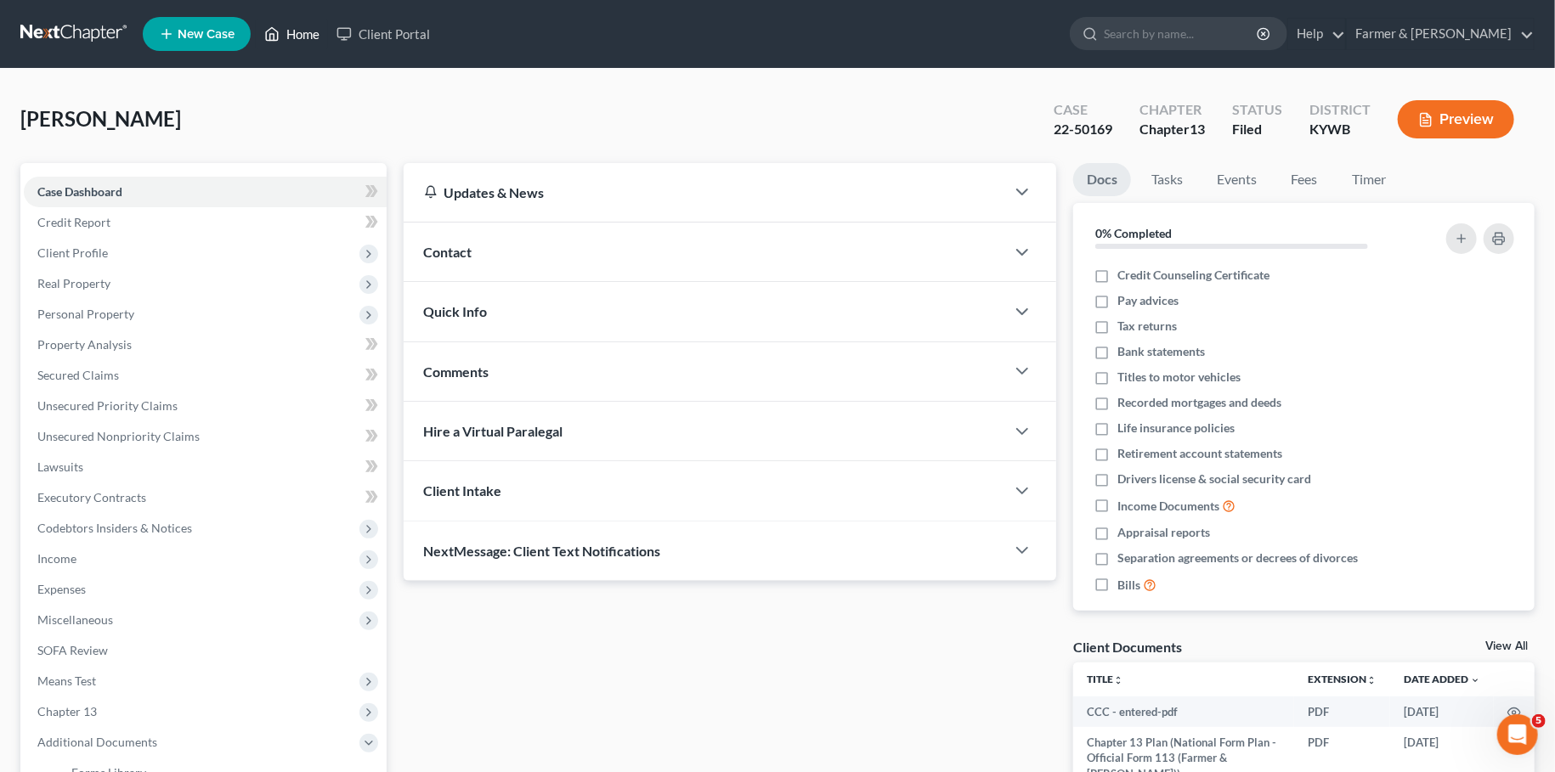
click at [288, 37] on link "Home" at bounding box center [292, 34] width 72 height 31
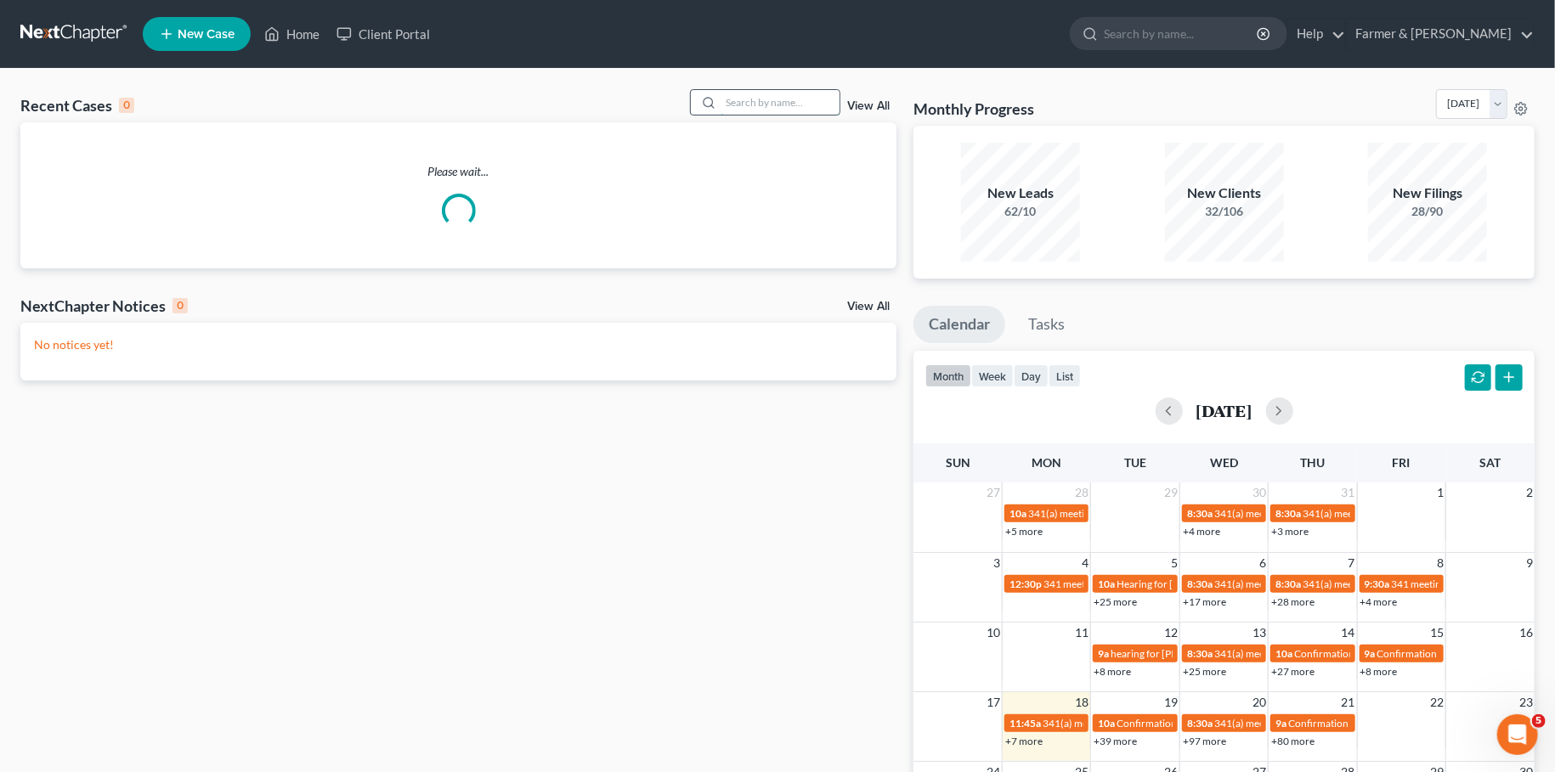
click at [817, 109] on input "search" at bounding box center [780, 102] width 119 height 25
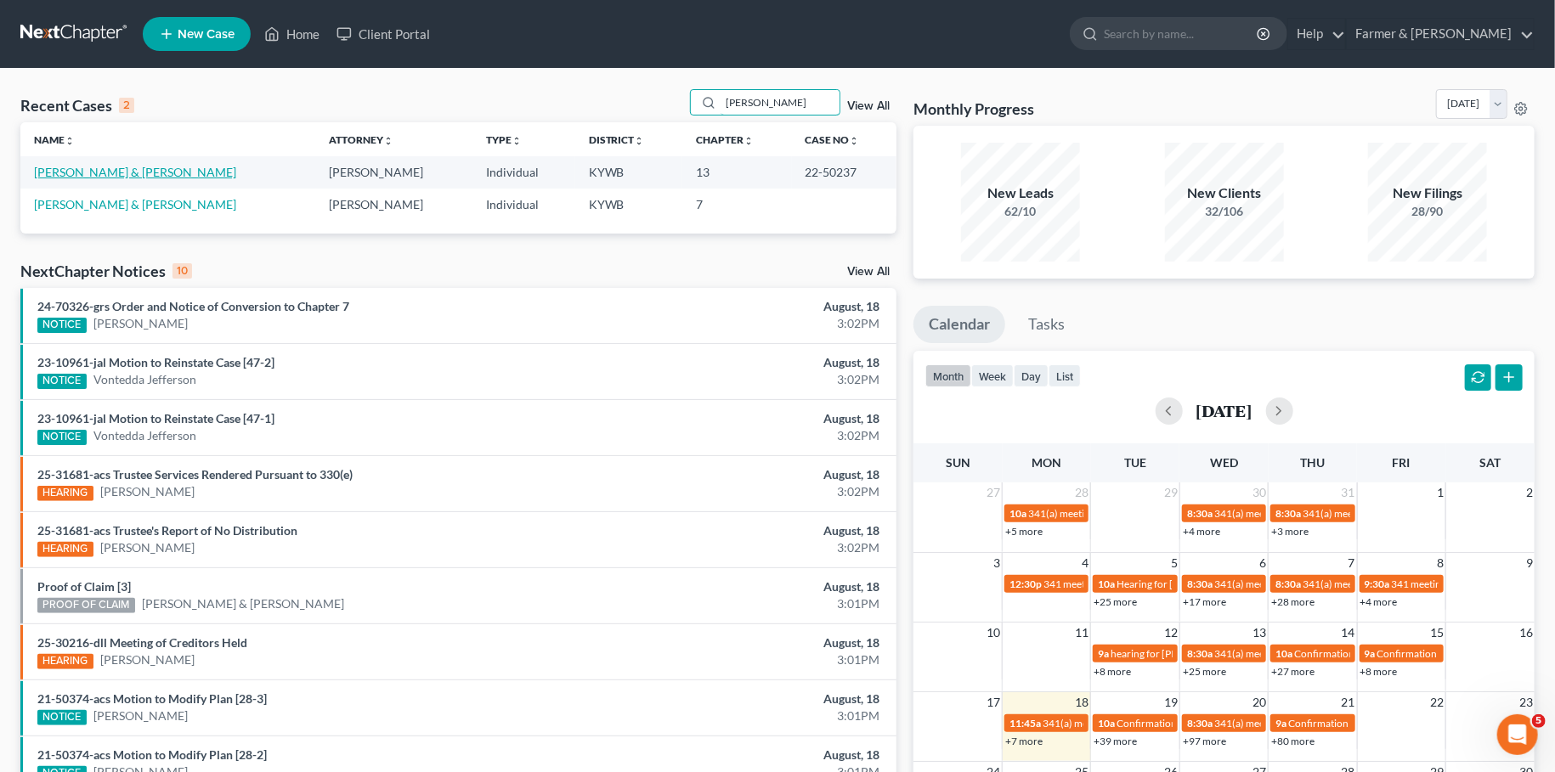
type input "allen winters"
click at [70, 174] on link "Winters, Allen & Lori" at bounding box center [135, 172] width 202 height 14
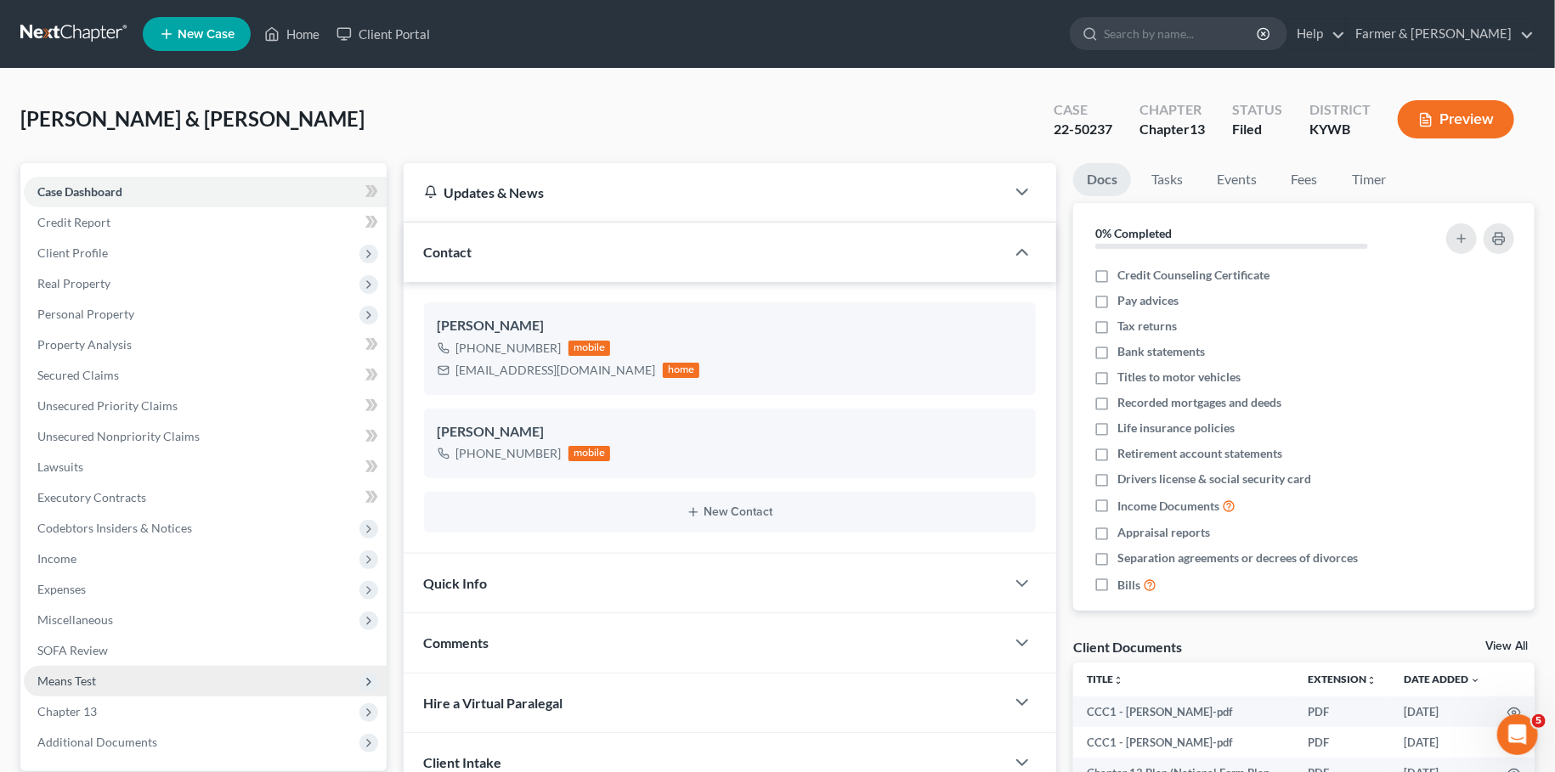
scroll to position [159, 0]
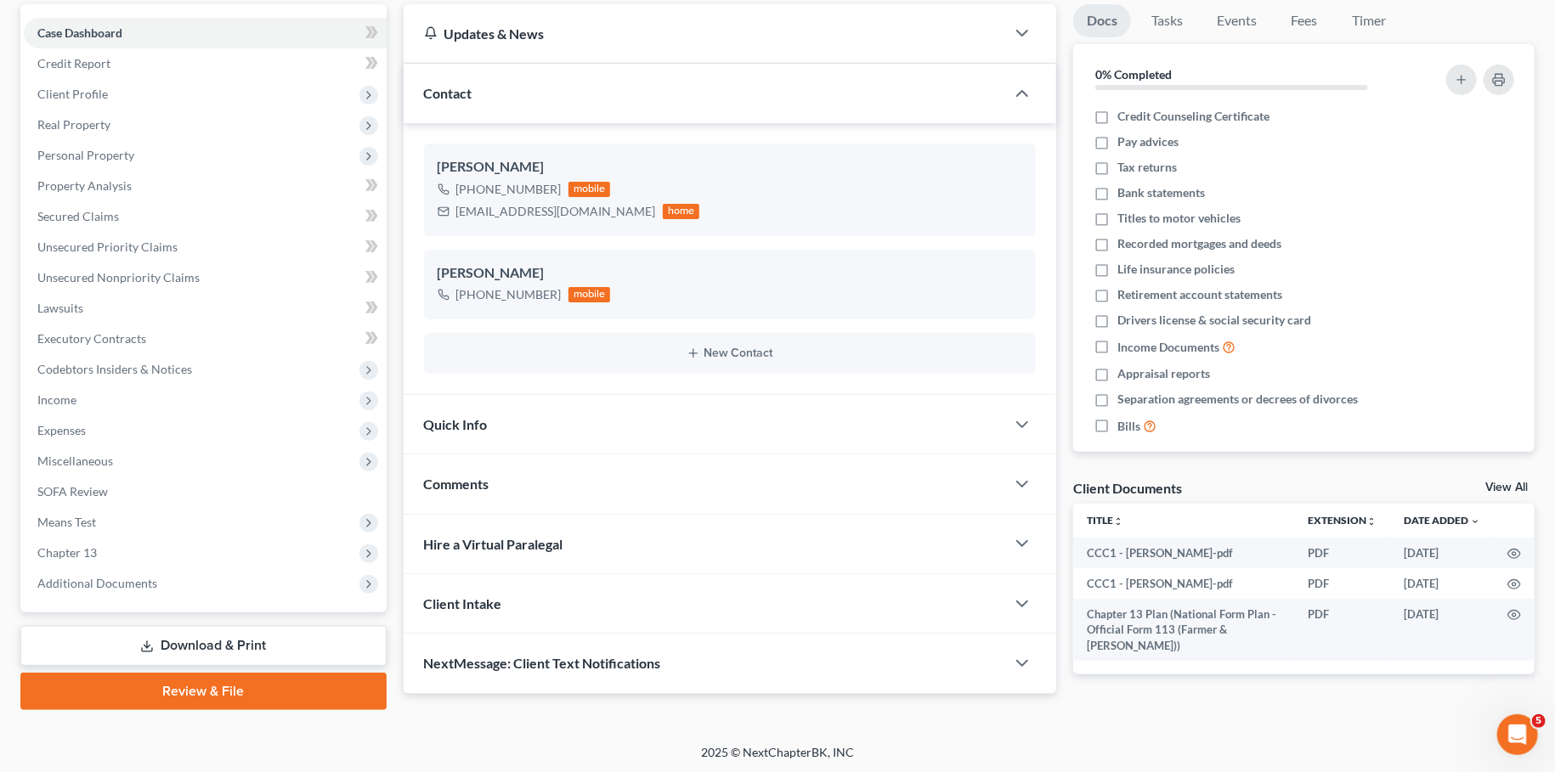
click at [133, 583] on span "Additional Documents" at bounding box center [97, 583] width 120 height 14
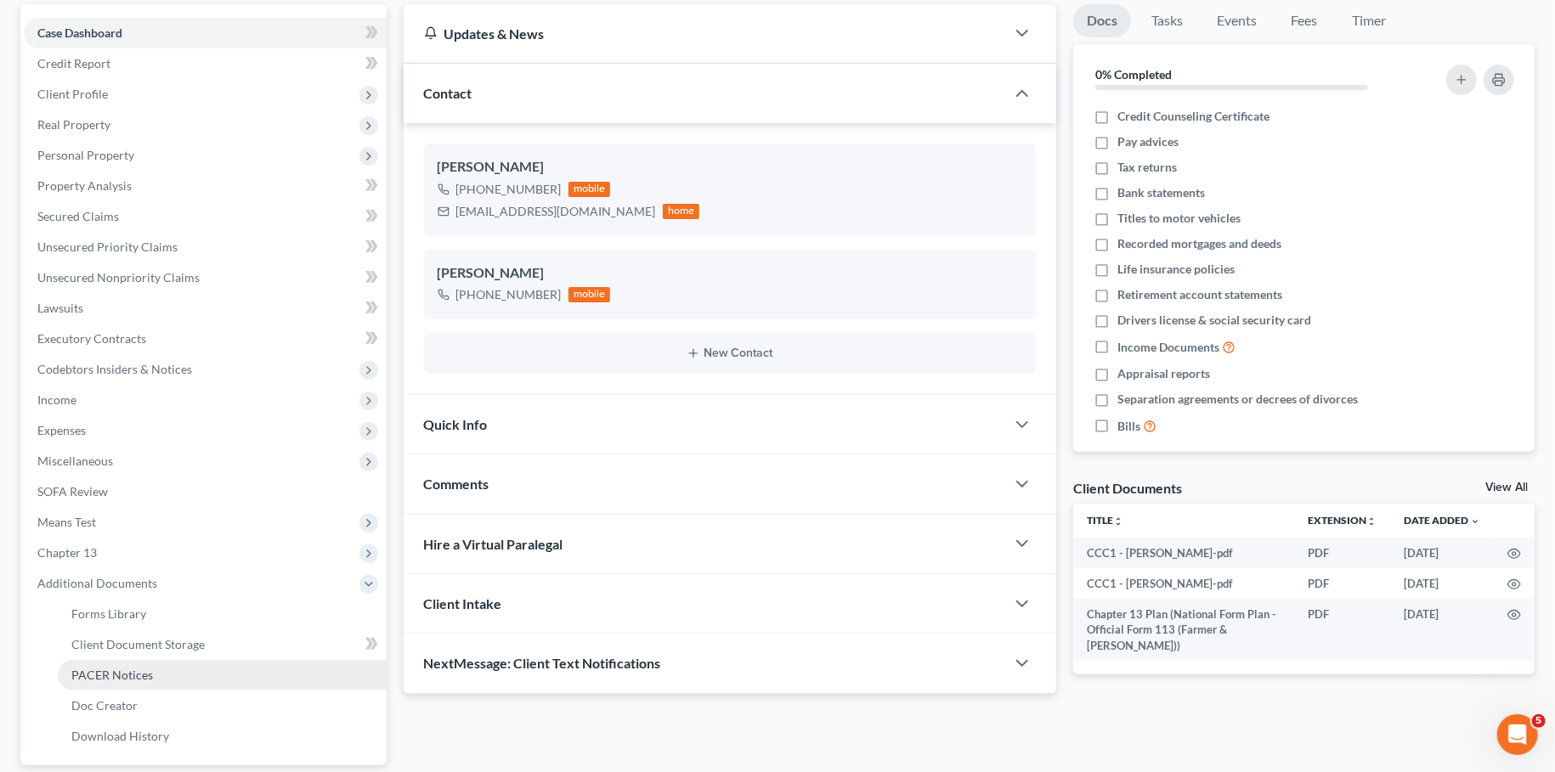
click at [120, 669] on span "PACER Notices" at bounding box center [112, 675] width 82 height 14
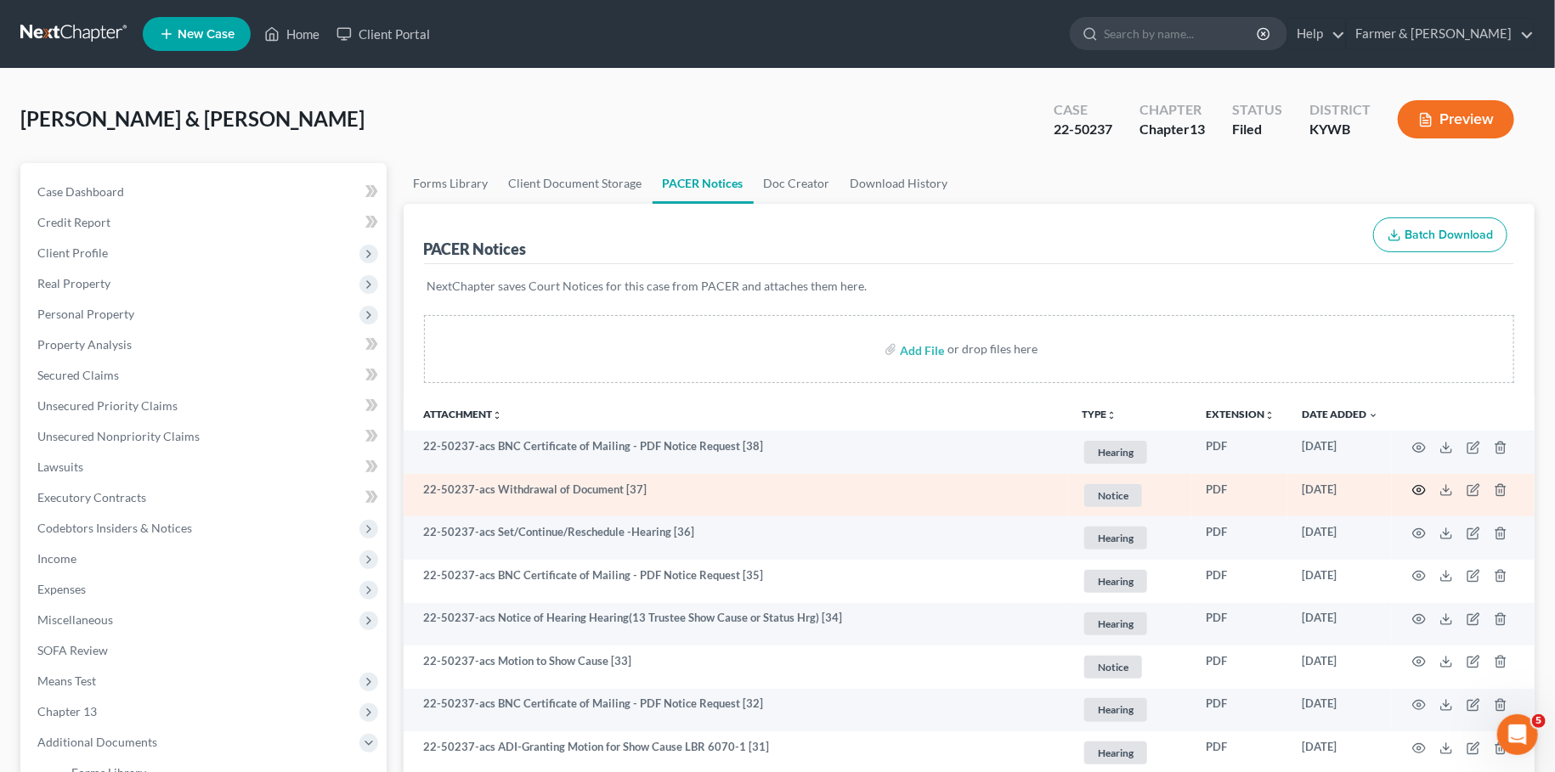
click at [1422, 486] on icon "button" at bounding box center [1419, 490] width 13 height 9
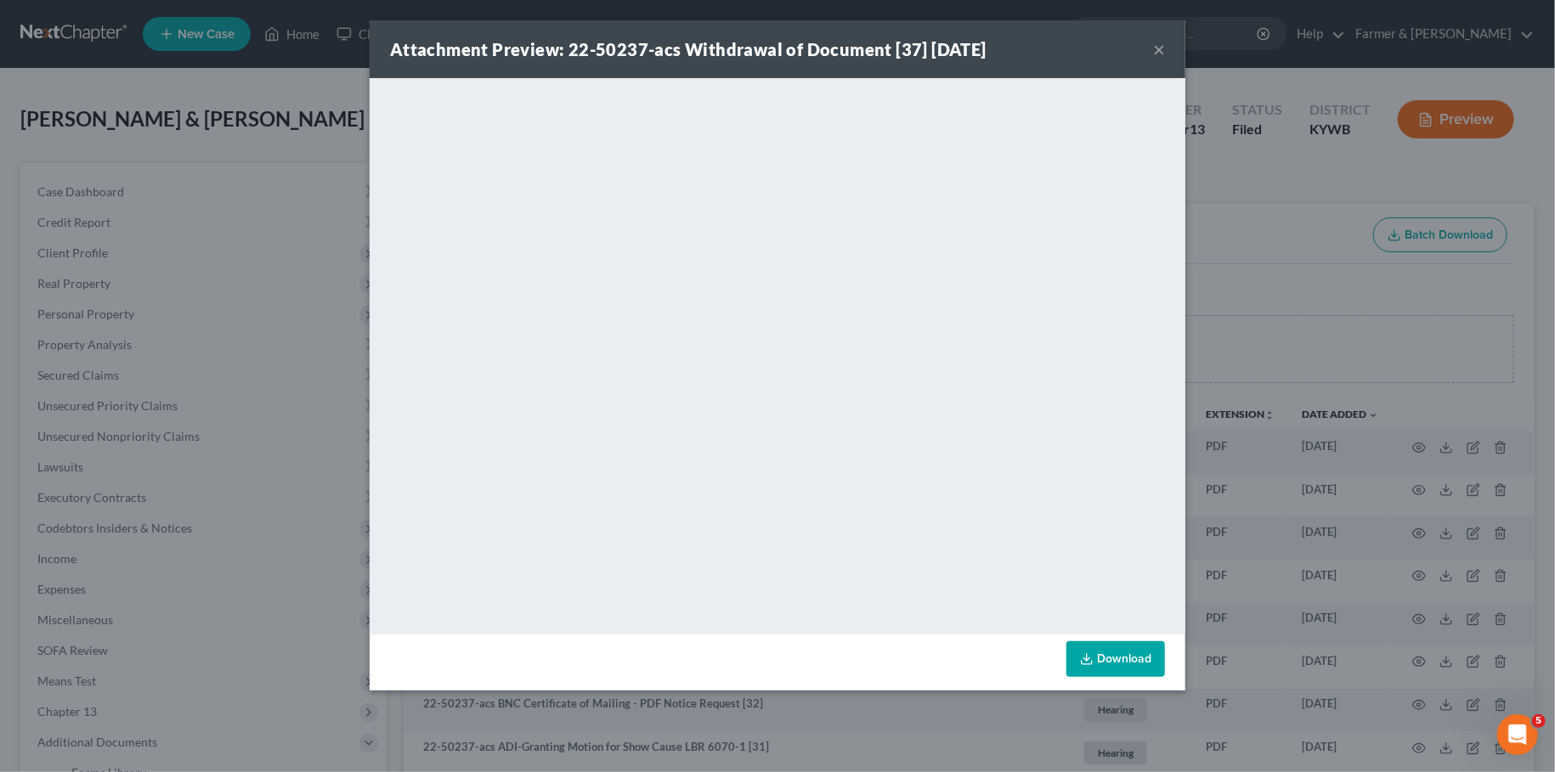
click at [1157, 48] on button "×" at bounding box center [1159, 49] width 12 height 20
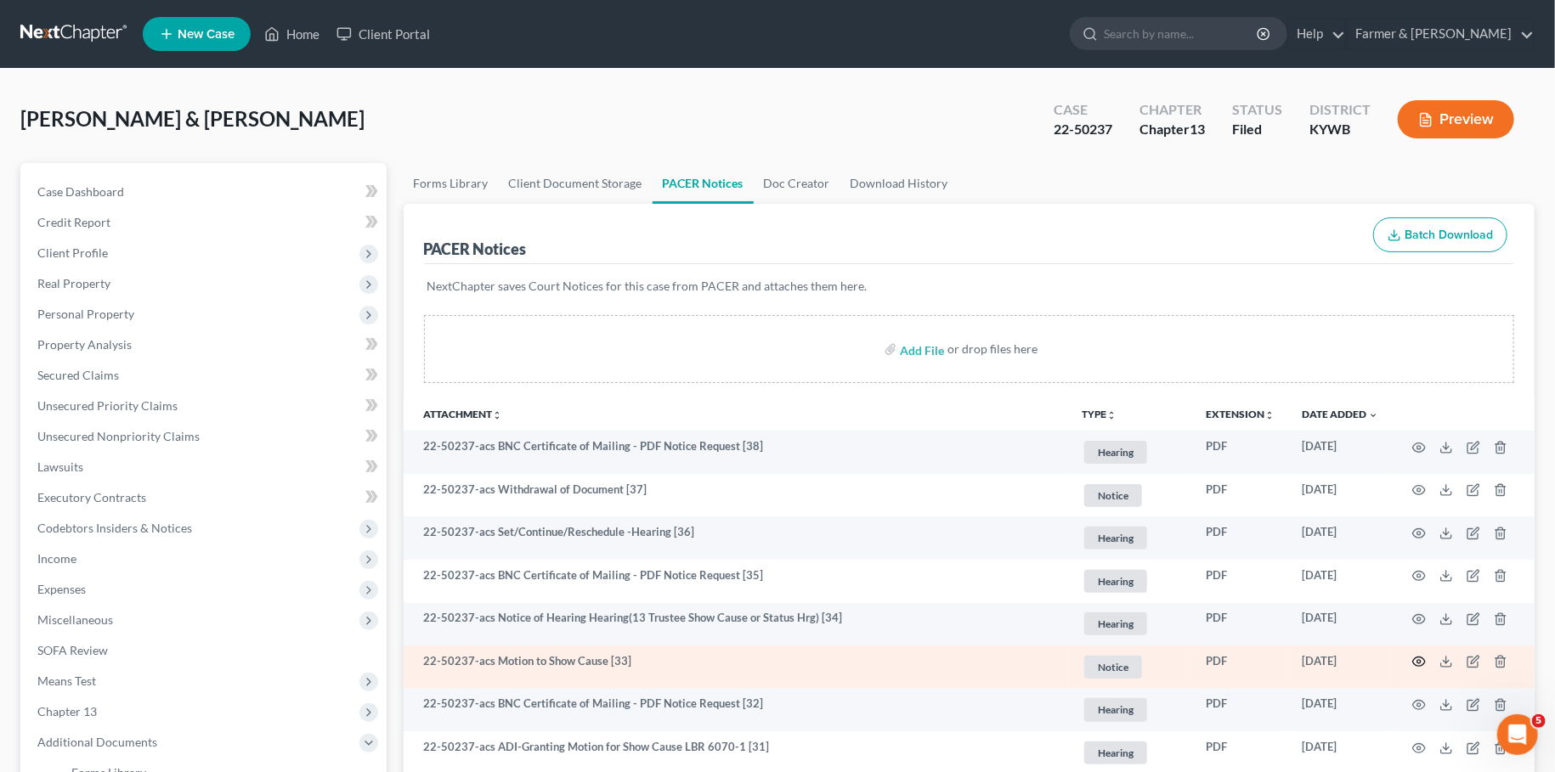
click at [1419, 661] on icon "button" at bounding box center [1419, 662] width 14 height 14
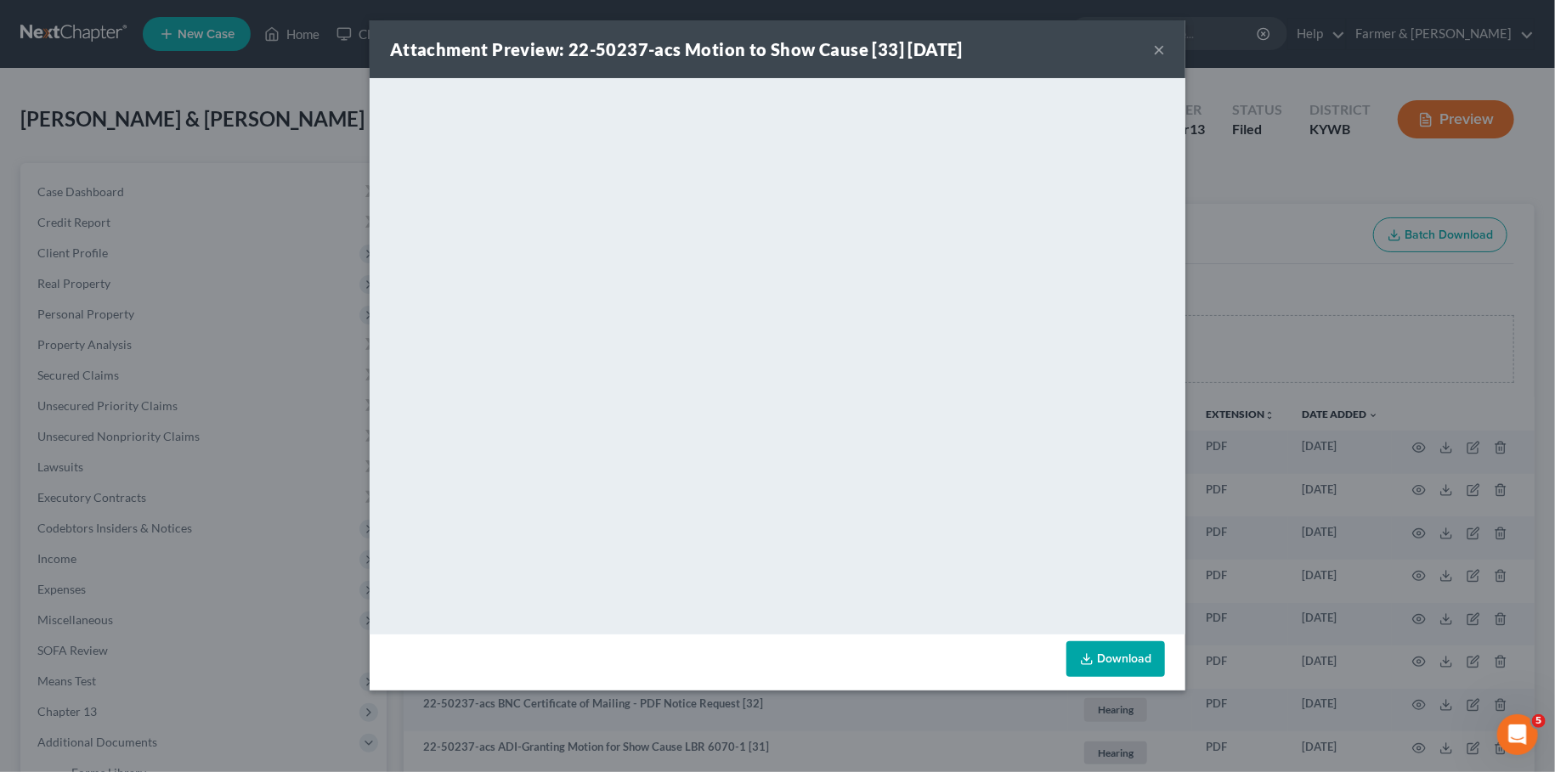
click at [1155, 48] on button "×" at bounding box center [1159, 49] width 12 height 20
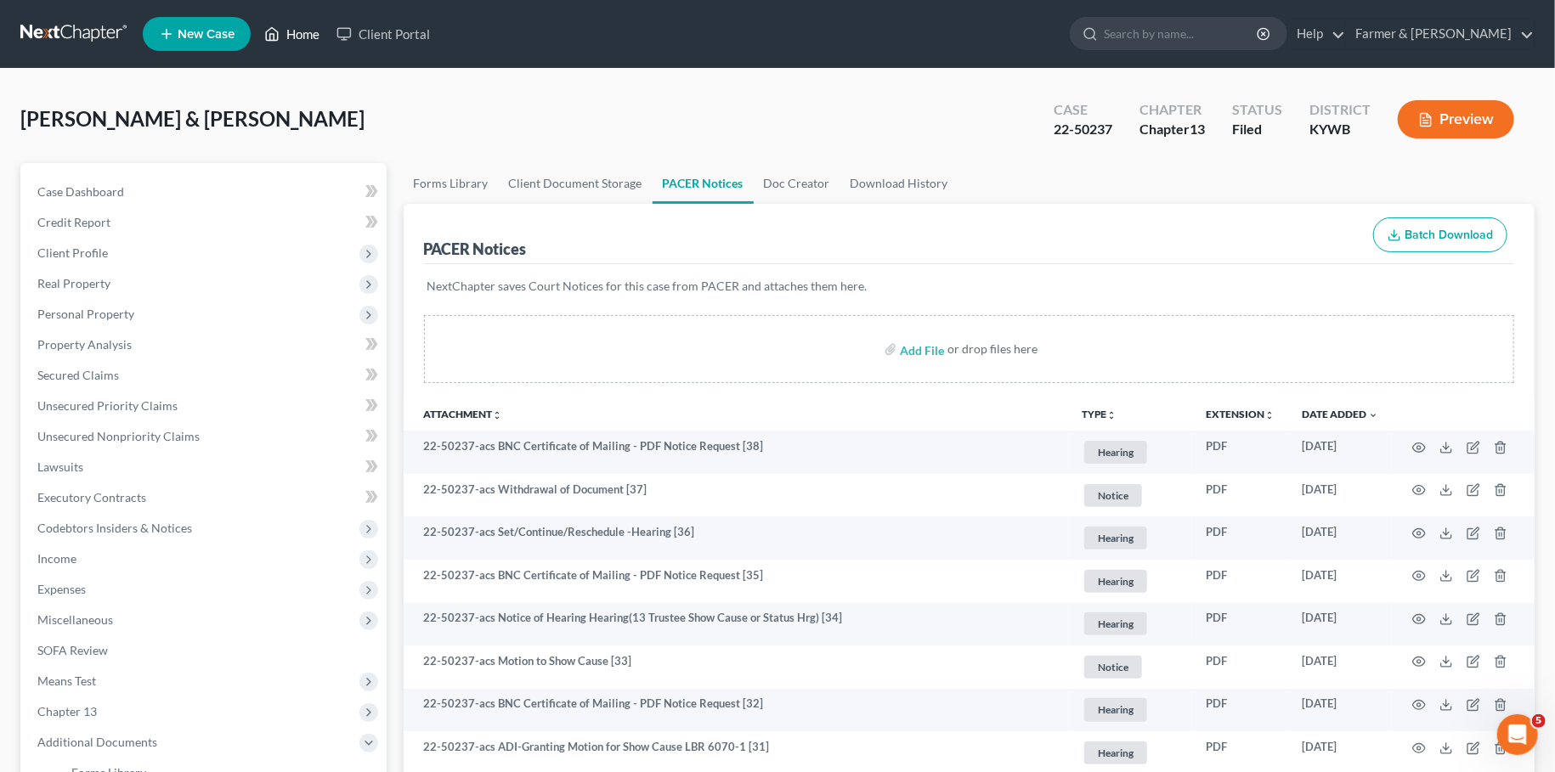
click at [293, 36] on link "Home" at bounding box center [292, 34] width 72 height 31
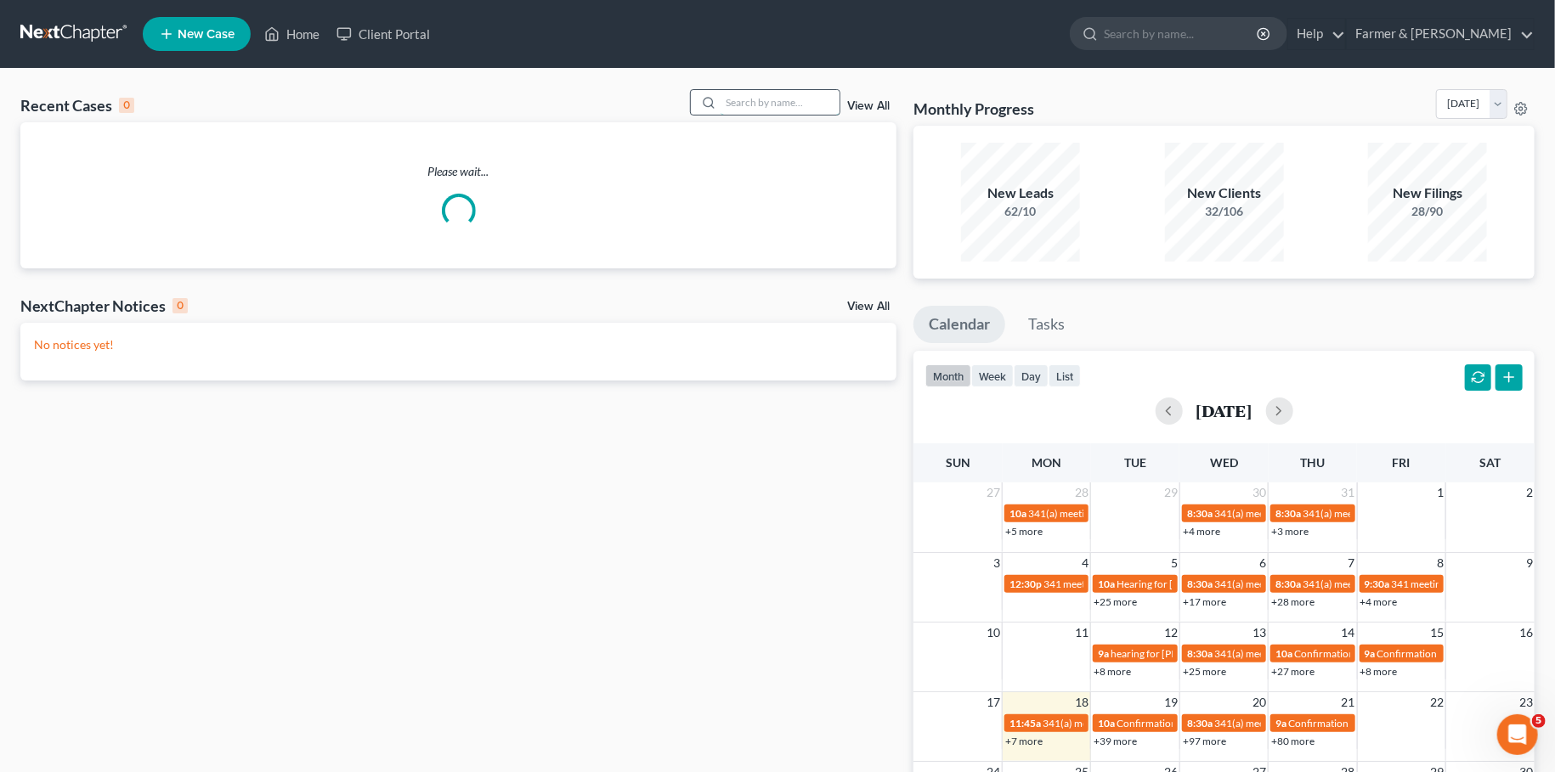
click at [787, 103] on input "search" at bounding box center [780, 102] width 119 height 25
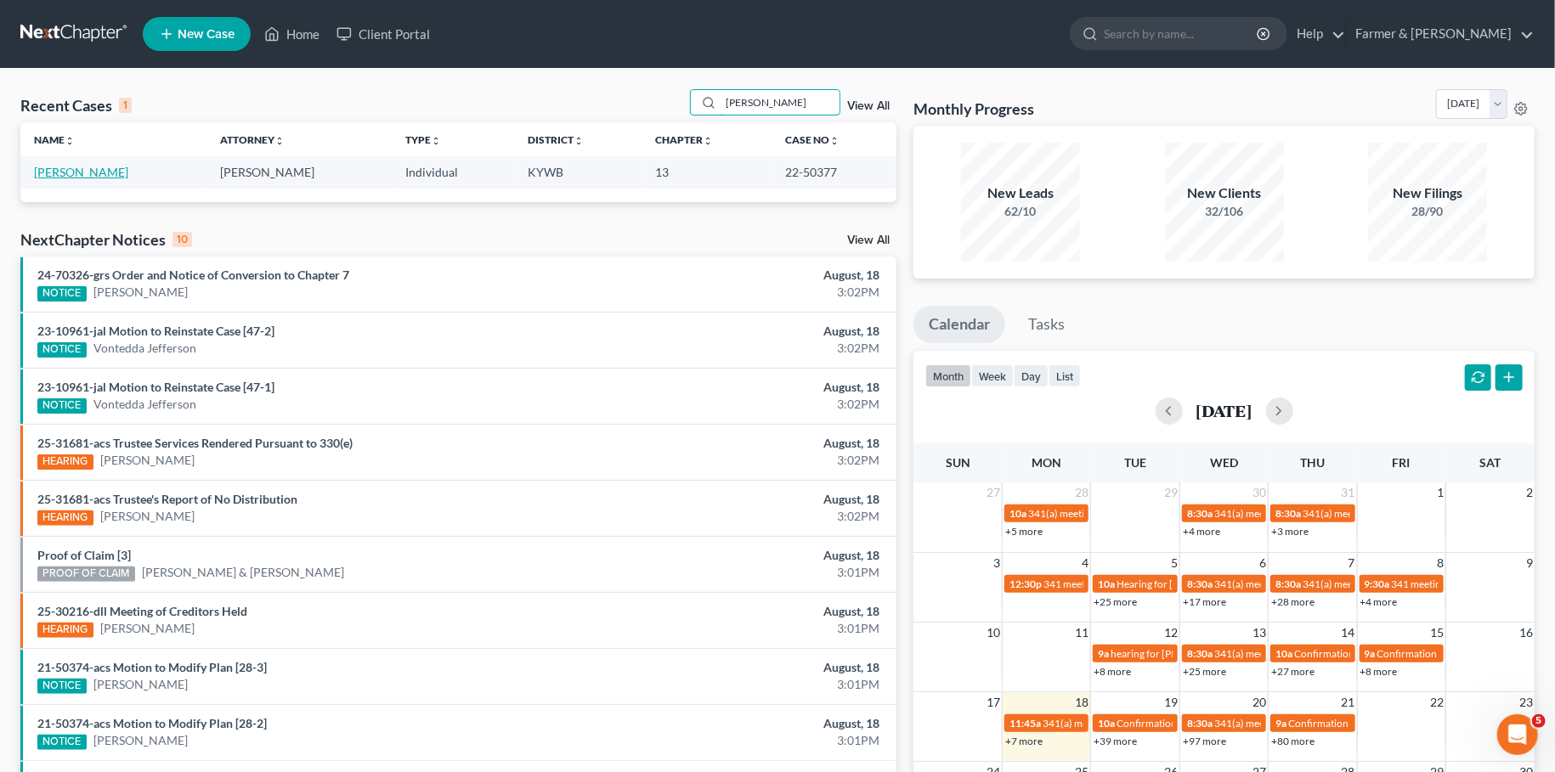
type input "AMY ROSE"
click at [65, 172] on link "Rose, Amy" at bounding box center [81, 172] width 94 height 14
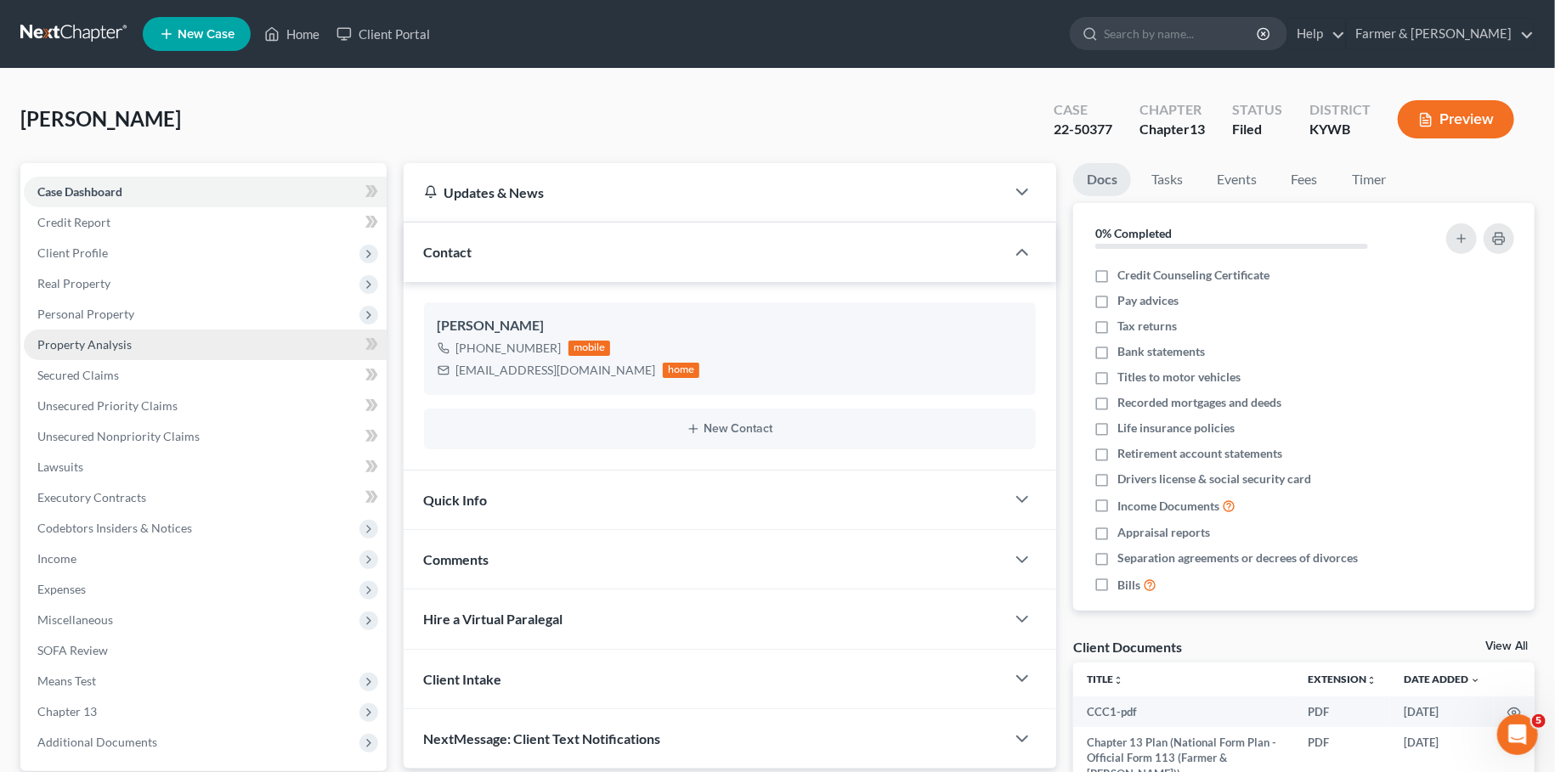
click at [107, 347] on span "Property Analysis" at bounding box center [84, 344] width 94 height 14
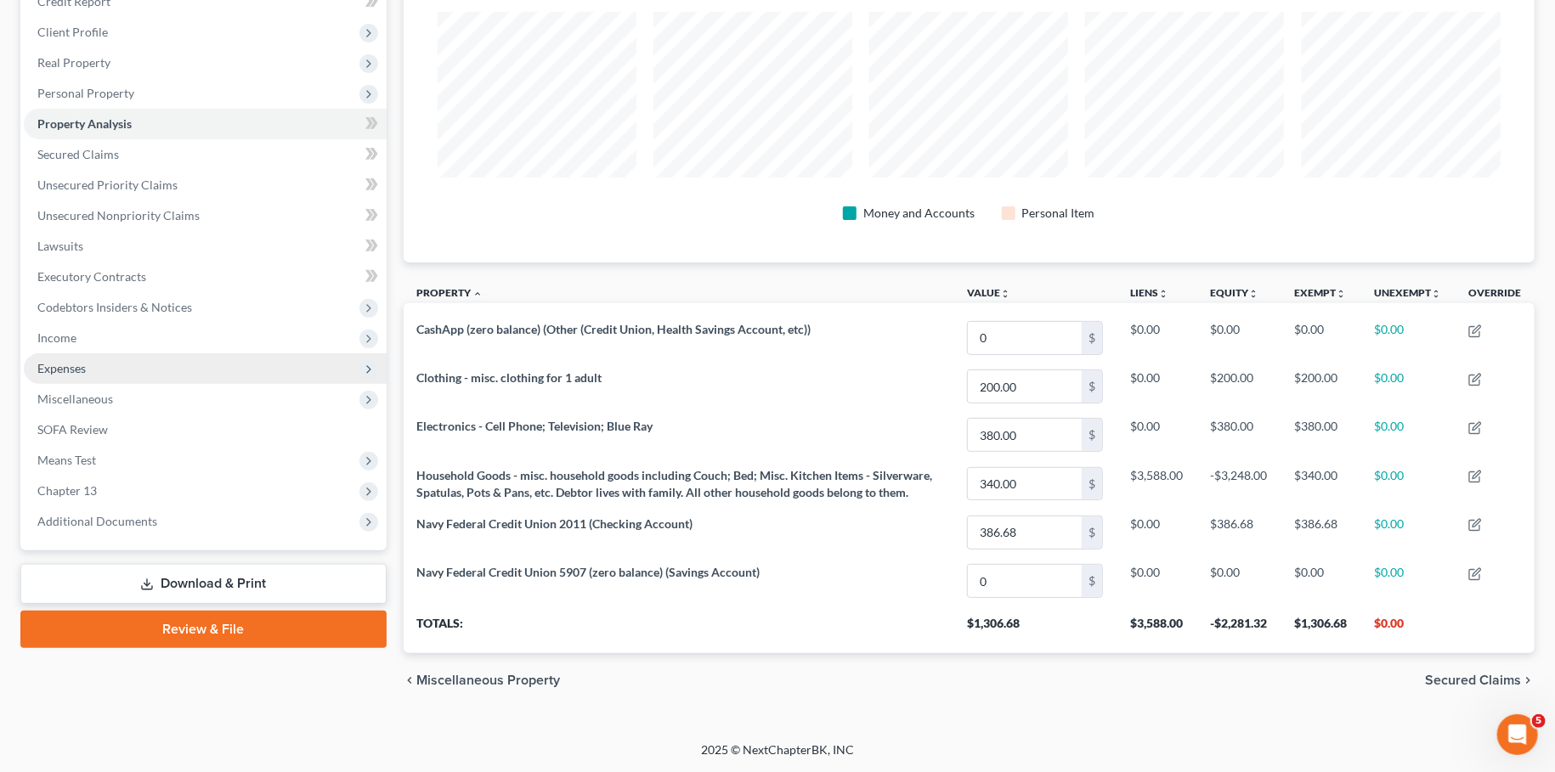
click at [178, 365] on span "Expenses" at bounding box center [205, 368] width 363 height 31
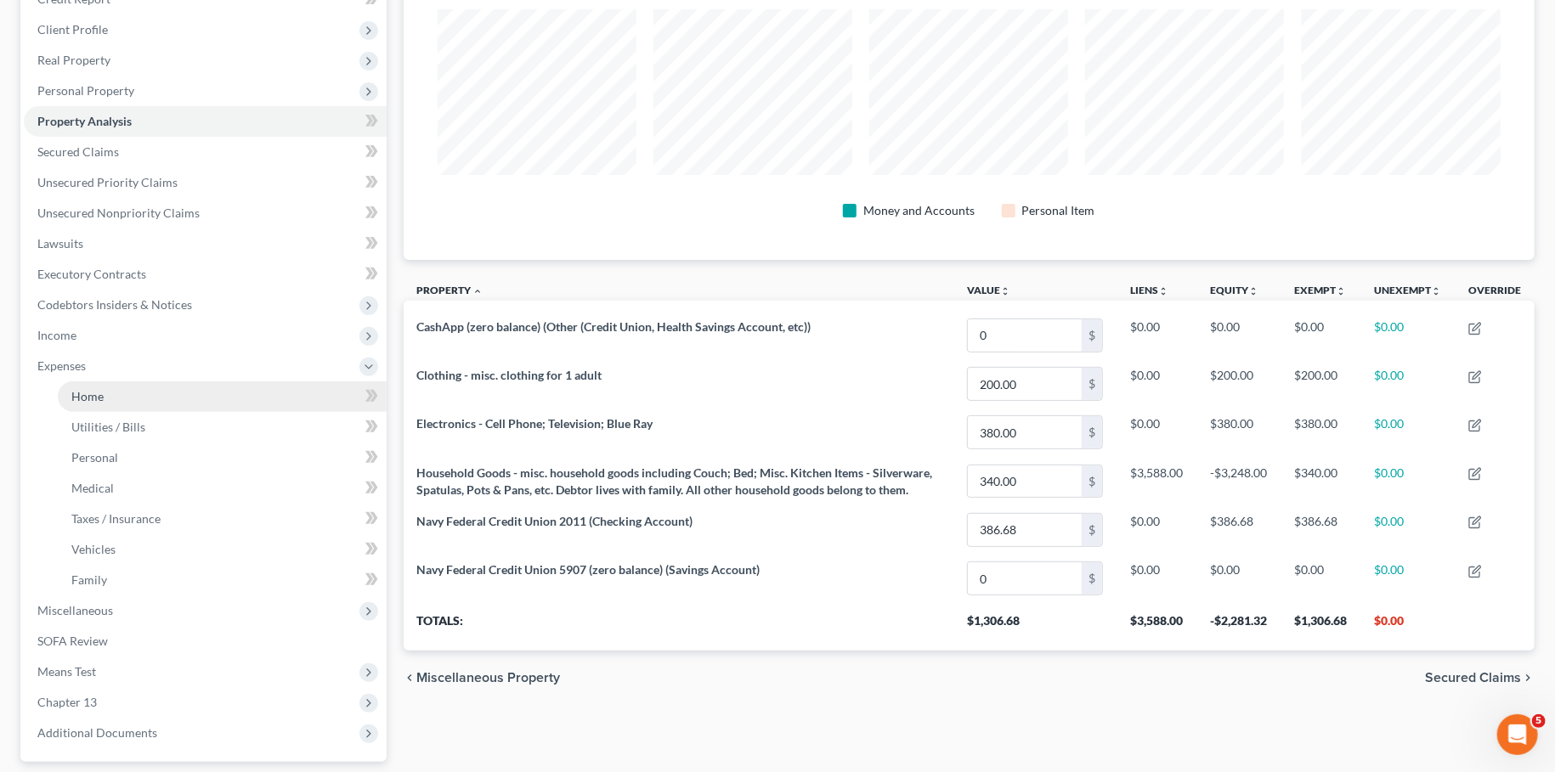
click at [182, 396] on link "Home" at bounding box center [222, 397] width 329 height 31
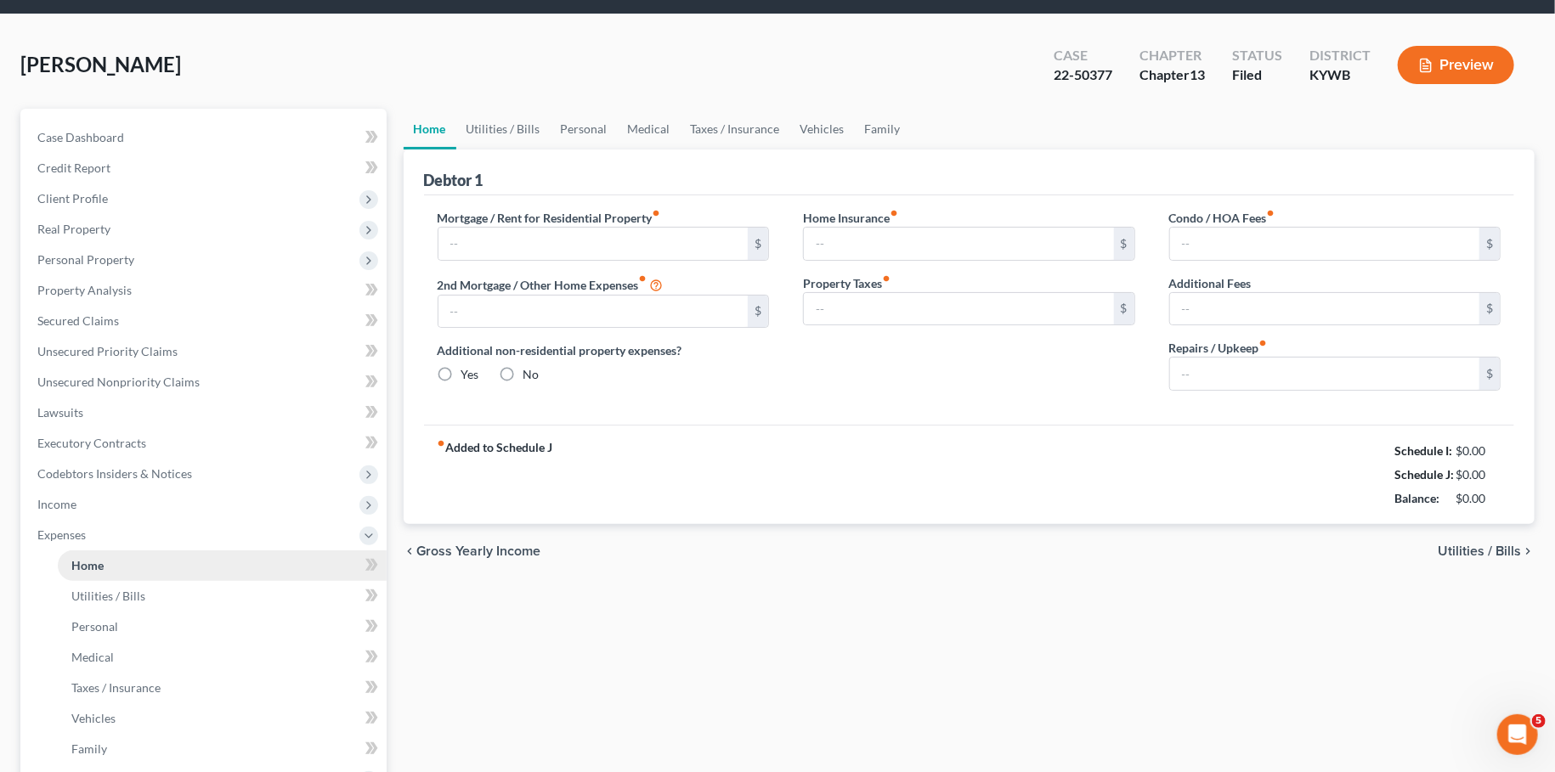
type input "500.00"
type input "0.00"
radio input "true"
type input "0.00"
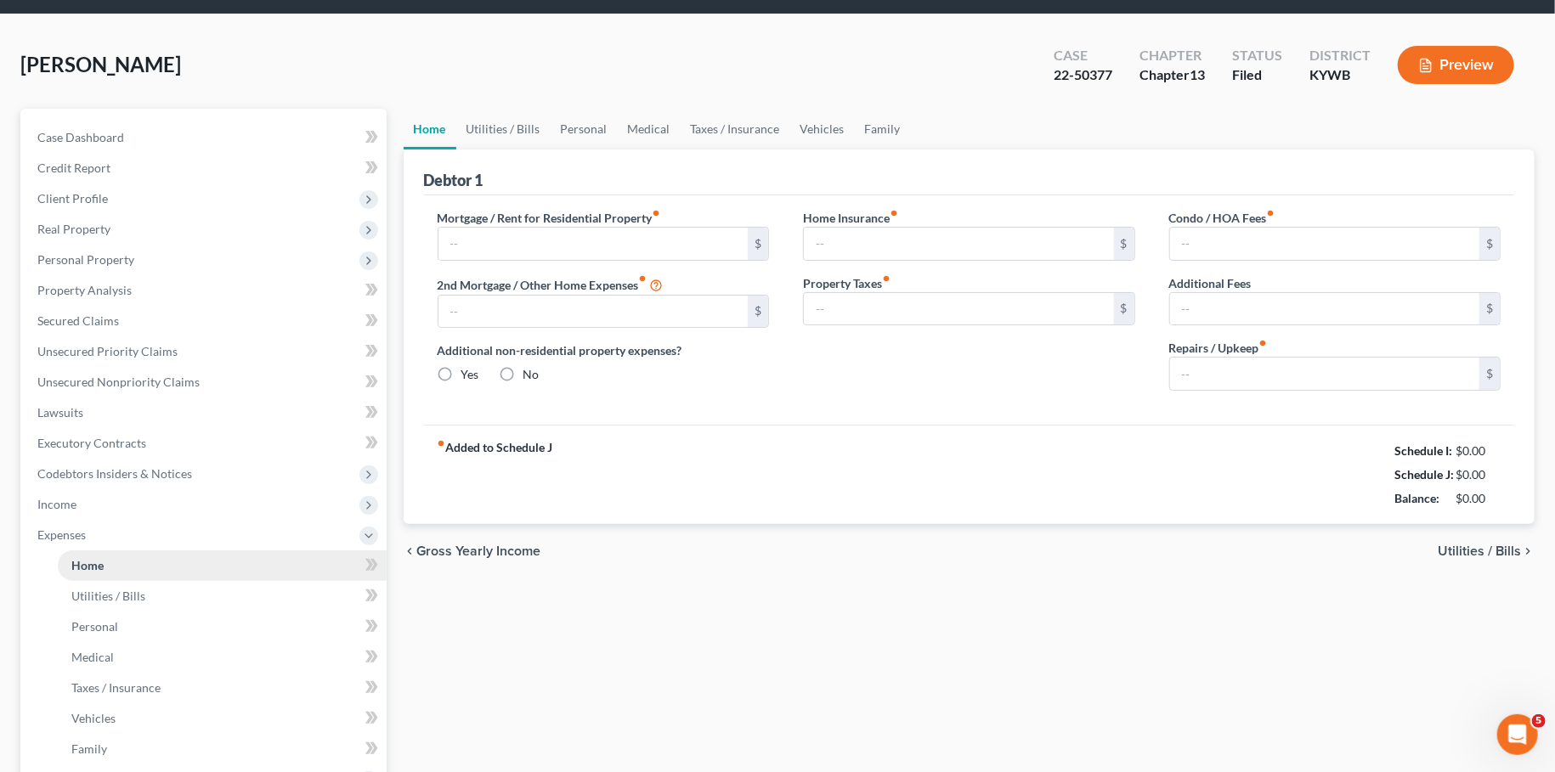
type input "0.00"
type input "50.00"
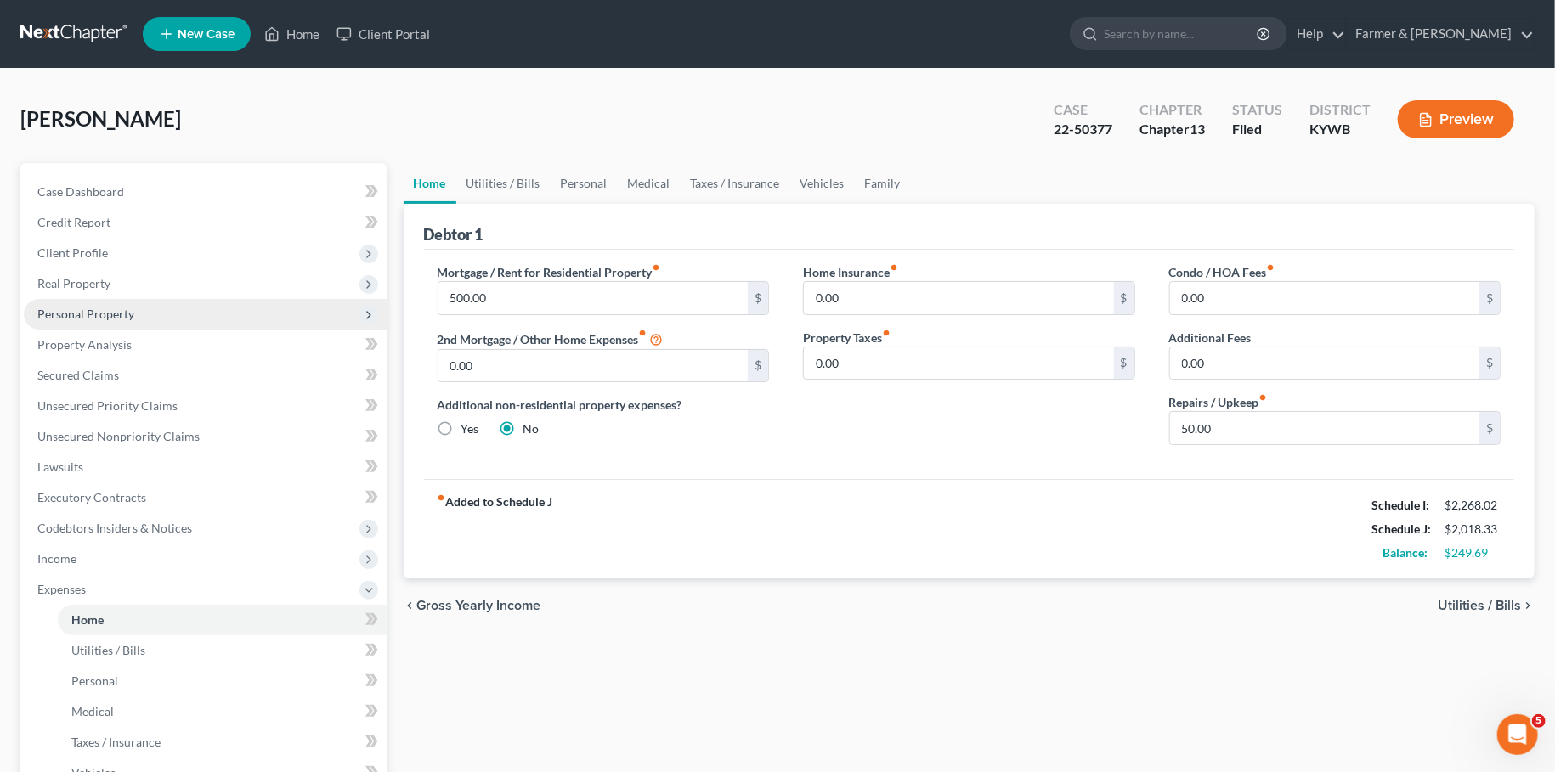
scroll to position [374, 0]
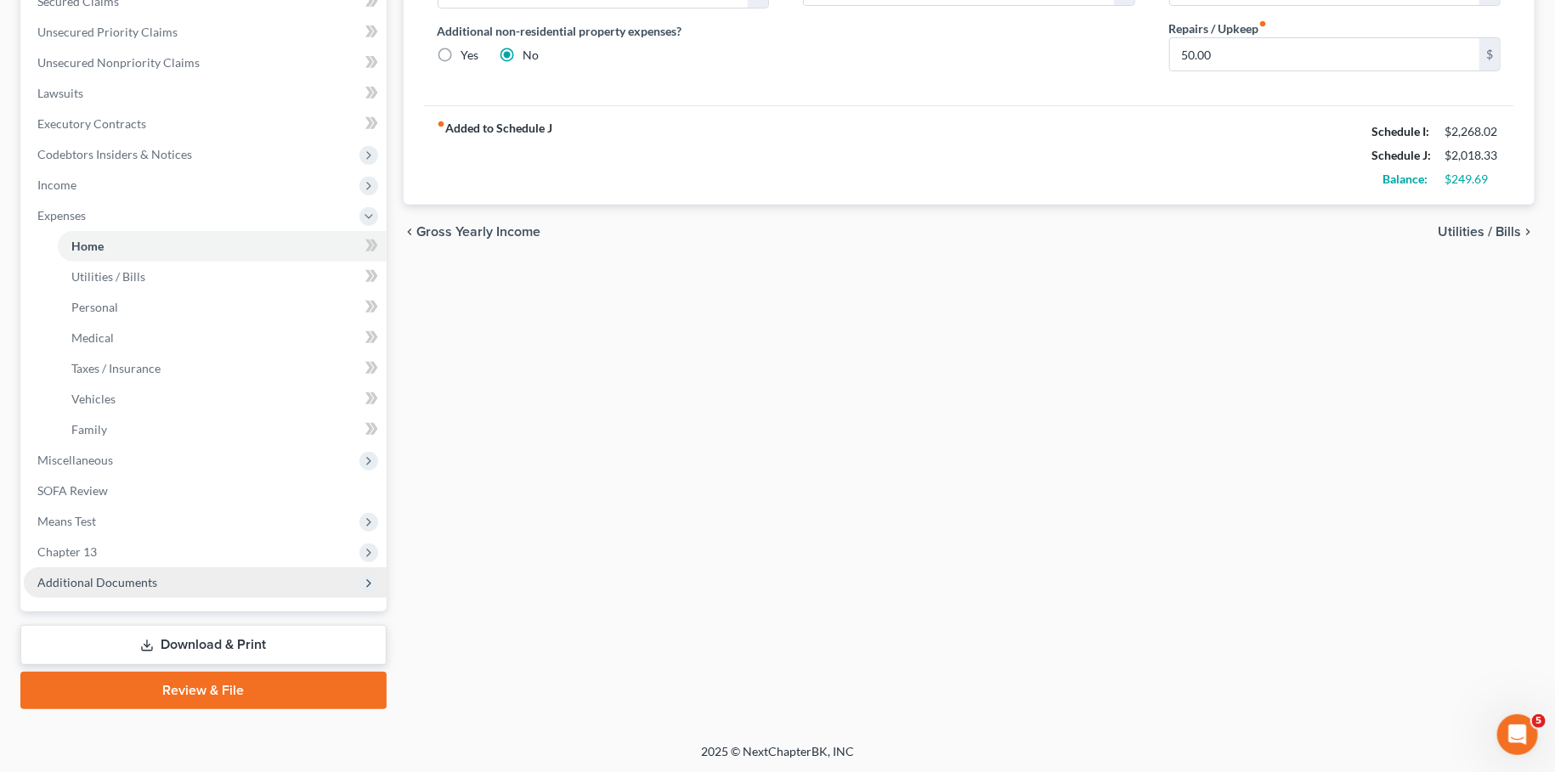
click at [171, 585] on span "Additional Documents" at bounding box center [205, 583] width 363 height 31
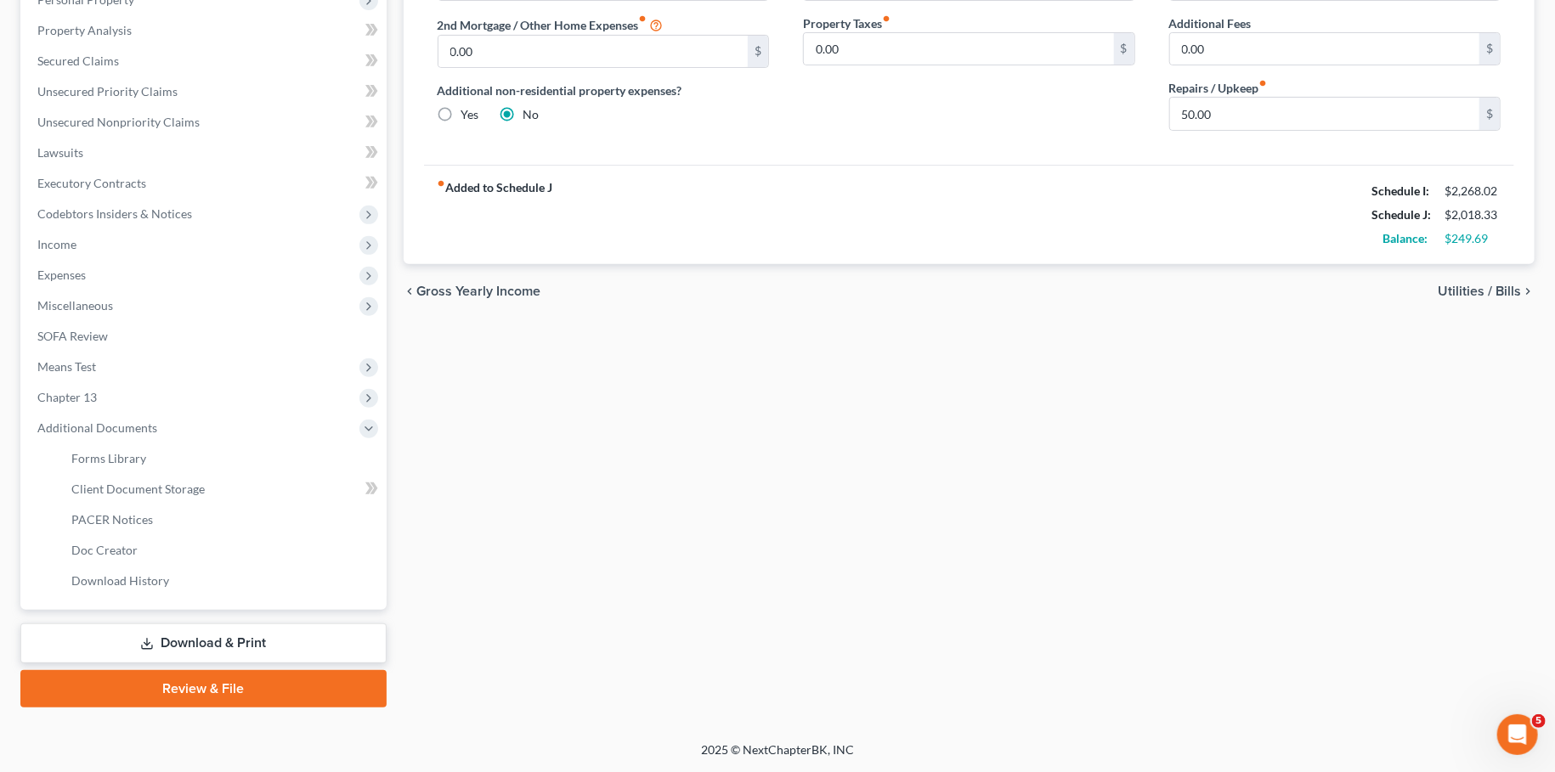
scroll to position [313, 0]
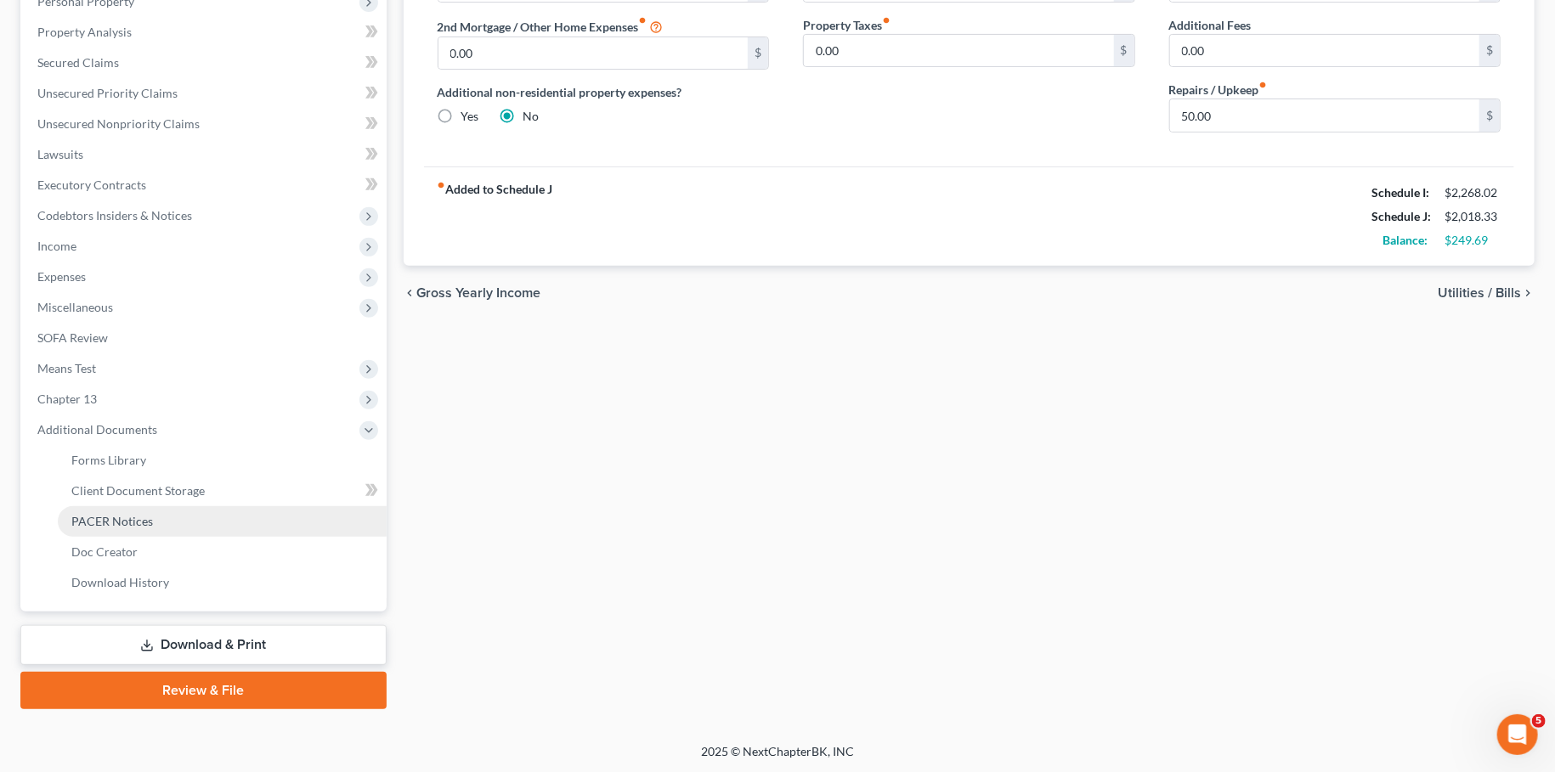
click at [161, 526] on link "PACER Notices" at bounding box center [222, 521] width 329 height 31
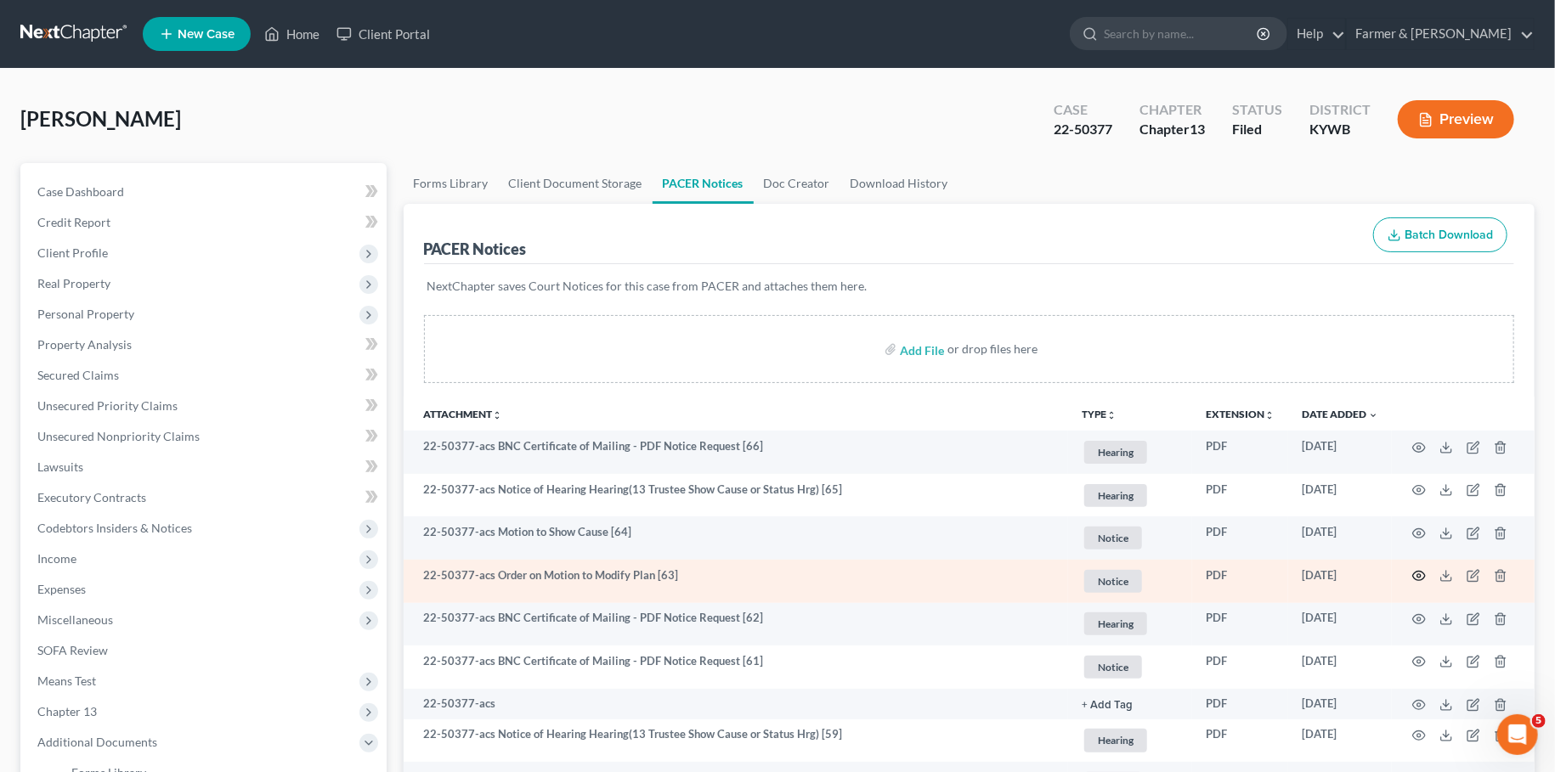
click at [1418, 575] on circle "button" at bounding box center [1418, 575] width 3 height 3
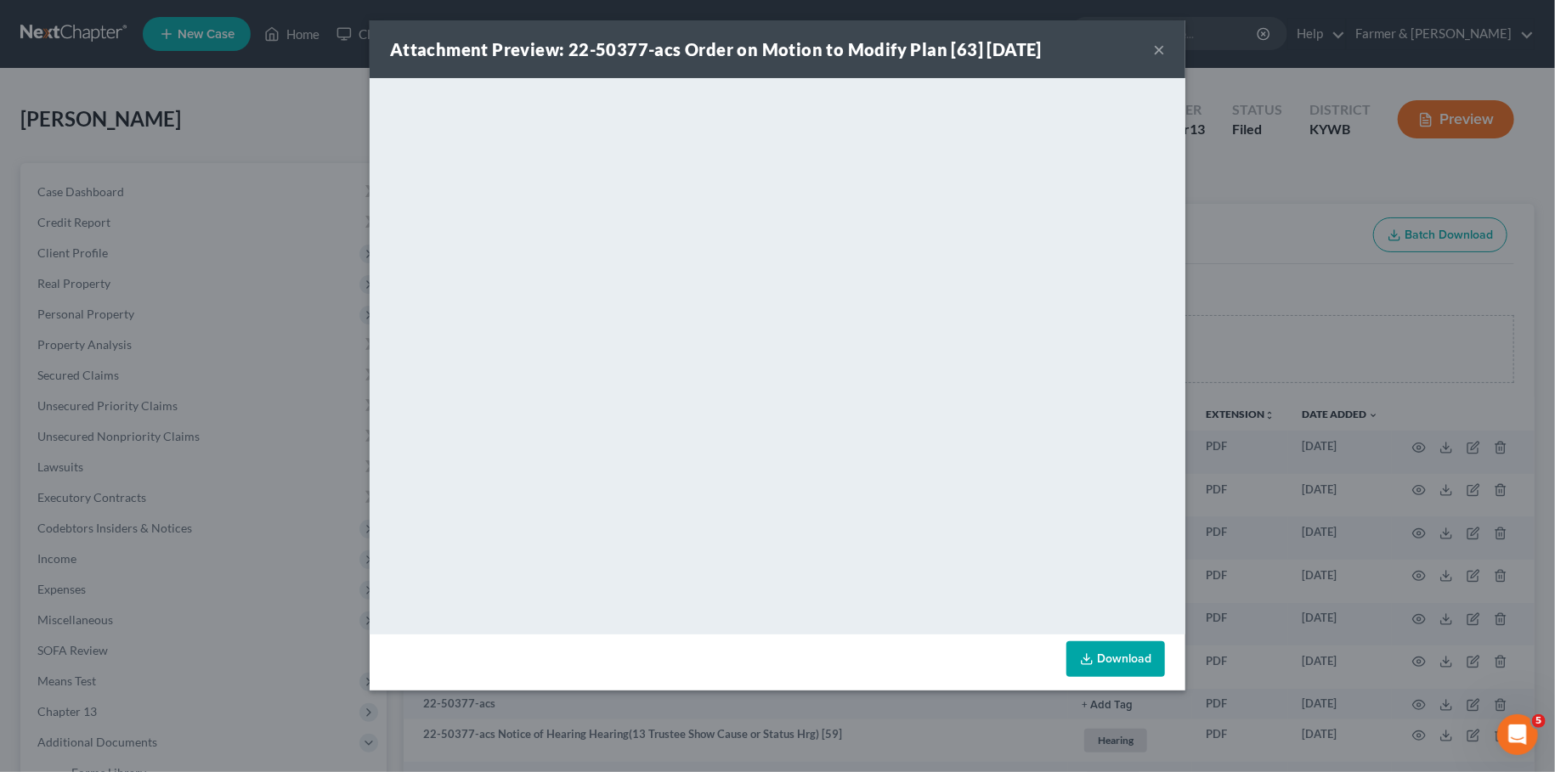
click at [1156, 48] on button "×" at bounding box center [1159, 49] width 12 height 20
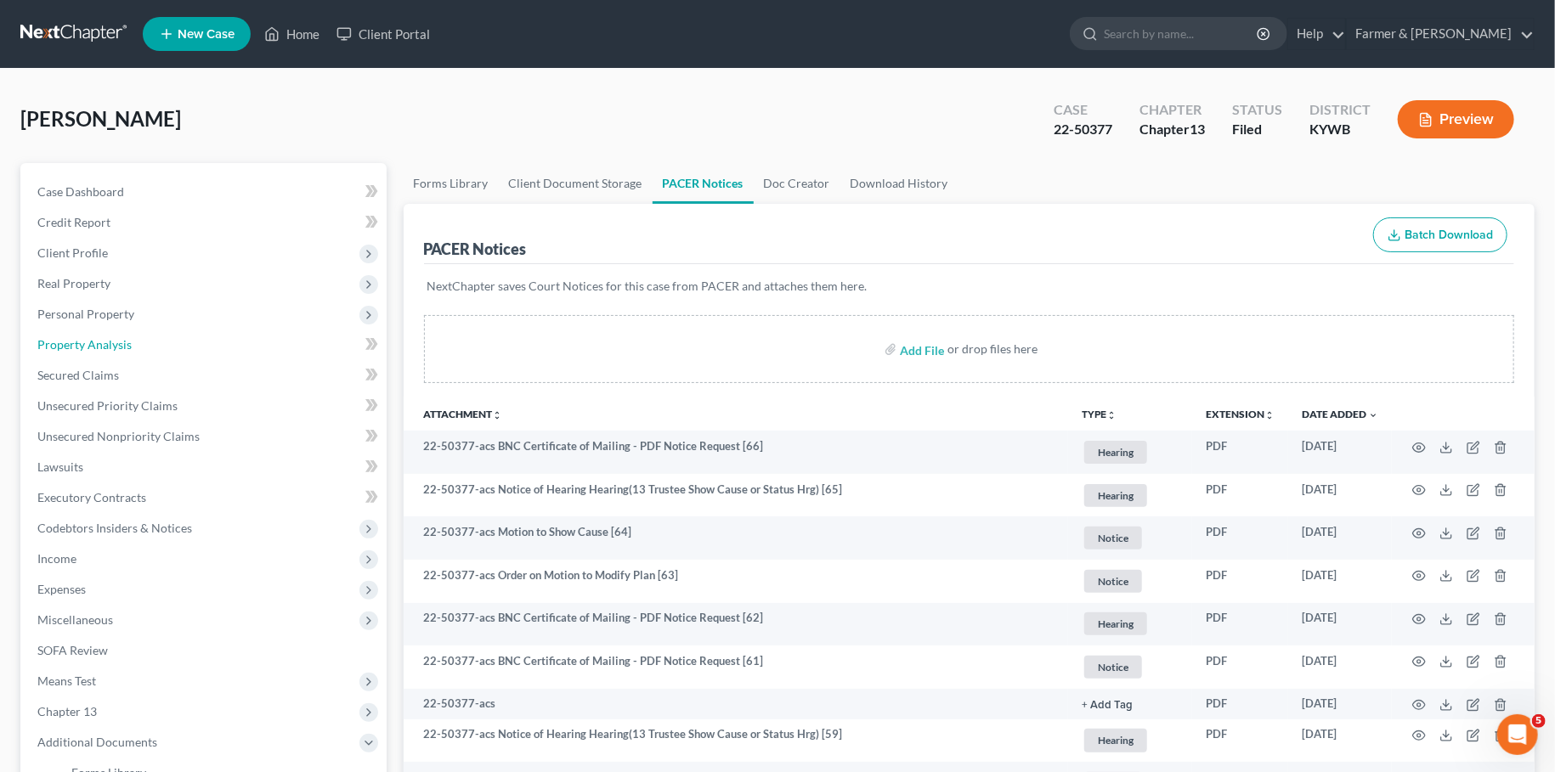
click at [66, 342] on span "Property Analysis" at bounding box center [84, 344] width 94 height 14
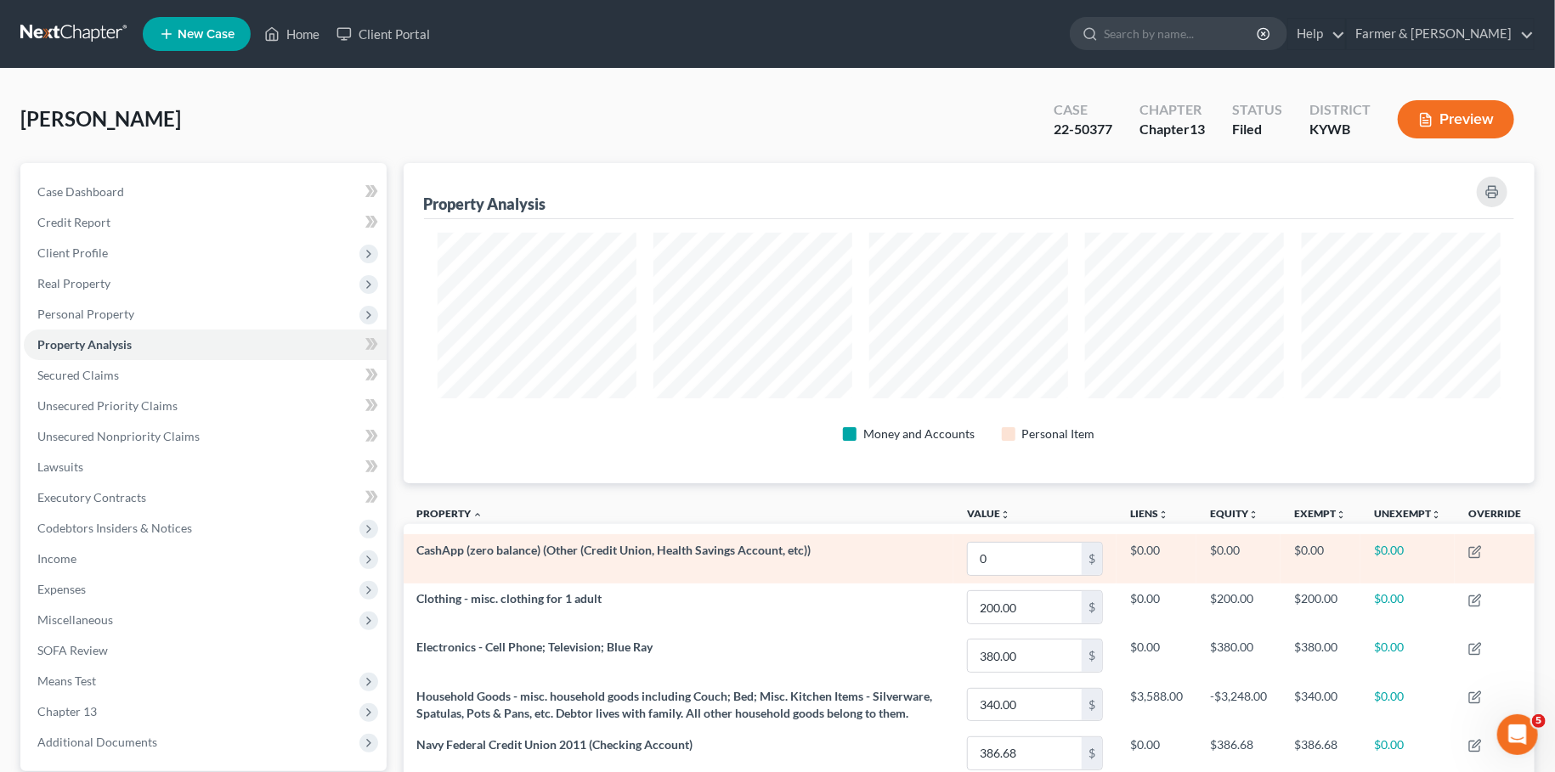
scroll to position [223, 0]
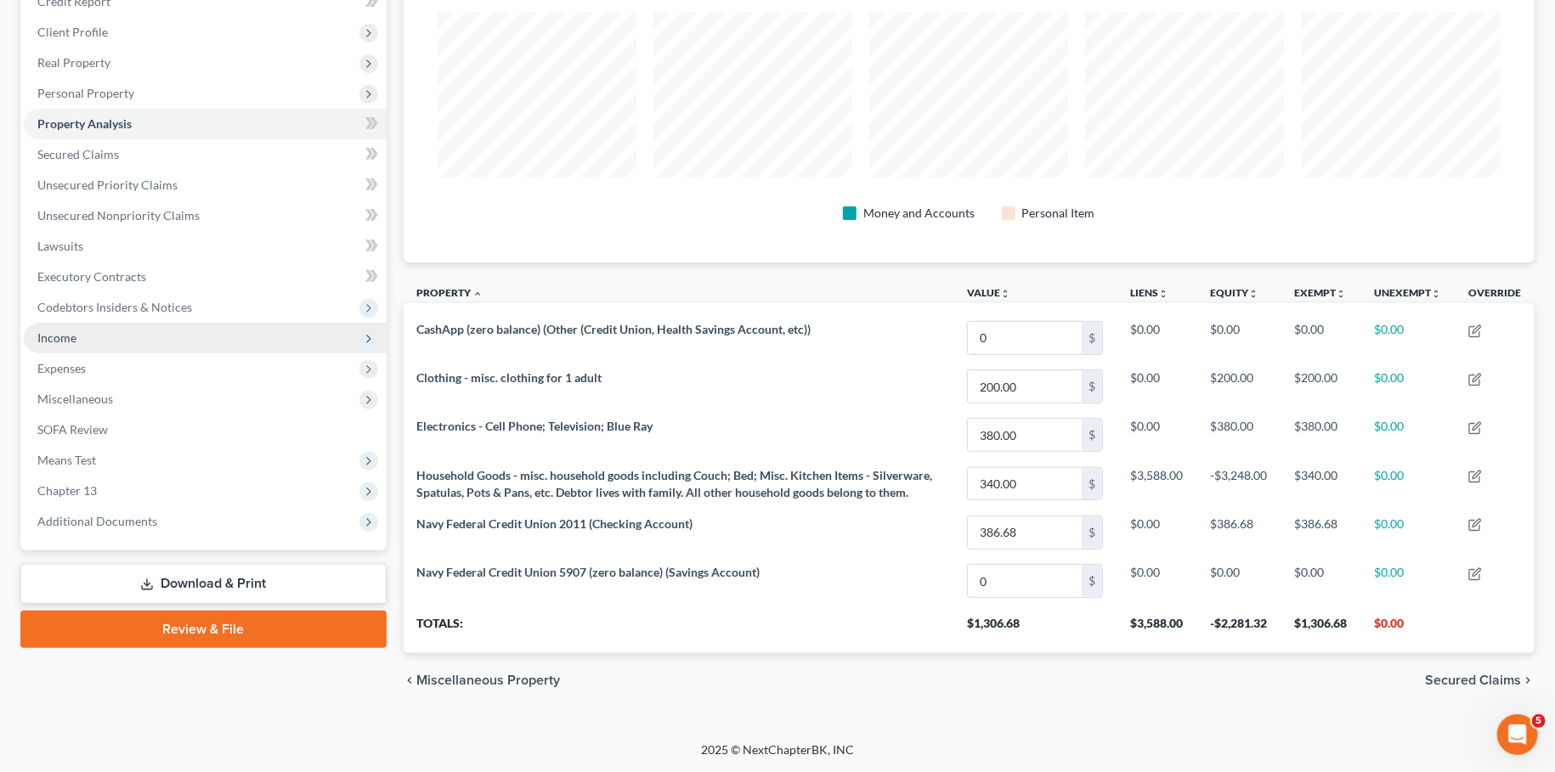
click at [133, 338] on span "Income" at bounding box center [205, 338] width 363 height 31
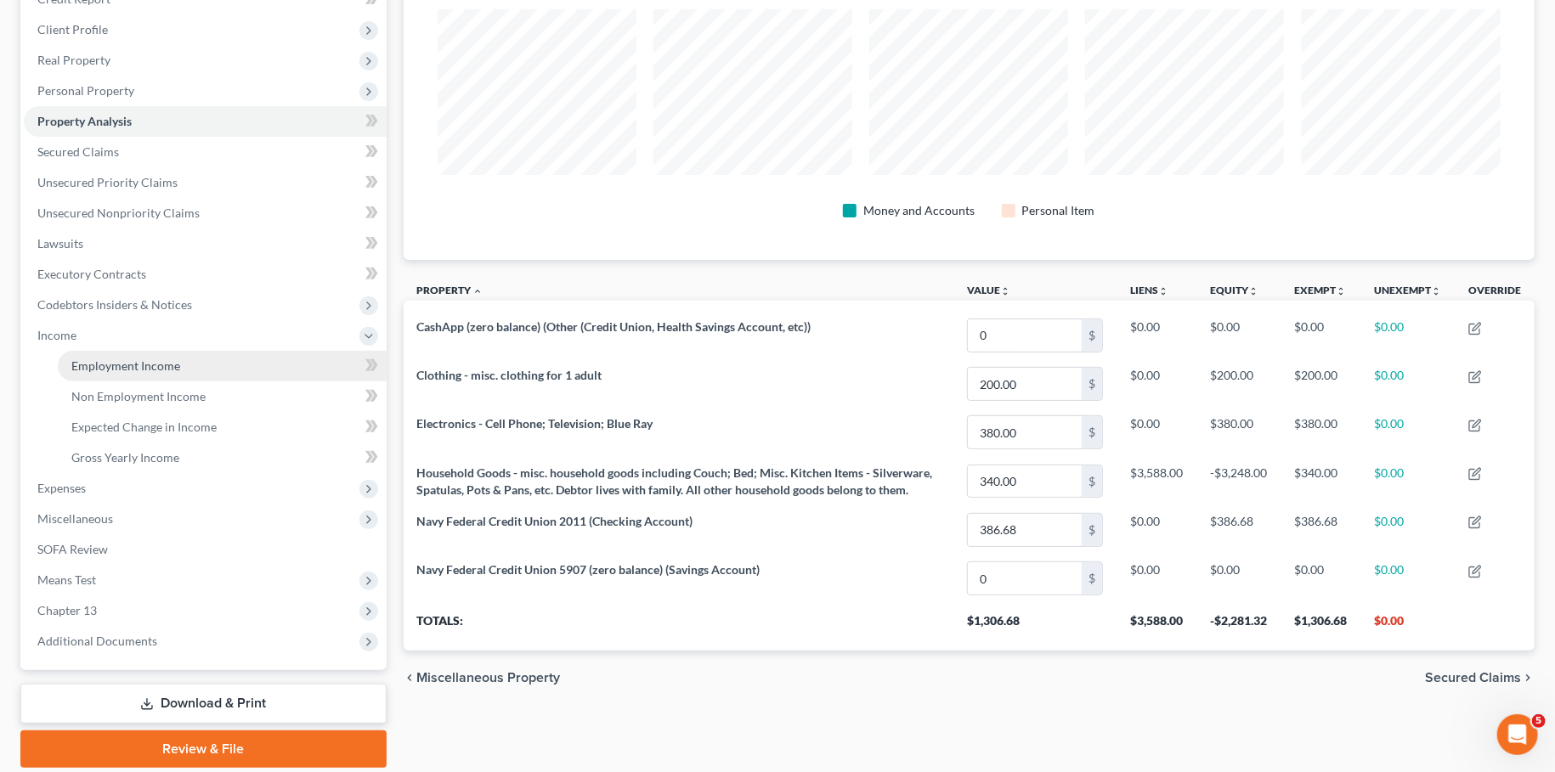
click at [127, 360] on span "Employment Income" at bounding box center [125, 366] width 109 height 14
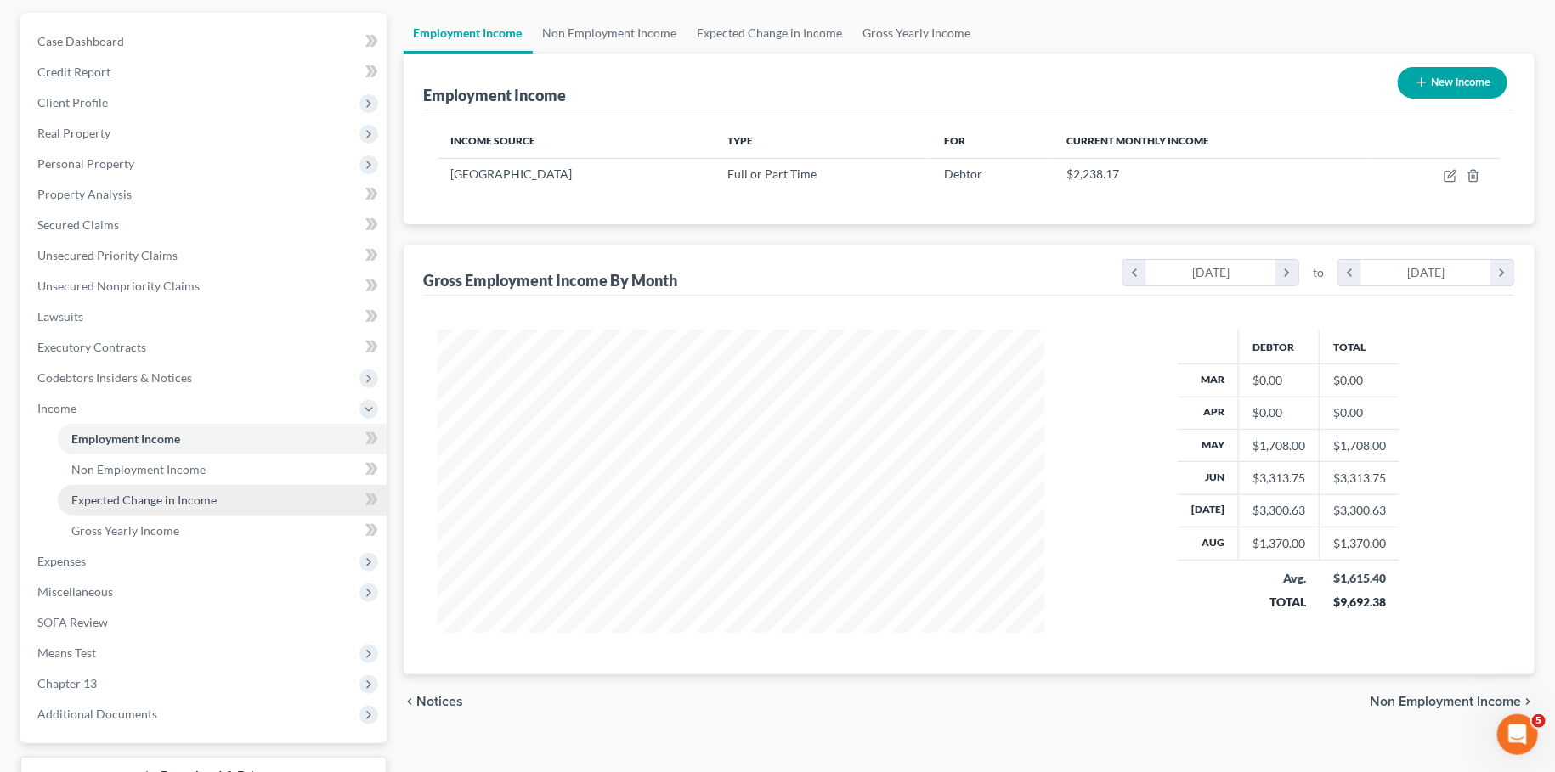
scroll to position [282, 0]
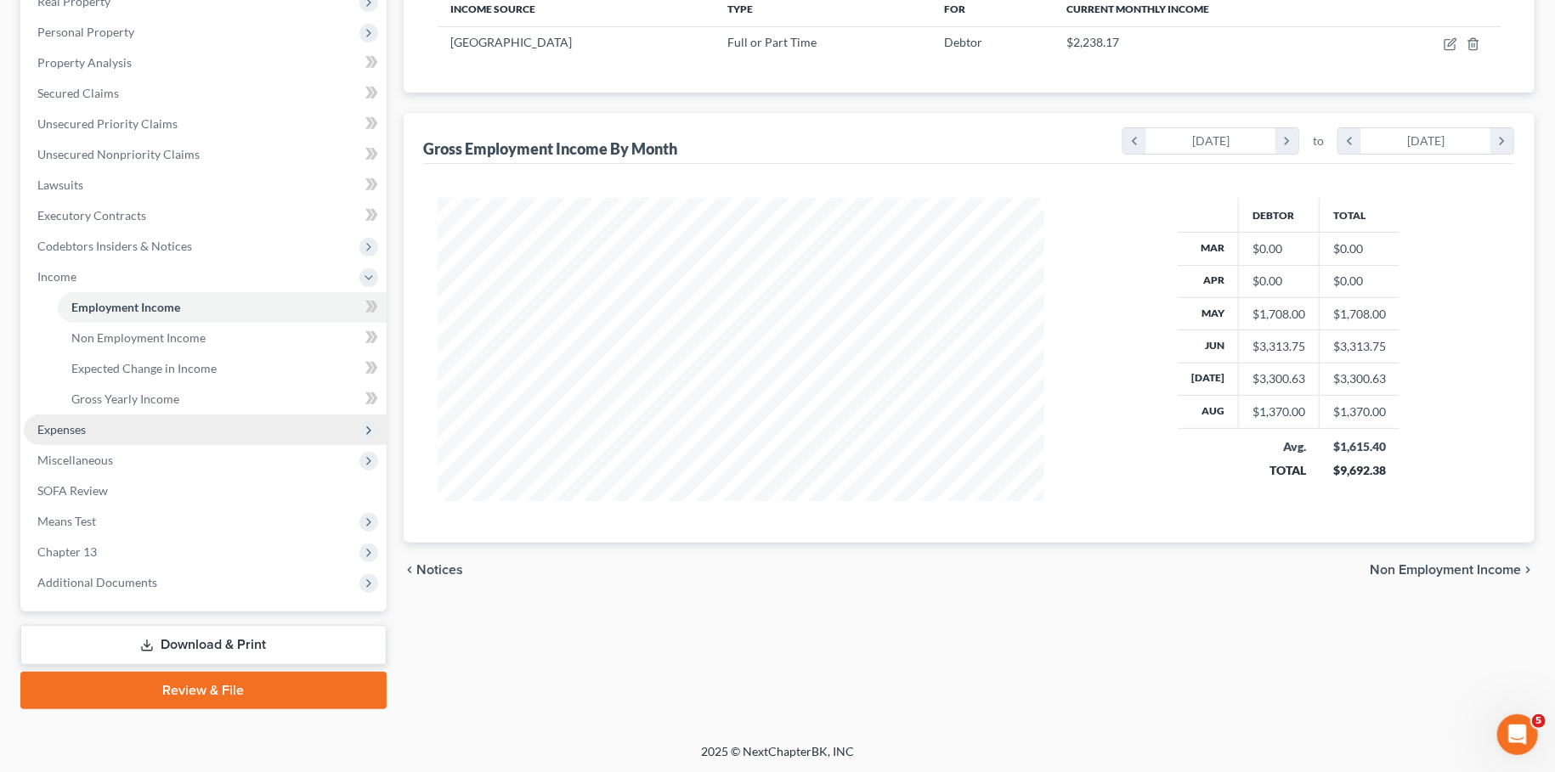
click at [126, 433] on span "Expenses" at bounding box center [205, 430] width 363 height 31
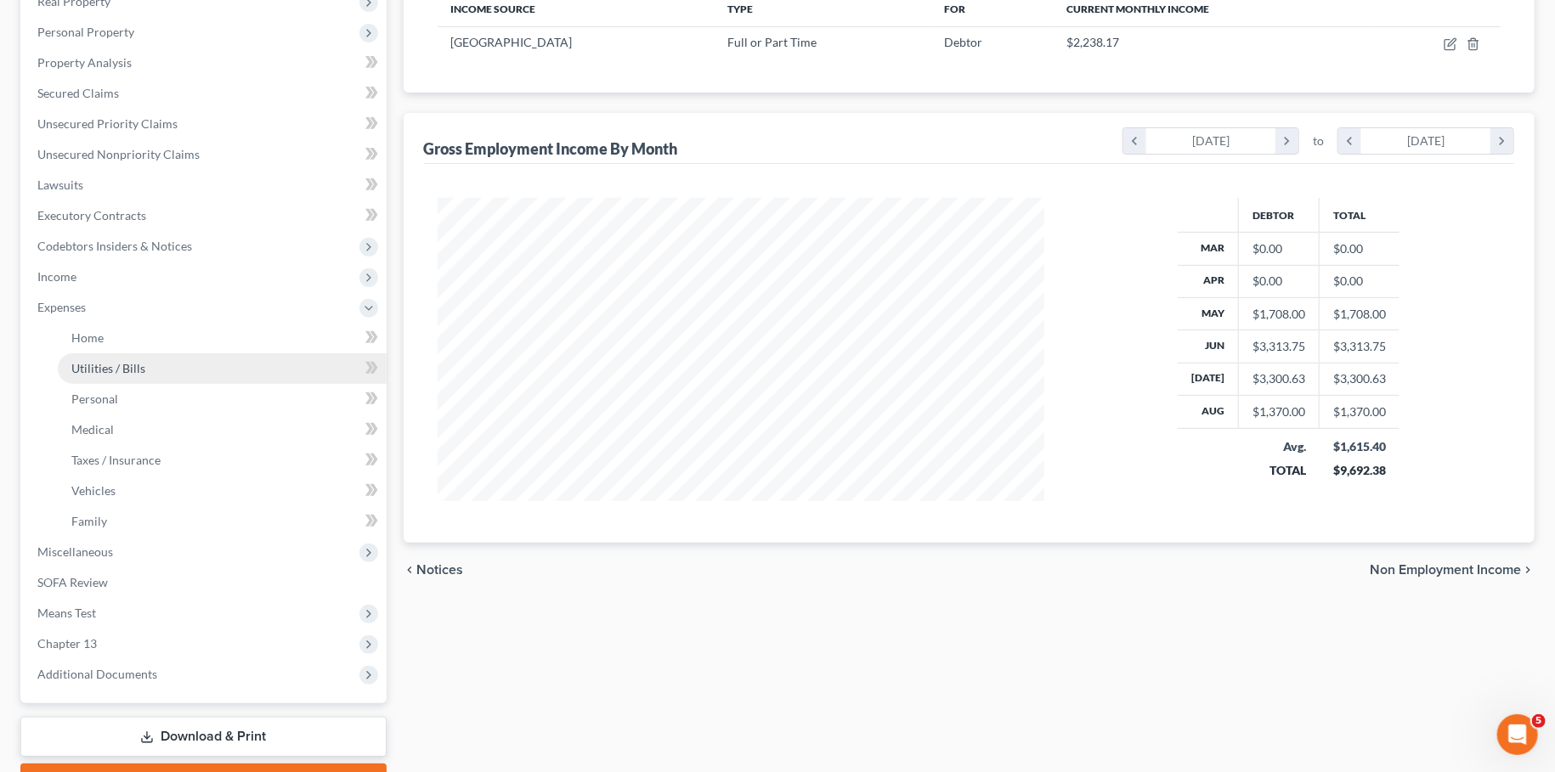
click at [123, 364] on span "Utilities / Bills" at bounding box center [108, 368] width 74 height 14
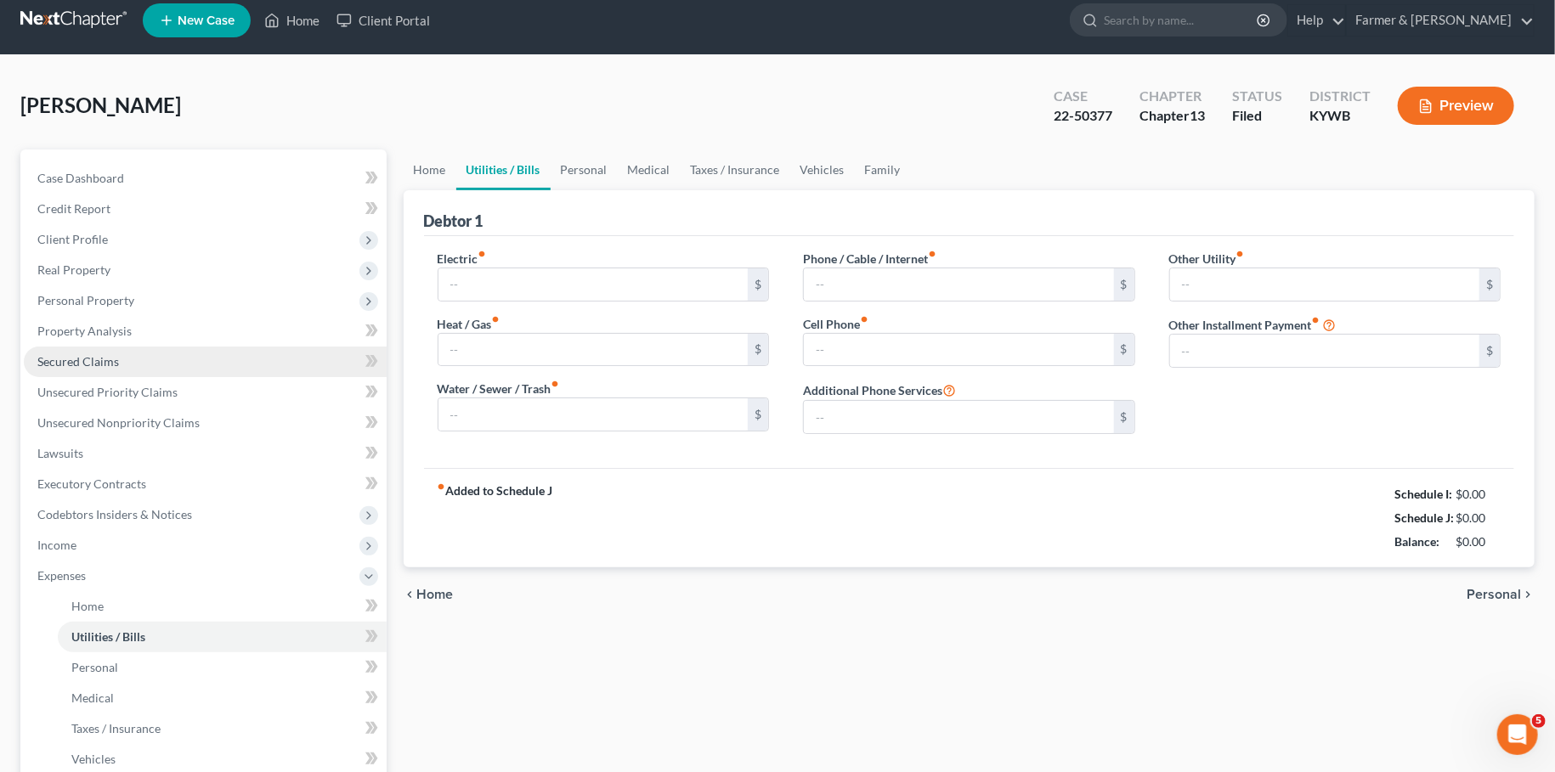
scroll to position [2, 0]
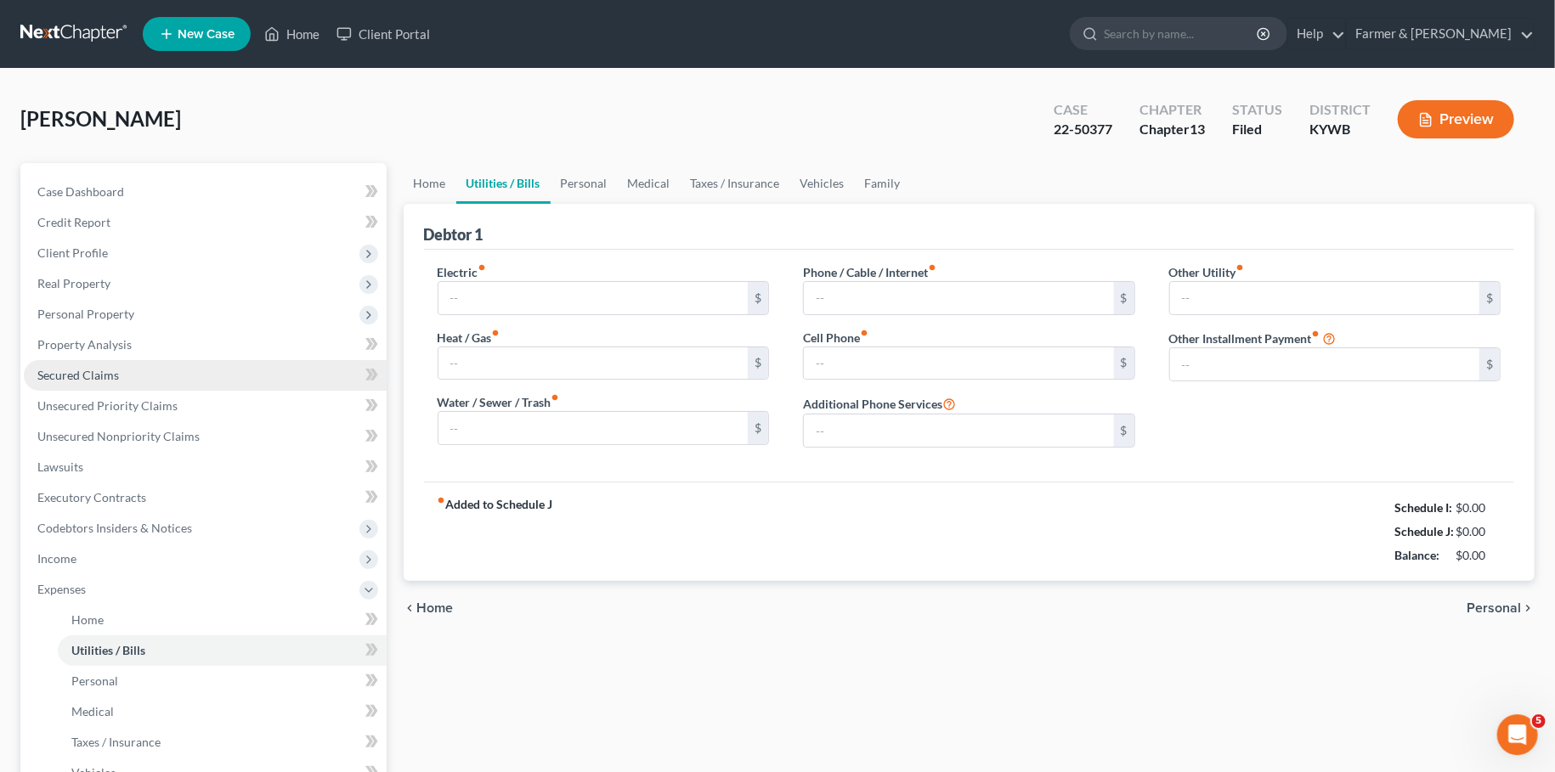
type input "0.00"
type input "15.00"
type input "95.00"
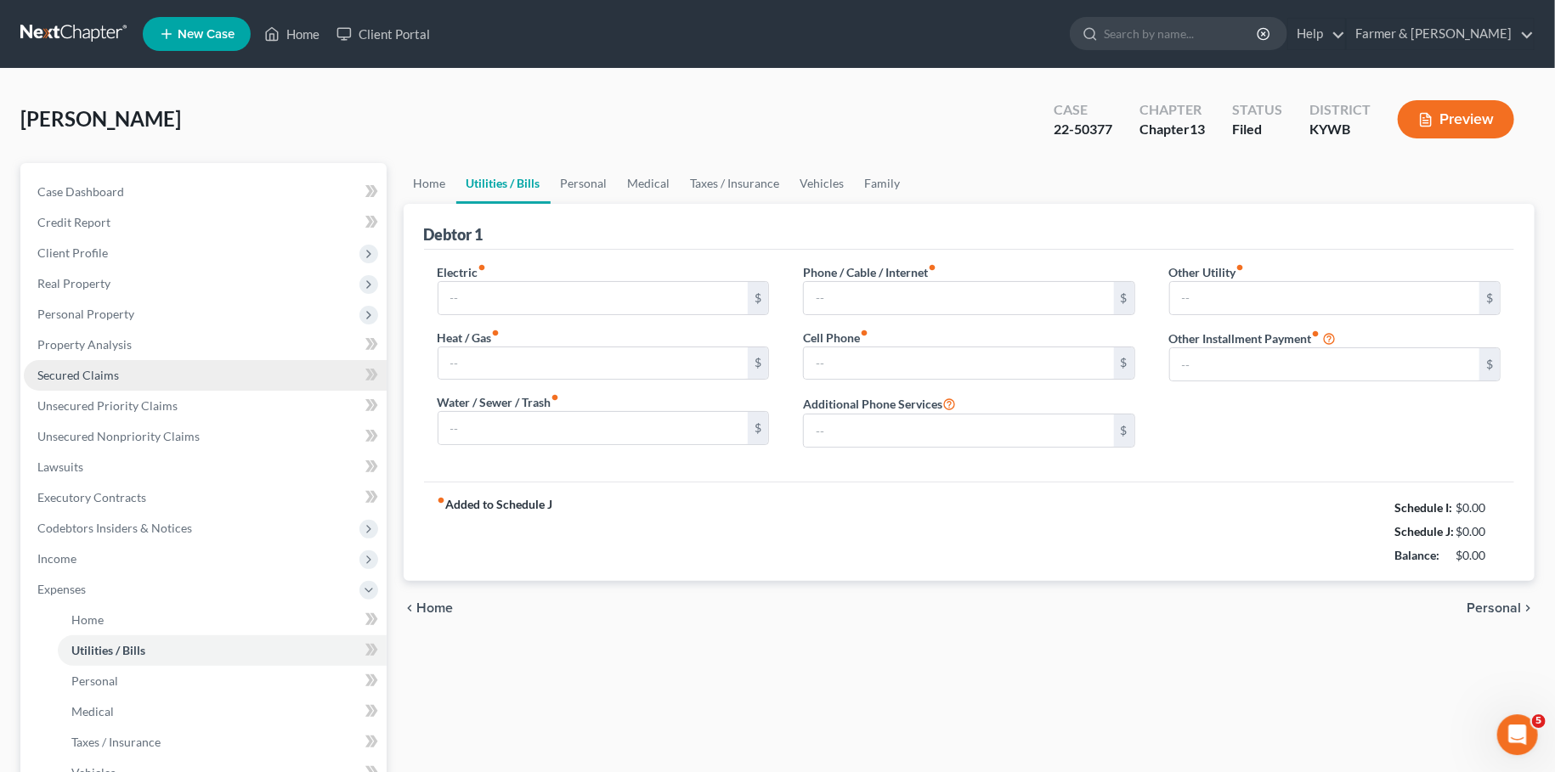
type input "0.00"
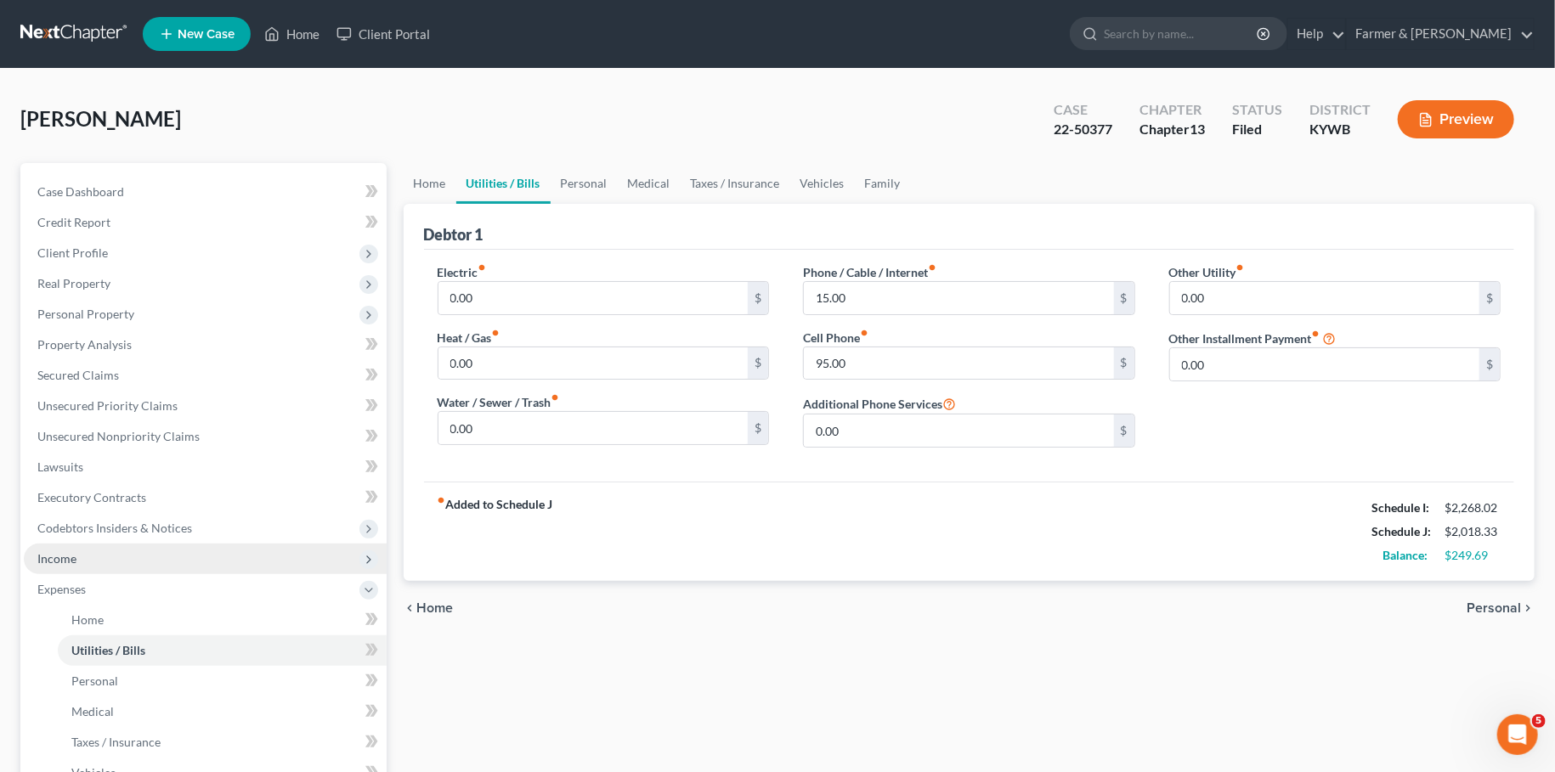
scroll to position [299, 0]
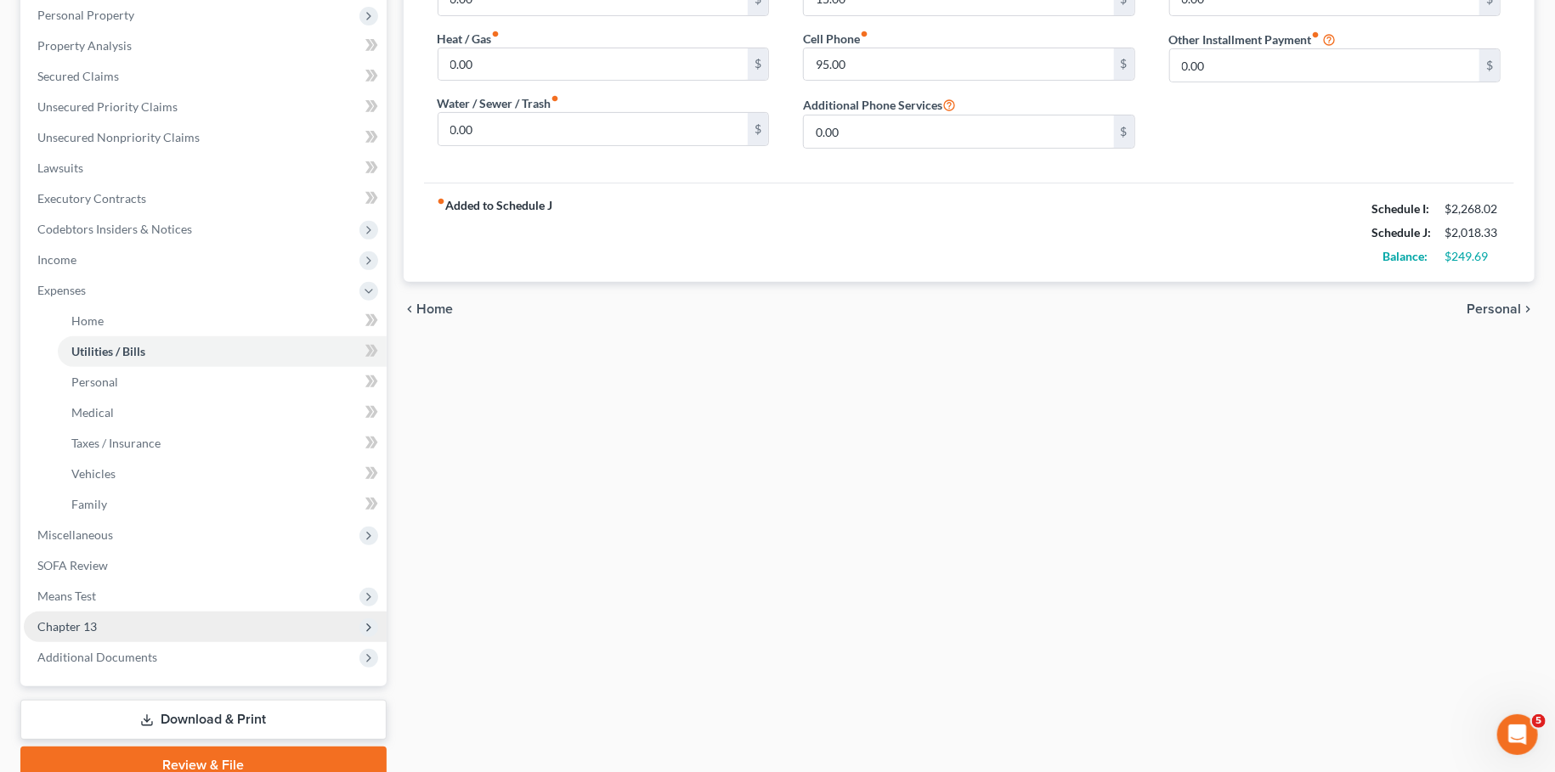
click at [111, 632] on span "Chapter 13" at bounding box center [205, 627] width 363 height 31
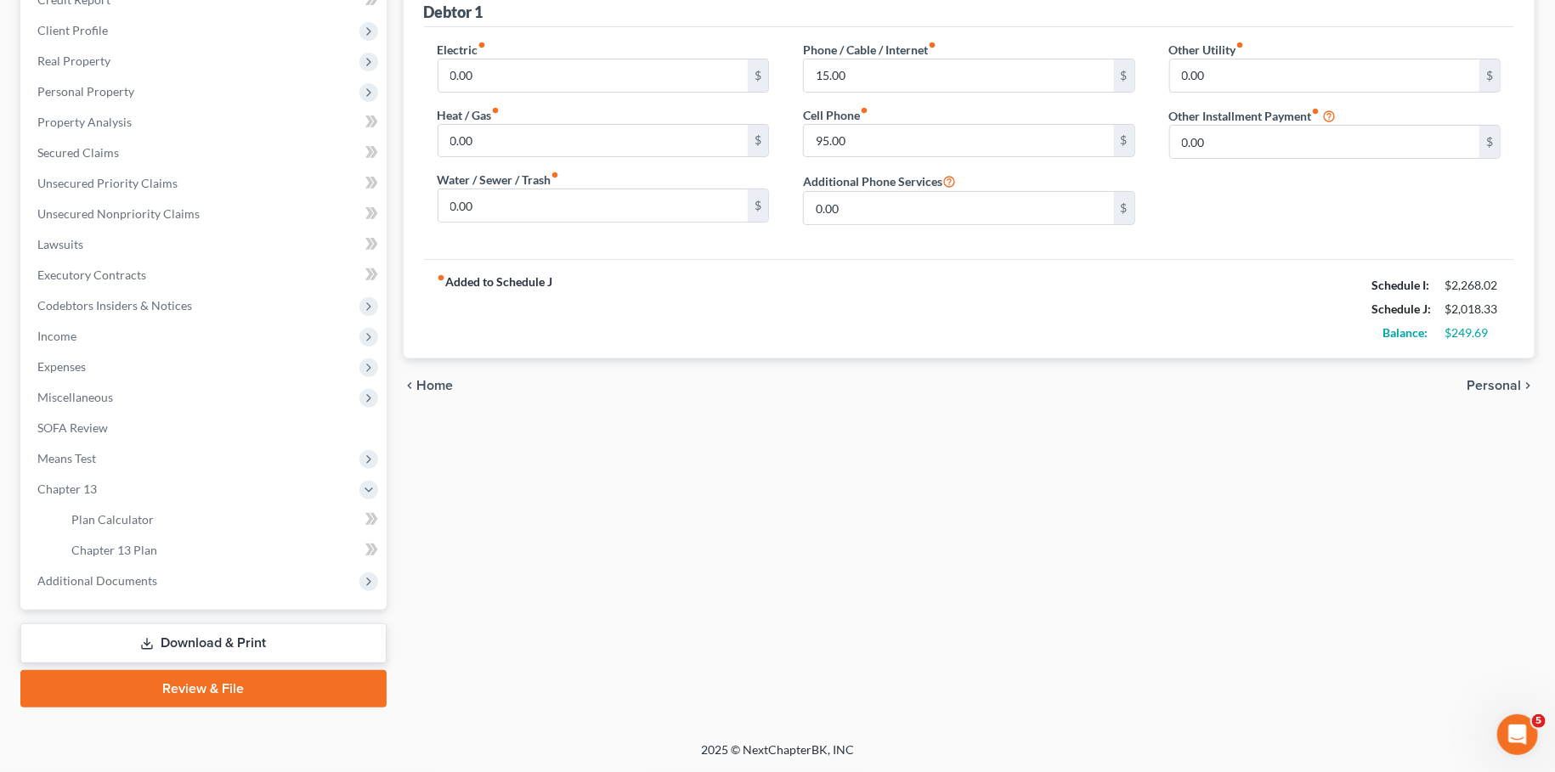
scroll to position [220, 0]
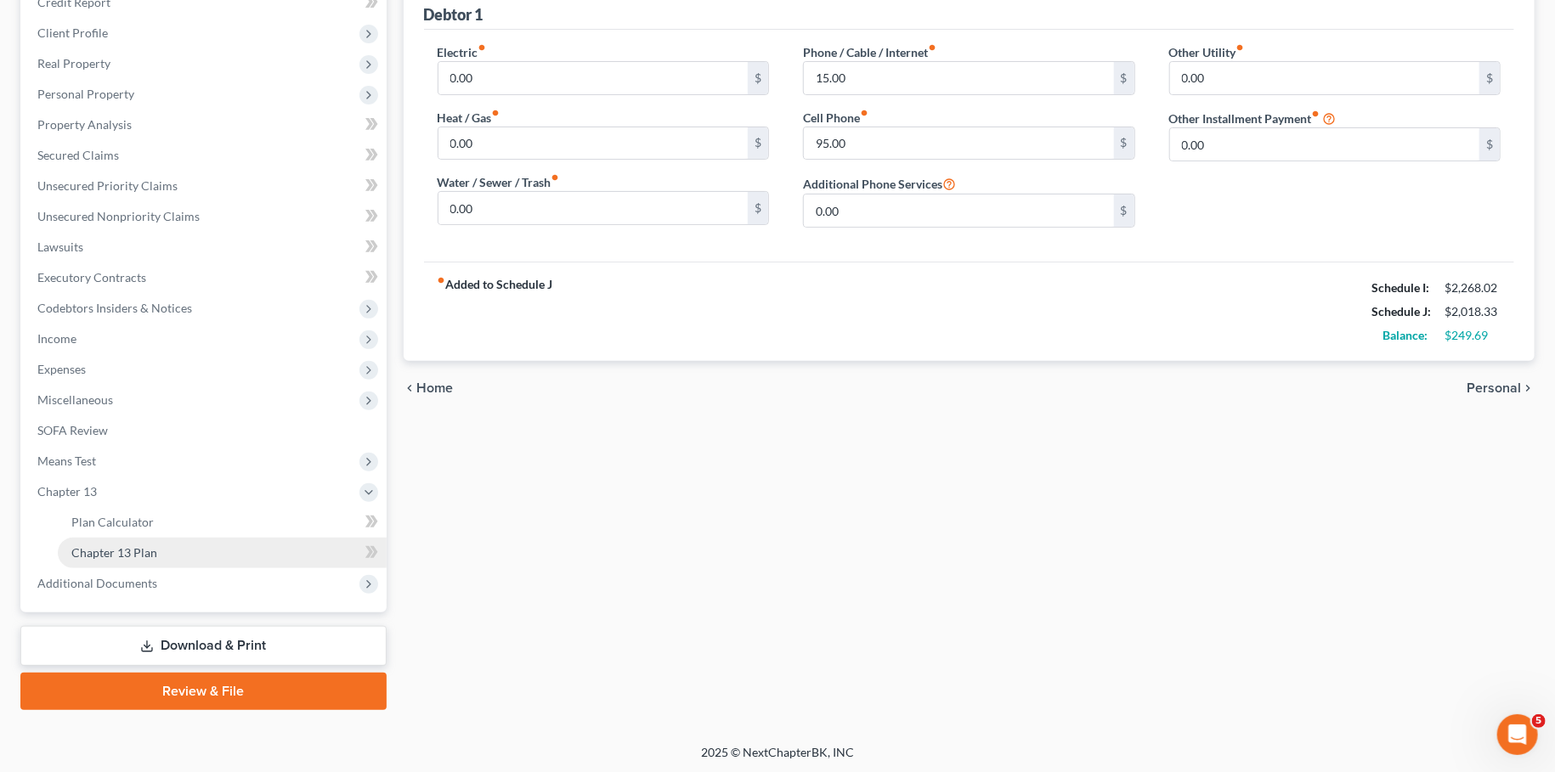
click at [162, 549] on link "Chapter 13 Plan" at bounding box center [222, 553] width 329 height 31
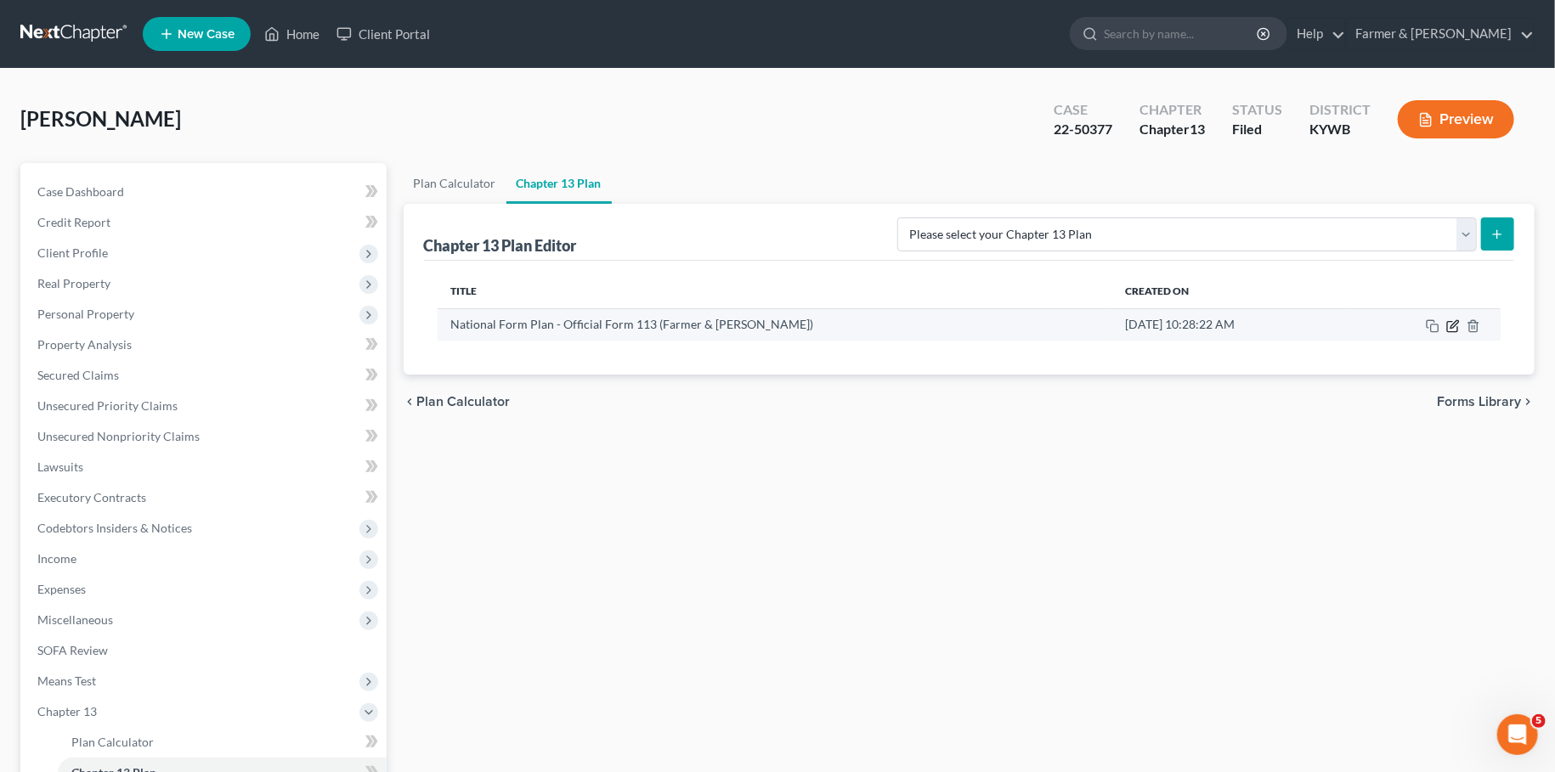
click at [1448, 324] on icon "button" at bounding box center [1452, 326] width 10 height 10
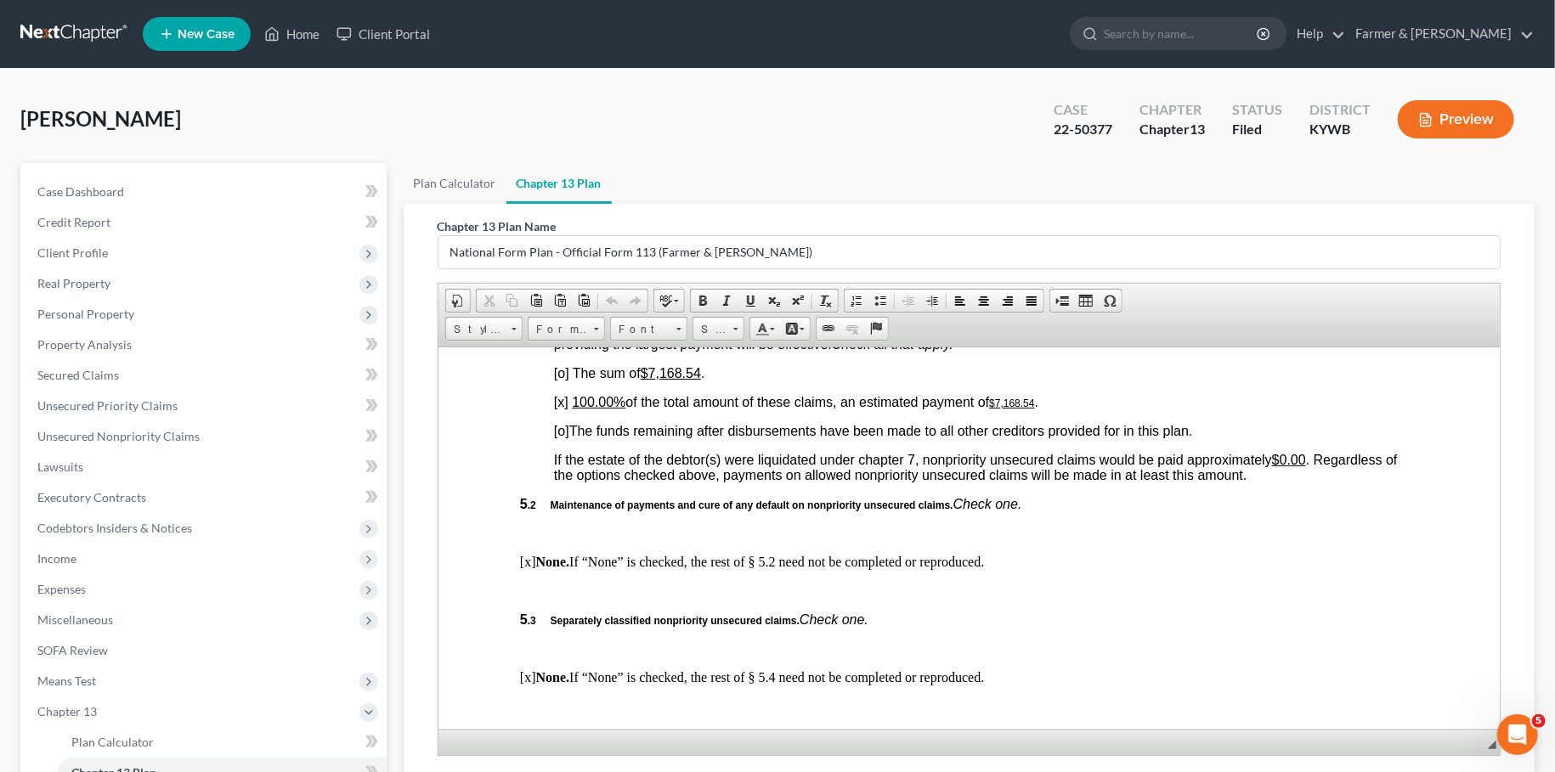
scroll to position [3739, 0]
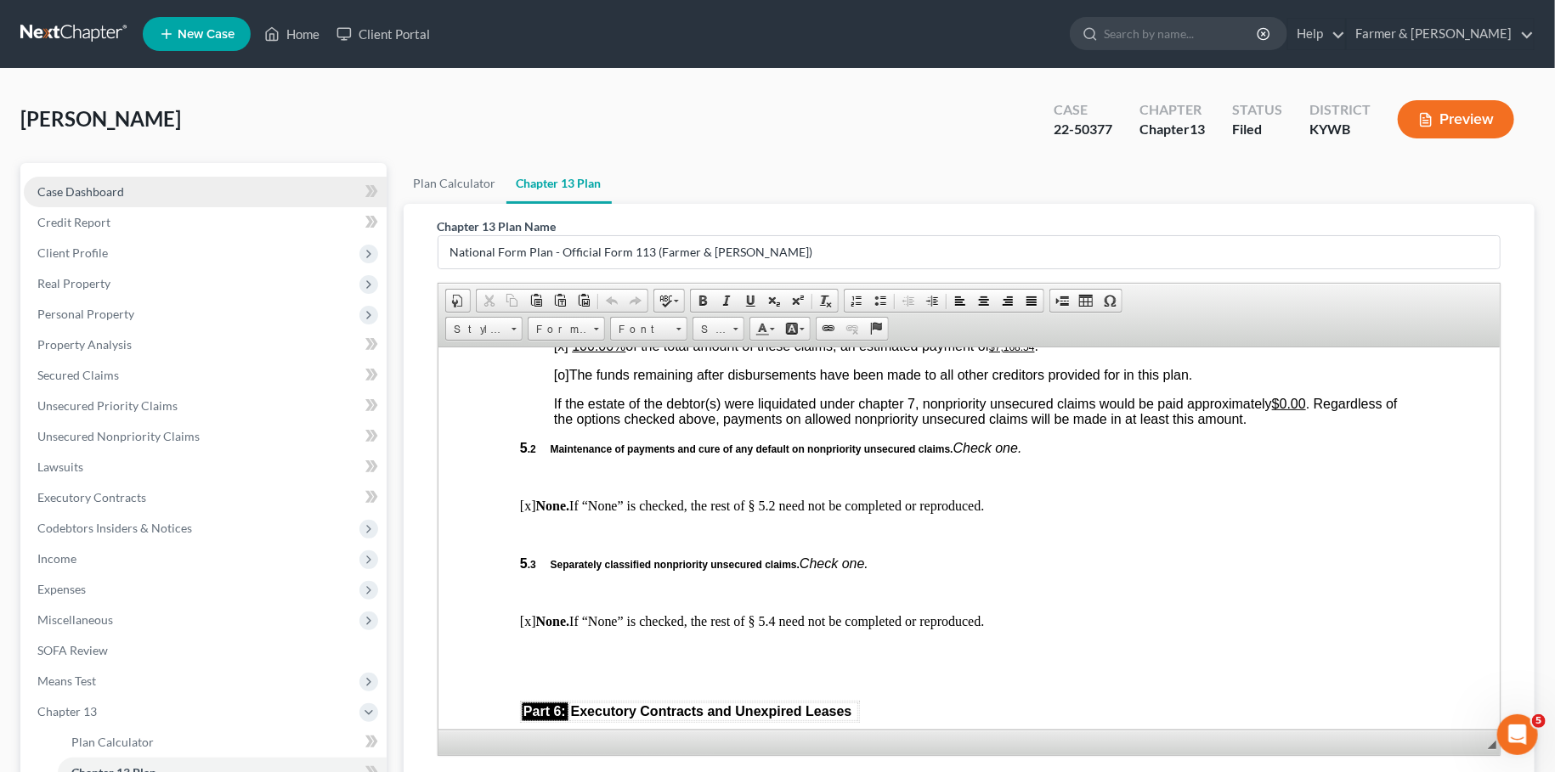
click at [147, 195] on link "Case Dashboard" at bounding box center [205, 192] width 363 height 31
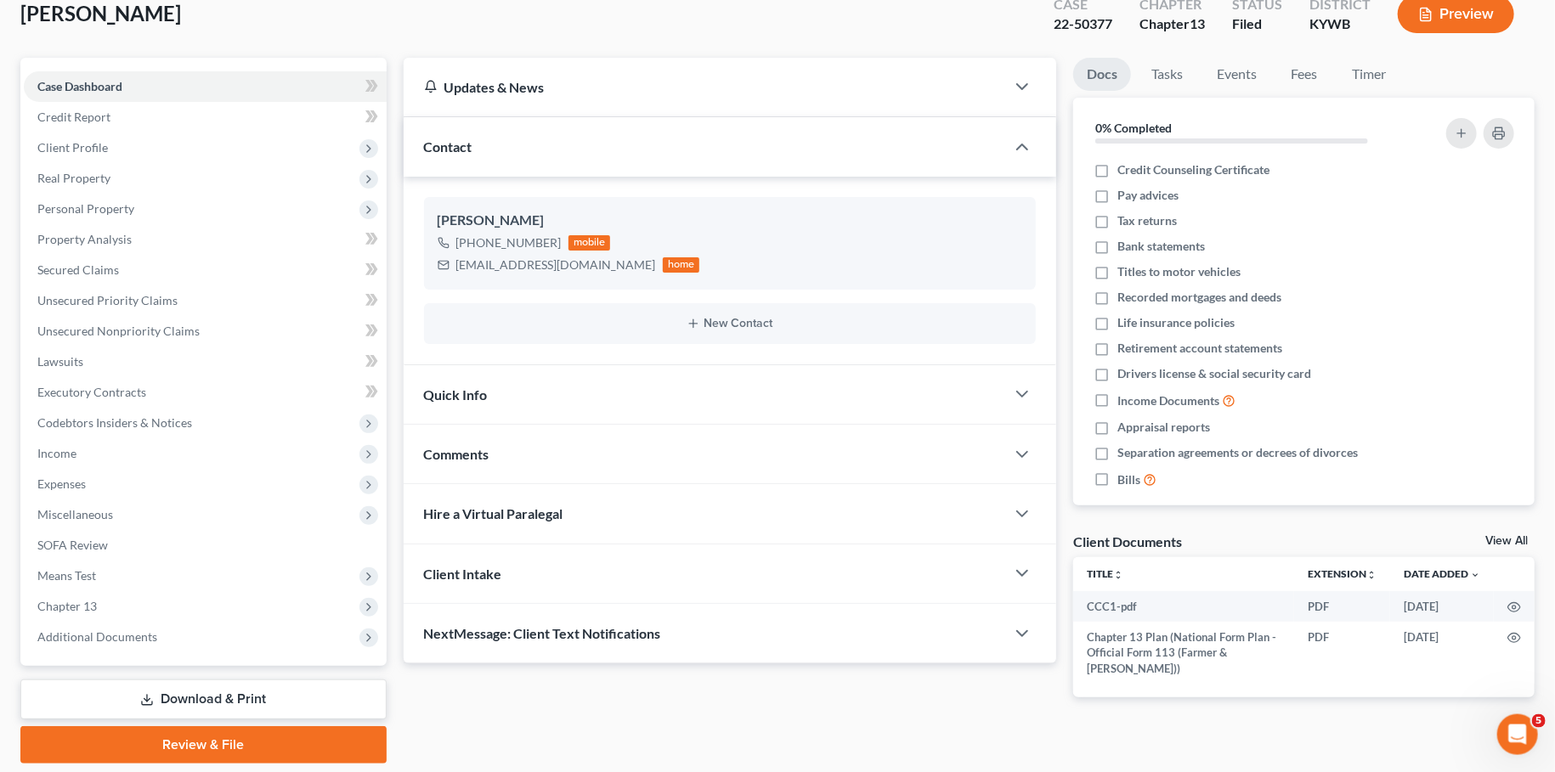
scroll to position [150, 0]
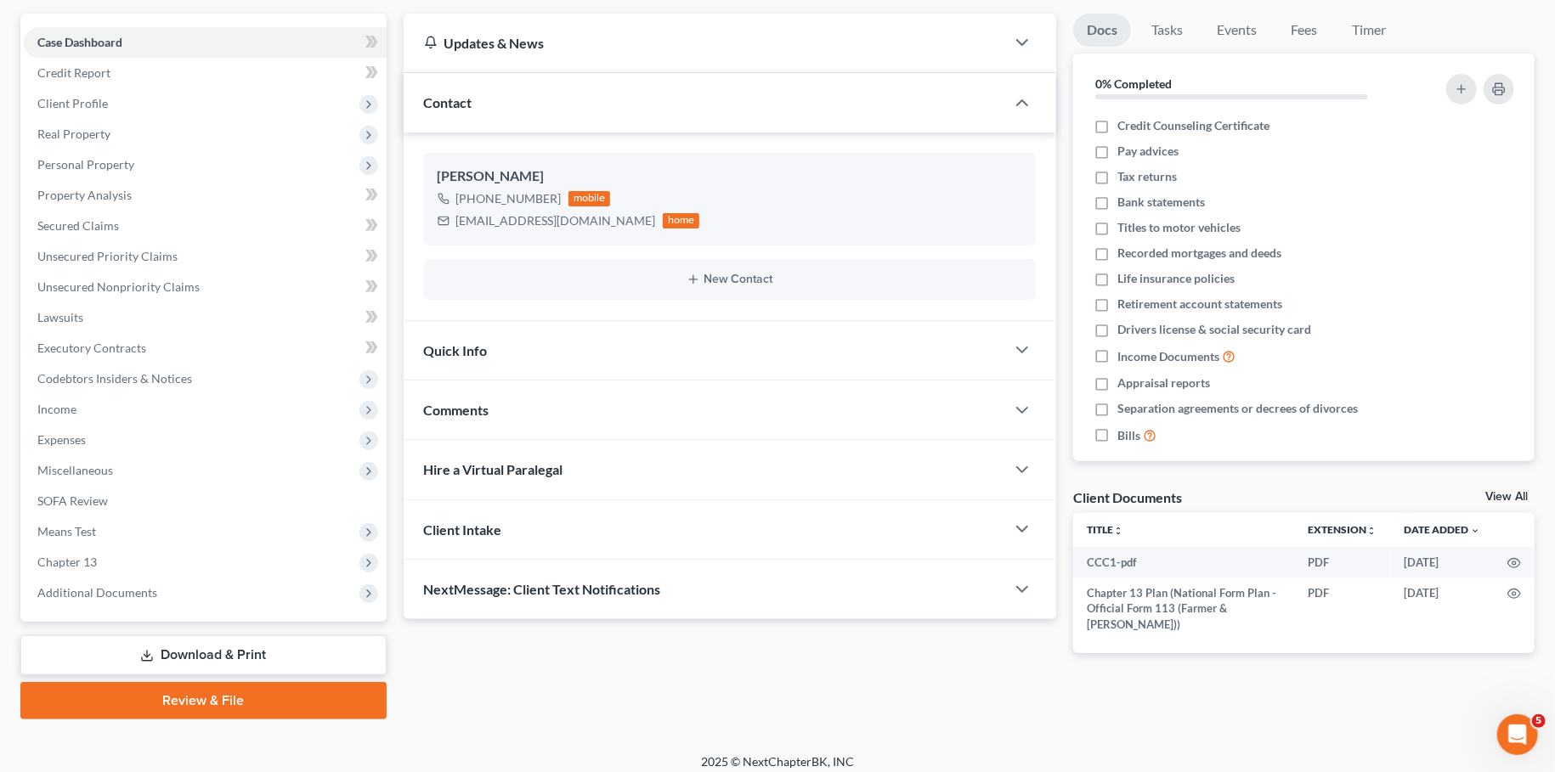
click at [561, 397] on div "Comments" at bounding box center [705, 410] width 602 height 59
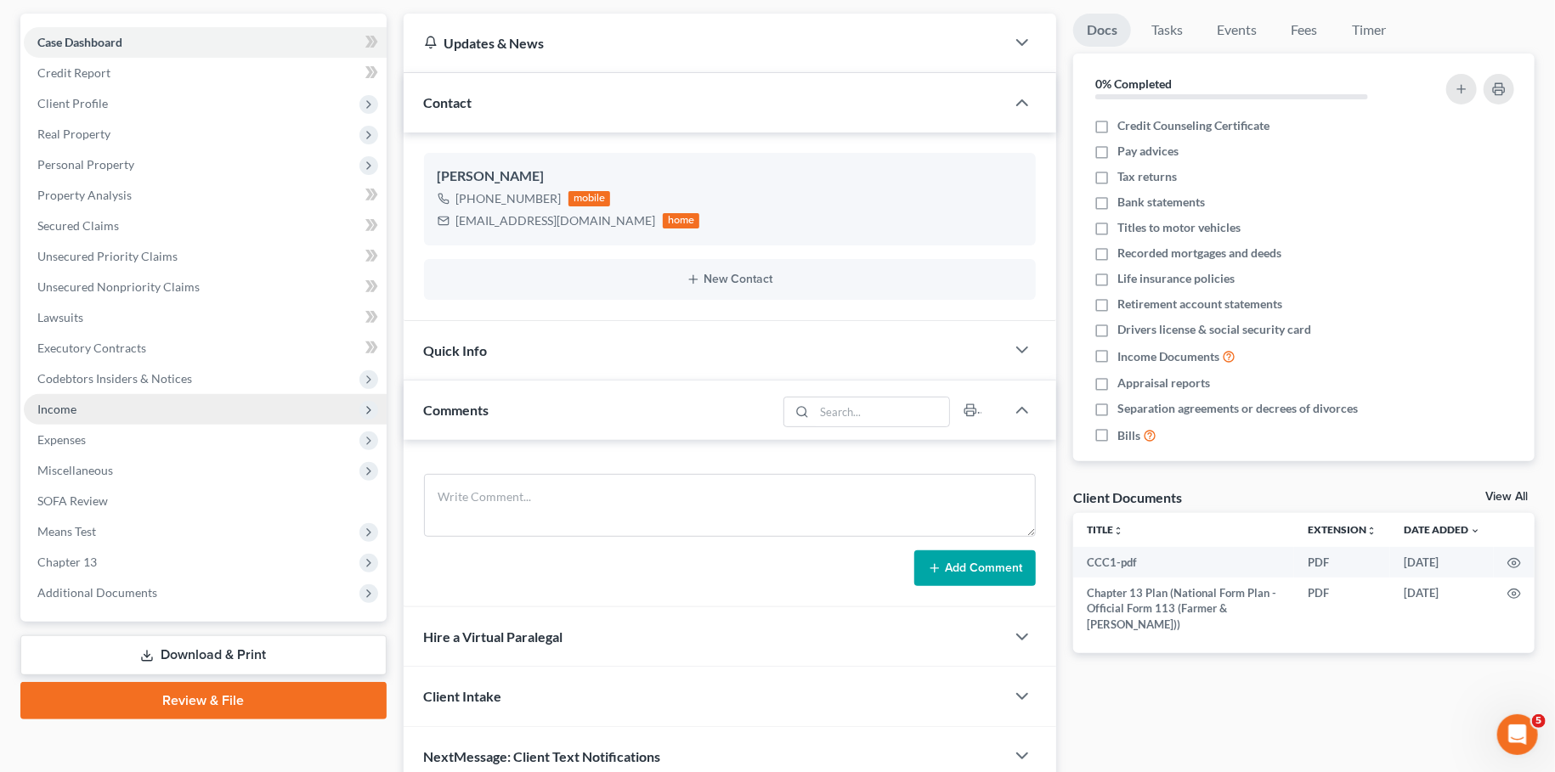
click at [95, 403] on span "Income" at bounding box center [205, 409] width 363 height 31
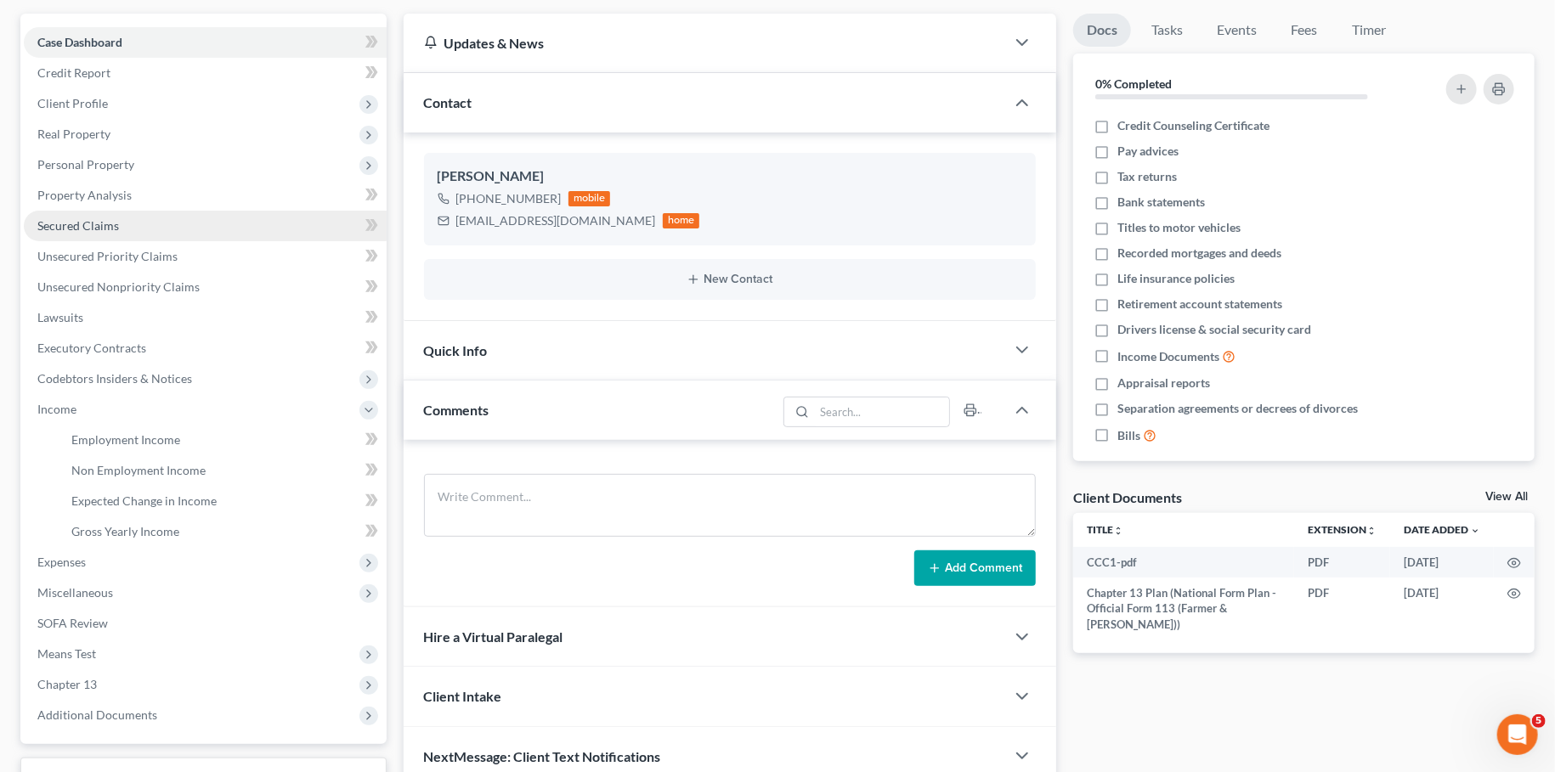
scroll to position [282, 0]
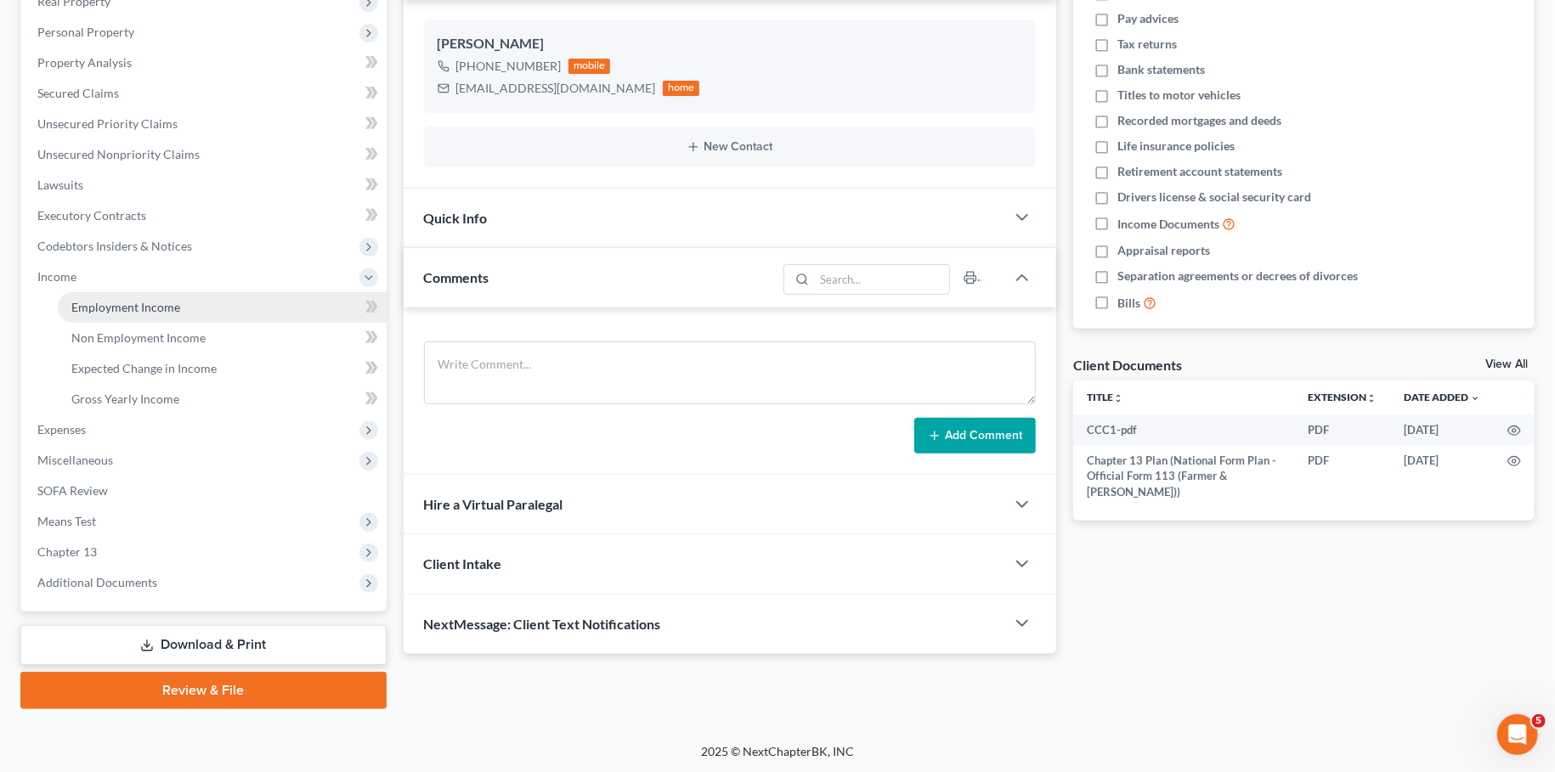
click at [181, 297] on link "Employment Income" at bounding box center [222, 307] width 329 height 31
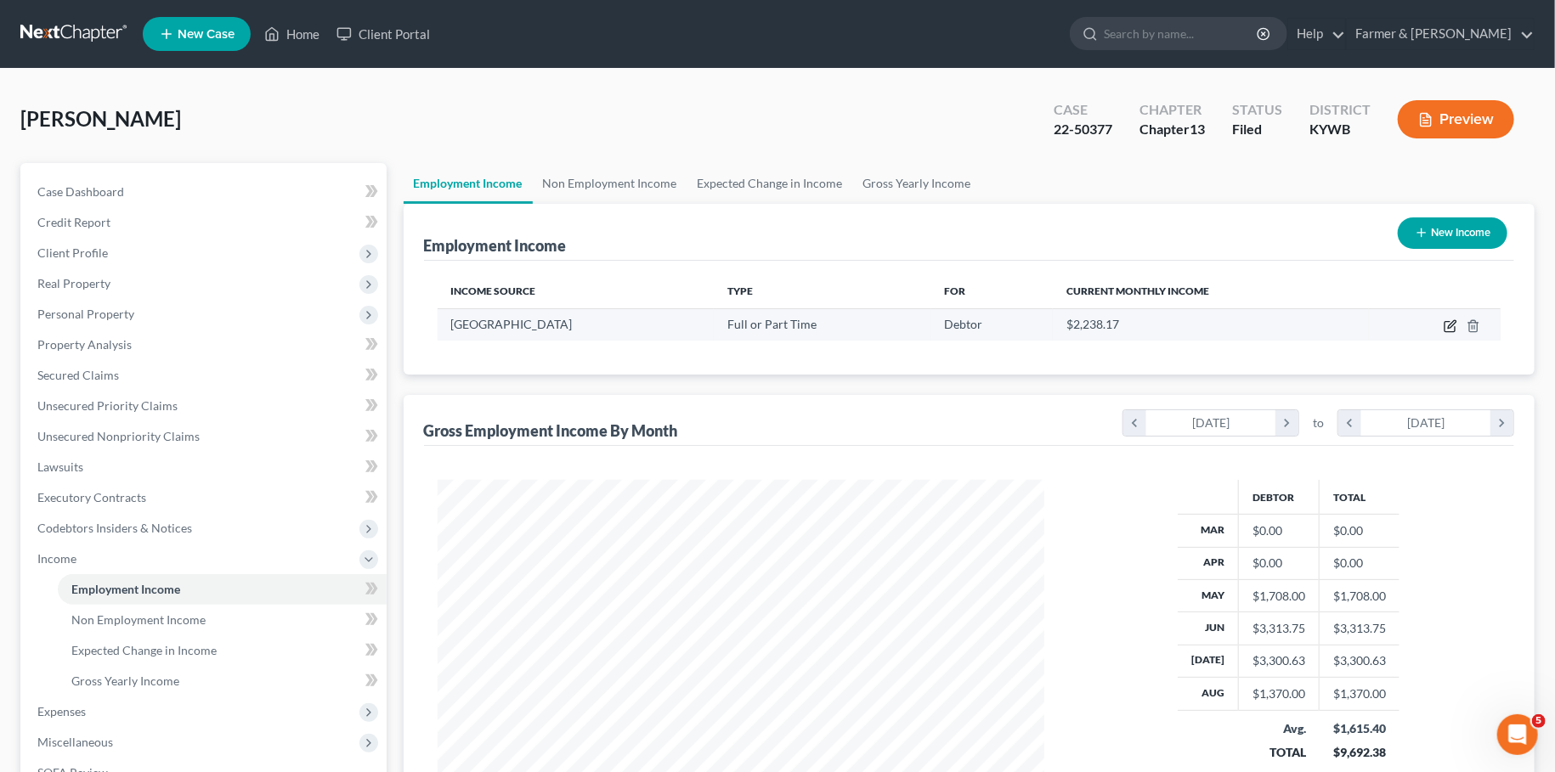
click at [1452, 325] on icon "button" at bounding box center [1451, 326] width 14 height 14
select select "0"
select select "18"
select select "3"
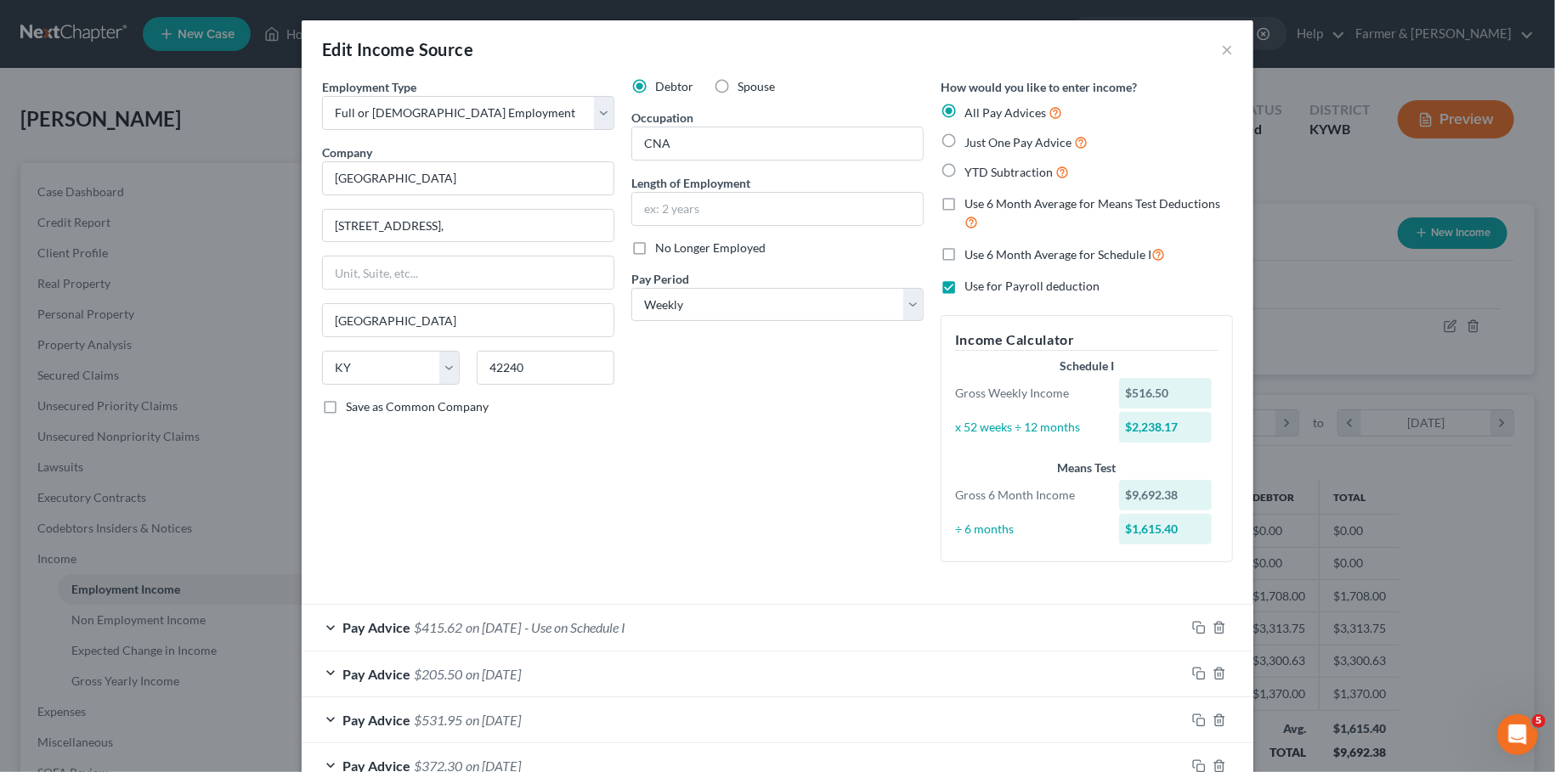
scroll to position [706, 0]
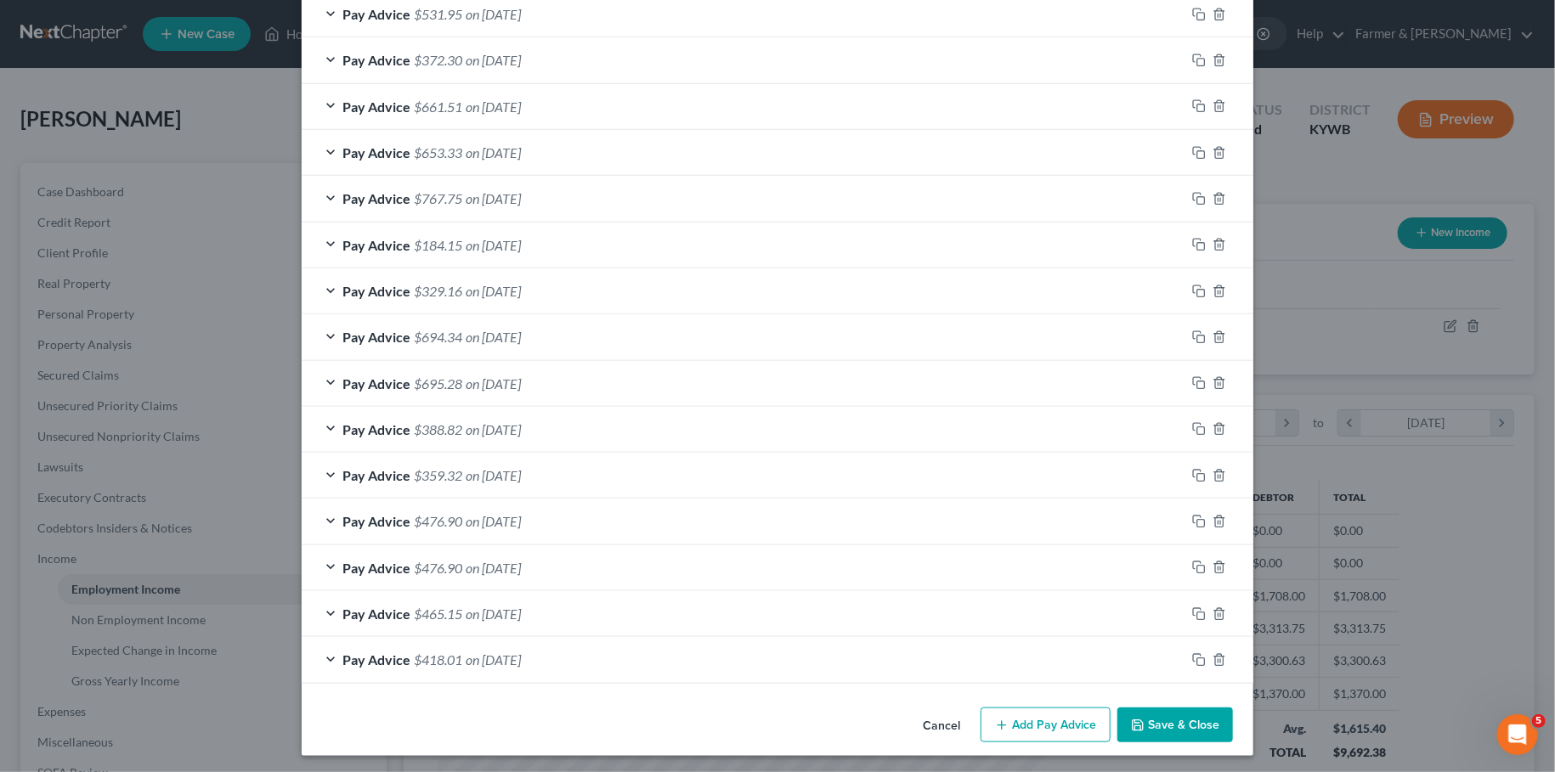
click at [1174, 715] on button "Save & Close" at bounding box center [1175, 726] width 116 height 36
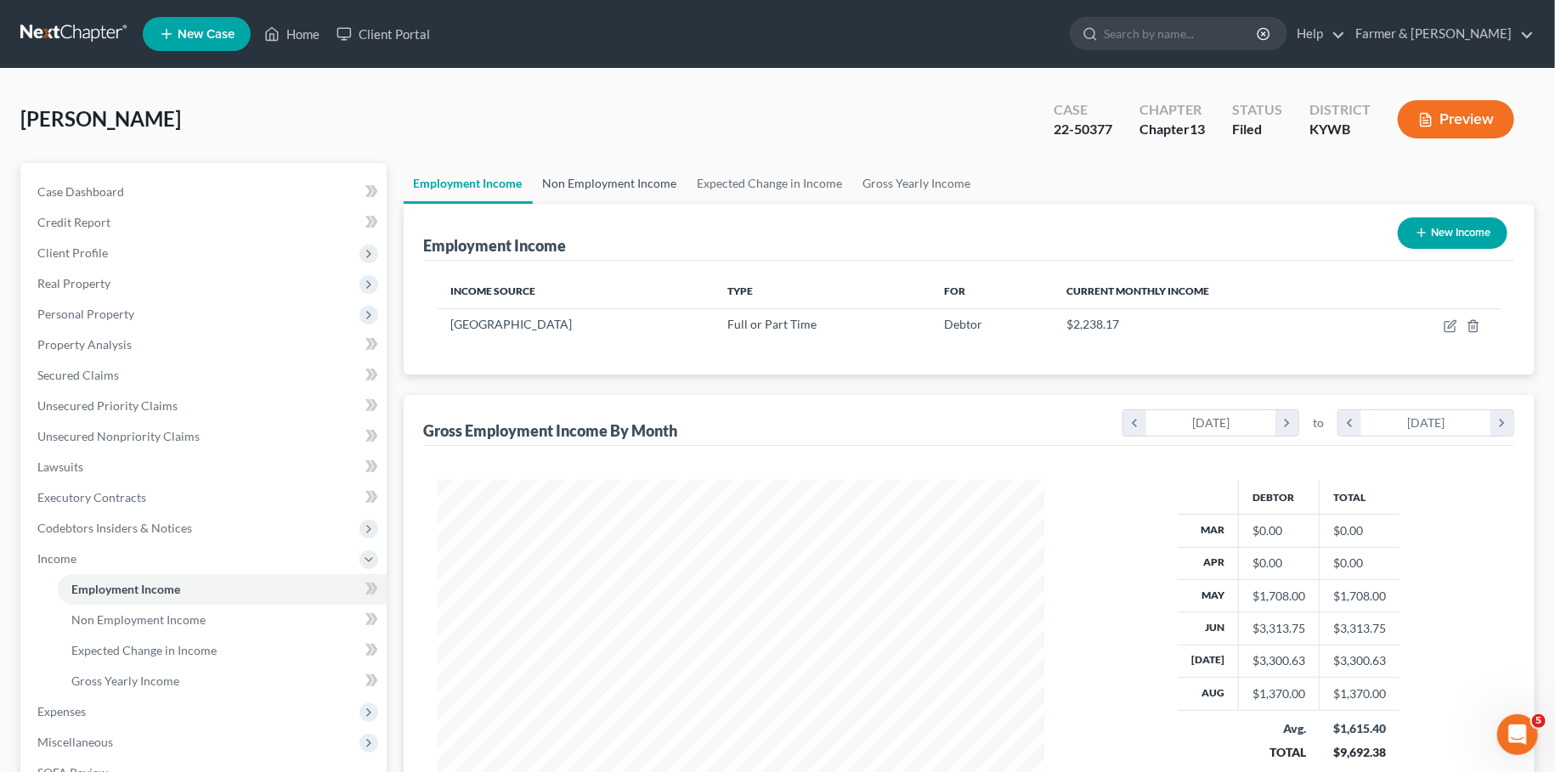
click at [635, 187] on link "Non Employment Income" at bounding box center [610, 183] width 155 height 41
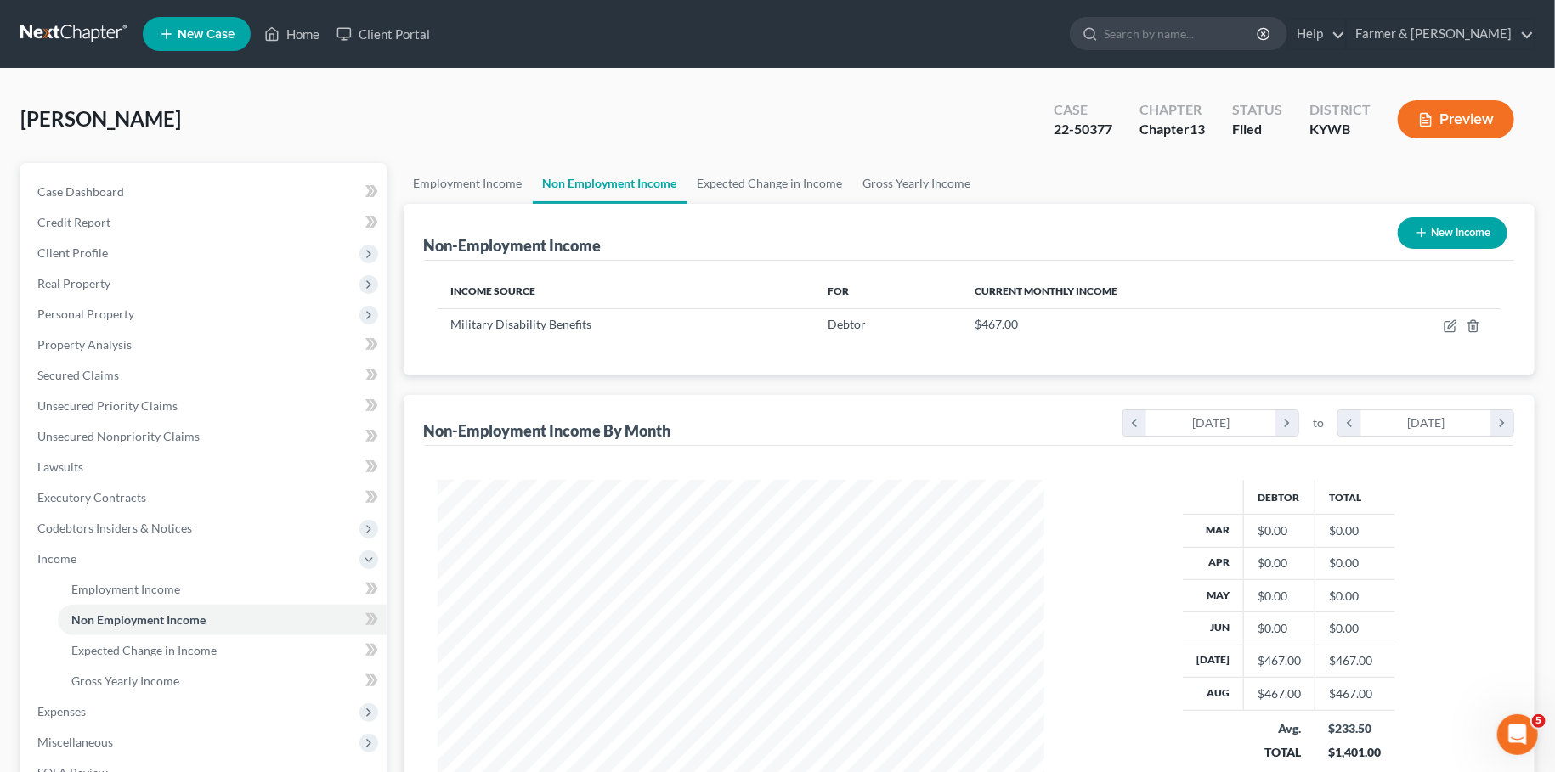
scroll to position [303, 640]
click at [164, 255] on span "Client Profile" at bounding box center [205, 253] width 363 height 31
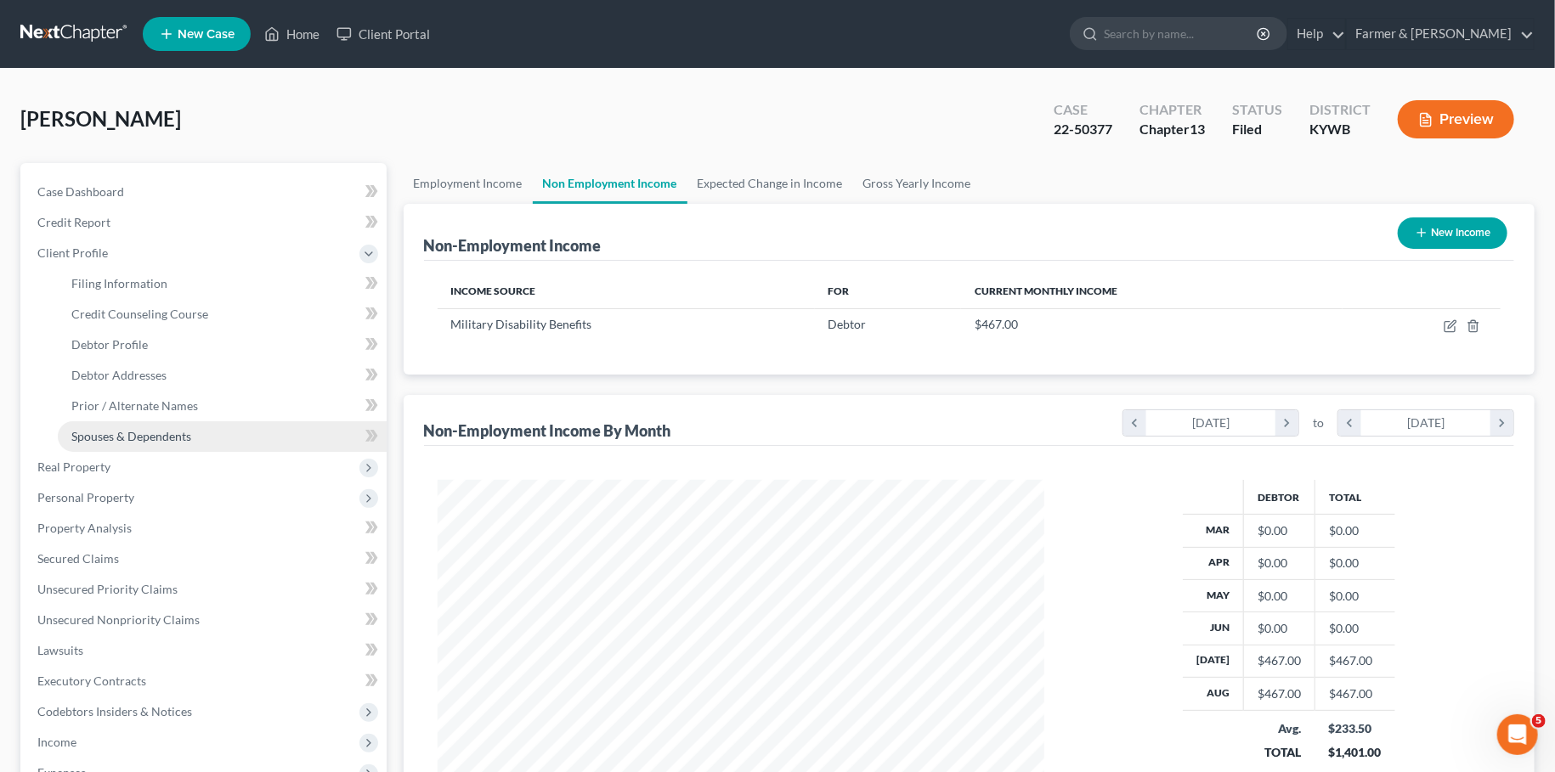
click at [148, 428] on link "Spouses & Dependents" at bounding box center [222, 436] width 329 height 31
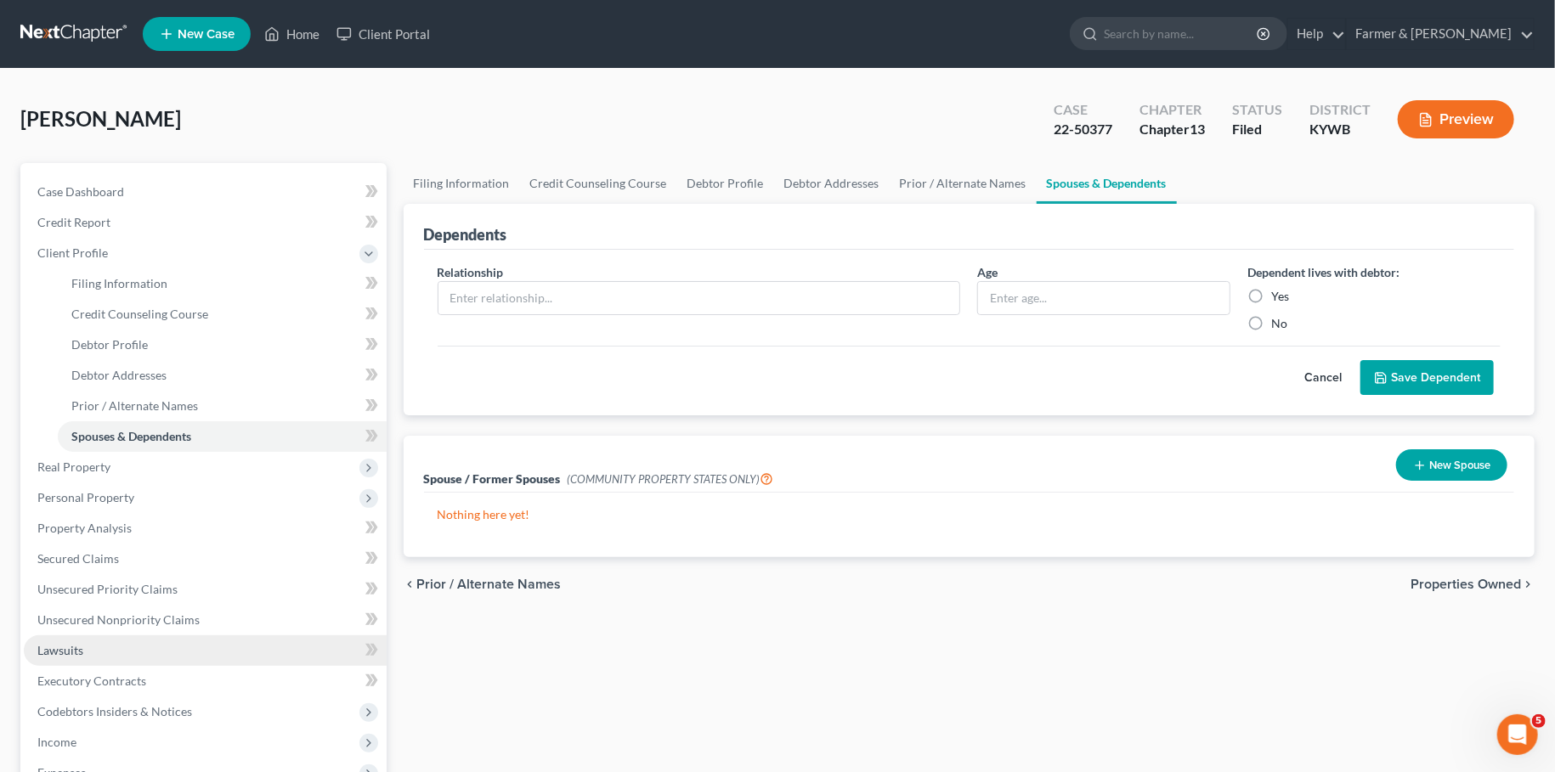
scroll to position [343, 0]
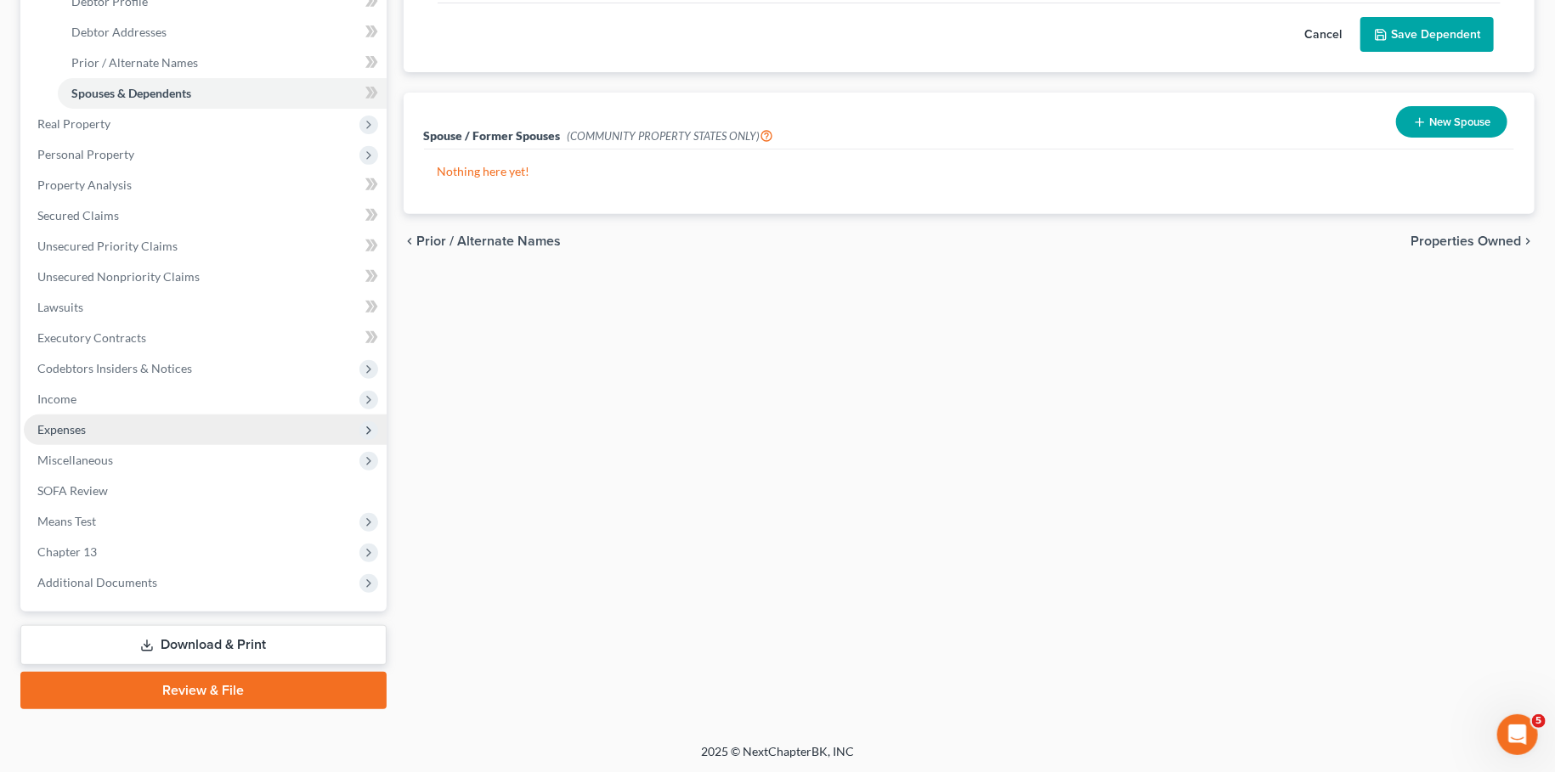
click at [142, 427] on span "Expenses" at bounding box center [205, 430] width 363 height 31
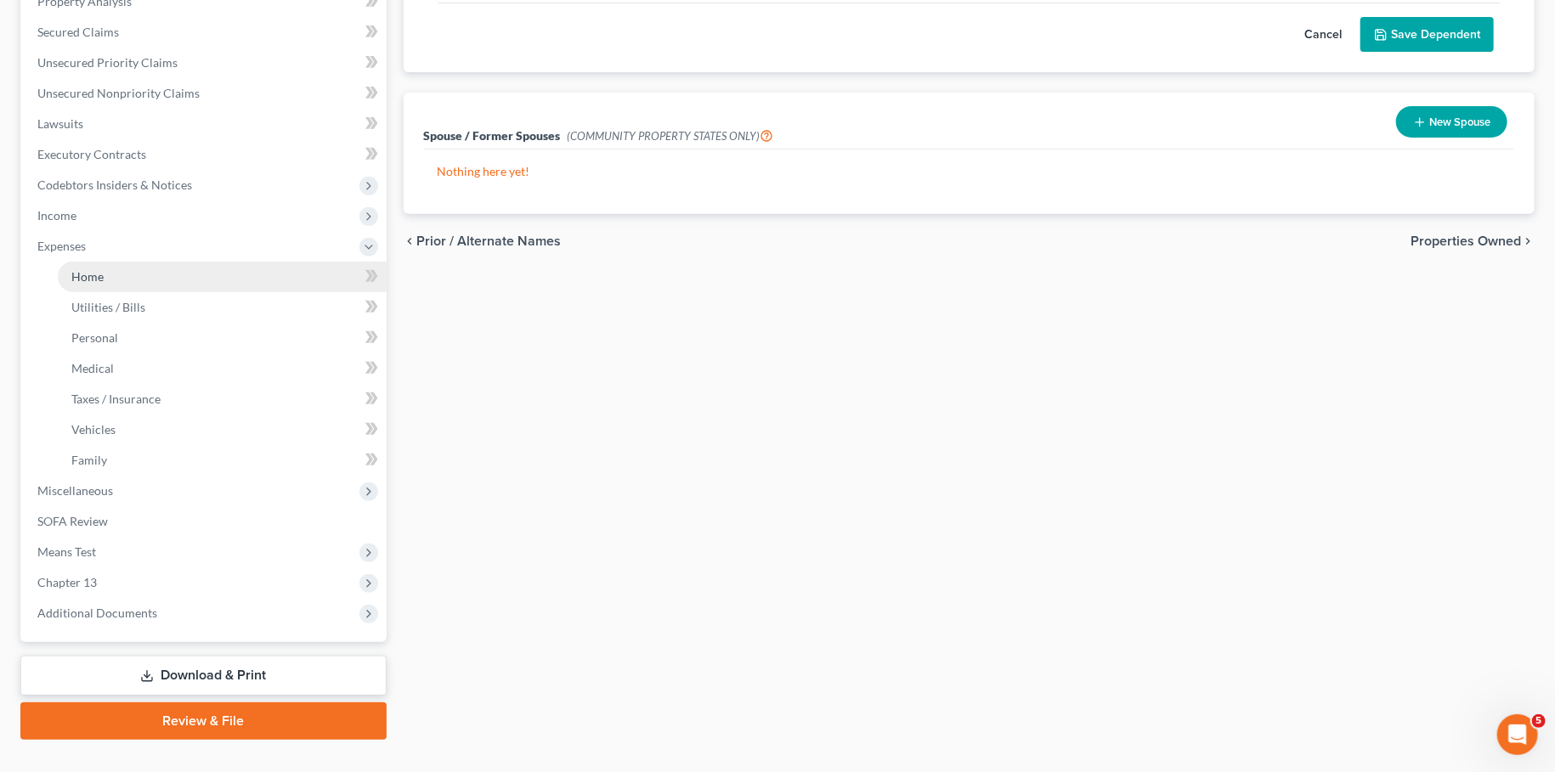
click at [127, 272] on link "Home" at bounding box center [222, 277] width 329 height 31
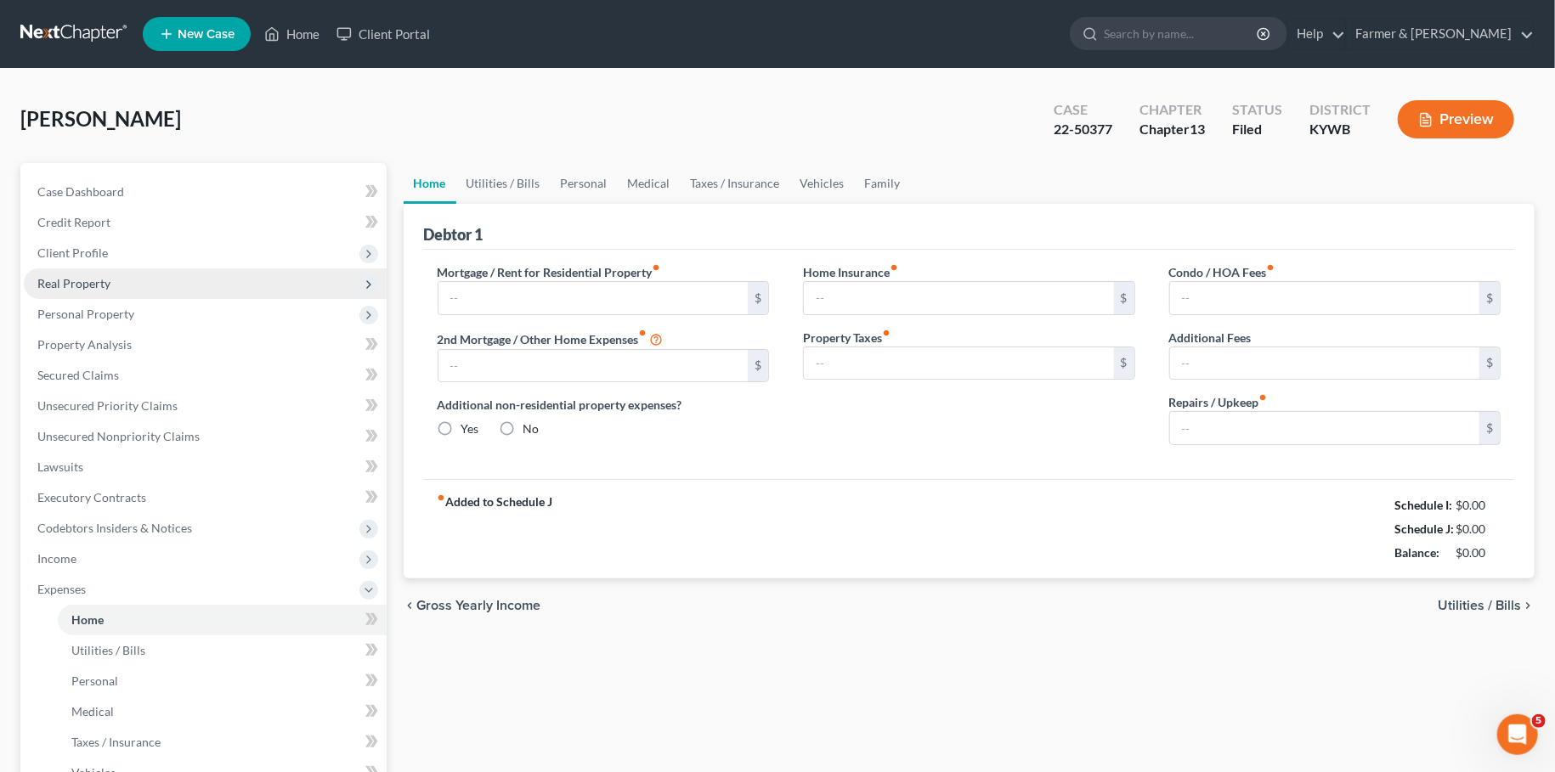
type input "500.00"
type input "0.00"
radio input "true"
type input "0.00"
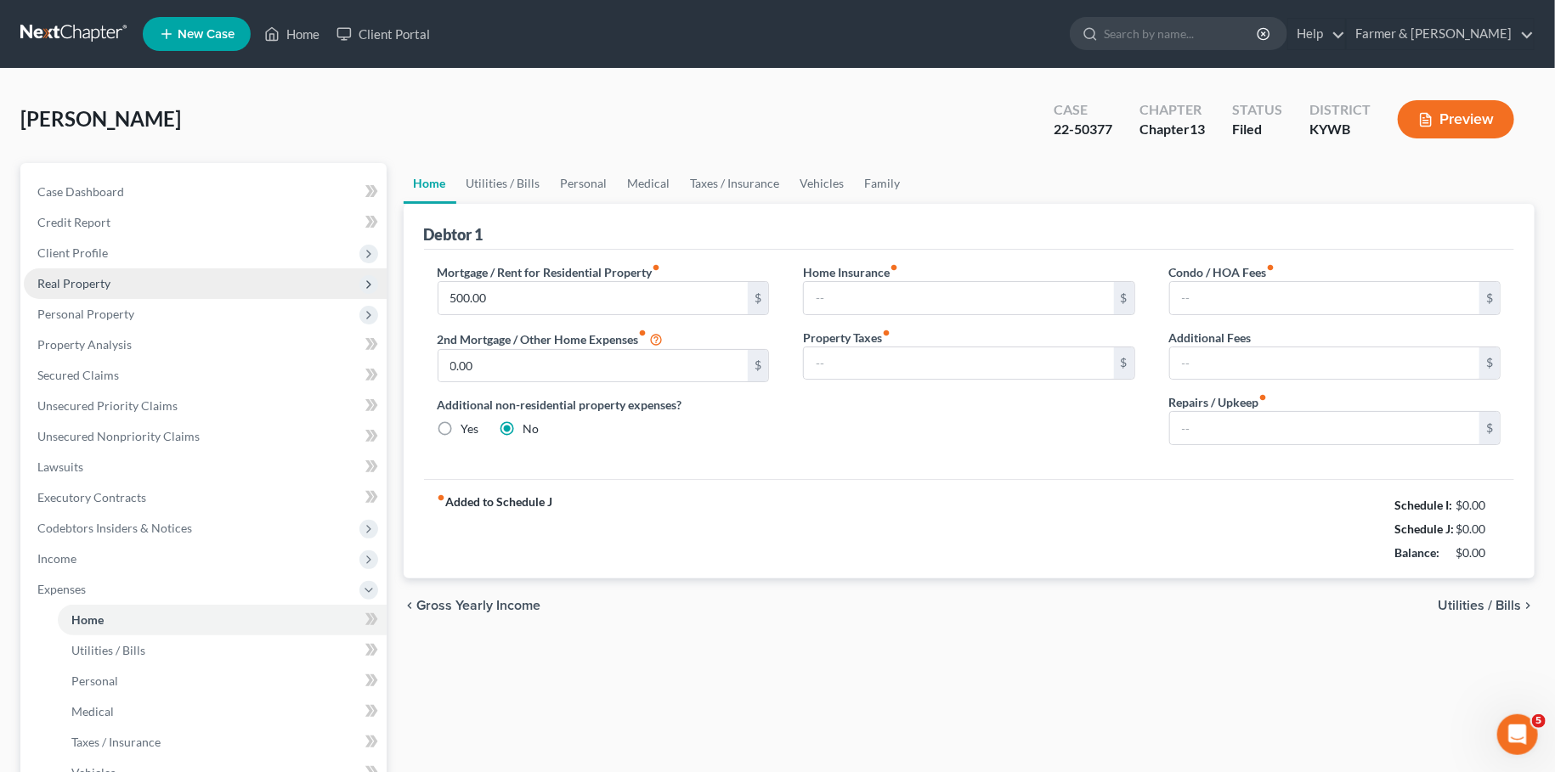
type input "0.00"
type input "50.00"
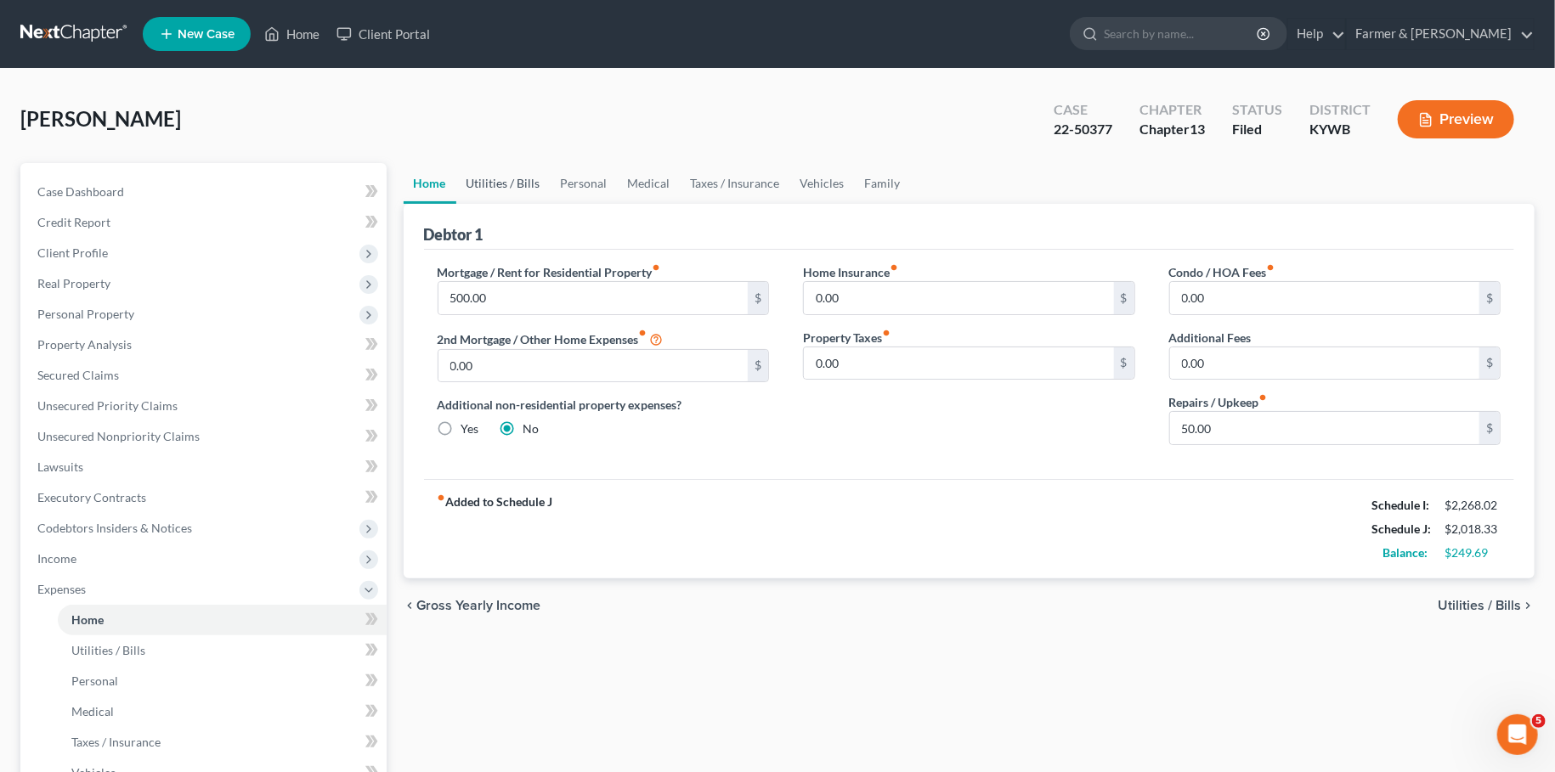
click at [508, 178] on link "Utilities / Bills" at bounding box center [503, 183] width 94 height 41
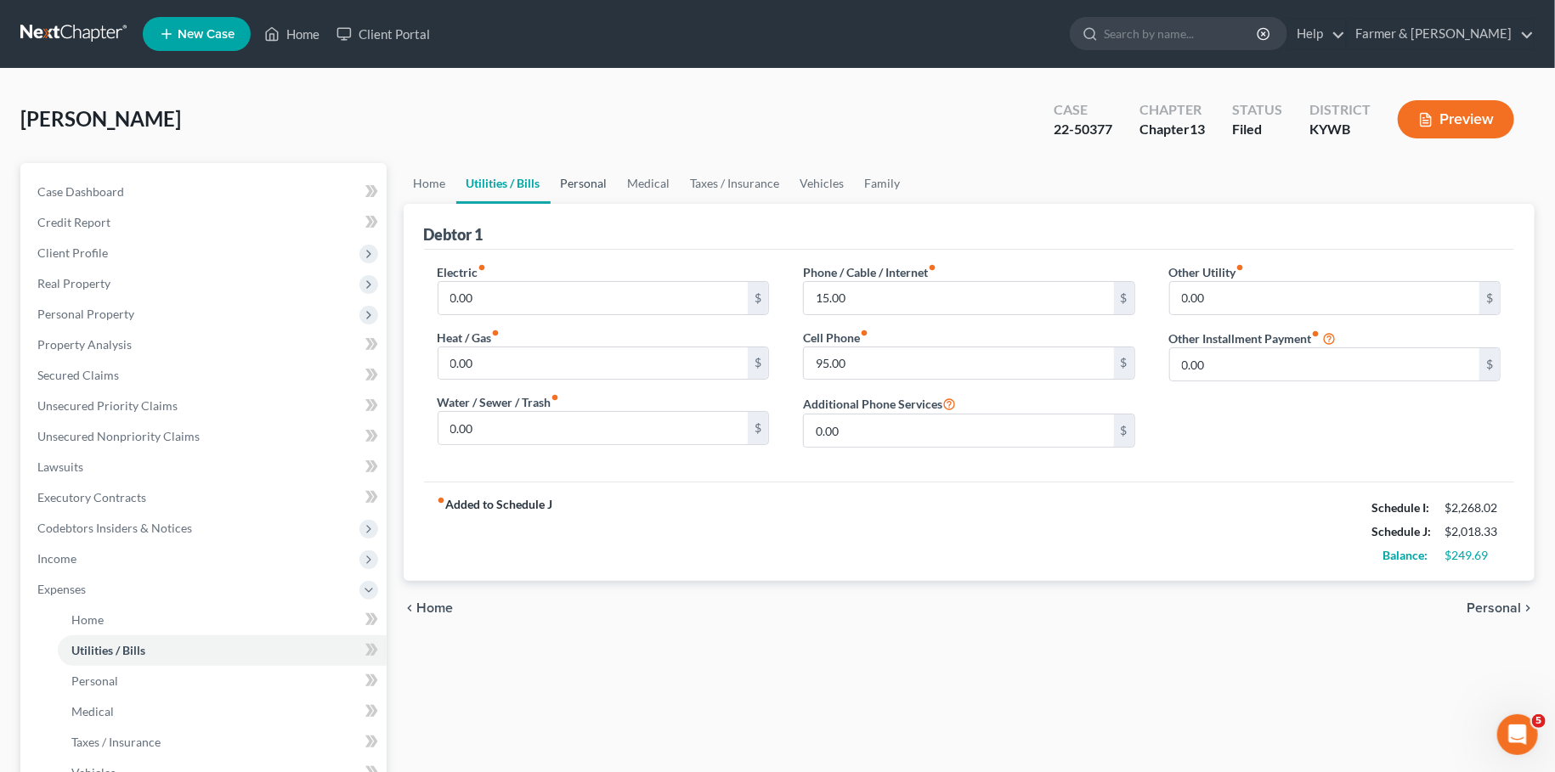
click at [590, 174] on link "Personal" at bounding box center [584, 183] width 67 height 41
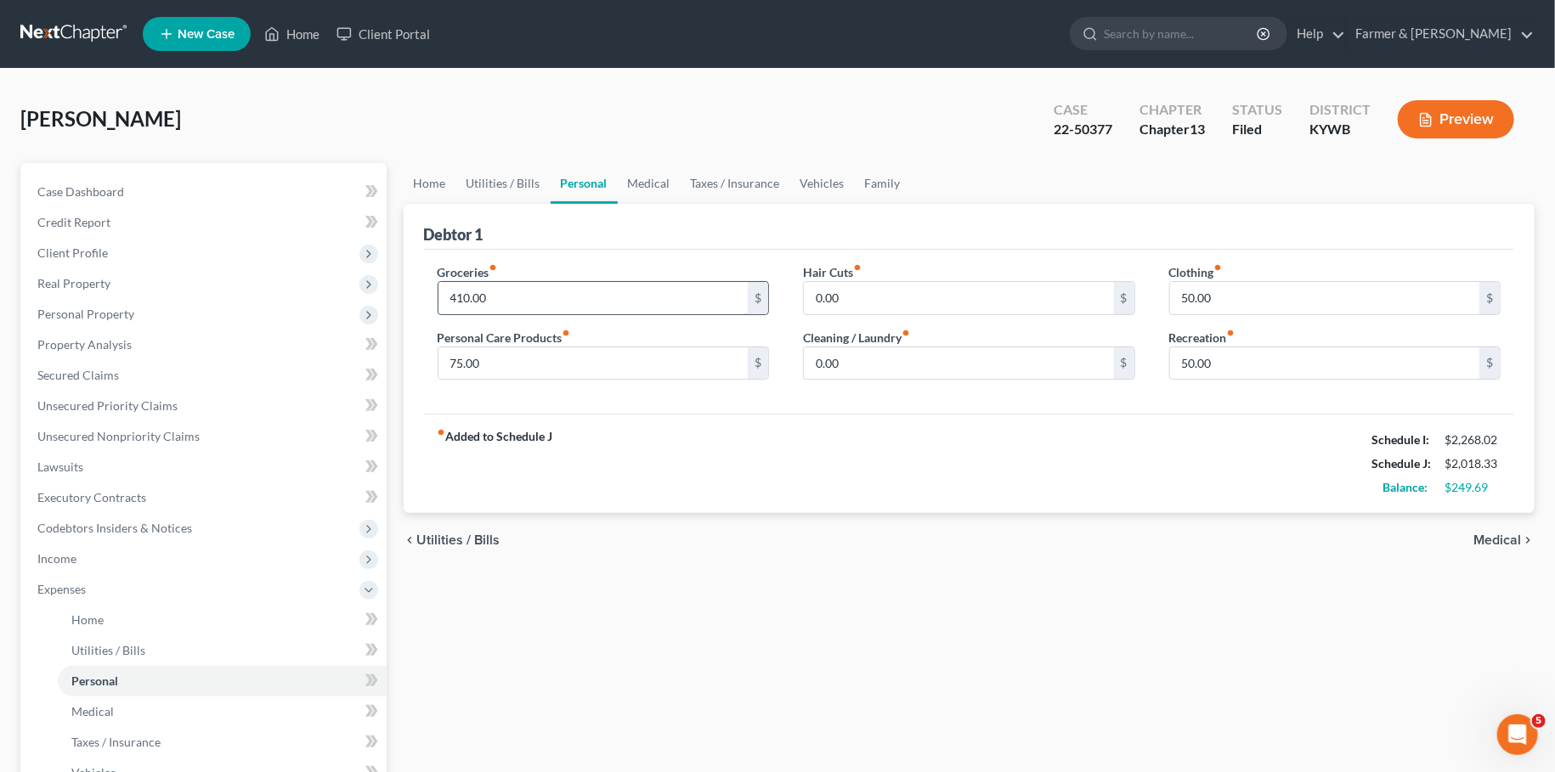
click at [542, 300] on input "410.00" at bounding box center [593, 298] width 310 height 32
type input "425.00"
click at [624, 171] on link "Medical" at bounding box center [649, 183] width 63 height 41
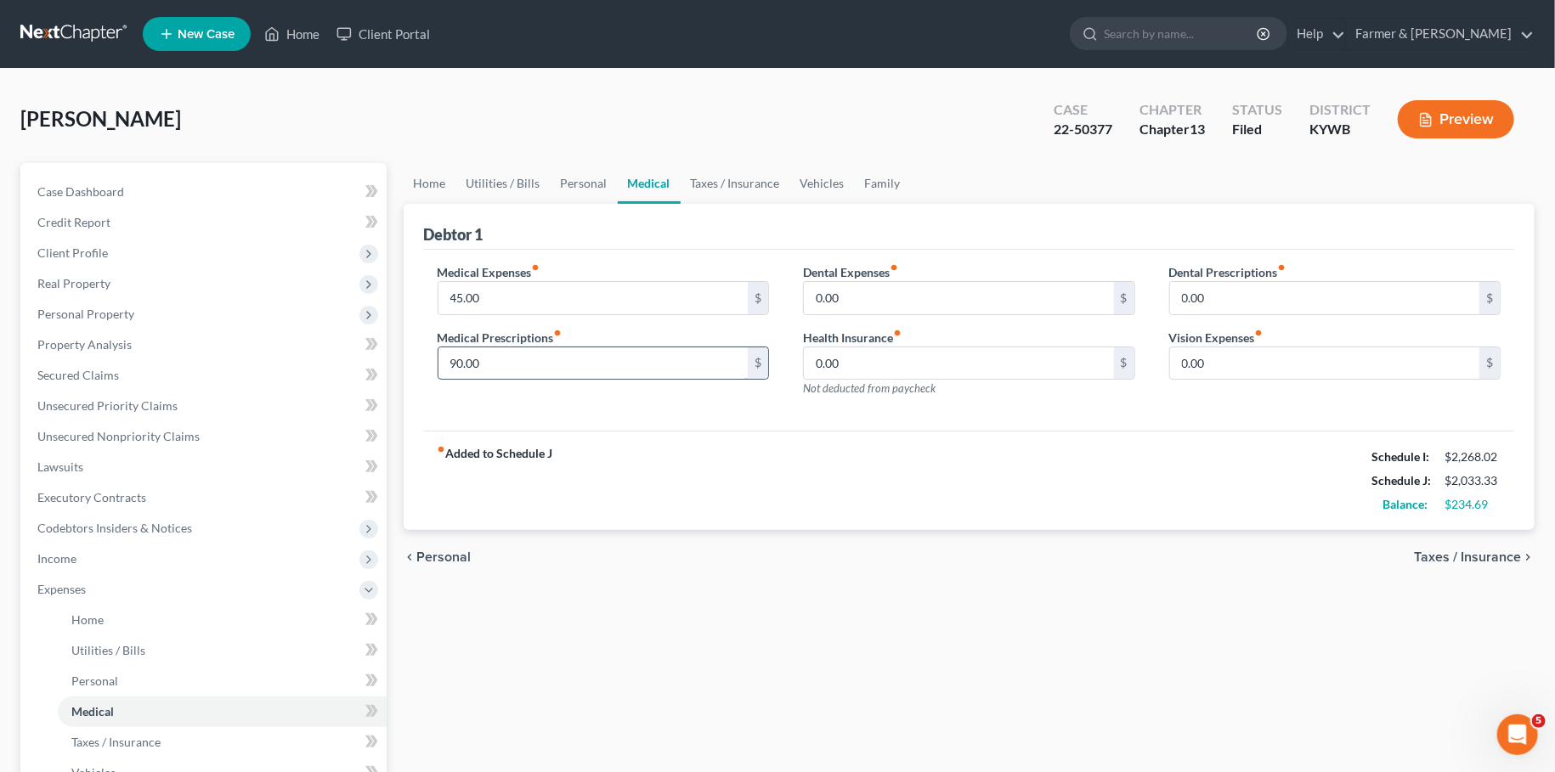
click at [517, 365] on input "90.00" at bounding box center [593, 364] width 310 height 32
type input "100.00"
click at [567, 296] on input "45.00" at bounding box center [593, 298] width 310 height 32
type input "55.00"
click at [771, 186] on link "Taxes / Insurance" at bounding box center [736, 183] width 110 height 41
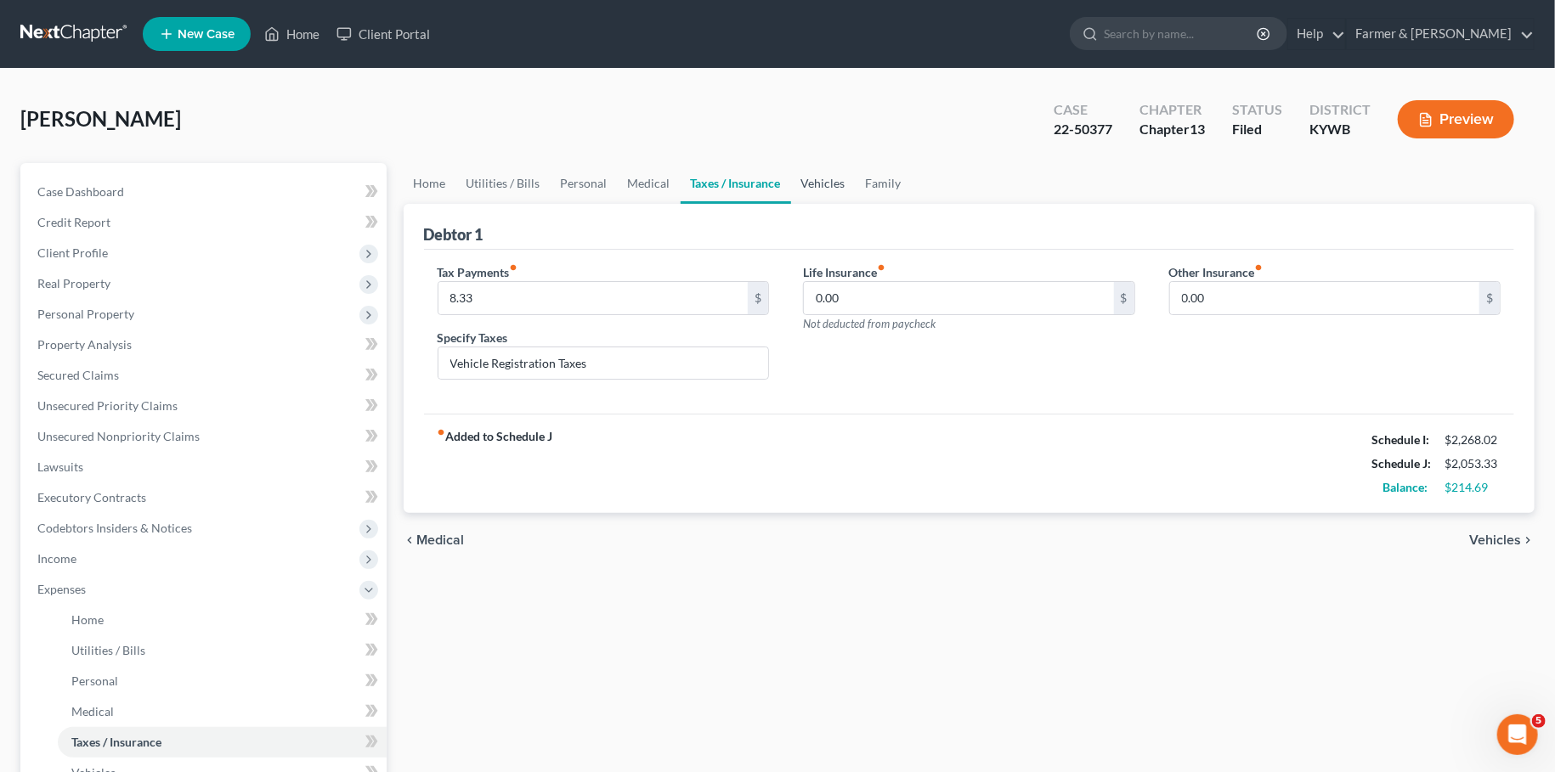
click at [828, 181] on link "Vehicles" at bounding box center [823, 183] width 65 height 41
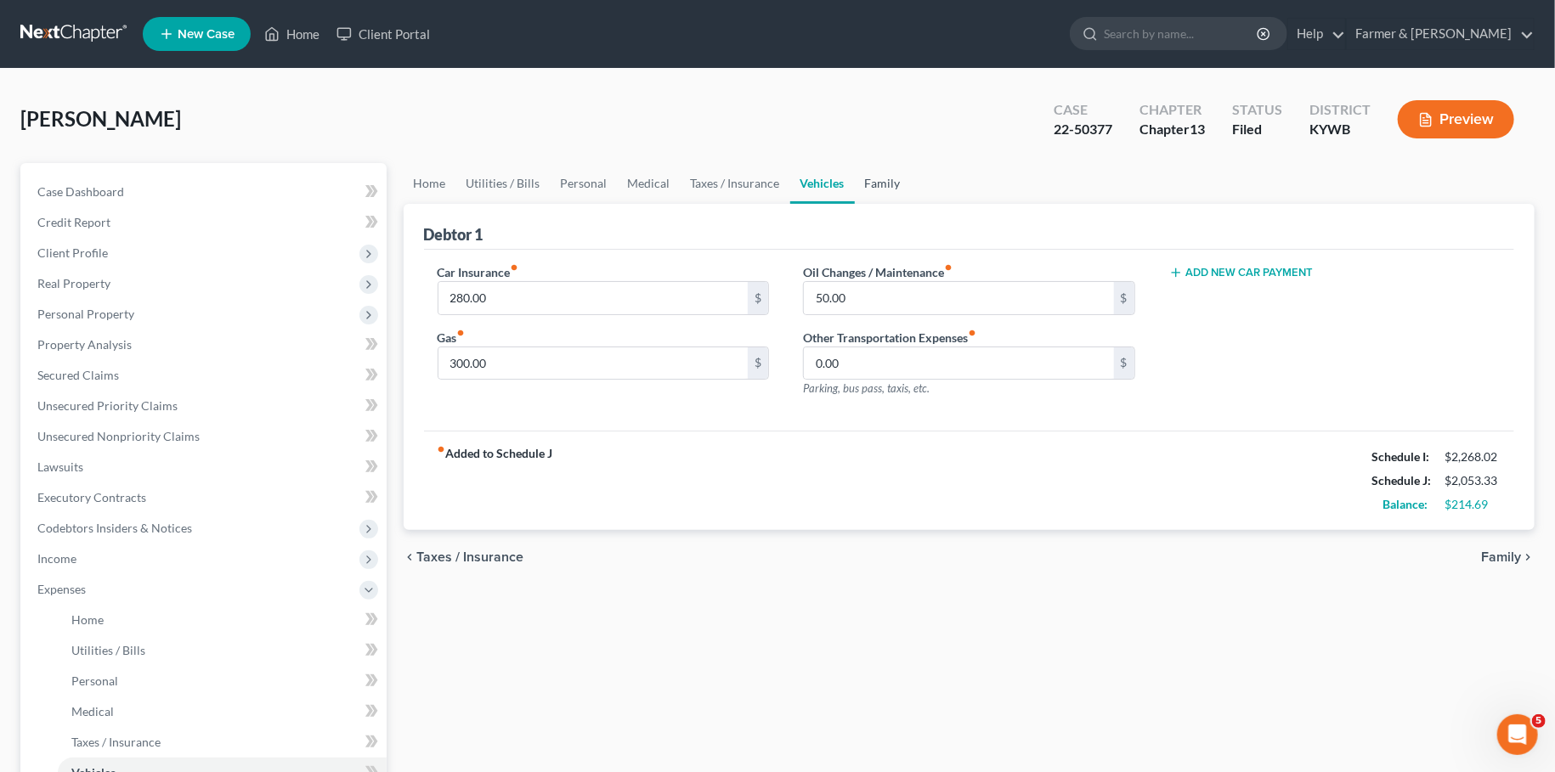
click at [877, 176] on link "Family" at bounding box center [883, 183] width 56 height 41
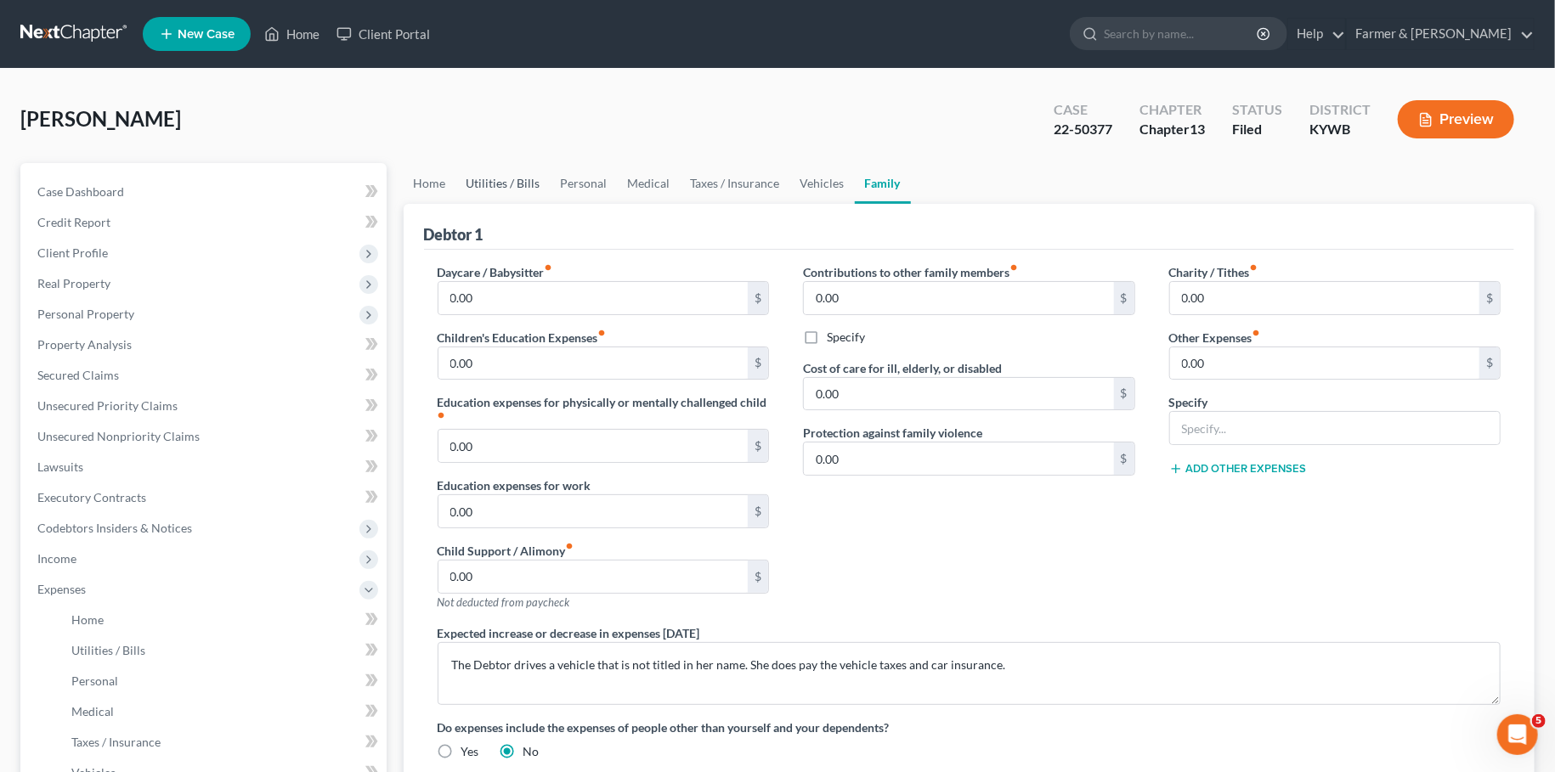
click at [481, 184] on link "Utilities / Bills" at bounding box center [503, 183] width 94 height 41
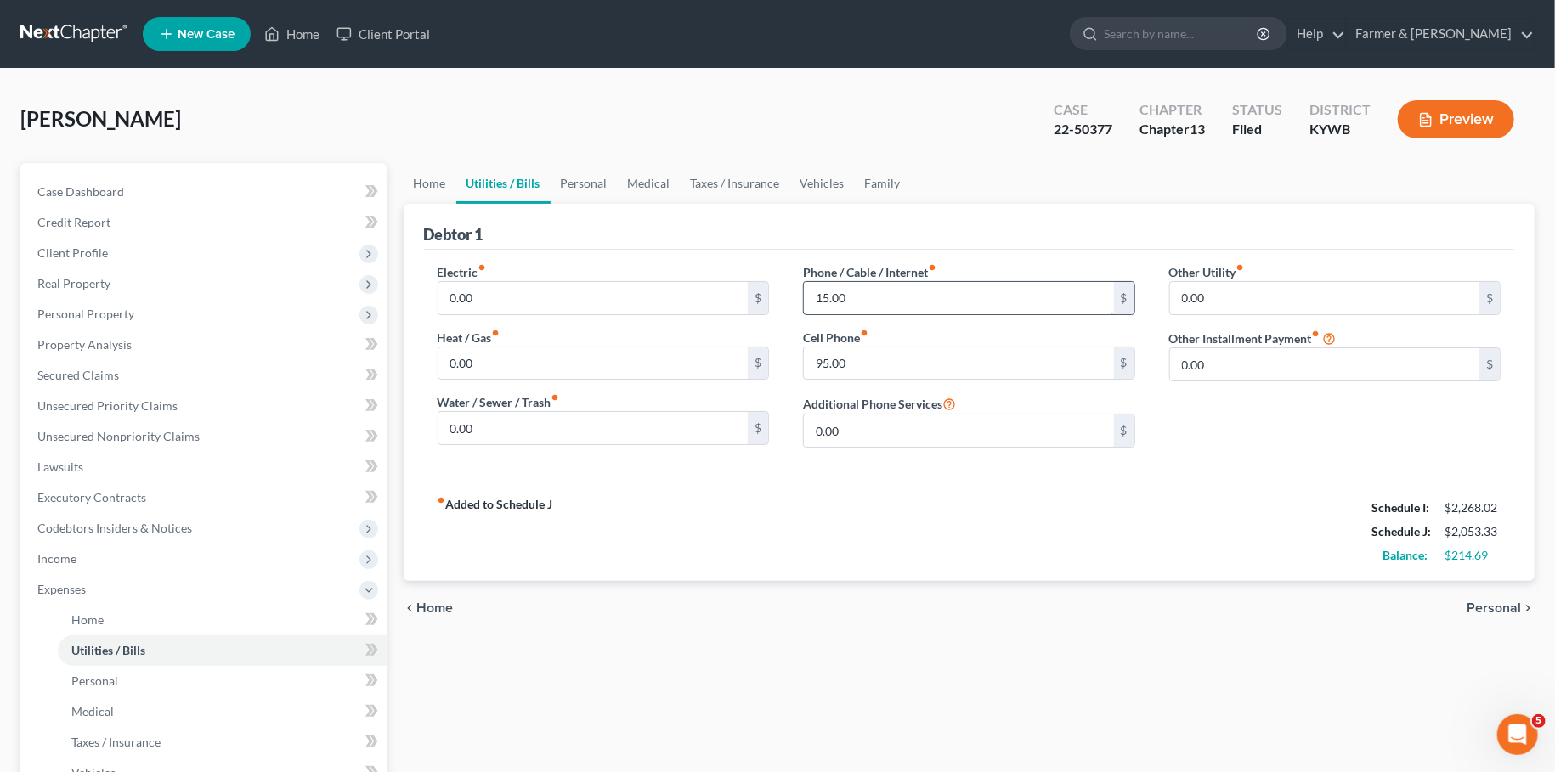
click at [862, 293] on input "15.00" at bounding box center [959, 298] width 310 height 32
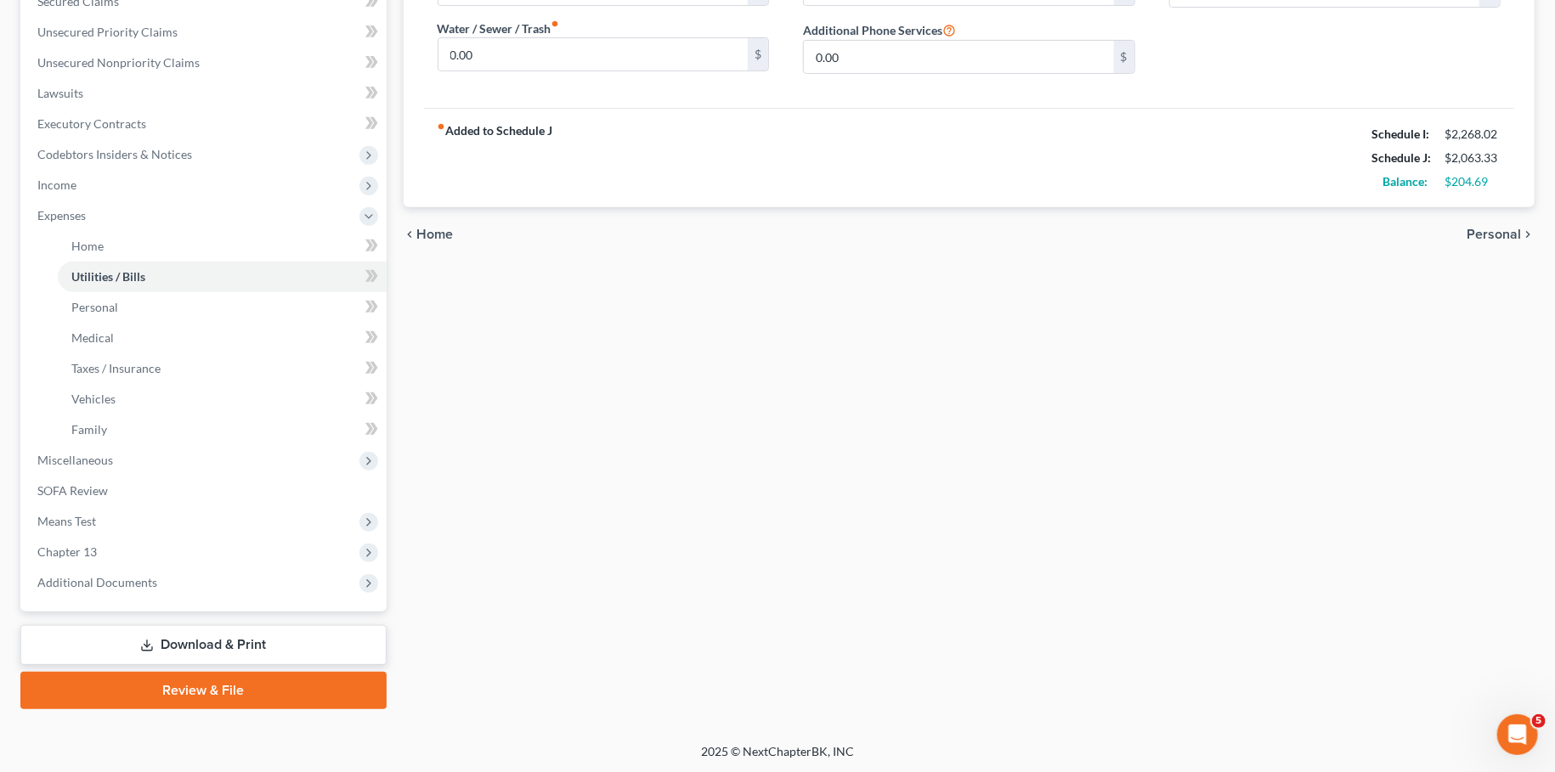
type input "25.00"
click at [307, 648] on link "Download & Print" at bounding box center [203, 645] width 366 height 40
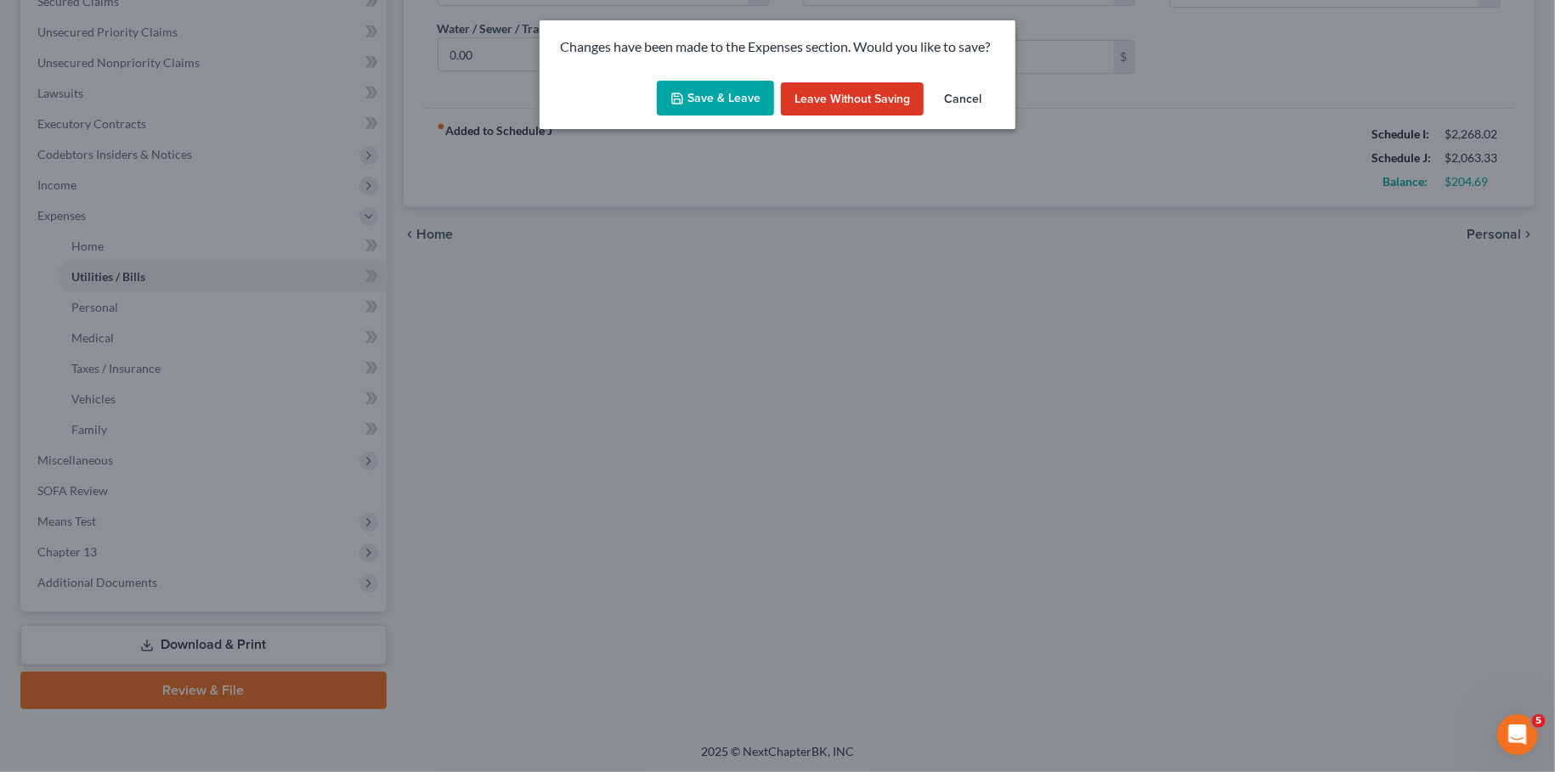
click at [726, 85] on button "Save & Leave" at bounding box center [715, 99] width 117 height 36
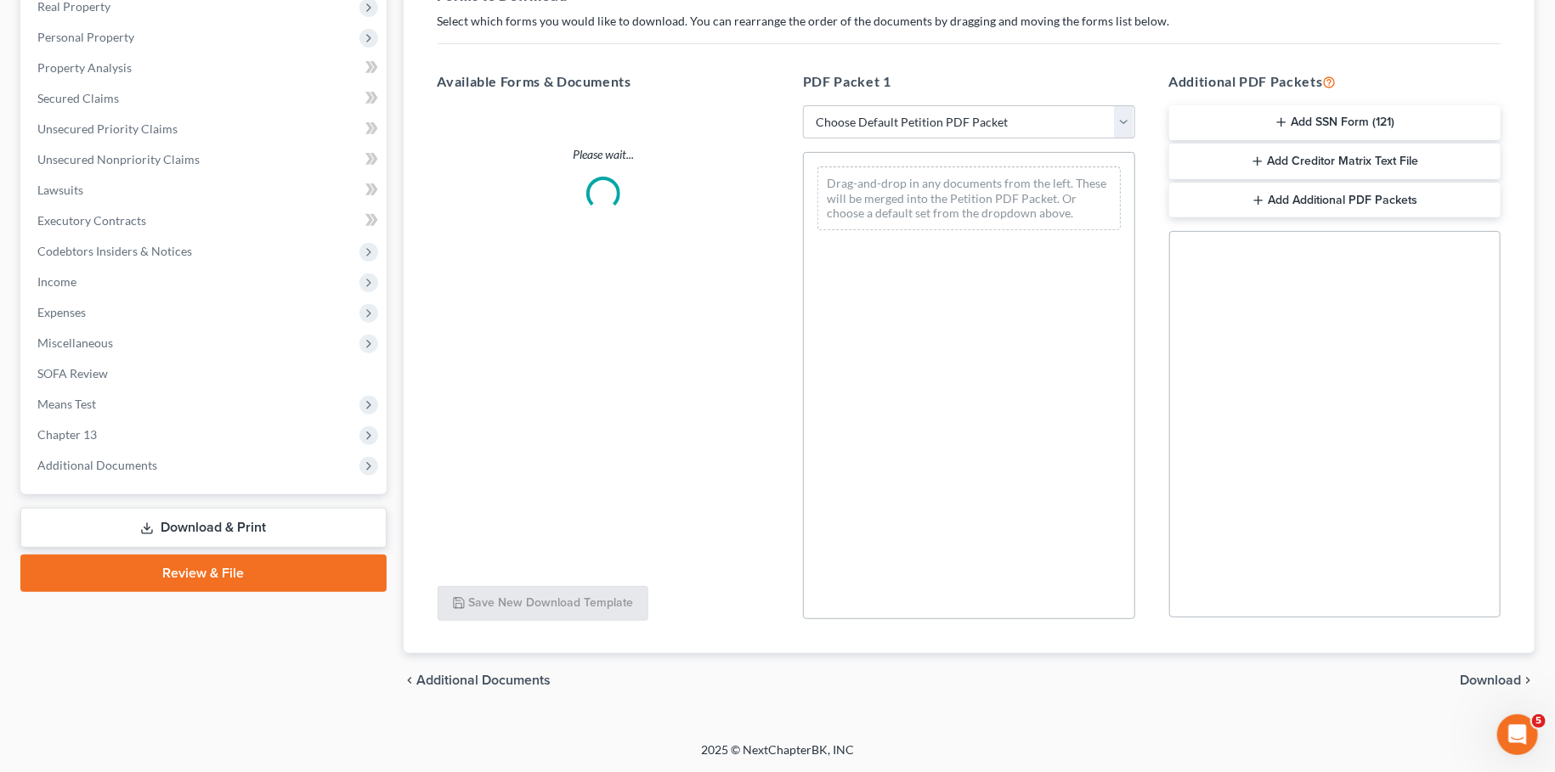
scroll to position [275, 0]
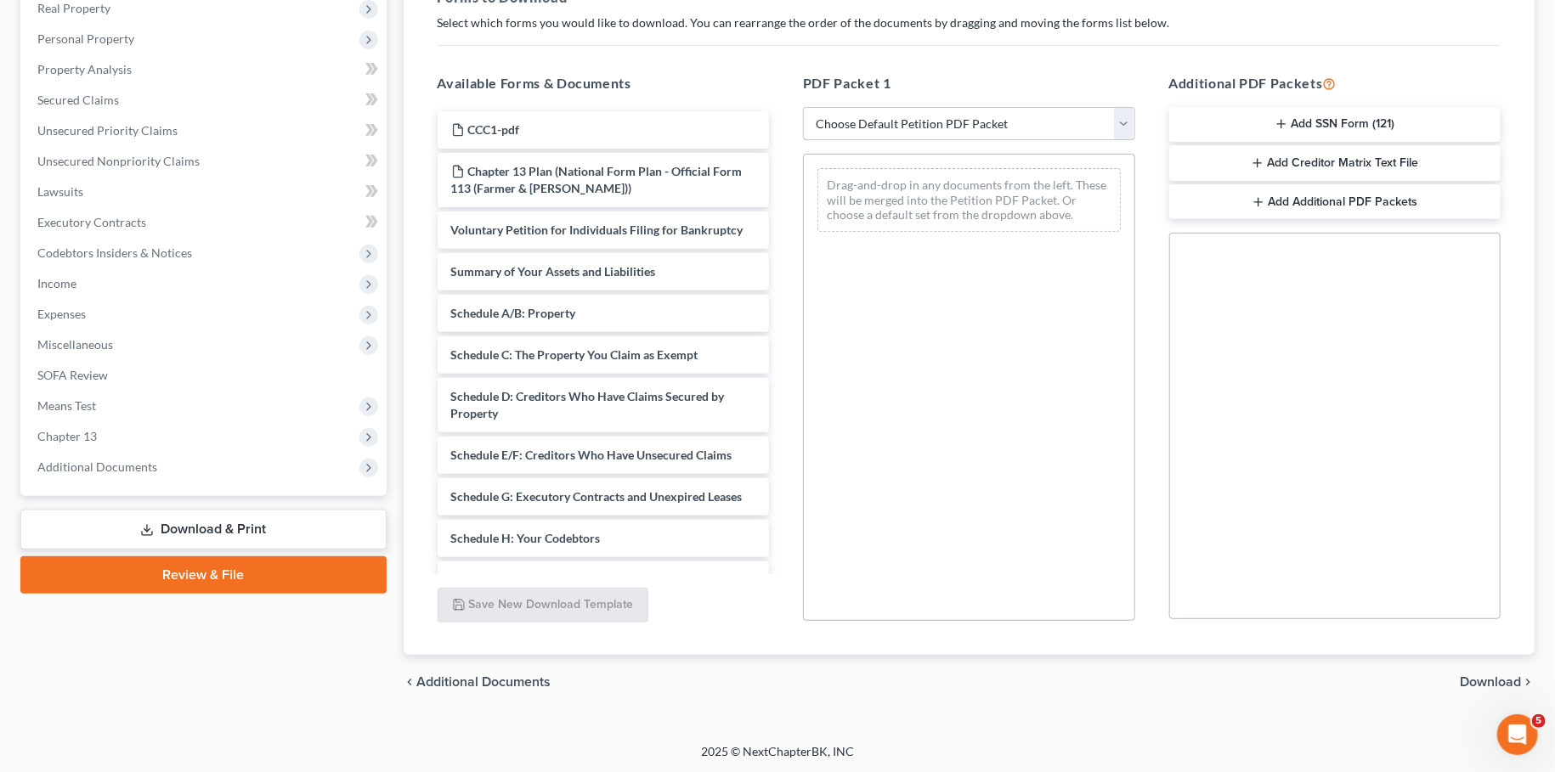
click at [803, 107] on select "Choose Default Petition PDF Packet Complete Bankruptcy Petition (all forms and …" at bounding box center [969, 124] width 332 height 34
select select "2"
click option "Amended Forms" at bounding box center [0, 0] width 0 height 0
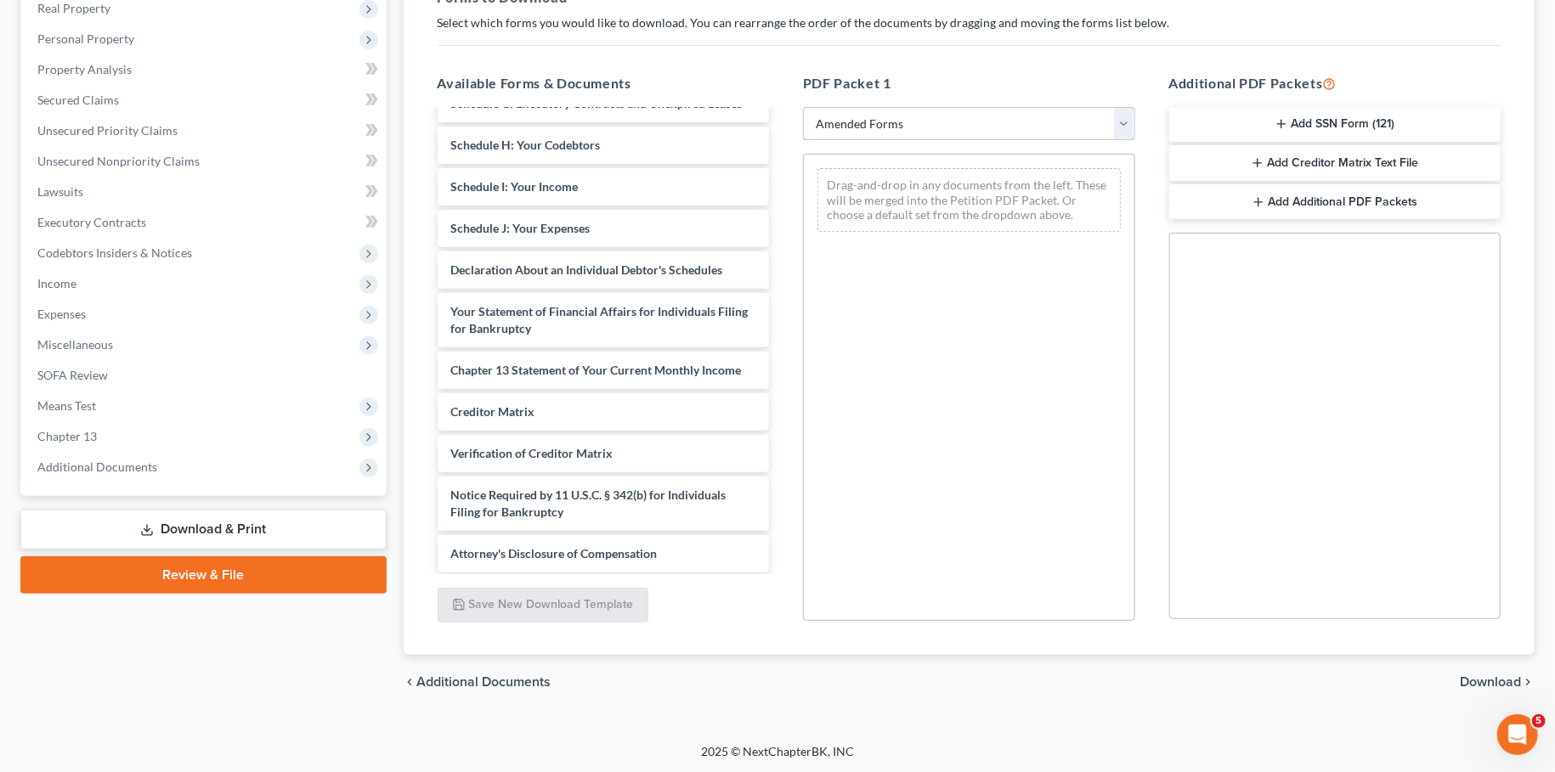
scroll to position [295, 0]
click at [783, 178] on div "Schedule I: Your Income Voluntary Petition for Individuals Filing for Bankruptc…" at bounding box center [603, 213] width 359 height 713
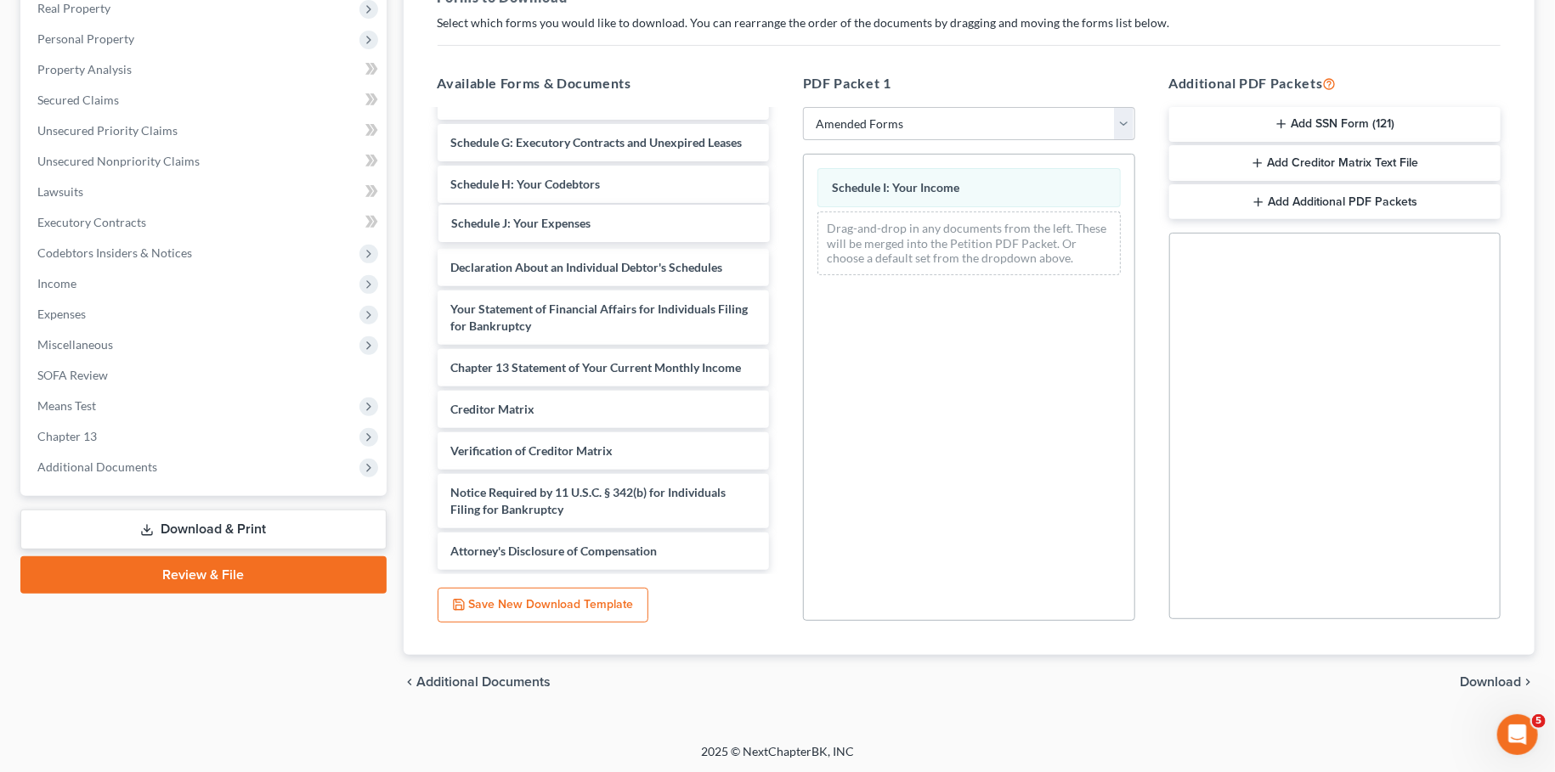
scroll to position [212, 0]
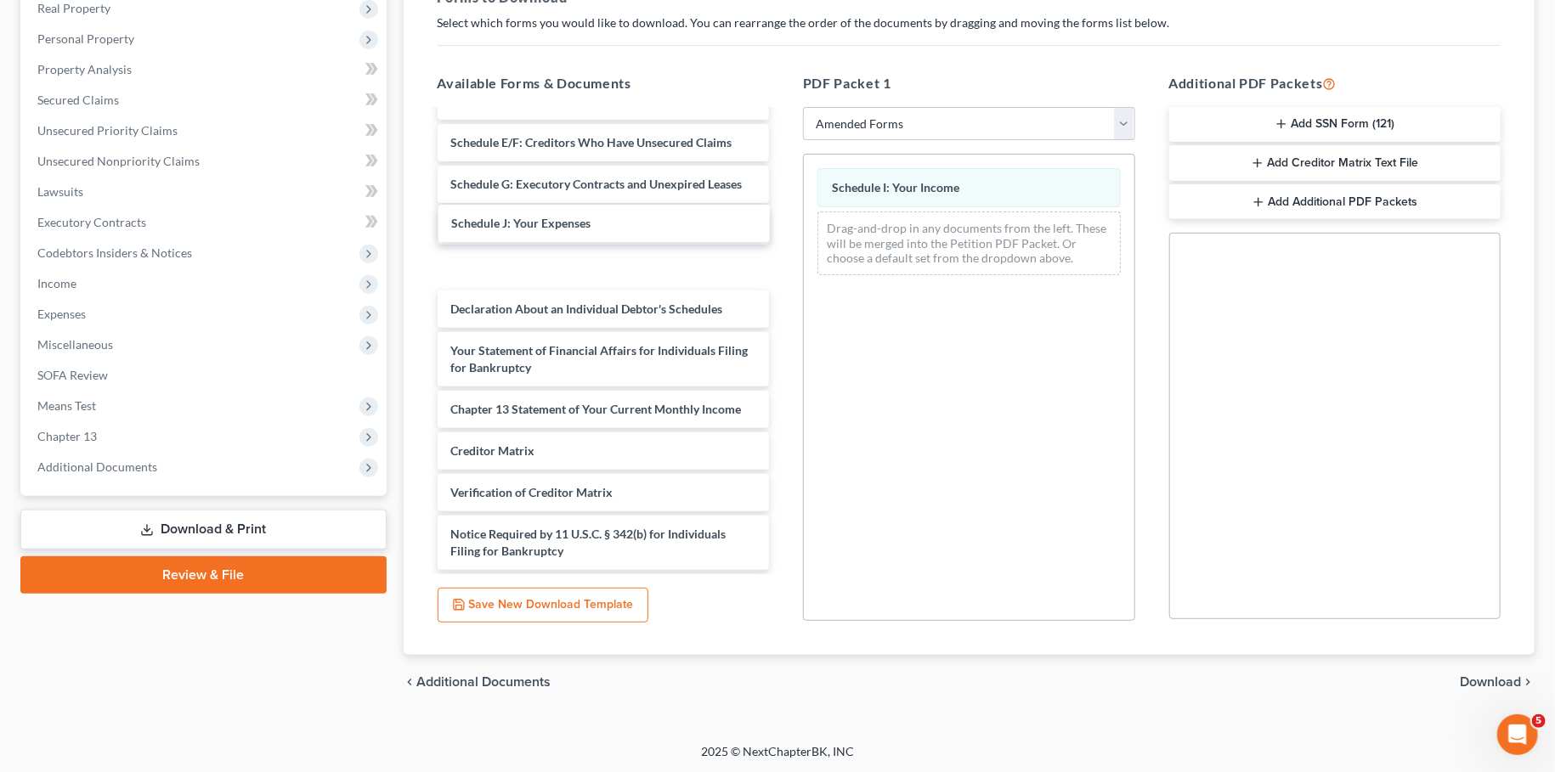
drag, startPoint x: 497, startPoint y: 225, endPoint x: 1020, endPoint y: 478, distance: 580.3
click at [783, 254] on div "Schedule J: Your Expenses Voluntary Petition for Individuals Filing for Bankrup…" at bounding box center [603, 255] width 359 height 713
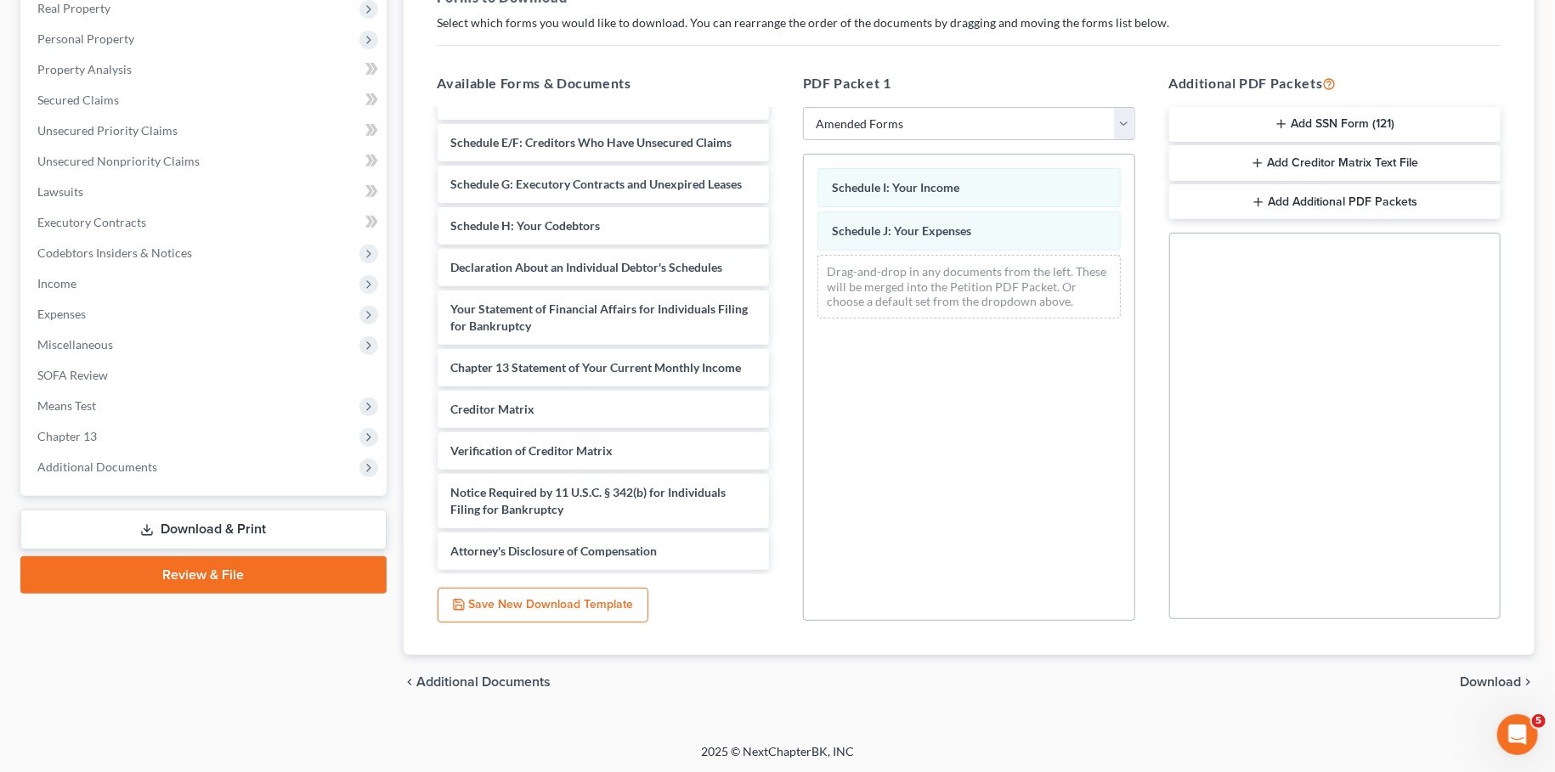
click at [1484, 680] on span "Download" at bounding box center [1490, 682] width 61 height 14
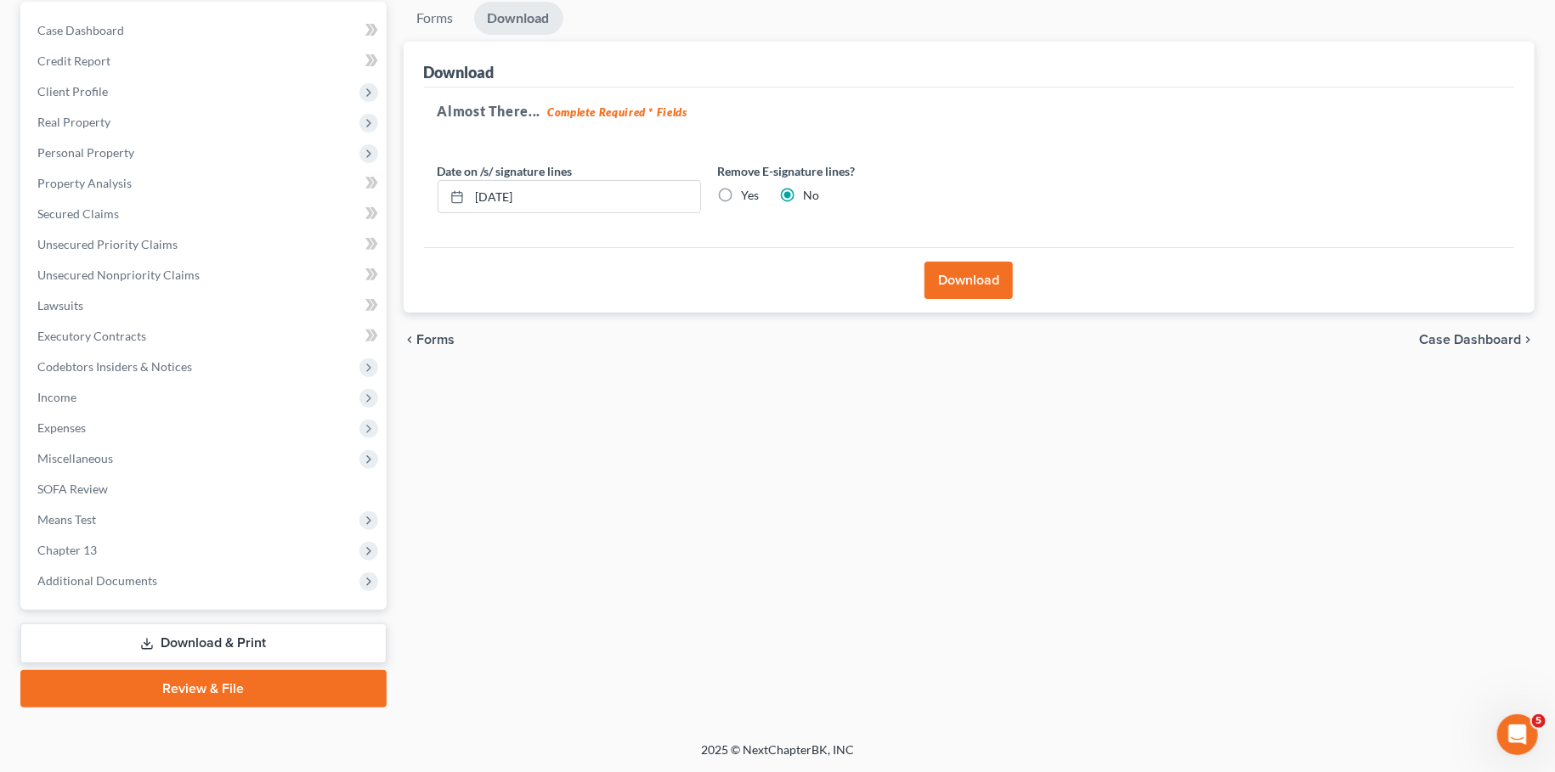
scroll to position [159, 0]
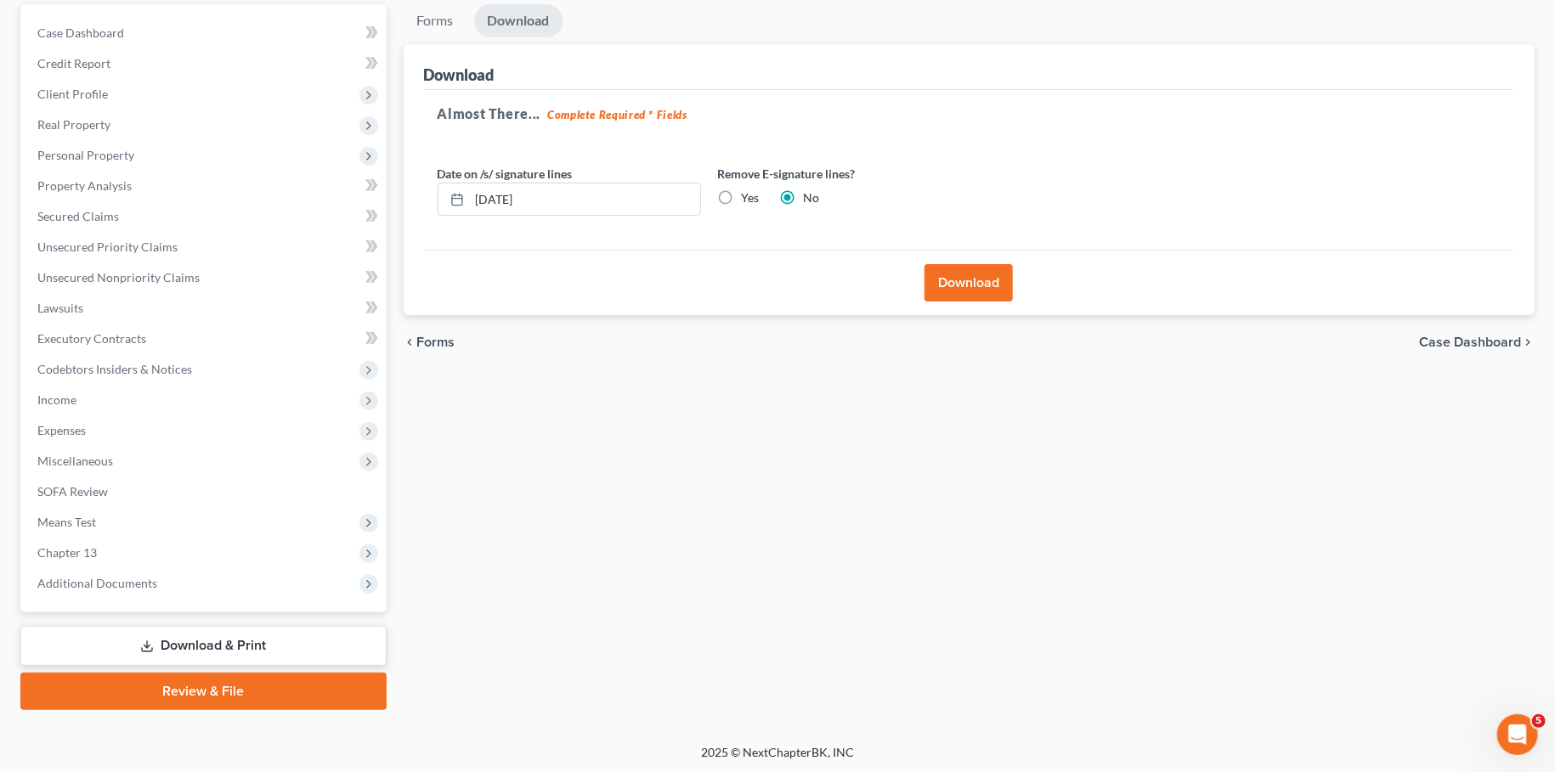
click at [986, 286] on button "Download" at bounding box center [968, 282] width 88 height 37
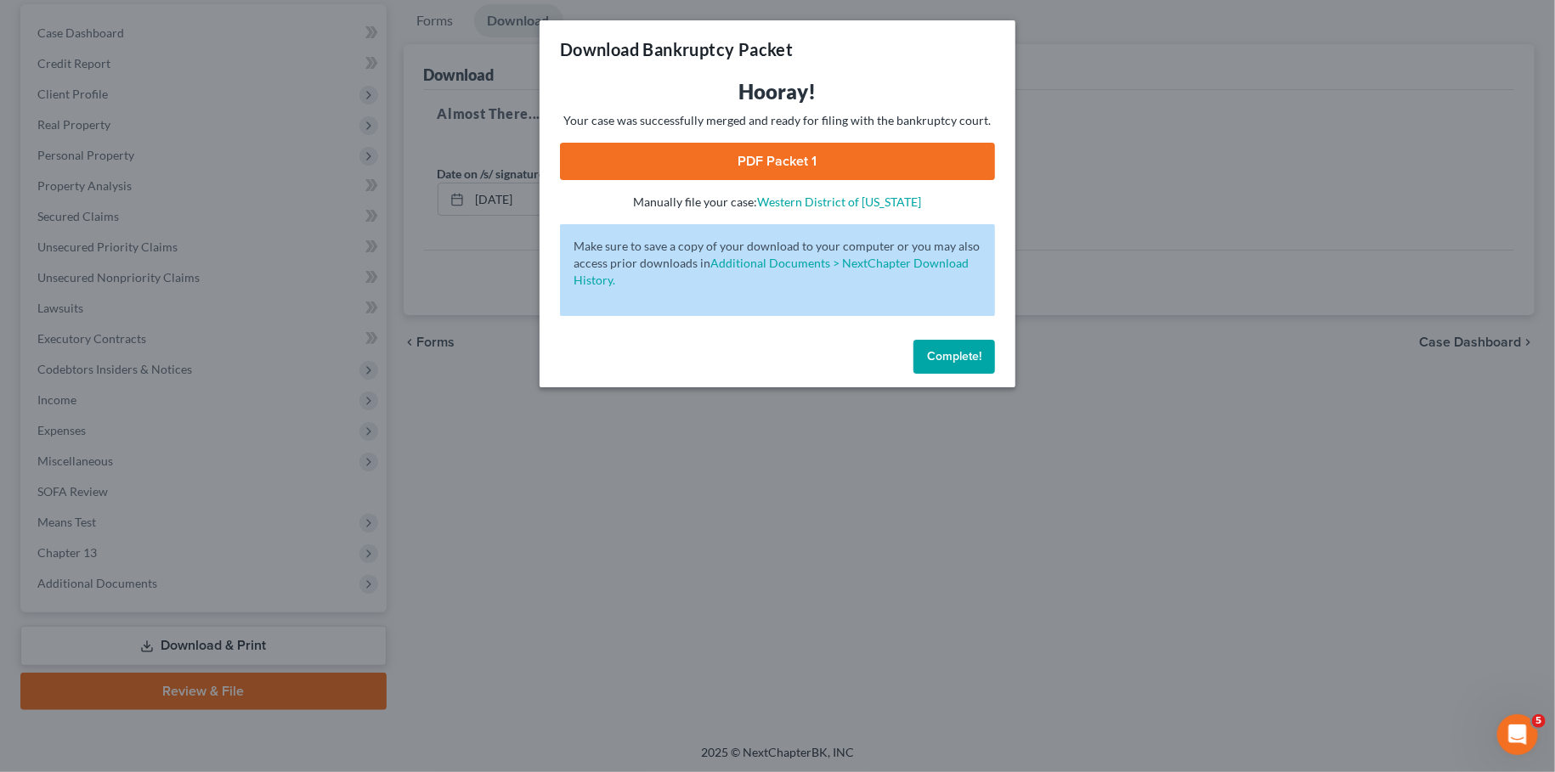
click at [798, 147] on link "PDF Packet 1" at bounding box center [777, 161] width 435 height 37
click at [971, 338] on div "Complete!" at bounding box center [778, 360] width 476 height 54
drag, startPoint x: 967, startPoint y: 358, endPoint x: 969, endPoint y: 480, distance: 122.4
click at [966, 358] on span "Complete!" at bounding box center [954, 356] width 54 height 14
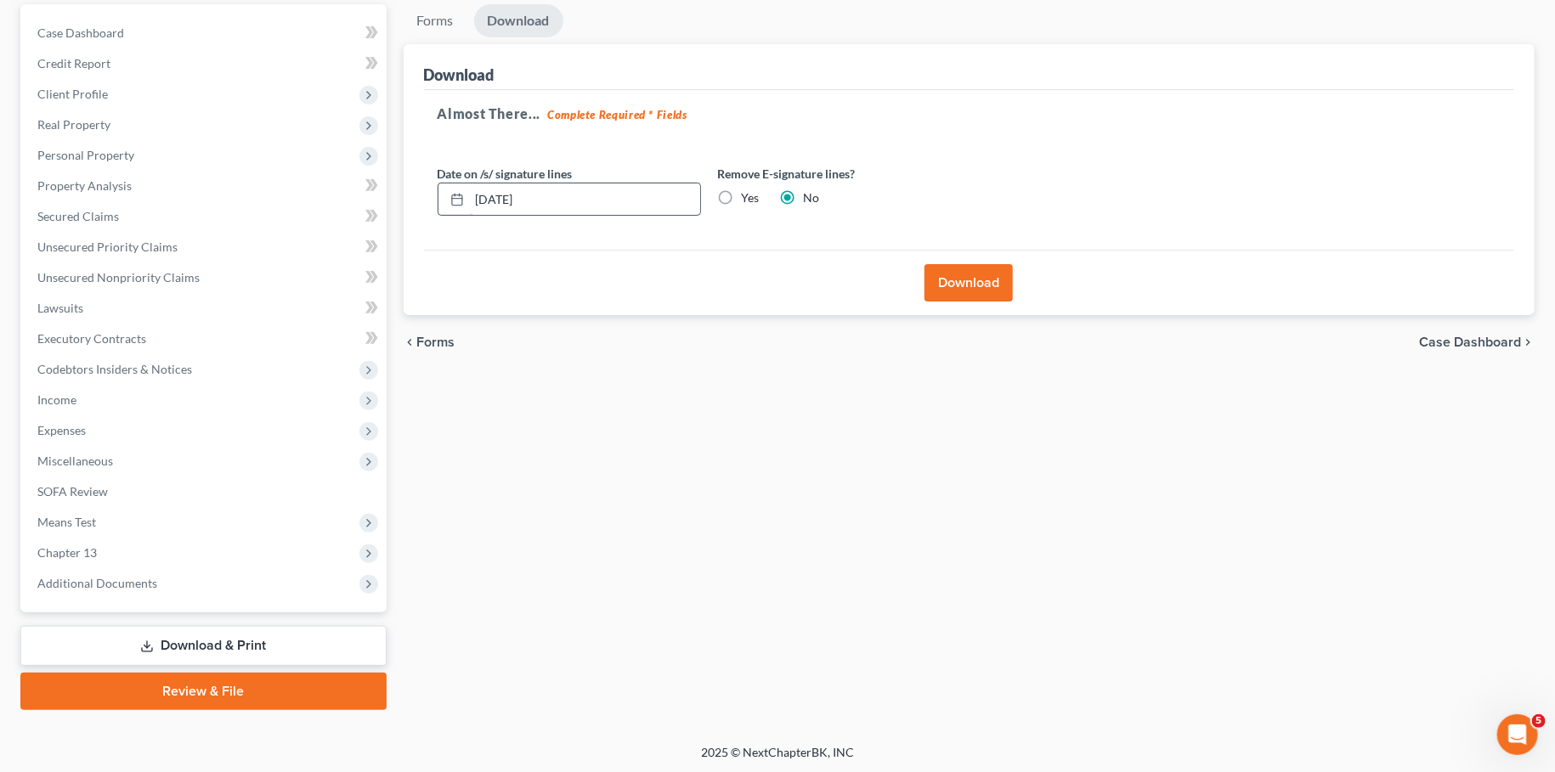
scroll to position [0, 0]
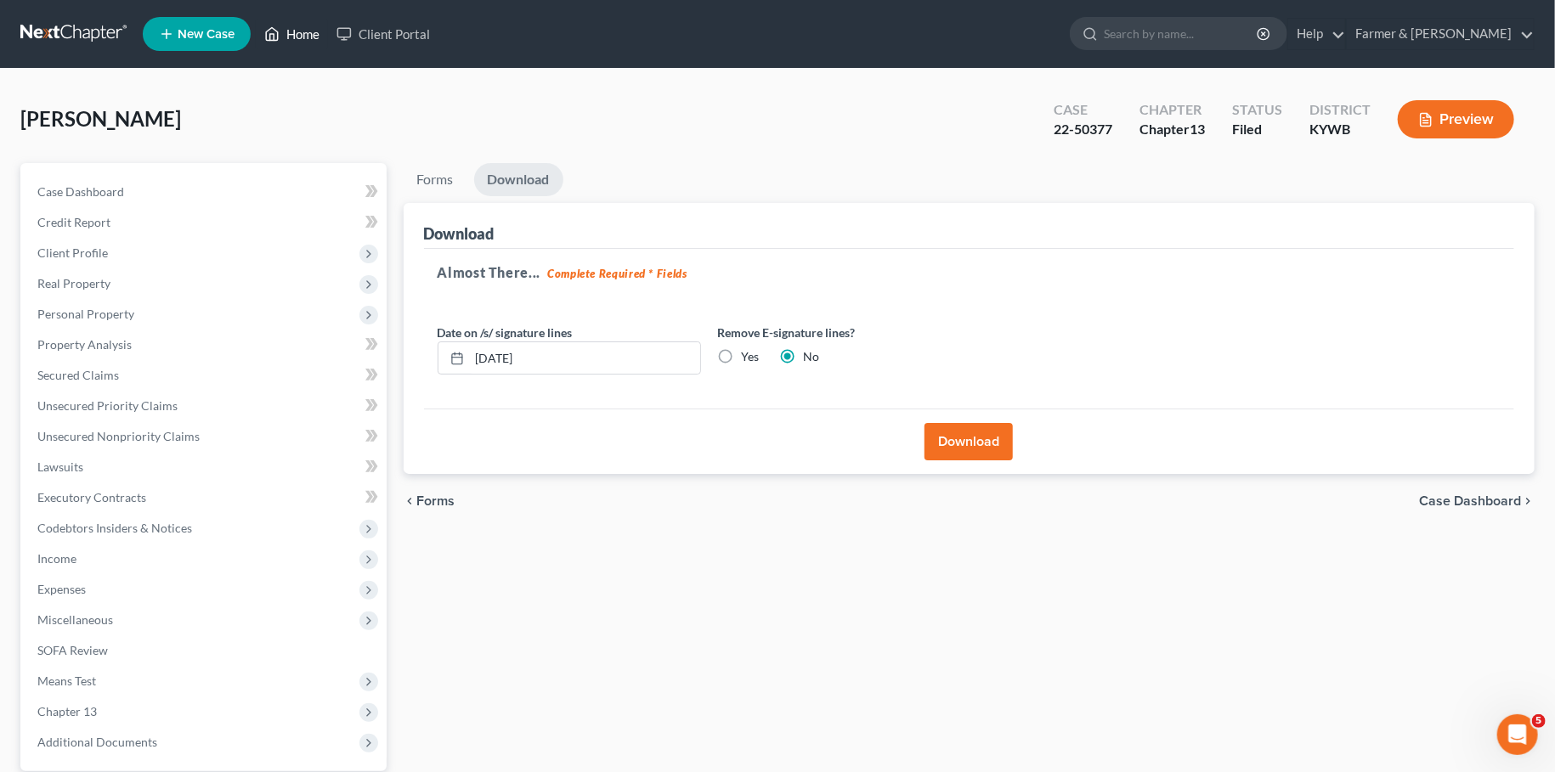
click at [291, 31] on link "Home" at bounding box center [292, 34] width 72 height 31
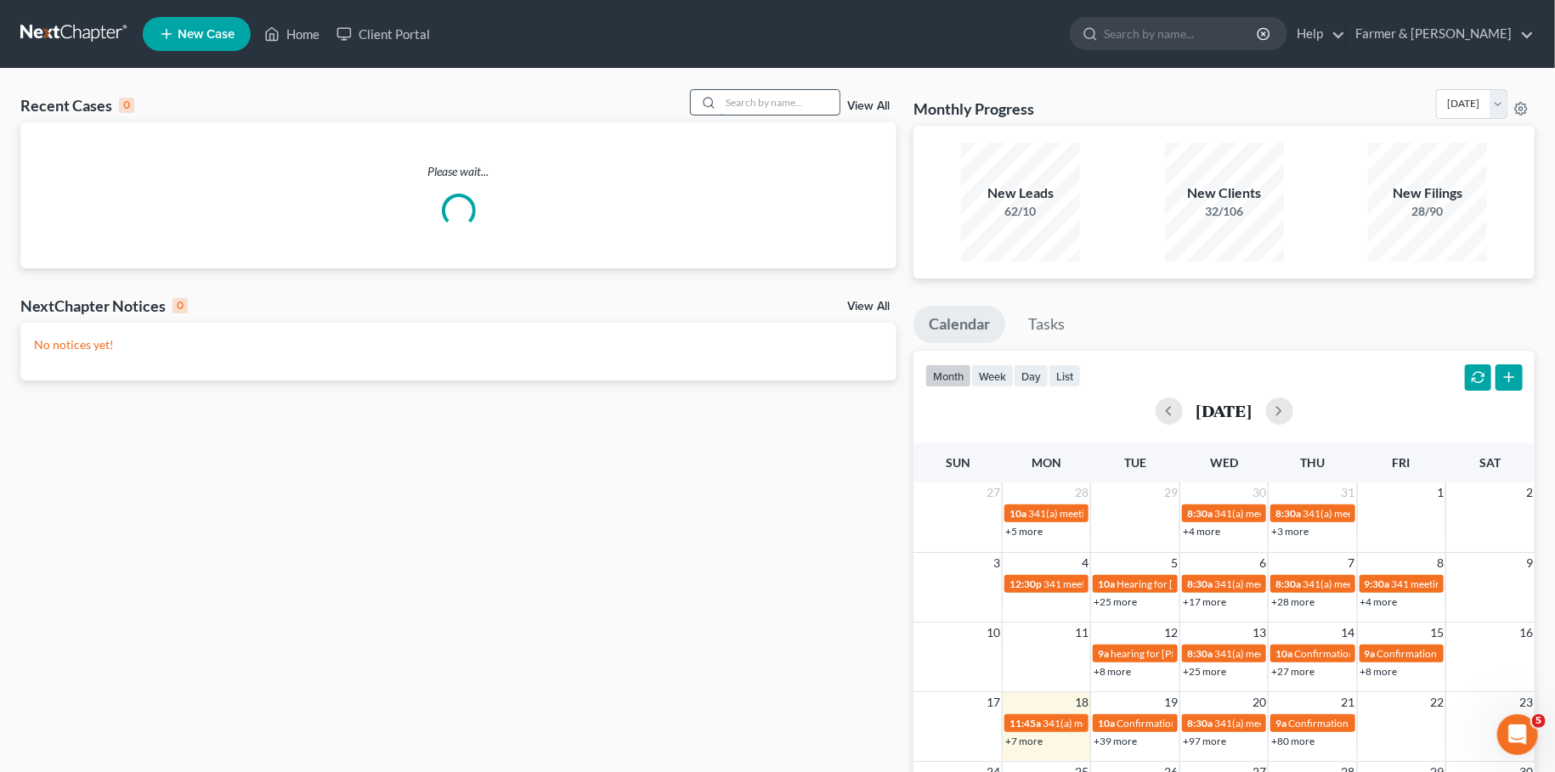
click at [758, 104] on input "search" at bounding box center [780, 102] width 119 height 25
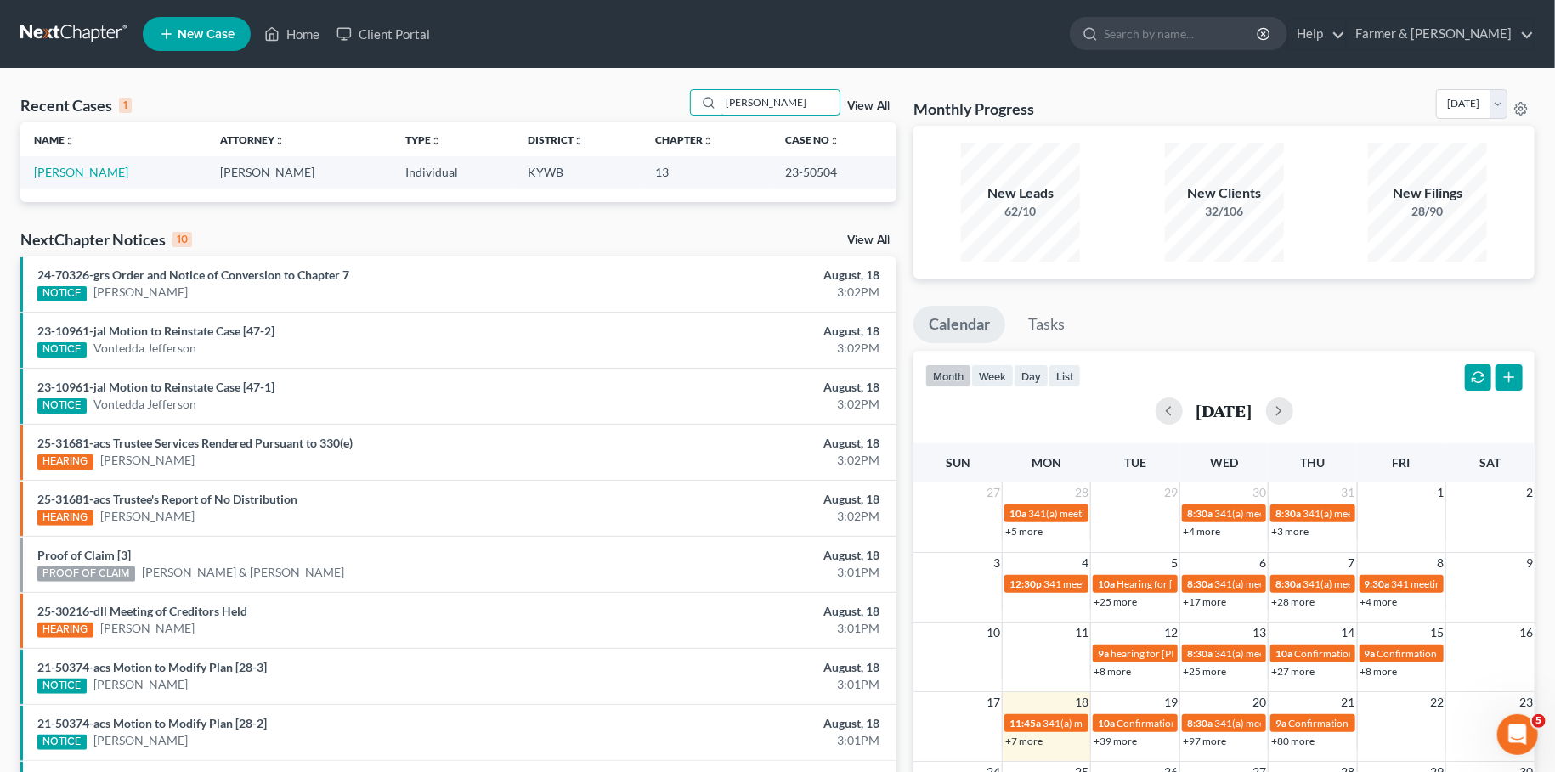
type input "JOHN FLORA"
click at [66, 176] on link "Flora, John" at bounding box center [81, 172] width 94 height 14
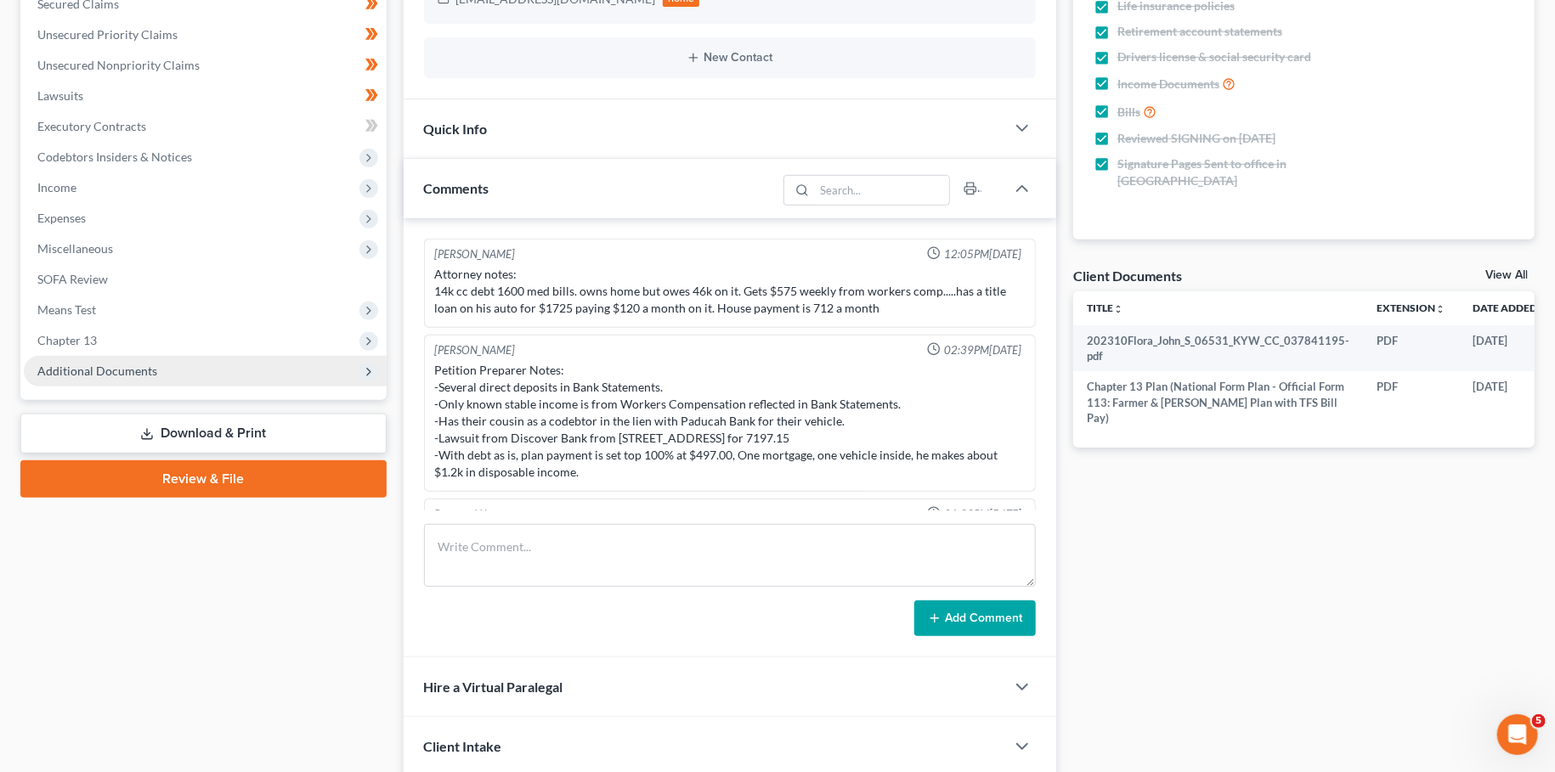
scroll to position [306, 0]
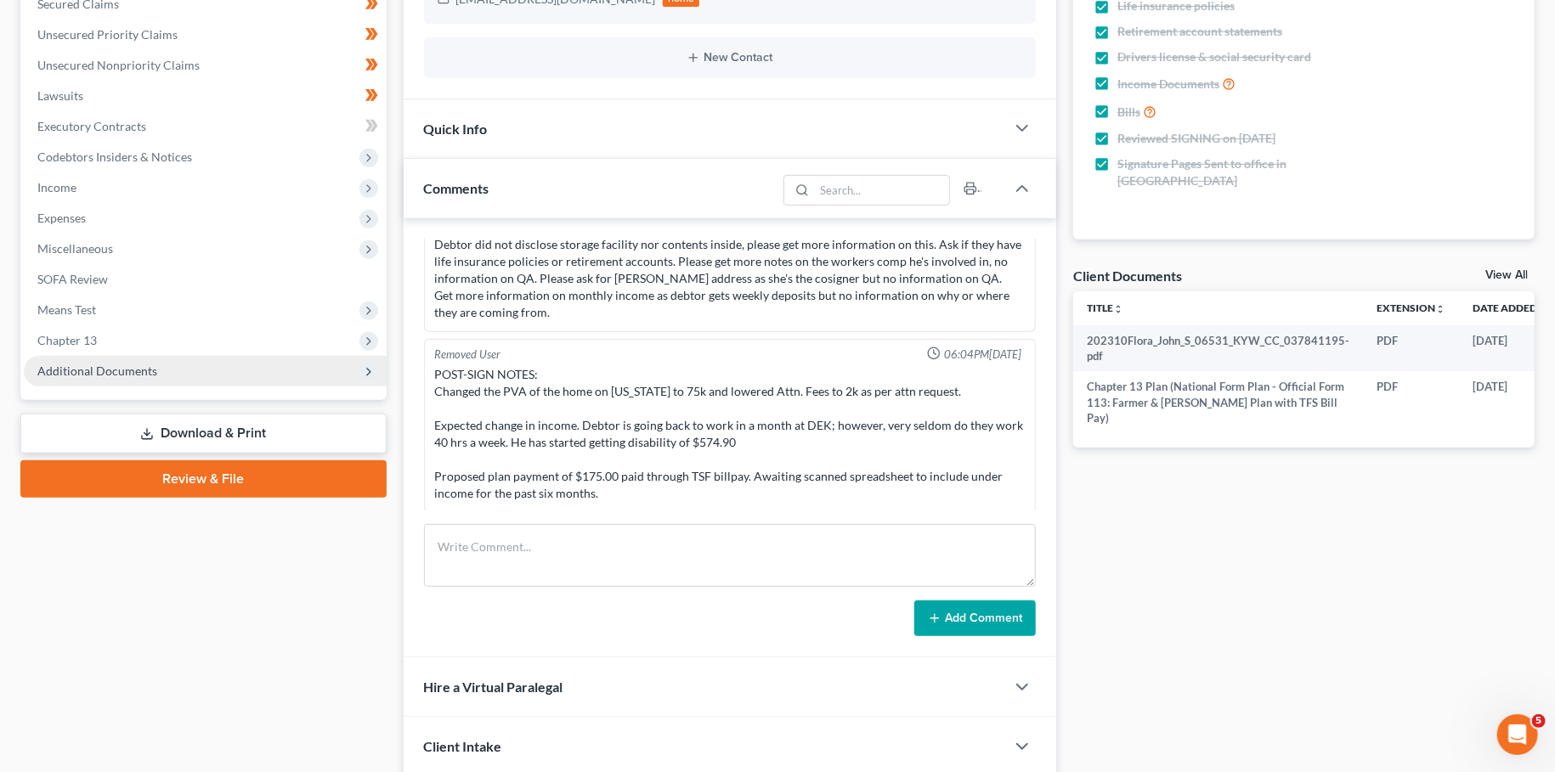
click at [111, 361] on span "Additional Documents" at bounding box center [205, 371] width 363 height 31
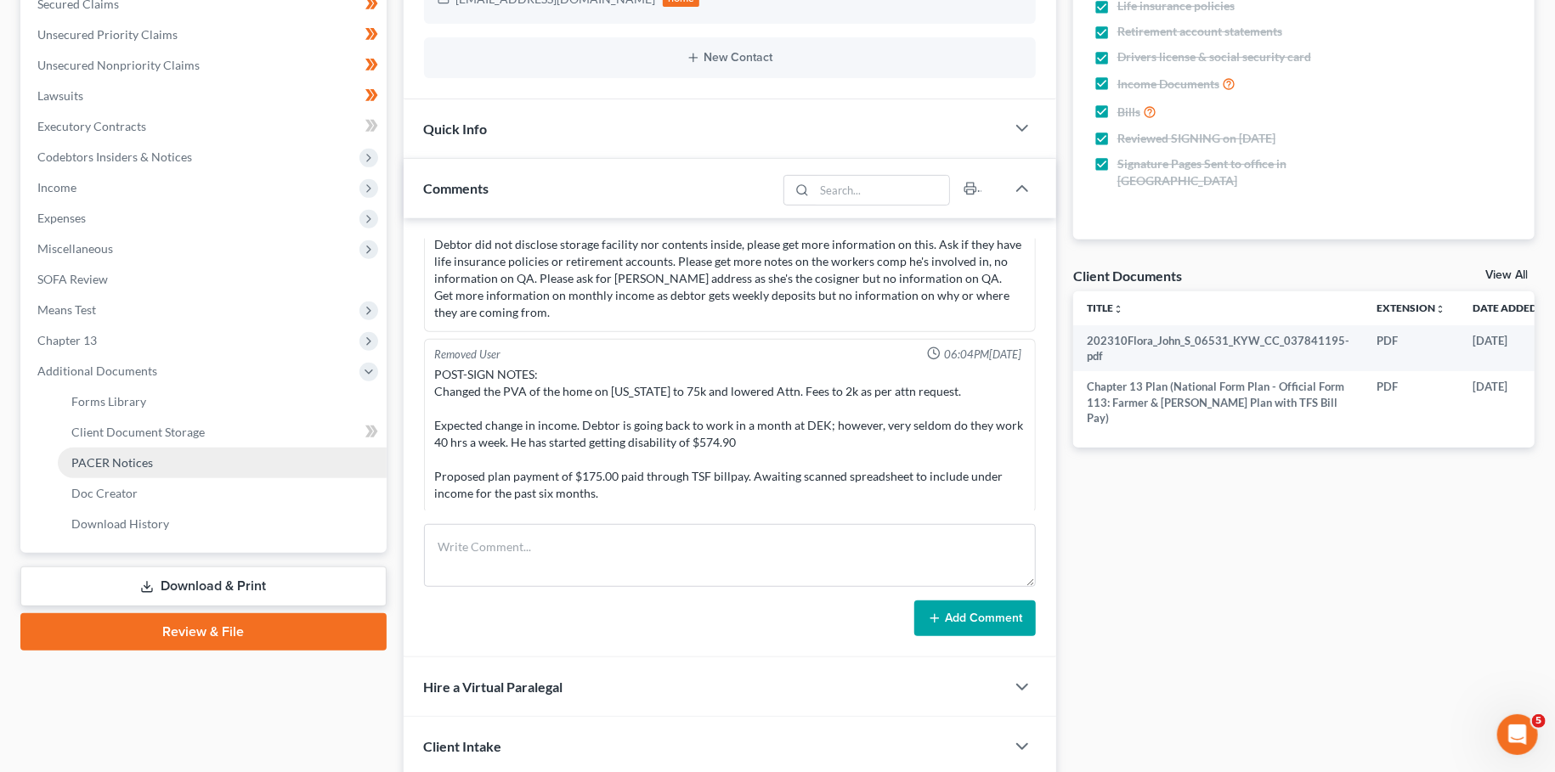
click at [121, 464] on span "PACER Notices" at bounding box center [112, 462] width 82 height 14
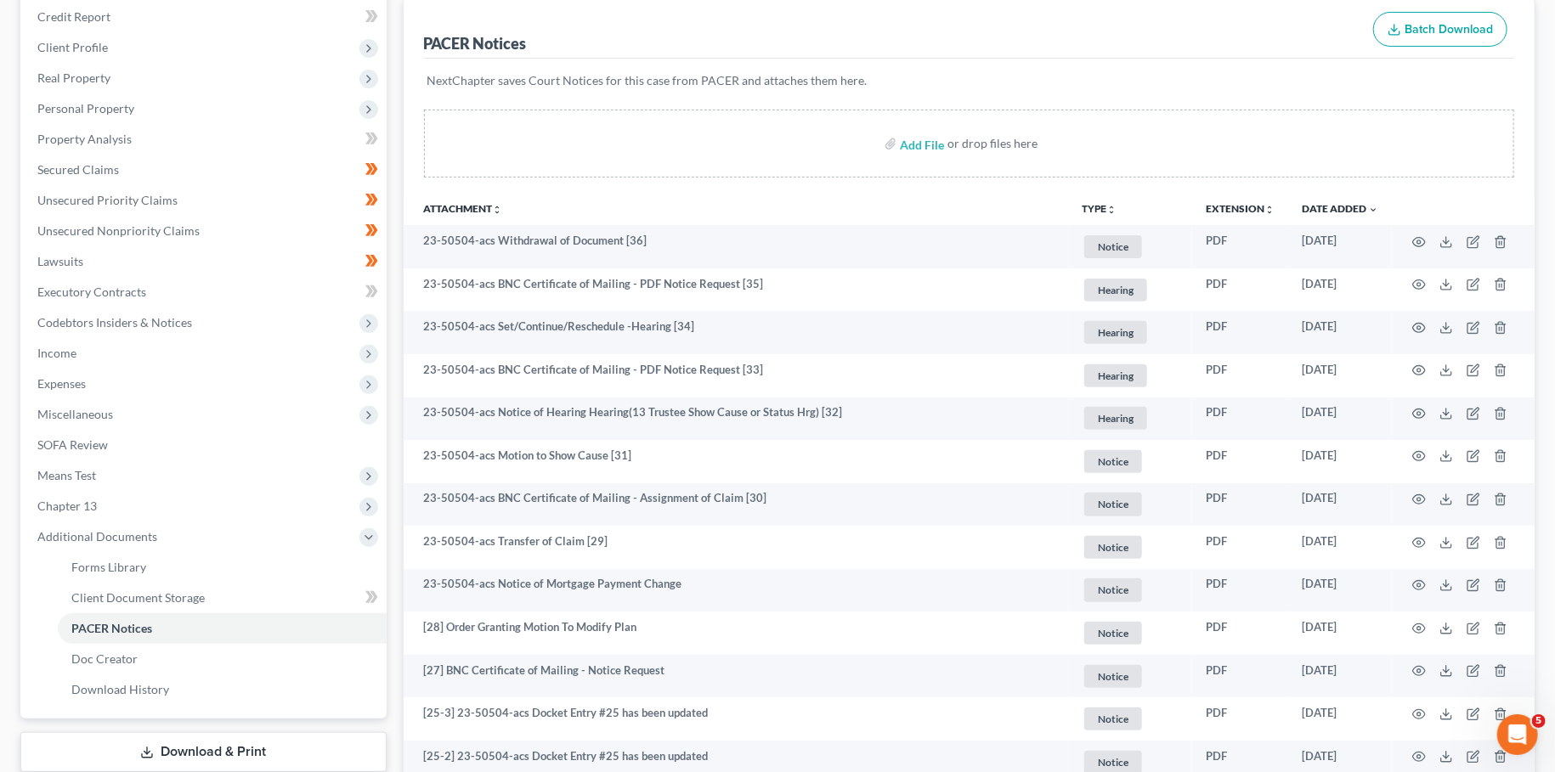
scroll to position [163, 0]
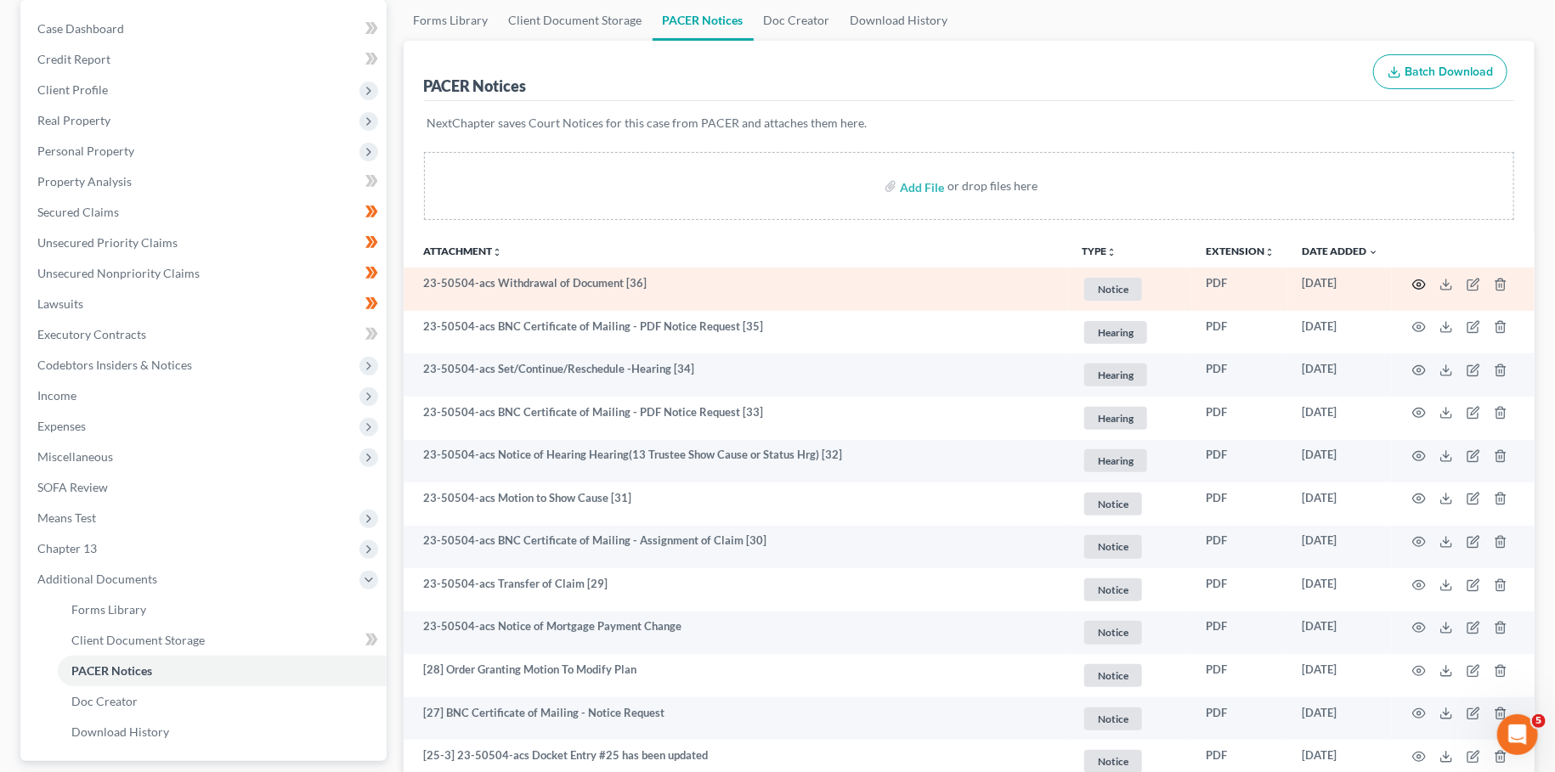
click at [1421, 284] on circle "button" at bounding box center [1418, 284] width 3 height 3
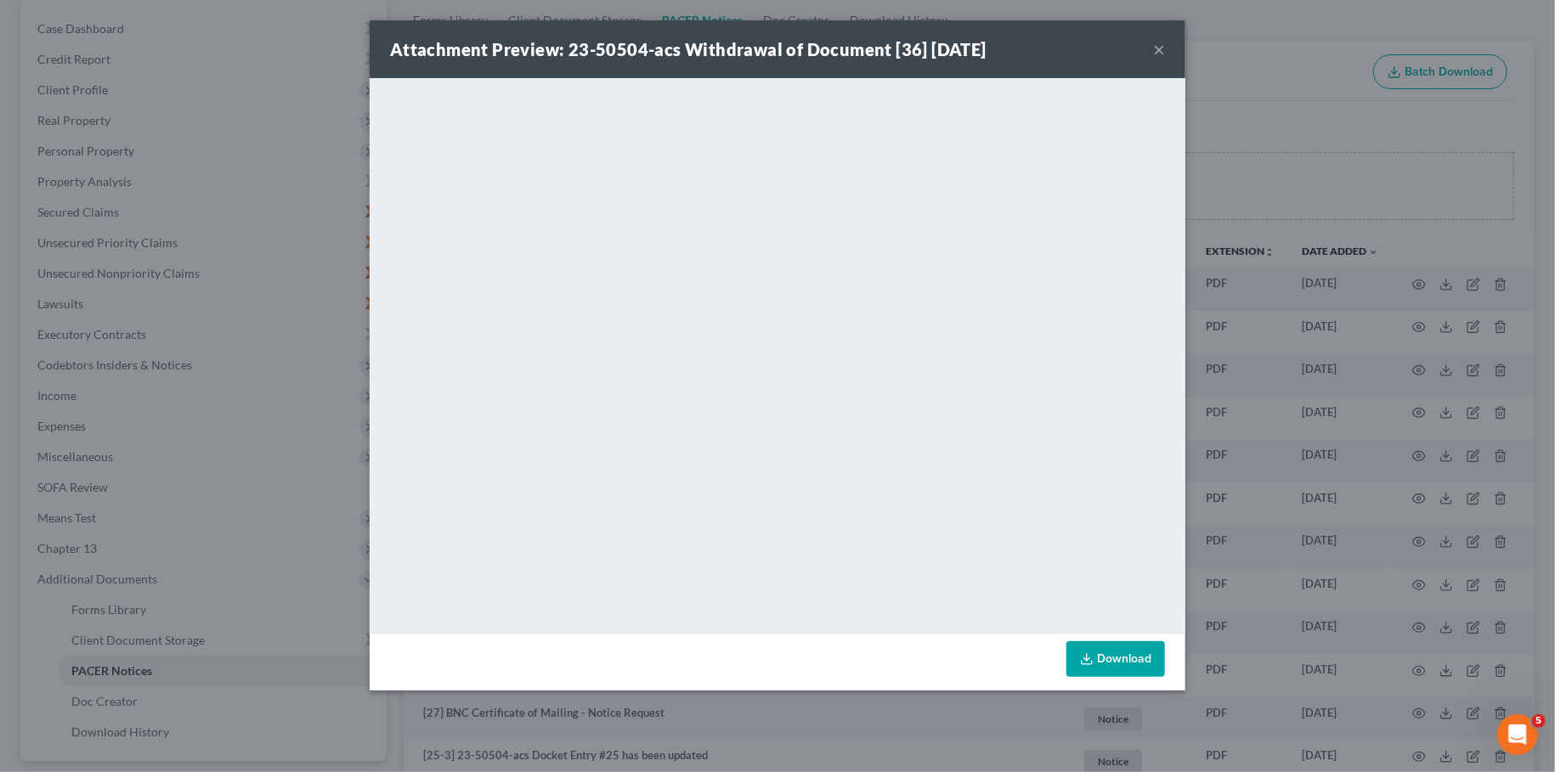
click at [1155, 49] on button "×" at bounding box center [1159, 49] width 12 height 20
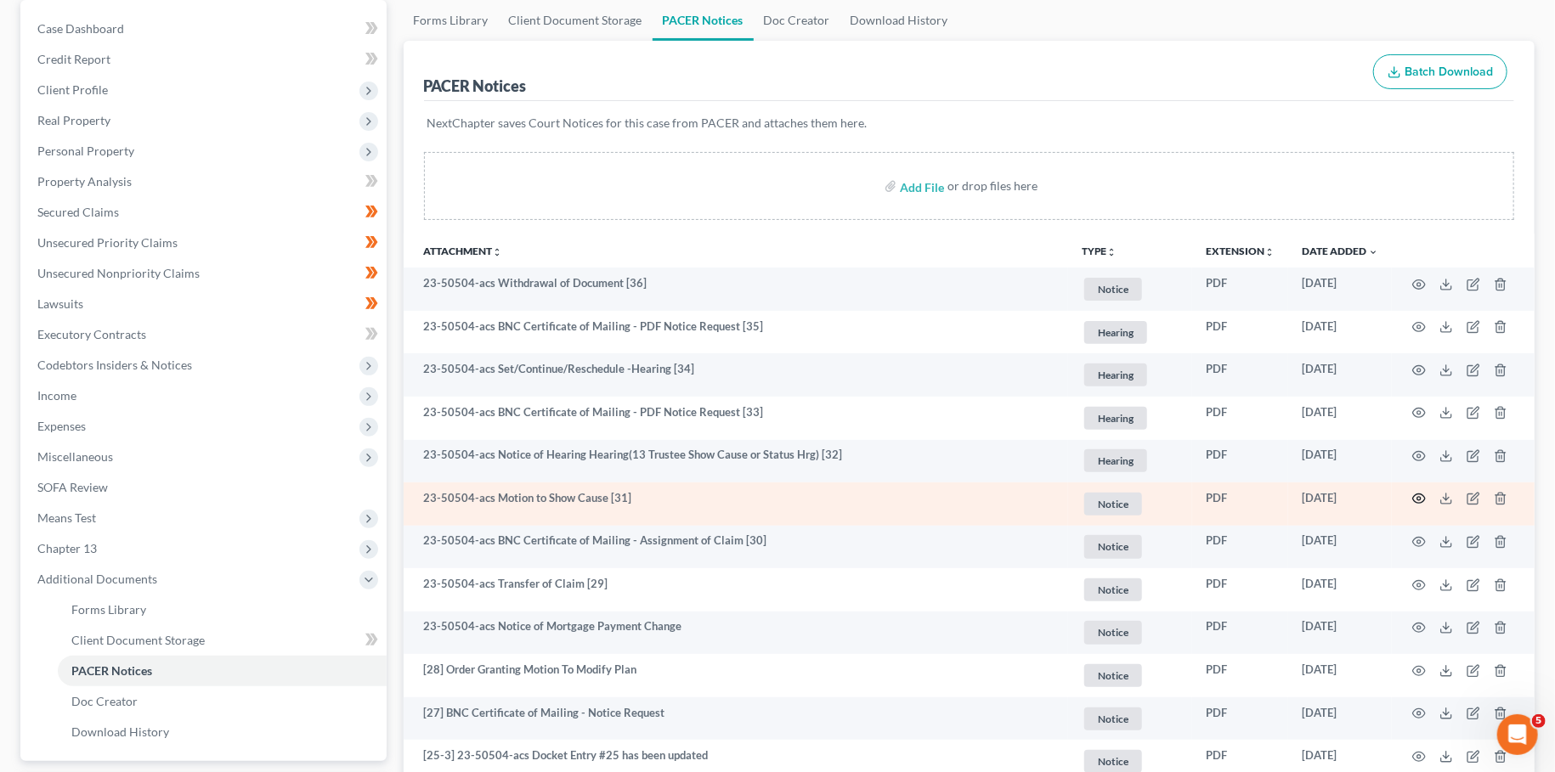
click at [1419, 498] on icon "button" at bounding box center [1419, 499] width 14 height 14
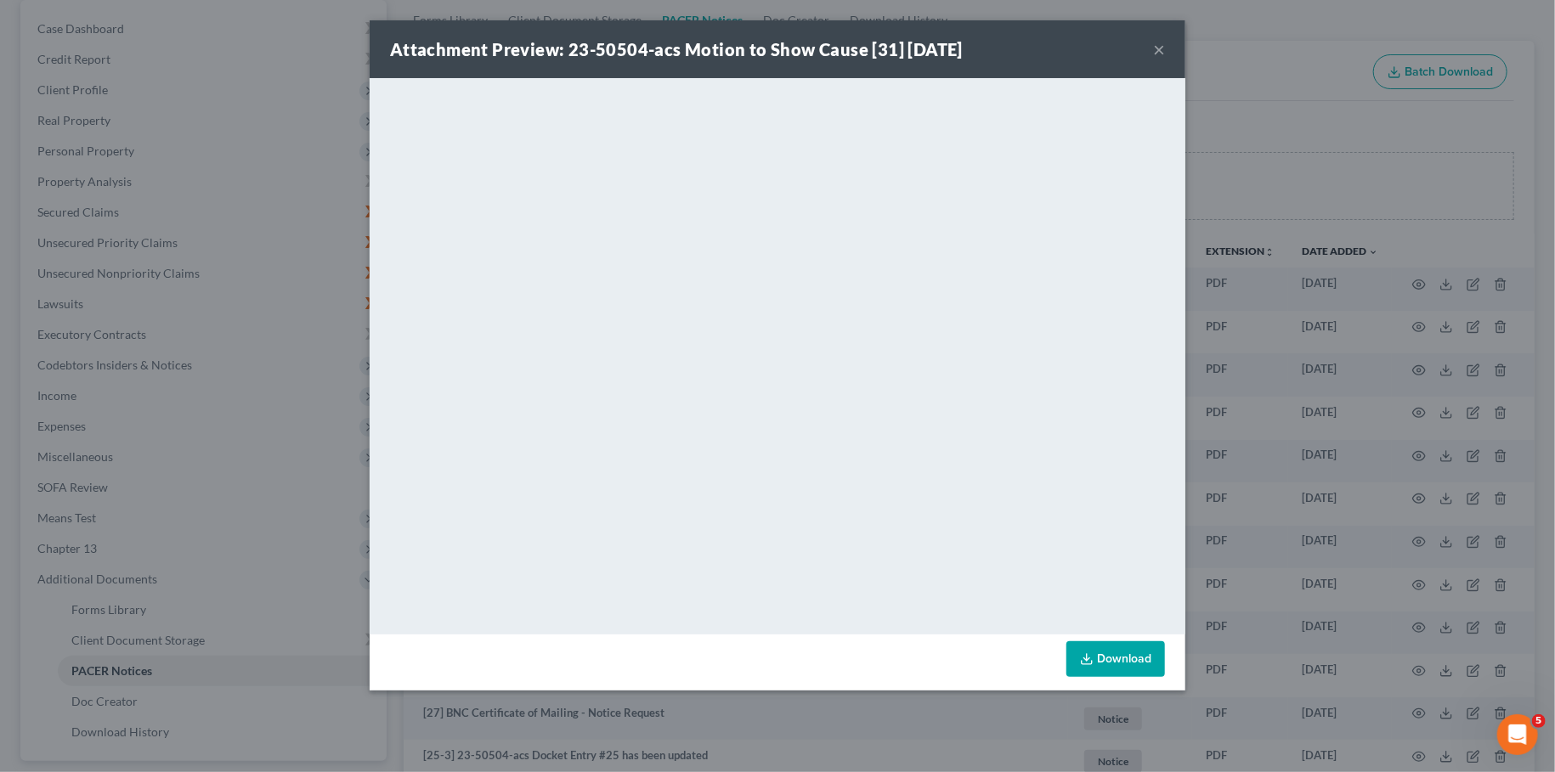
click at [1132, 655] on link "Download" at bounding box center [1115, 660] width 99 height 36
click at [1159, 48] on button "×" at bounding box center [1159, 49] width 12 height 20
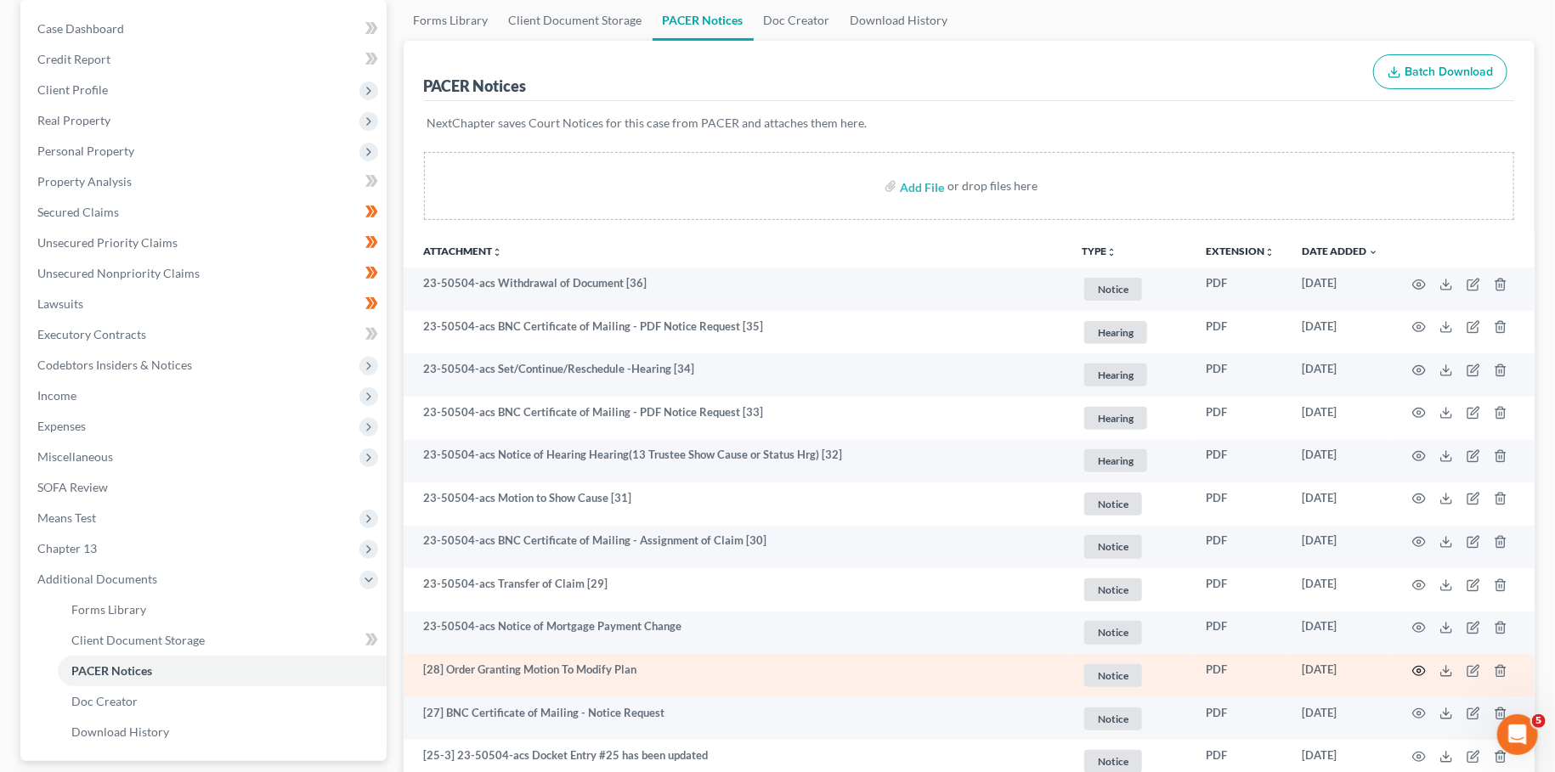
click at [1415, 669] on icon "button" at bounding box center [1419, 671] width 14 height 14
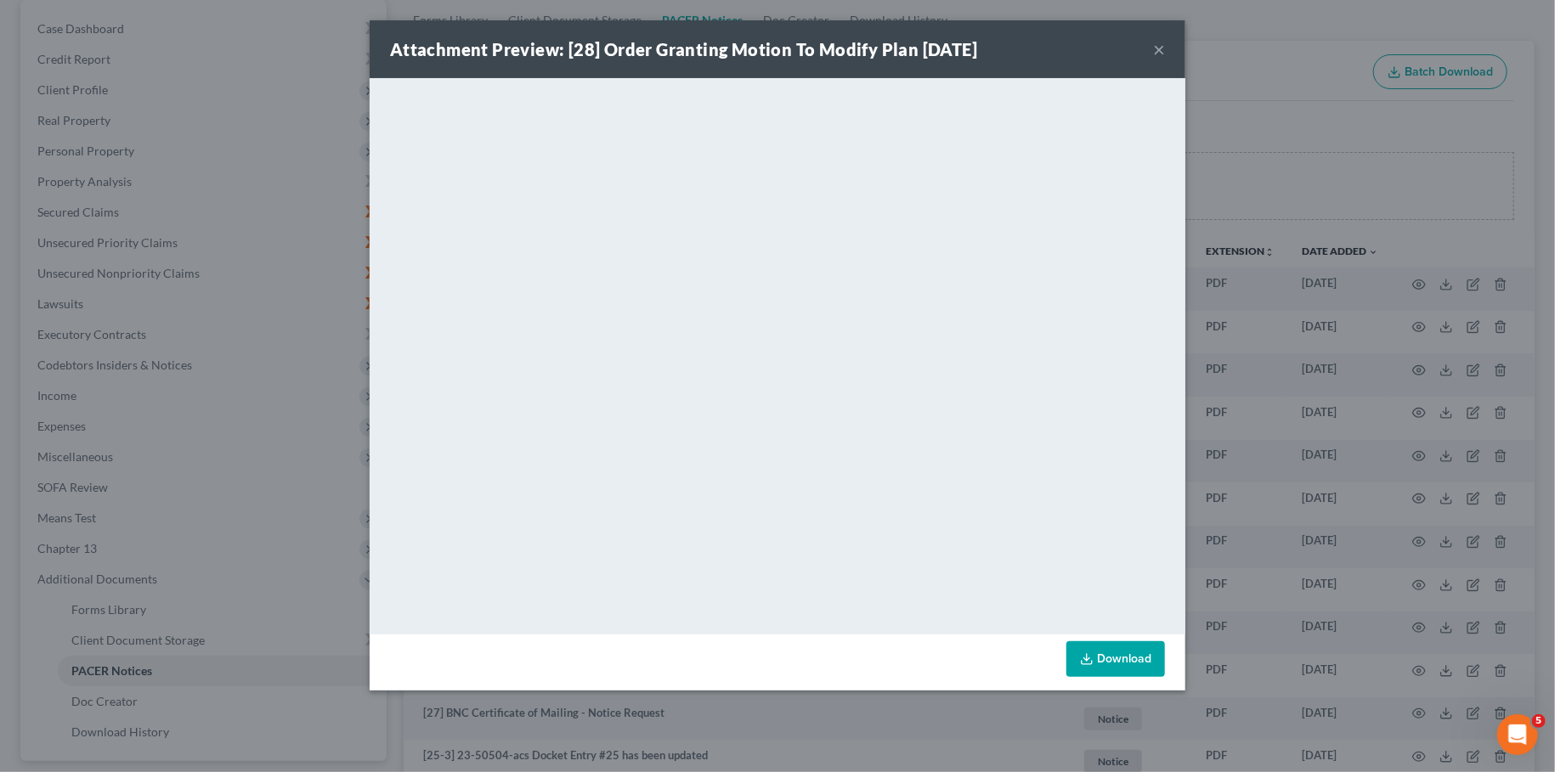
click at [1161, 46] on button "×" at bounding box center [1159, 49] width 12 height 20
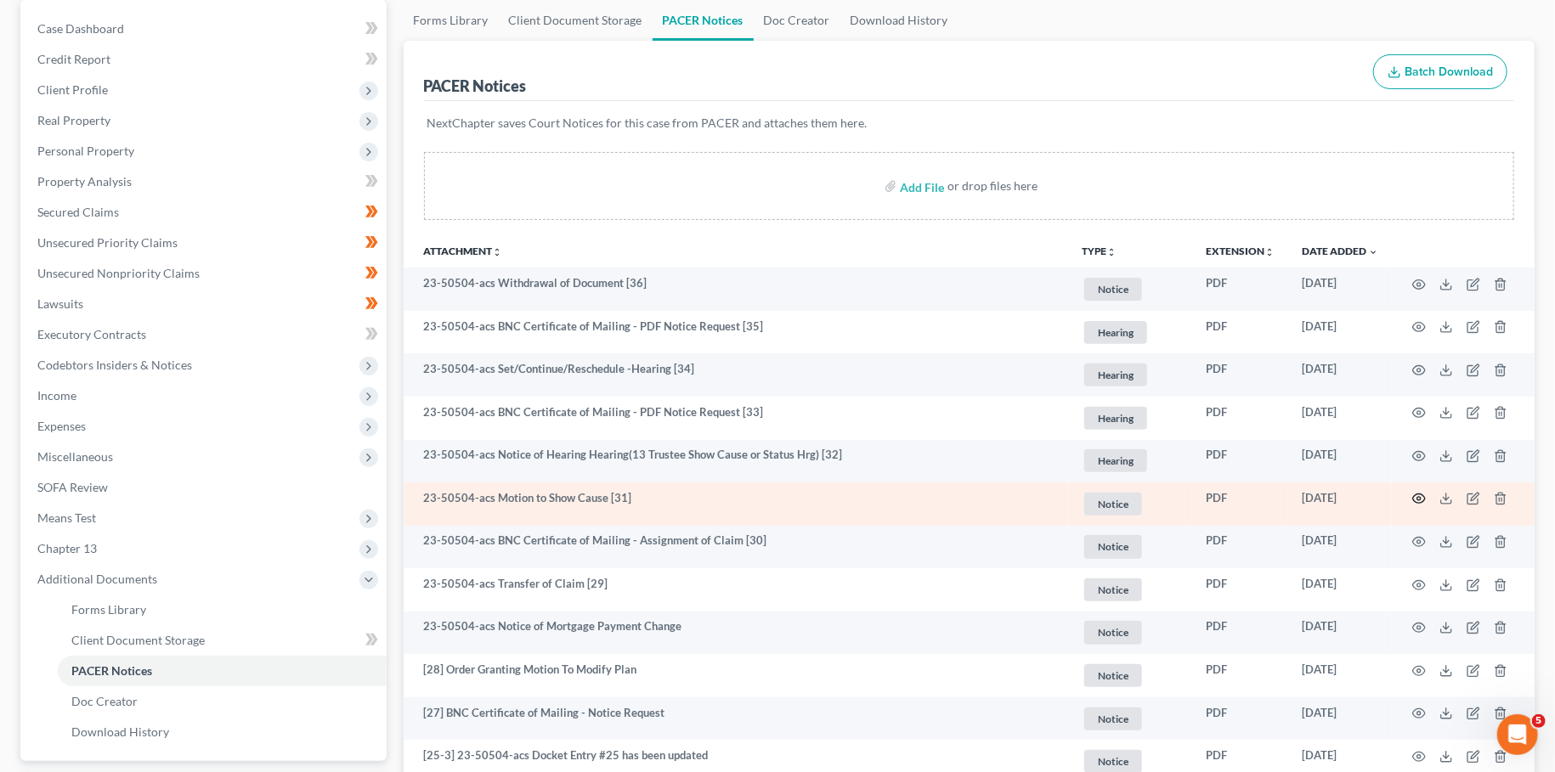
click at [1422, 495] on icon "button" at bounding box center [1419, 499] width 13 height 9
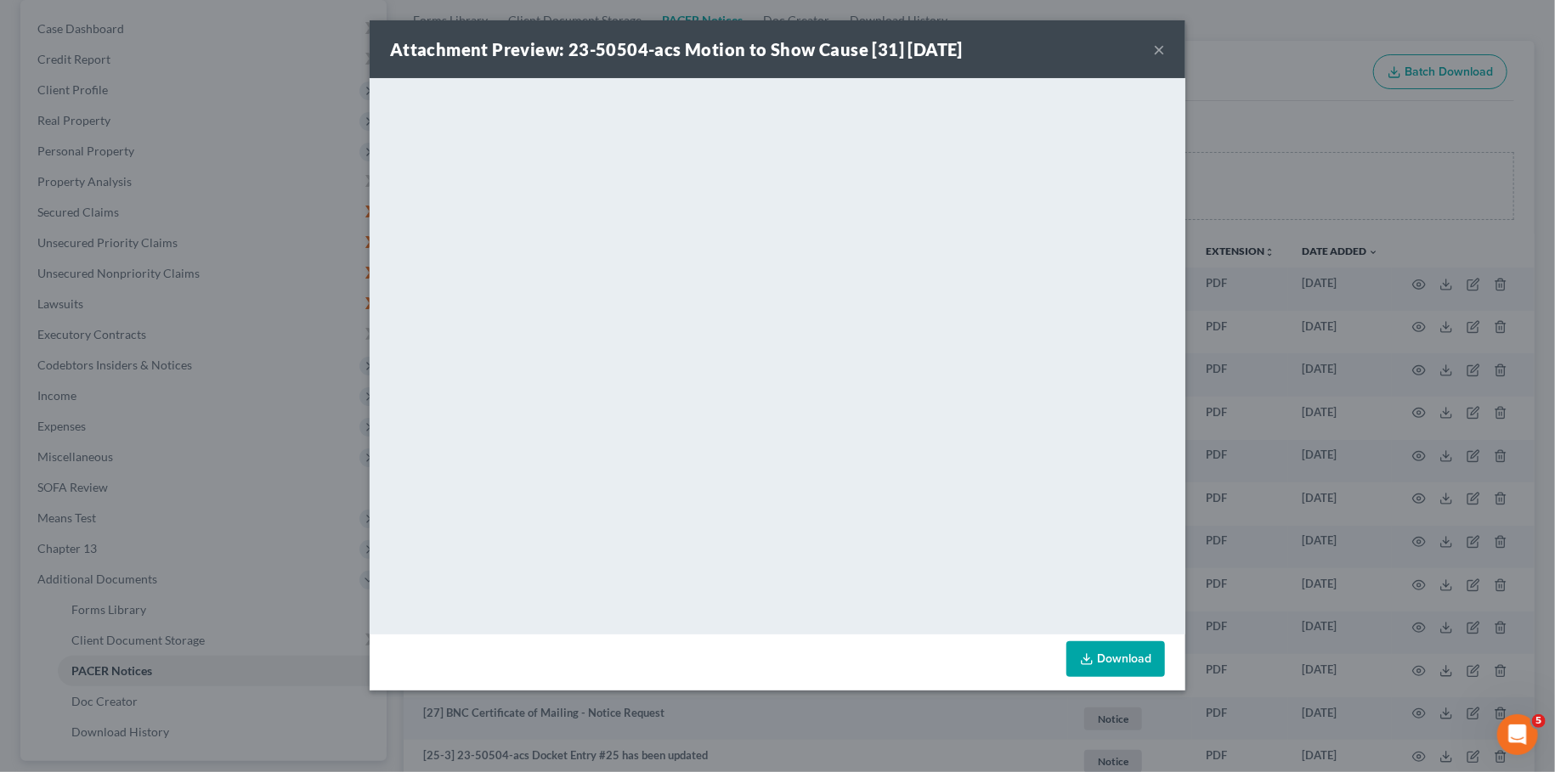
click at [1158, 42] on button "×" at bounding box center [1159, 49] width 12 height 20
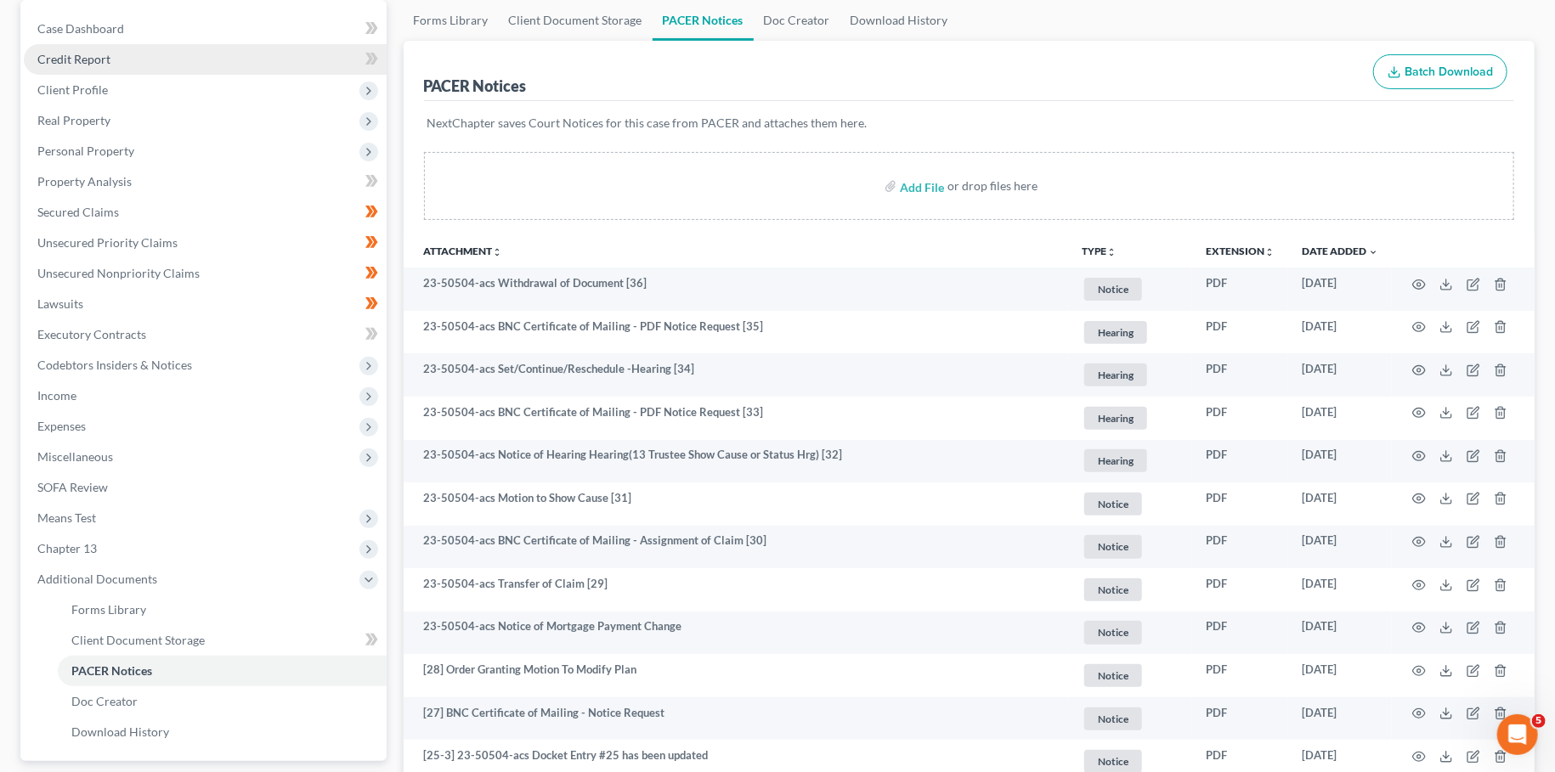
scroll to position [0, 0]
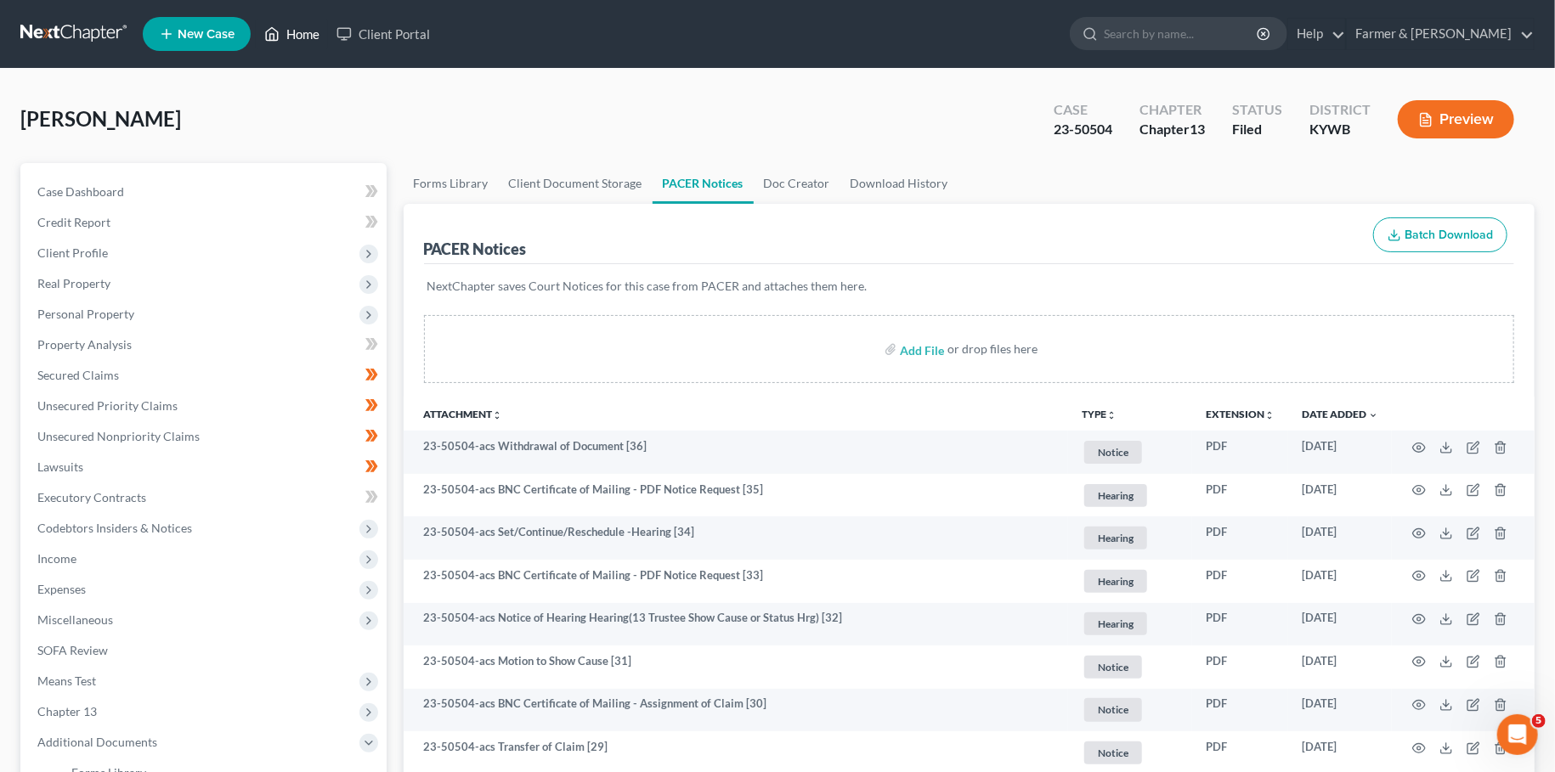
click at [297, 29] on link "Home" at bounding box center [292, 34] width 72 height 31
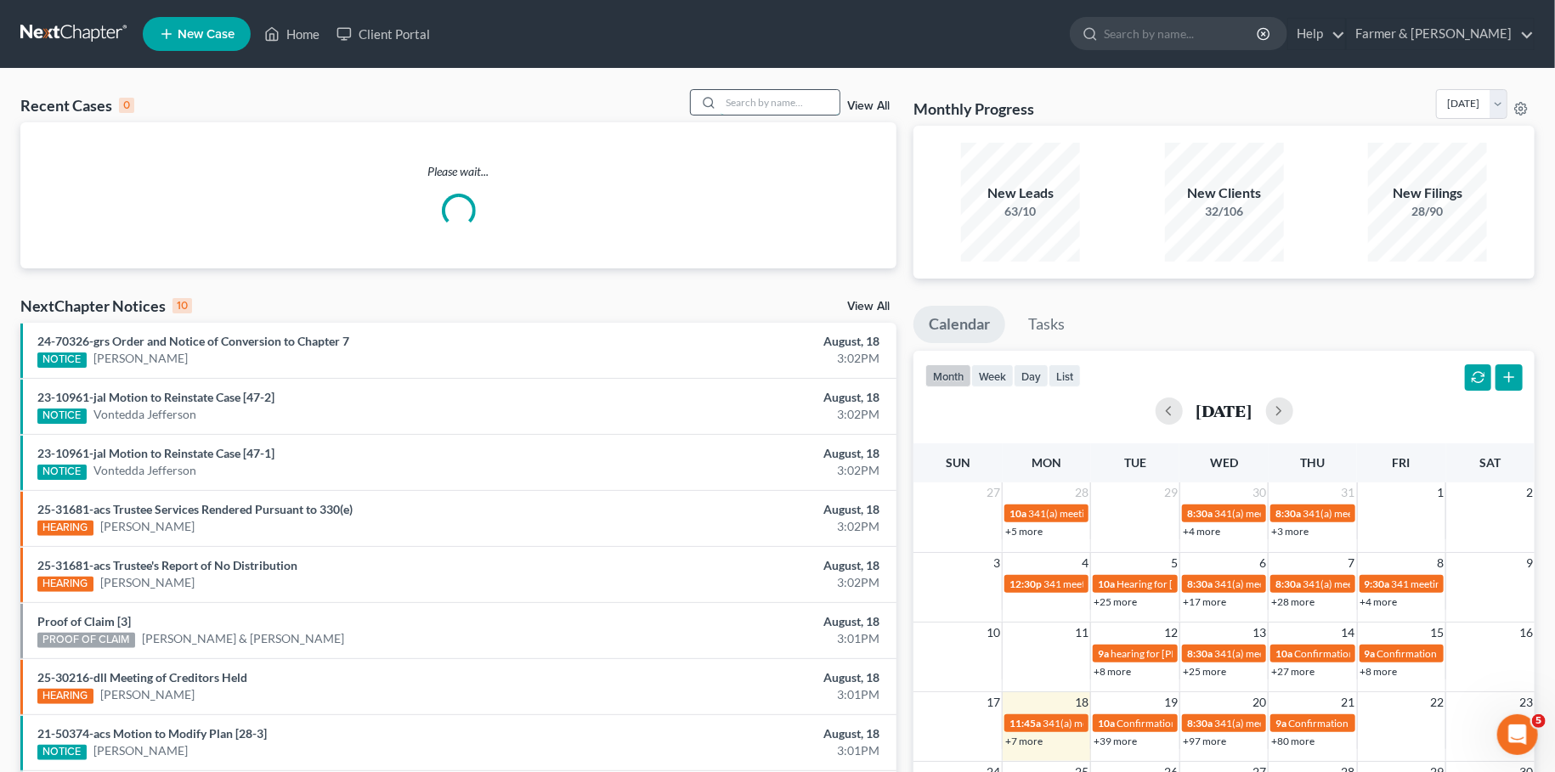
click at [794, 100] on input "search" at bounding box center [780, 102] width 119 height 25
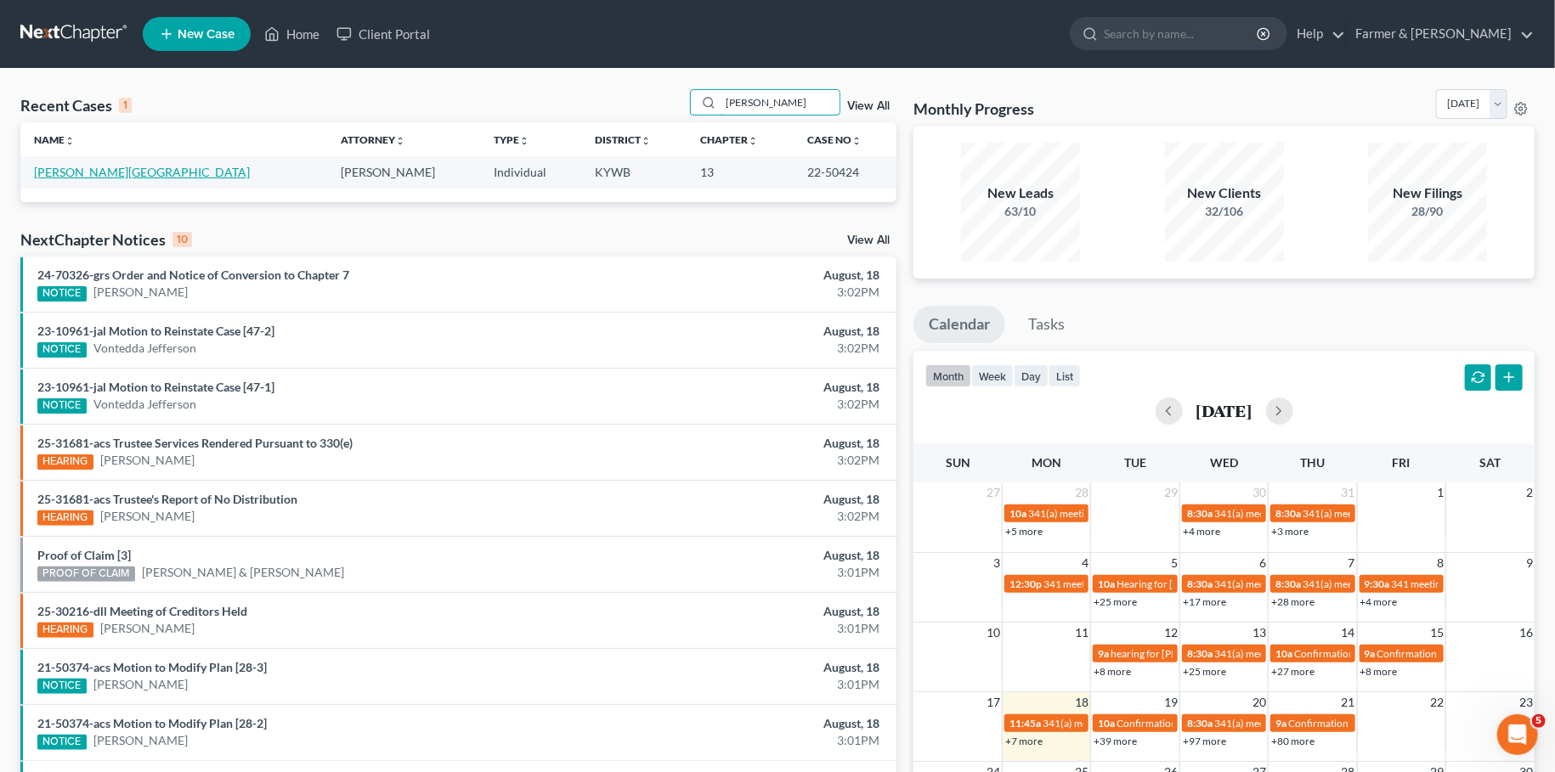
type input "gagnon"
click at [109, 174] on link "Gagnon, Charlotte" at bounding box center [142, 172] width 216 height 14
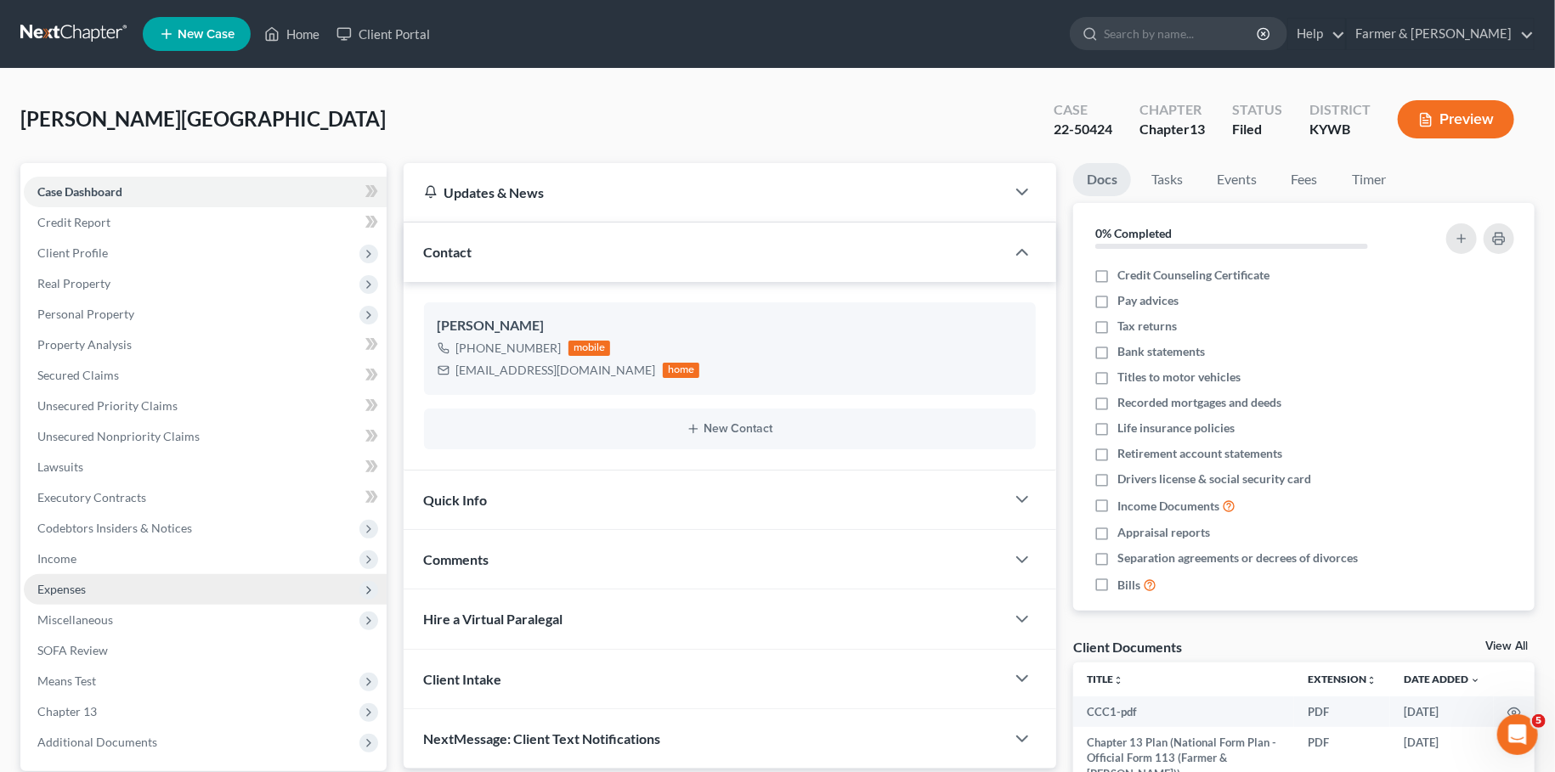
scroll to position [159, 0]
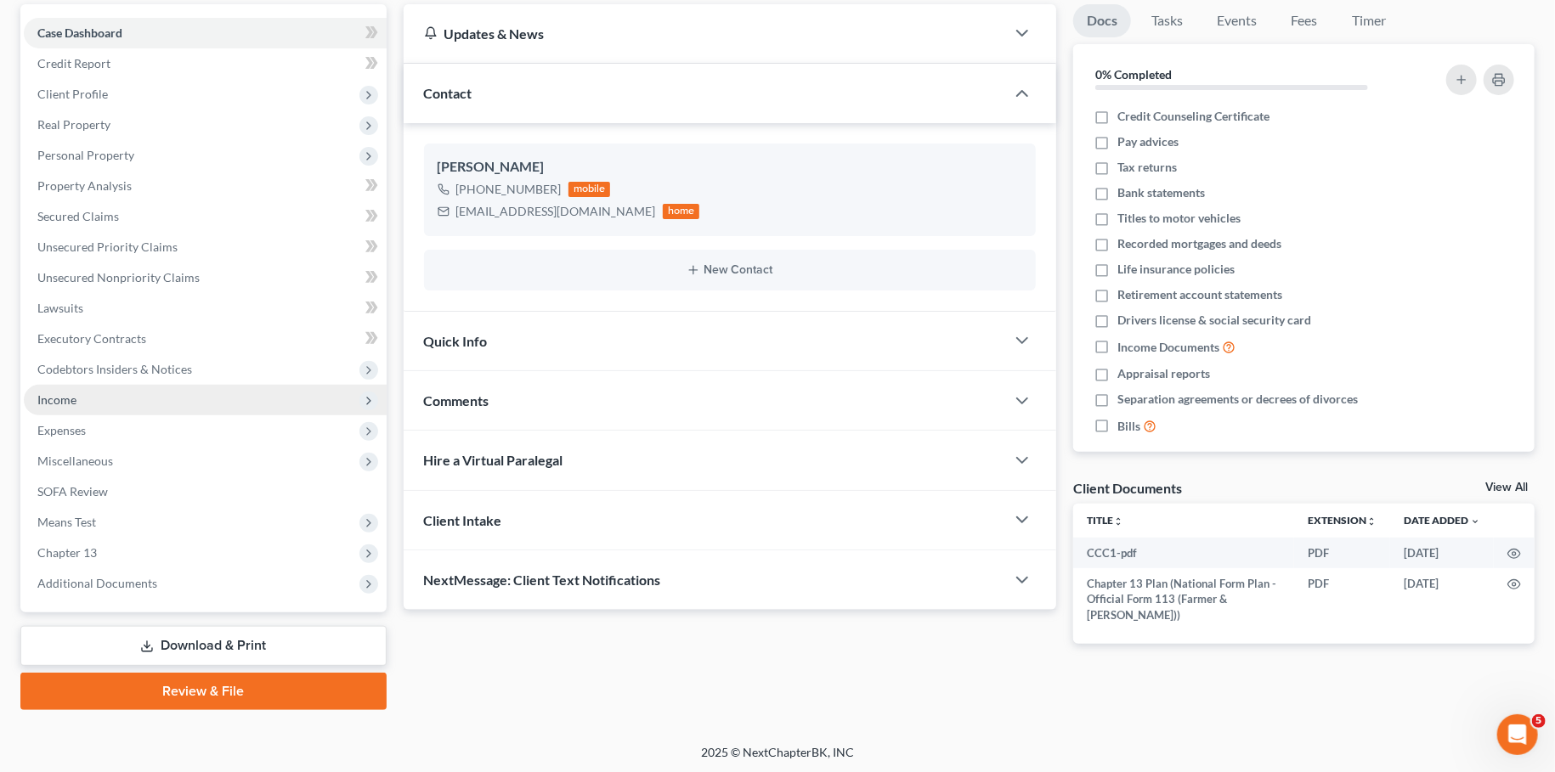
click at [113, 580] on span "Additional Documents" at bounding box center [97, 583] width 120 height 14
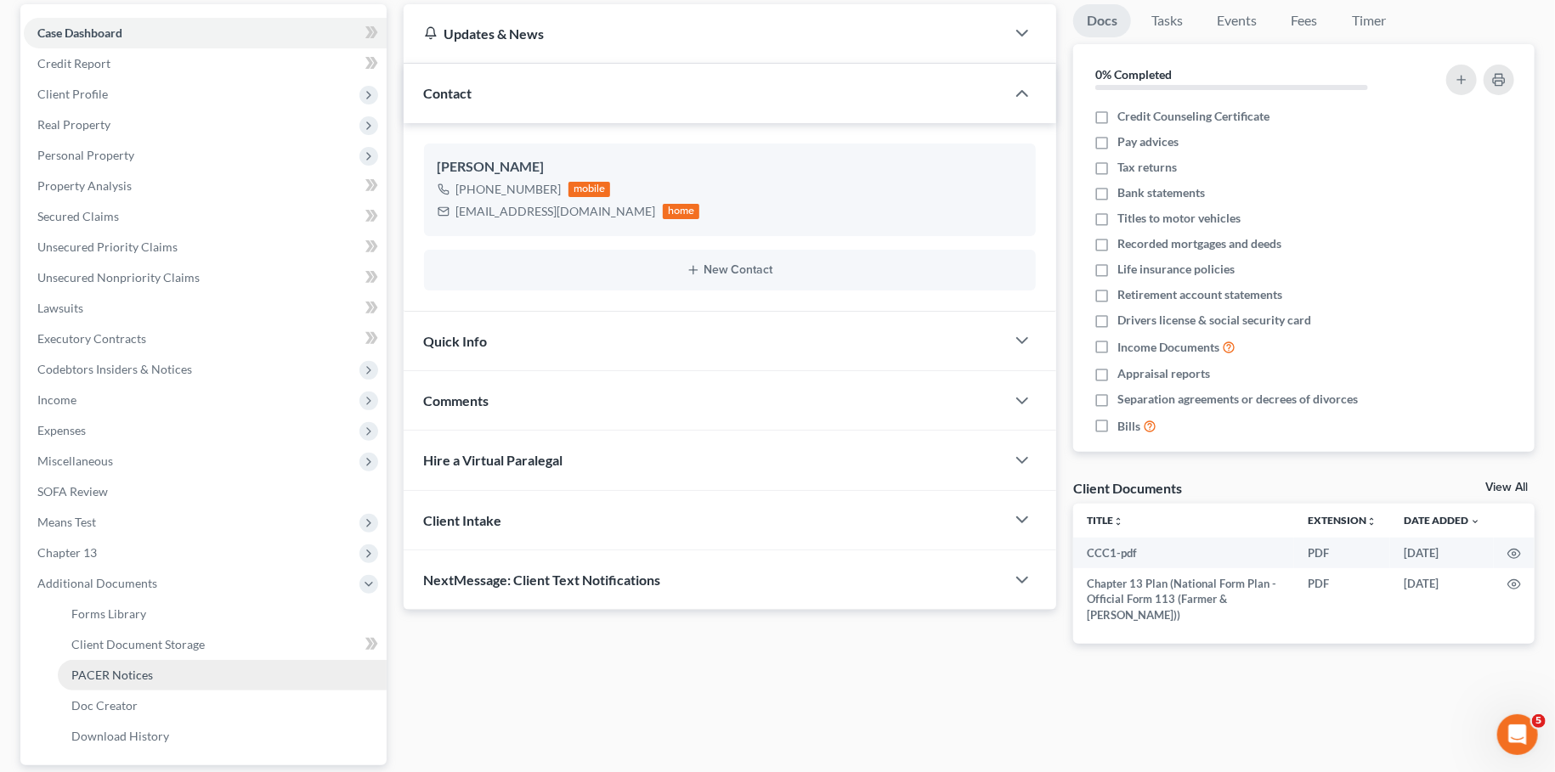
click at [167, 672] on link "PACER Notices" at bounding box center [222, 675] width 329 height 31
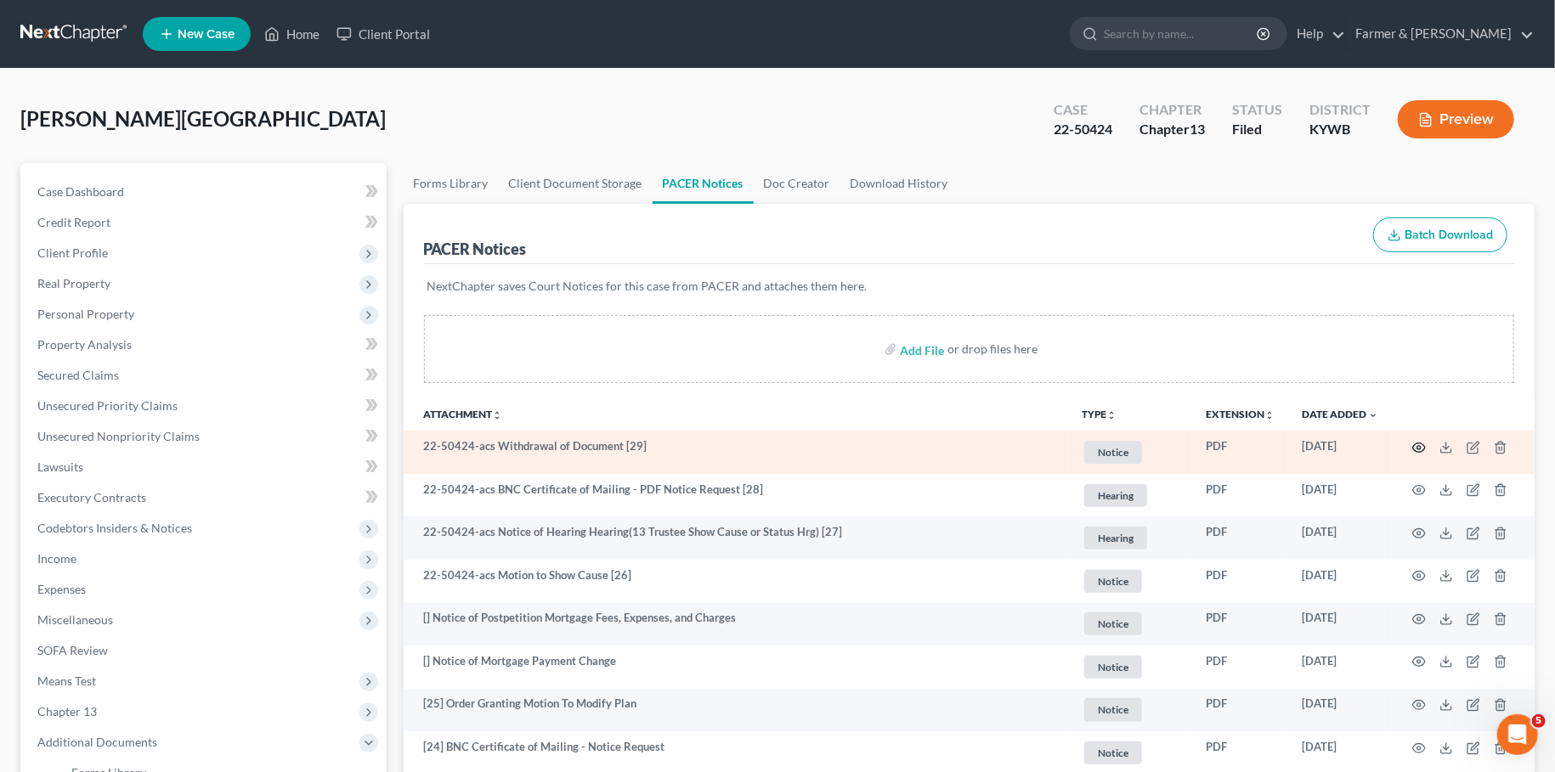
click at [1420, 448] on circle "button" at bounding box center [1418, 447] width 3 height 3
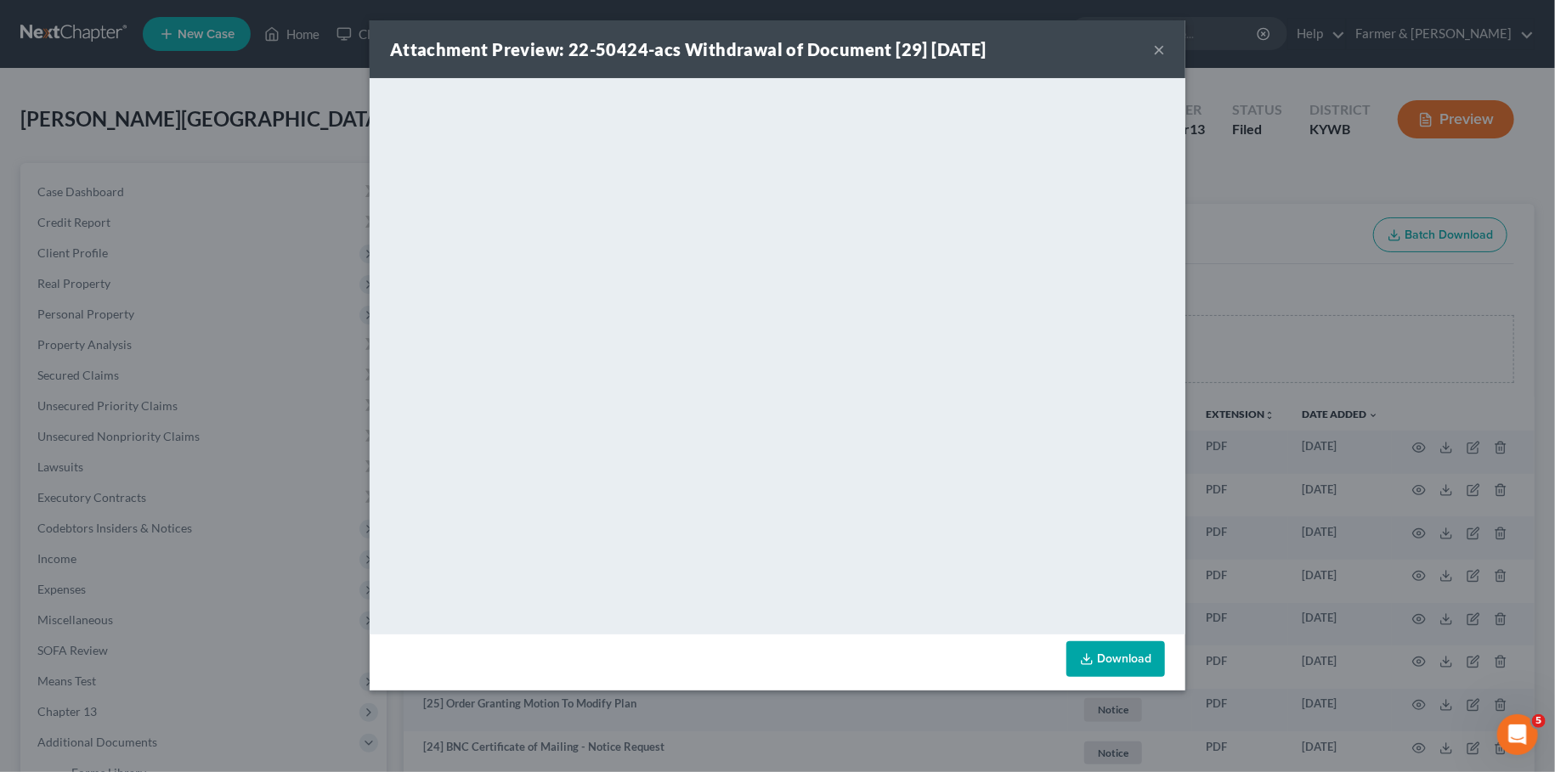
click at [1156, 48] on button "×" at bounding box center [1159, 49] width 12 height 20
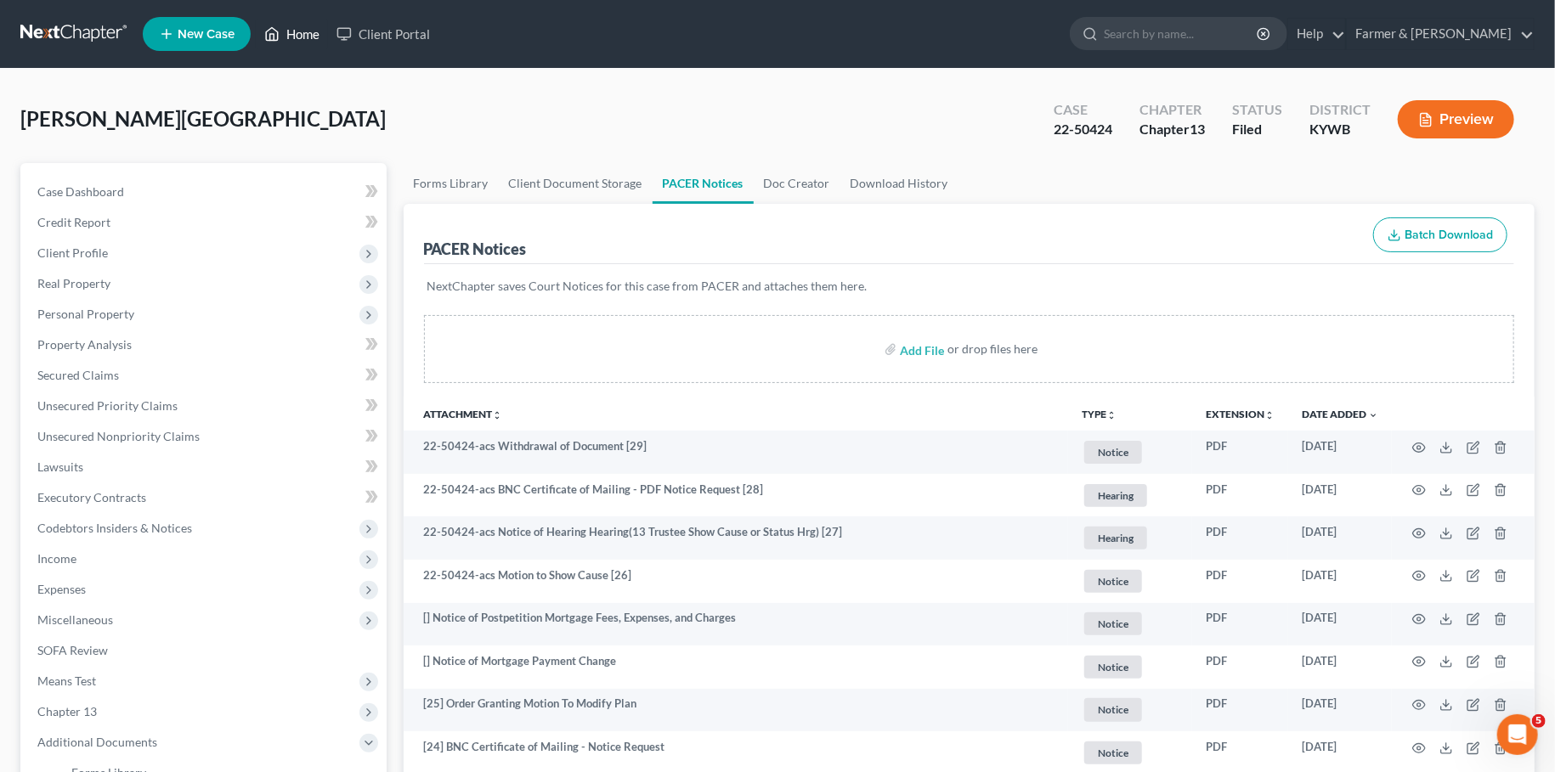
click at [291, 32] on link "Home" at bounding box center [292, 34] width 72 height 31
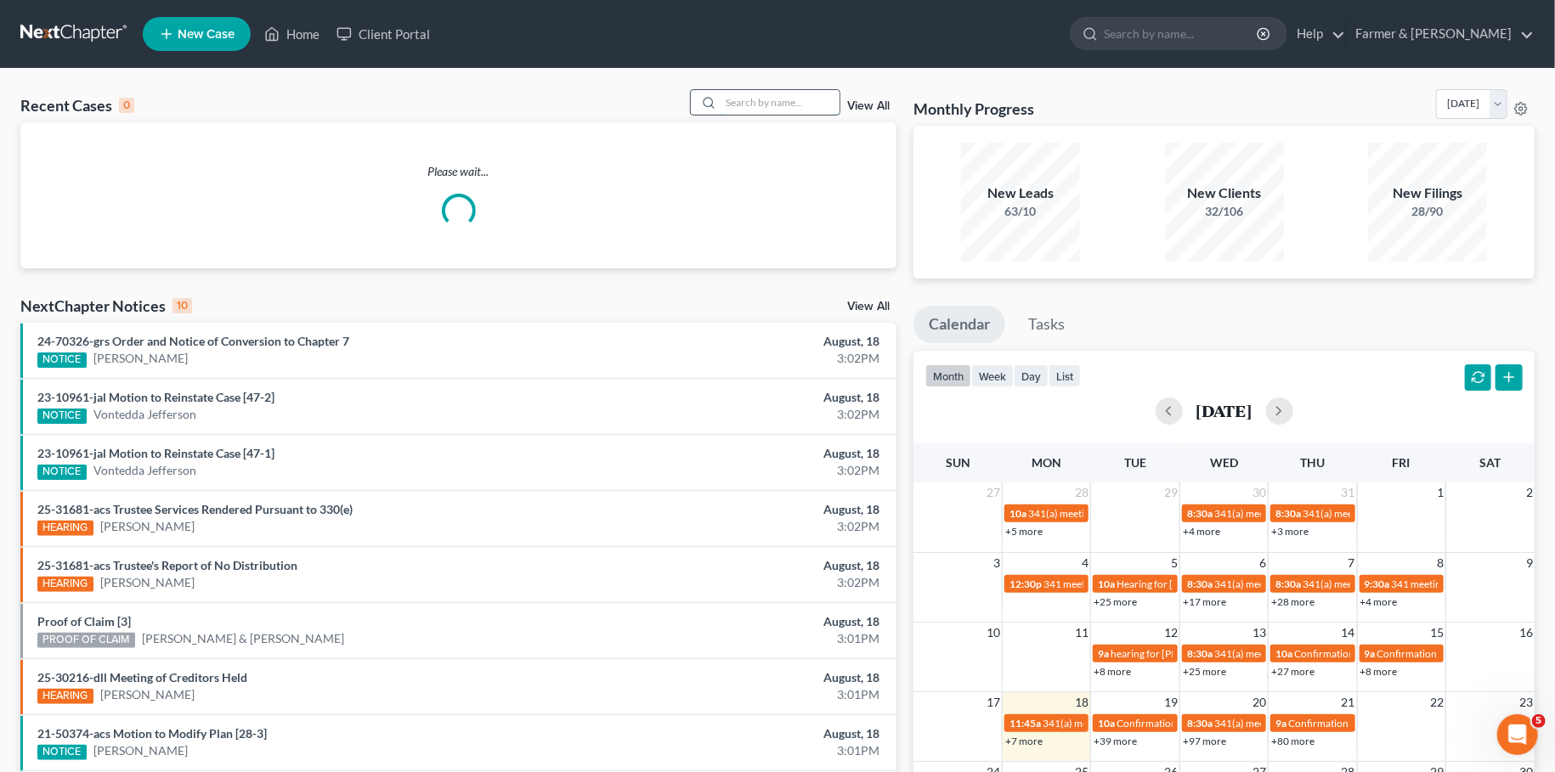
click at [760, 102] on input "search" at bounding box center [780, 102] width 119 height 25
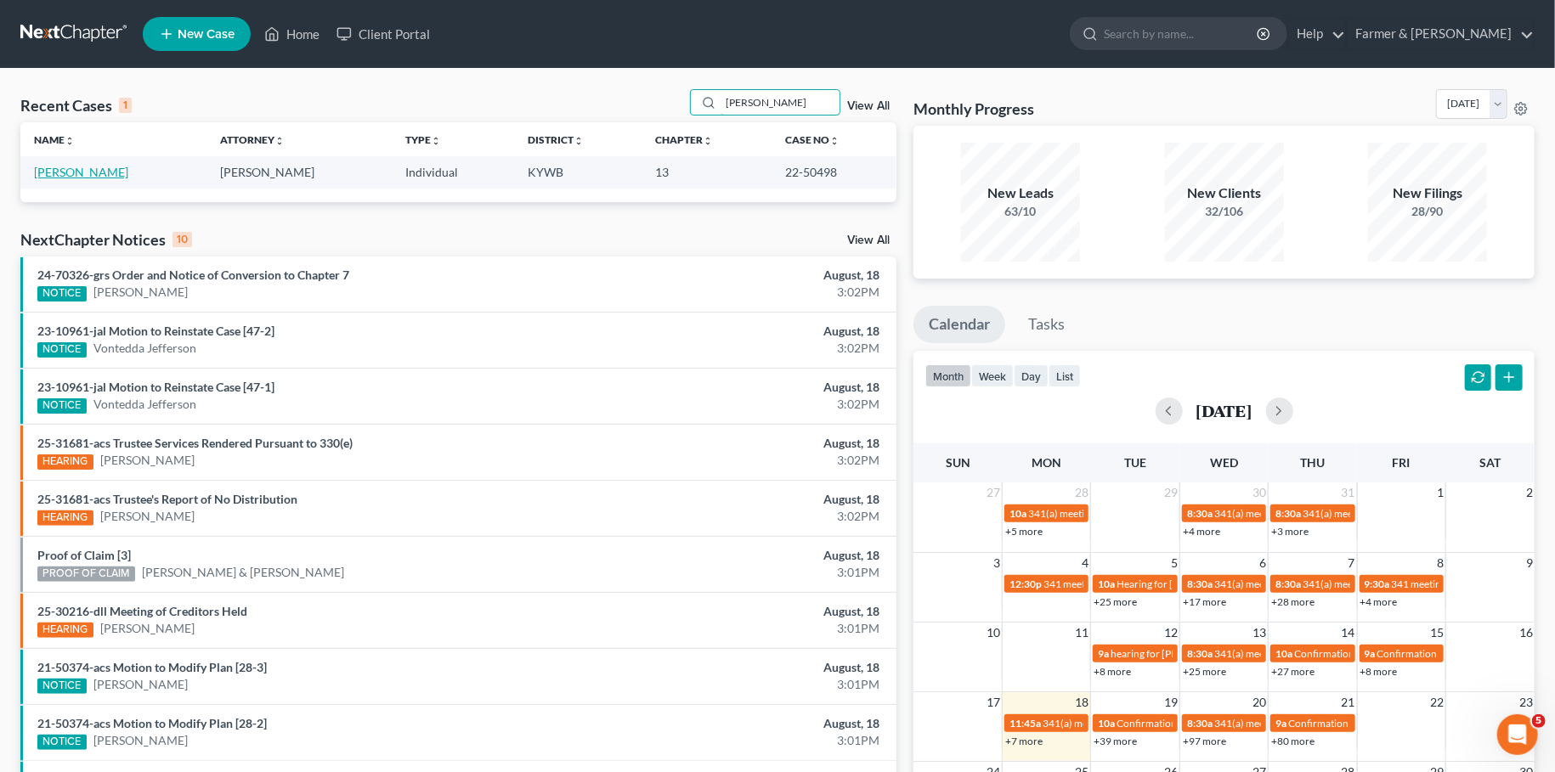
type input "james hardy"
click at [69, 170] on link "Hardy, James" at bounding box center [81, 172] width 94 height 14
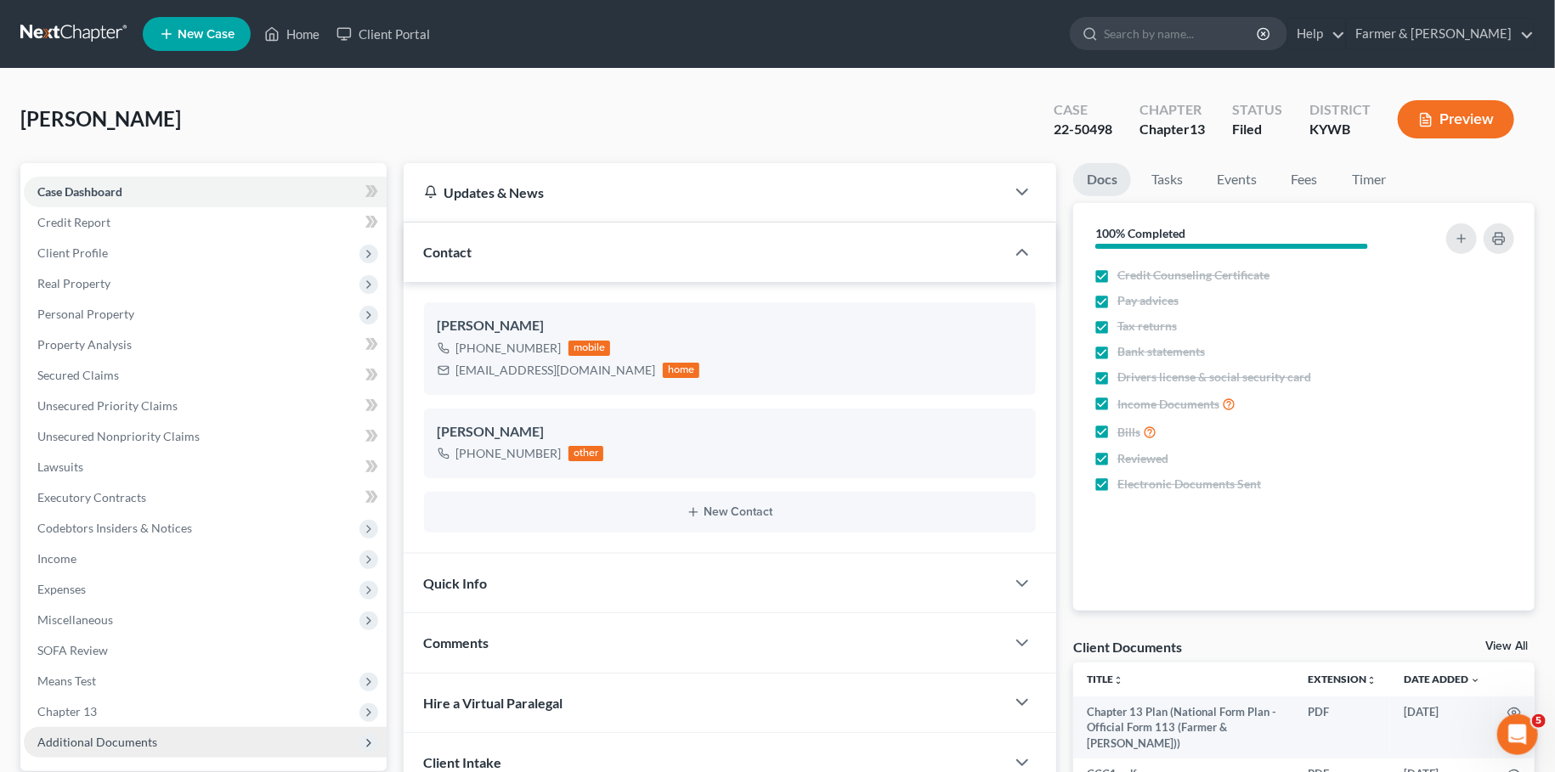
scroll to position [159, 0]
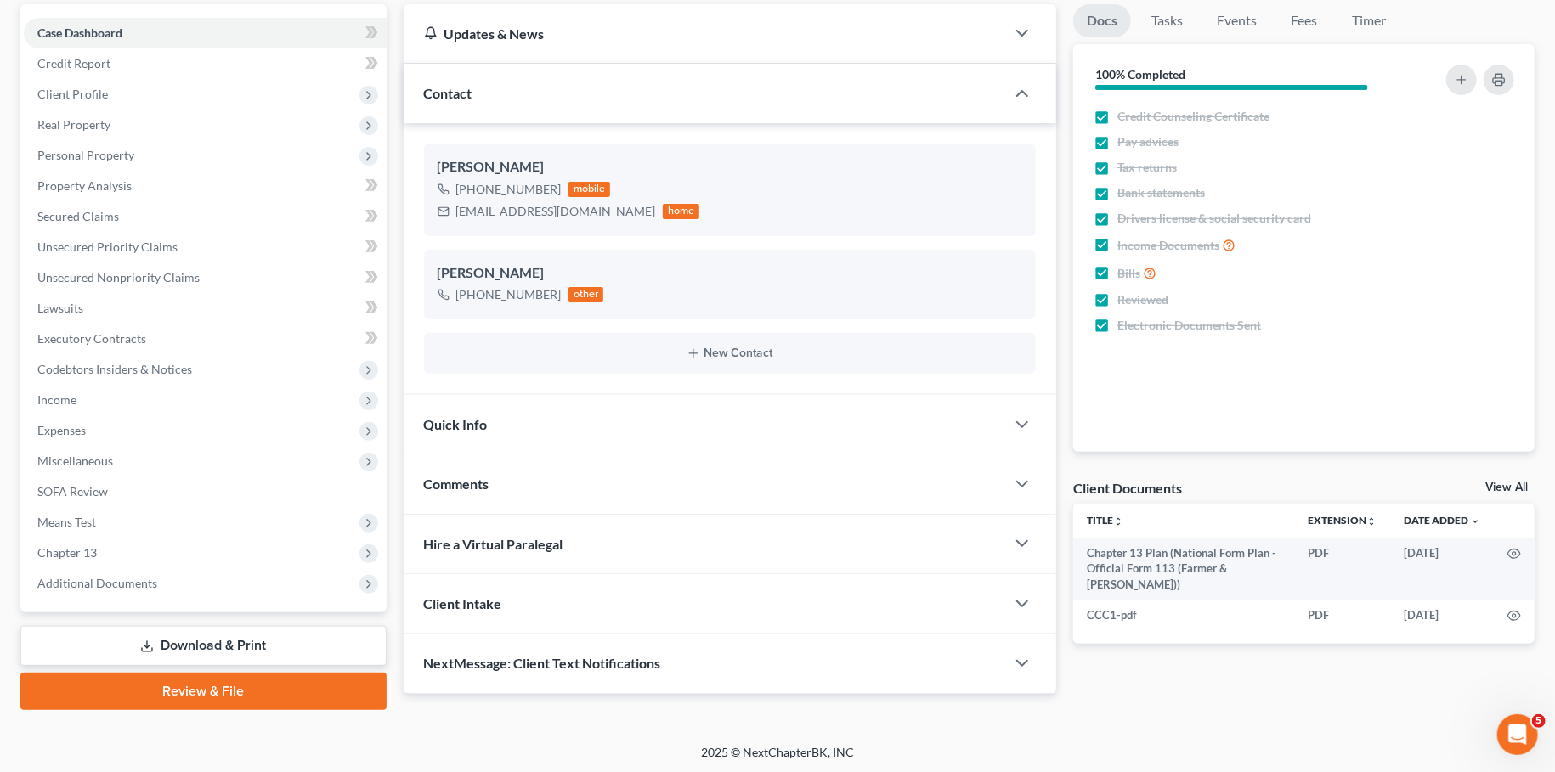
click at [64, 580] on span "Additional Documents" at bounding box center [97, 583] width 120 height 14
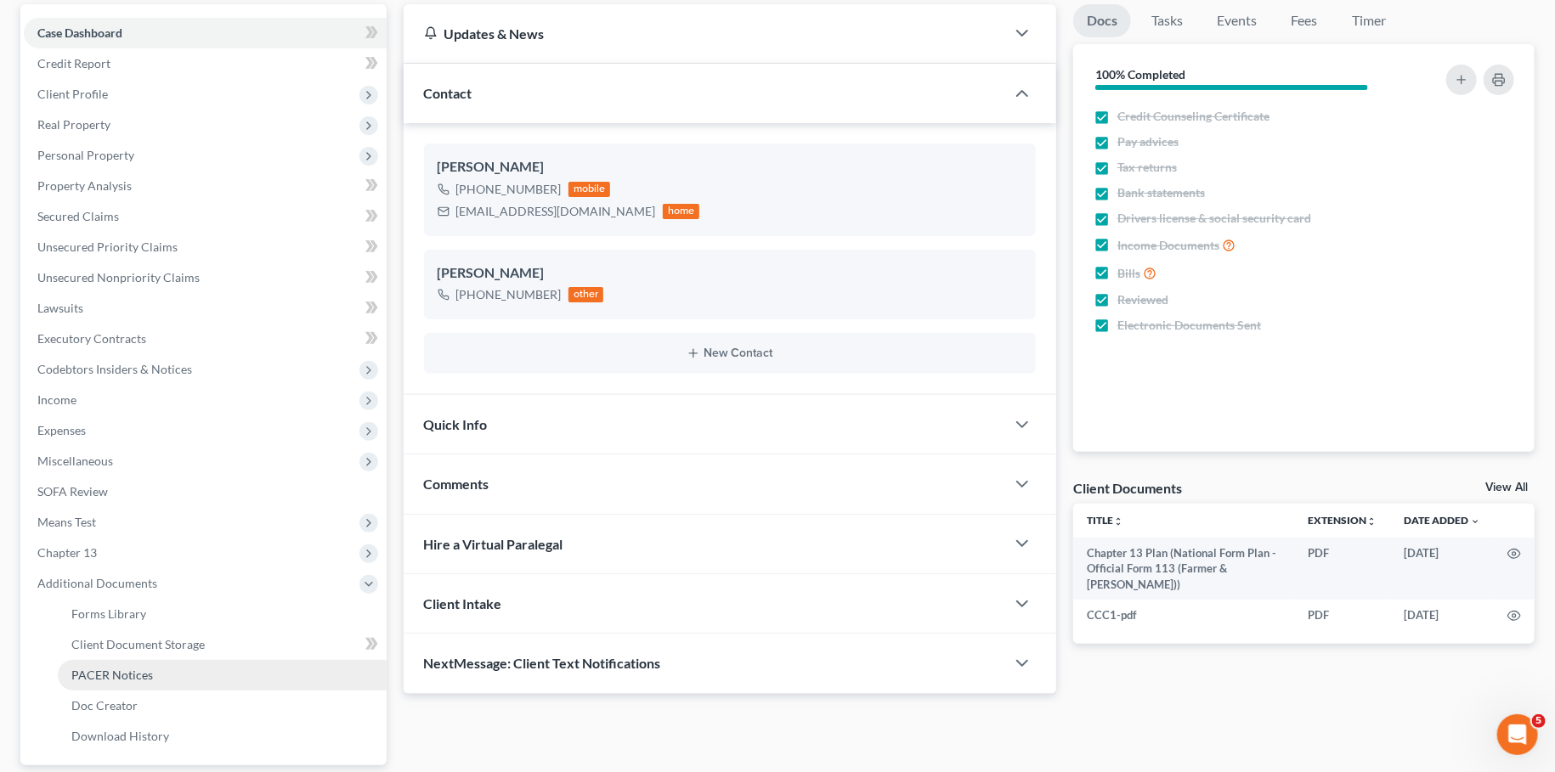
click at [104, 675] on span "PACER Notices" at bounding box center [112, 675] width 82 height 14
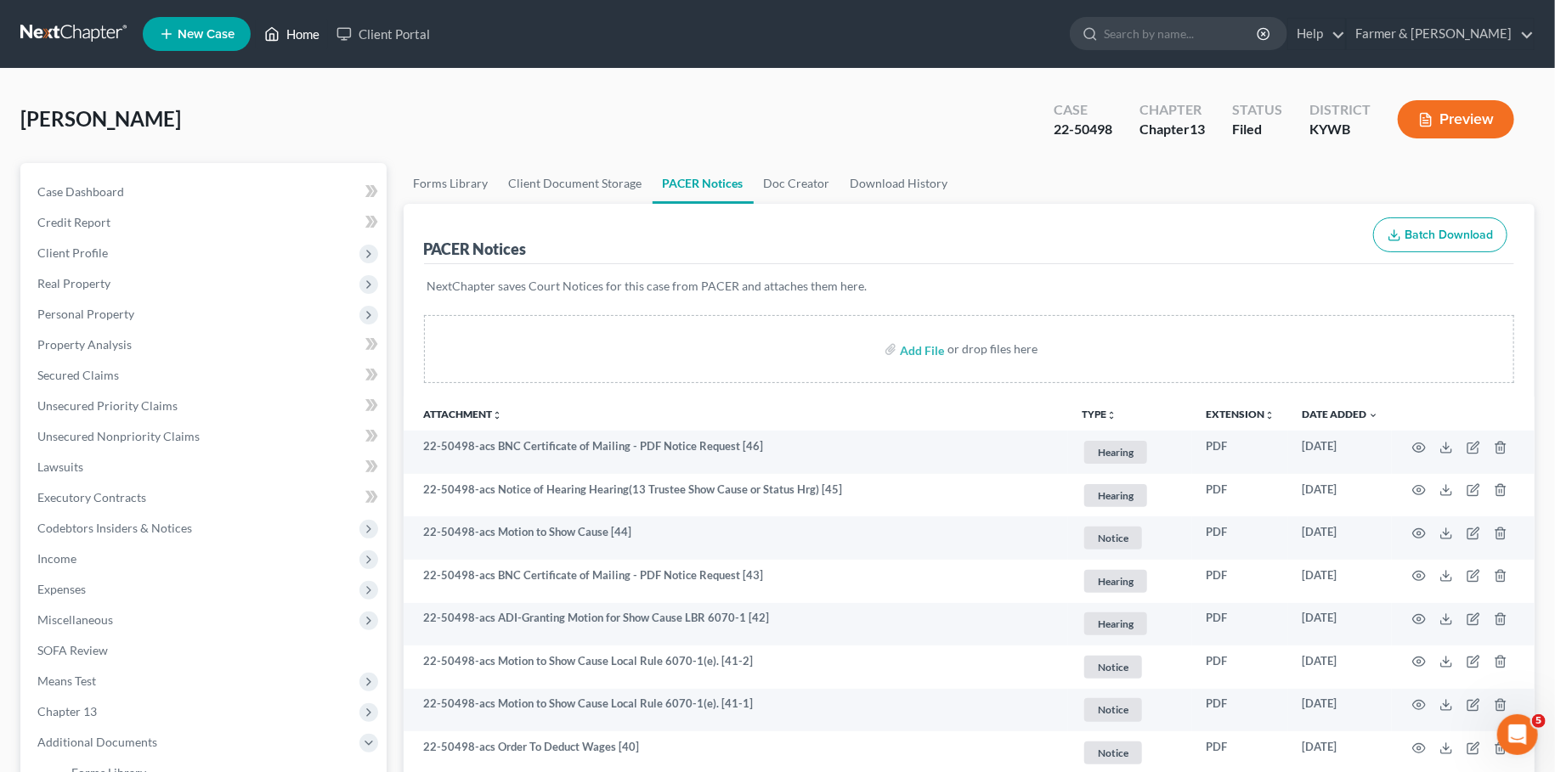
click at [291, 42] on link "Home" at bounding box center [292, 34] width 72 height 31
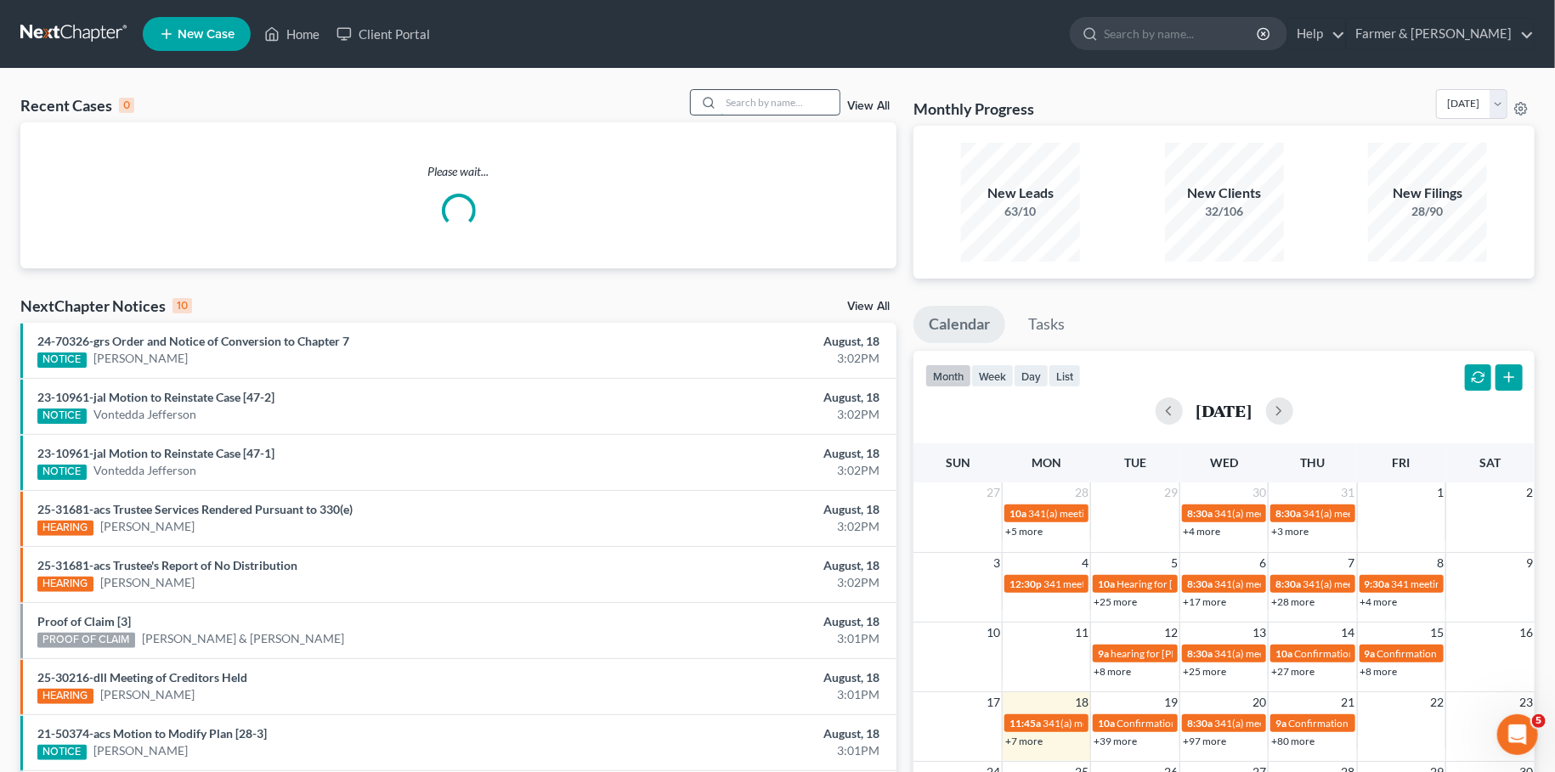
click at [742, 104] on input "search" at bounding box center [780, 102] width 119 height 25
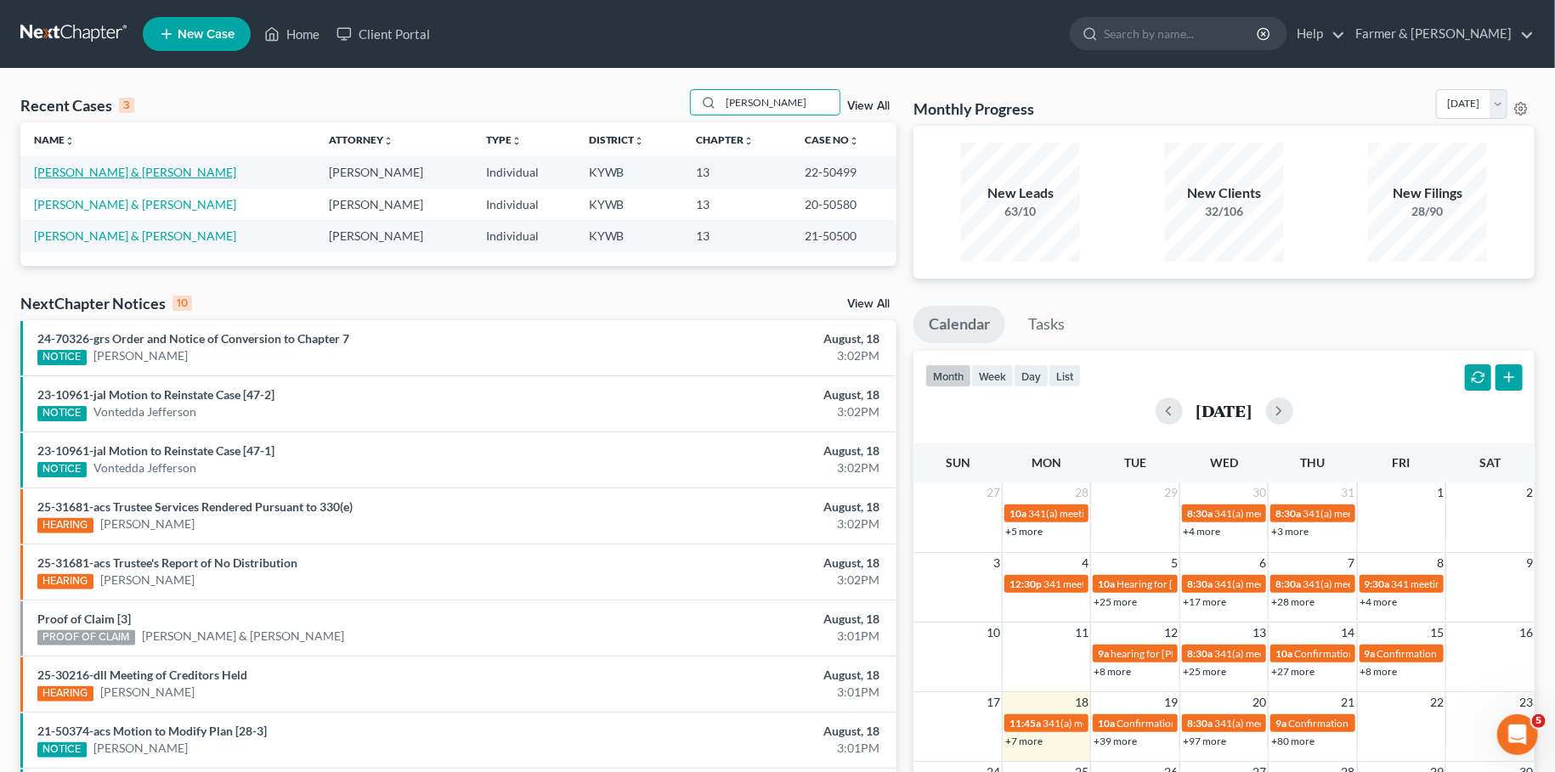
type input "gary varvel"
click at [130, 172] on link "Varvel, Gary & Hodge, Kaycee" at bounding box center [135, 172] width 202 height 14
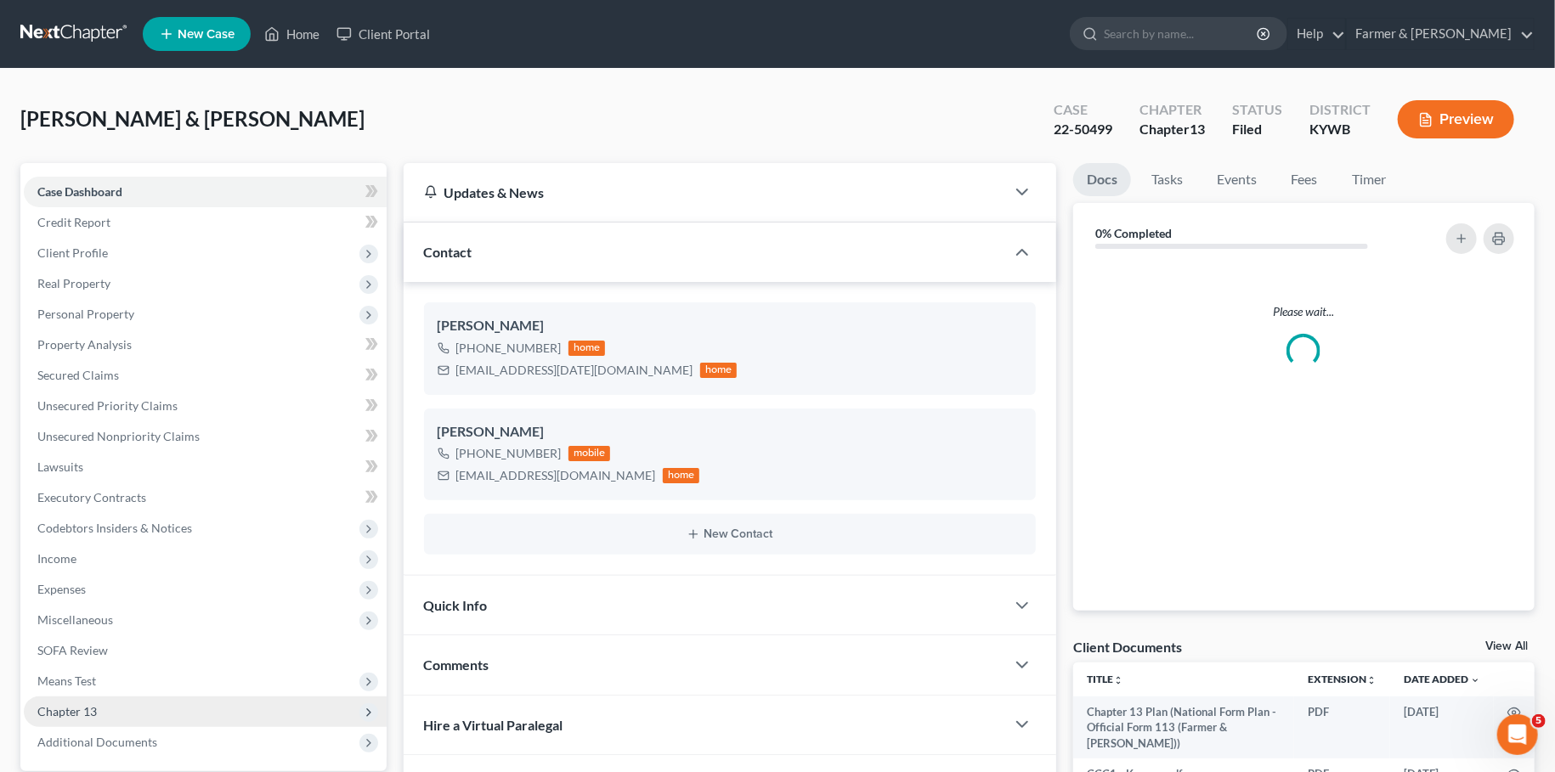
scroll to position [159, 0]
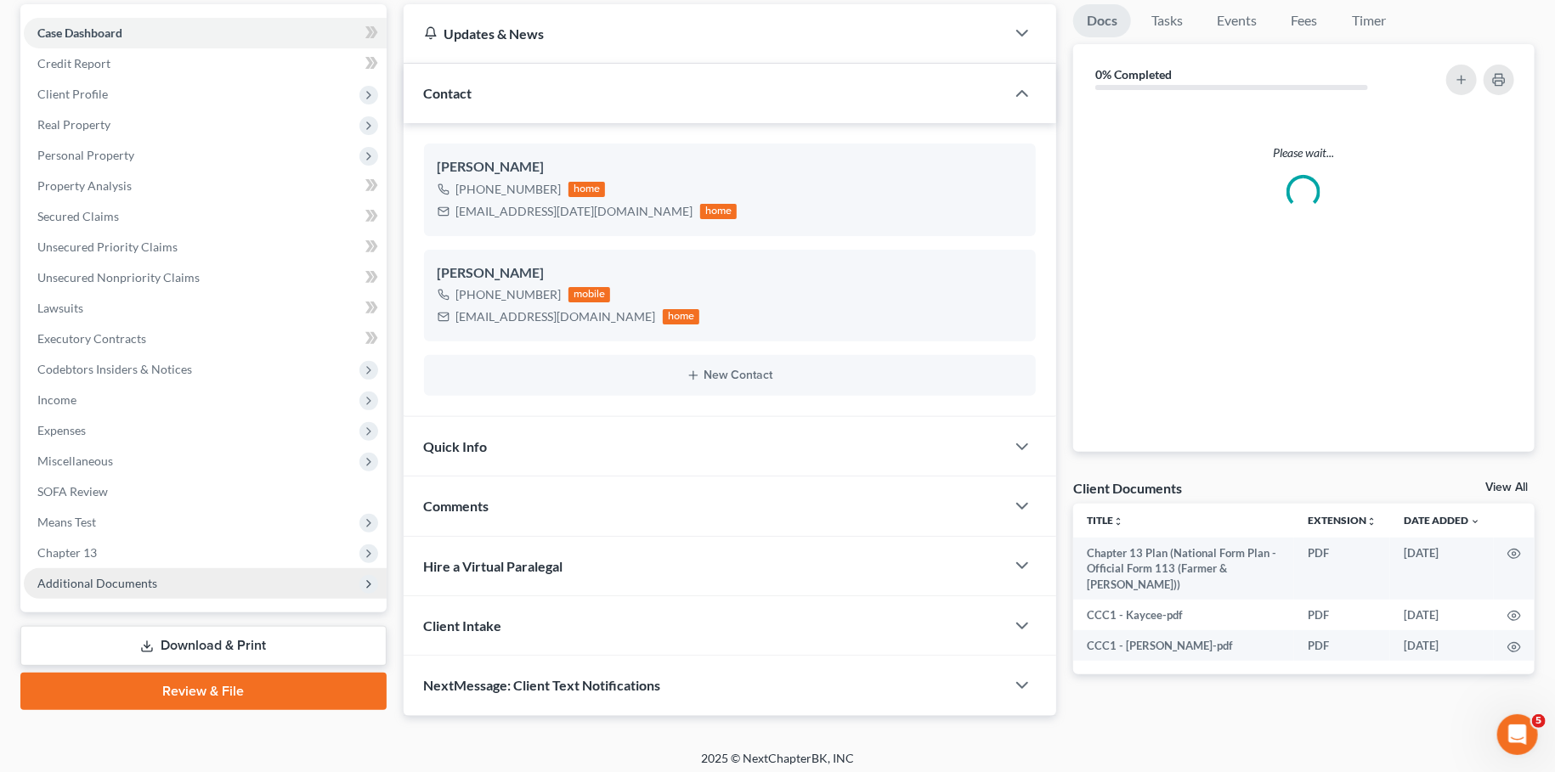
click at [118, 588] on span "Additional Documents" at bounding box center [97, 583] width 120 height 14
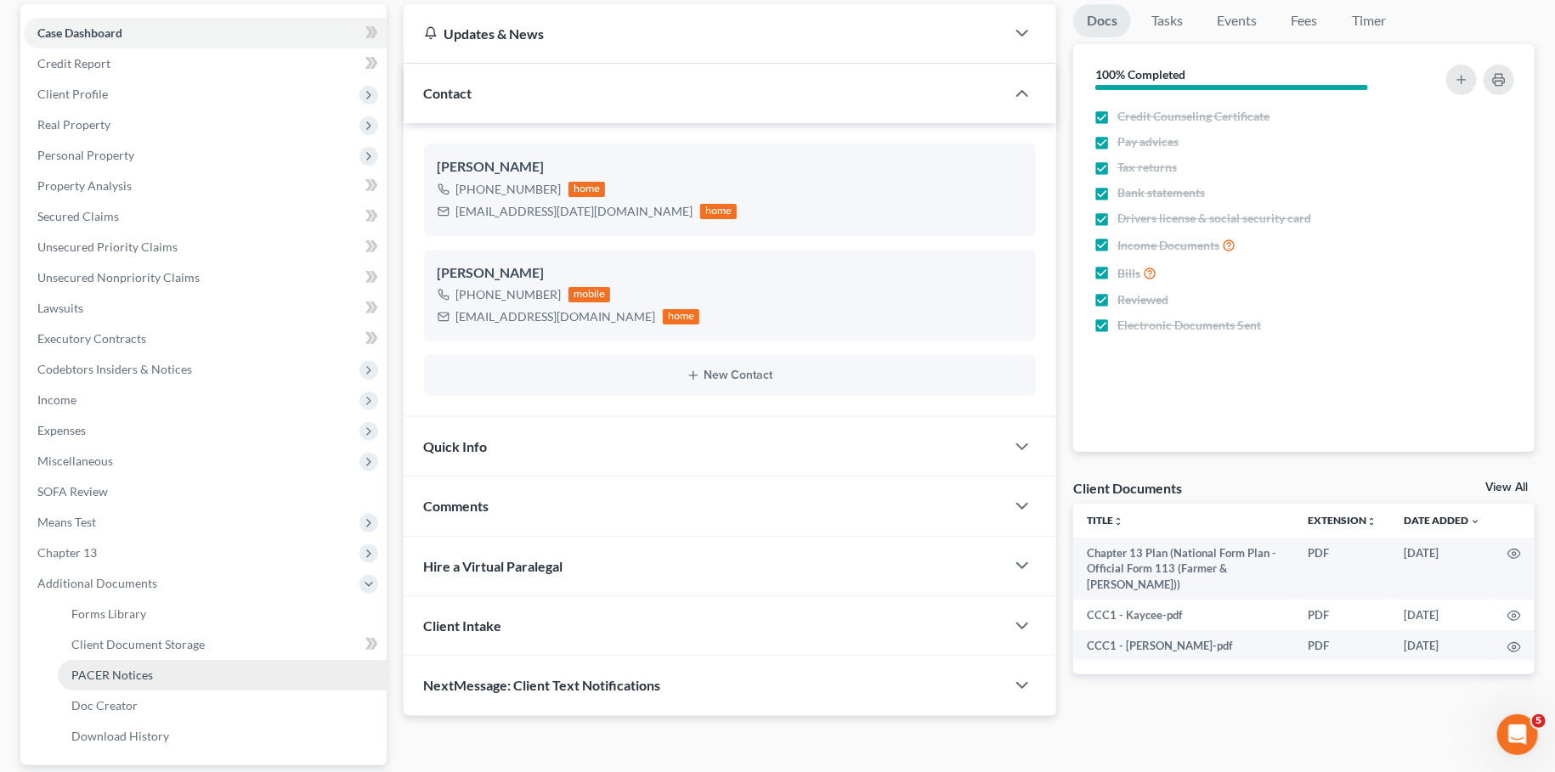
click at [110, 675] on span "PACER Notices" at bounding box center [112, 675] width 82 height 14
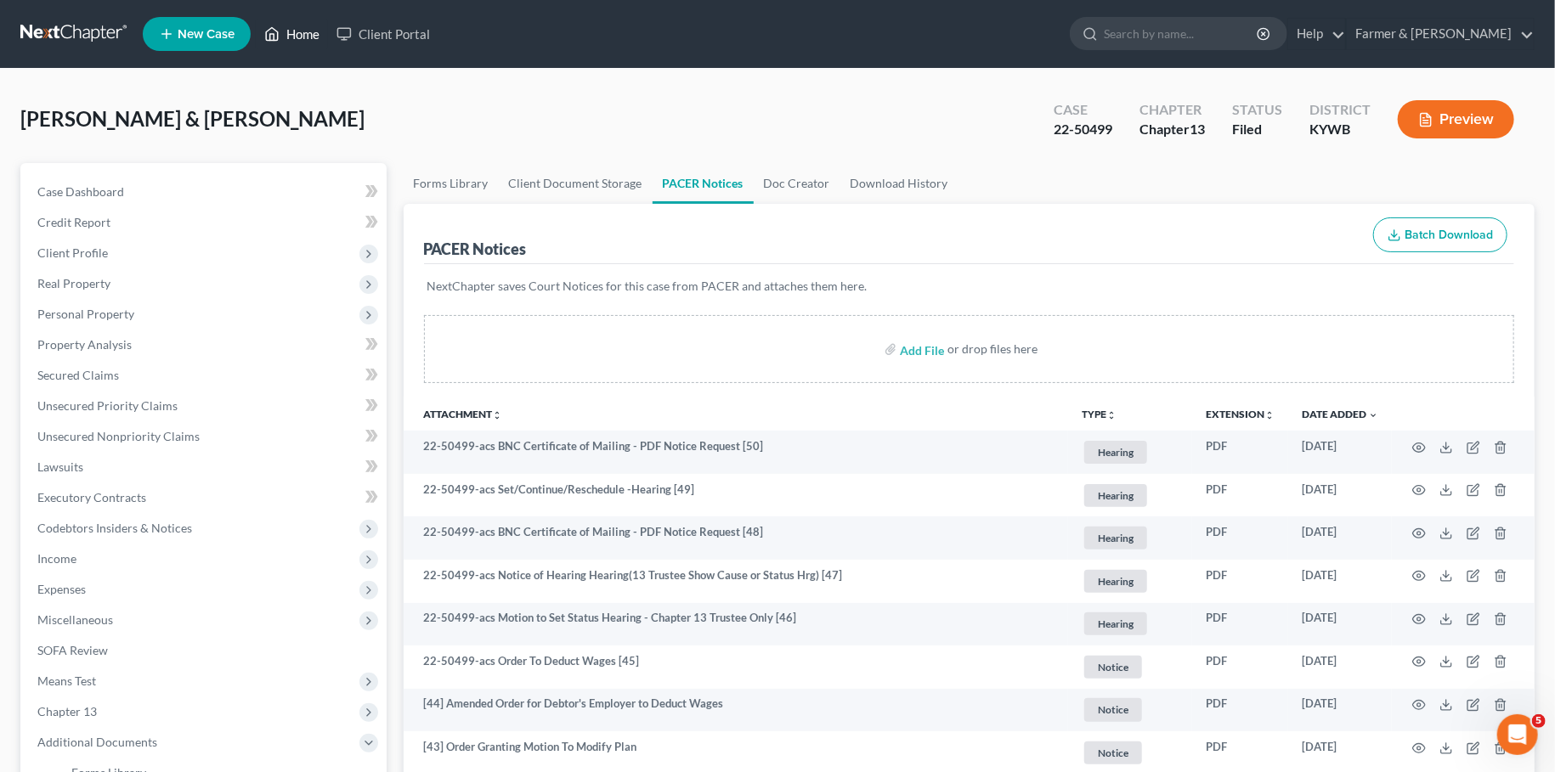
click at [301, 31] on link "Home" at bounding box center [292, 34] width 72 height 31
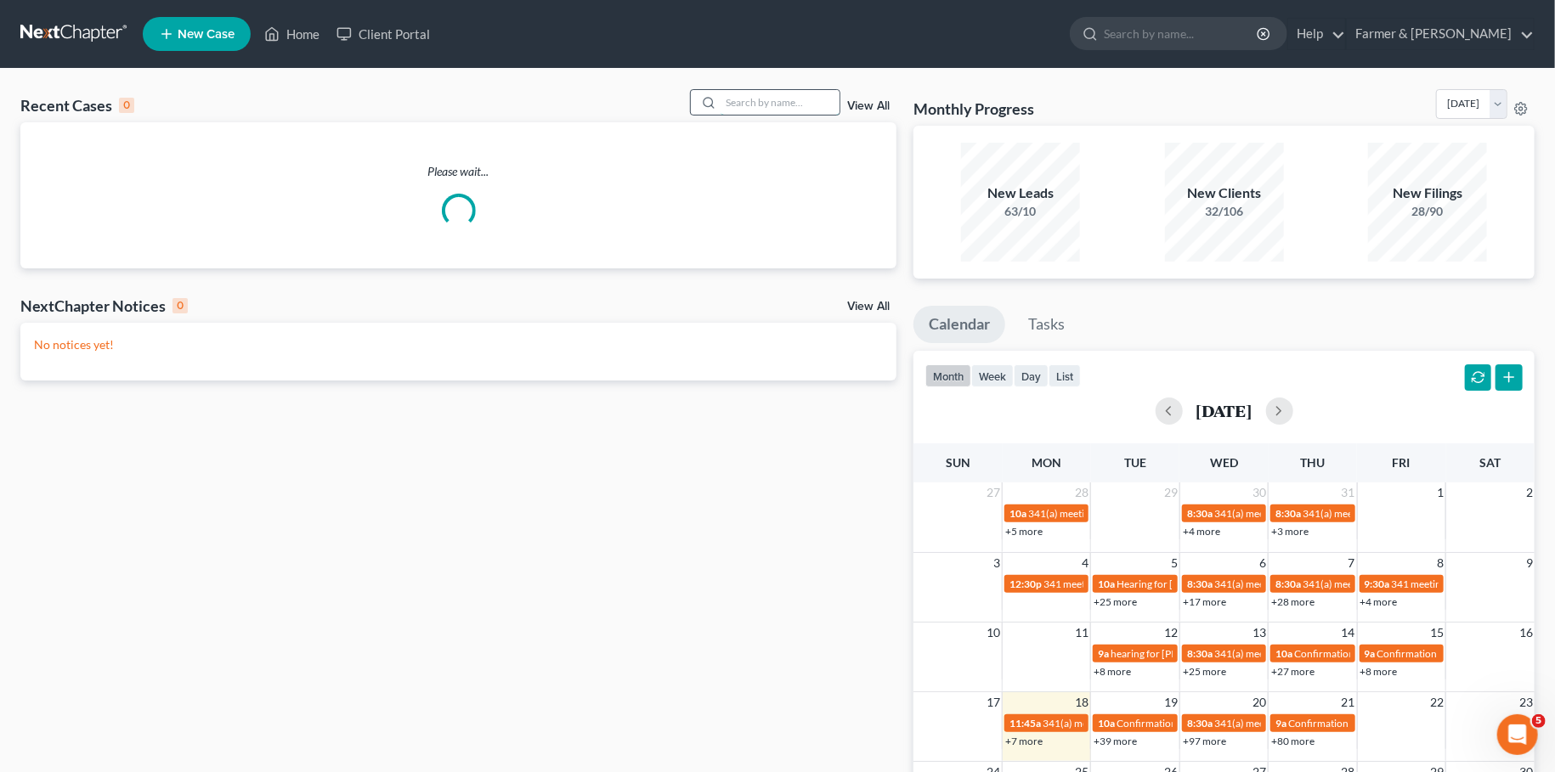
click at [726, 106] on input "search" at bounding box center [780, 102] width 119 height 25
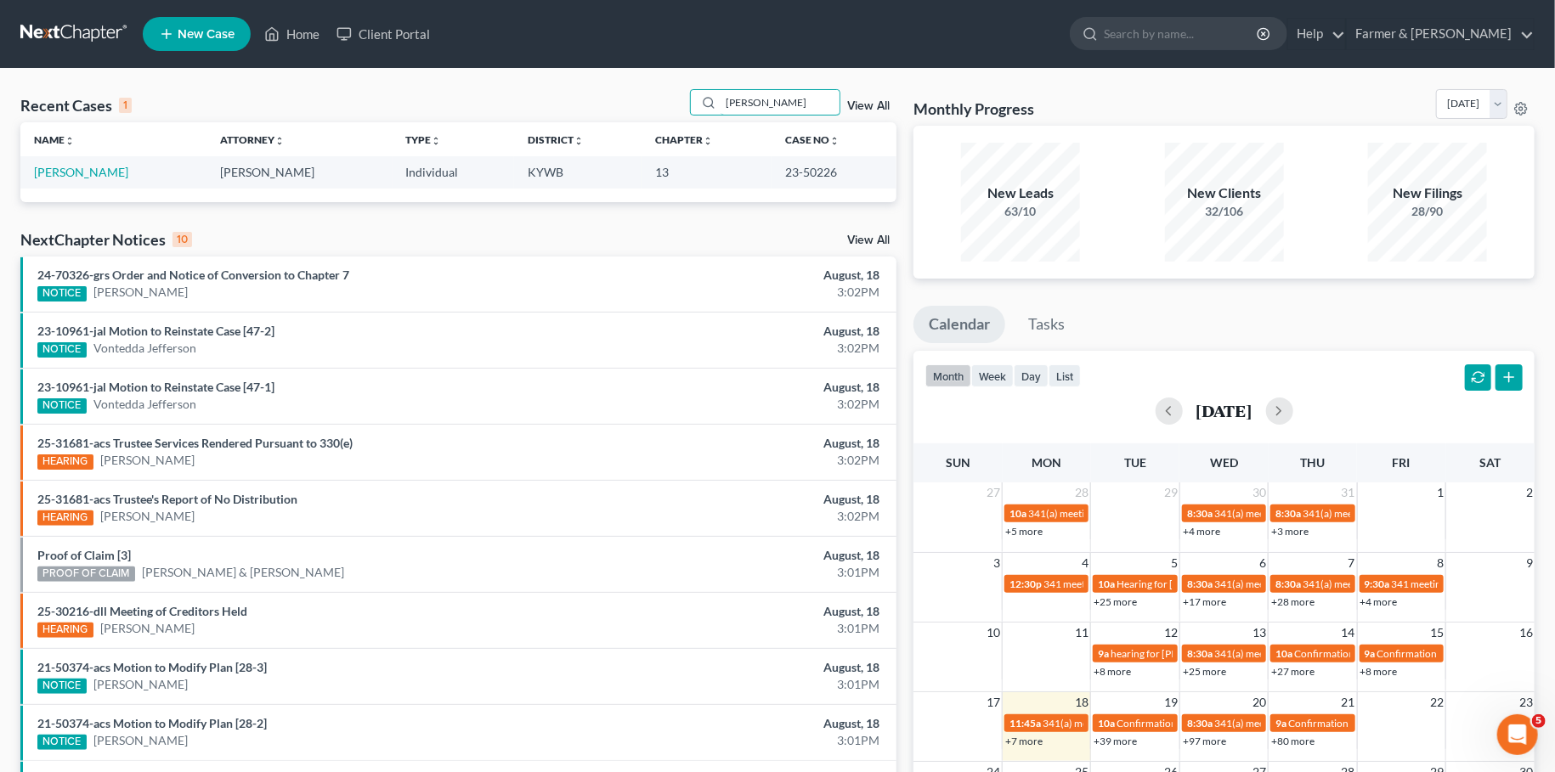
type input "meiko berlack"
click at [88, 174] on link "Berlack, Meiko" at bounding box center [81, 172] width 94 height 14
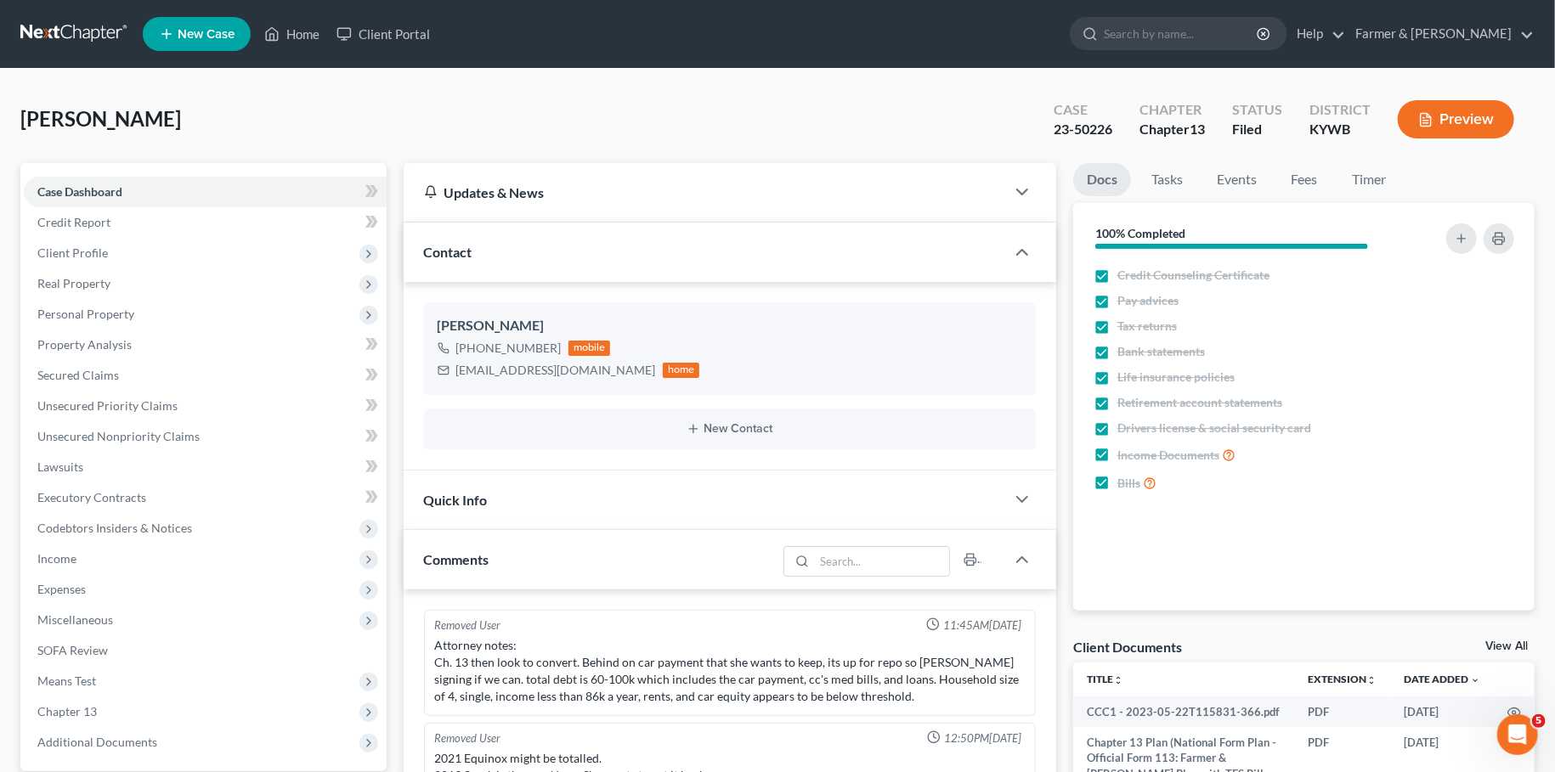
scroll to position [460, 0]
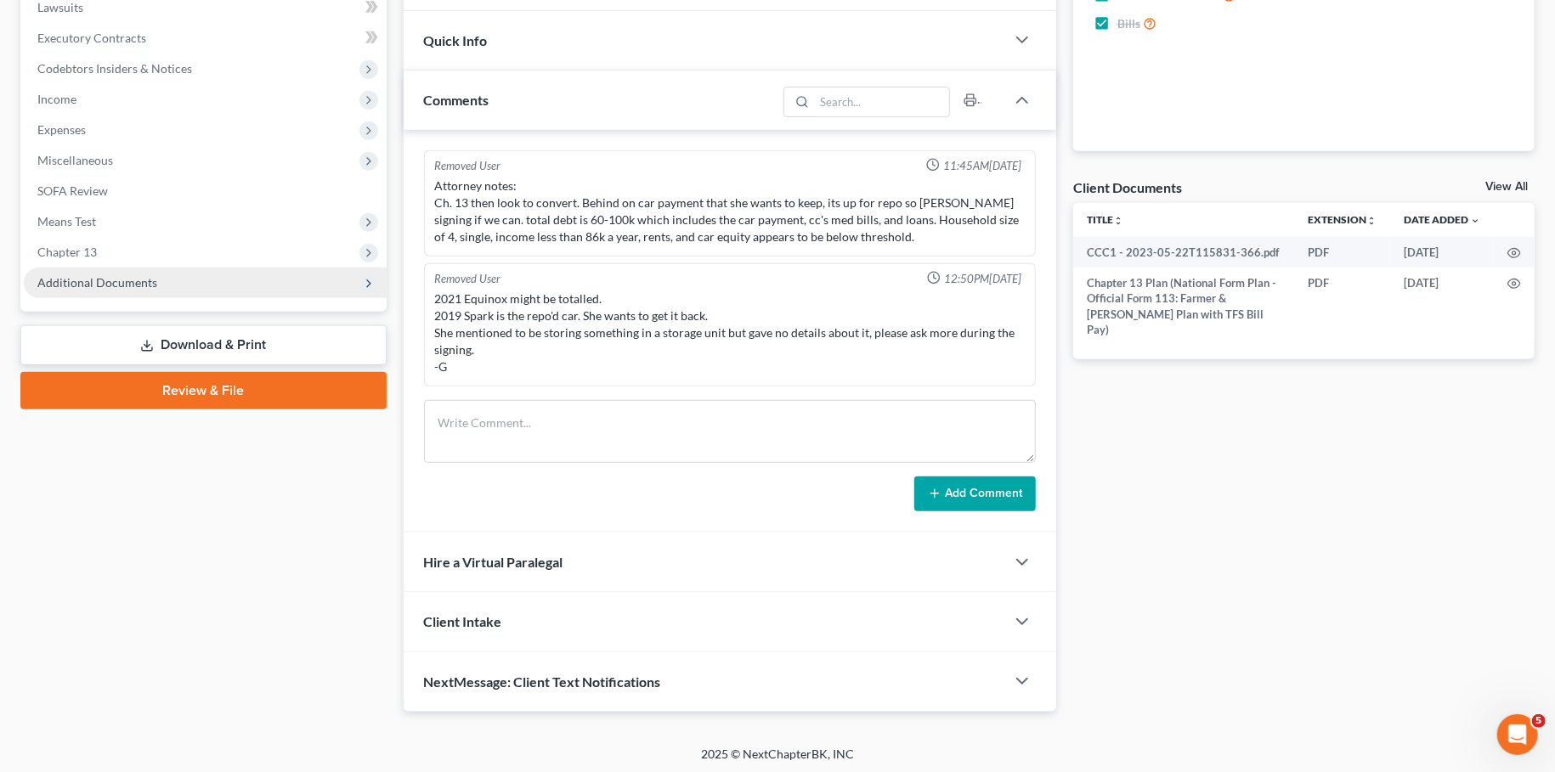
click at [62, 285] on span "Additional Documents" at bounding box center [97, 282] width 120 height 14
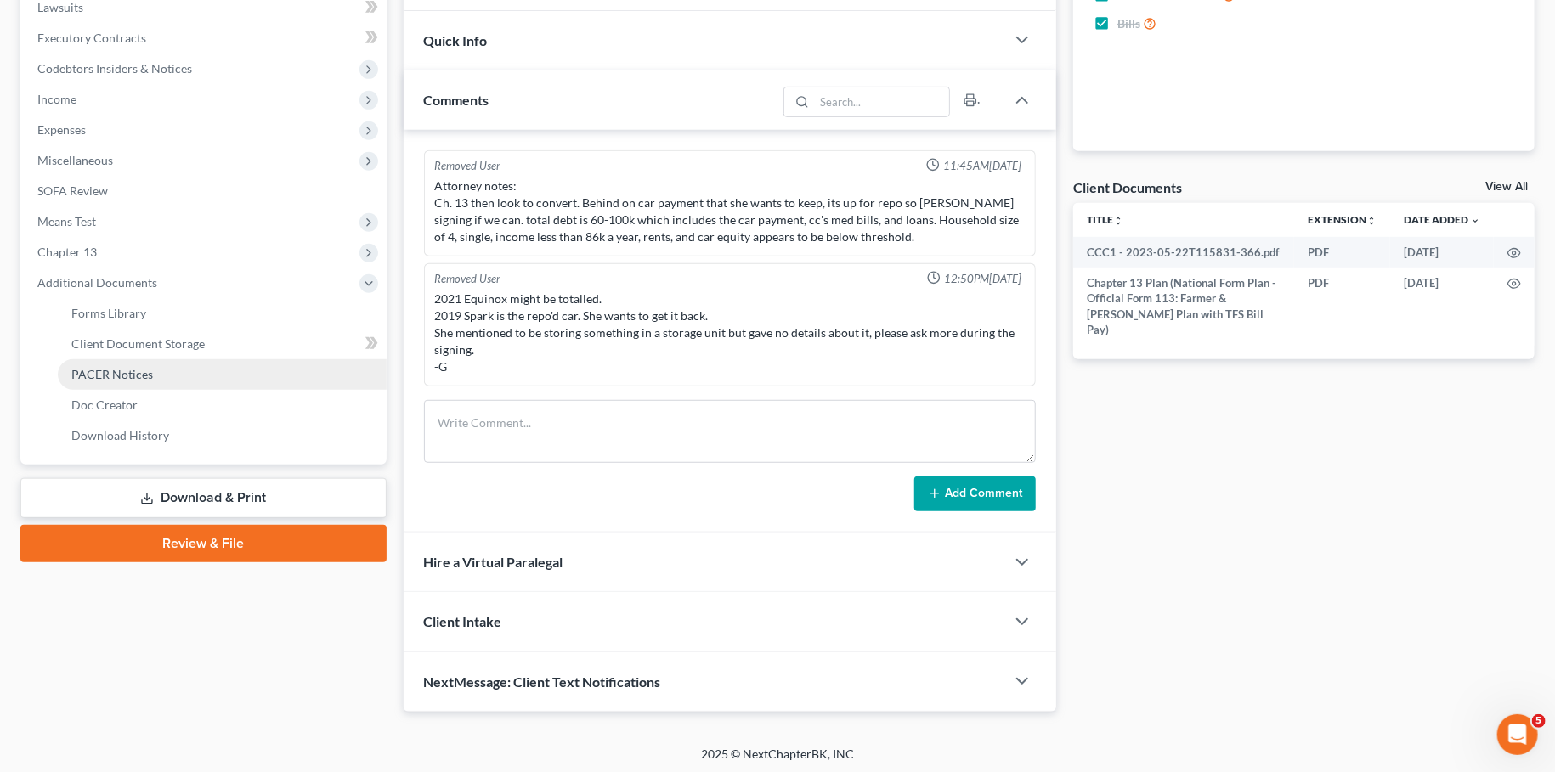
click at [106, 376] on span "PACER Notices" at bounding box center [112, 374] width 82 height 14
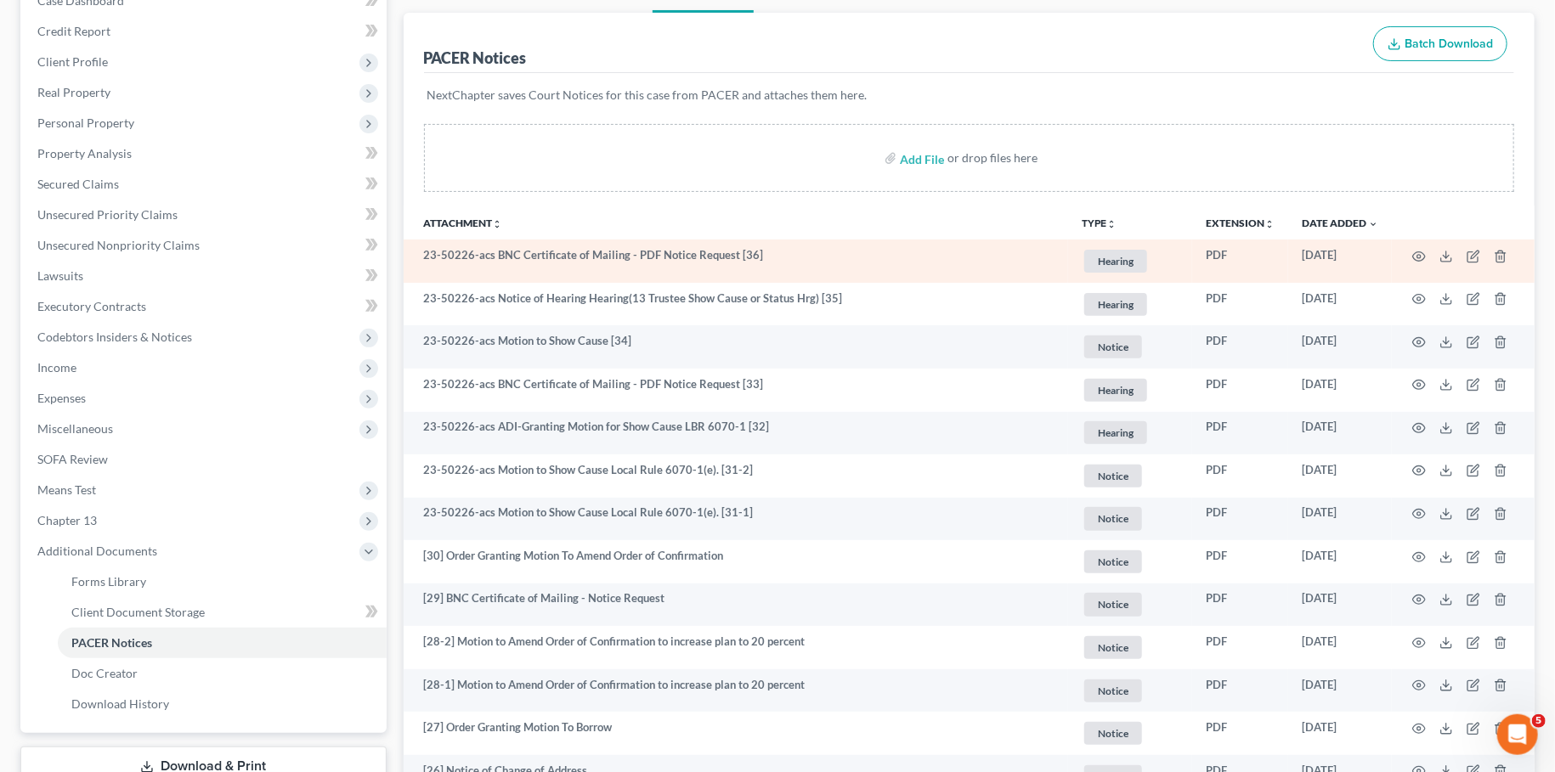
scroll to position [14, 0]
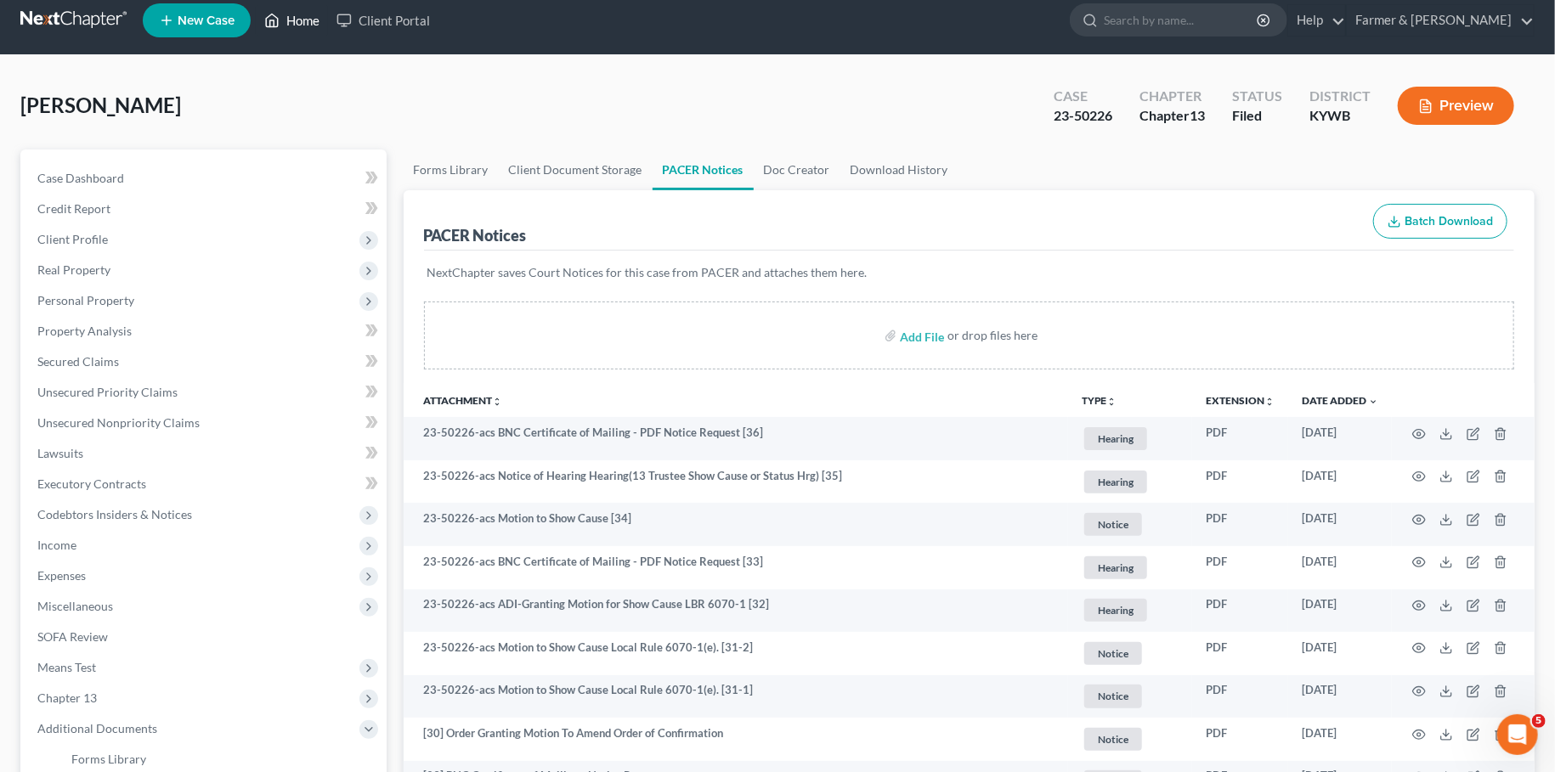
click at [294, 24] on link "Home" at bounding box center [292, 20] width 72 height 31
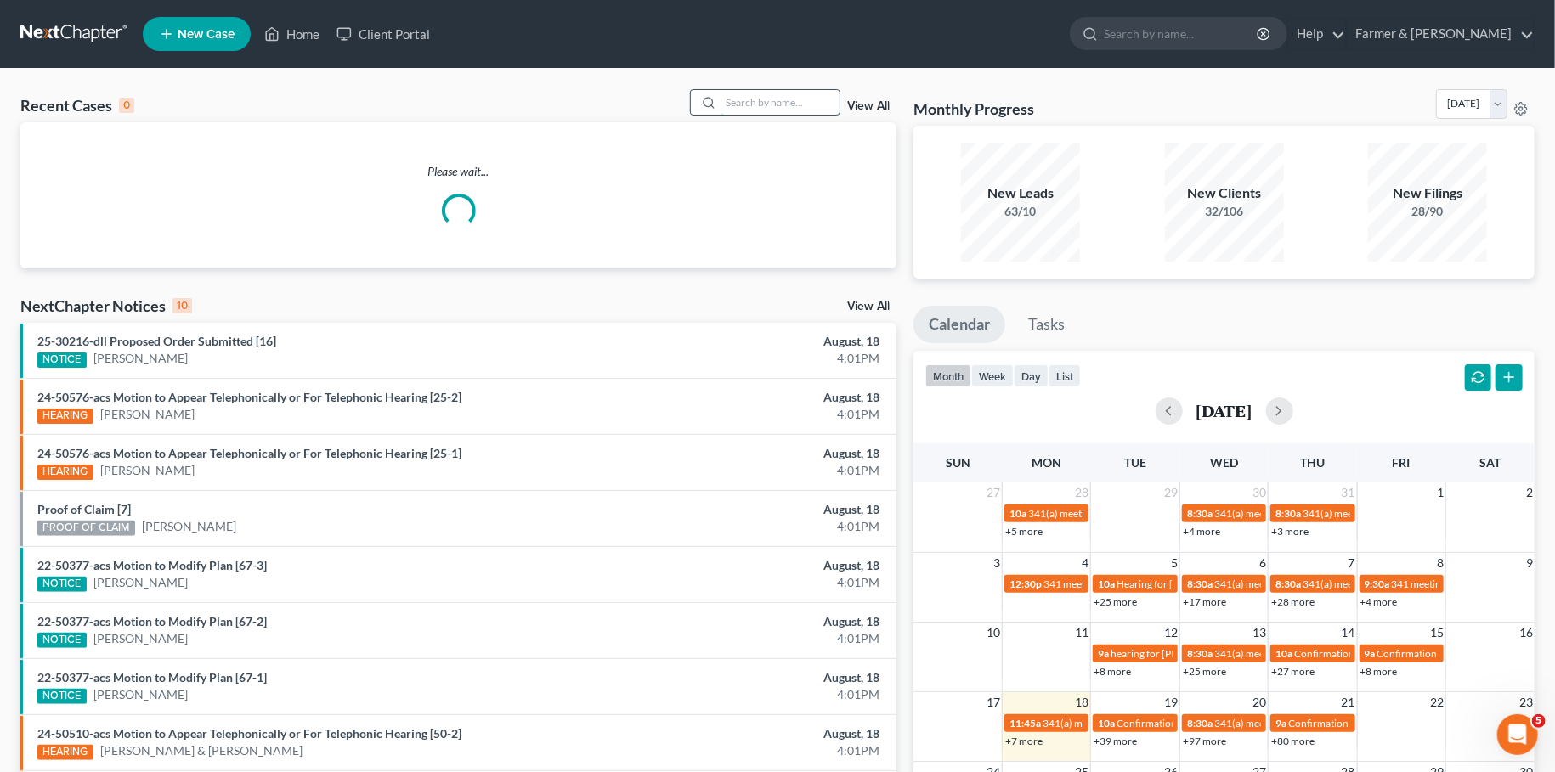
click at [751, 109] on input "search" at bounding box center [780, 102] width 119 height 25
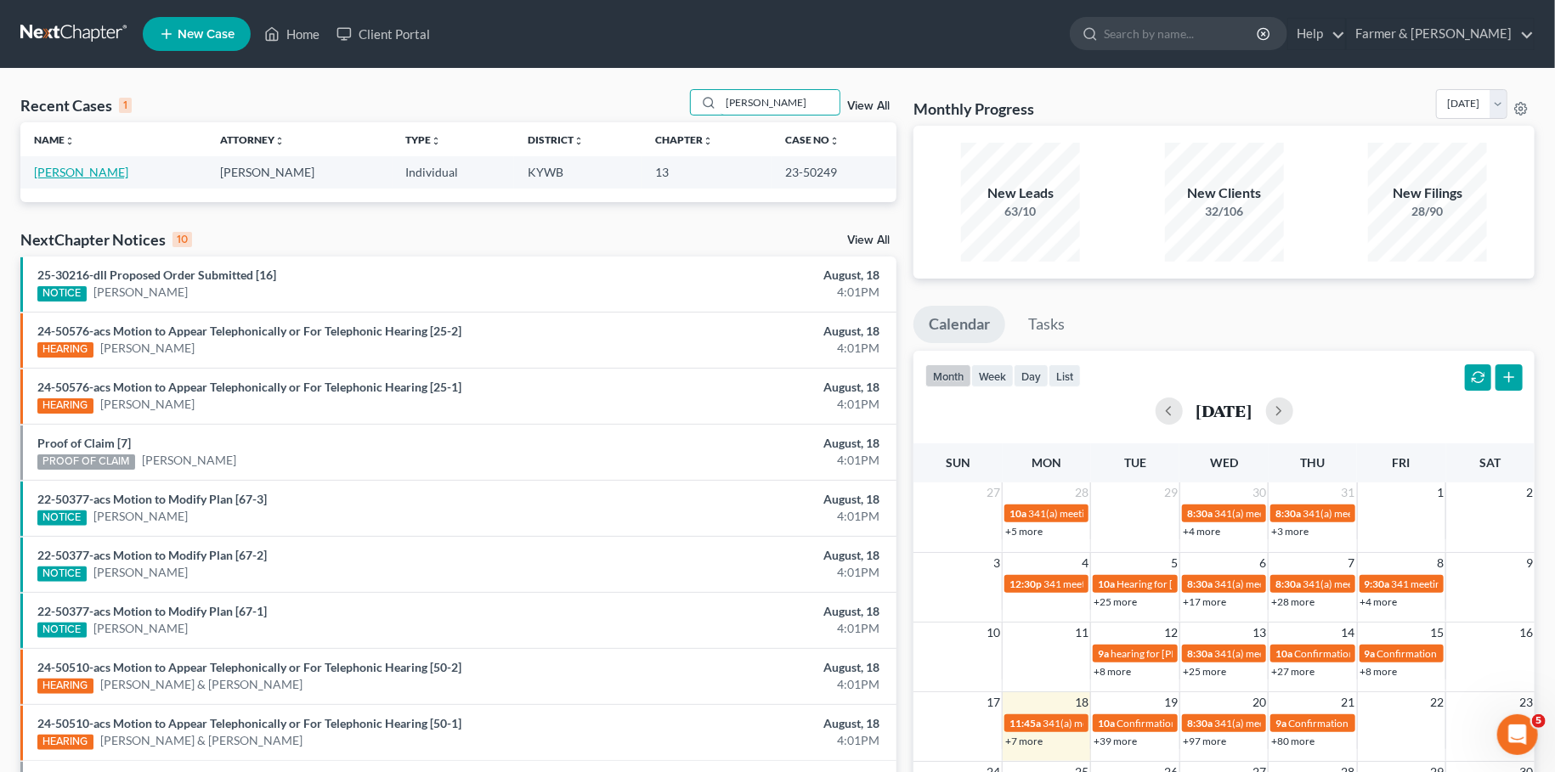
type input "gabriel leavell"
click at [94, 172] on link "Leavell, Gabriel" at bounding box center [81, 172] width 94 height 14
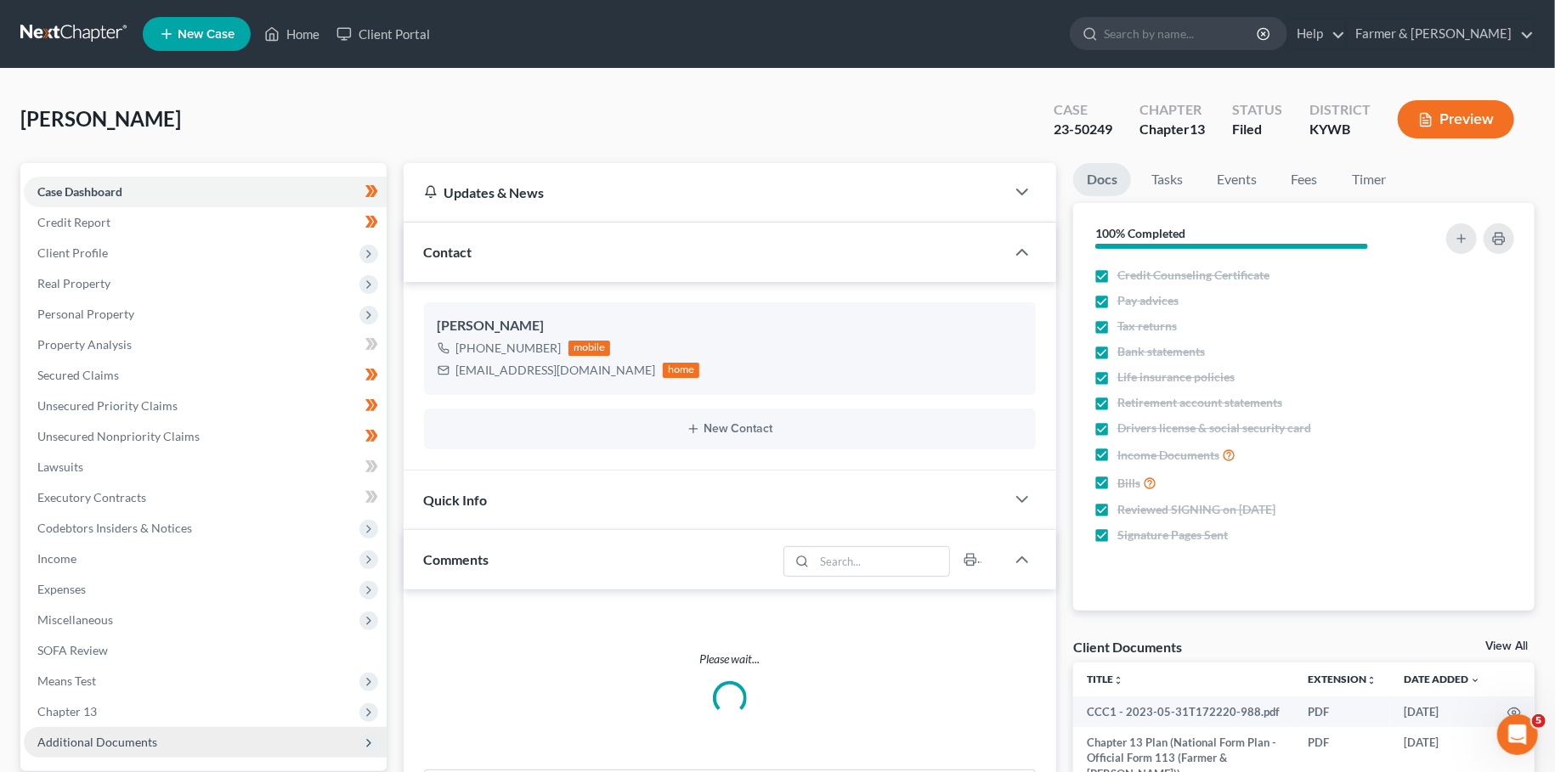
scroll to position [308, 0]
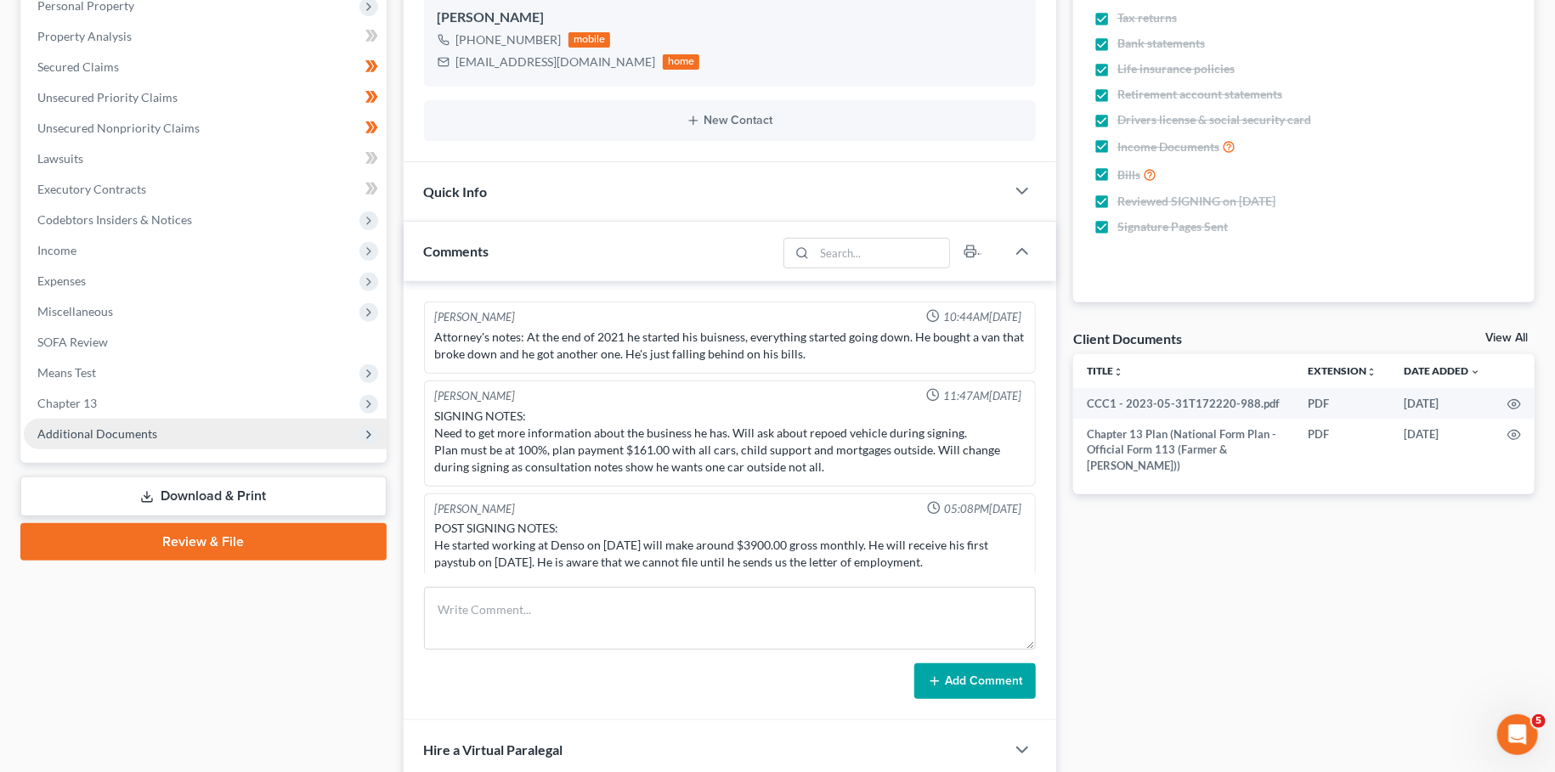
click at [121, 437] on span "Additional Documents" at bounding box center [97, 434] width 120 height 14
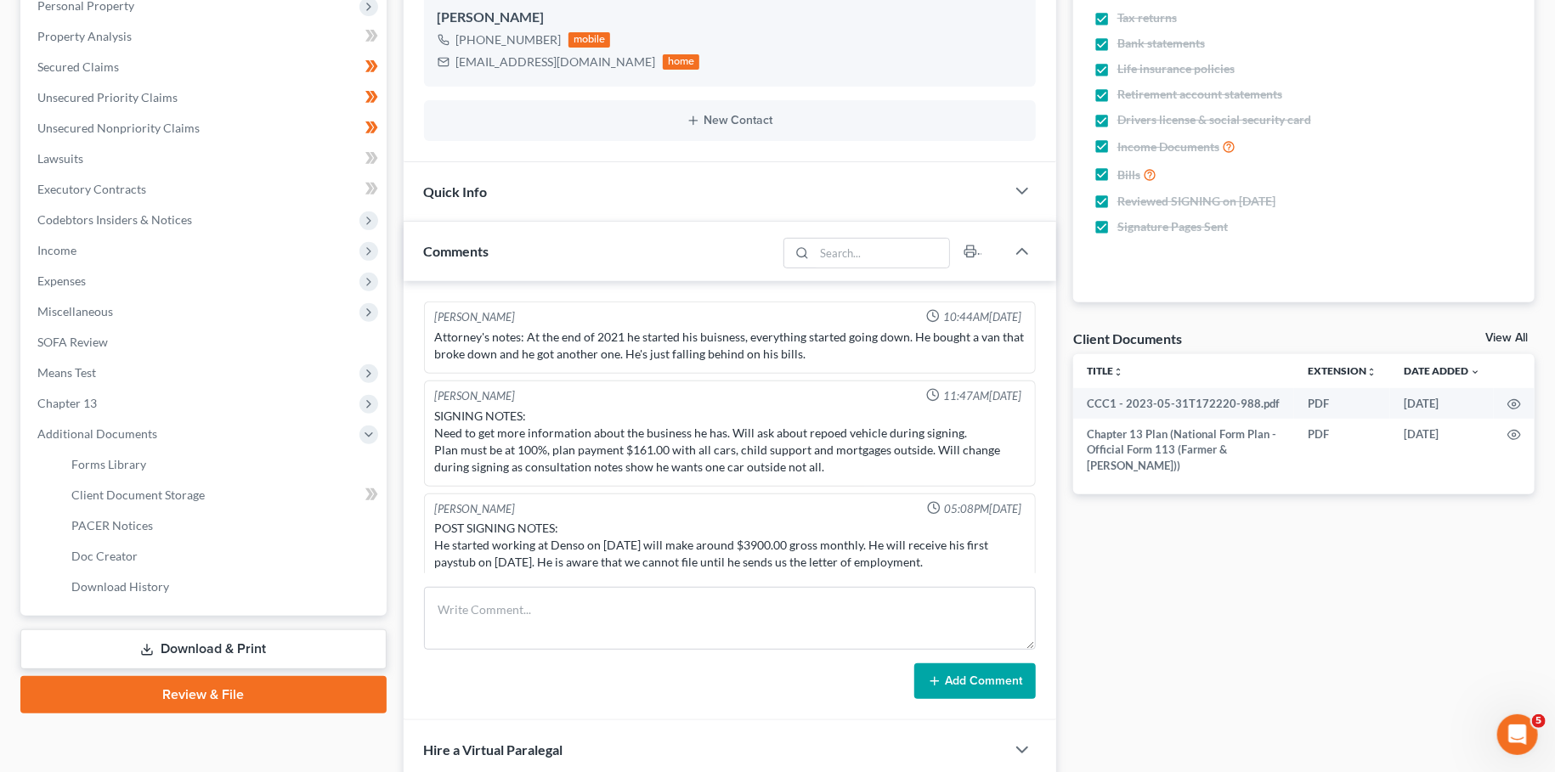
scroll to position [23, 0]
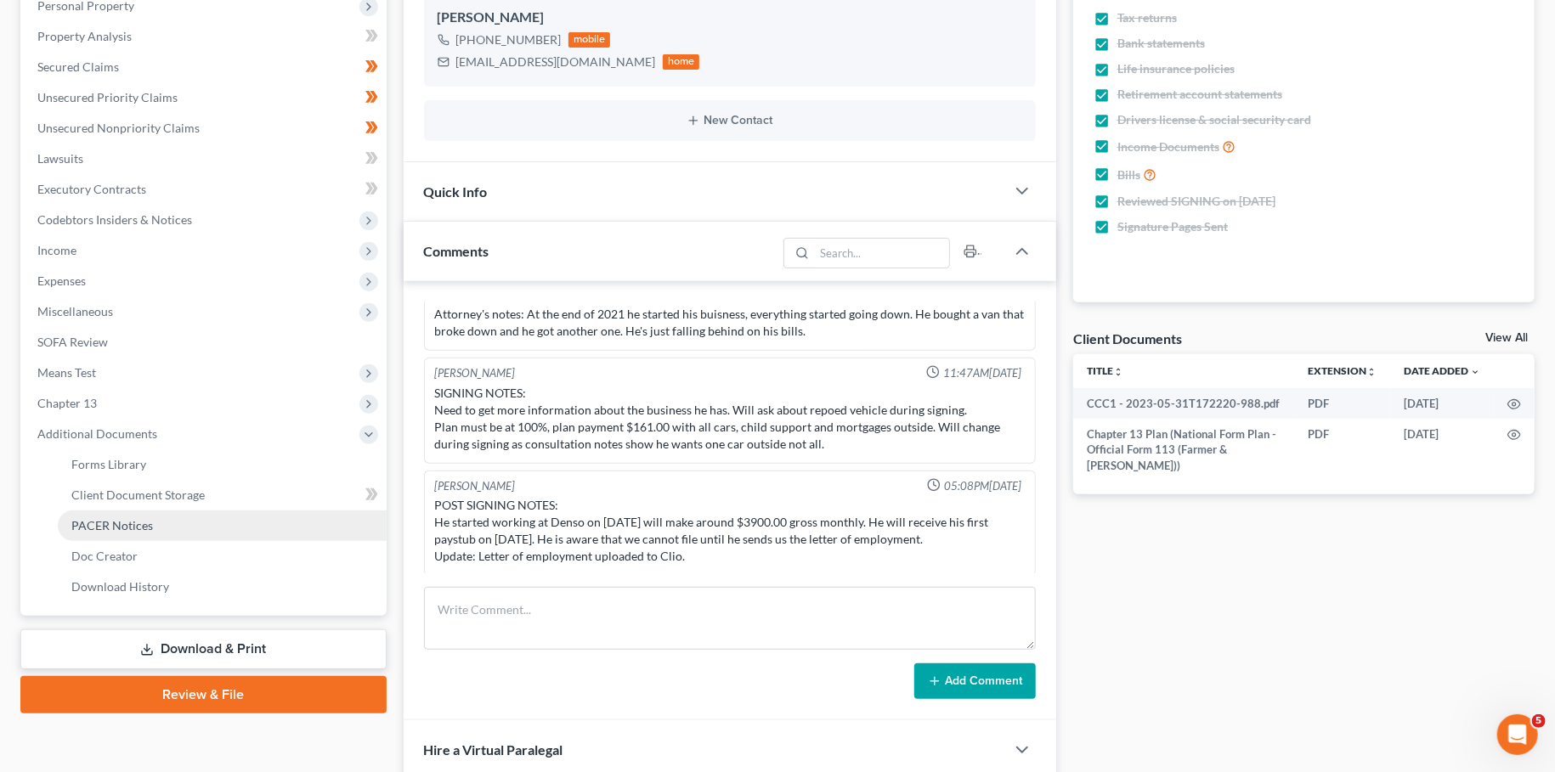
click at [122, 527] on span "PACER Notices" at bounding box center [112, 525] width 82 height 14
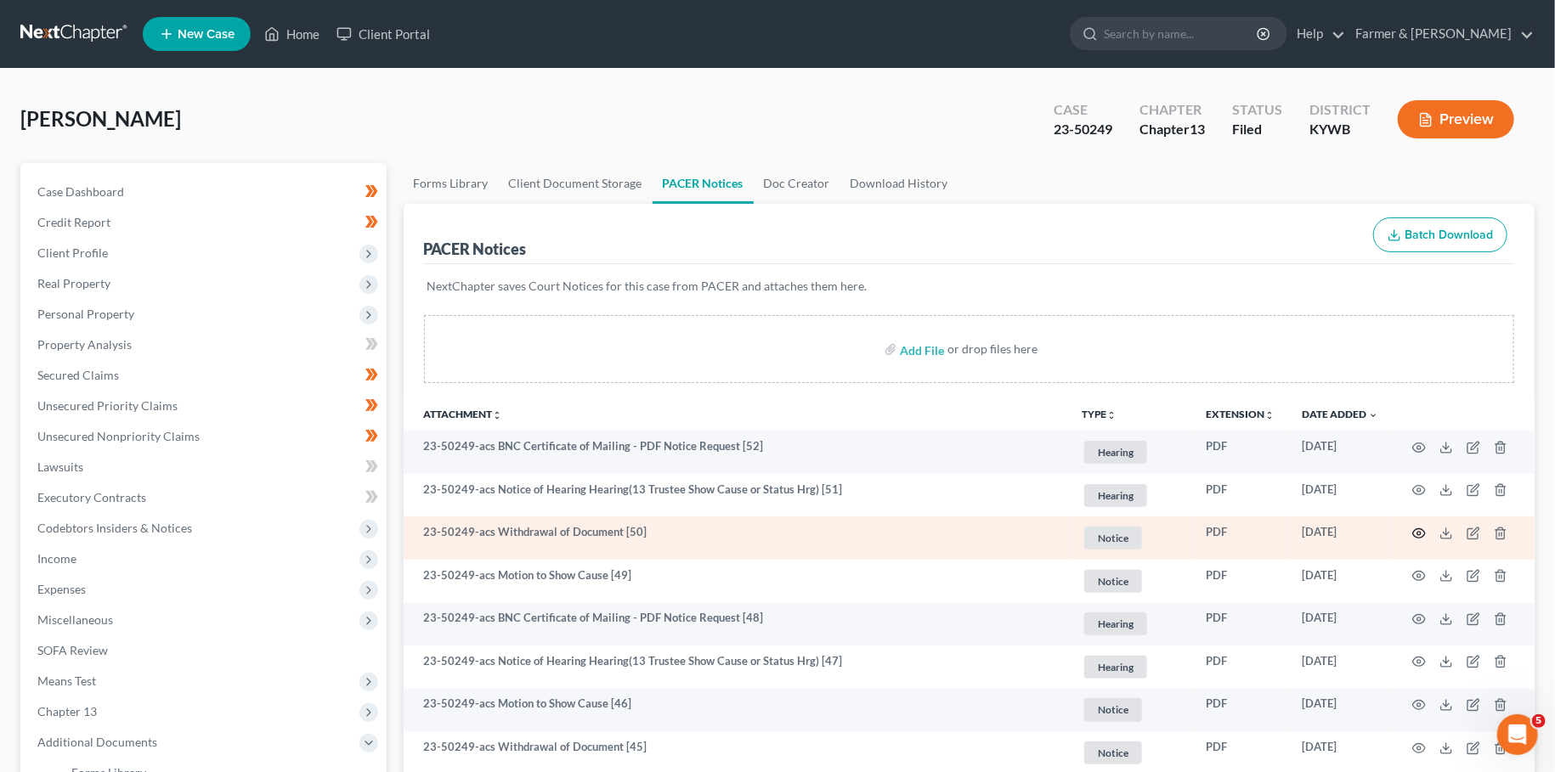
click at [1419, 532] on icon "button" at bounding box center [1419, 534] width 14 height 14
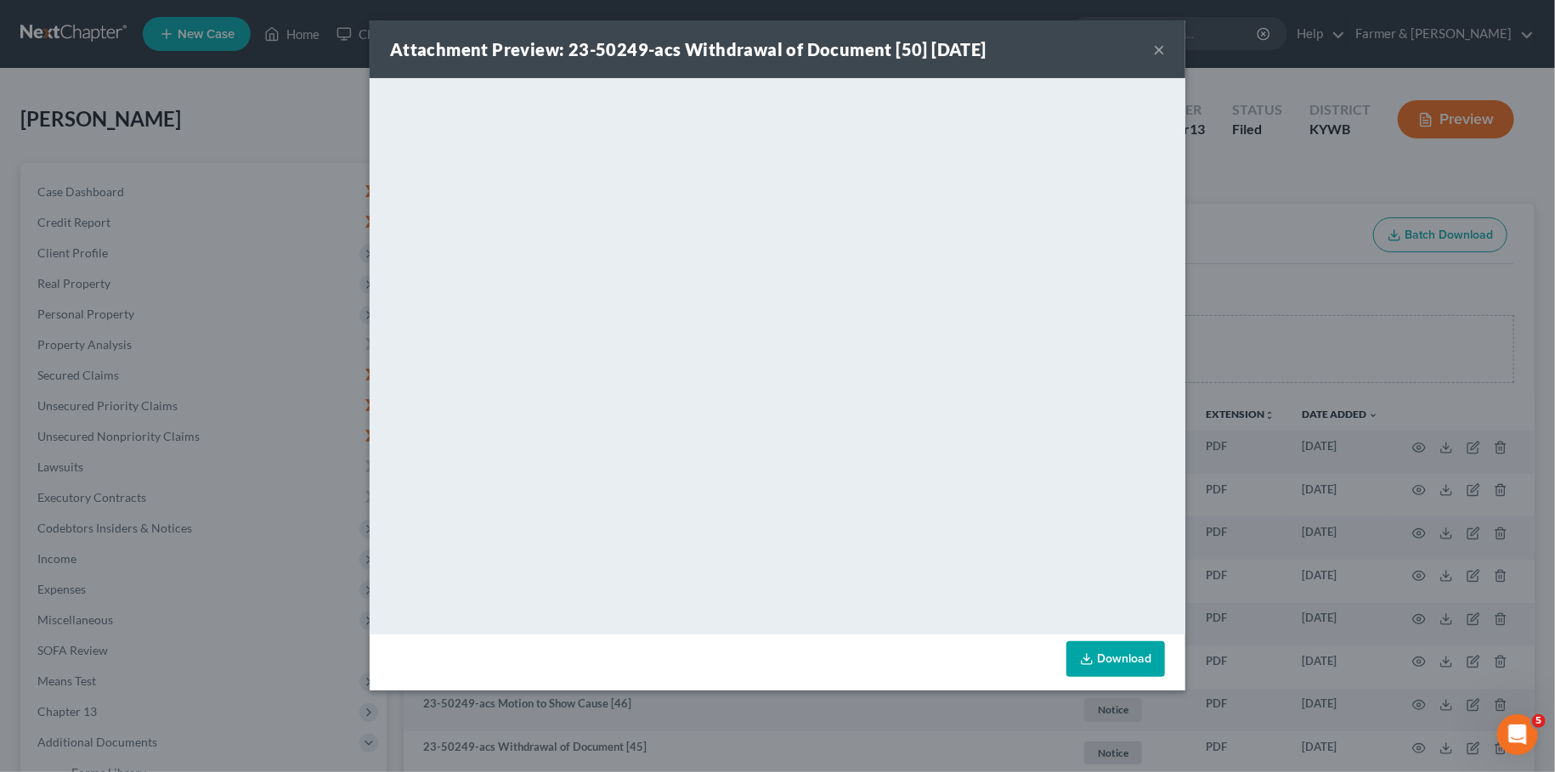
click at [1154, 46] on button "×" at bounding box center [1159, 49] width 12 height 20
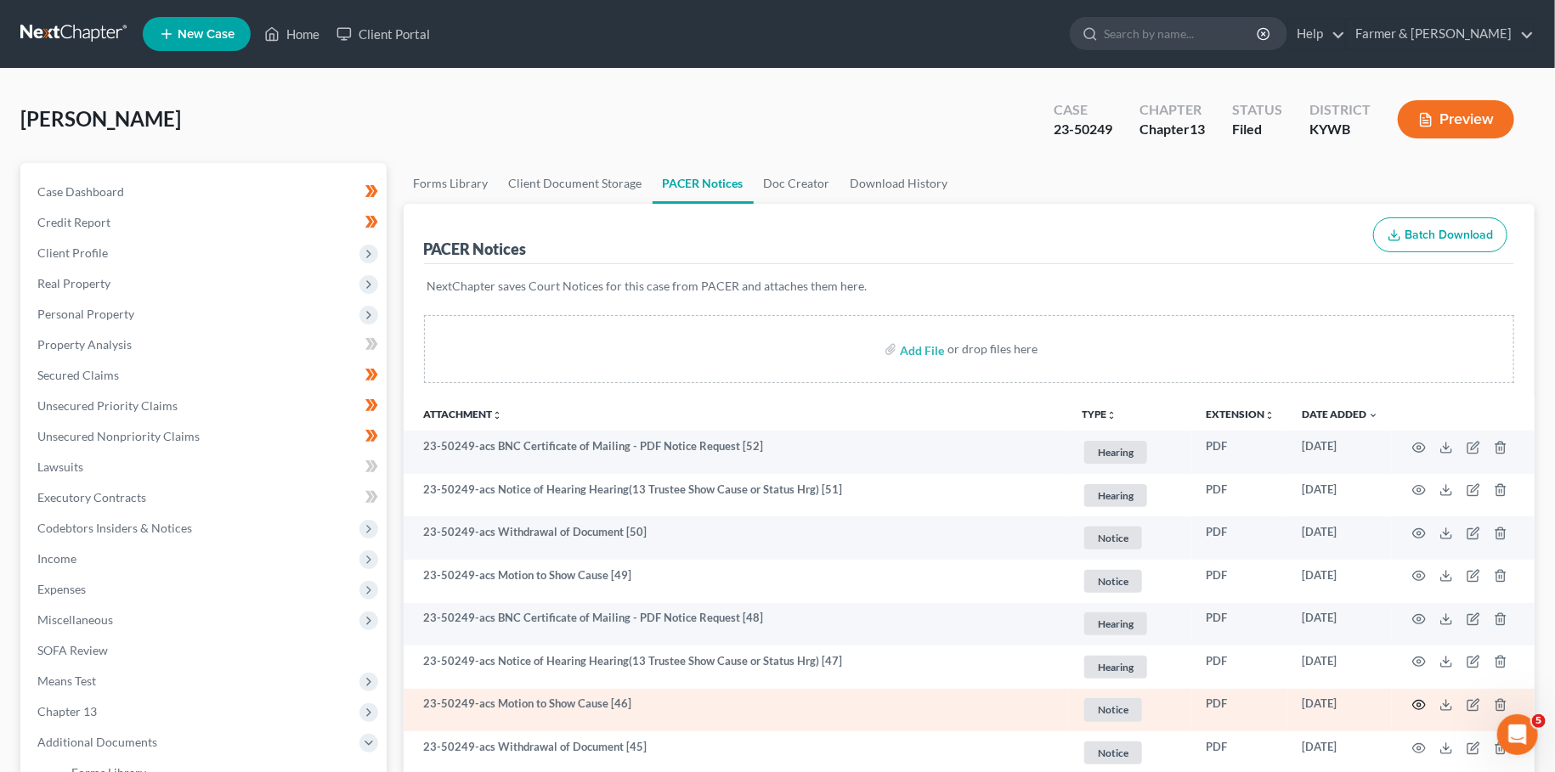
click at [1421, 704] on circle "button" at bounding box center [1418, 705] width 3 height 3
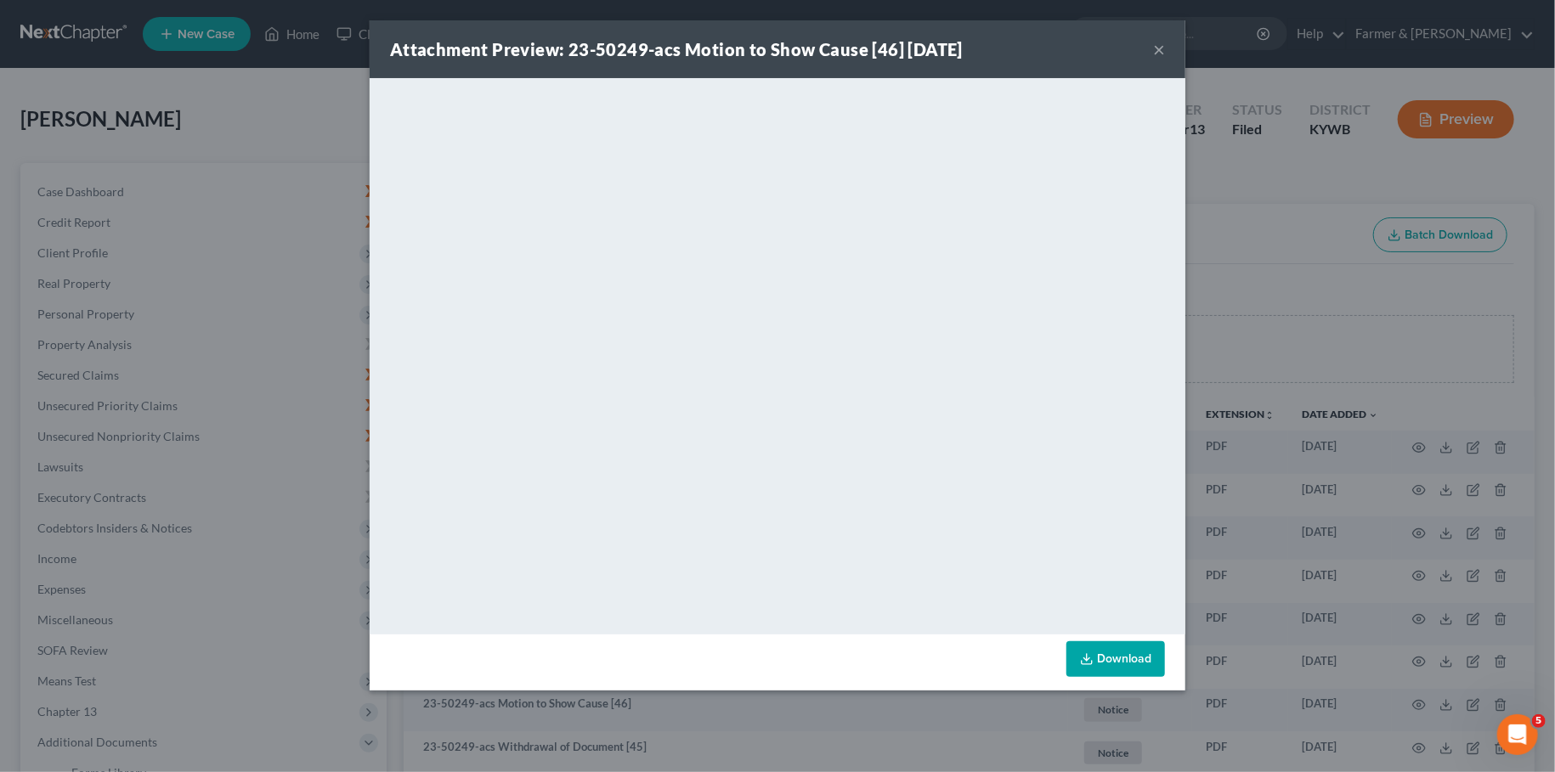
click at [1158, 46] on button "×" at bounding box center [1159, 49] width 12 height 20
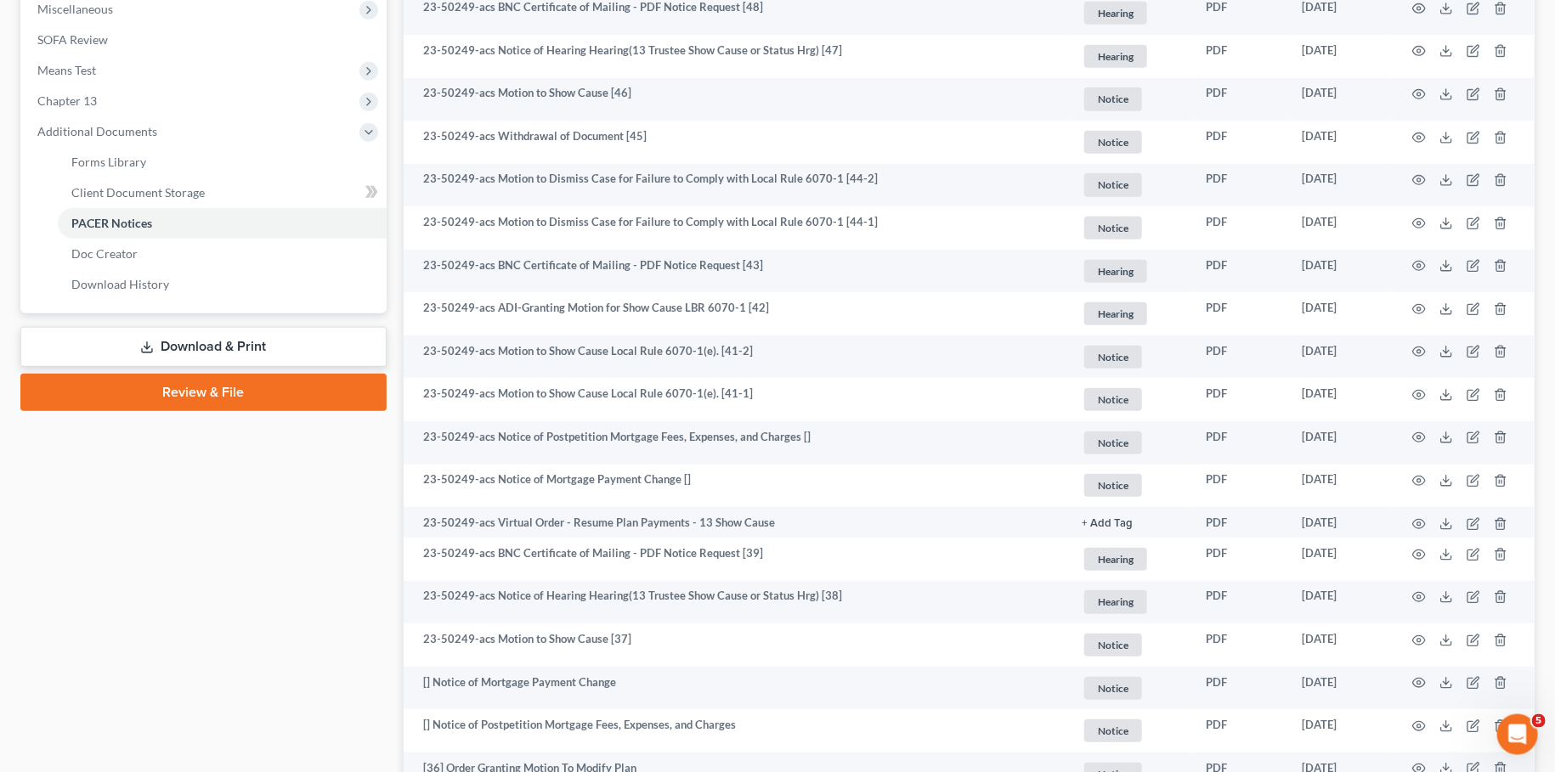
scroll to position [150, 0]
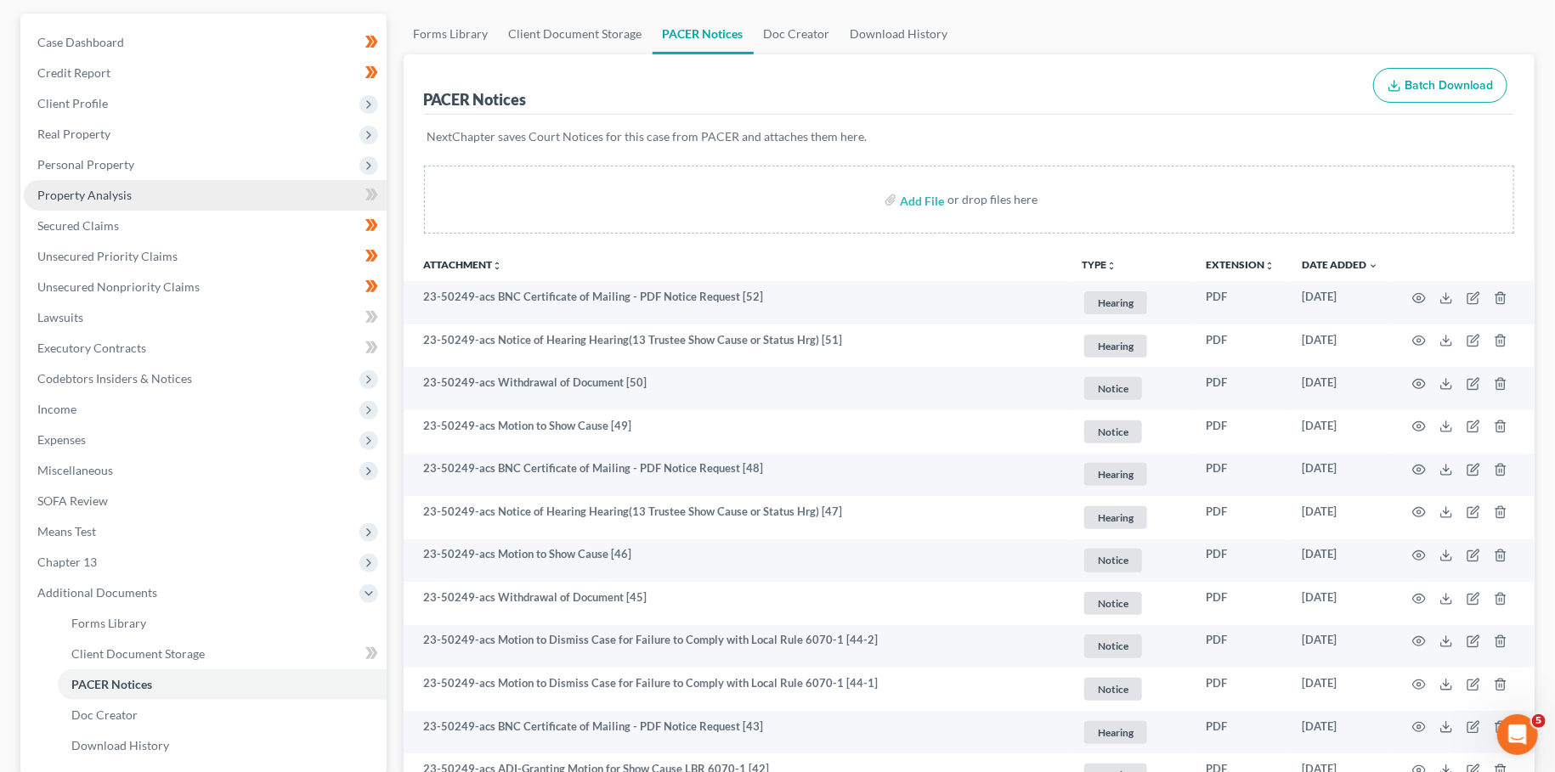
click at [185, 197] on link "Property Analysis" at bounding box center [205, 195] width 363 height 31
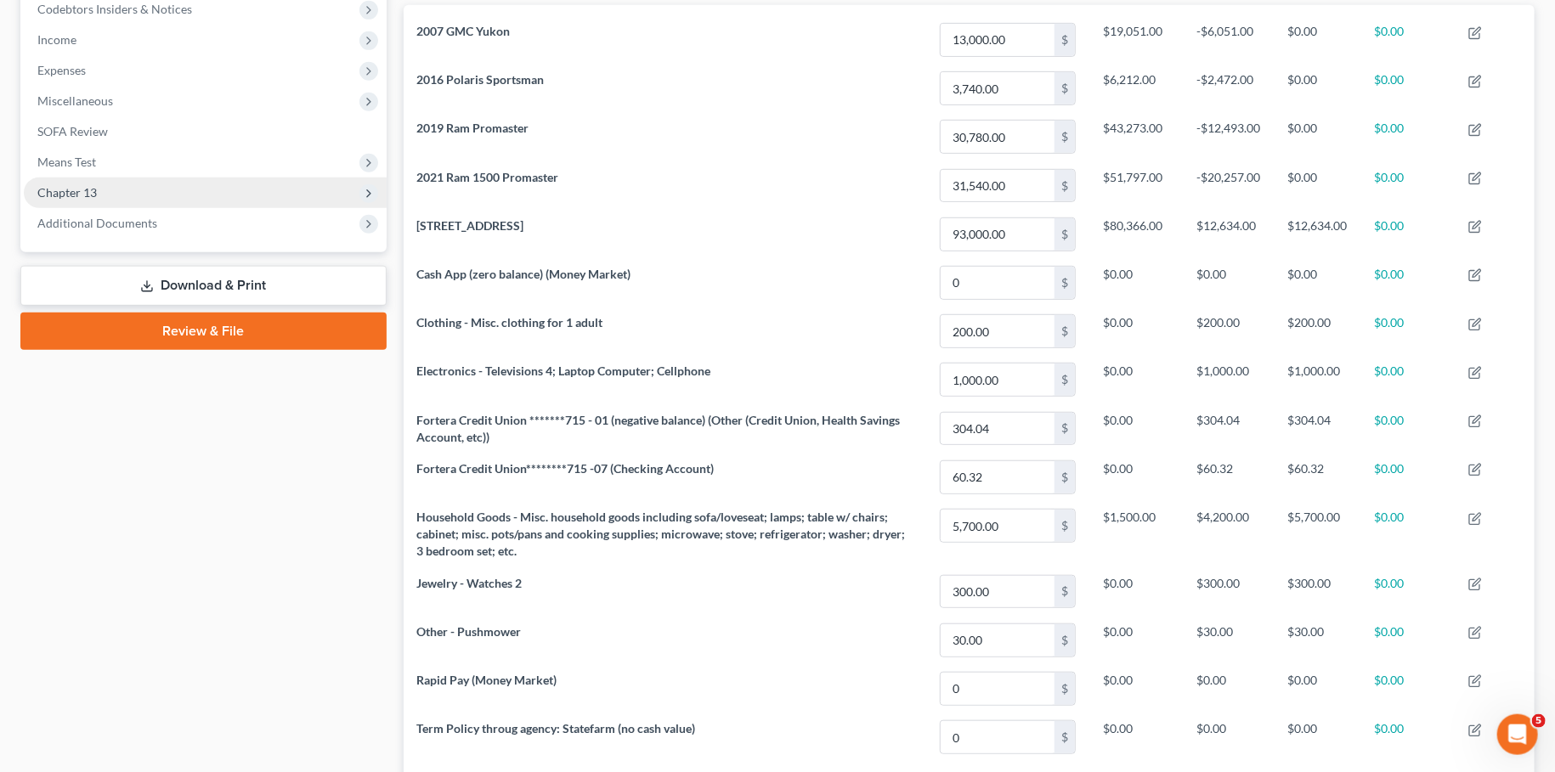
scroll to position [376, 0]
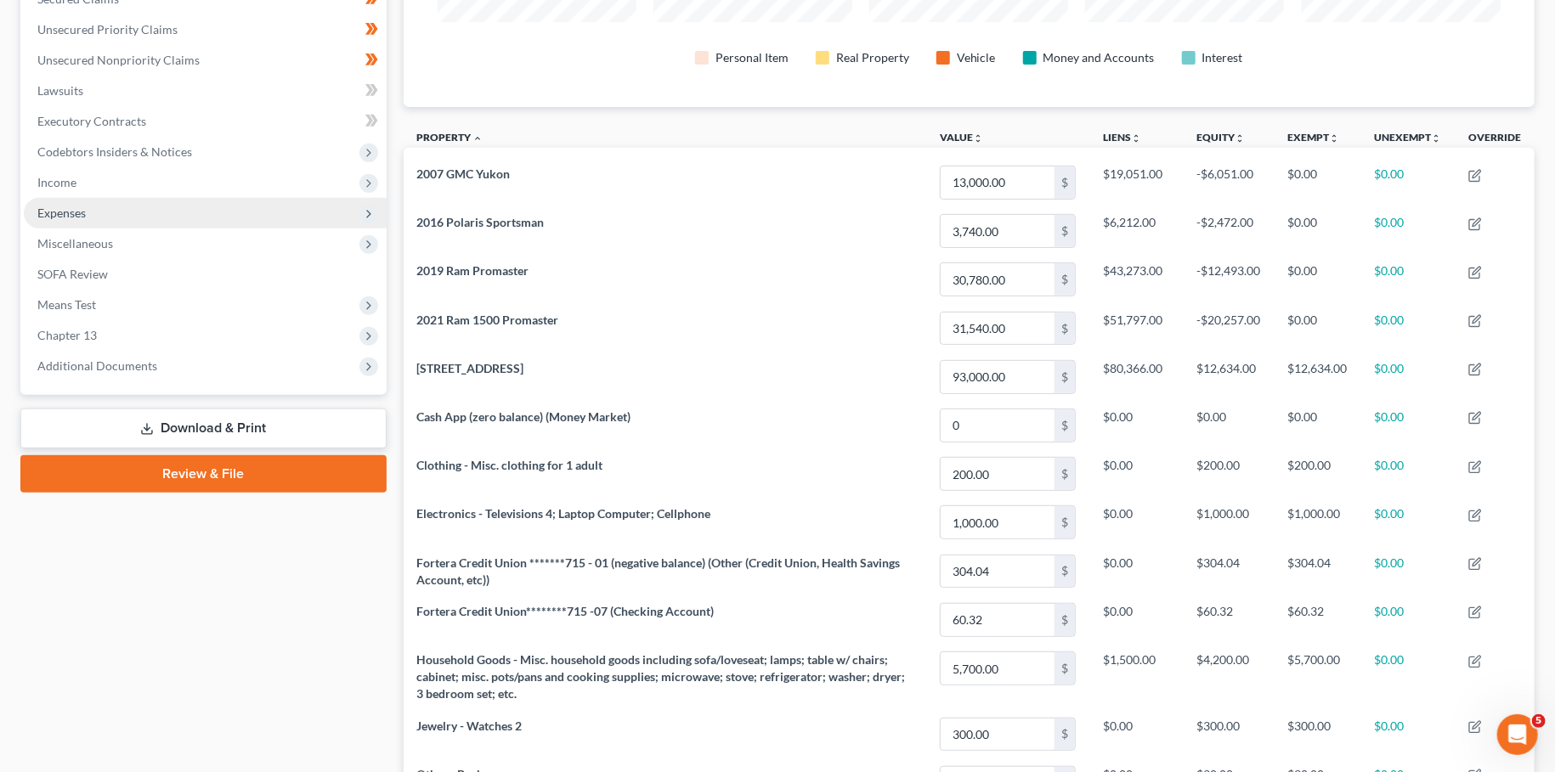
click at [128, 206] on span "Expenses" at bounding box center [205, 213] width 363 height 31
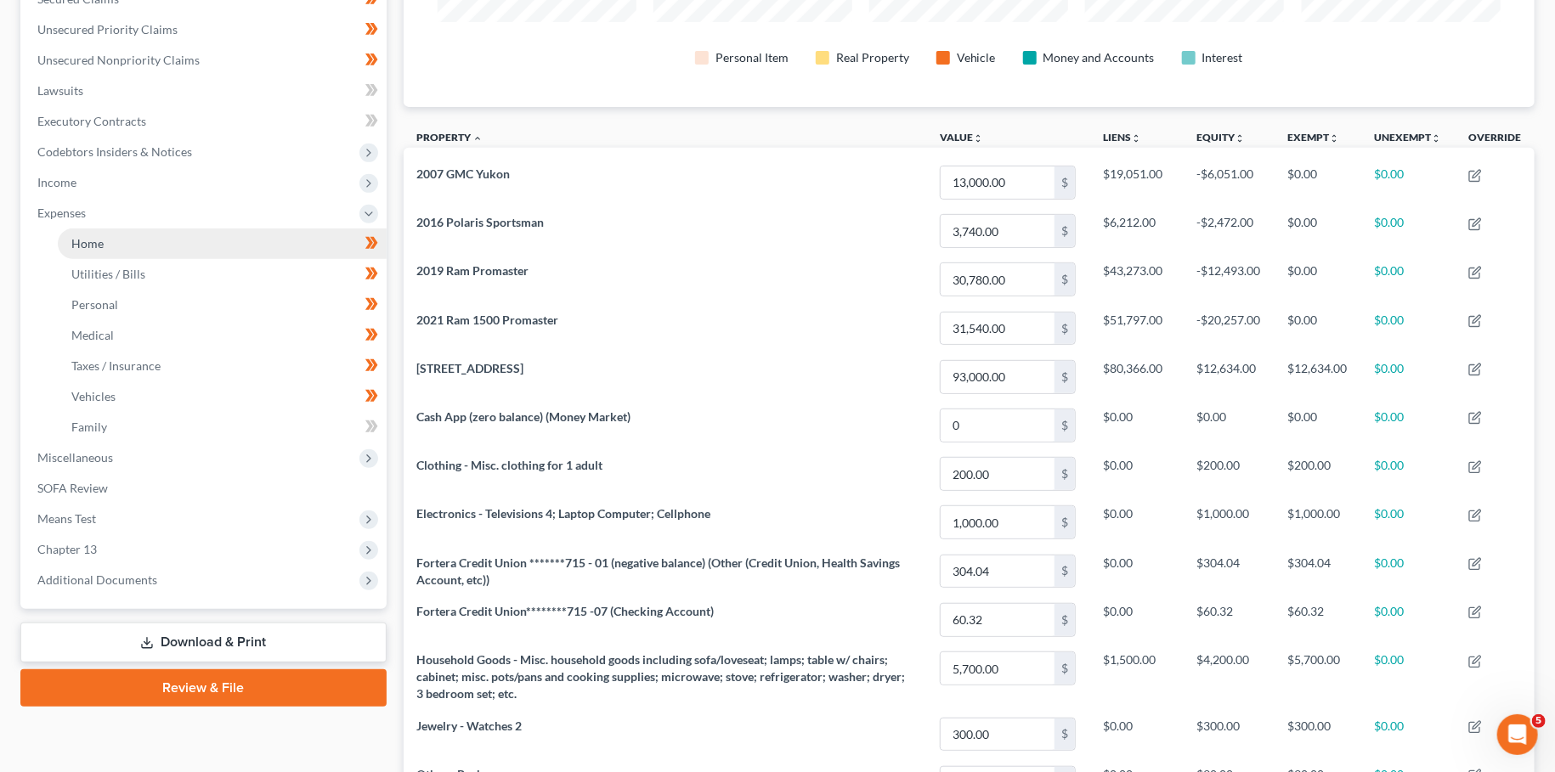
click at [140, 241] on link "Home" at bounding box center [222, 244] width 329 height 31
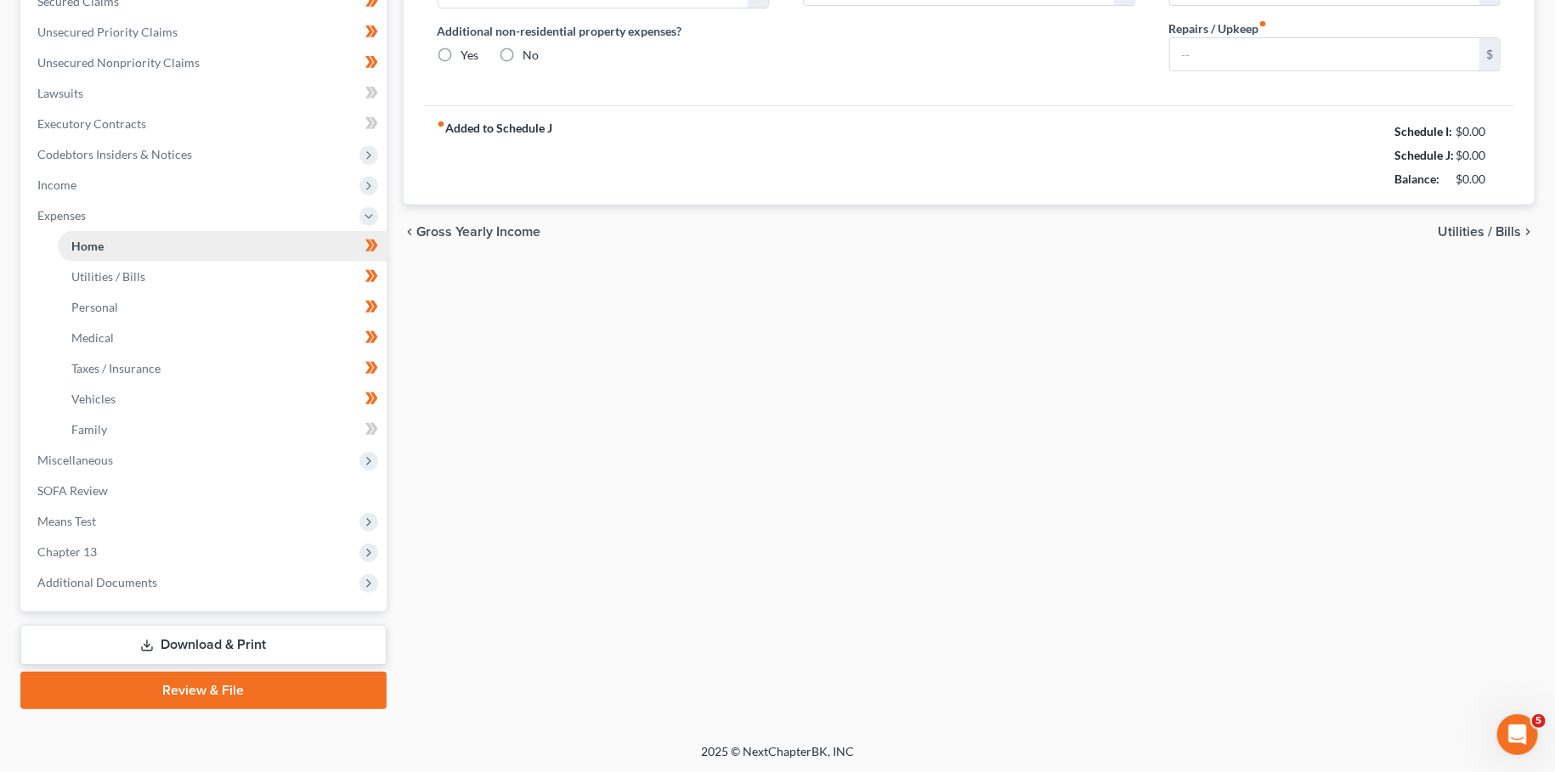
type input "650.00"
type input "0.00"
radio input "true"
type input "0.00"
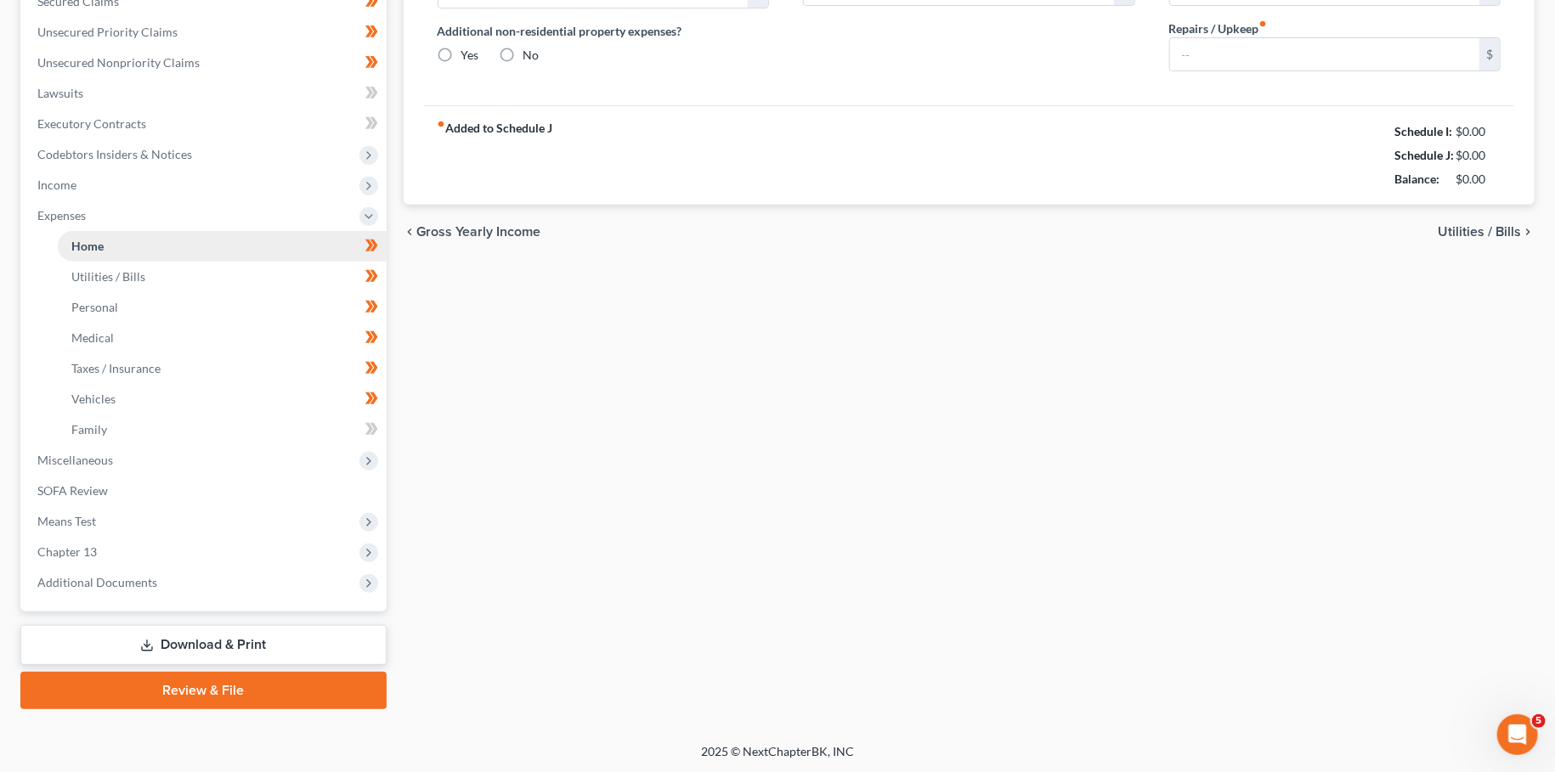
type input "0.00"
type input "50.00"
click at [165, 550] on span "Chapter 13" at bounding box center [205, 552] width 363 height 31
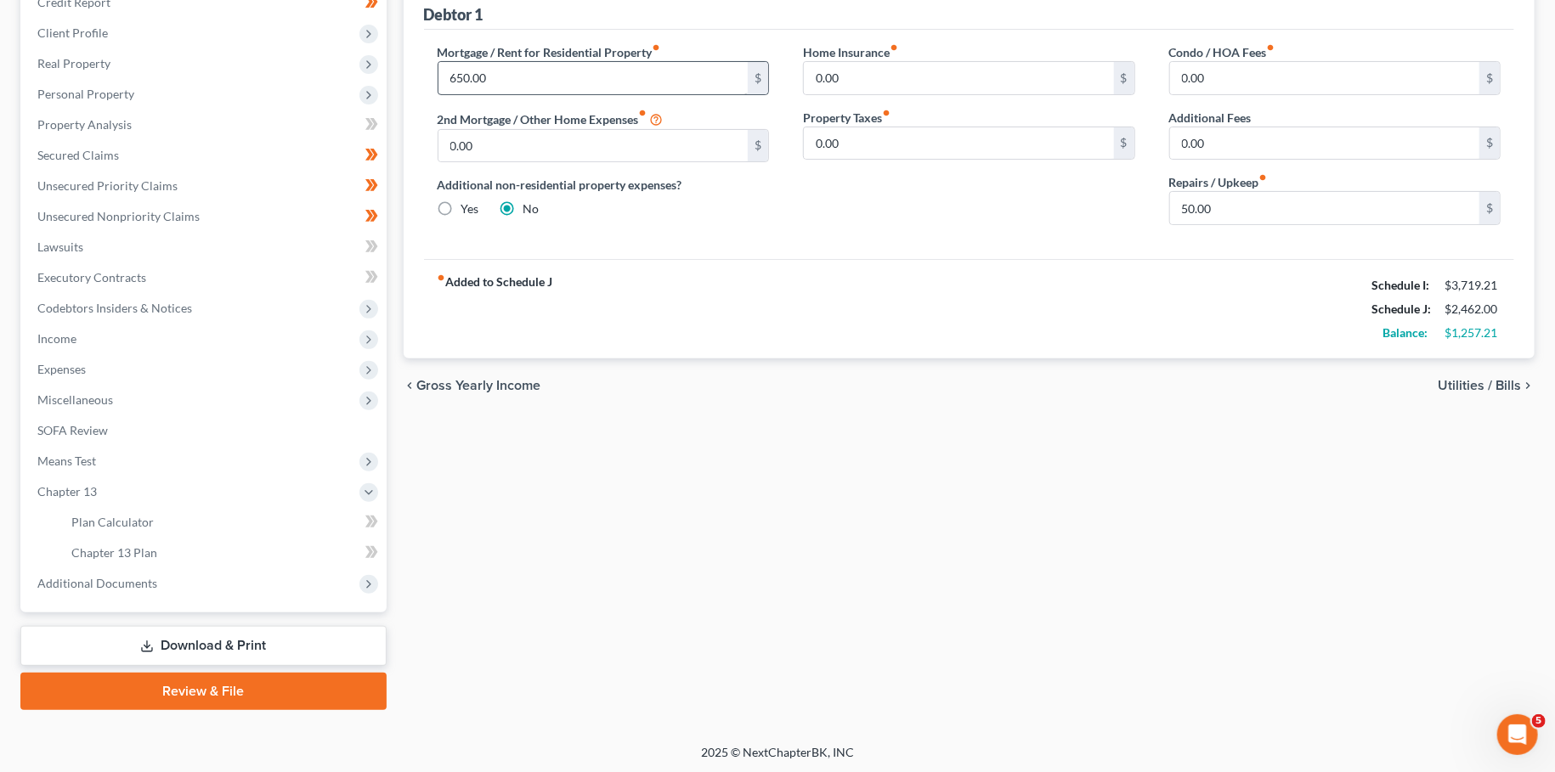
scroll to position [0, 0]
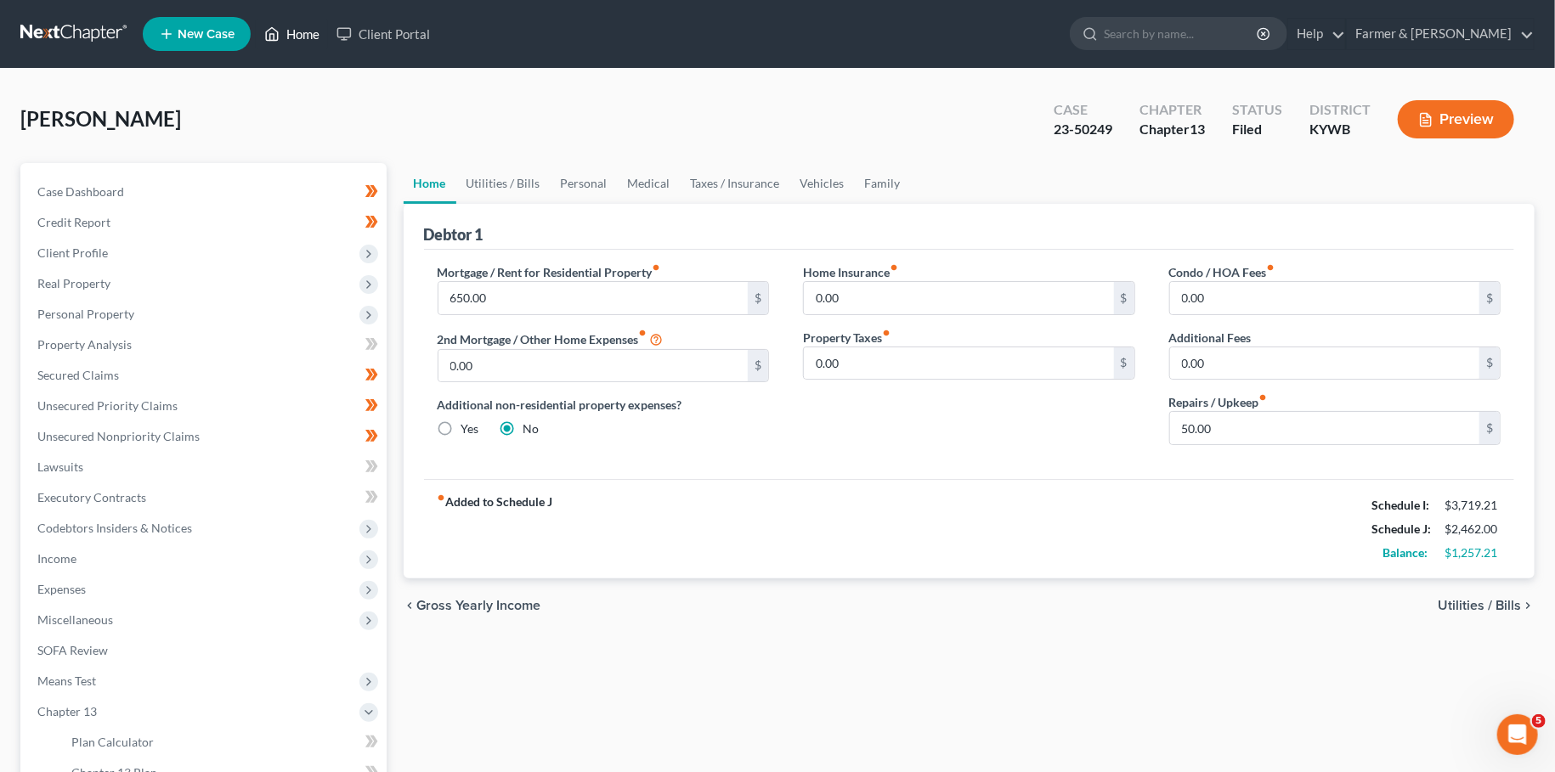
click at [281, 34] on link "Home" at bounding box center [292, 34] width 72 height 31
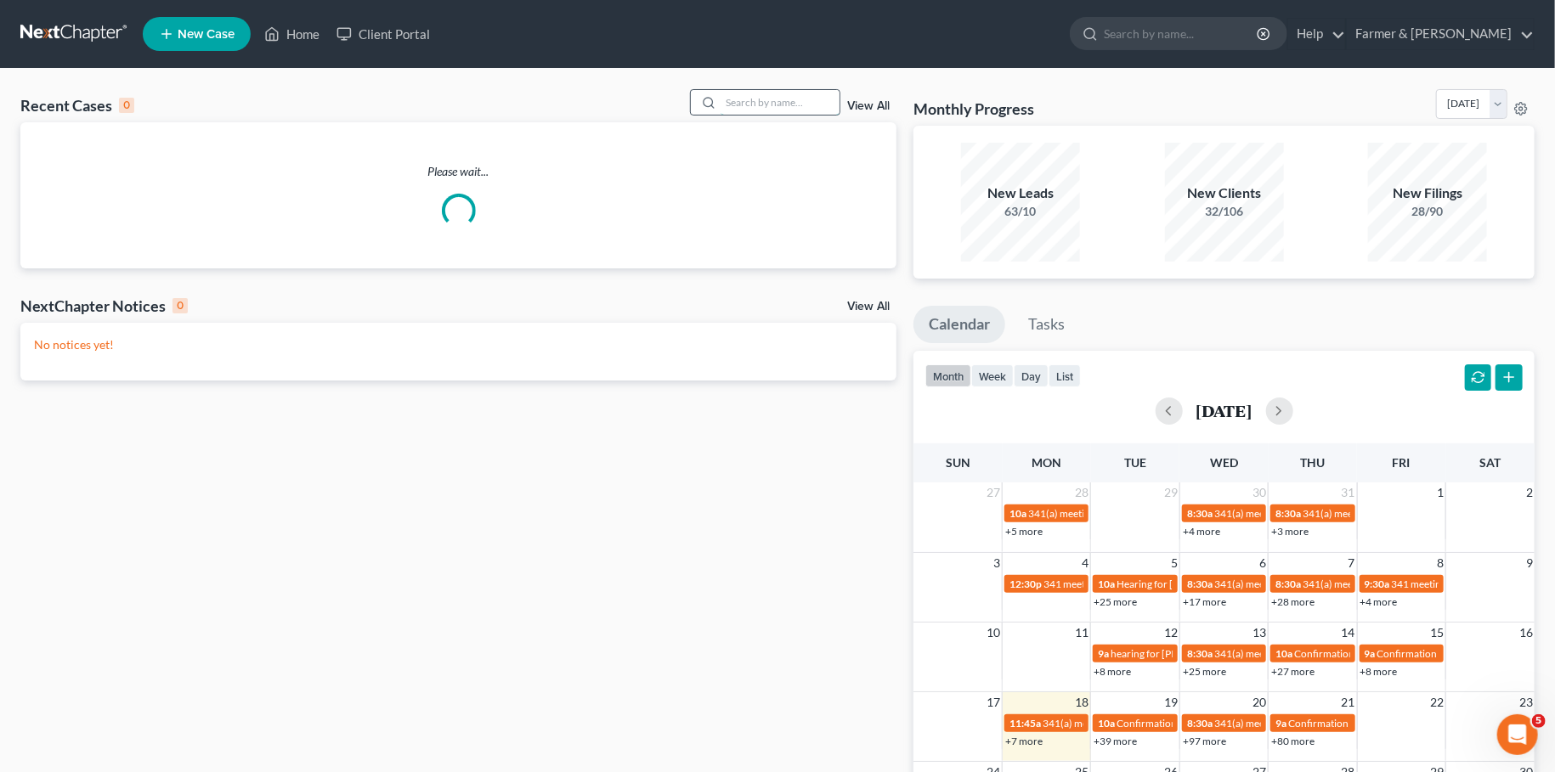
click at [738, 101] on input "search" at bounding box center [780, 102] width 119 height 25
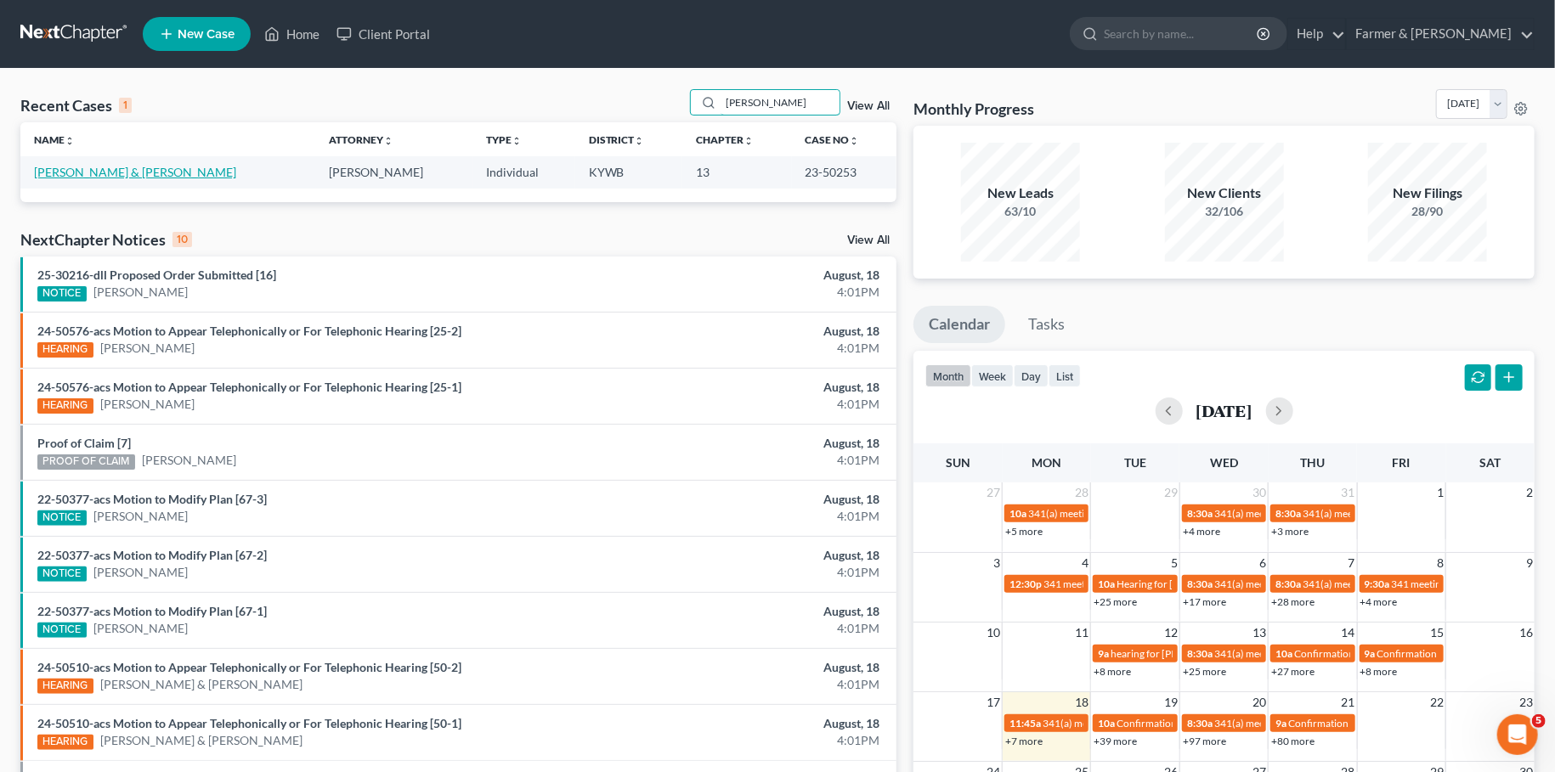
type input "jolene mcfarland"
click at [125, 172] on link "McFarland, Jolene & William" at bounding box center [135, 172] width 202 height 14
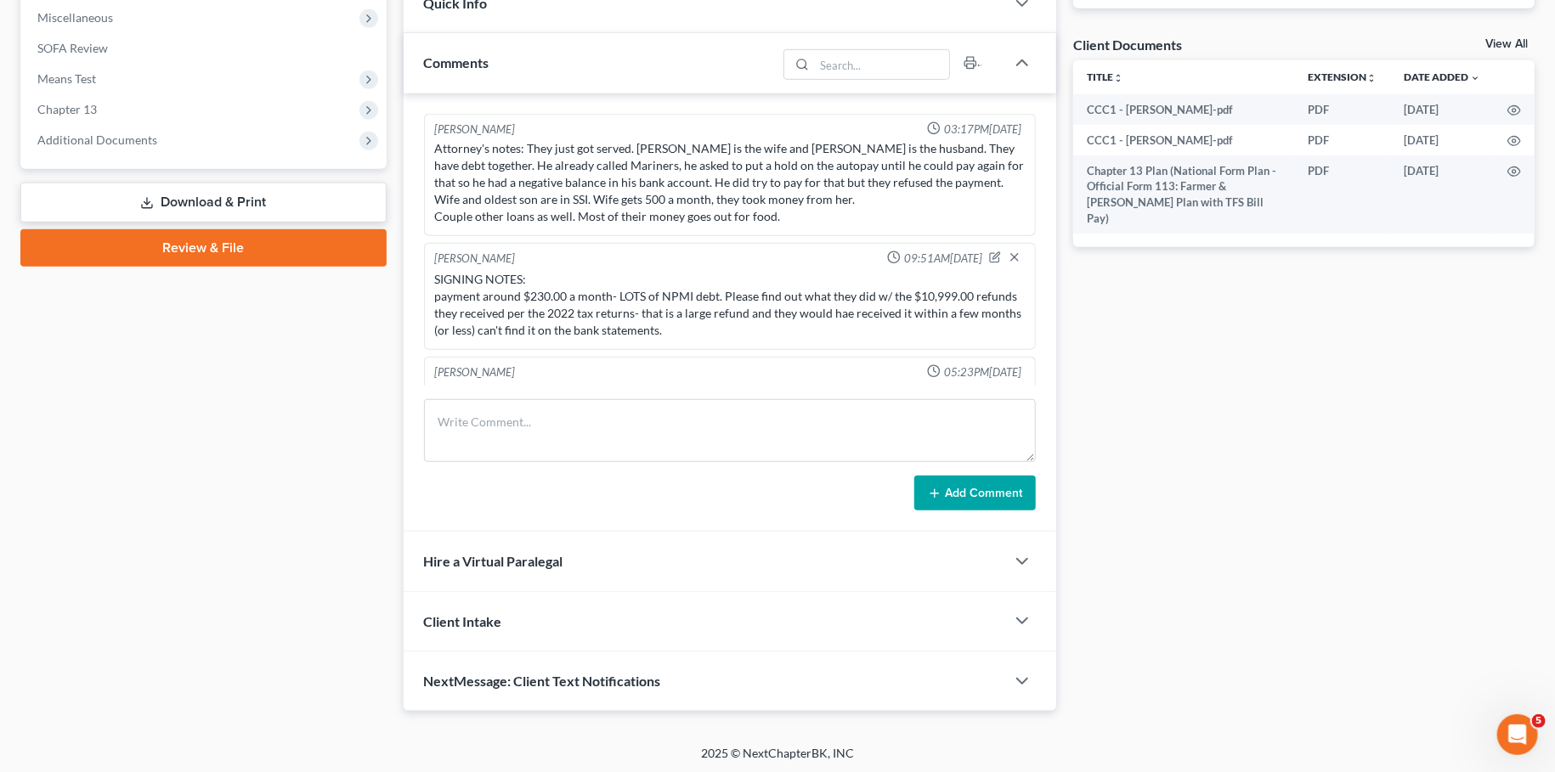
scroll to position [195, 0]
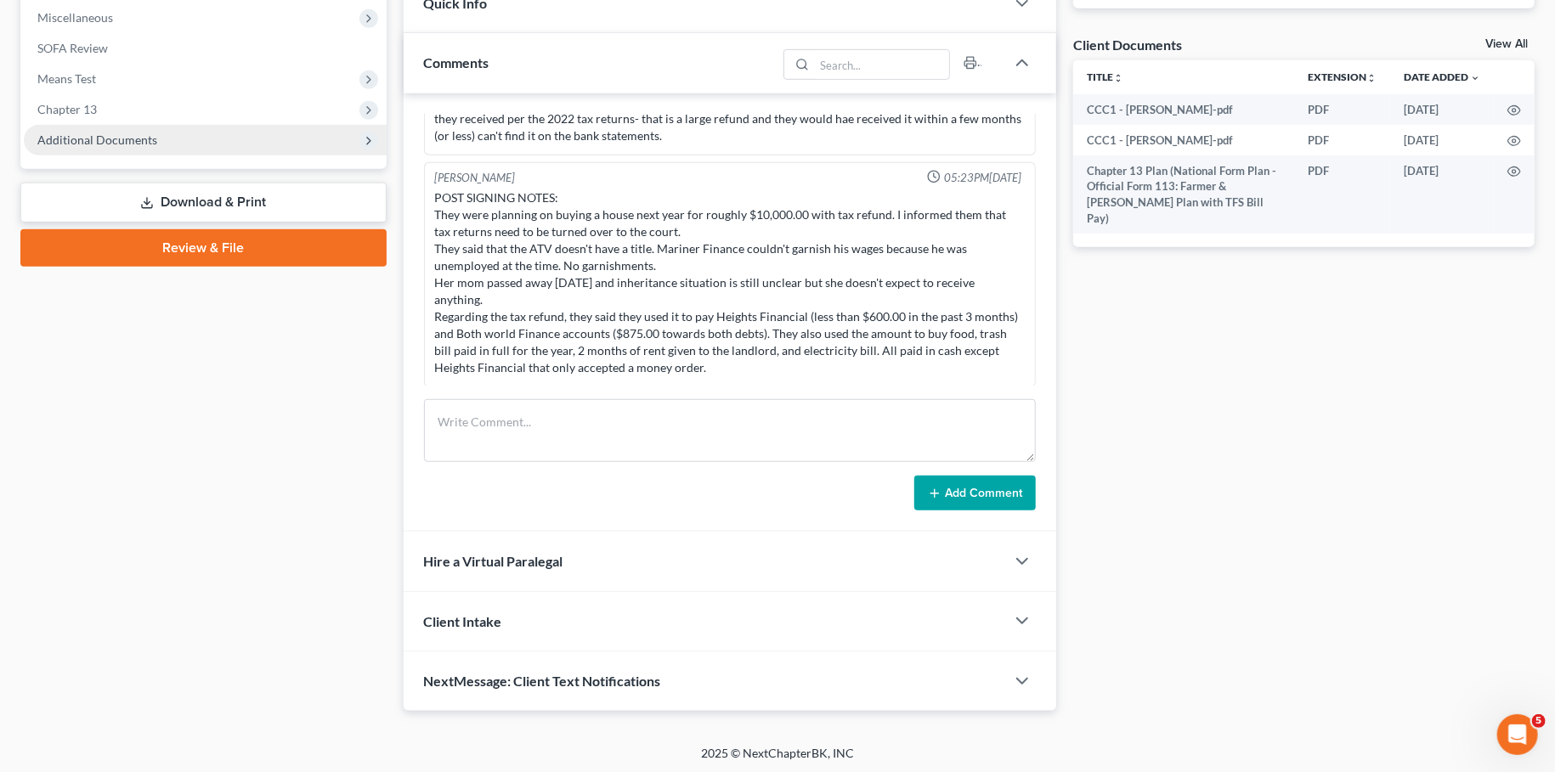
click at [94, 143] on span "Additional Documents" at bounding box center [97, 140] width 120 height 14
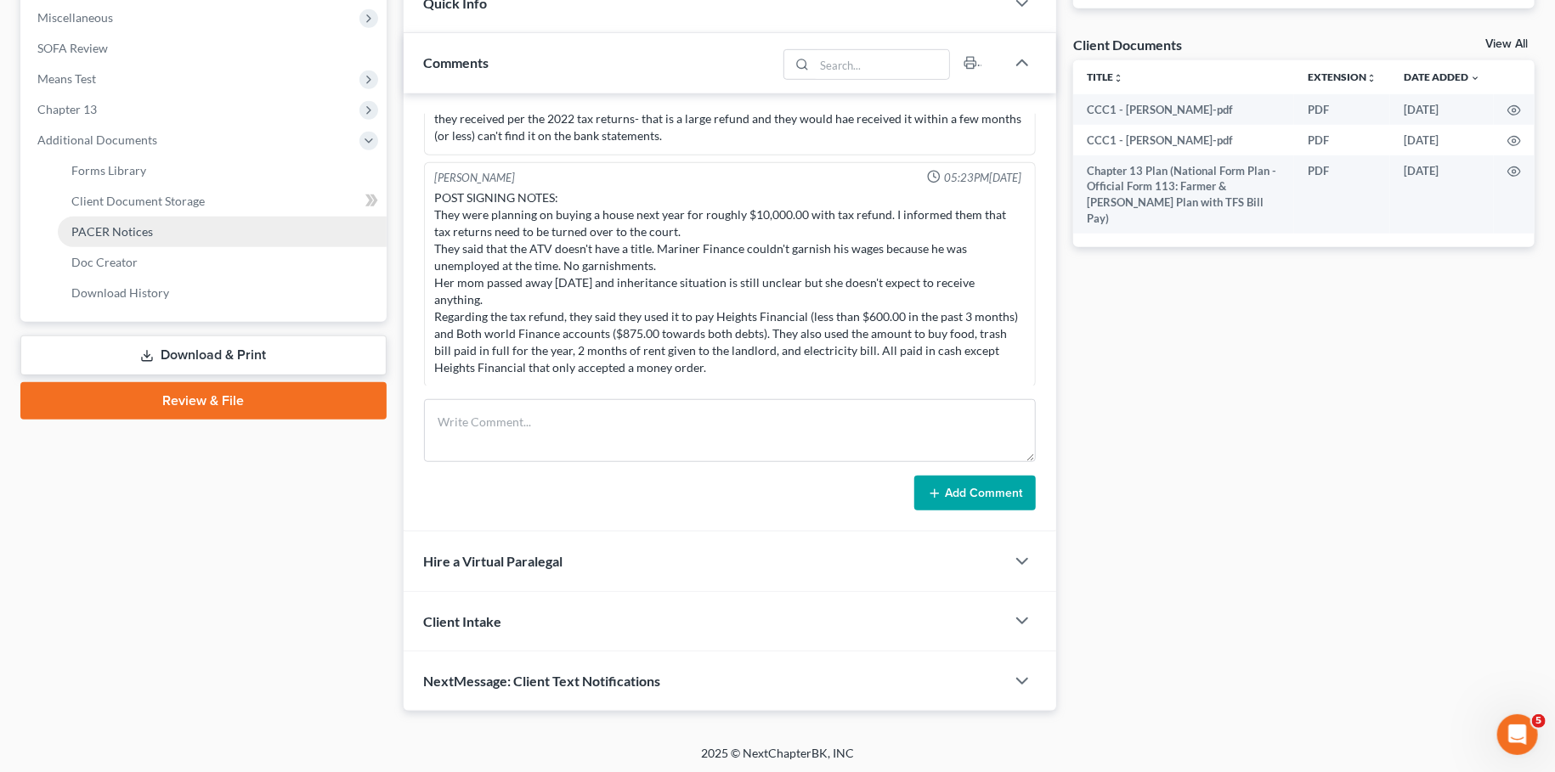
drag, startPoint x: 115, startPoint y: 229, endPoint x: 116, endPoint y: 217, distance: 12.9
click at [114, 228] on span "PACER Notices" at bounding box center [112, 231] width 82 height 14
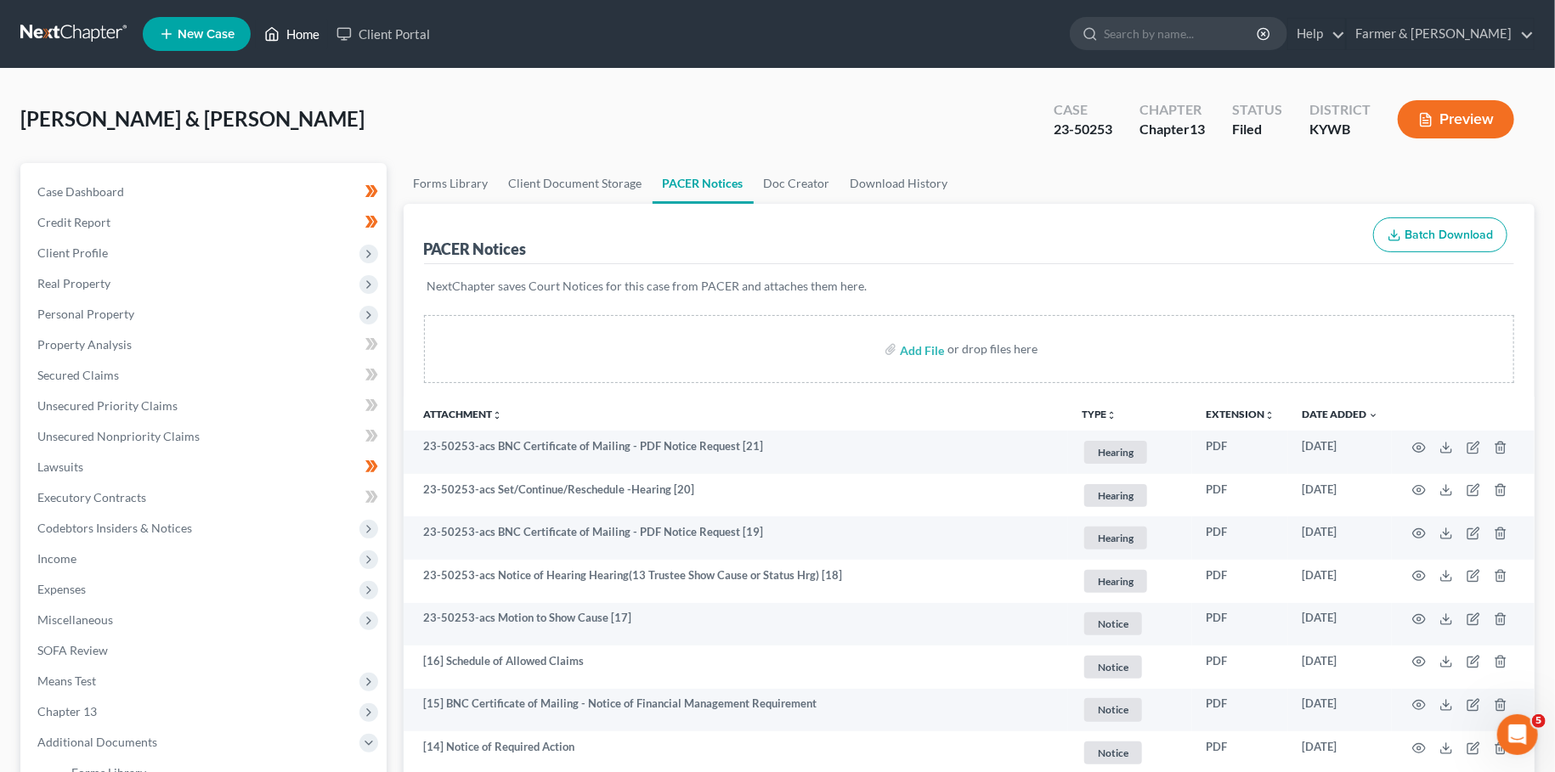
click at [280, 24] on link "Home" at bounding box center [292, 34] width 72 height 31
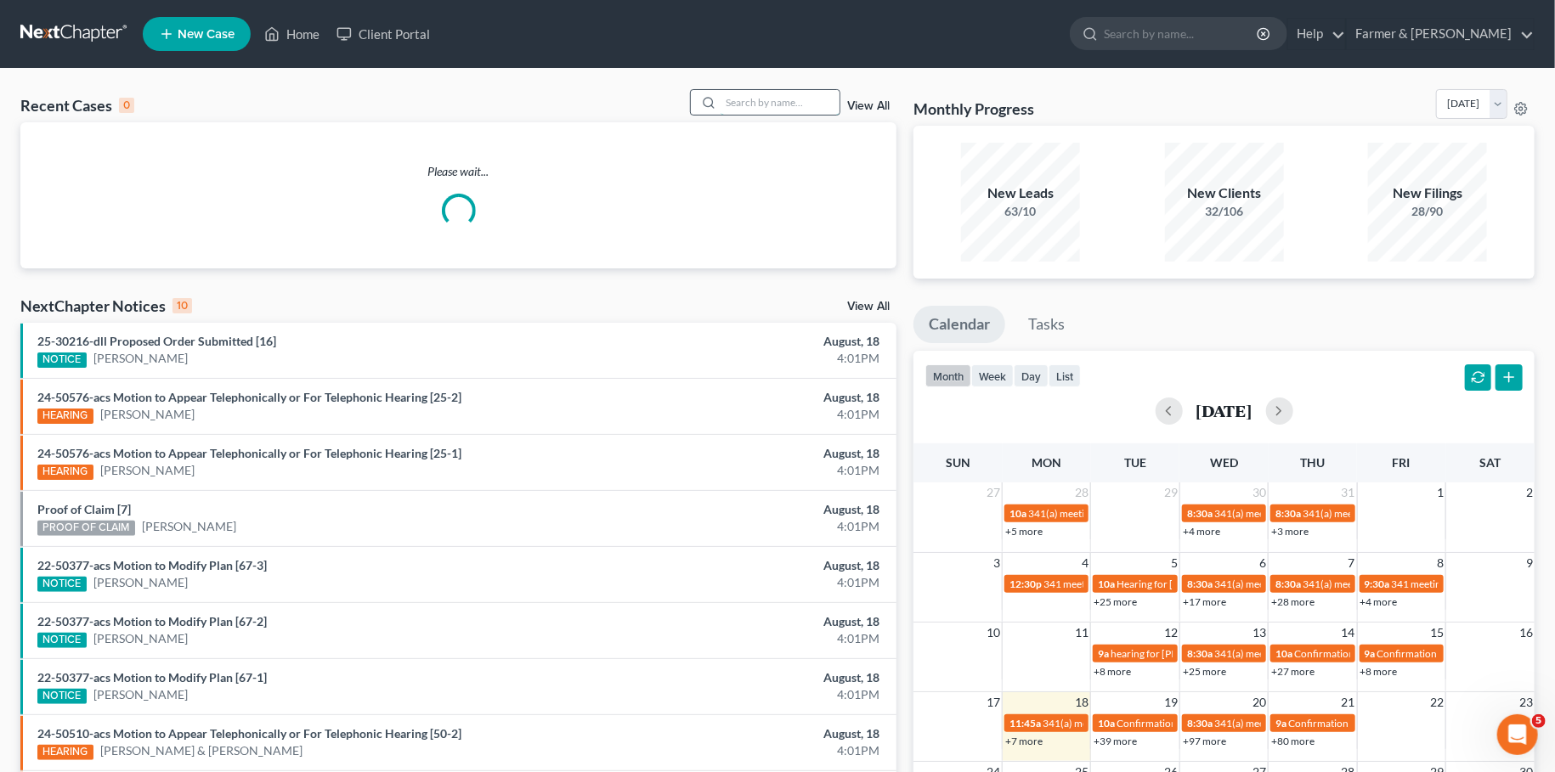
click at [750, 97] on input "search" at bounding box center [780, 102] width 119 height 25
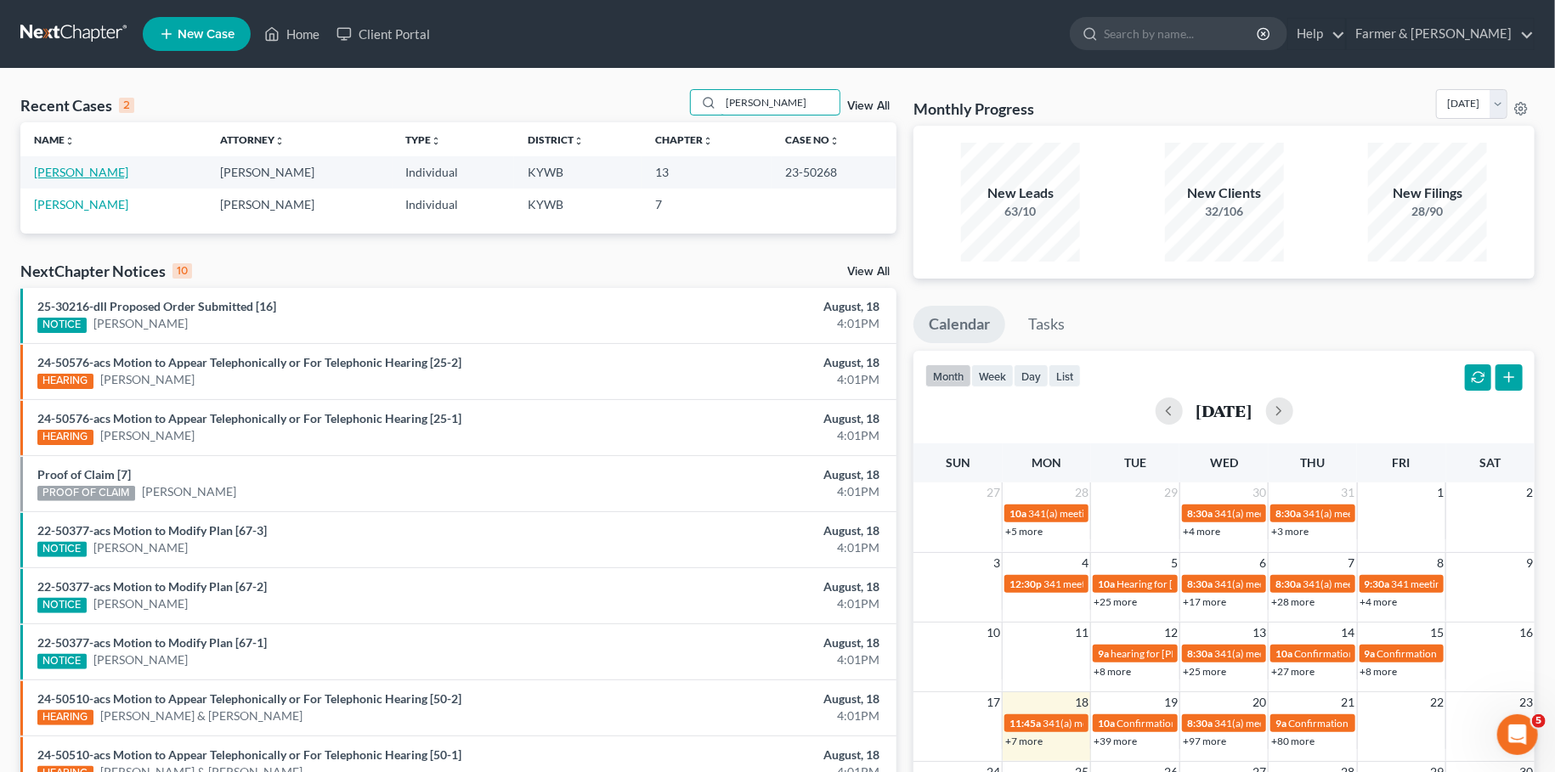
type input "jason hancock"
click at [86, 174] on link "Hancock, Jason" at bounding box center [81, 172] width 94 height 14
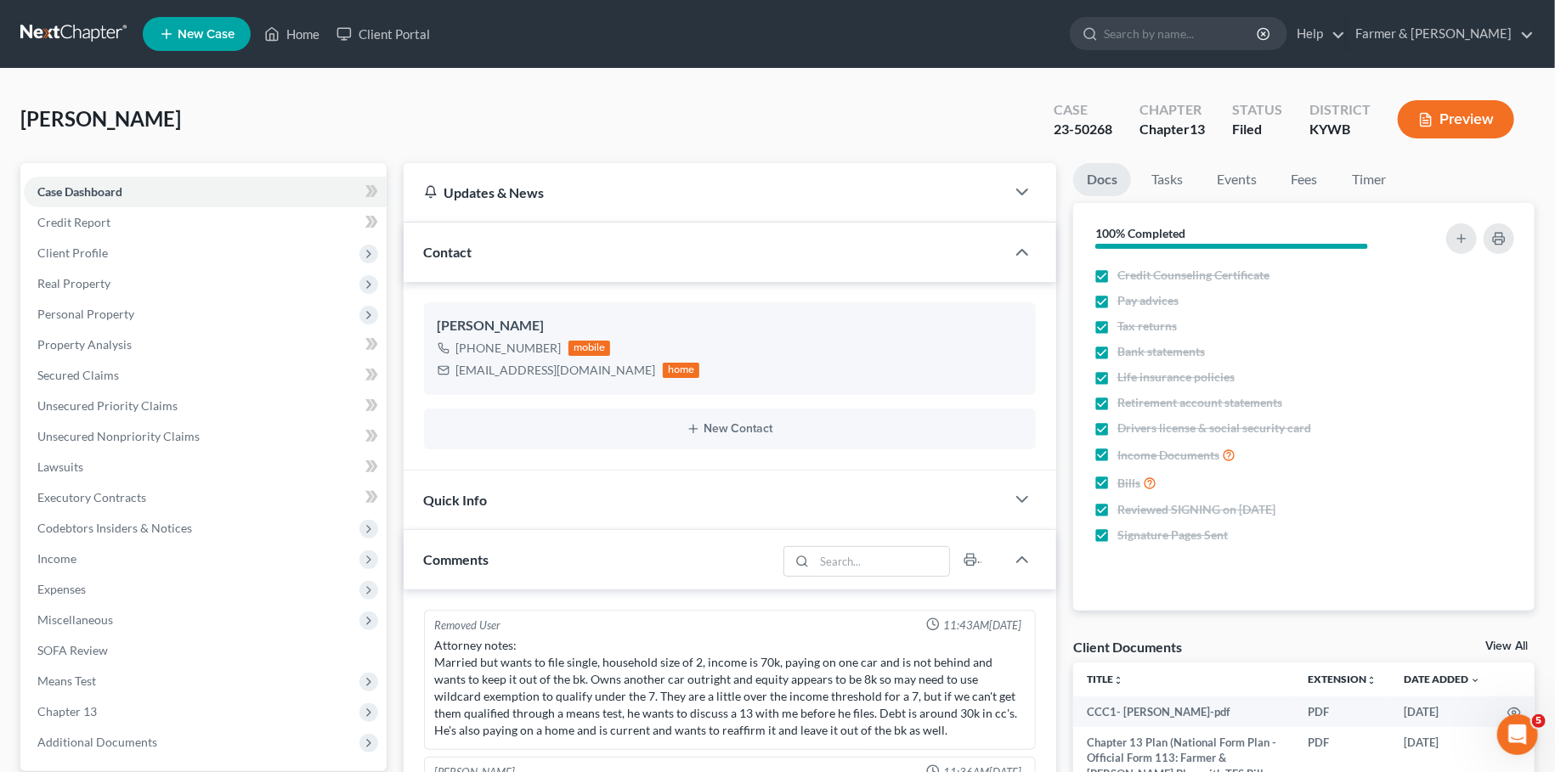
scroll to position [91, 0]
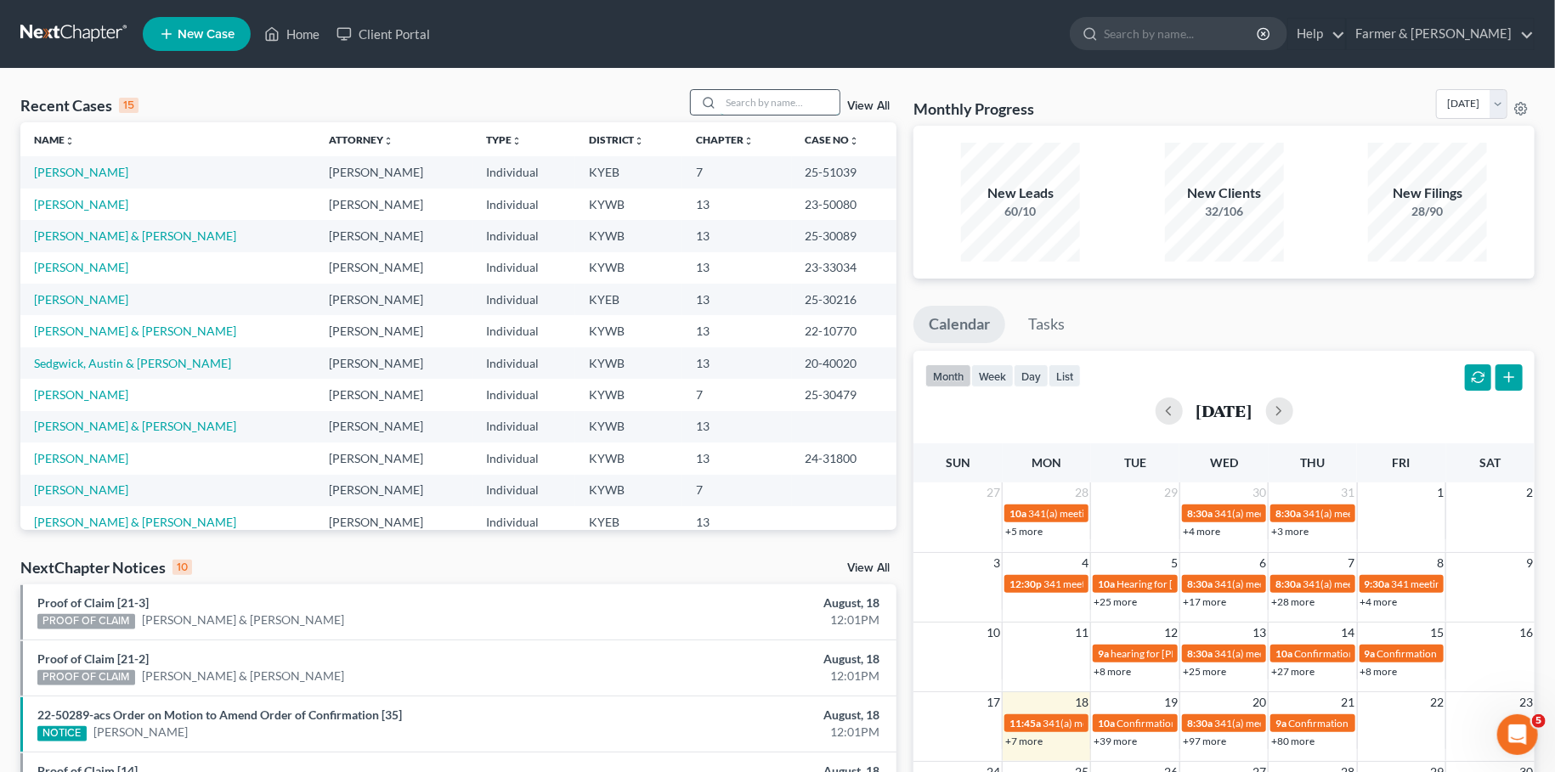
click at [790, 99] on input "search" at bounding box center [780, 102] width 119 height 25
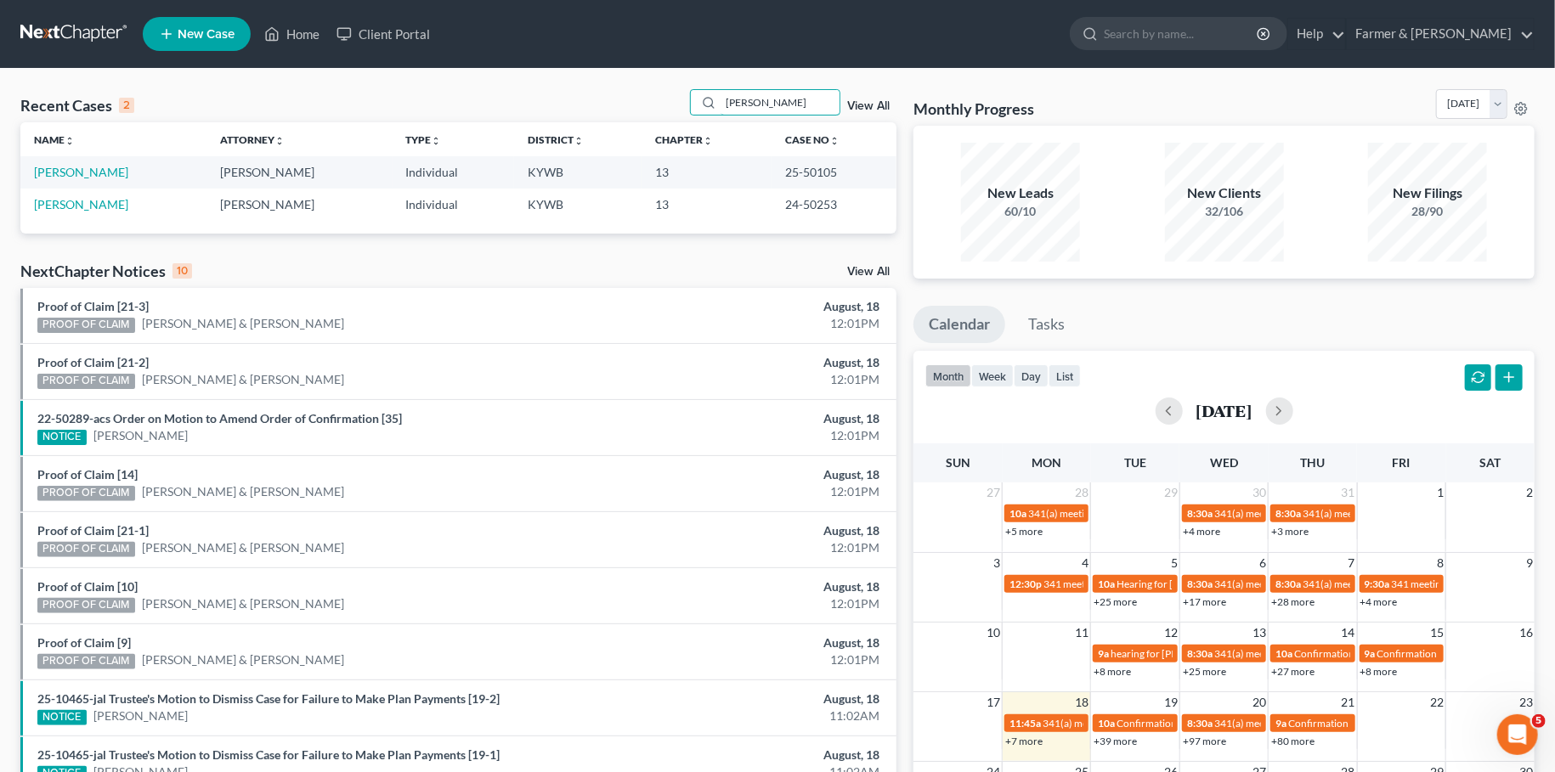
type input "[PERSON_NAME]"
click at [54, 172] on link "[PERSON_NAME]" at bounding box center [81, 172] width 94 height 14
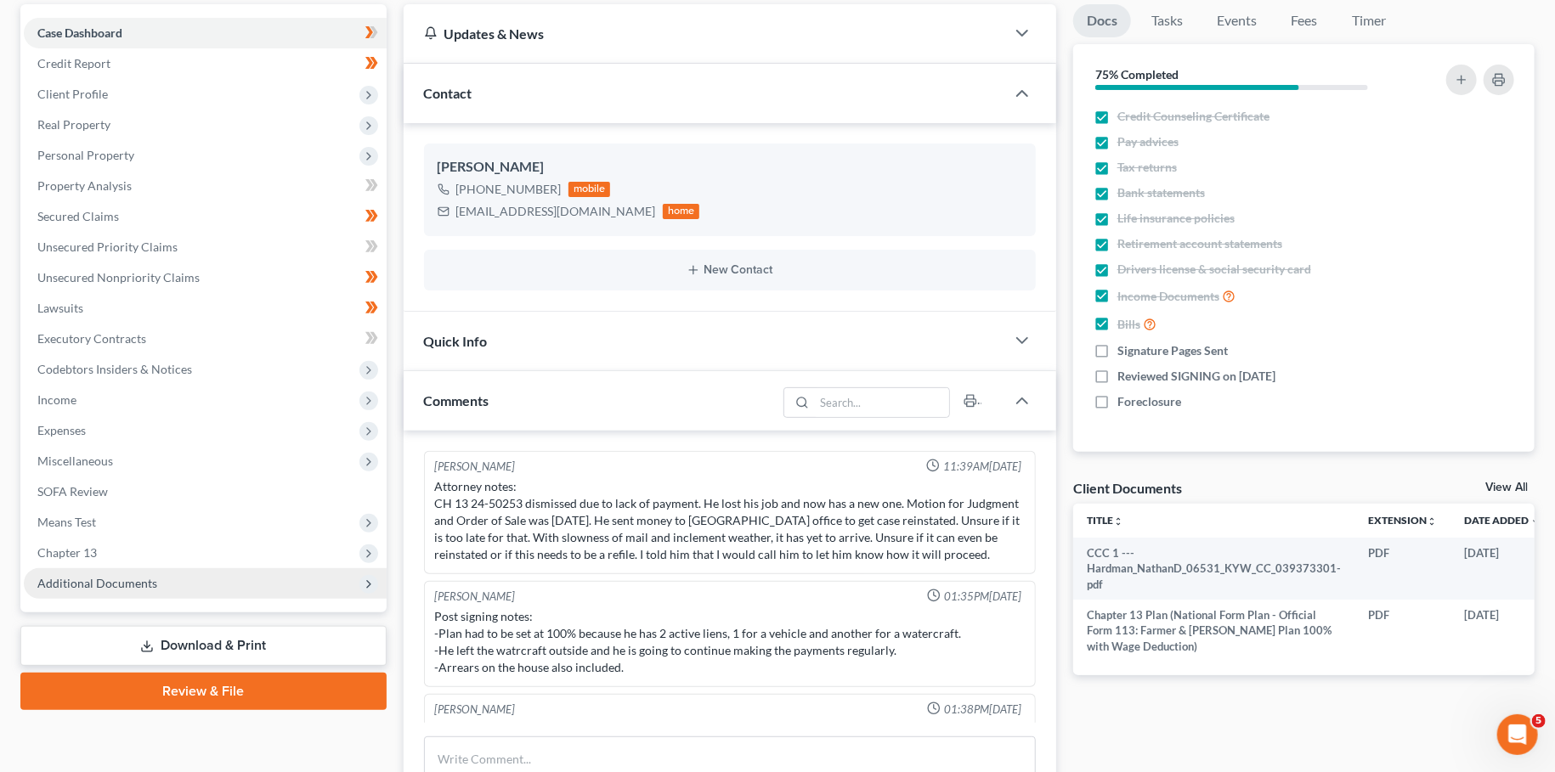
scroll to position [322, 0]
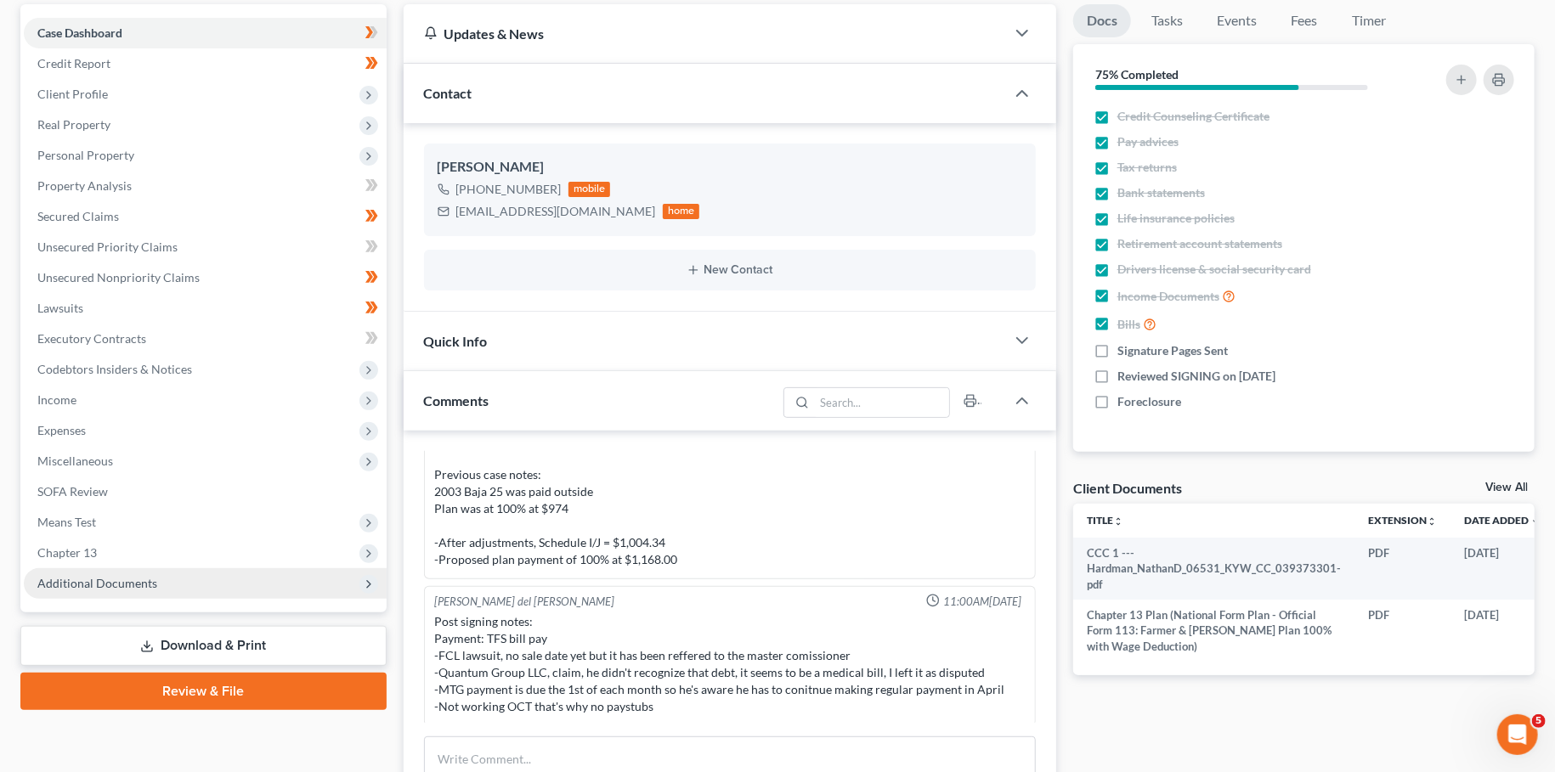
click at [94, 578] on span "Additional Documents" at bounding box center [97, 583] width 120 height 14
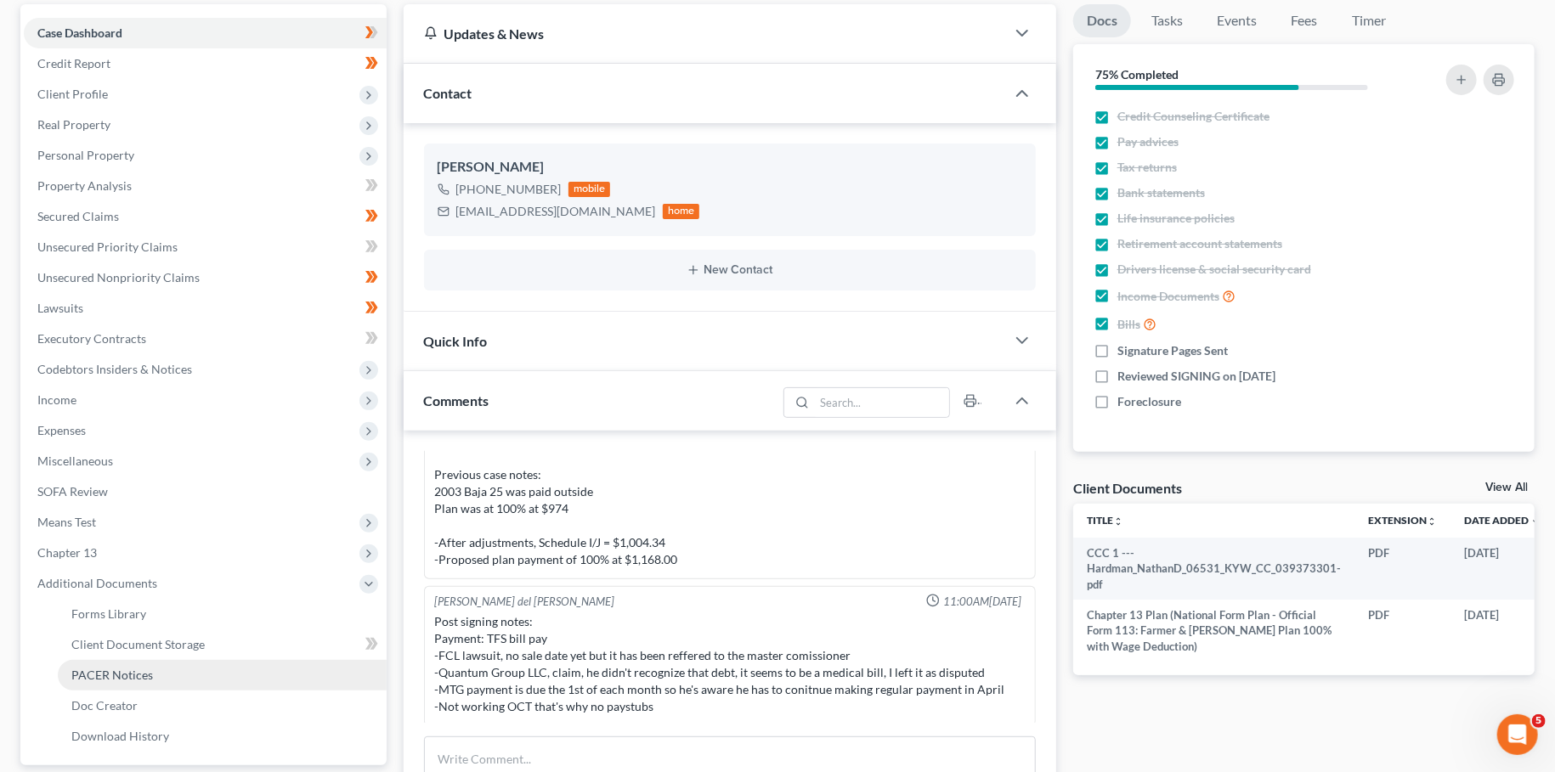
click at [130, 671] on span "PACER Notices" at bounding box center [112, 675] width 82 height 14
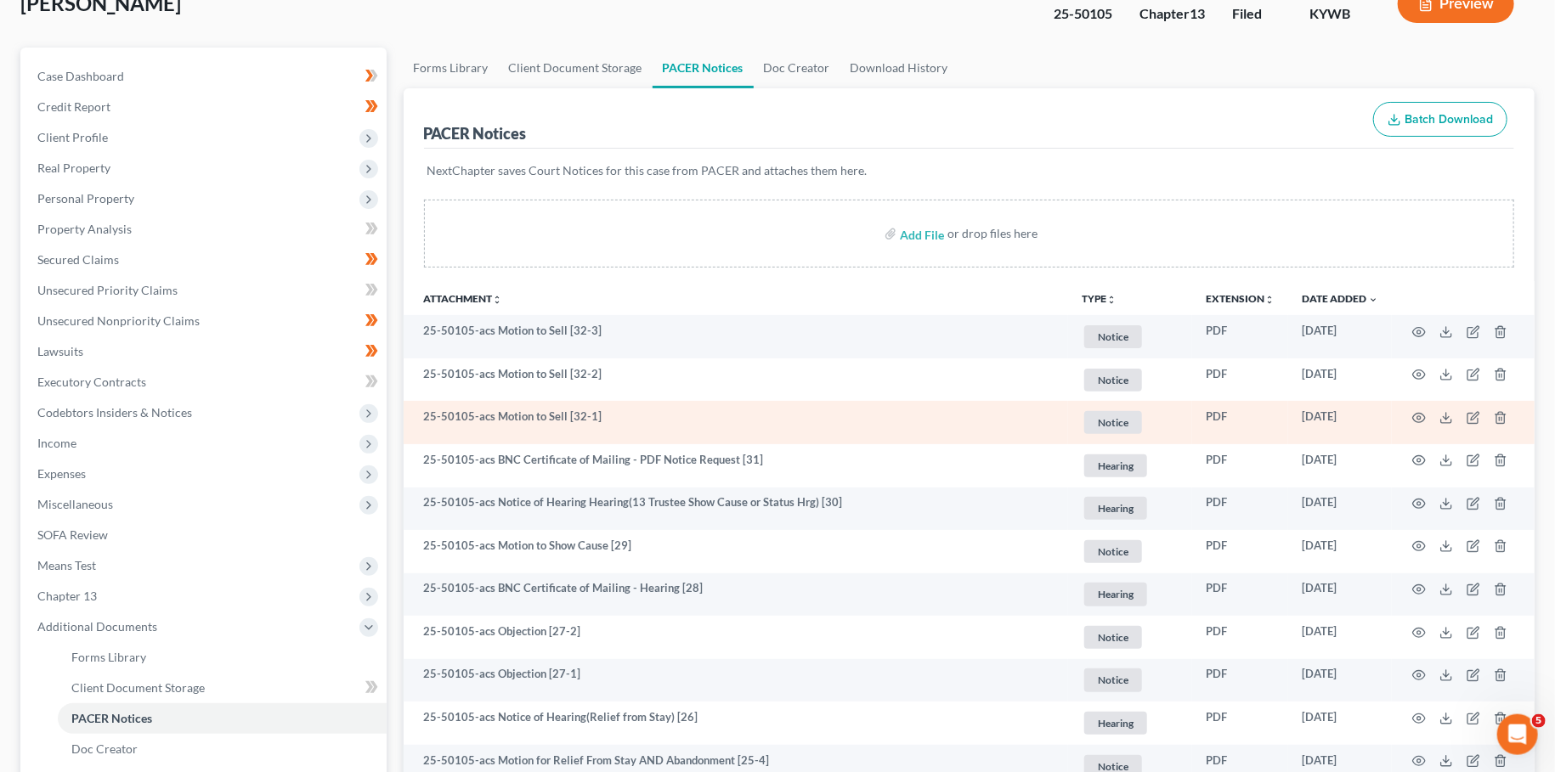
scroll to position [150, 0]
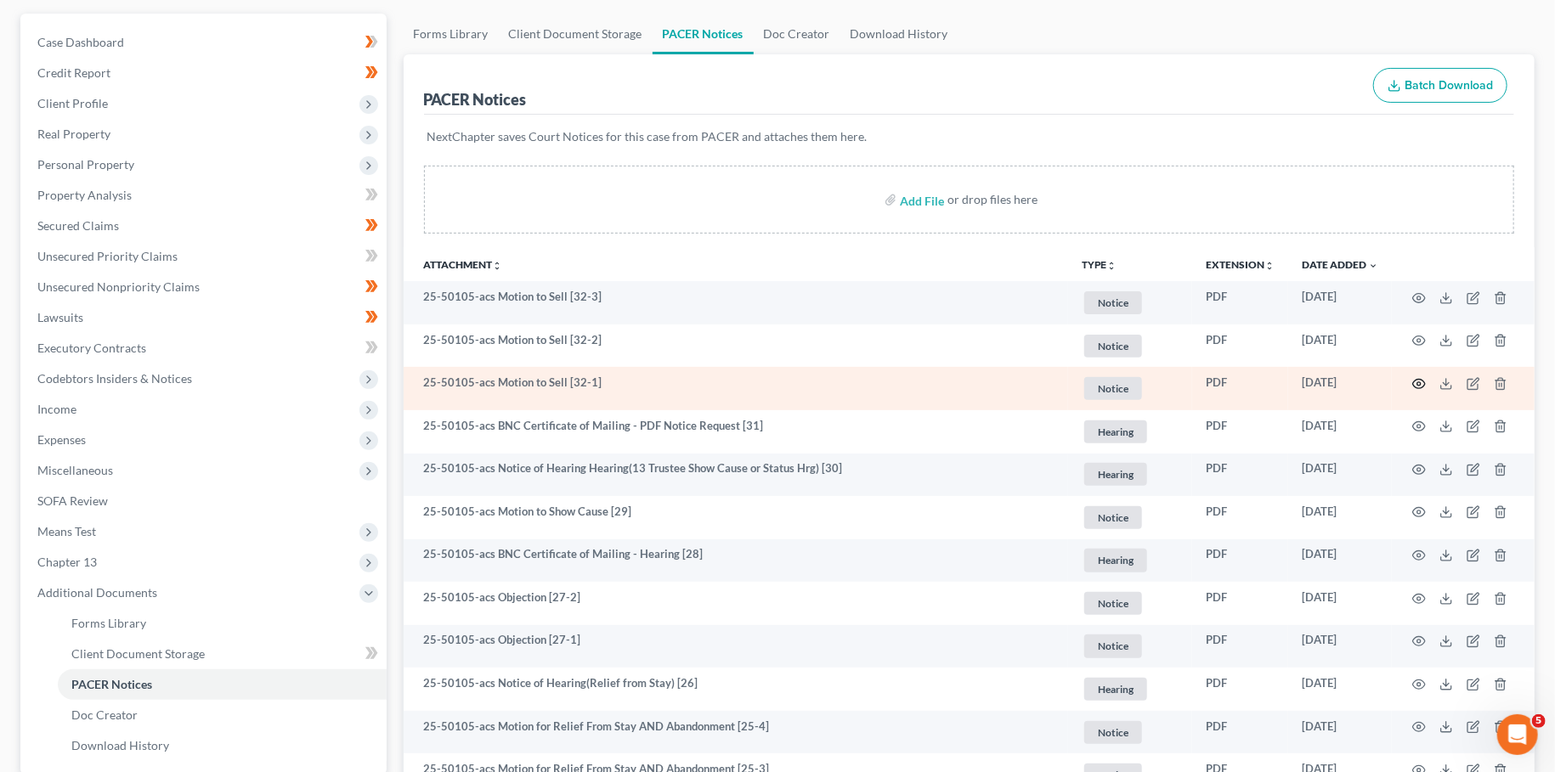
click at [1421, 386] on icon "button" at bounding box center [1419, 384] width 14 height 14
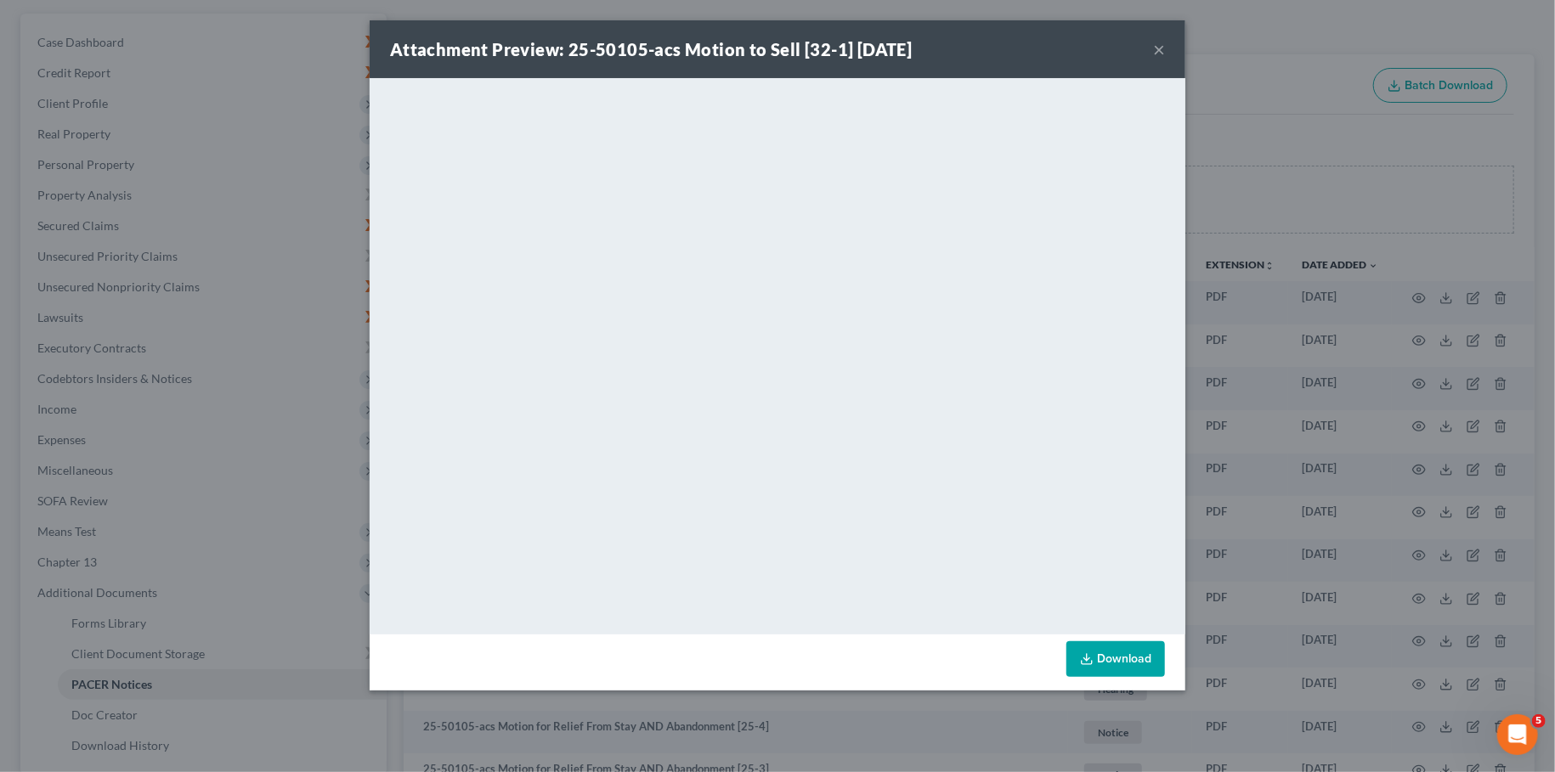
click at [1156, 48] on button "×" at bounding box center [1159, 49] width 12 height 20
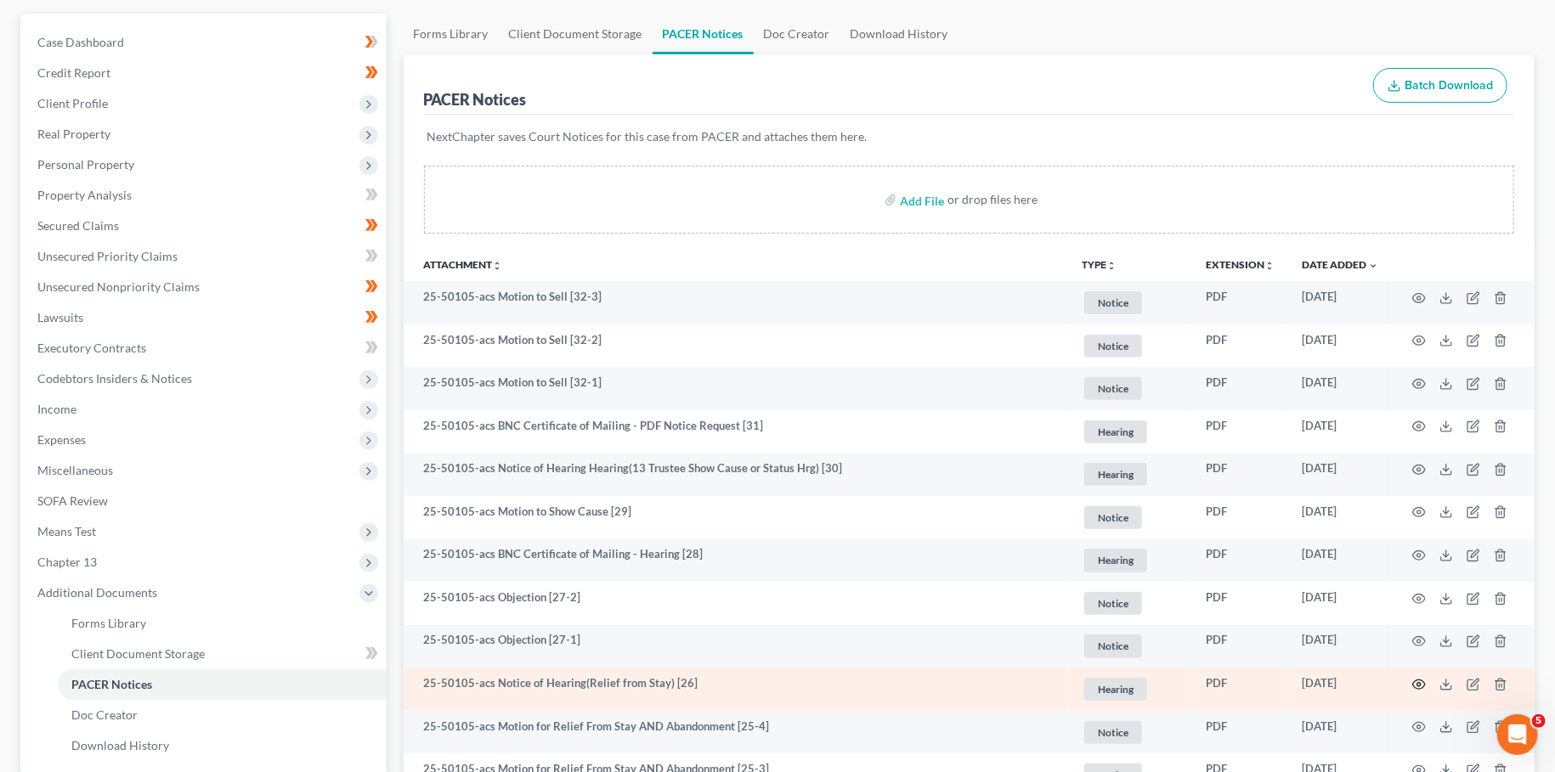
click at [1420, 683] on circle "button" at bounding box center [1418, 684] width 3 height 3
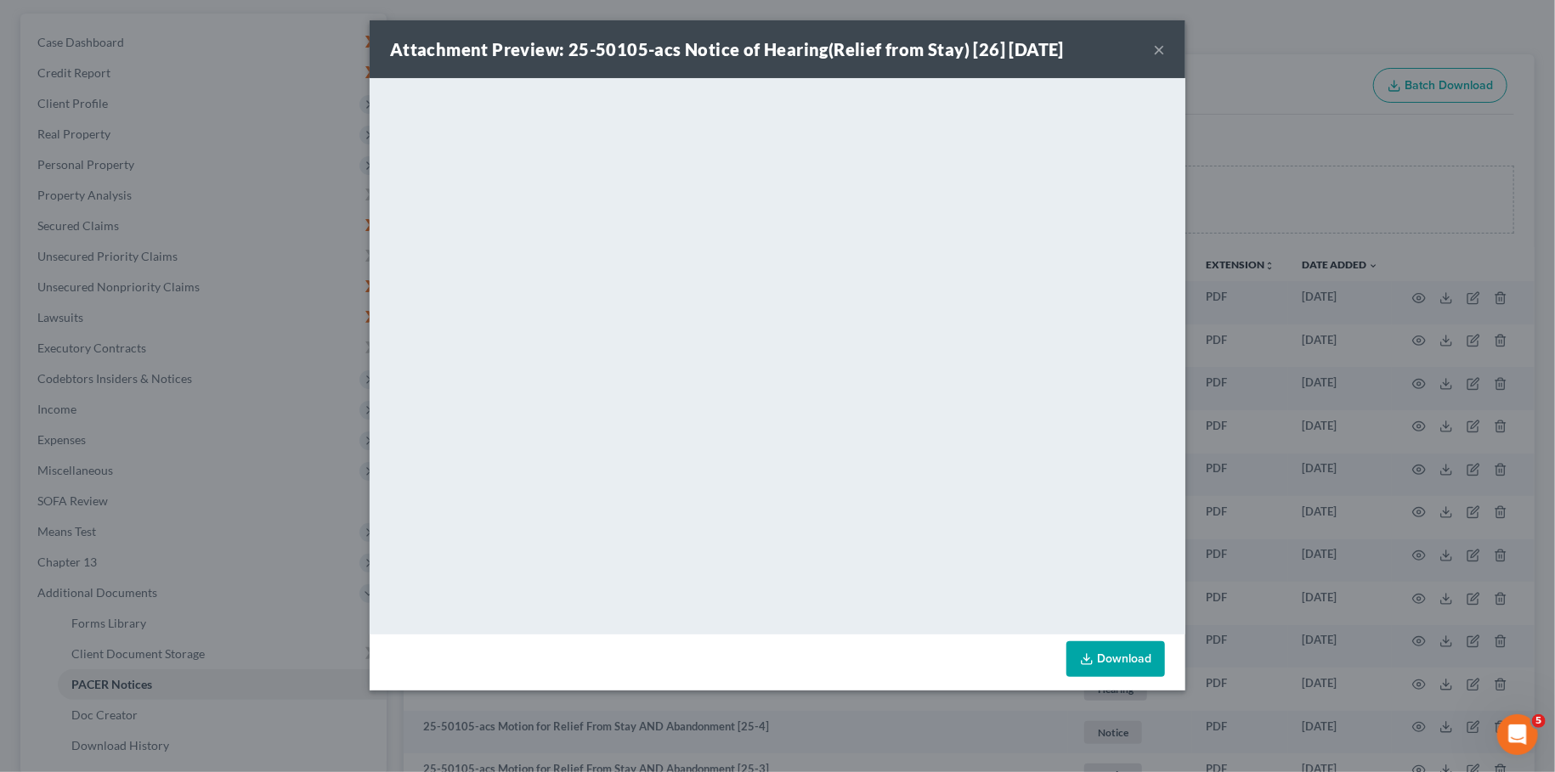
click at [1161, 54] on button "×" at bounding box center [1159, 49] width 12 height 20
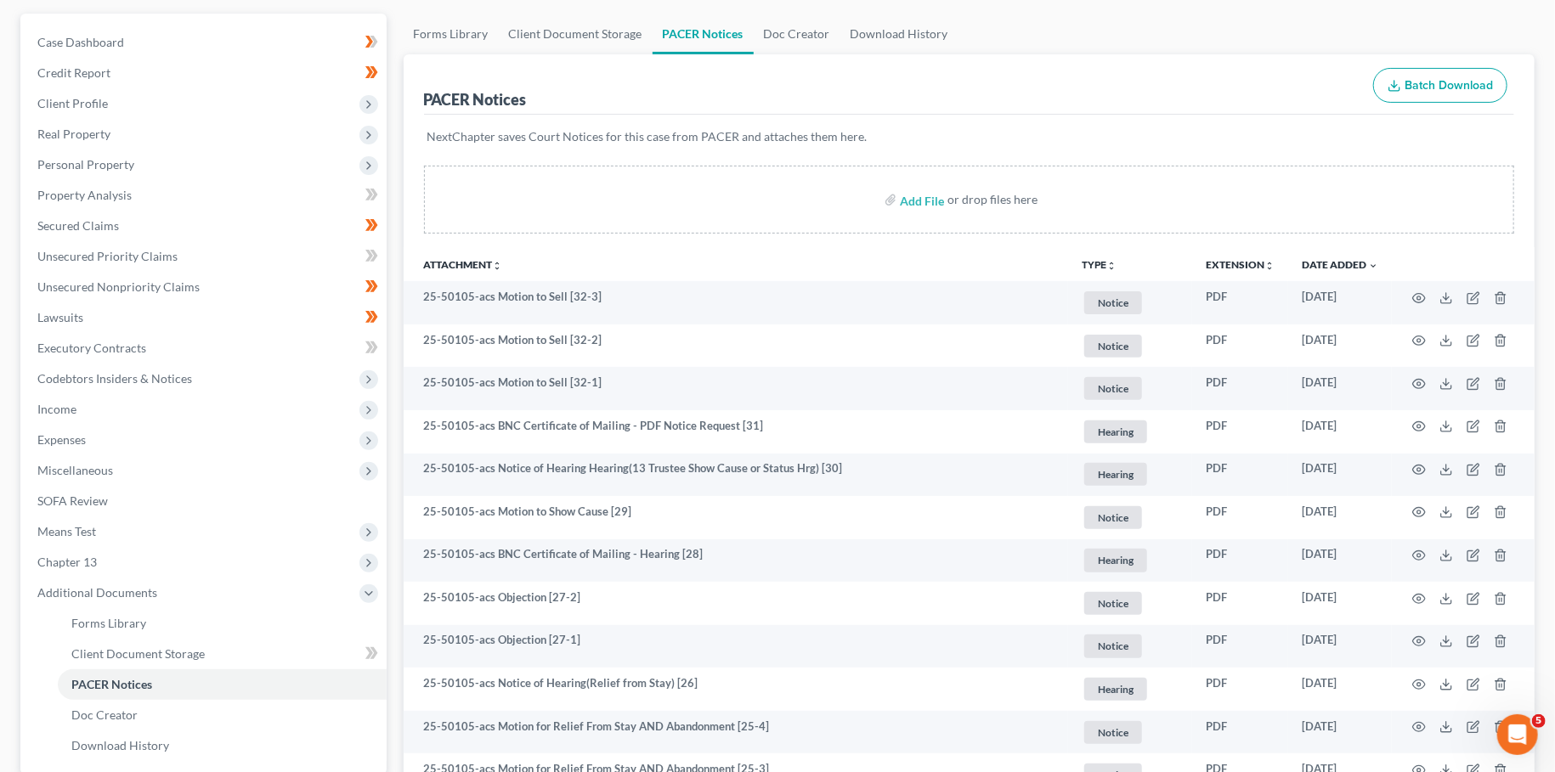
click at [1149, 128] on p "NextChapter saves Court Notices for this case from PACER and attaches them here." at bounding box center [969, 136] width 1084 height 17
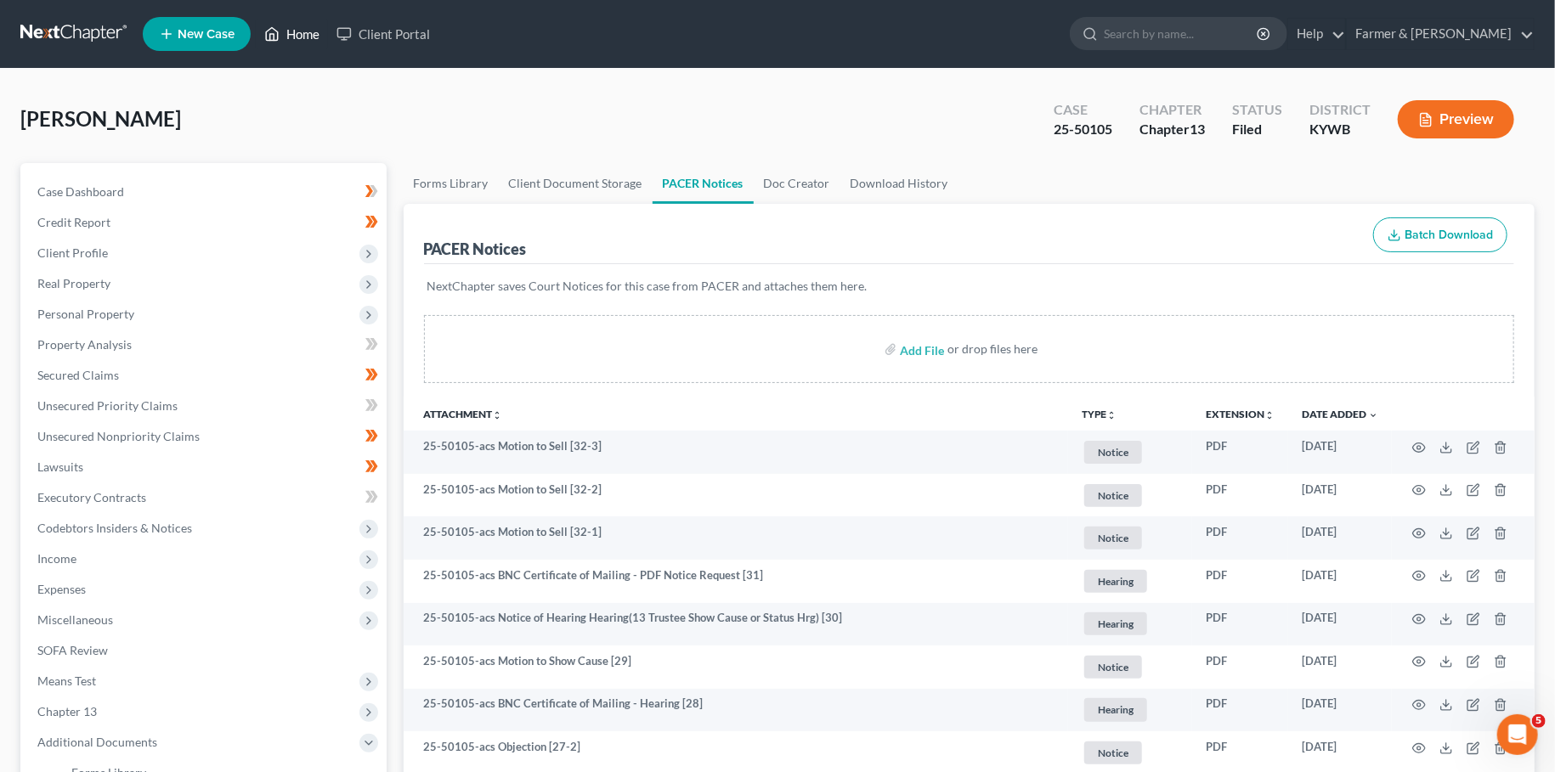
drag, startPoint x: 312, startPoint y: 30, endPoint x: 1530, endPoint y: 2, distance: 1218.8
click at [312, 29] on link "Home" at bounding box center [292, 34] width 72 height 31
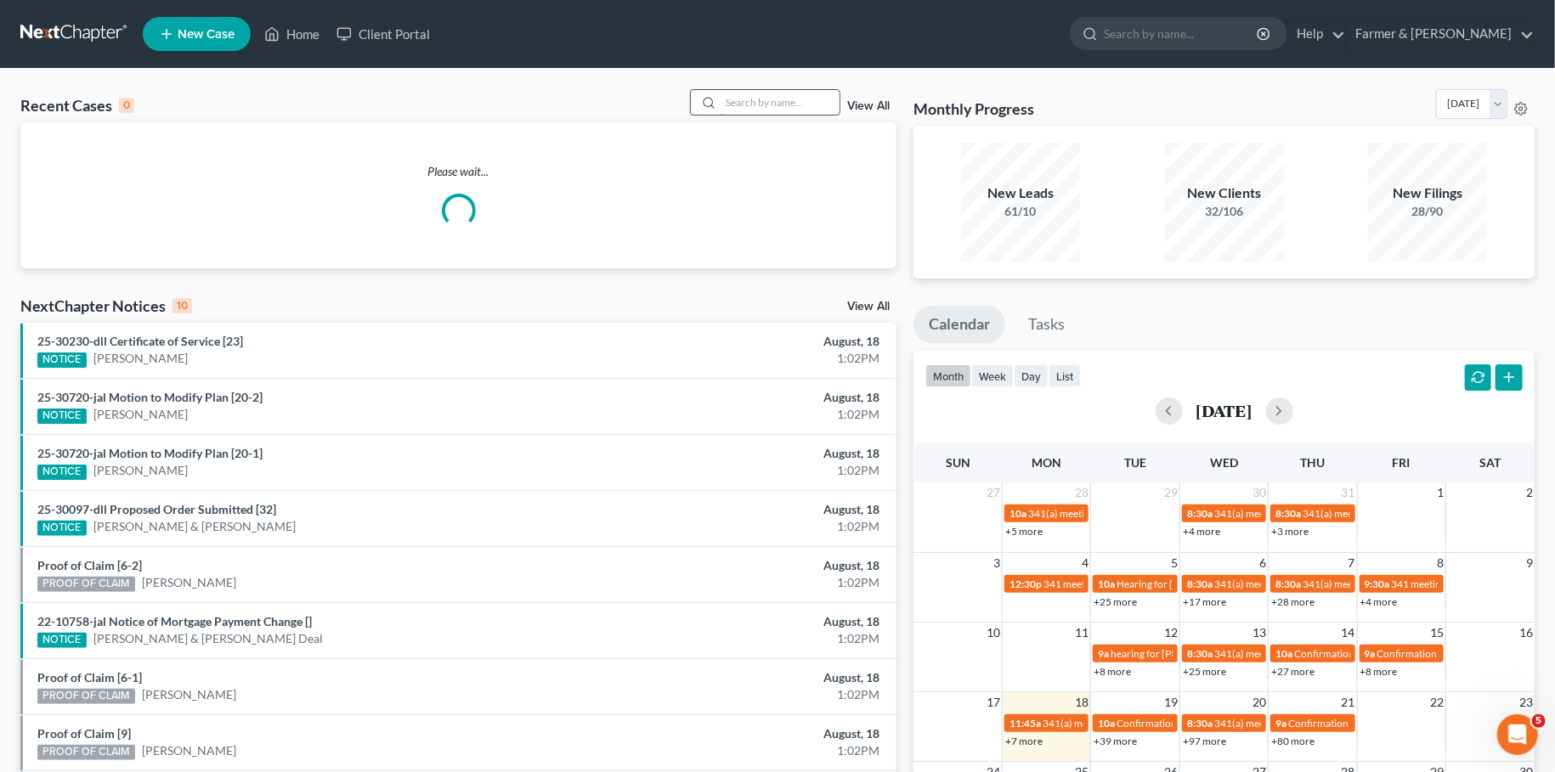
click at [738, 102] on input "search" at bounding box center [780, 102] width 119 height 25
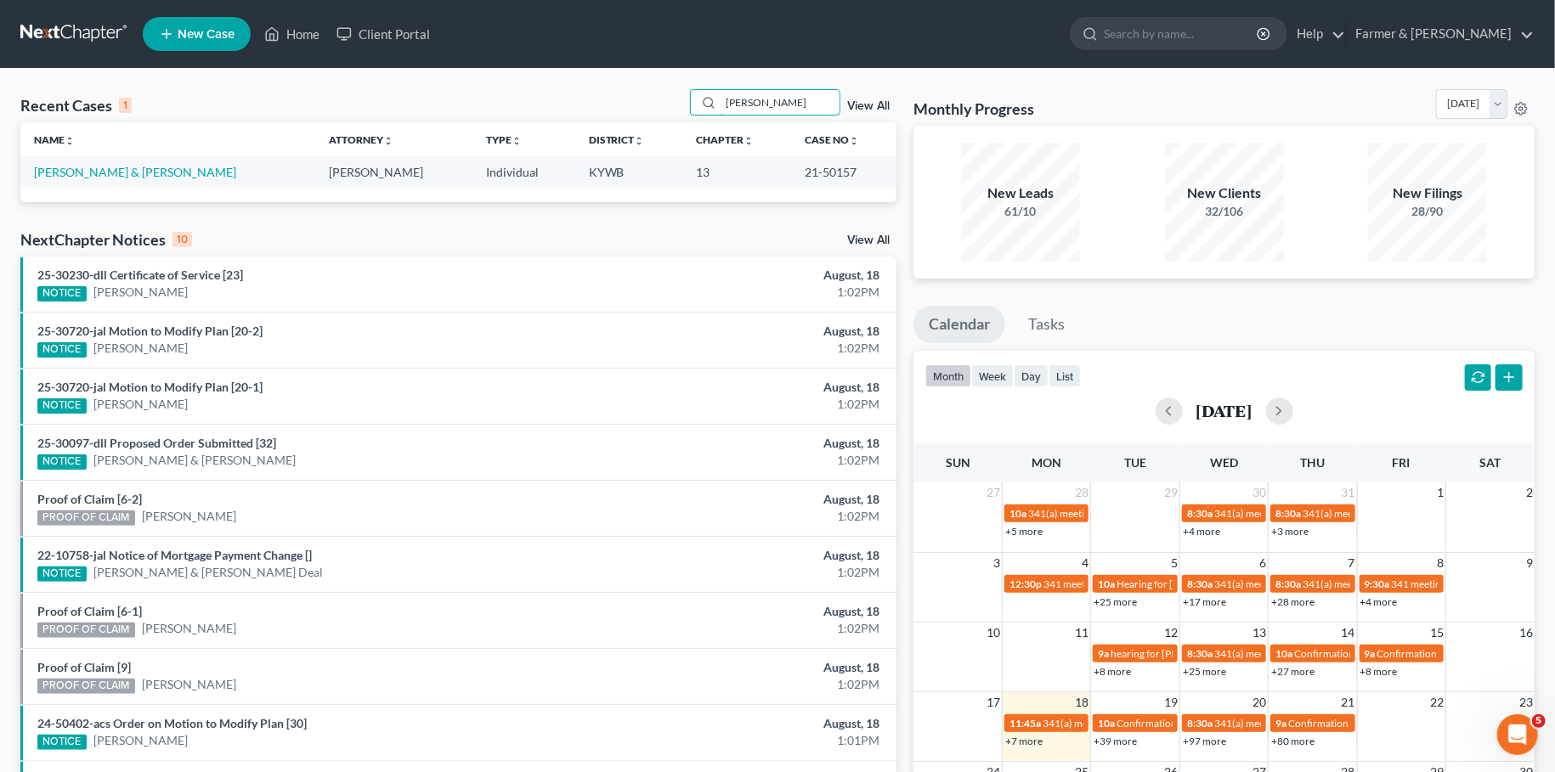
type input "timothy walsh"
click at [69, 179] on td "Walsh, Timothy & de Villiers, Helene" at bounding box center [168, 171] width 296 height 31
click at [74, 177] on link "Walsh, Timothy & de Villiers, Helene" at bounding box center [135, 172] width 202 height 14
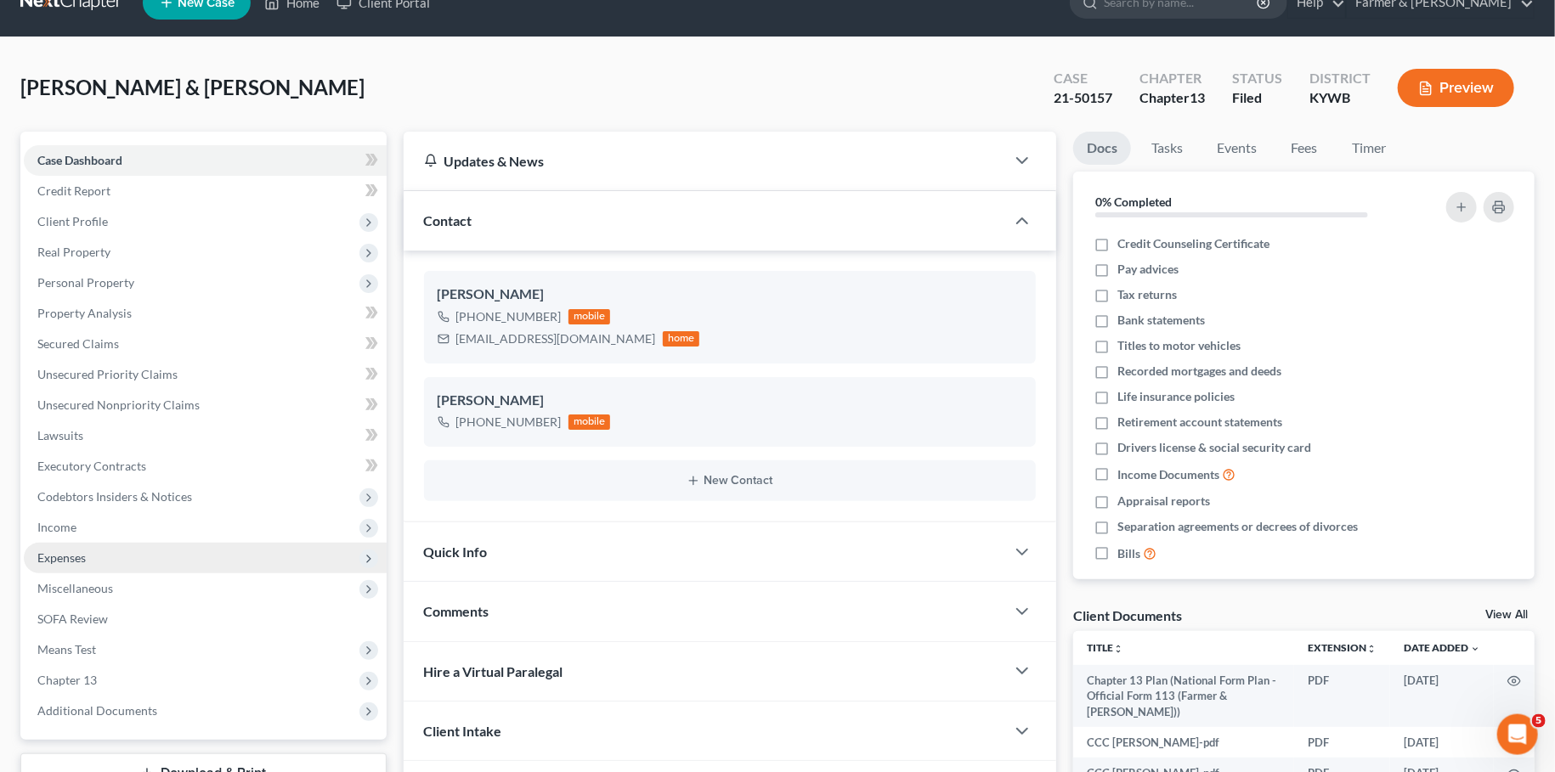
scroll to position [159, 0]
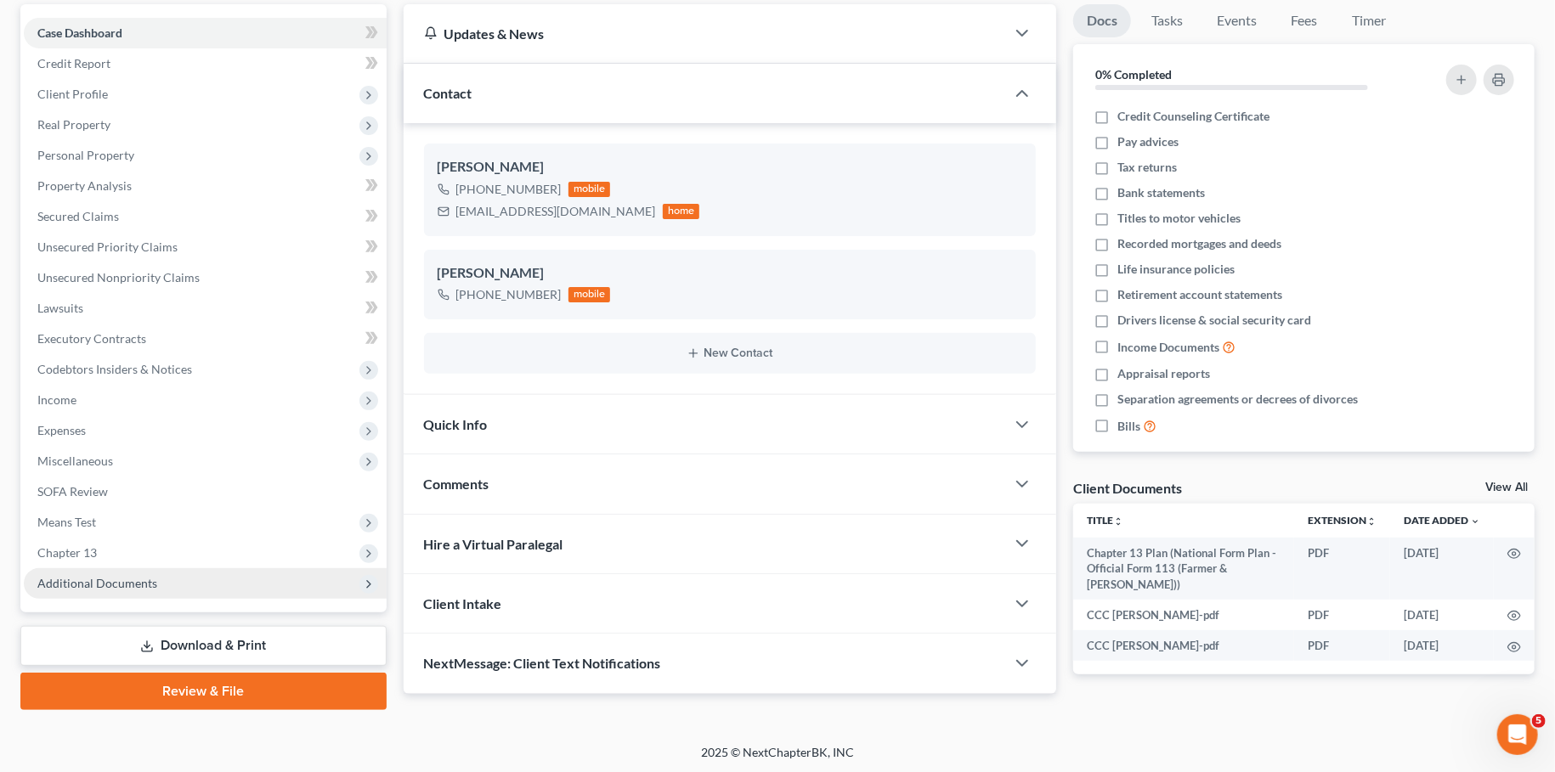
click at [132, 579] on span "Additional Documents" at bounding box center [97, 583] width 120 height 14
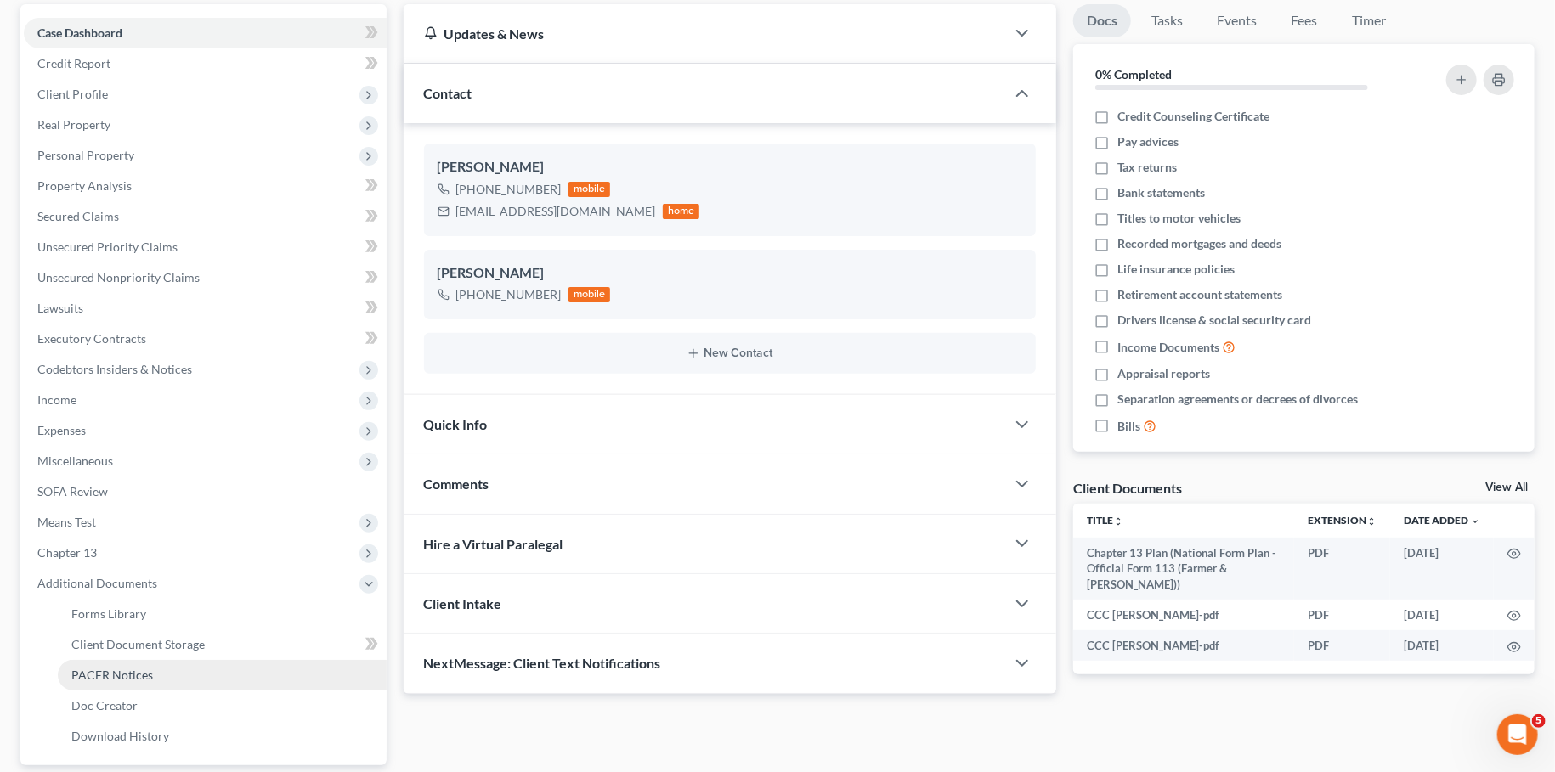
click at [137, 675] on span "PACER Notices" at bounding box center [112, 675] width 82 height 14
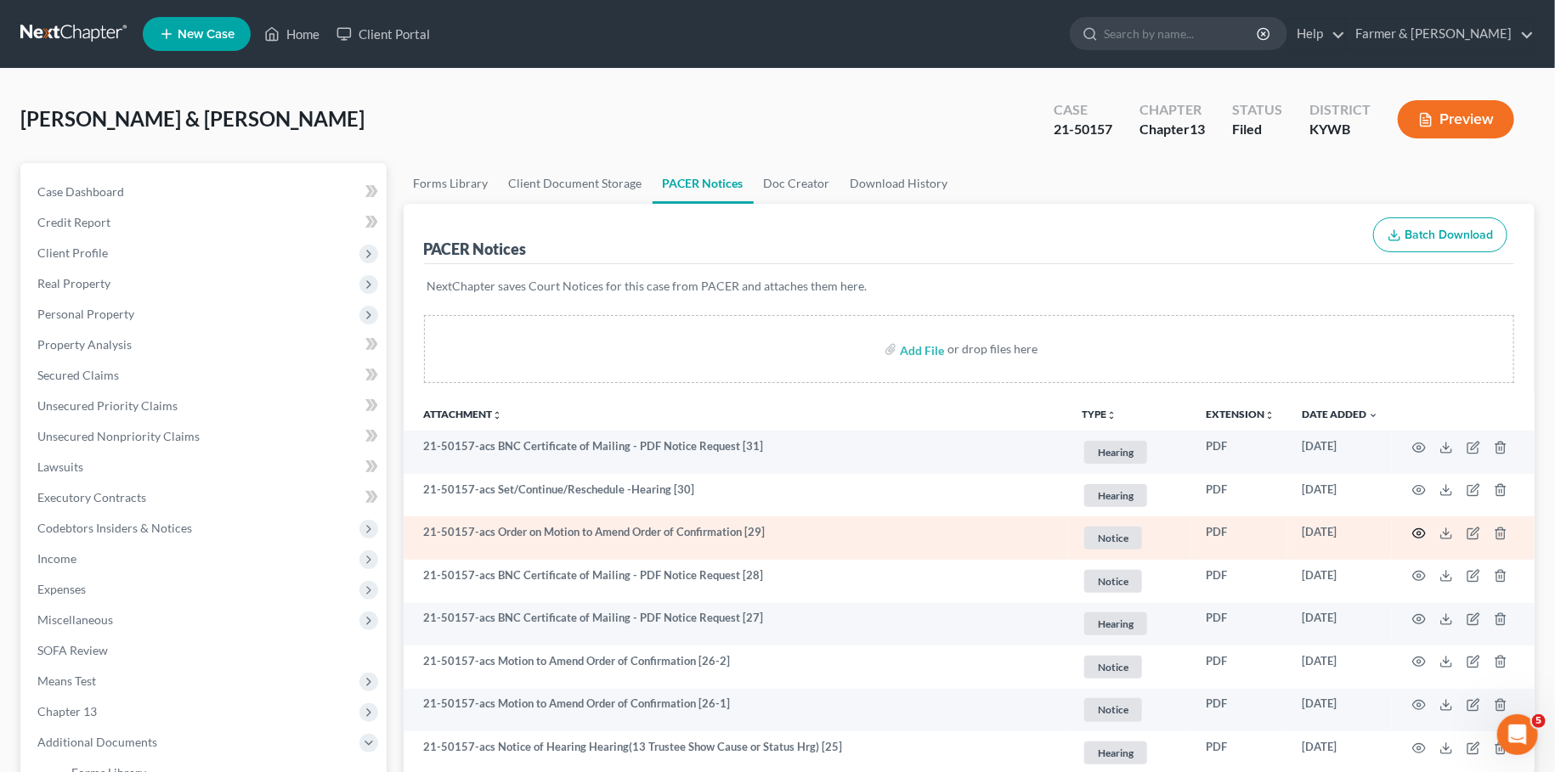
click at [1419, 532] on circle "button" at bounding box center [1418, 533] width 3 height 3
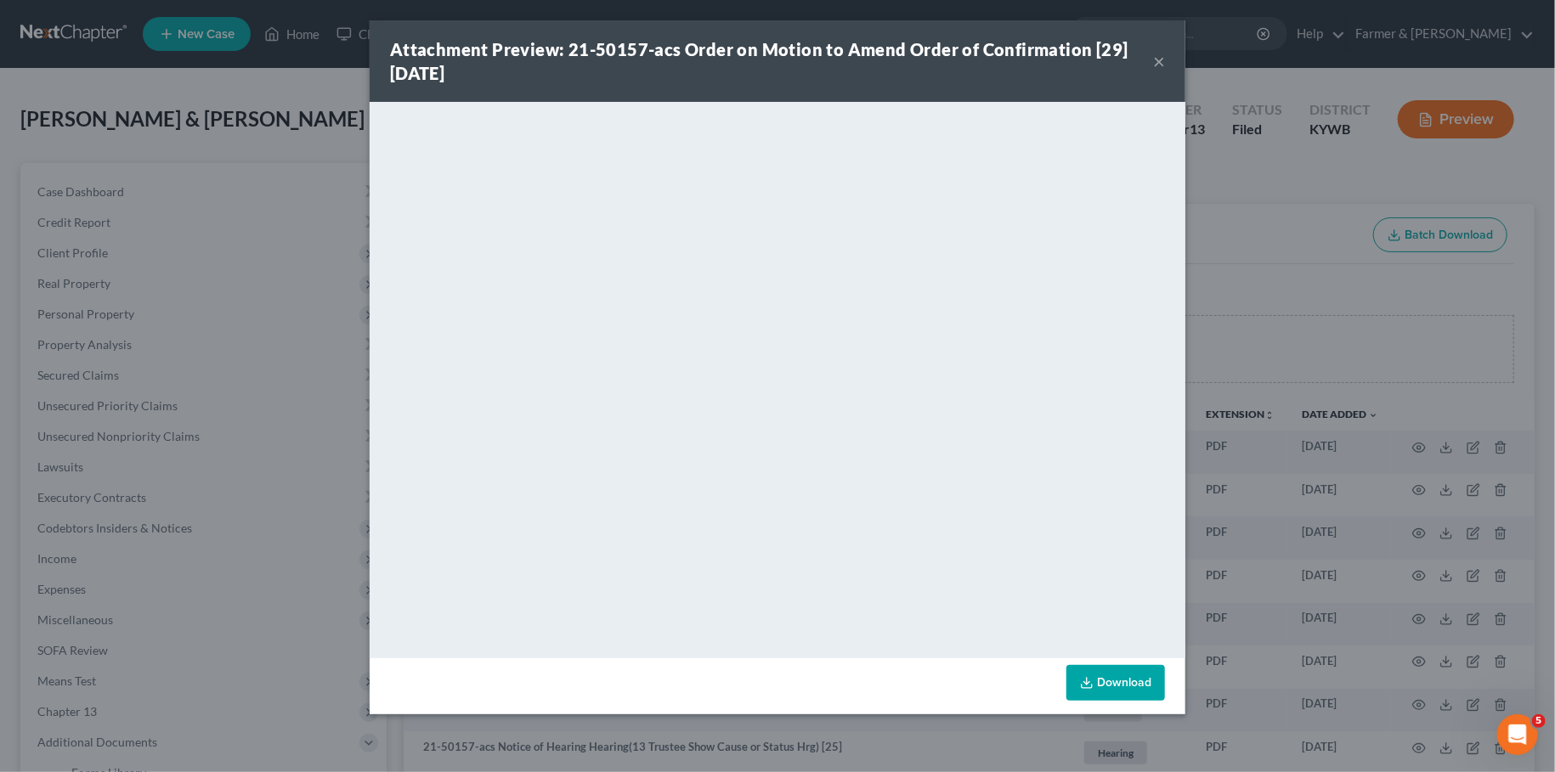
click at [1158, 59] on button "×" at bounding box center [1159, 61] width 12 height 20
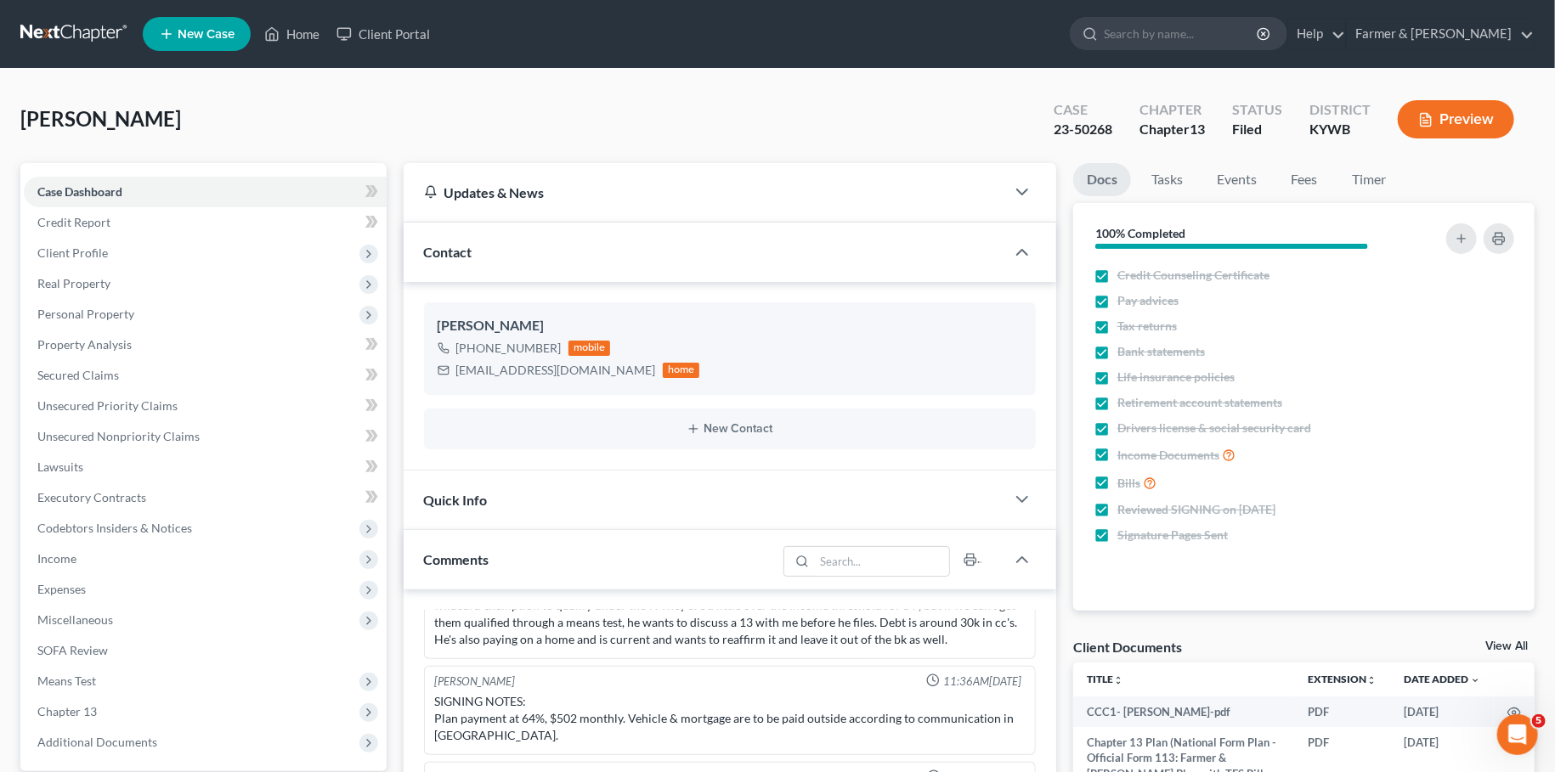
scroll to position [449, 0]
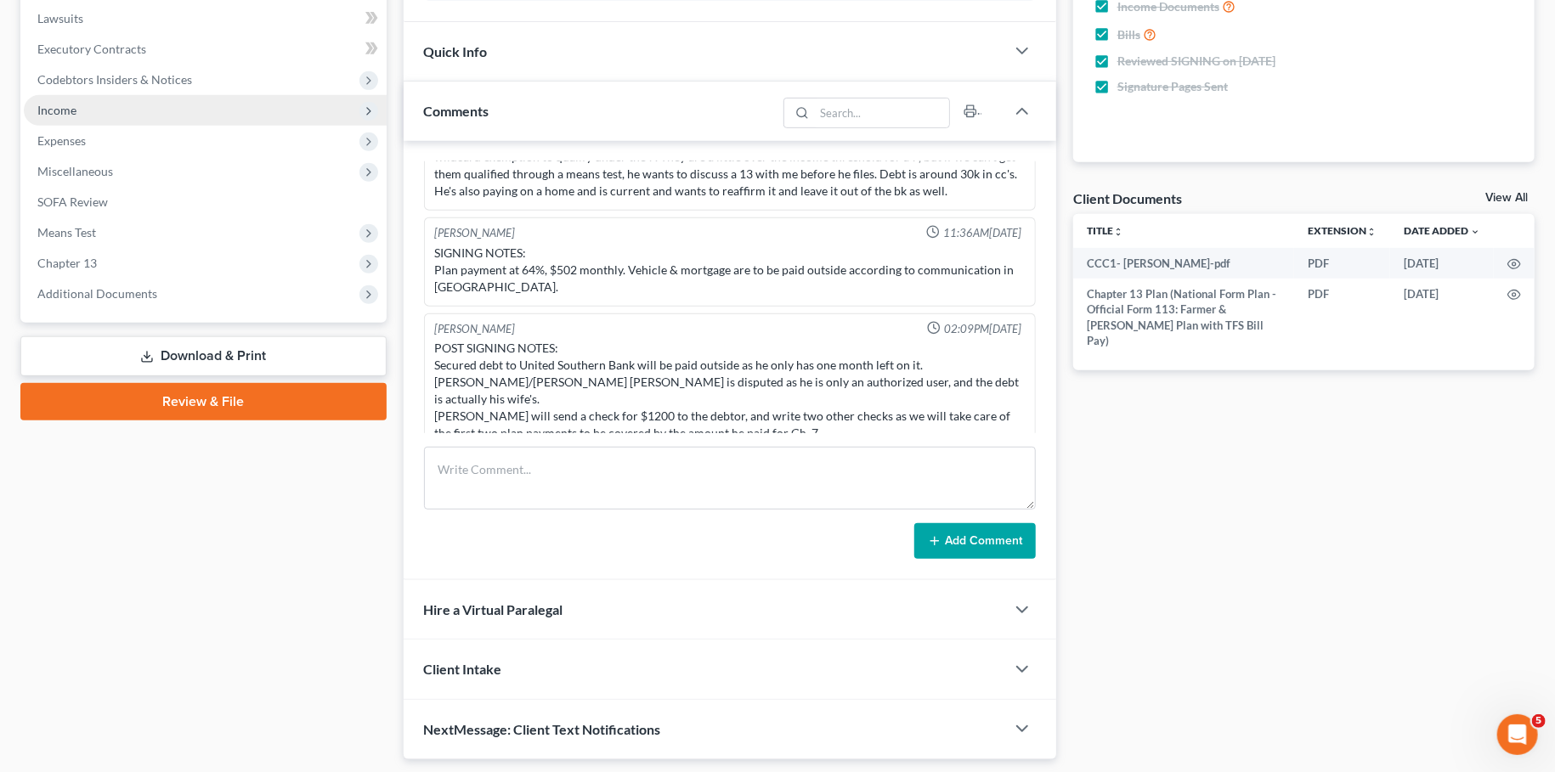
click at [113, 109] on span "Income" at bounding box center [205, 110] width 363 height 31
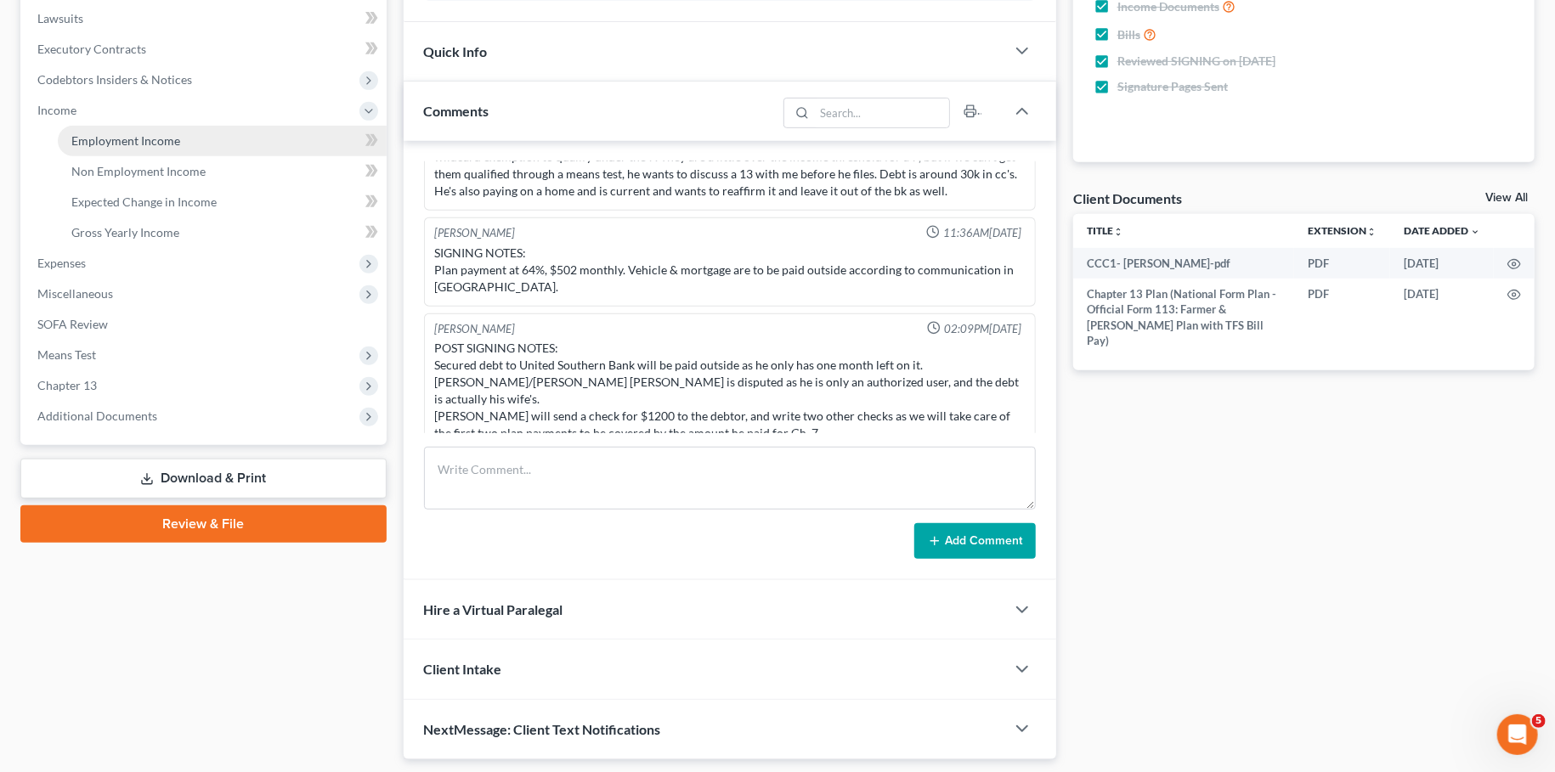
click at [111, 137] on span "Employment Income" at bounding box center [125, 140] width 109 height 14
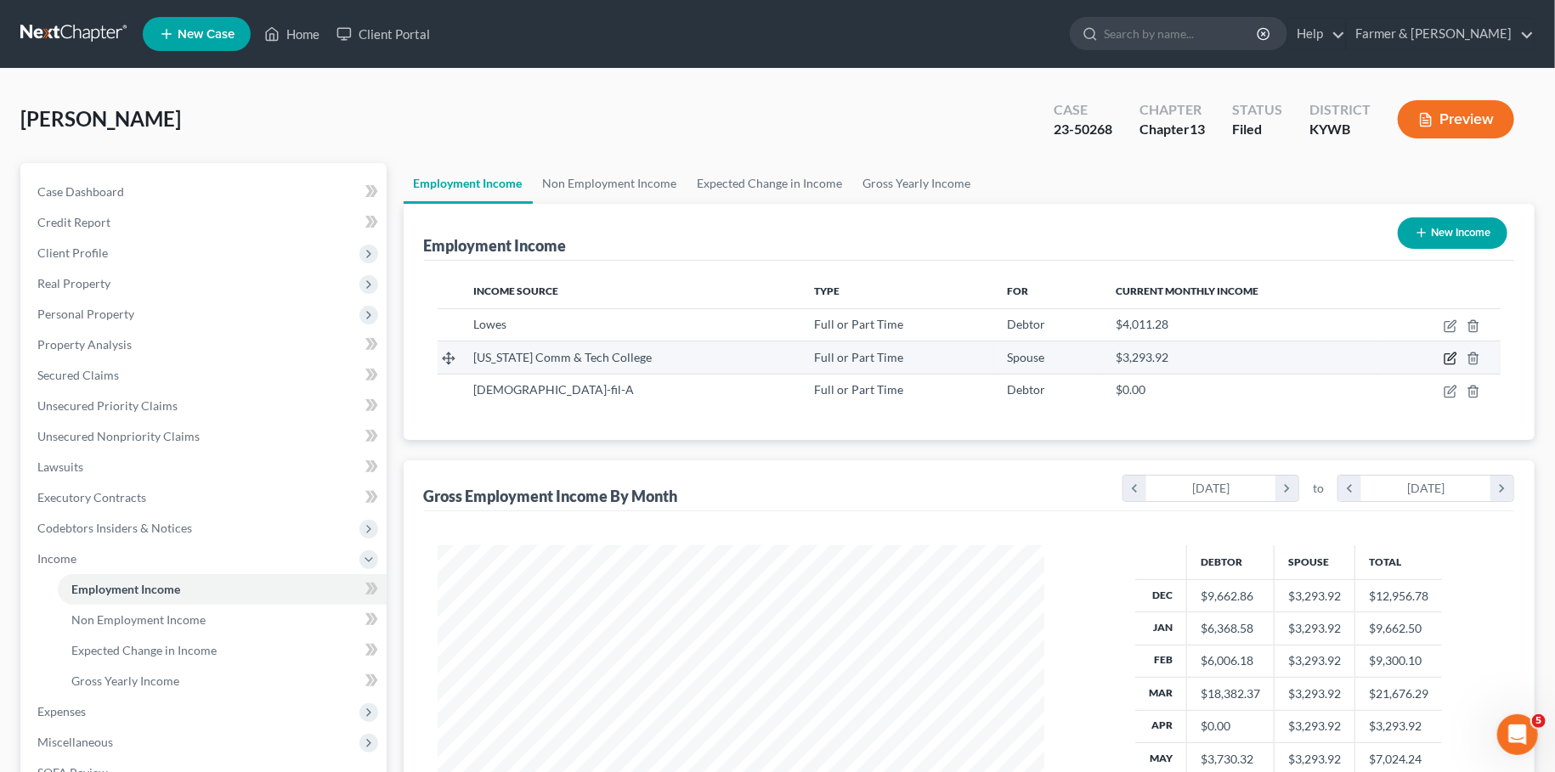
click at [1452, 354] on icon "button" at bounding box center [1452, 357] width 8 height 8
select select "0"
select select "18"
select select "1"
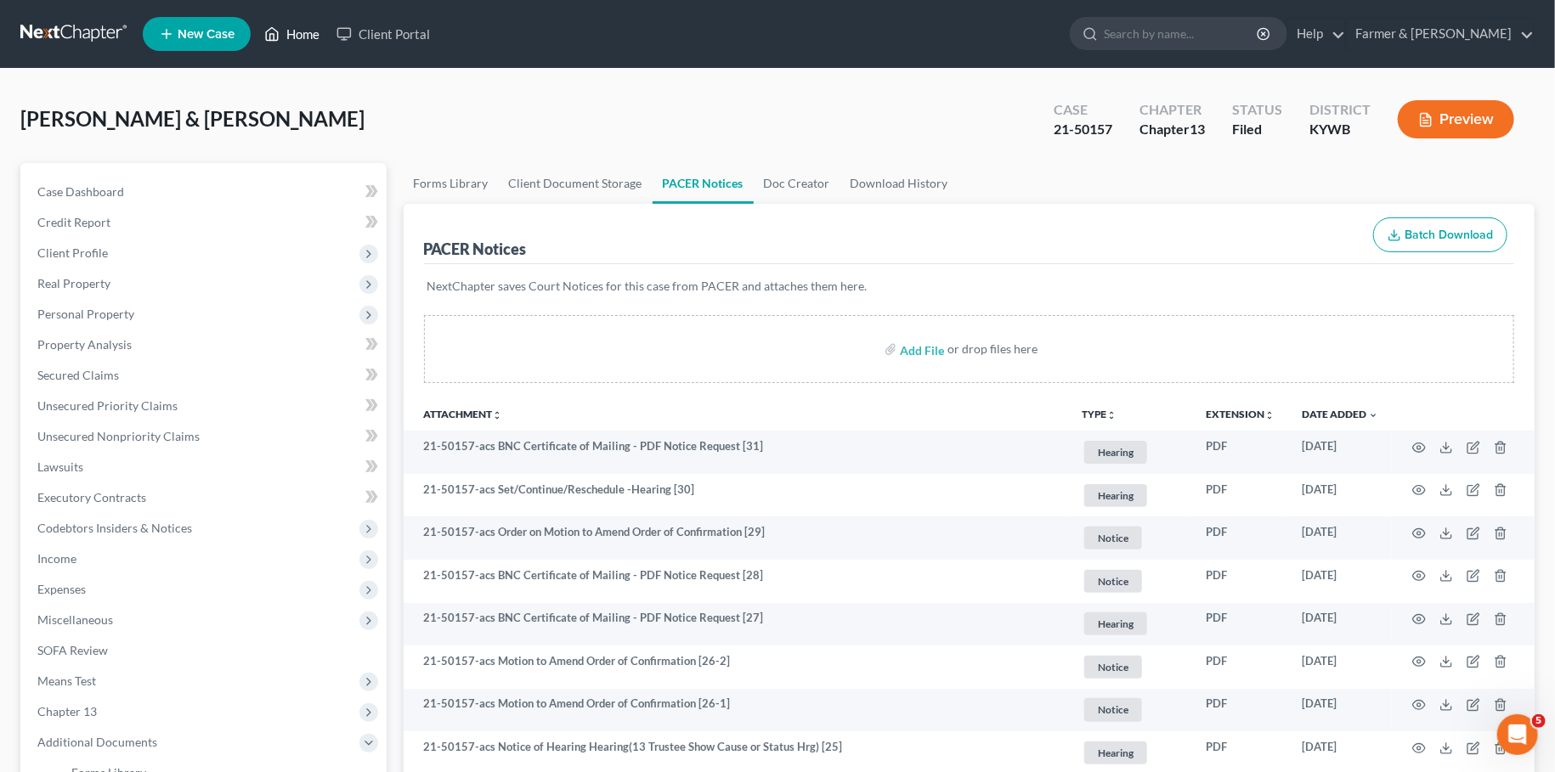
click at [280, 34] on icon at bounding box center [271, 34] width 15 height 20
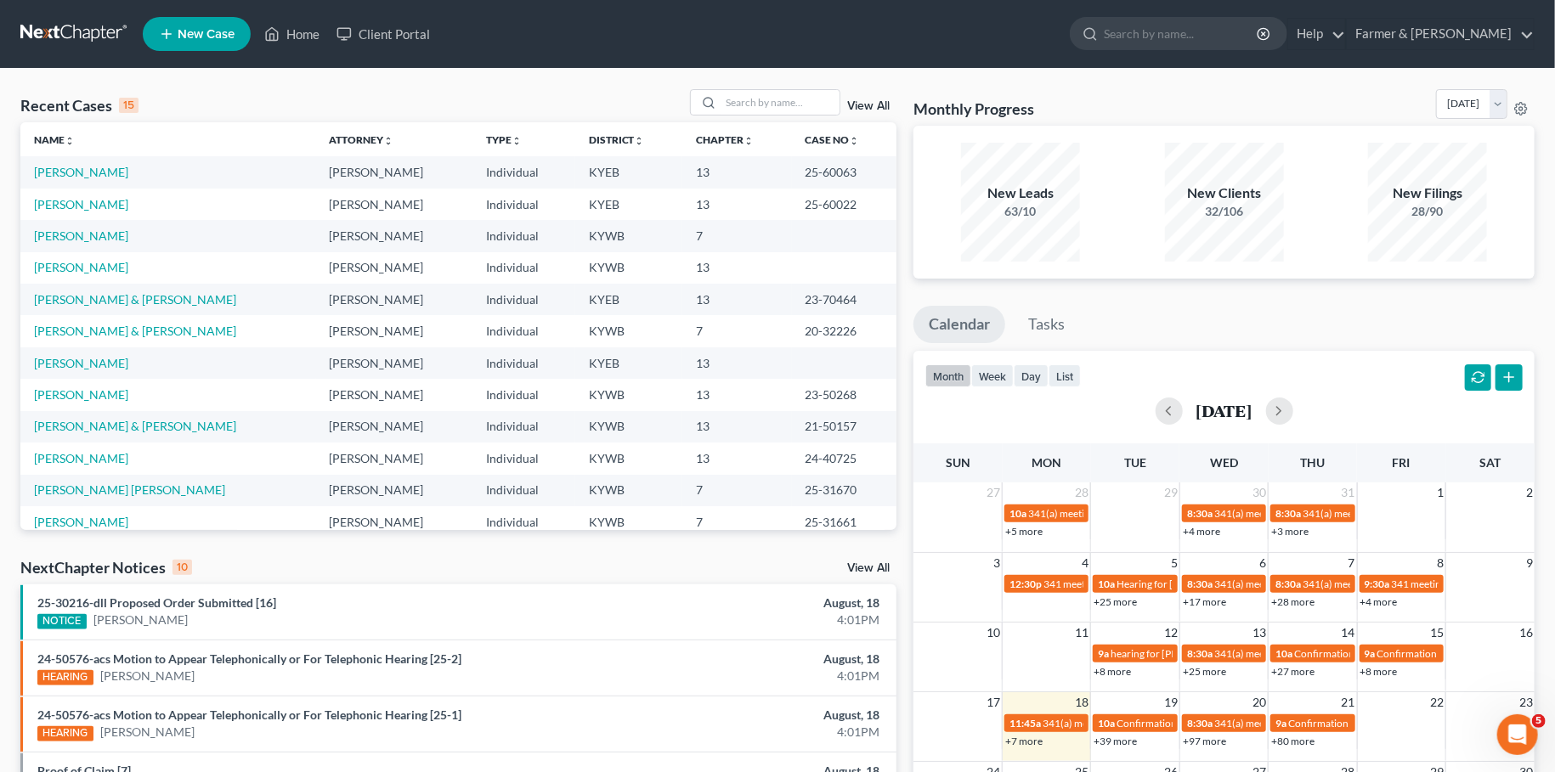
click at [632, 57] on nav "Home New Case Client Portal Farmer & Wright [EMAIL_ADDRESS][DOMAIN_NAME] My Acc…" at bounding box center [777, 34] width 1555 height 68
click at [744, 98] on input "search" at bounding box center [780, 102] width 119 height 25
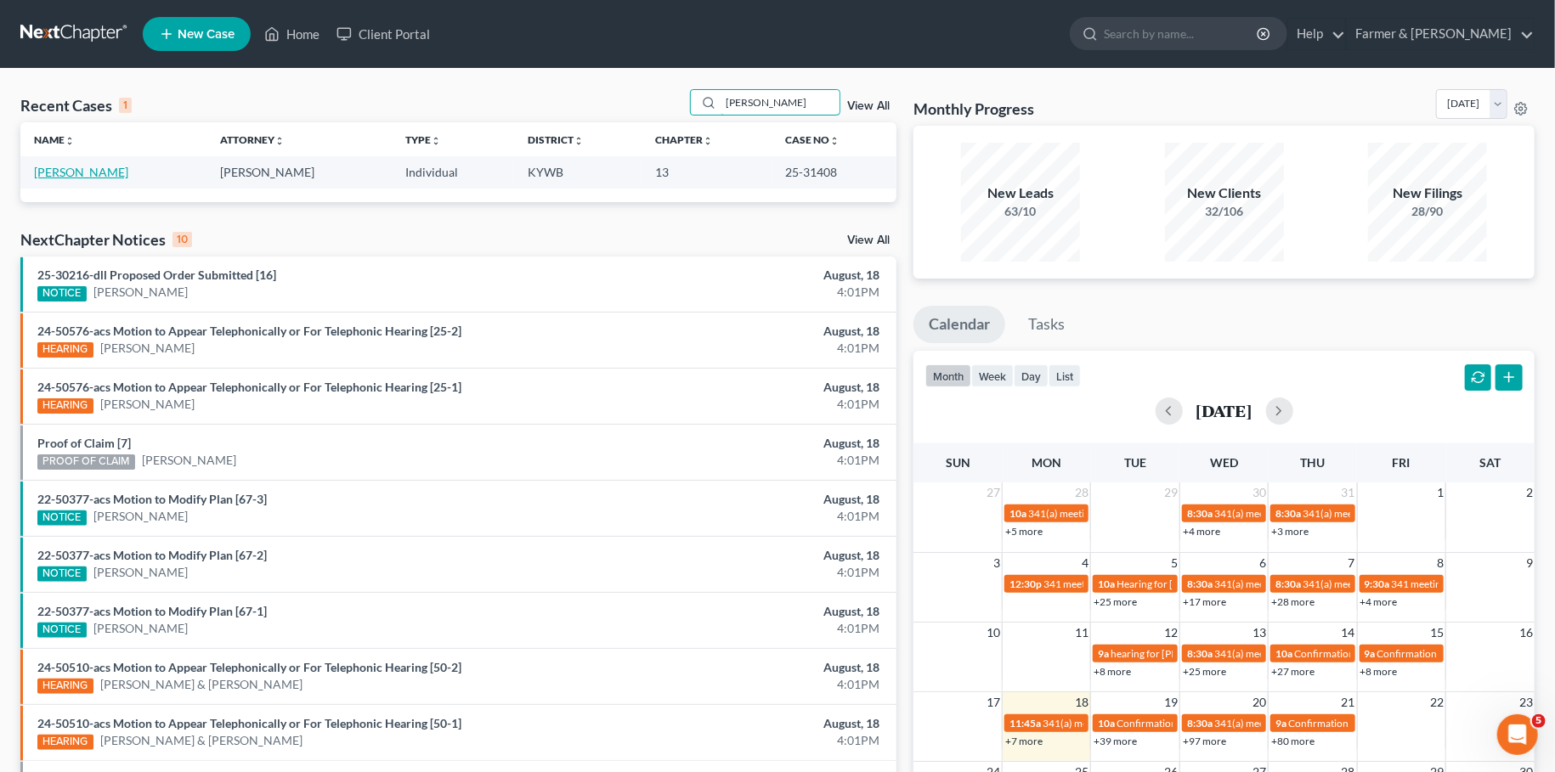
type input "[PERSON_NAME]"
click at [96, 170] on link "[PERSON_NAME]" at bounding box center [81, 172] width 94 height 14
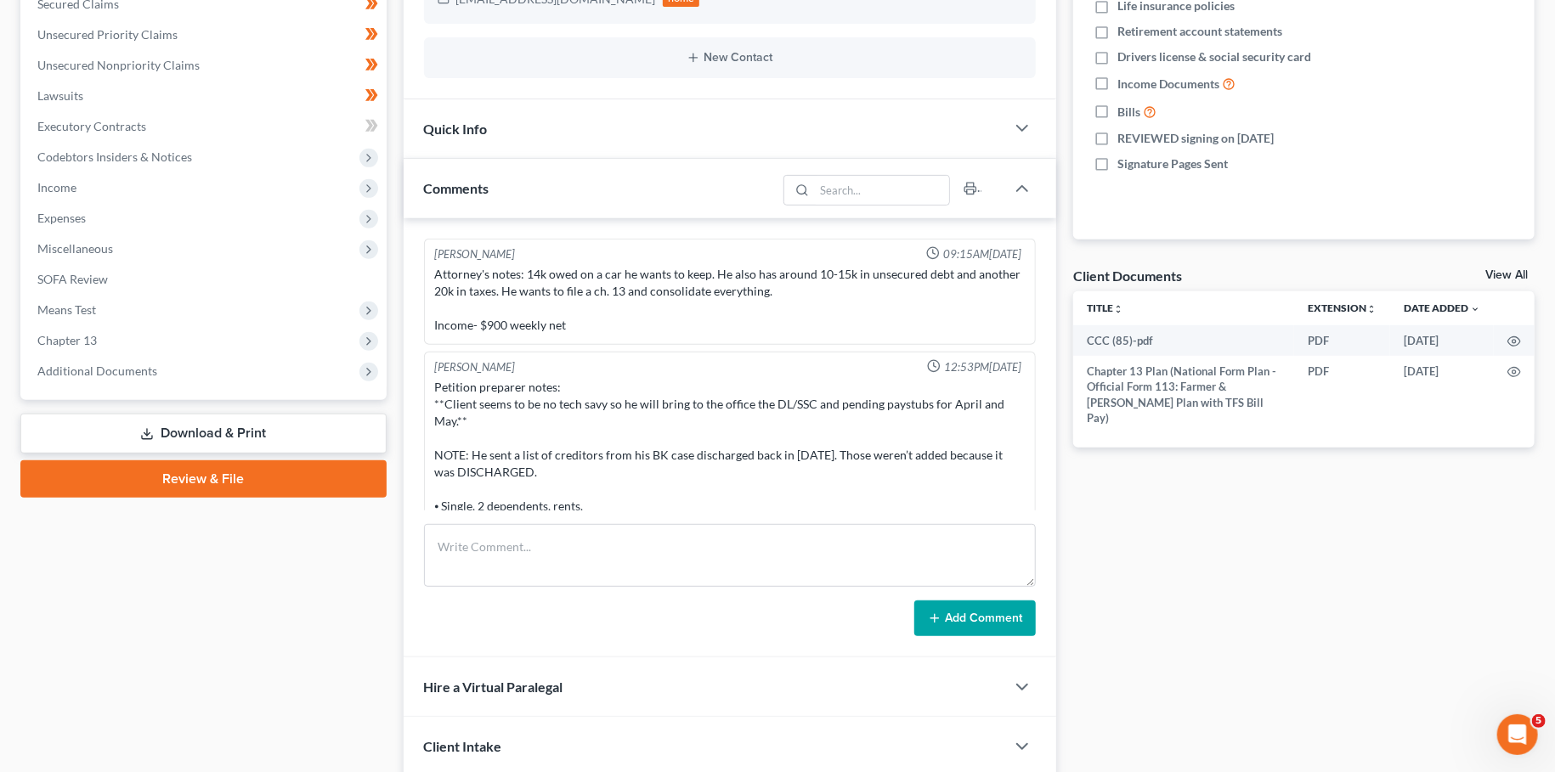
scroll to position [166, 0]
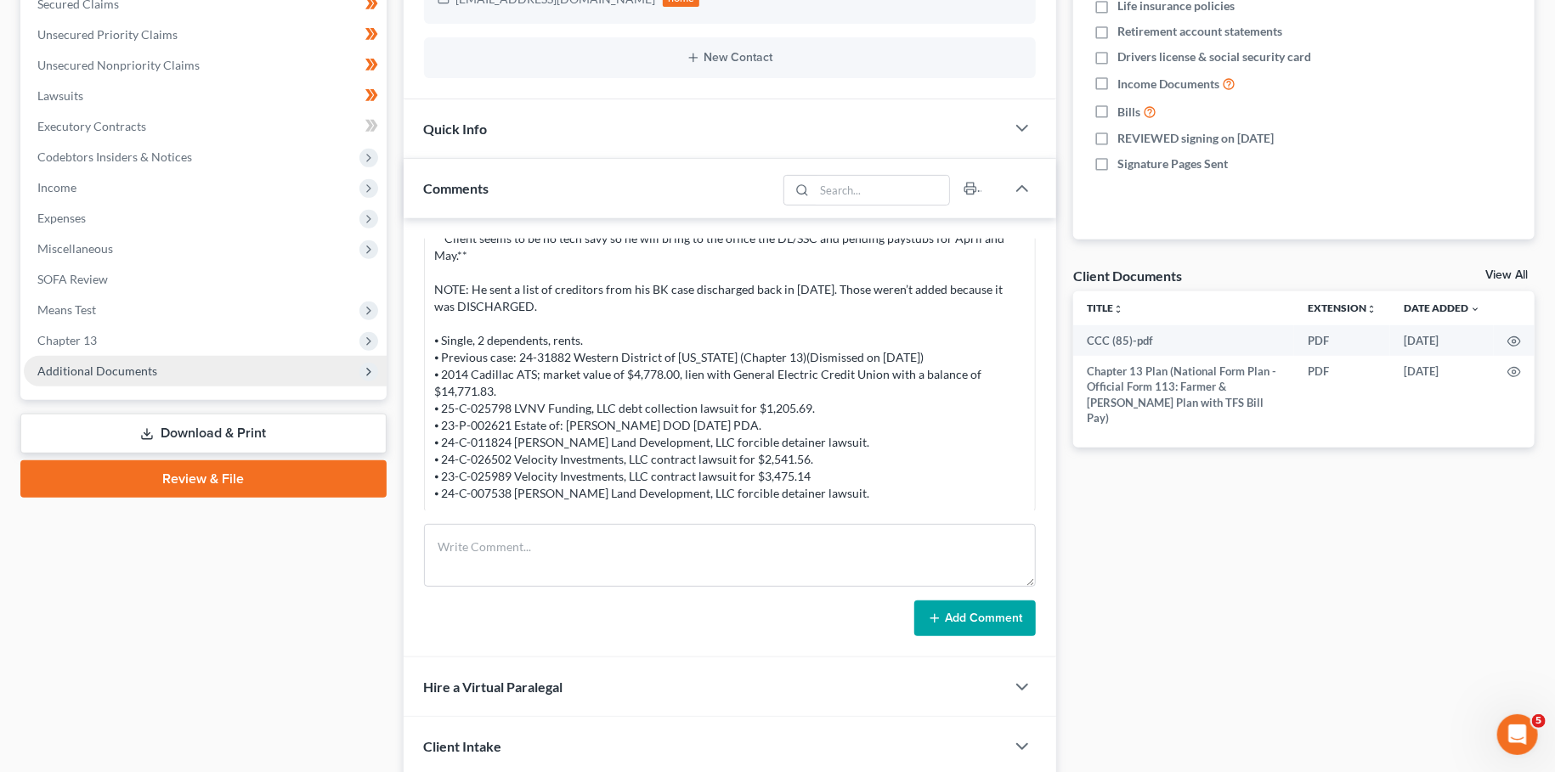
click at [87, 365] on span "Additional Documents" at bounding box center [97, 371] width 120 height 14
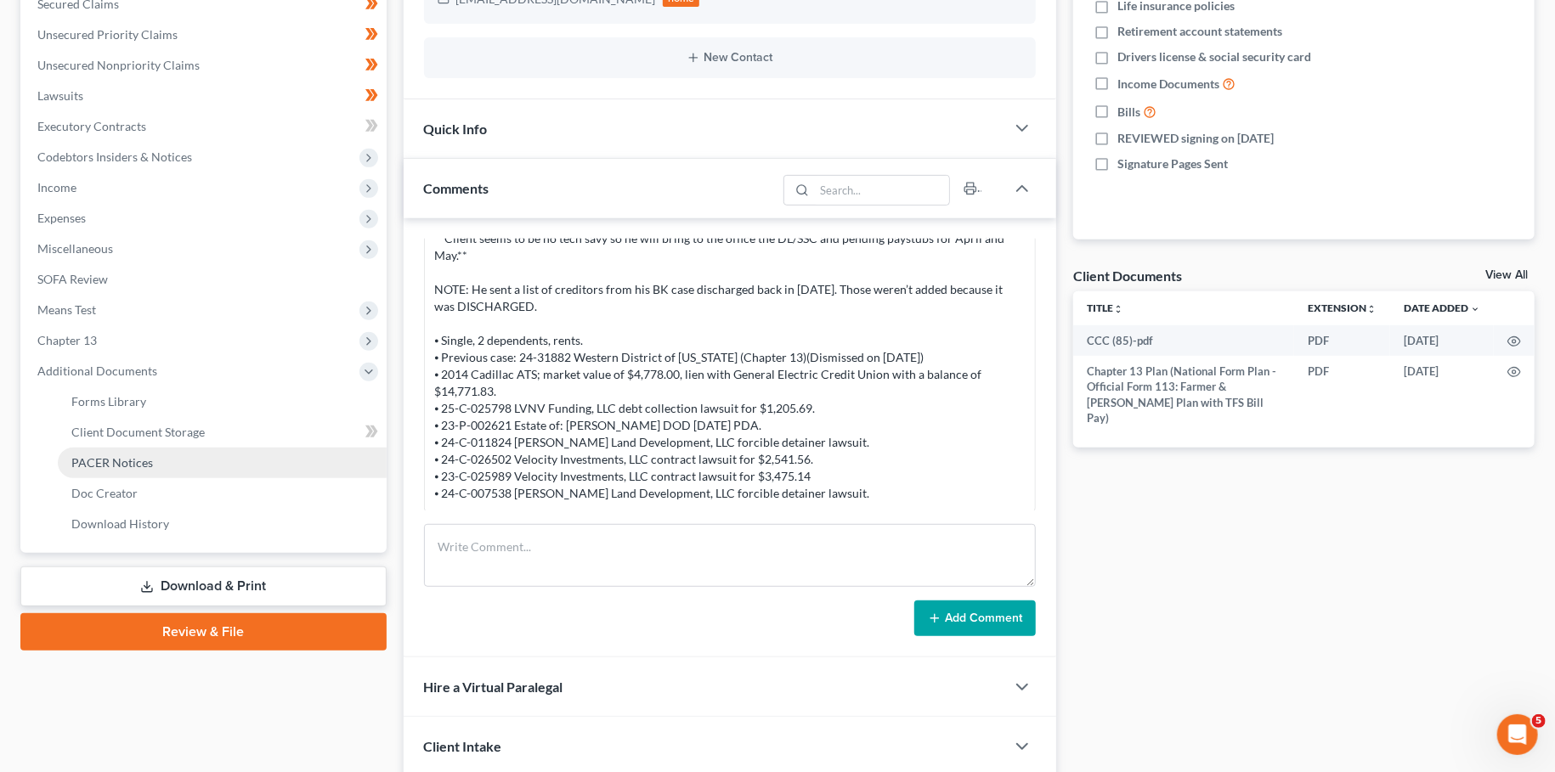
click at [88, 461] on span "PACER Notices" at bounding box center [112, 462] width 82 height 14
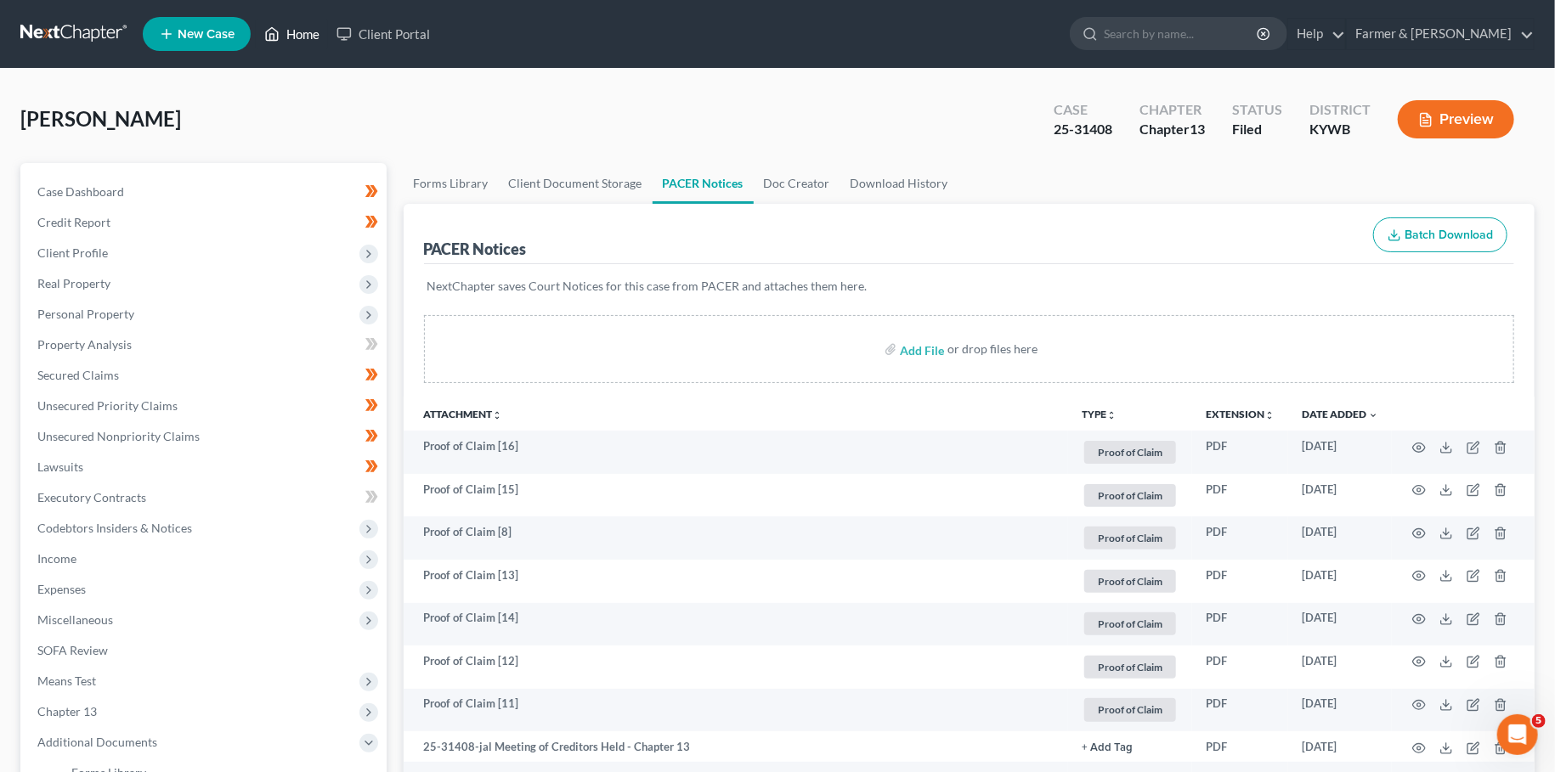
click at [298, 29] on link "Home" at bounding box center [292, 34] width 72 height 31
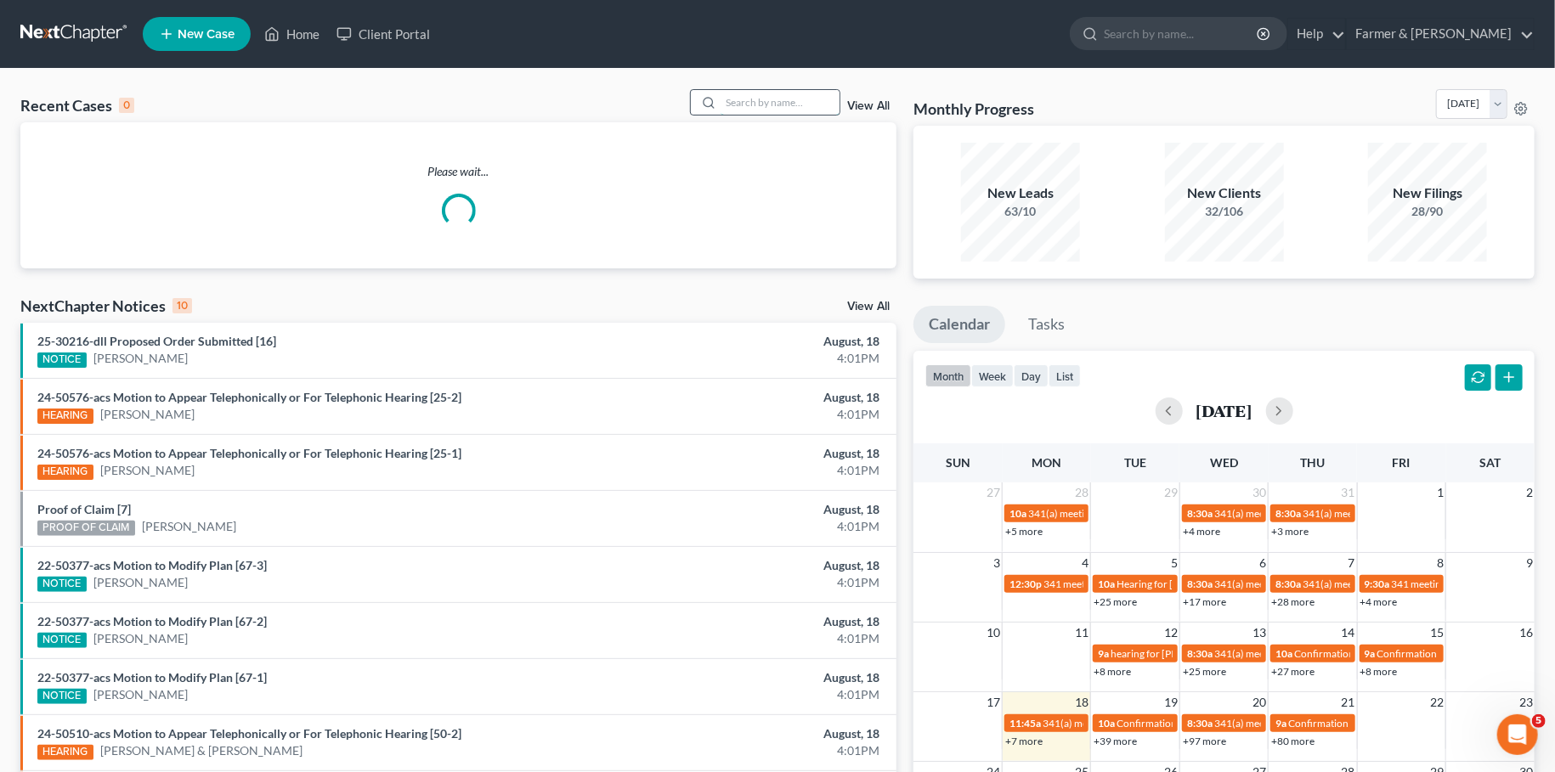
click at [796, 104] on input "search" at bounding box center [780, 102] width 119 height 25
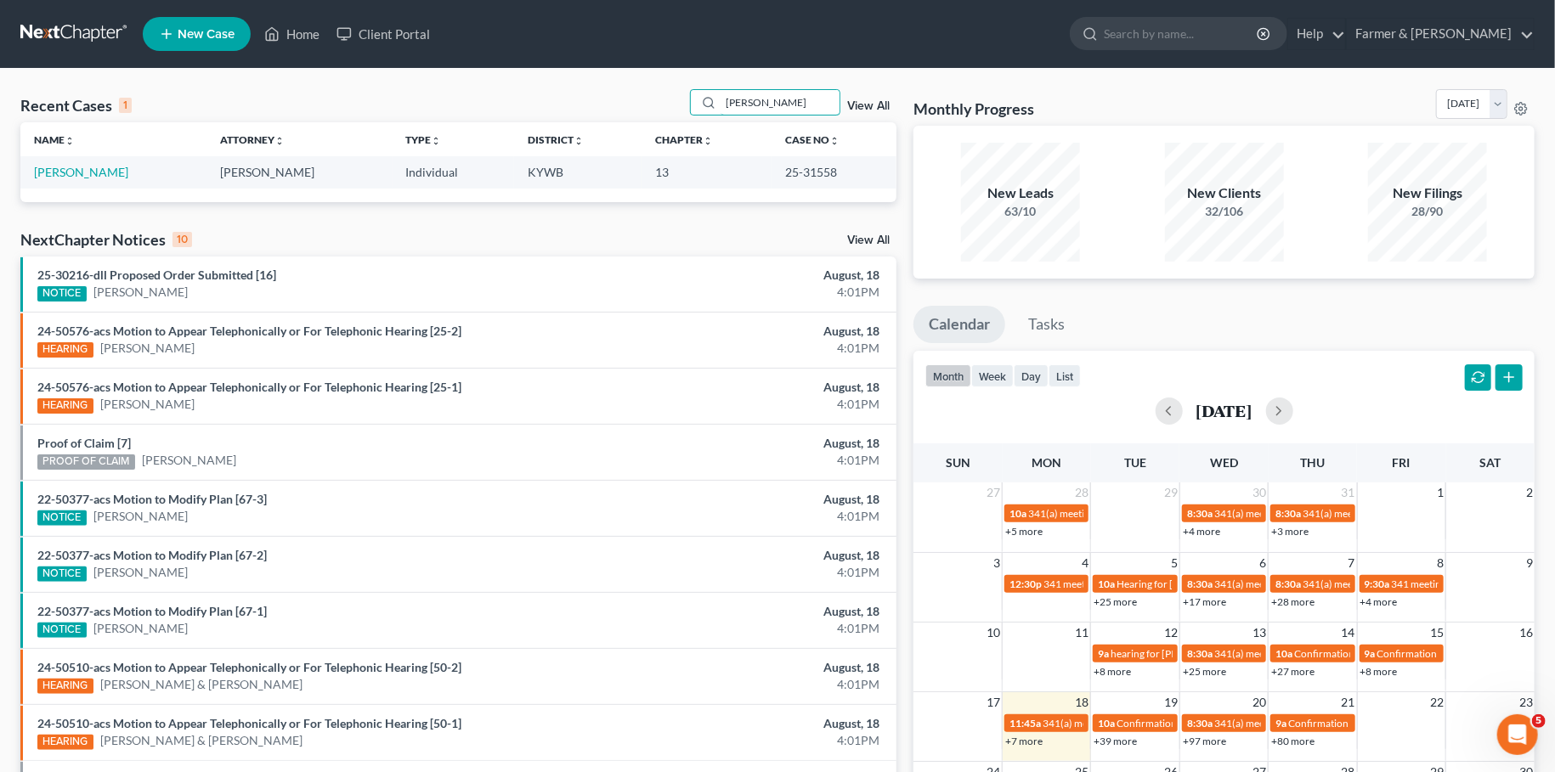
type input "[PERSON_NAME]"
click at [76, 180] on td "[PERSON_NAME]" at bounding box center [113, 171] width 186 height 31
click at [76, 173] on link "[PERSON_NAME]" at bounding box center [81, 172] width 94 height 14
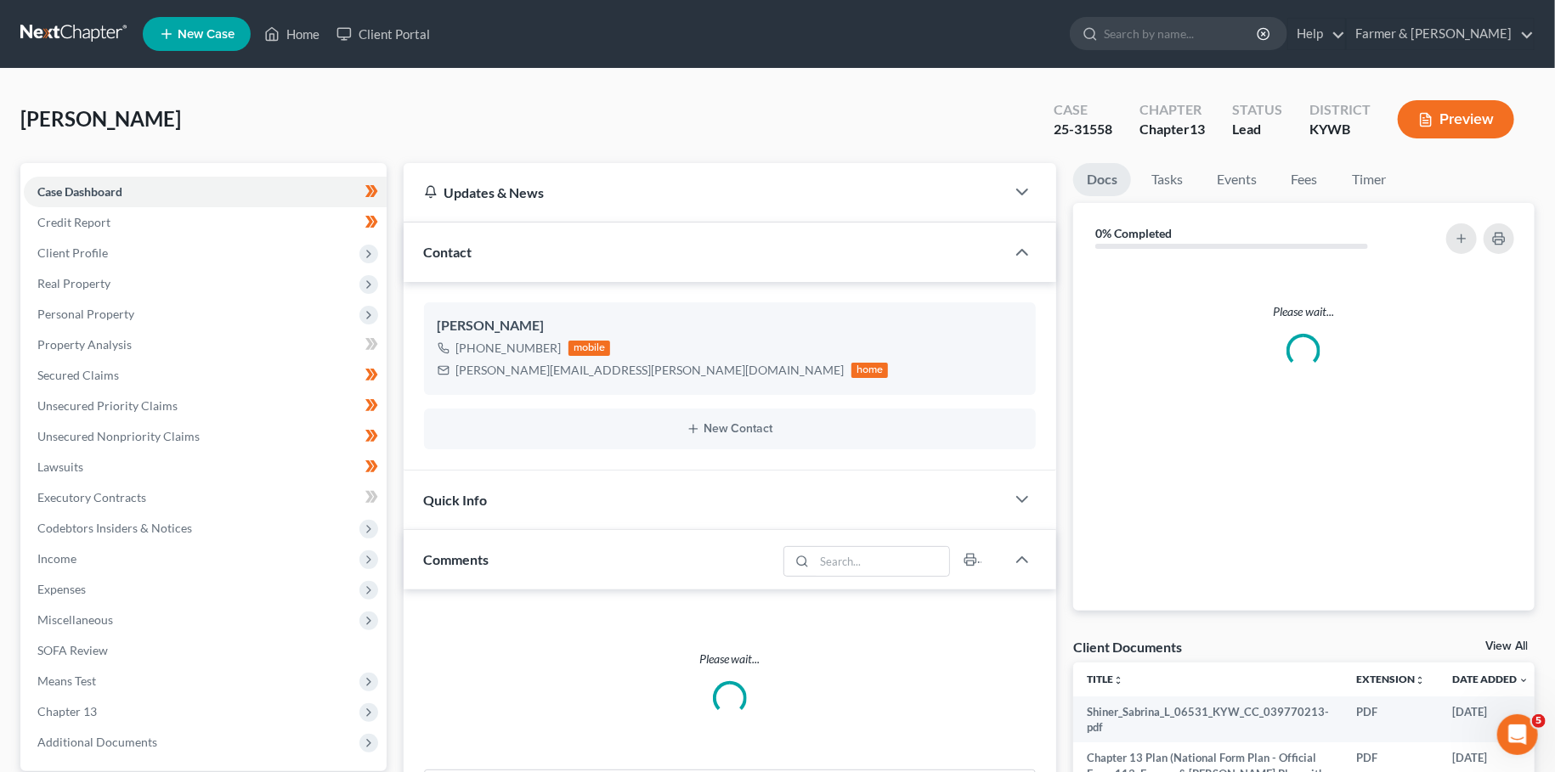
scroll to position [371, 0]
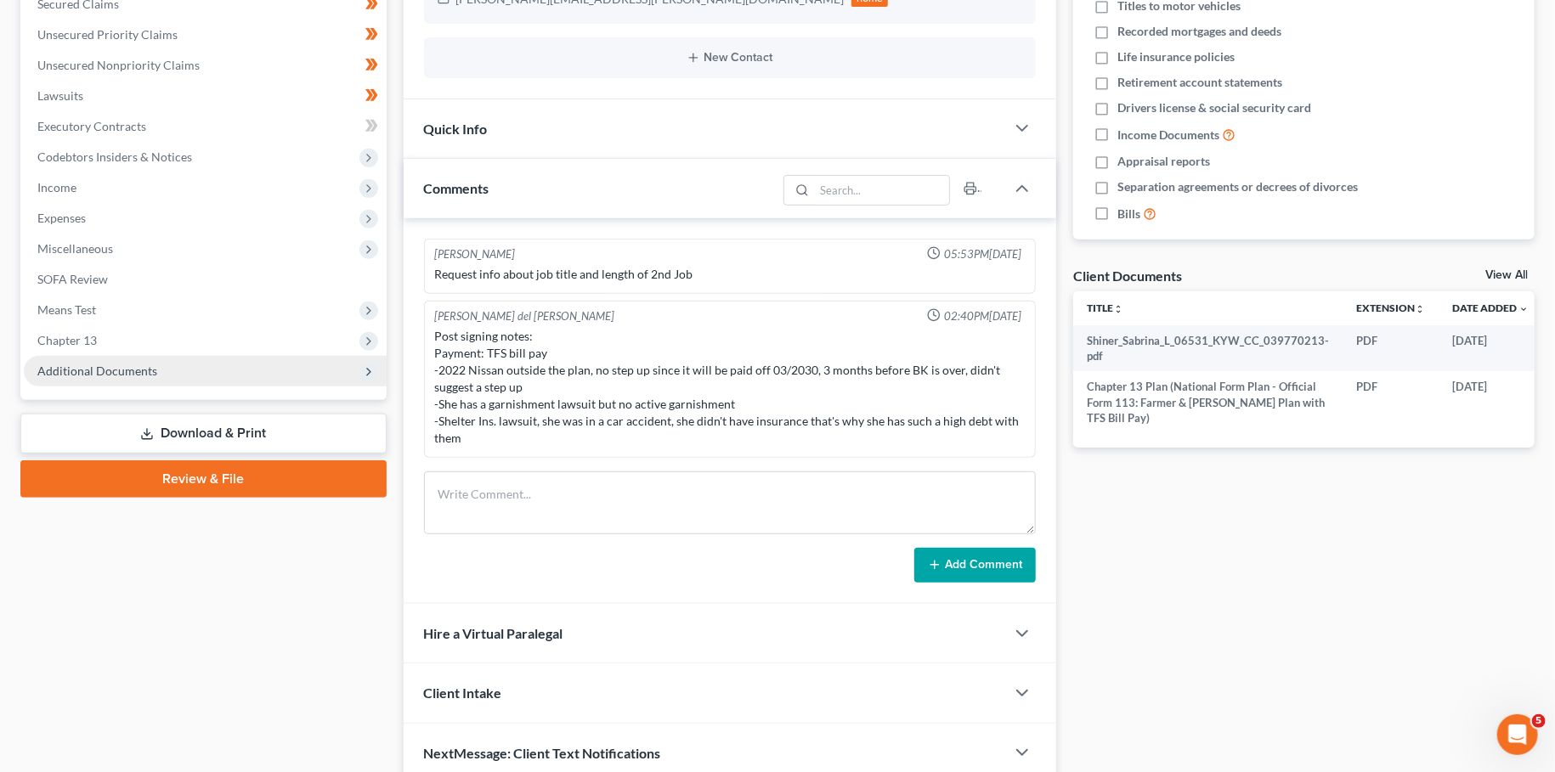
click at [113, 368] on span "Additional Documents" at bounding box center [97, 371] width 120 height 14
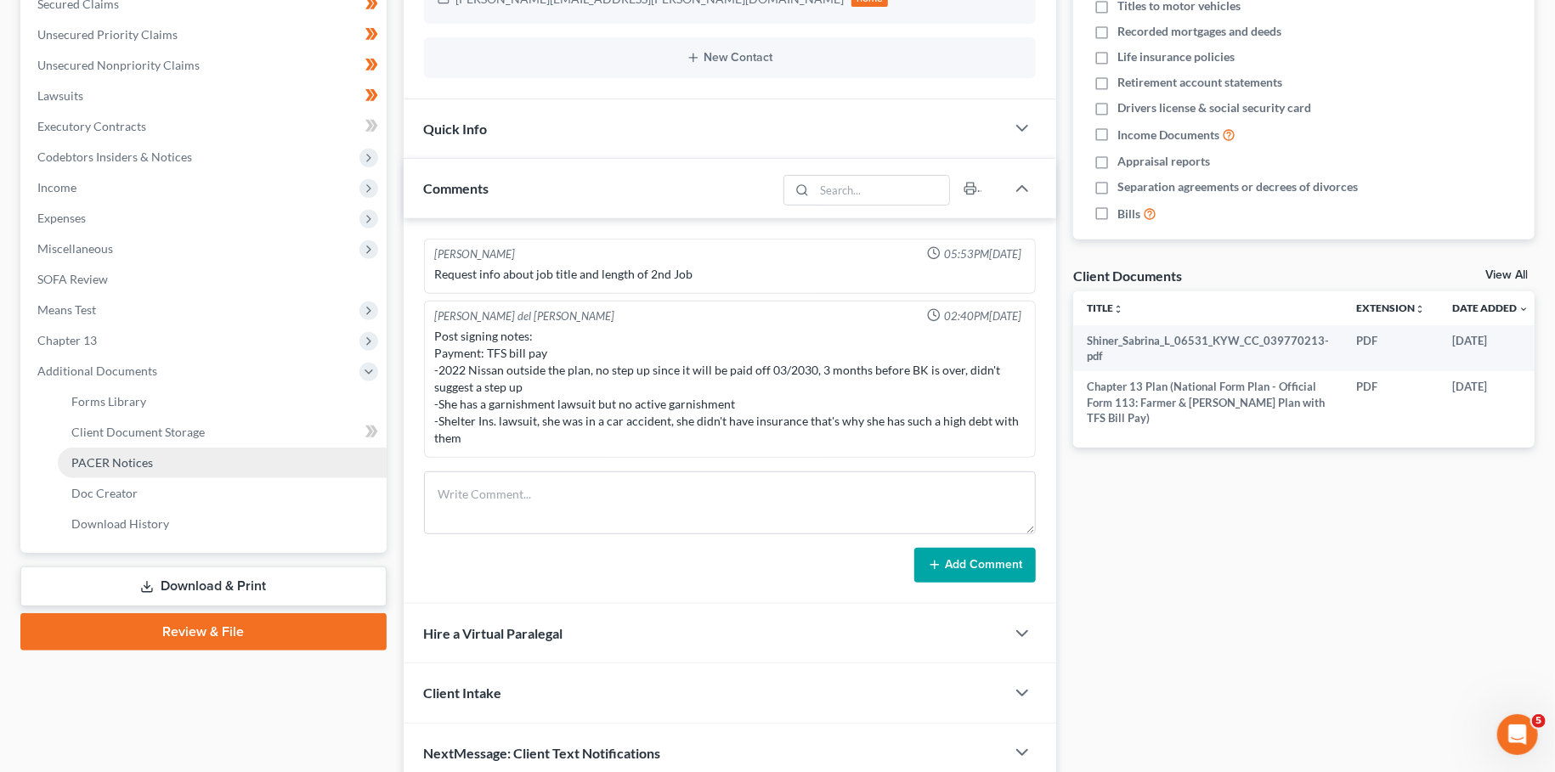
click at [121, 455] on span "PACER Notices" at bounding box center [112, 462] width 82 height 14
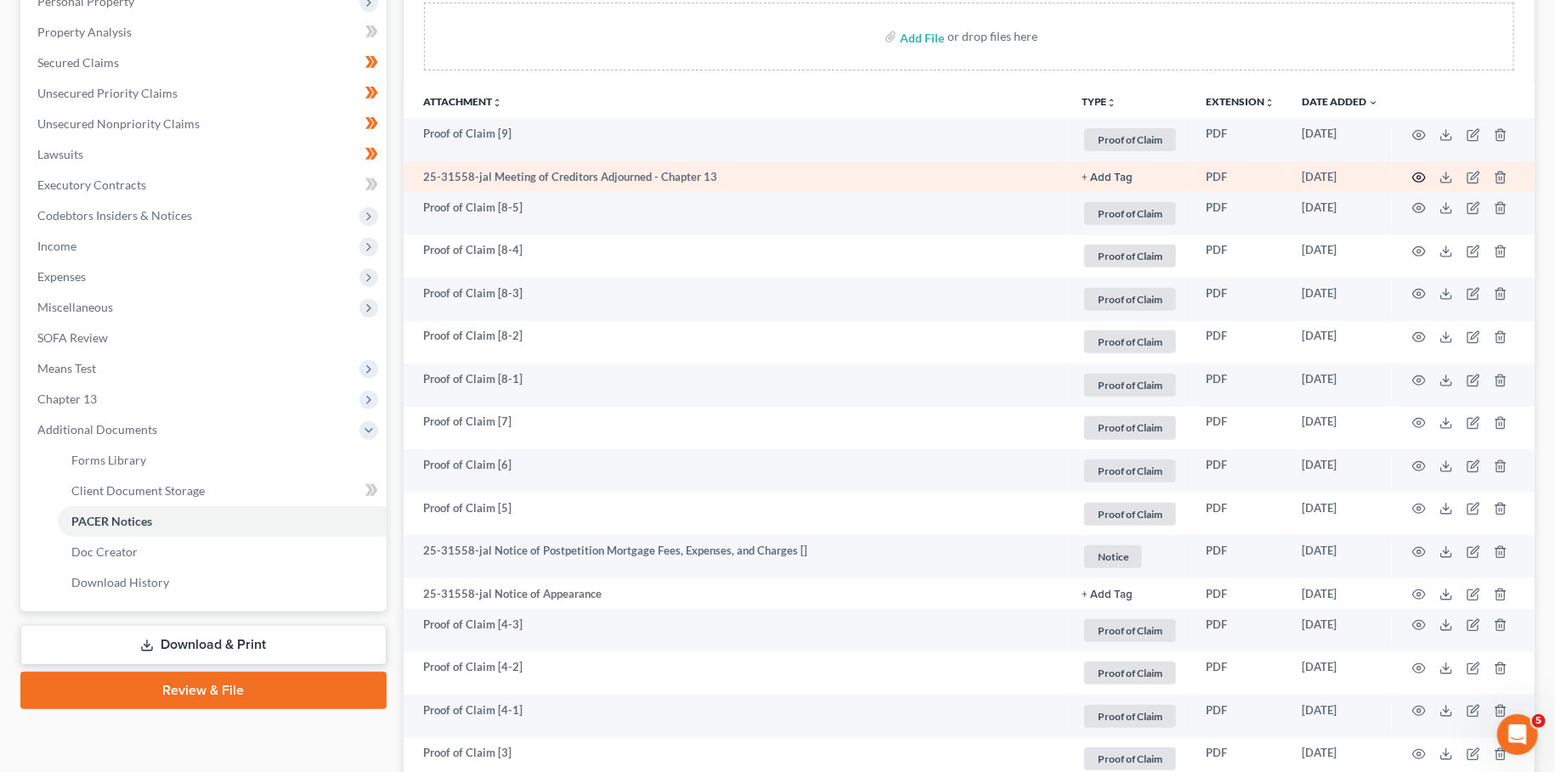
click at [1420, 177] on icon "button" at bounding box center [1419, 178] width 14 height 14
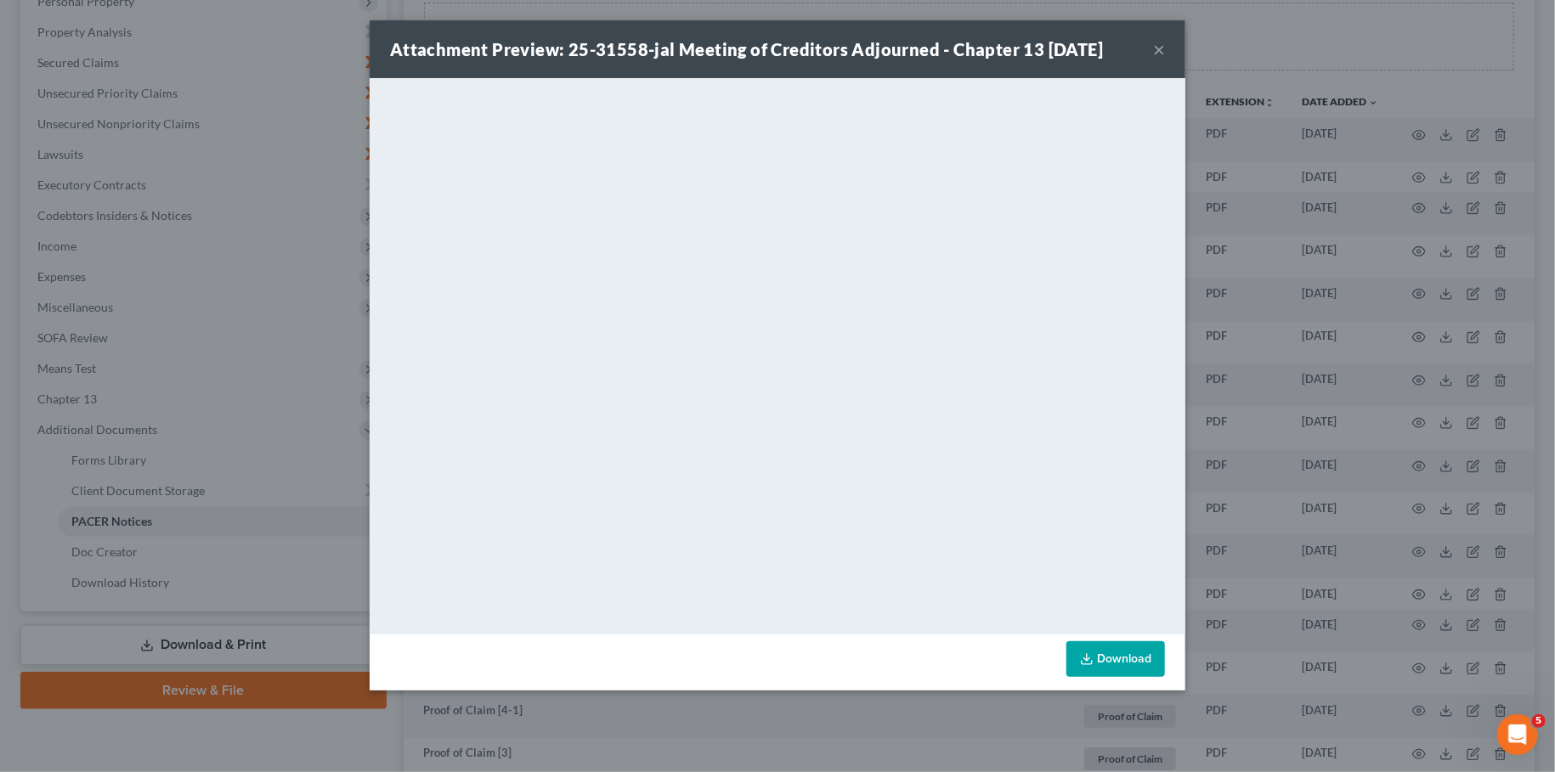
click at [1156, 51] on button "×" at bounding box center [1159, 49] width 12 height 20
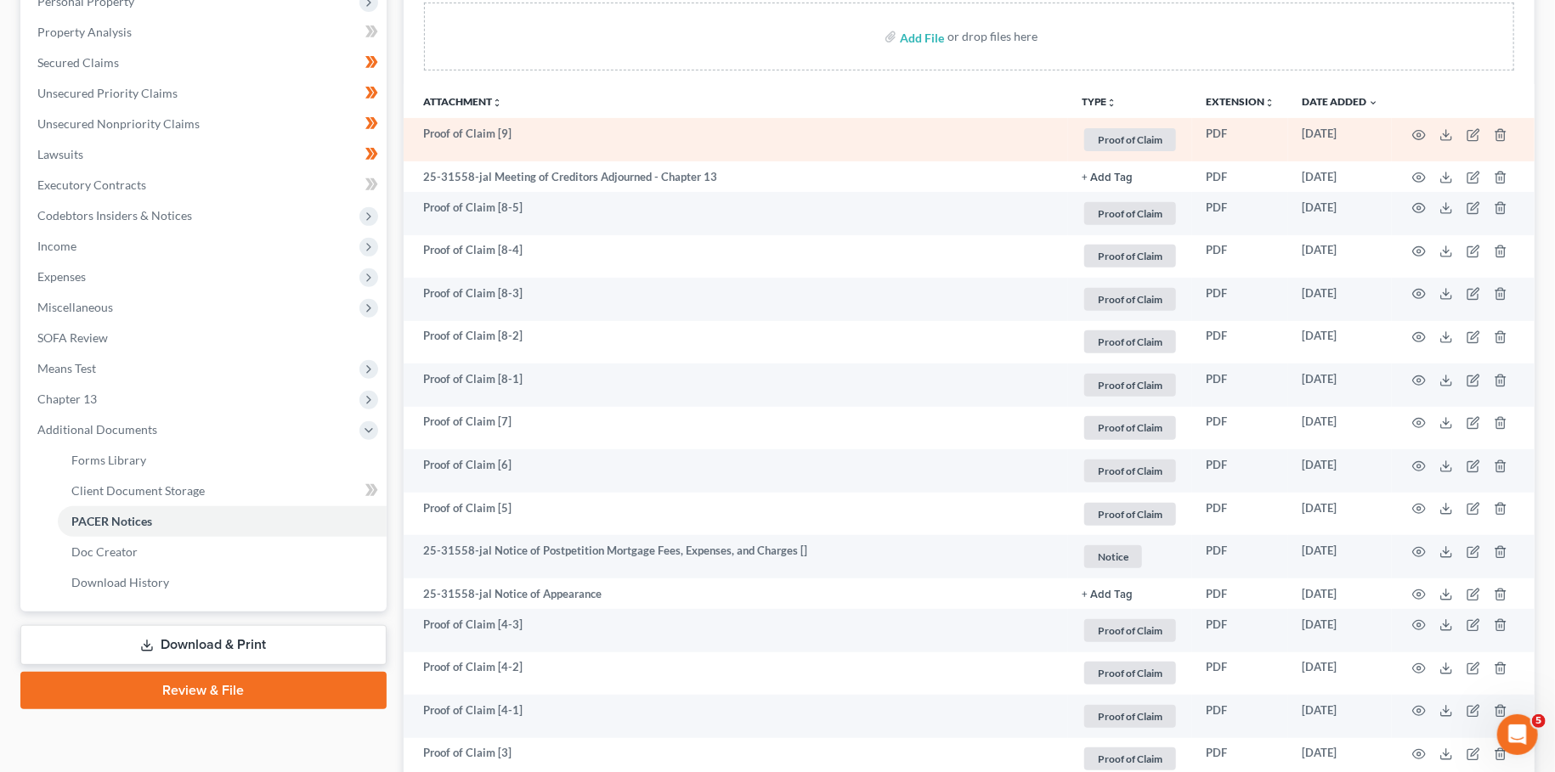
scroll to position [0, 0]
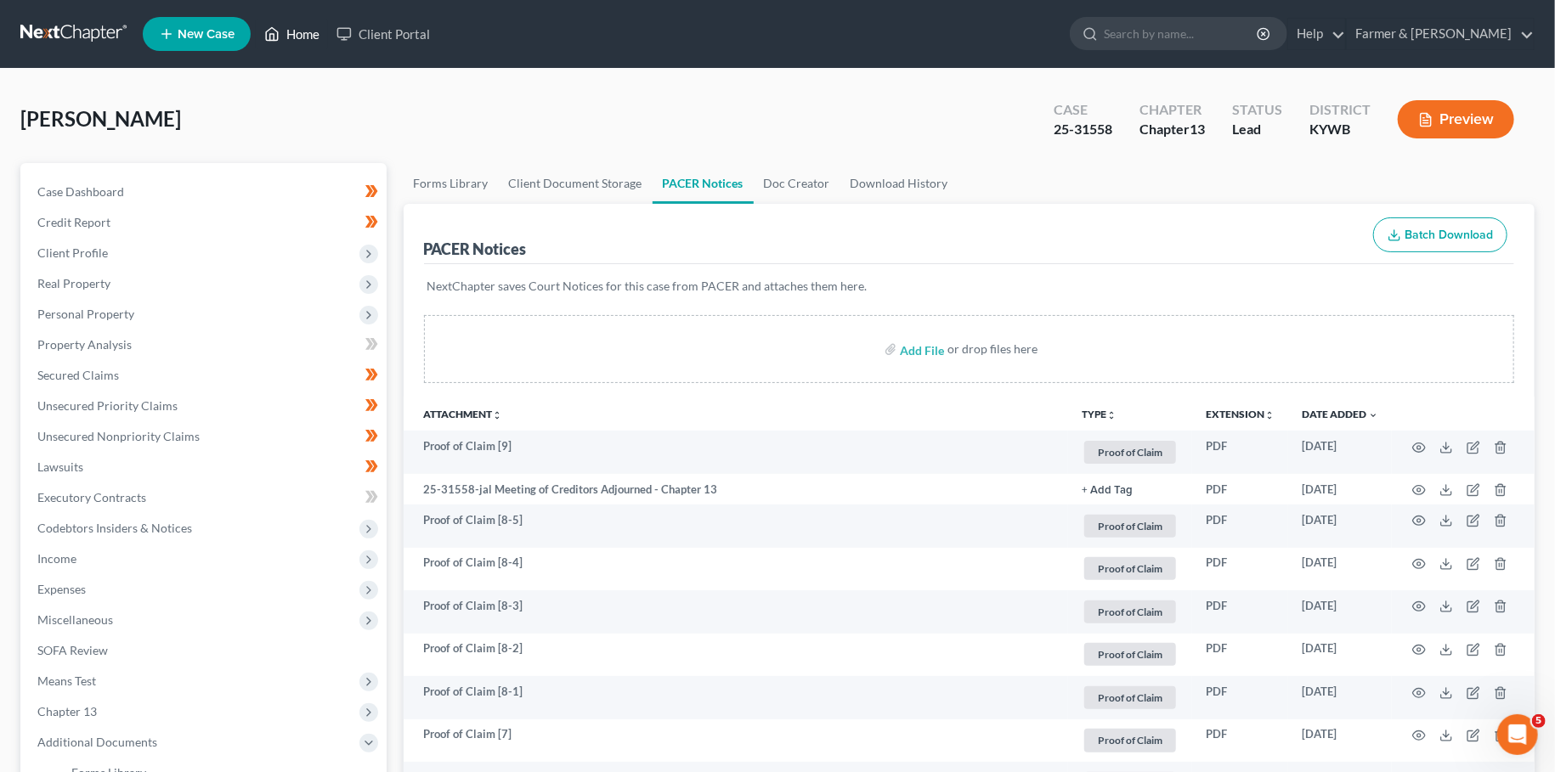
click at [291, 34] on link "Home" at bounding box center [292, 34] width 72 height 31
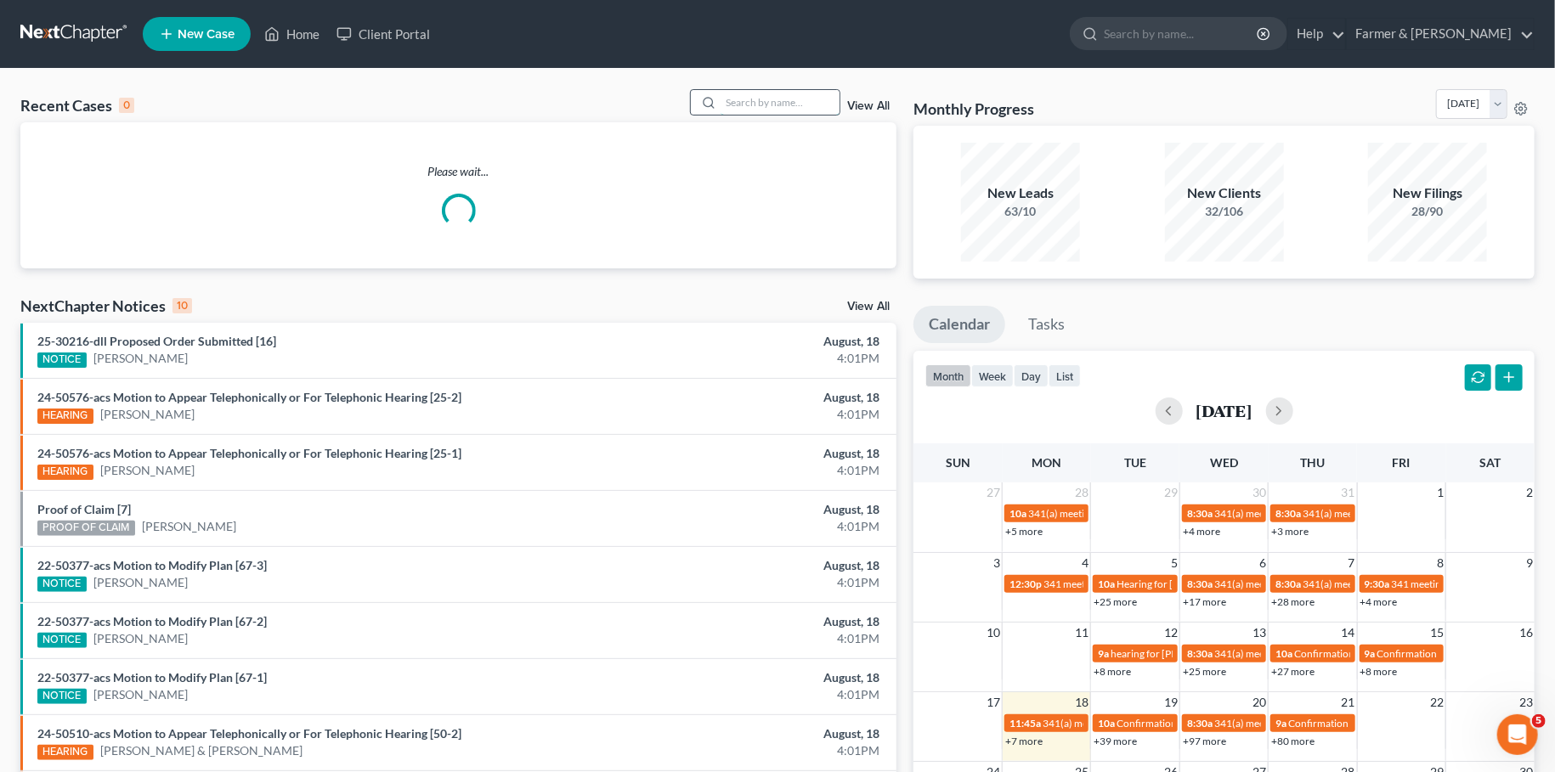
click at [749, 102] on input "search" at bounding box center [780, 102] width 119 height 25
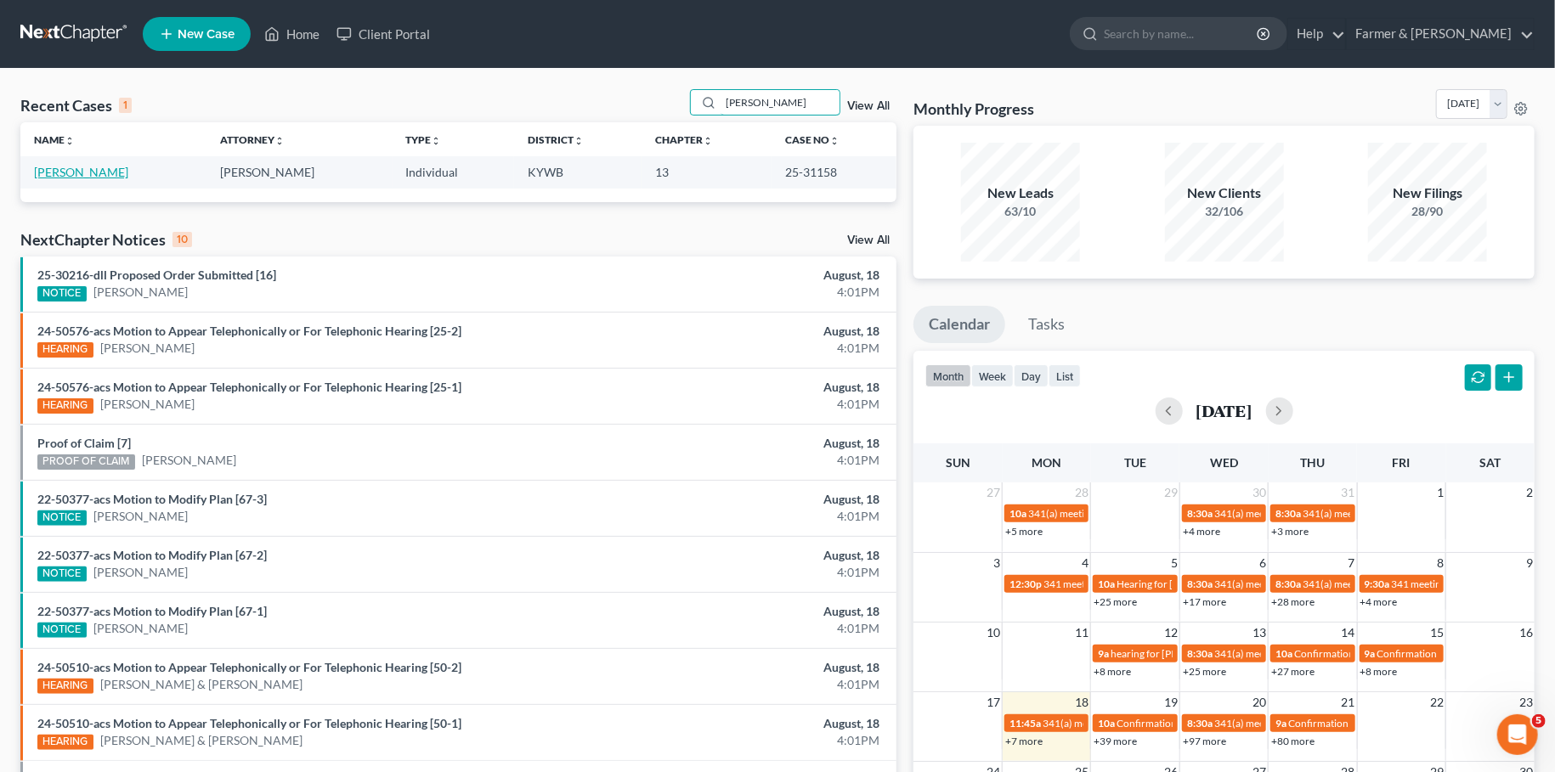
type input "[PERSON_NAME]"
click at [105, 173] on link "[PERSON_NAME]" at bounding box center [81, 172] width 94 height 14
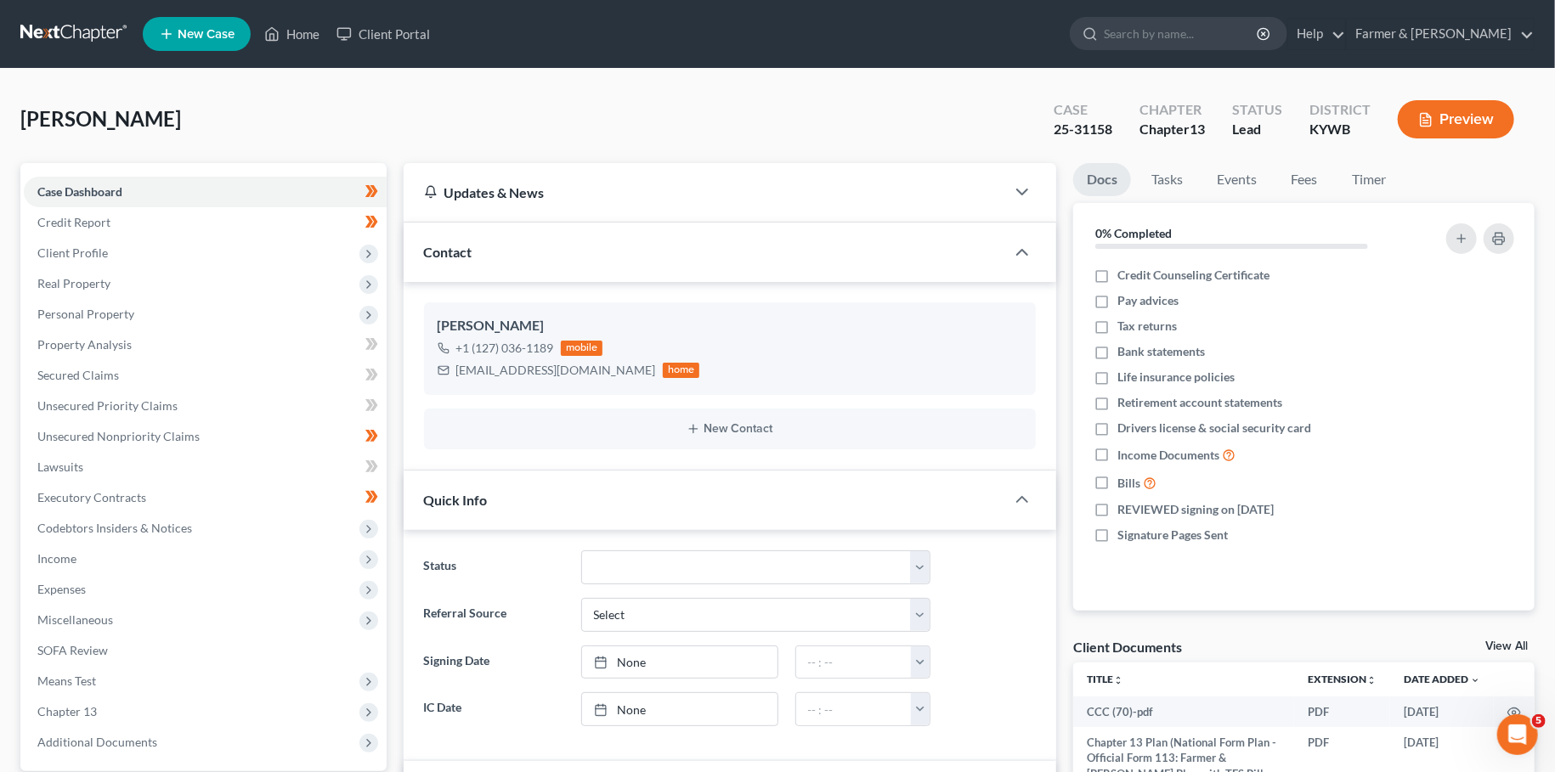
scroll to position [449, 0]
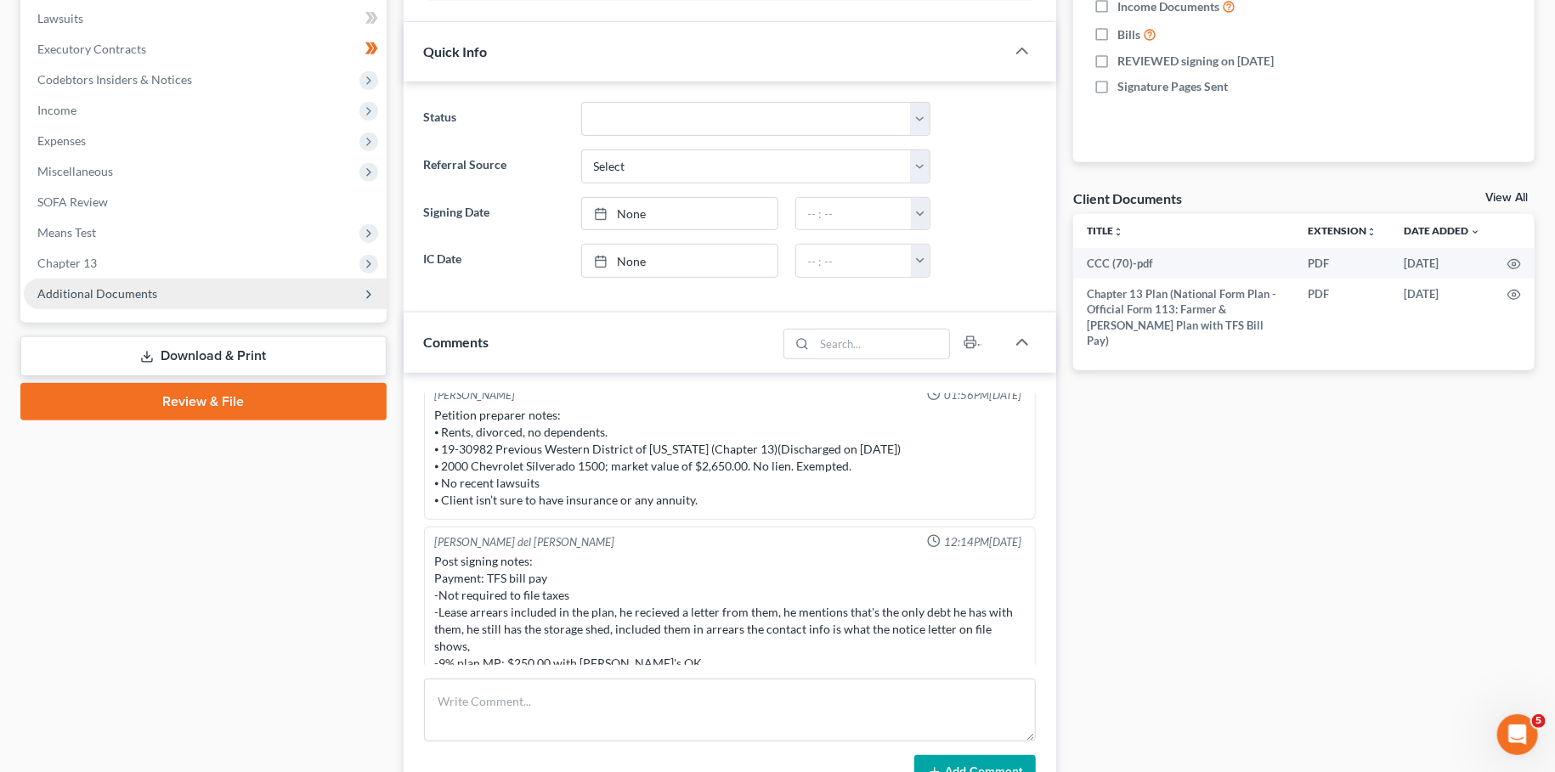
click at [195, 301] on span "Additional Documents" at bounding box center [205, 294] width 363 height 31
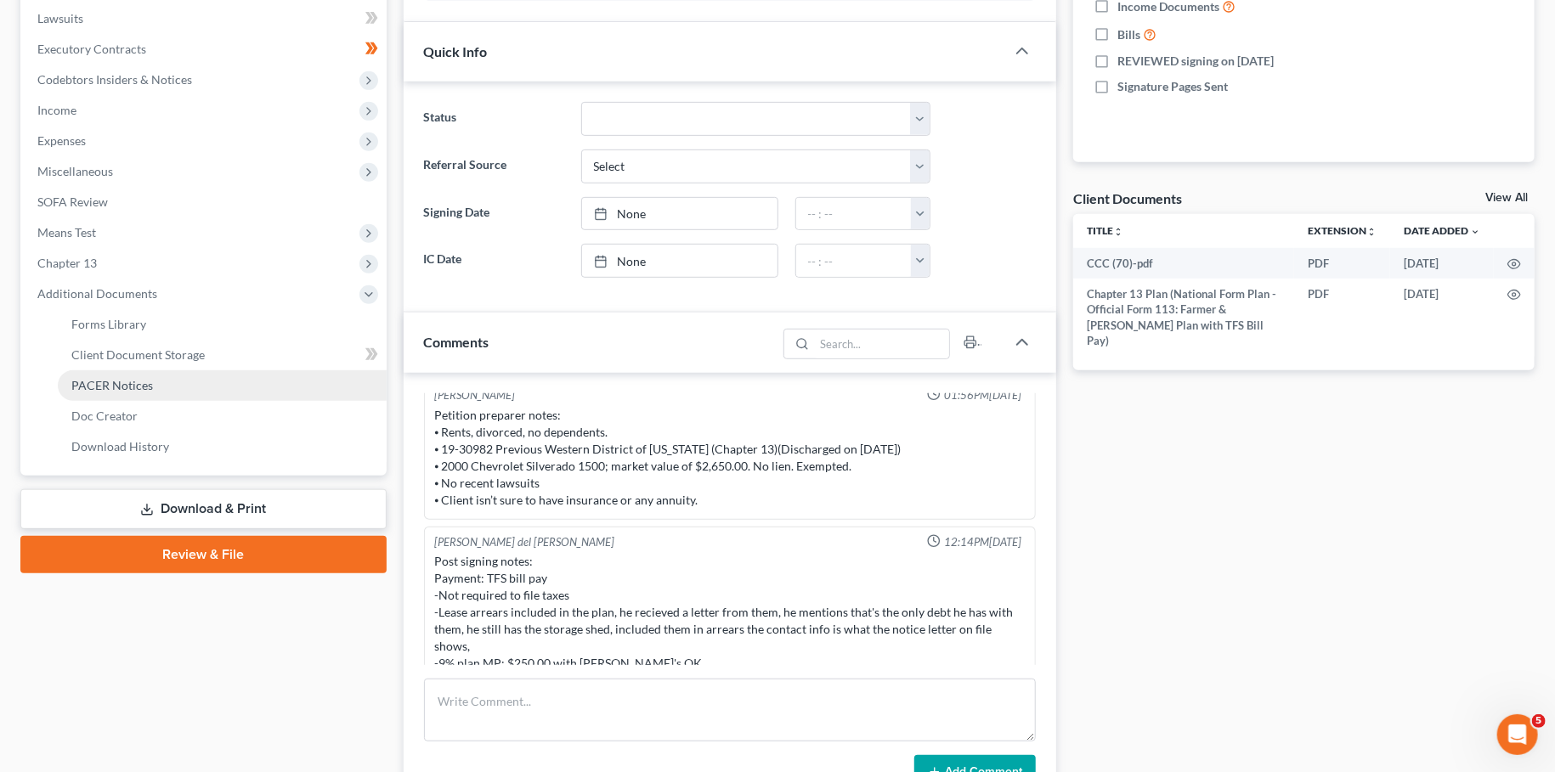
click at [172, 391] on link "PACER Notices" at bounding box center [222, 385] width 329 height 31
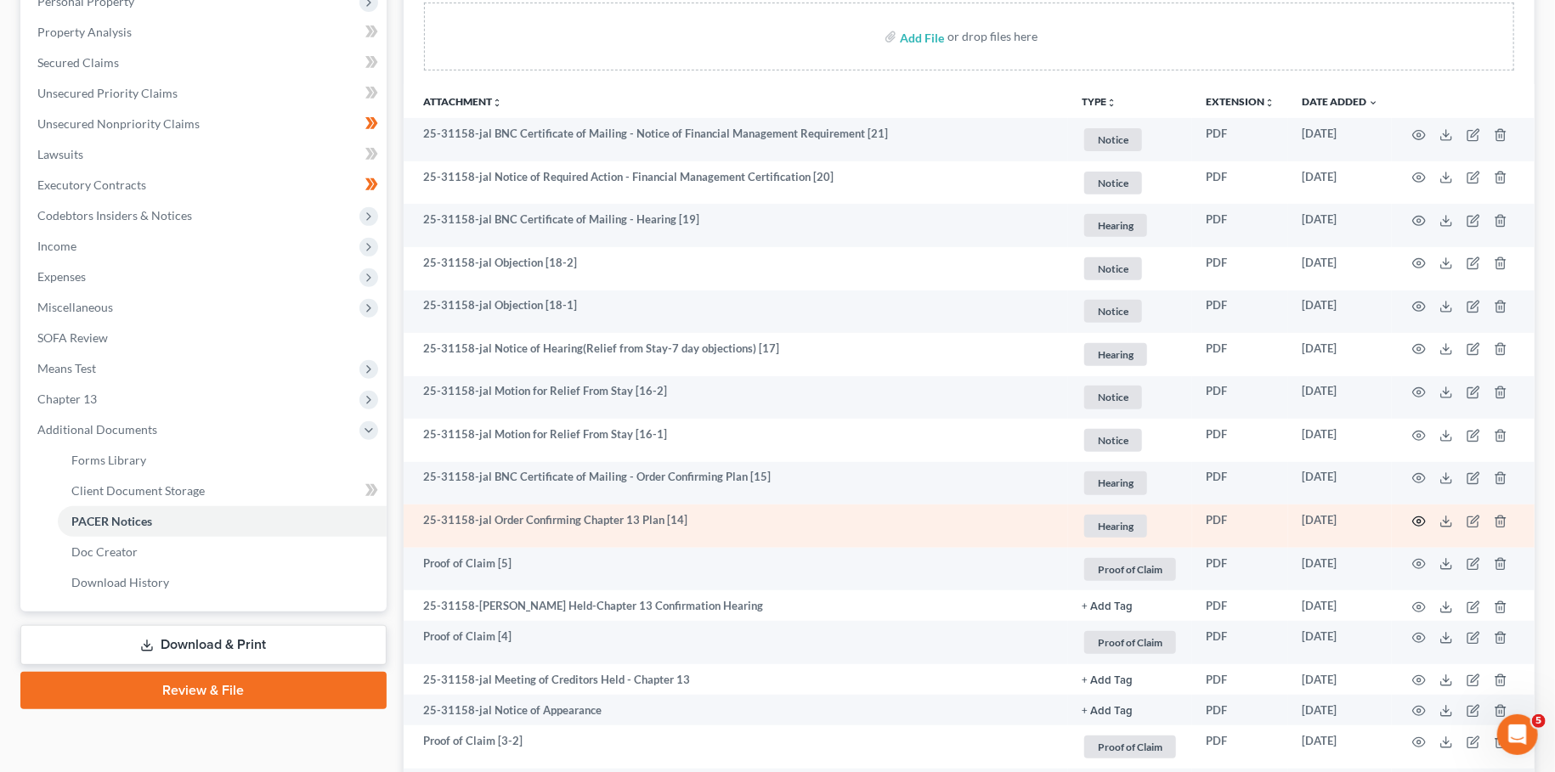
click at [1419, 520] on circle "button" at bounding box center [1418, 521] width 3 height 3
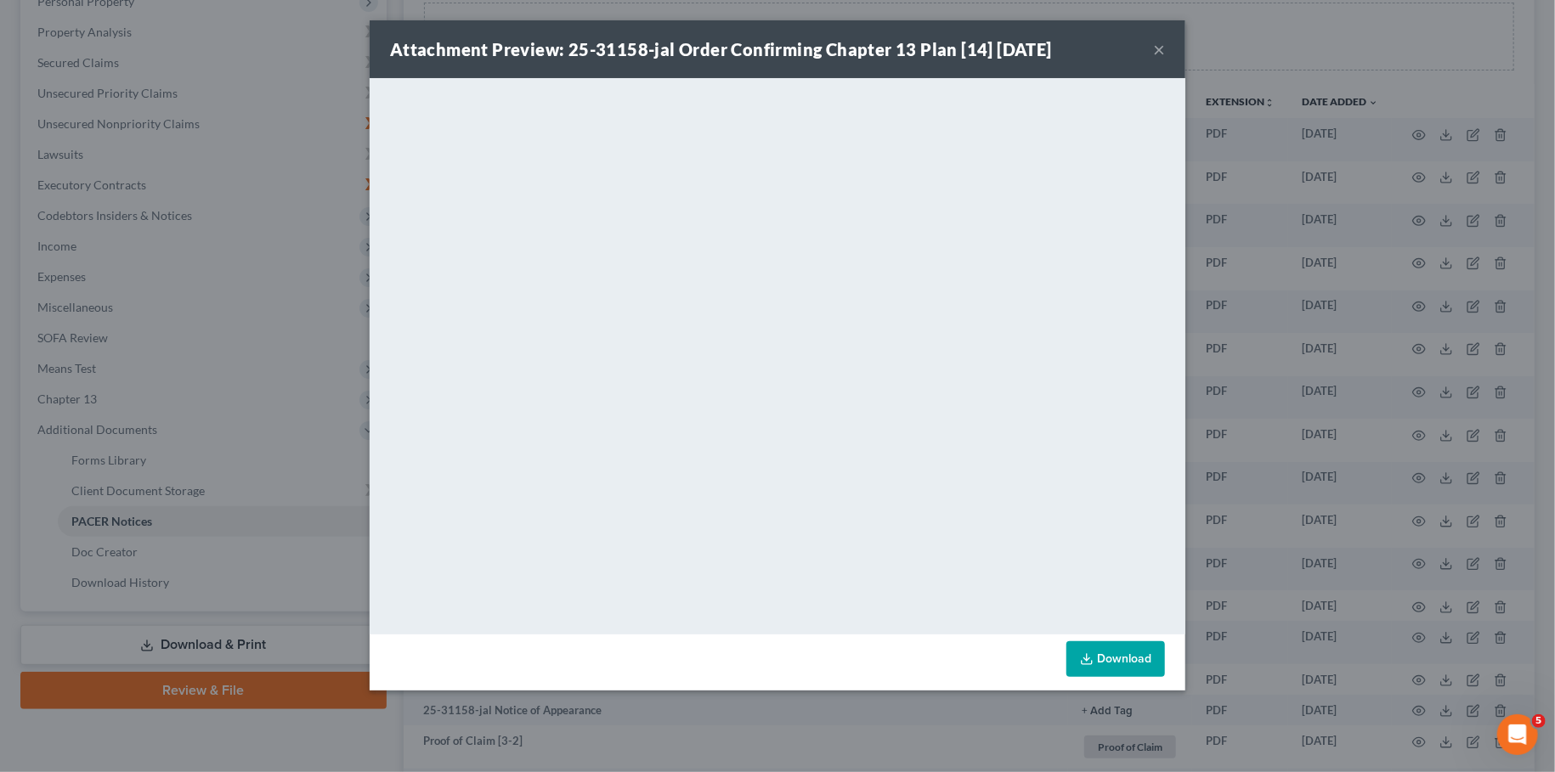
click at [1158, 45] on button "×" at bounding box center [1159, 49] width 12 height 20
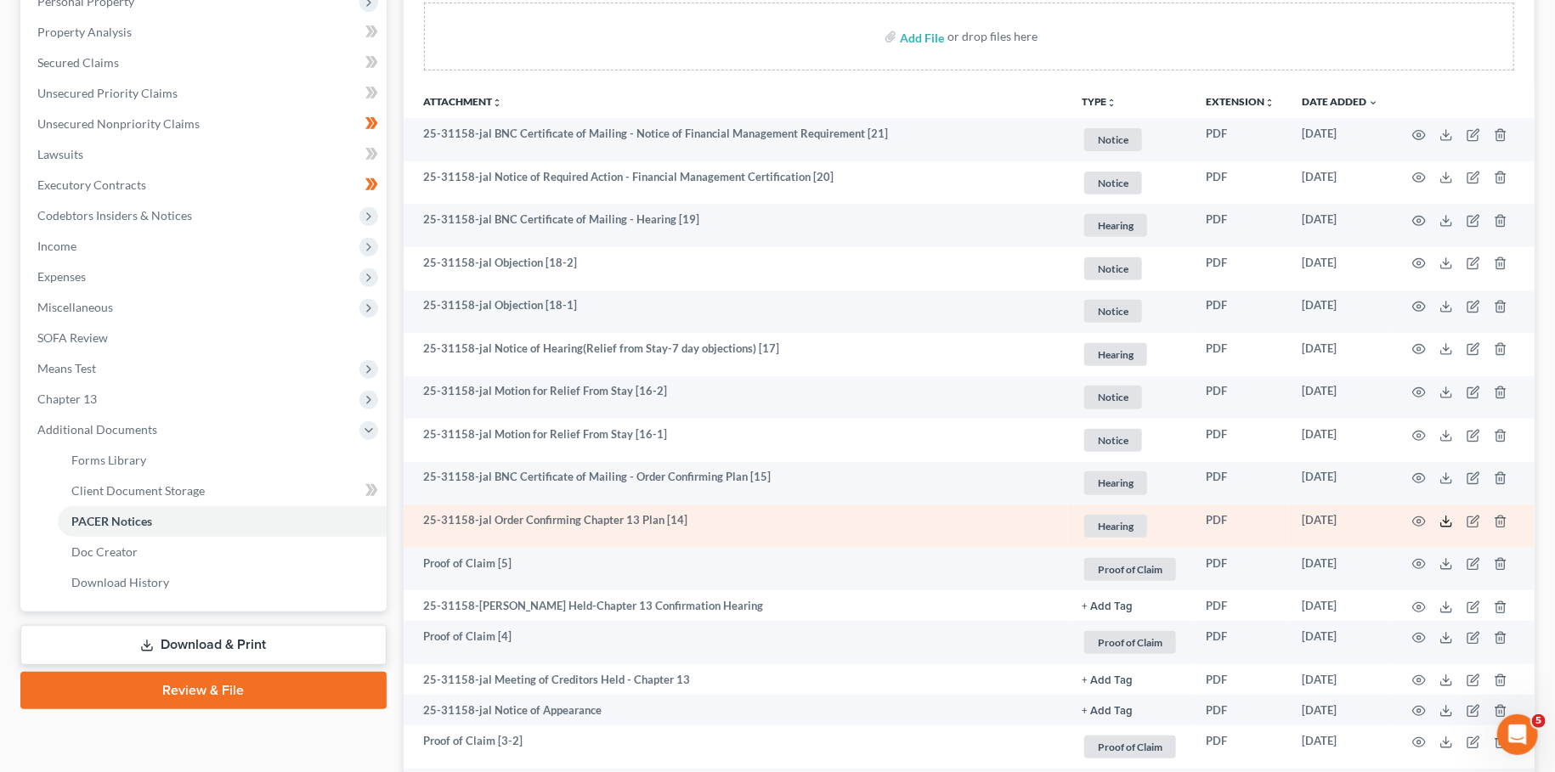
click at [1445, 519] on icon at bounding box center [1446, 522] width 14 height 14
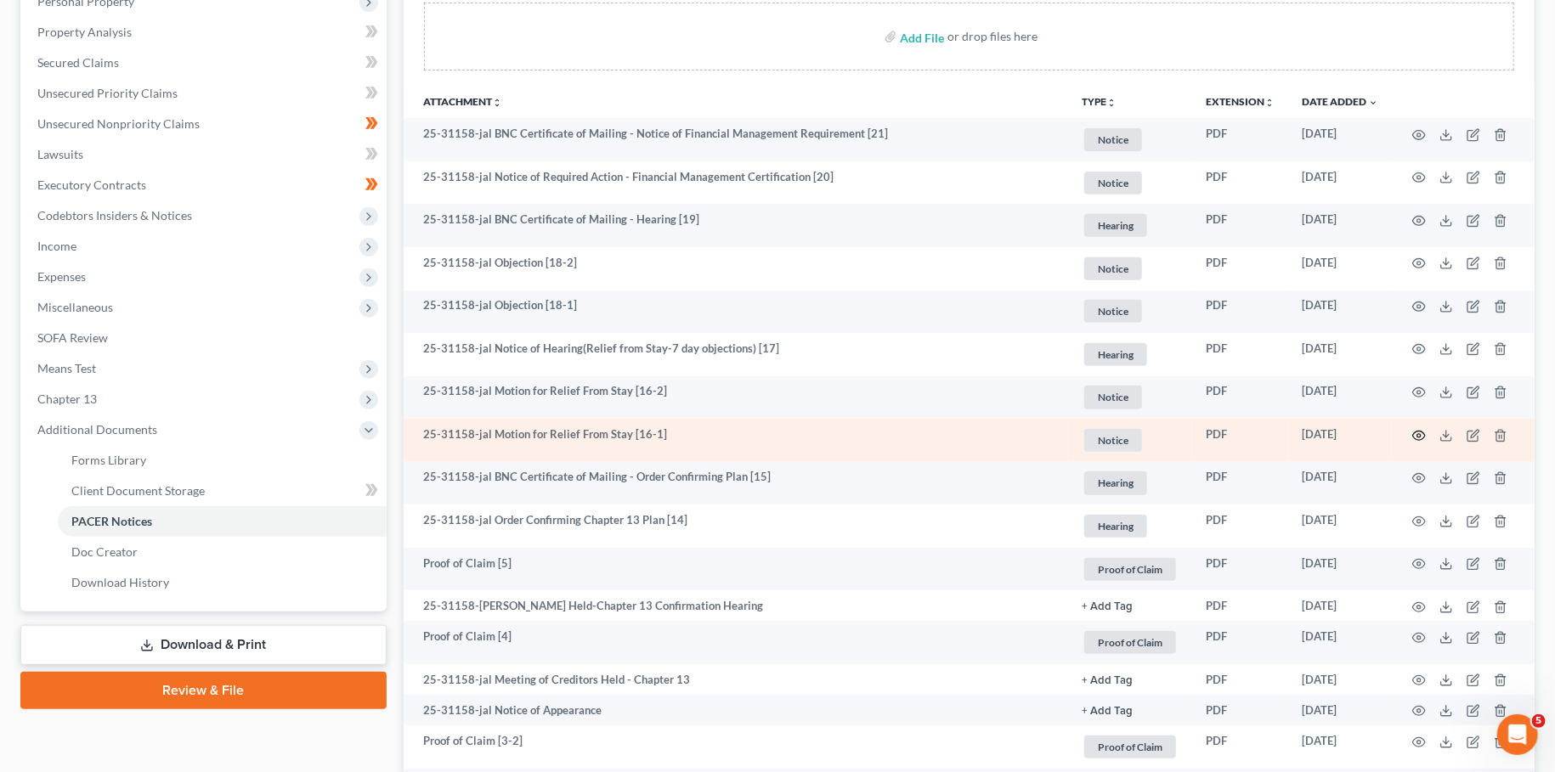
click at [1418, 434] on circle "button" at bounding box center [1418, 435] width 3 height 3
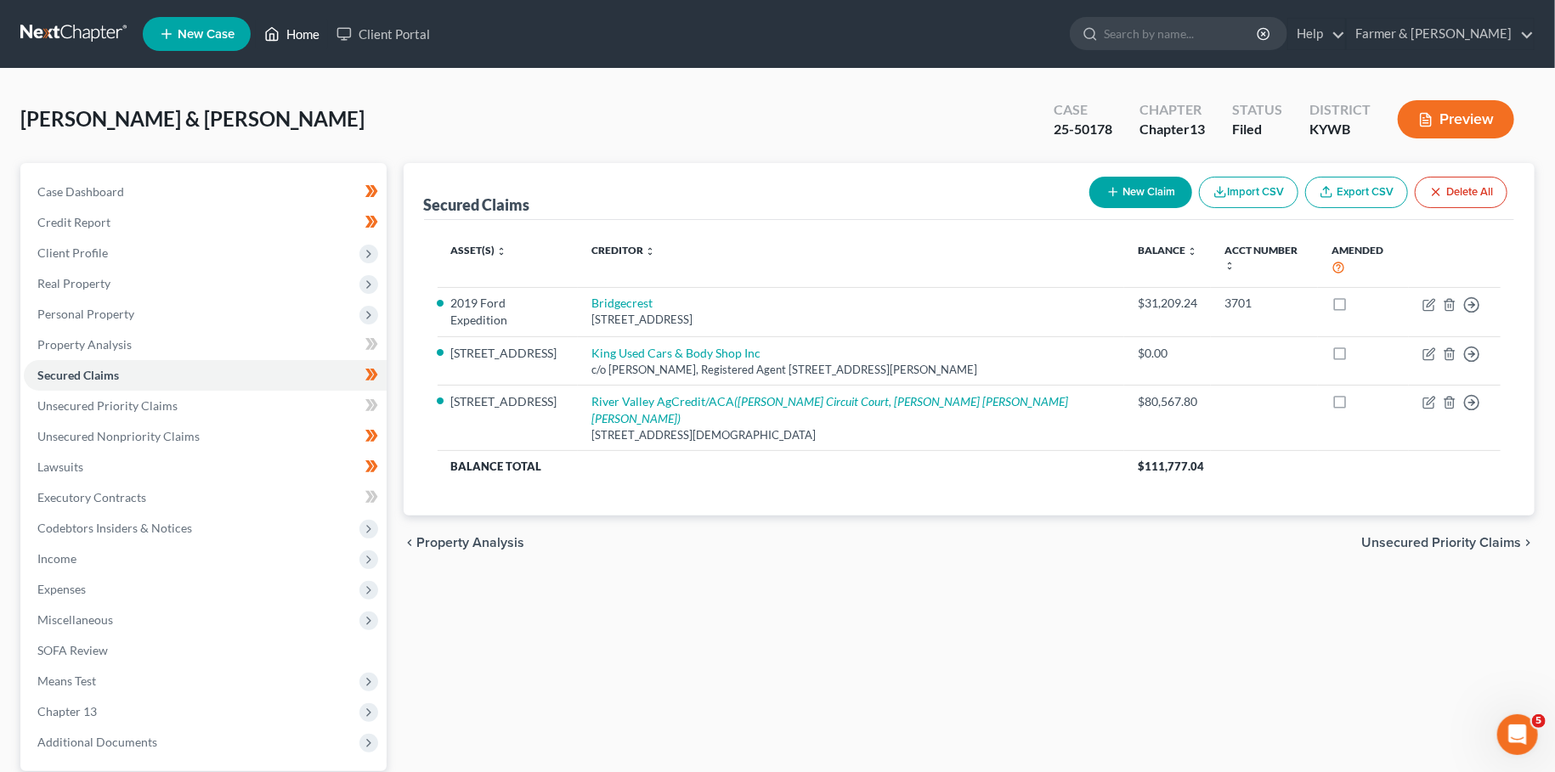
click at [286, 38] on link "Home" at bounding box center [292, 34] width 72 height 31
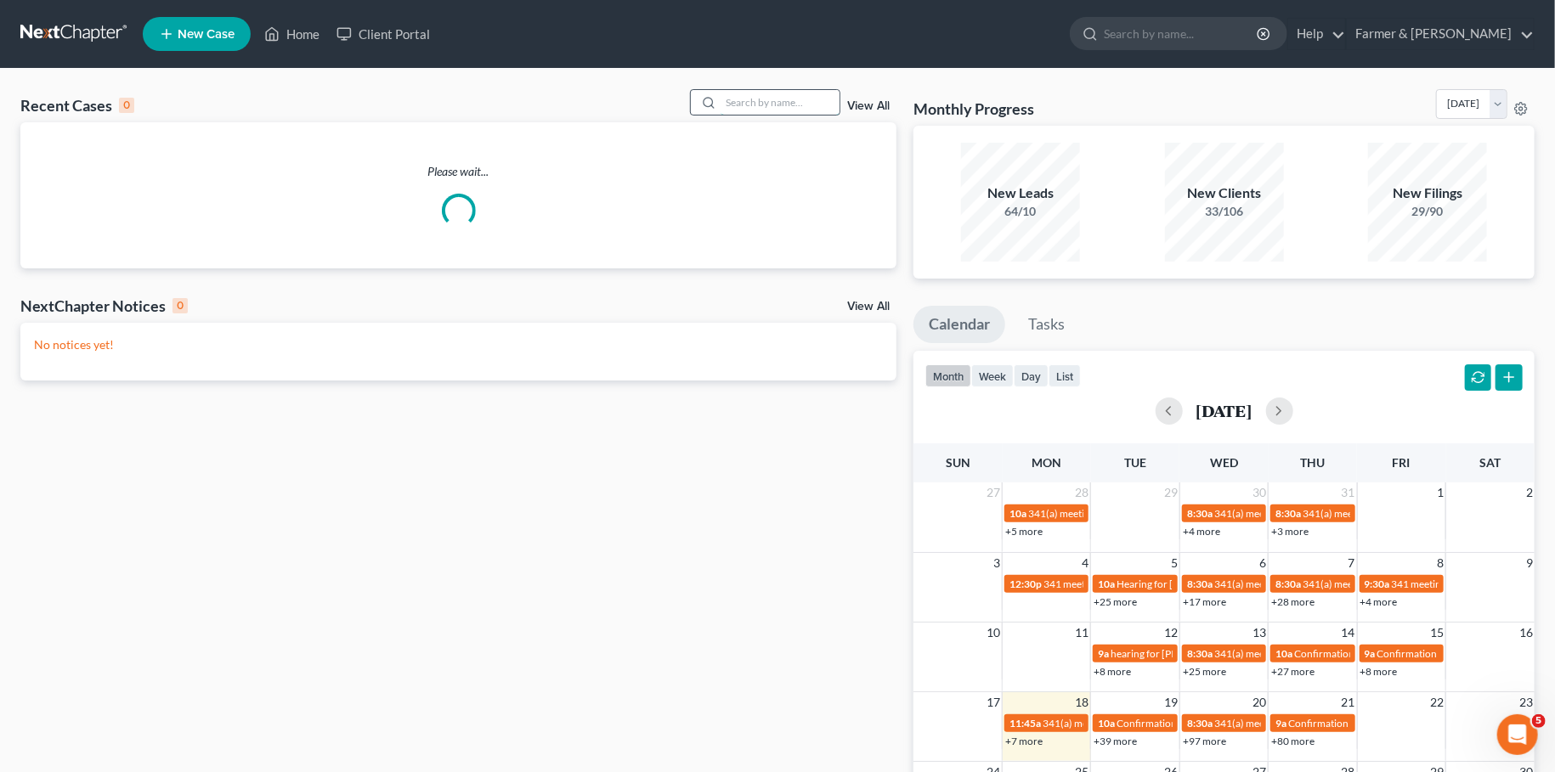
click at [778, 104] on input "search" at bounding box center [780, 102] width 119 height 25
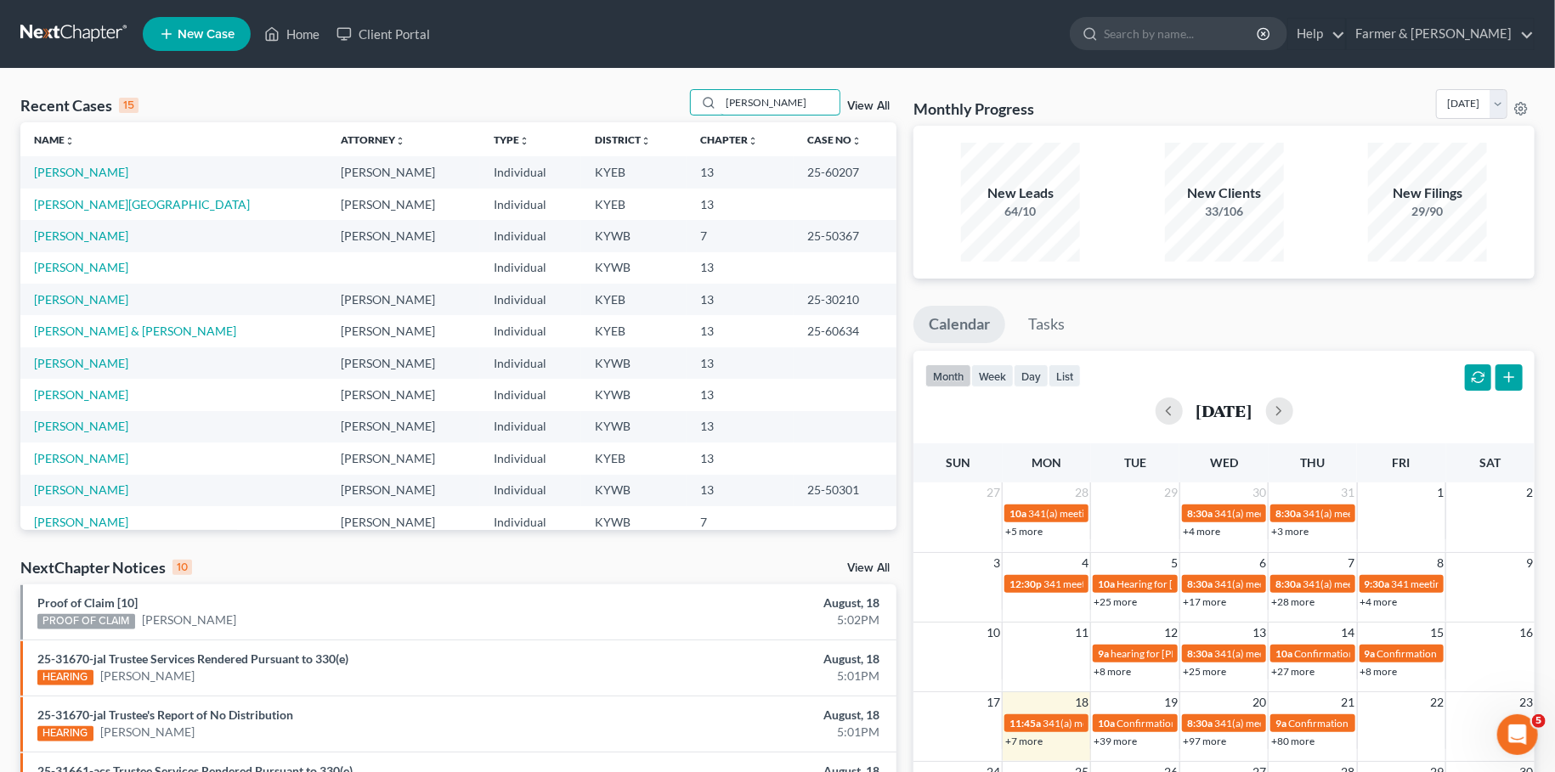
type input "[PERSON_NAME]"
click at [572, 90] on div "Recent Cases 15 [PERSON_NAME] View All" at bounding box center [458, 105] width 876 height 33
drag, startPoint x: 772, startPoint y: 105, endPoint x: 624, endPoint y: 105, distance: 148.7
click at [721, 105] on input "[PERSON_NAME]" at bounding box center [780, 102] width 119 height 25
click at [54, 180] on td "[PERSON_NAME]" at bounding box center [173, 171] width 307 height 31
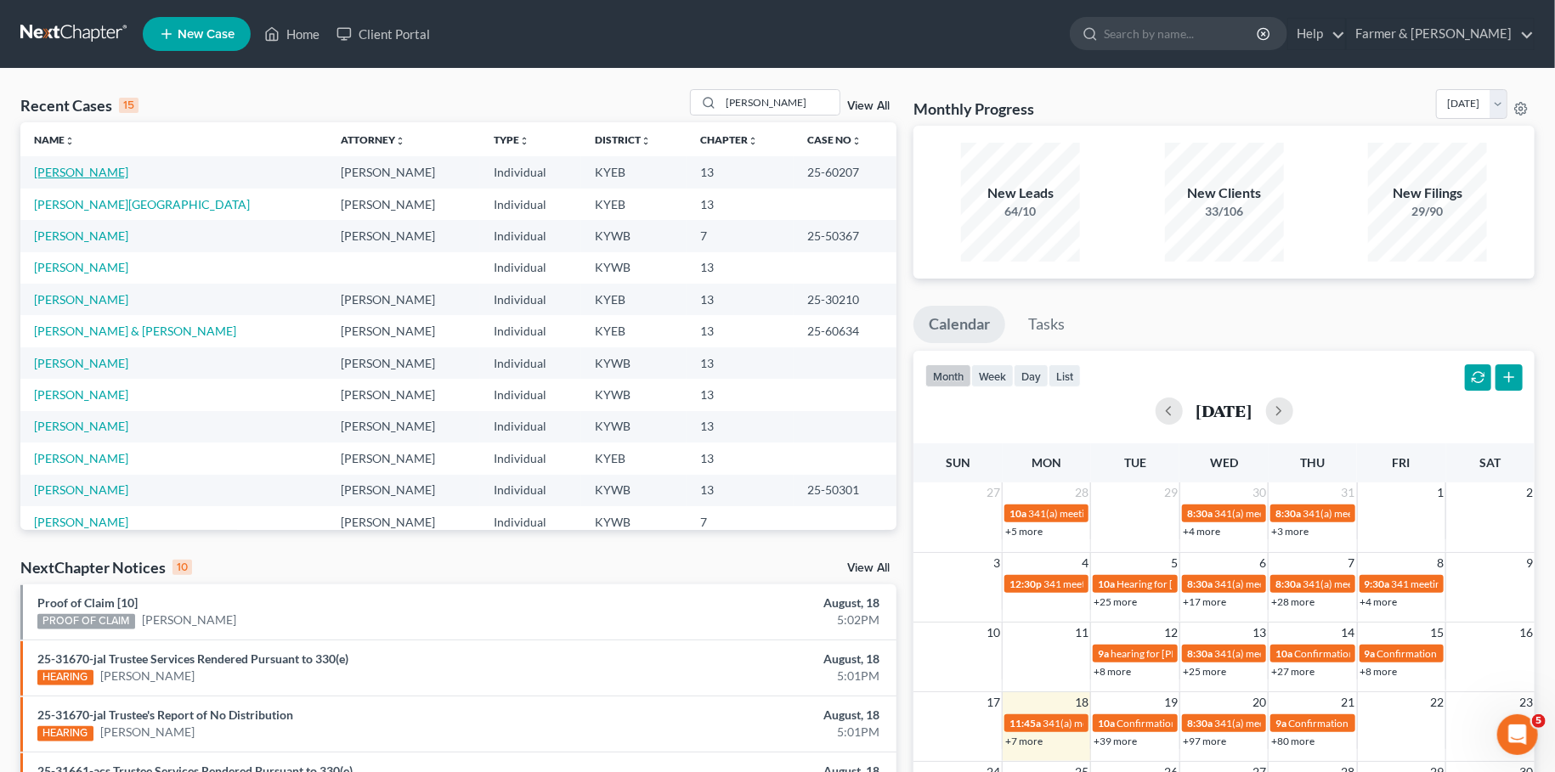
click at [53, 173] on link "[PERSON_NAME]" at bounding box center [81, 172] width 94 height 14
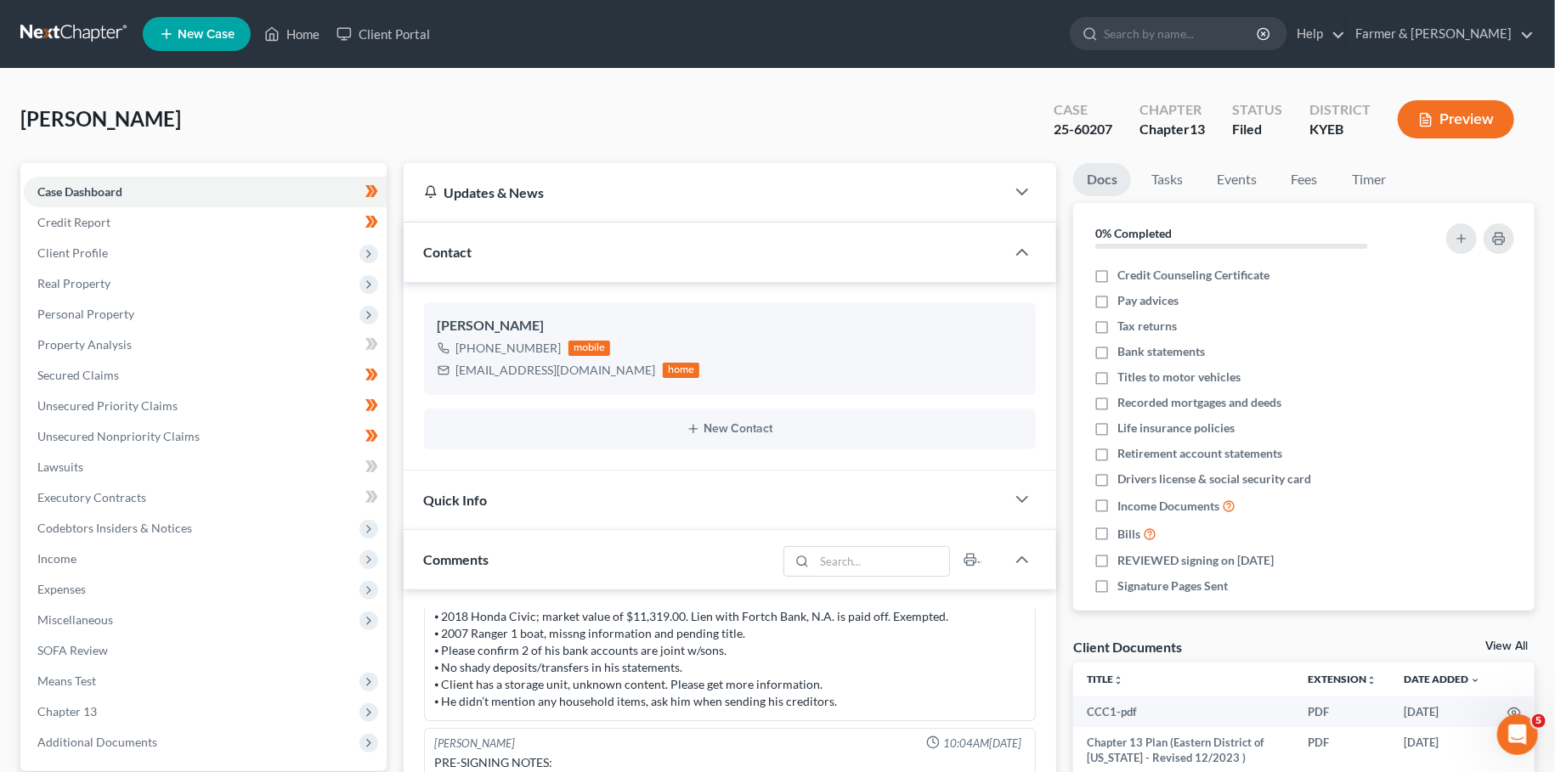
scroll to position [497, 0]
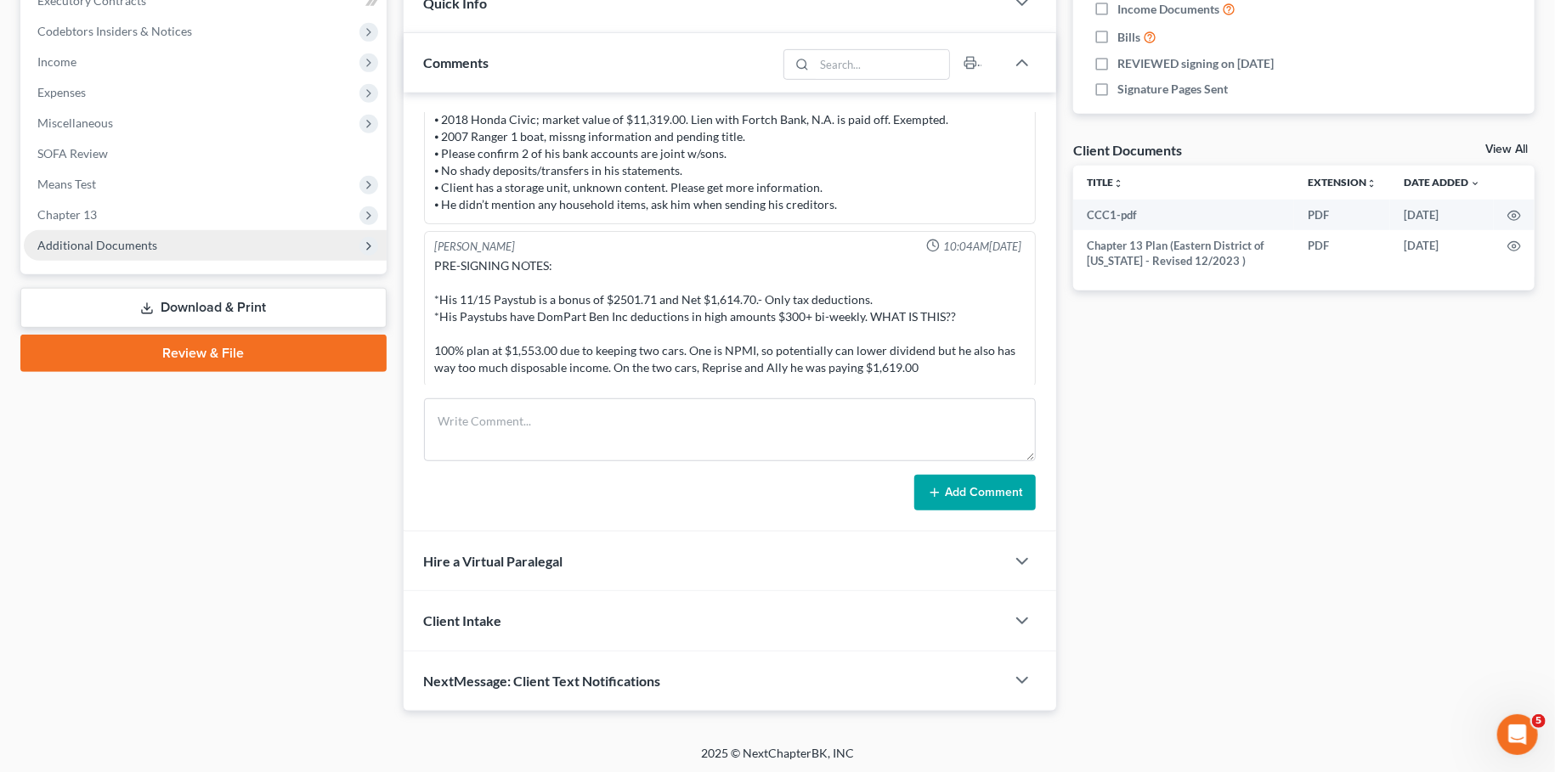
click at [90, 246] on span "Additional Documents" at bounding box center [97, 245] width 120 height 14
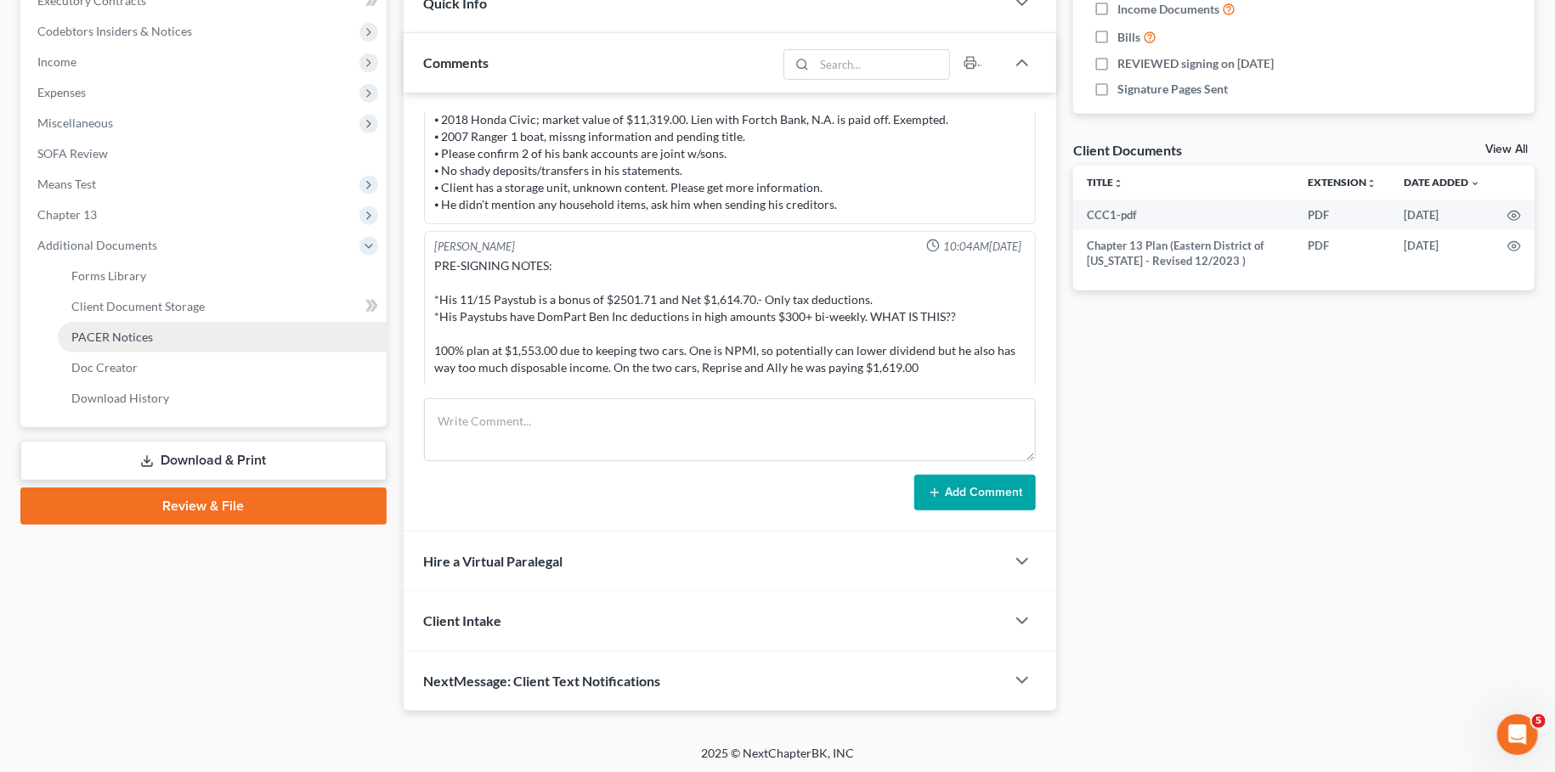
click at [107, 335] on span "PACER Notices" at bounding box center [112, 337] width 82 height 14
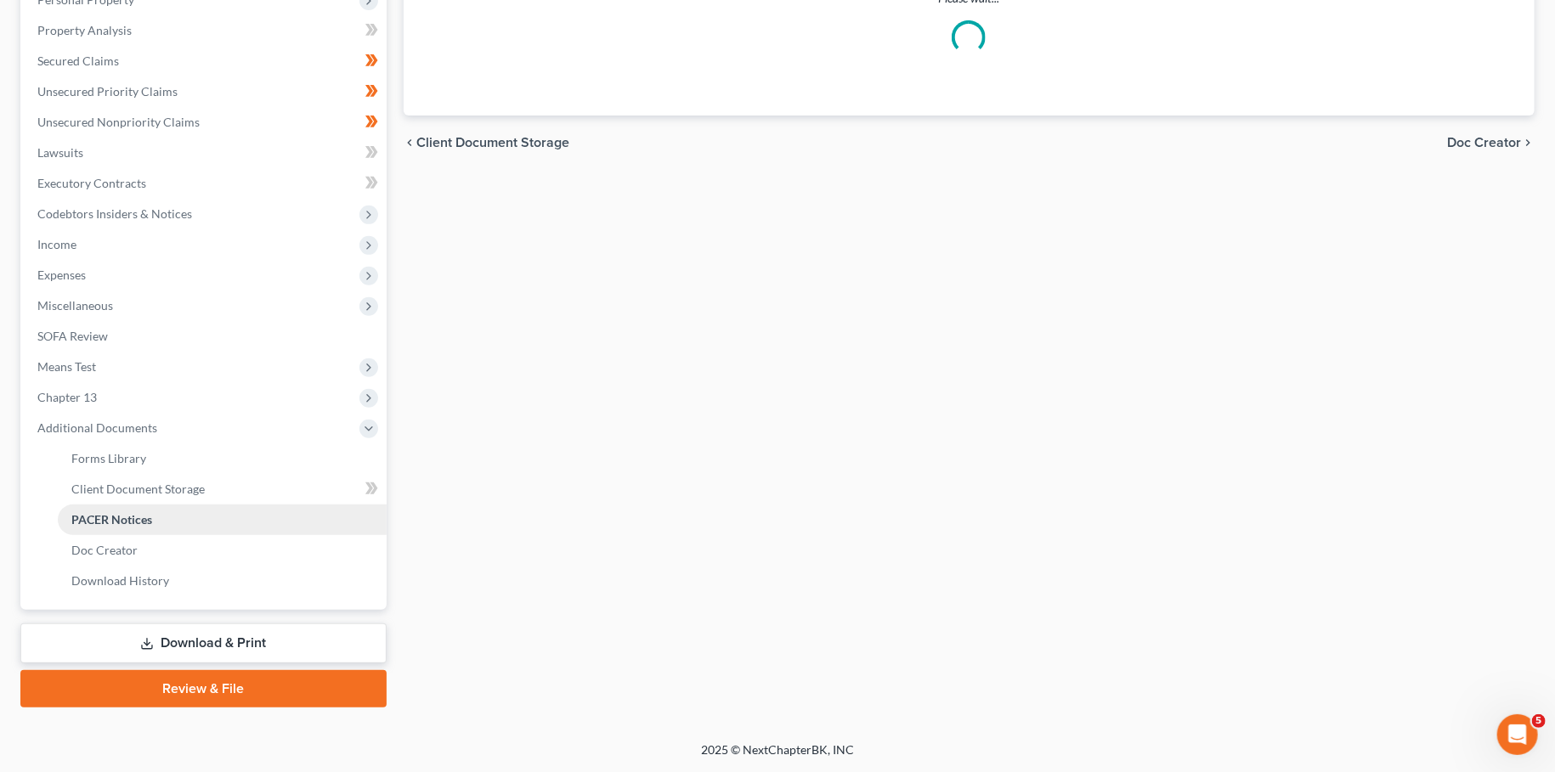
scroll to position [313, 0]
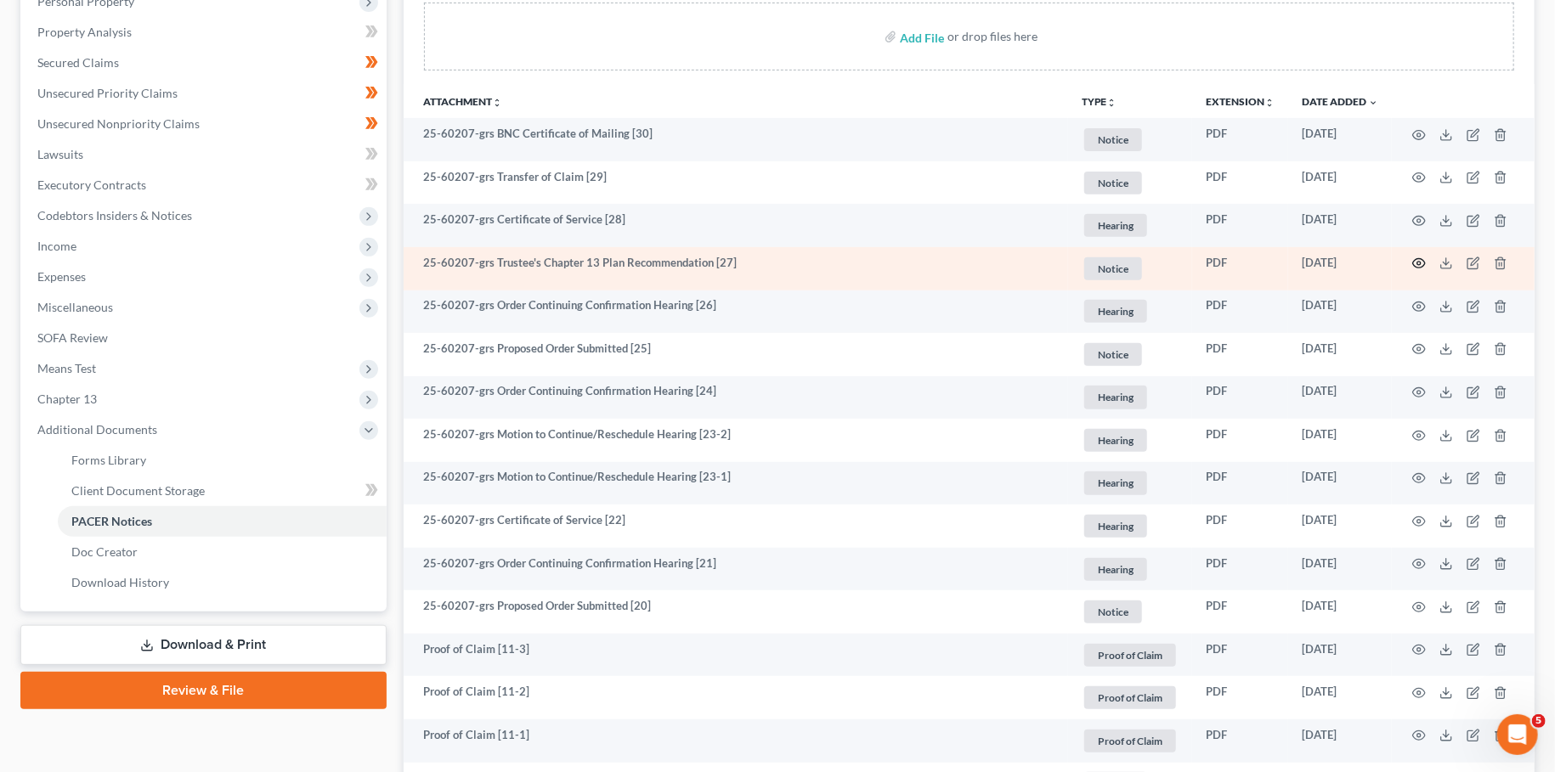
click at [1424, 267] on icon "button" at bounding box center [1419, 264] width 14 height 14
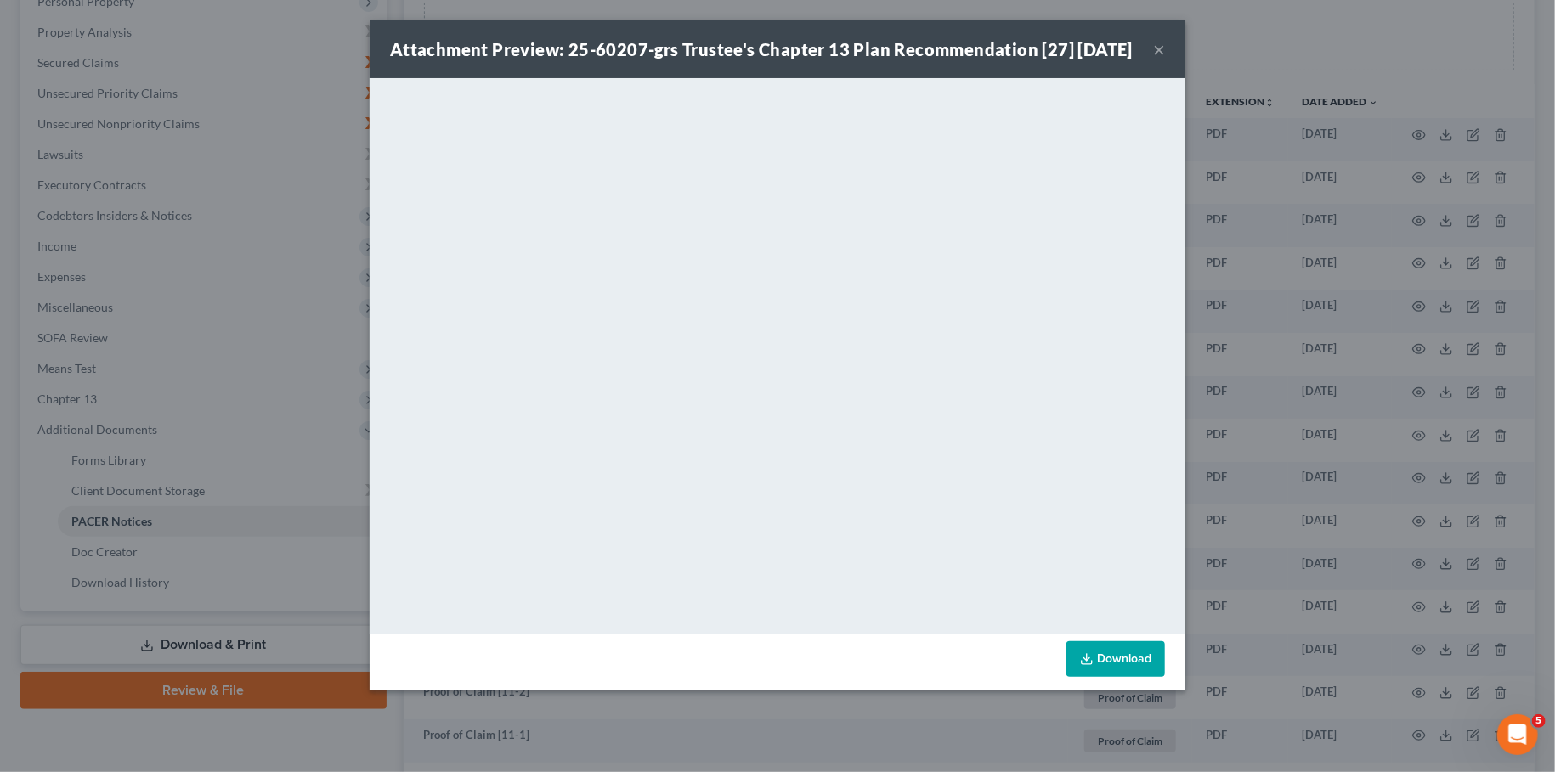
click at [1161, 59] on button "×" at bounding box center [1159, 49] width 12 height 20
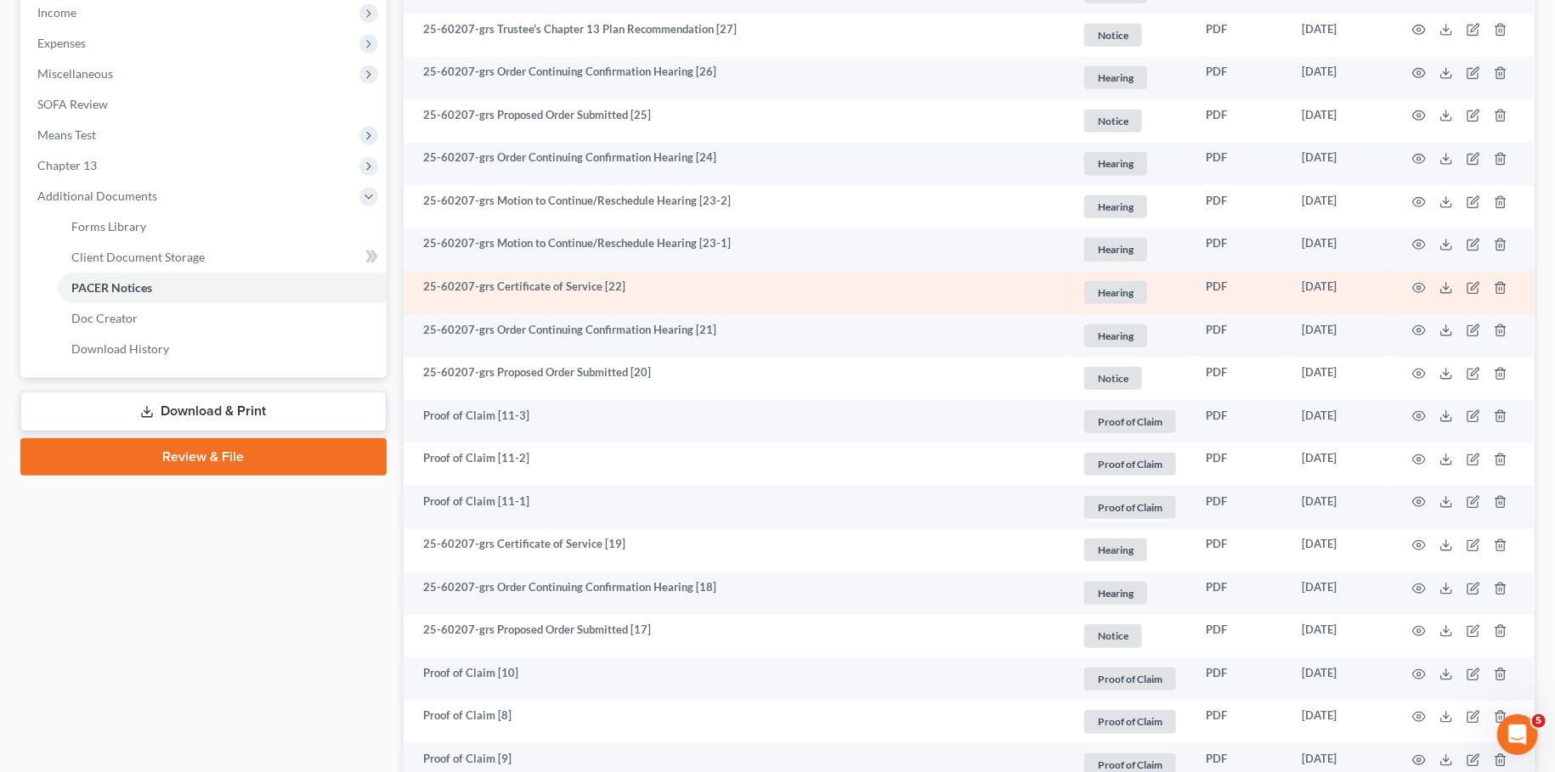
scroll to position [0, 0]
